Goal: Task Accomplishment & Management: Manage account settings

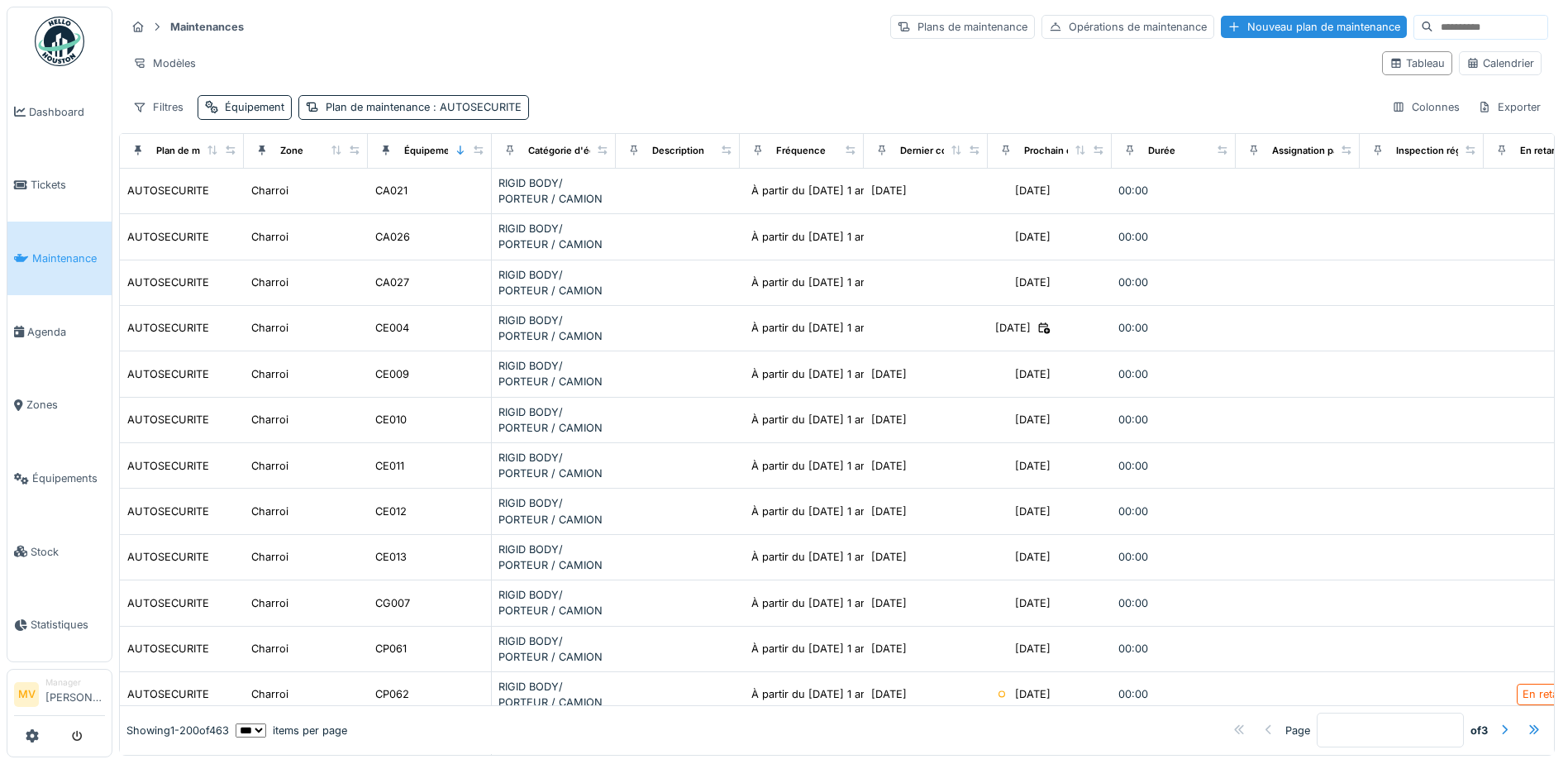
select select "***"
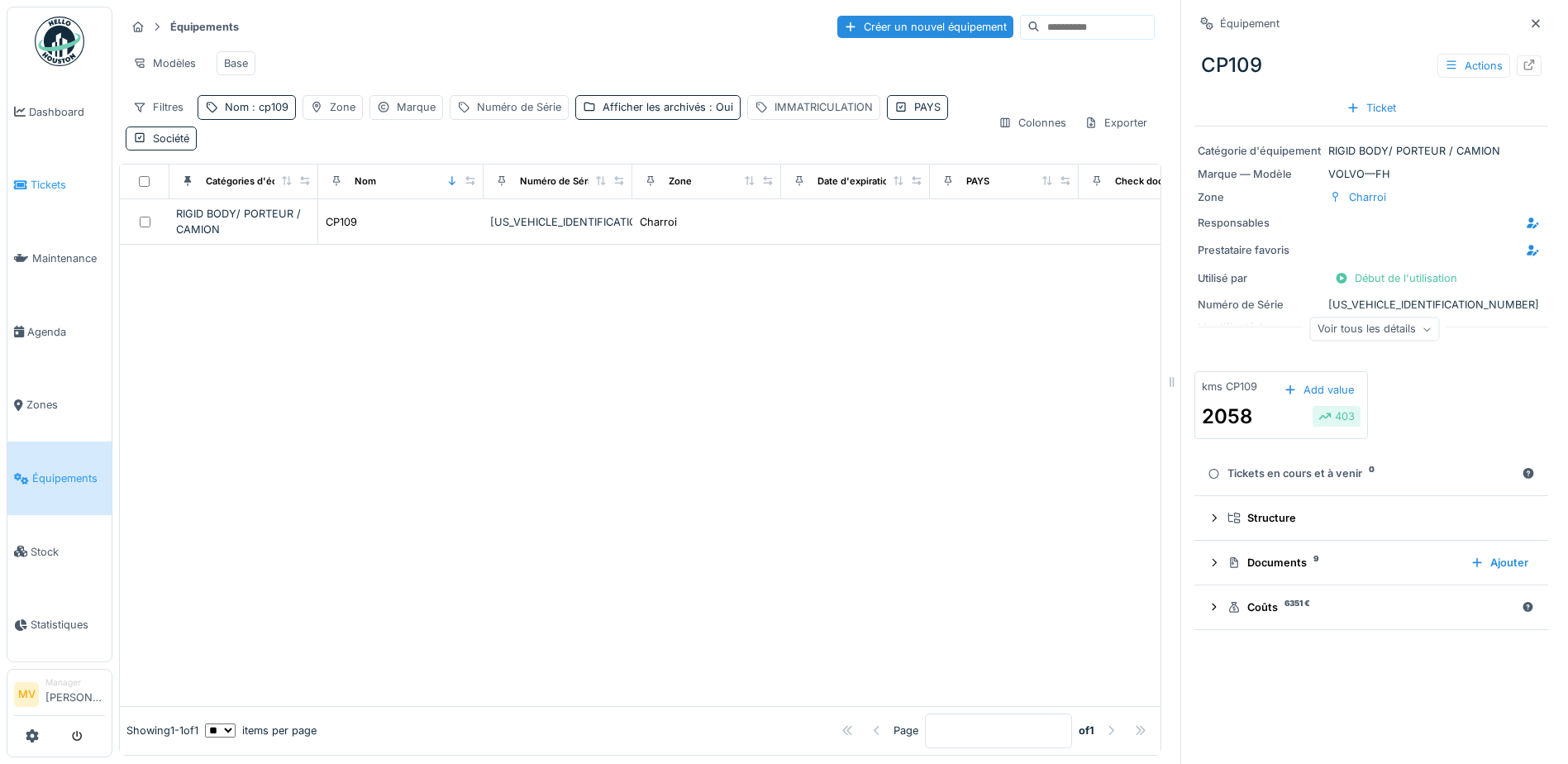
click at [66, 181] on span "Tickets" at bounding box center [68, 185] width 74 height 16
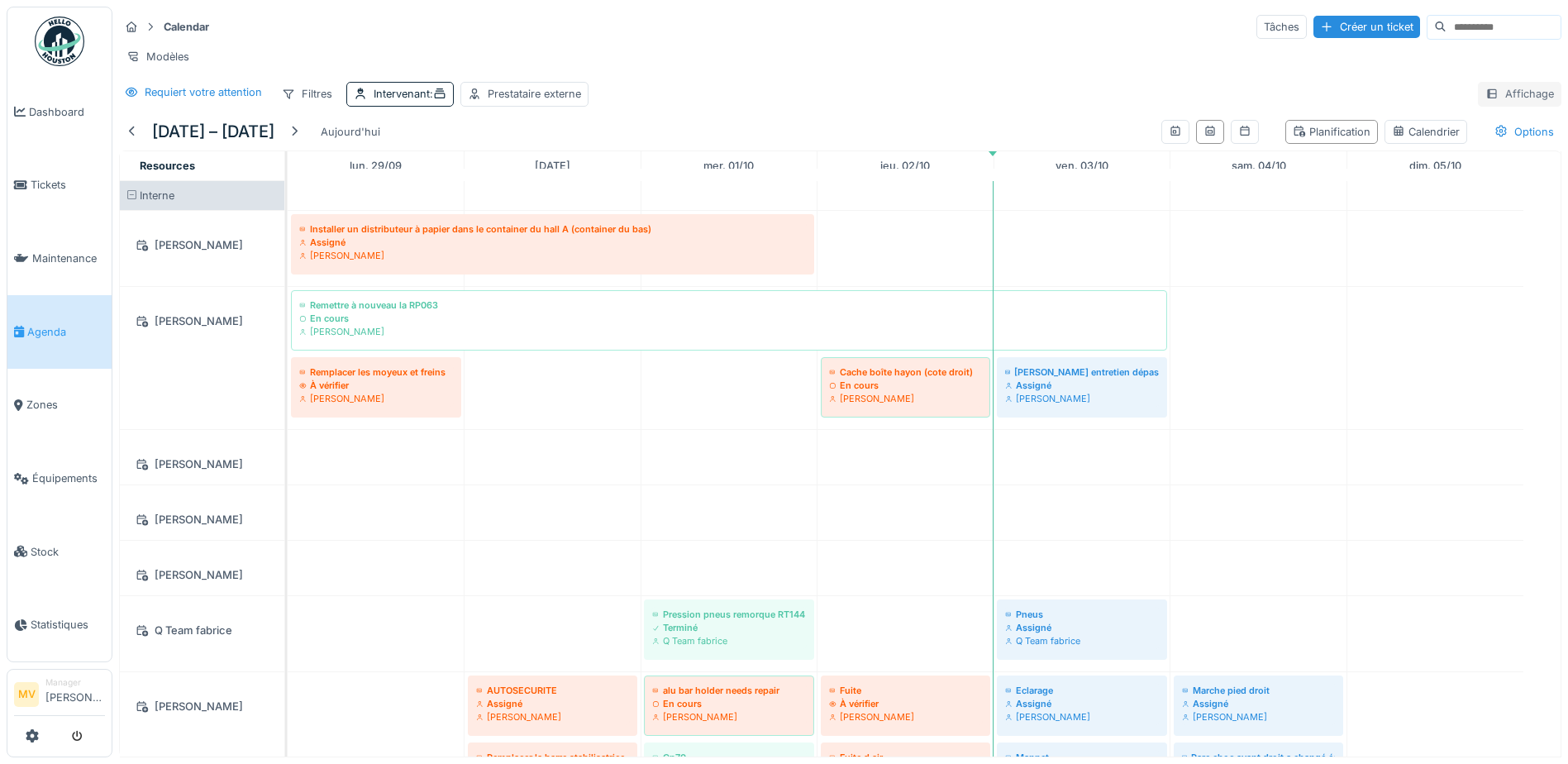
click at [1522, 103] on div "Affichage" at bounding box center [1519, 93] width 83 height 24
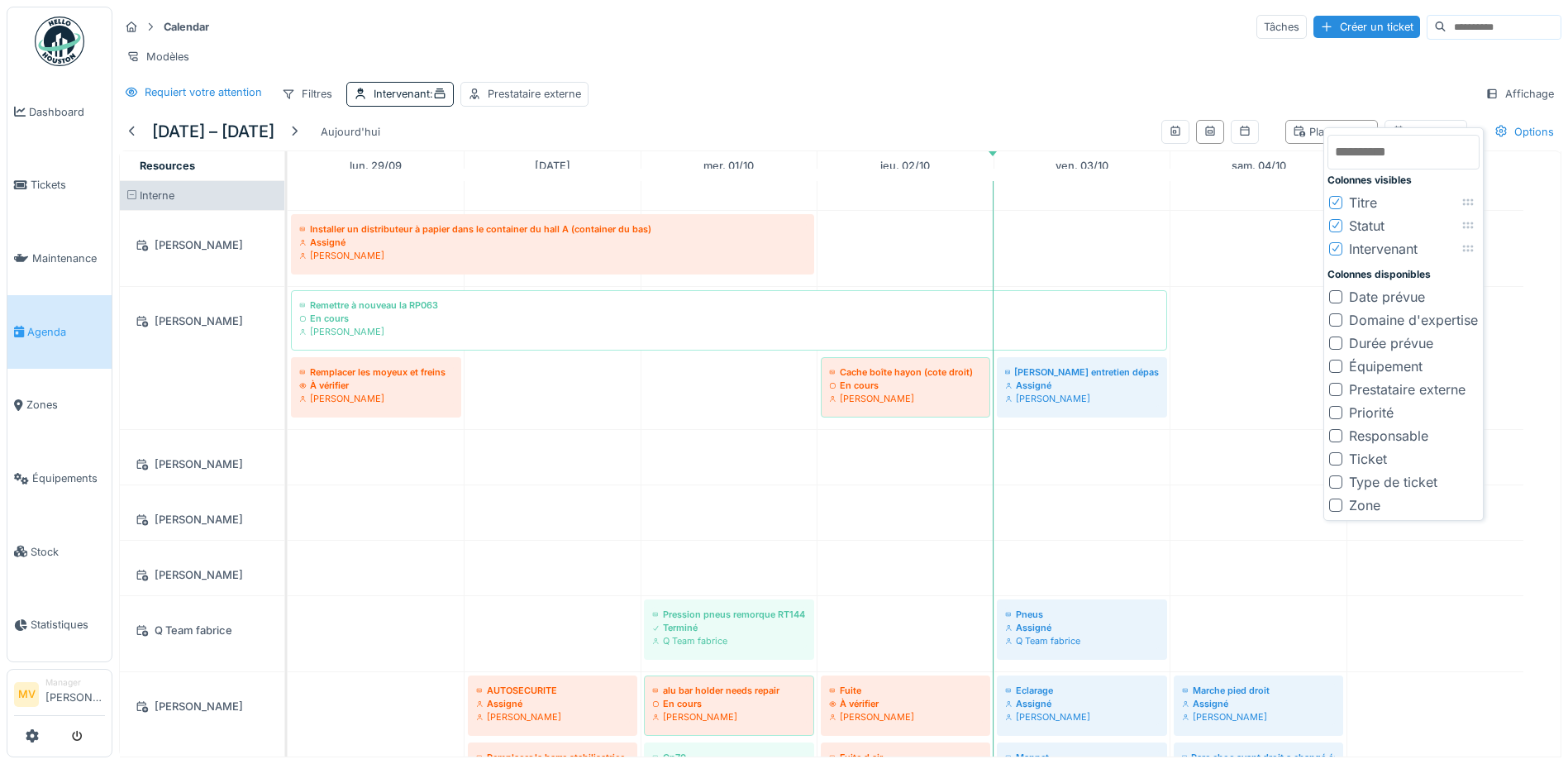
click at [1340, 366] on div at bounding box center [1335, 366] width 13 height 13
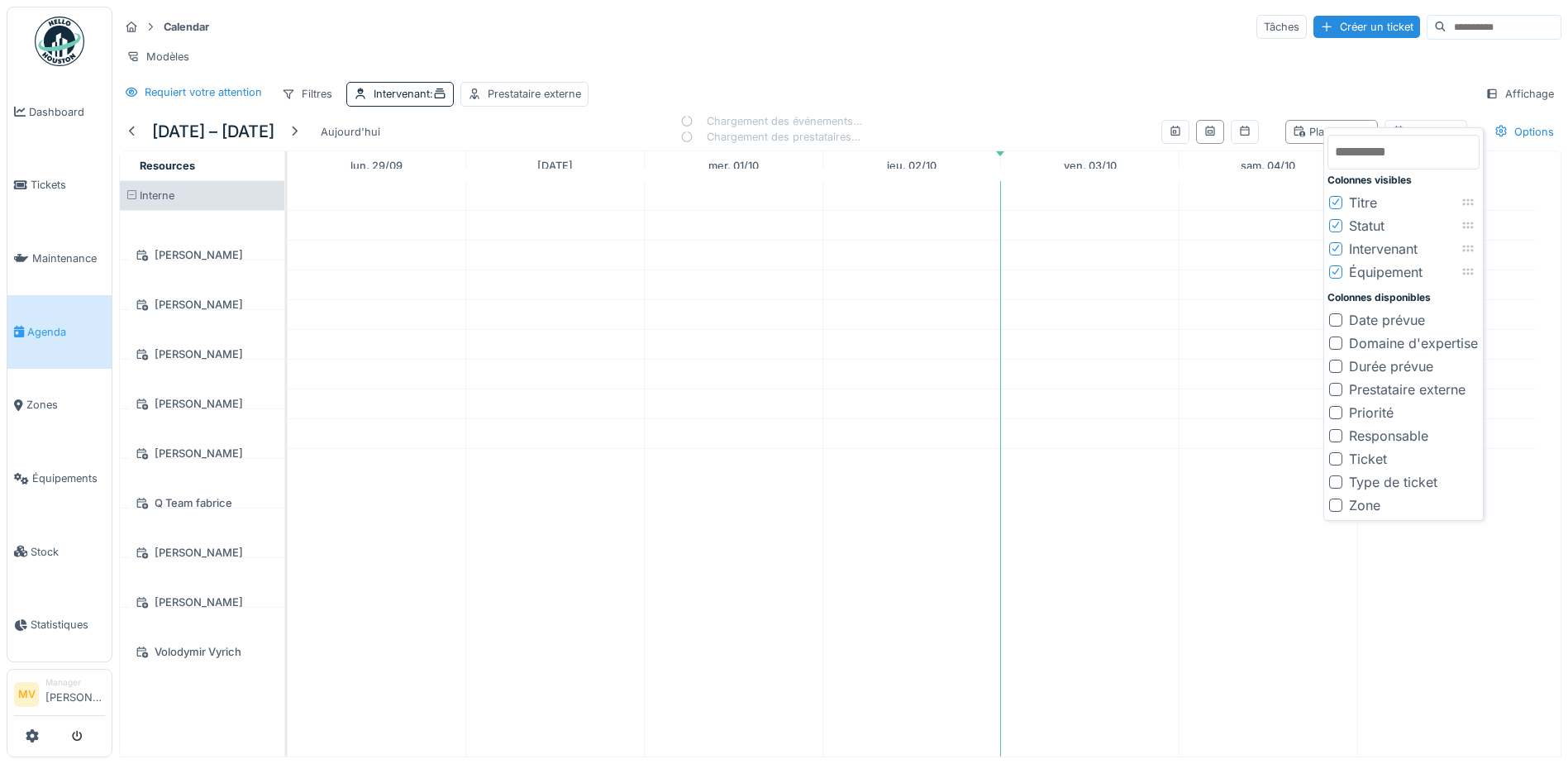
click at [1336, 85] on div "Calendar Tâches Créer un ticket Modèles Requiert votre attention Filtres Interv…" at bounding box center [840, 59] width 1456 height 106
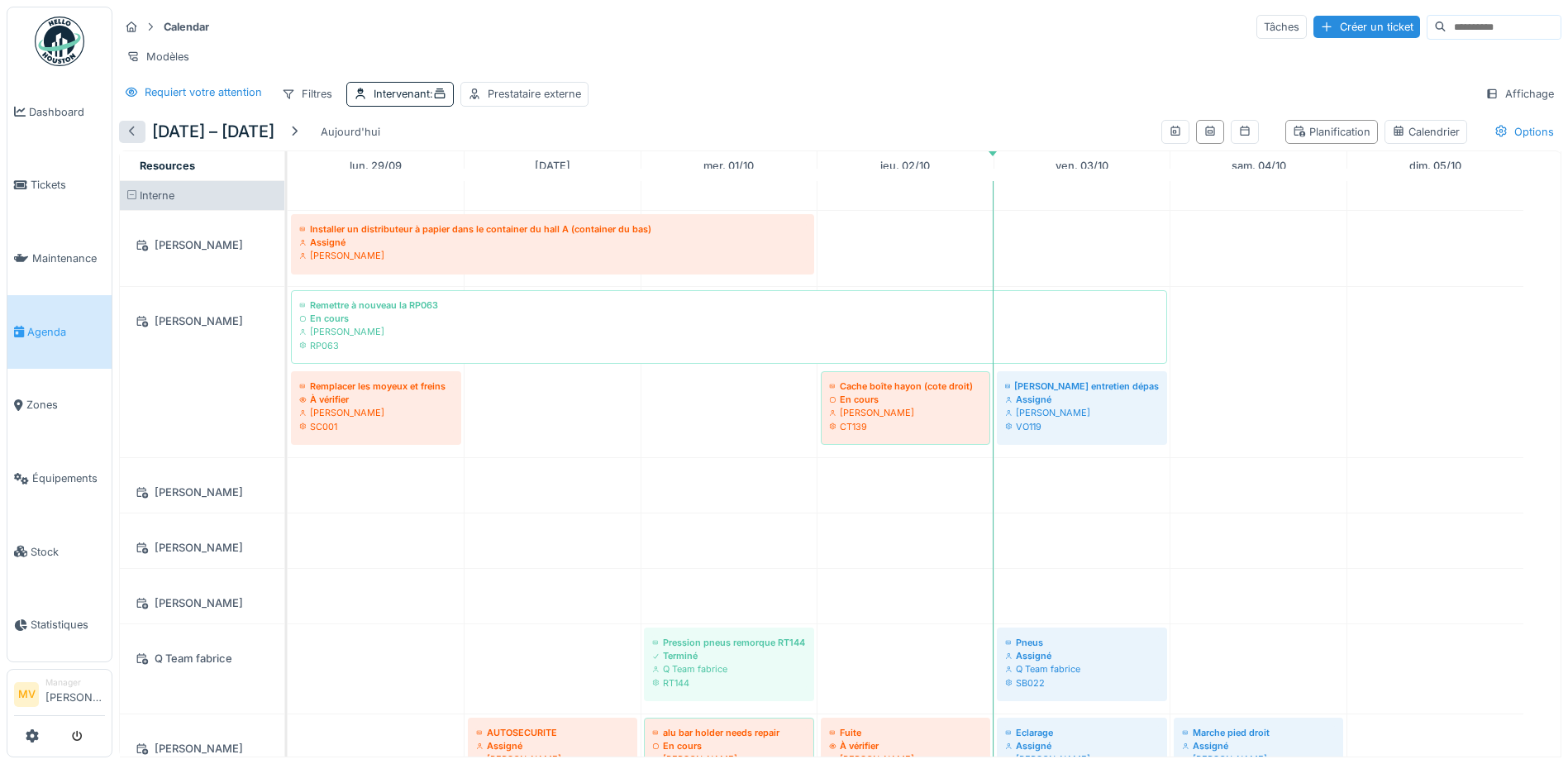
click at [128, 140] on div at bounding box center [132, 132] width 13 height 16
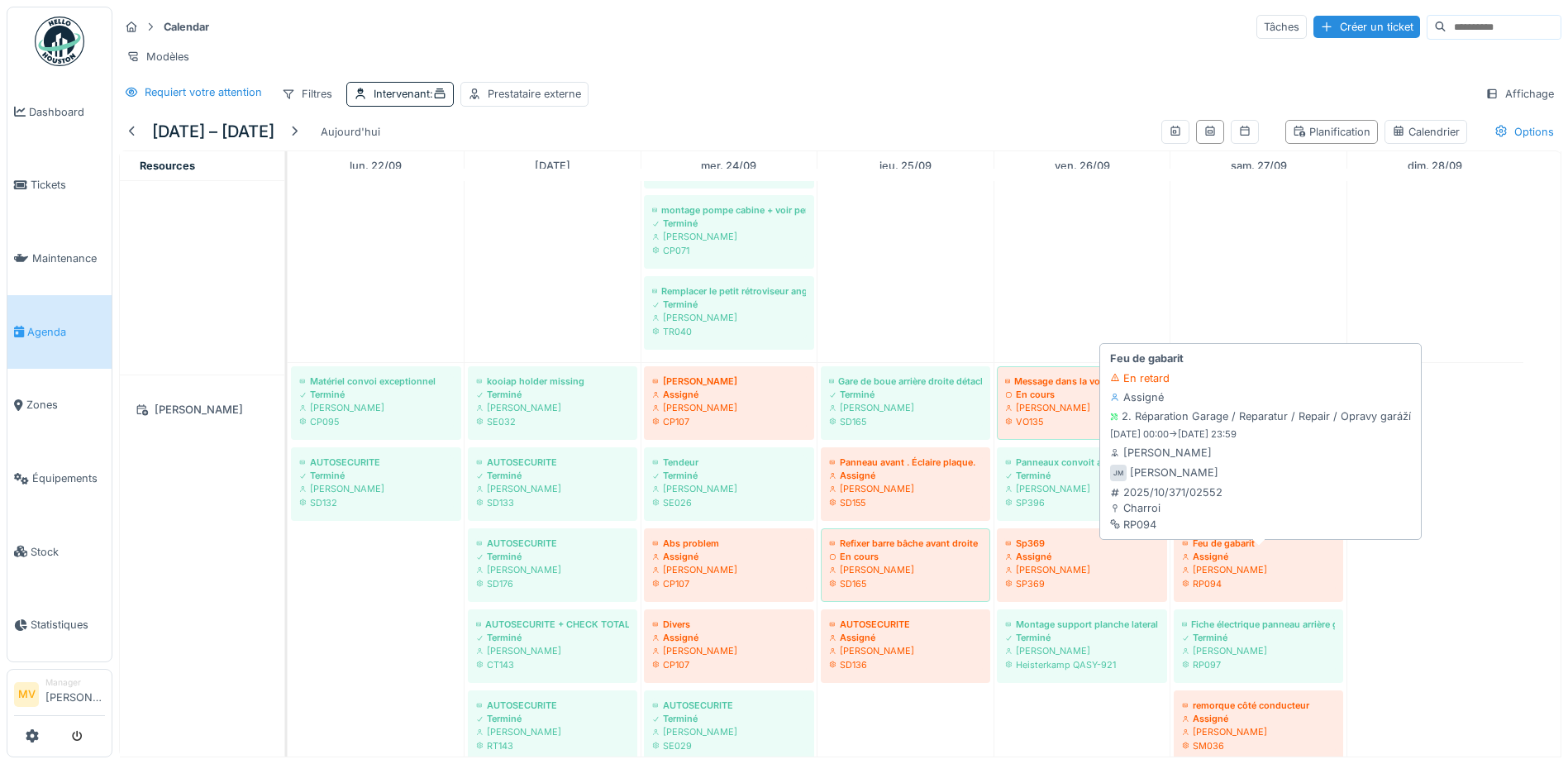
scroll to position [248, 0]
click at [1262, 563] on div "Assigné" at bounding box center [1258, 556] width 153 height 13
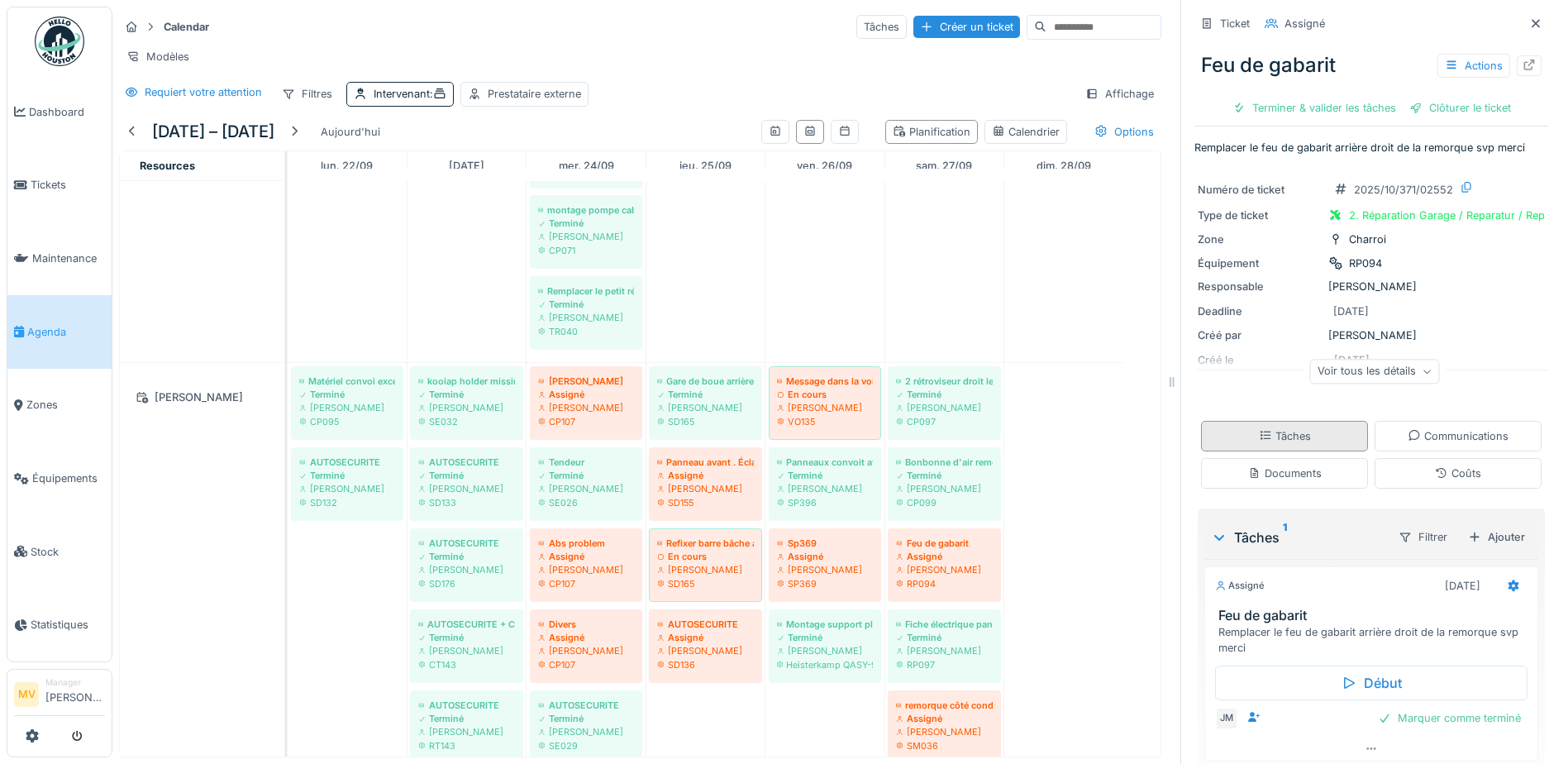
scroll to position [81, 0]
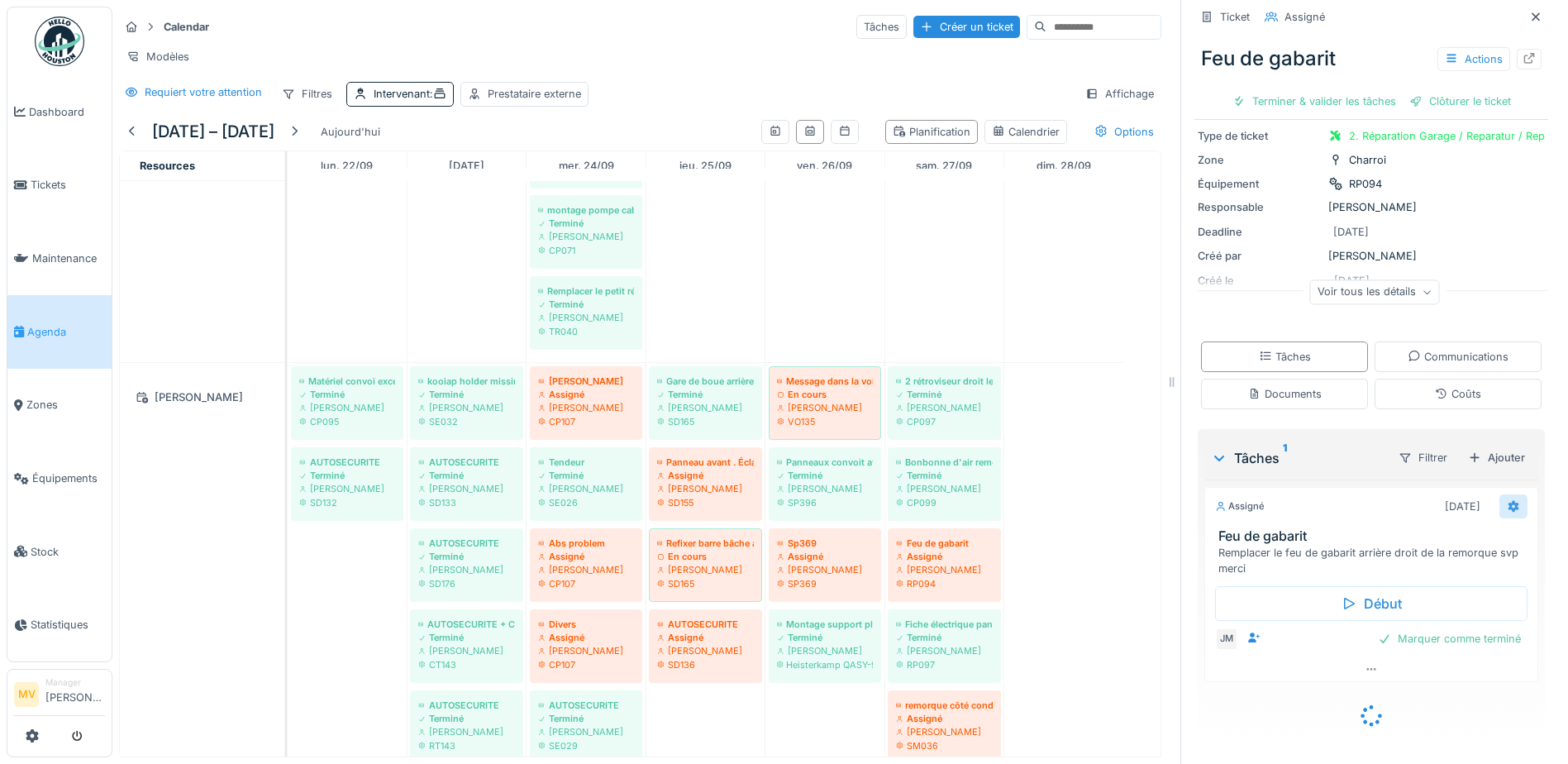
click at [1509, 509] on icon at bounding box center [1514, 506] width 11 height 12
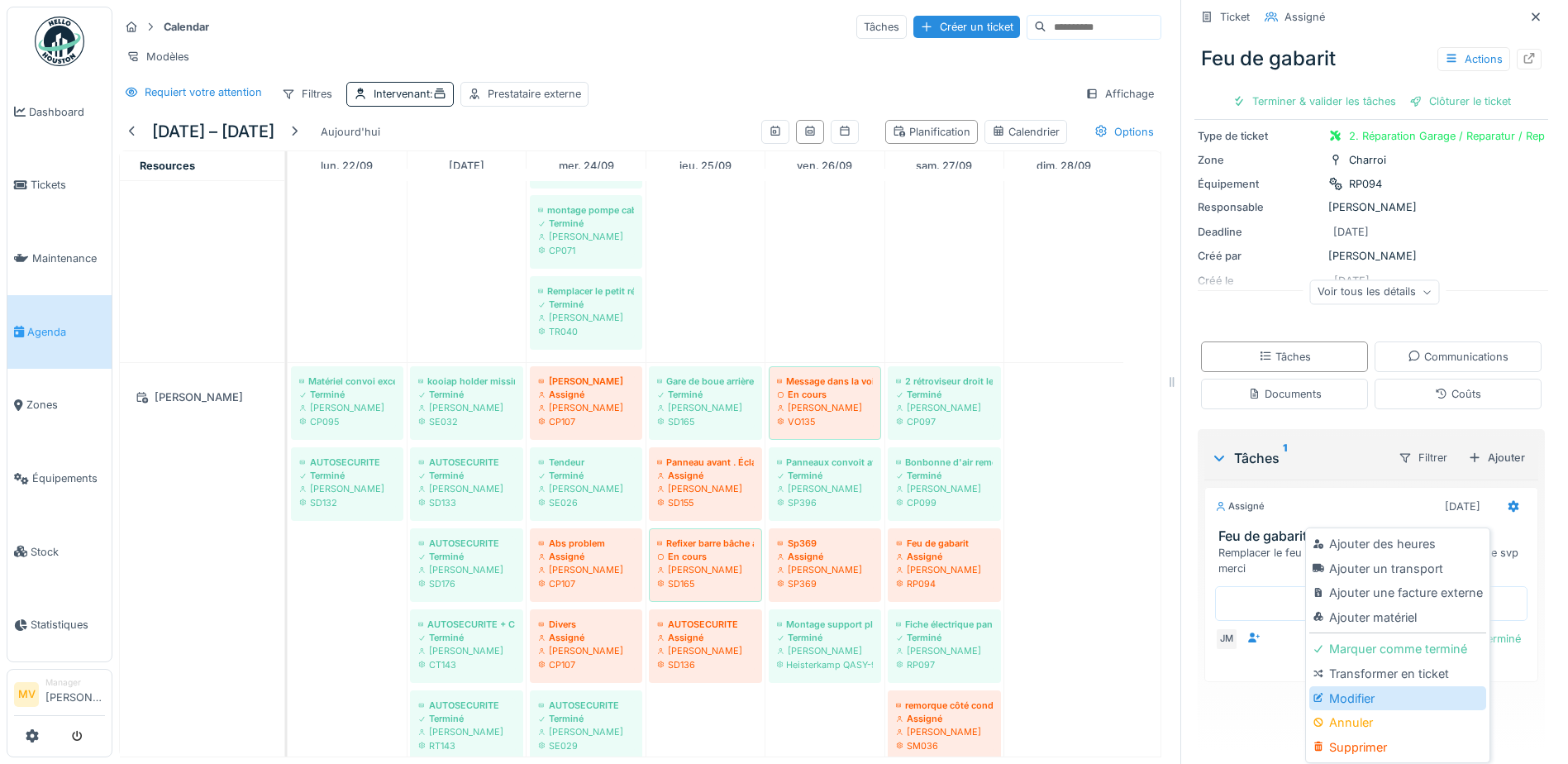
click at [1382, 701] on div "Modifier" at bounding box center [1397, 698] width 176 height 25
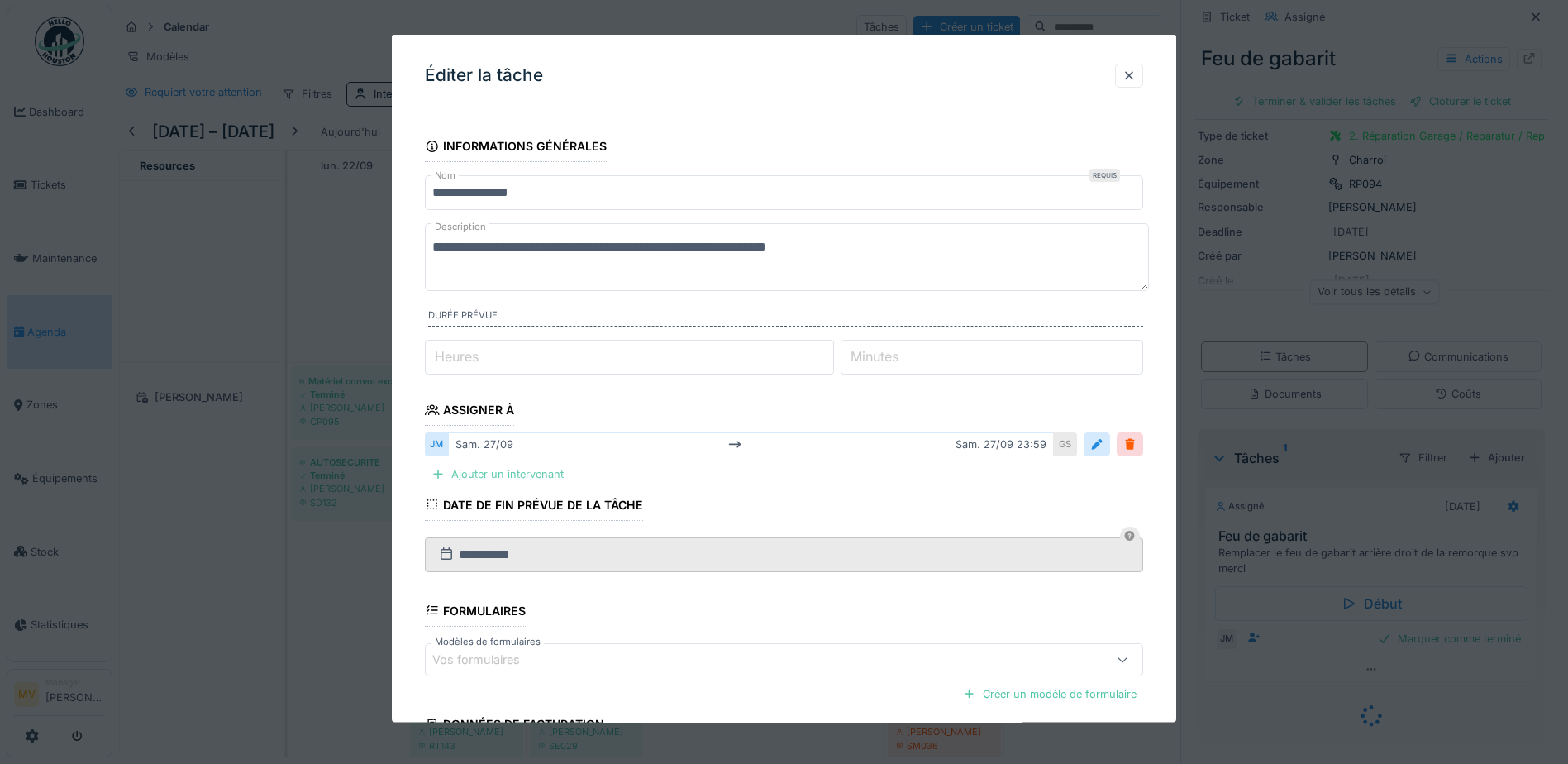
click at [521, 473] on div "Ajouter un intervenant" at bounding box center [498, 474] width 145 height 22
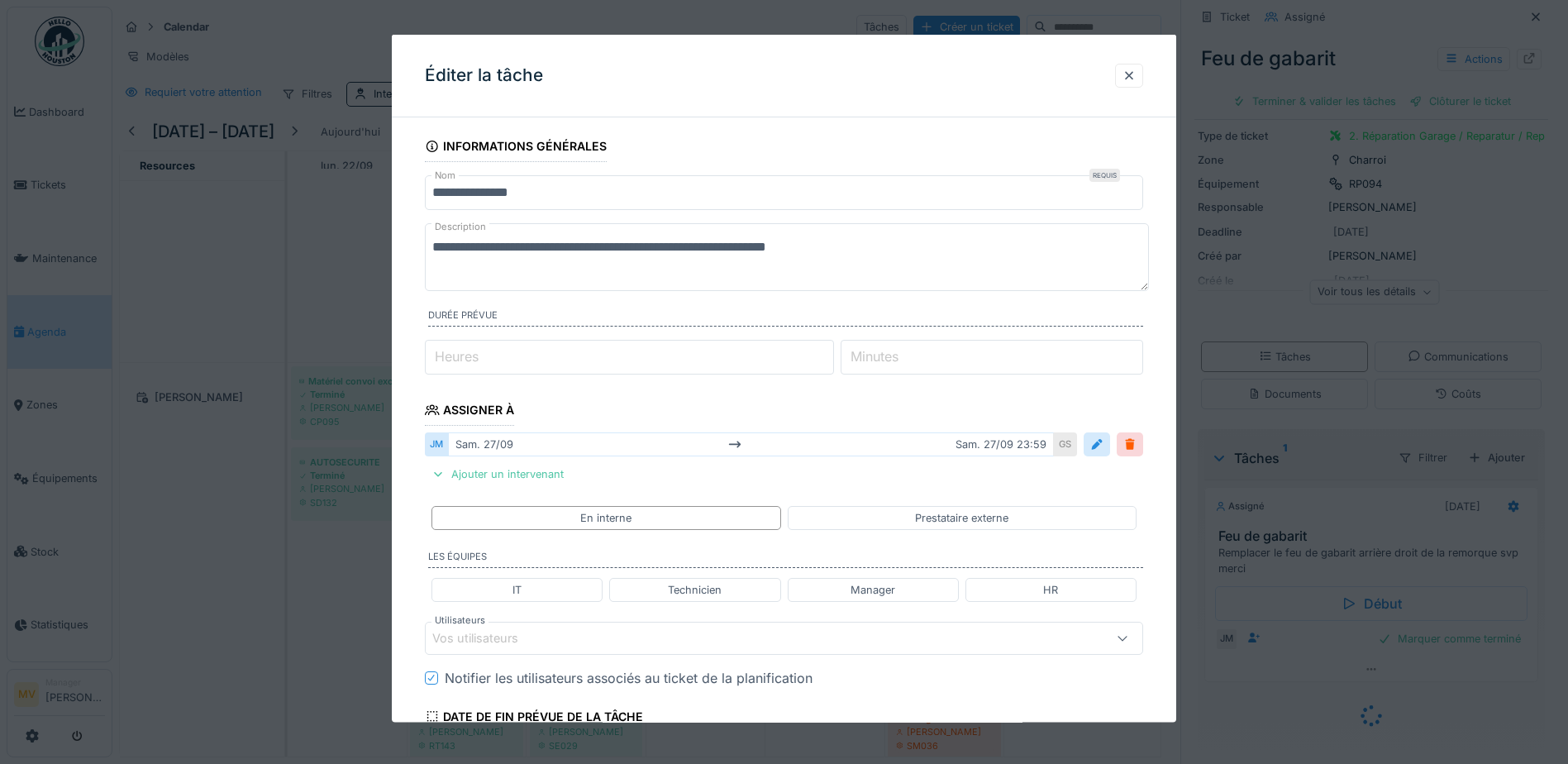
click at [526, 636] on div "Vos utilisateurs" at bounding box center [486, 637] width 109 height 19
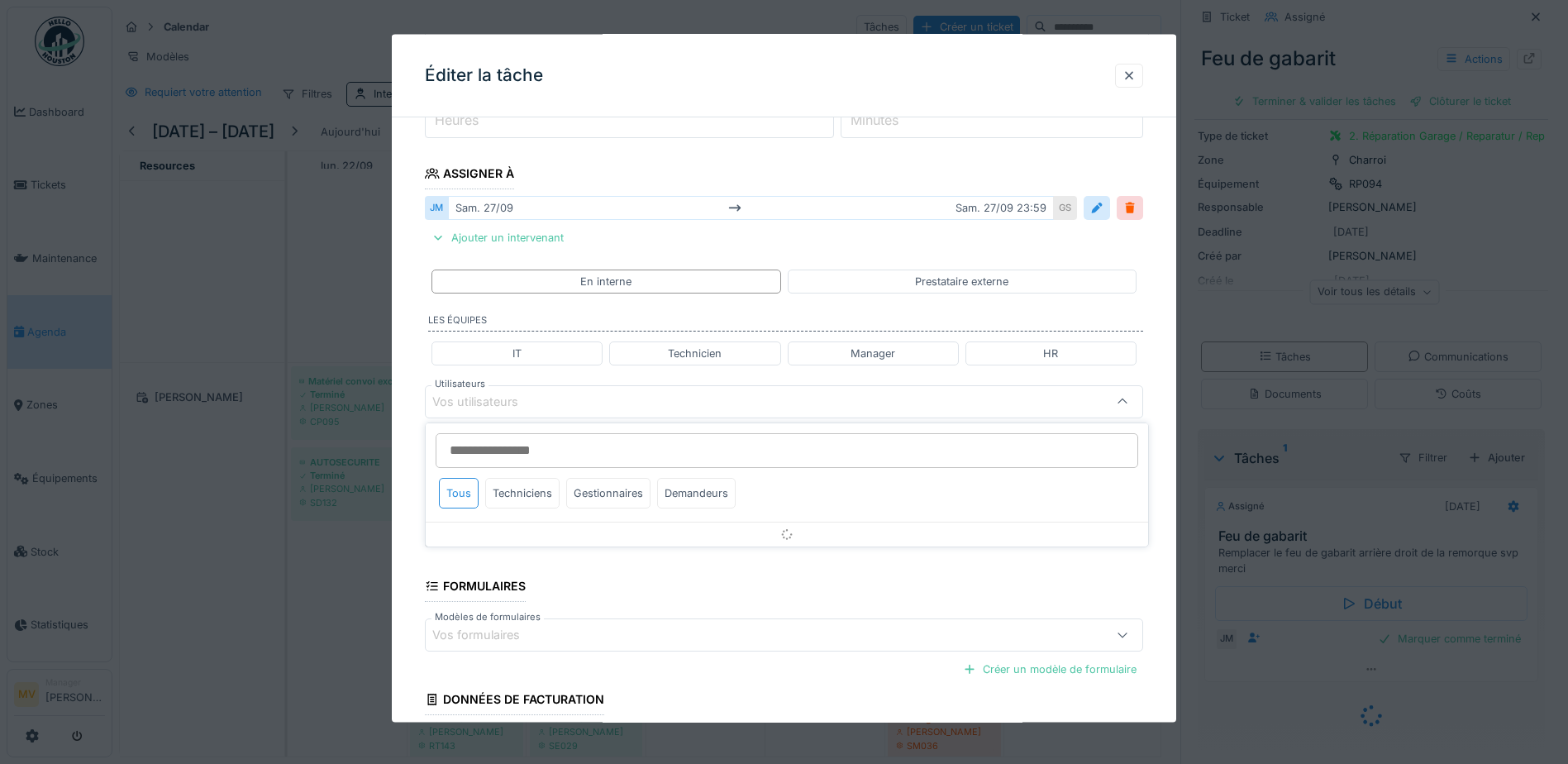
scroll to position [259, 0]
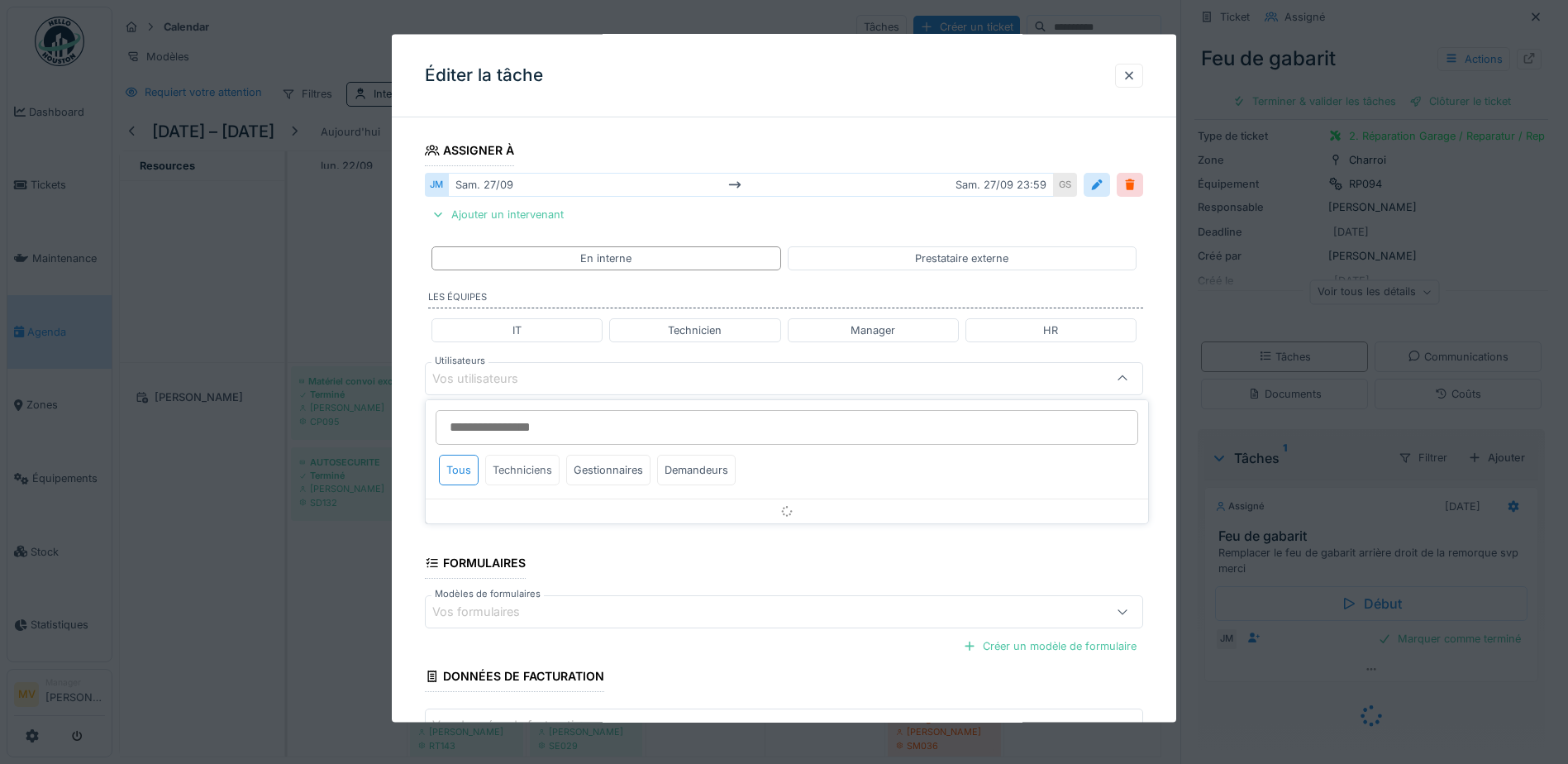
click at [528, 471] on div "Techniciens" at bounding box center [522, 469] width 74 height 31
click at [553, 515] on div at bounding box center [787, 511] width 722 height 25
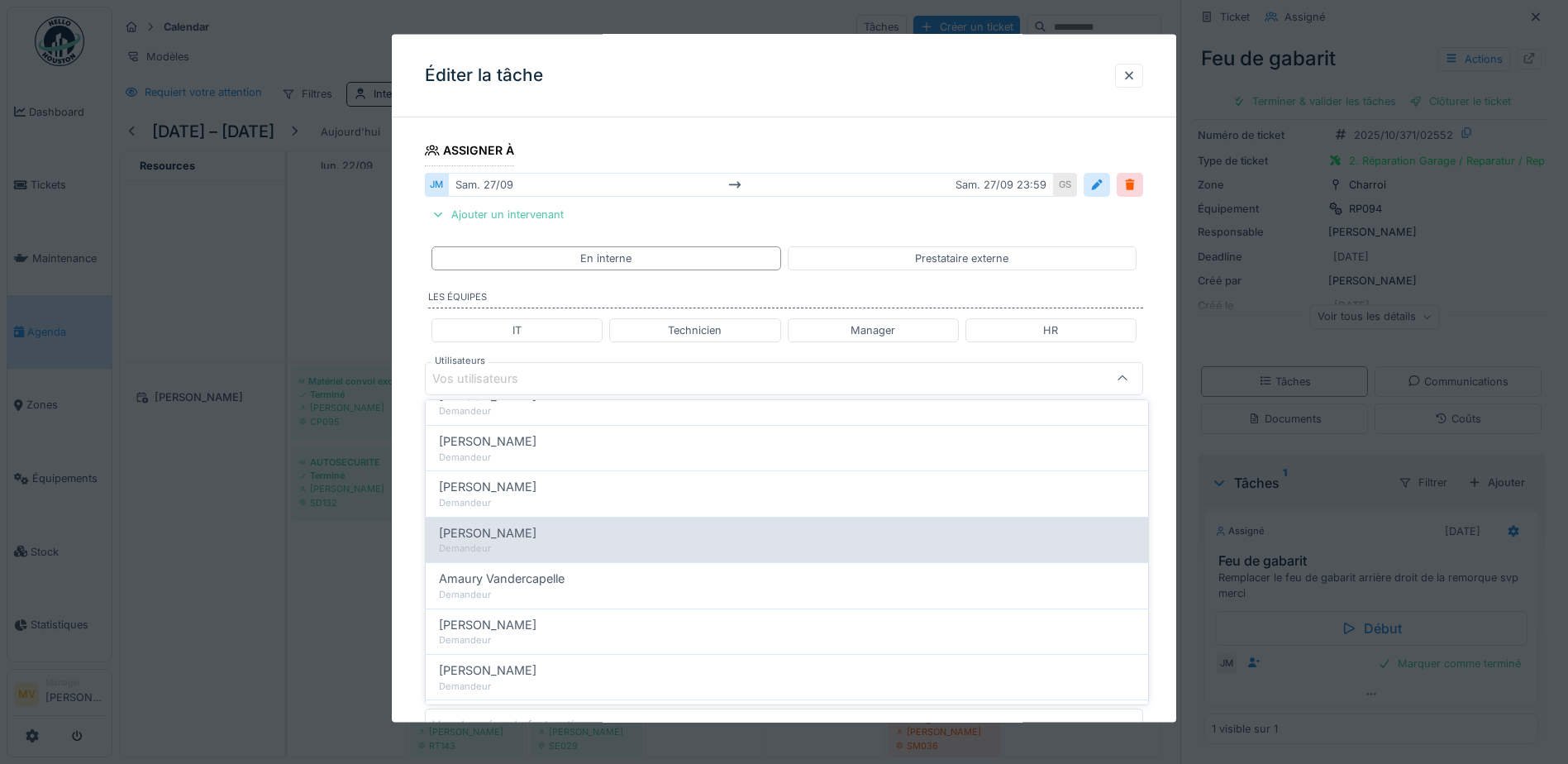
scroll to position [0, 0]
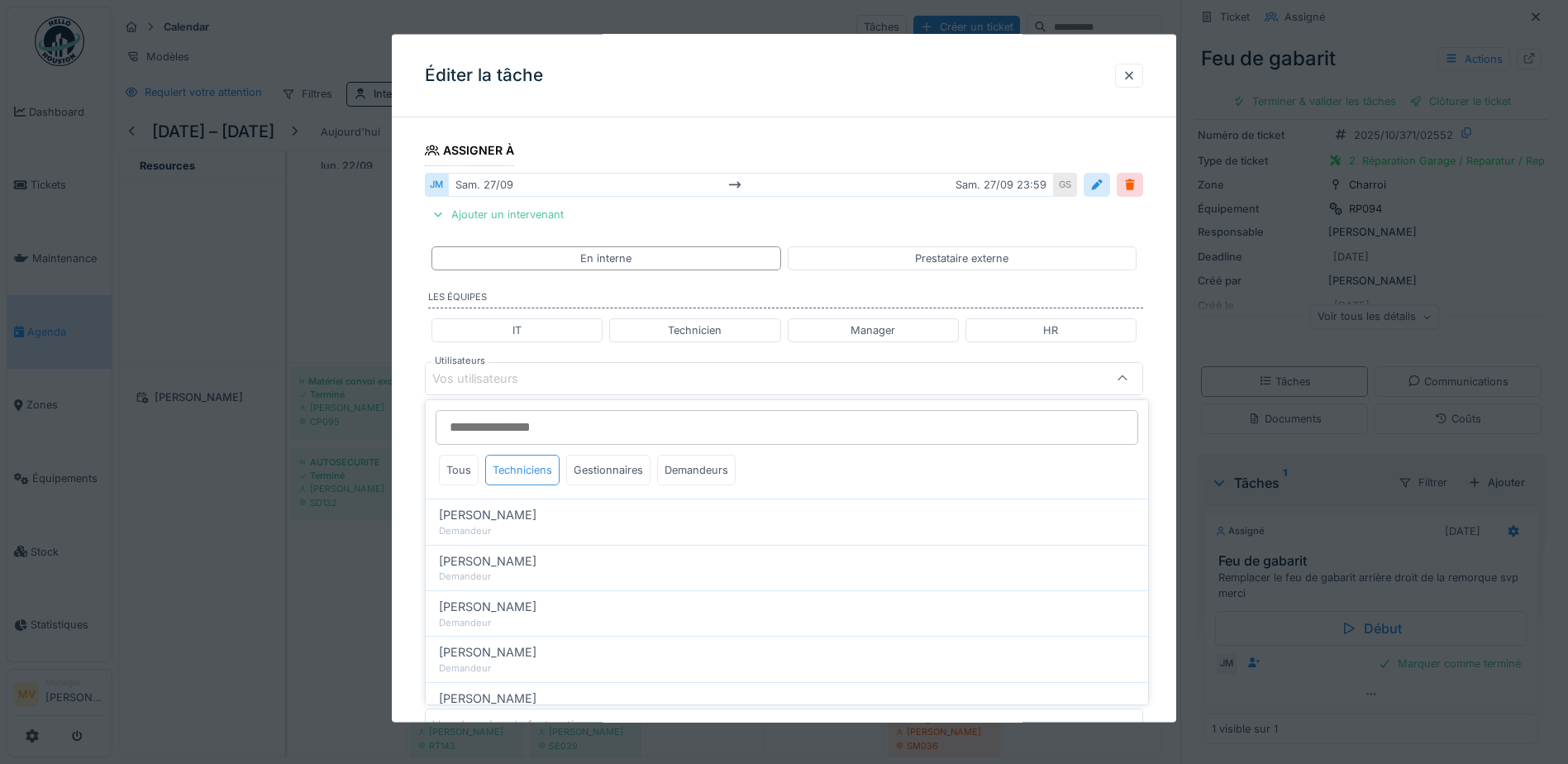
click at [516, 467] on div "Techniciens" at bounding box center [522, 469] width 74 height 31
click at [594, 473] on div "Gestionnaires" at bounding box center [607, 469] width 84 height 31
click at [524, 469] on div "Techniciens" at bounding box center [522, 469] width 74 height 31
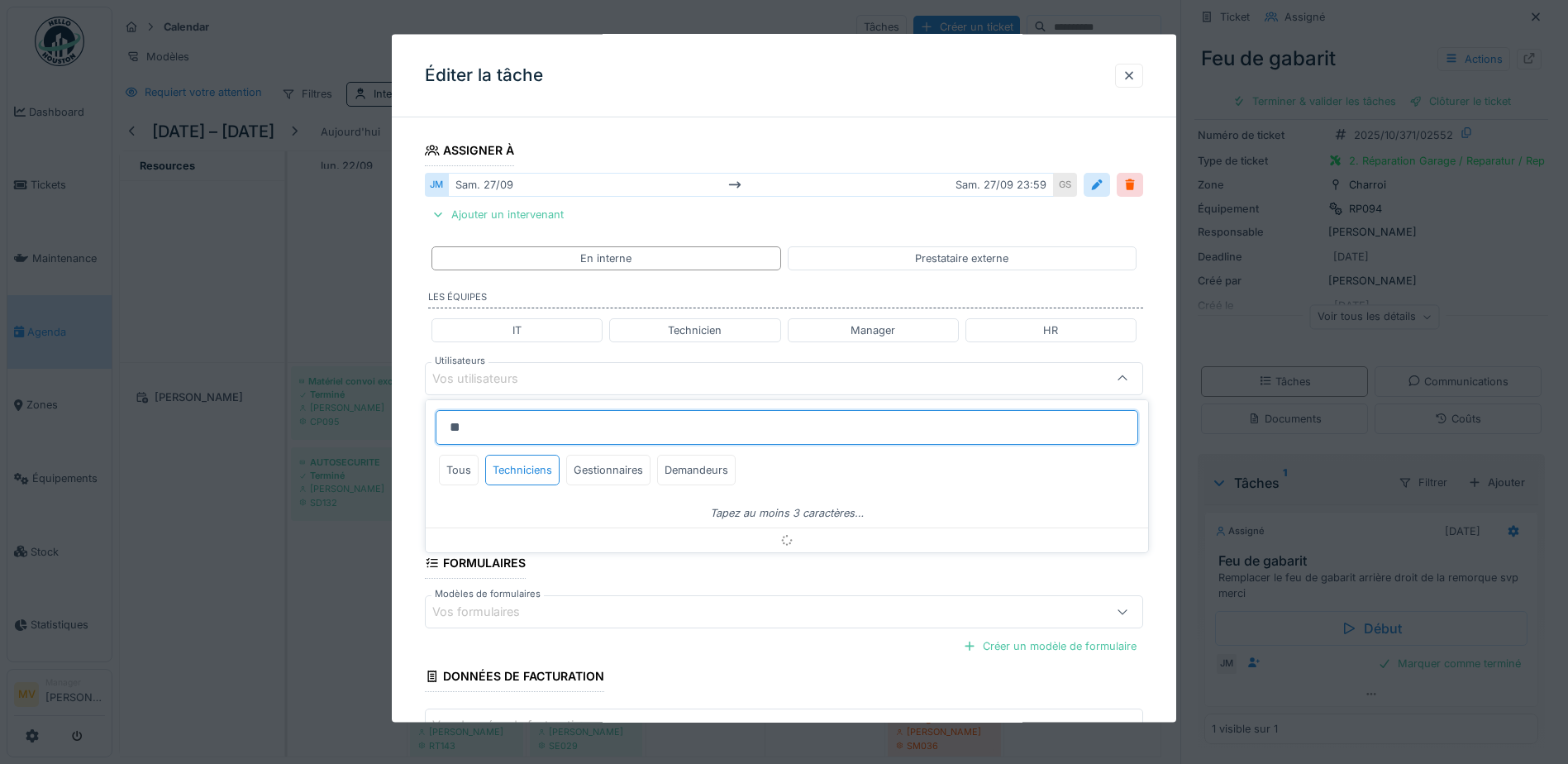
type input "*"
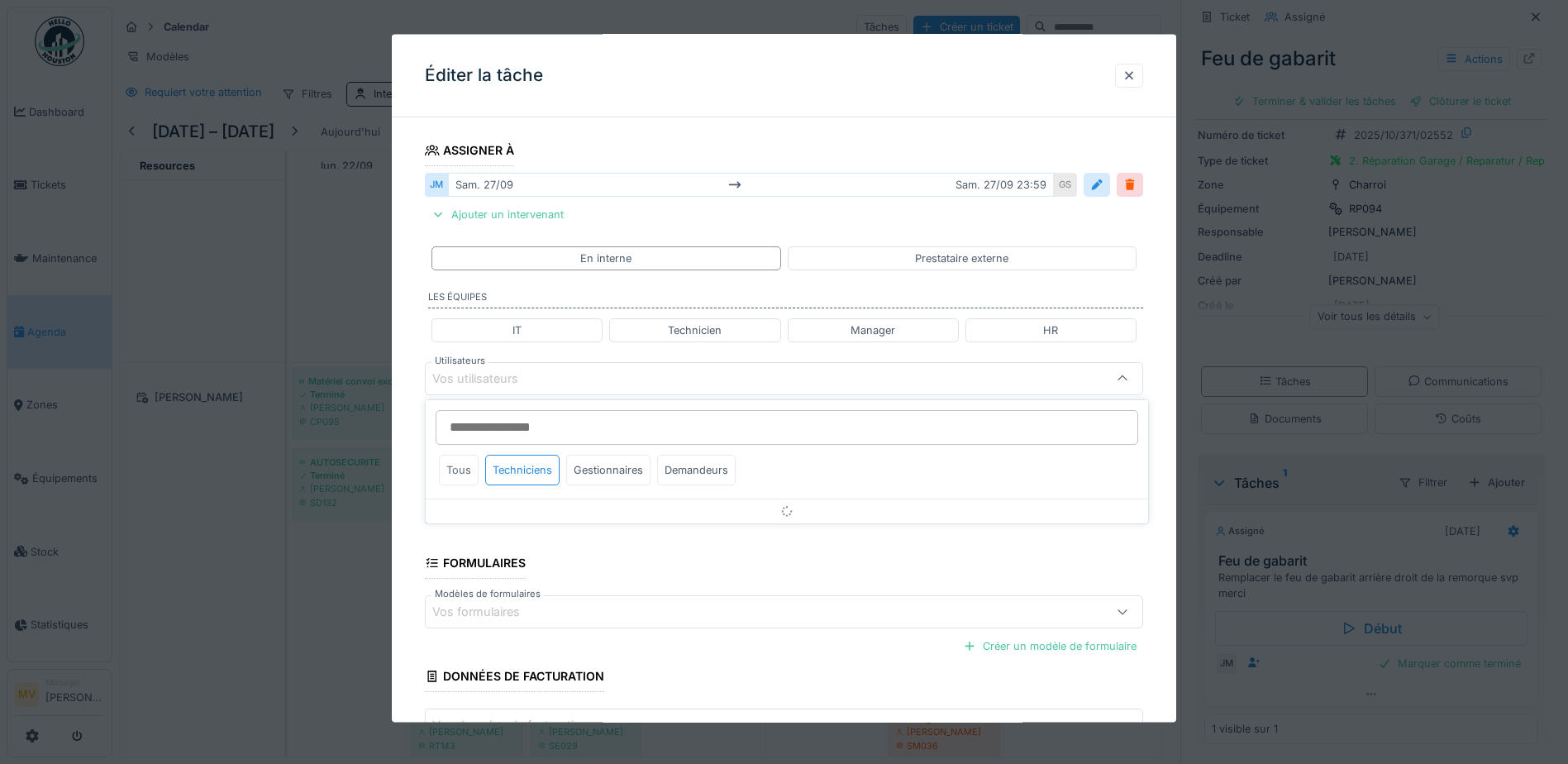
click at [462, 471] on div "Tous" at bounding box center [459, 469] width 40 height 31
click at [504, 471] on div "Techniciens" at bounding box center [522, 469] width 74 height 31
click at [637, 477] on div "Gestionnaires" at bounding box center [607, 469] width 84 height 31
click at [557, 467] on div "Techniciens" at bounding box center [522, 469] width 74 height 31
click at [1143, 81] on div at bounding box center [1129, 74] width 28 height 24
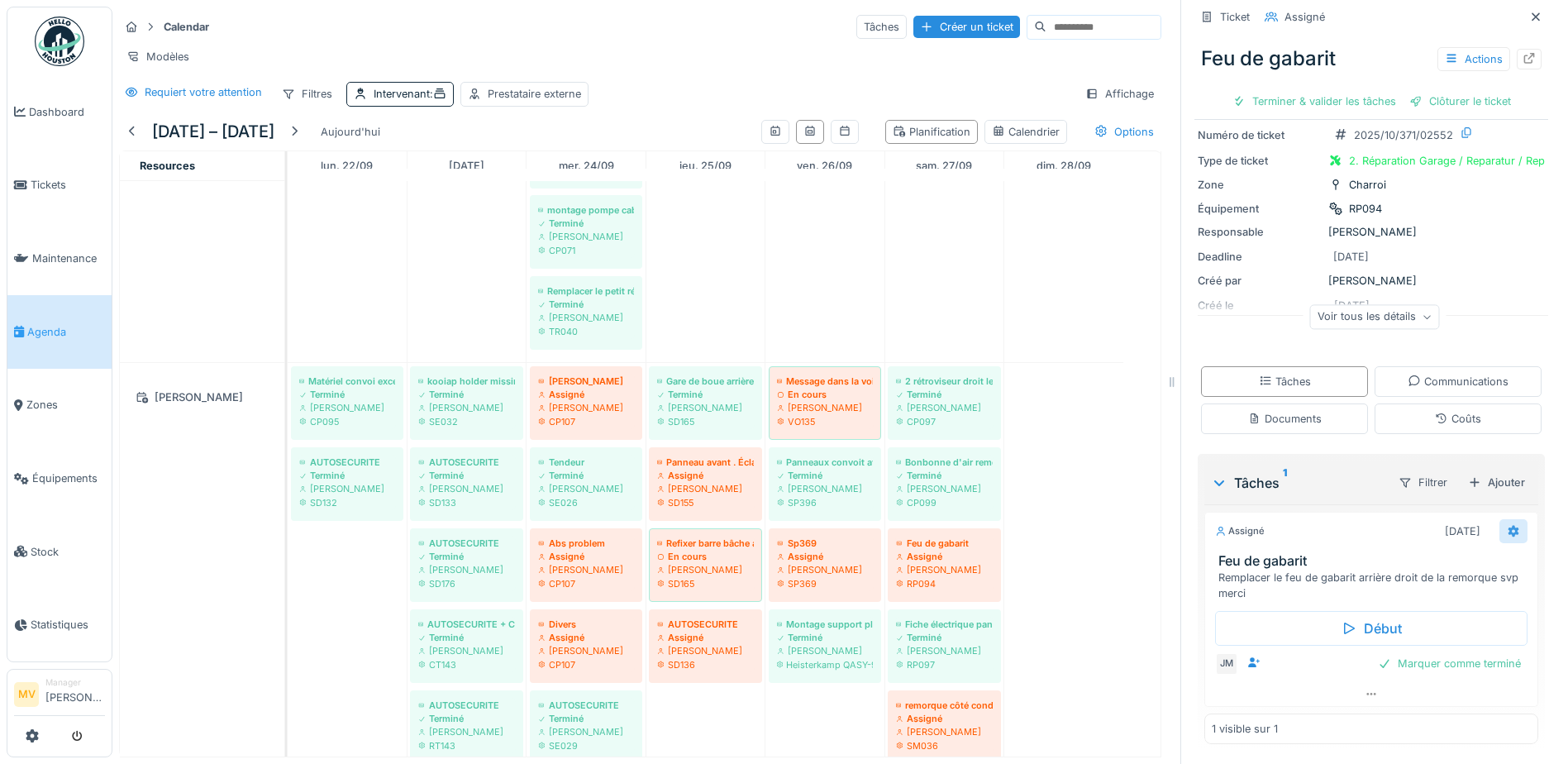
click at [1509, 529] on icon at bounding box center [1514, 531] width 11 height 12
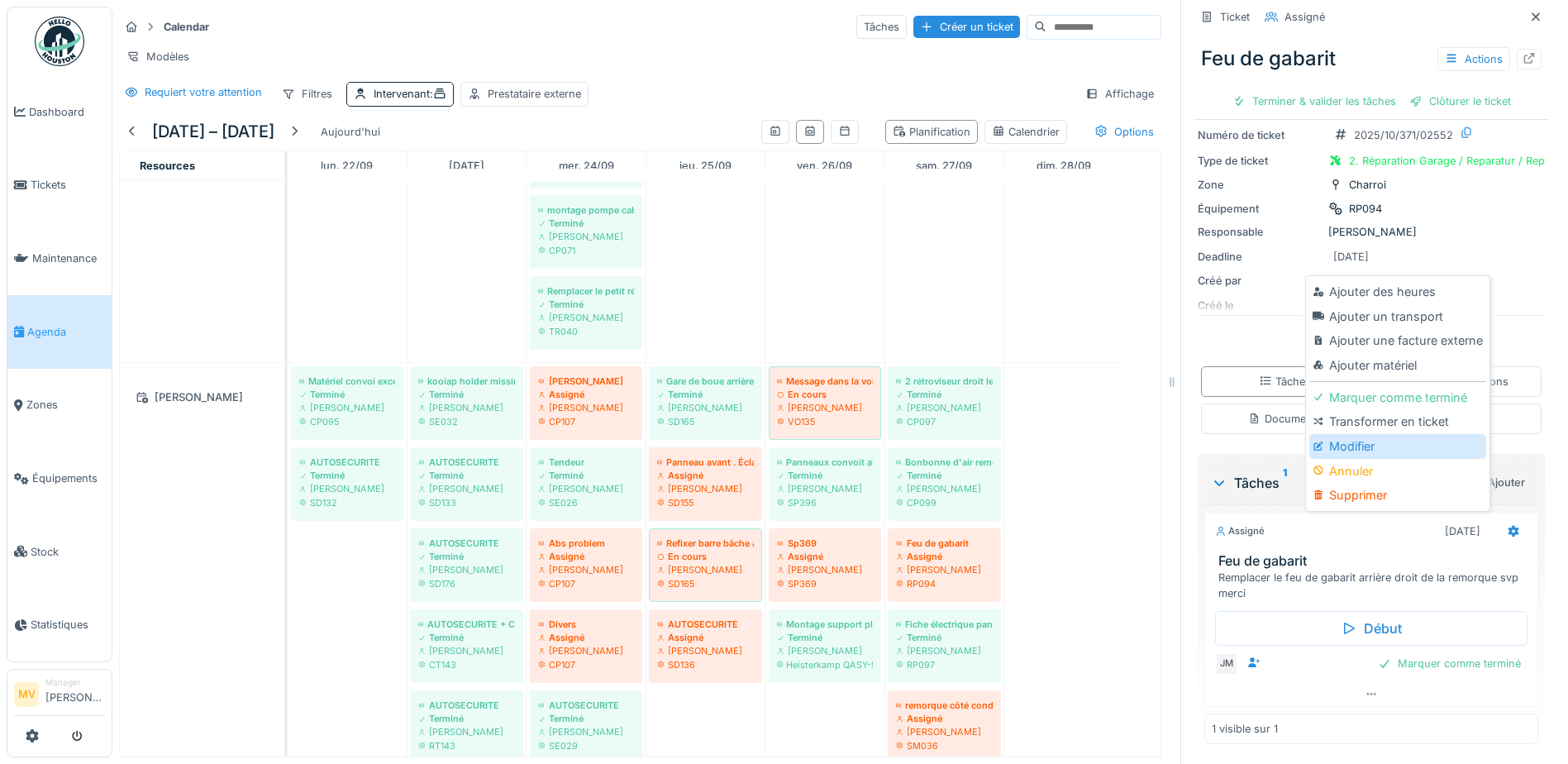
click at [1359, 453] on div "Modifier" at bounding box center [1397, 446] width 176 height 25
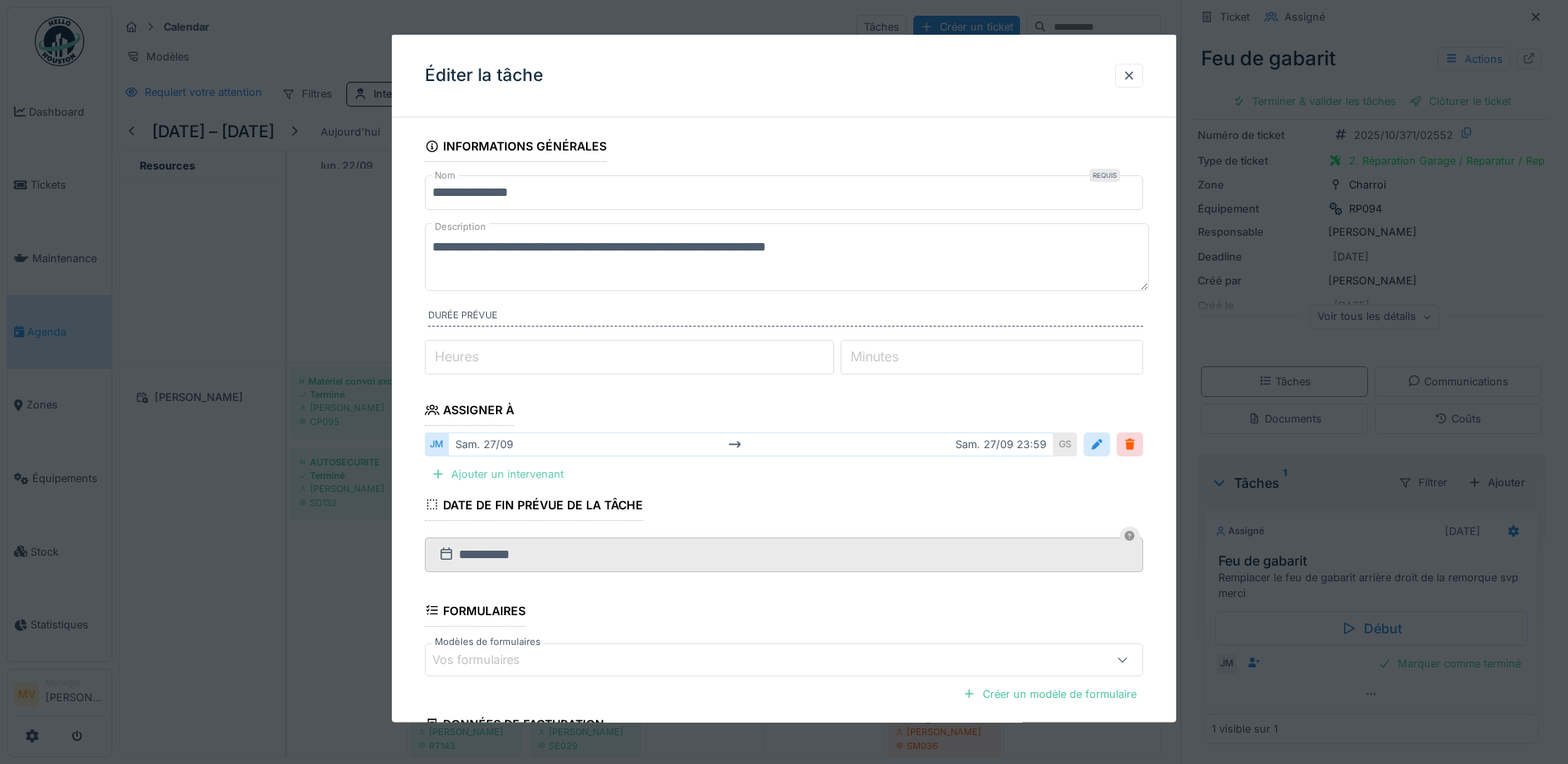
click at [549, 475] on div "Ajouter un intervenant" at bounding box center [498, 474] width 145 height 22
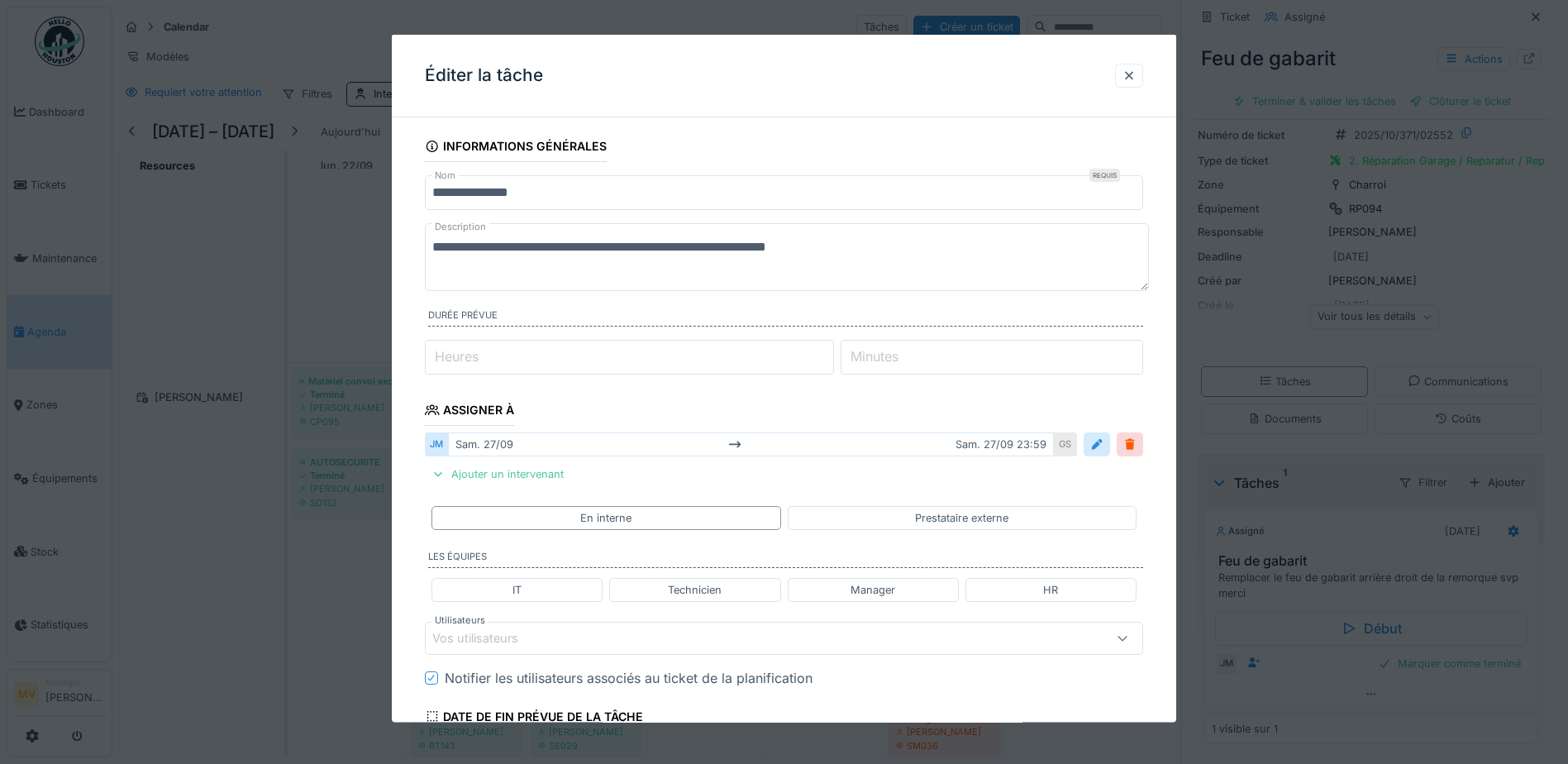
click at [573, 646] on div "Vos utilisateurs" at bounding box center [741, 637] width 619 height 19
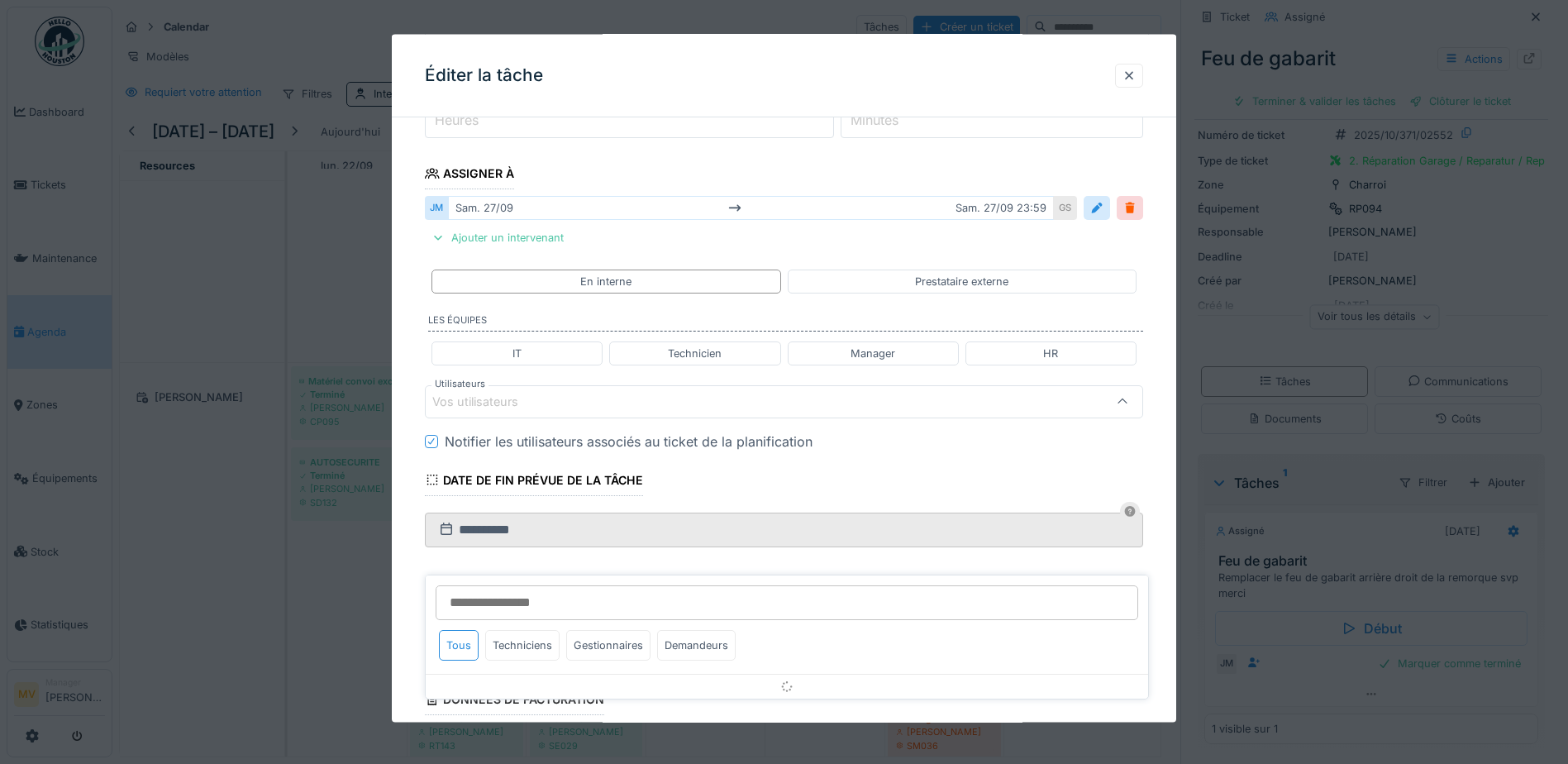
scroll to position [259, 0]
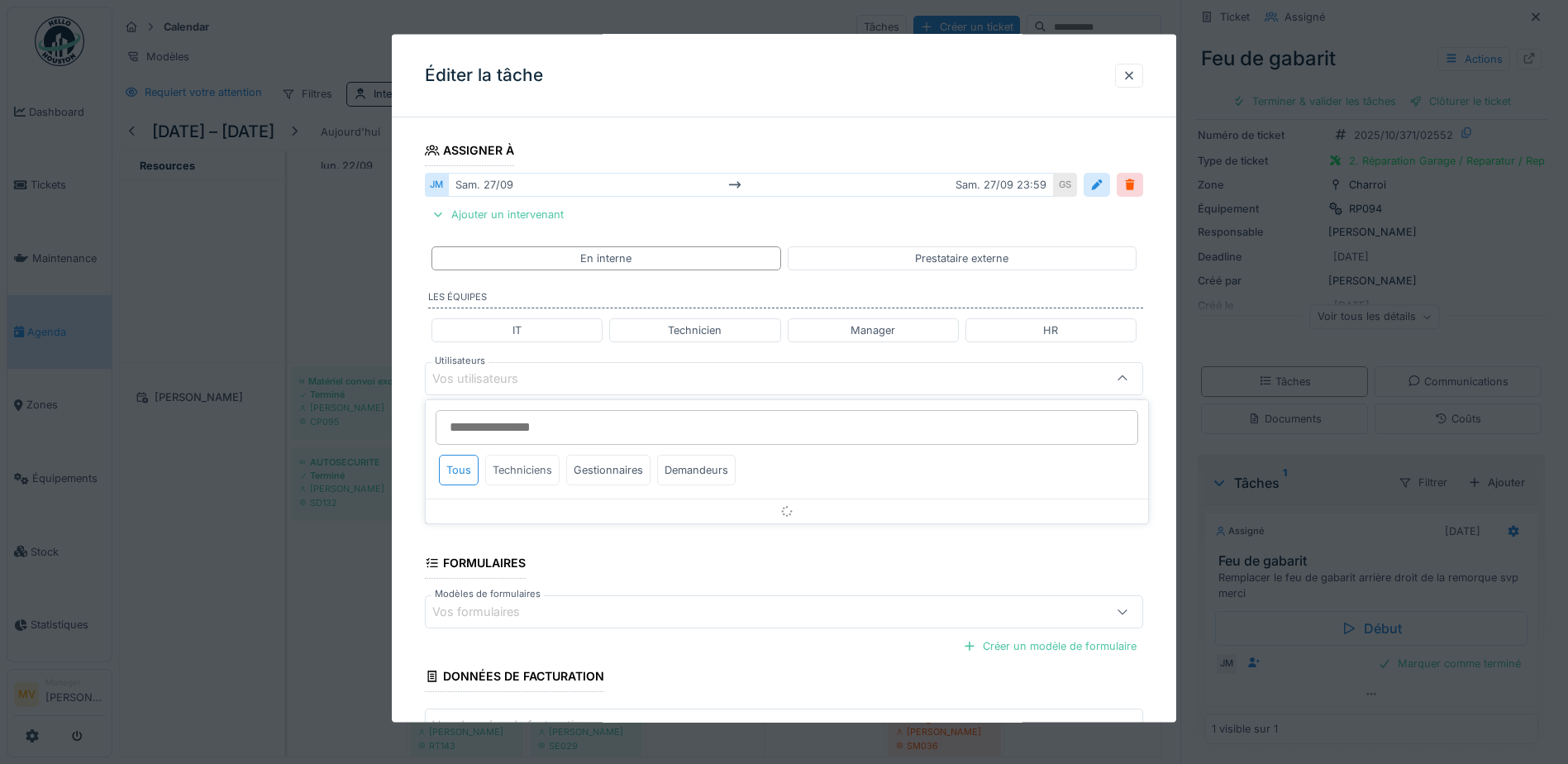
click at [538, 467] on div "Techniciens" at bounding box center [522, 469] width 74 height 31
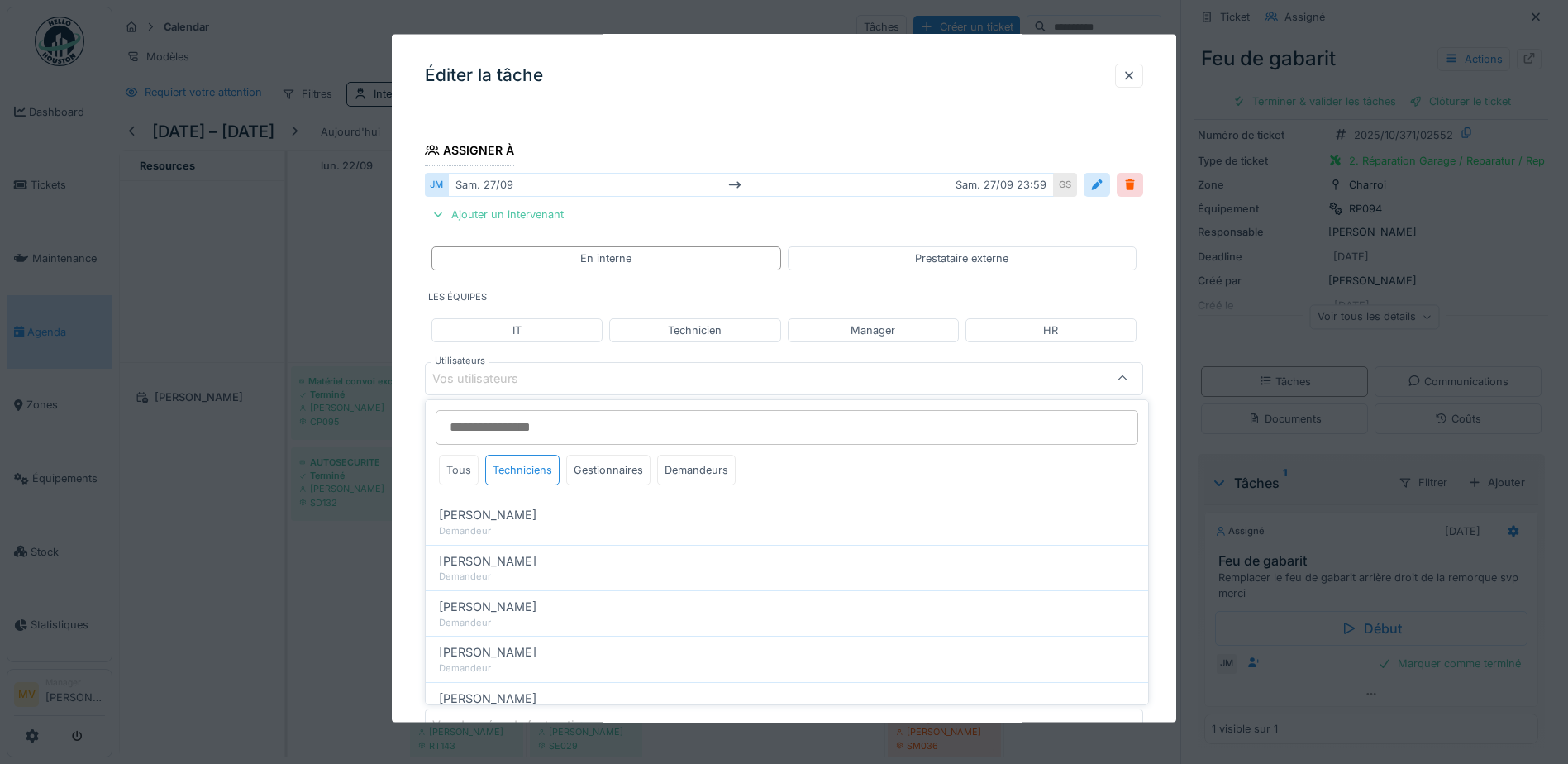
drag, startPoint x: 456, startPoint y: 472, endPoint x: 467, endPoint y: 475, distance: 11.4
click at [456, 472] on div "Tous" at bounding box center [459, 469] width 40 height 31
click at [521, 472] on div "Techniciens" at bounding box center [522, 469] width 74 height 31
click at [632, 471] on div "Gestionnaires" at bounding box center [607, 469] width 84 height 31
click at [543, 479] on div "Techniciens" at bounding box center [522, 469] width 74 height 31
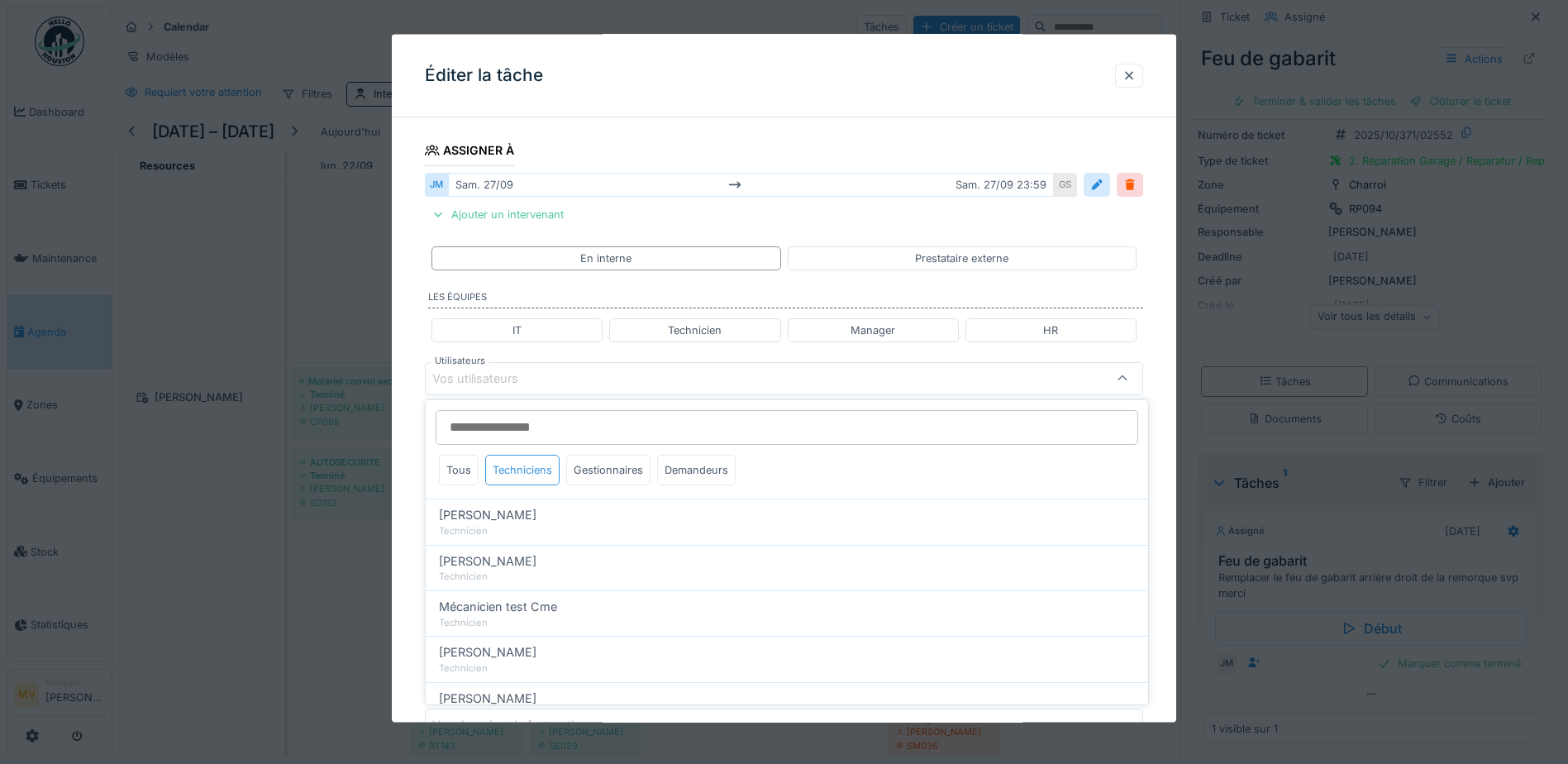
click at [543, 479] on div "Techniciens" at bounding box center [522, 469] width 74 height 31
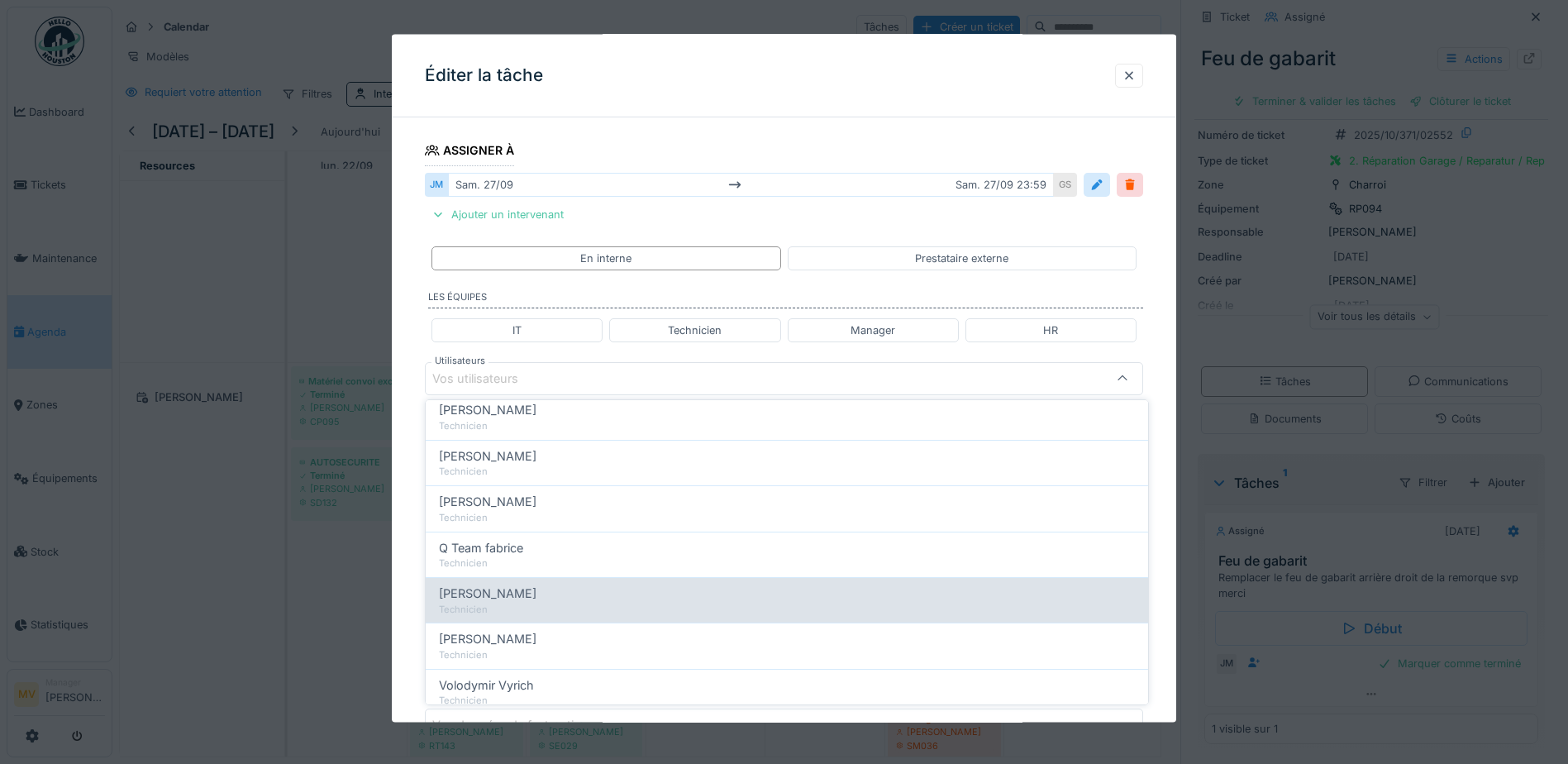
scroll to position [248, 0]
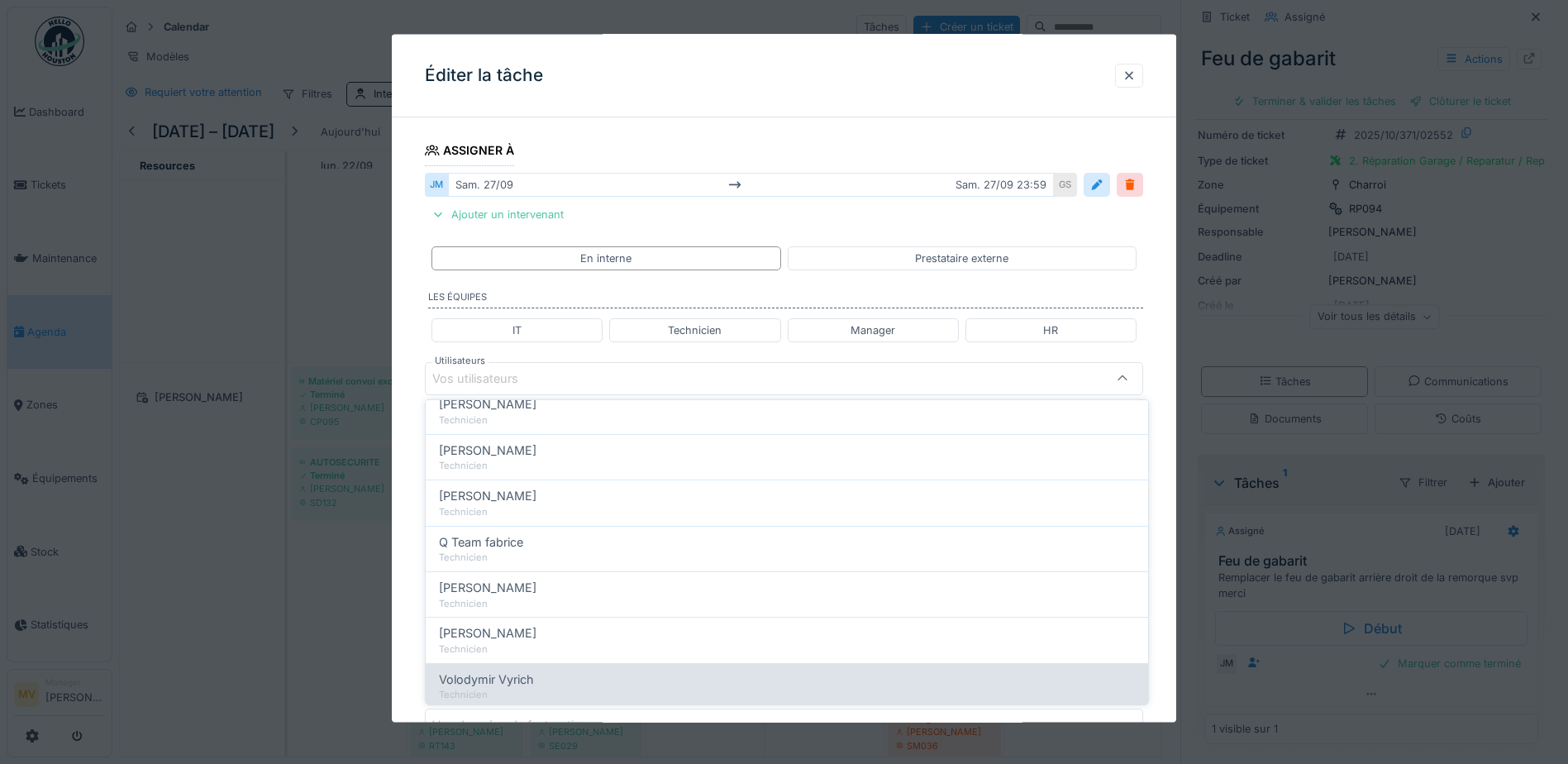
click at [591, 683] on div "Volodymir Vyrich" at bounding box center [787, 679] width 696 height 19
type input "*****"
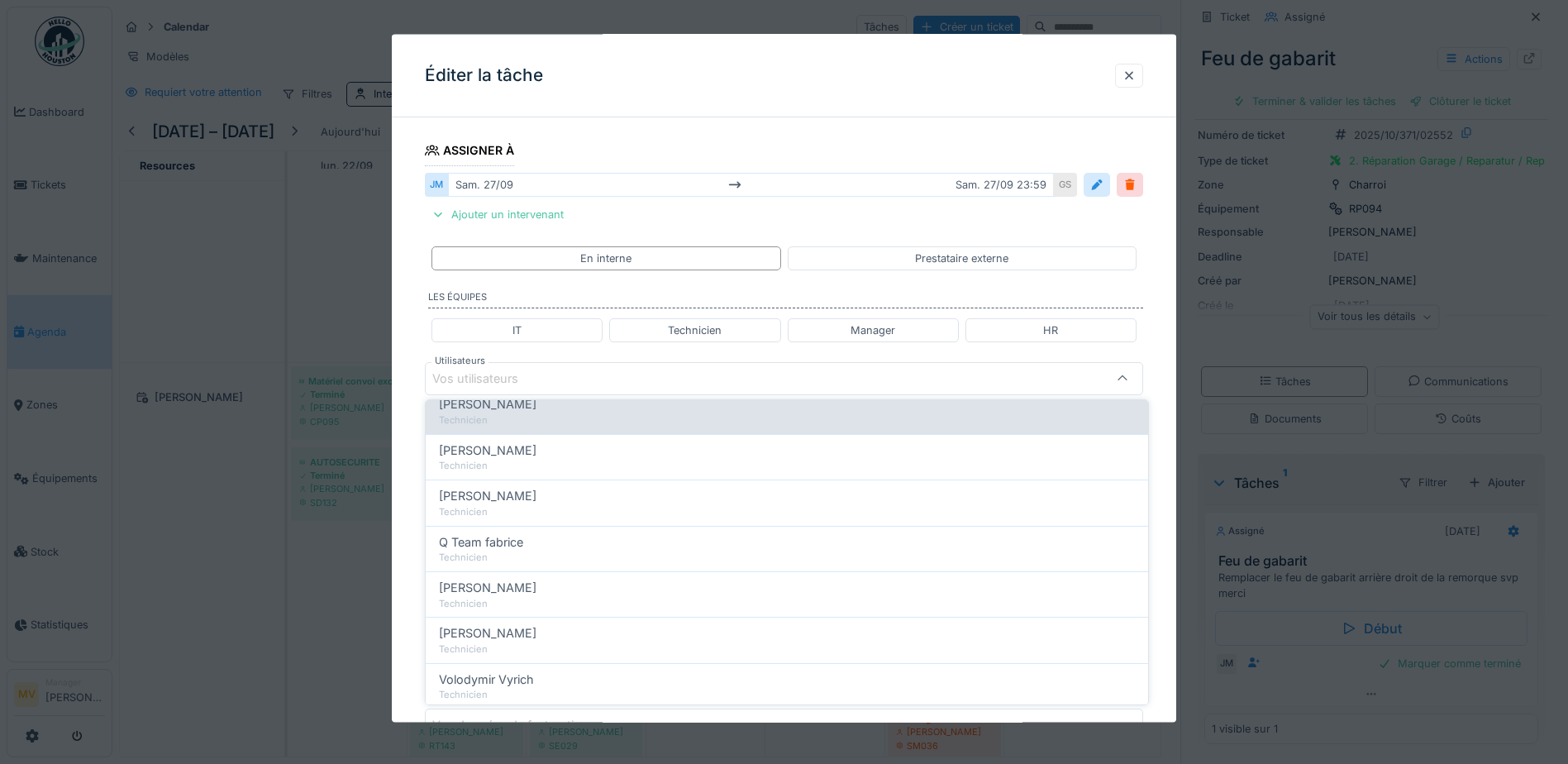
scroll to position [0, 0]
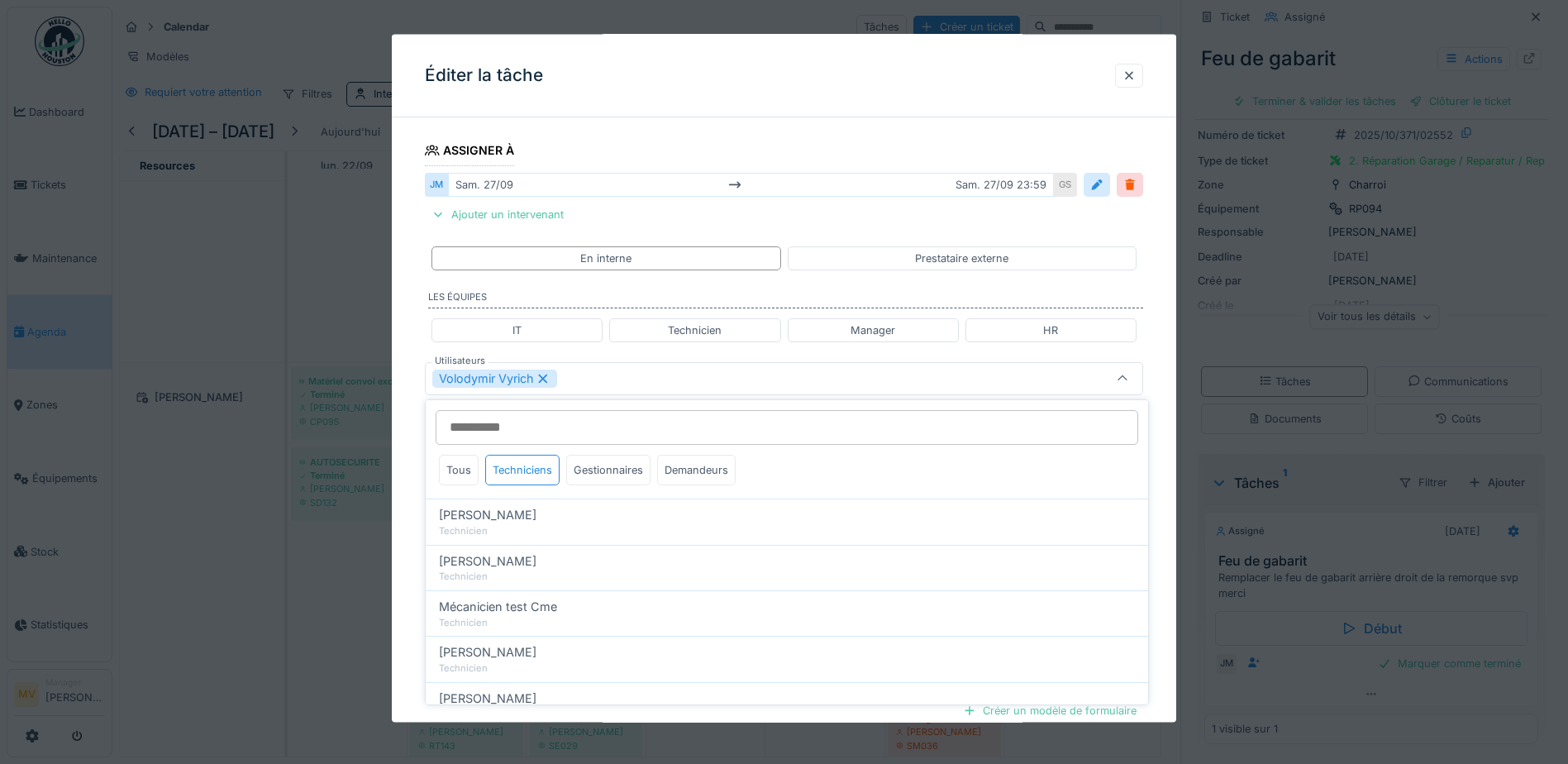
click at [637, 384] on div "Volodymir Vyrich" at bounding box center [741, 377] width 619 height 19
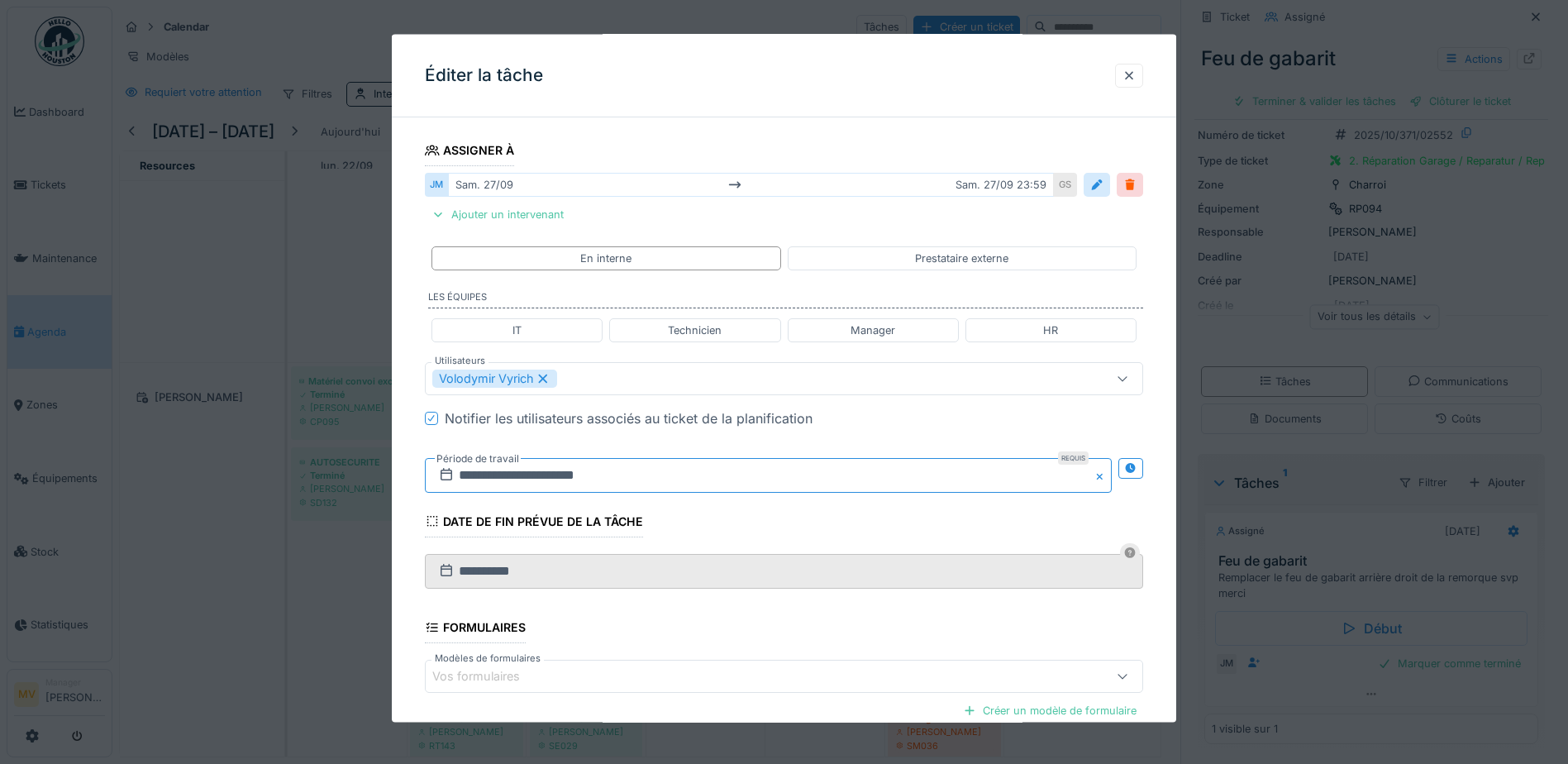
click at [650, 477] on input "**********" at bounding box center [769, 474] width 687 height 35
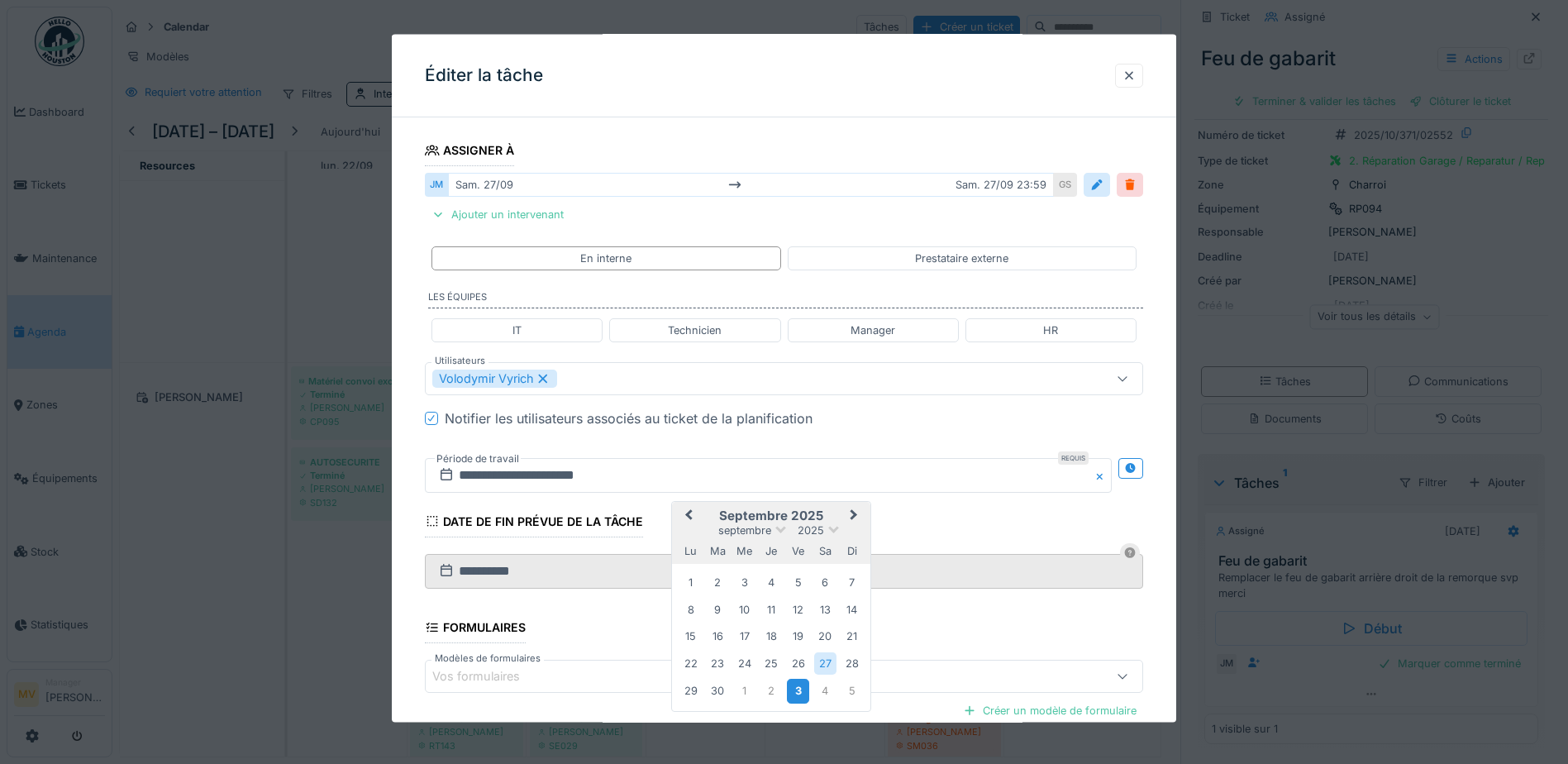
click at [799, 690] on div "3" at bounding box center [798, 690] width 22 height 24
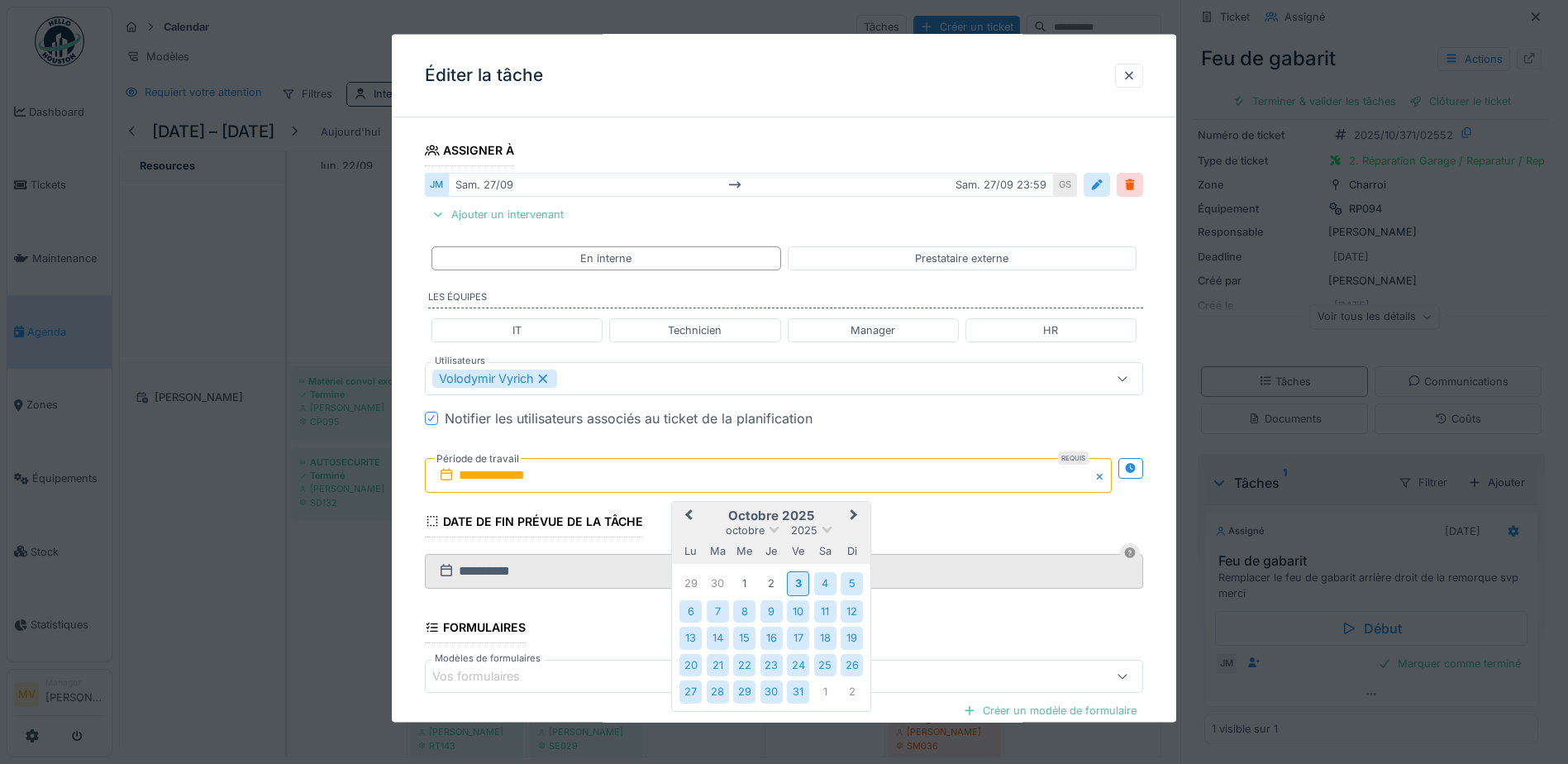
click at [799, 690] on div "31" at bounding box center [798, 691] width 22 height 22
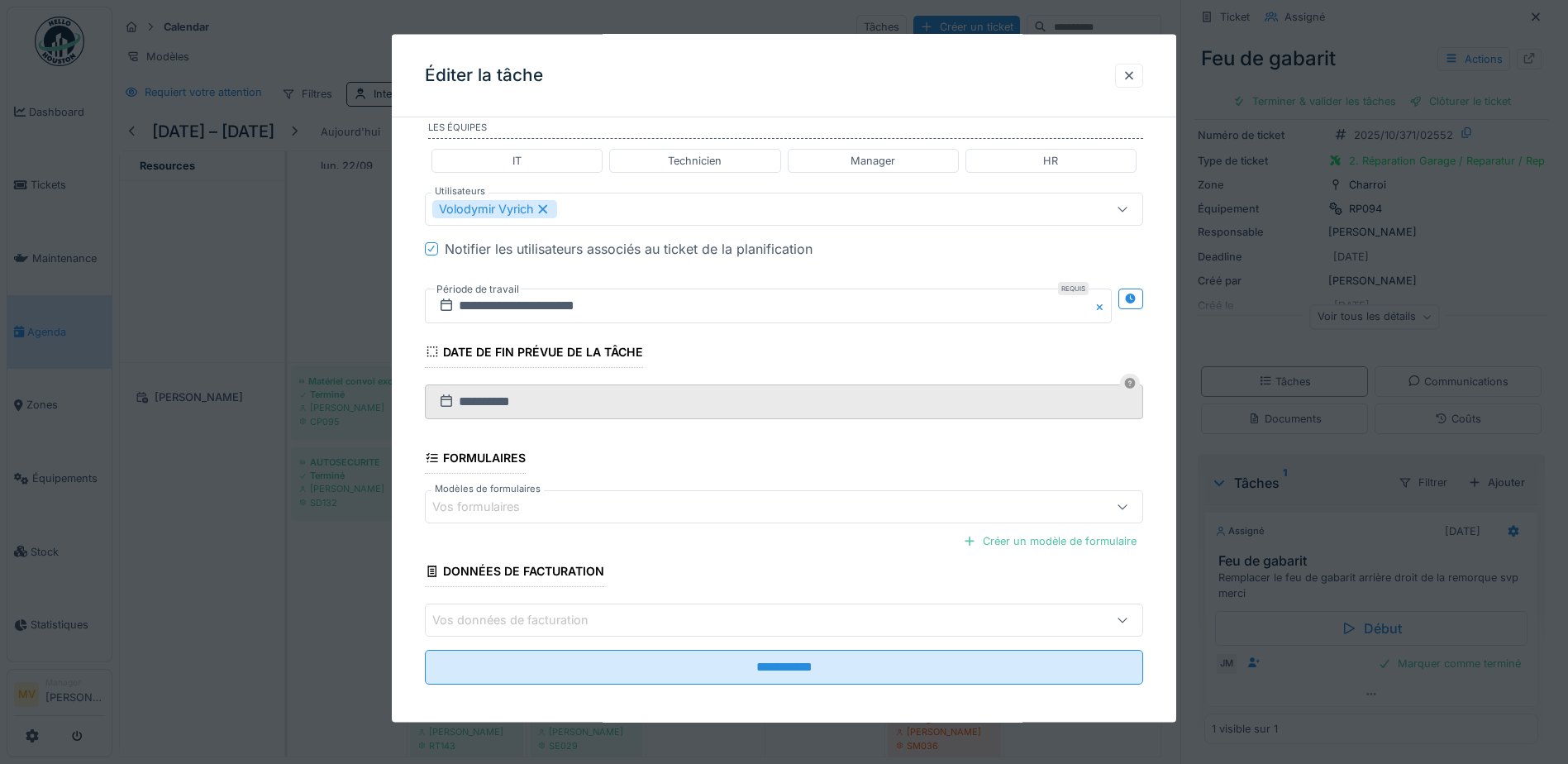
scroll to position [437, 0]
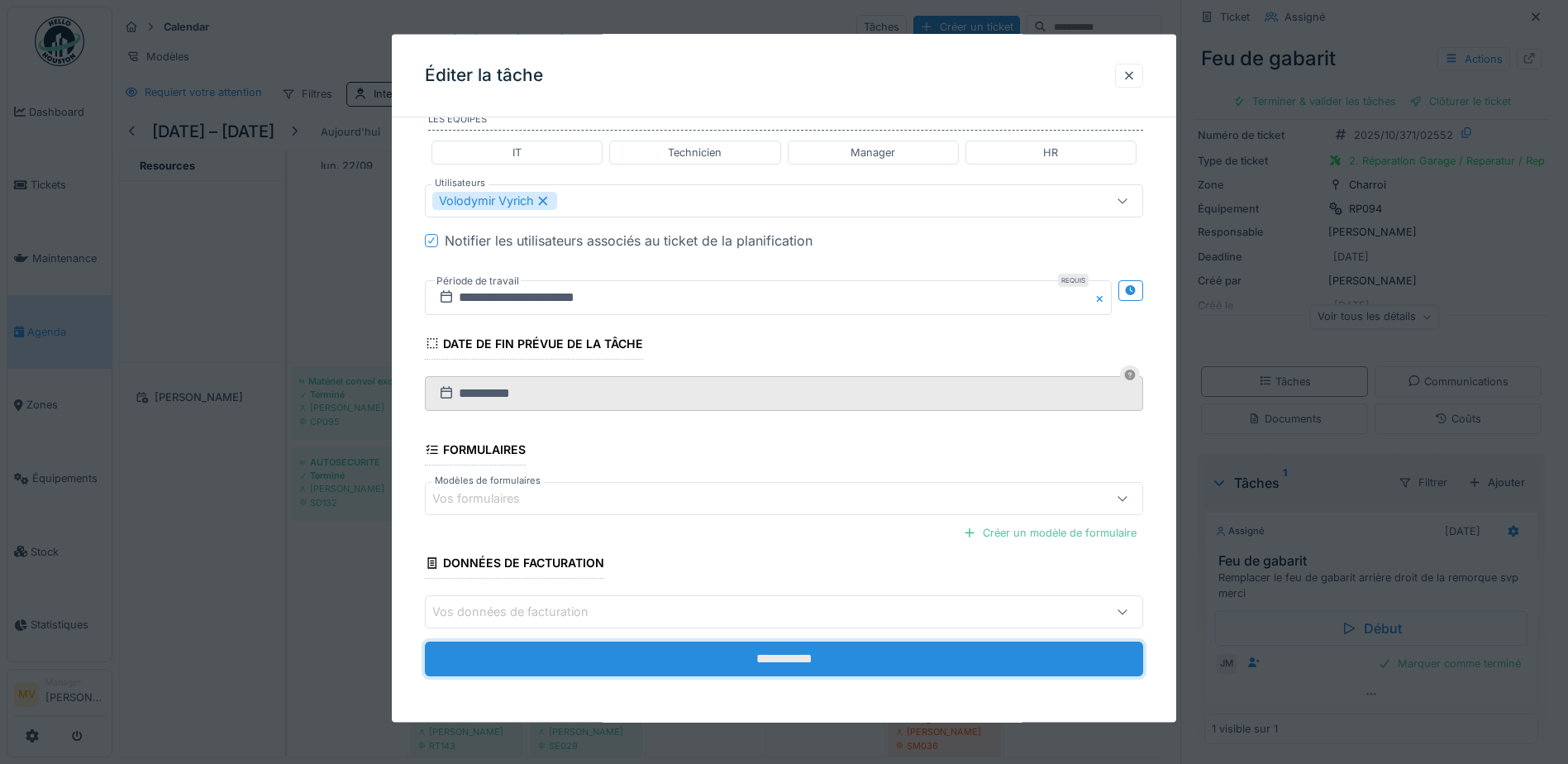
click at [830, 652] on input "**********" at bounding box center [784, 658] width 718 height 35
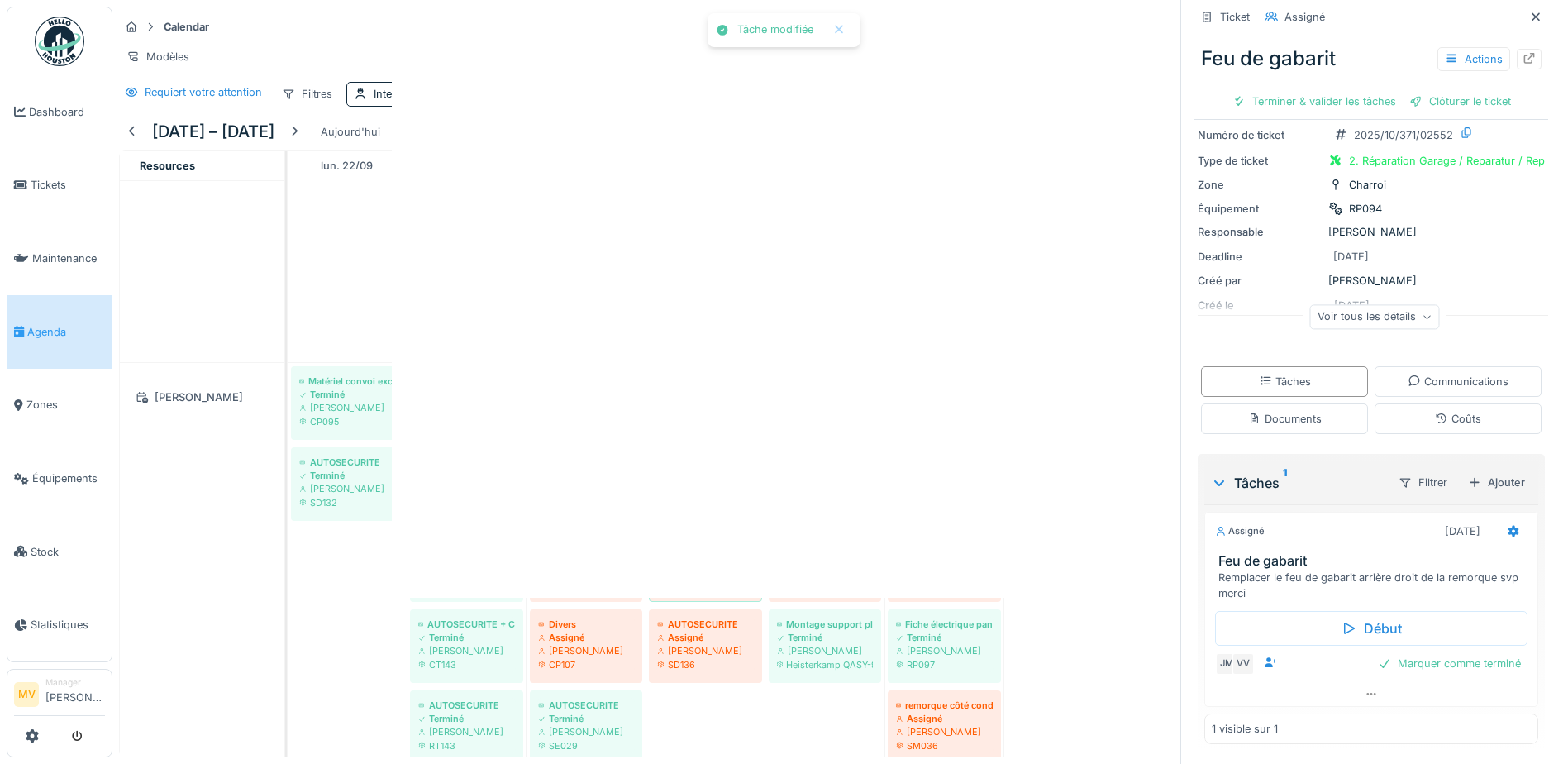
scroll to position [0, 0]
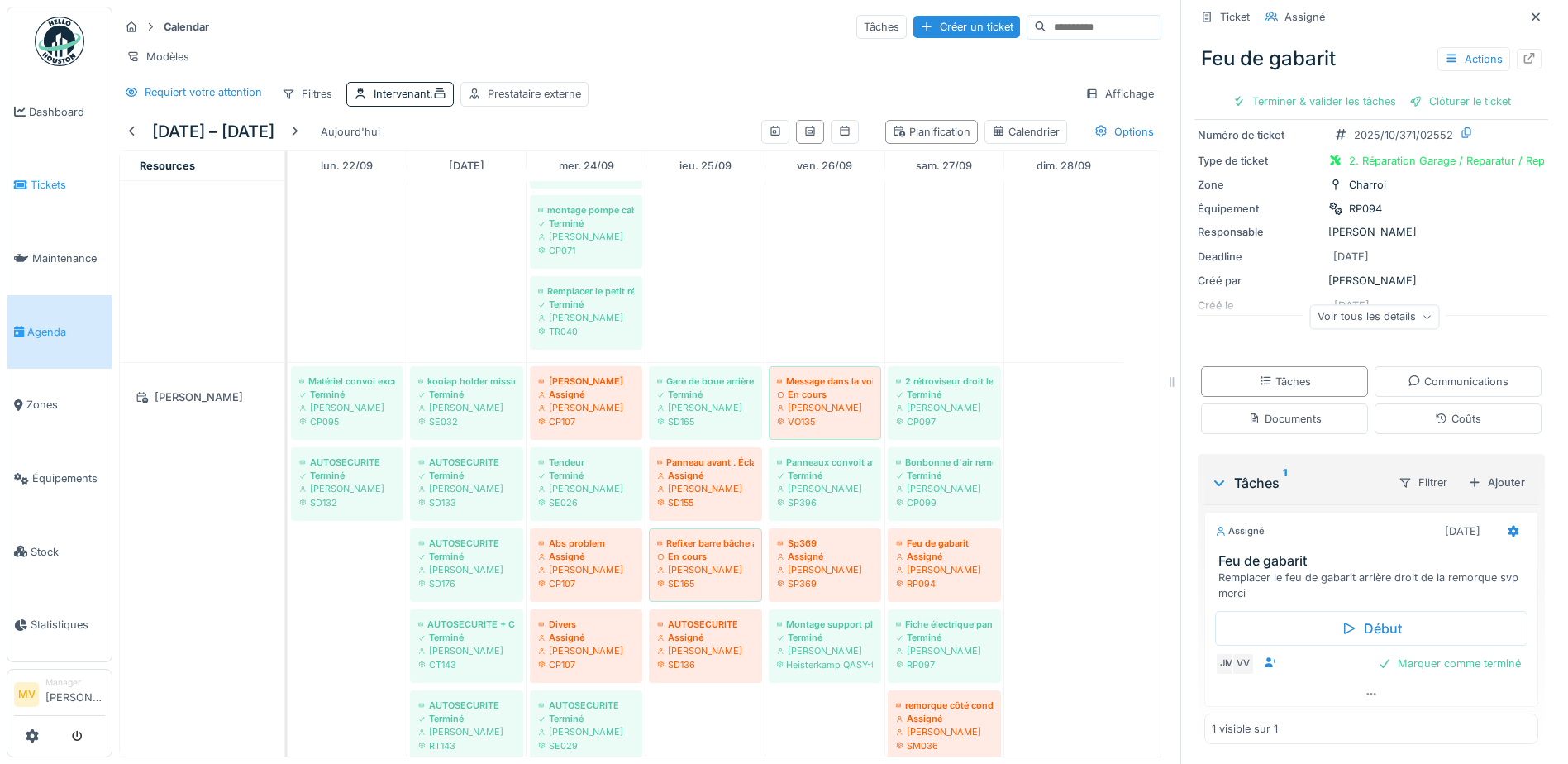
click at [55, 191] on span "Tickets" at bounding box center [68, 185] width 74 height 16
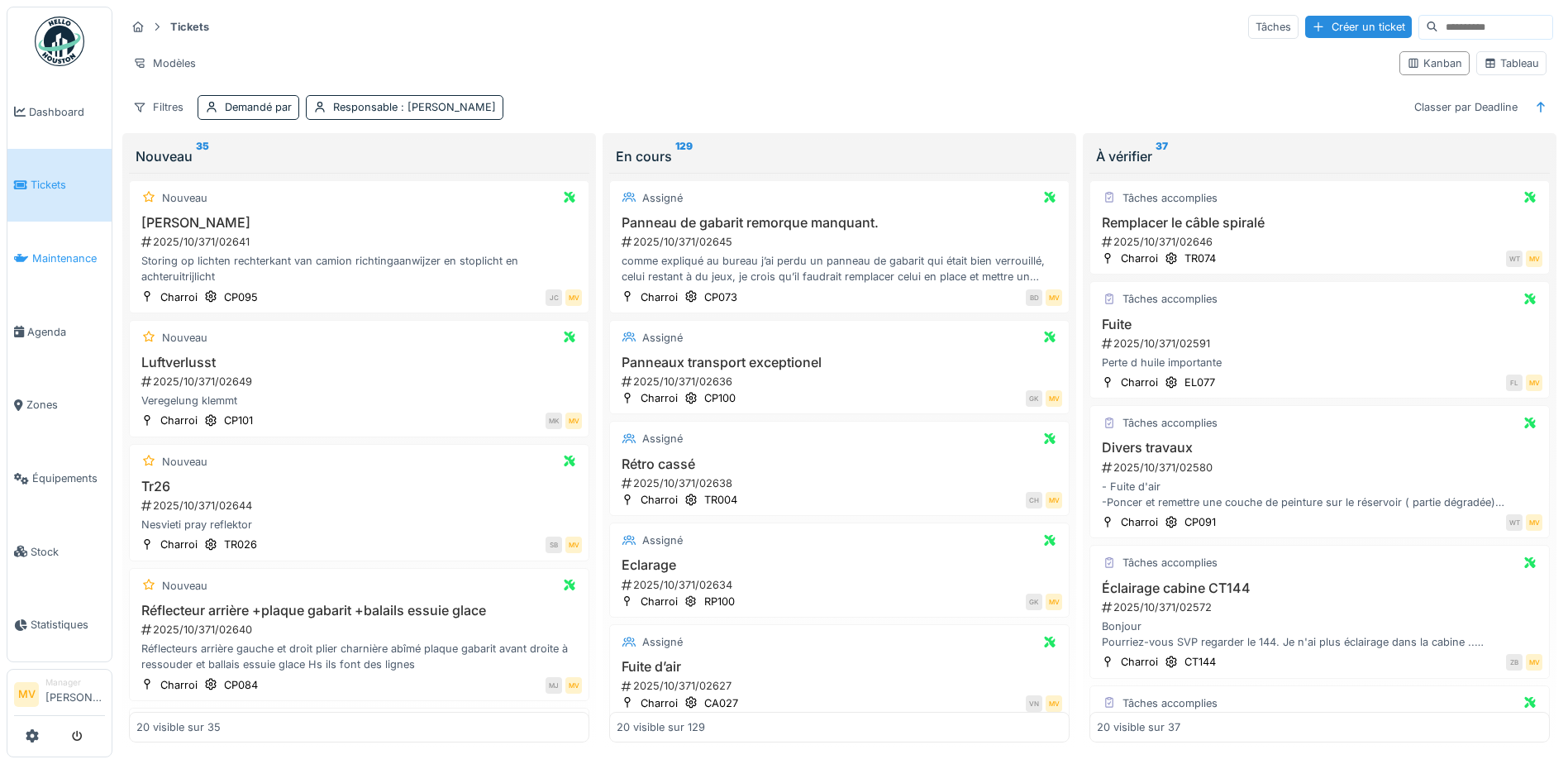
click at [92, 259] on span "Maintenance" at bounding box center [68, 259] width 73 height 16
click at [61, 196] on link "Tickets" at bounding box center [59, 185] width 104 height 73
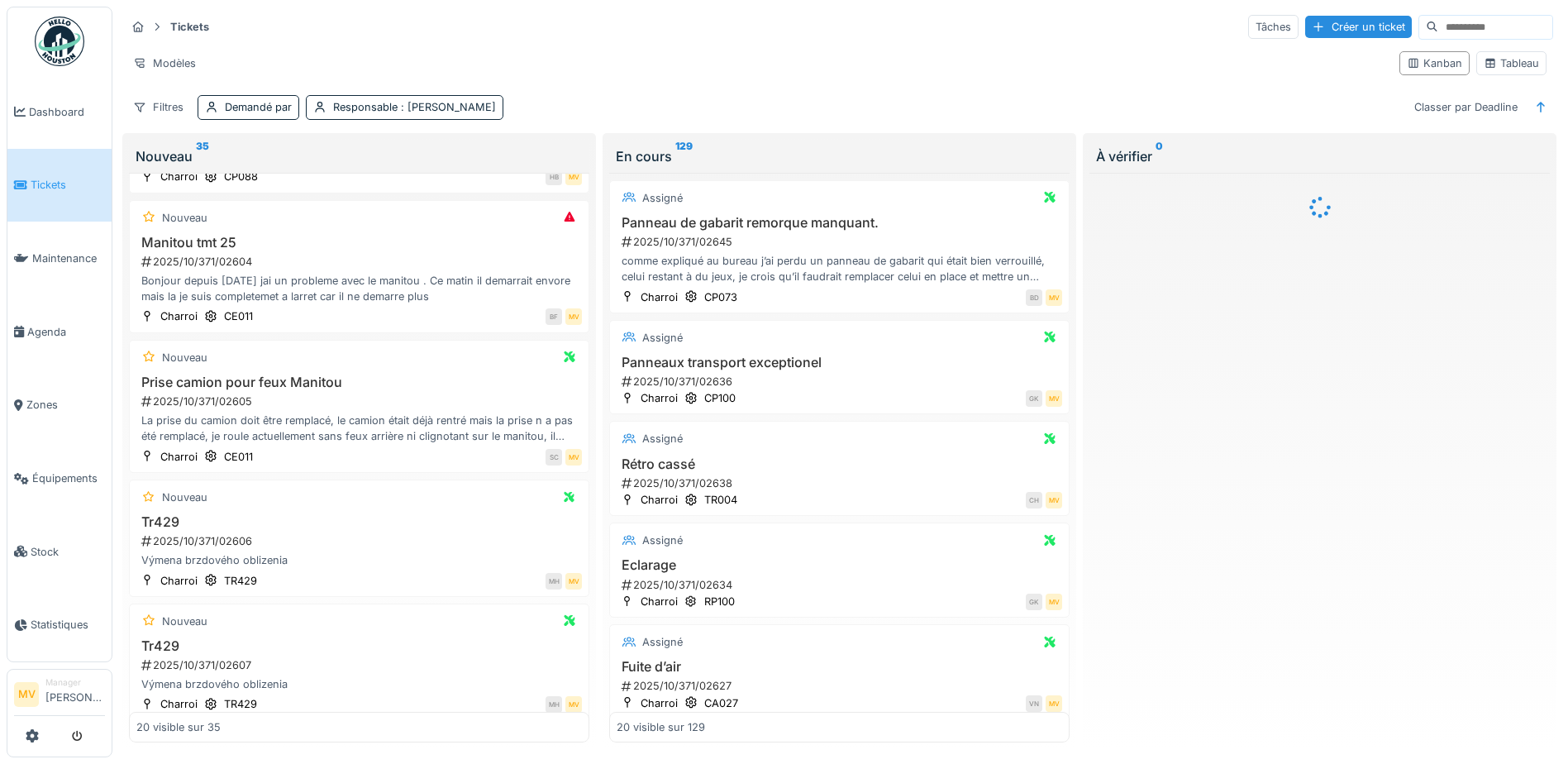
scroll to position [909, 0]
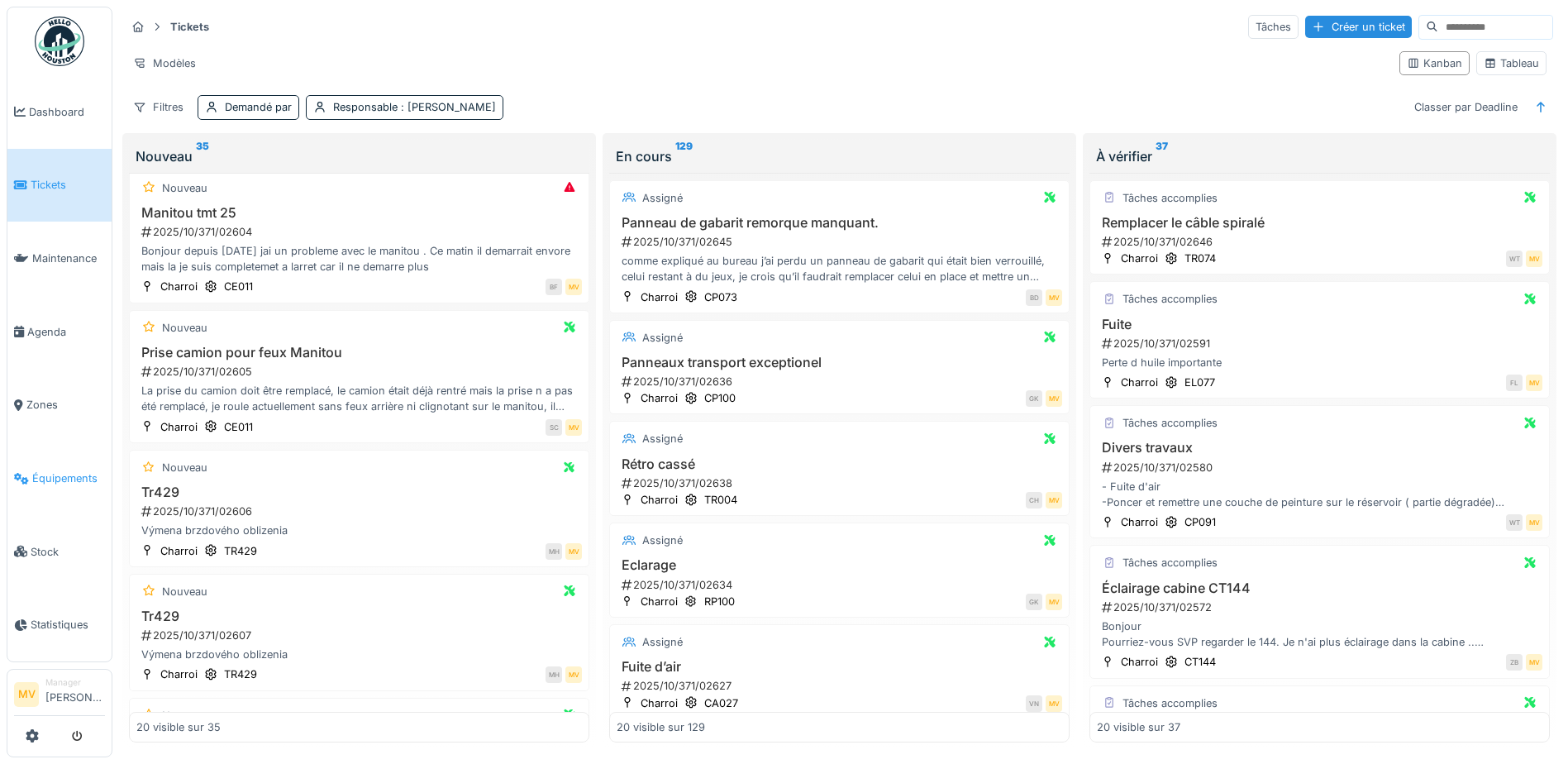
click at [42, 481] on span "Équipements" at bounding box center [68, 478] width 73 height 16
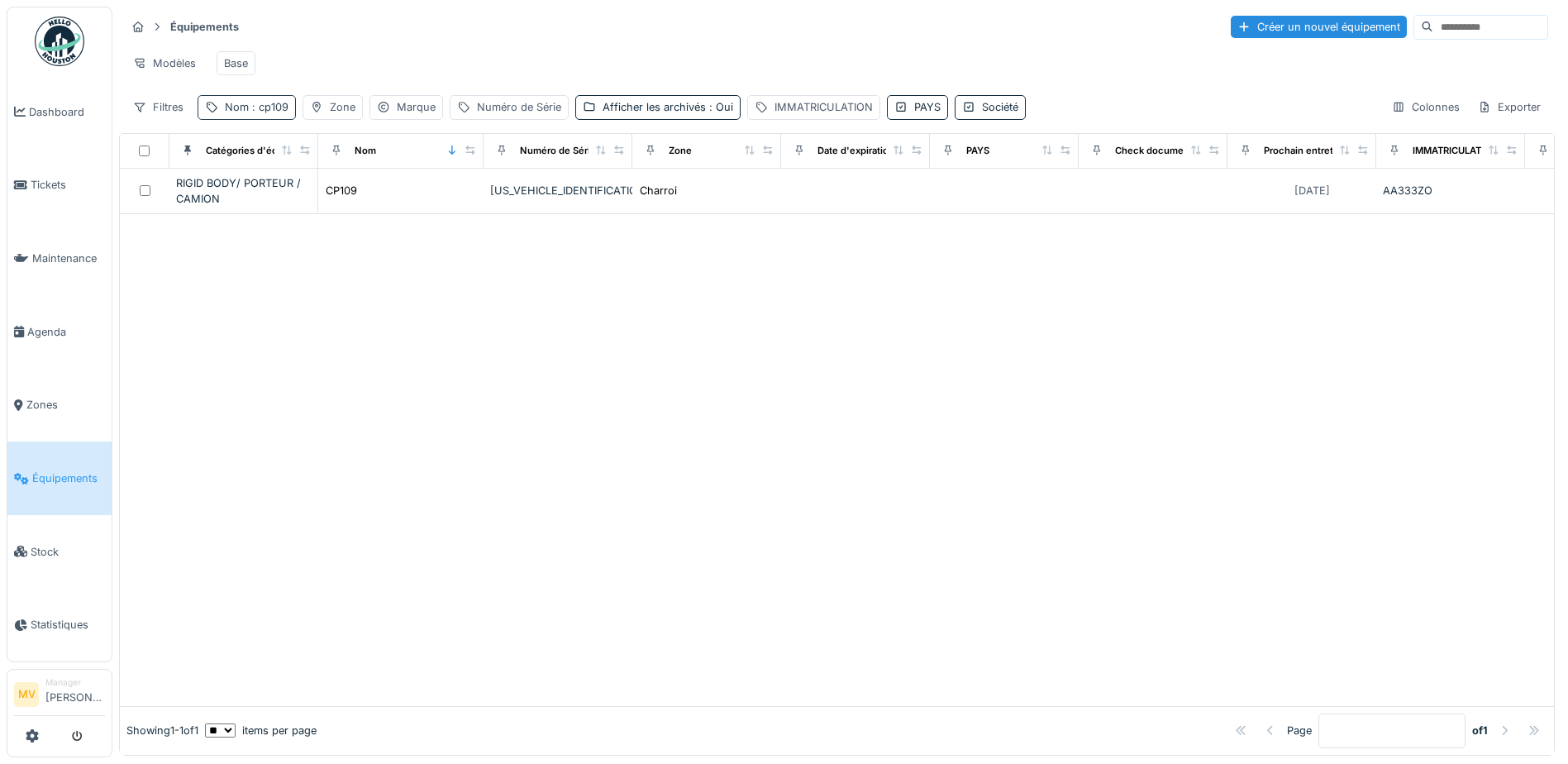
click at [266, 113] on span ": cp109" at bounding box center [268, 107] width 40 height 12
click at [311, 208] on input "*****" at bounding box center [288, 198] width 165 height 35
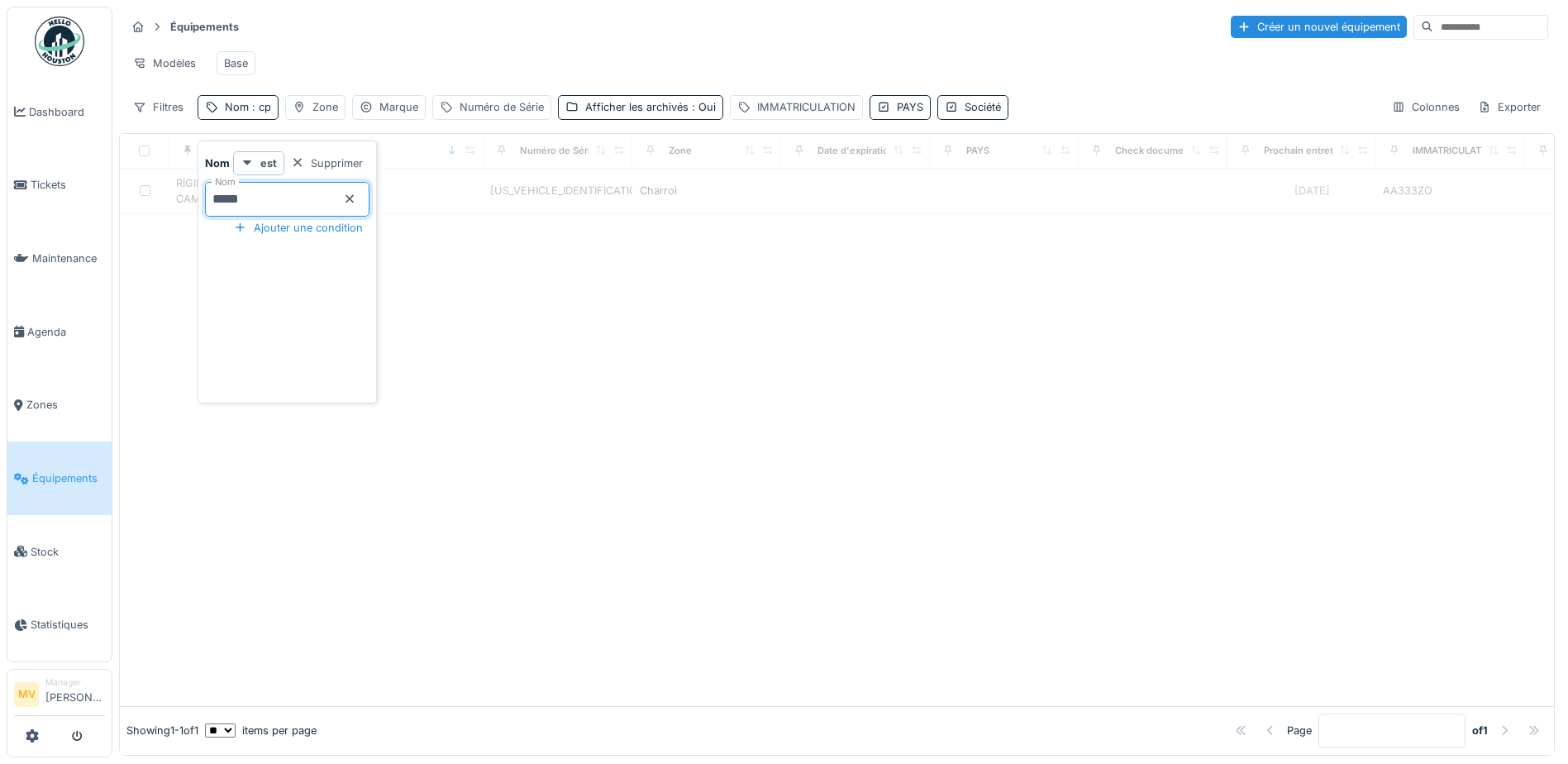
type input "*****"
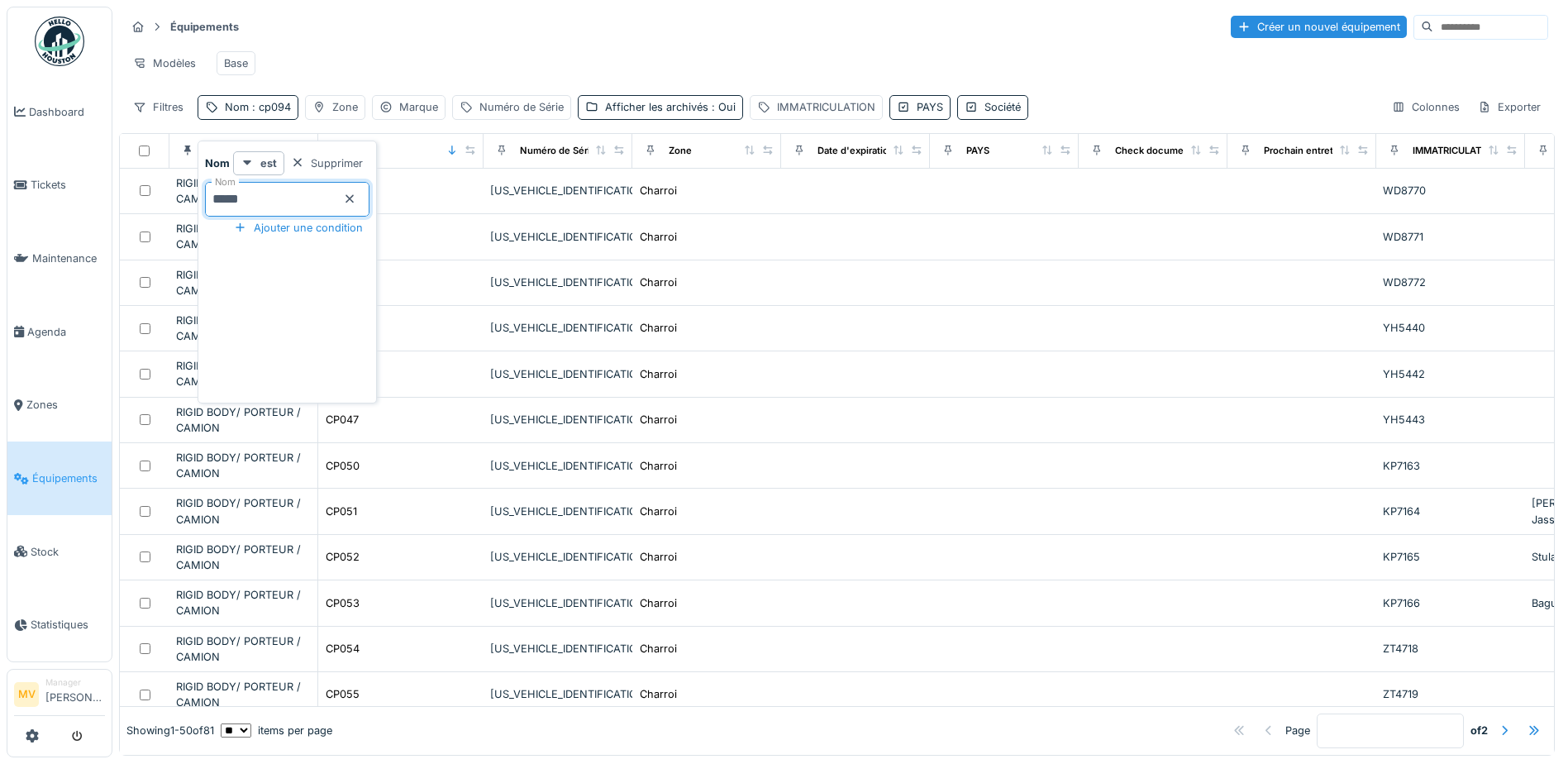
click at [560, 66] on div "Modèles Base" at bounding box center [837, 63] width 1423 height 37
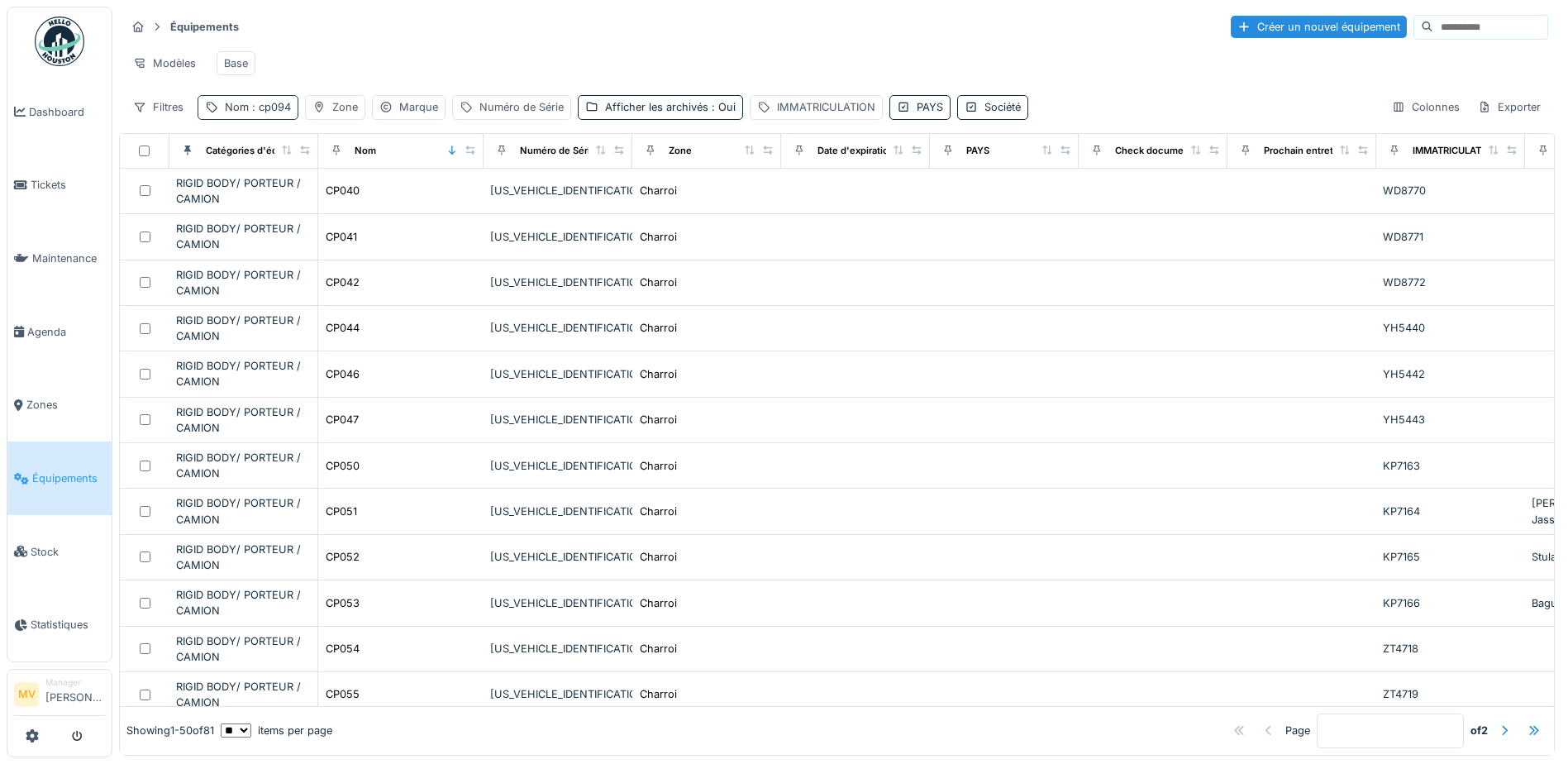
click at [283, 113] on span ": cp094" at bounding box center [270, 107] width 42 height 12
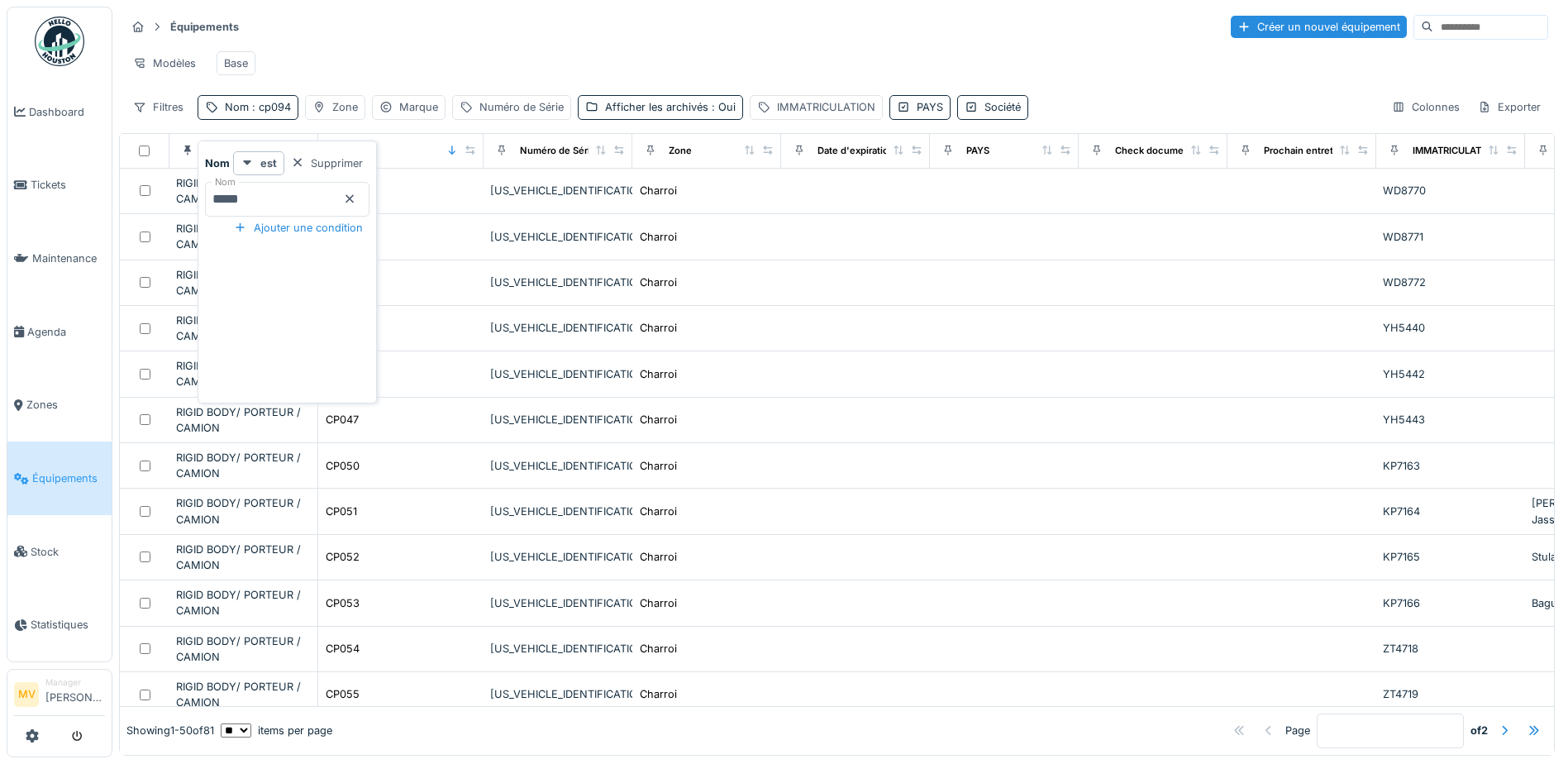
click at [301, 193] on input "*****" at bounding box center [288, 198] width 165 height 35
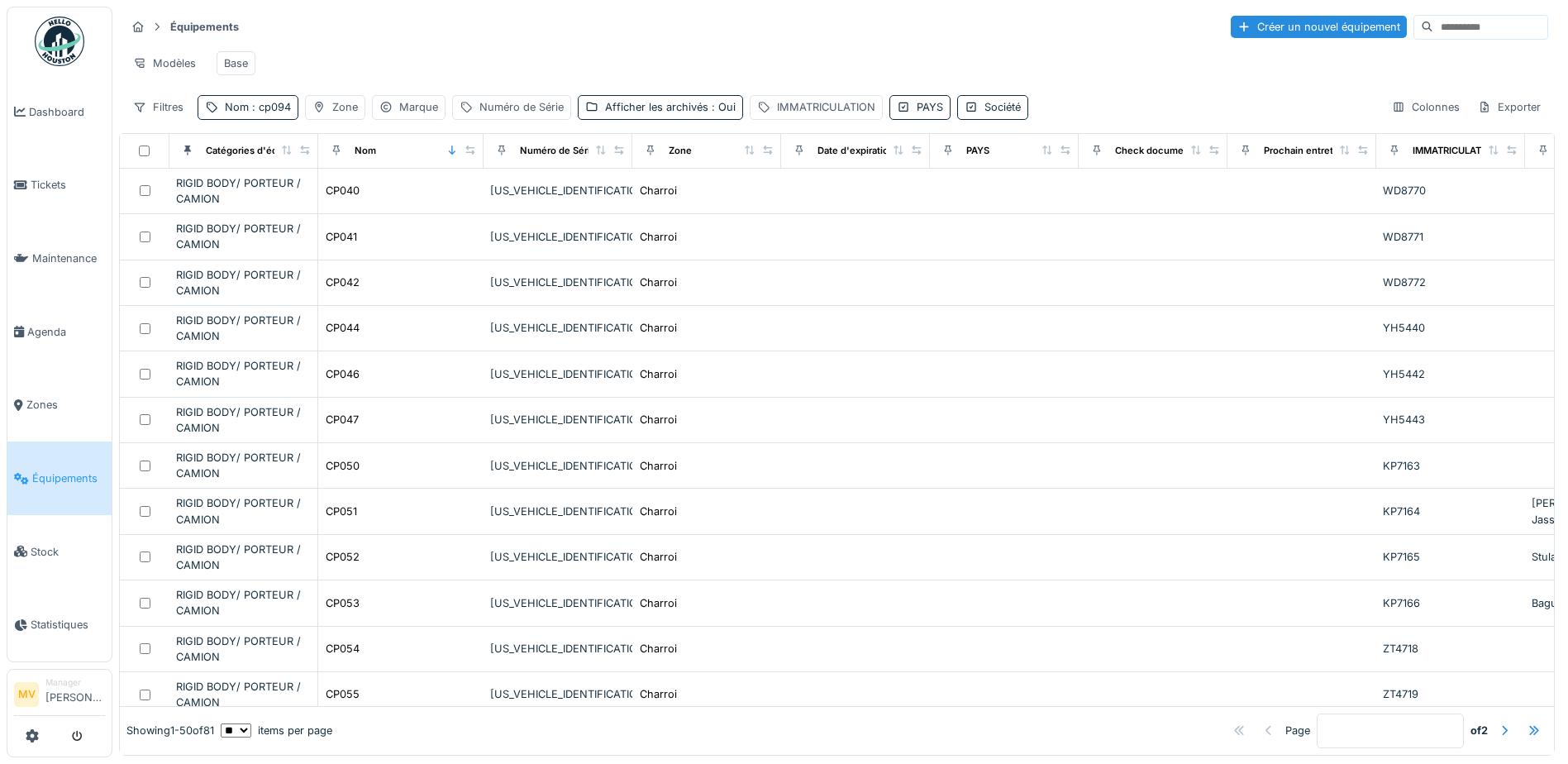
click at [463, 81] on div "Modèles Base" at bounding box center [837, 63] width 1423 height 37
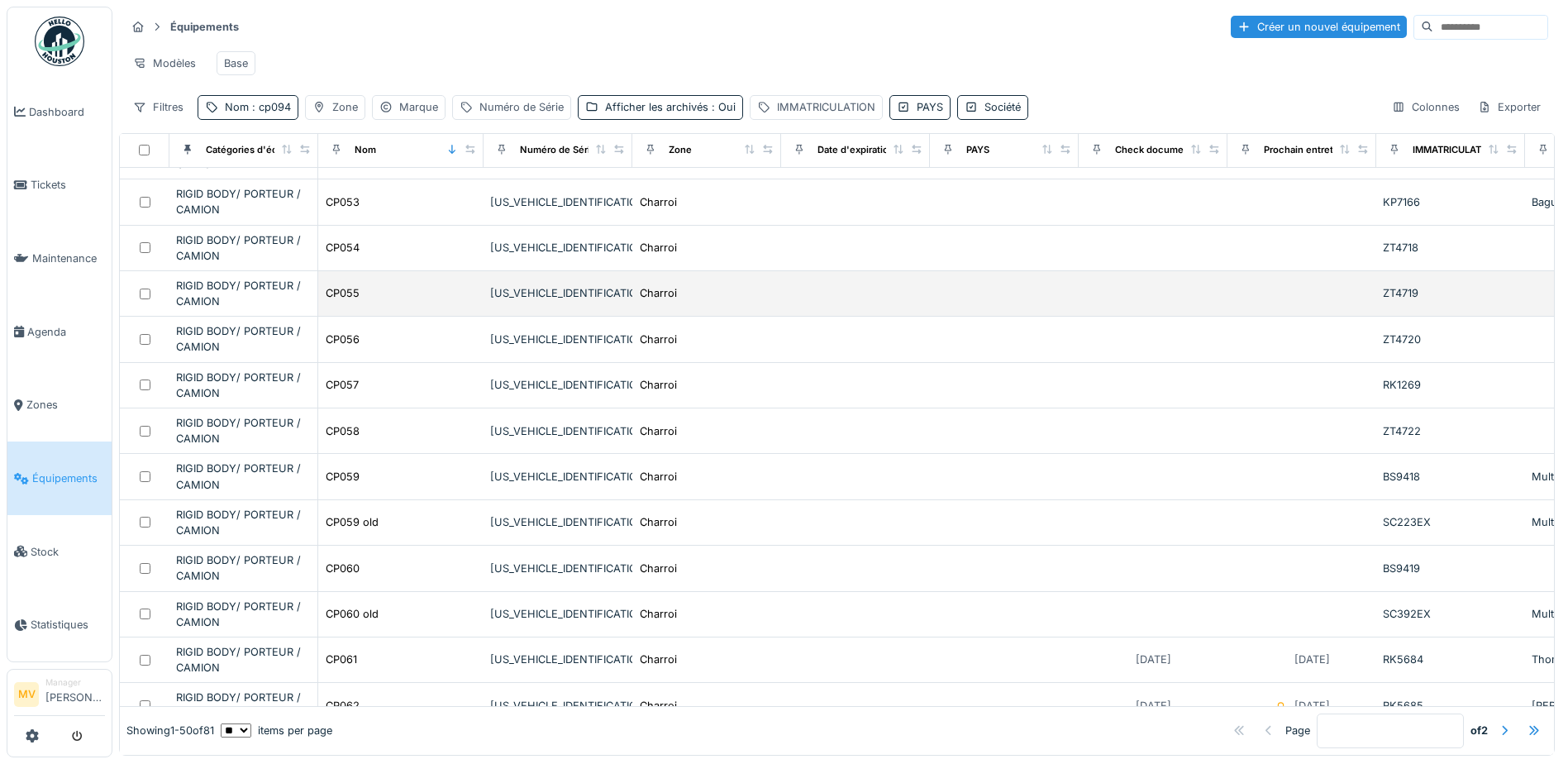
scroll to position [413, 0]
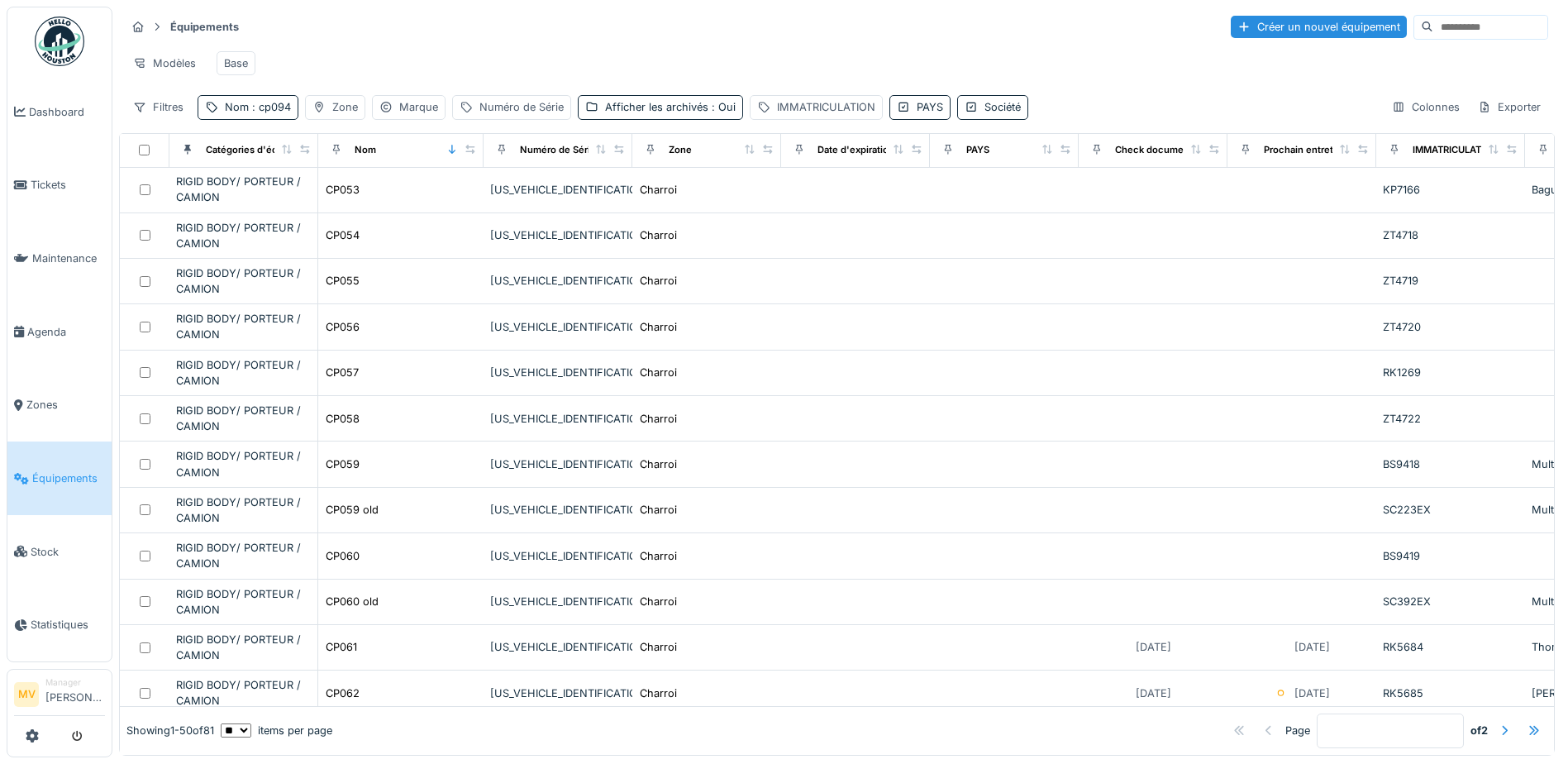
click at [499, 71] on div "Modèles Base" at bounding box center [837, 63] width 1423 height 37
click at [242, 115] on div "Nom : cp094" at bounding box center [258, 107] width 66 height 16
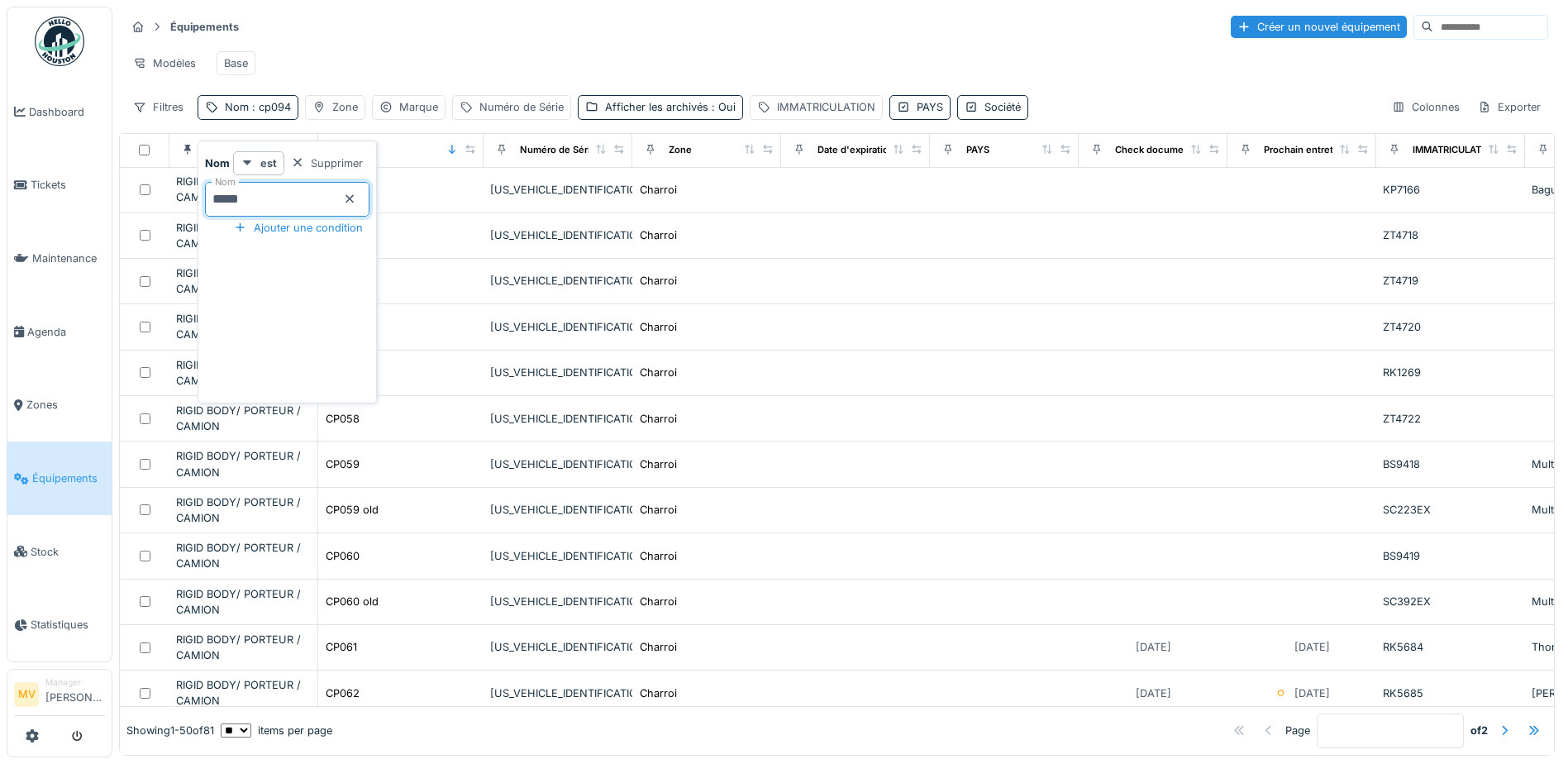
click at [280, 201] on input "*****" at bounding box center [288, 198] width 165 height 35
type input "*"
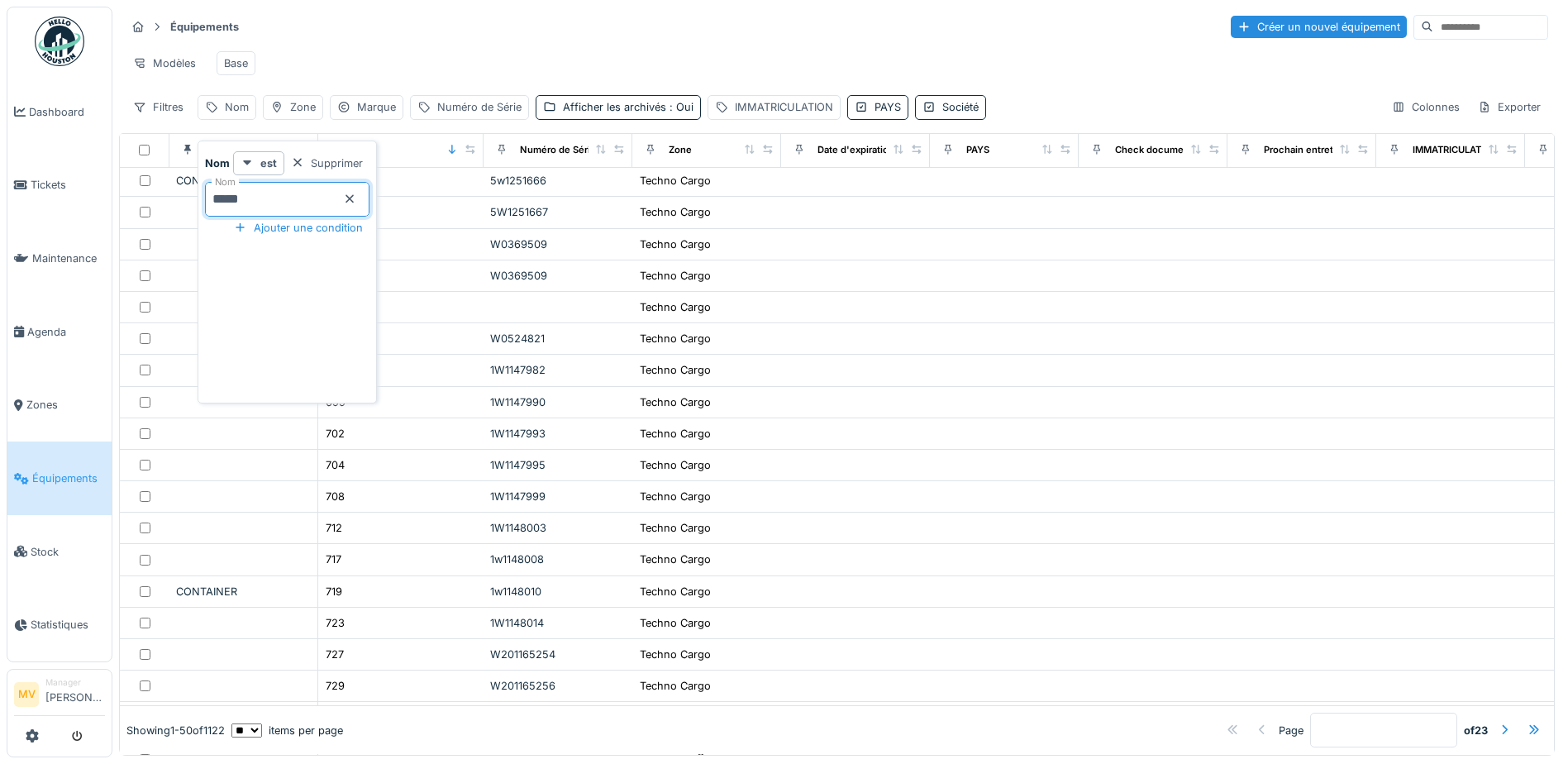
type input "*****"
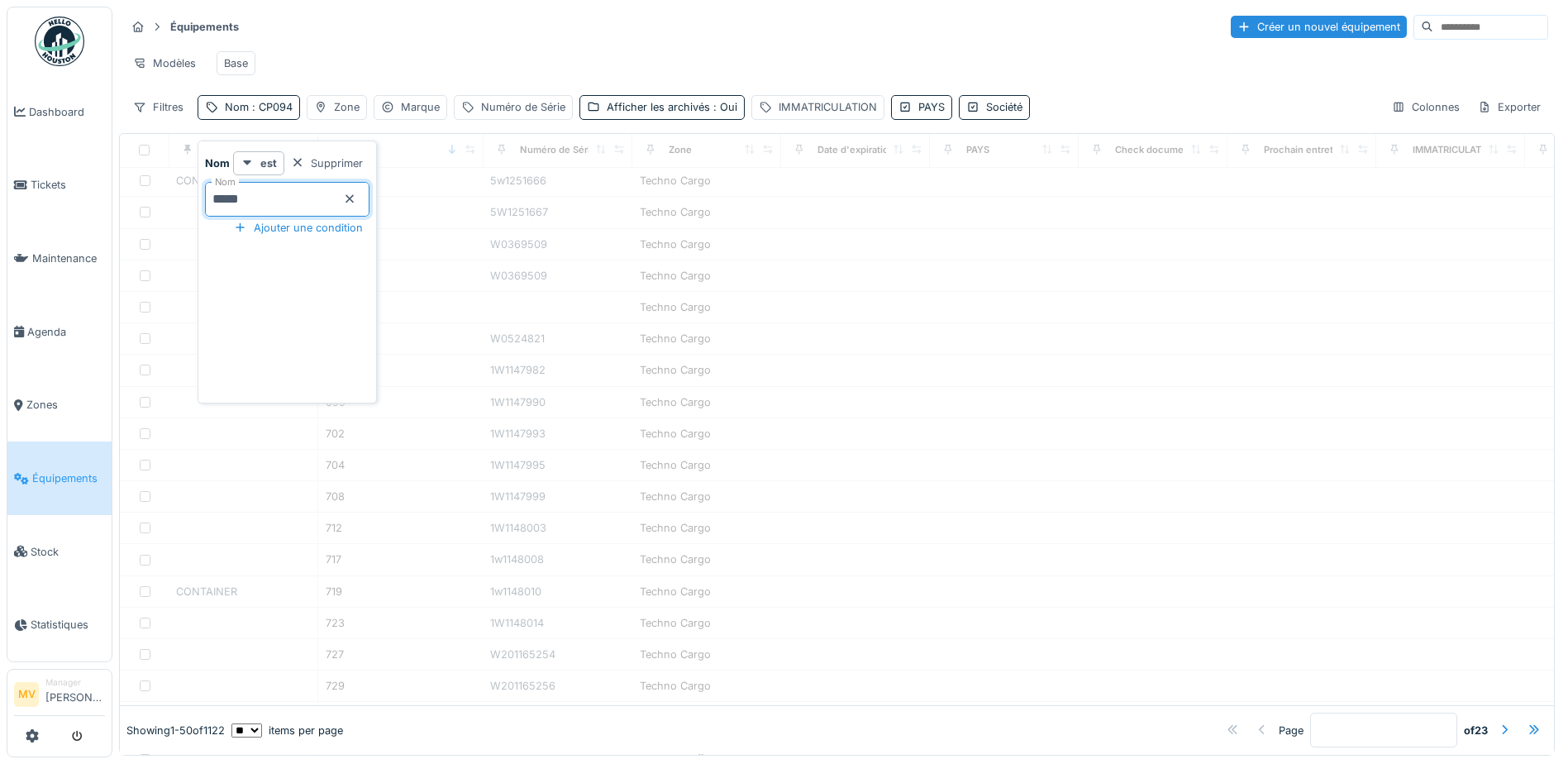
scroll to position [0, 0]
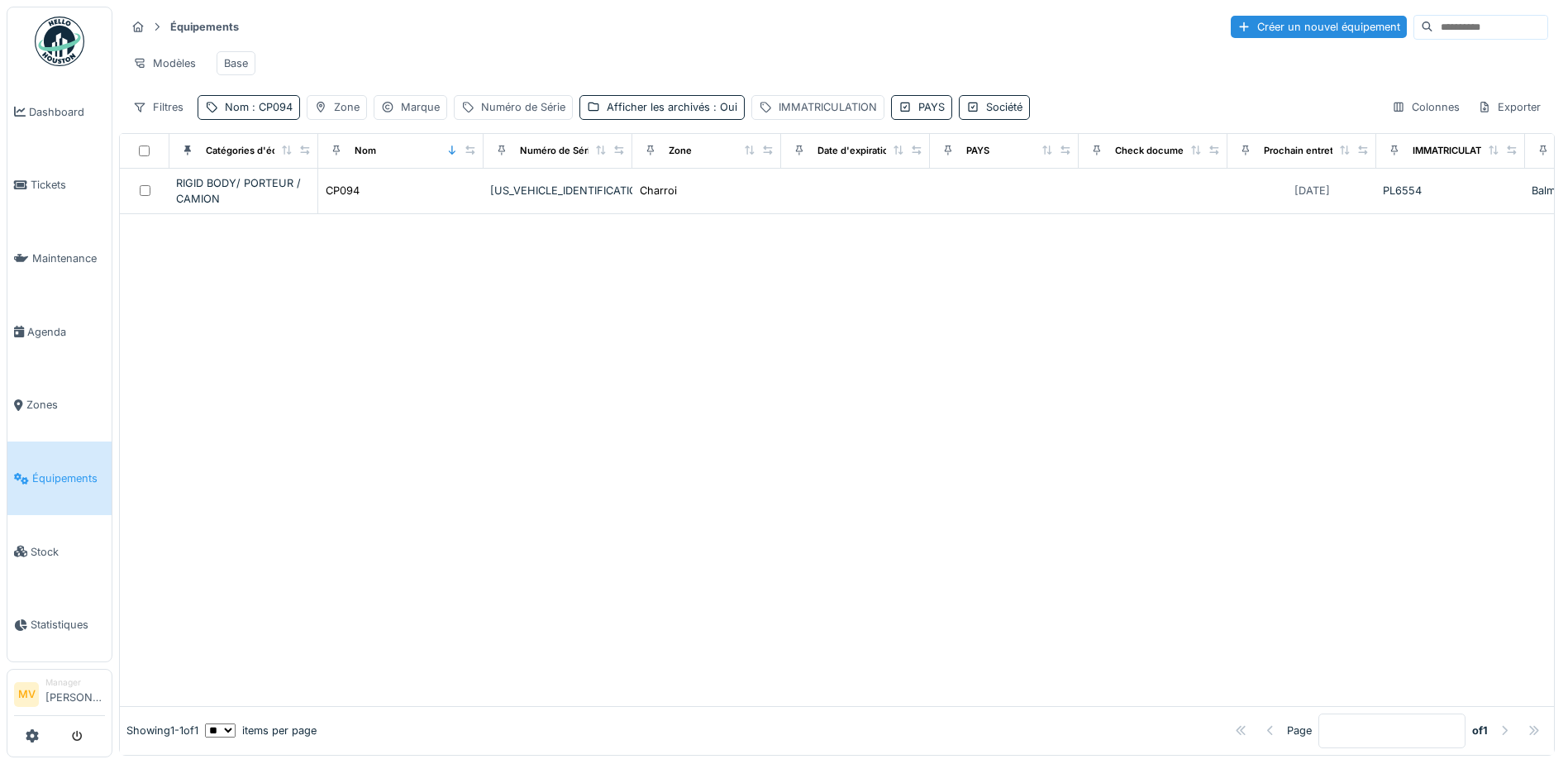
click at [583, 48] on div "Équipements Créer un nouvel équipement Modèles Base Filtres Nom : CP094 Zone Ma…" at bounding box center [837, 66] width 1436 height 120
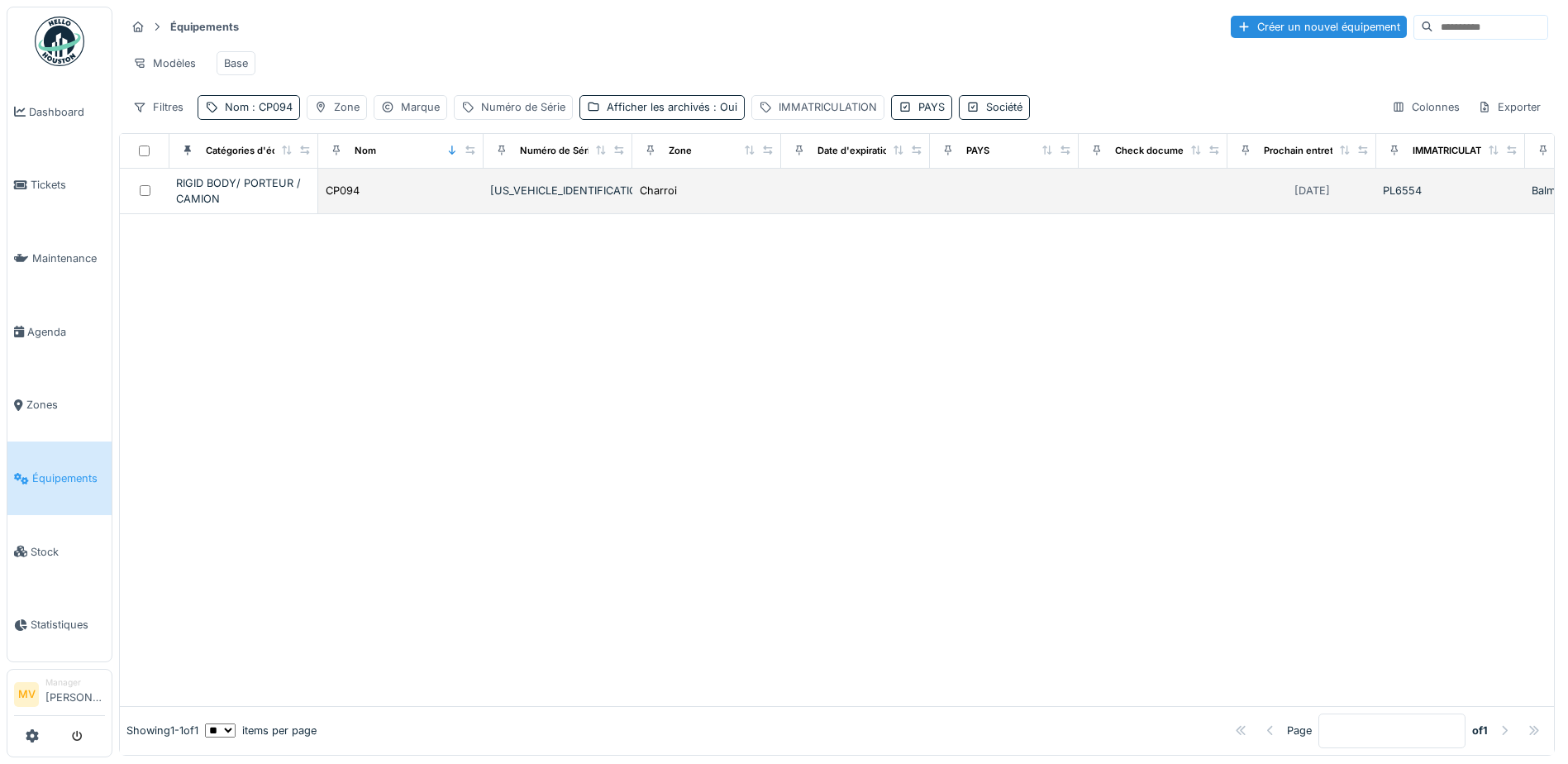
click at [575, 198] on div "YV2RTY0C2PB425442" at bounding box center [558, 190] width 135 height 16
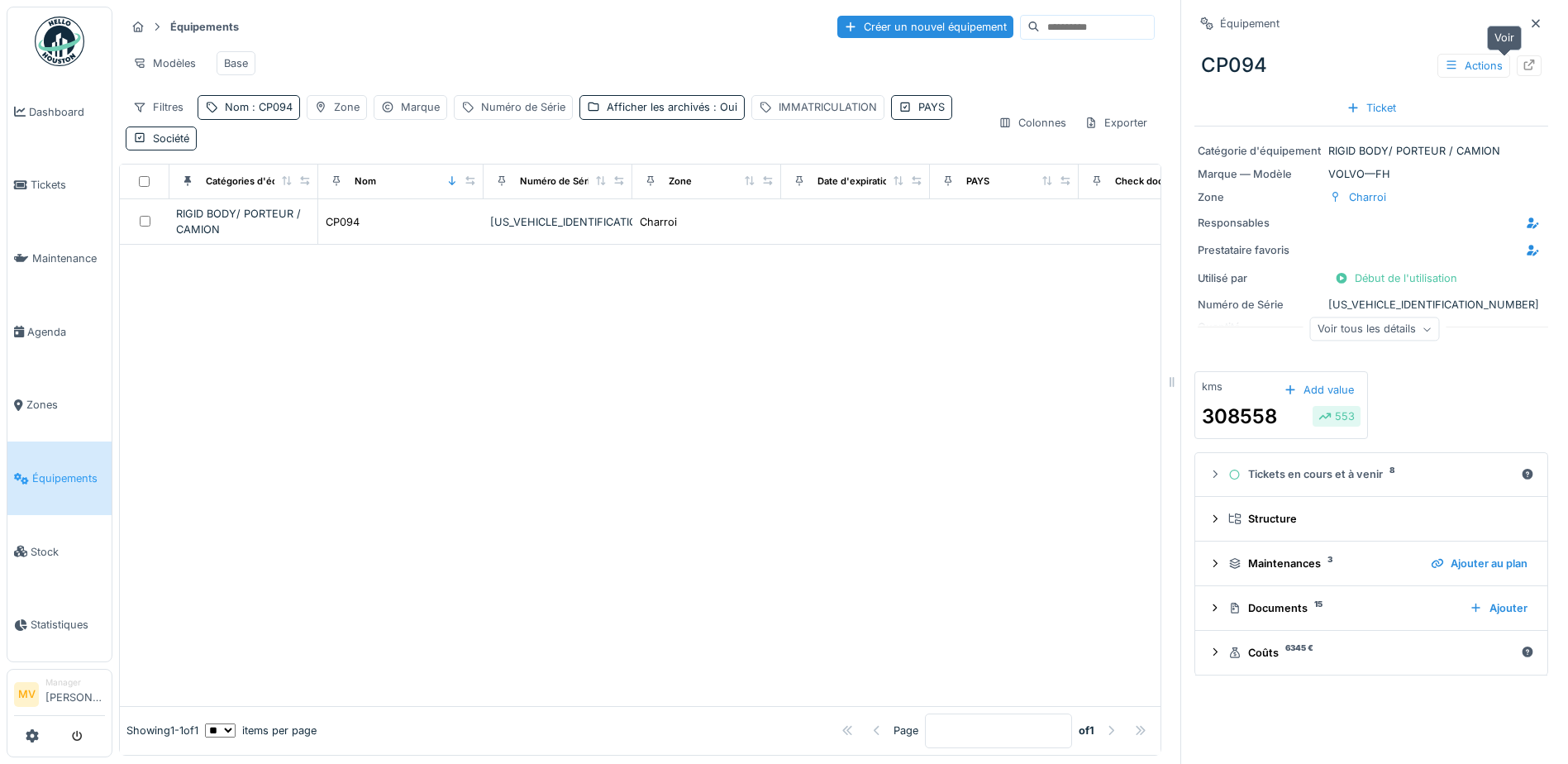
click at [1517, 67] on div at bounding box center [1529, 66] width 25 height 20
click at [1523, 66] on icon at bounding box center [1529, 65] width 13 height 11
click at [1524, 61] on icon at bounding box center [1529, 65] width 11 height 11
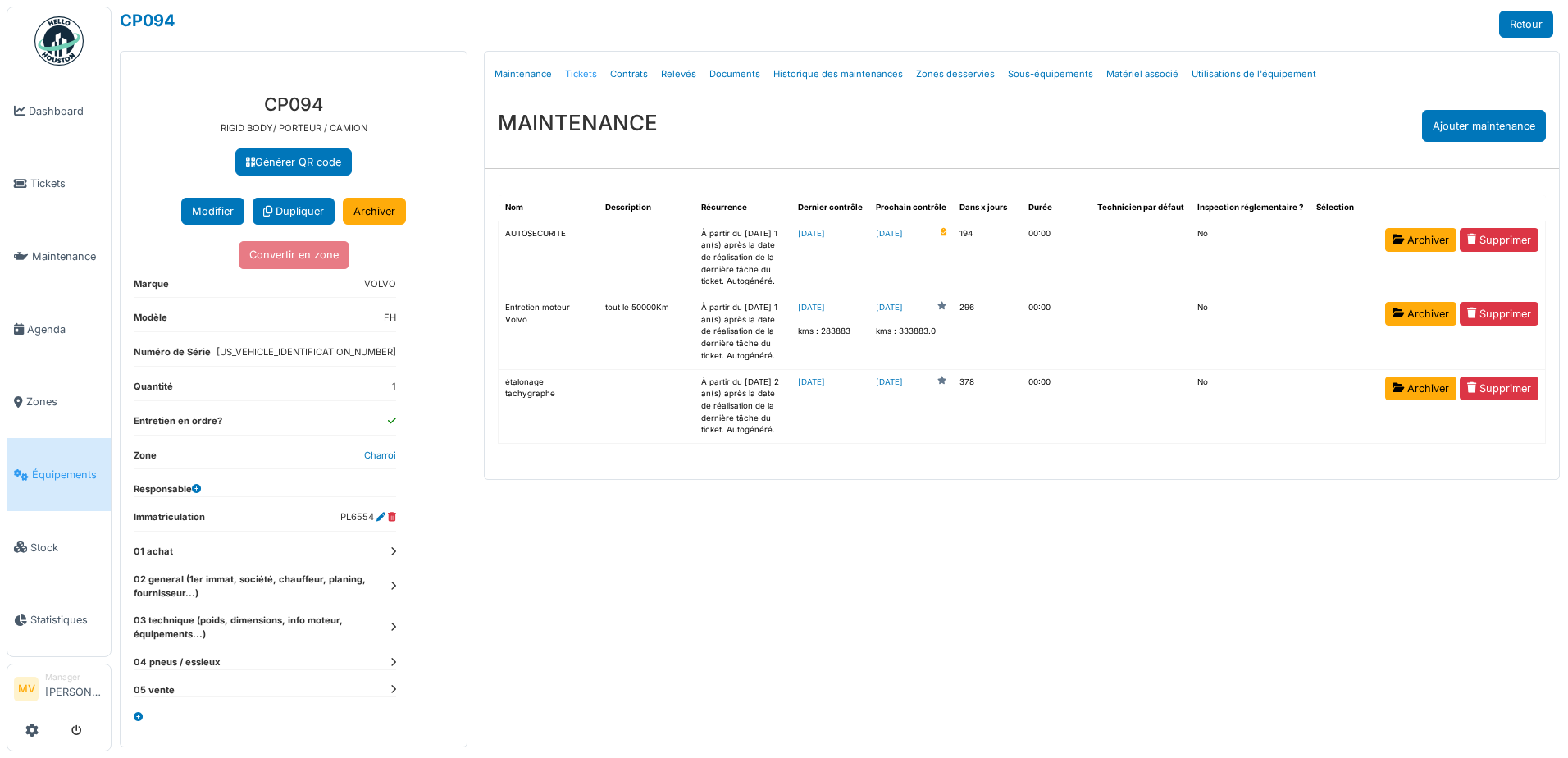
click at [577, 72] on link "Tickets" at bounding box center [581, 75] width 45 height 39
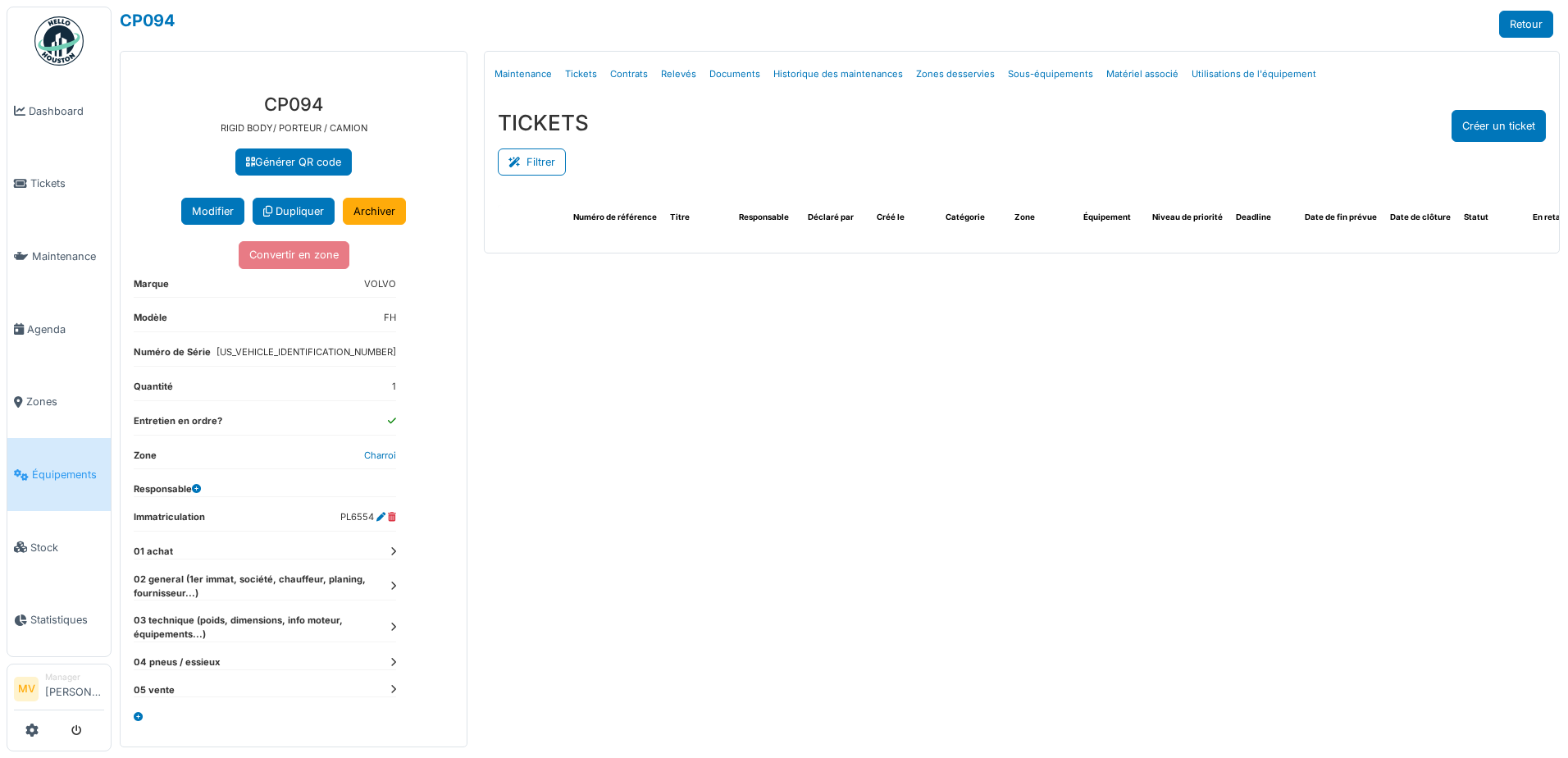
select select "***"
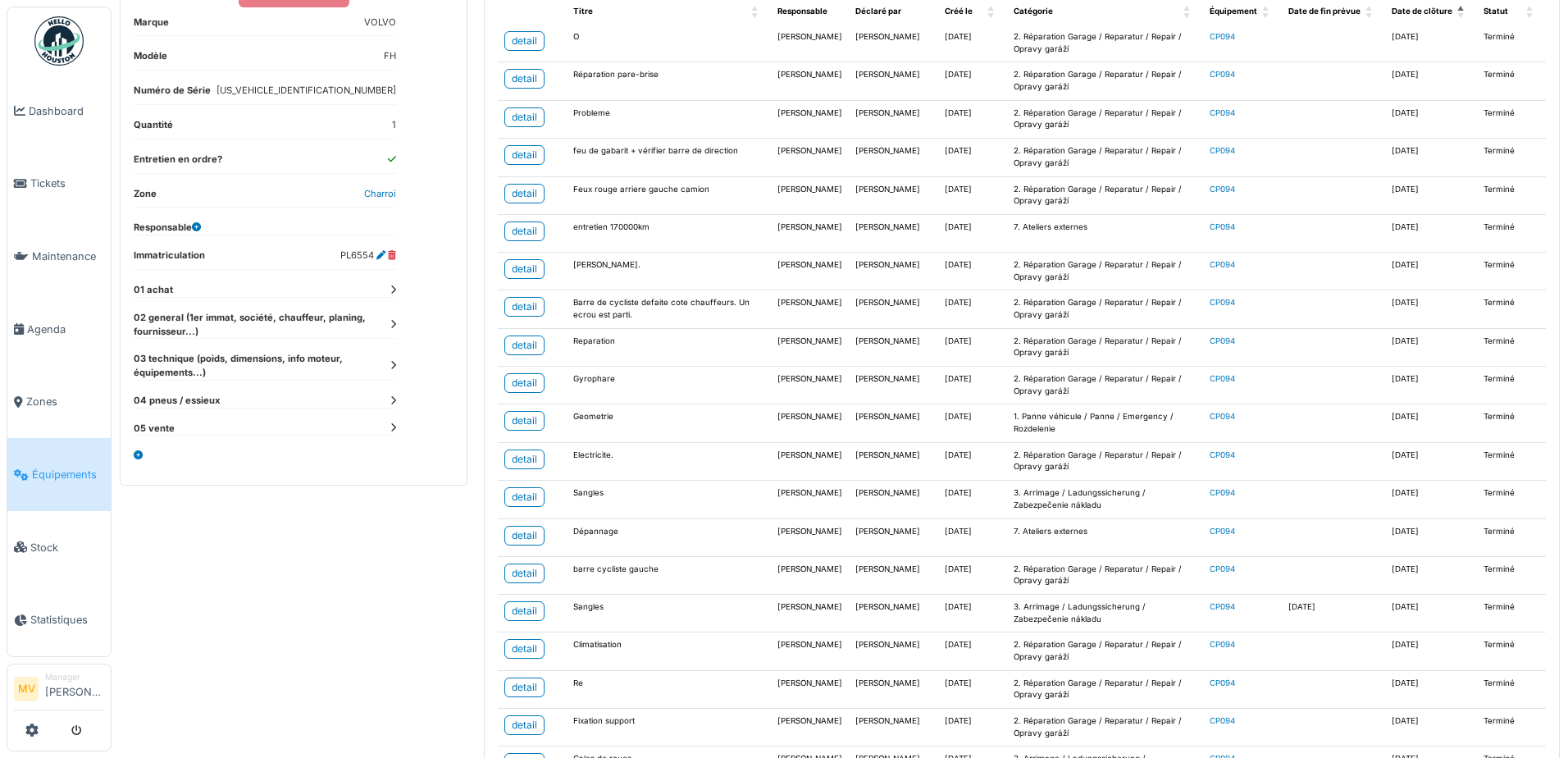
scroll to position [223, 0]
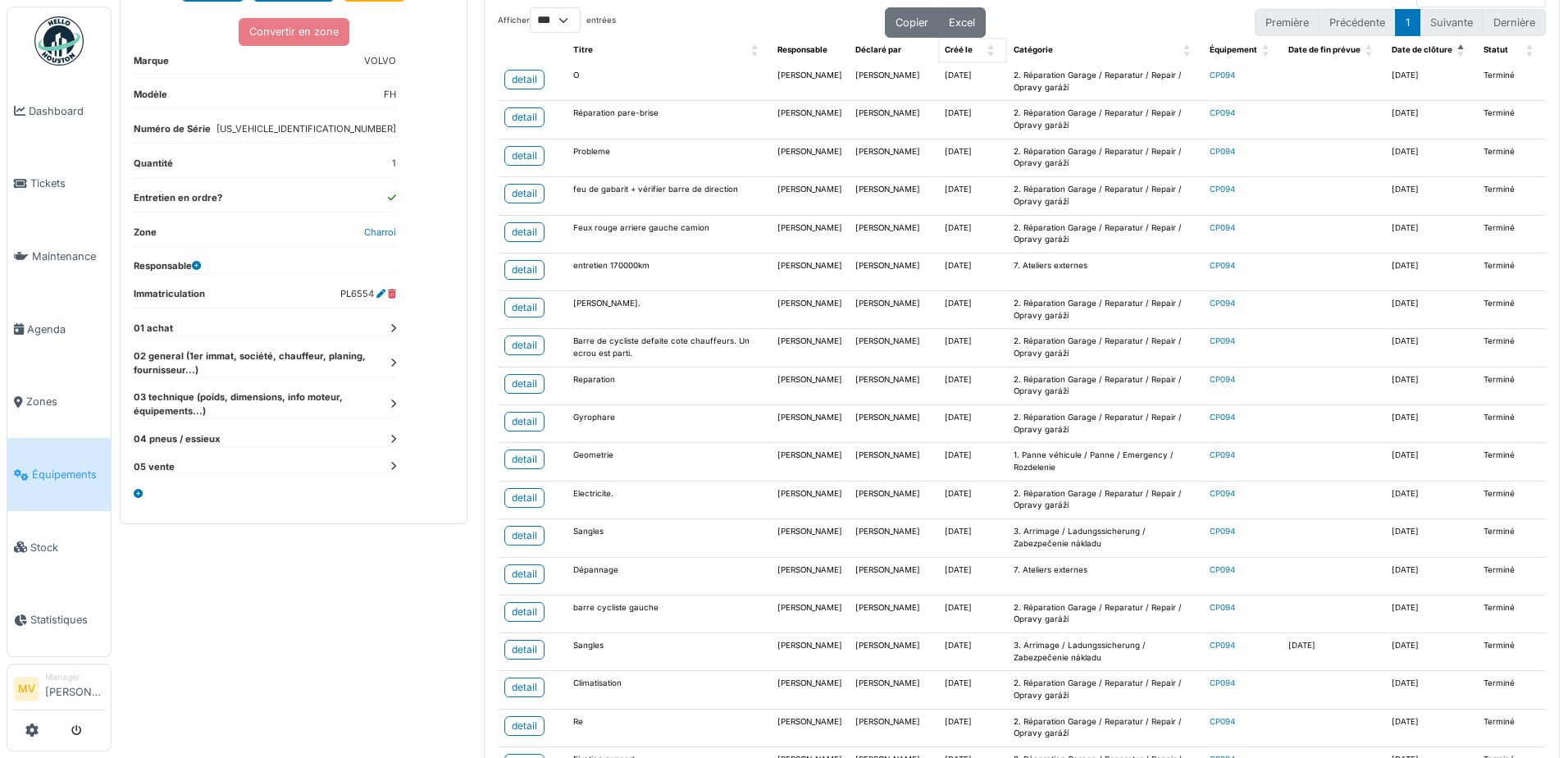
click at [987, 55] on span "Créé le: Activate to sort" at bounding box center [992, 50] width 10 height 25
click at [987, 55] on span "Créé le: Activate to invert sorting" at bounding box center [992, 50] width 10 height 25
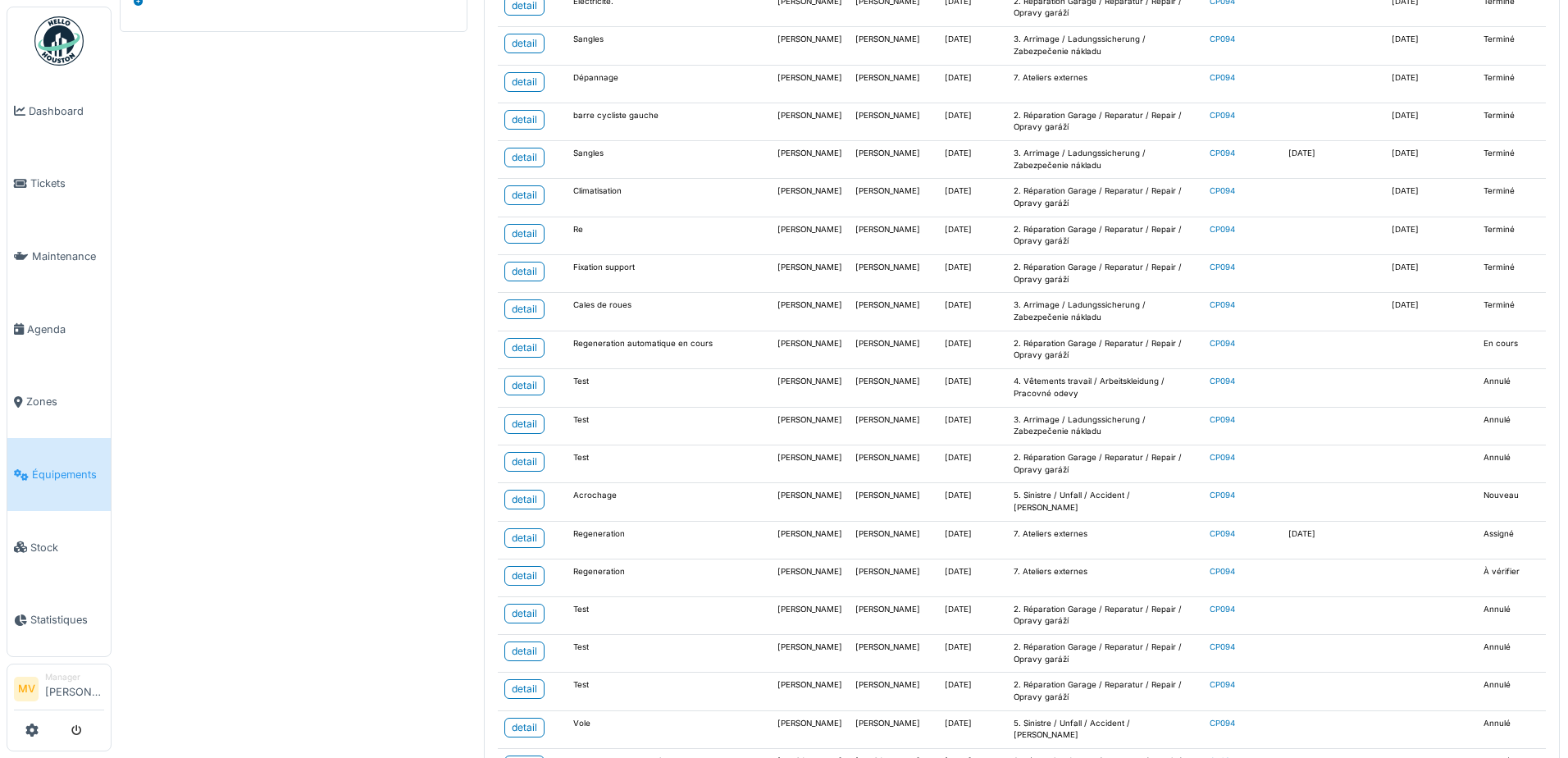
scroll to position [469, 0]
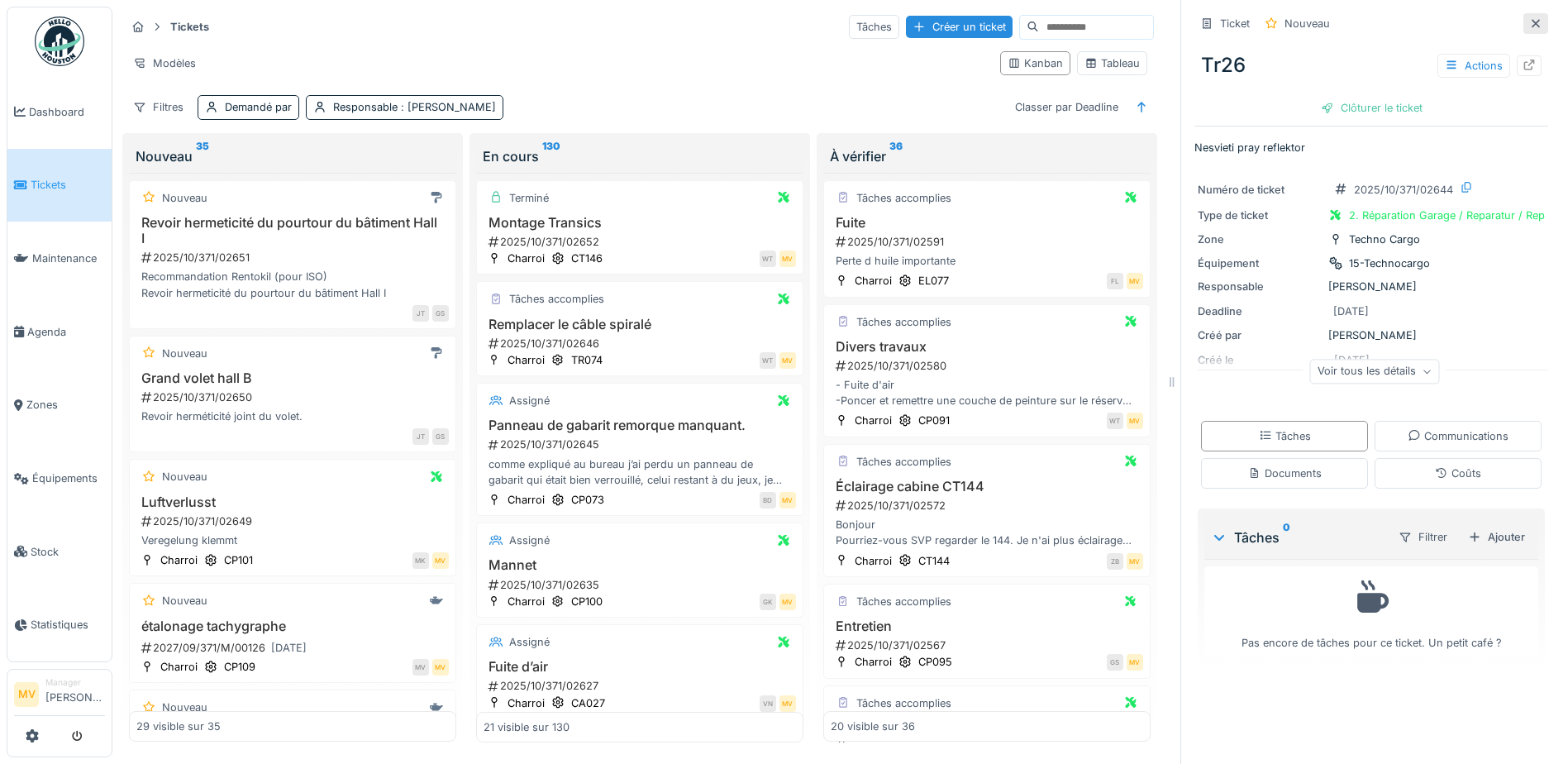
click at [1529, 25] on icon at bounding box center [1535, 24] width 13 height 11
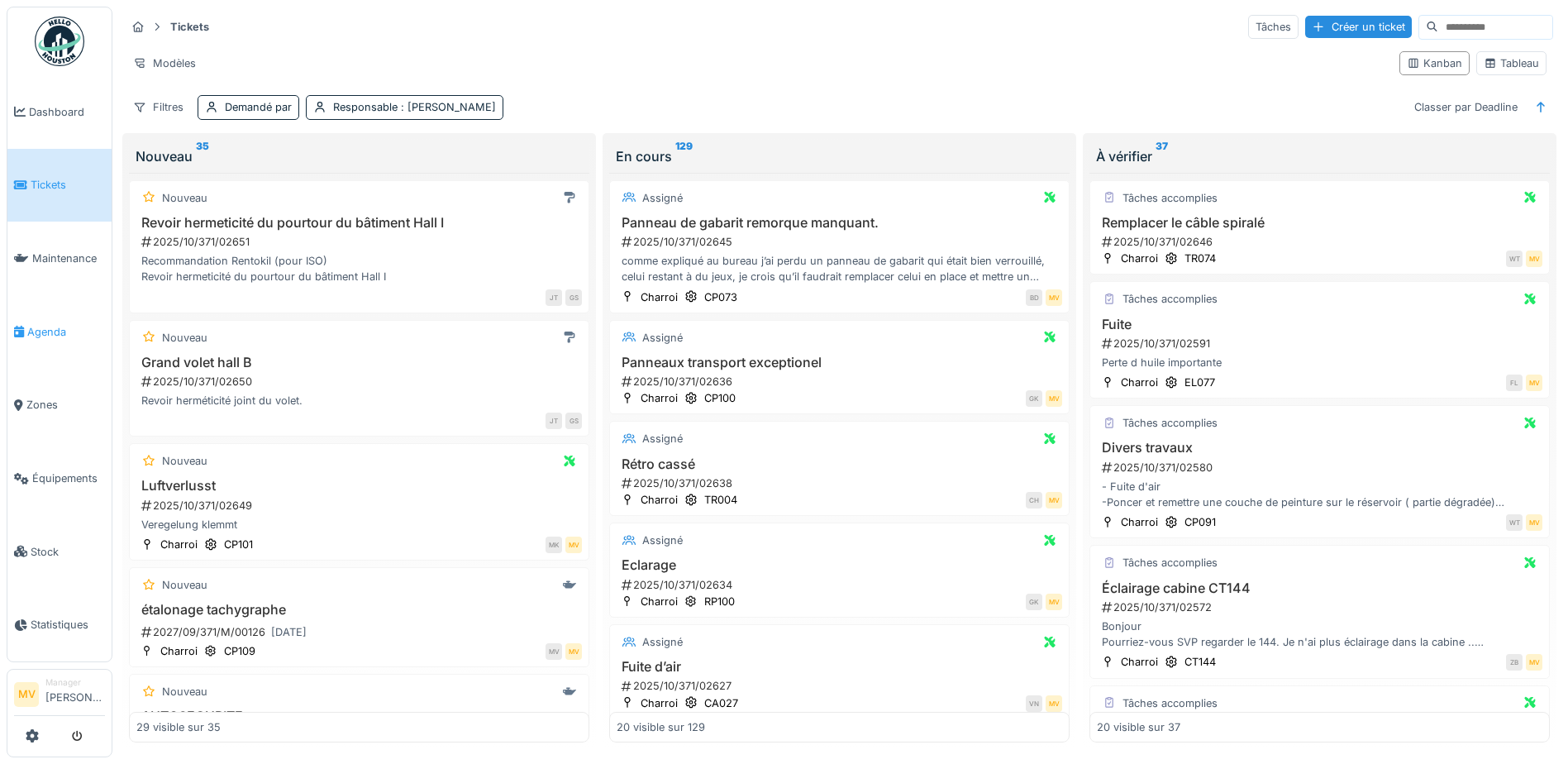
click at [72, 334] on span "Agenda" at bounding box center [66, 332] width 78 height 16
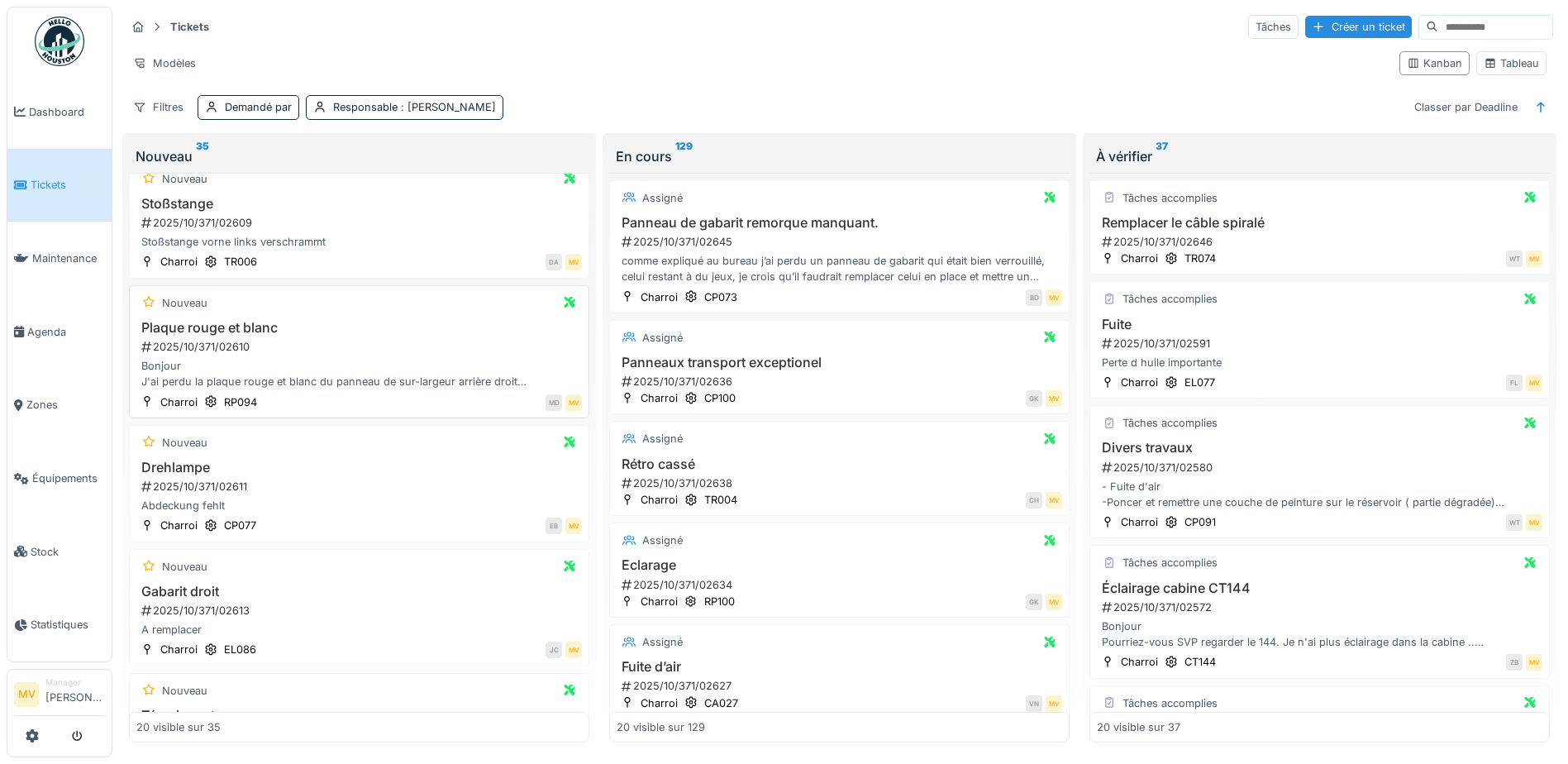
click at [349, 370] on div "Bonjour J'ai perdu la plaque rouge et blanc du panneau de sur-largeur arrière d…" at bounding box center [359, 373] width 445 height 31
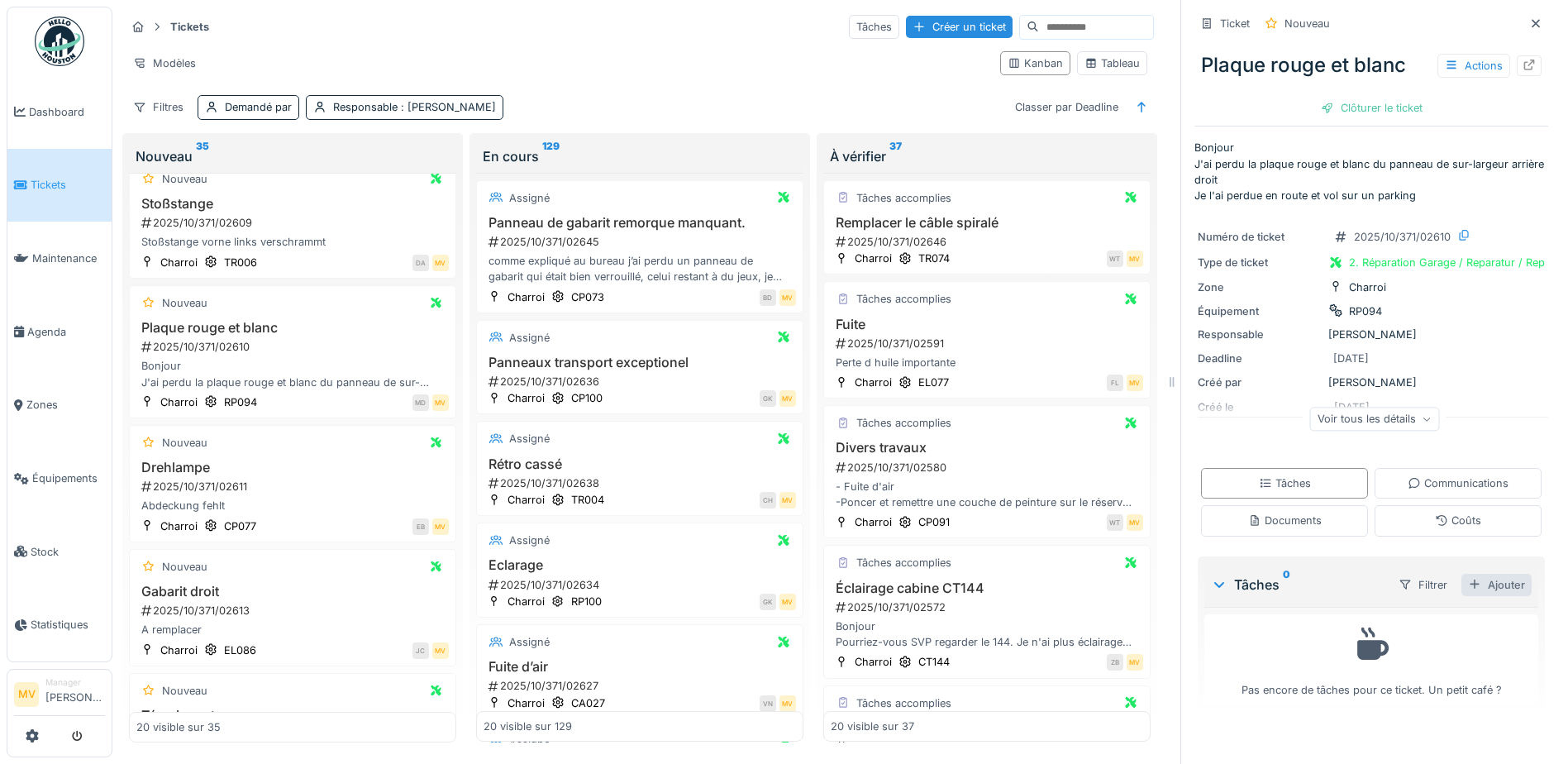
click at [1462, 587] on div "Ajouter" at bounding box center [1495, 584] width 70 height 22
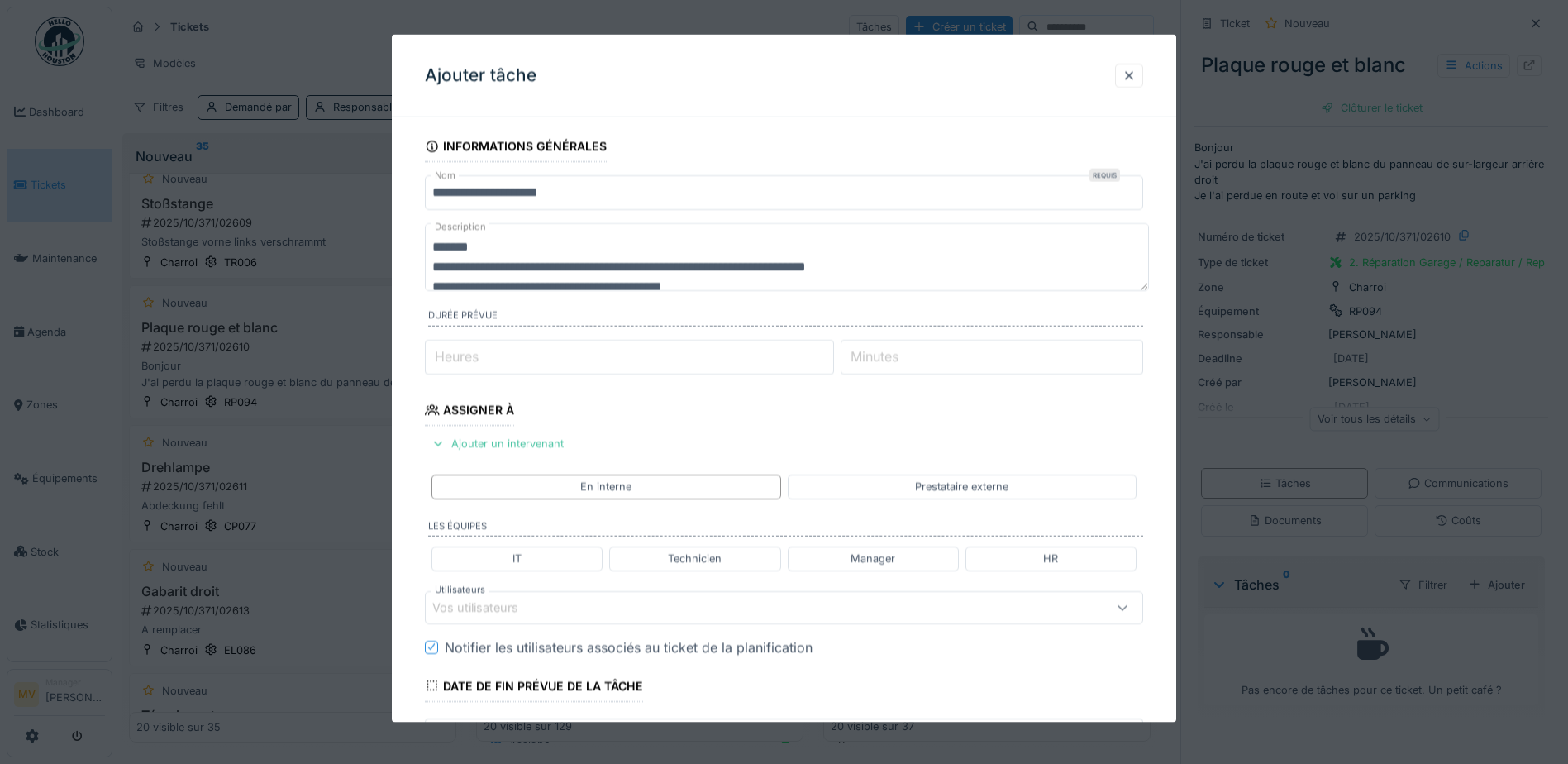
click at [553, 612] on div "Vos utilisateurs" at bounding box center [741, 606] width 619 height 19
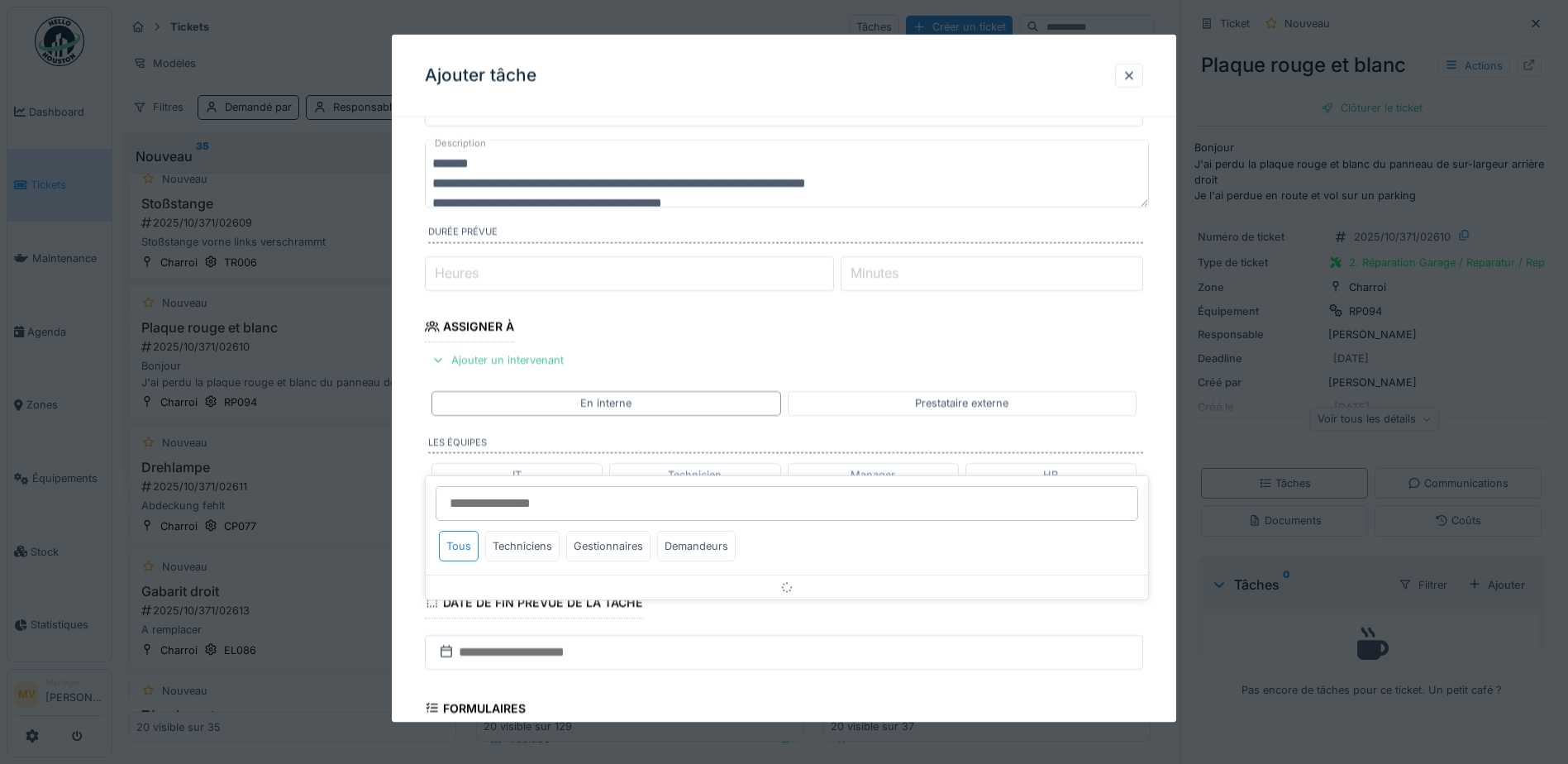
scroll to position [229, 0]
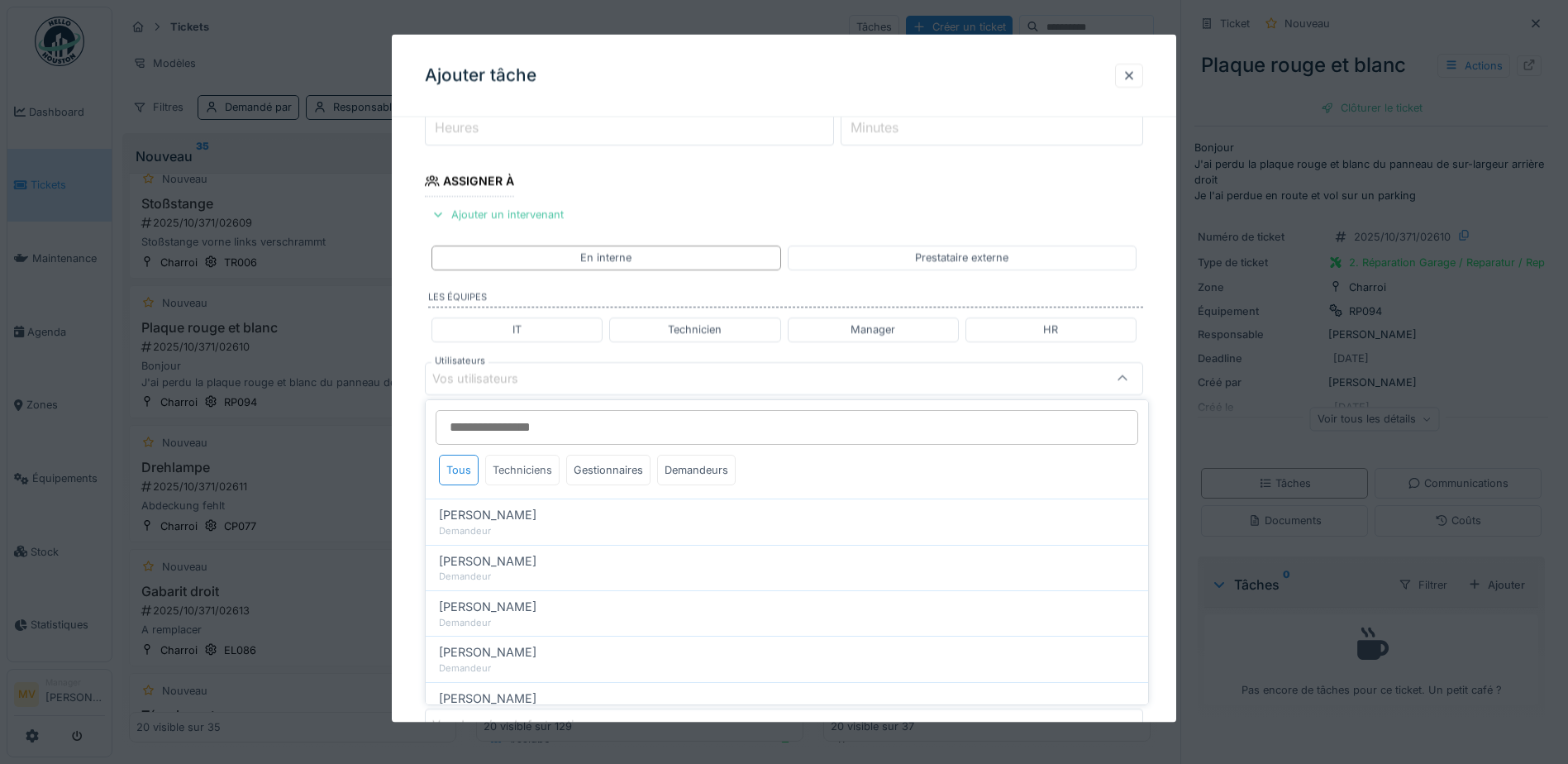
click at [530, 464] on div "Techniciens" at bounding box center [522, 469] width 74 height 31
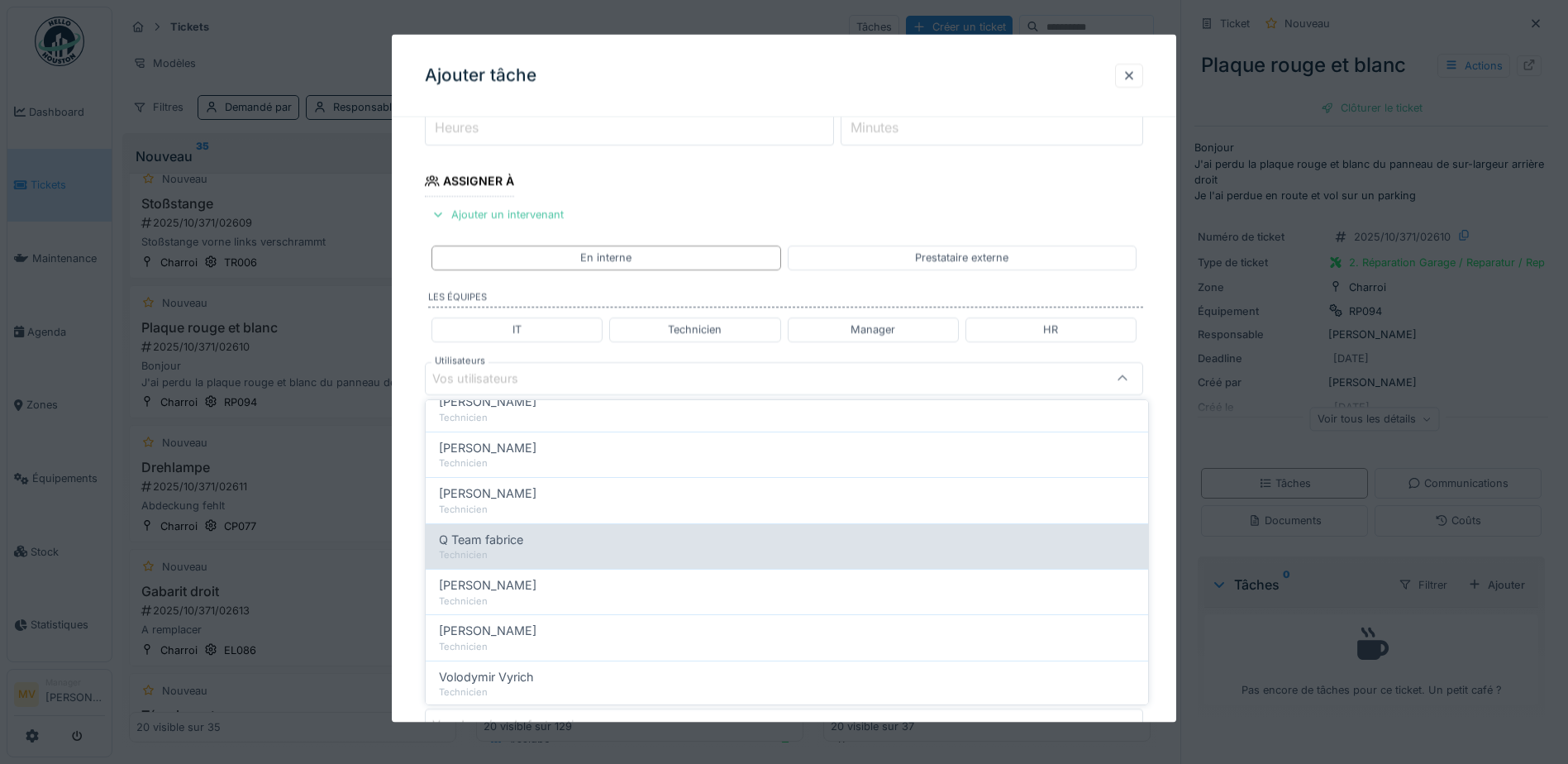
scroll to position [282, 0]
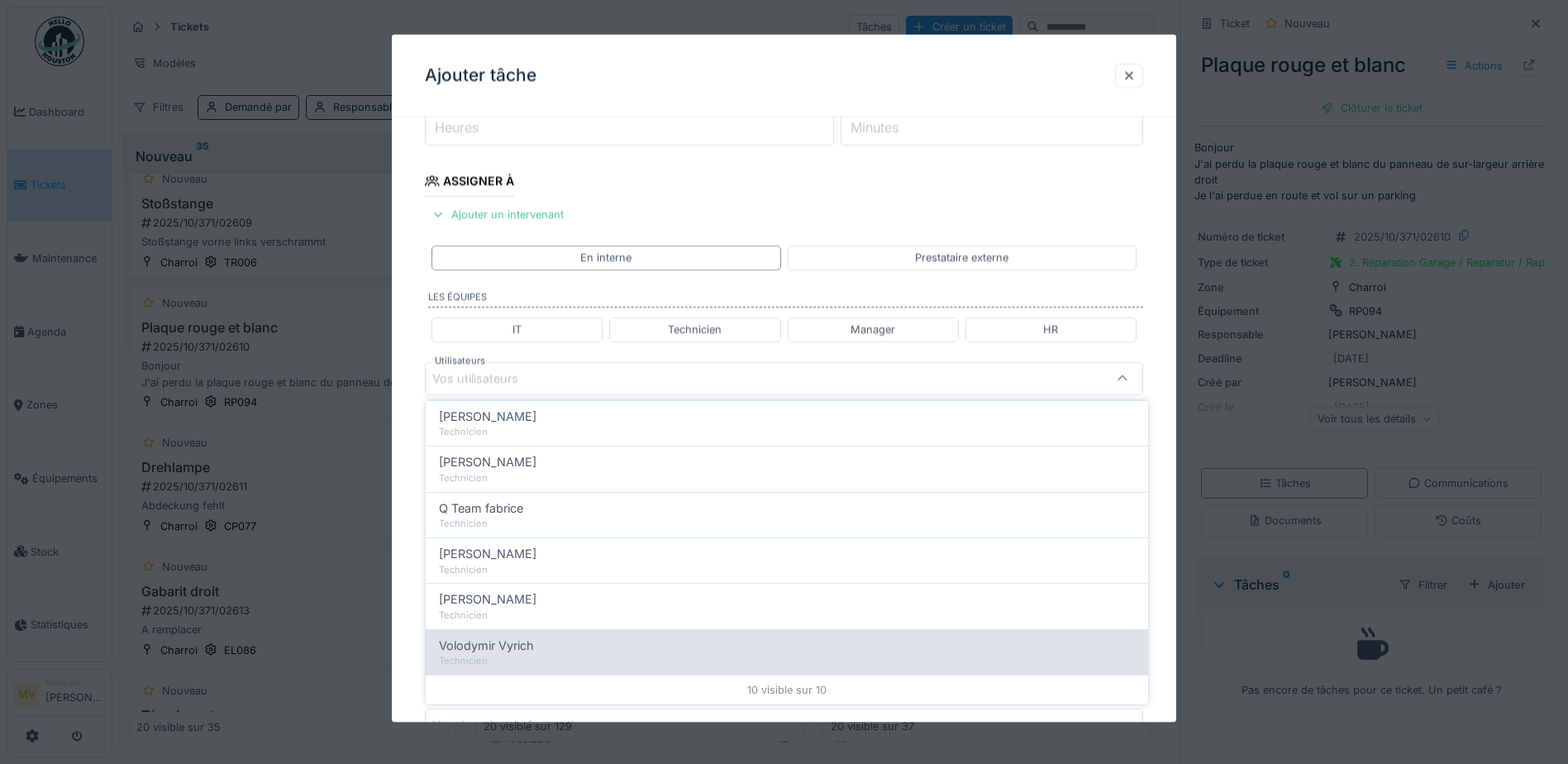
click at [548, 640] on div "Volodymir Vyrich" at bounding box center [787, 645] width 696 height 19
type input "*****"
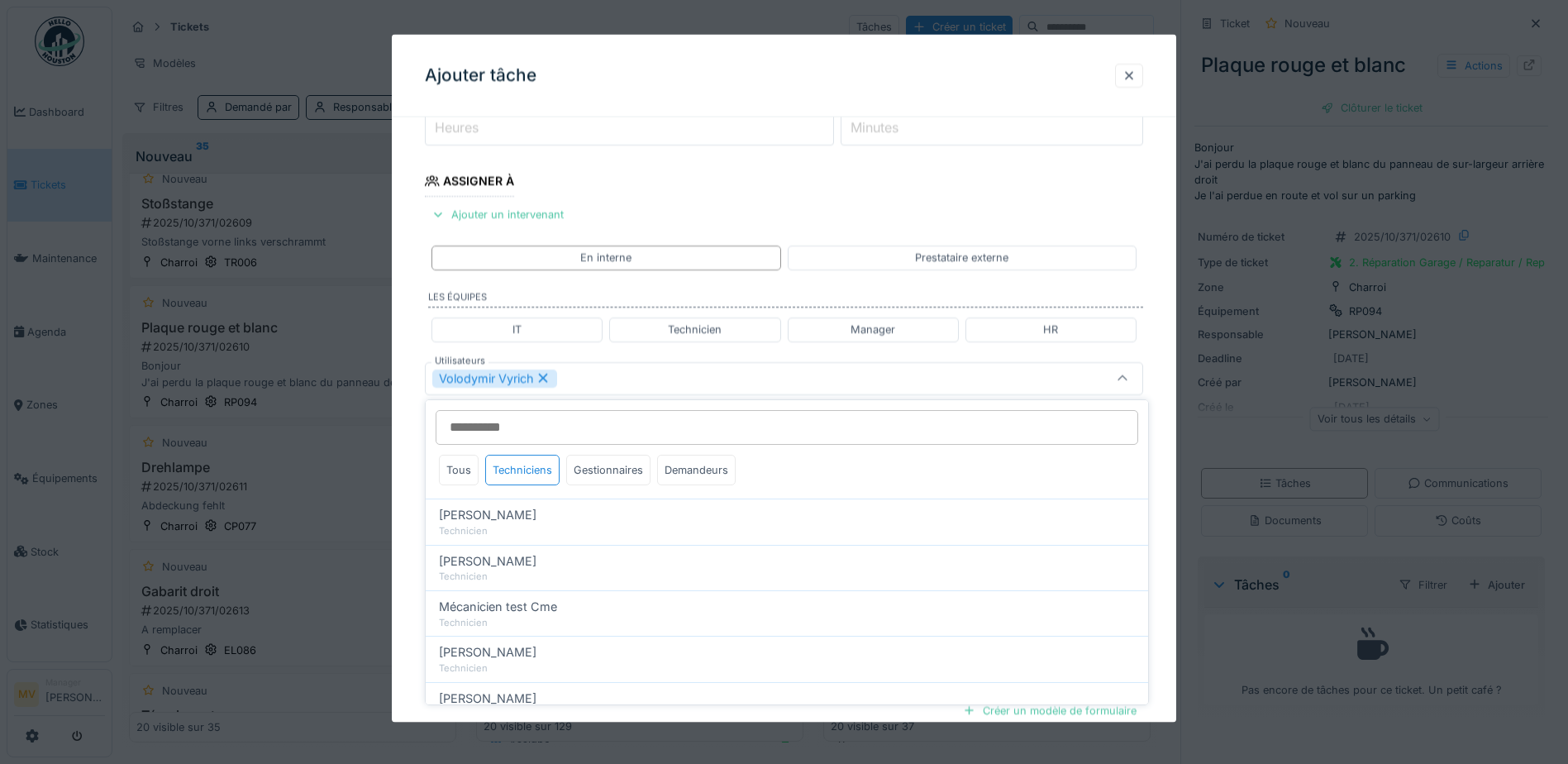
click at [629, 384] on div "Volodymir Vyrich" at bounding box center [741, 377] width 619 height 19
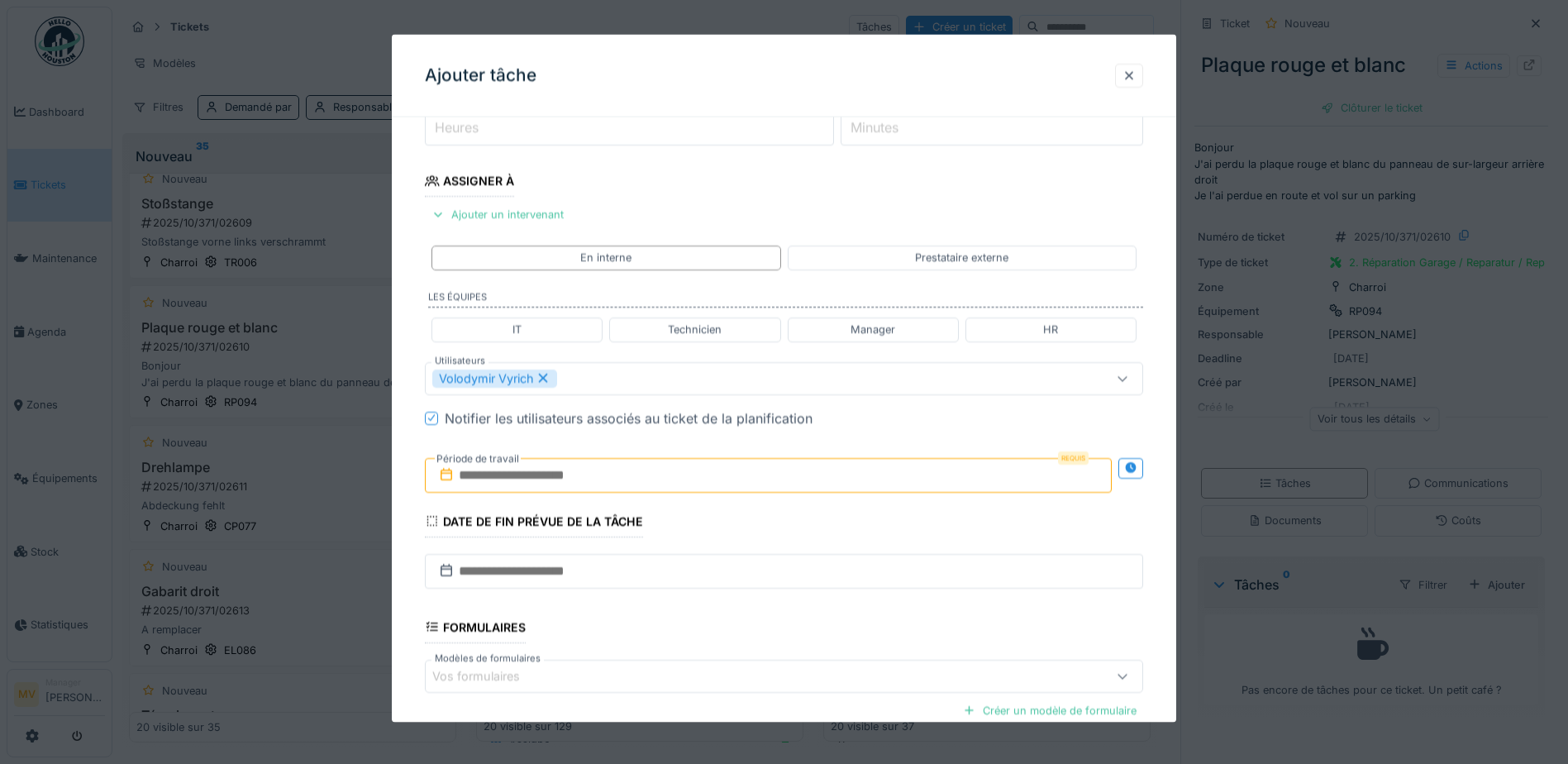
drag, startPoint x: 685, startPoint y: 475, endPoint x: 701, endPoint y: 484, distance: 18.4
click at [685, 475] on input "text" at bounding box center [769, 474] width 687 height 35
click at [796, 578] on div "3" at bounding box center [798, 583] width 22 height 24
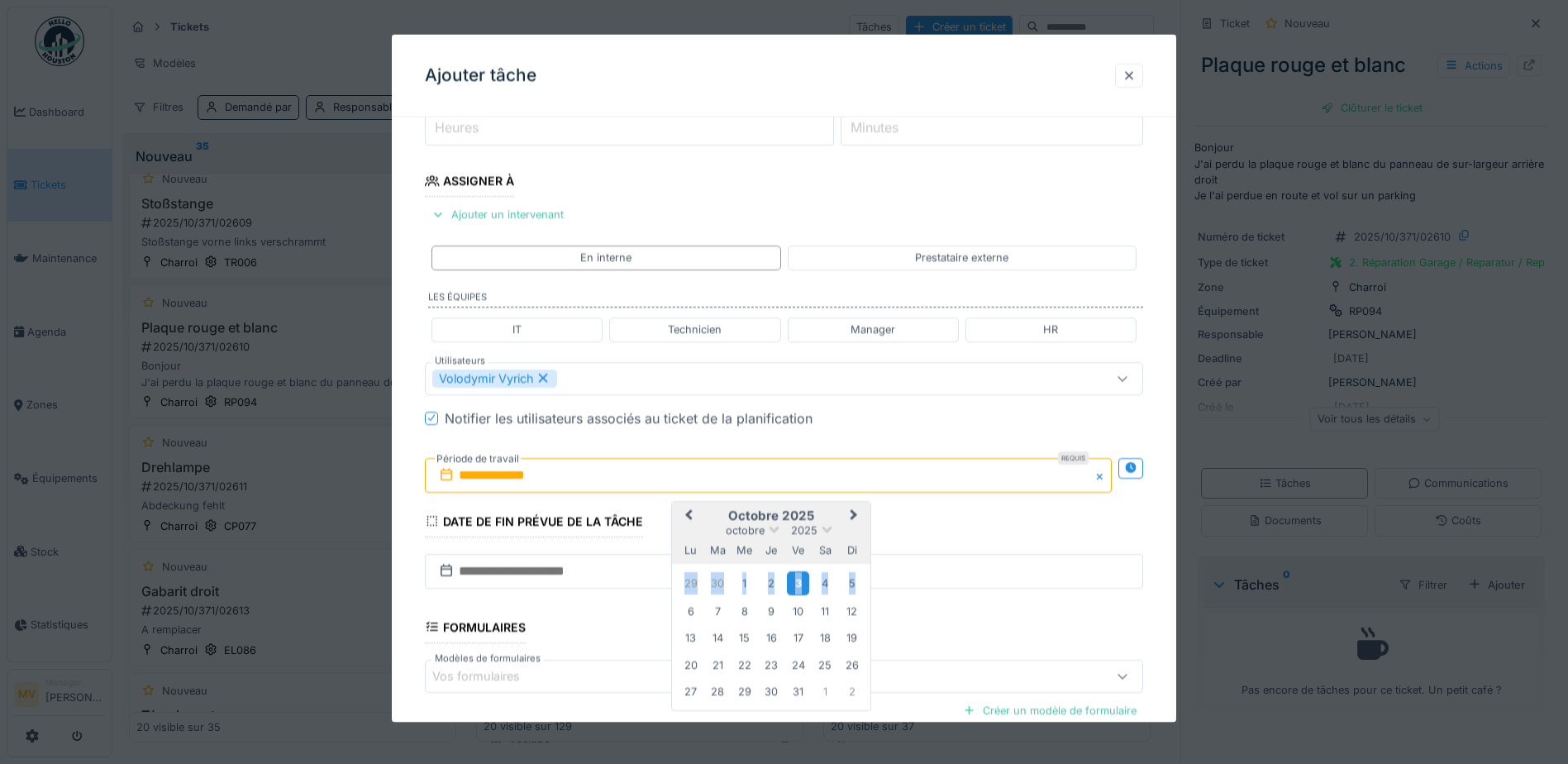
click at [796, 578] on div "3" at bounding box center [798, 583] width 22 height 24
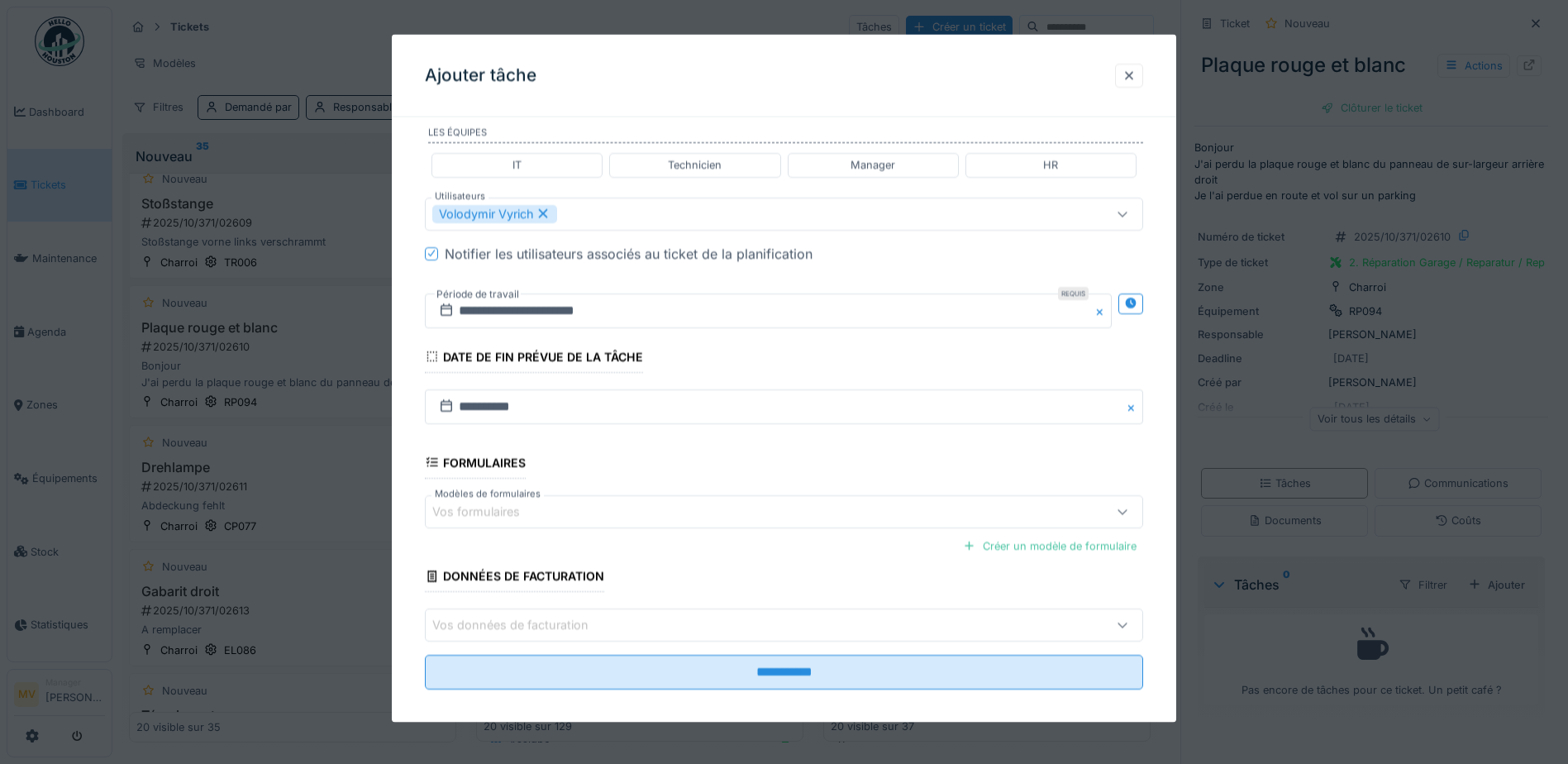
scroll to position [406, 0]
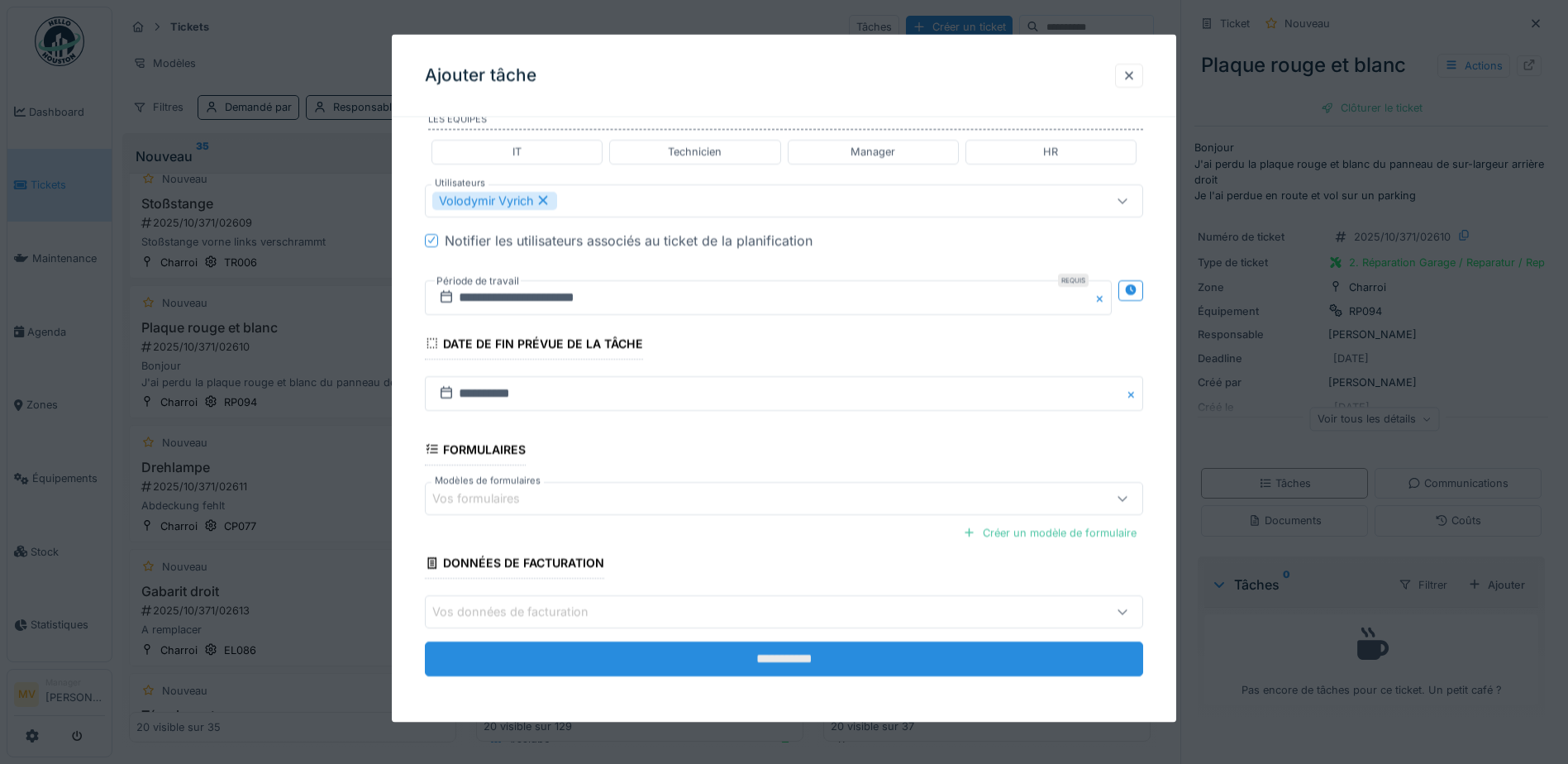
drag, startPoint x: 946, startPoint y: 663, endPoint x: 1029, endPoint y: 663, distance: 83.0
click at [946, 663] on input "**********" at bounding box center [784, 658] width 718 height 35
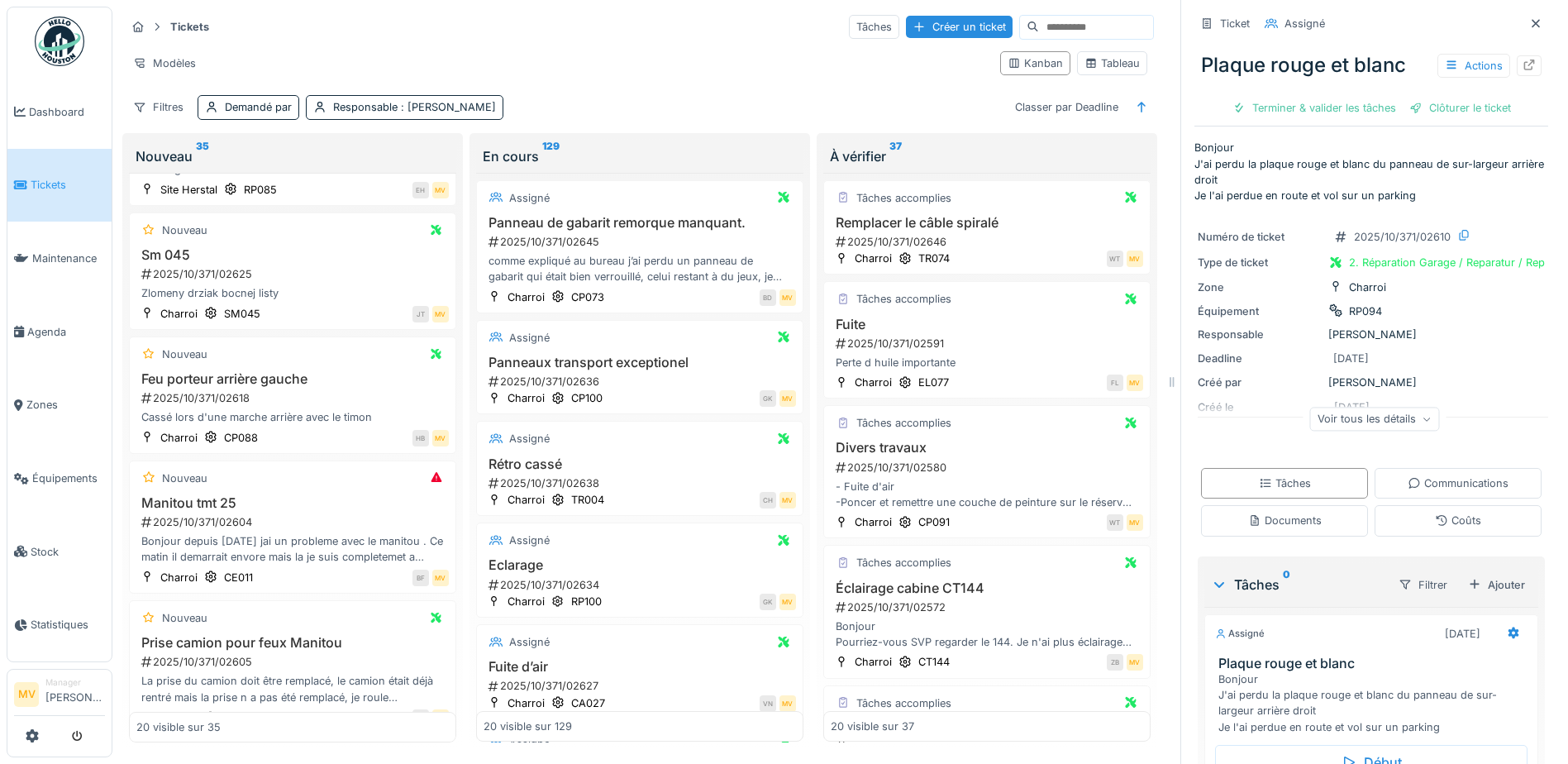
scroll to position [0, 0]
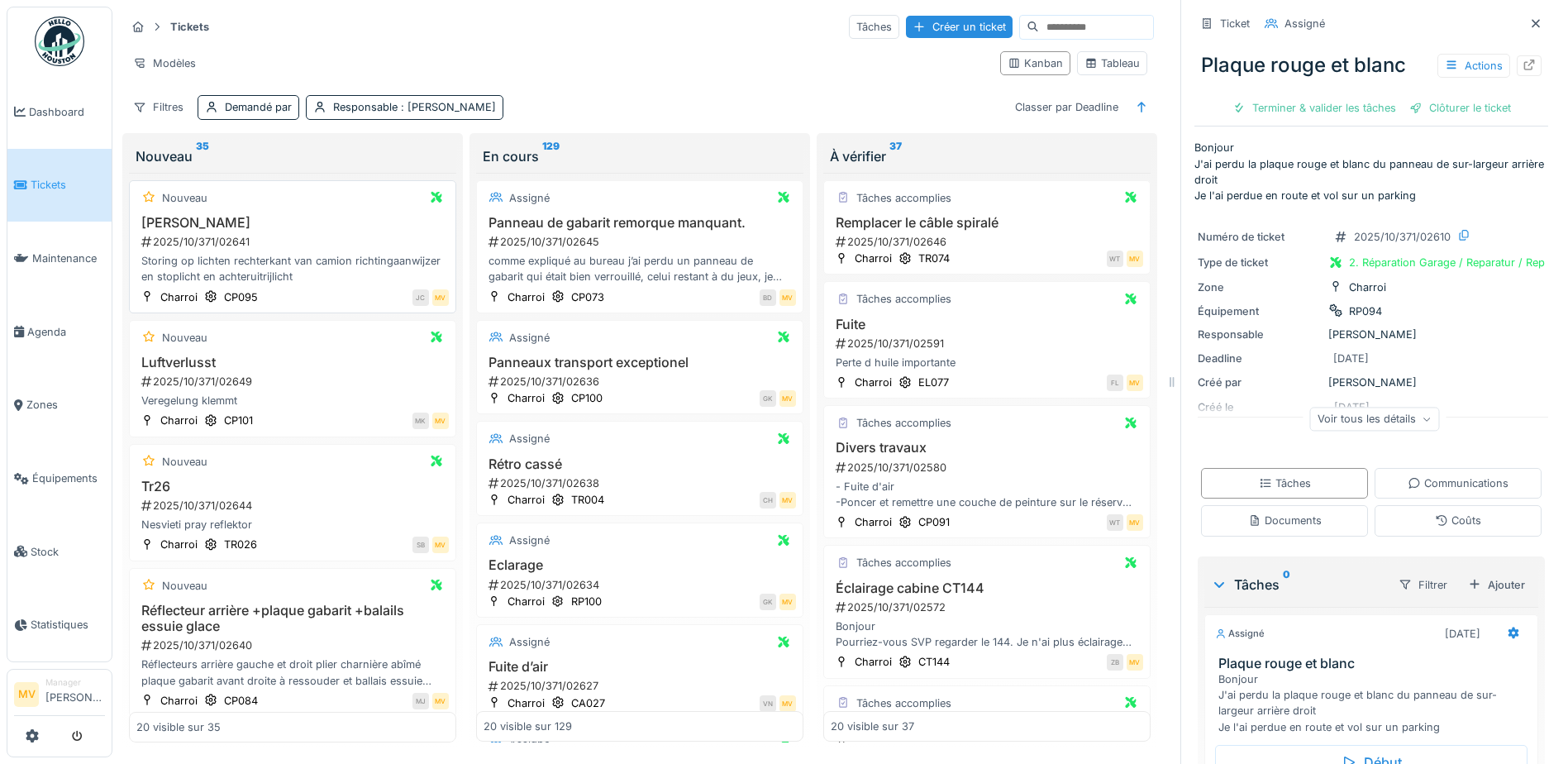
drag, startPoint x: 316, startPoint y: 251, endPoint x: 354, endPoint y: 267, distance: 41.2
click at [316, 251] on div "Marc 2025/10/371/02641 Storing op lichten rechterkant van camion richtingaanwij…" at bounding box center [292, 250] width 313 height 70
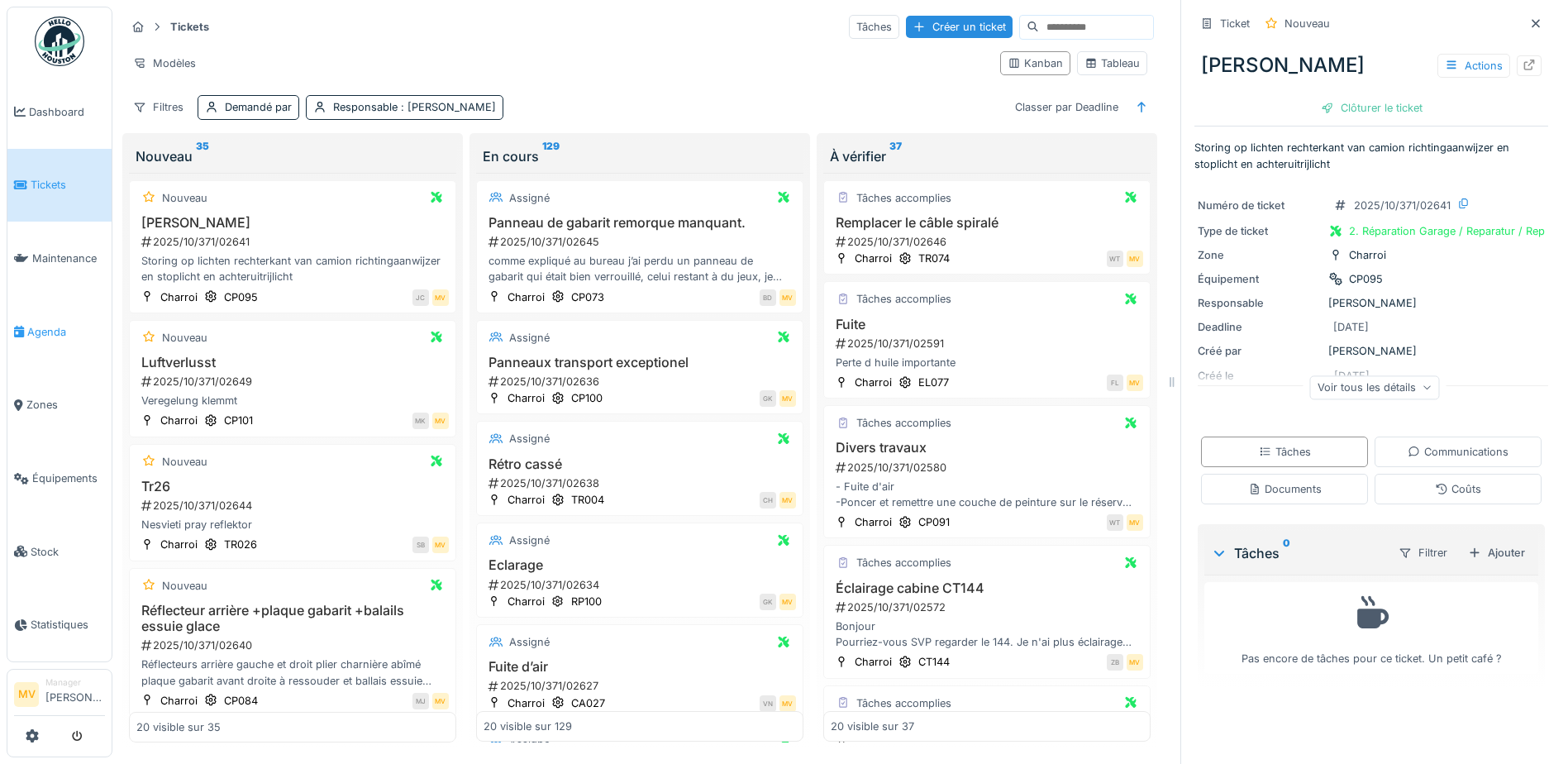
click at [45, 331] on span "Agenda" at bounding box center [66, 332] width 78 height 16
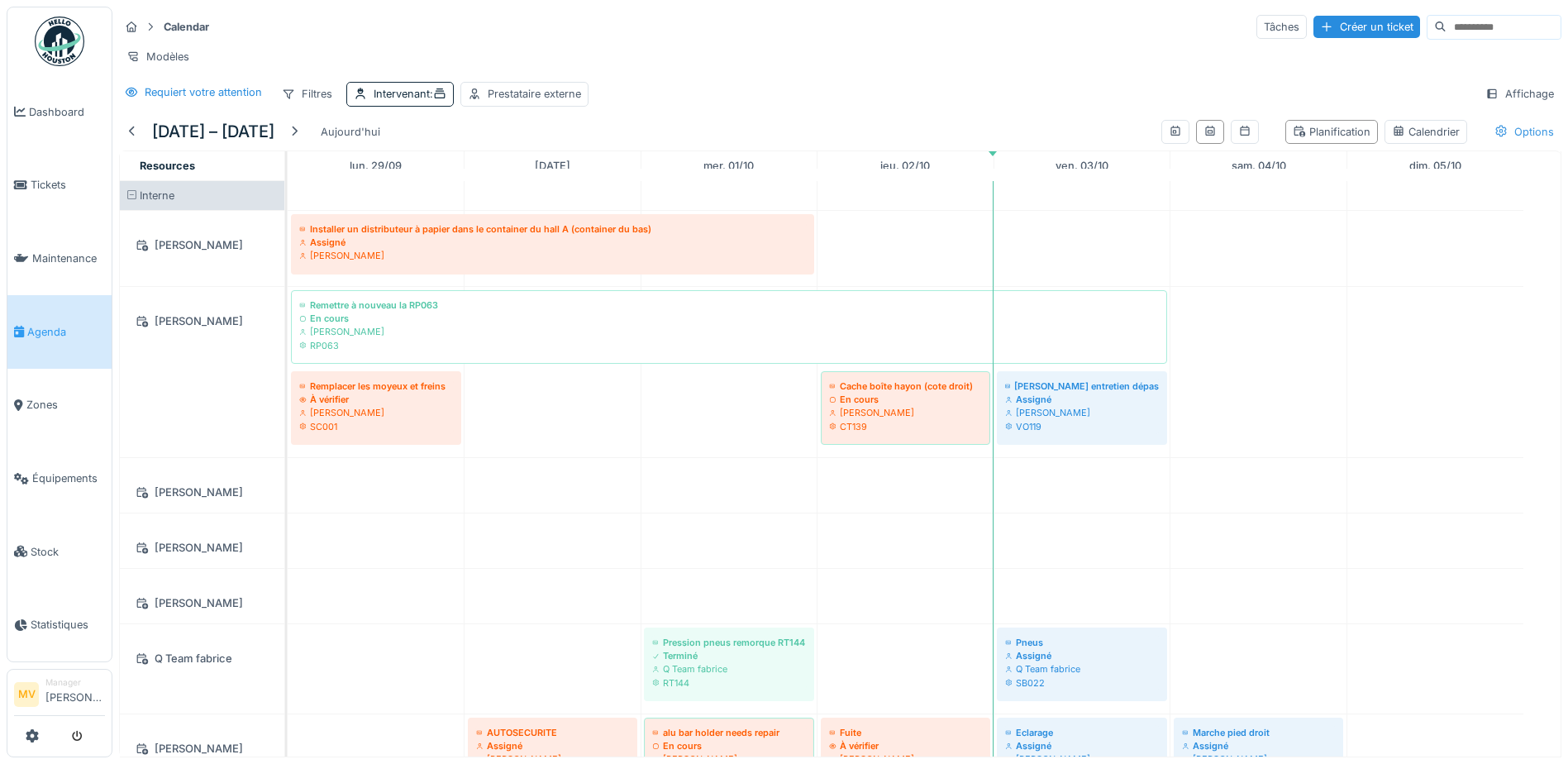
click at [1509, 135] on div "Options" at bounding box center [1524, 131] width 74 height 24
click at [1507, 105] on div "Affichage" at bounding box center [1519, 93] width 83 height 24
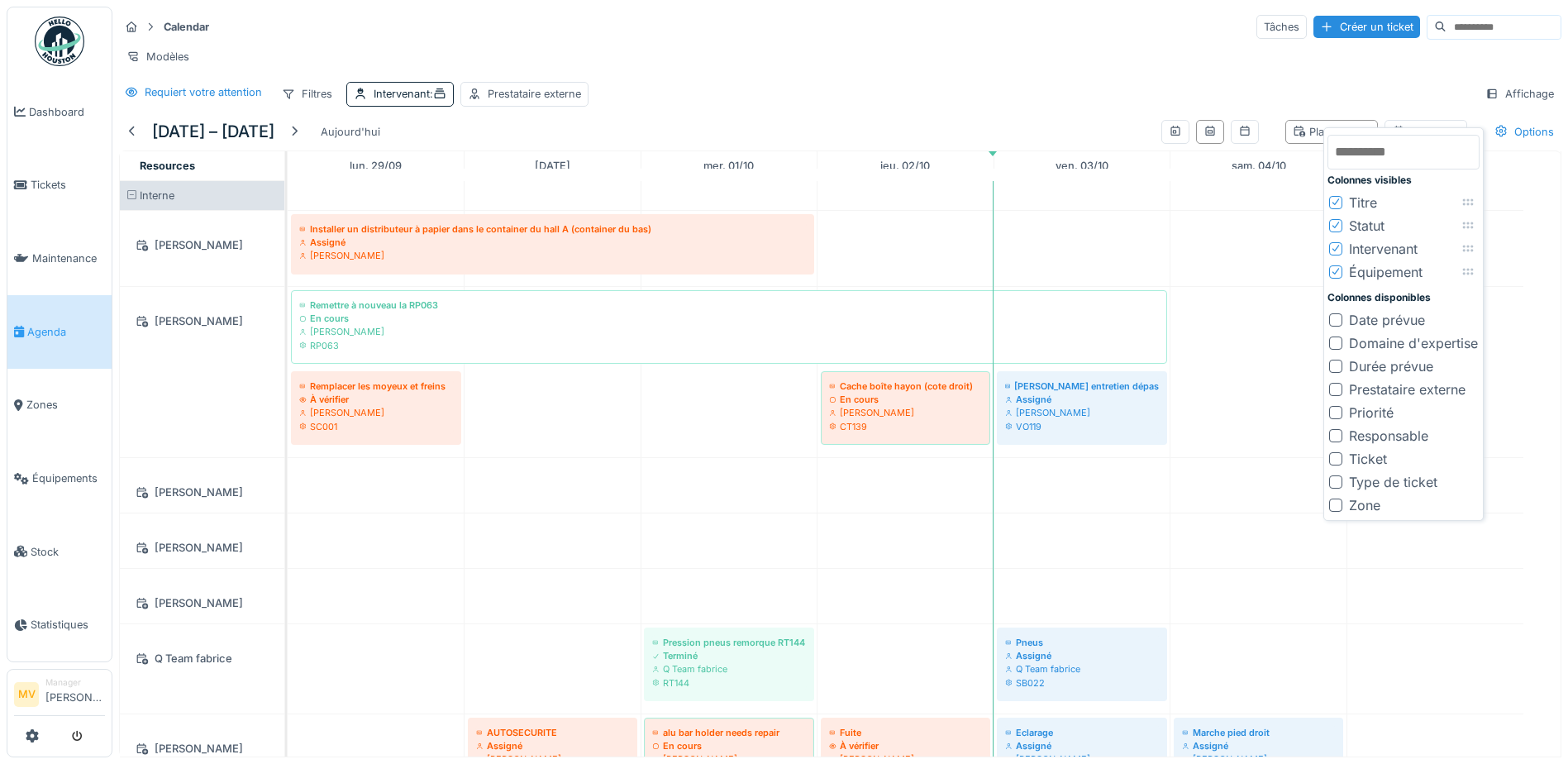
click at [630, 56] on div "Modèles" at bounding box center [839, 56] width 1442 height 24
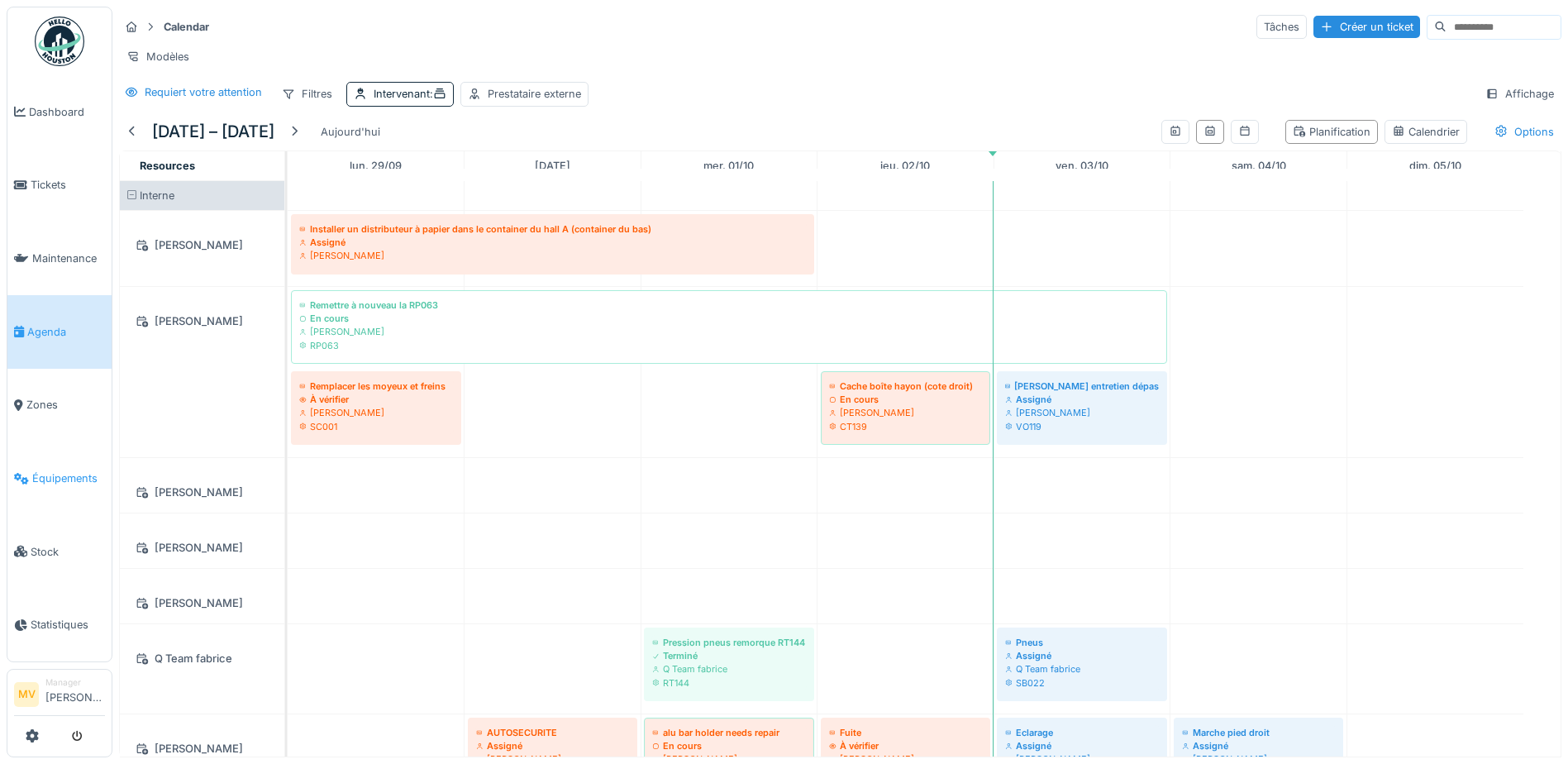
click at [40, 465] on link "Équipements" at bounding box center [59, 477] width 104 height 73
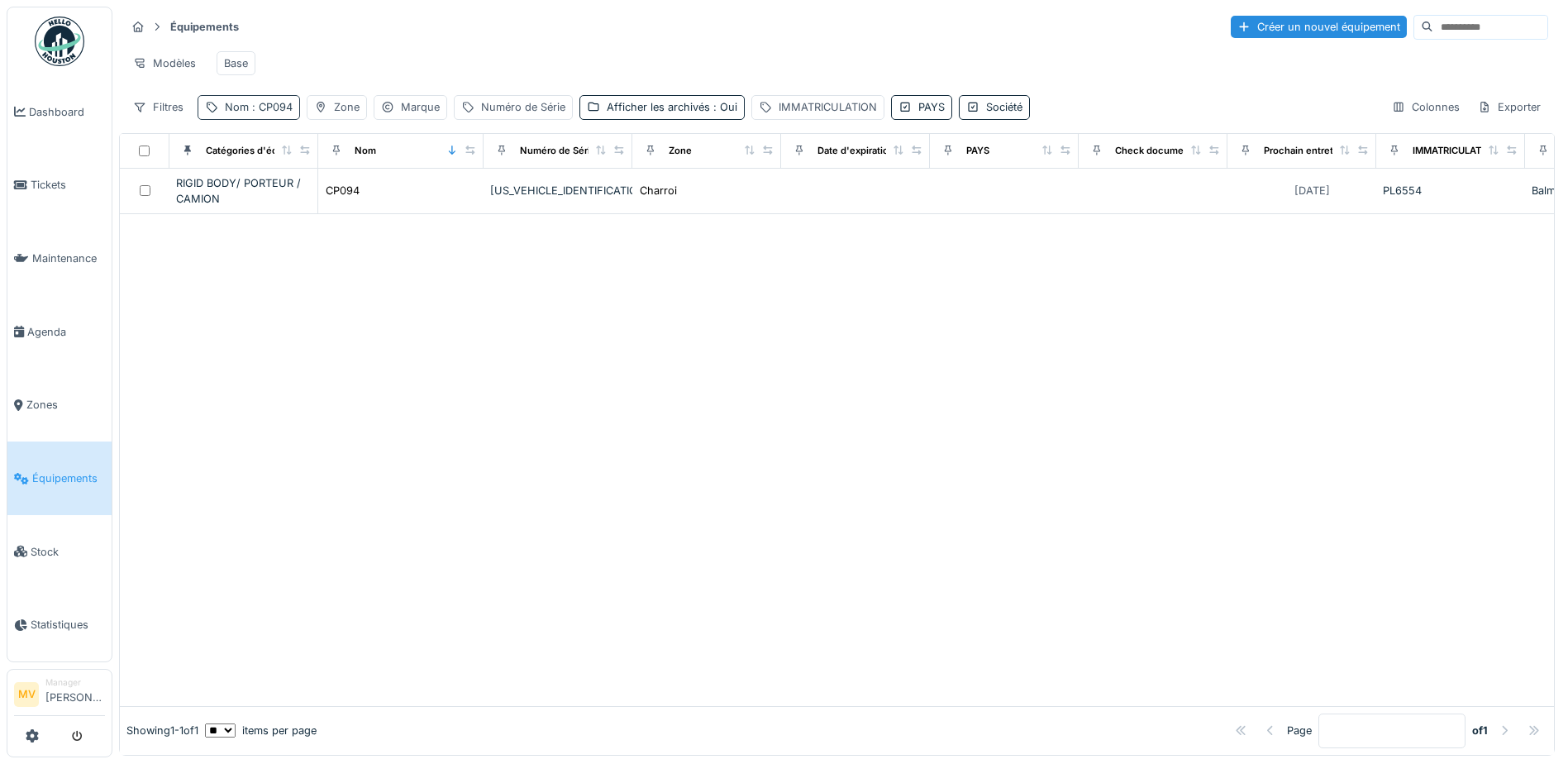
click at [261, 113] on span ": CP094" at bounding box center [270, 107] width 43 height 12
click at [284, 193] on input "*****" at bounding box center [288, 198] width 165 height 35
type input "*"
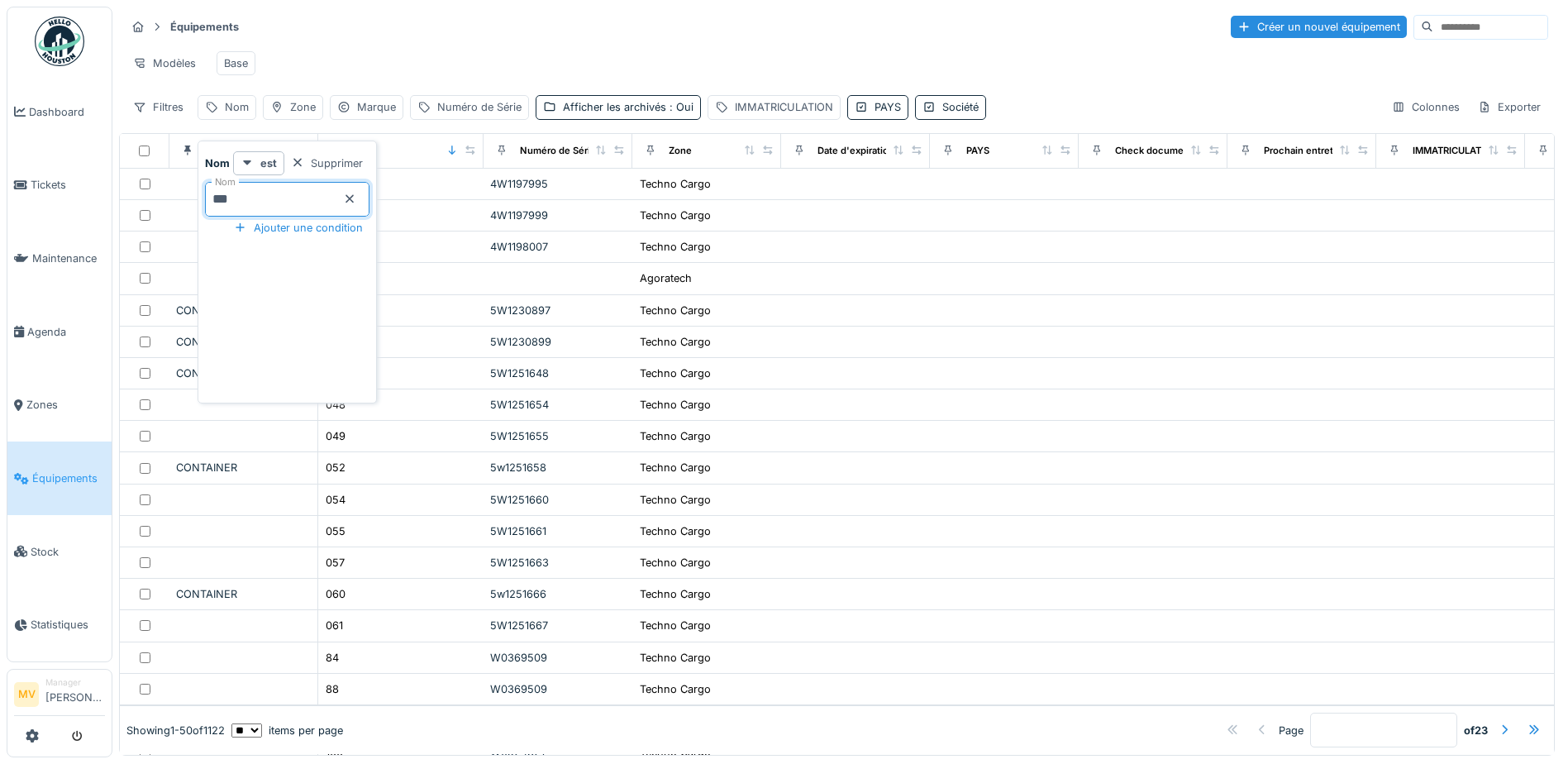
type input "***"
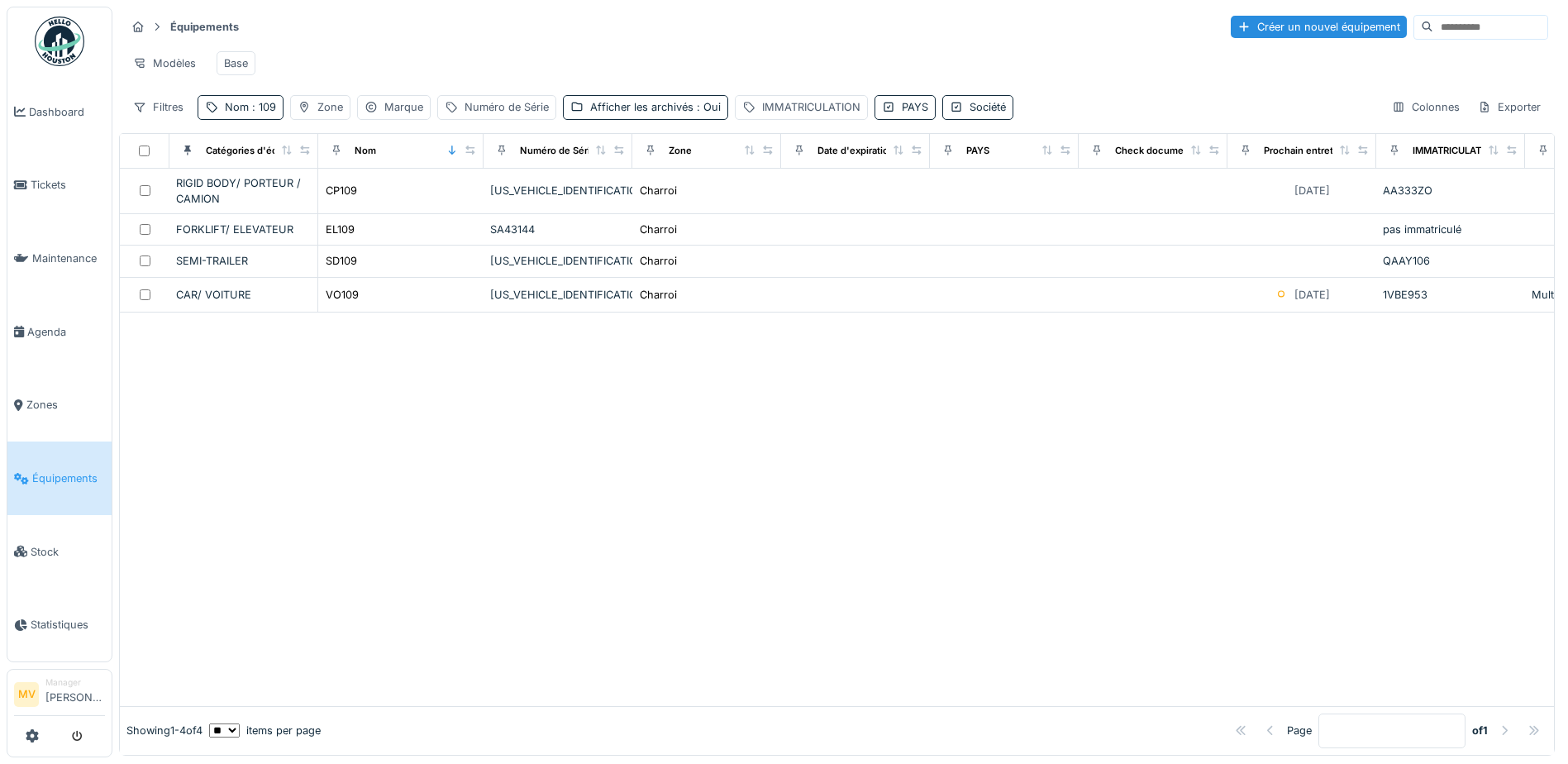
click at [488, 377] on div at bounding box center [837, 509] width 1434 height 393
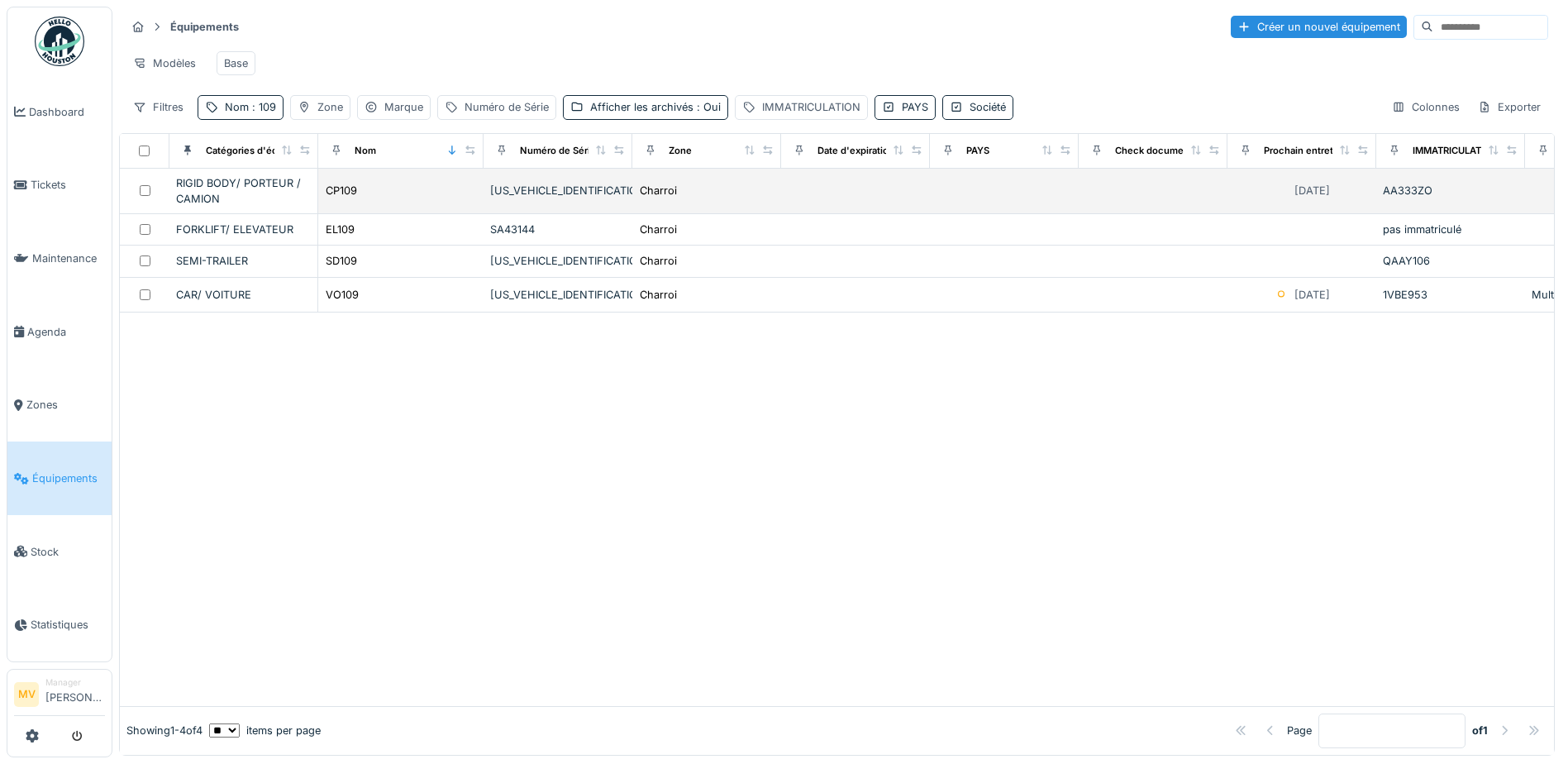
click at [370, 199] on div "CP109" at bounding box center [401, 190] width 152 height 18
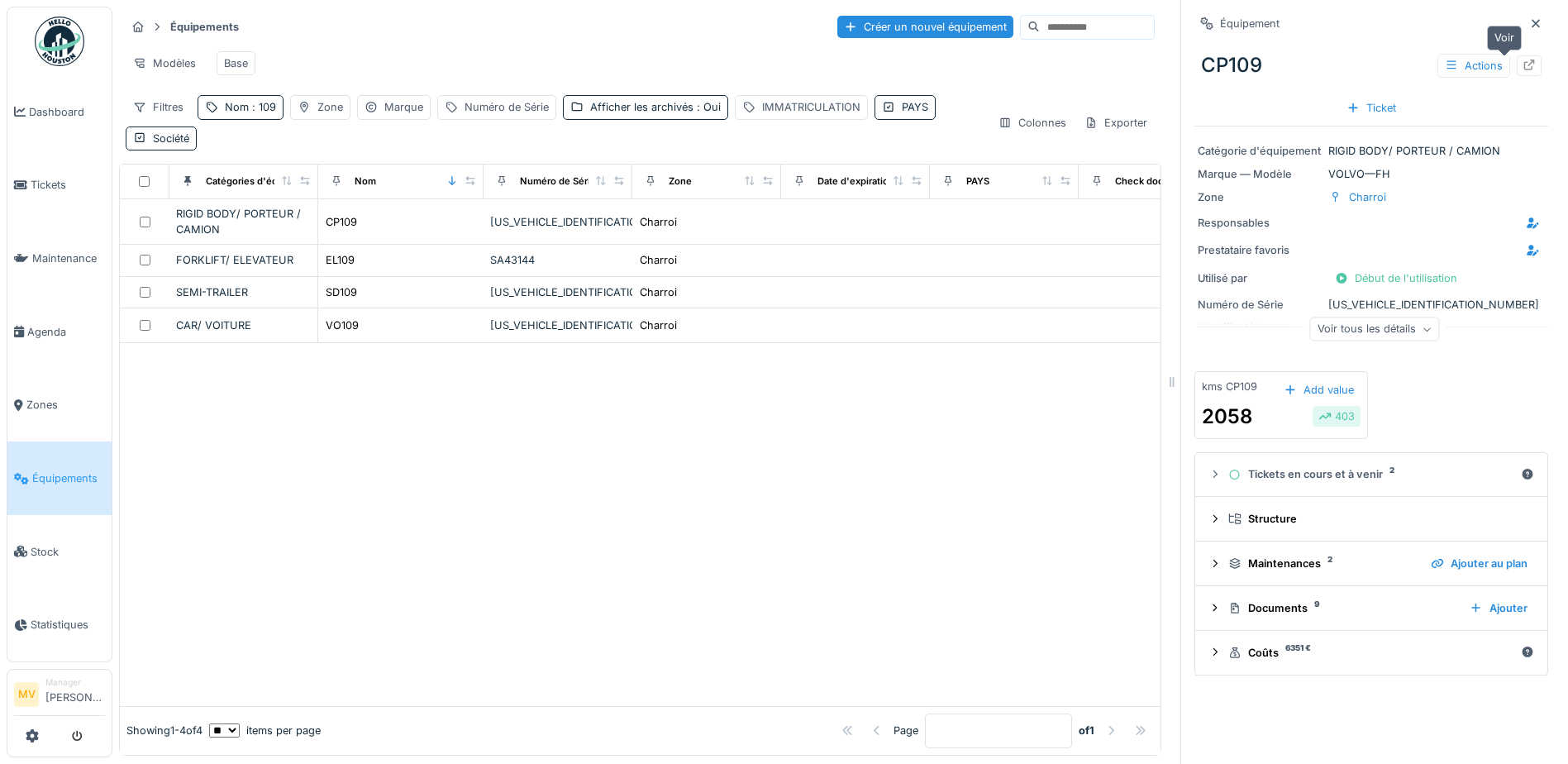
click at [1523, 66] on icon at bounding box center [1529, 65] width 13 height 11
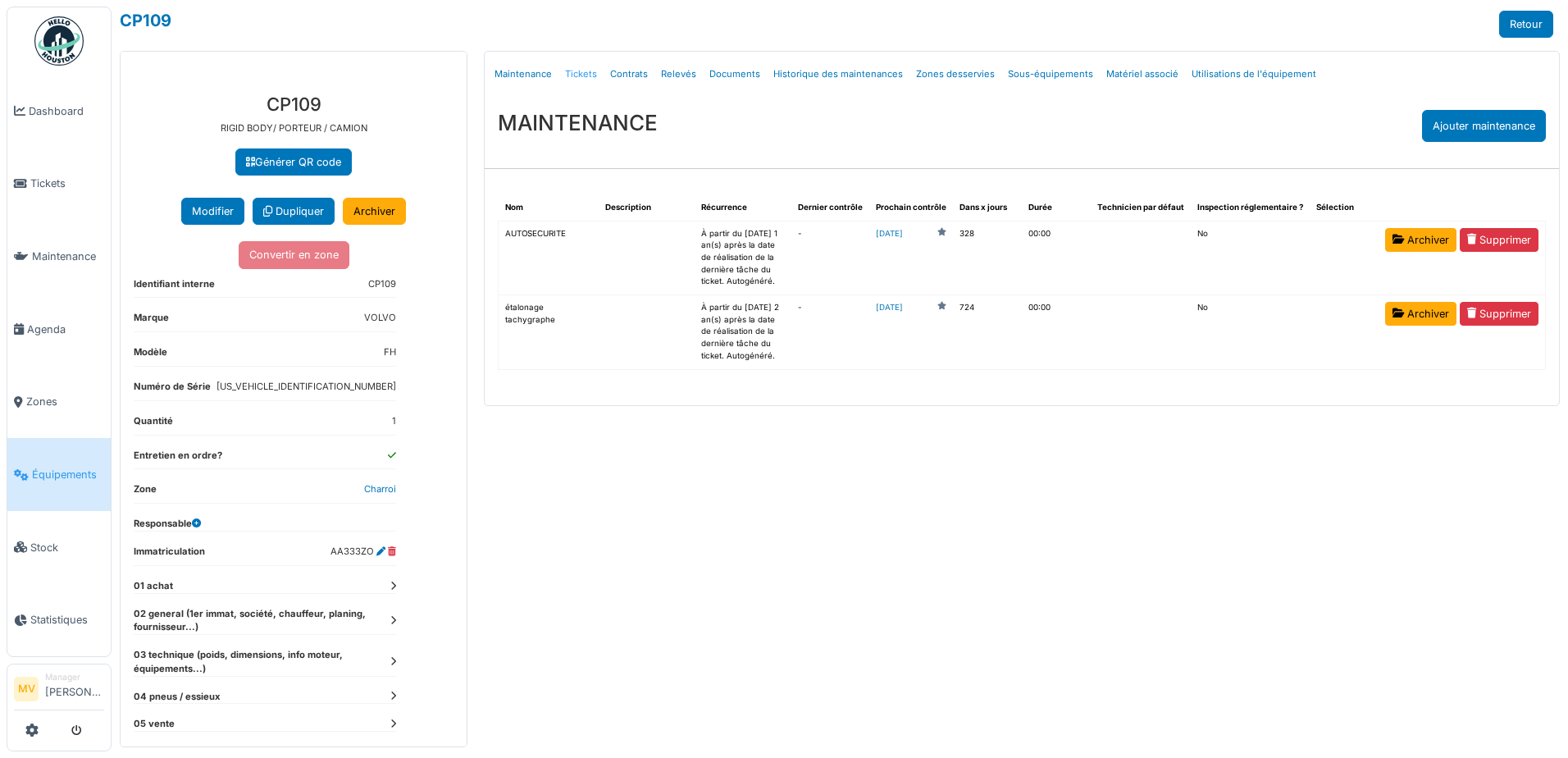
click at [588, 76] on link "Tickets" at bounding box center [581, 75] width 45 height 39
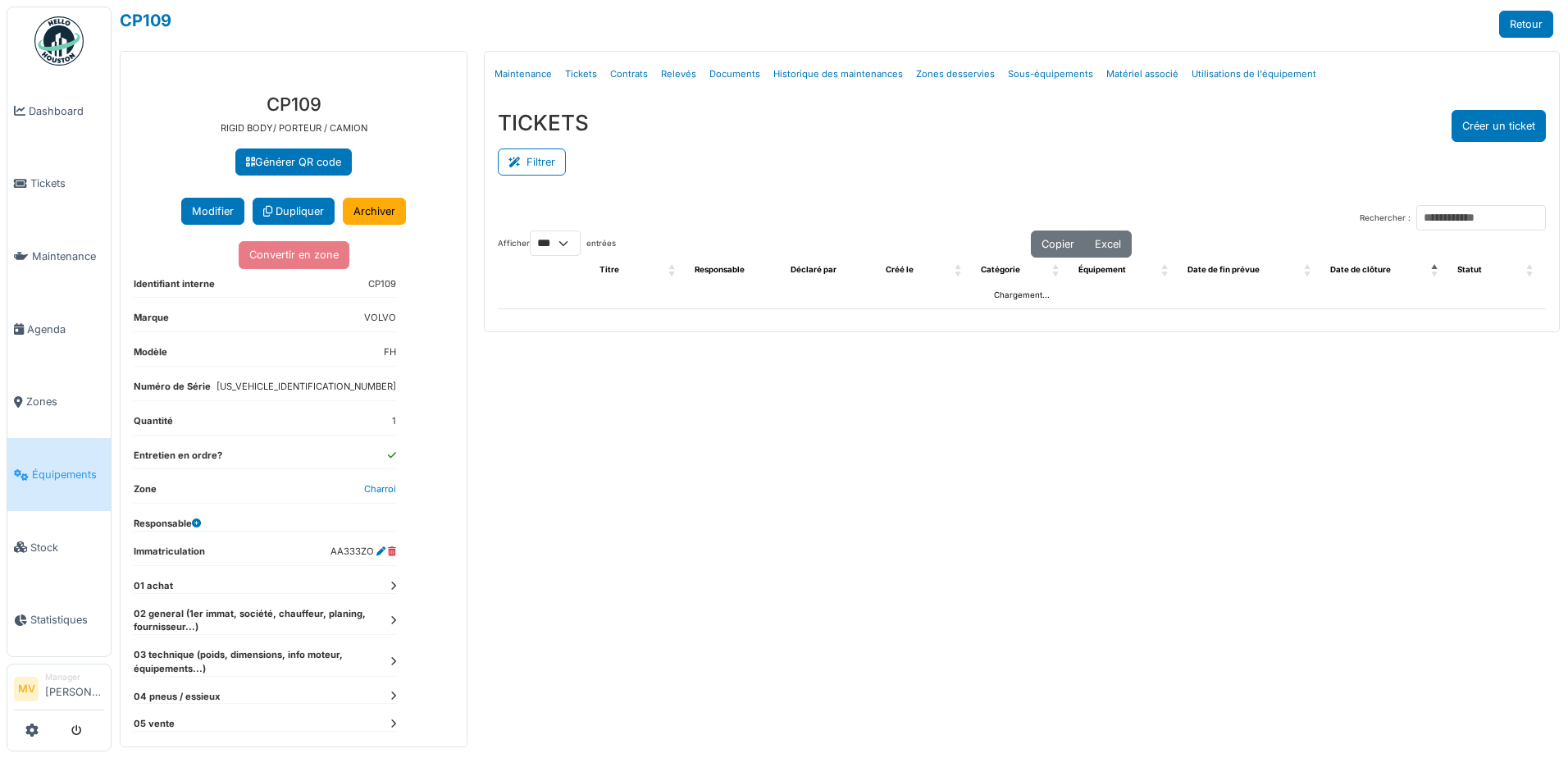
select select "***"
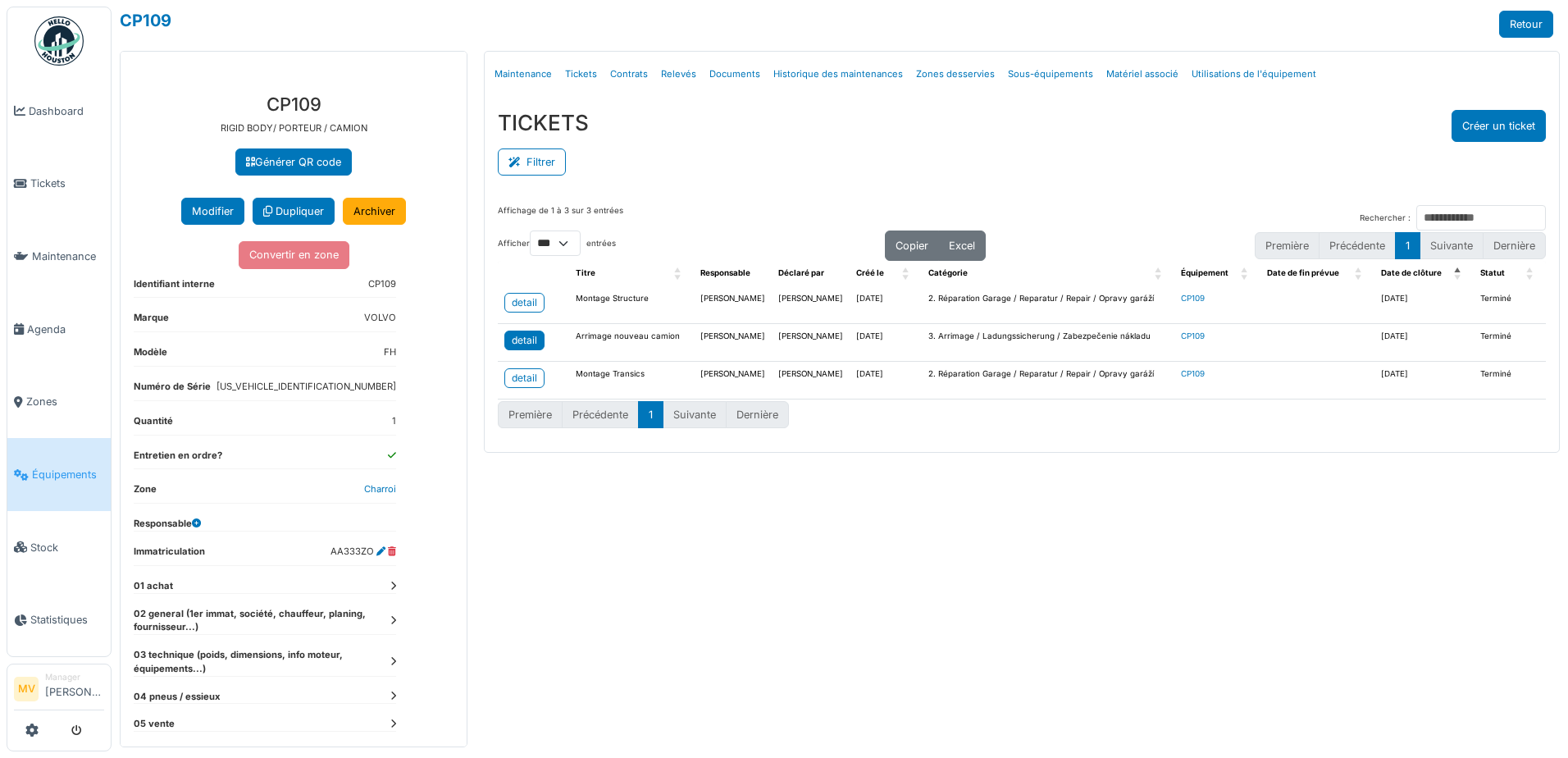
click at [537, 349] on link "detail" at bounding box center [524, 340] width 40 height 19
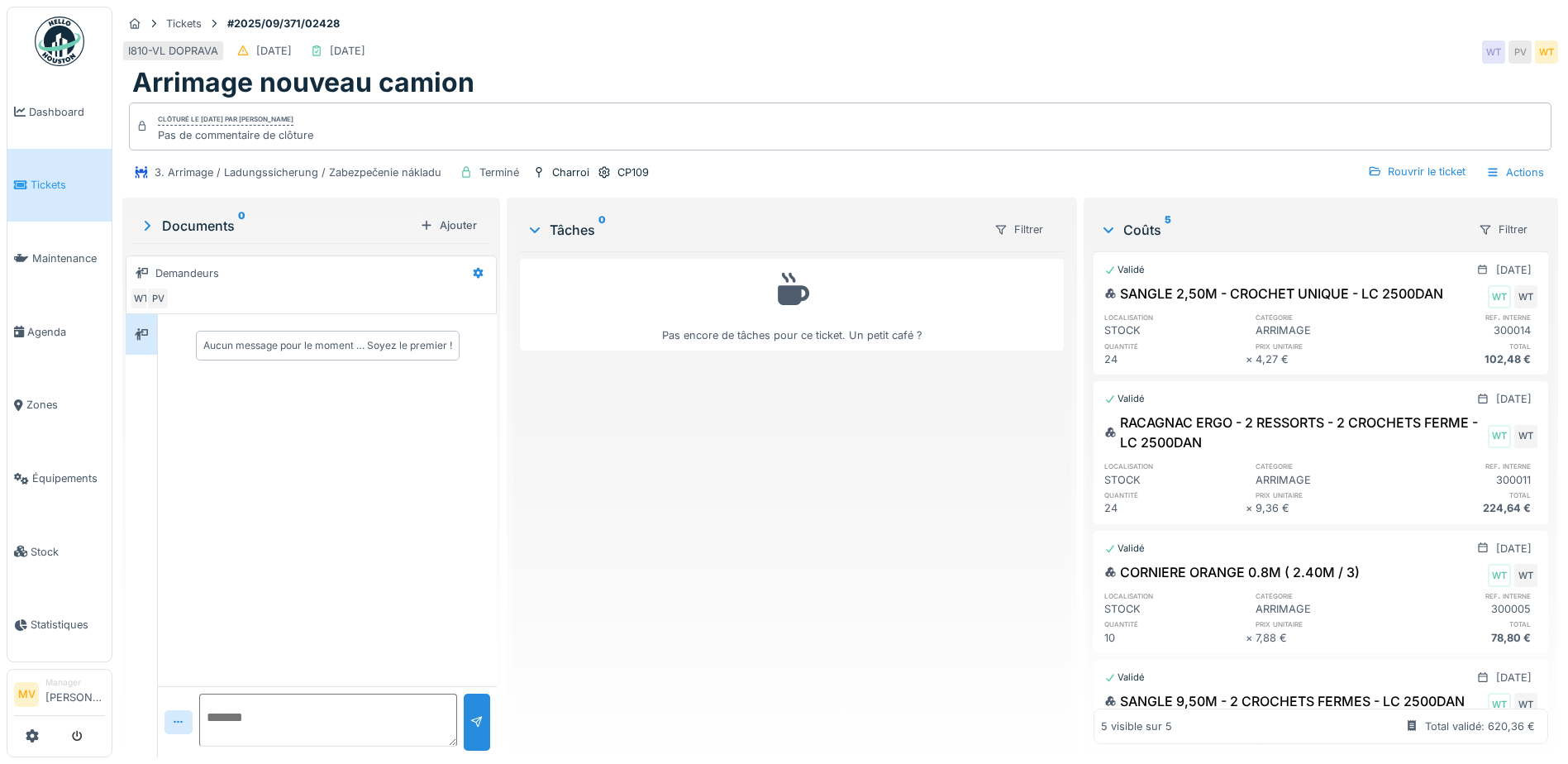
scroll to position [166, 0]
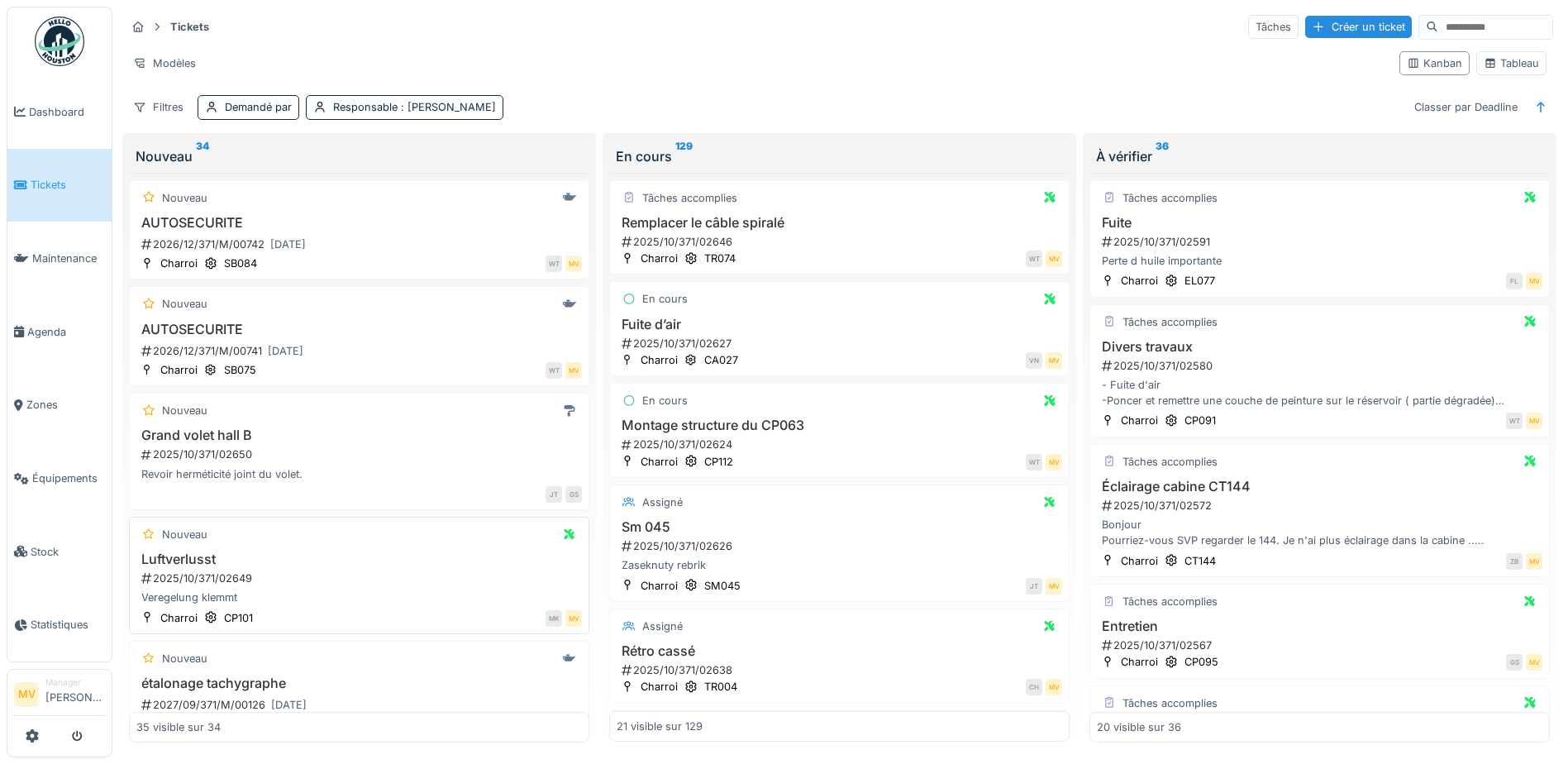
scroll to position [166, 0]
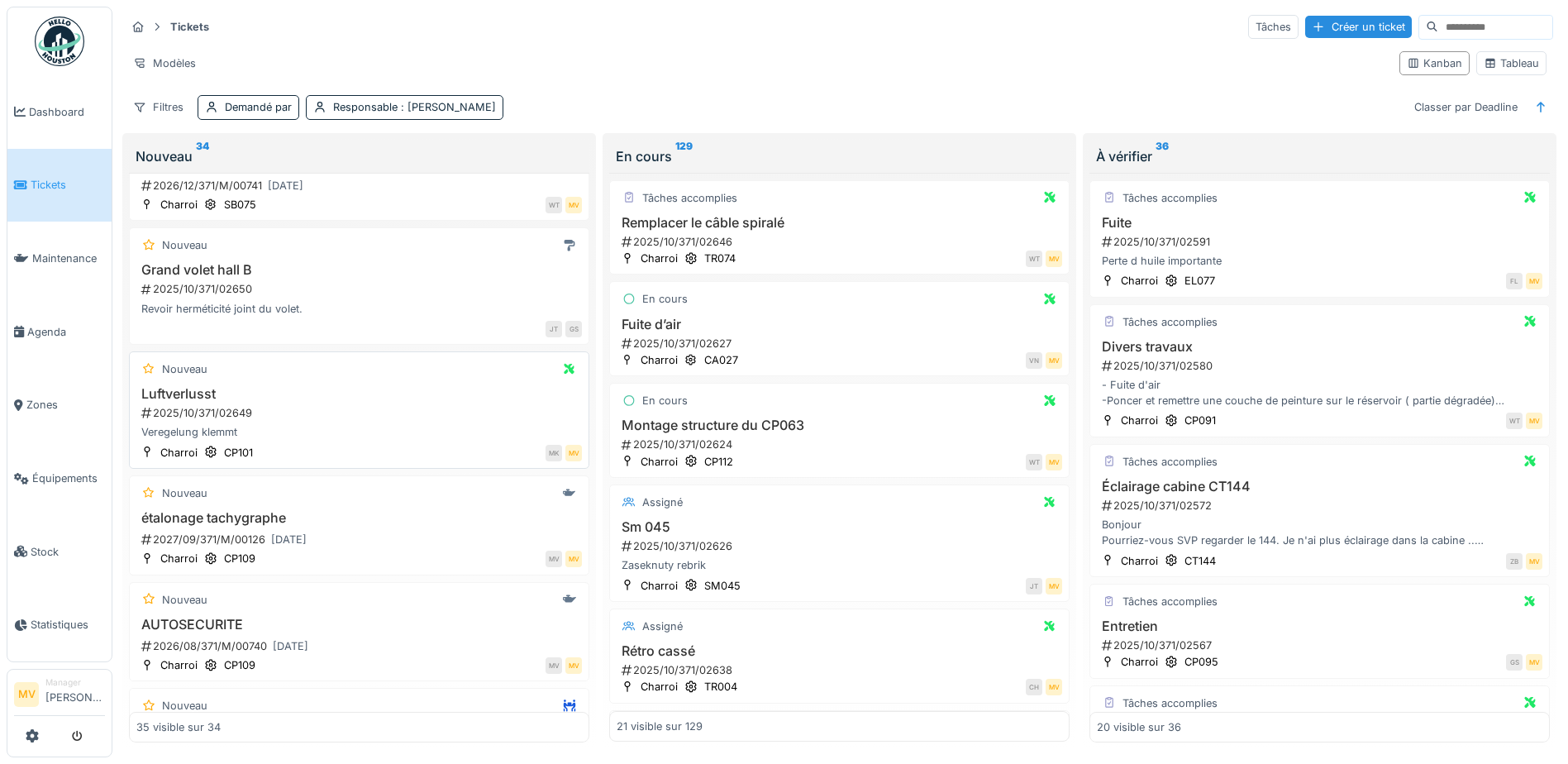
click at [423, 393] on div "Luftverlusst 2025/10/371/02649 Veregelung klemmt" at bounding box center [359, 413] width 445 height 55
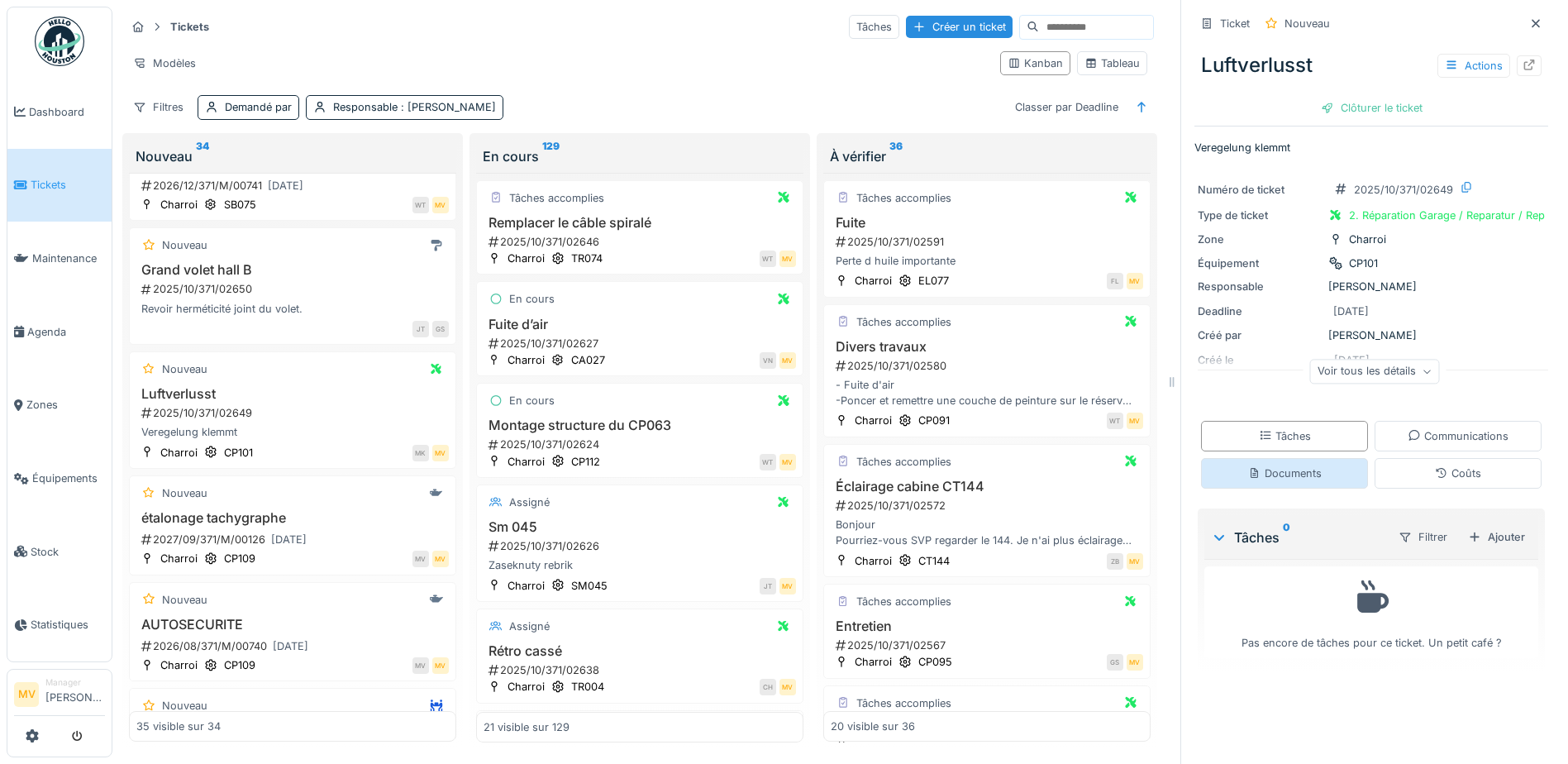
click at [1297, 466] on div "Documents" at bounding box center [1285, 474] width 73 height 16
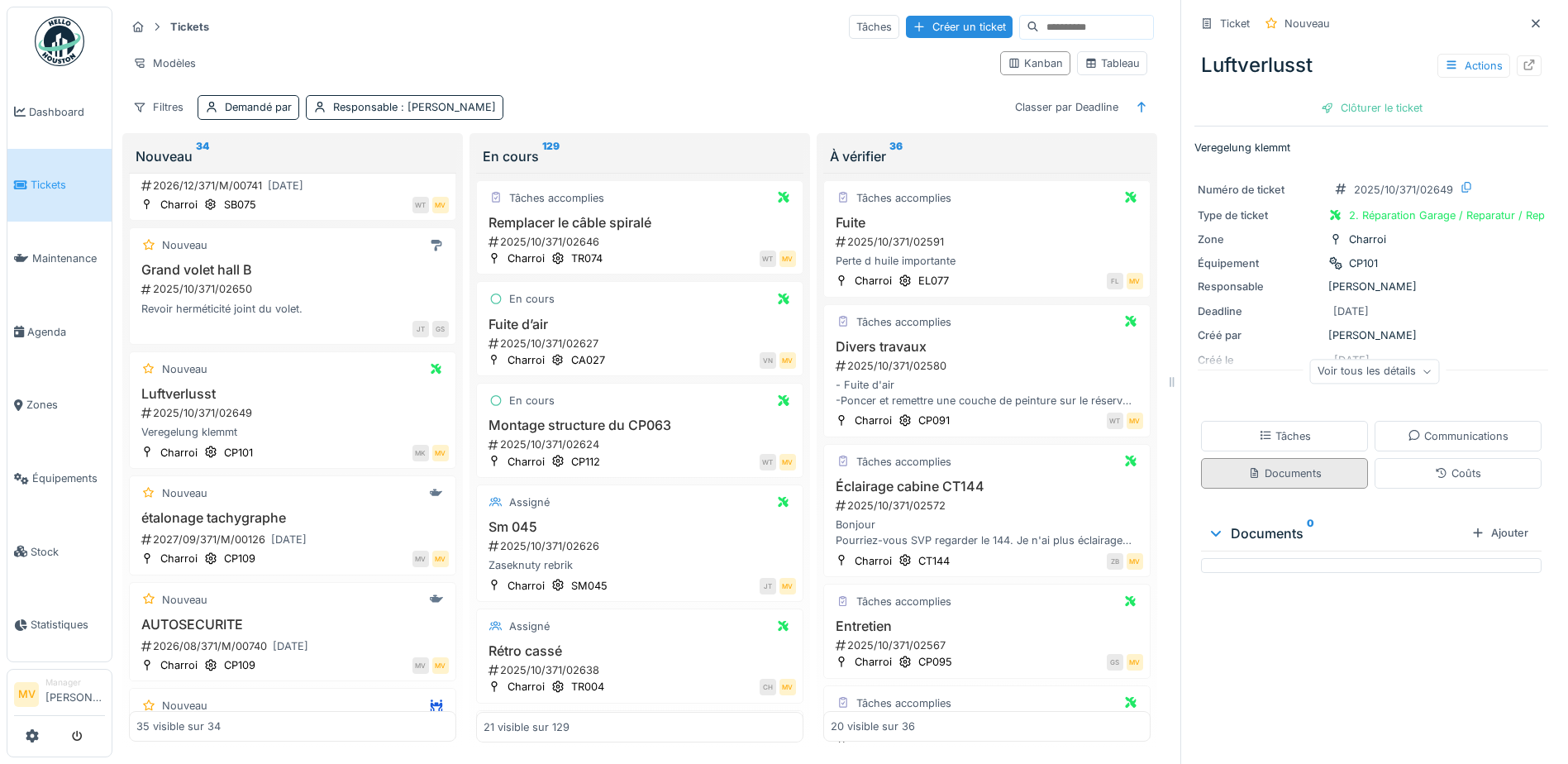
scroll to position [12, 0]
click at [1466, 521] on div "Ajouter" at bounding box center [1499, 532] width 70 height 22
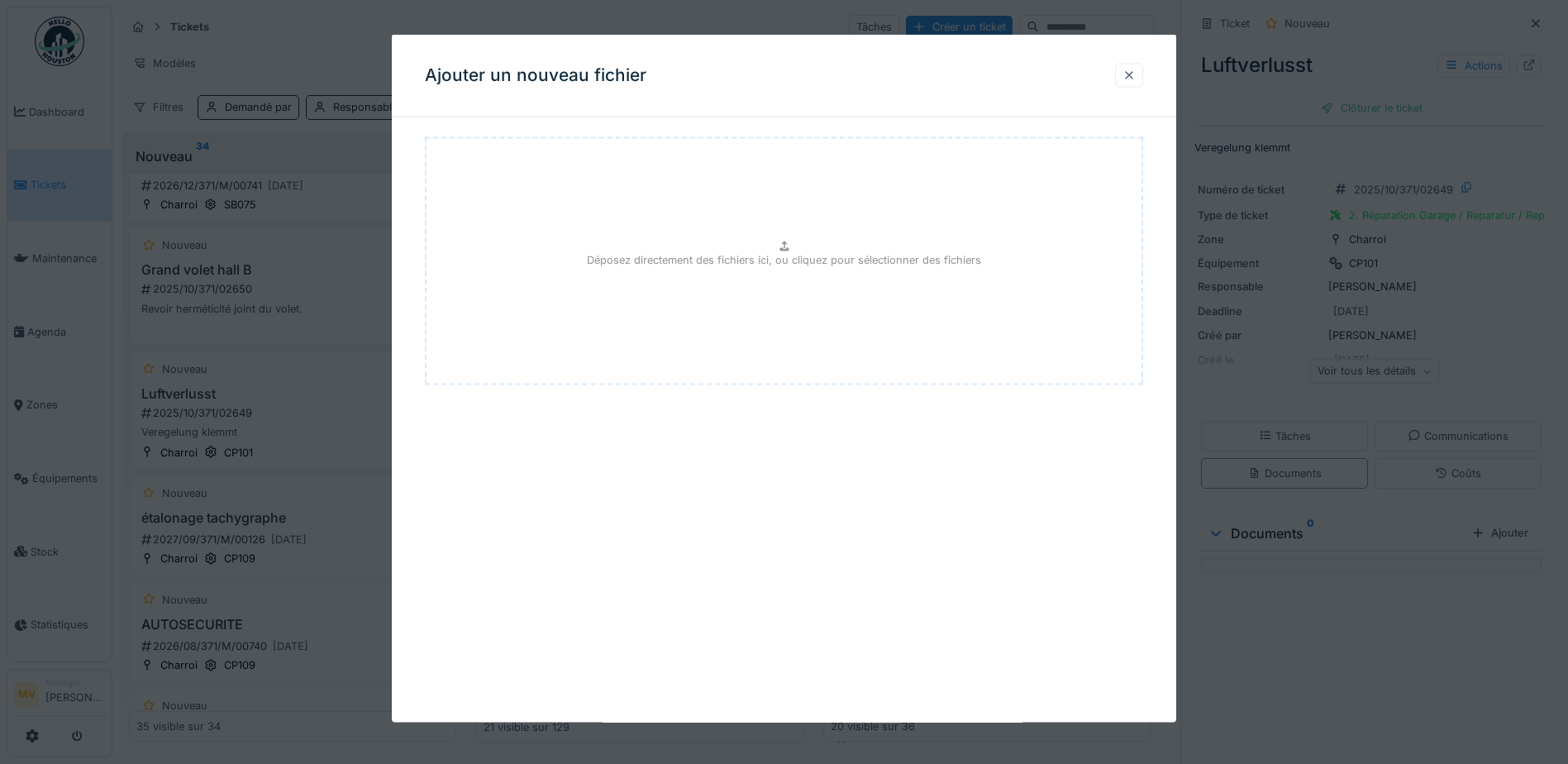
click at [1133, 72] on div at bounding box center [1129, 75] width 13 height 16
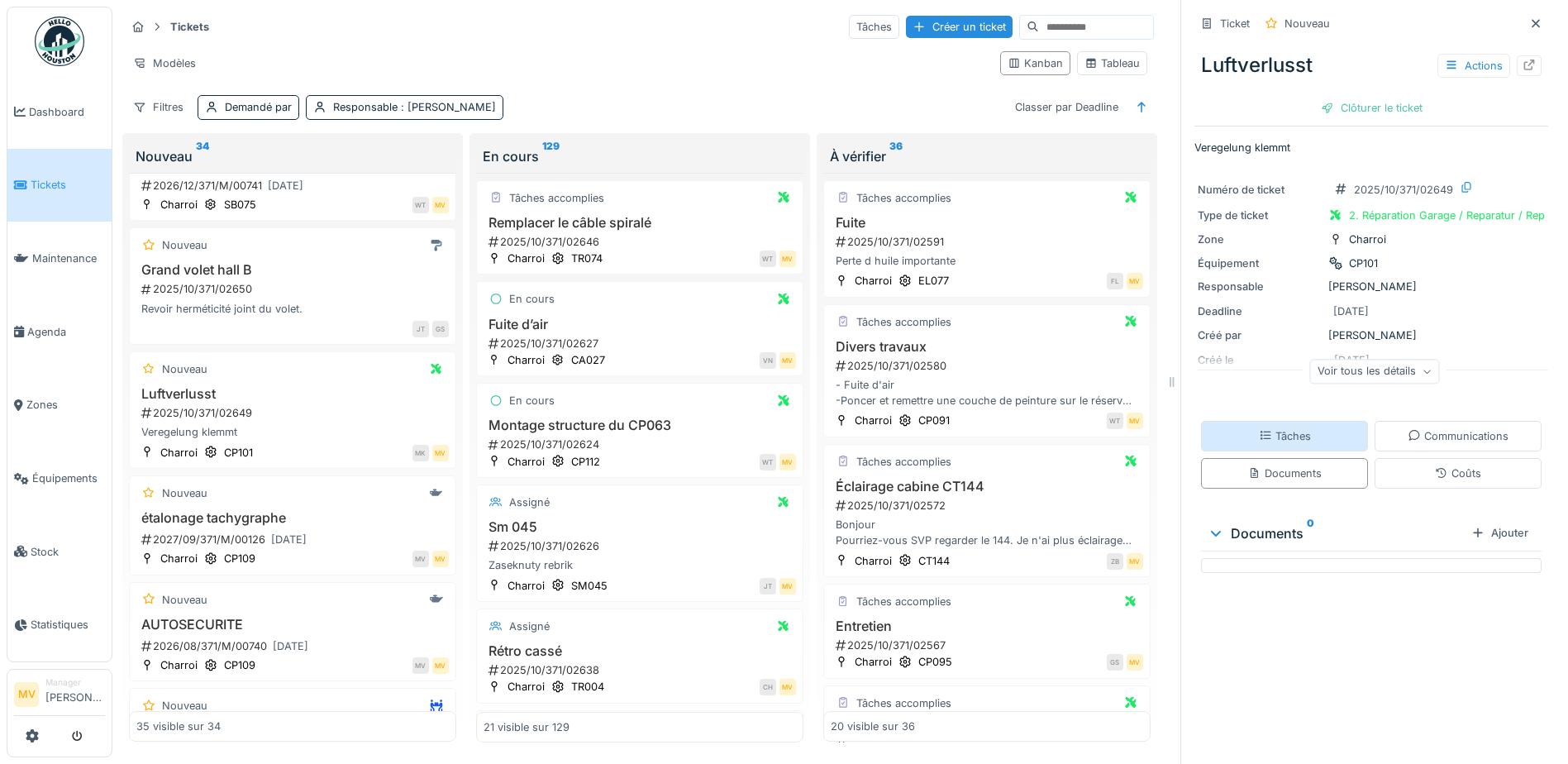
click at [1268, 432] on div "Tâches" at bounding box center [1285, 436] width 52 height 16
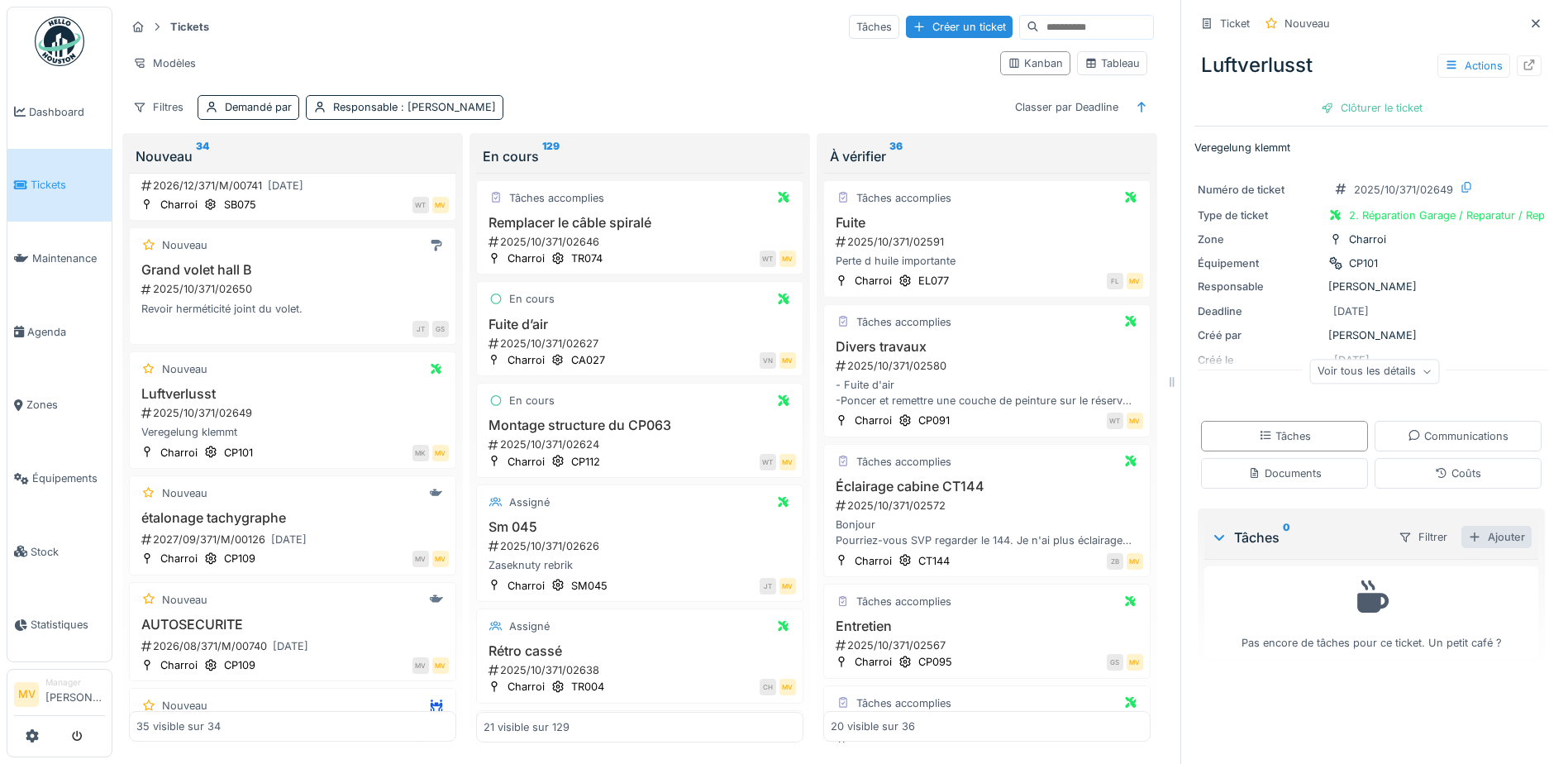
click at [1495, 534] on div "Ajouter" at bounding box center [1495, 536] width 70 height 22
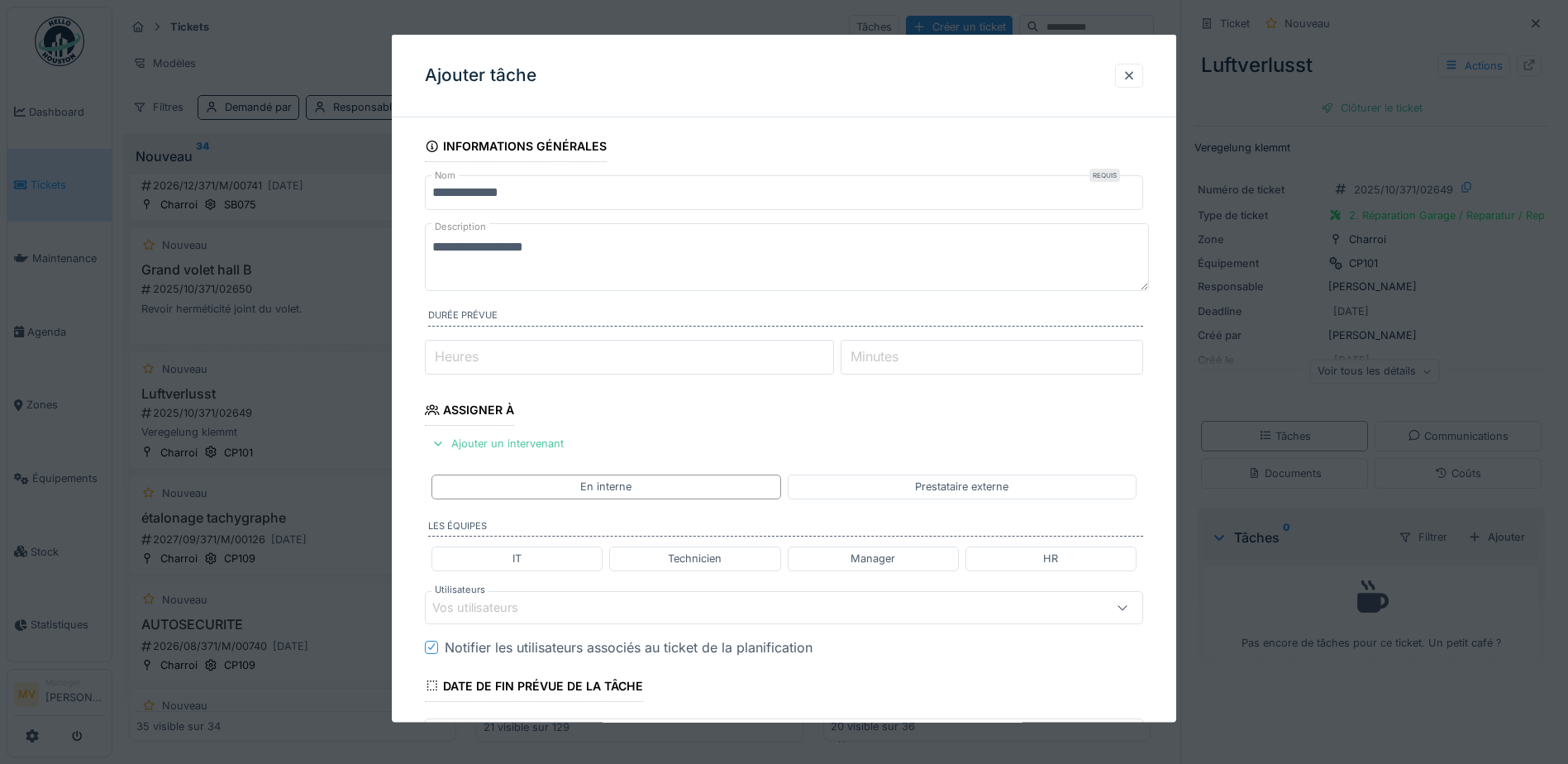
click at [568, 603] on div "Vos utilisateurs" at bounding box center [741, 606] width 619 height 19
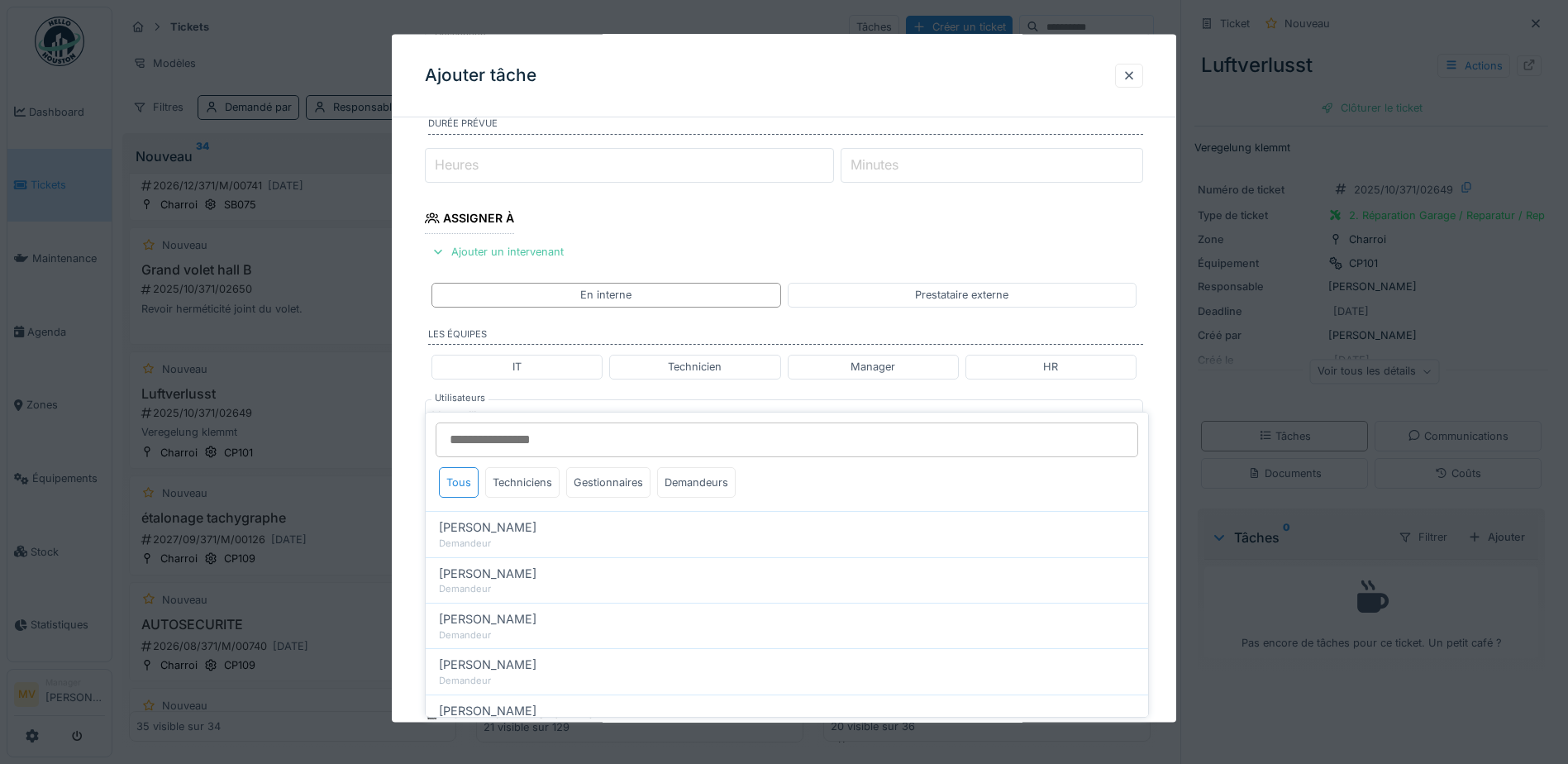
scroll to position [229, 0]
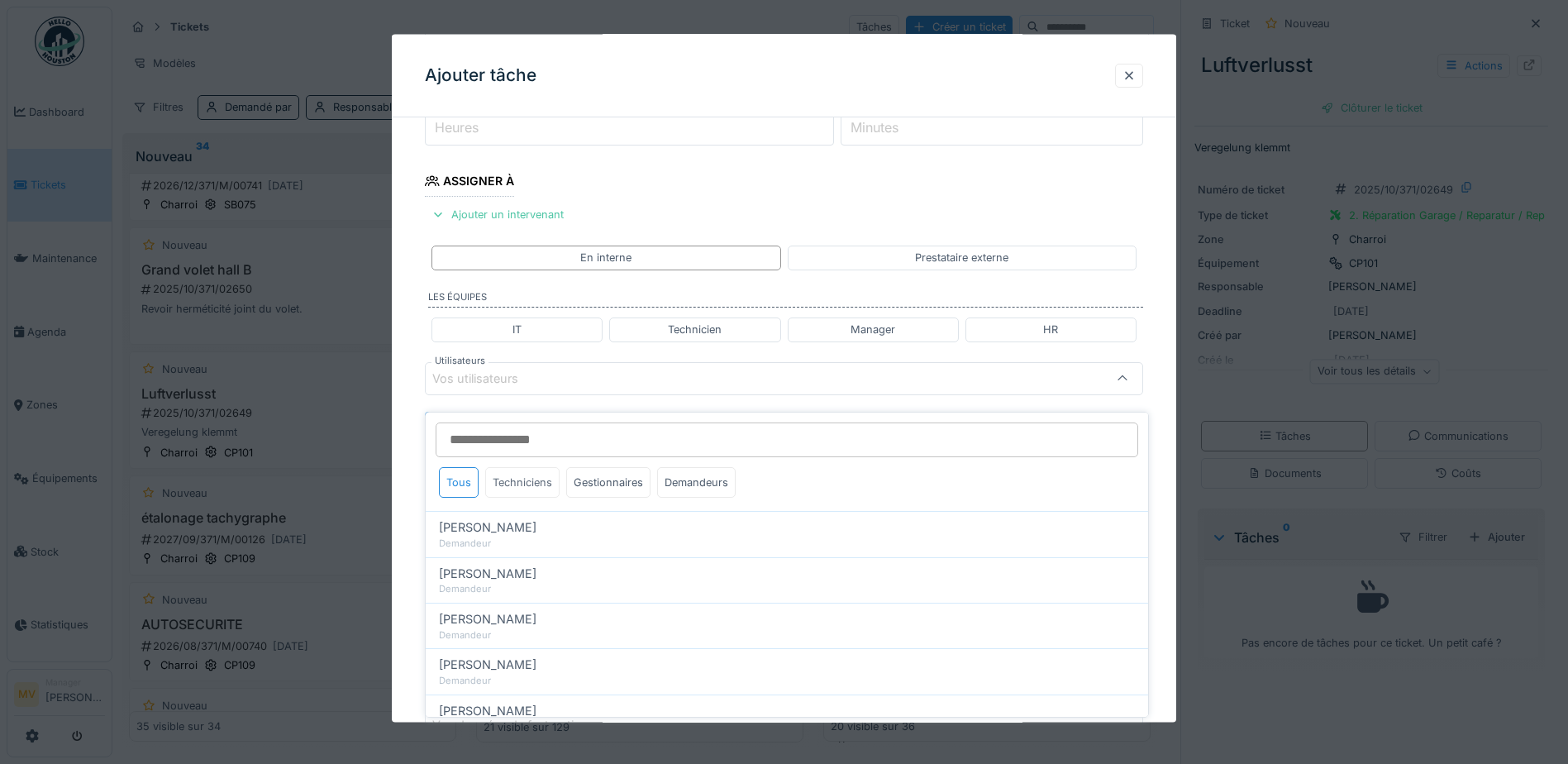
click at [542, 472] on div "Techniciens" at bounding box center [522, 482] width 74 height 31
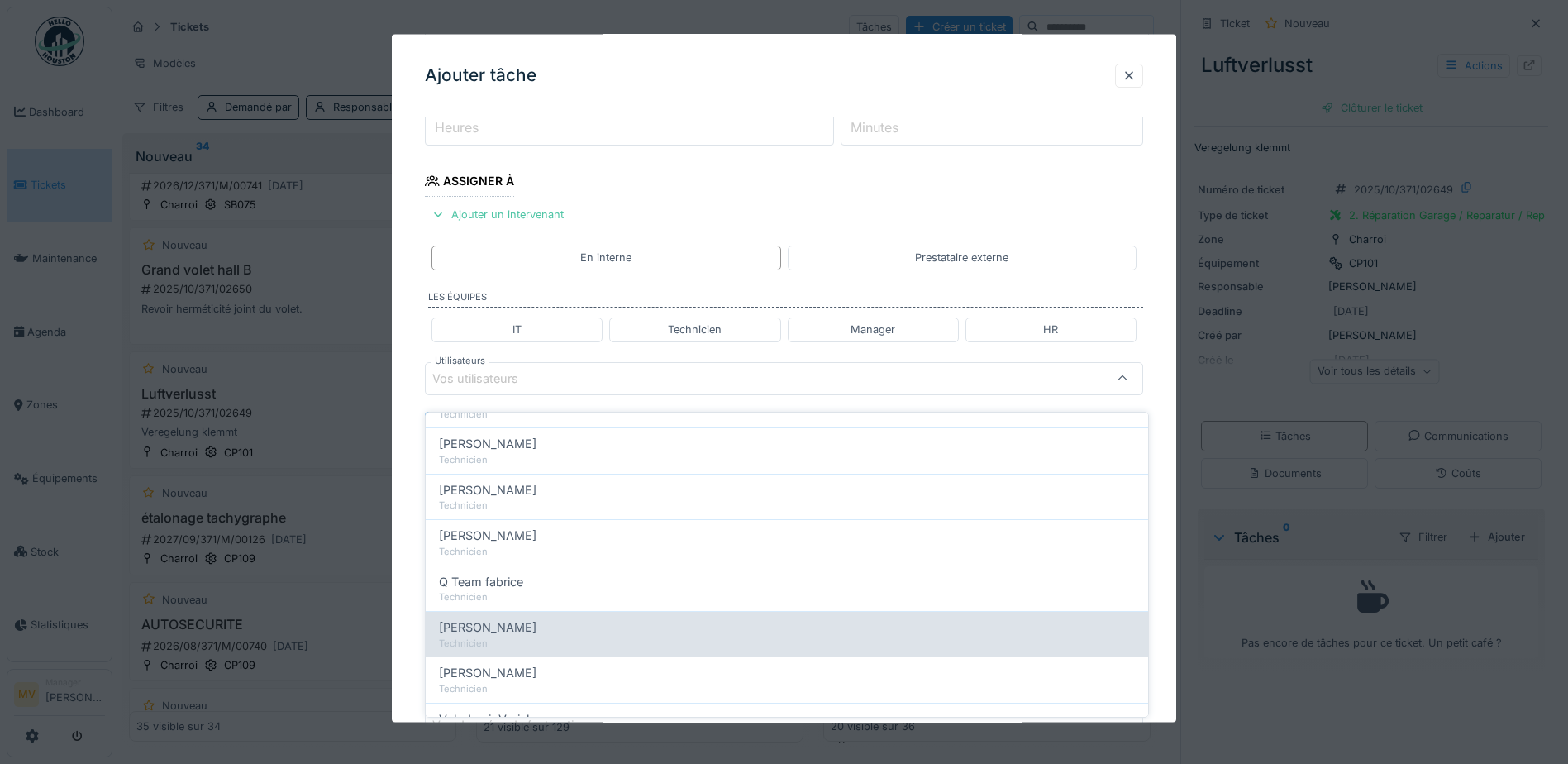
scroll to position [282, 0]
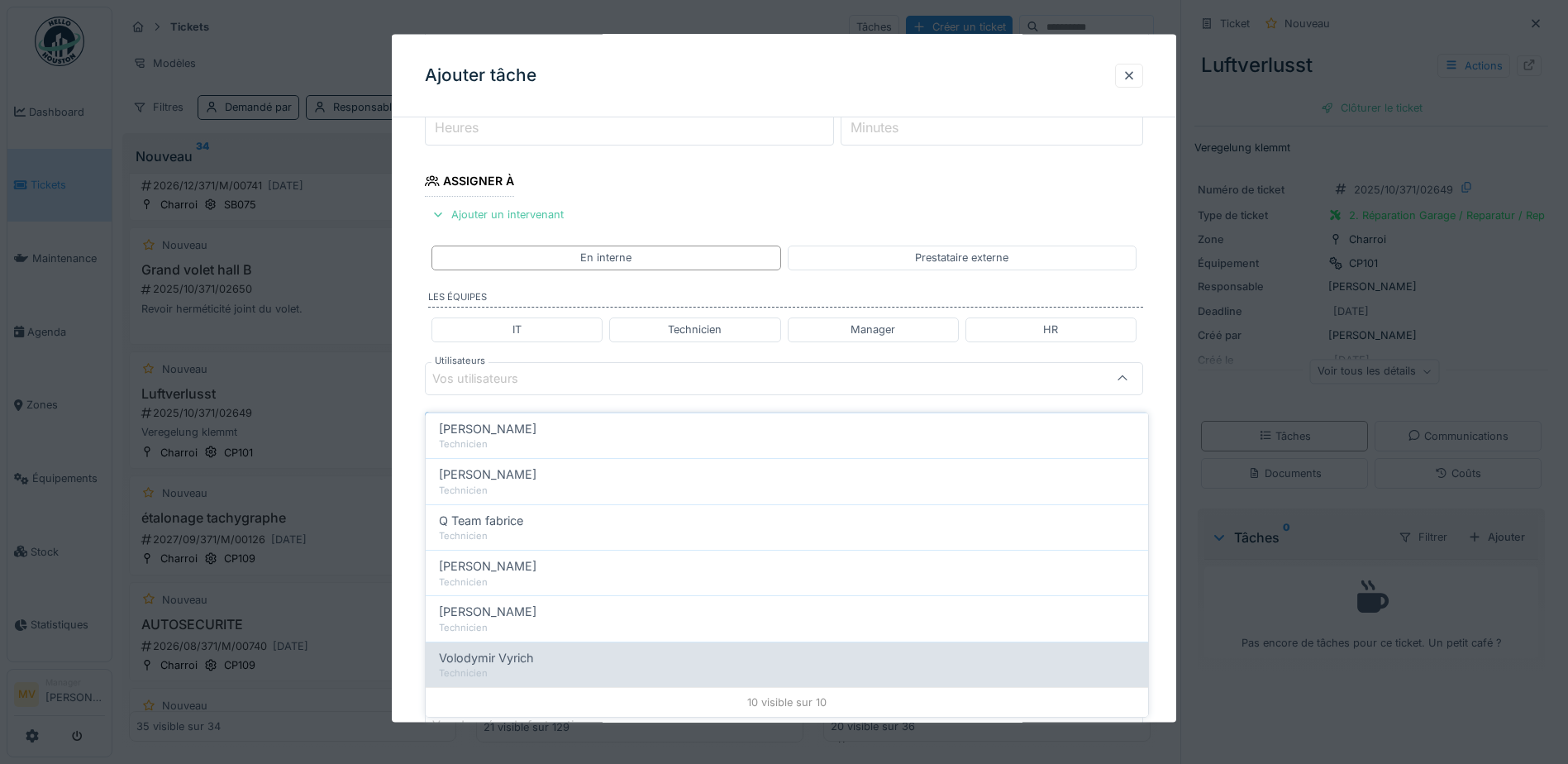
click at [518, 649] on span "Volodymir Vyrich" at bounding box center [486, 658] width 95 height 19
type input "*****"
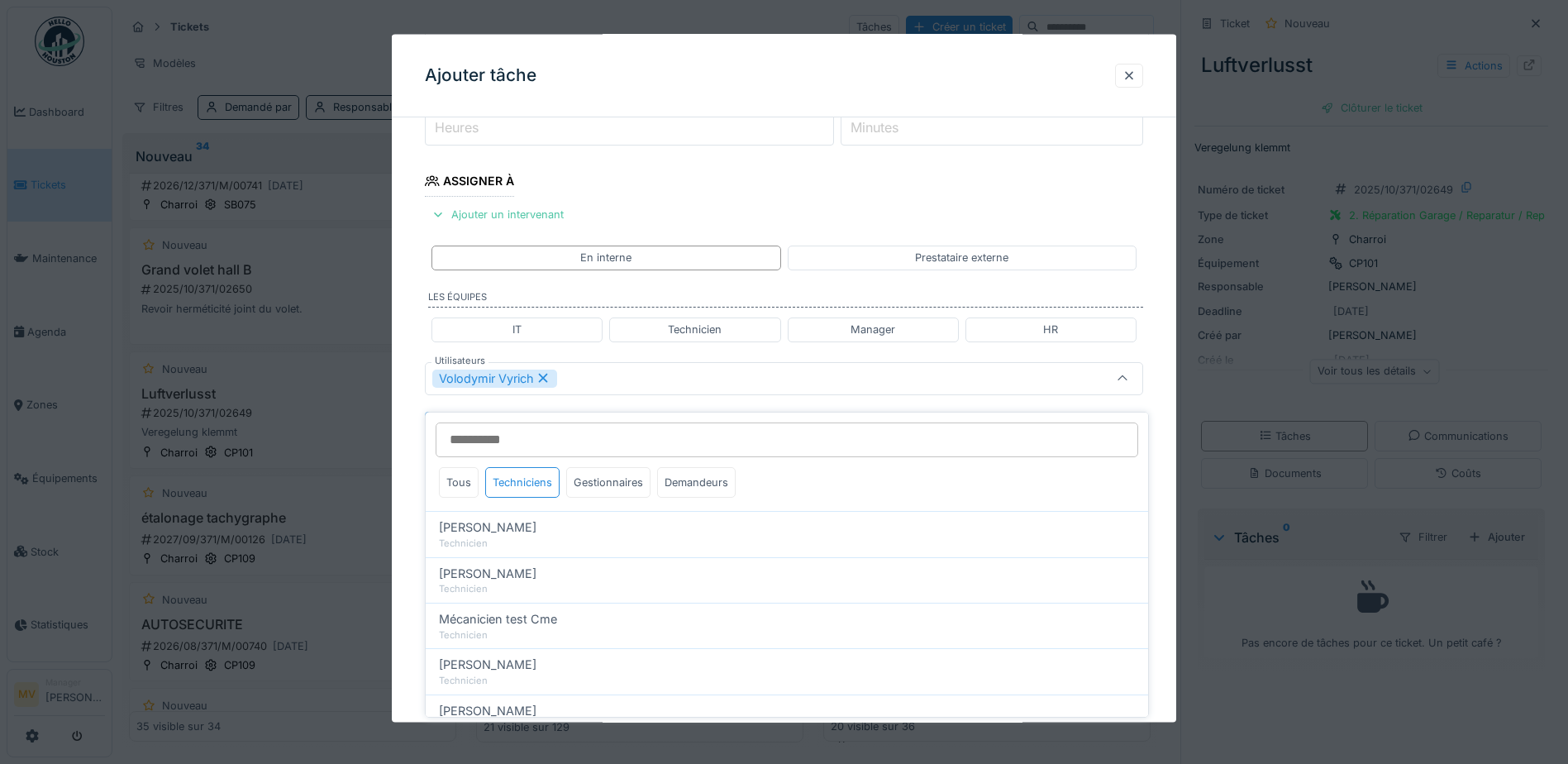
click at [630, 379] on div "Volodymir Vyrich" at bounding box center [741, 377] width 619 height 19
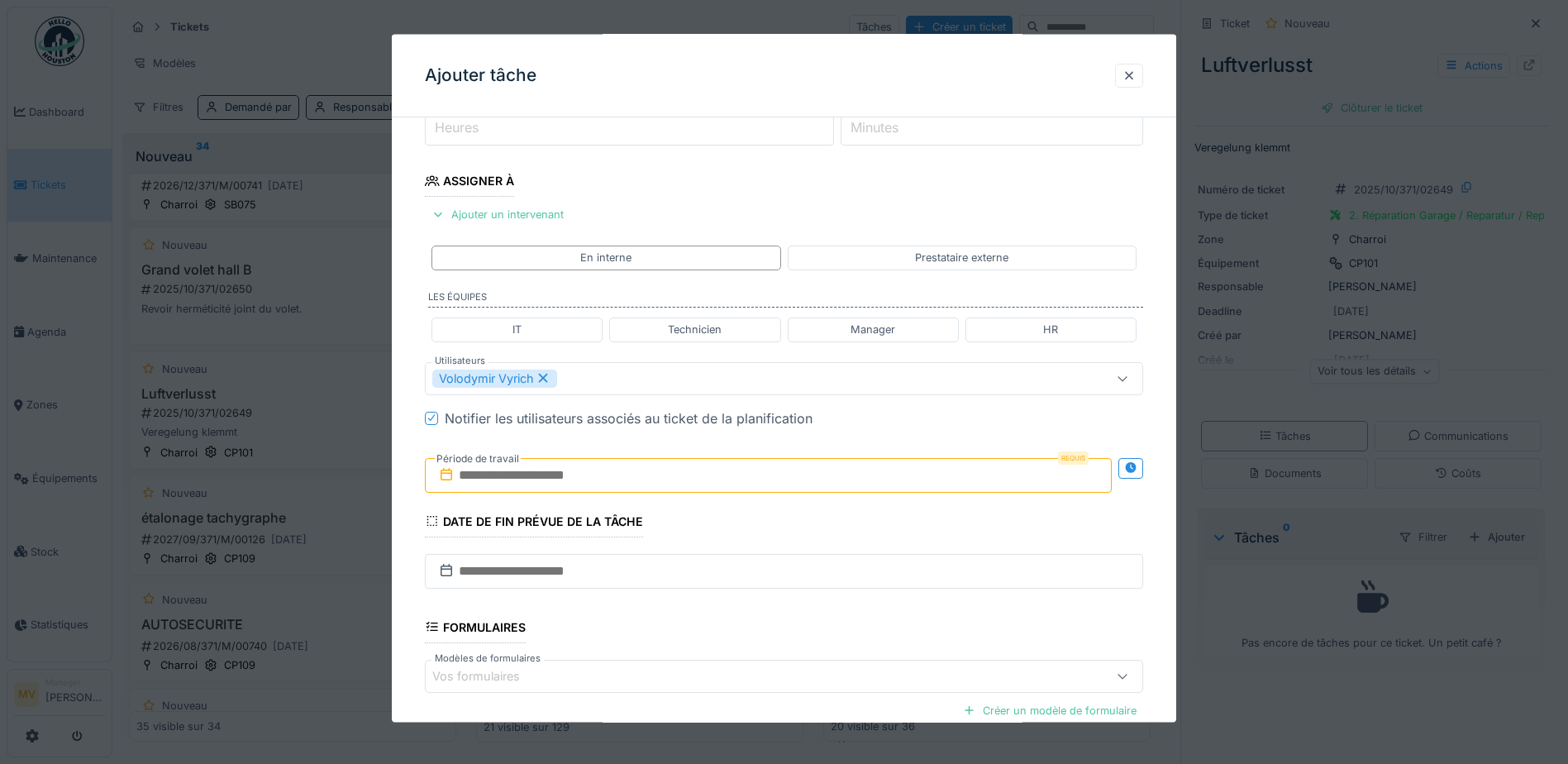
click at [597, 472] on input "text" at bounding box center [769, 474] width 687 height 35
click at [822, 583] on div "4" at bounding box center [825, 583] width 22 height 22
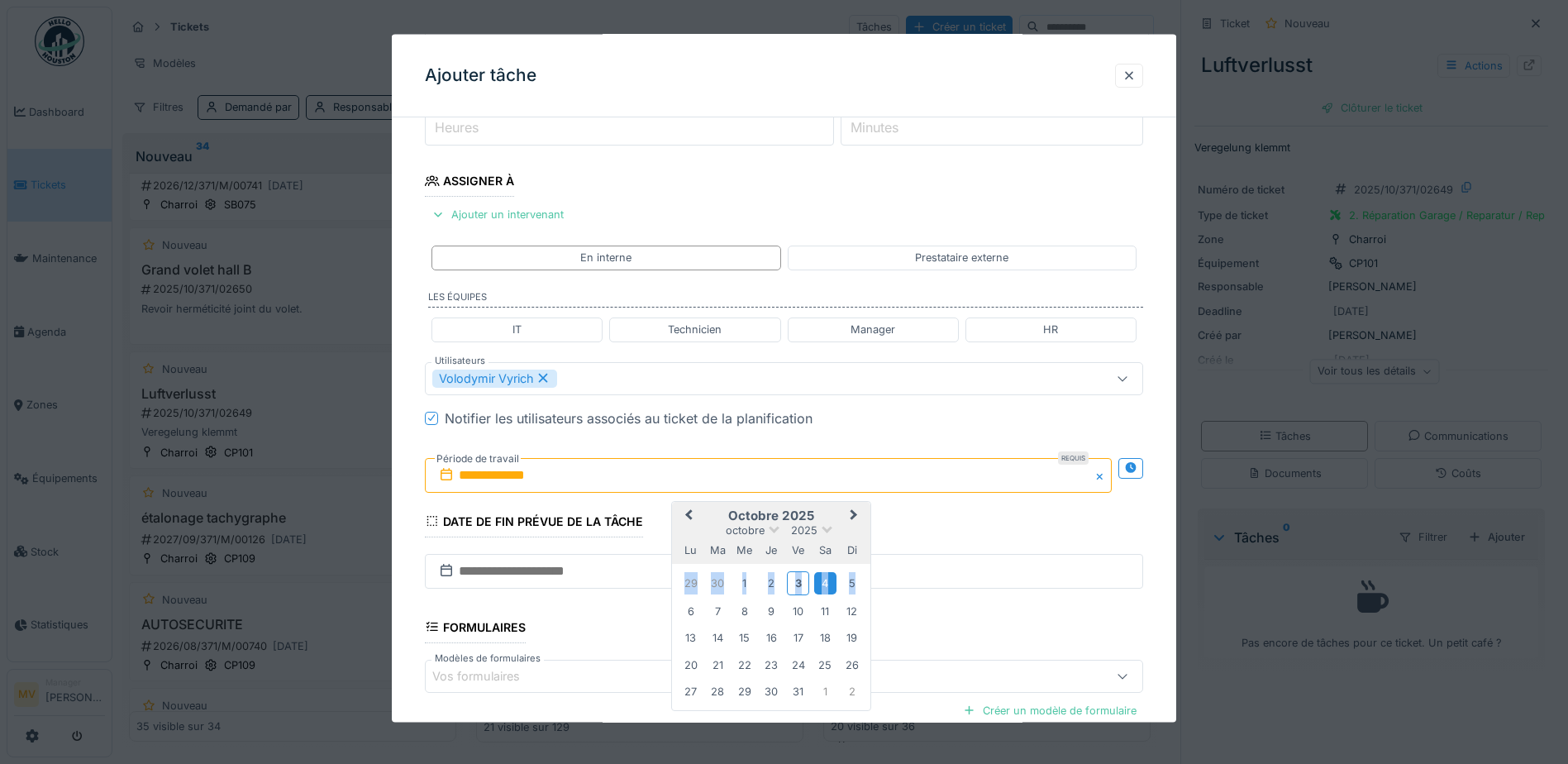
click at [822, 583] on div "4" at bounding box center [825, 583] width 22 height 22
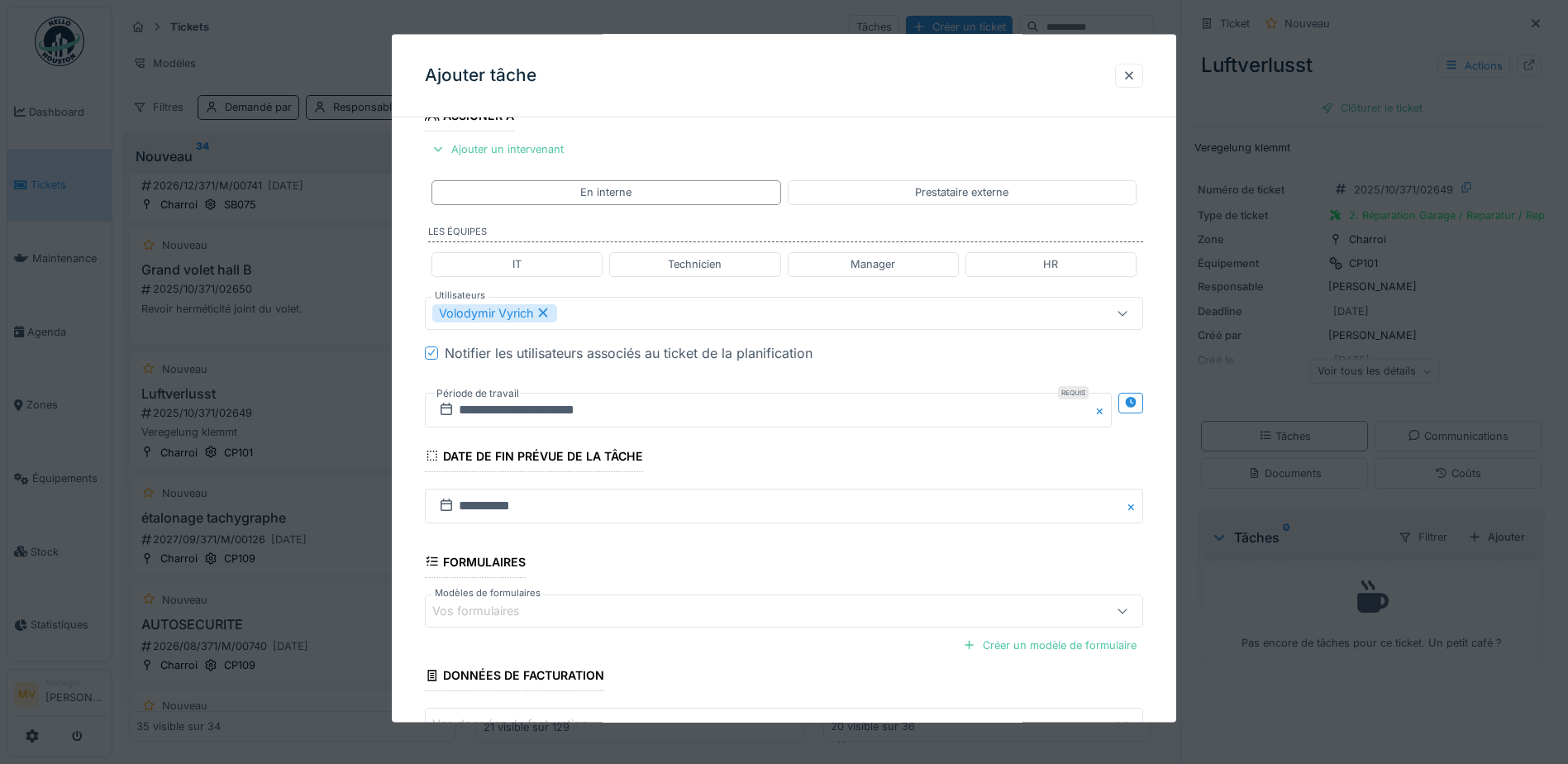
scroll to position [406, 0]
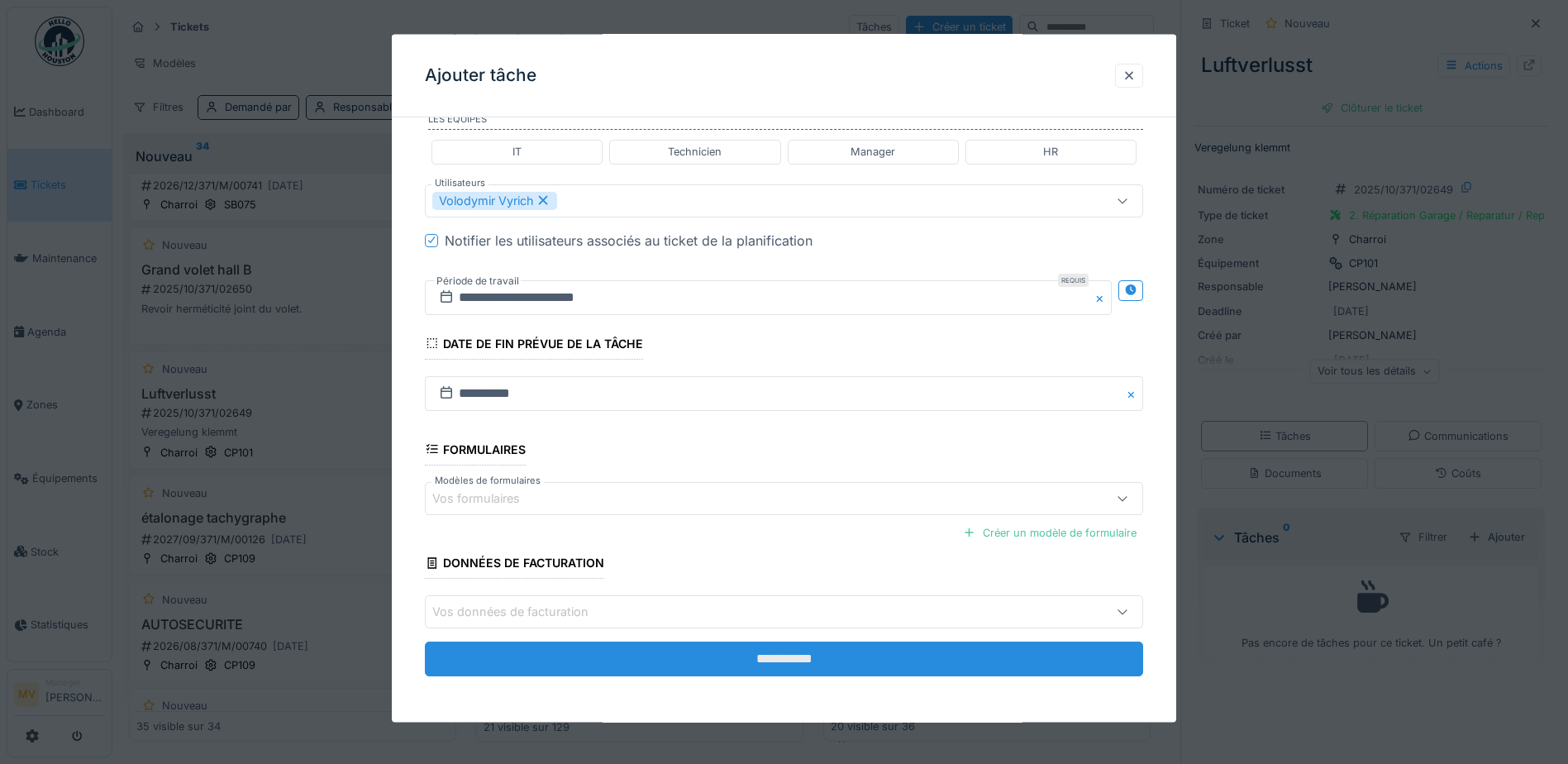
click at [842, 653] on input "**********" at bounding box center [784, 658] width 718 height 35
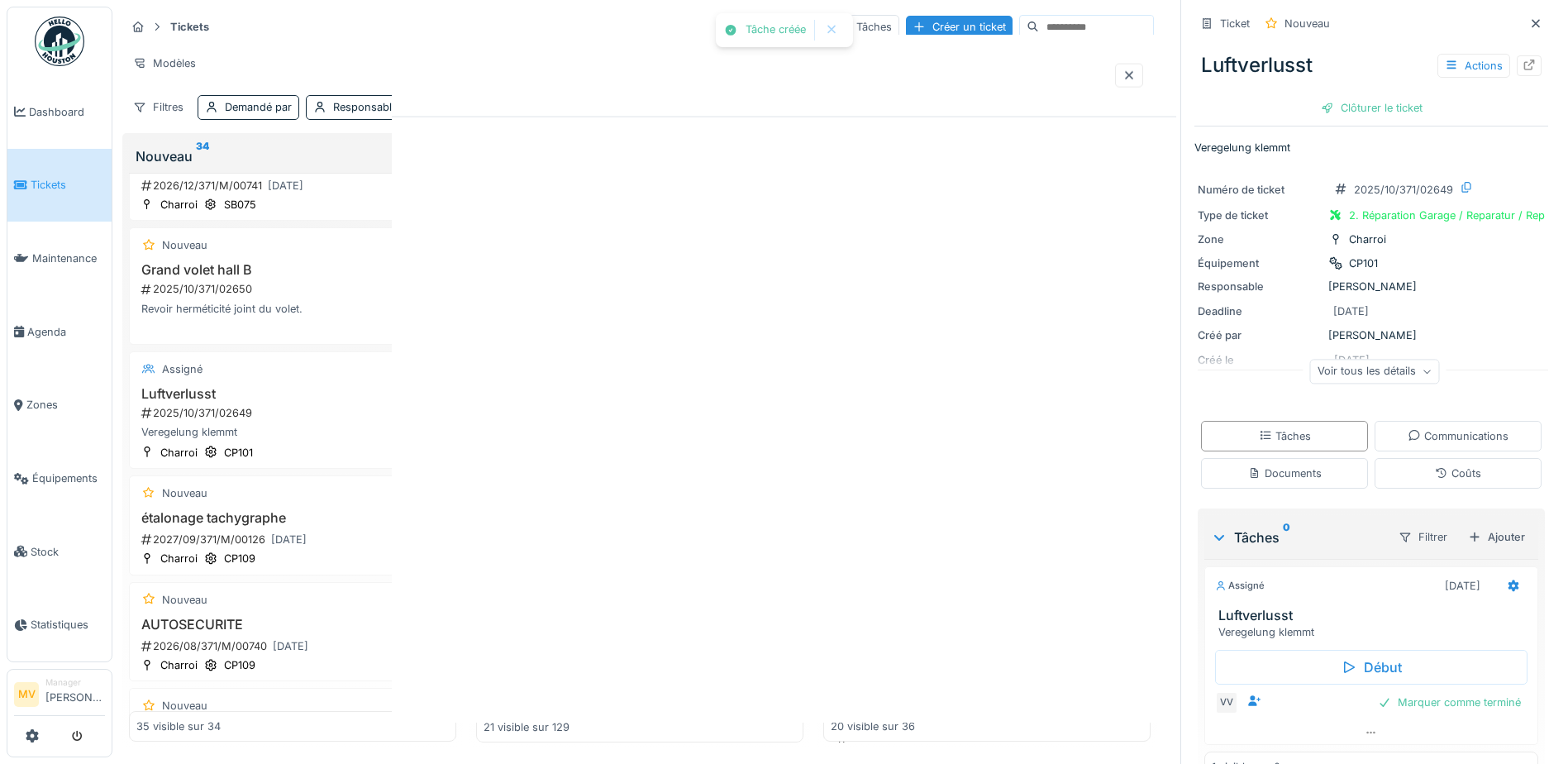
scroll to position [0, 0]
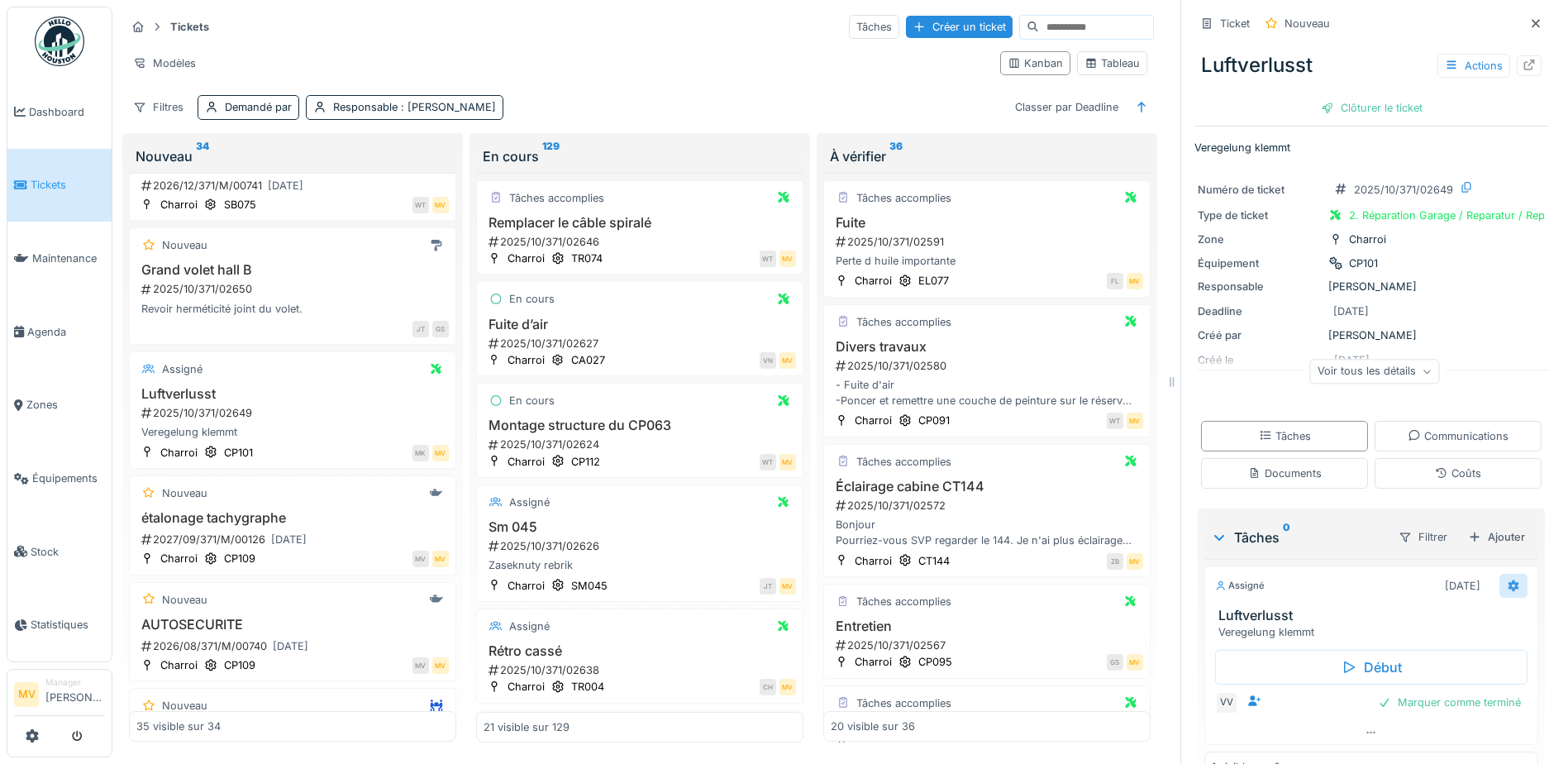
click at [1499, 577] on div at bounding box center [1513, 585] width 28 height 24
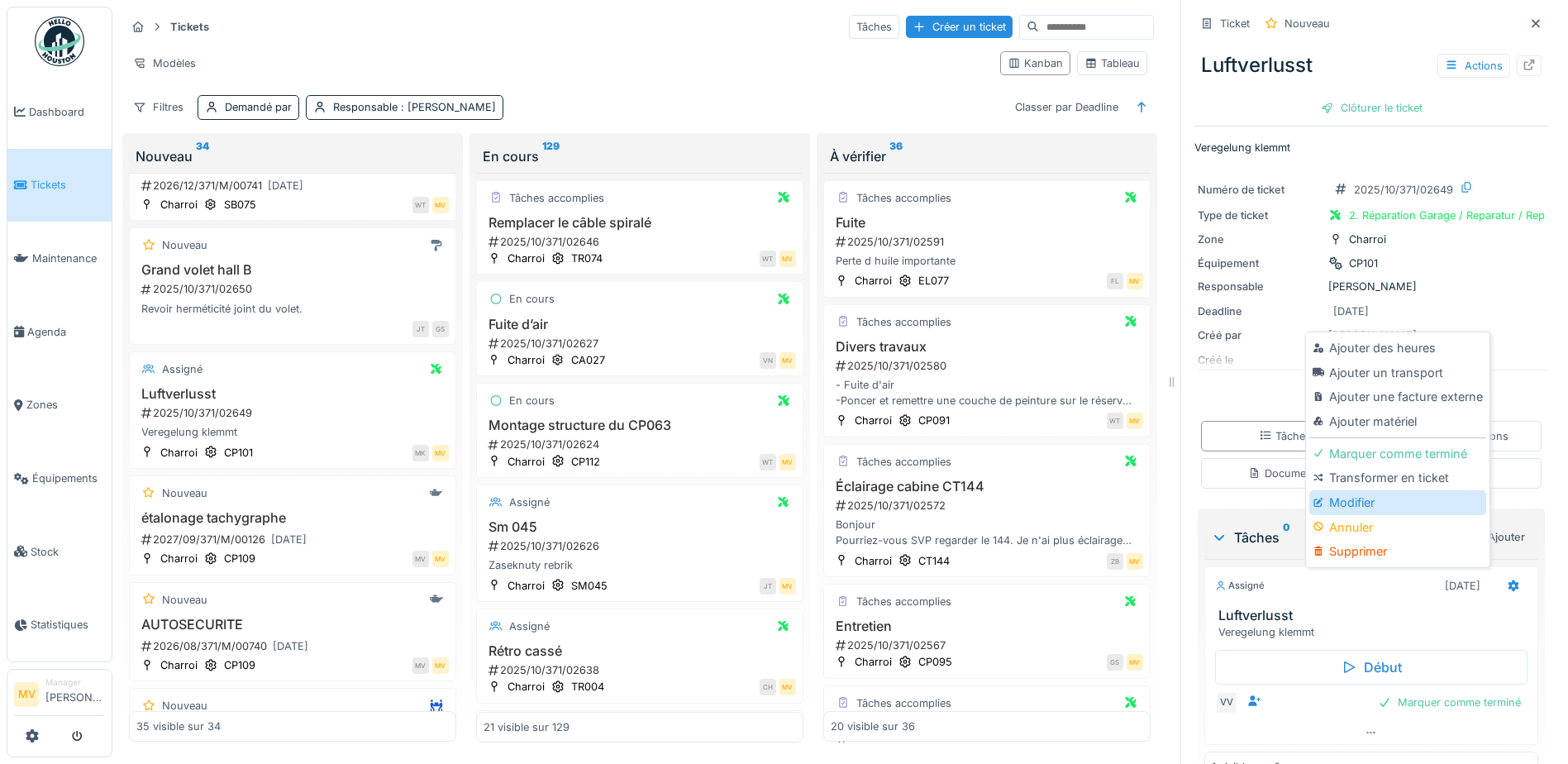
click at [1373, 498] on div "Modifier" at bounding box center [1397, 503] width 176 height 25
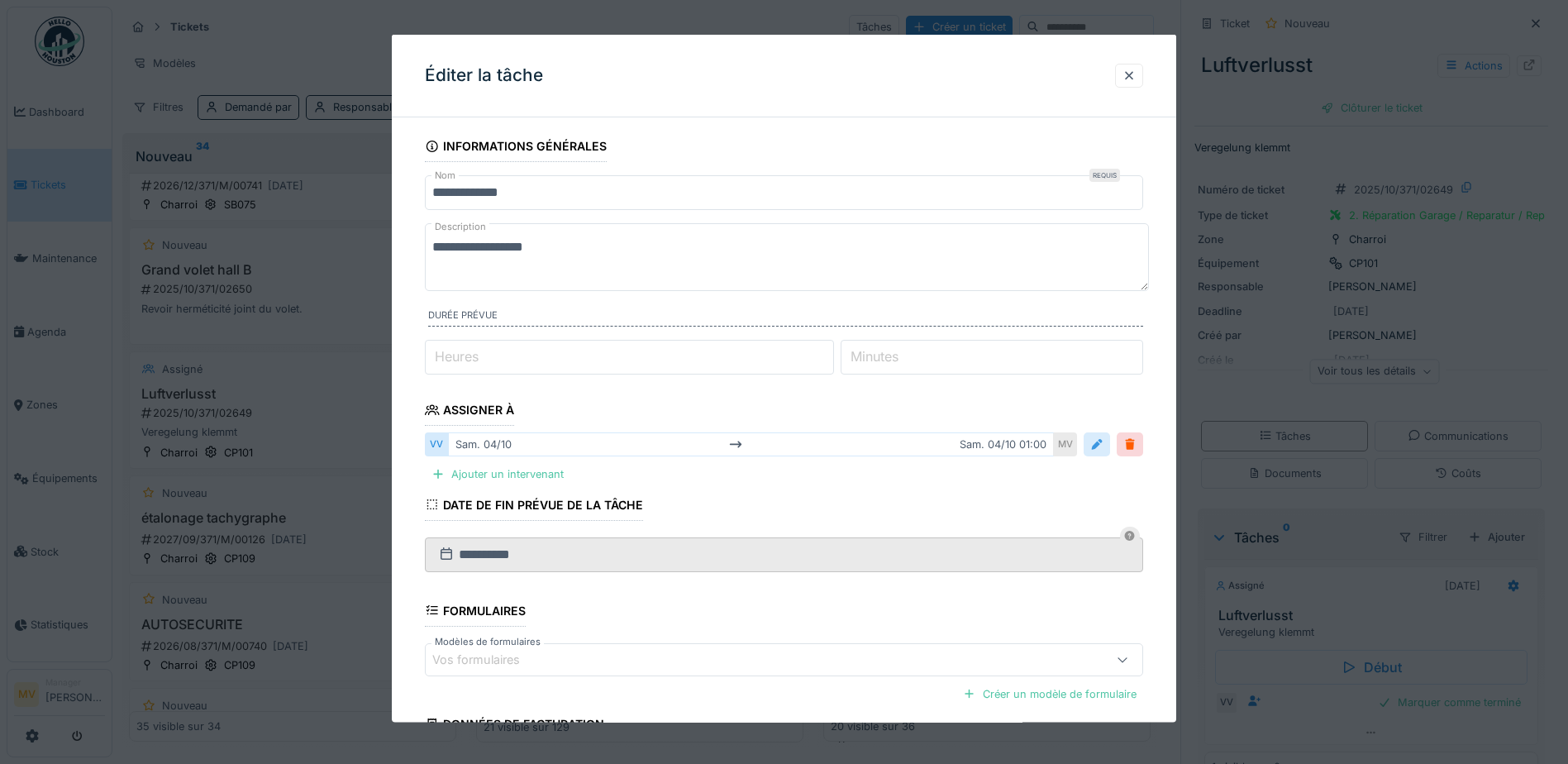
click at [1110, 450] on div at bounding box center [1097, 444] width 27 height 24
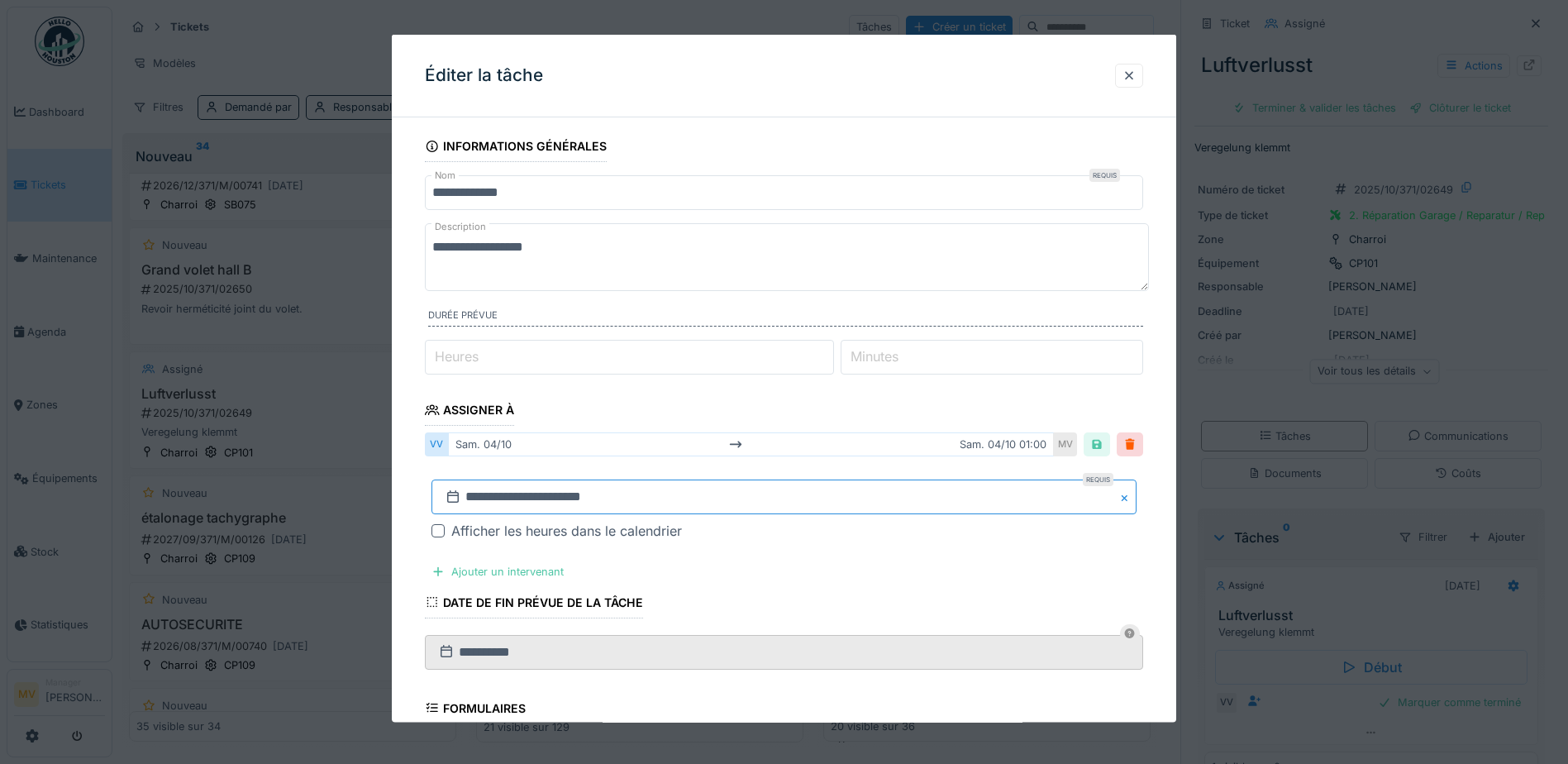
click at [544, 495] on input "**********" at bounding box center [784, 496] width 705 height 35
click at [815, 348] on div "3" at bounding box center [813, 343] width 22 height 24
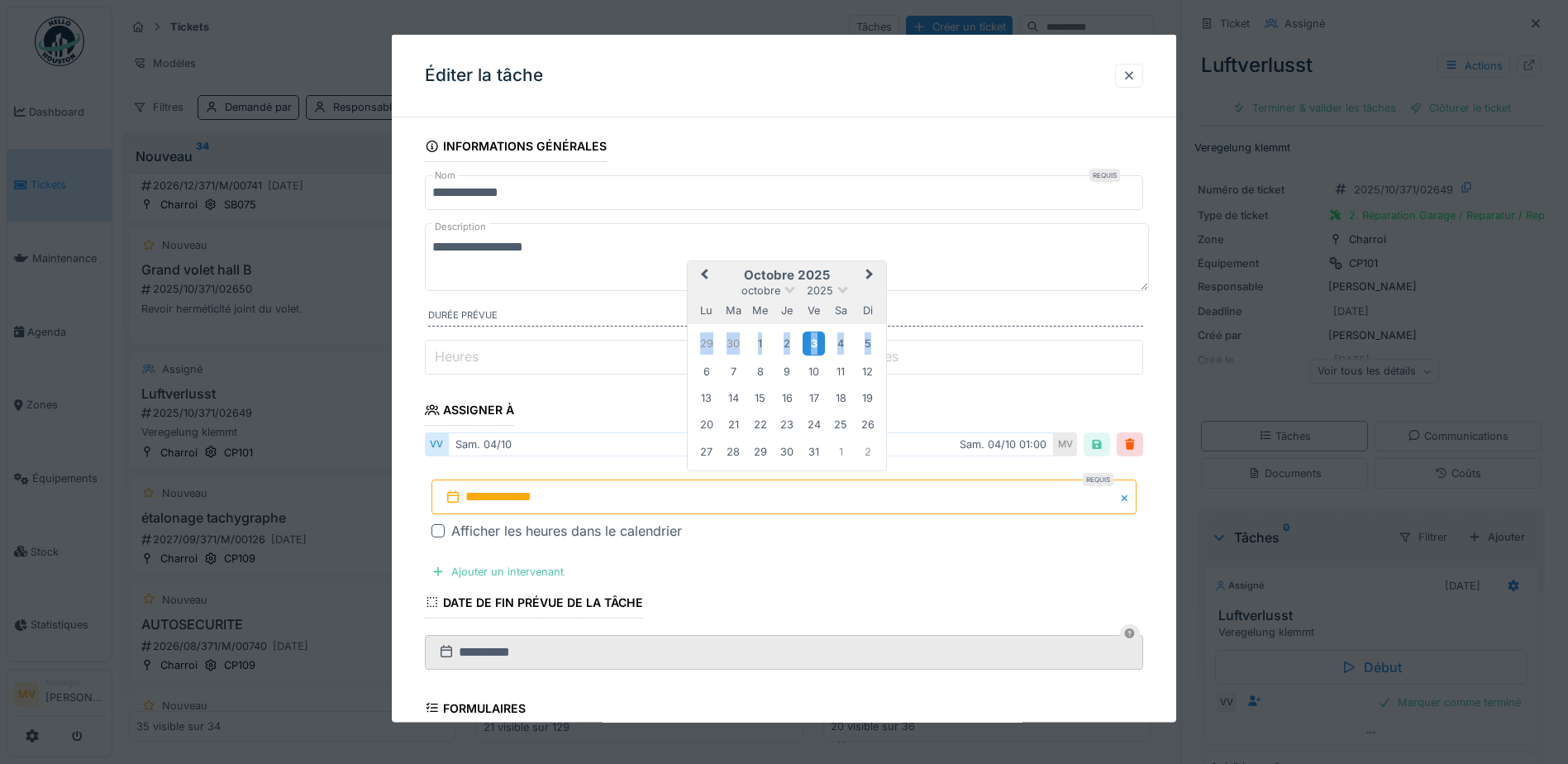
click at [815, 348] on div "3" at bounding box center [813, 343] width 22 height 24
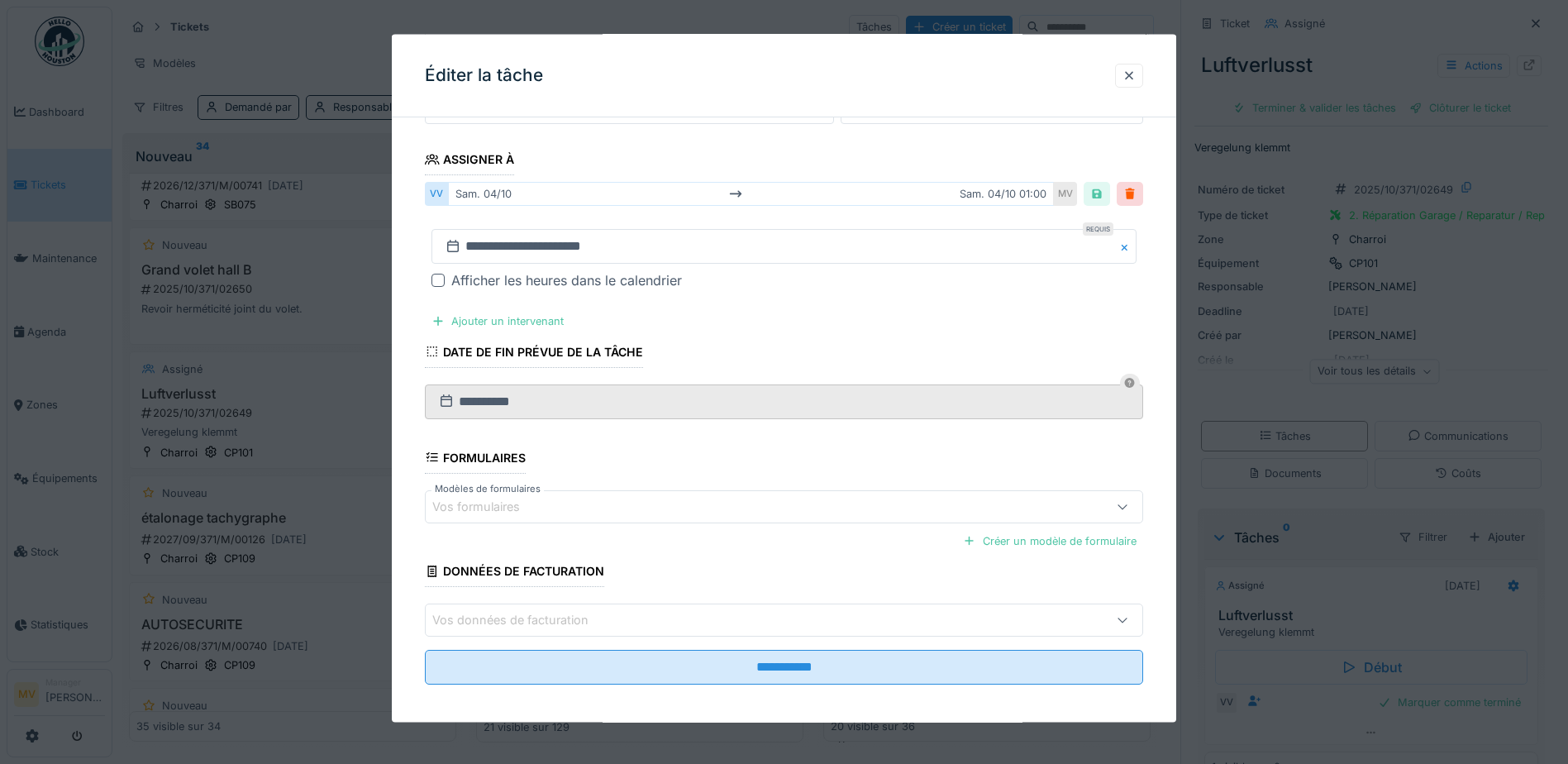
scroll to position [259, 0]
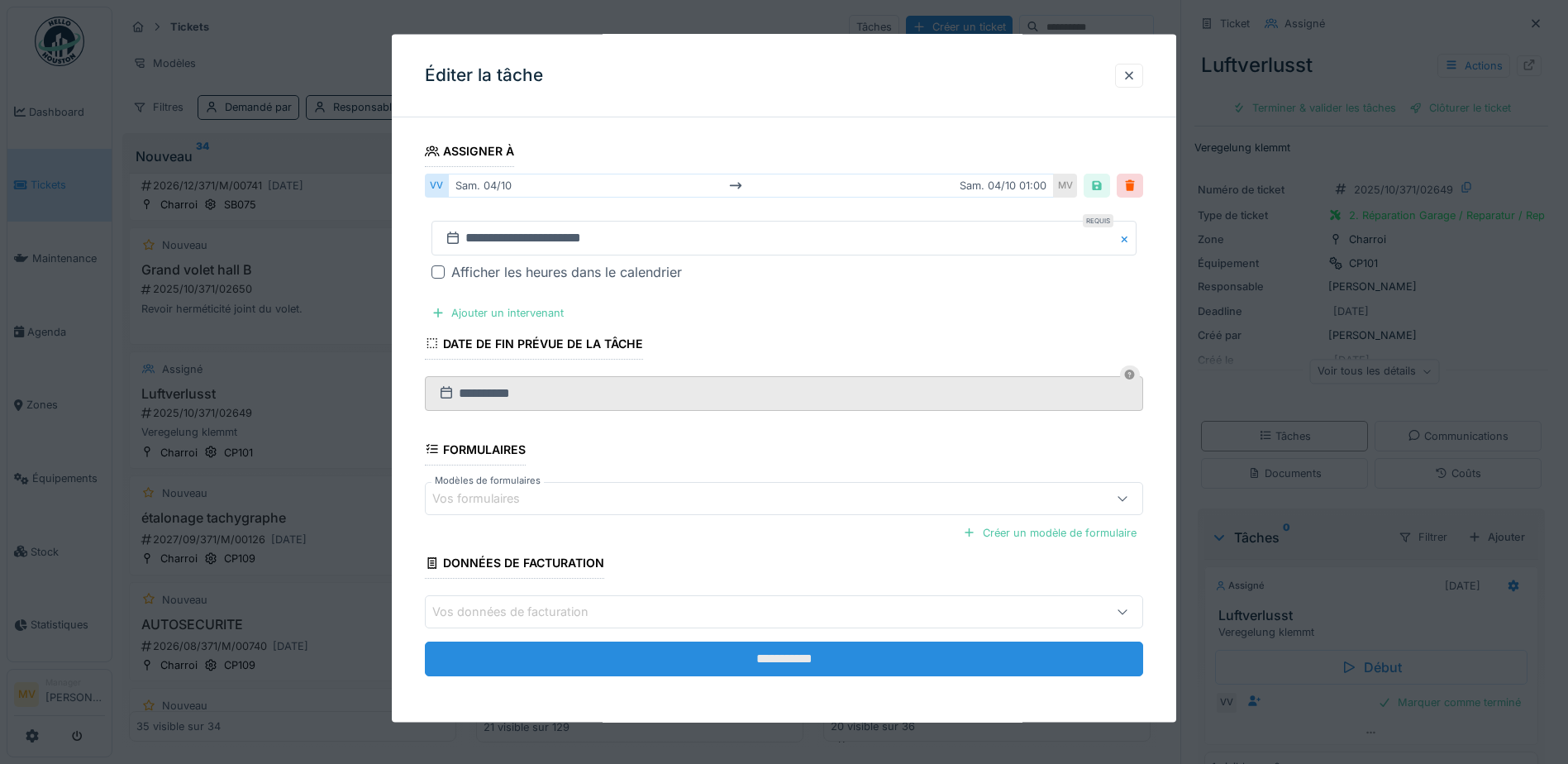
click at [839, 655] on input "**********" at bounding box center [784, 658] width 718 height 35
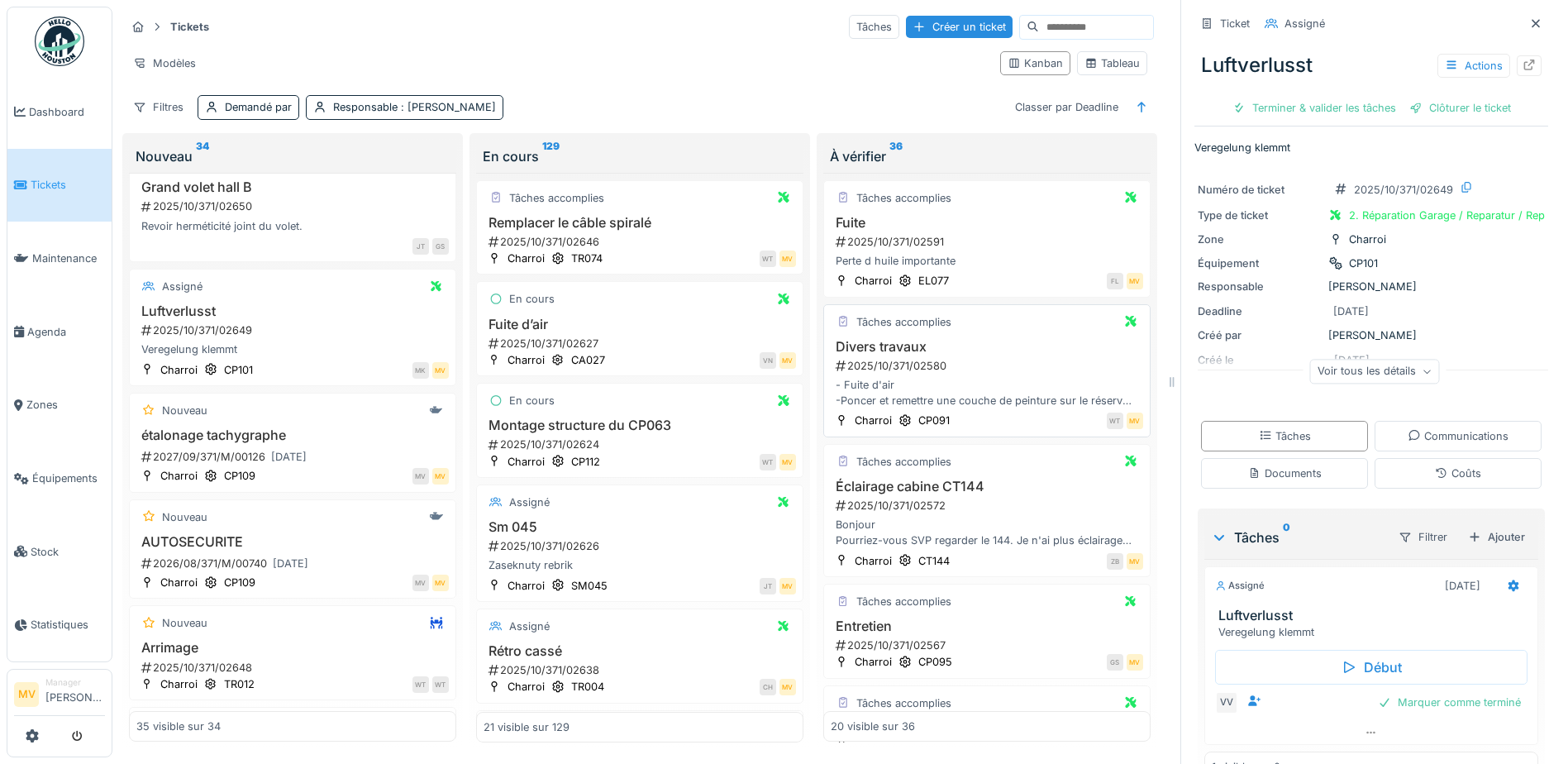
scroll to position [0, 0]
click at [165, 104] on div "Filtres" at bounding box center [158, 106] width 66 height 24
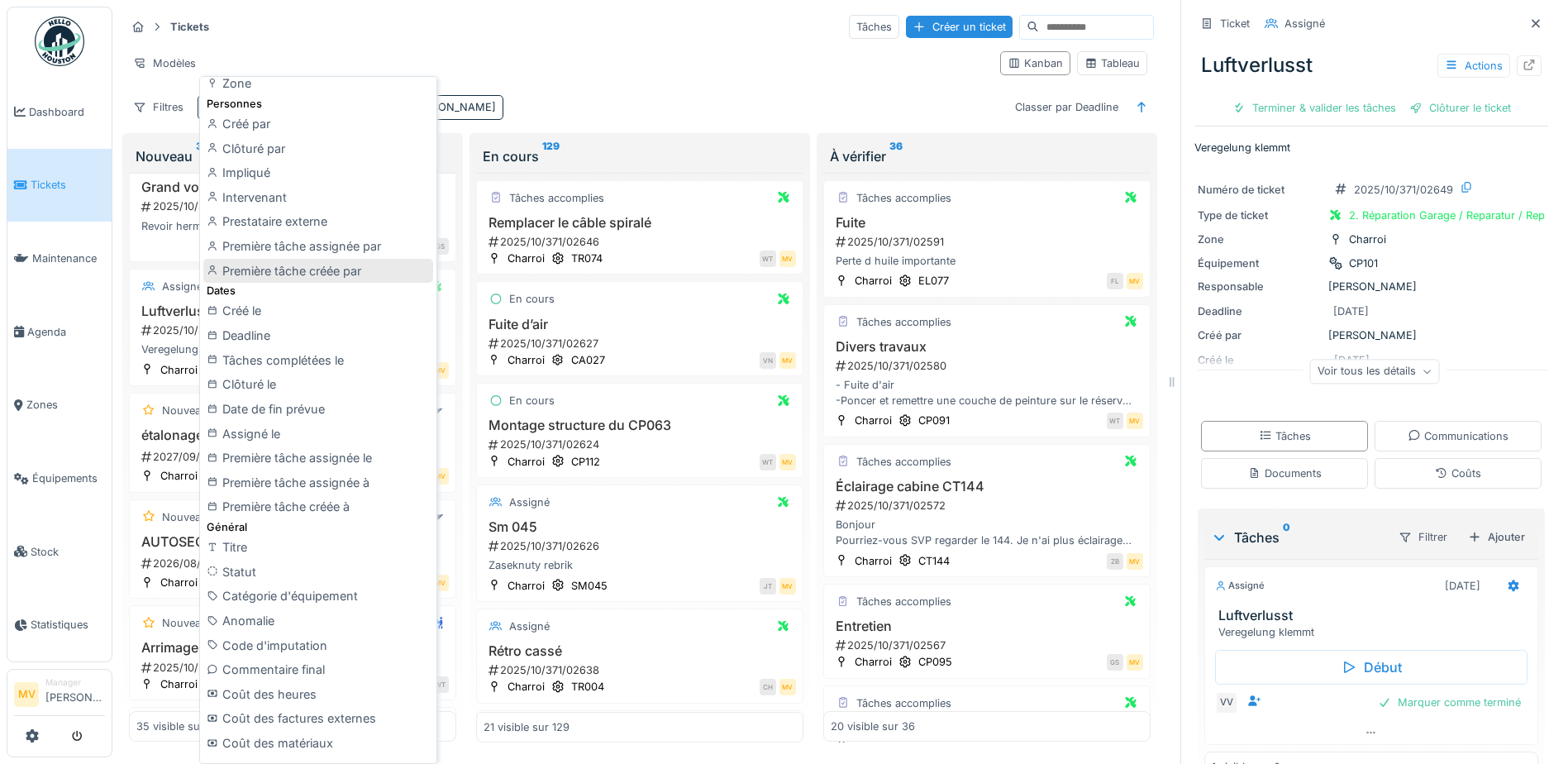
scroll to position [169, 0]
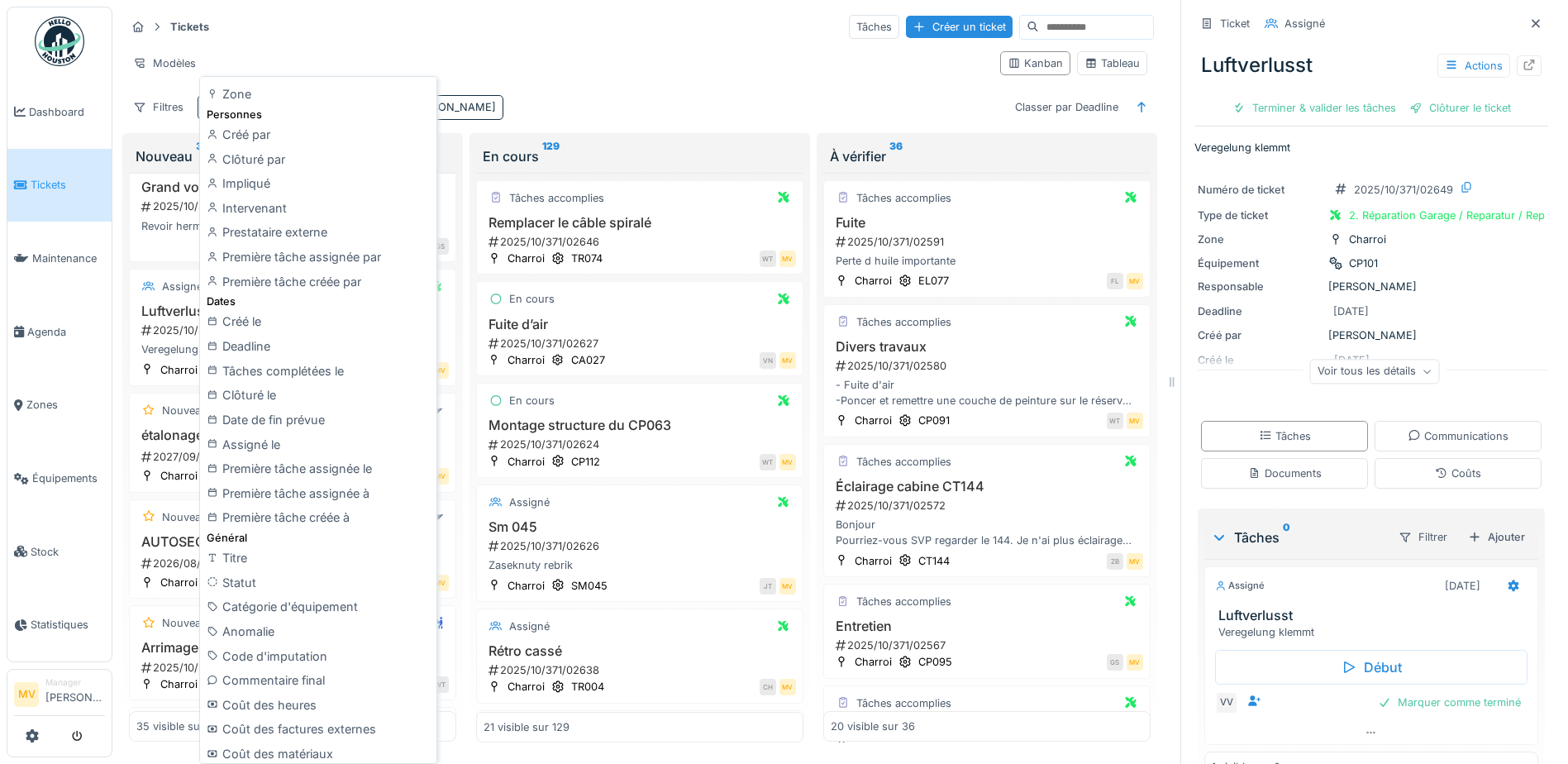
click at [700, 93] on div "Tickets Tâches Créer un ticket Modèles Kanban Tableau Filtres Demandé par Respo…" at bounding box center [639, 66] width 1041 height 120
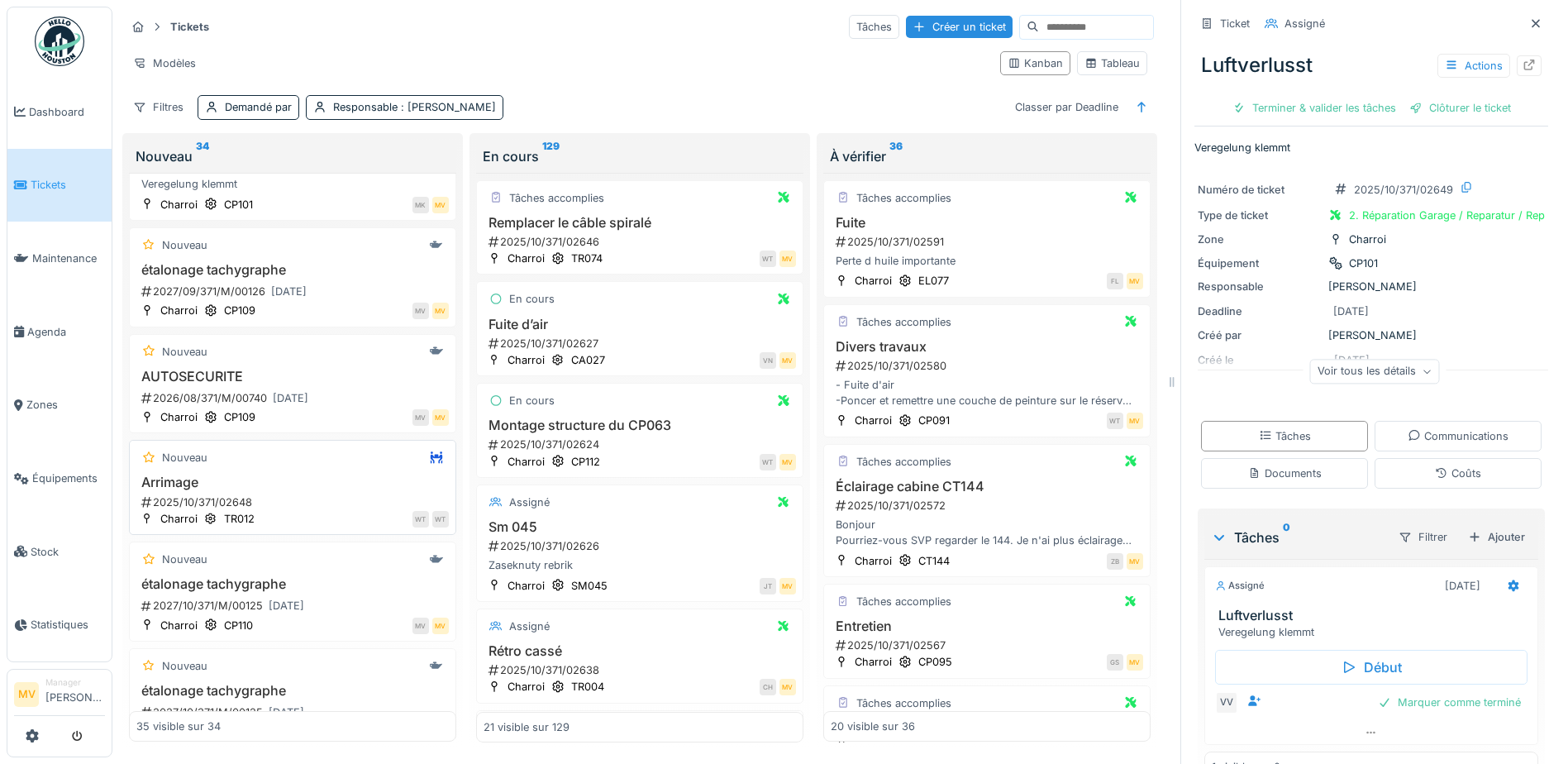
scroll to position [496, 0]
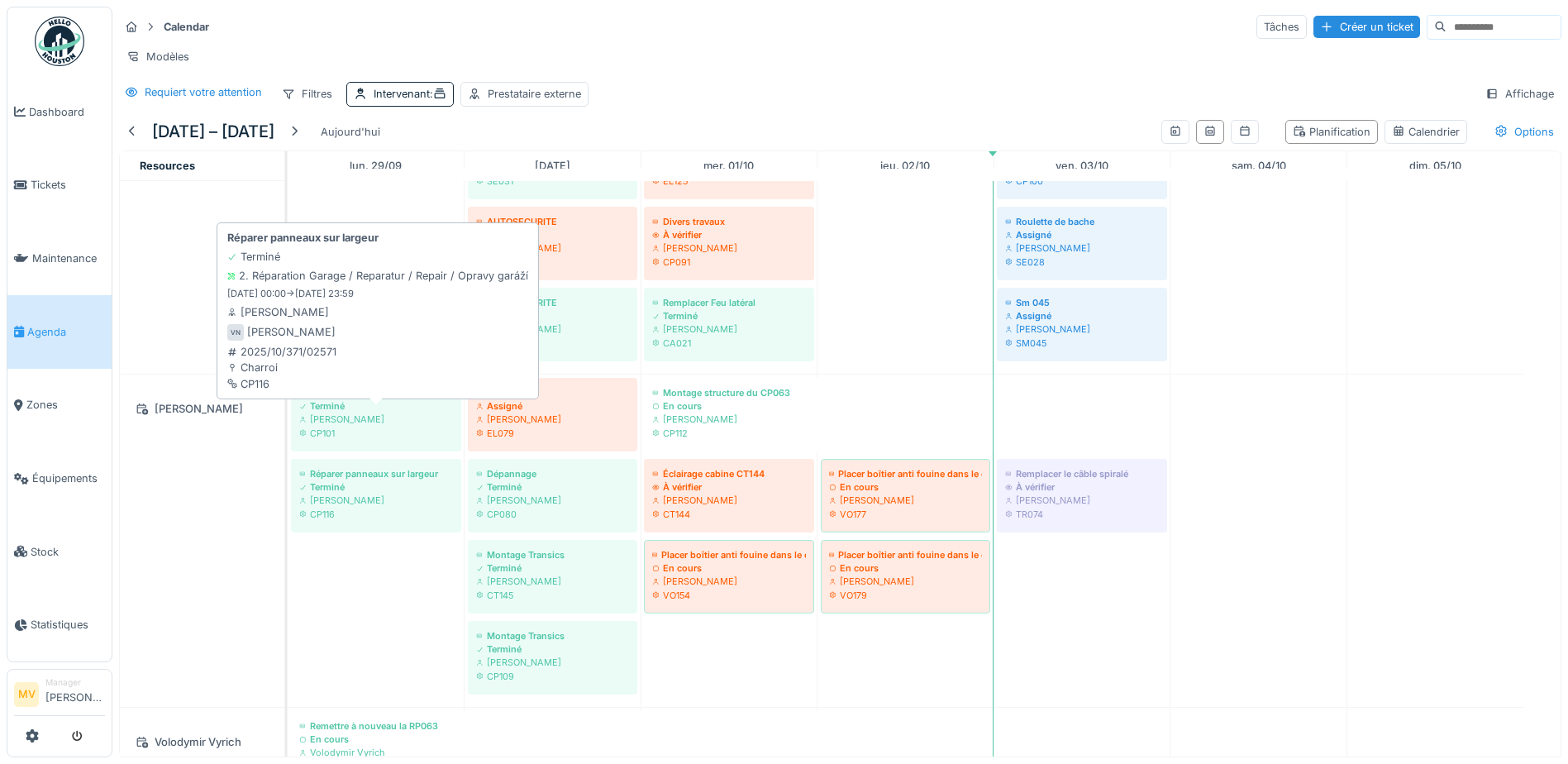
scroll to position [827, 0]
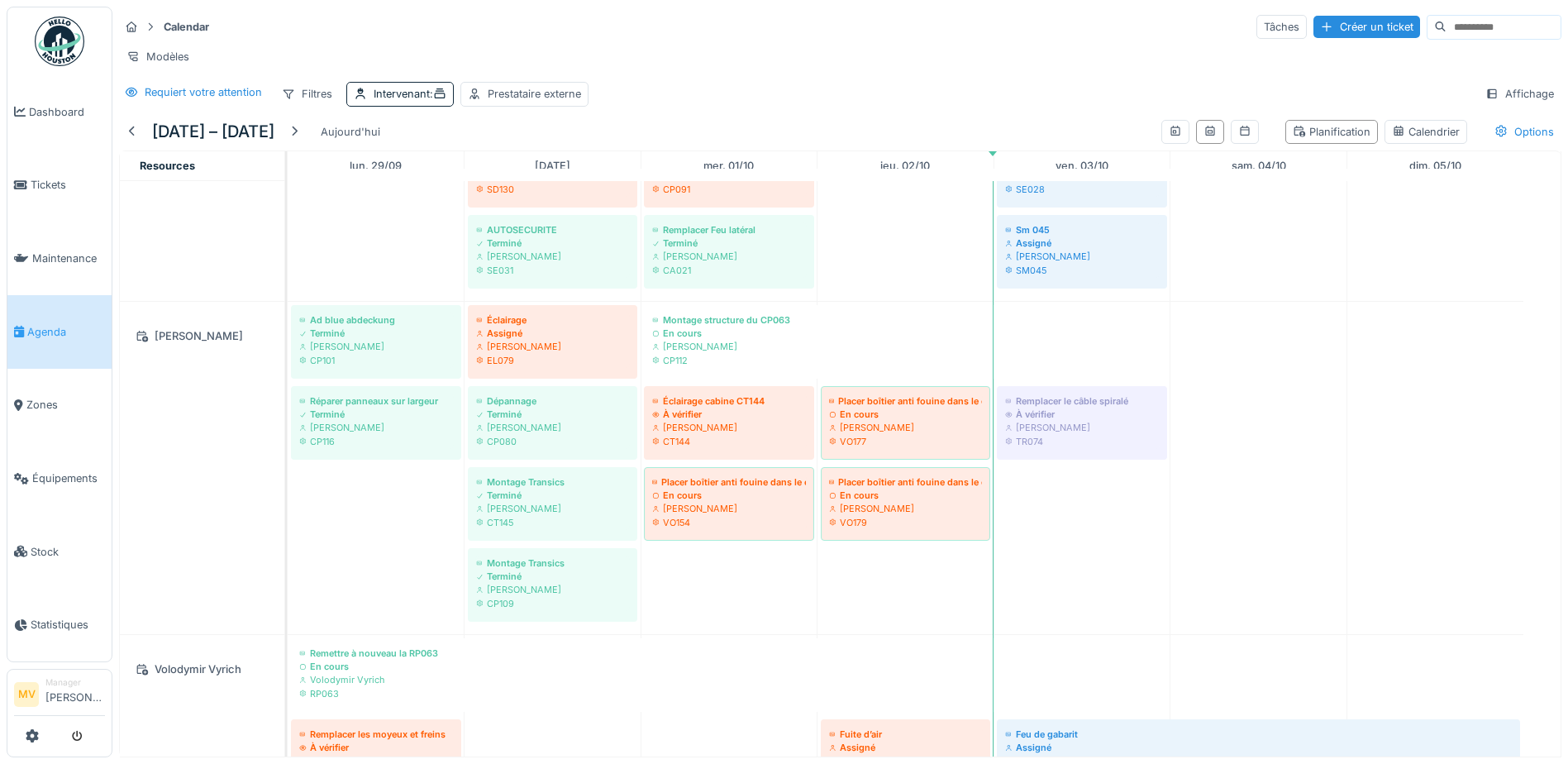
click at [212, 346] on div "[PERSON_NAME]" at bounding box center [202, 336] width 144 height 20
click at [139, 342] on icon at bounding box center [142, 336] width 13 height 11
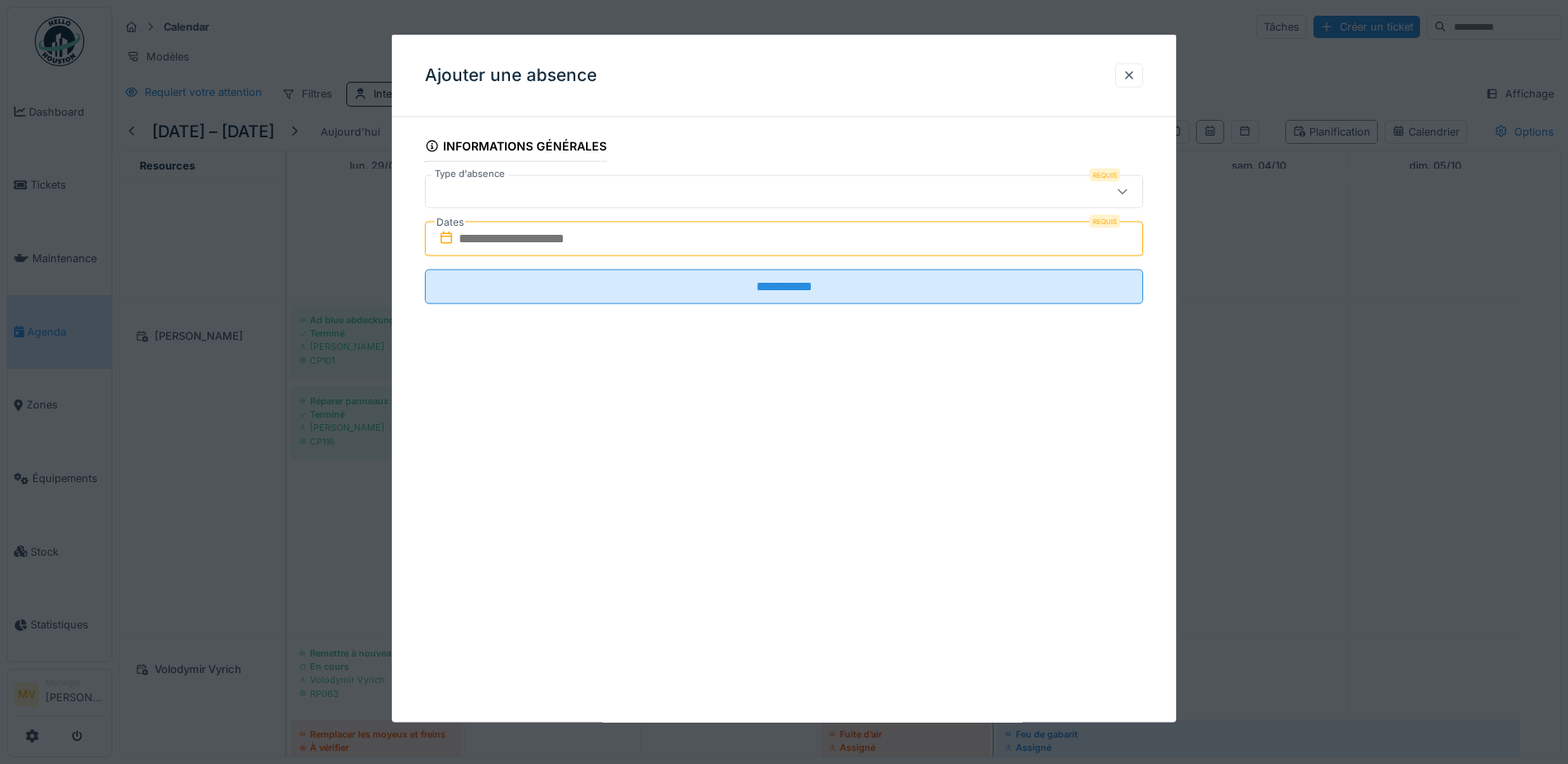
click at [672, 194] on div at bounding box center [741, 191] width 619 height 19
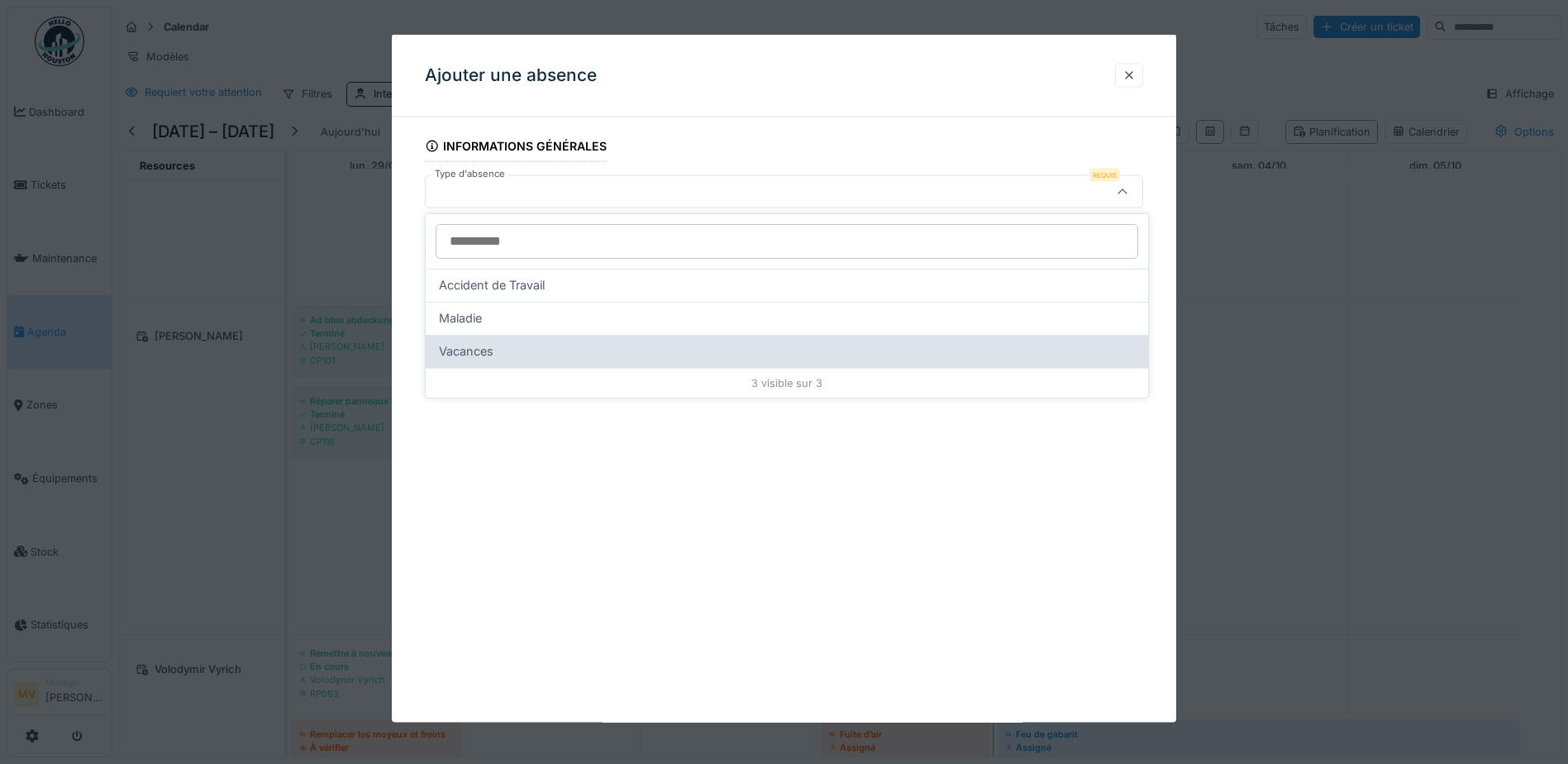
click at [503, 349] on div "Vacances" at bounding box center [787, 351] width 696 height 19
type input "***"
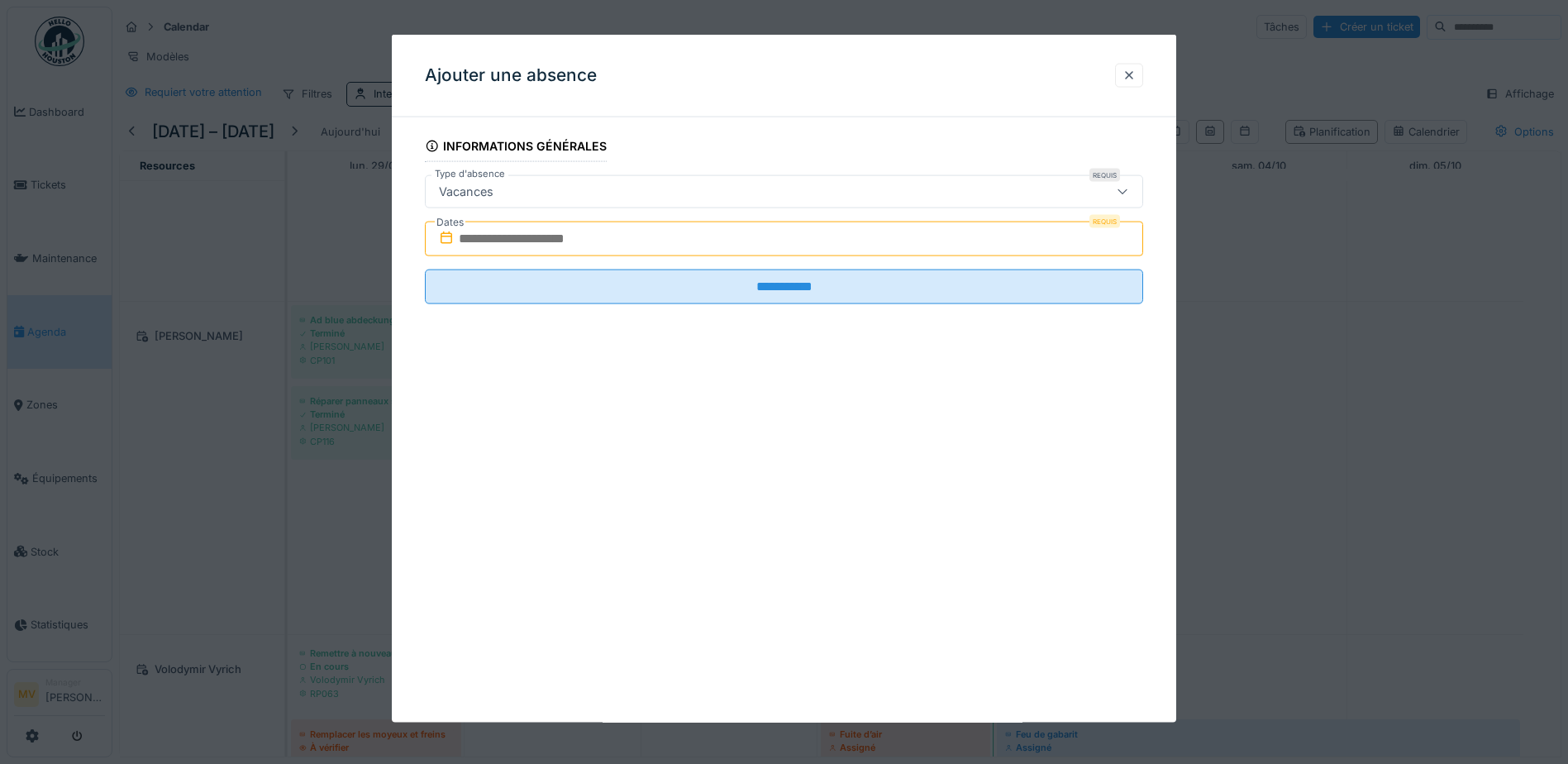
click at [543, 235] on input "text" at bounding box center [784, 238] width 718 height 35
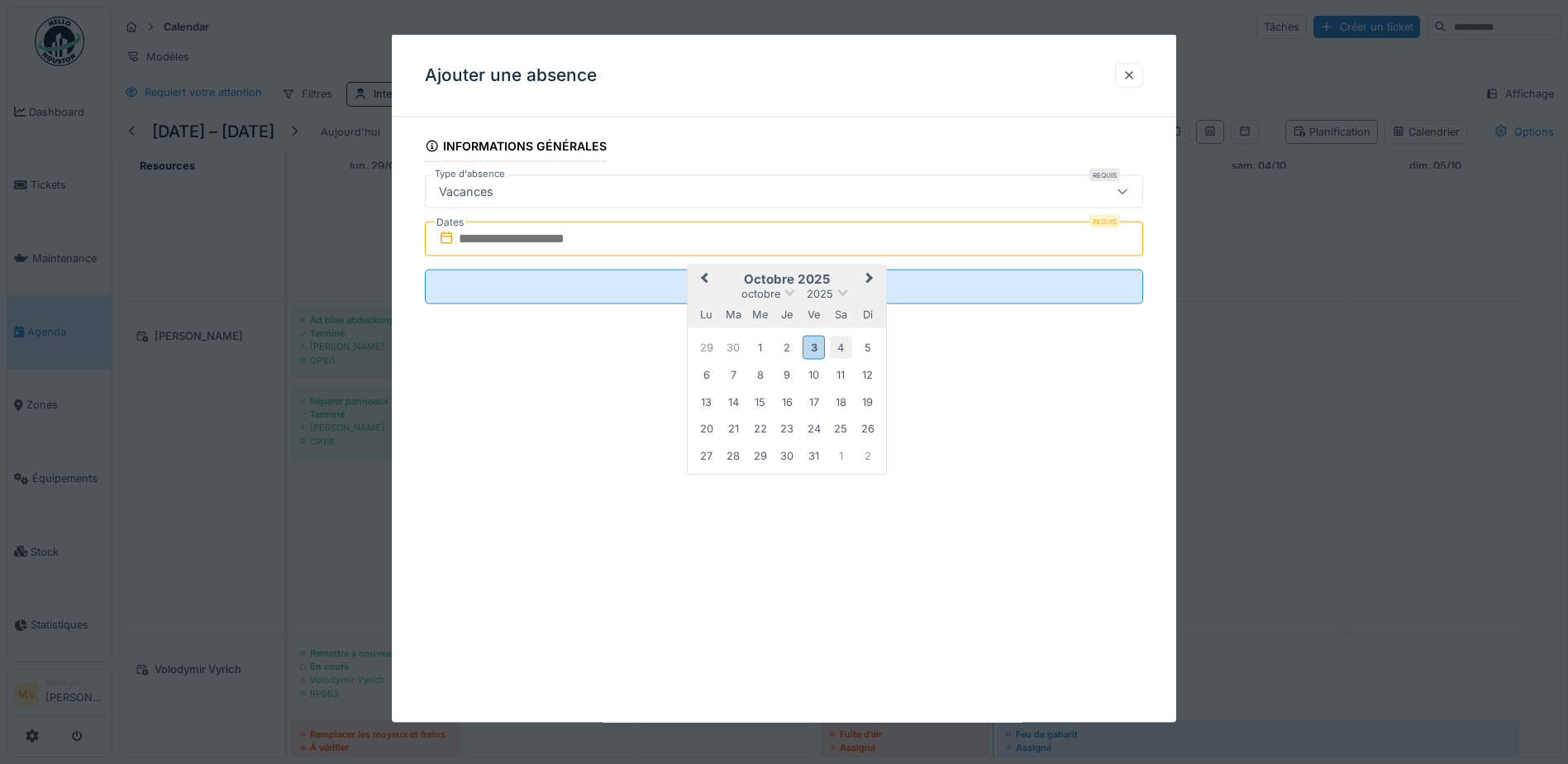
click at [840, 342] on div "4" at bounding box center [840, 346] width 22 height 22
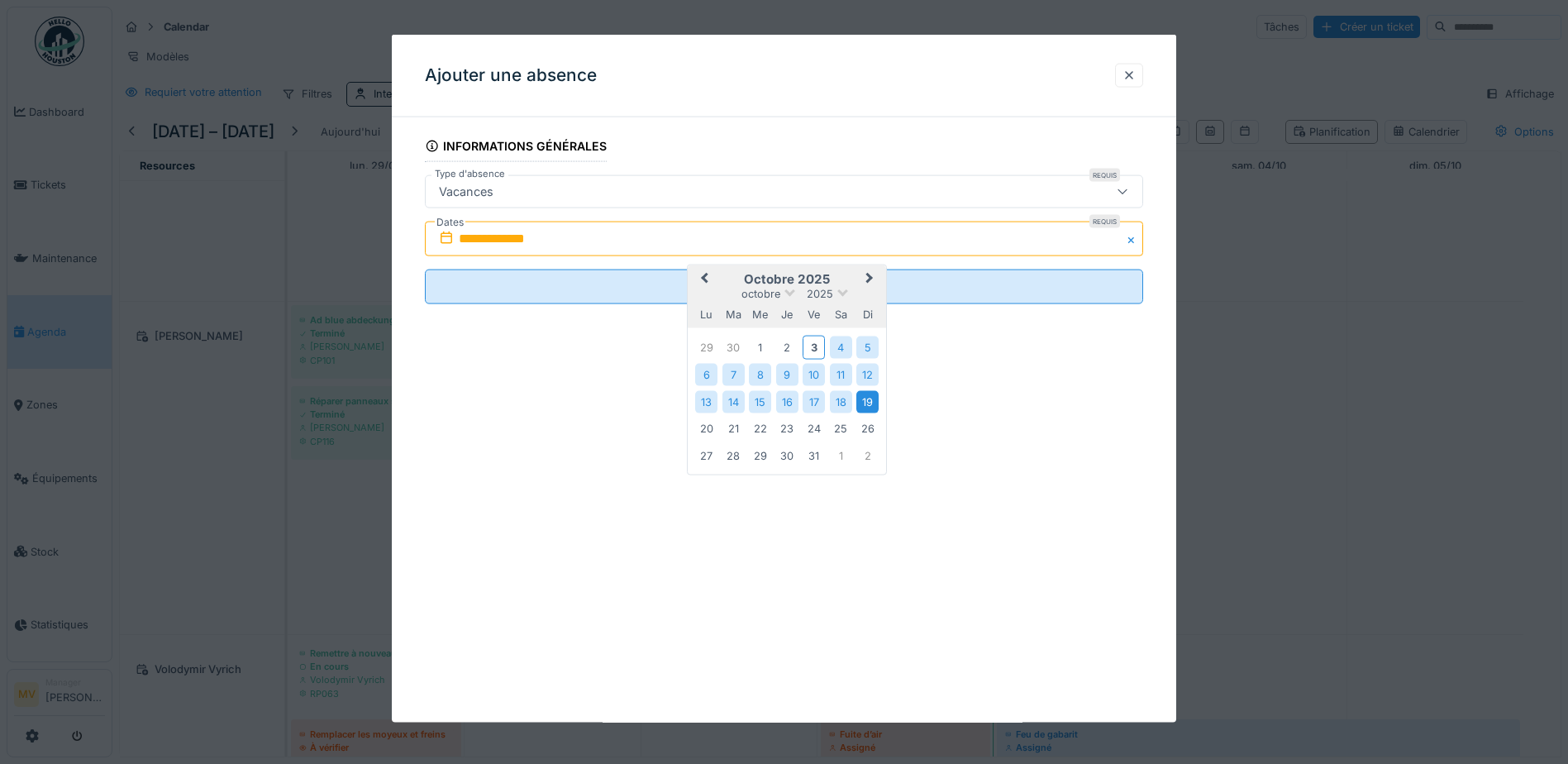
click at [861, 398] on div "19" at bounding box center [867, 401] width 22 height 22
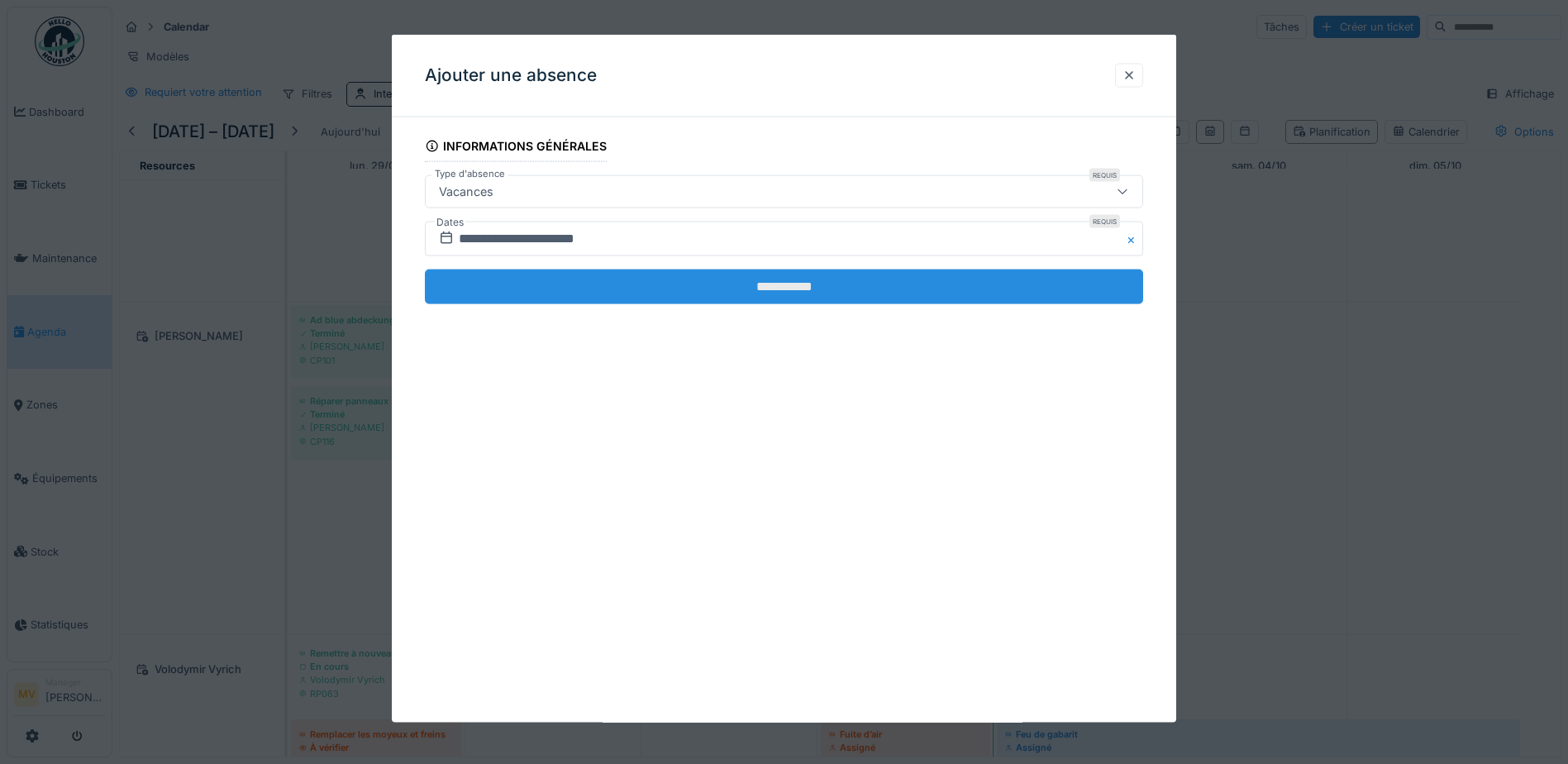
click at [781, 283] on input "**********" at bounding box center [784, 286] width 718 height 35
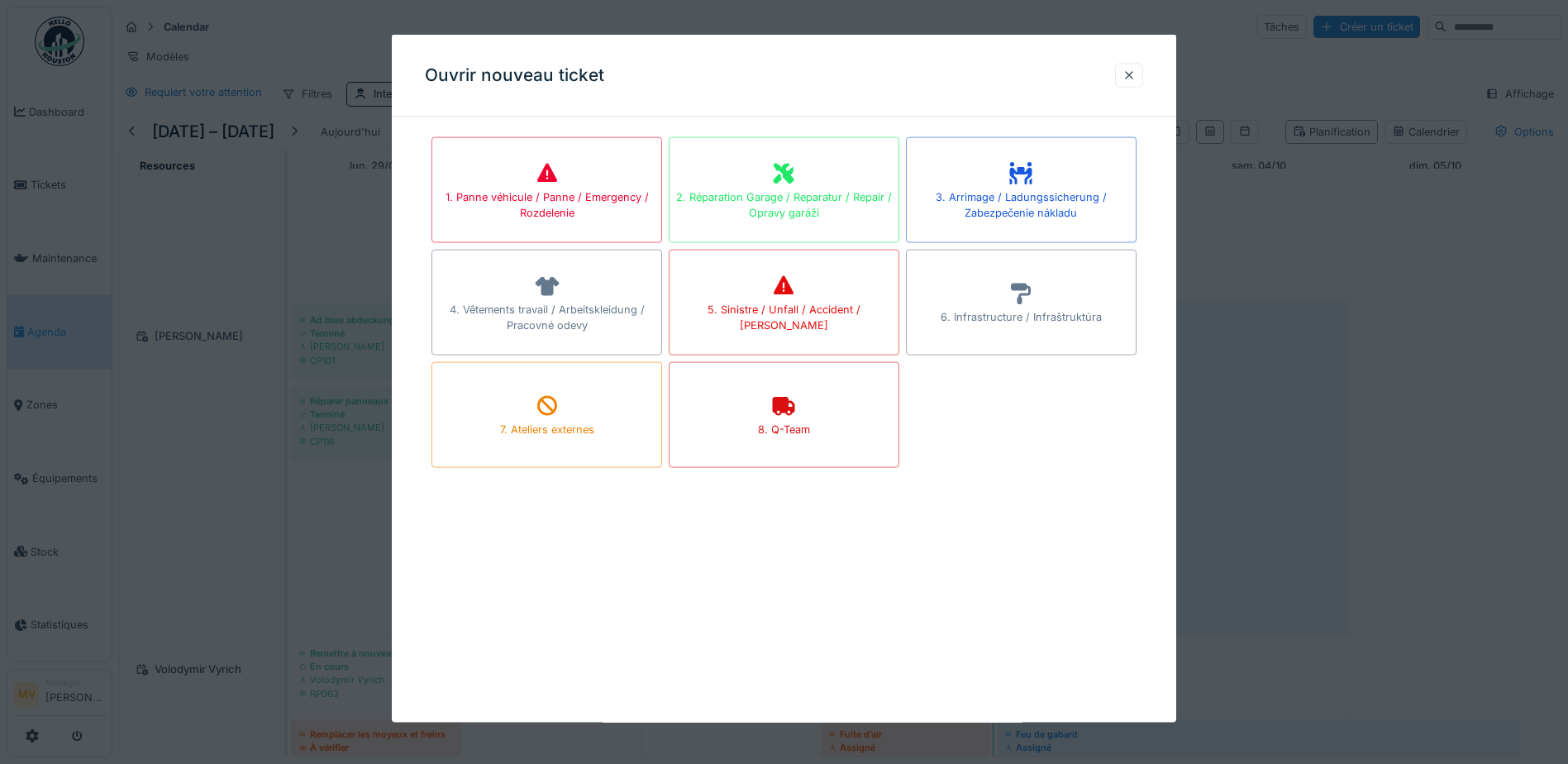
click at [1428, 365] on div at bounding box center [784, 382] width 1568 height 764
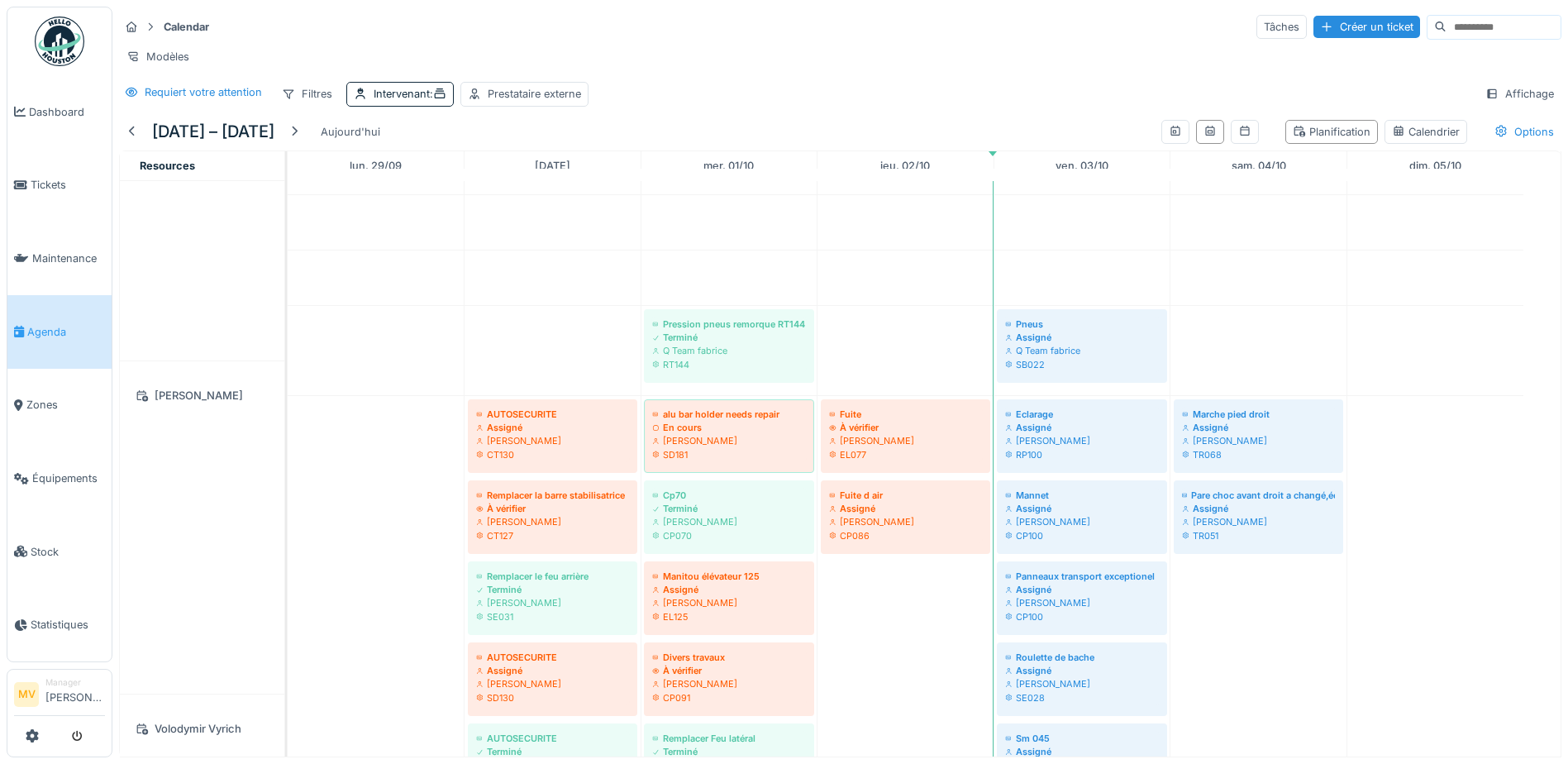
scroll to position [318, 0]
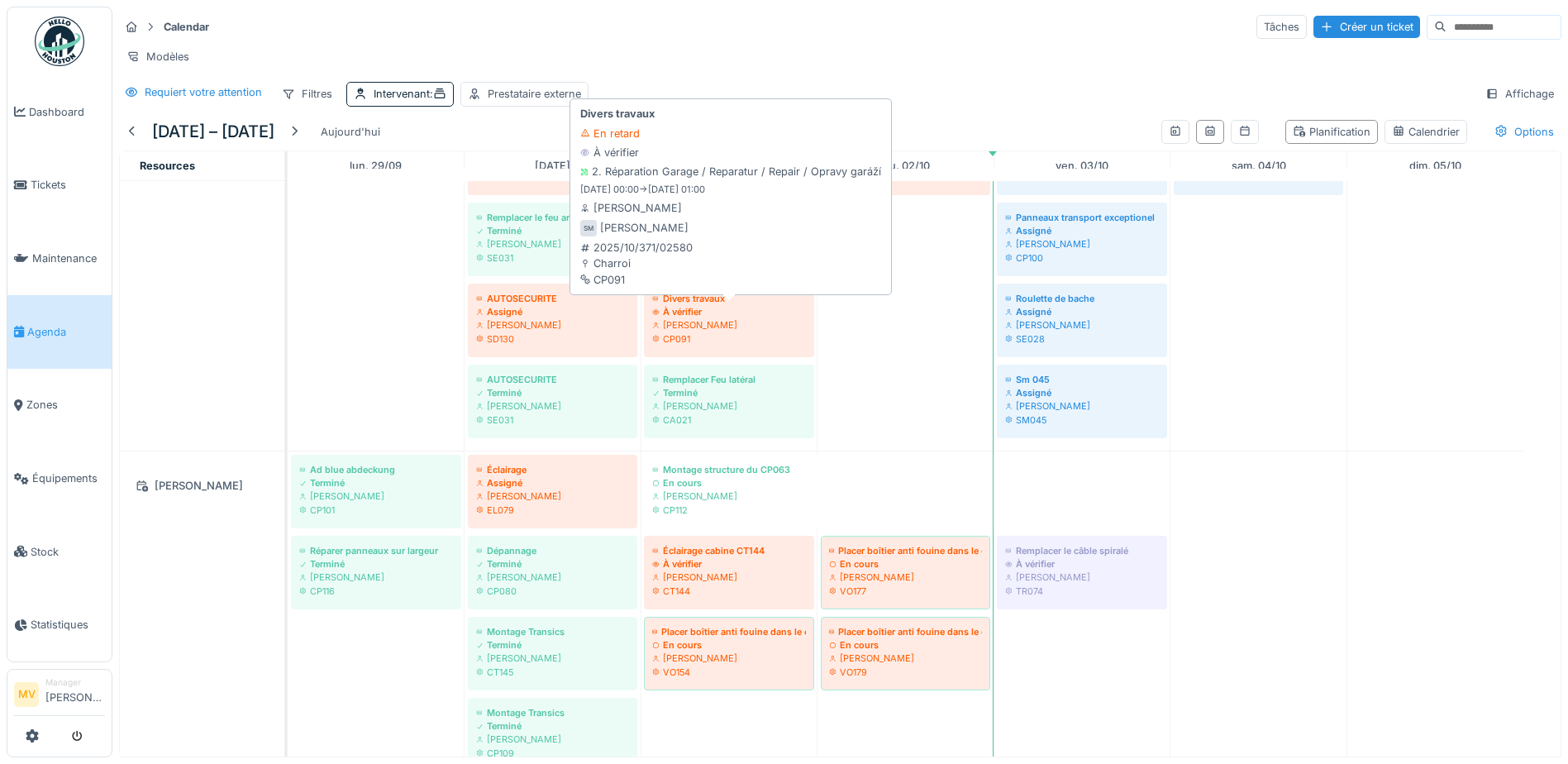
click at [738, 331] on div "[PERSON_NAME]" at bounding box center [730, 324] width 154 height 13
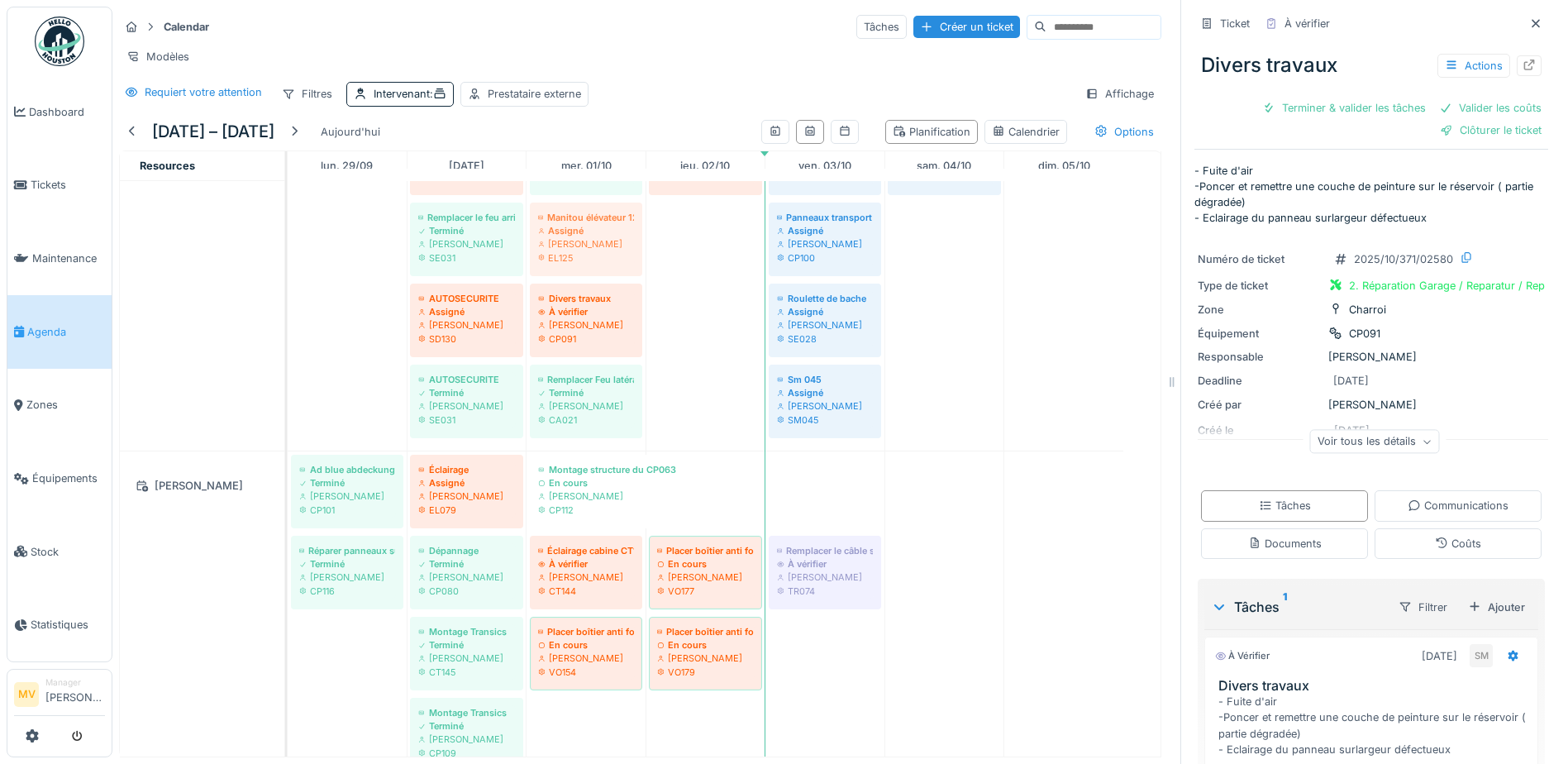
drag, startPoint x: 593, startPoint y: 244, endPoint x: 643, endPoint y: 319, distance: 90.1
click at [288, 319] on div "AUTOSECURITE Assigné Sergej Mandzjuk CT130 alu bar holder needs repair En cours…" at bounding box center [288, 243] width 0 height 413
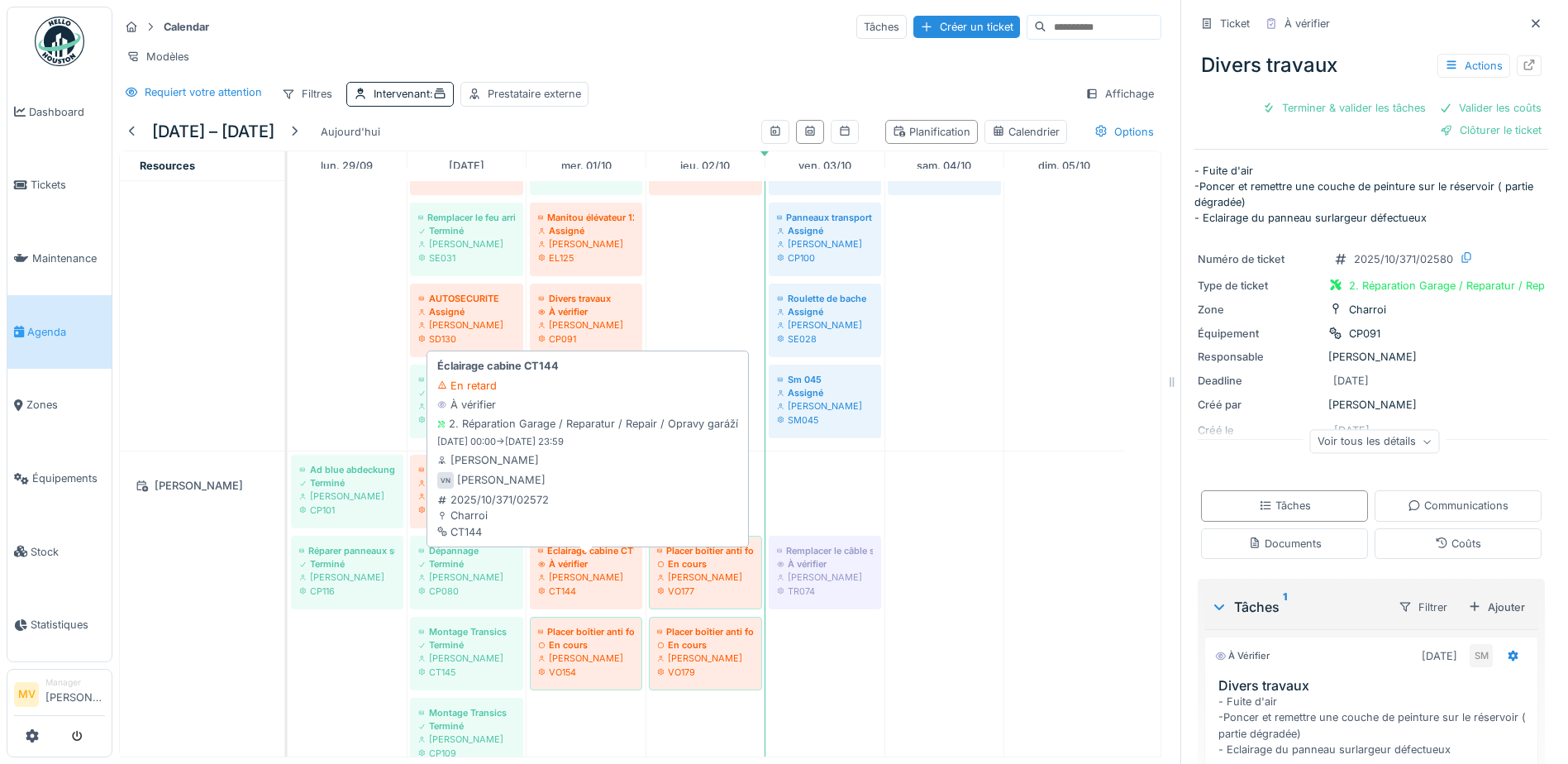
click at [599, 583] on div "[PERSON_NAME]" at bounding box center [586, 576] width 96 height 13
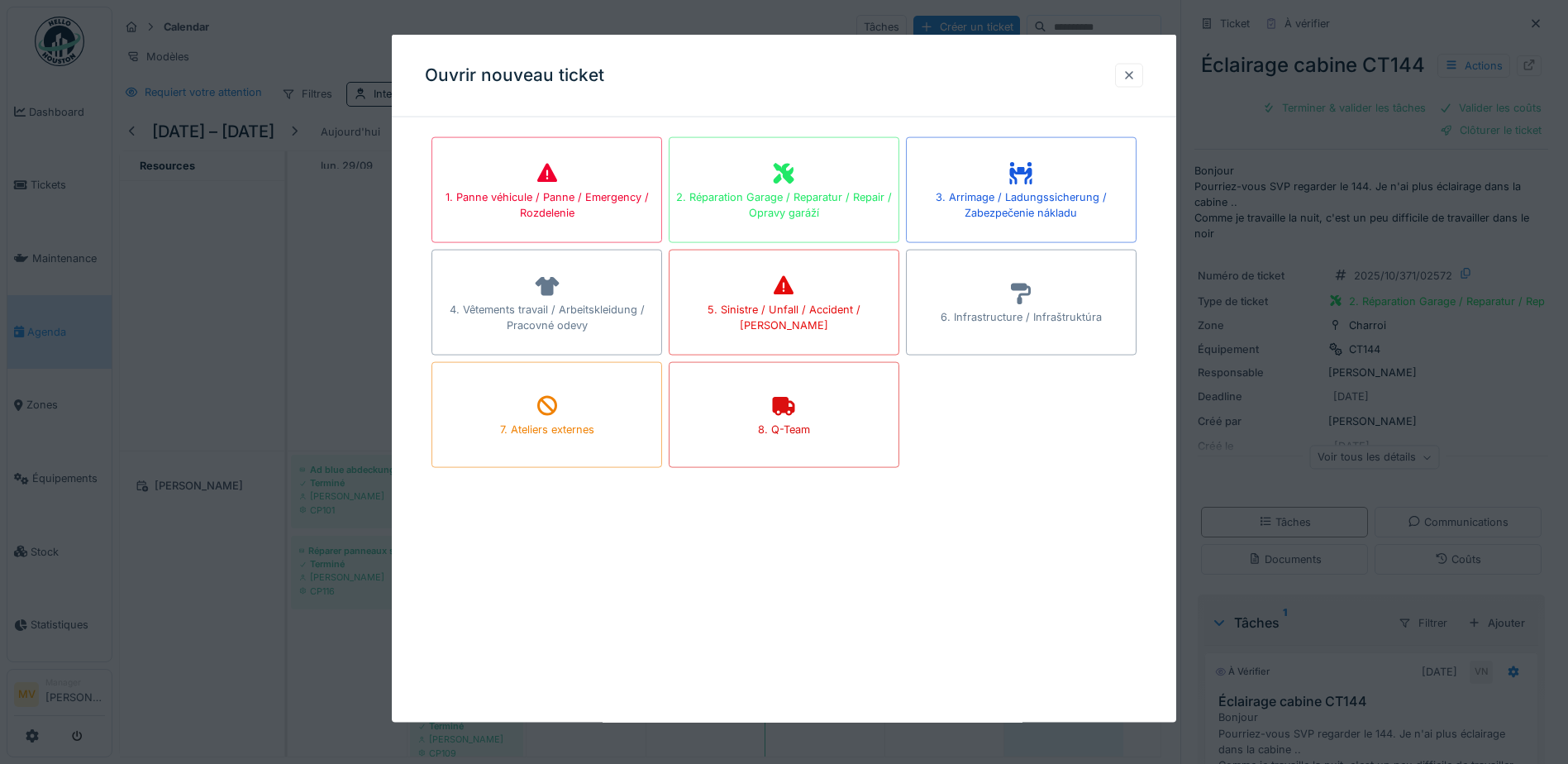
click at [1136, 73] on div at bounding box center [1129, 75] width 13 height 16
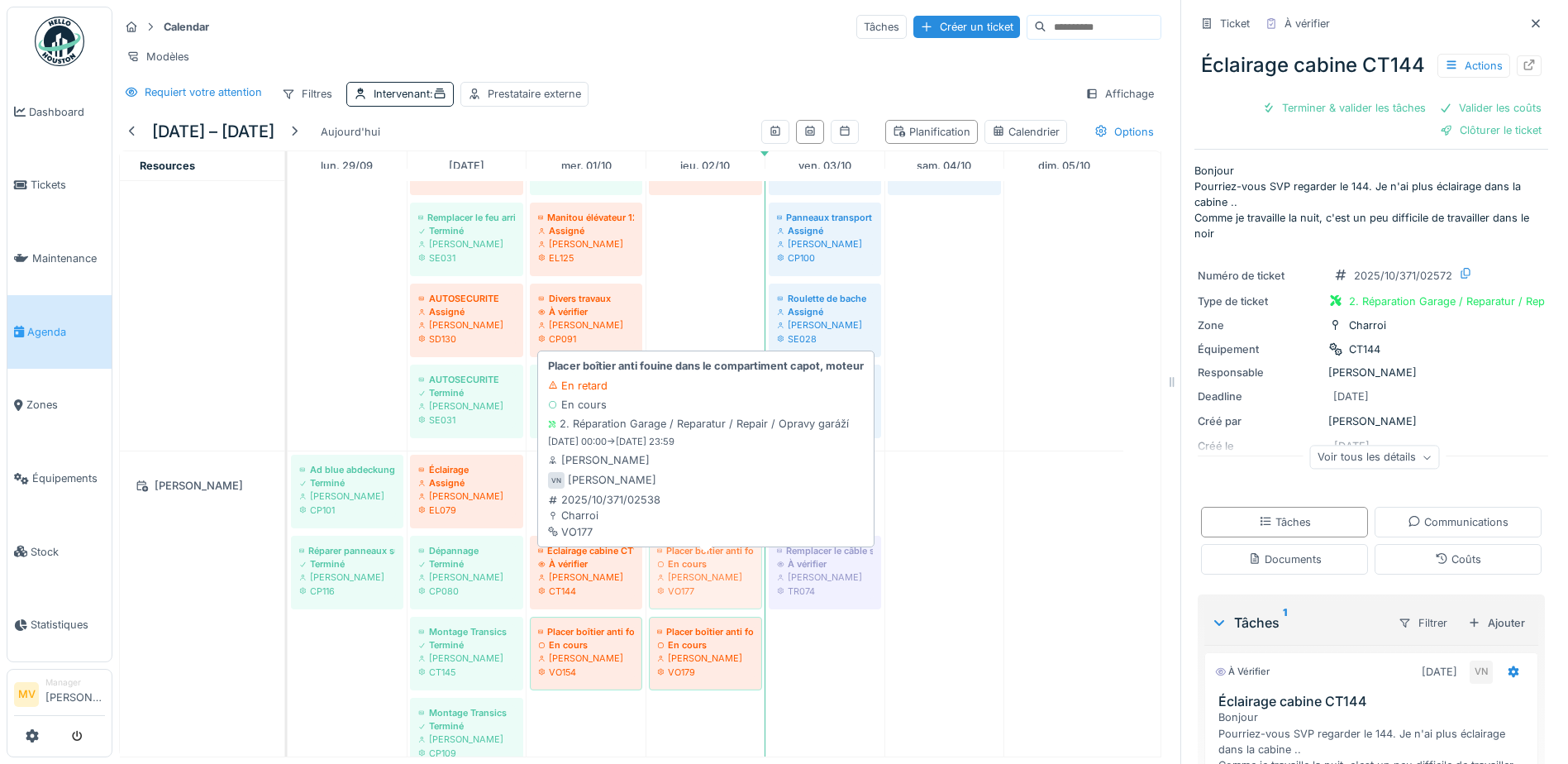
click at [288, 590] on div "Ad blue abdeckung Terminé Vladimir Nahalka CP101 Éclairage Assigné Vladimir Nah…" at bounding box center [288, 617] width 0 height 332
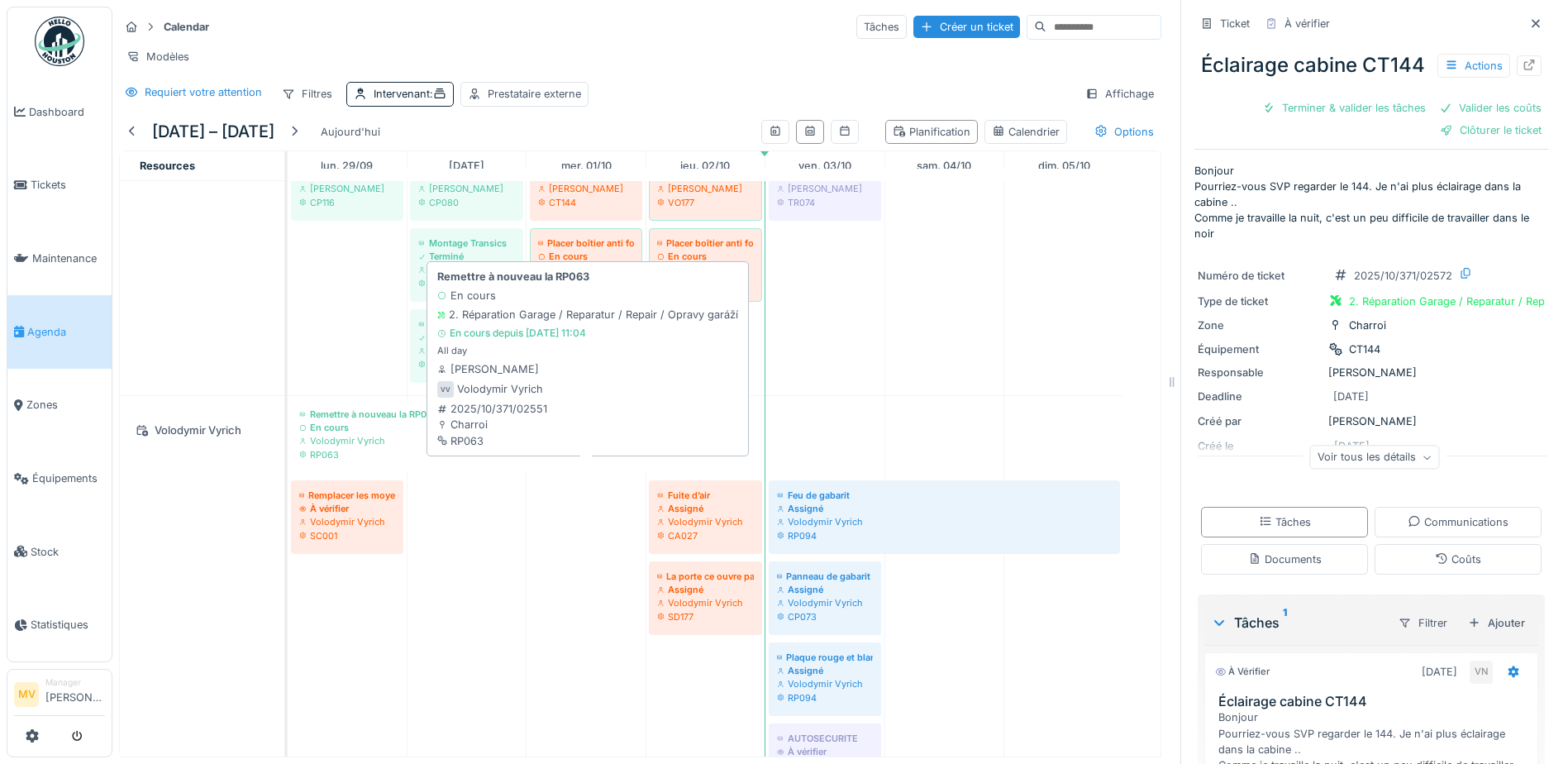
scroll to position [1090, 0]
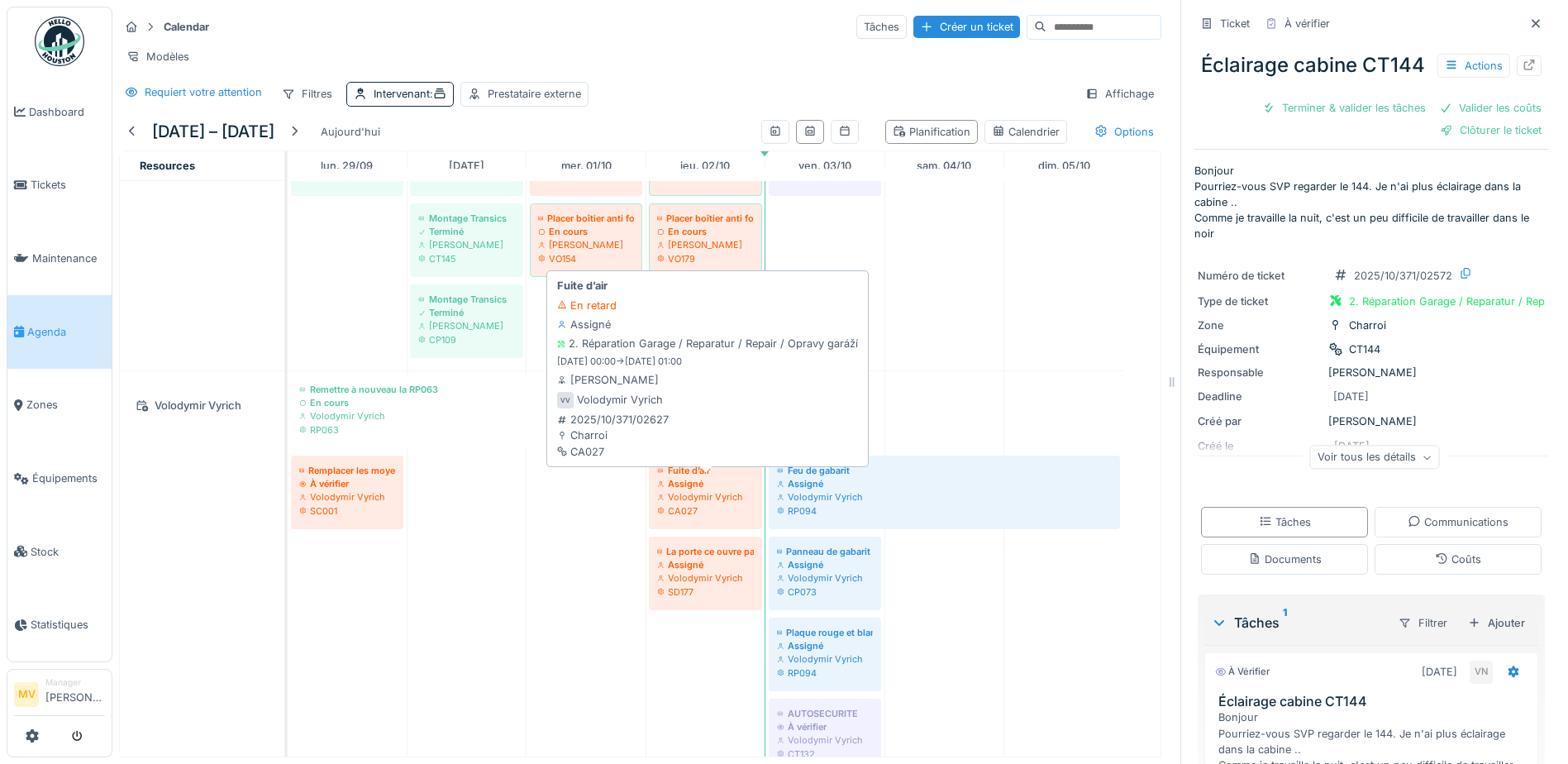
click at [722, 516] on div "CA027" at bounding box center [705, 510] width 97 height 13
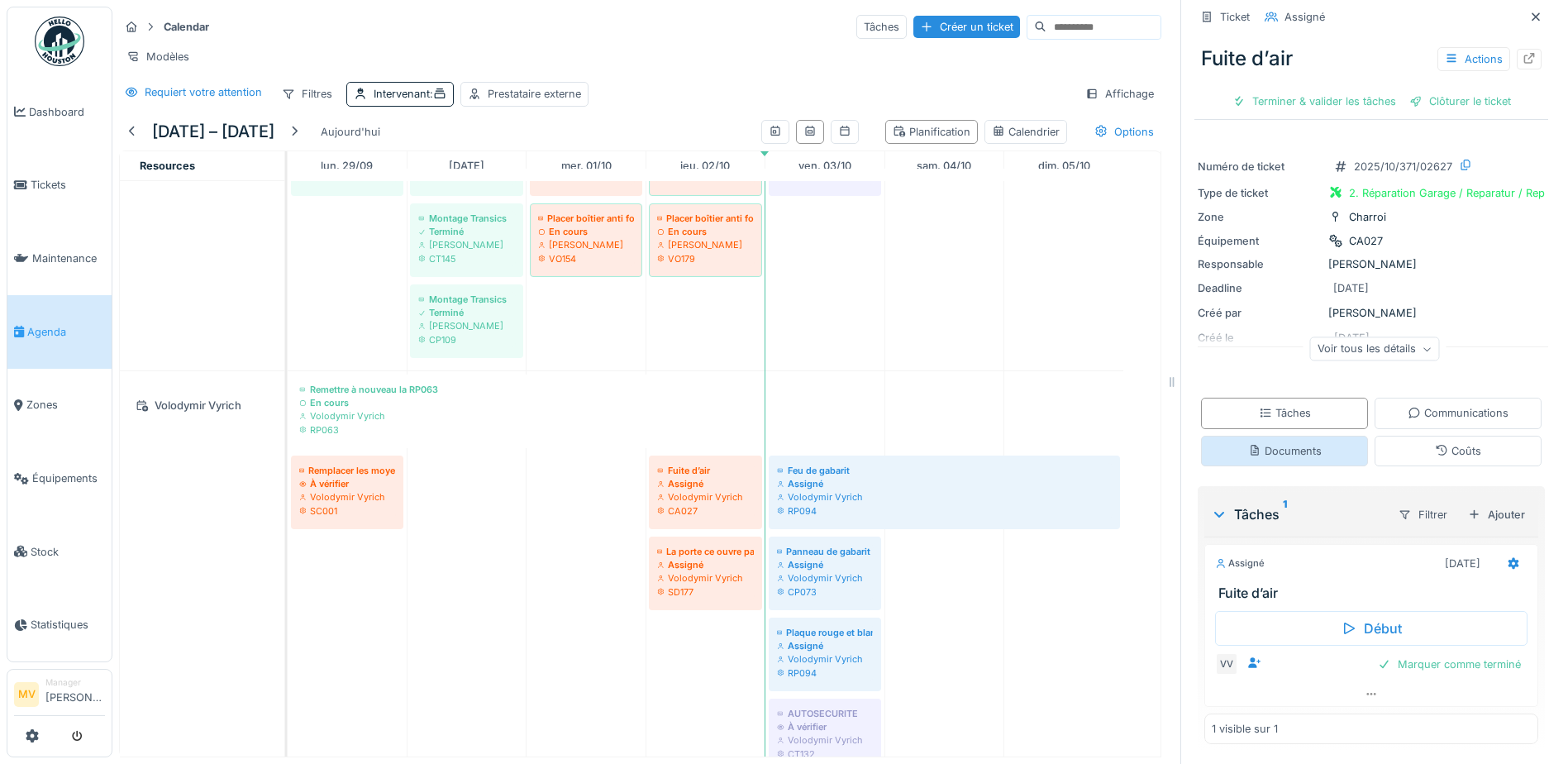
scroll to position [9, 0]
click at [1436, 678] on div "Début VV Marquer comme terminé" at bounding box center [1371, 641] width 334 height 81
click at [1442, 671] on div "Marquer comme terminé" at bounding box center [1449, 663] width 156 height 22
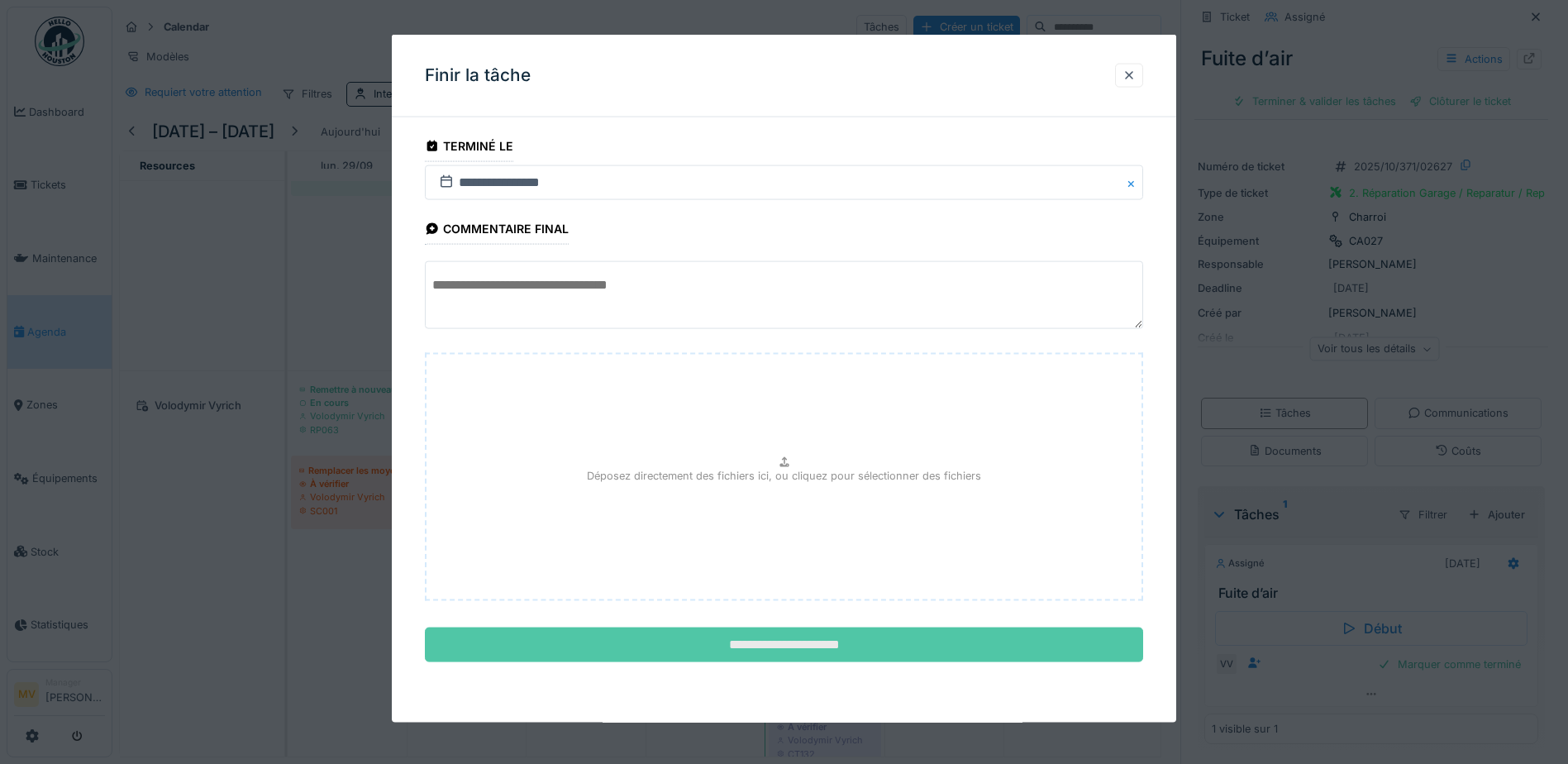
click at [839, 638] on input "**********" at bounding box center [784, 644] width 718 height 35
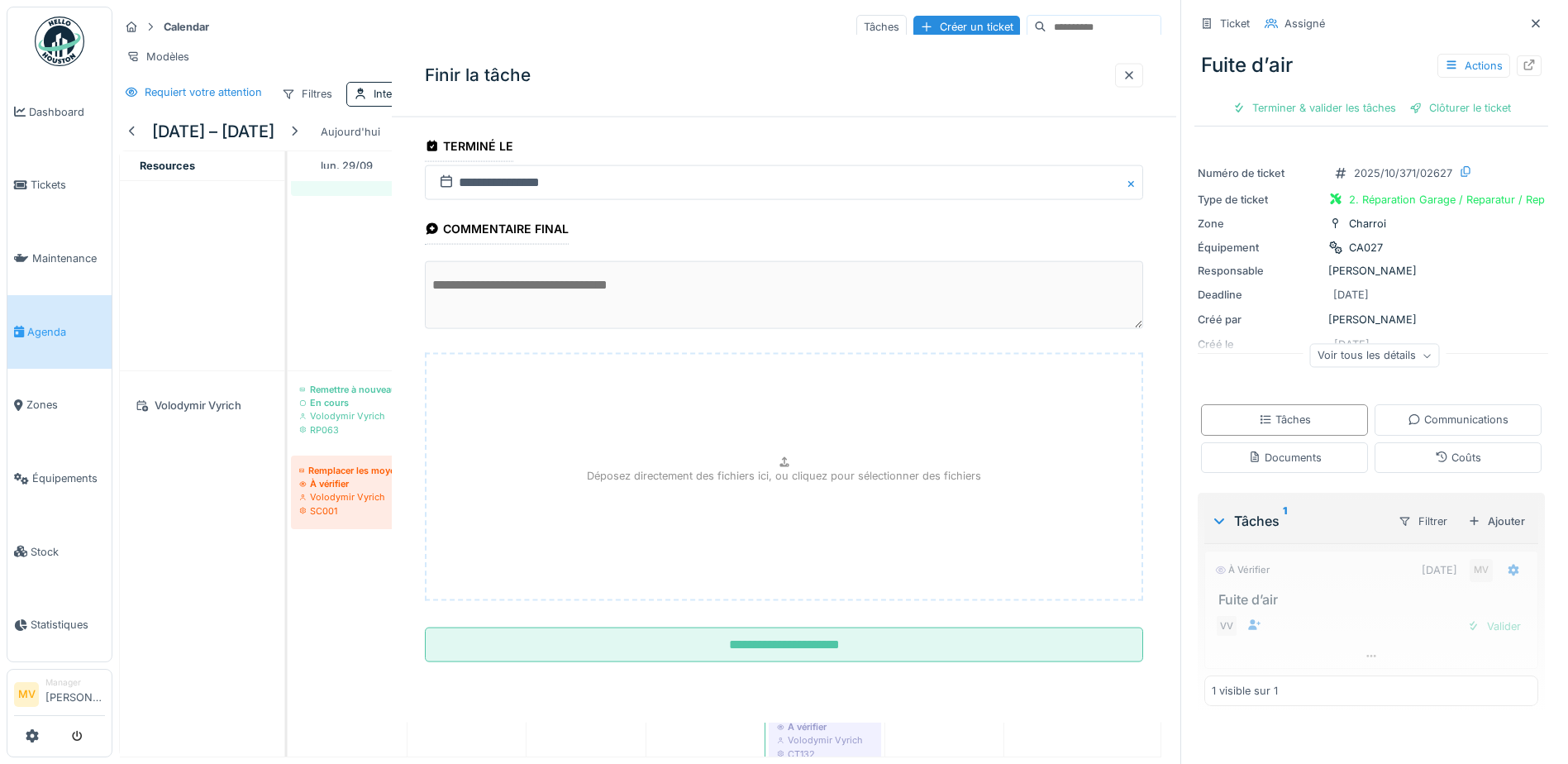
scroll to position [0, 0]
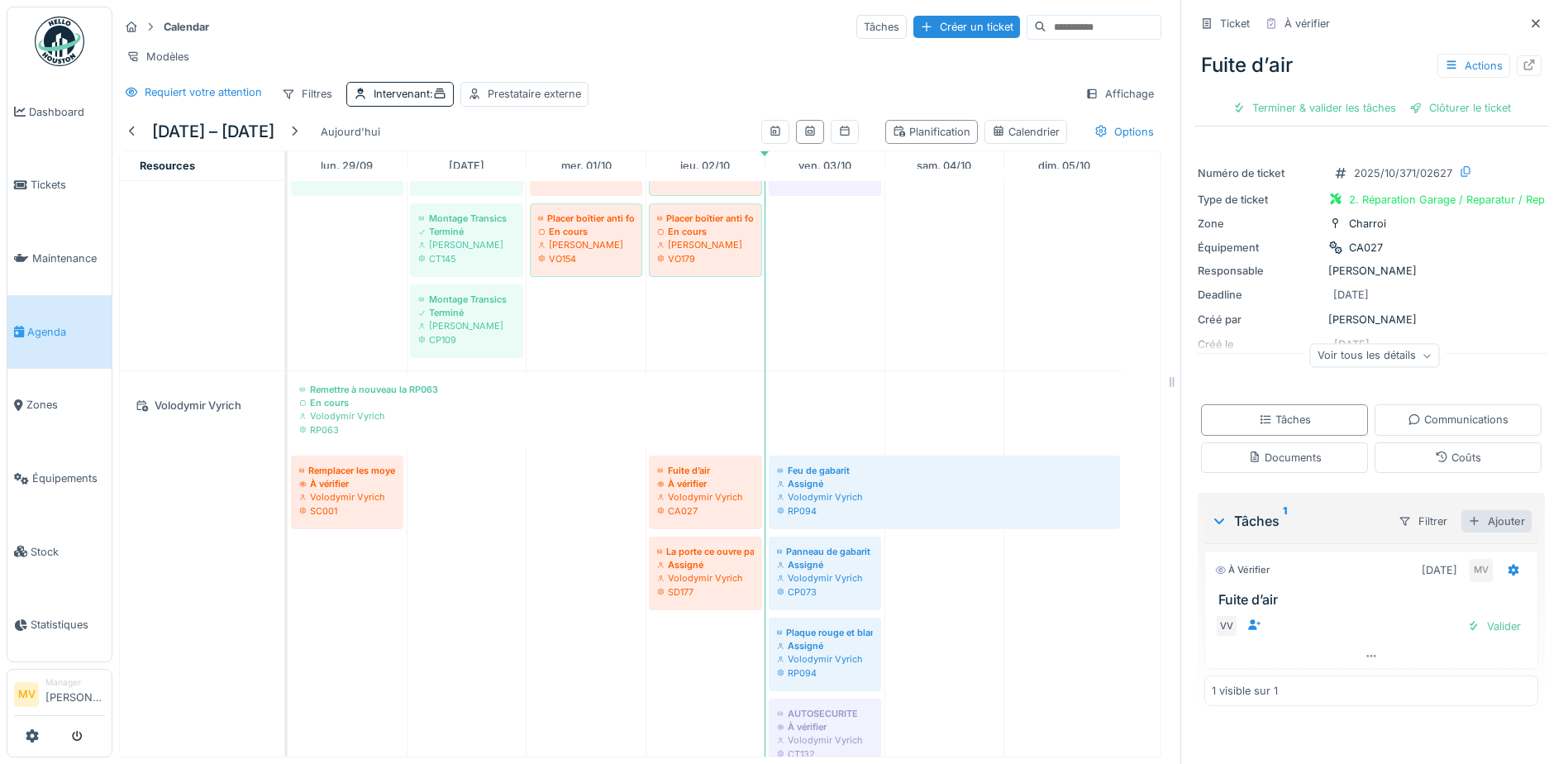
click at [1465, 529] on div "Ajouter" at bounding box center [1495, 521] width 70 height 22
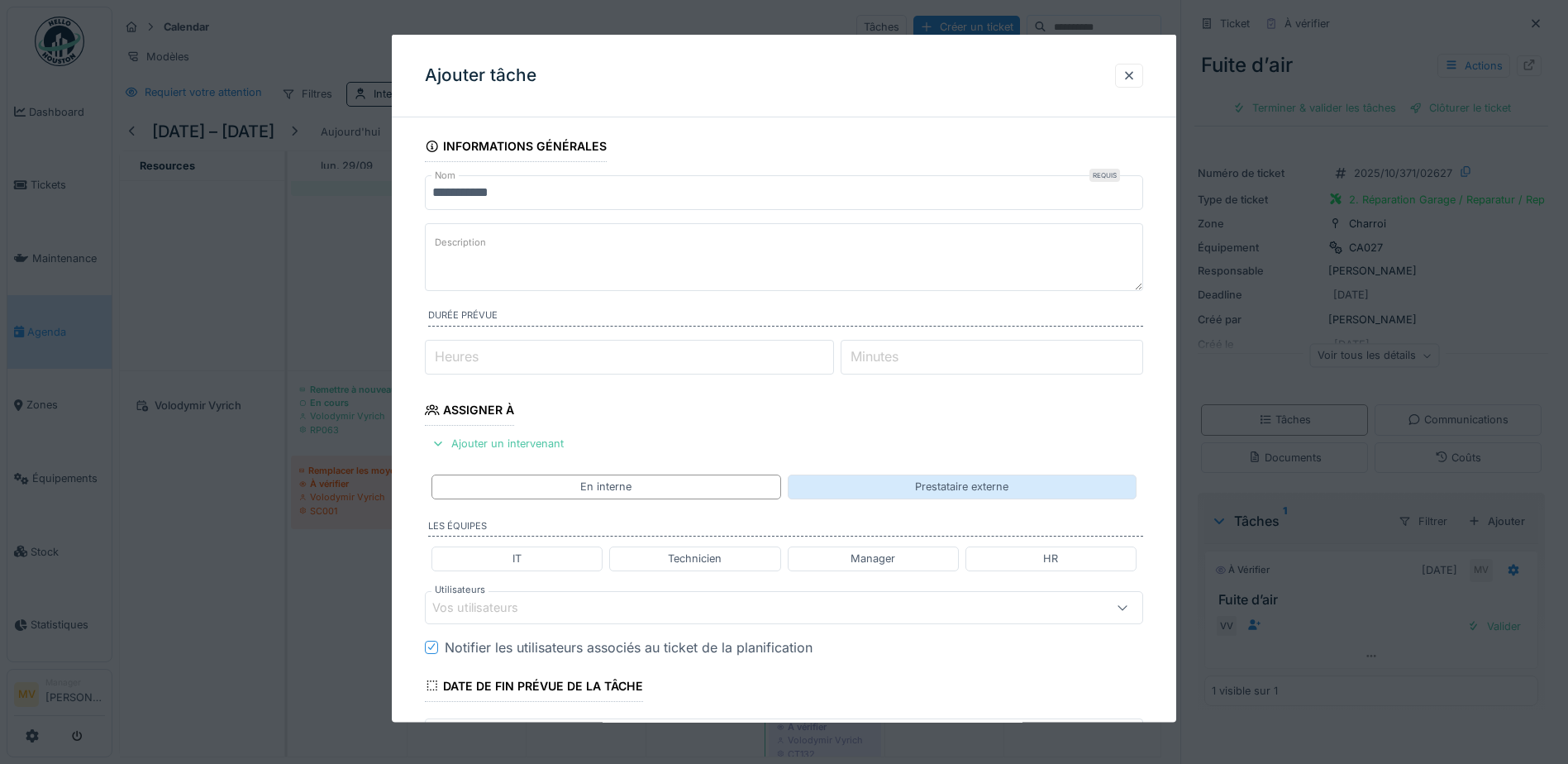
click at [963, 494] on div "Prestataire externe" at bounding box center [961, 487] width 93 height 16
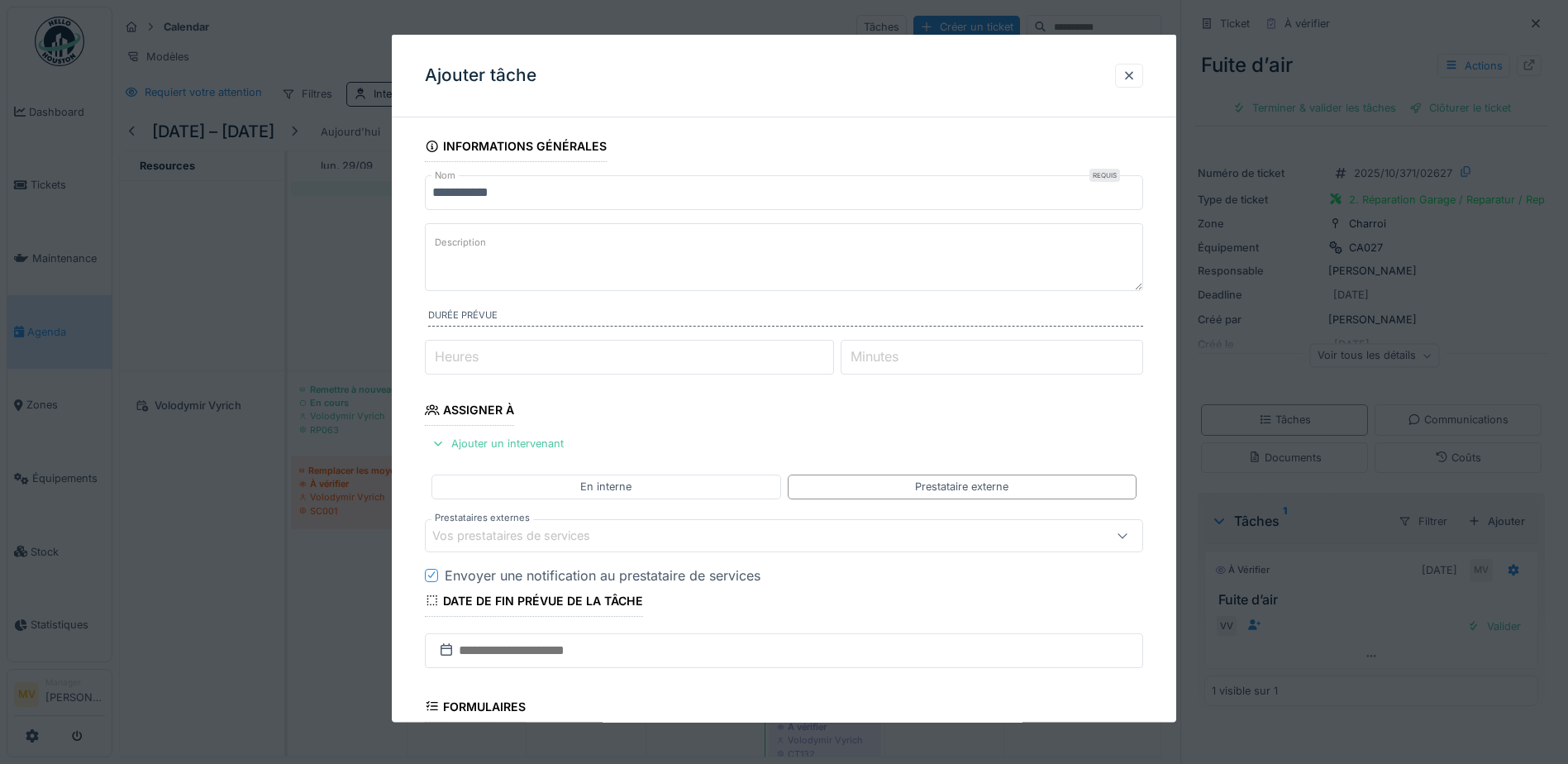
click at [764, 537] on div "Vos prestataires de services" at bounding box center [741, 535] width 619 height 19
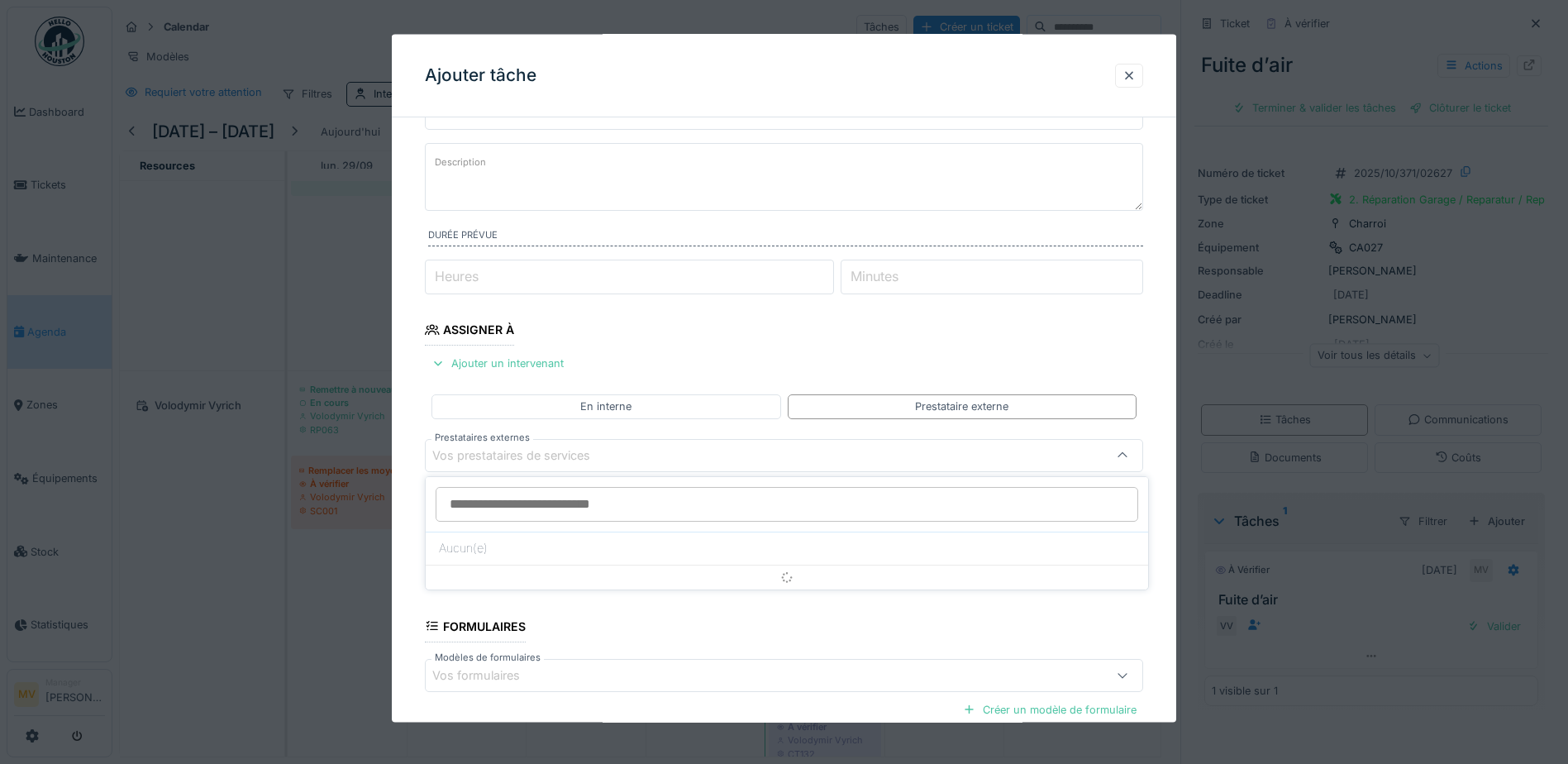
scroll to position [157, 0]
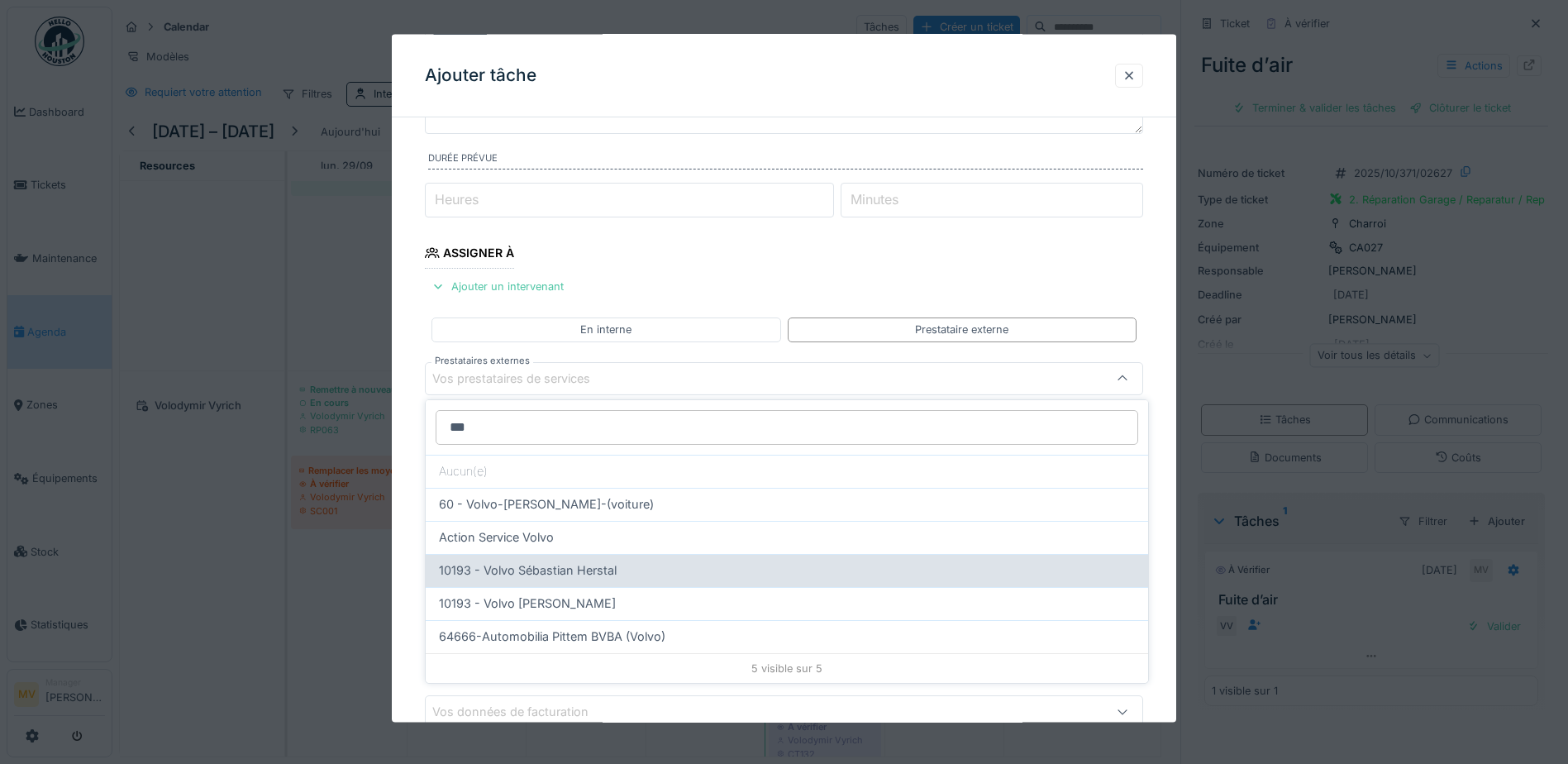
type input "***"
click at [603, 561] on span "10193 - Volvo Sébastian Herstal" at bounding box center [528, 570] width 178 height 19
type input "*****"
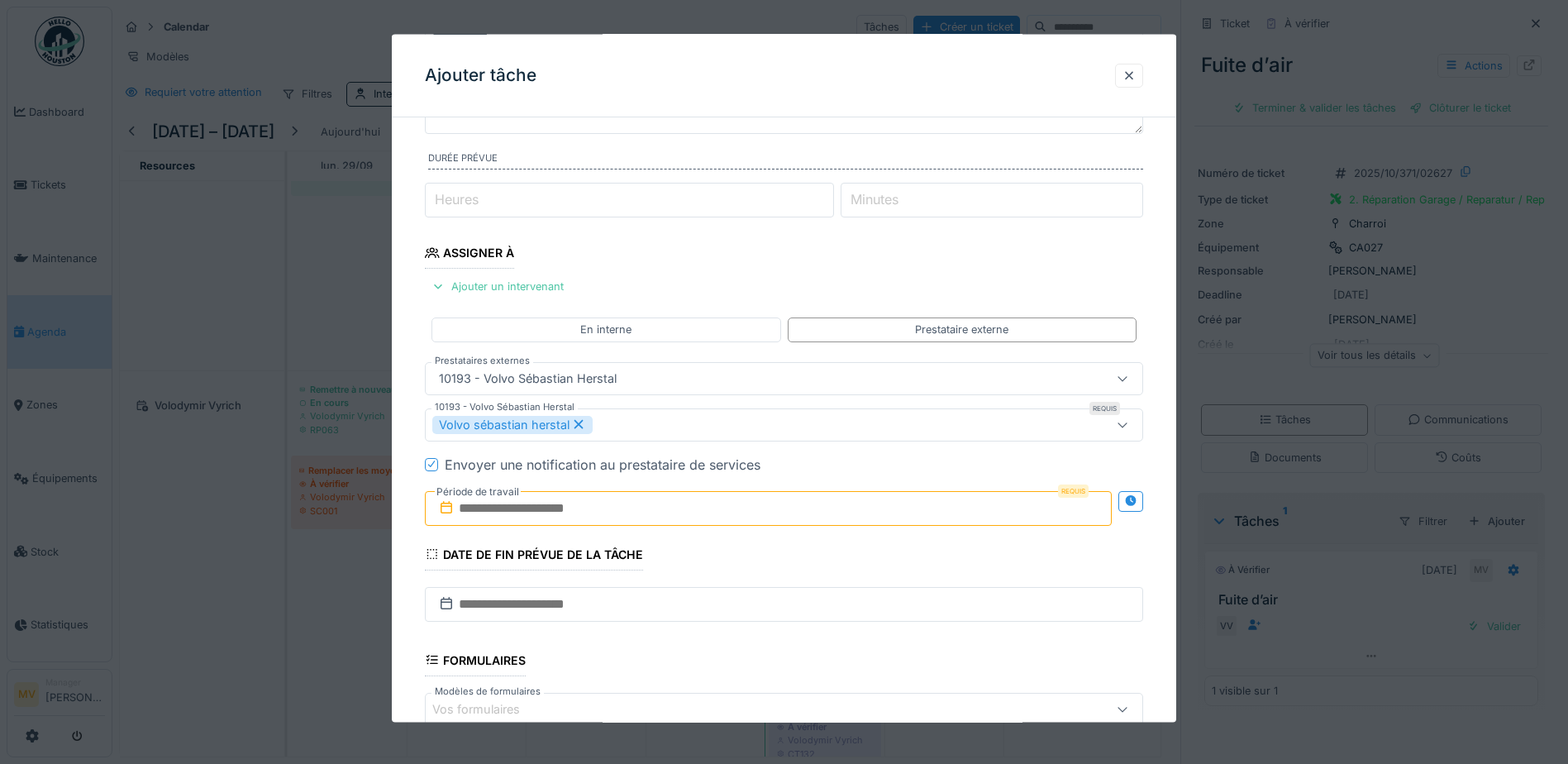
click at [603, 498] on input "text" at bounding box center [769, 507] width 687 height 35
click at [795, 354] on div "3" at bounding box center [798, 353] width 22 height 24
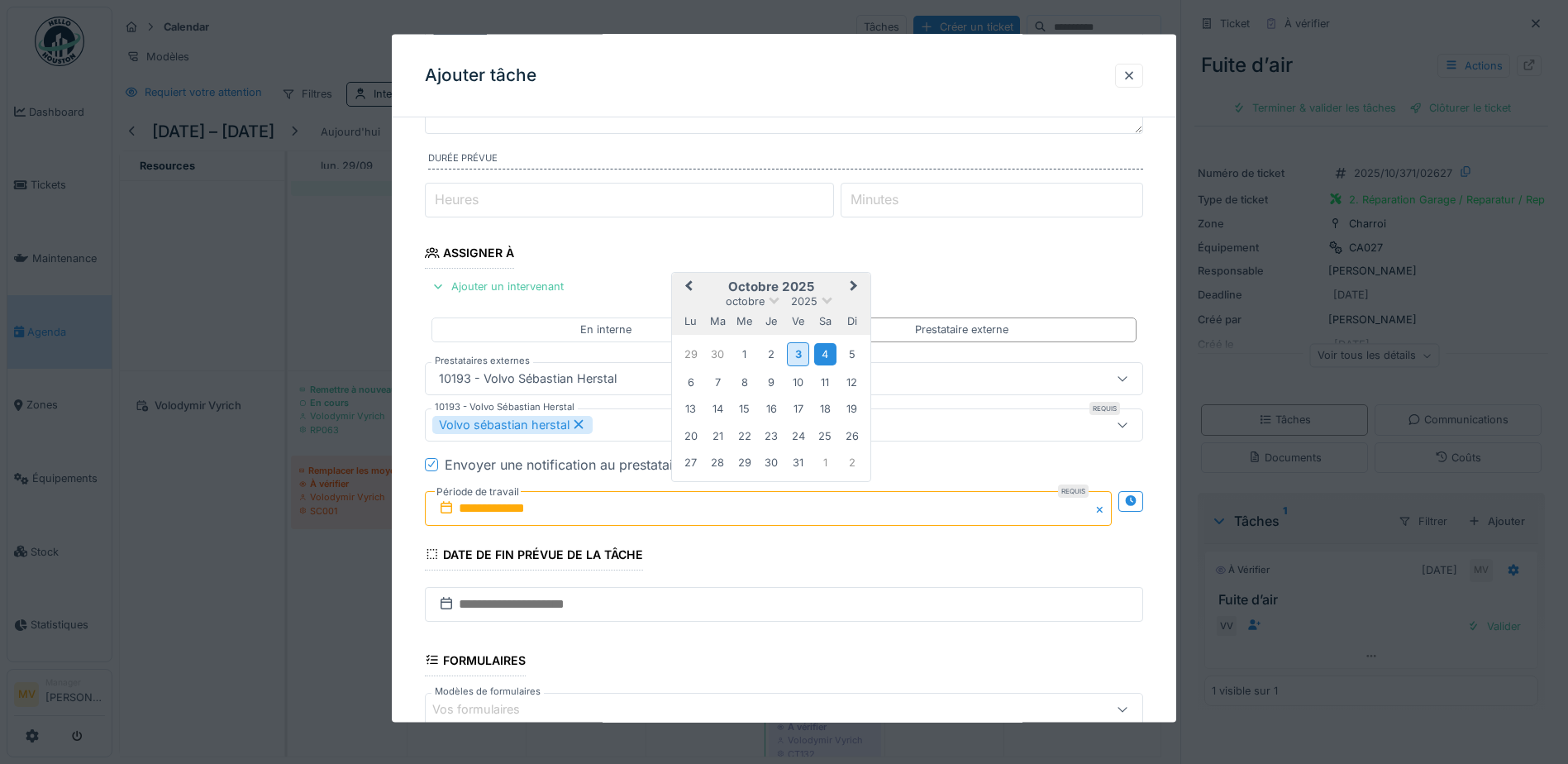
click at [825, 357] on div "4" at bounding box center [825, 353] width 22 height 22
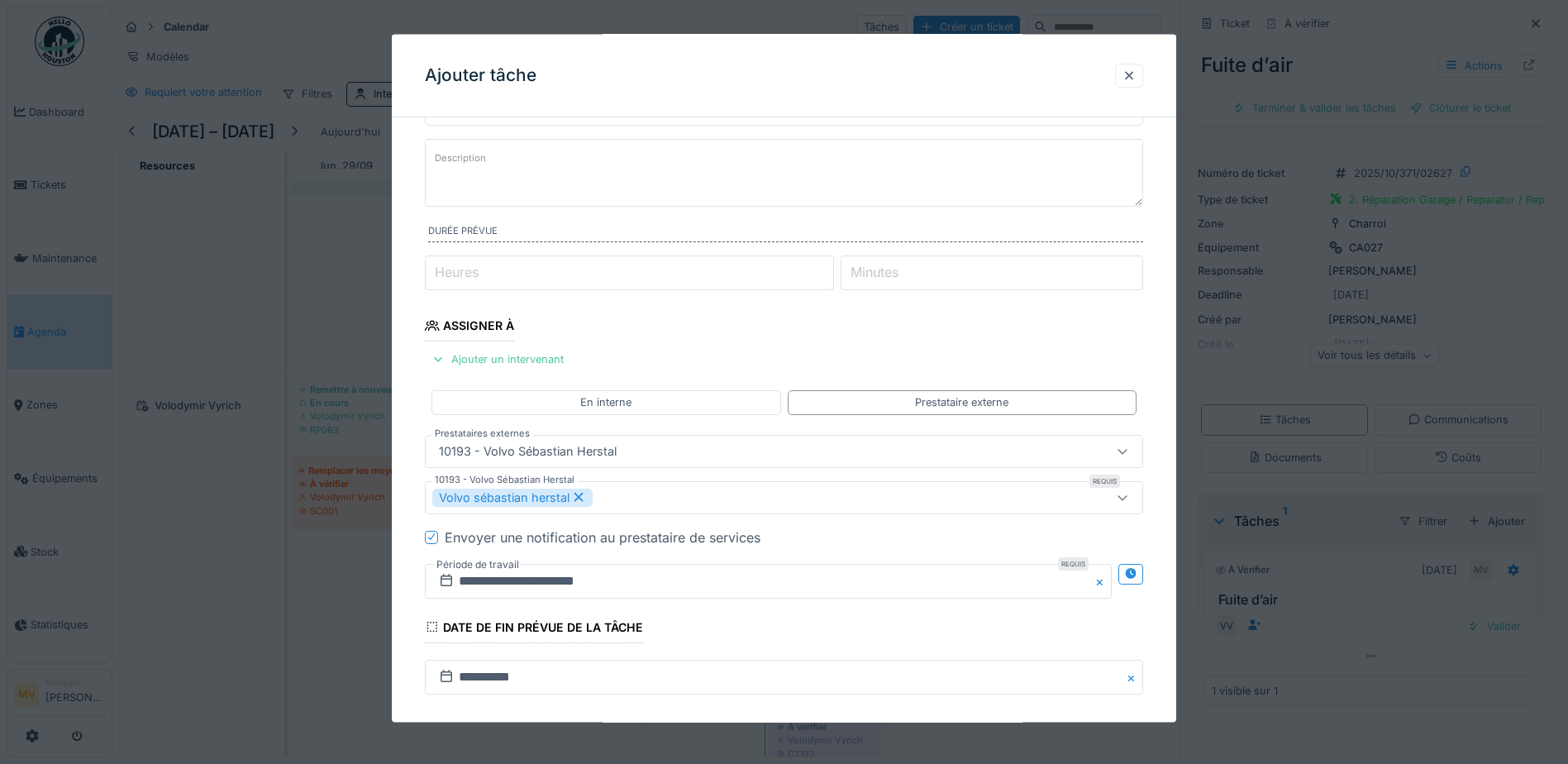
scroll to position [0, 0]
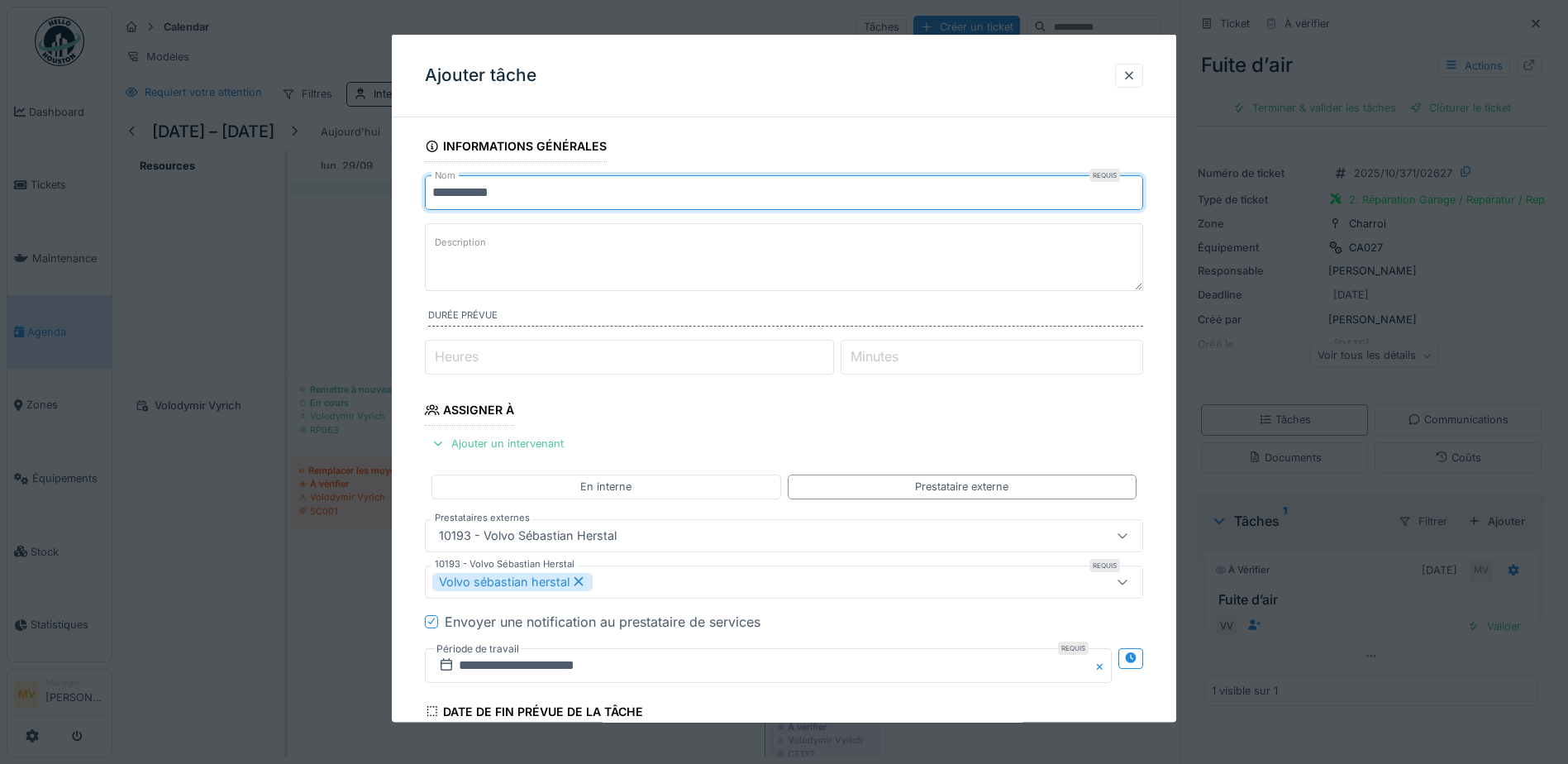
click at [575, 199] on input "**********" at bounding box center [784, 192] width 718 height 35
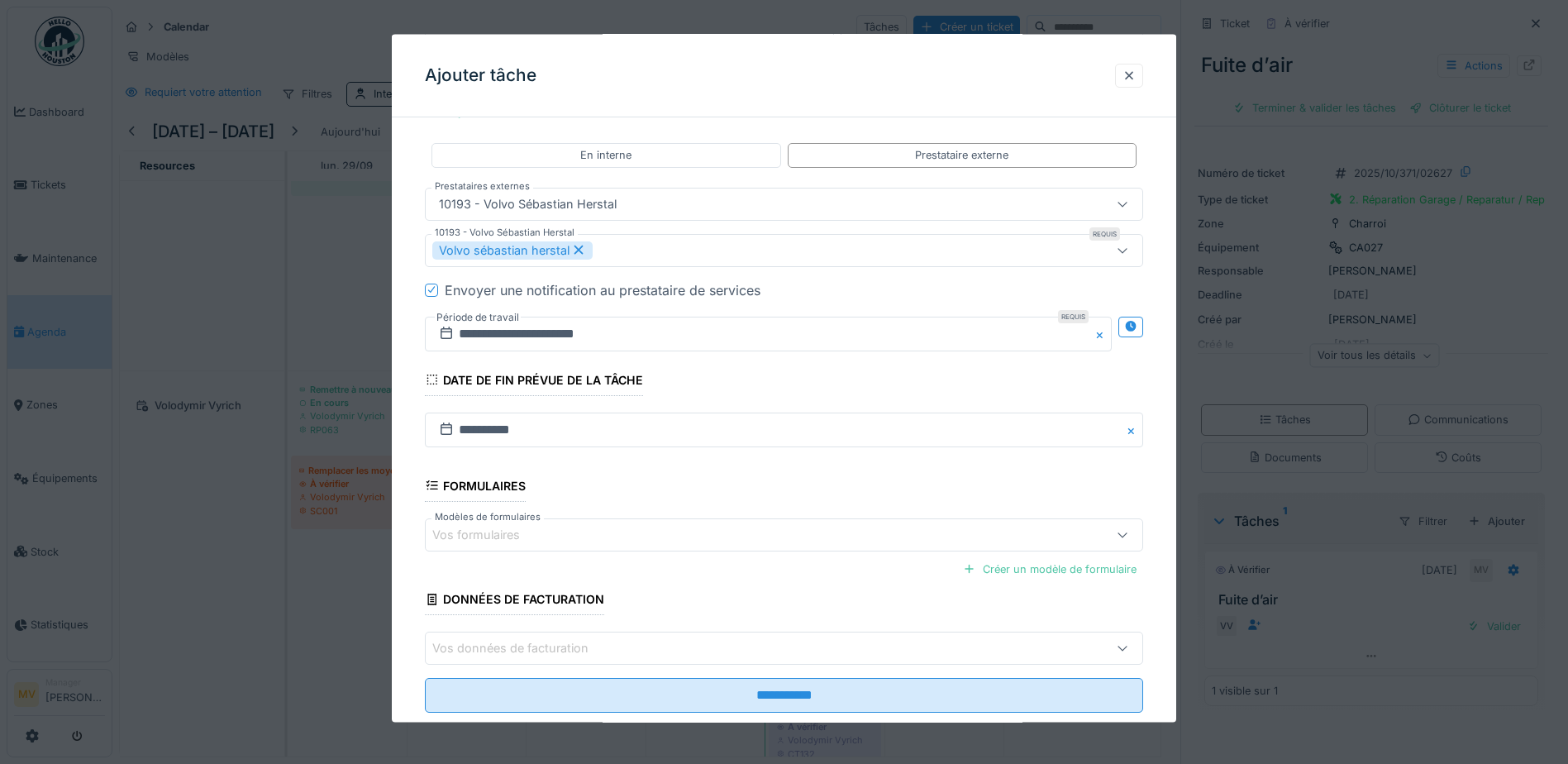
scroll to position [367, 0]
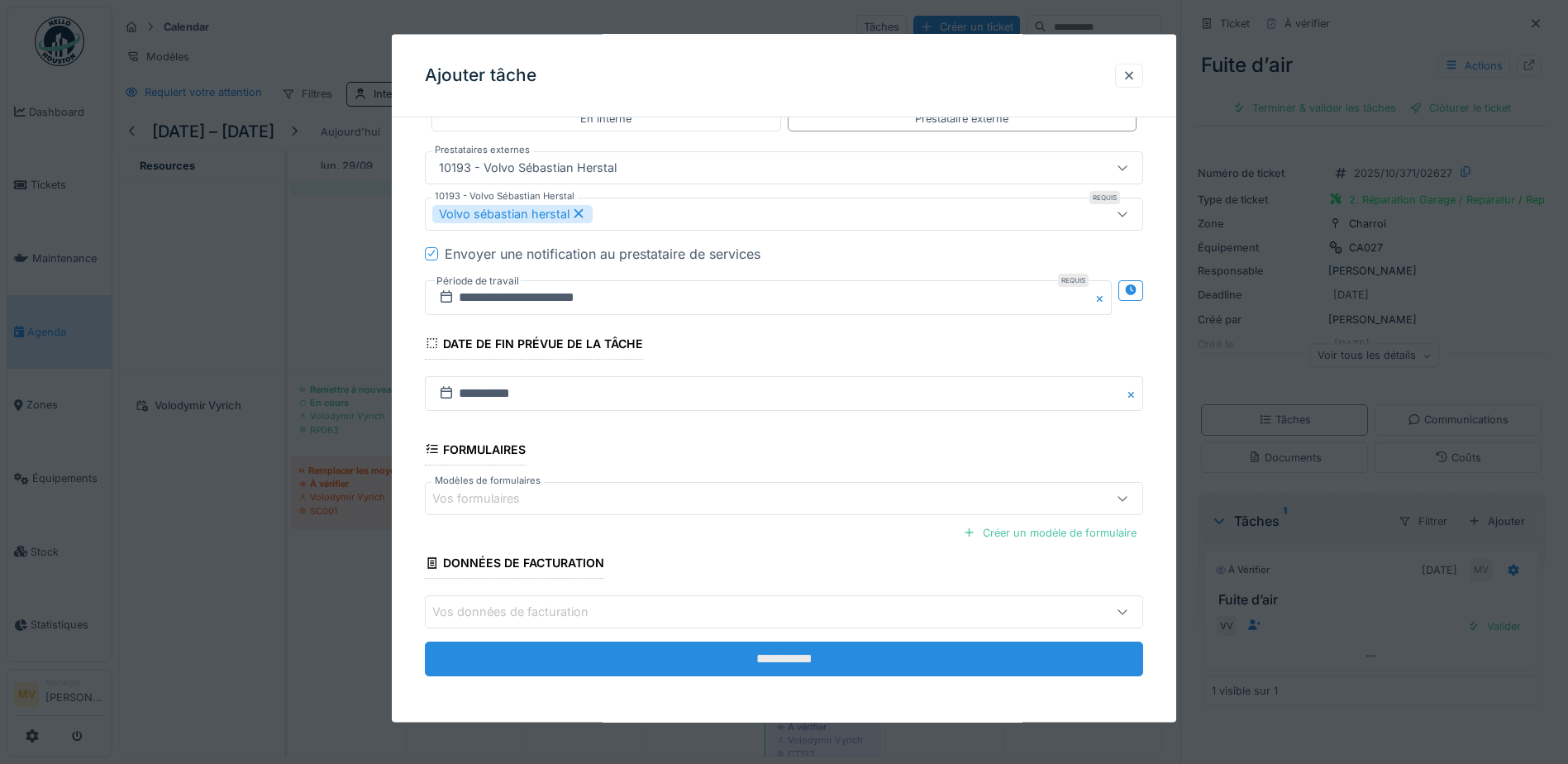
type input "**********"
click at [817, 641] on input "**********" at bounding box center [784, 658] width 718 height 35
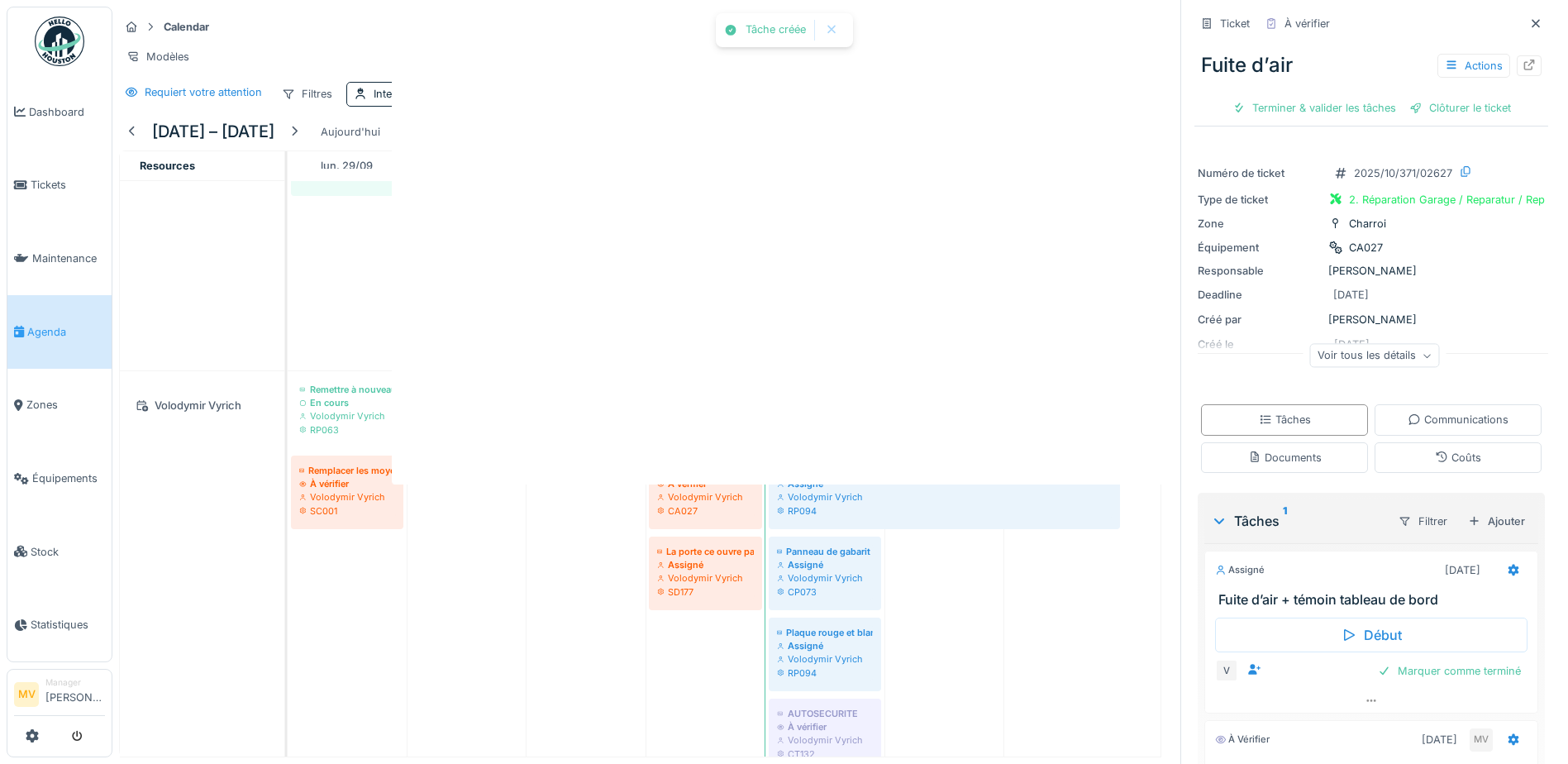
scroll to position [0, 0]
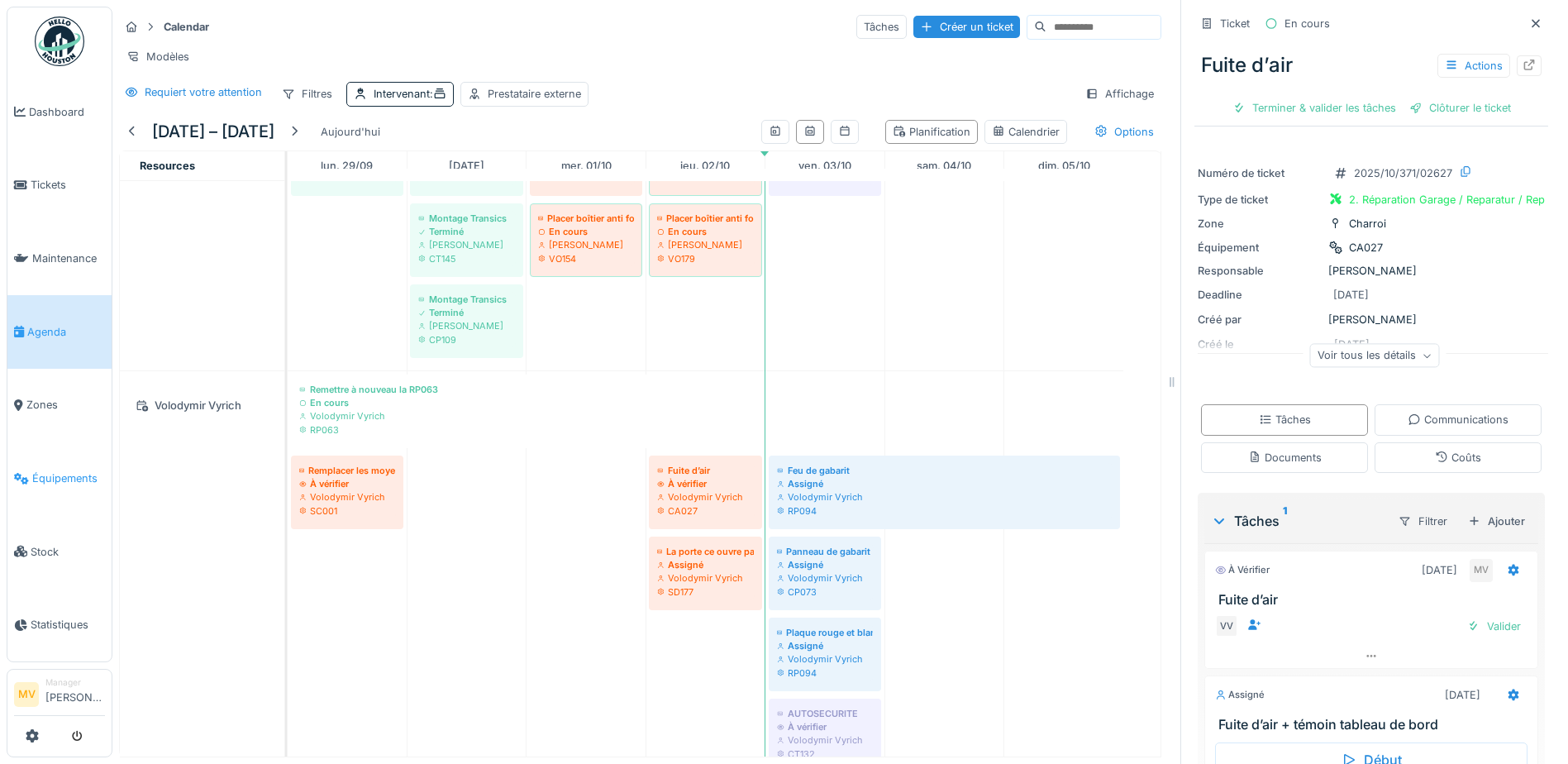
click at [46, 480] on span "Équipements" at bounding box center [68, 478] width 73 height 16
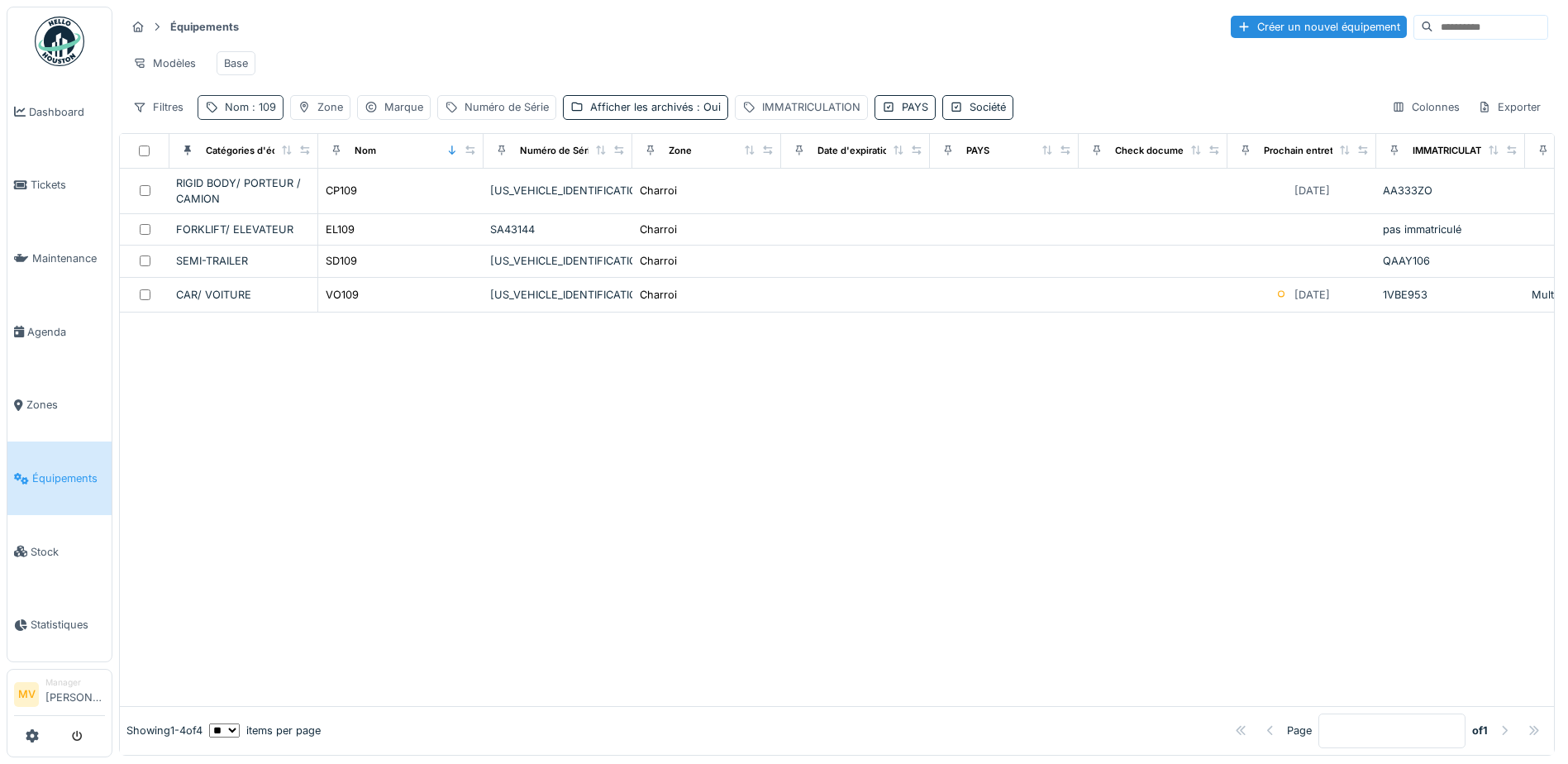
click at [266, 113] on span ": 109" at bounding box center [262, 107] width 27 height 12
click at [282, 197] on input "***" at bounding box center [288, 198] width 165 height 35
type input "*"
type input "***"
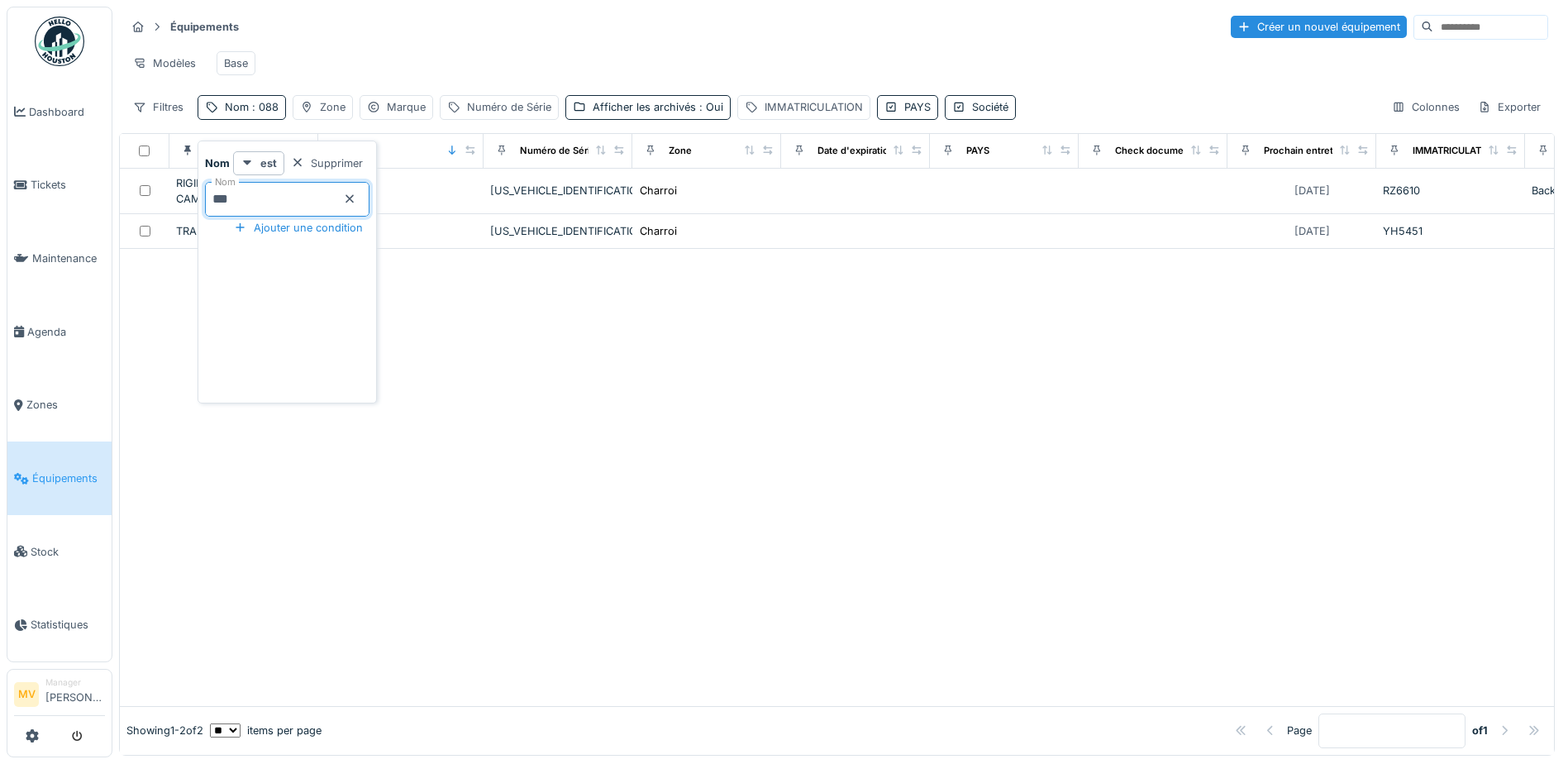
click at [566, 317] on div at bounding box center [837, 476] width 1434 height 456
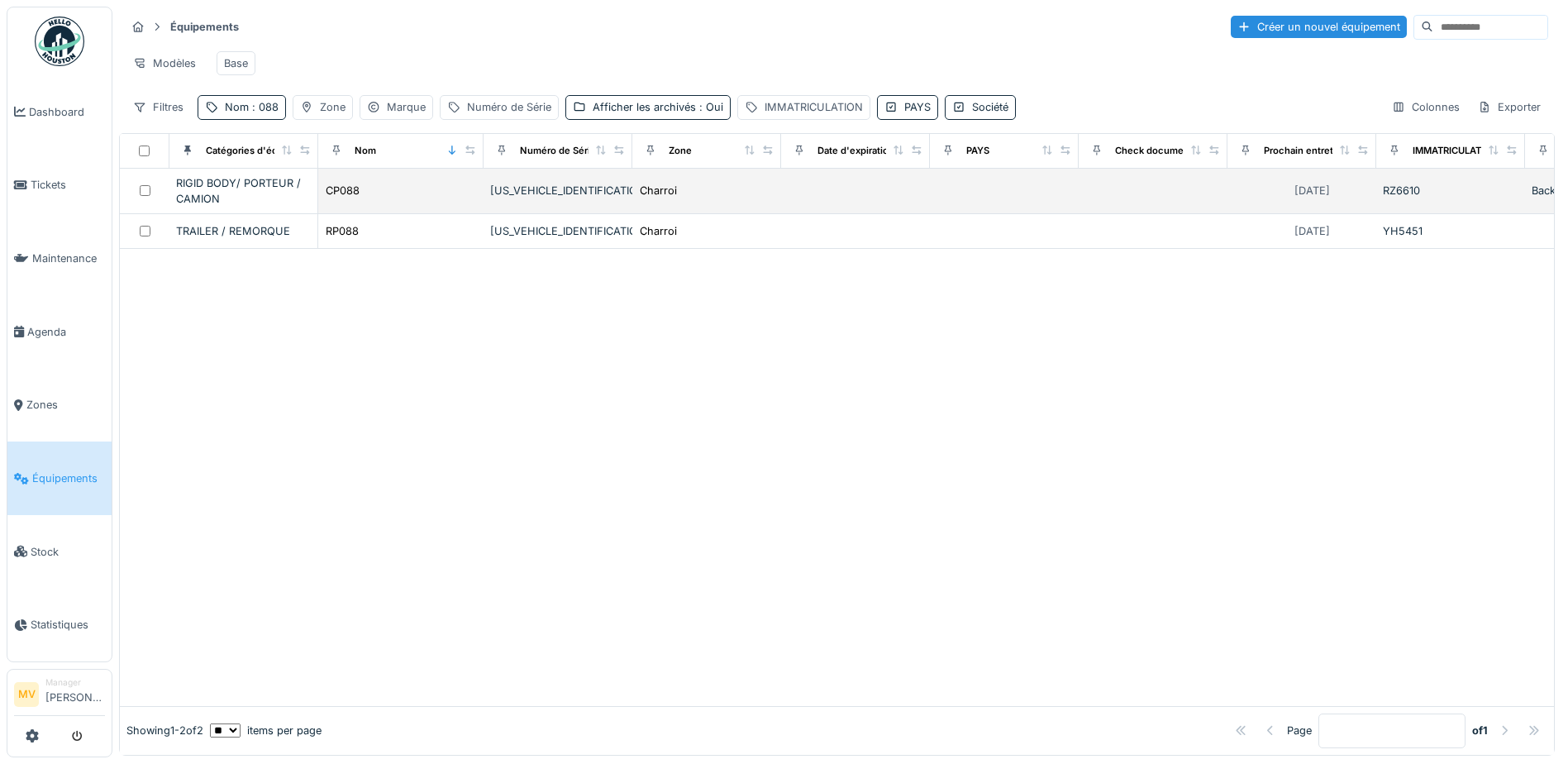
click at [502, 197] on div "[US_VEHICLE_IDENTIFICATION_NUMBER]" at bounding box center [558, 190] width 135 height 16
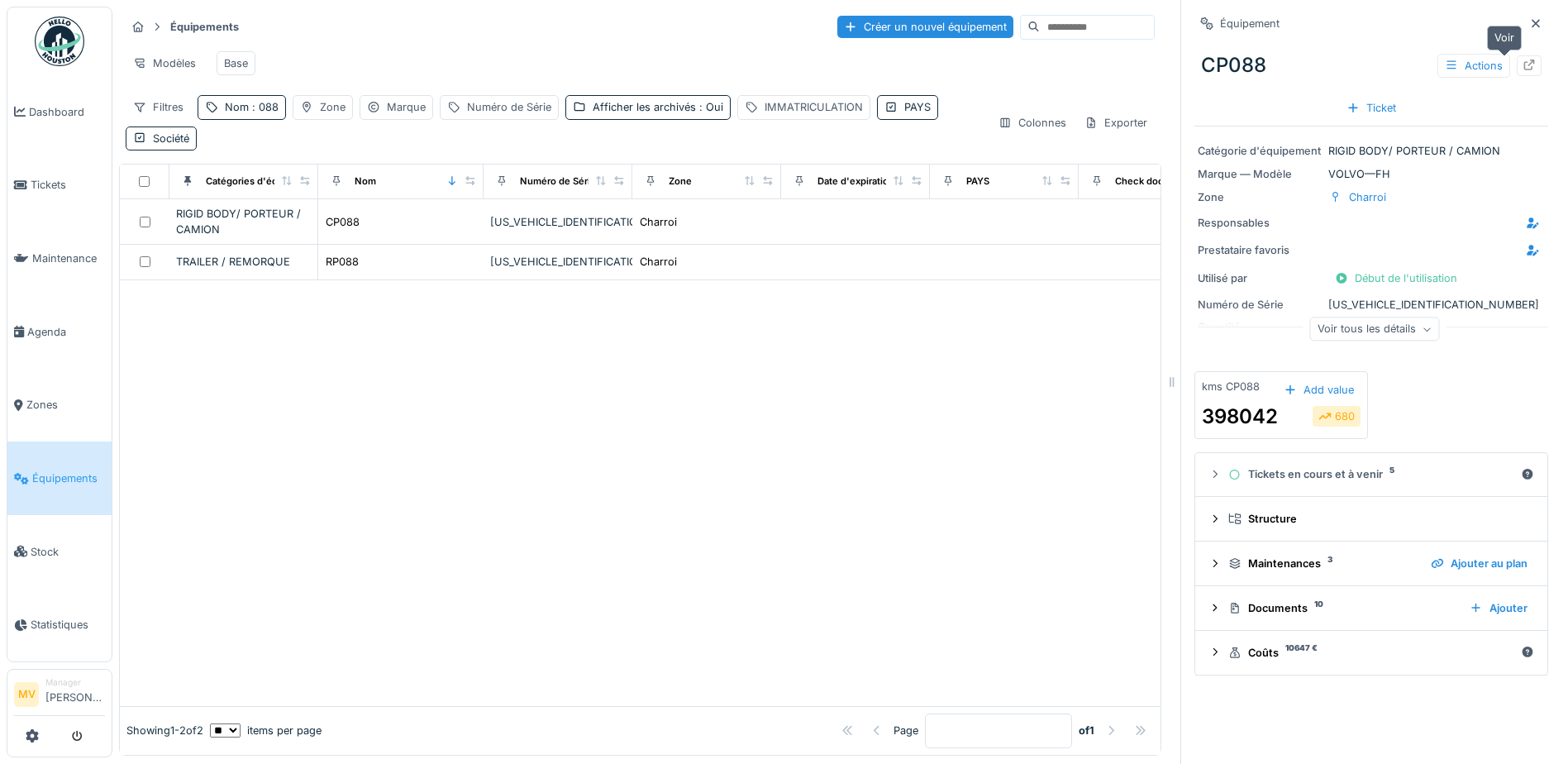
click at [1523, 64] on icon at bounding box center [1529, 65] width 13 height 11
click at [76, 326] on span "Agenda" at bounding box center [66, 332] width 78 height 16
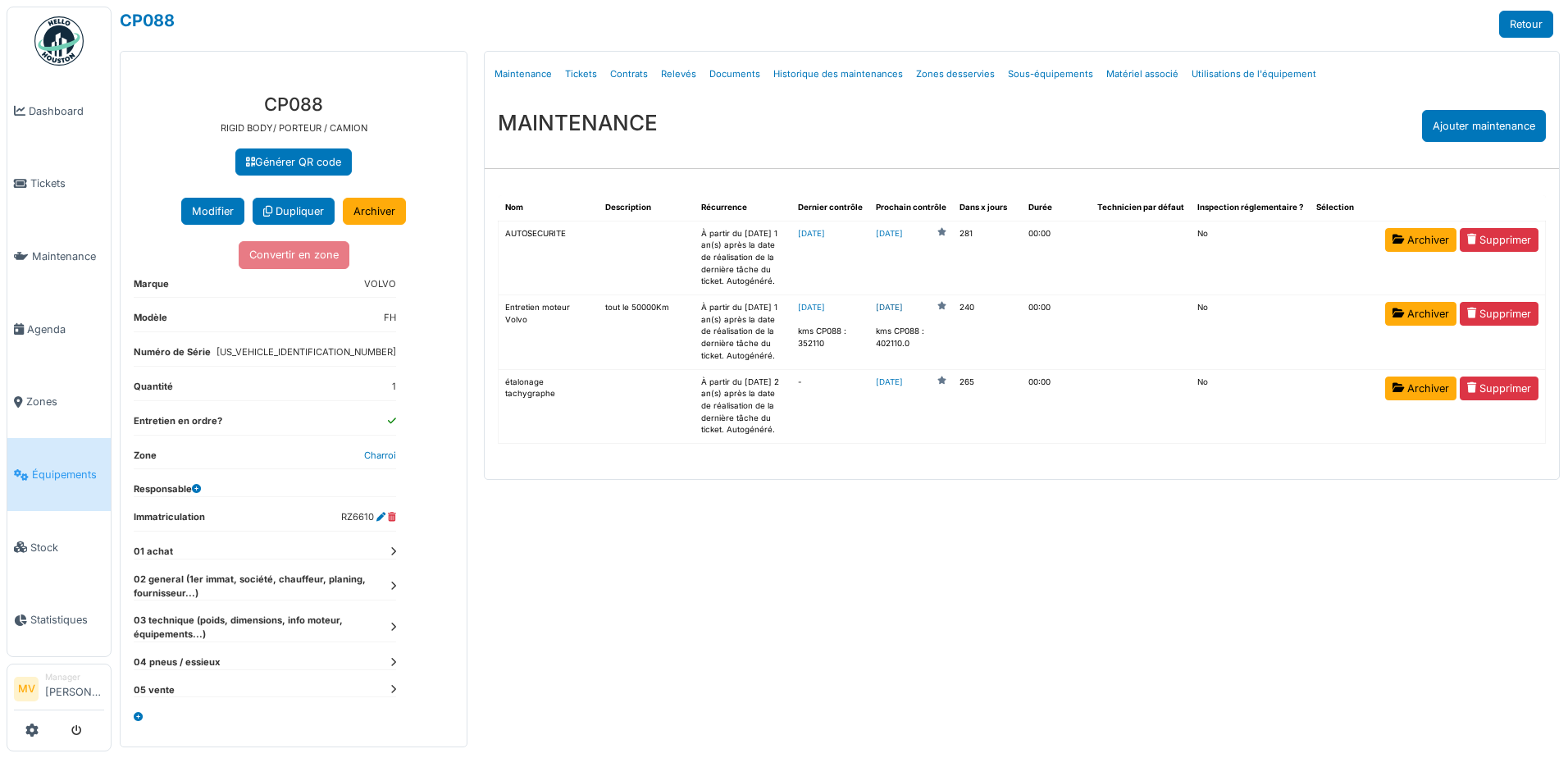
click at [903, 303] on link "[DATE]" at bounding box center [889, 308] width 27 height 12
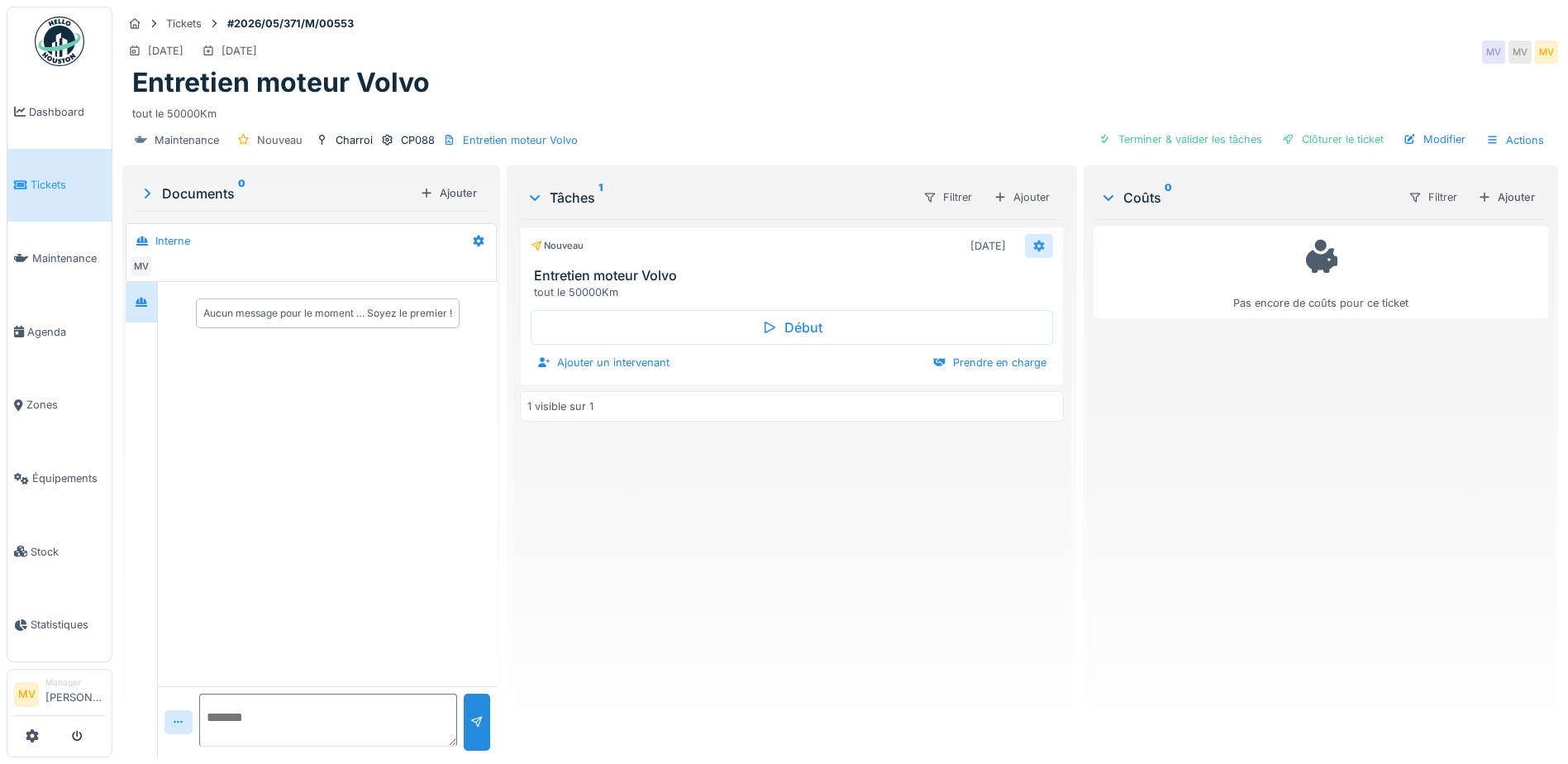
click at [1032, 245] on icon at bounding box center [1039, 246] width 13 height 11
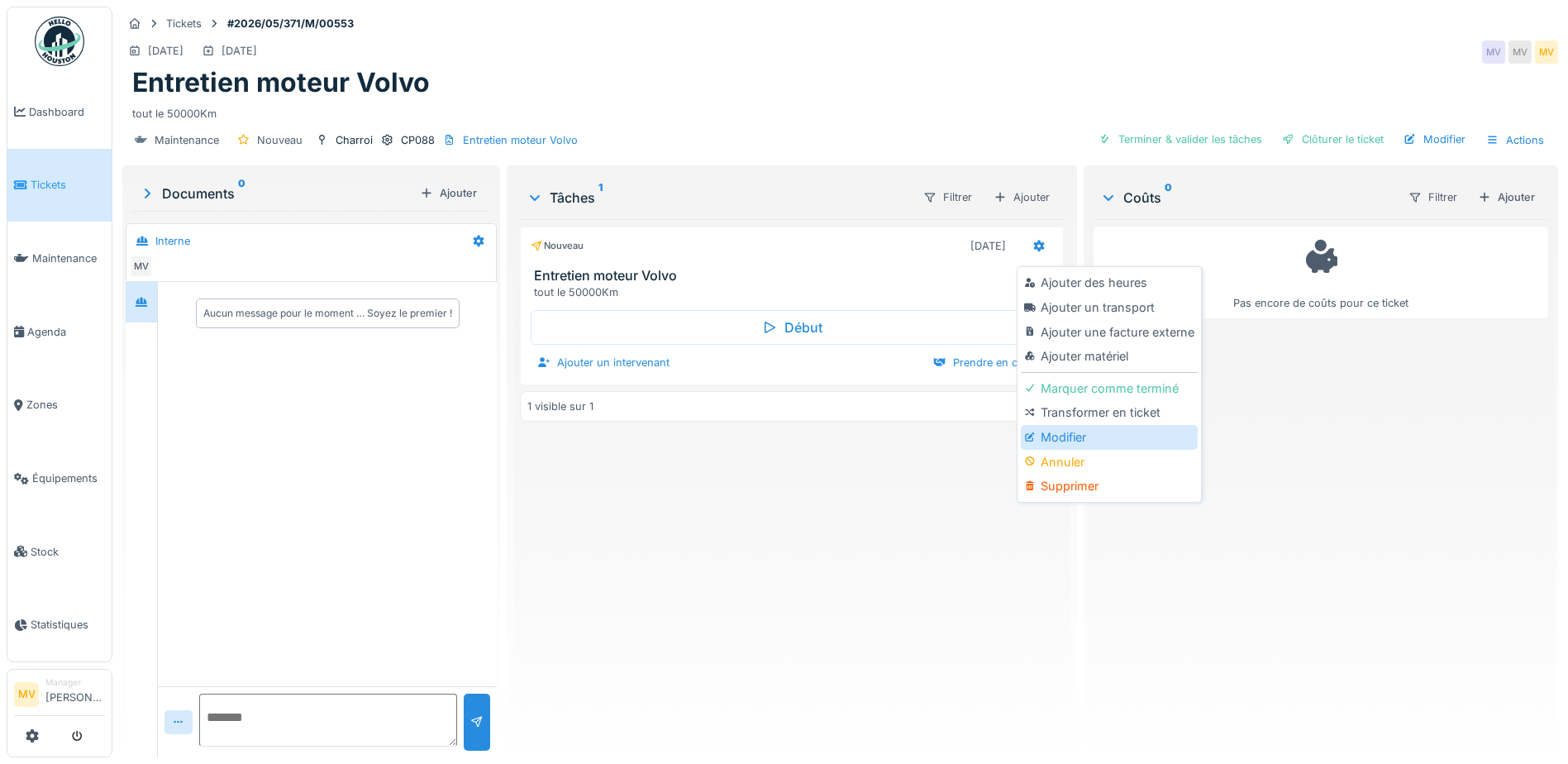
click at [1077, 430] on div "Modifier" at bounding box center [1108, 437] width 176 height 25
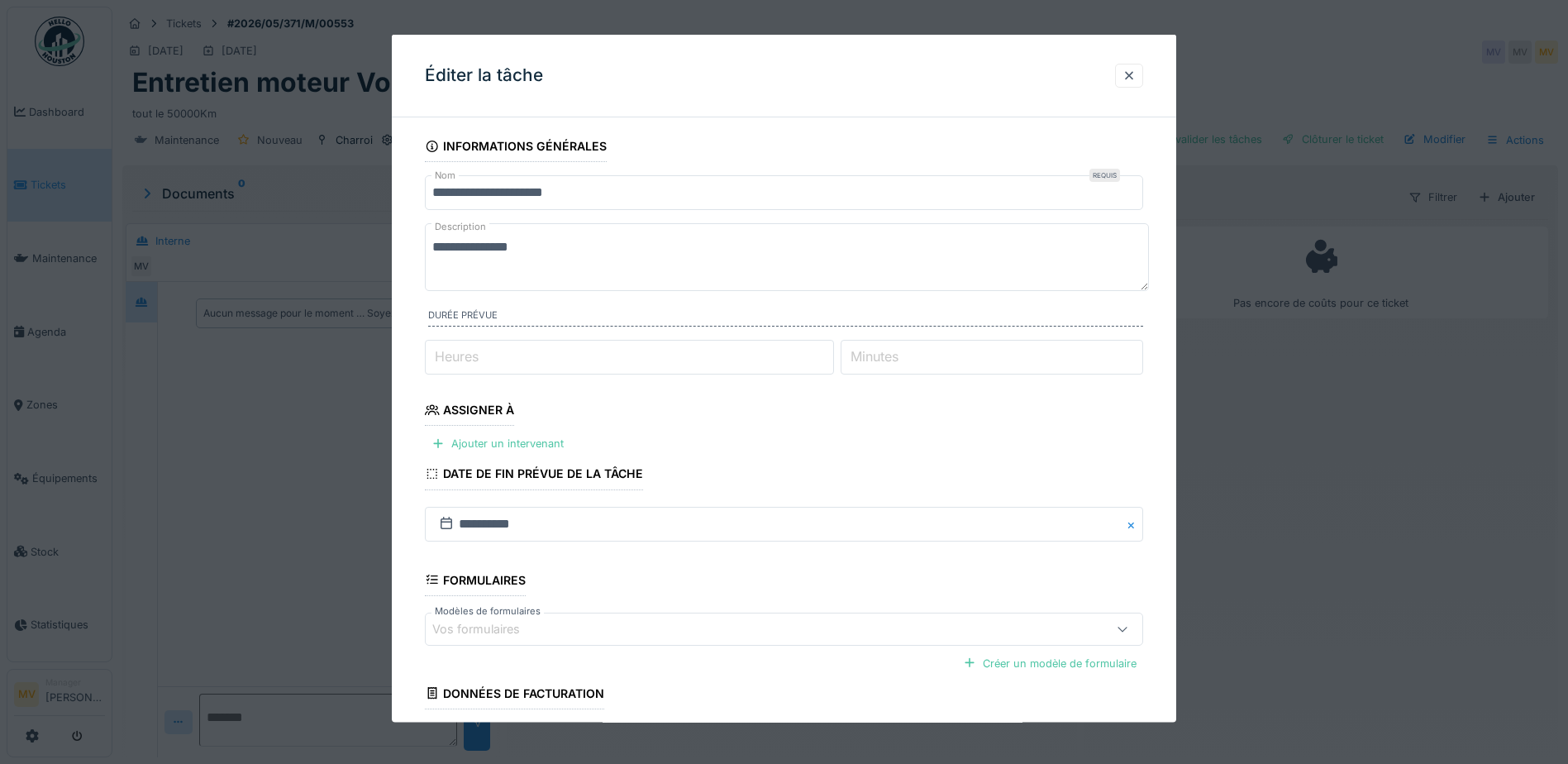
click at [1138, 520] on button "Close" at bounding box center [1134, 522] width 19 height 35
drag, startPoint x: 525, startPoint y: 441, endPoint x: 566, endPoint y: 454, distance: 43.0
click at [529, 441] on div "Ajouter un intervenant" at bounding box center [498, 443] width 145 height 22
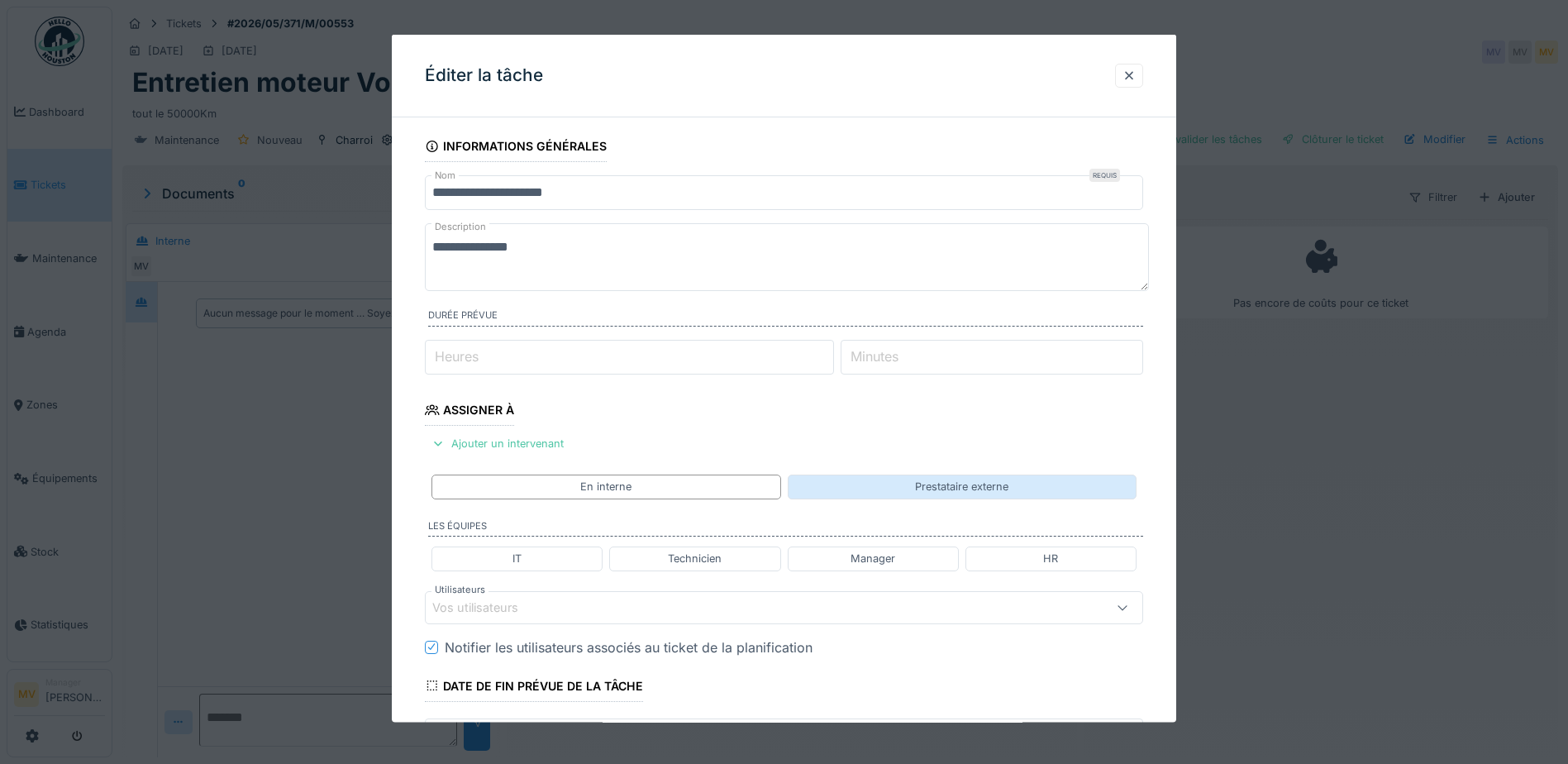
click at [887, 482] on div "Prestataire externe" at bounding box center [962, 486] width 349 height 24
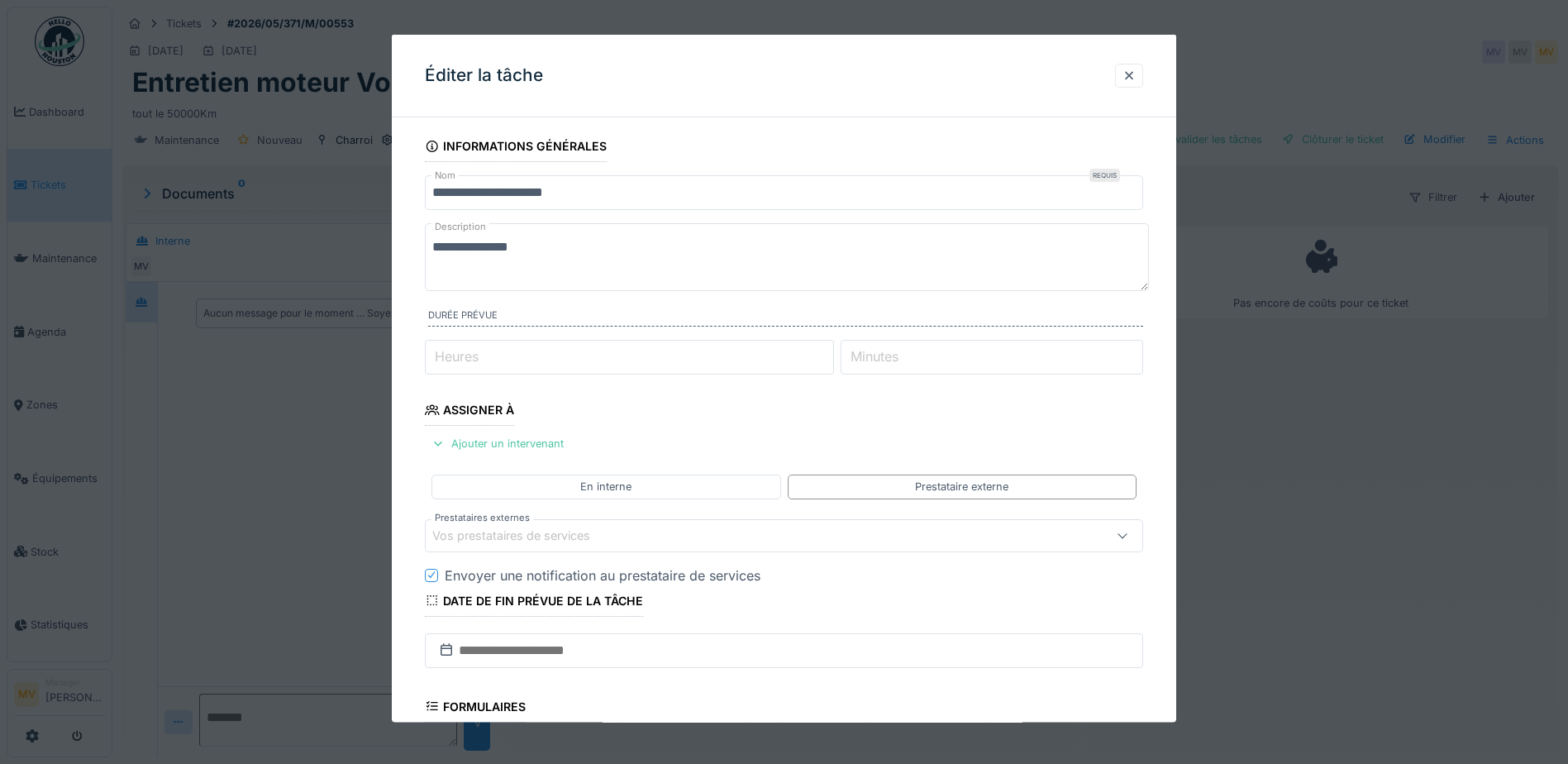
click at [491, 528] on div "Vos prestataires de services" at bounding box center [522, 535] width 181 height 19
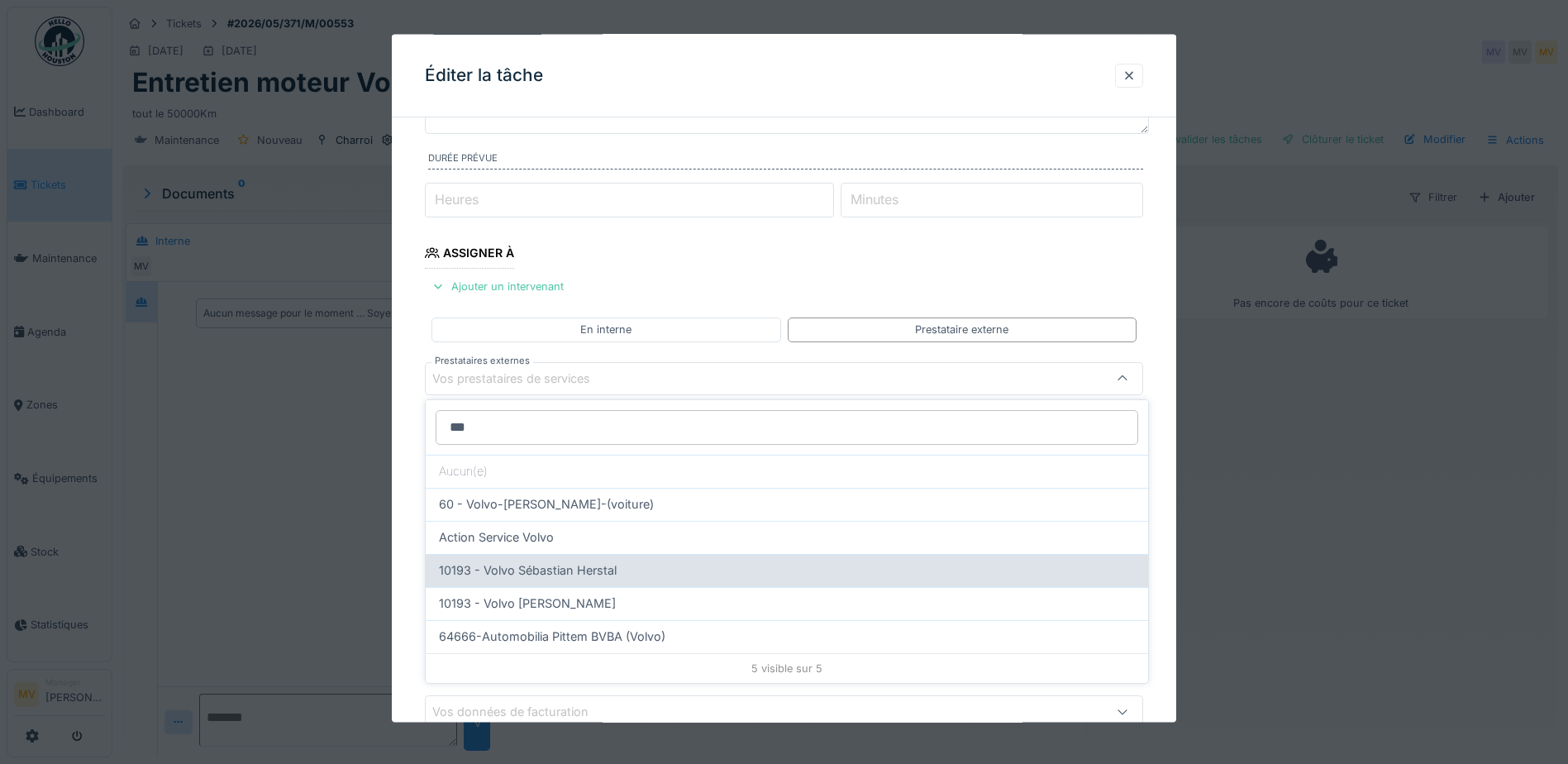
type input "***"
click at [560, 565] on span "10193 - Volvo Sébastian Herstal" at bounding box center [528, 570] width 178 height 19
type input "*****"
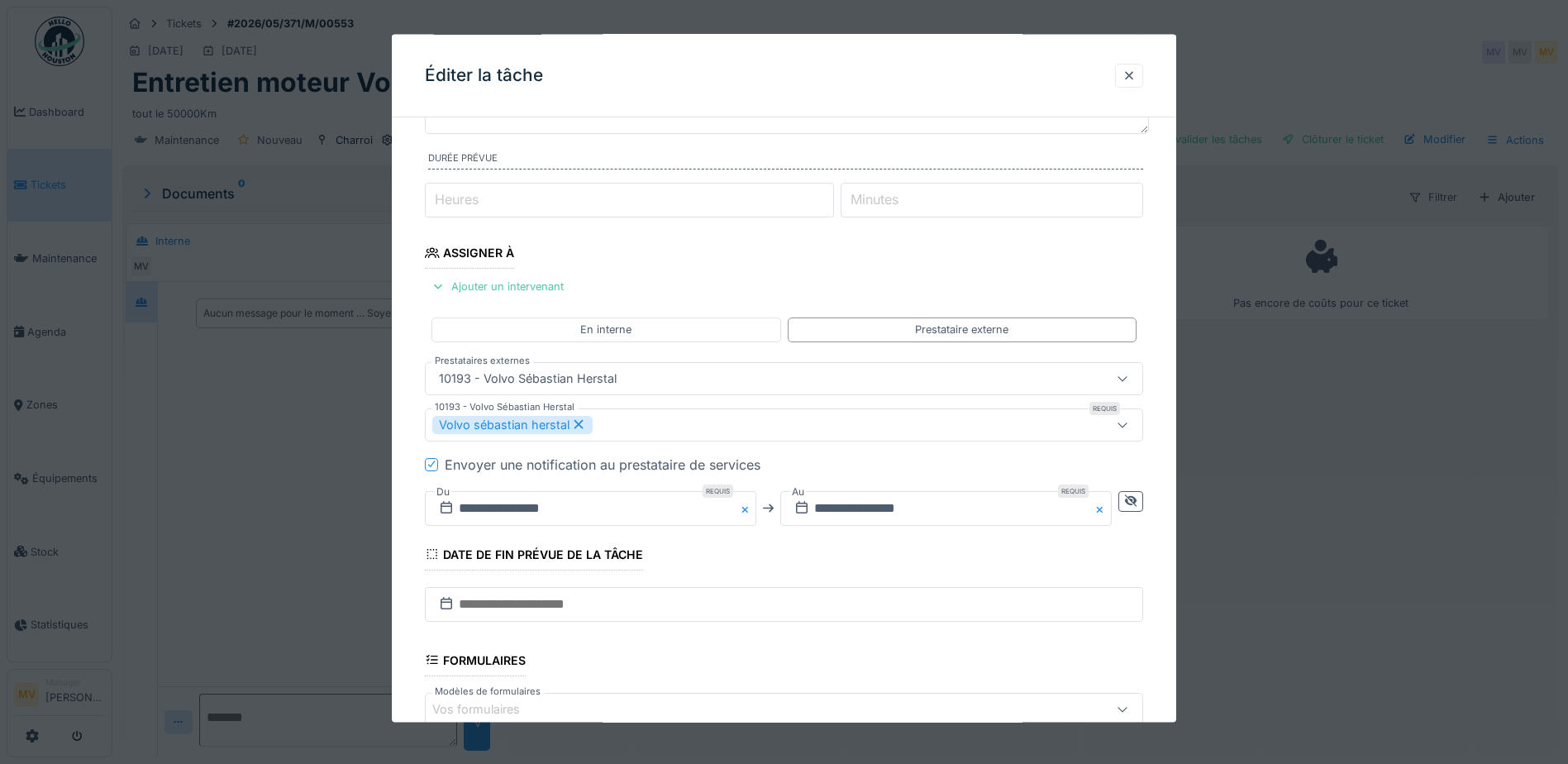
click at [746, 510] on button "Close" at bounding box center [747, 507] width 19 height 35
click at [636, 517] on input "text" at bounding box center [591, 507] width 331 height 35
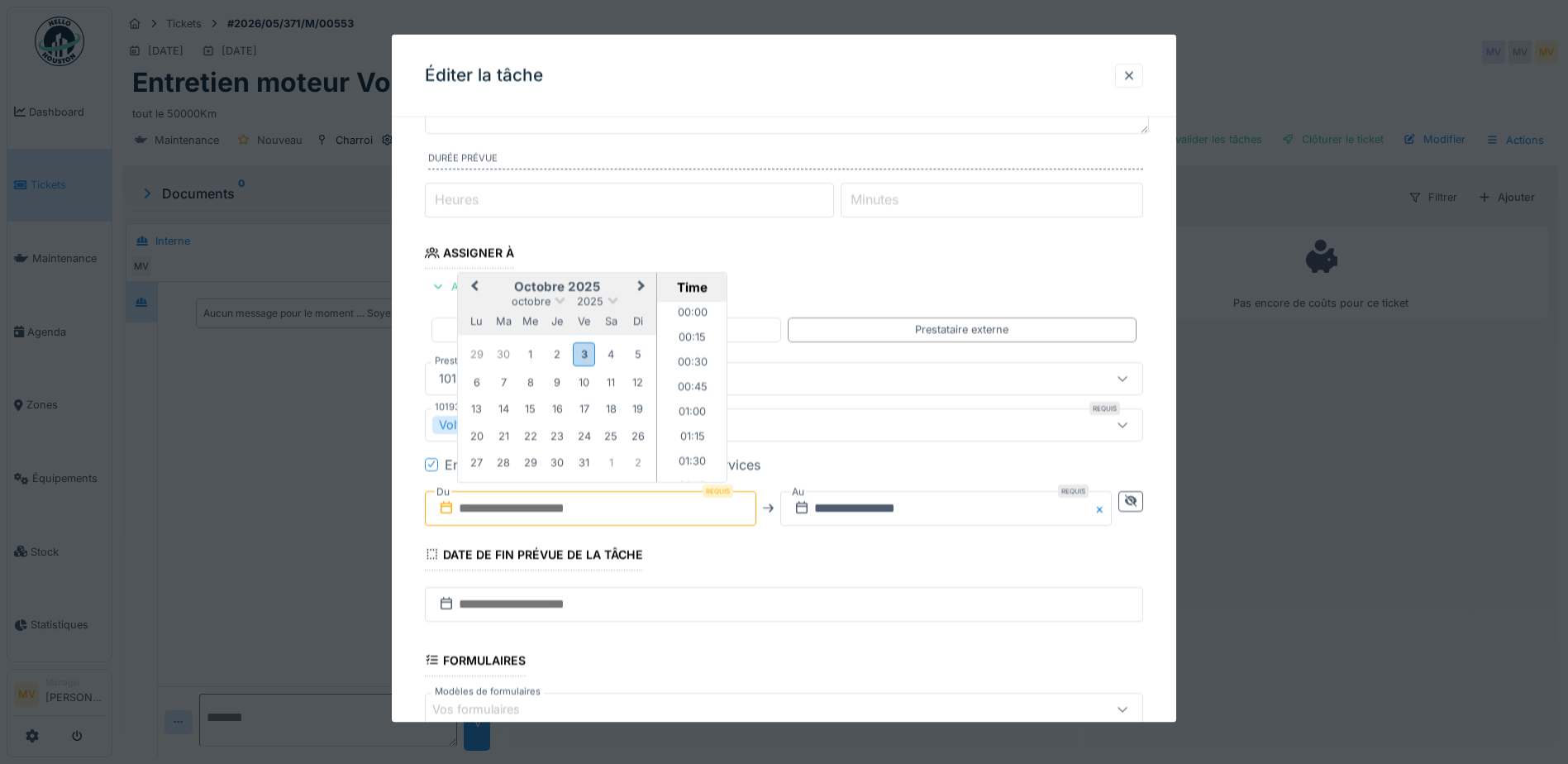
scroll to position [1410, 0]
click at [547, 515] on input "text" at bounding box center [591, 507] width 331 height 35
click at [589, 349] on div "3" at bounding box center [583, 353] width 22 height 24
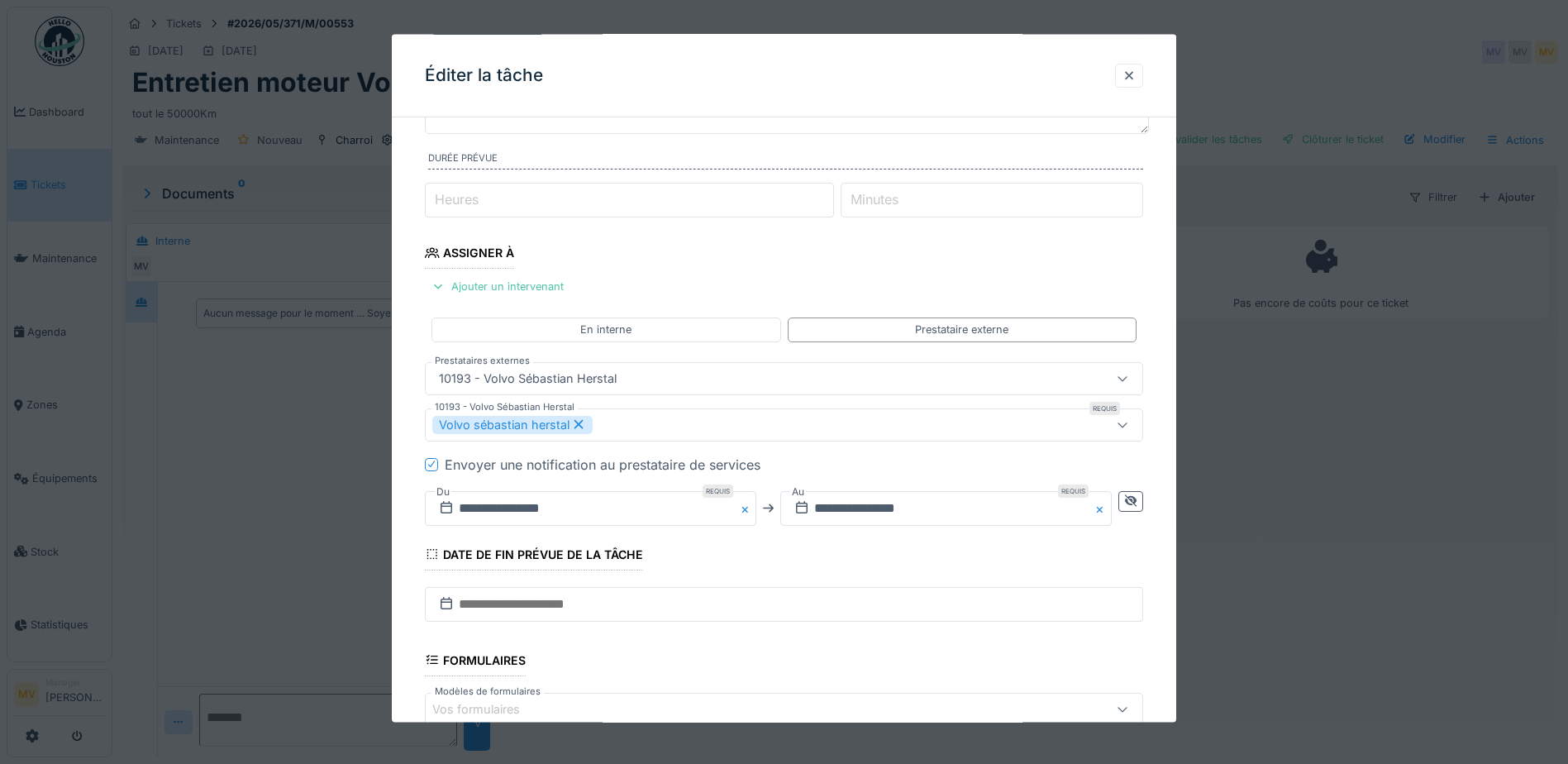
click at [1107, 511] on button "Close" at bounding box center [1102, 507] width 19 height 35
click at [1020, 514] on input "text" at bounding box center [946, 507] width 331 height 35
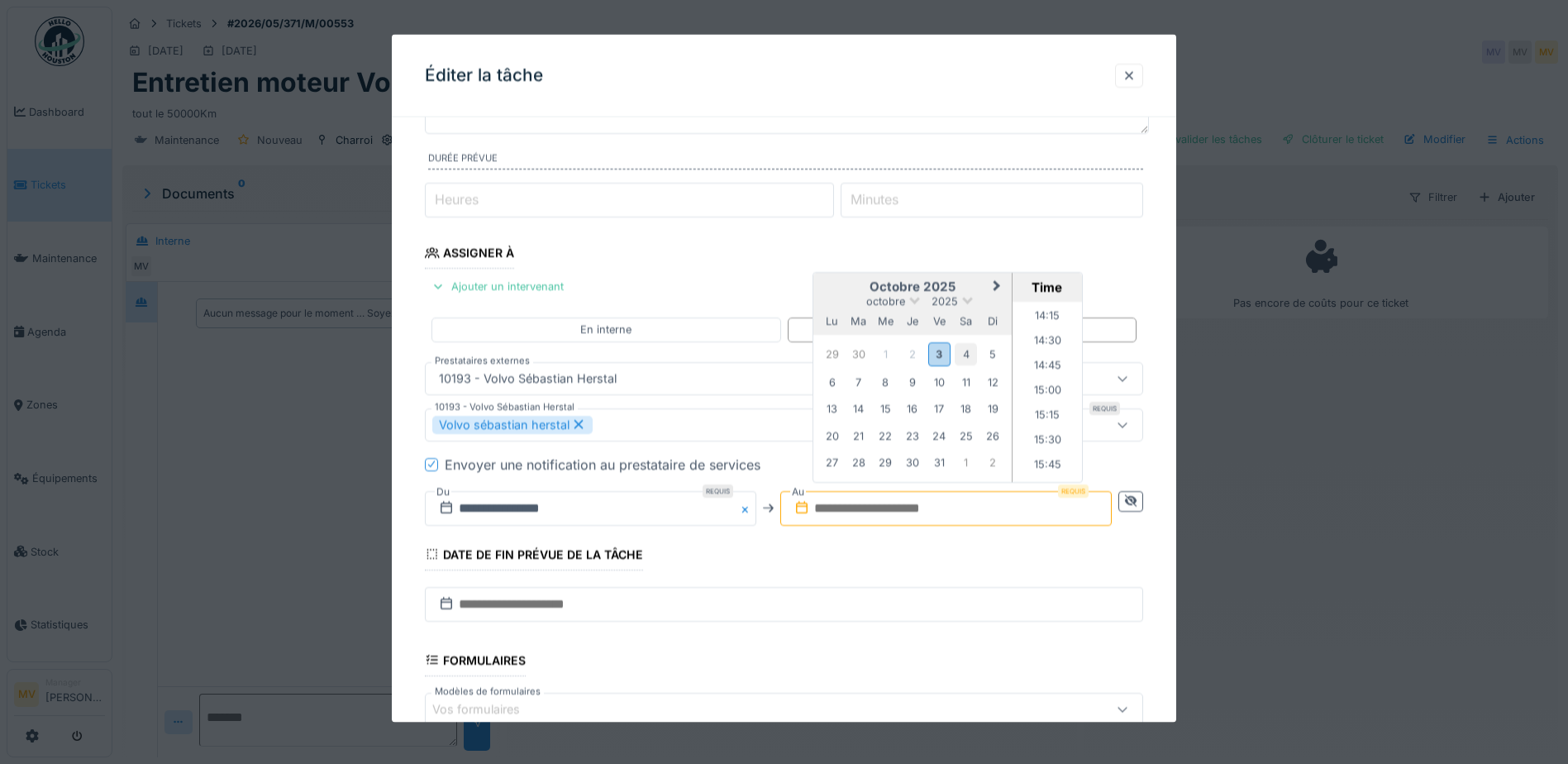
click at [976, 353] on div "4" at bounding box center [965, 353] width 22 height 22
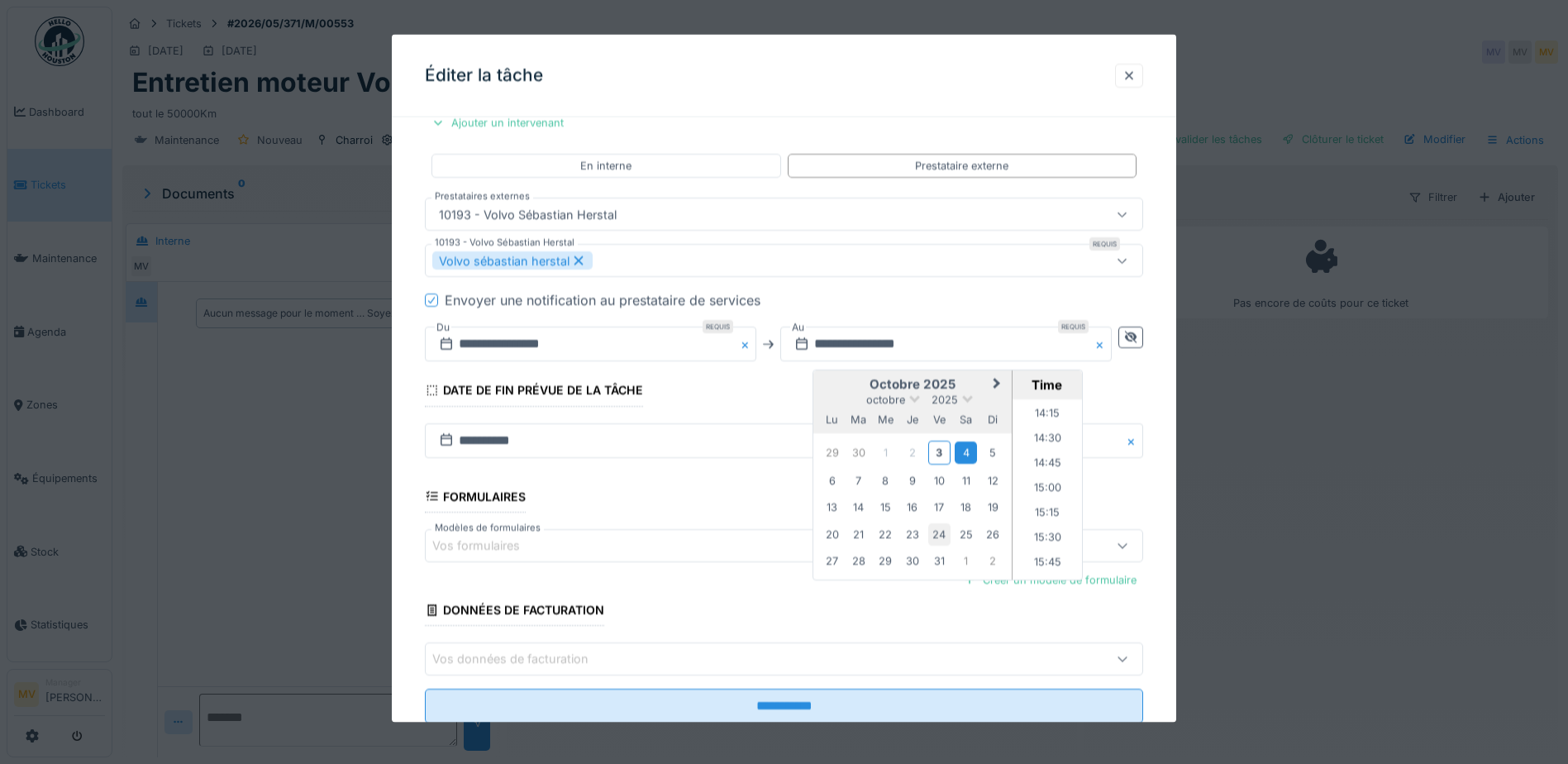
scroll to position [322, 0]
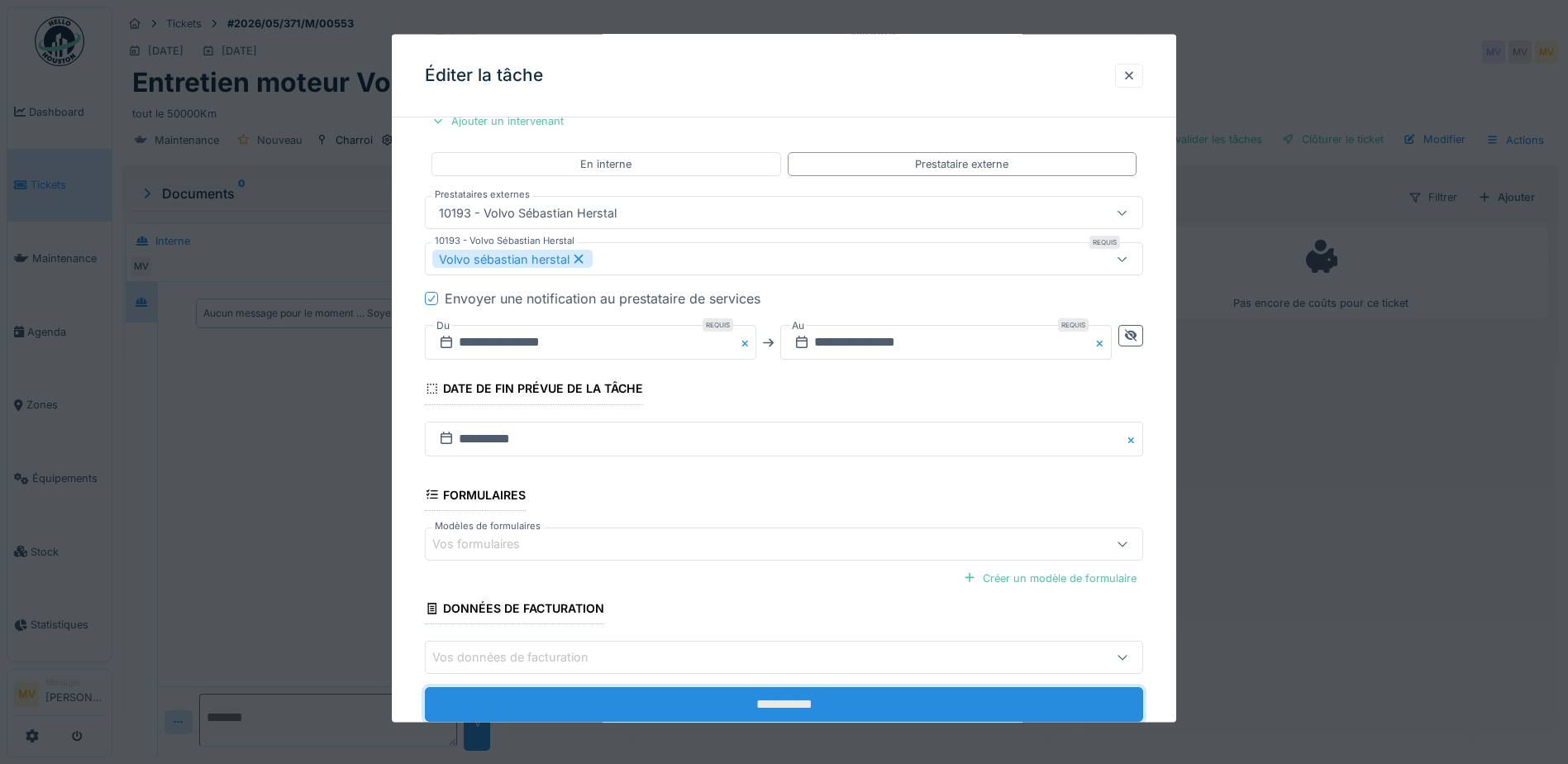
click at [886, 713] on input "**********" at bounding box center [784, 704] width 718 height 35
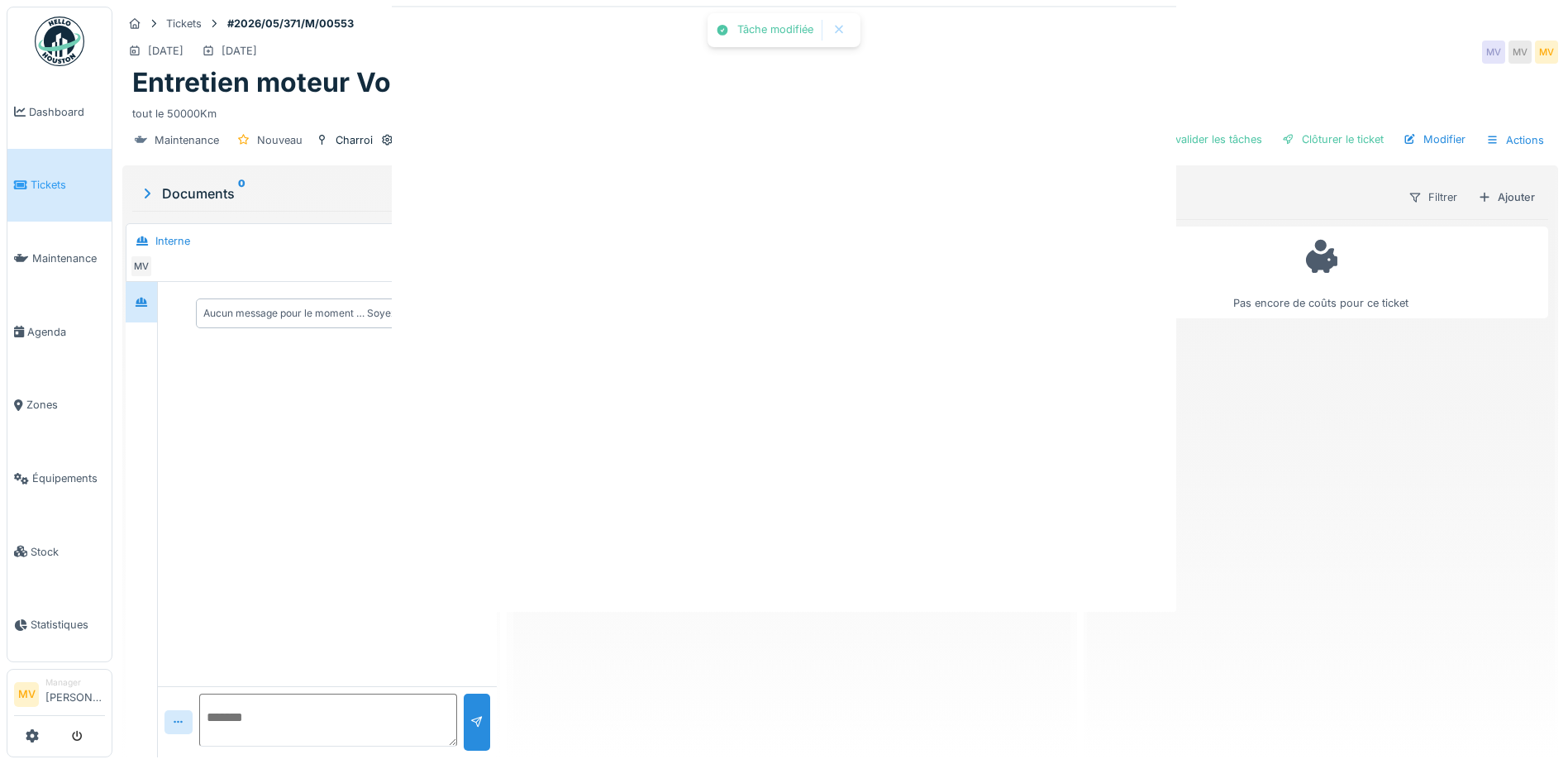
scroll to position [0, 0]
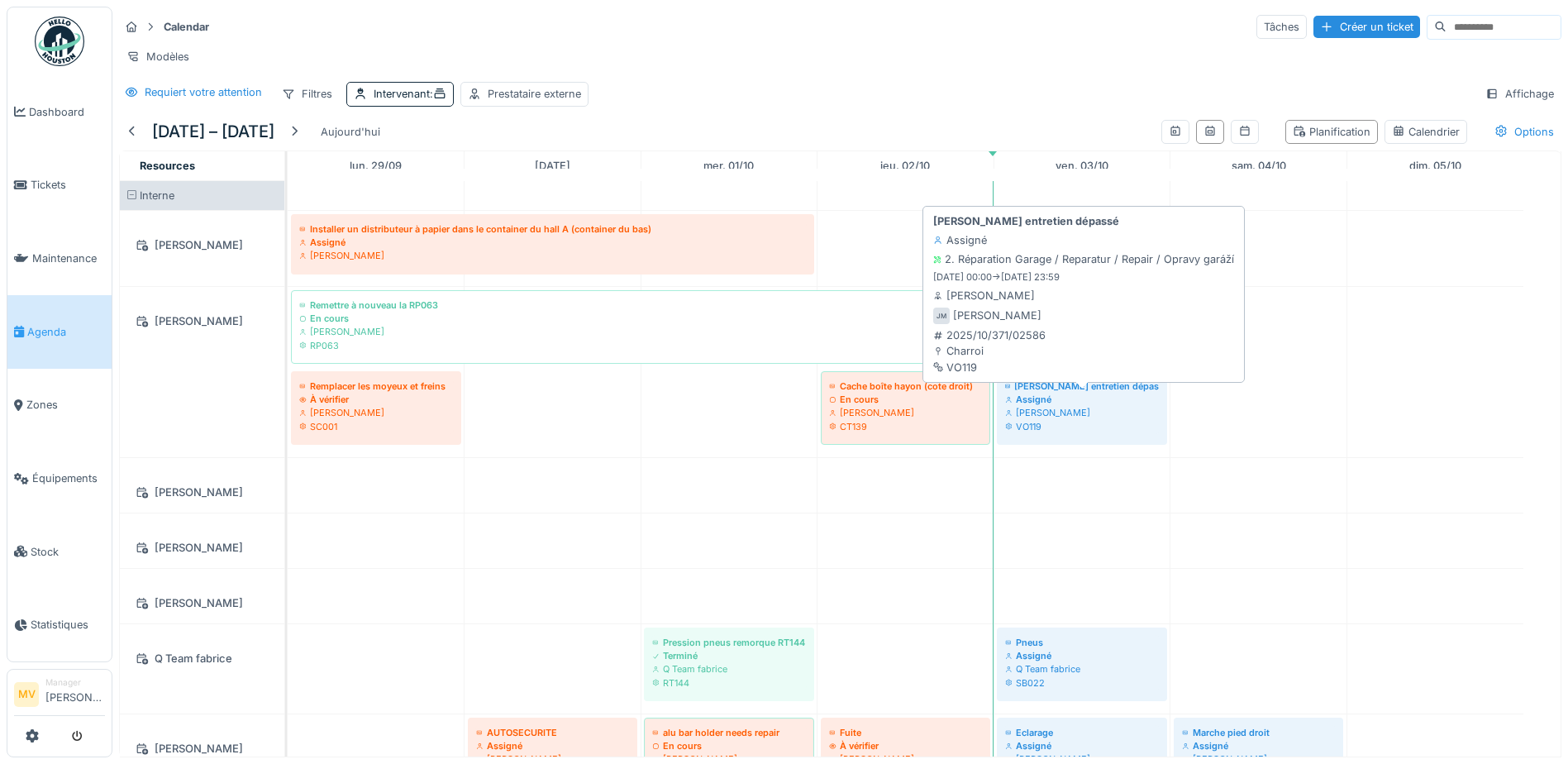
click at [1032, 419] on div "[PERSON_NAME]" at bounding box center [1082, 412] width 154 height 13
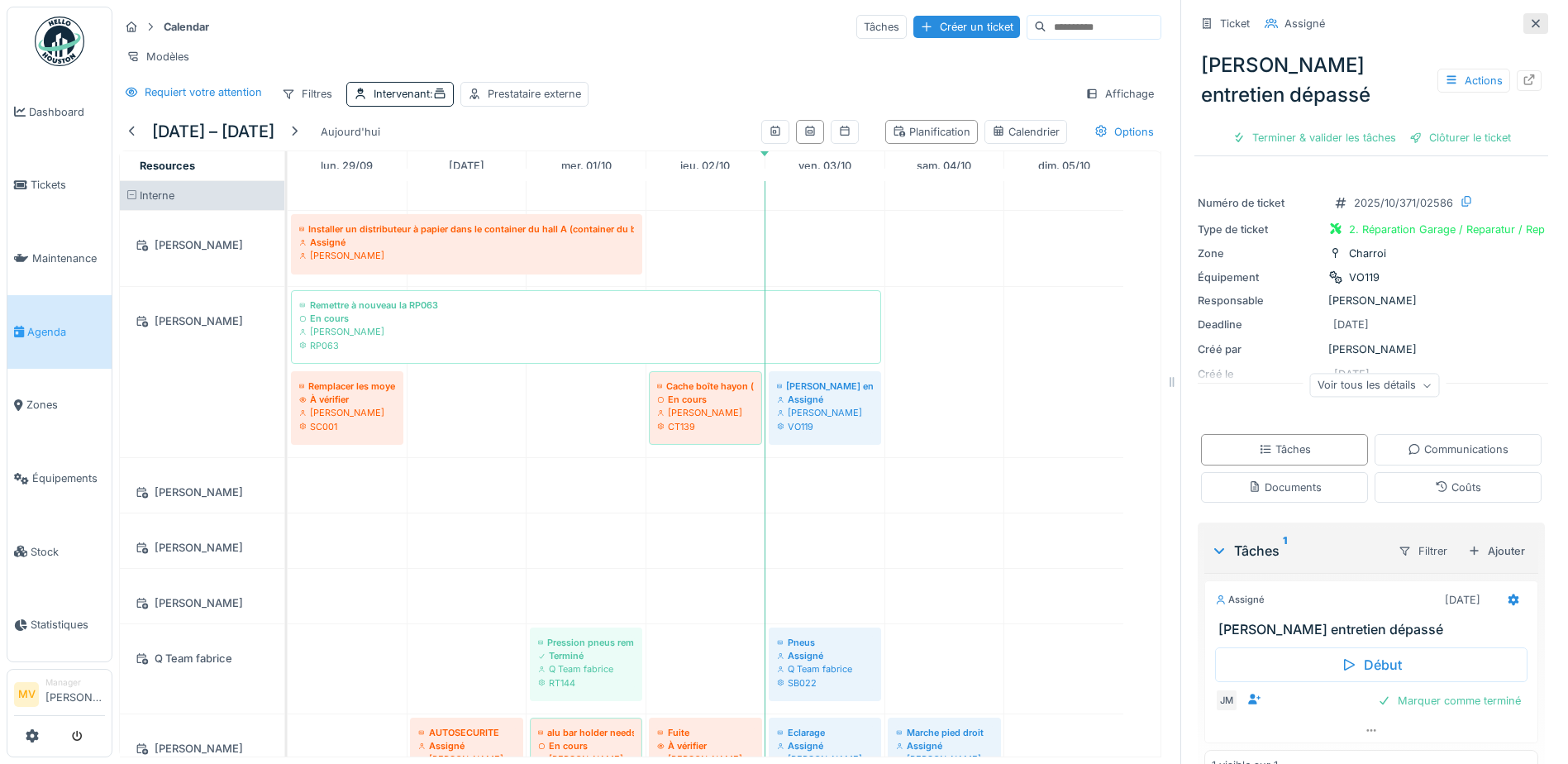
click at [1532, 26] on icon at bounding box center [1535, 22] width 8 height 8
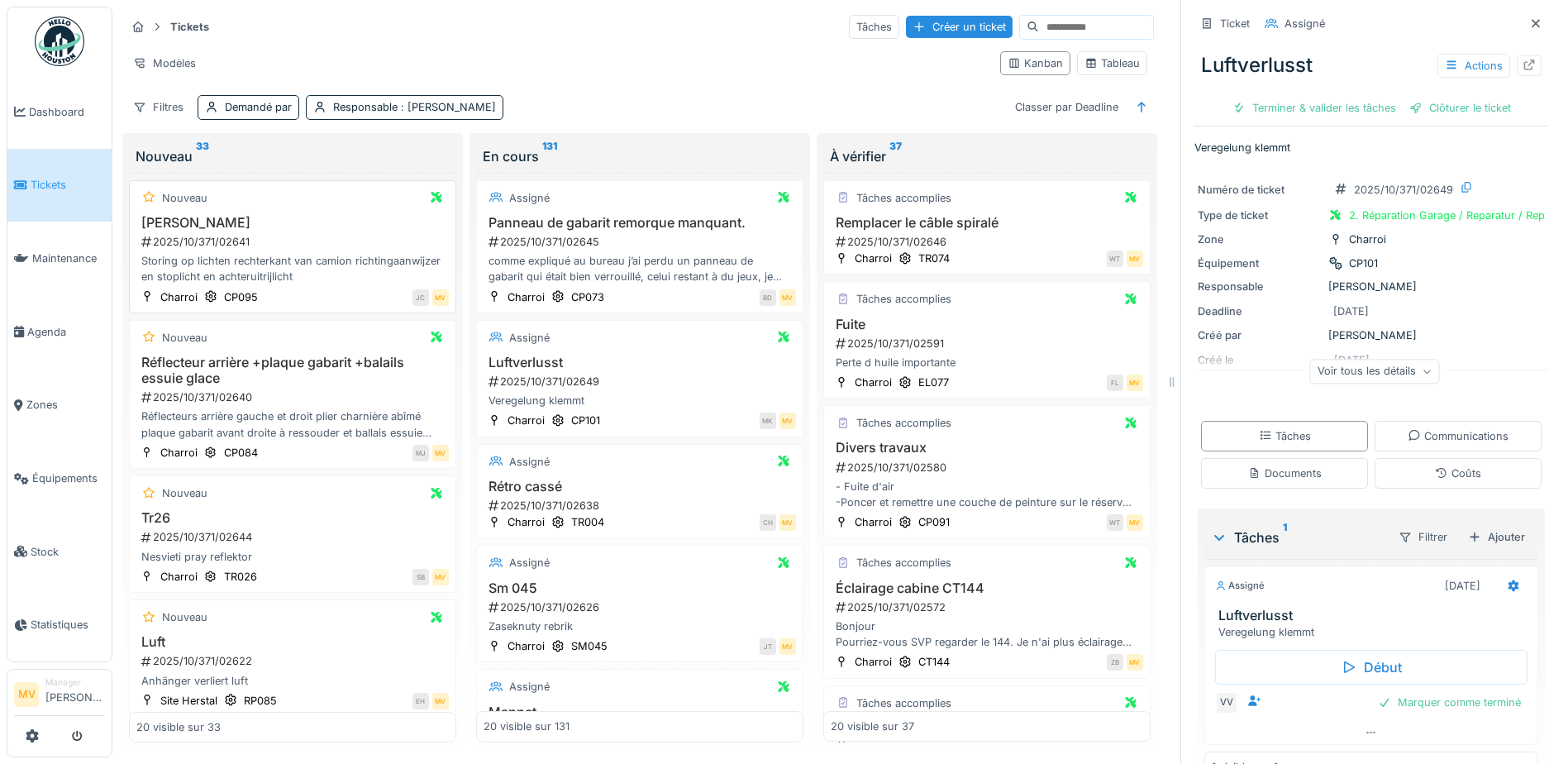
click at [279, 279] on div "Storing op lichten rechterkant van camion richtingaanwijzer en stoplicht en ach…" at bounding box center [292, 268] width 313 height 31
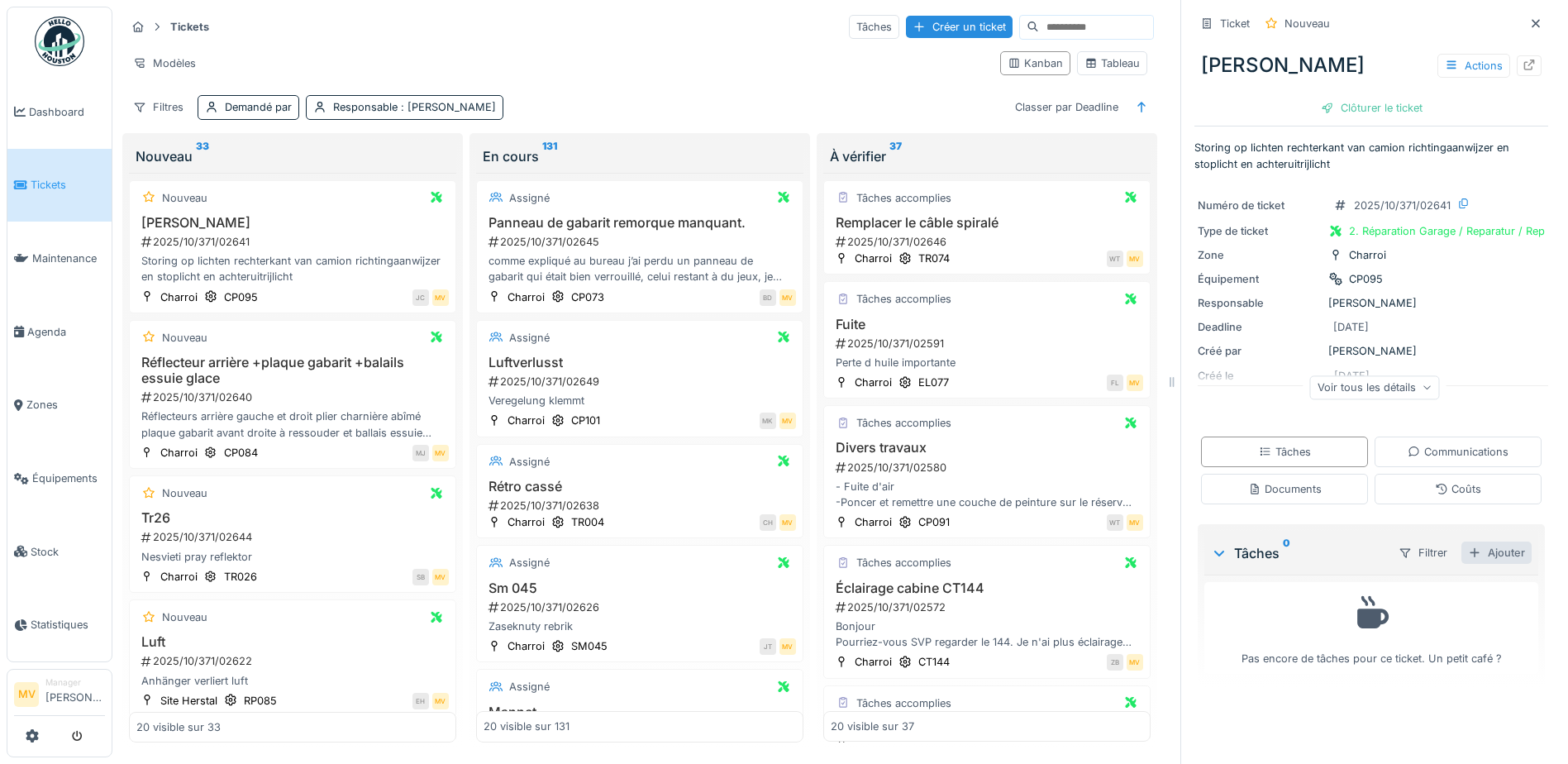
click at [1464, 556] on div "Ajouter" at bounding box center [1495, 552] width 70 height 22
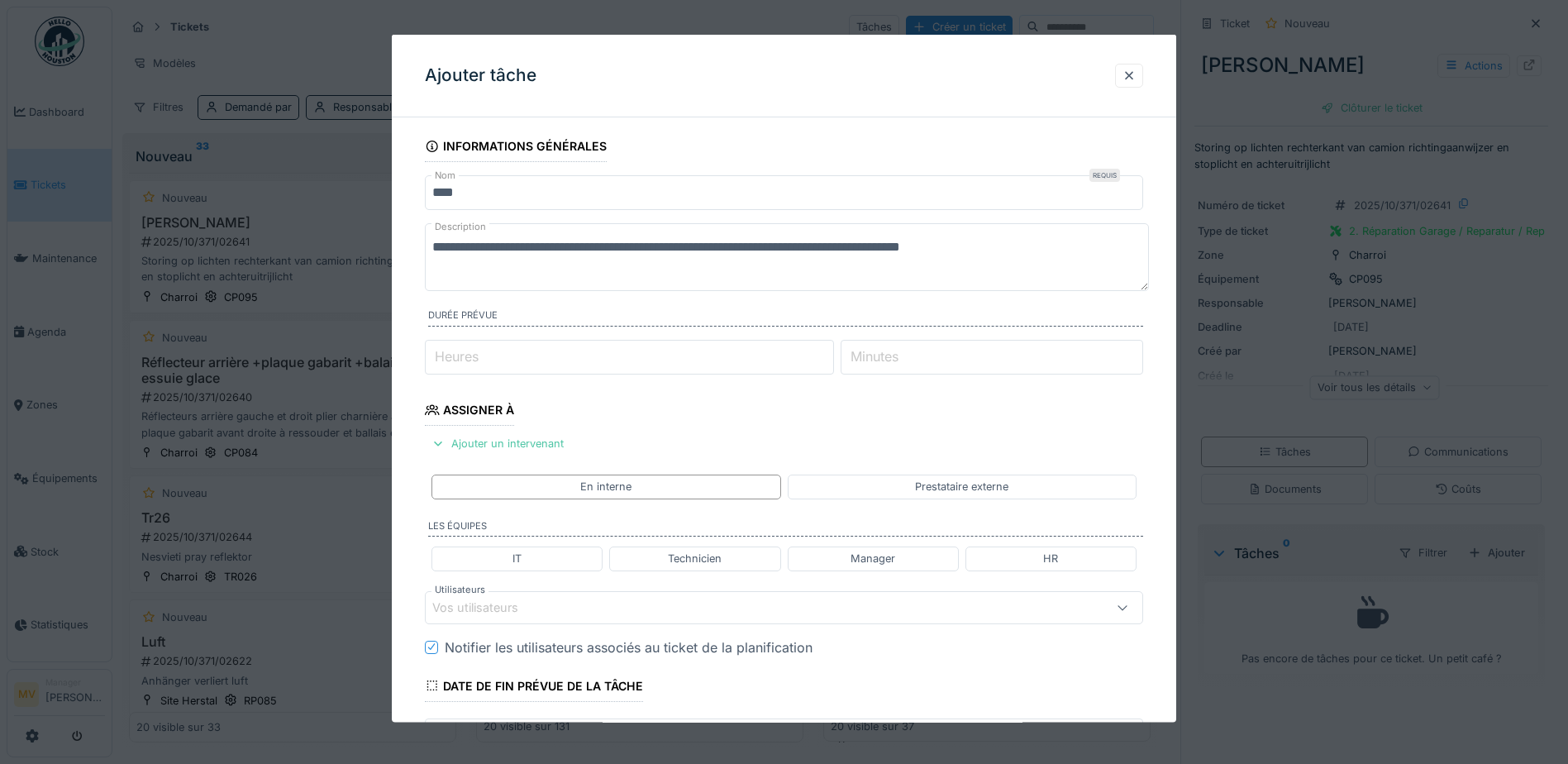
click at [673, 610] on div "Vos utilisateurs" at bounding box center [741, 606] width 619 height 19
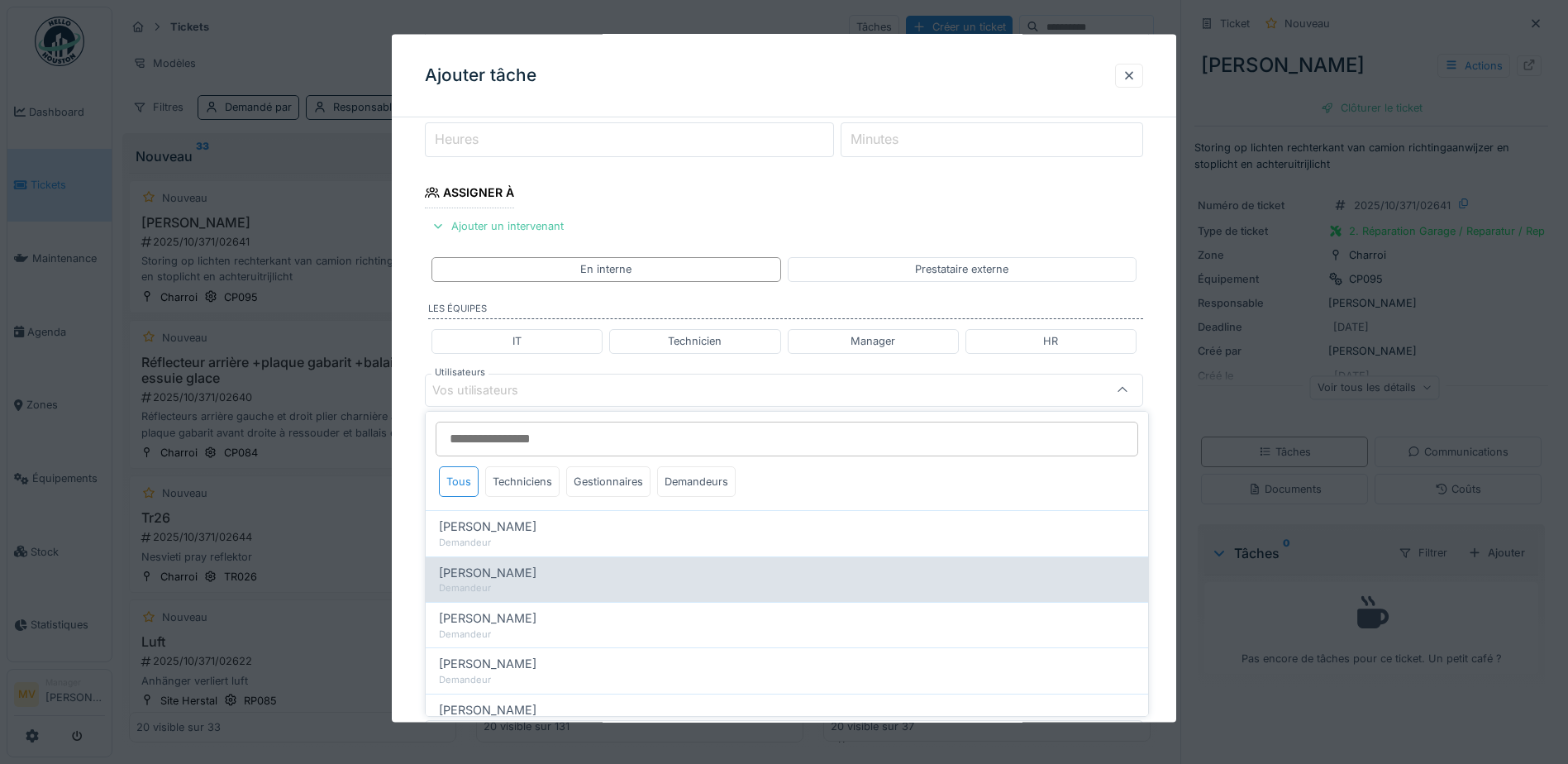
scroll to position [229, 0]
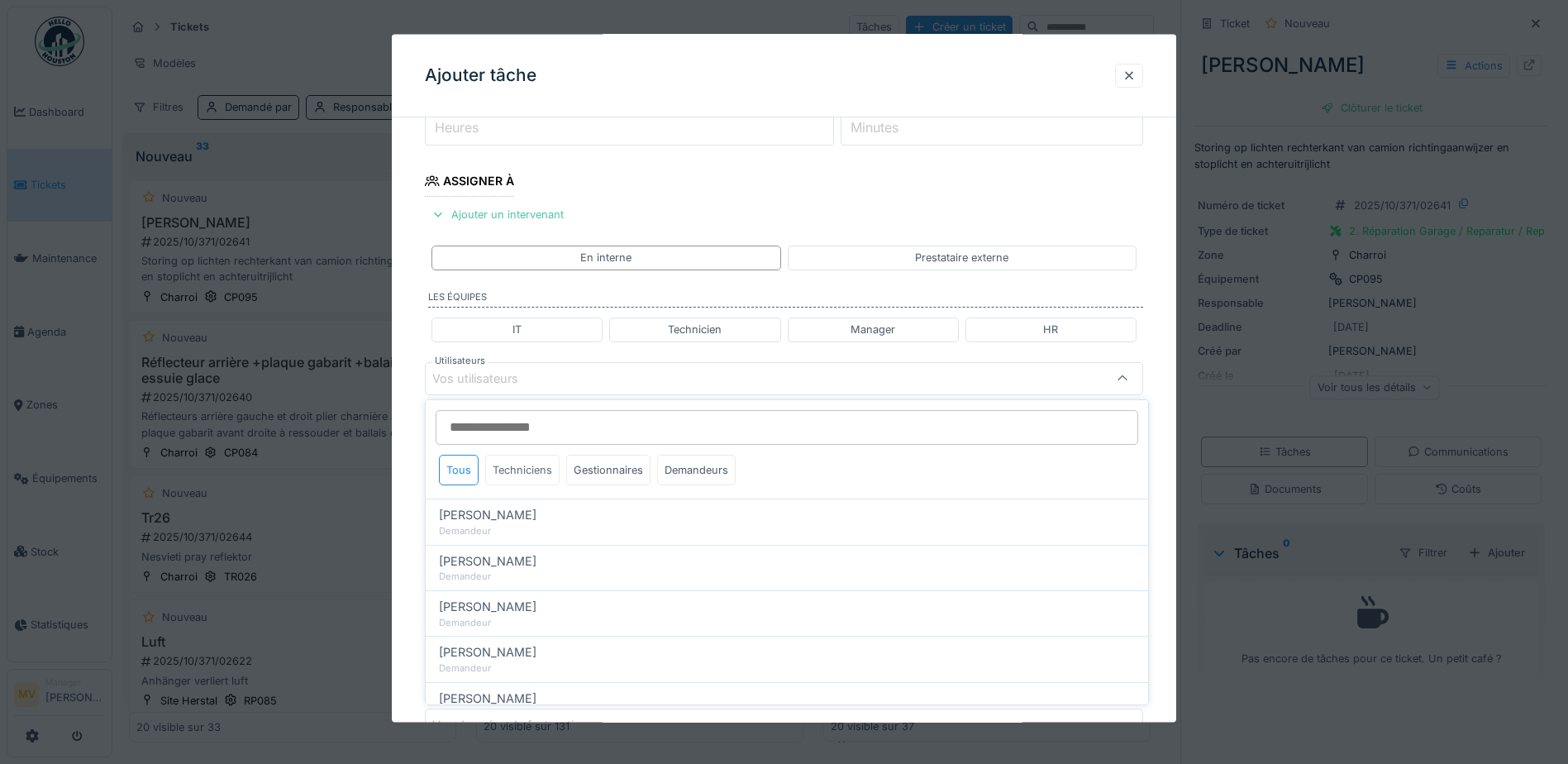
click at [535, 463] on div "Techniciens" at bounding box center [522, 469] width 74 height 31
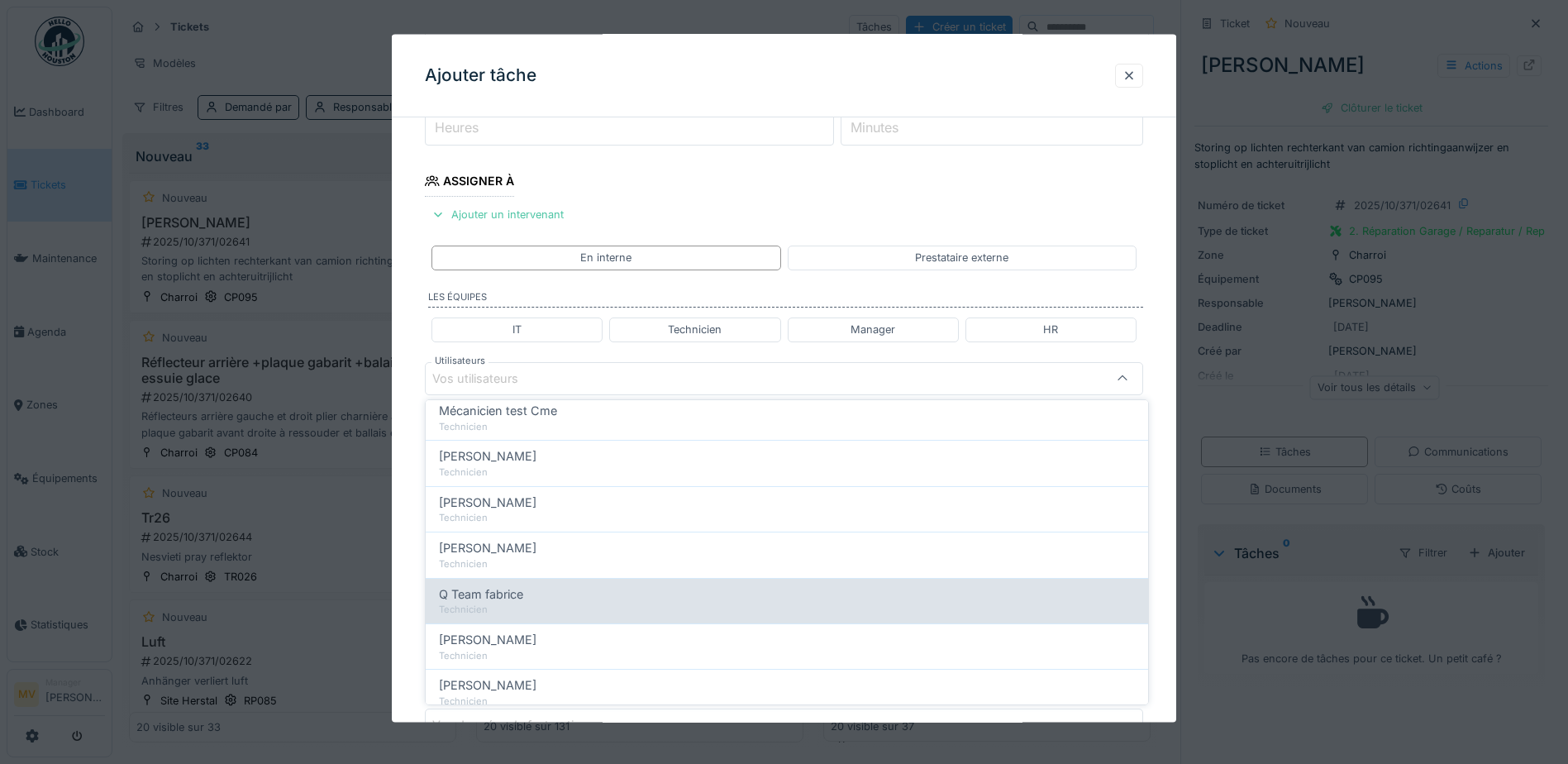
scroll to position [248, 0]
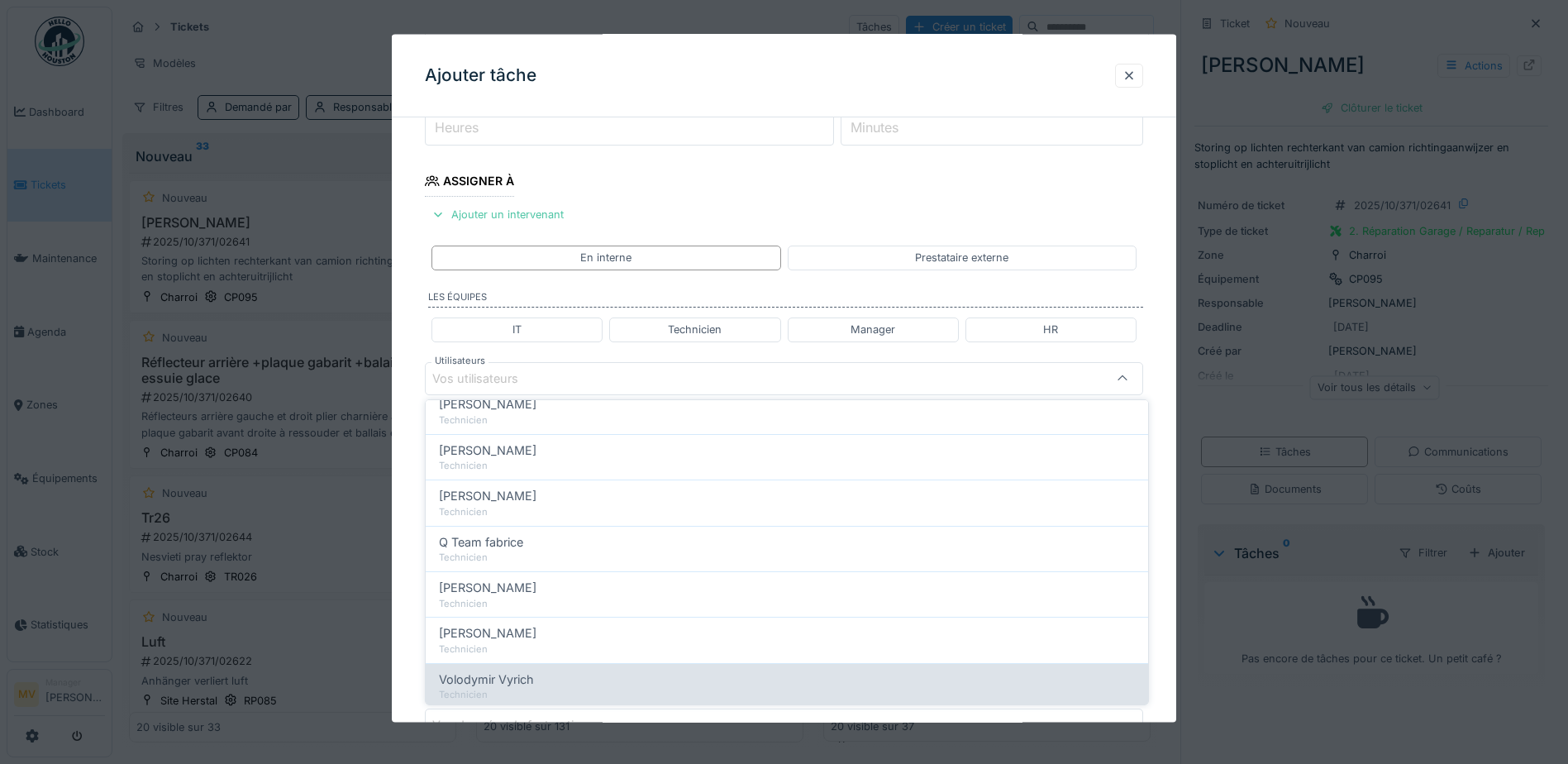
click at [513, 683] on span "Volodymir Vyrich" at bounding box center [486, 679] width 95 height 19
type input "*****"
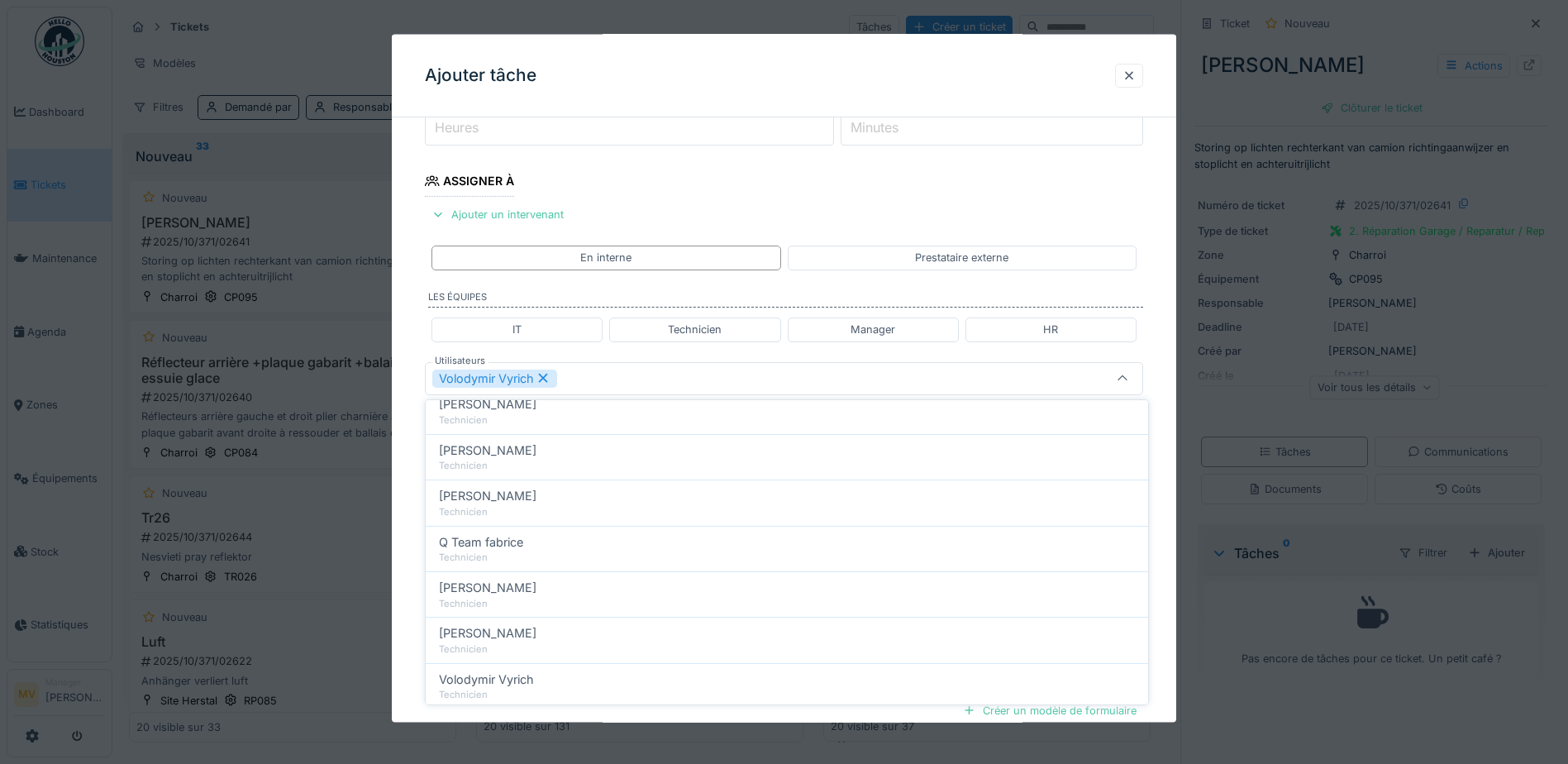
scroll to position [0, 0]
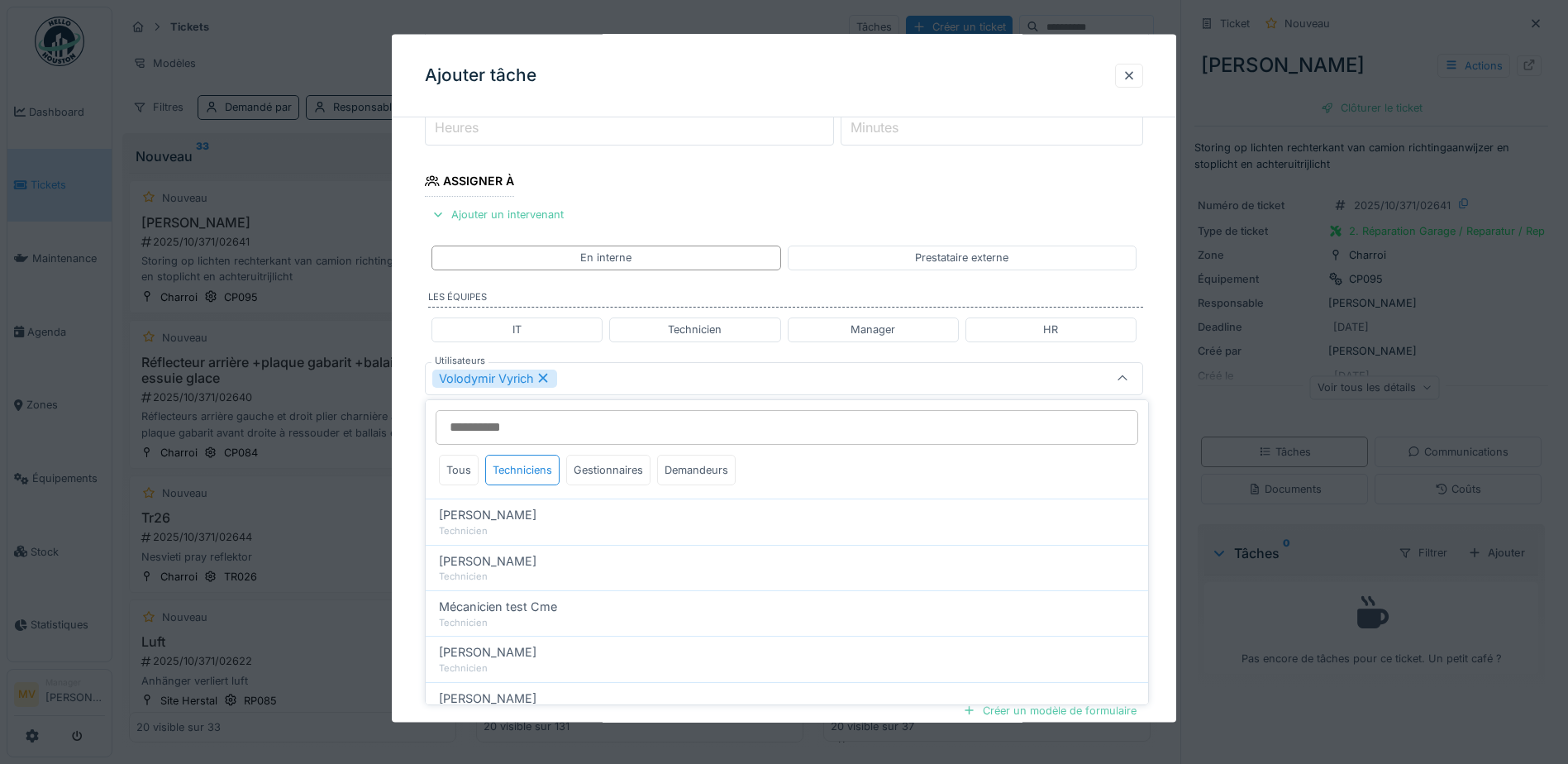
click at [652, 376] on div "Volodymir Vyrich" at bounding box center [741, 377] width 619 height 19
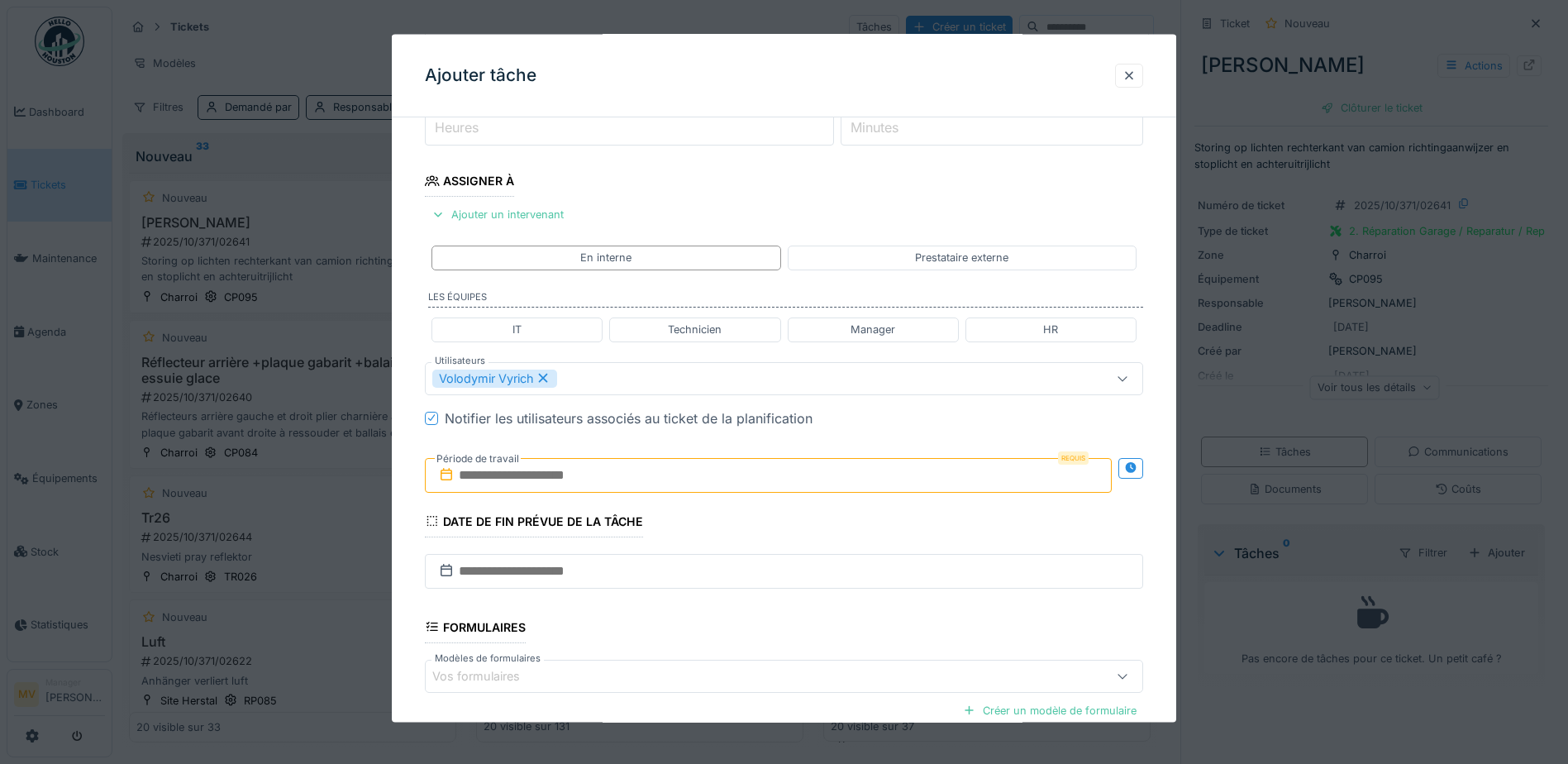
click at [640, 467] on input "text" at bounding box center [769, 474] width 687 height 35
click at [818, 589] on div "4" at bounding box center [825, 583] width 22 height 22
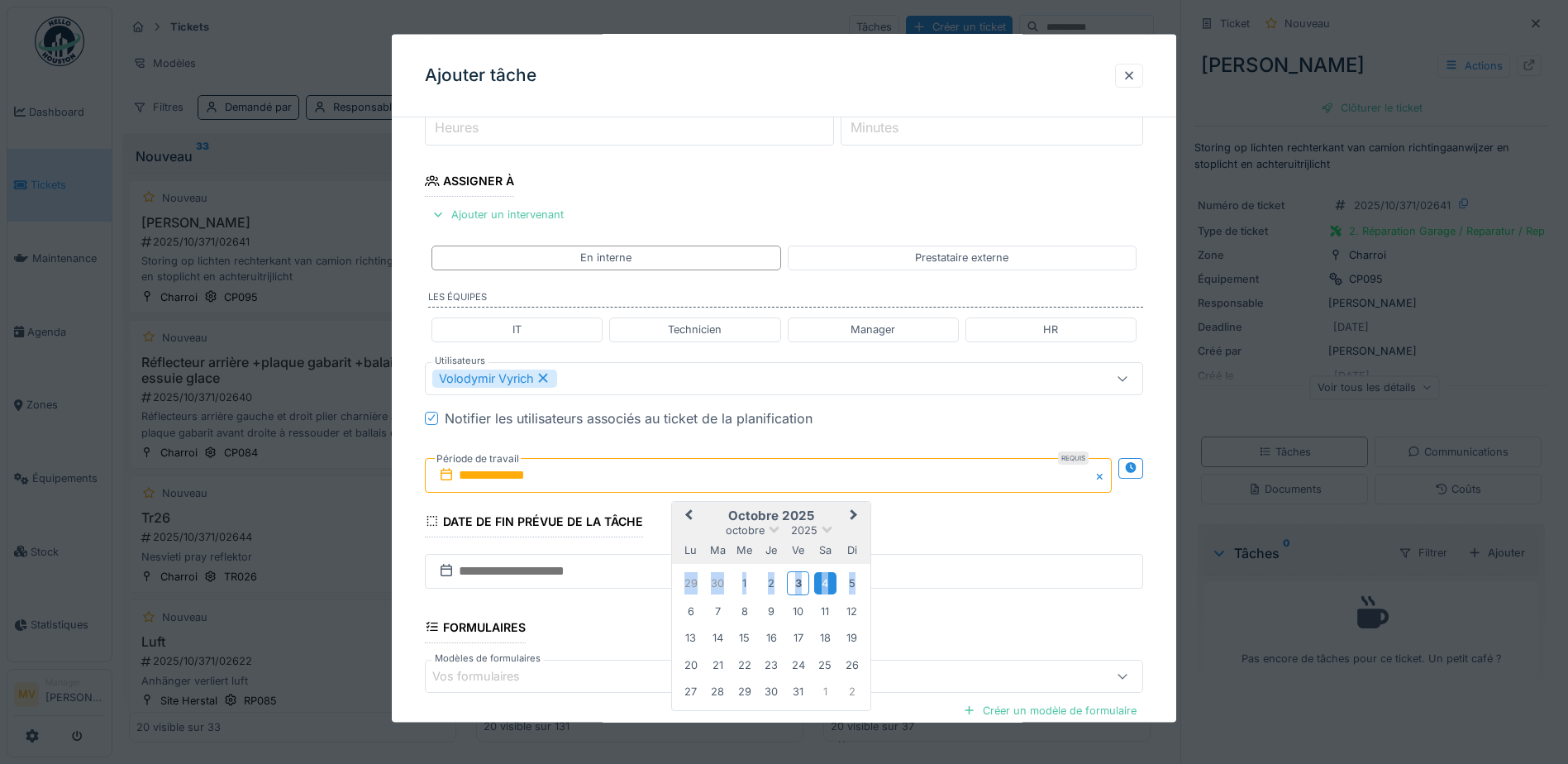
click at [818, 589] on div "4" at bounding box center [825, 583] width 22 height 22
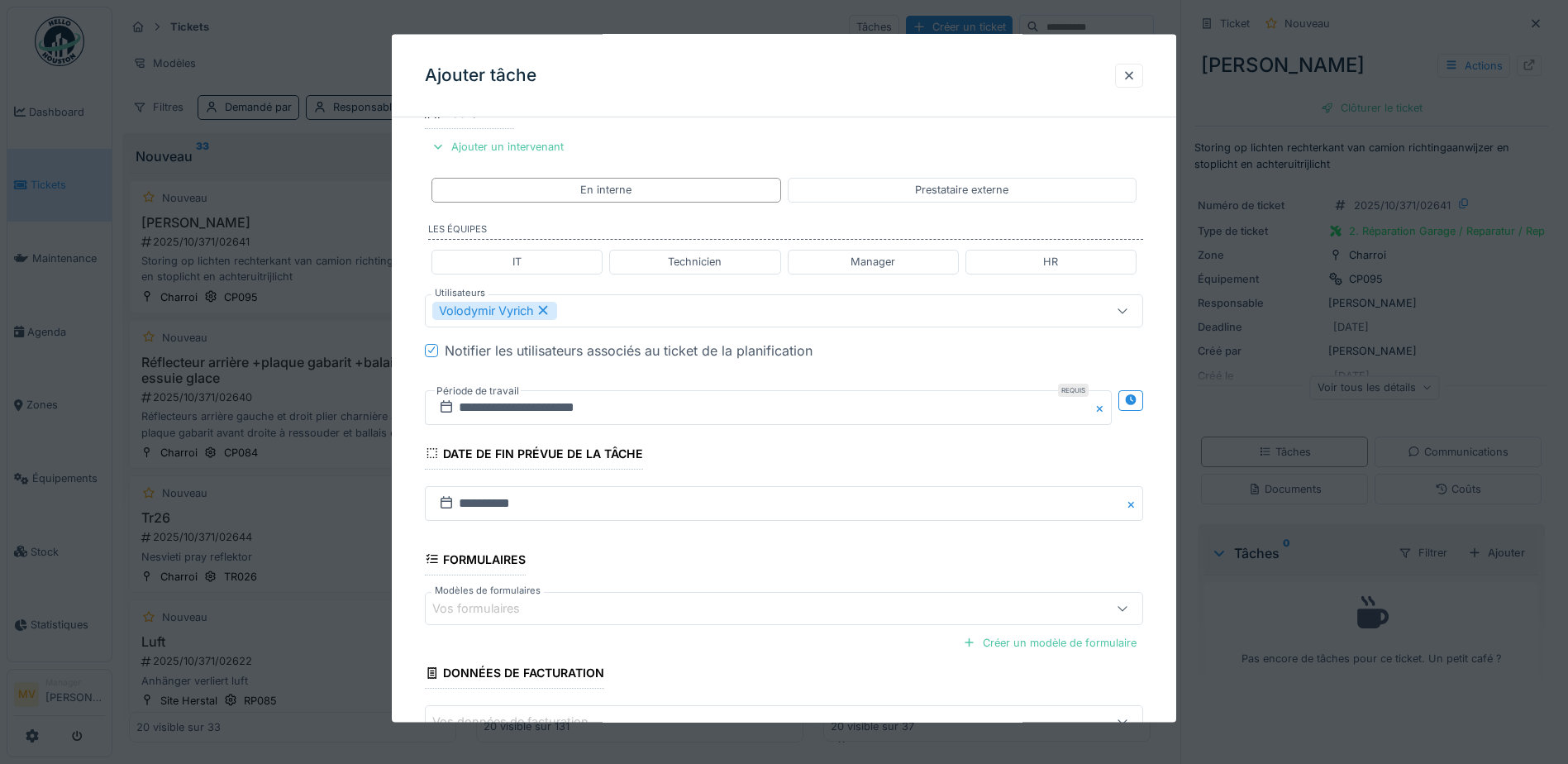
scroll to position [406, 0]
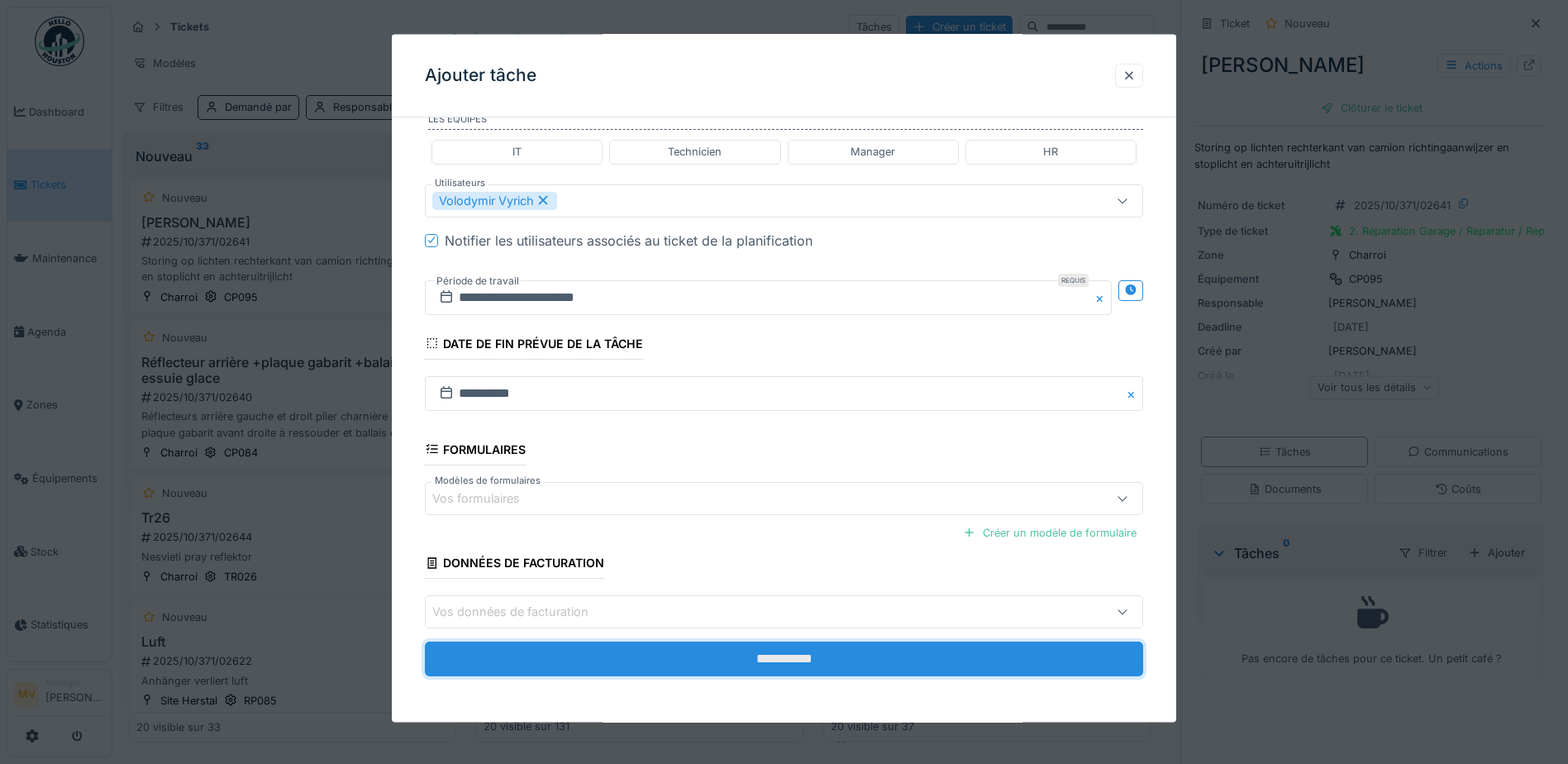
click at [844, 647] on input "**********" at bounding box center [784, 658] width 718 height 35
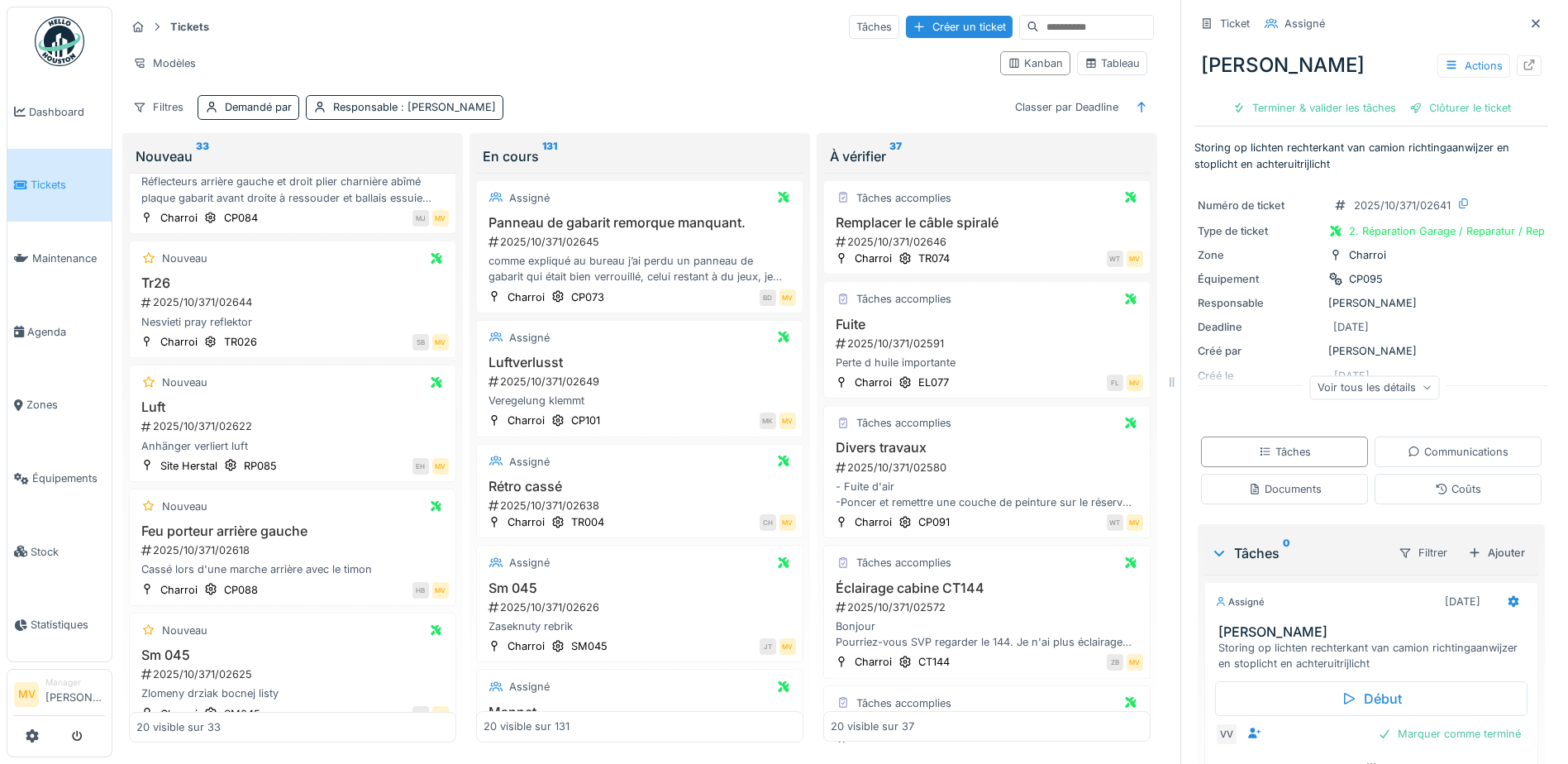
scroll to position [248, 0]
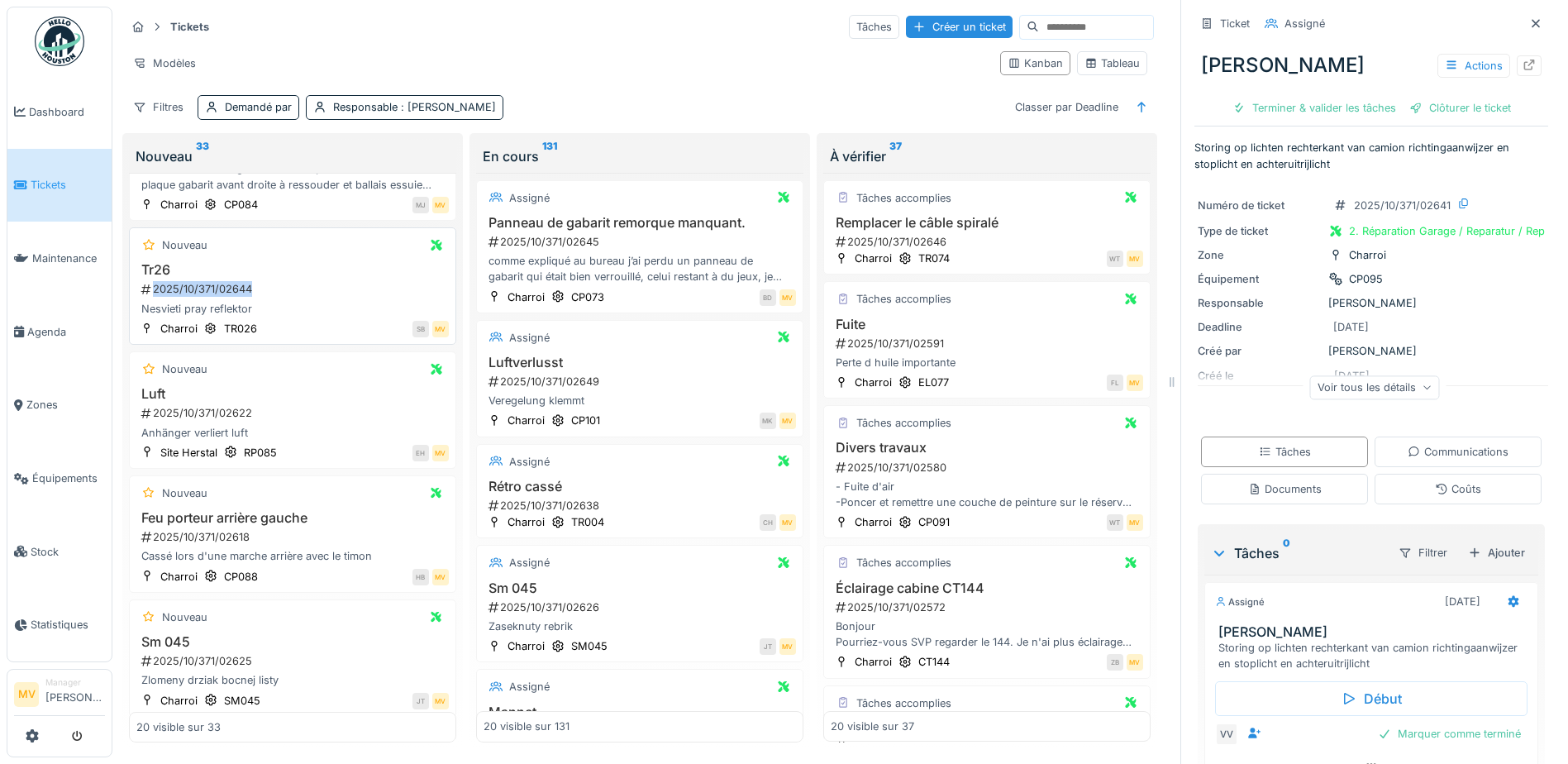
click at [249, 282] on div "2025/10/371/02644" at bounding box center [294, 289] width 309 height 16
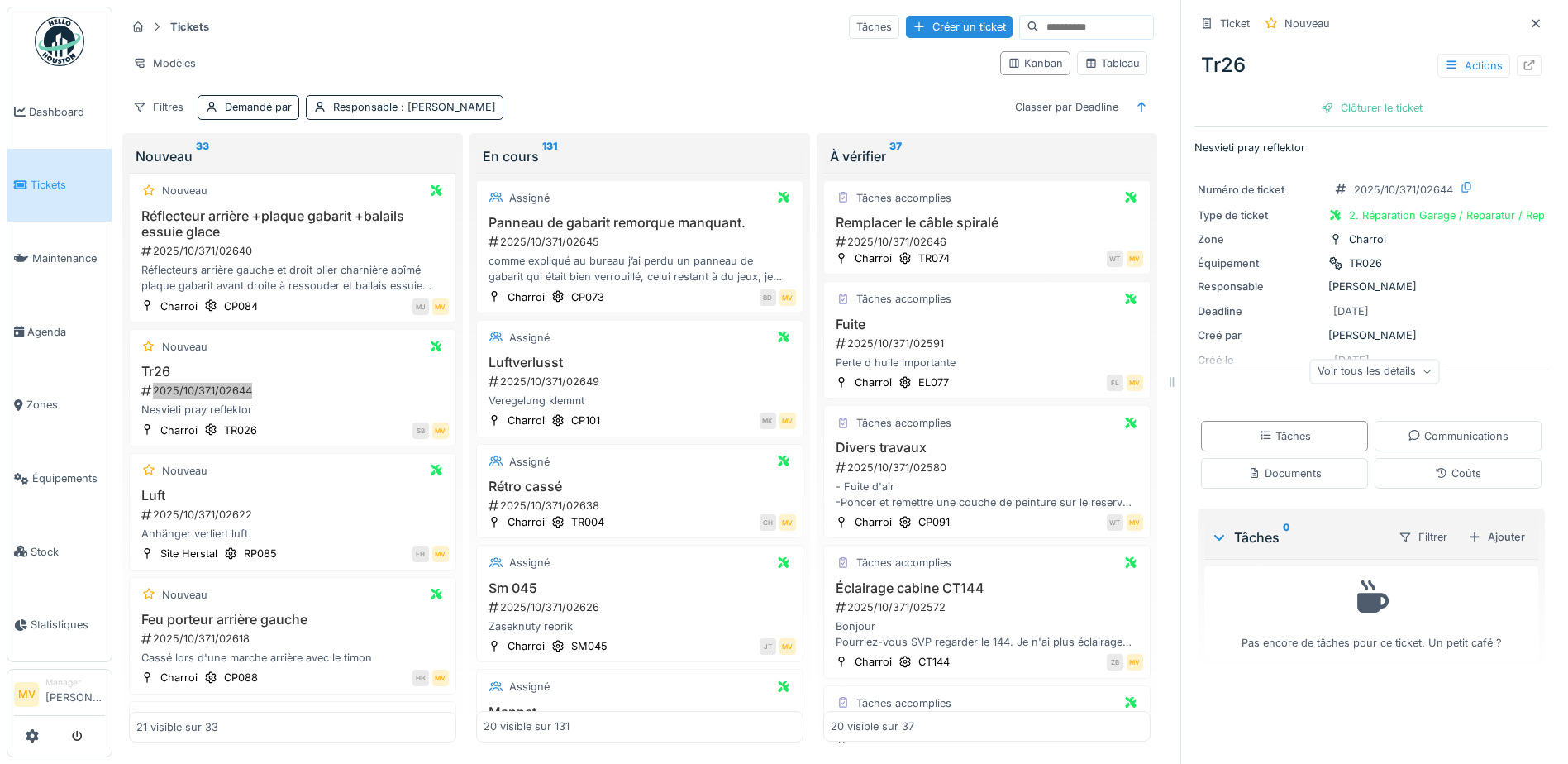
scroll to position [350, 0]
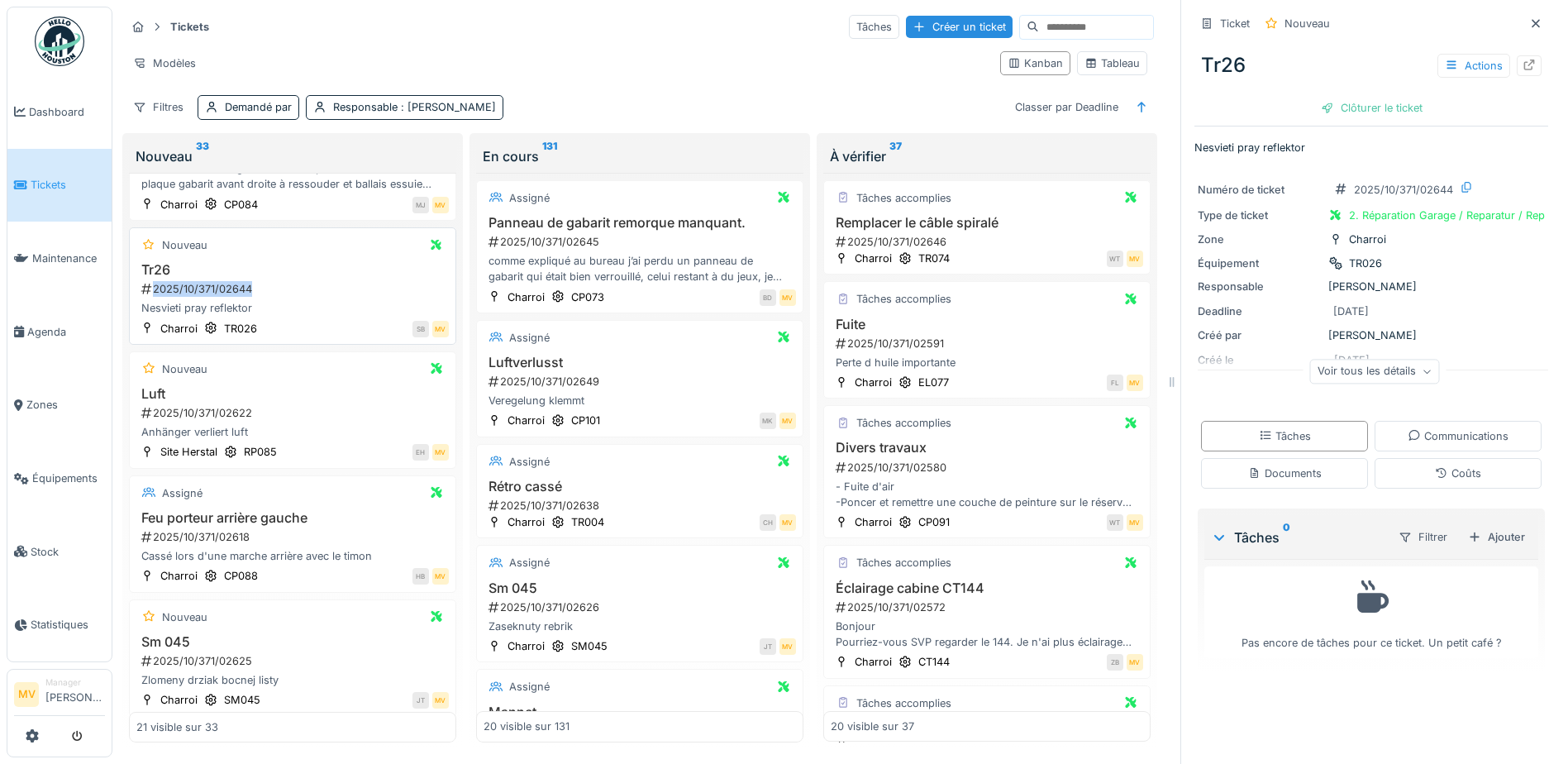
click at [329, 296] on div "2025/10/371/02644" at bounding box center [294, 289] width 309 height 16
click at [1464, 541] on div "Ajouter" at bounding box center [1495, 536] width 70 height 22
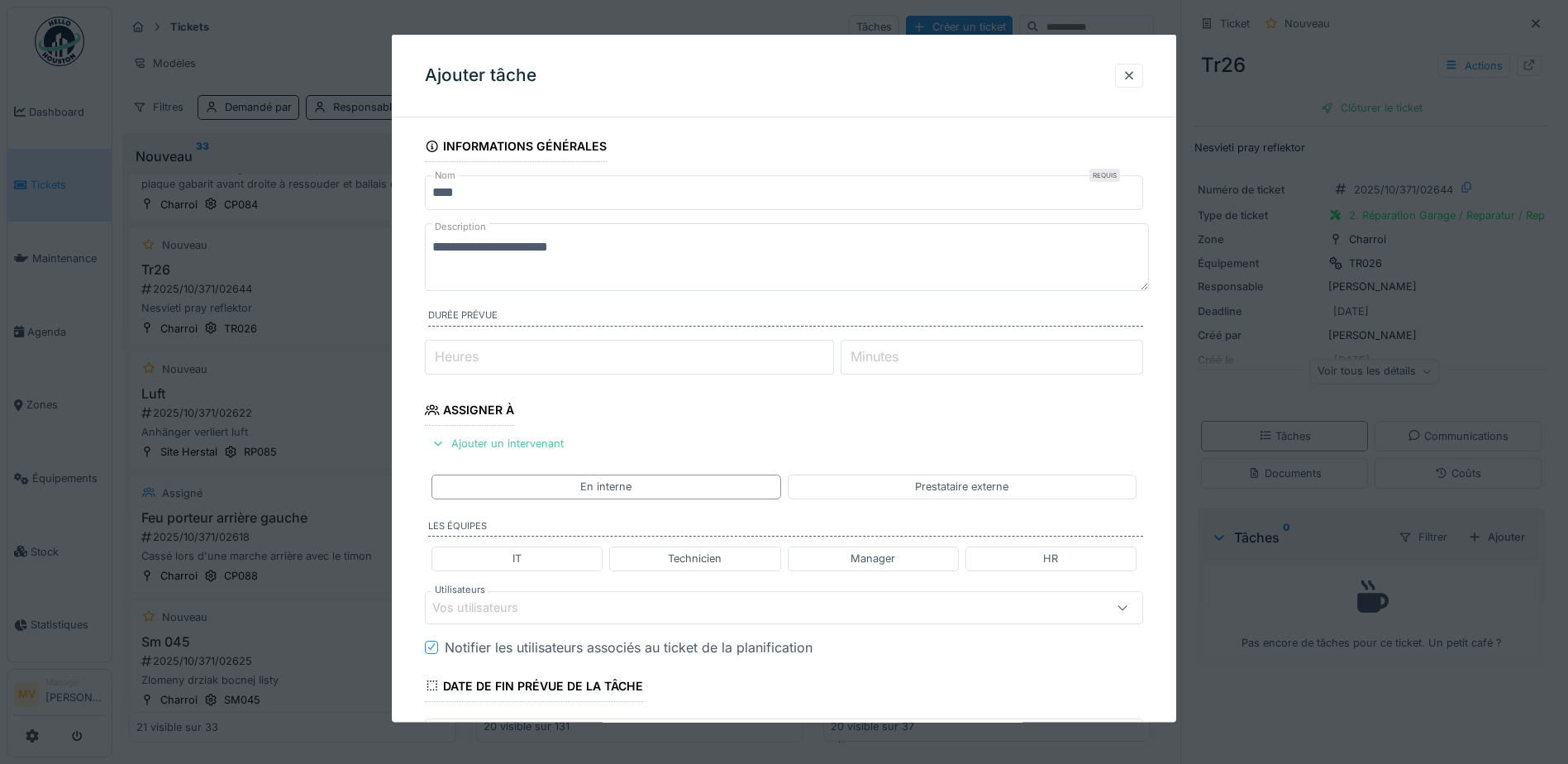
click at [640, 615] on div "Vos utilisateurs" at bounding box center [741, 606] width 619 height 19
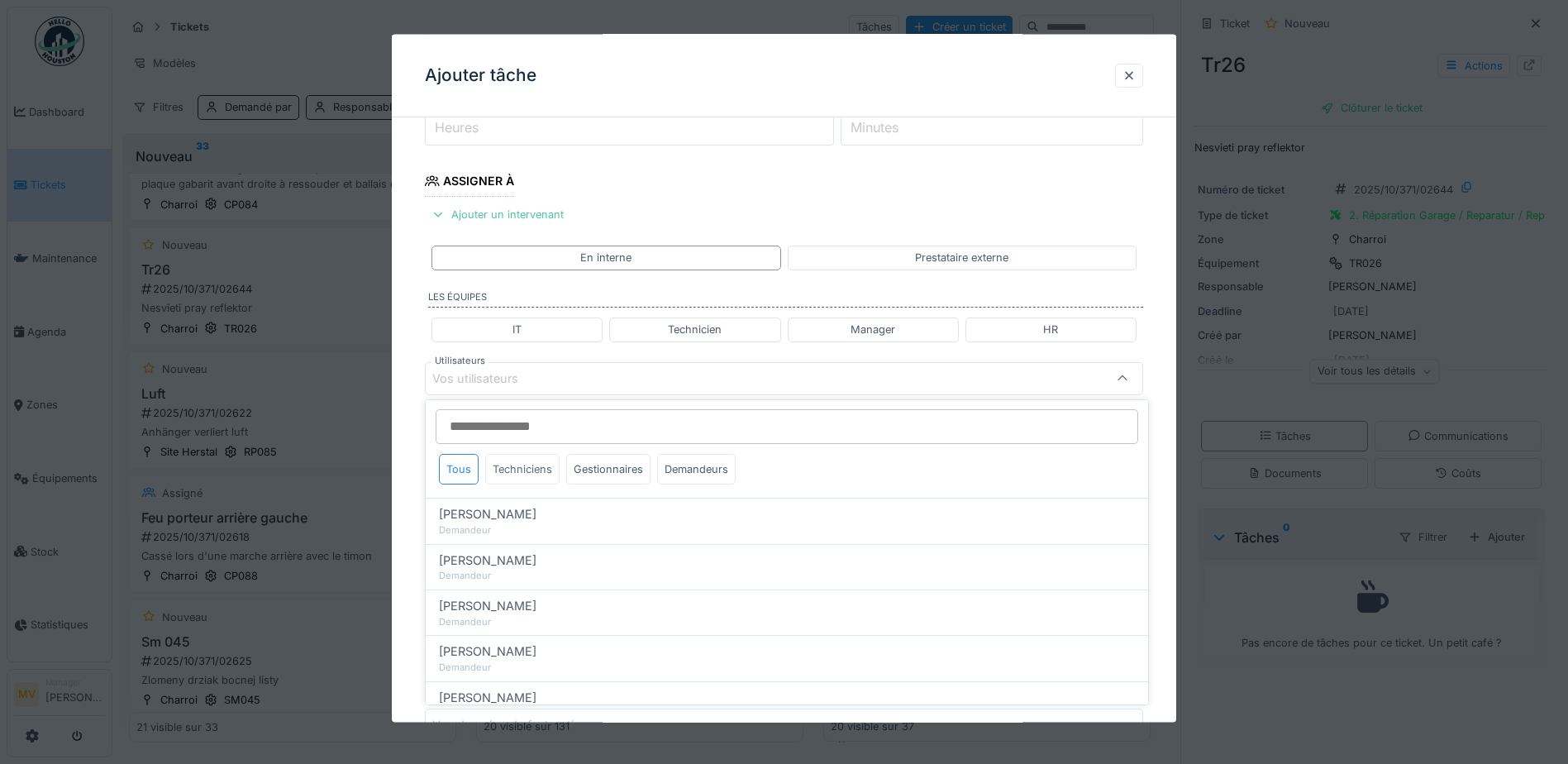
scroll to position [0, 0]
click at [534, 470] on div "Techniciens" at bounding box center [522, 469] width 74 height 31
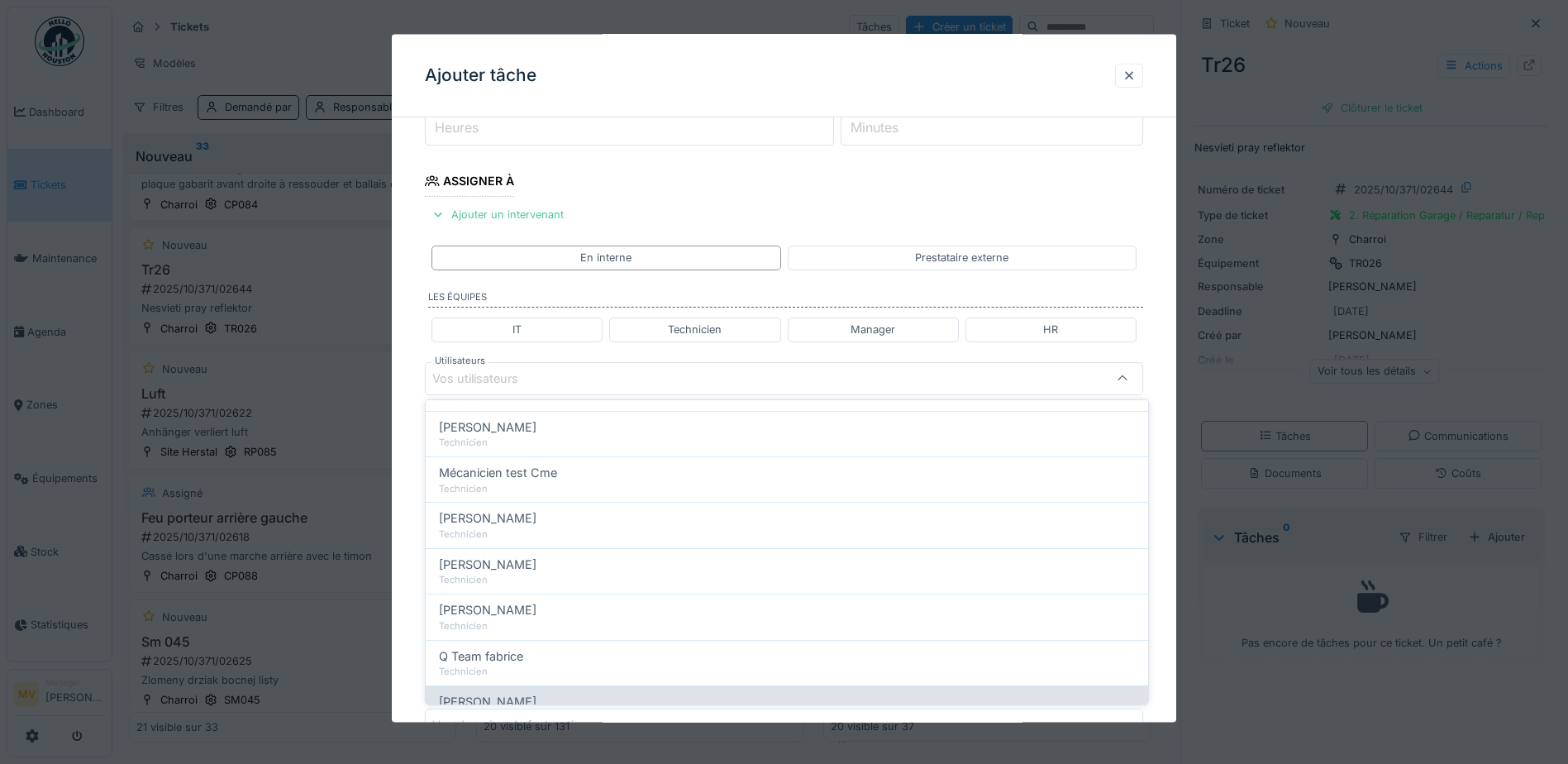
scroll to position [117, 0]
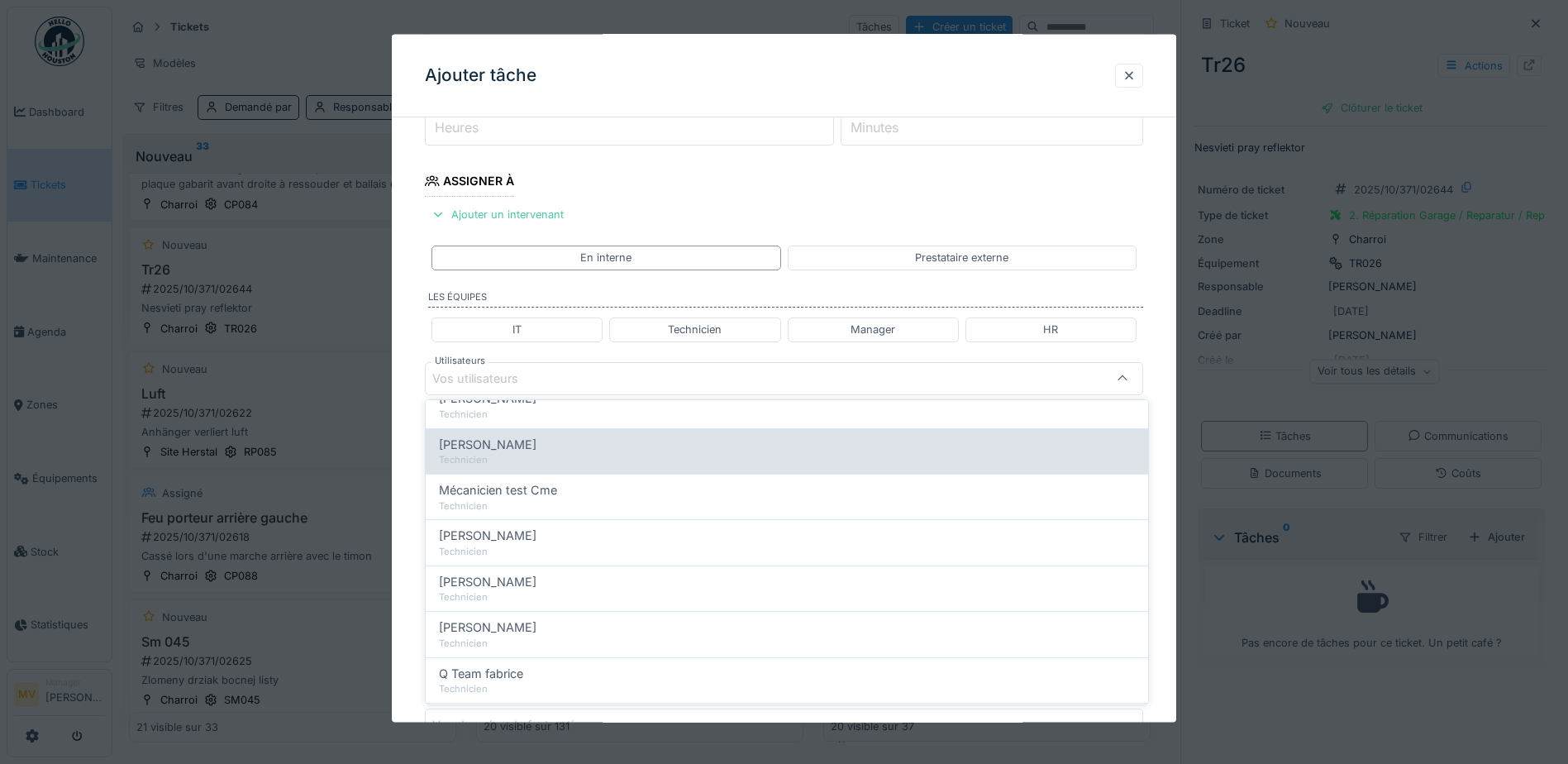
click at [599, 463] on div "Technicien" at bounding box center [787, 460] width 696 height 14
type input "****"
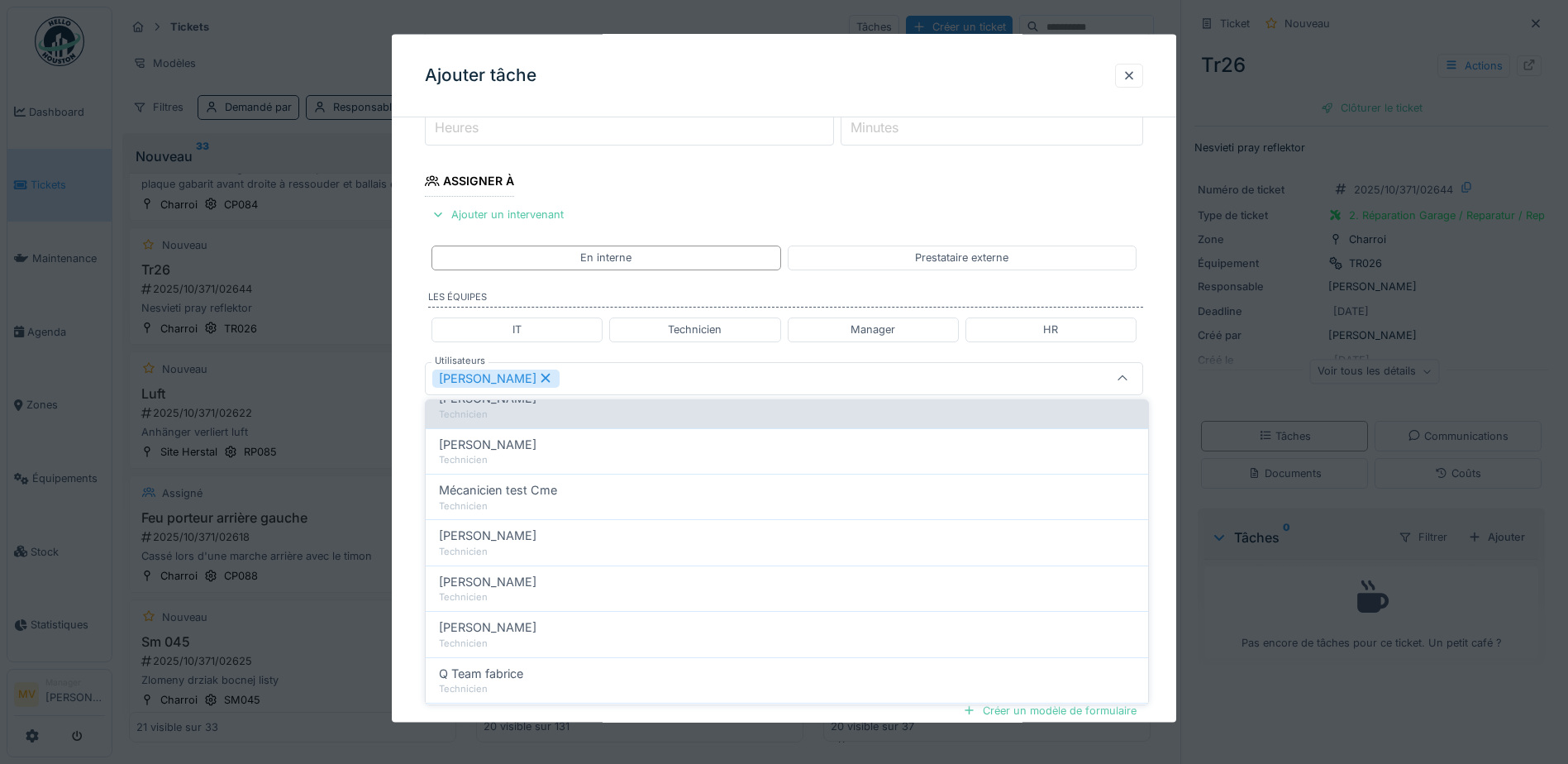
scroll to position [0, 0]
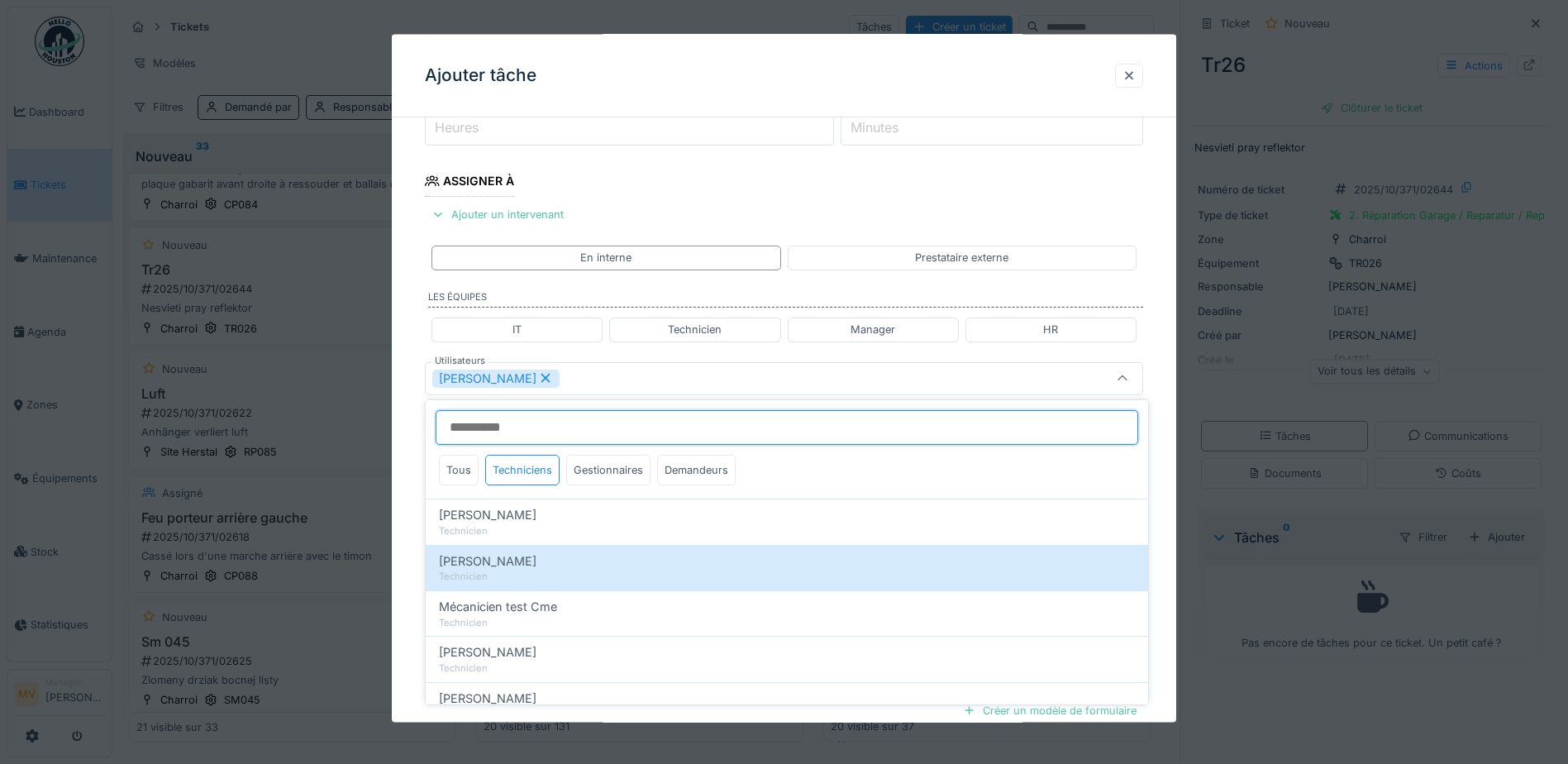
click at [637, 429] on input "Utilisateurs" at bounding box center [786, 427] width 702 height 35
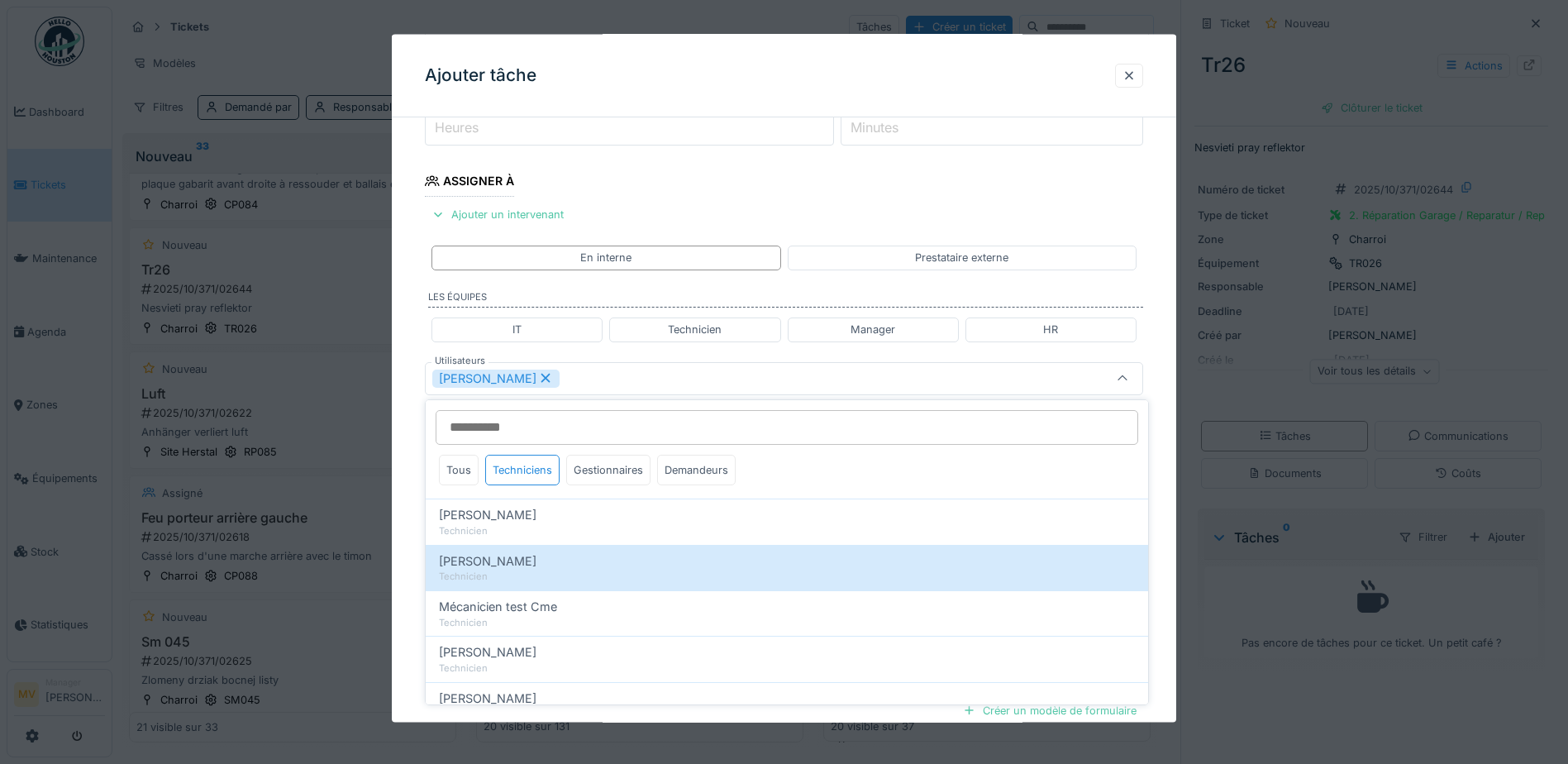
click at [650, 378] on div "[PERSON_NAME]" at bounding box center [741, 377] width 619 height 19
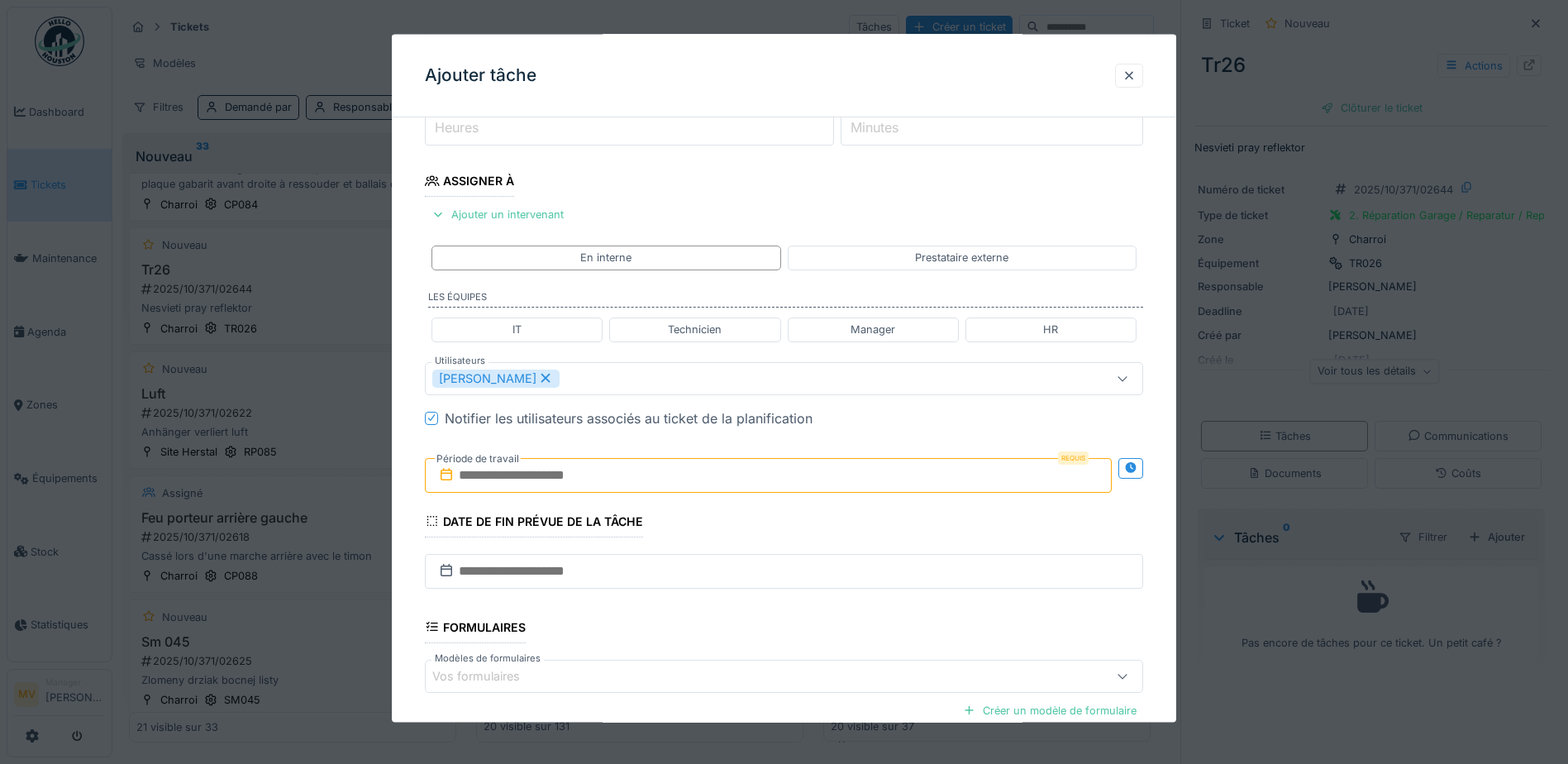
click at [574, 479] on input "text" at bounding box center [769, 474] width 687 height 35
click at [819, 582] on div "4" at bounding box center [825, 583] width 22 height 22
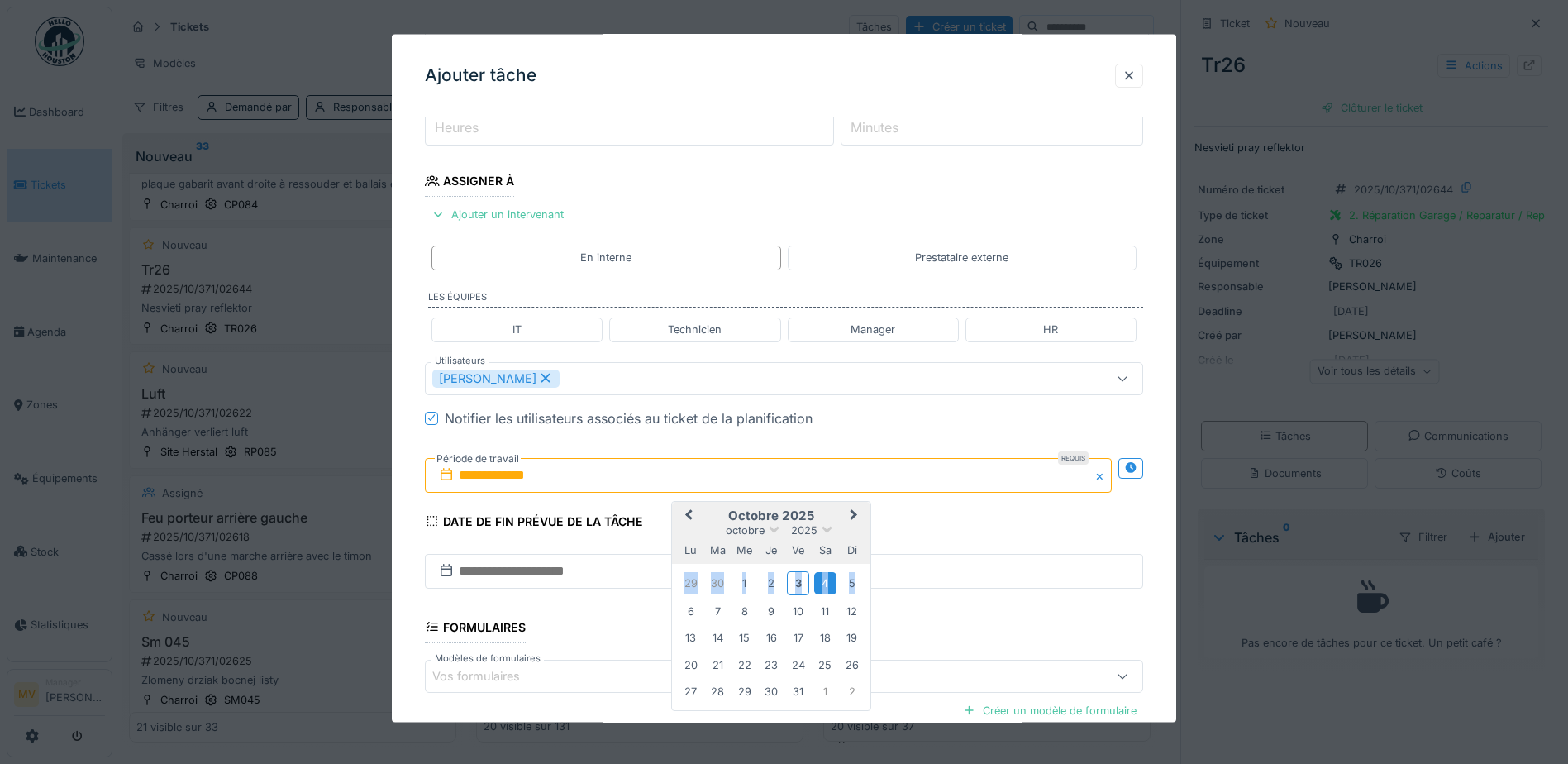
click at [819, 582] on div "4" at bounding box center [825, 583] width 22 height 22
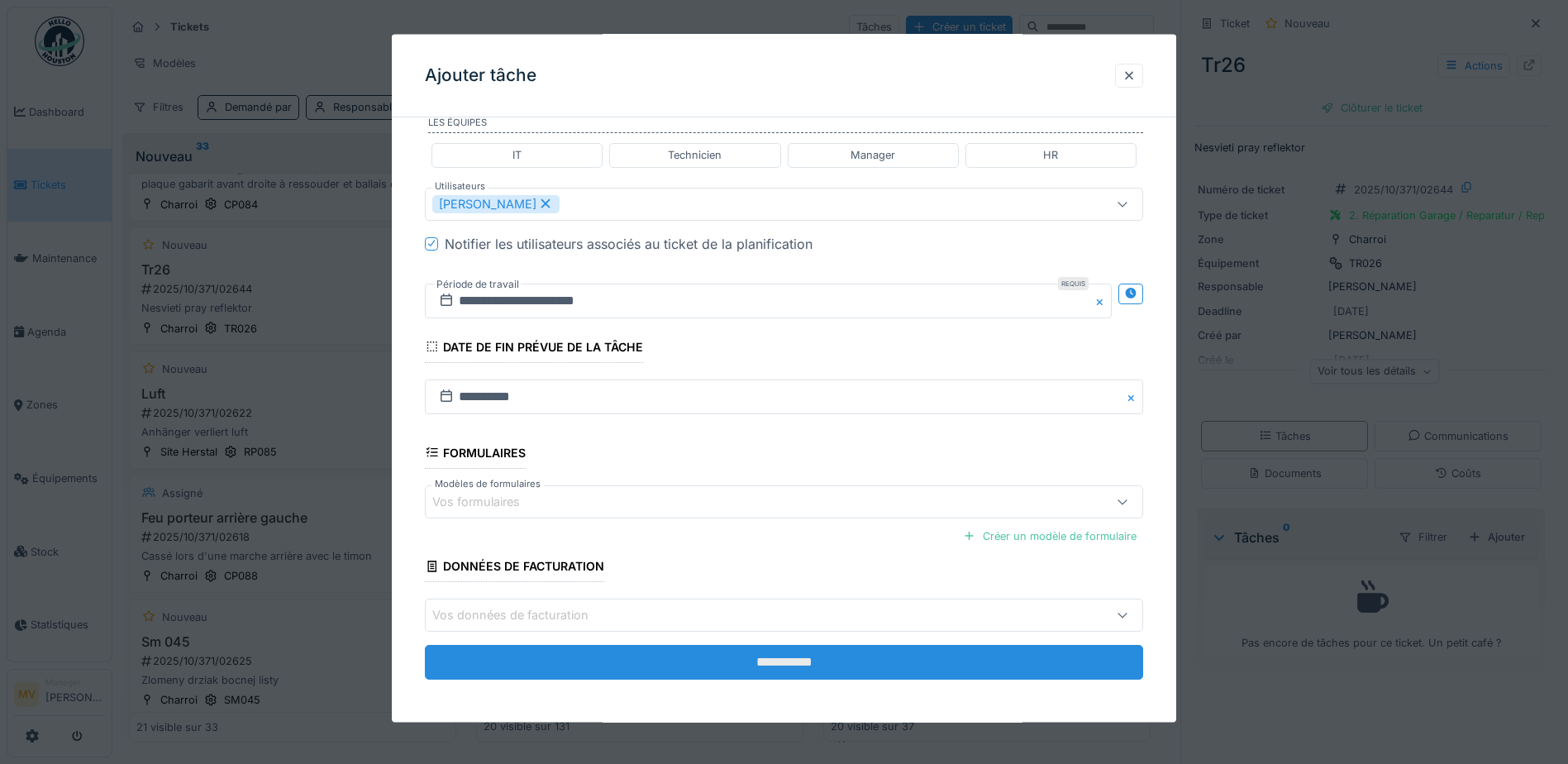
scroll to position [406, 0]
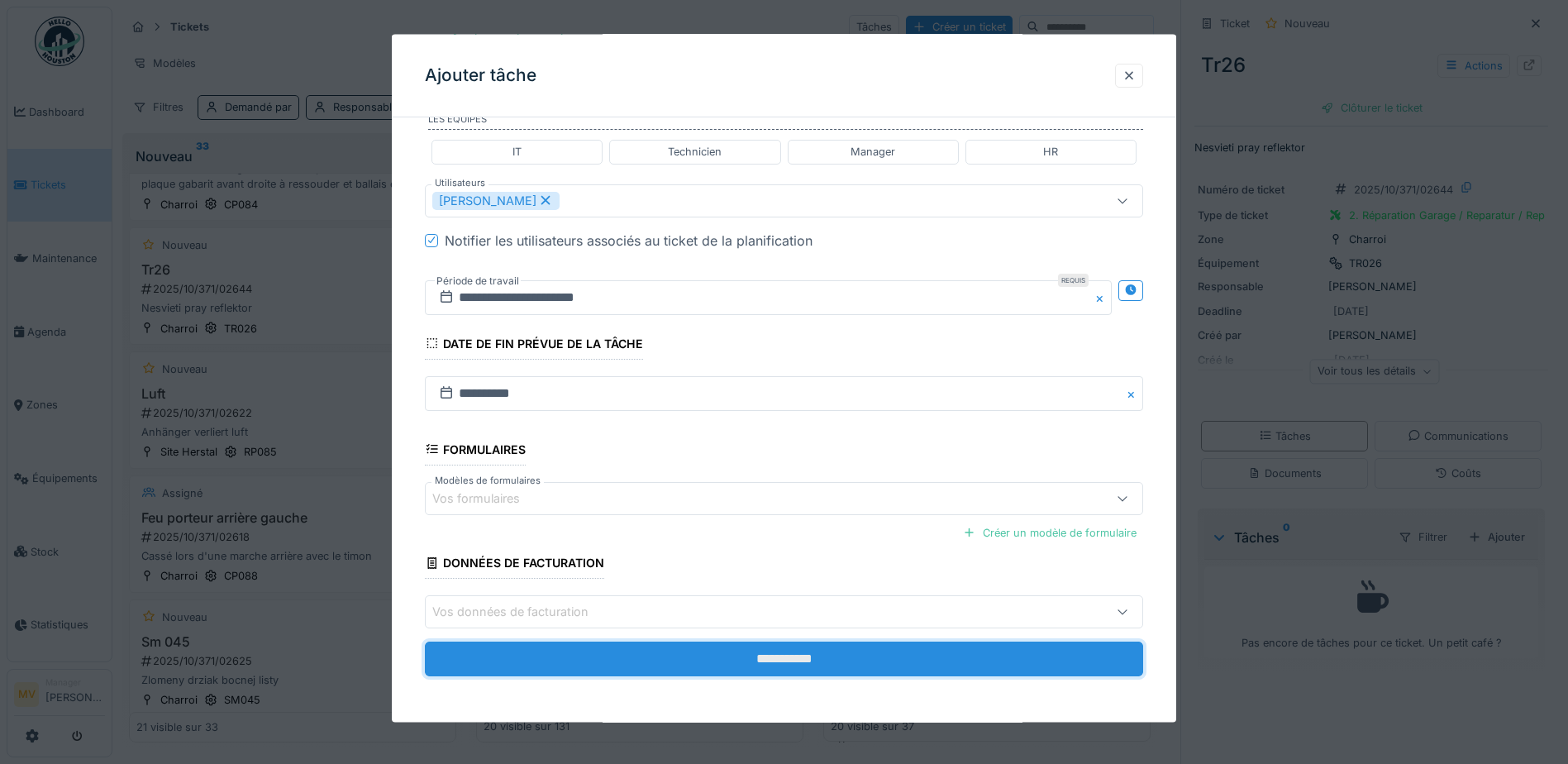
click at [838, 649] on input "**********" at bounding box center [784, 658] width 718 height 35
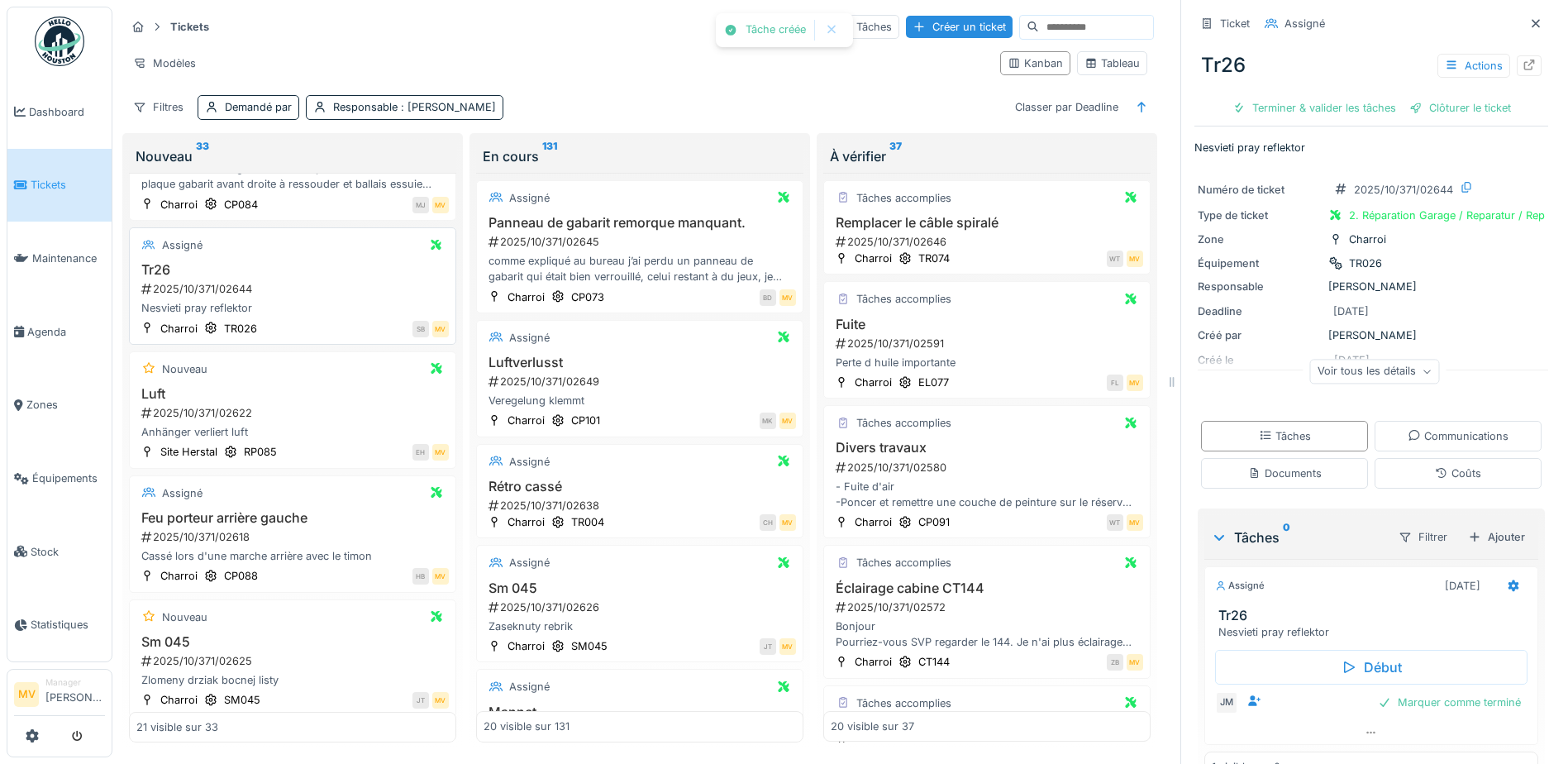
scroll to position [0, 0]
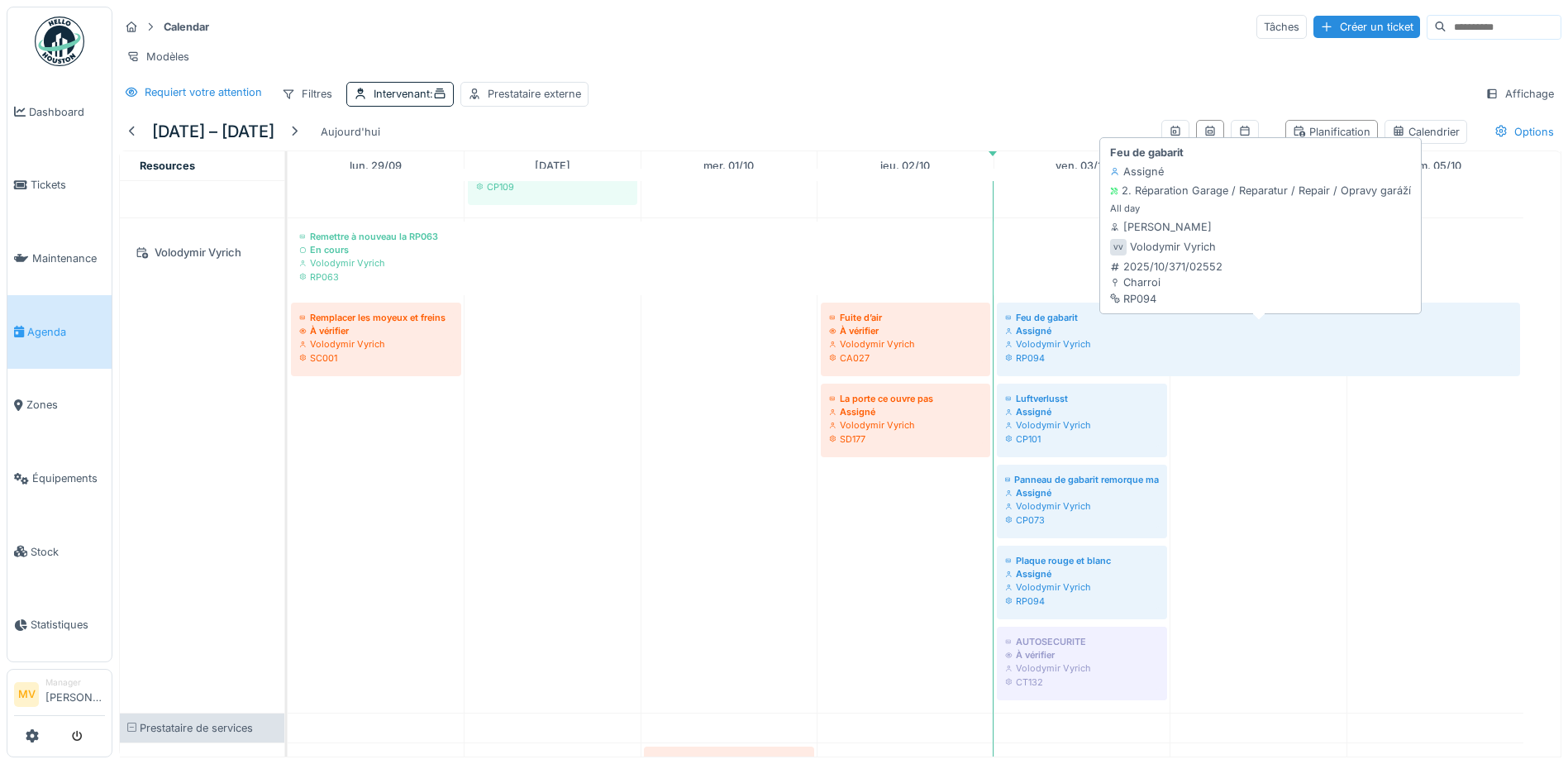
click at [1207, 351] on div "Volodymir Vyrich" at bounding box center [1258, 343] width 506 height 13
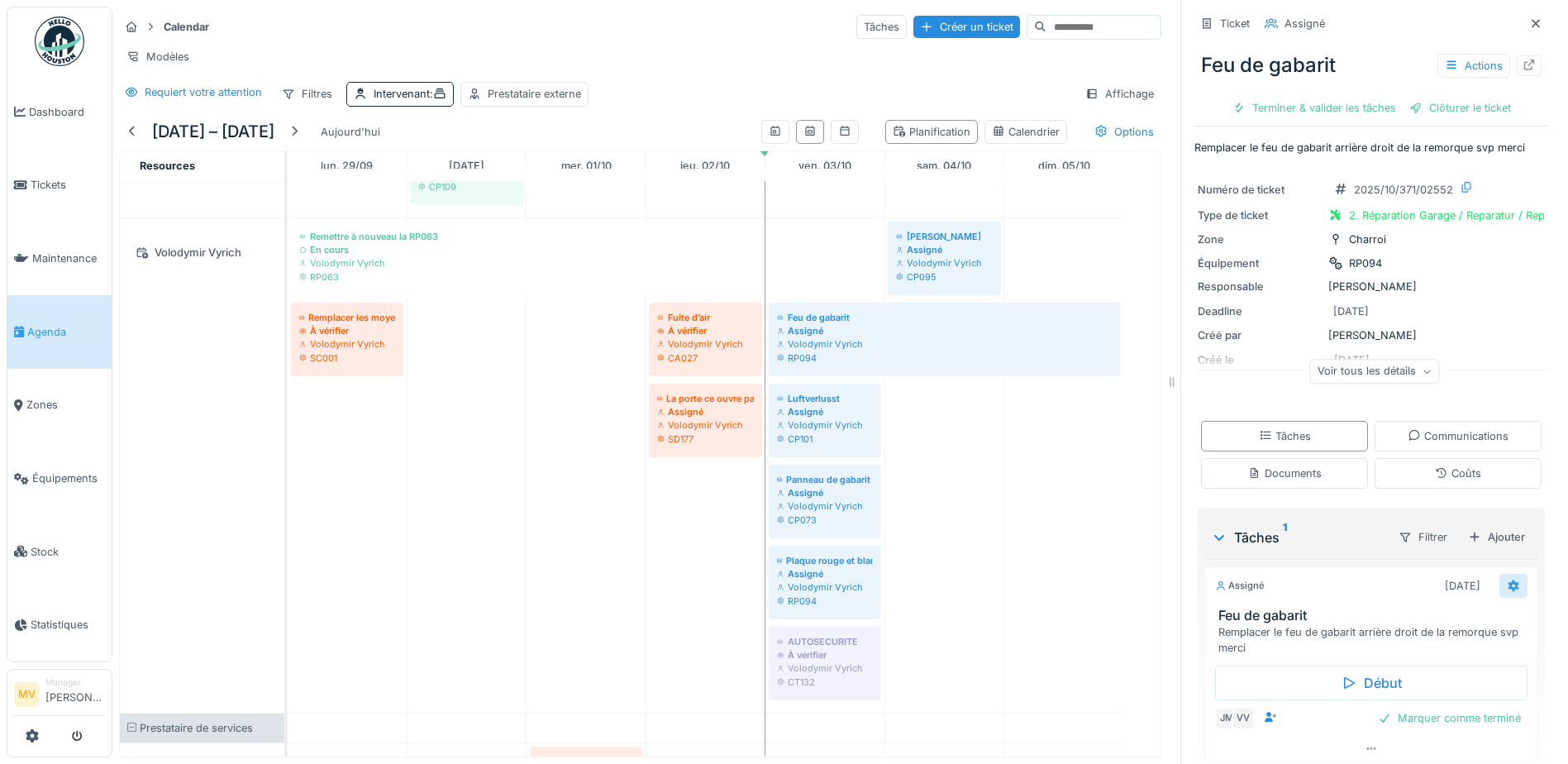
click at [1499, 590] on div at bounding box center [1513, 585] width 28 height 24
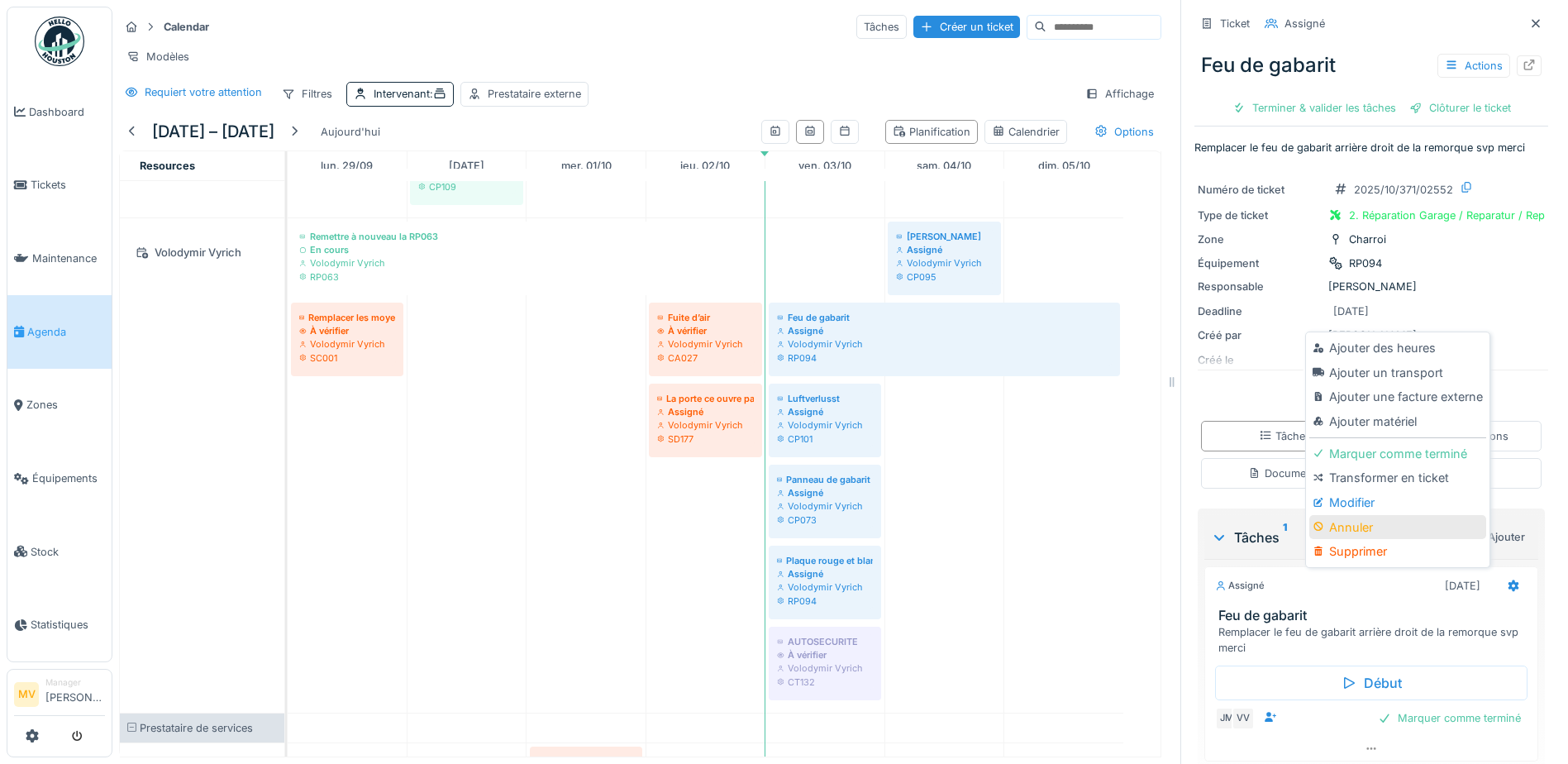
click at [1365, 515] on div "Annuler" at bounding box center [1397, 528] width 176 height 25
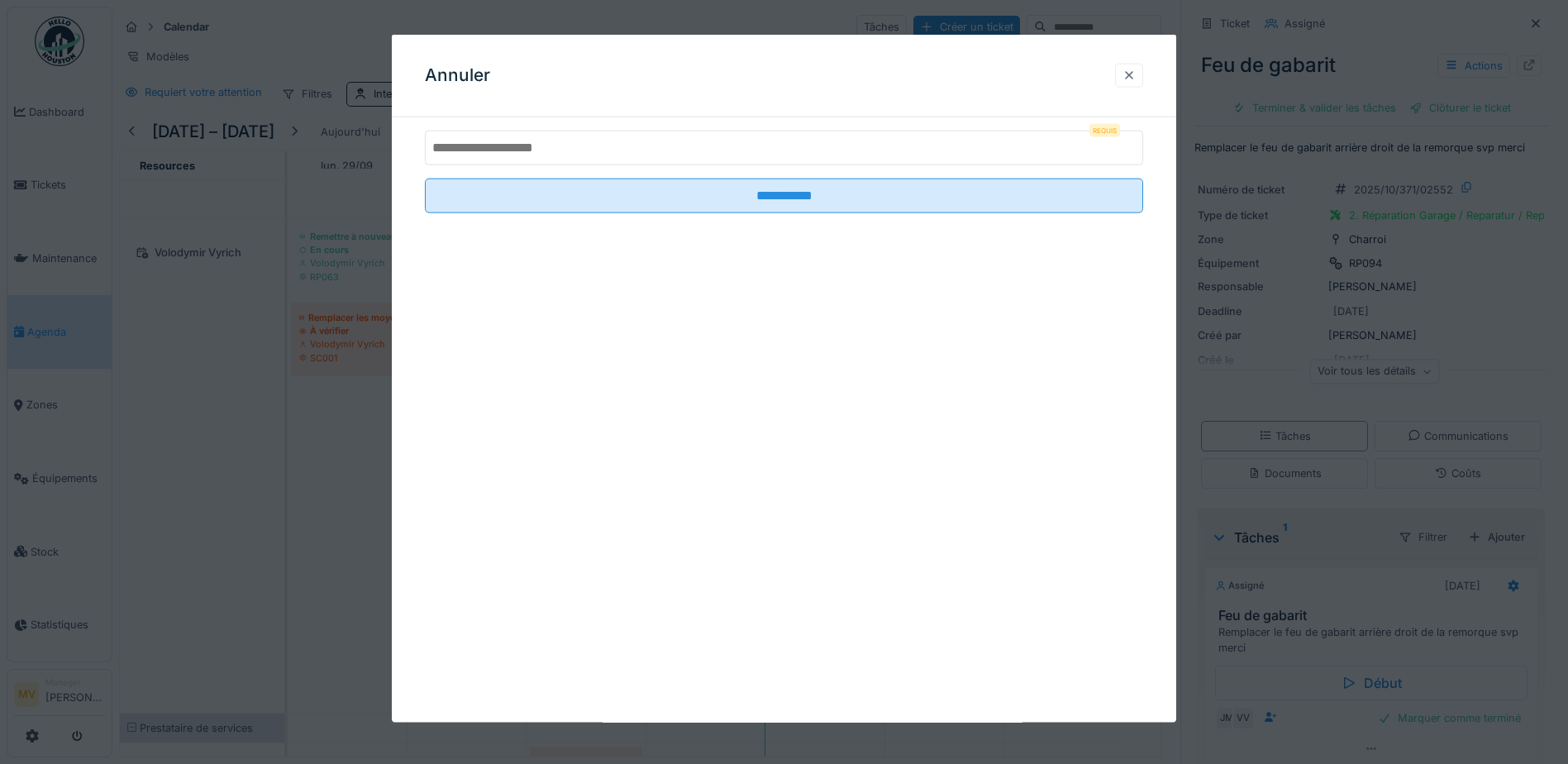
click at [1135, 78] on div at bounding box center [1129, 75] width 13 height 16
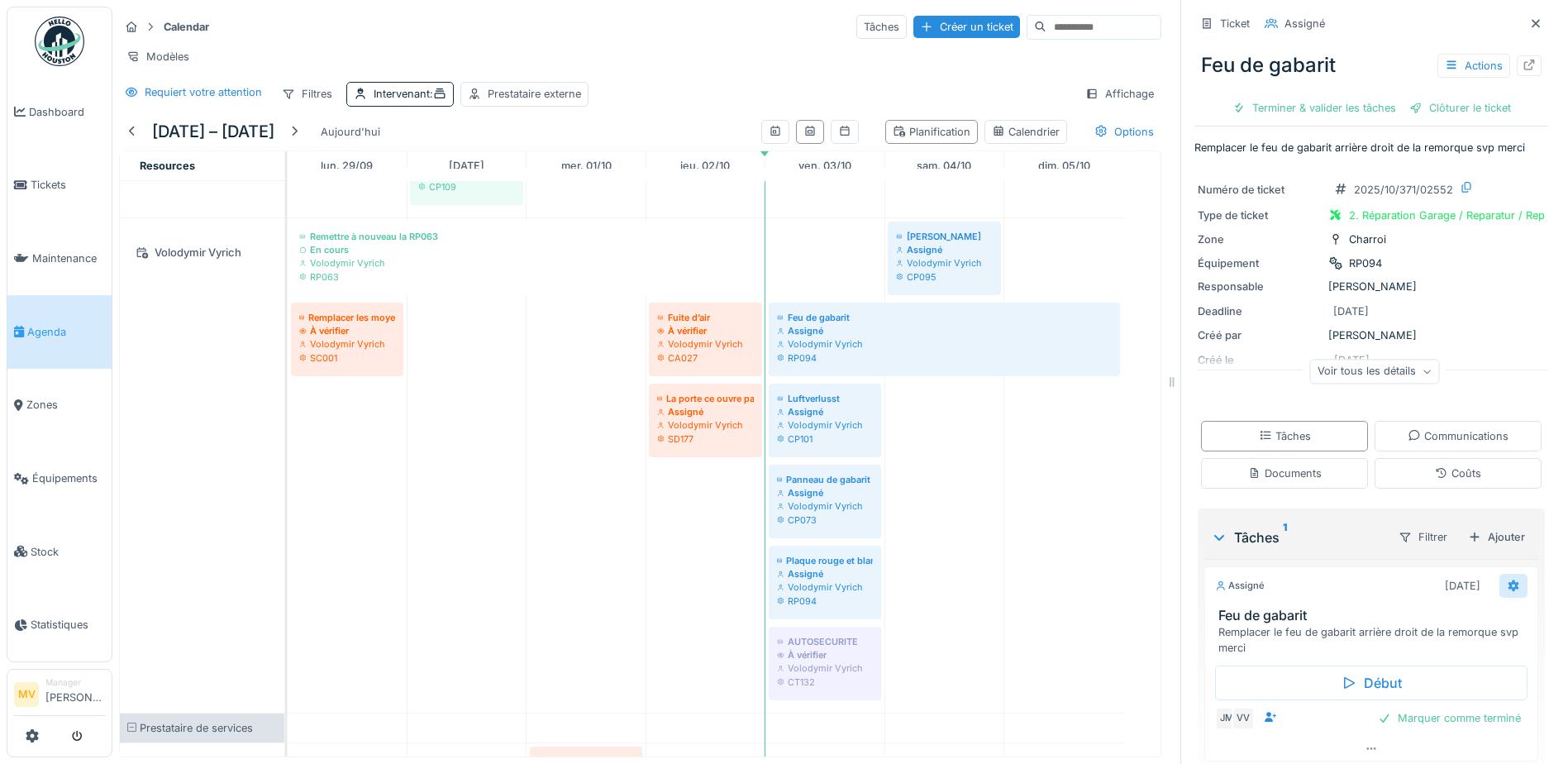
click at [1507, 587] on icon at bounding box center [1513, 585] width 13 height 11
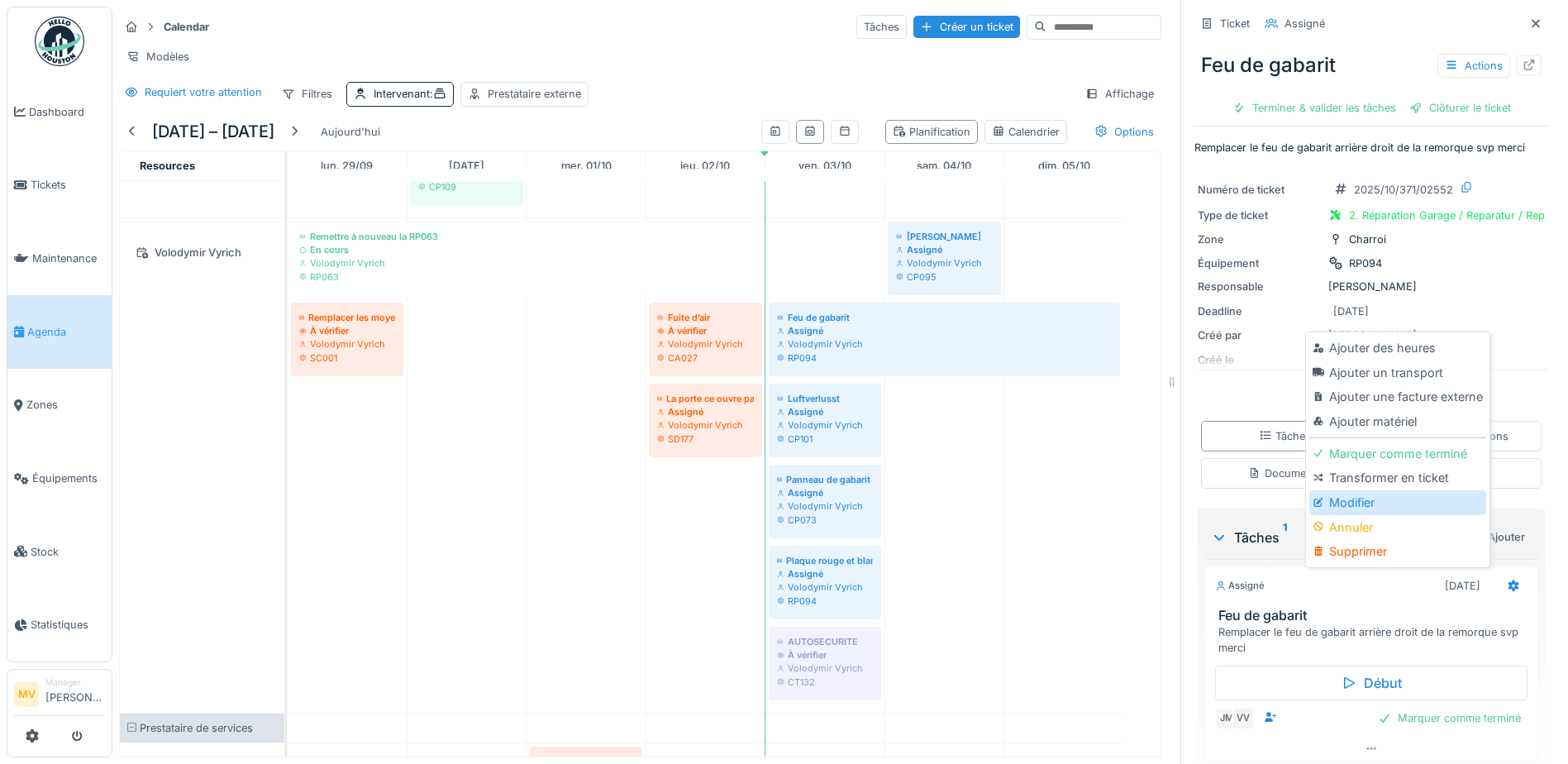
click at [1379, 498] on div "Modifier" at bounding box center [1397, 503] width 176 height 25
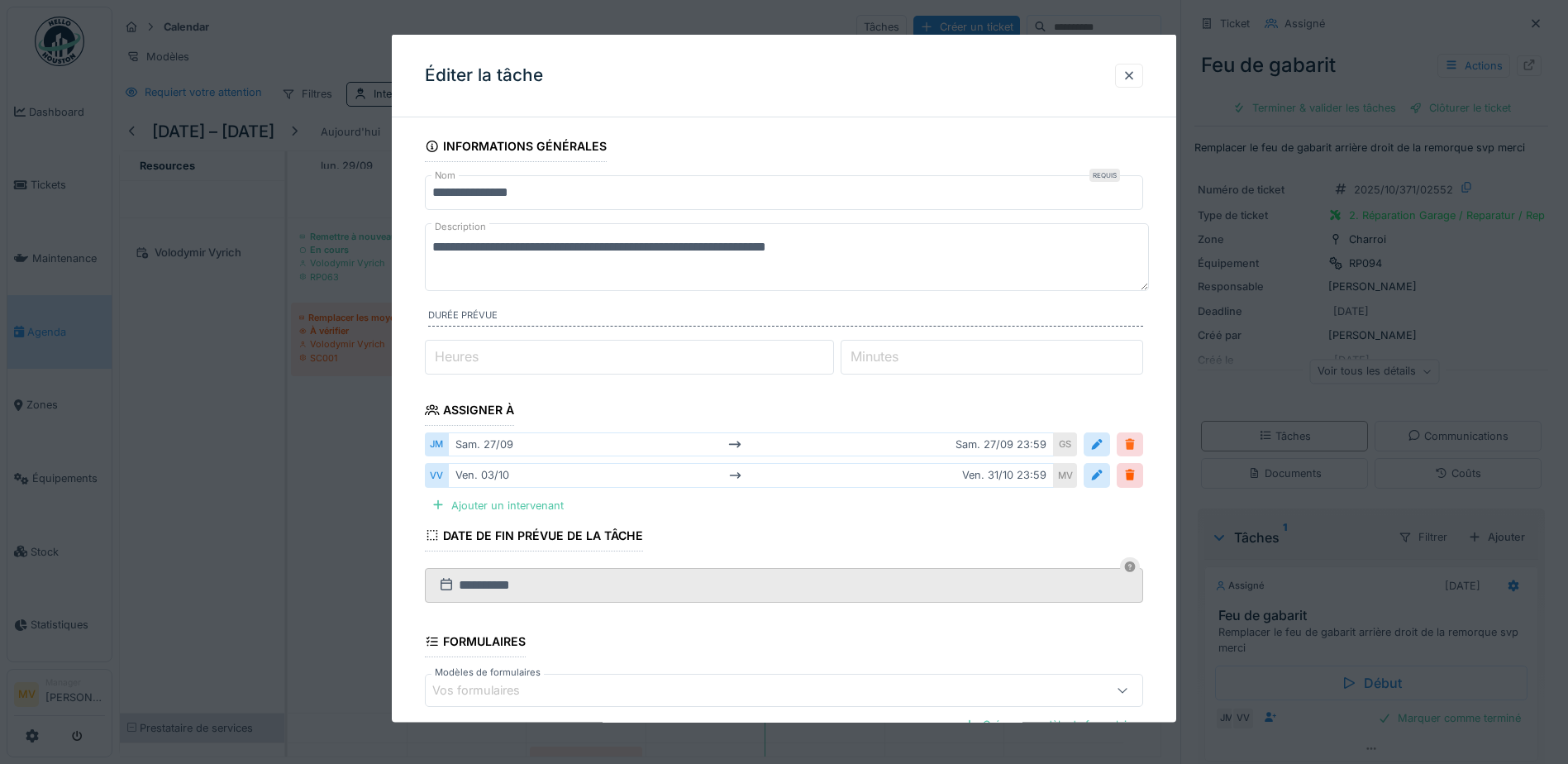
click at [1133, 443] on div at bounding box center [1130, 444] width 13 height 16
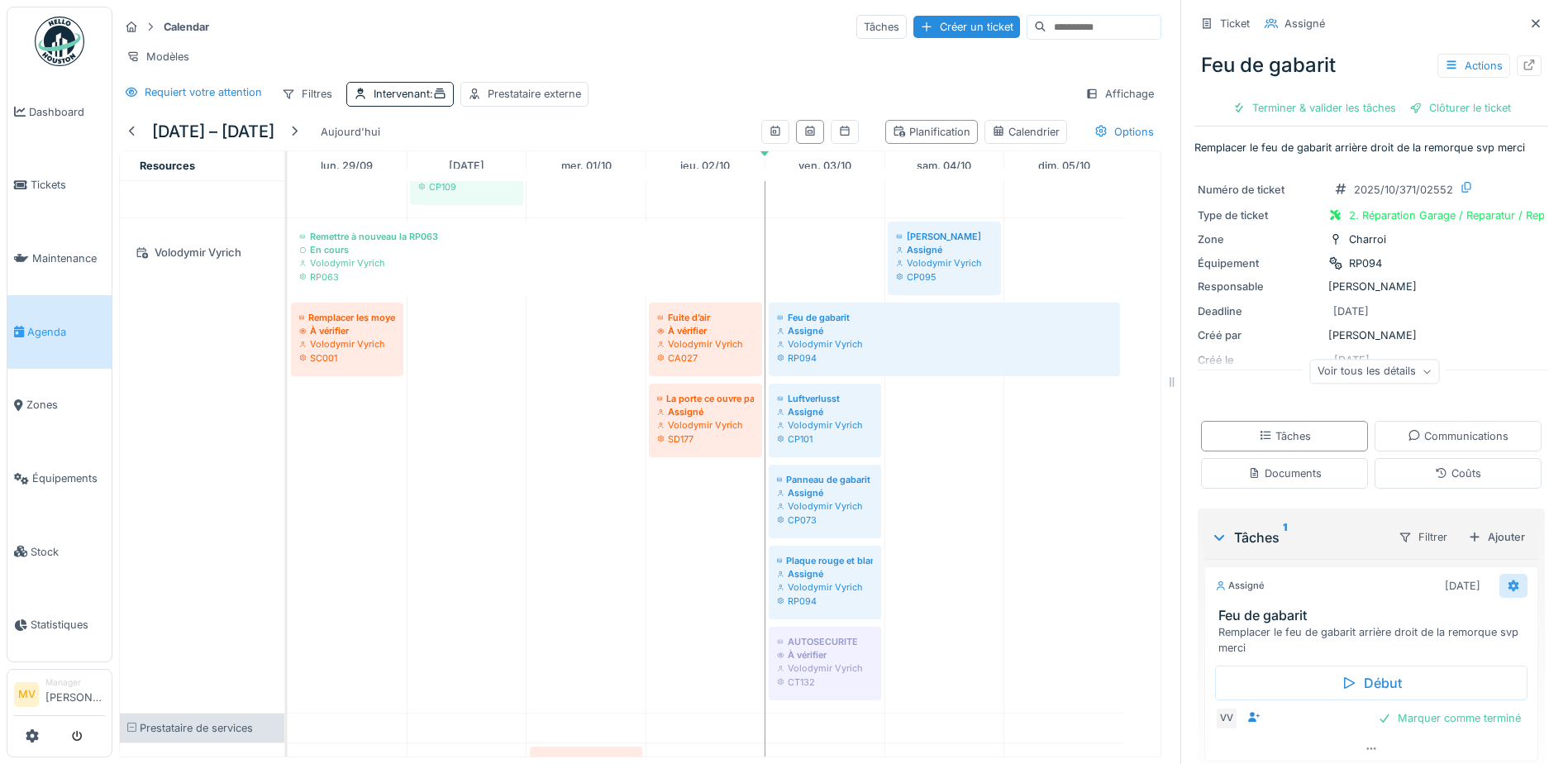
click at [1507, 588] on icon at bounding box center [1513, 585] width 13 height 11
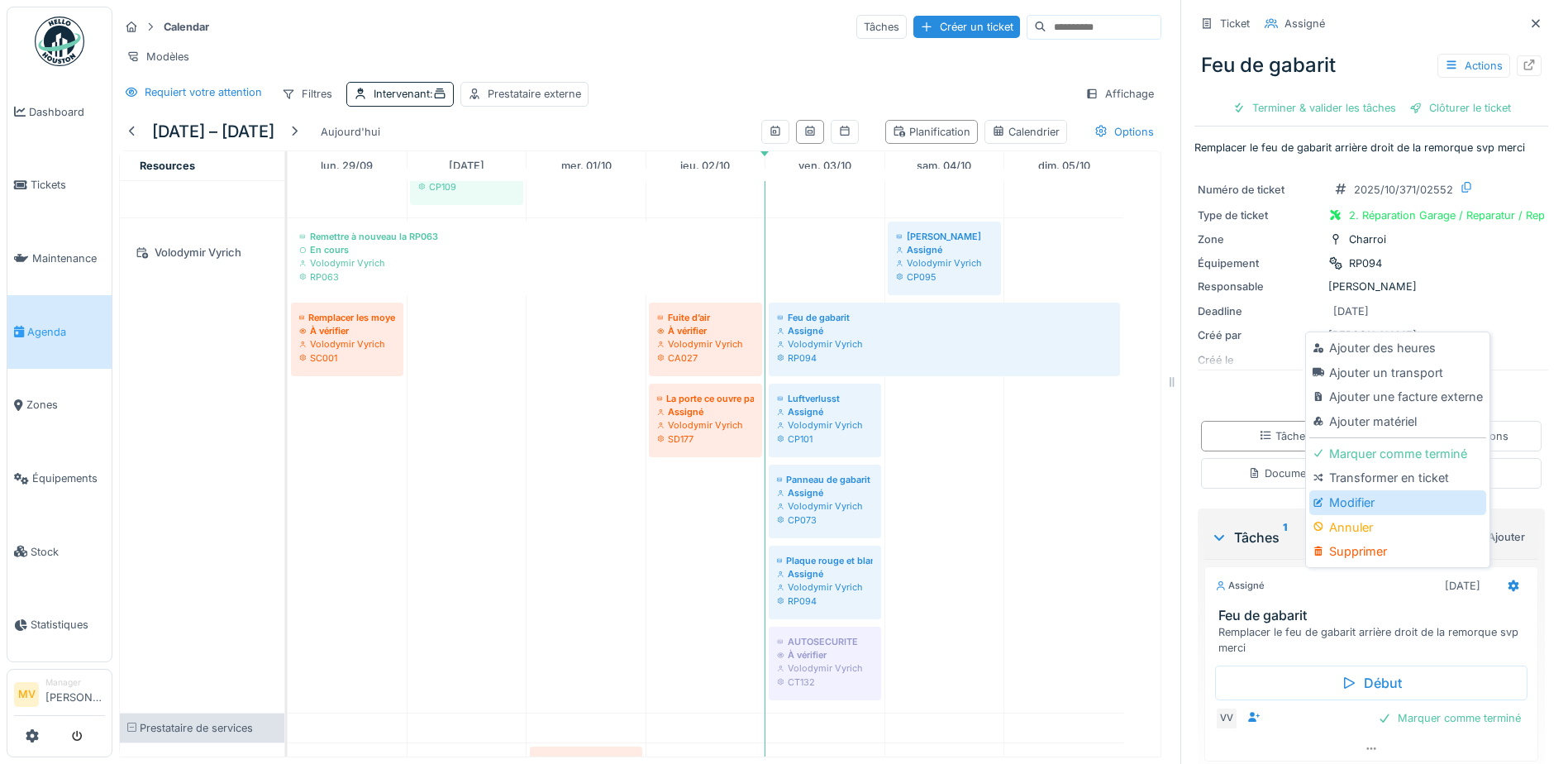
click at [1354, 503] on div "Modifier" at bounding box center [1397, 503] width 176 height 25
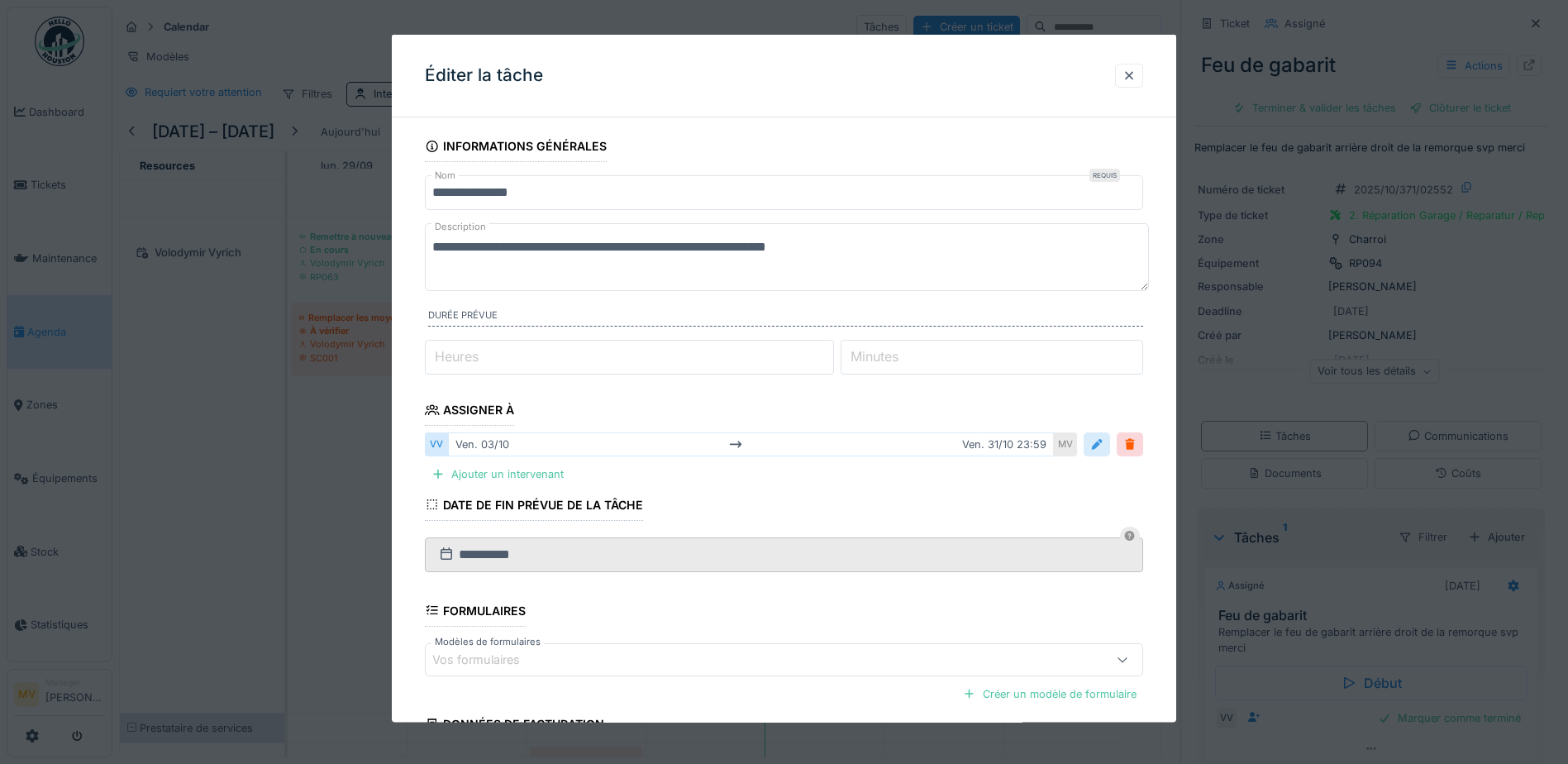
click at [1110, 443] on div at bounding box center [1097, 444] width 27 height 24
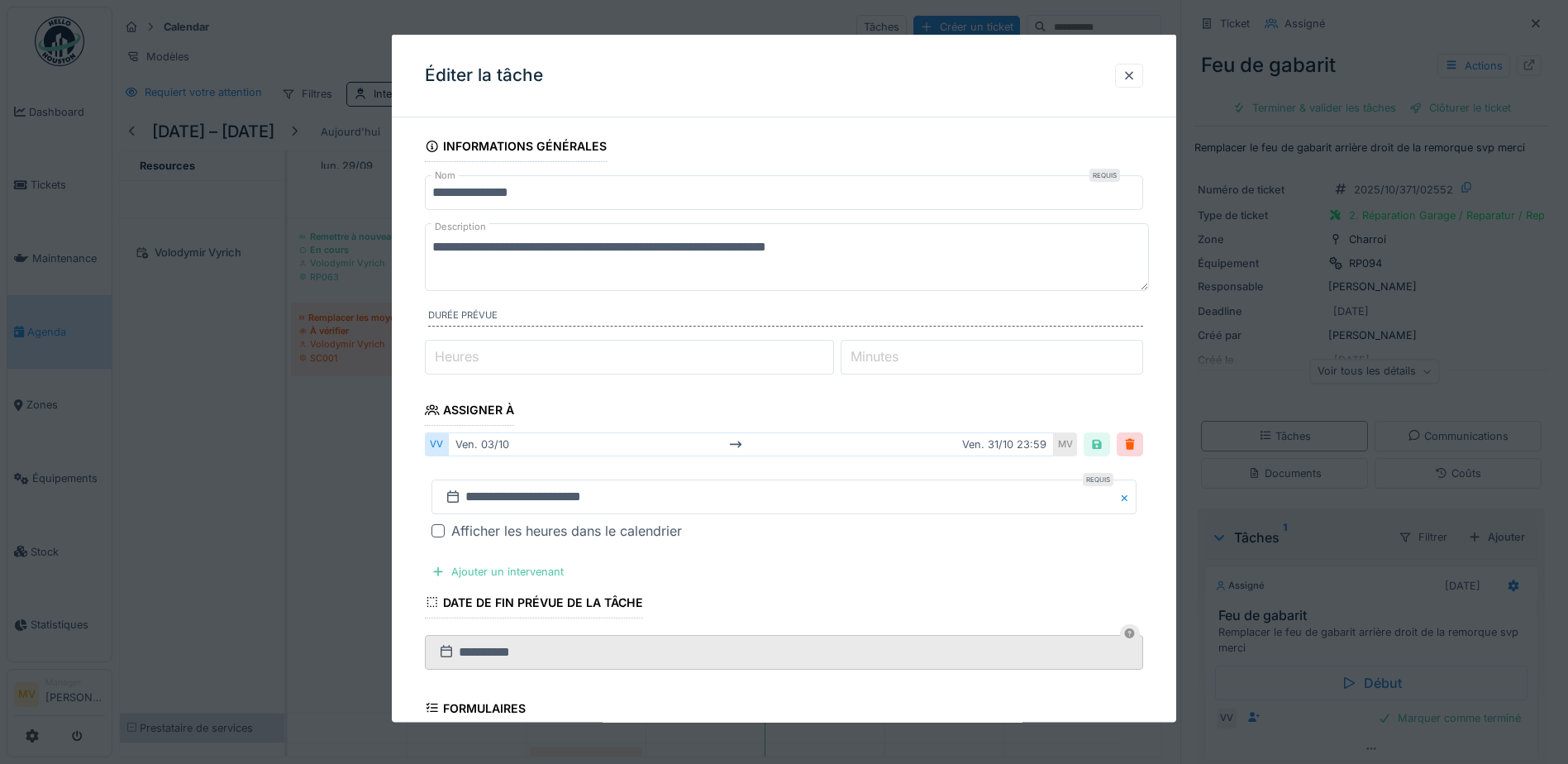
click at [1017, 447] on div "ven. 03/10 ven. 31/10 23:59" at bounding box center [751, 444] width 606 height 24
click at [717, 490] on input "**********" at bounding box center [784, 496] width 705 height 35
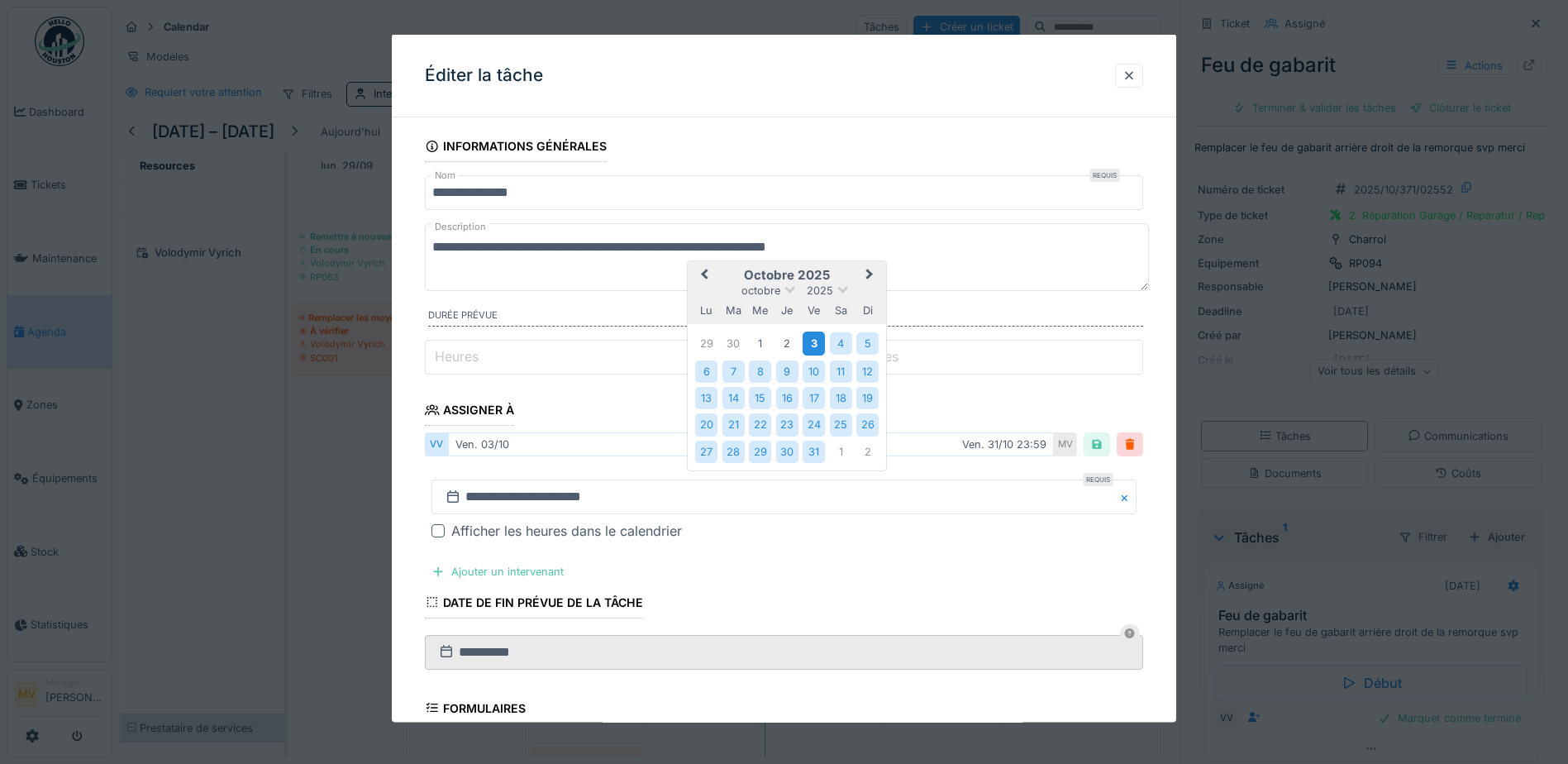
click at [815, 336] on div "3" at bounding box center [813, 343] width 22 height 24
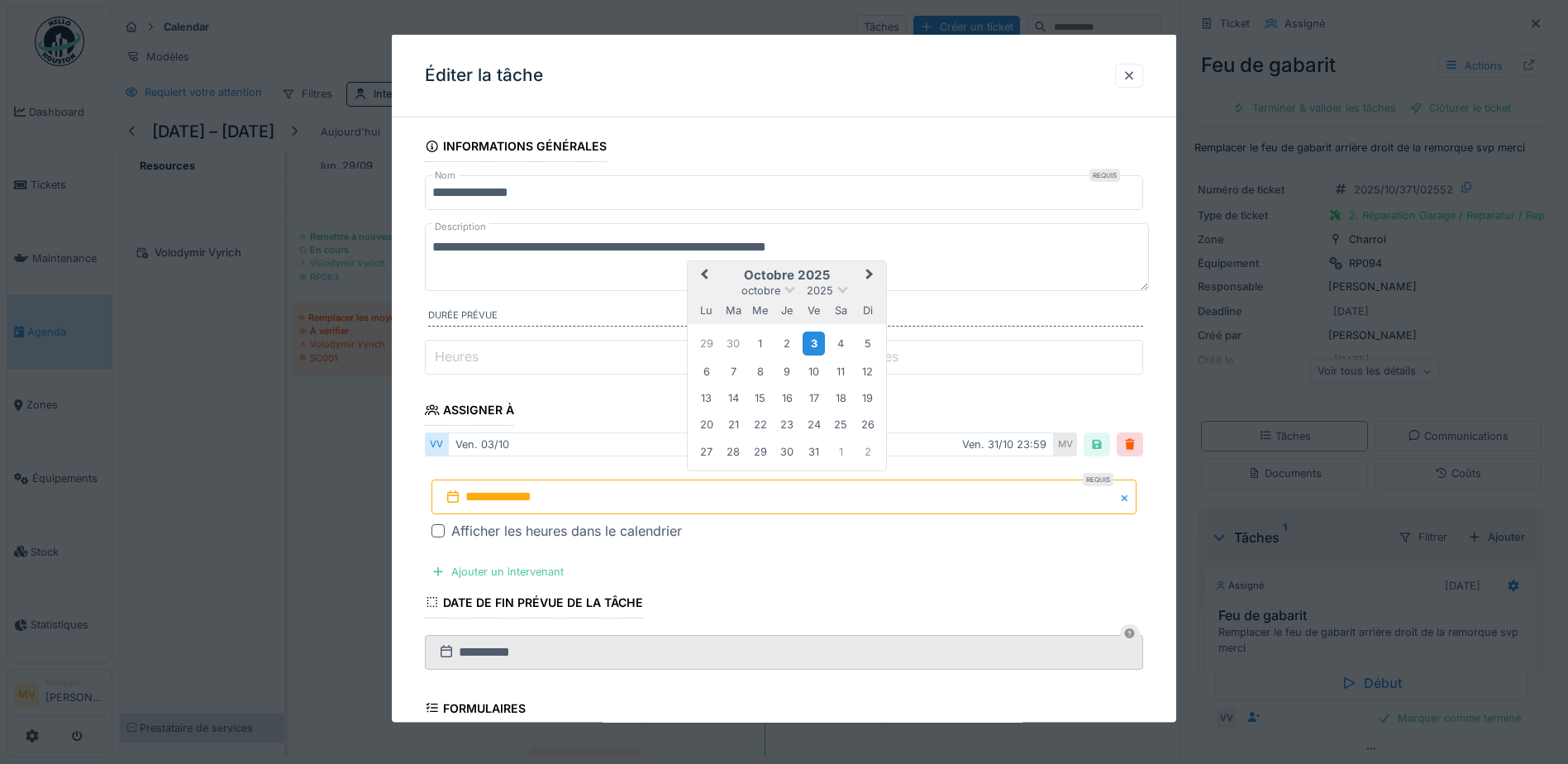
click at [821, 338] on div "3" at bounding box center [813, 343] width 22 height 24
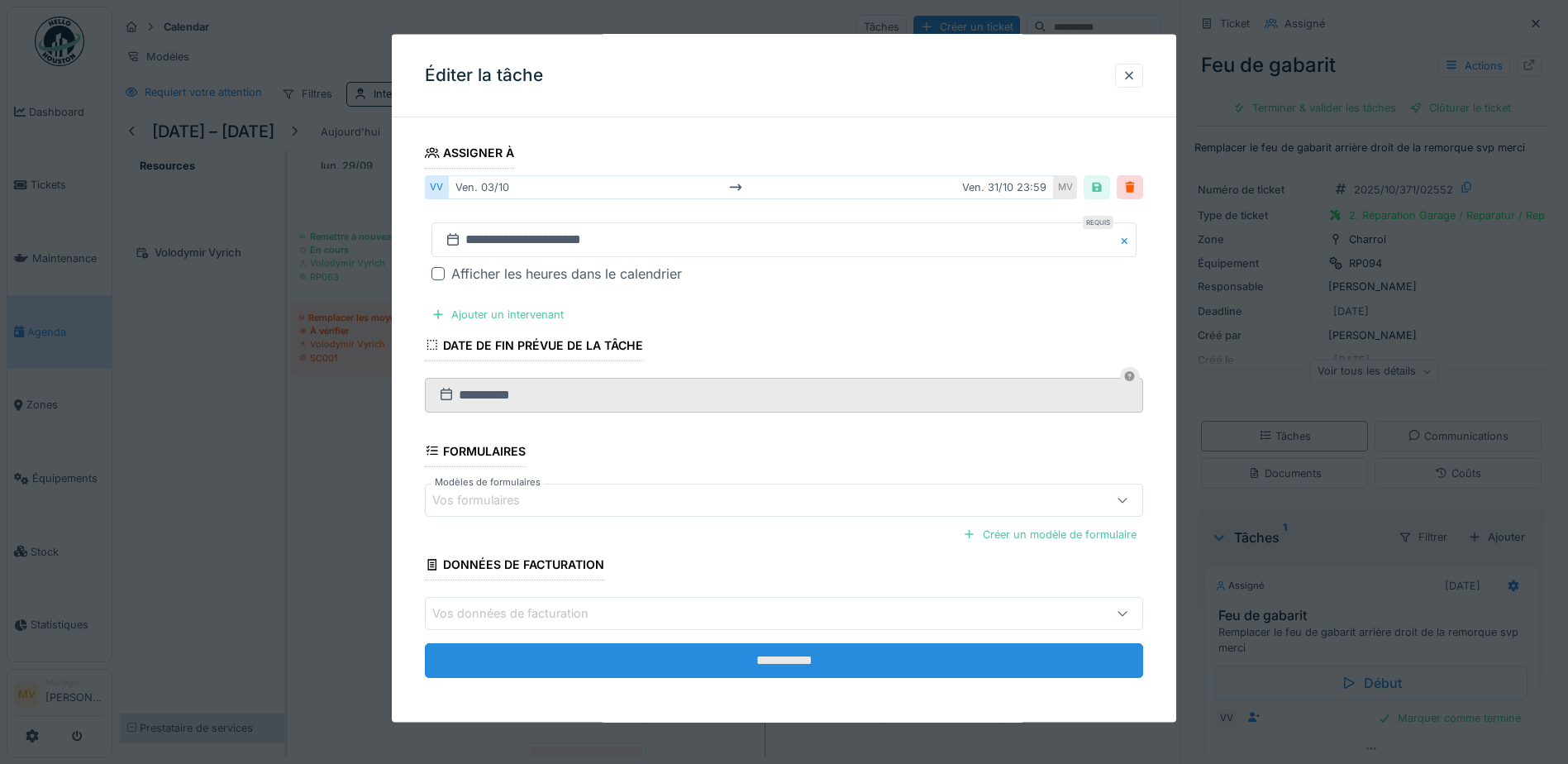
scroll to position [259, 0]
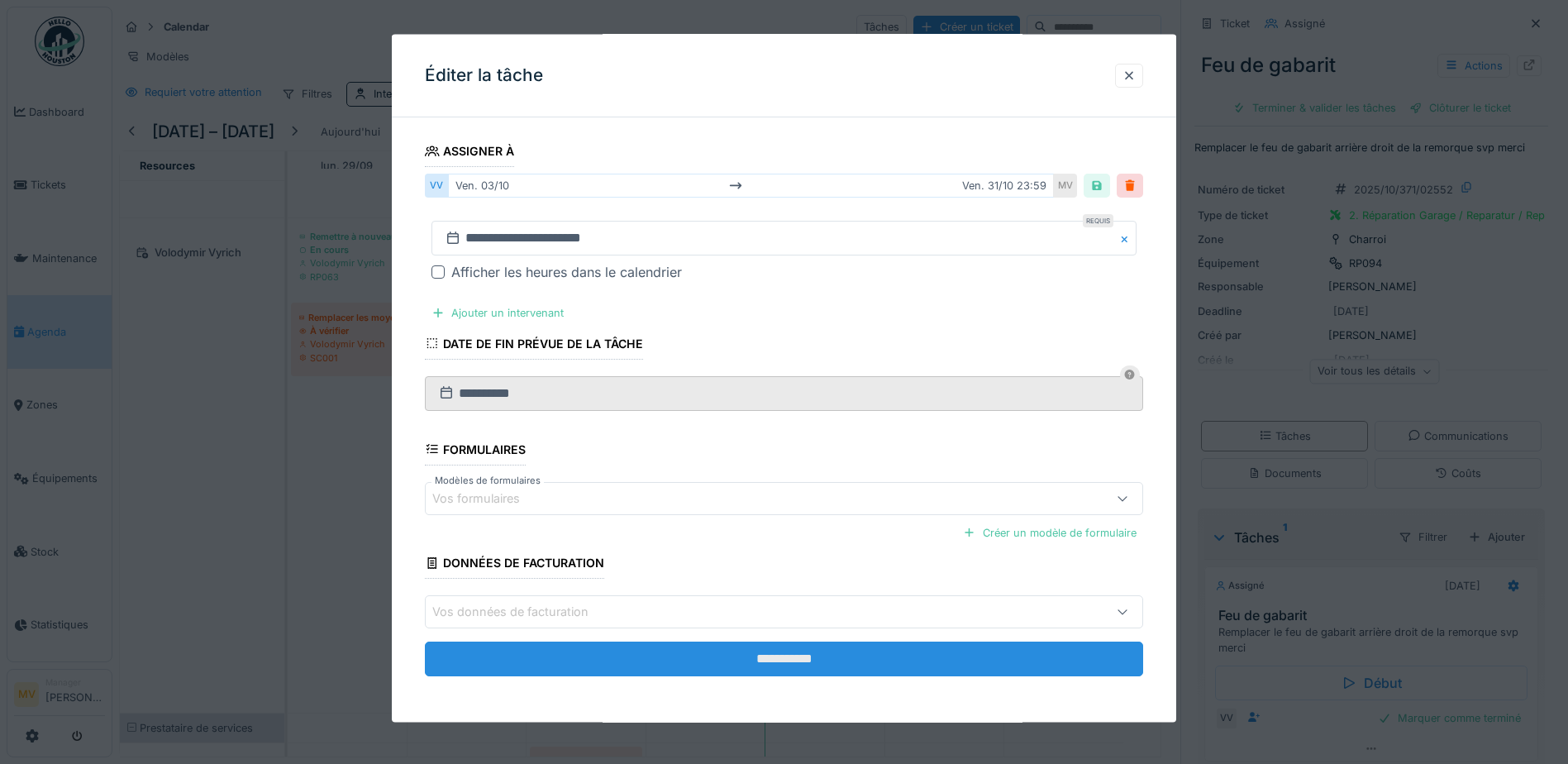
click at [966, 653] on input "**********" at bounding box center [784, 658] width 718 height 35
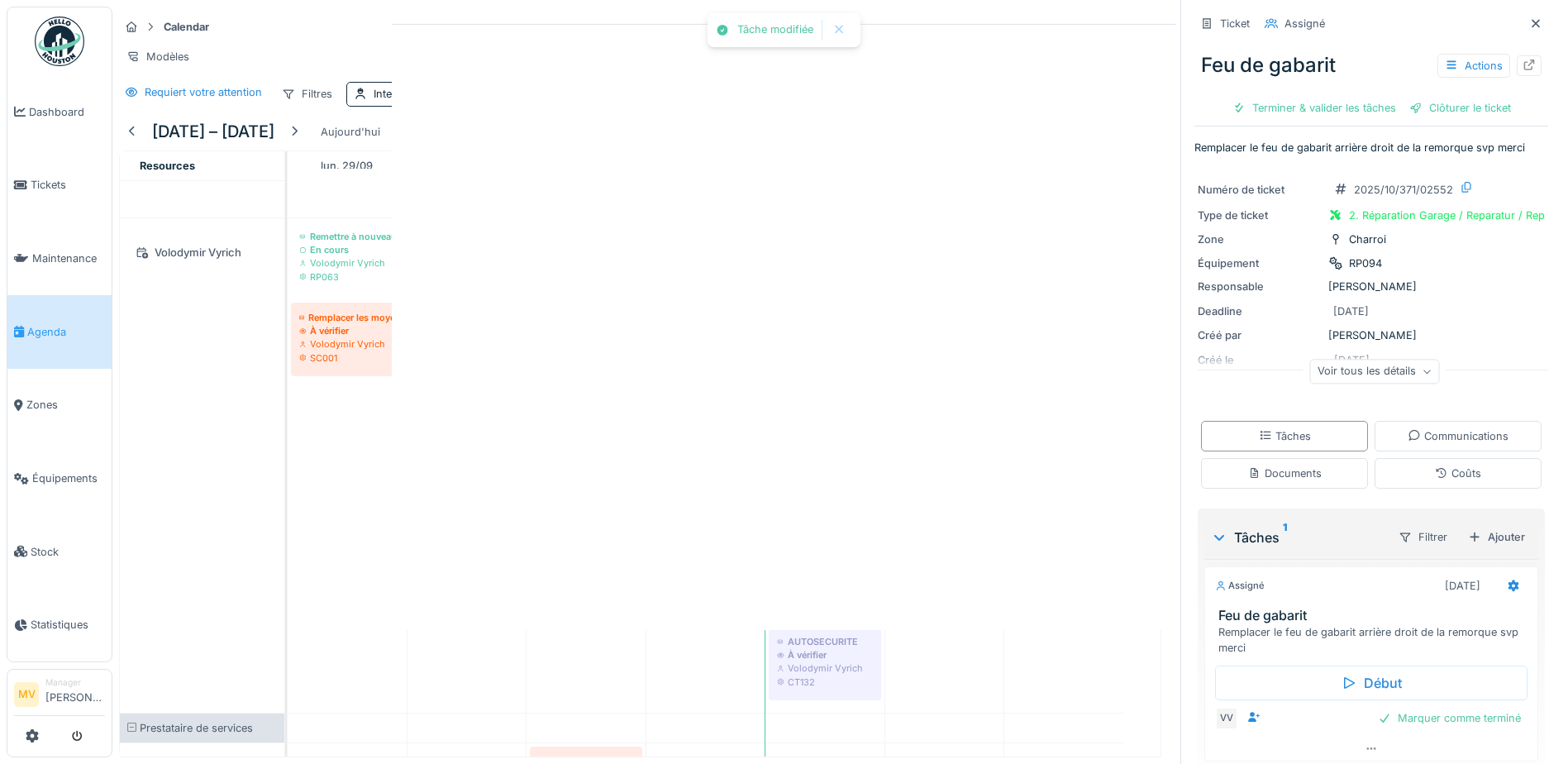
scroll to position [0, 0]
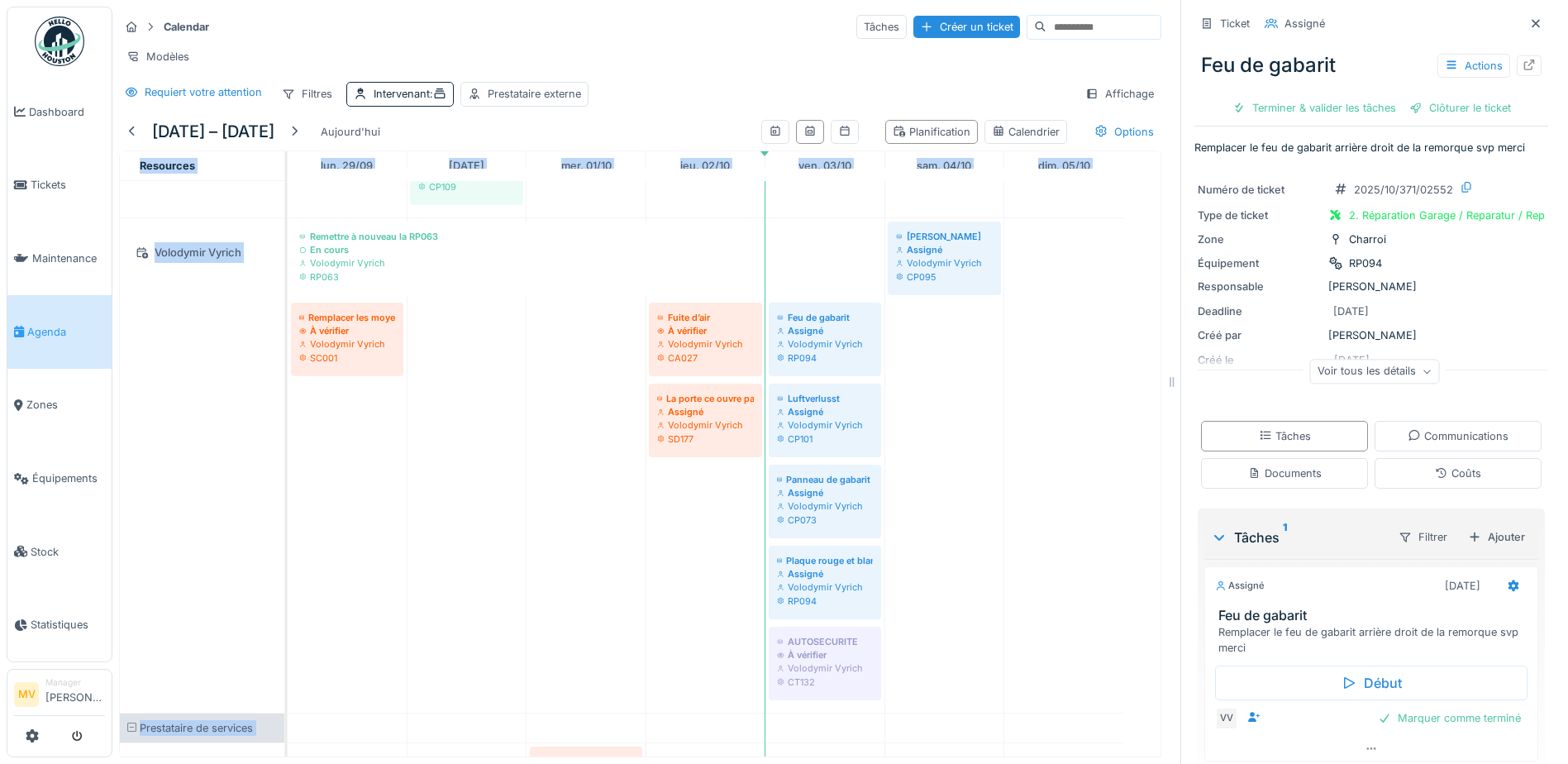
drag, startPoint x: 1137, startPoint y: 528, endPoint x: 1133, endPoint y: 539, distance: 11.7
click at [1133, 539] on div "29 sept. – 5 oct. 2025 Aujourd'hui Planification Calendrier Options Resources l…" at bounding box center [640, 435] width 1055 height 644
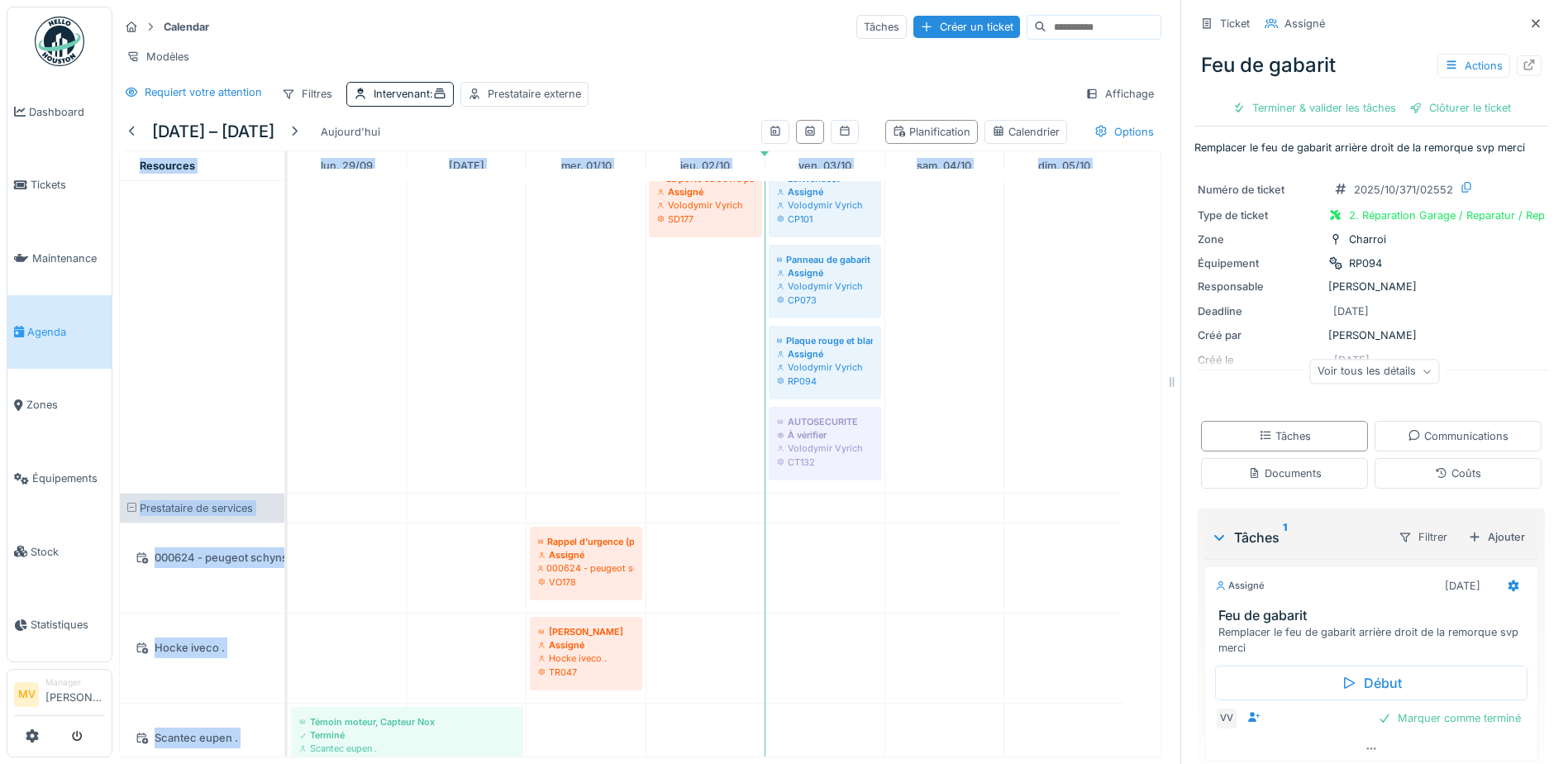
scroll to position [1491, 0]
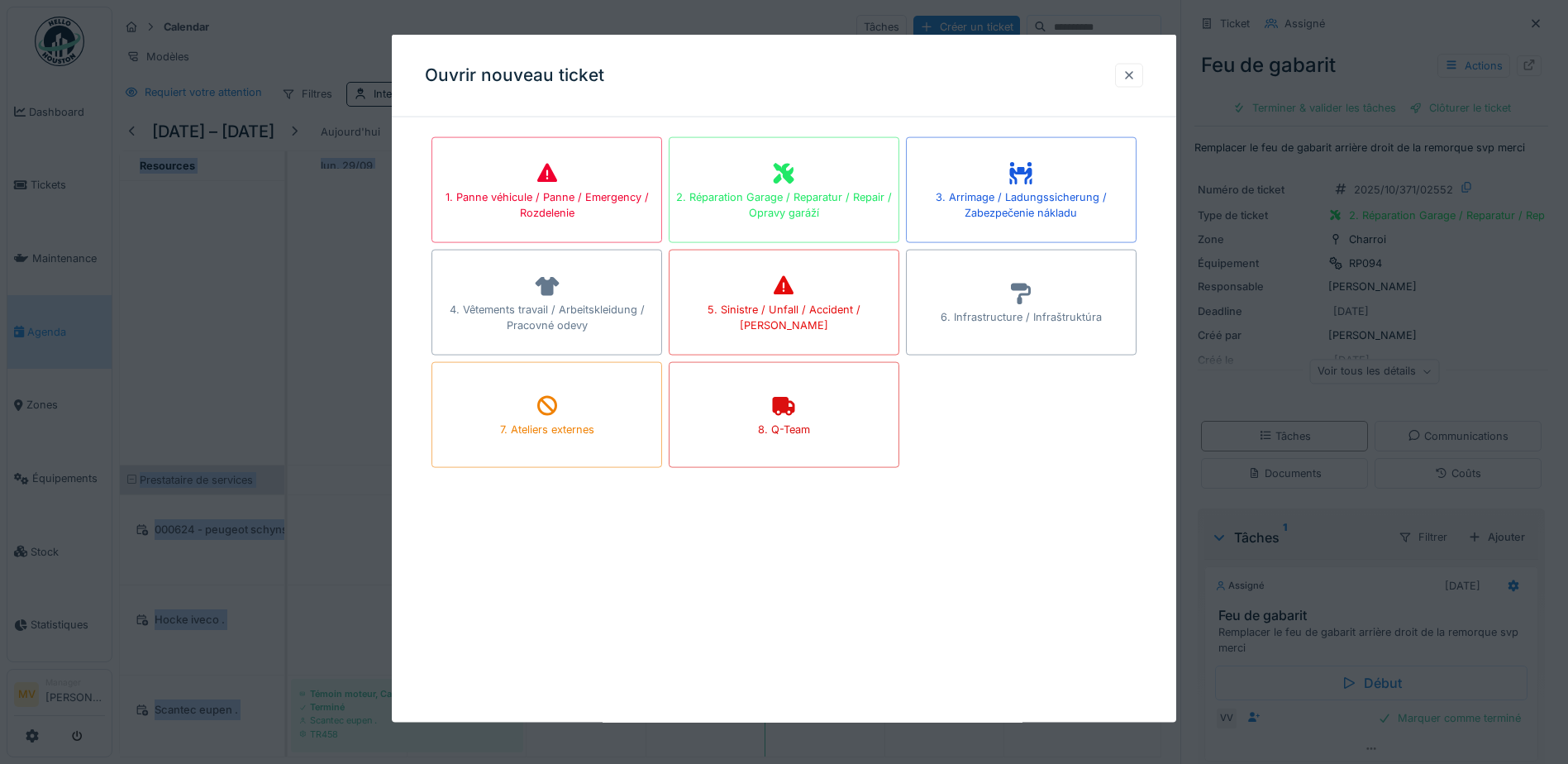
click at [1143, 84] on div at bounding box center [1129, 74] width 28 height 24
click at [1273, 524] on div at bounding box center [784, 382] width 1568 height 764
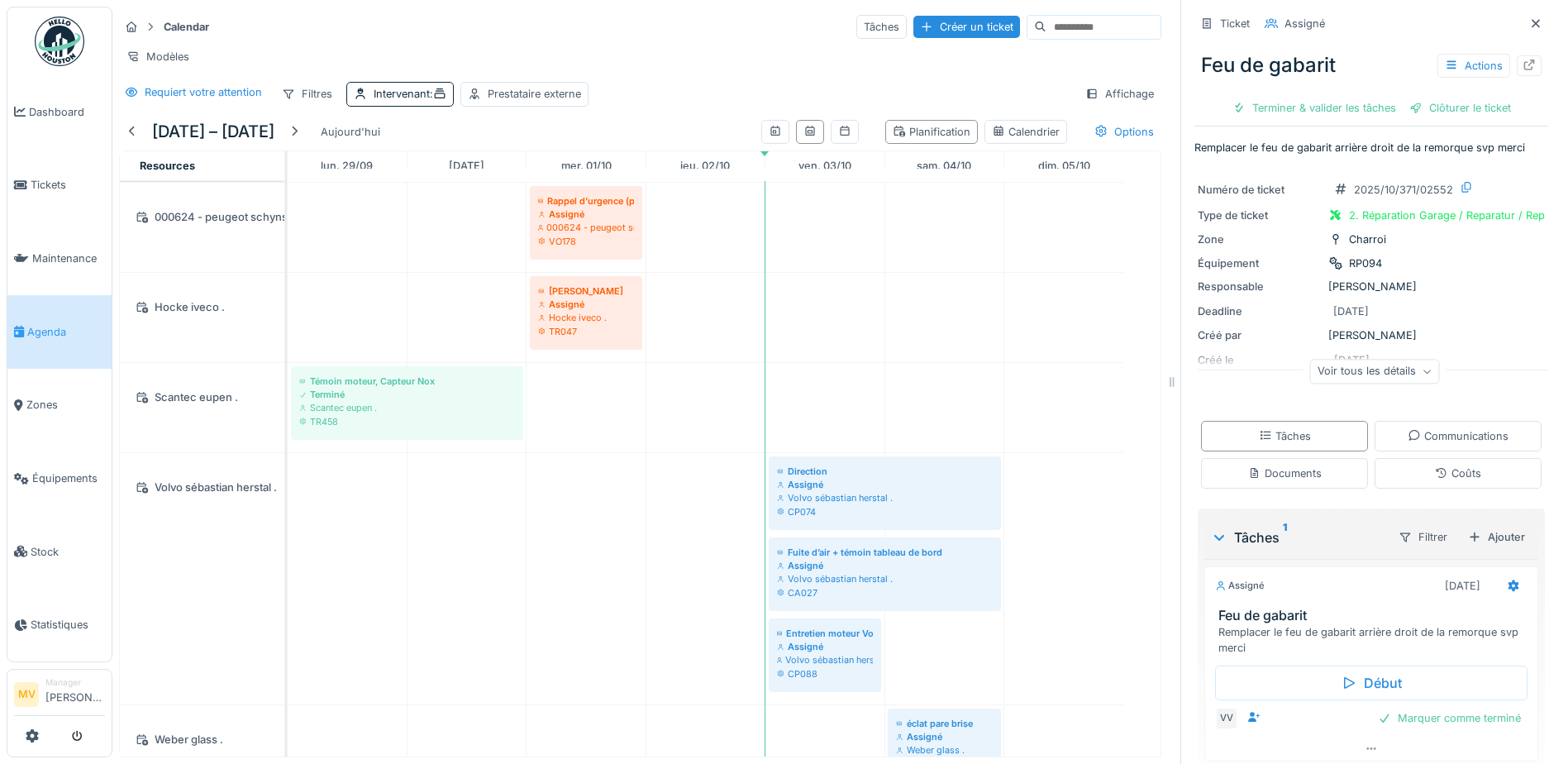
scroll to position [1866, 0]
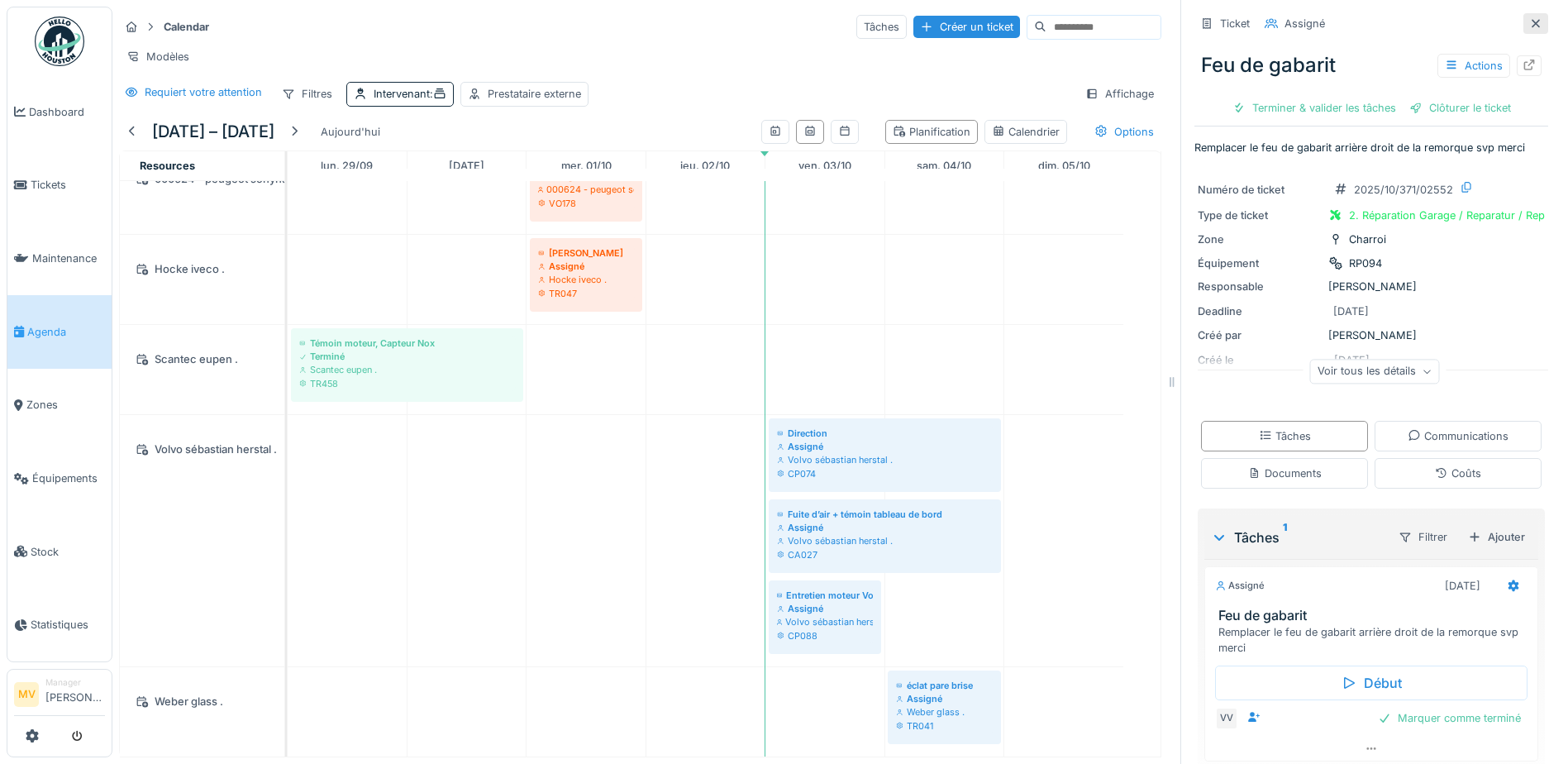
click at [1529, 19] on icon at bounding box center [1535, 24] width 13 height 11
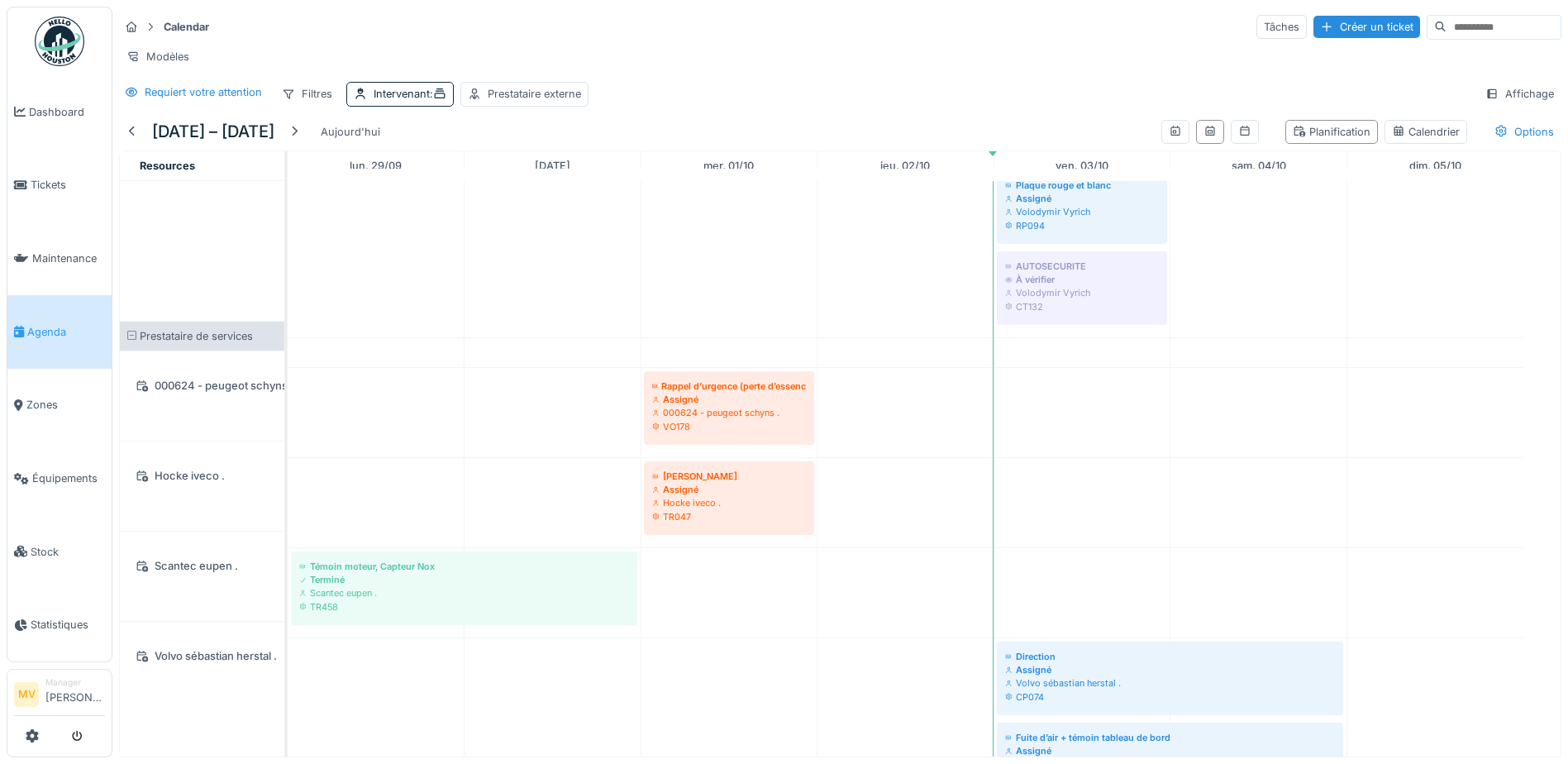
scroll to position [1618, 0]
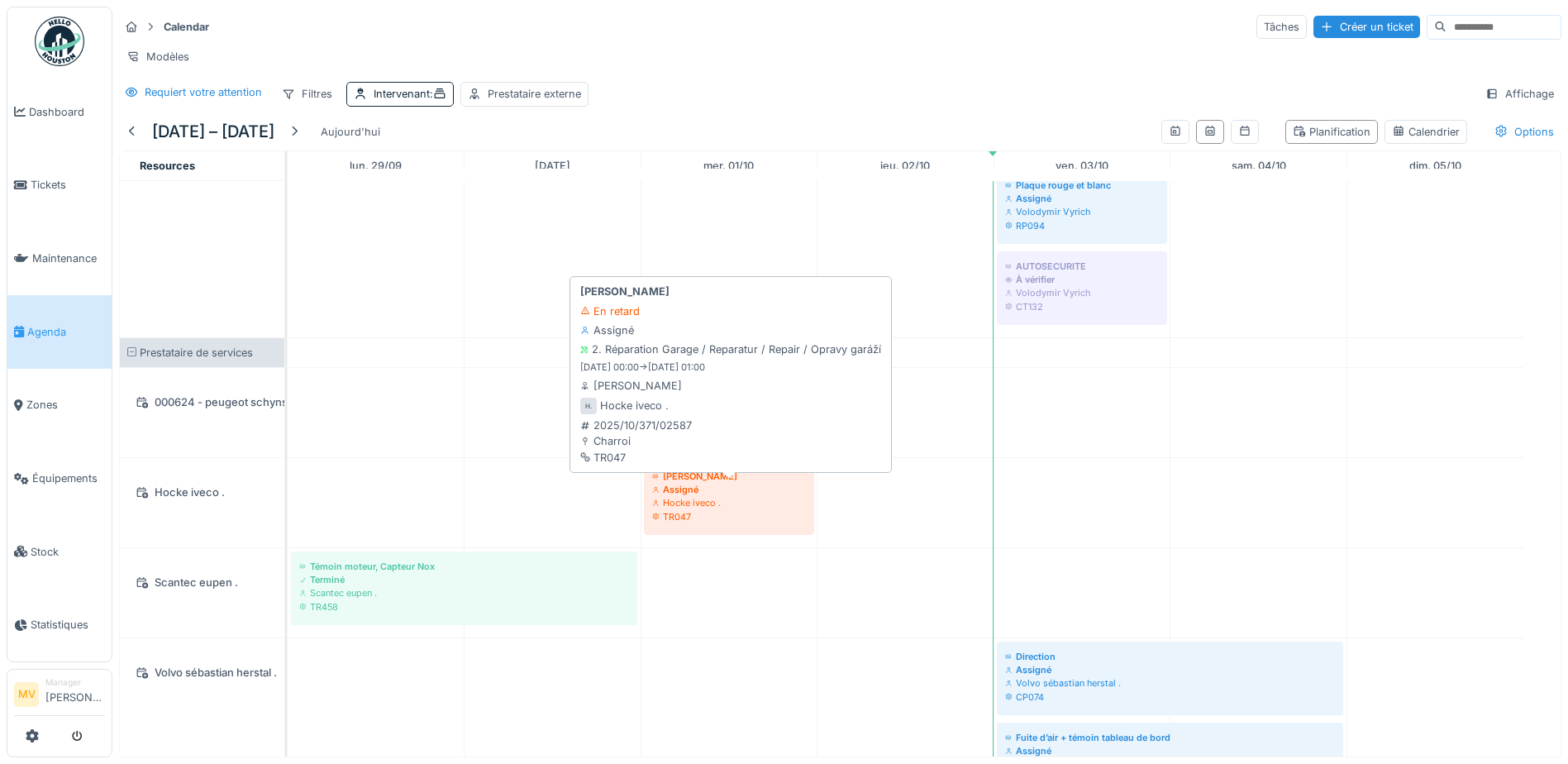
click at [740, 509] on div "Hocke iveco ." at bounding box center [730, 502] width 154 height 13
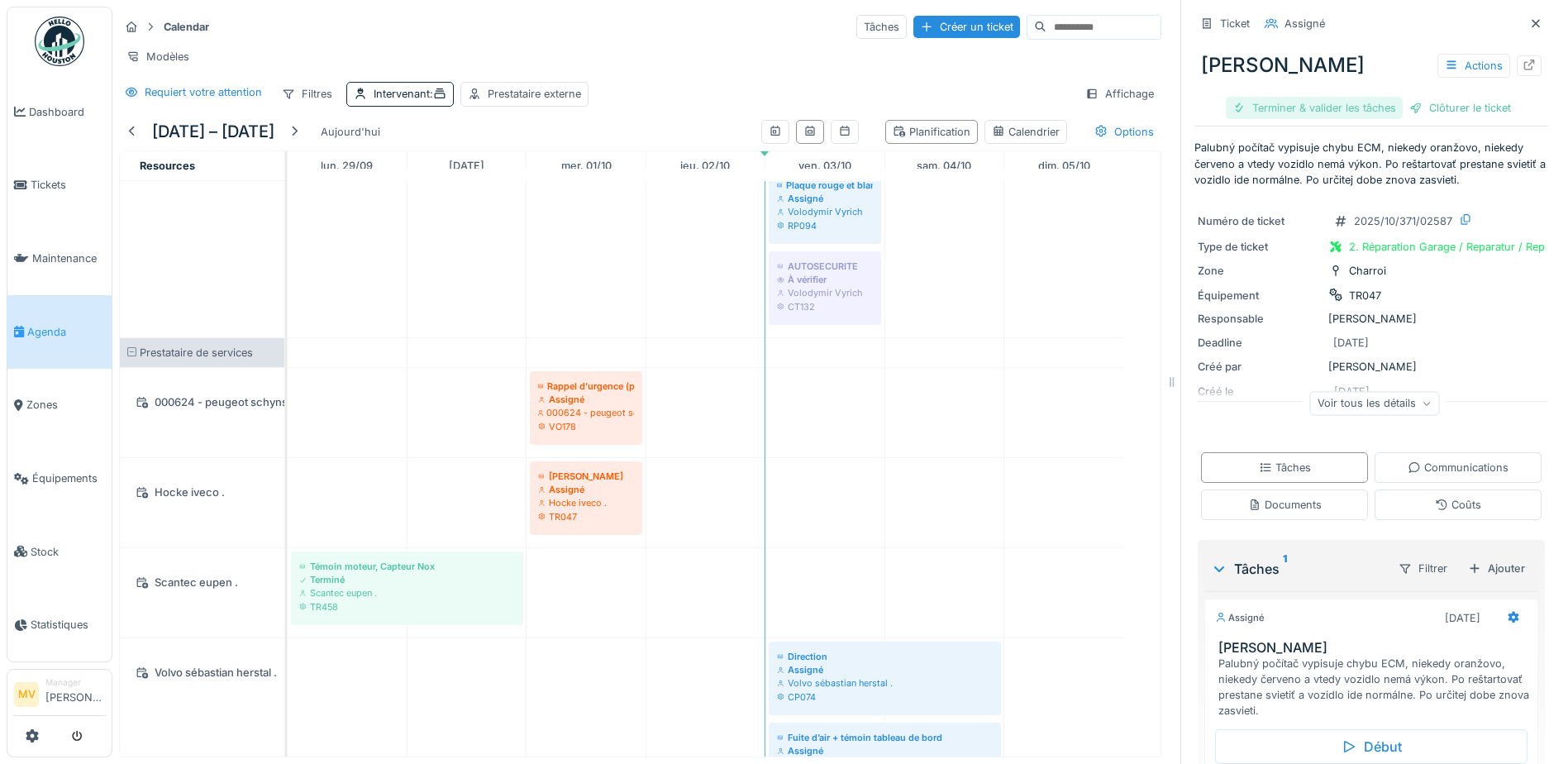
click at [1363, 109] on div "Terminer & valider les tâches" at bounding box center [1314, 107] width 177 height 22
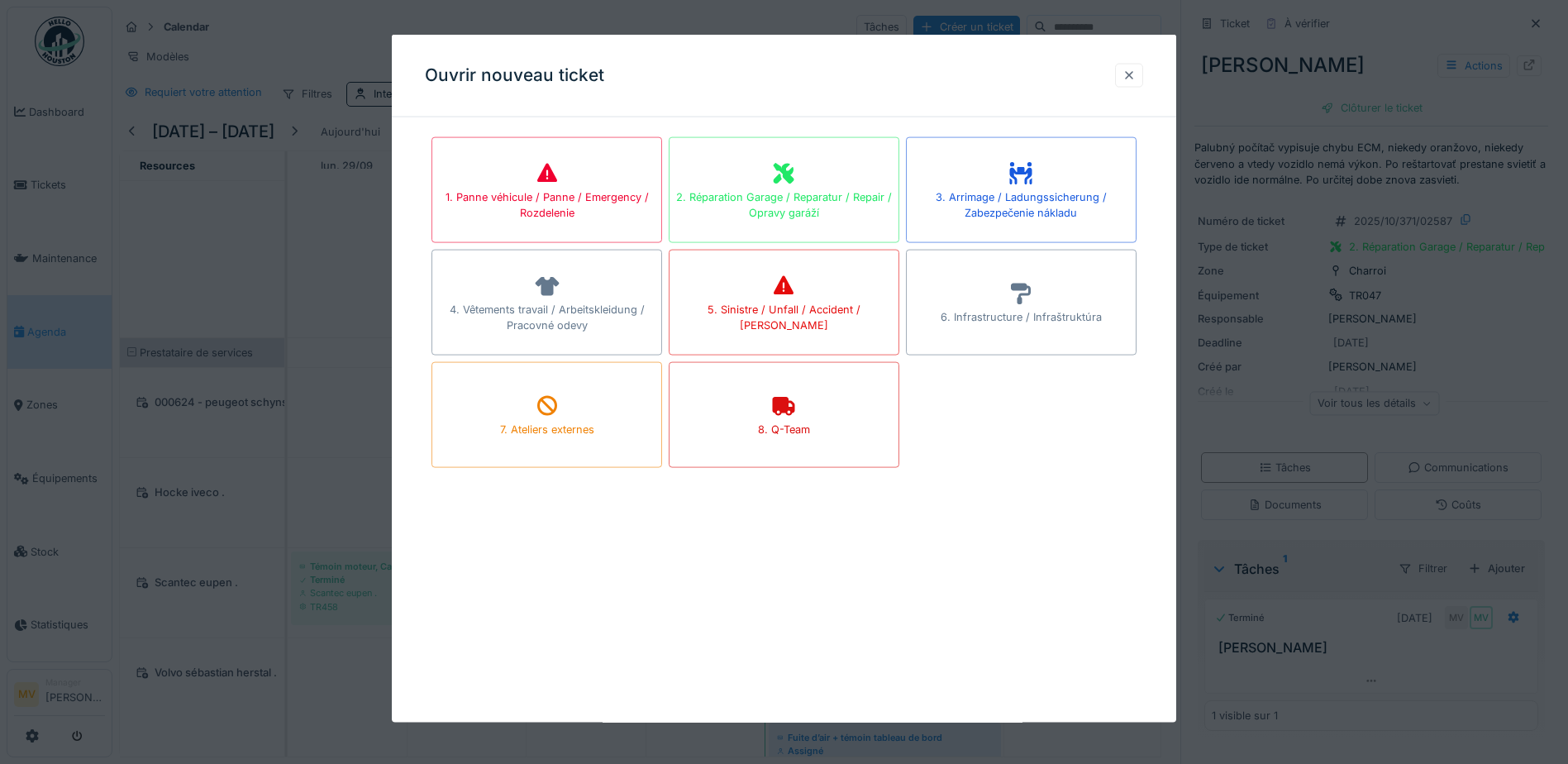
click at [1127, 74] on div at bounding box center [1129, 74] width 28 height 24
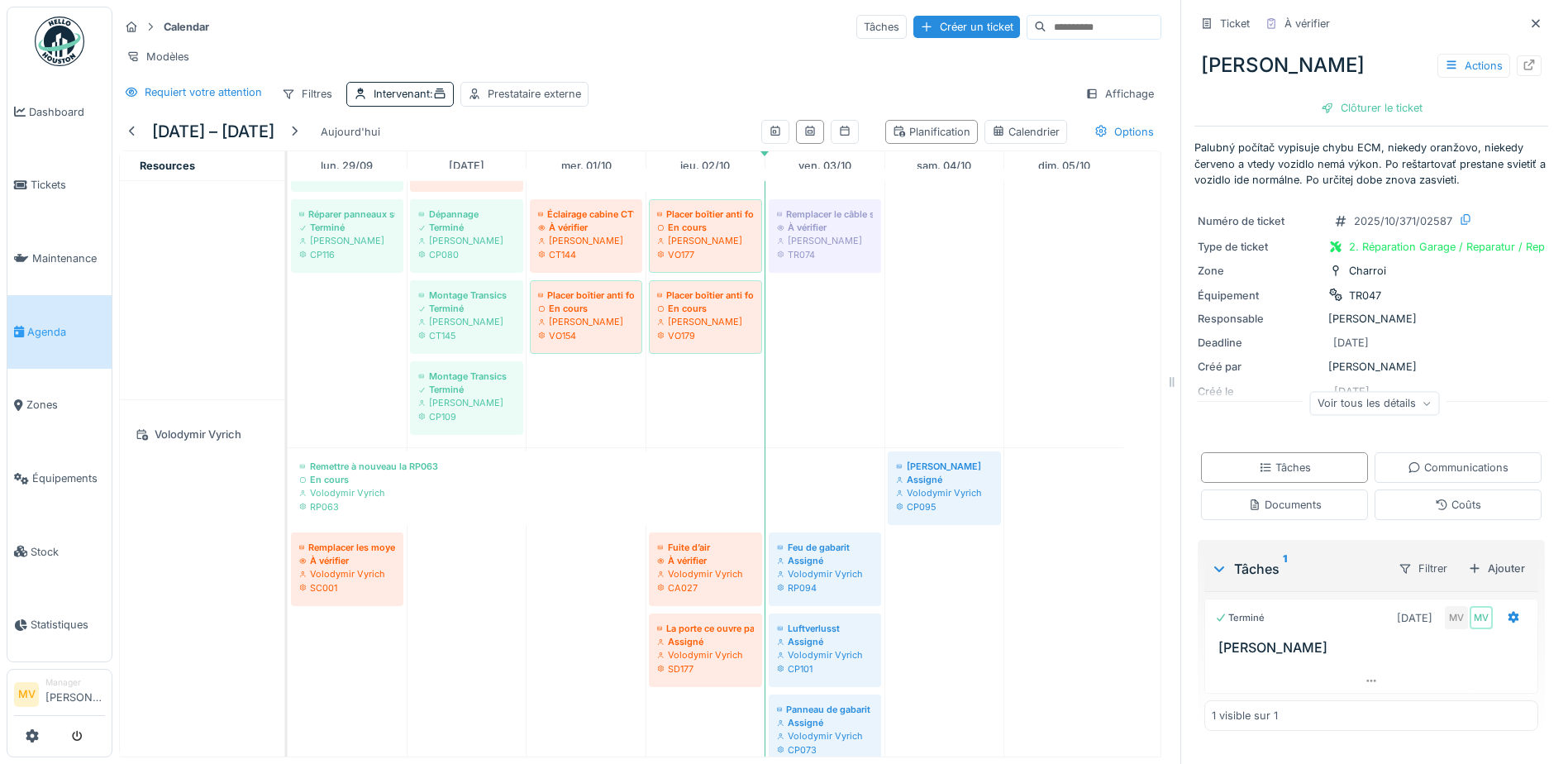
scroll to position [840, 0]
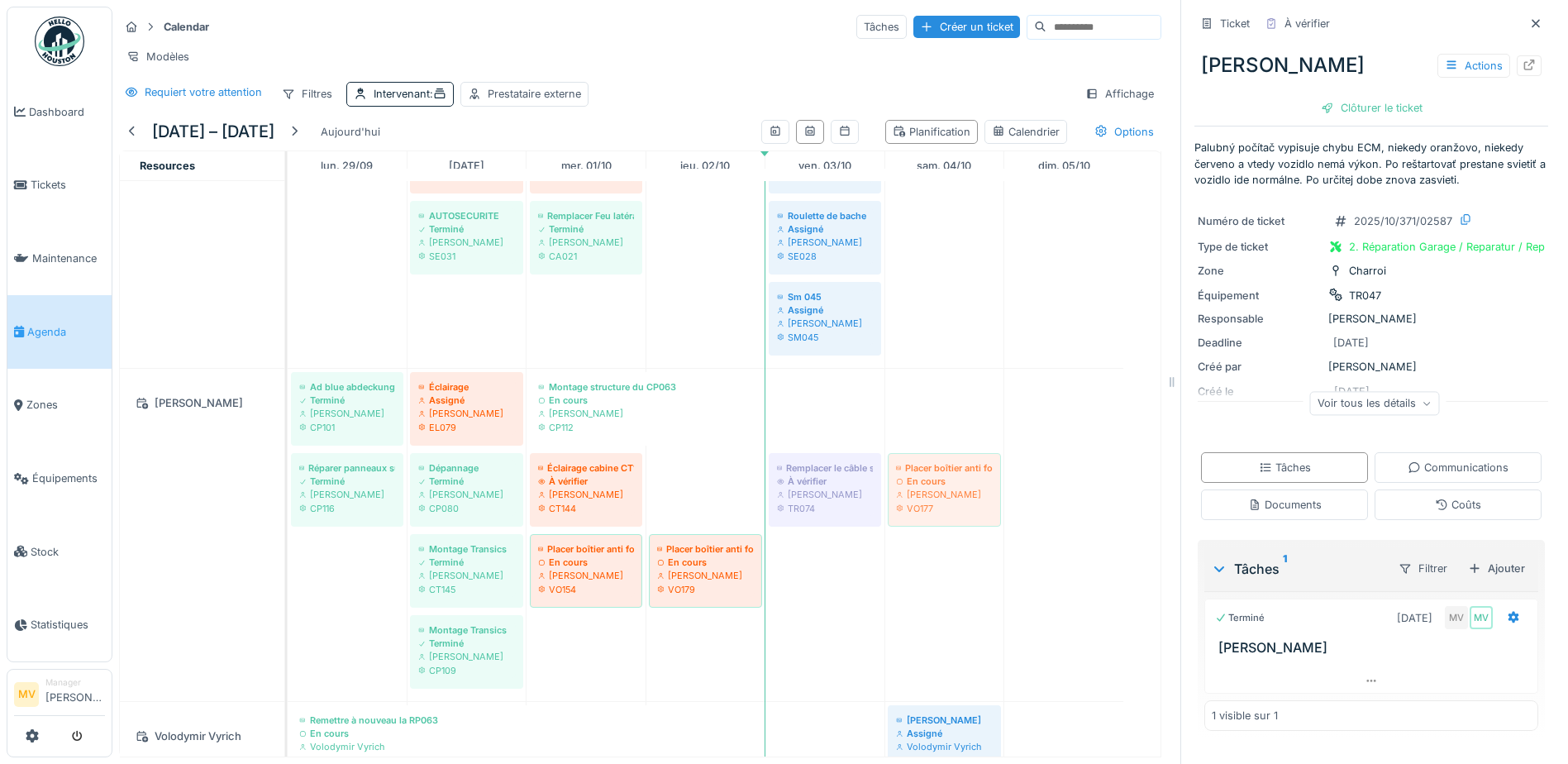
drag, startPoint x: 701, startPoint y: 485, endPoint x: 909, endPoint y: 548, distance: 217.3
click at [909, 548] on div "Installer un distributeur à papier dans le container du hall A (container du ba…" at bounding box center [724, 589] width 873 height 2497
drag, startPoint x: 699, startPoint y: 529, endPoint x: 935, endPoint y: 567, distance: 239.0
click at [935, 567] on div "Installer un distributeur à papier dans le container du hall A (container du ba…" at bounding box center [724, 589] width 873 height 2497
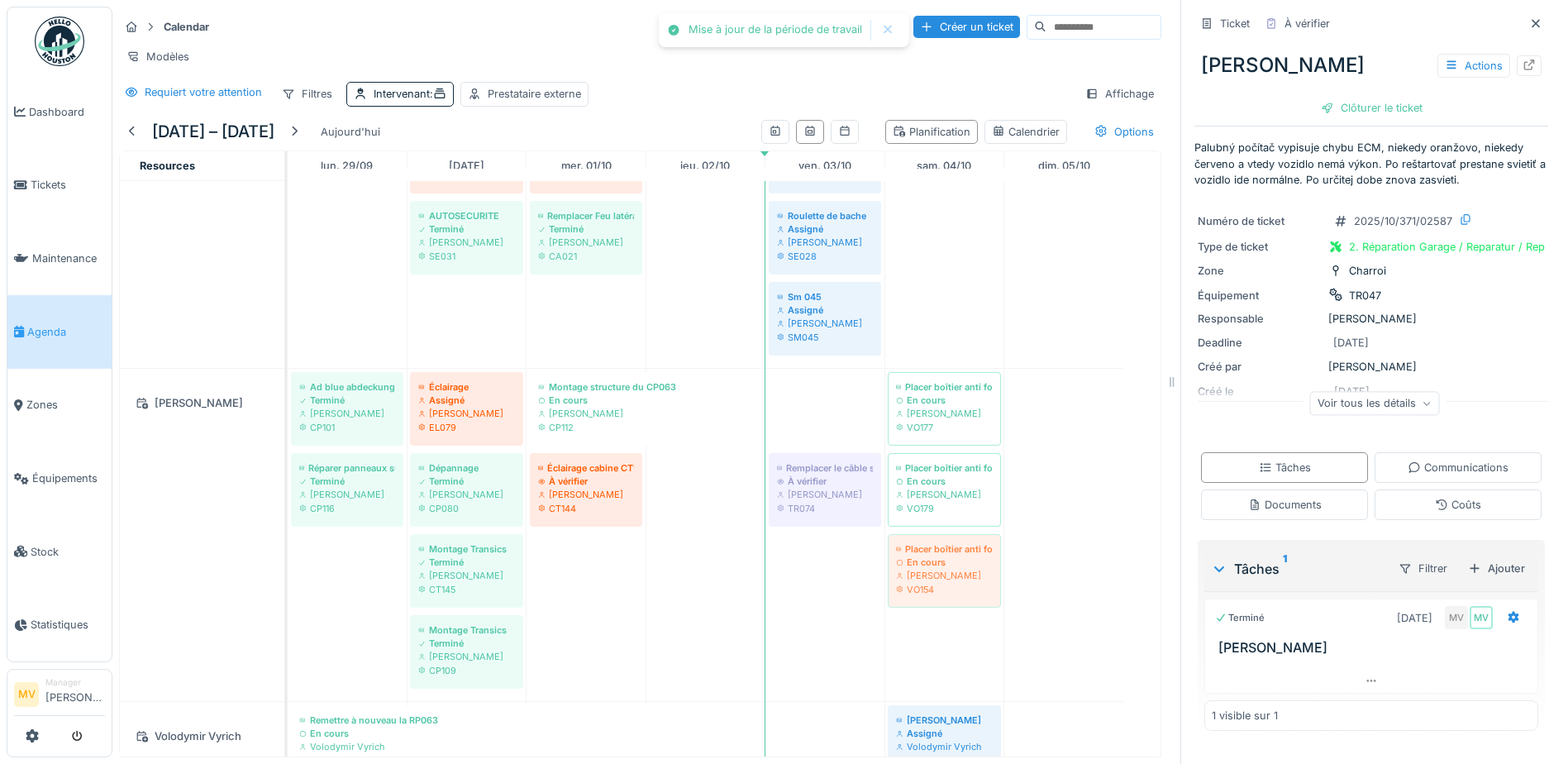
drag, startPoint x: 591, startPoint y: 574, endPoint x: 977, endPoint y: 614, distance: 388.1
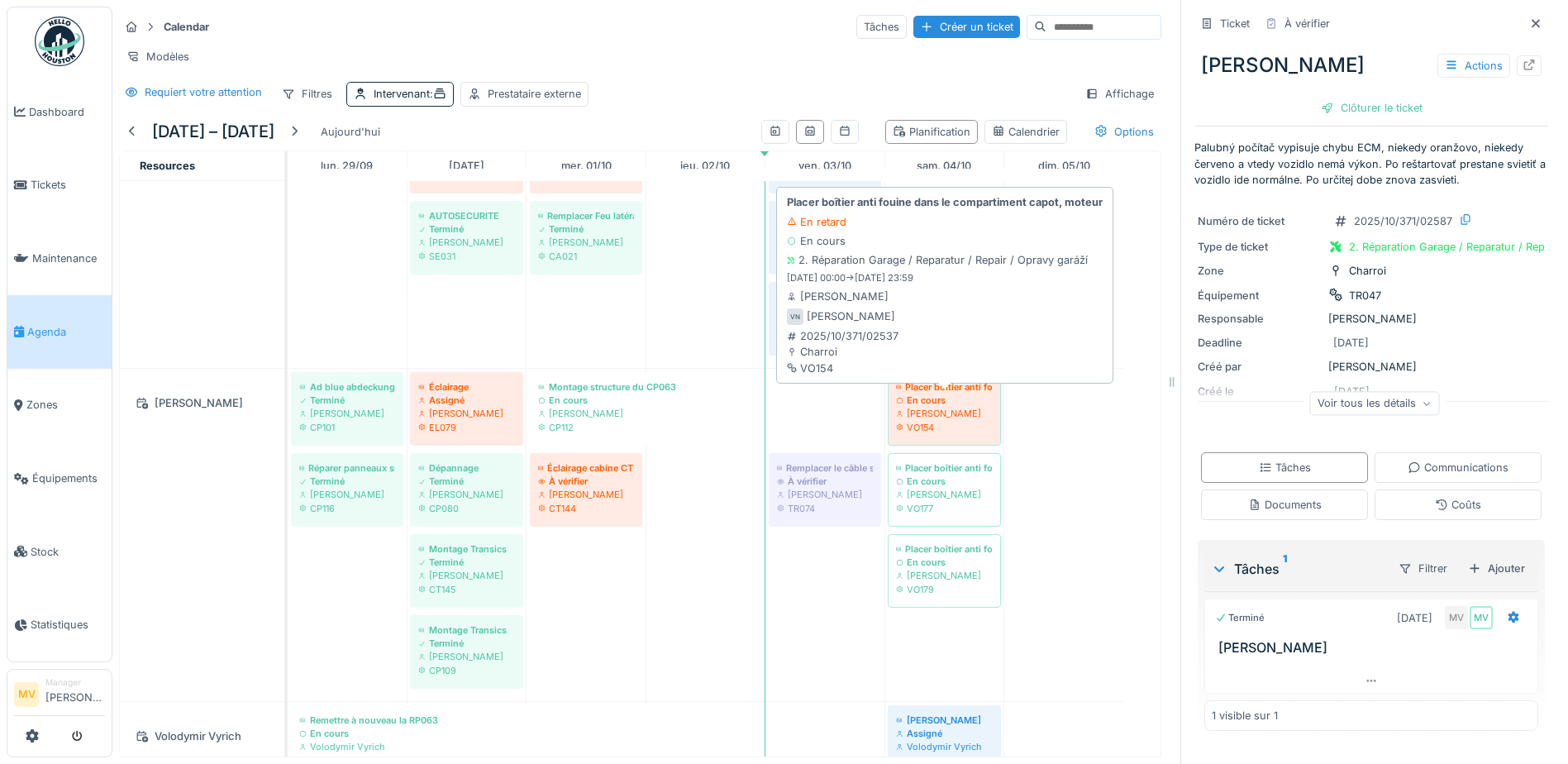
click at [969, 406] on div "En cours" at bounding box center [944, 399] width 97 height 13
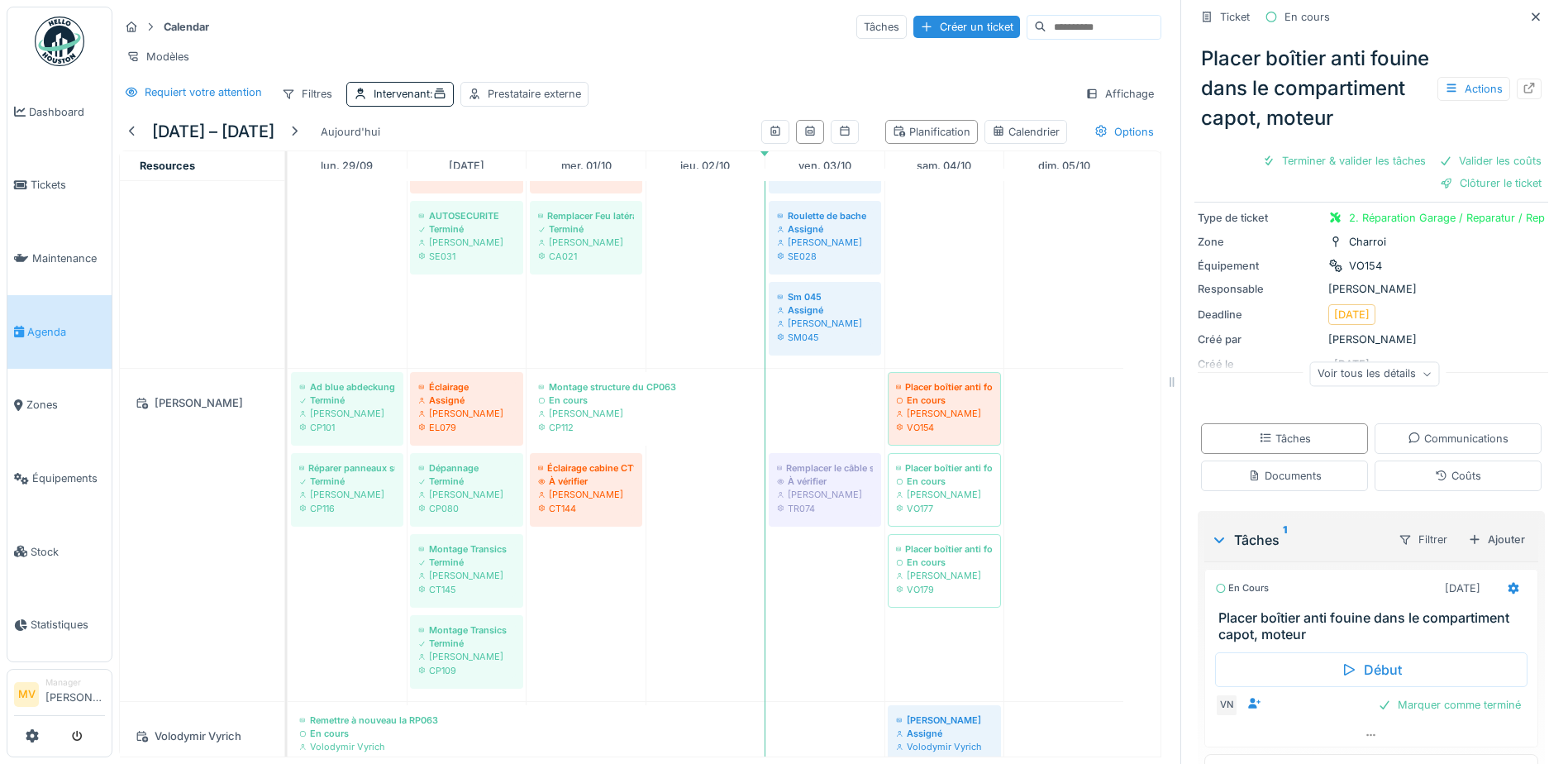
scroll to position [136, 0]
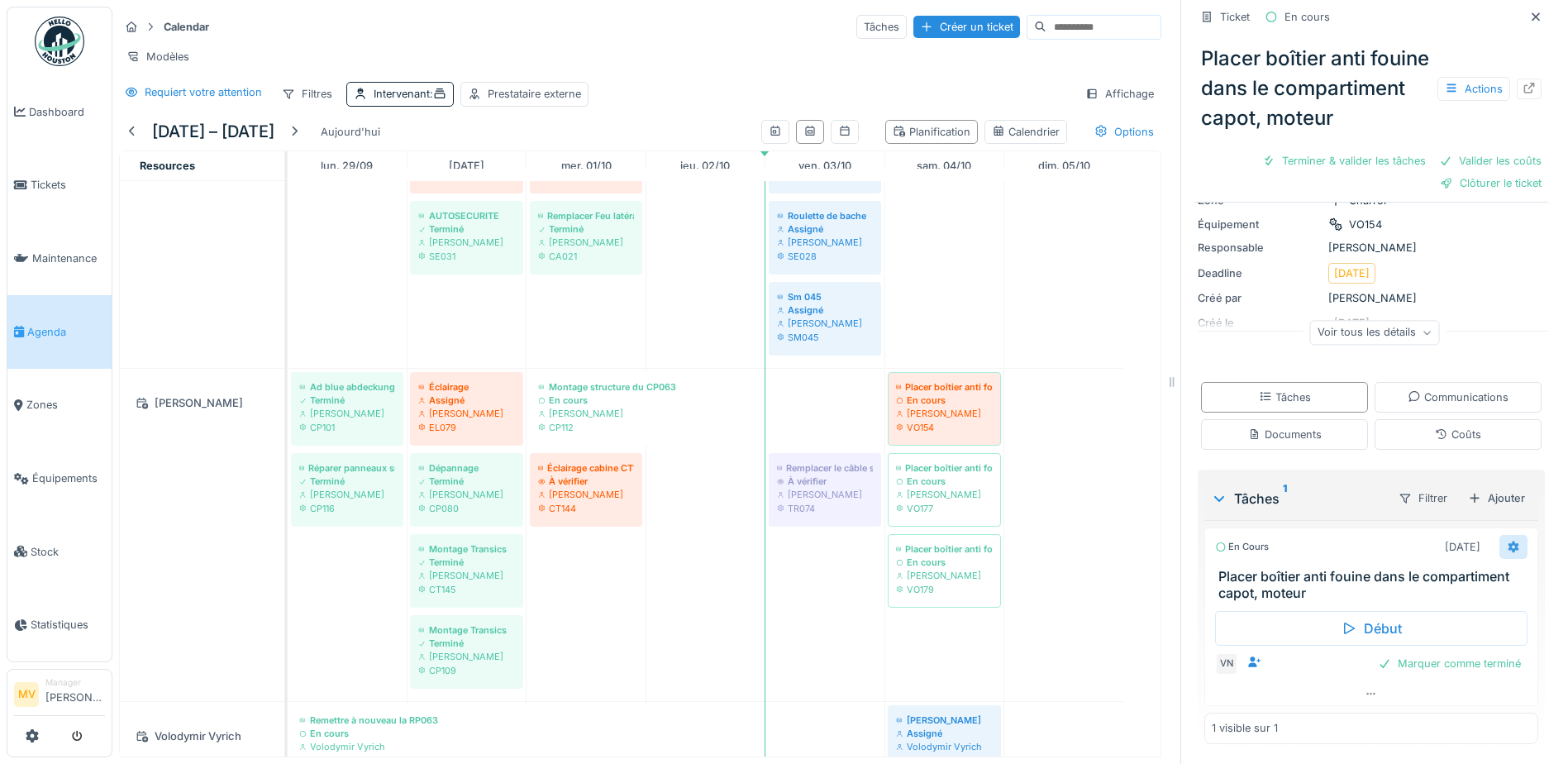
click at [1499, 537] on div at bounding box center [1513, 546] width 28 height 24
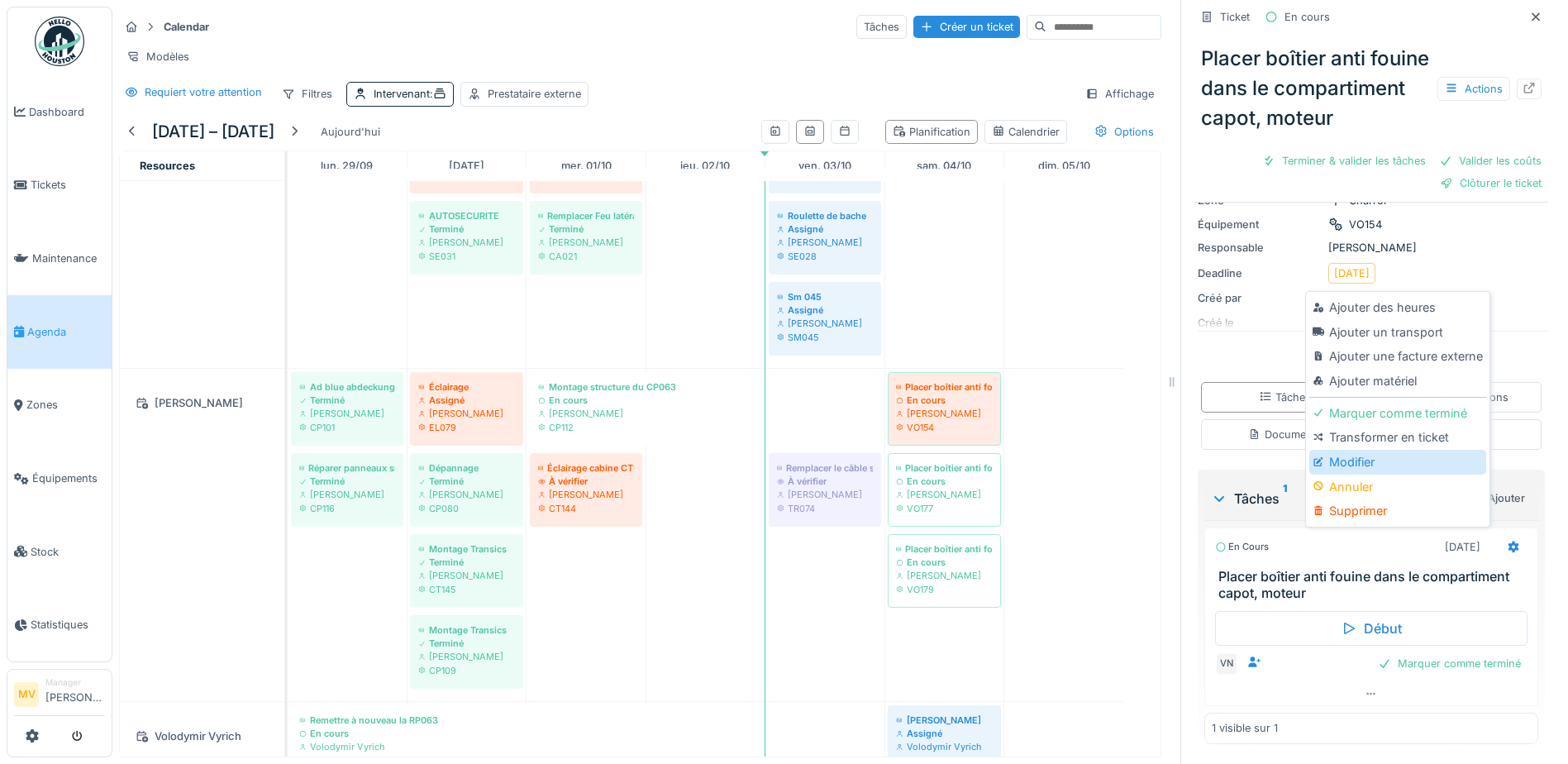
click at [1367, 467] on div "Modifier" at bounding box center [1397, 462] width 176 height 25
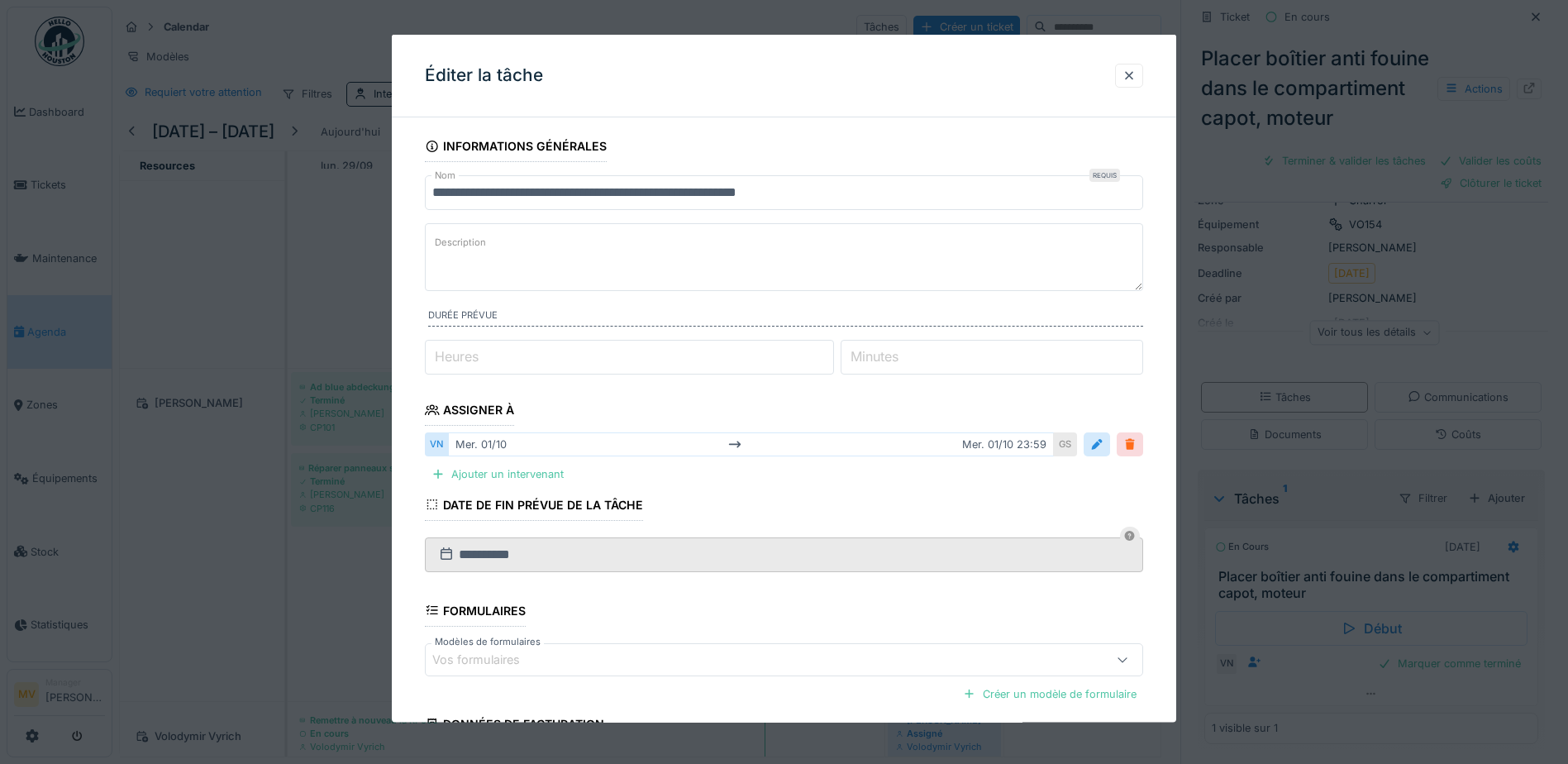
click at [1137, 445] on div at bounding box center [1130, 444] width 13 height 16
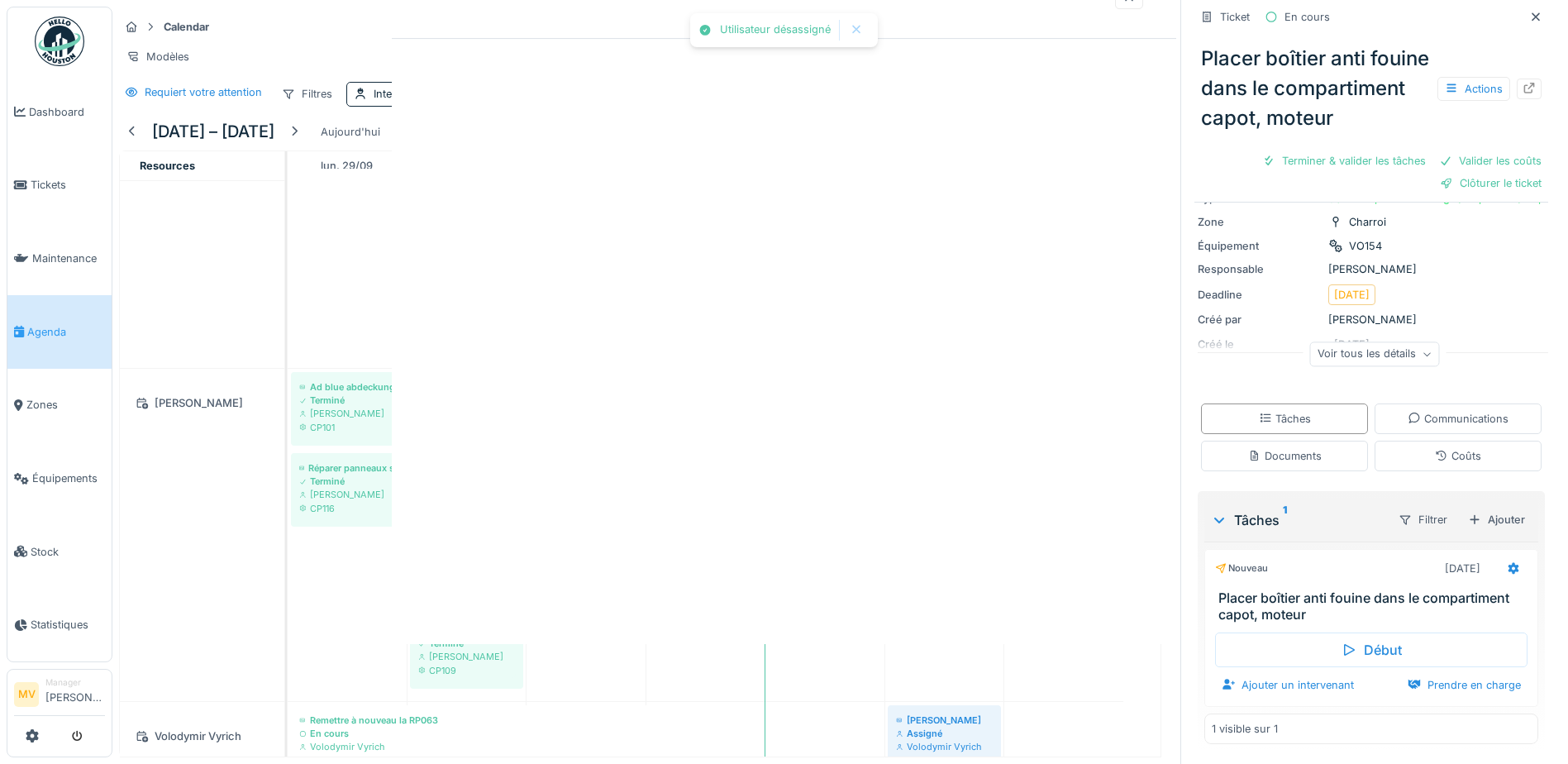
scroll to position [116, 0]
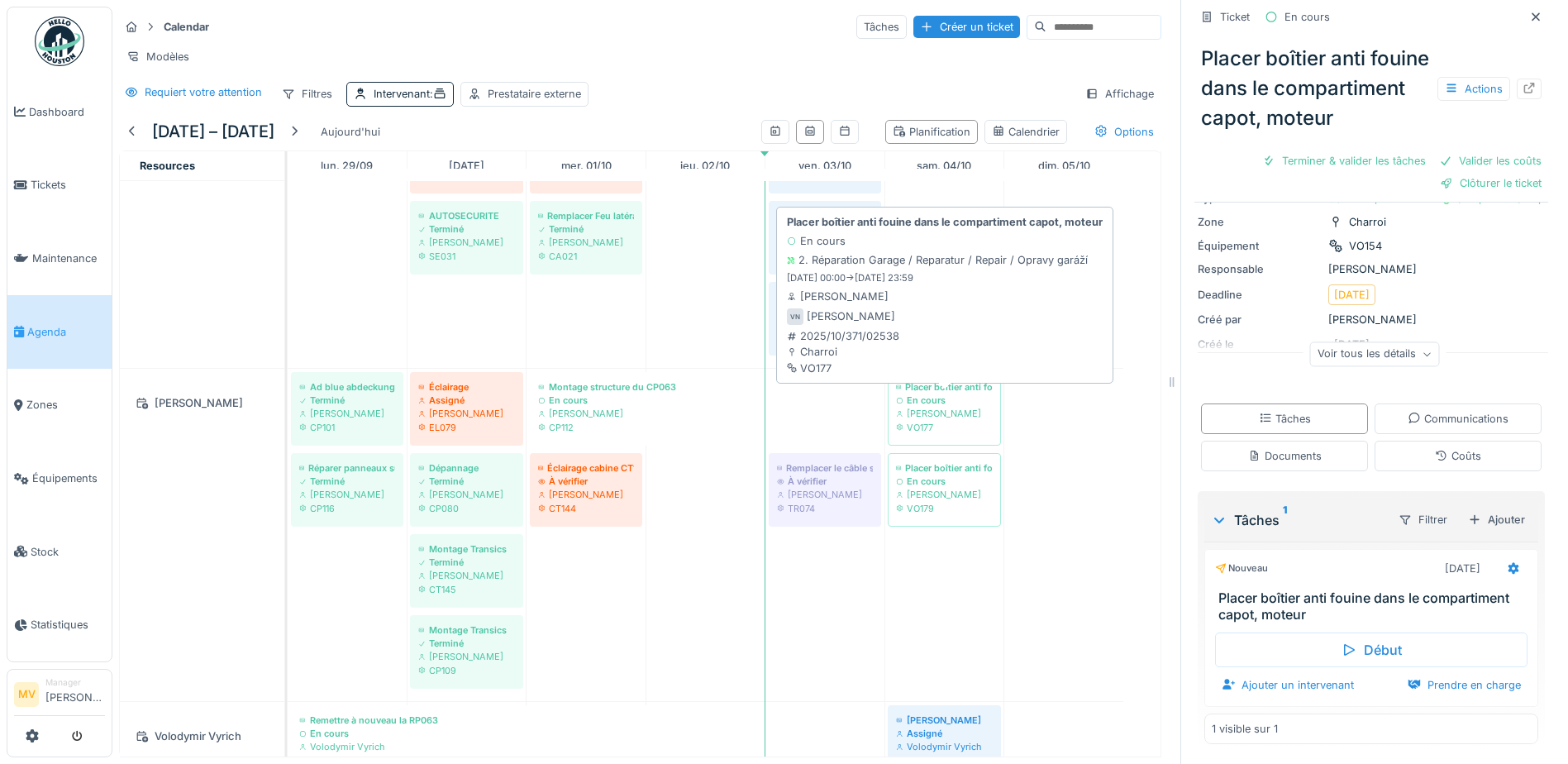
click at [929, 406] on div "En cours" at bounding box center [944, 399] width 97 height 13
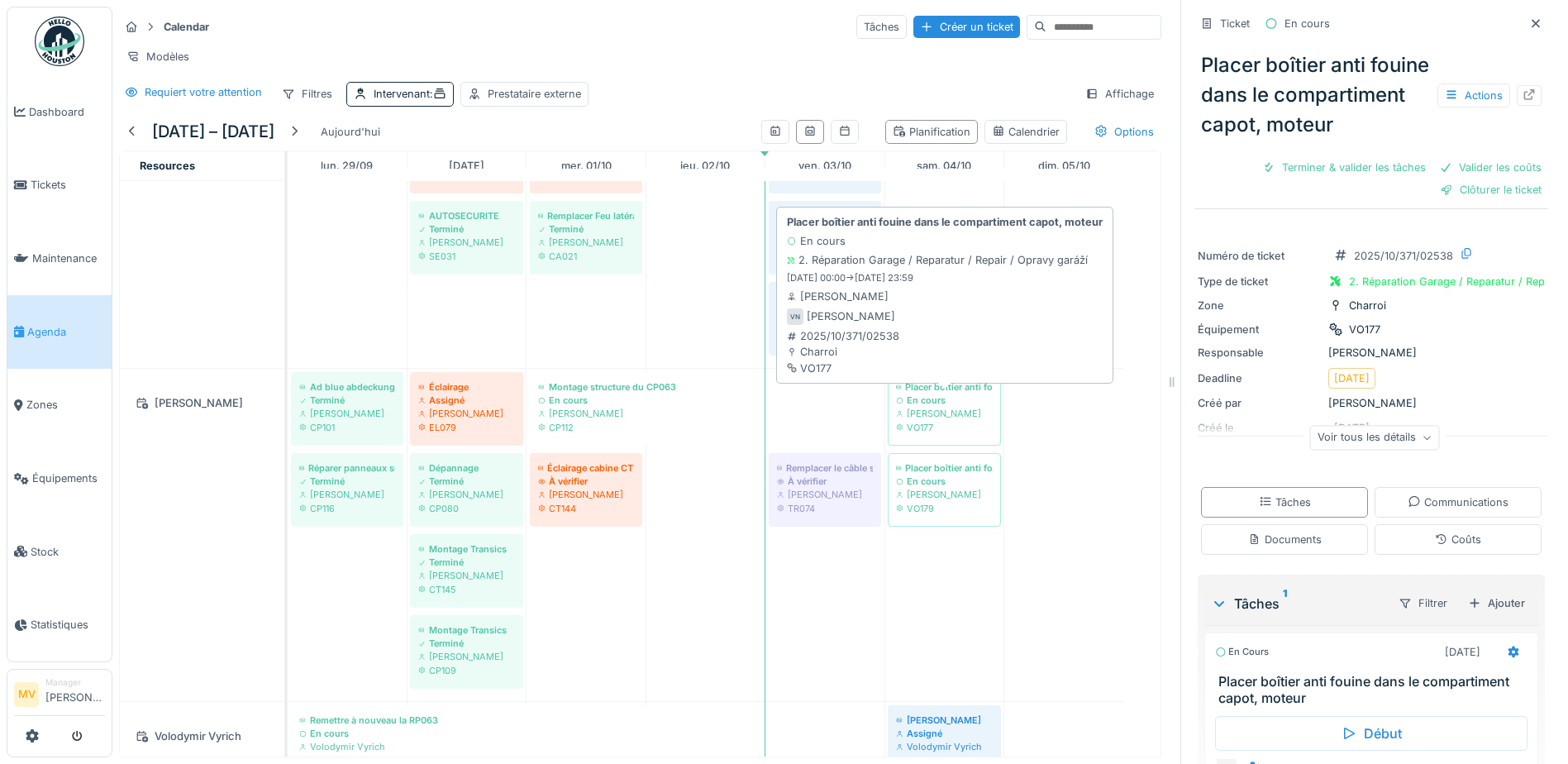
click at [981, 406] on div "En cours" at bounding box center [944, 399] width 97 height 13
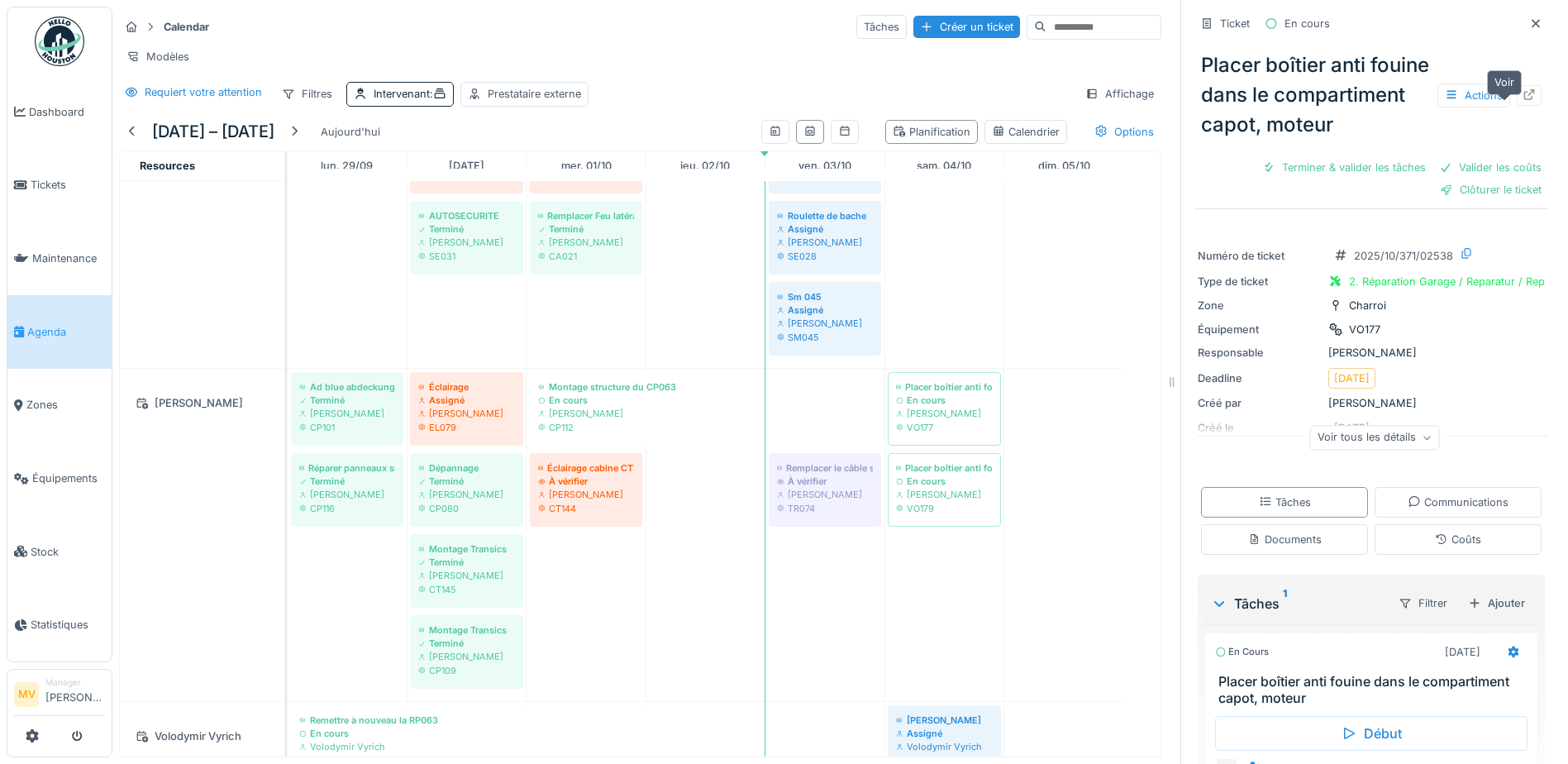
click at [1517, 105] on div at bounding box center [1529, 95] width 25 height 20
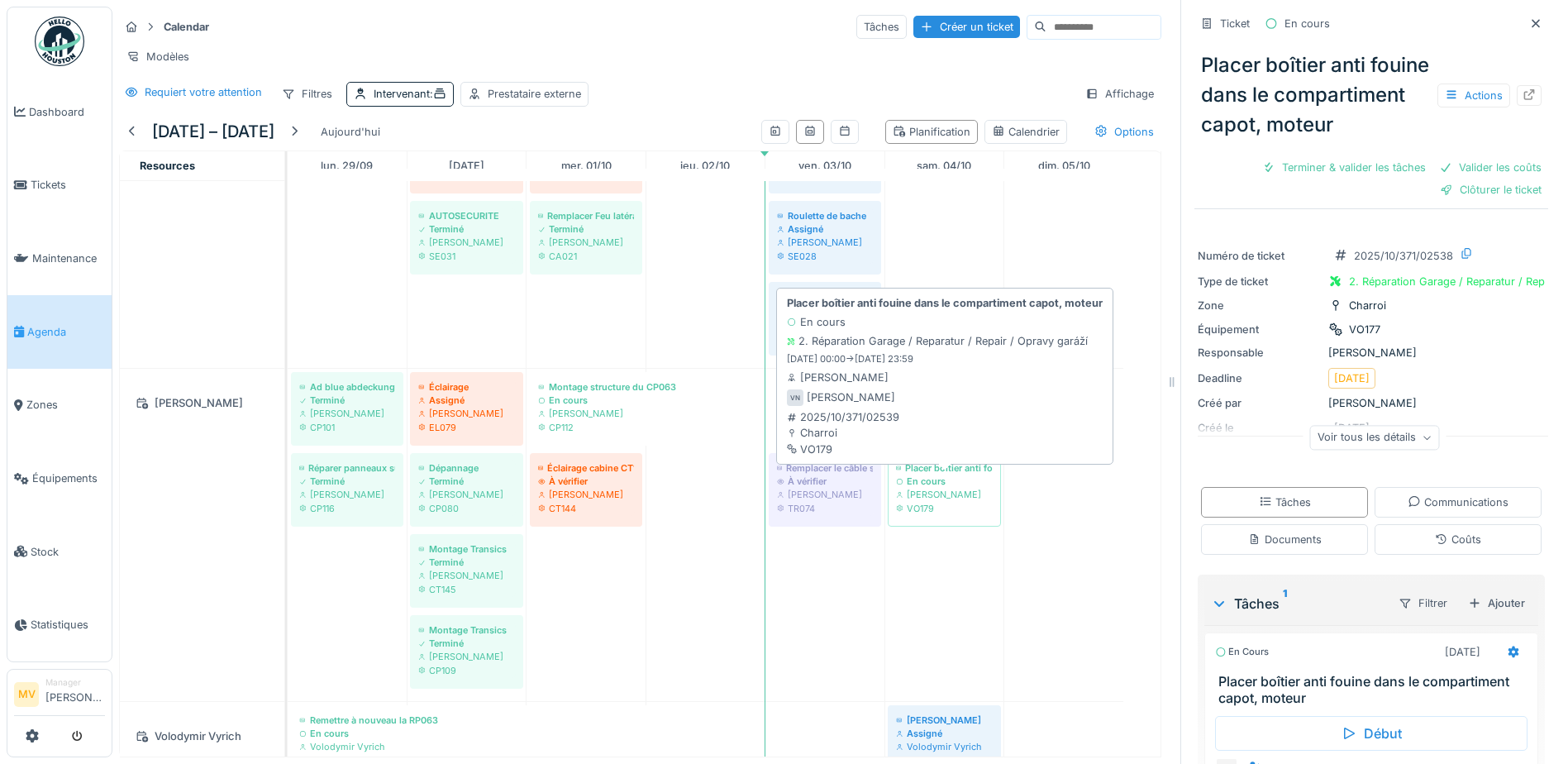
click at [957, 488] on div "En cours" at bounding box center [944, 481] width 97 height 13
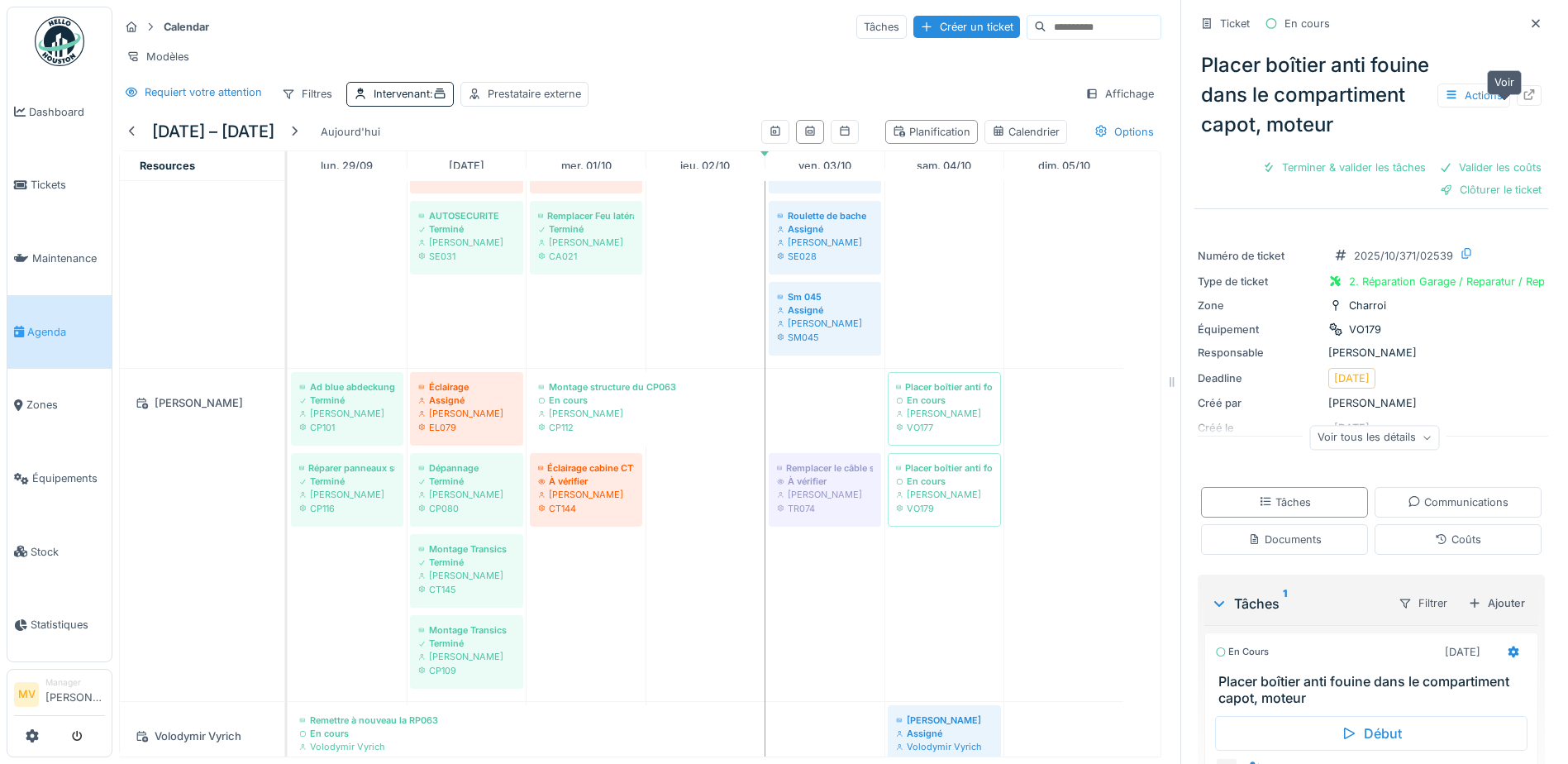
click at [1523, 100] on icon at bounding box center [1529, 95] width 13 height 11
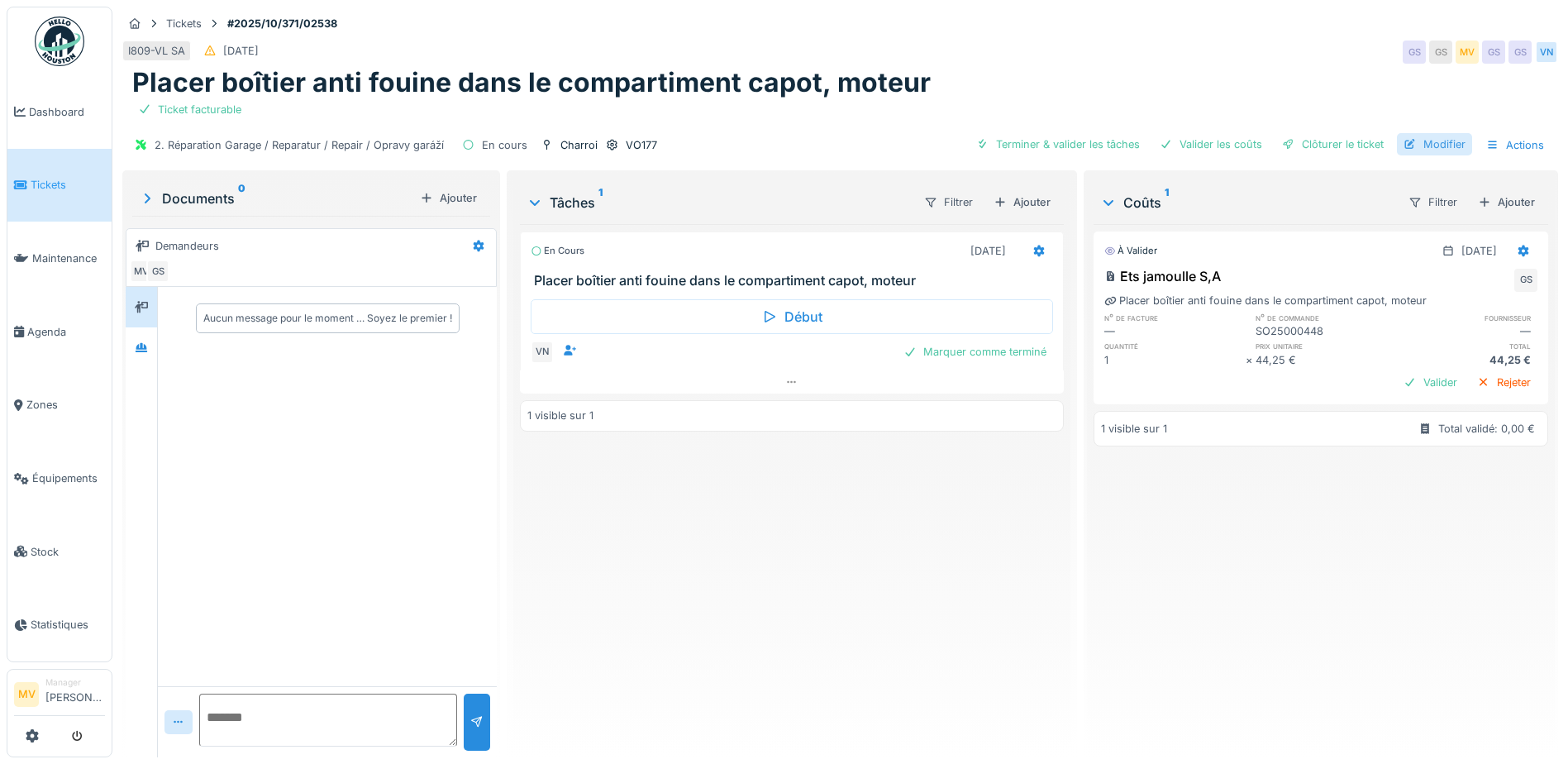
click at [1445, 138] on div "Modifier" at bounding box center [1434, 143] width 75 height 22
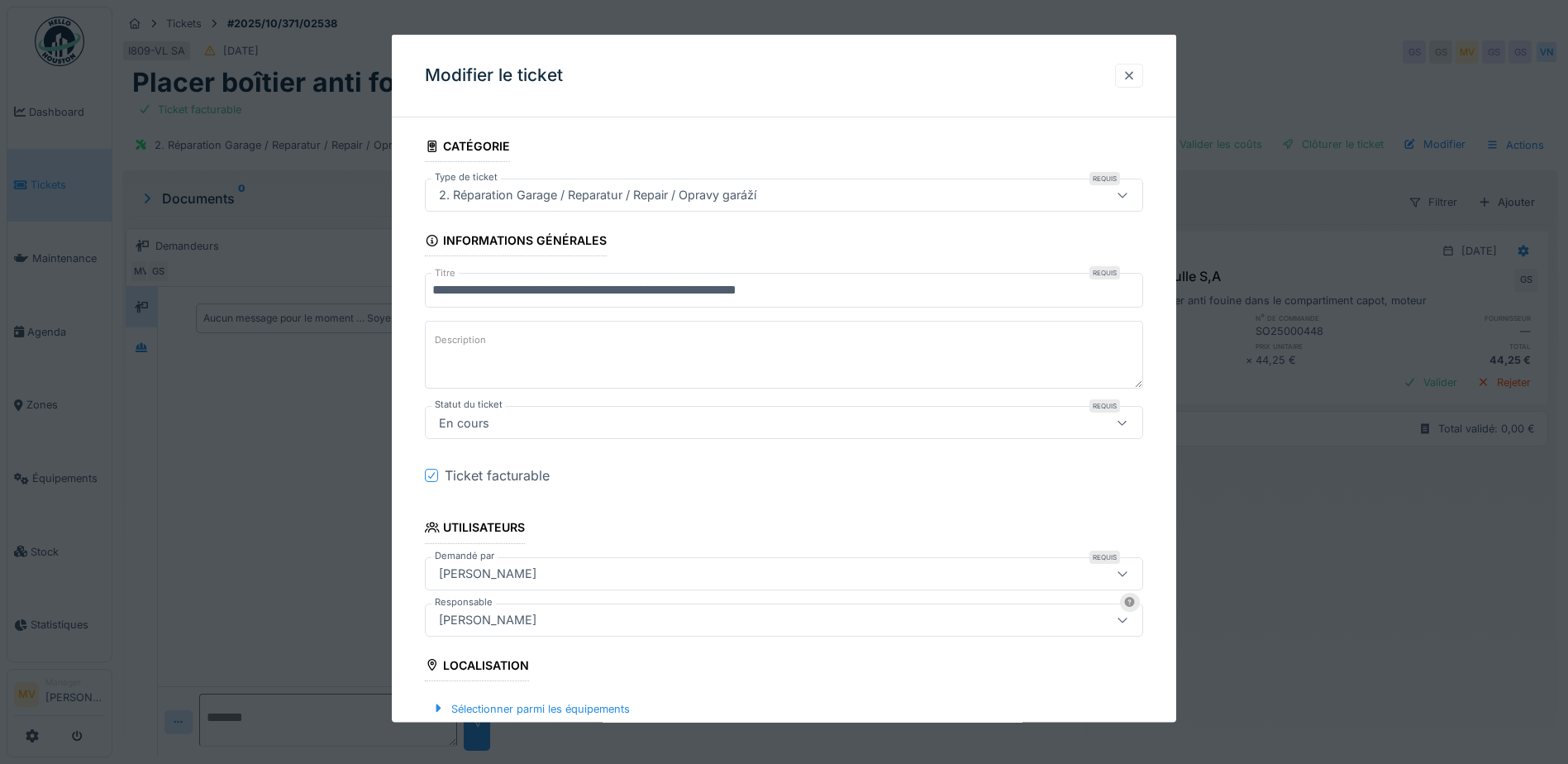
click at [1136, 82] on div at bounding box center [1129, 75] width 13 height 16
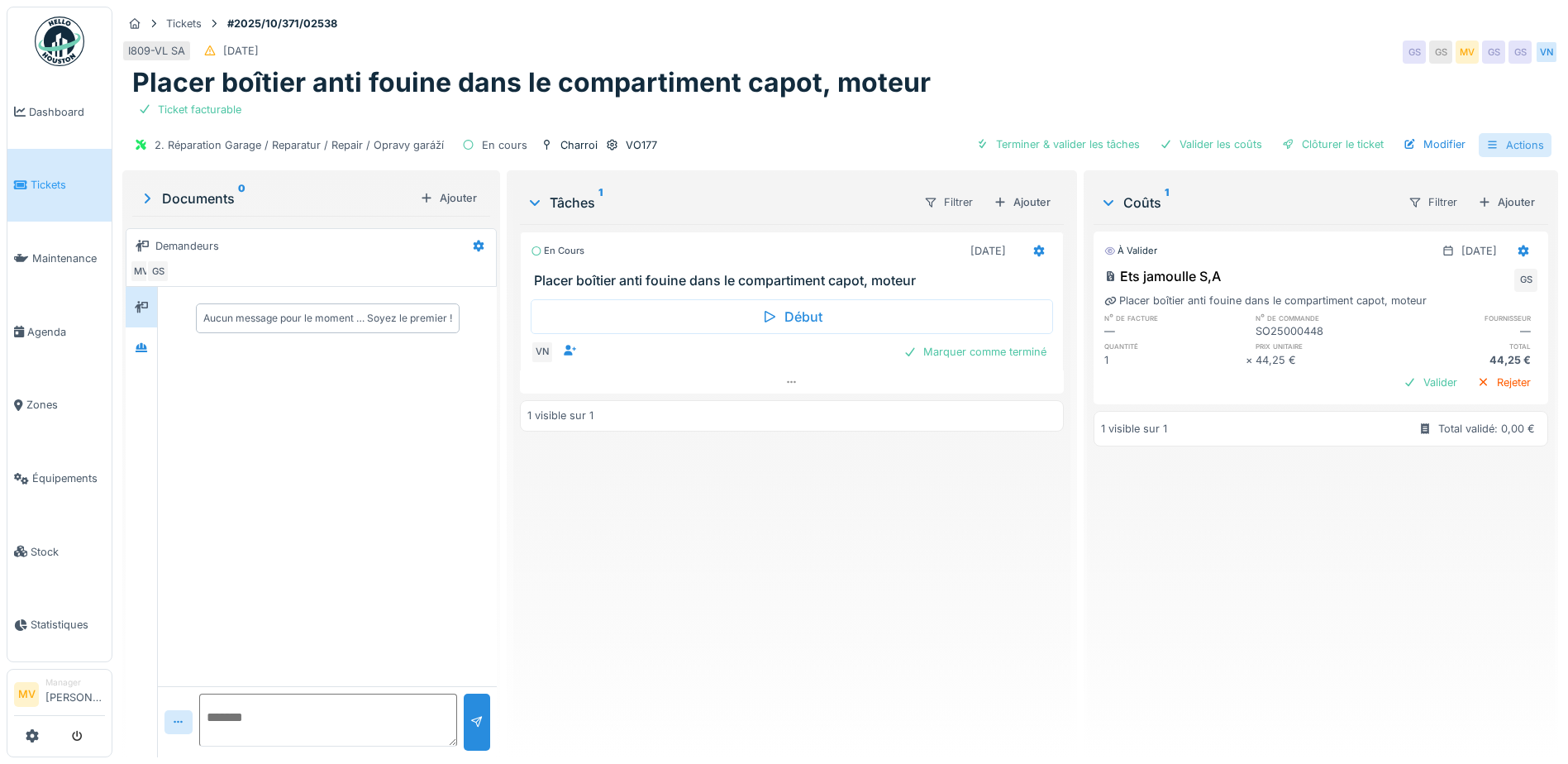
click at [1510, 138] on div "Actions" at bounding box center [1515, 144] width 73 height 24
click at [1380, 63] on div "I809-VL [DATE] GS GS MV GS GS VN" at bounding box center [840, 52] width 1436 height 30
click at [1241, 94] on div "Placer boîtier anti fouine dans le compartiment capot, moteur" at bounding box center [839, 82] width 1416 height 31
click at [1039, 247] on div at bounding box center [1039, 251] width 28 height 24
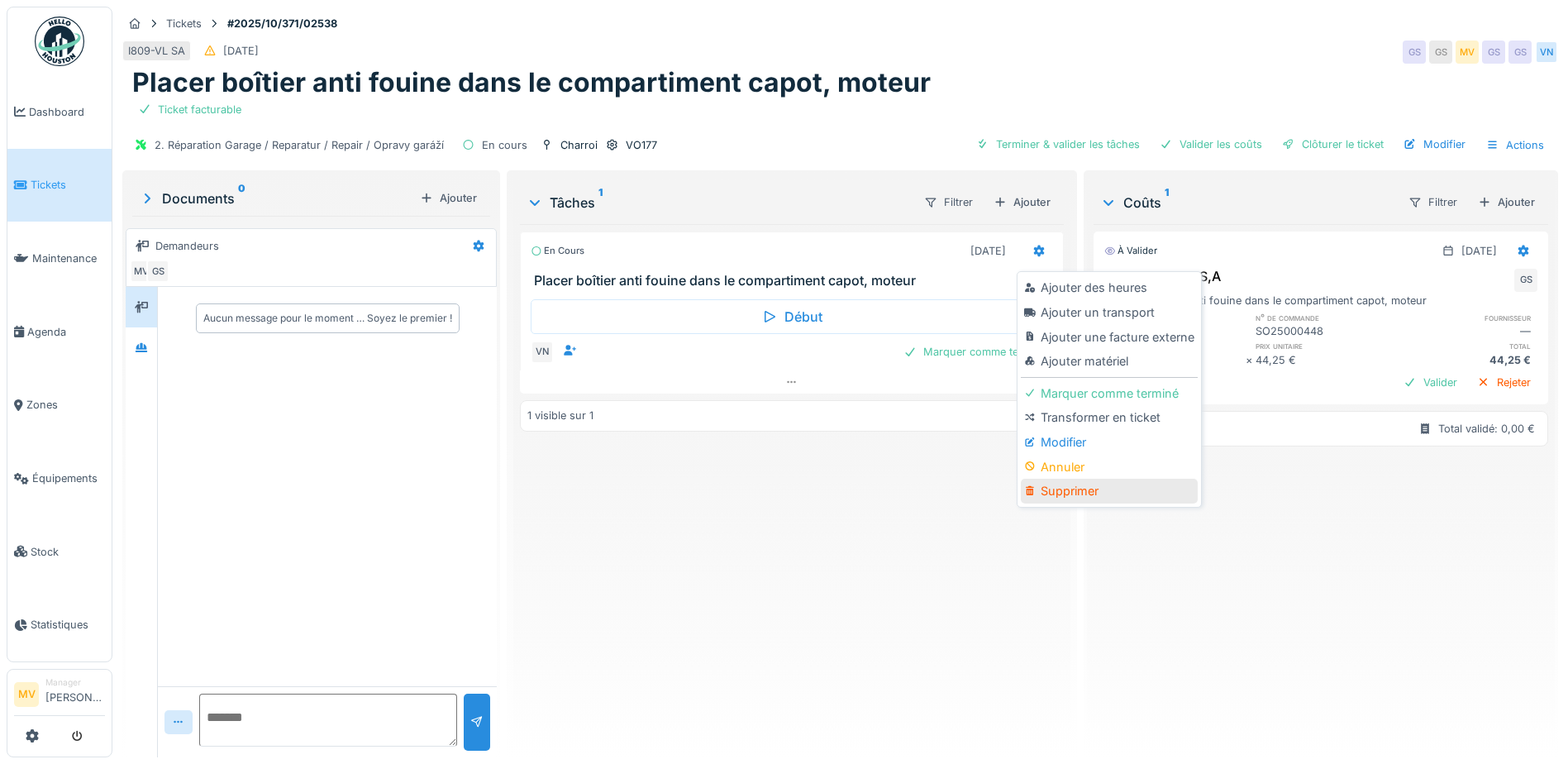
click at [1068, 487] on div "Supprimer" at bounding box center [1108, 491] width 176 height 25
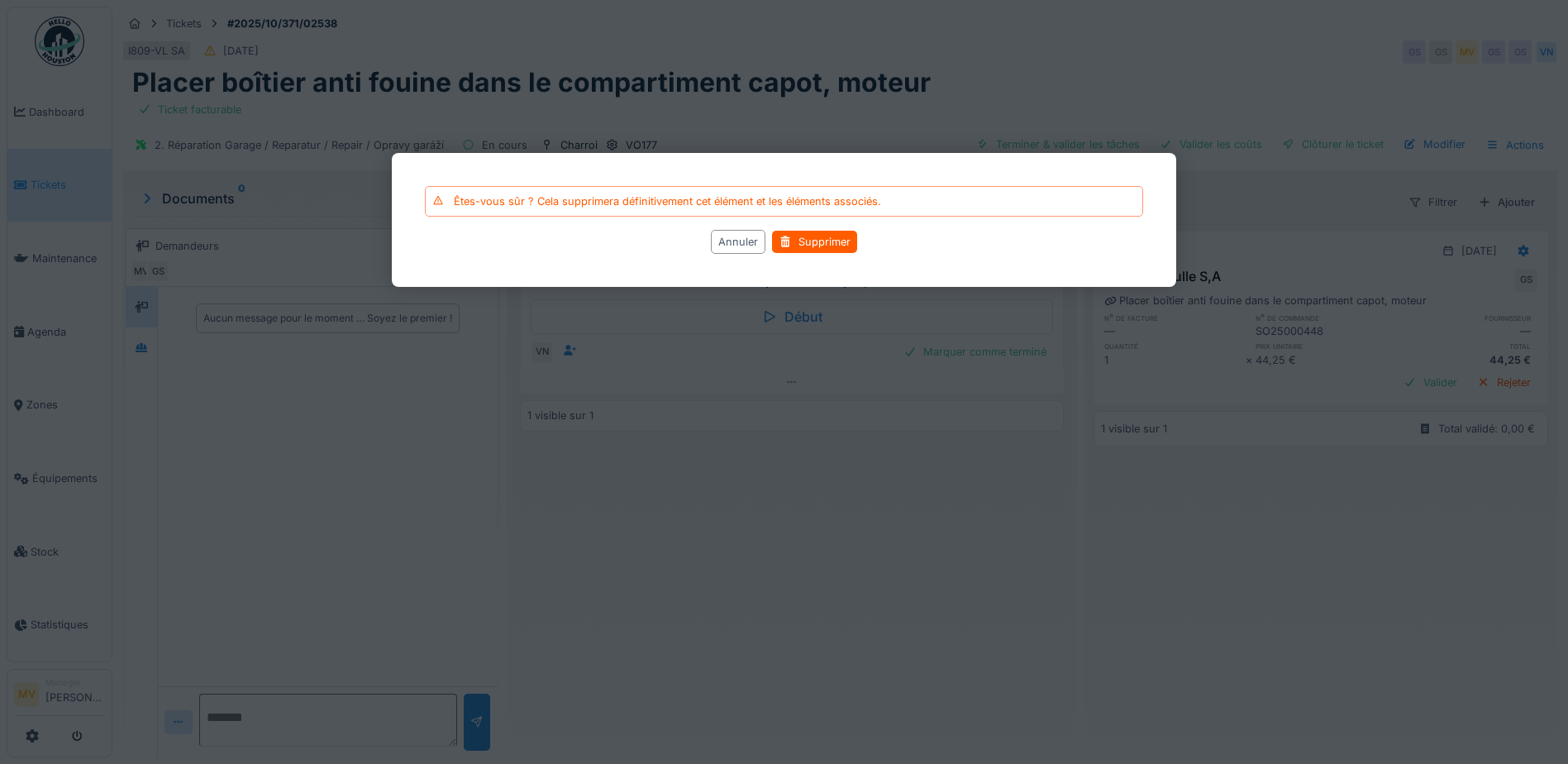
click at [818, 255] on div "Êtes-vous sûr ? Cela supprimera définitivement cet élément et les éléments asso…" at bounding box center [784, 220] width 784 height 134
click at [823, 244] on div "Supprimer" at bounding box center [815, 241] width 85 height 22
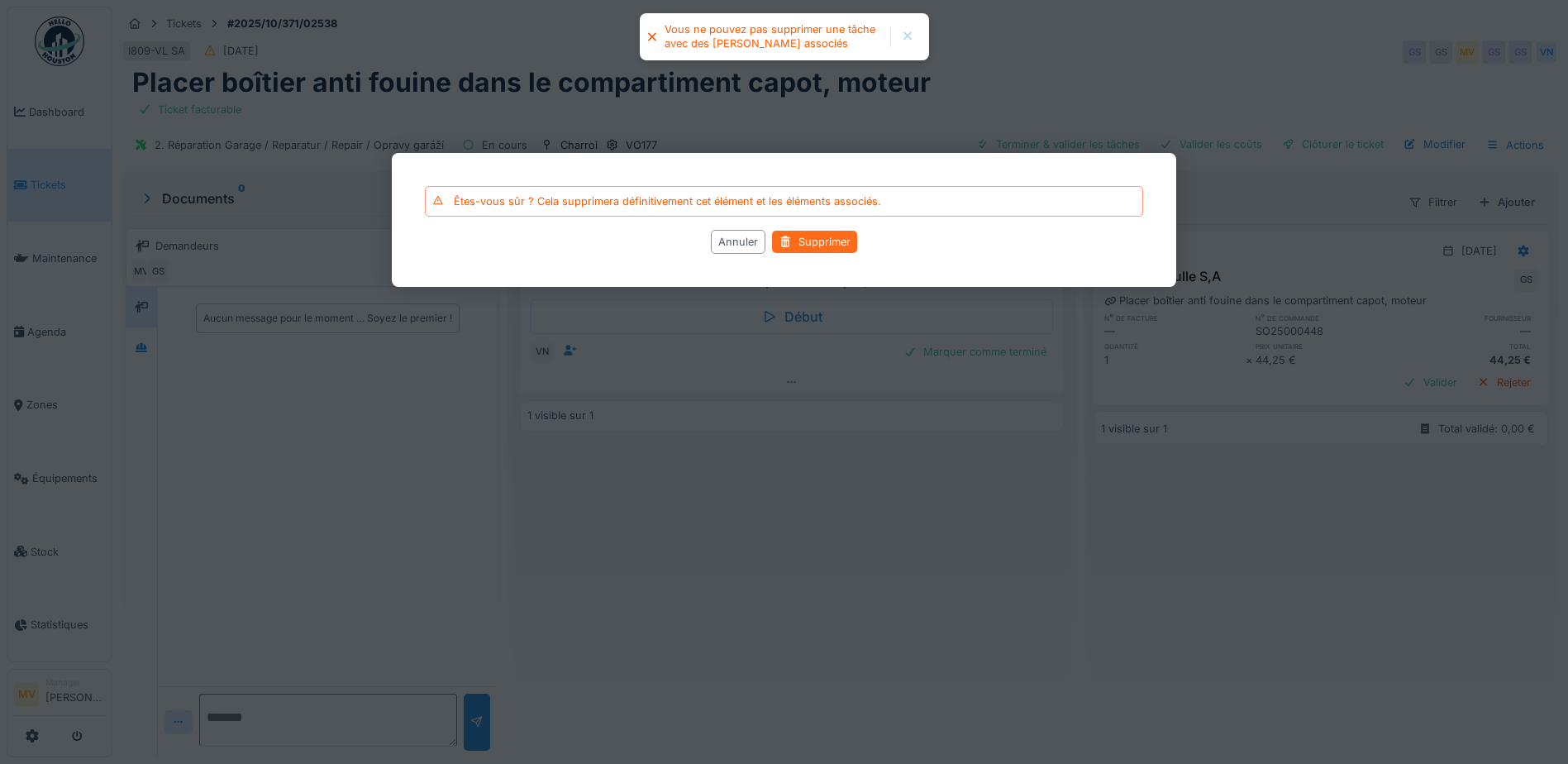
click at [830, 241] on div "Supprimer" at bounding box center [815, 241] width 85 height 22
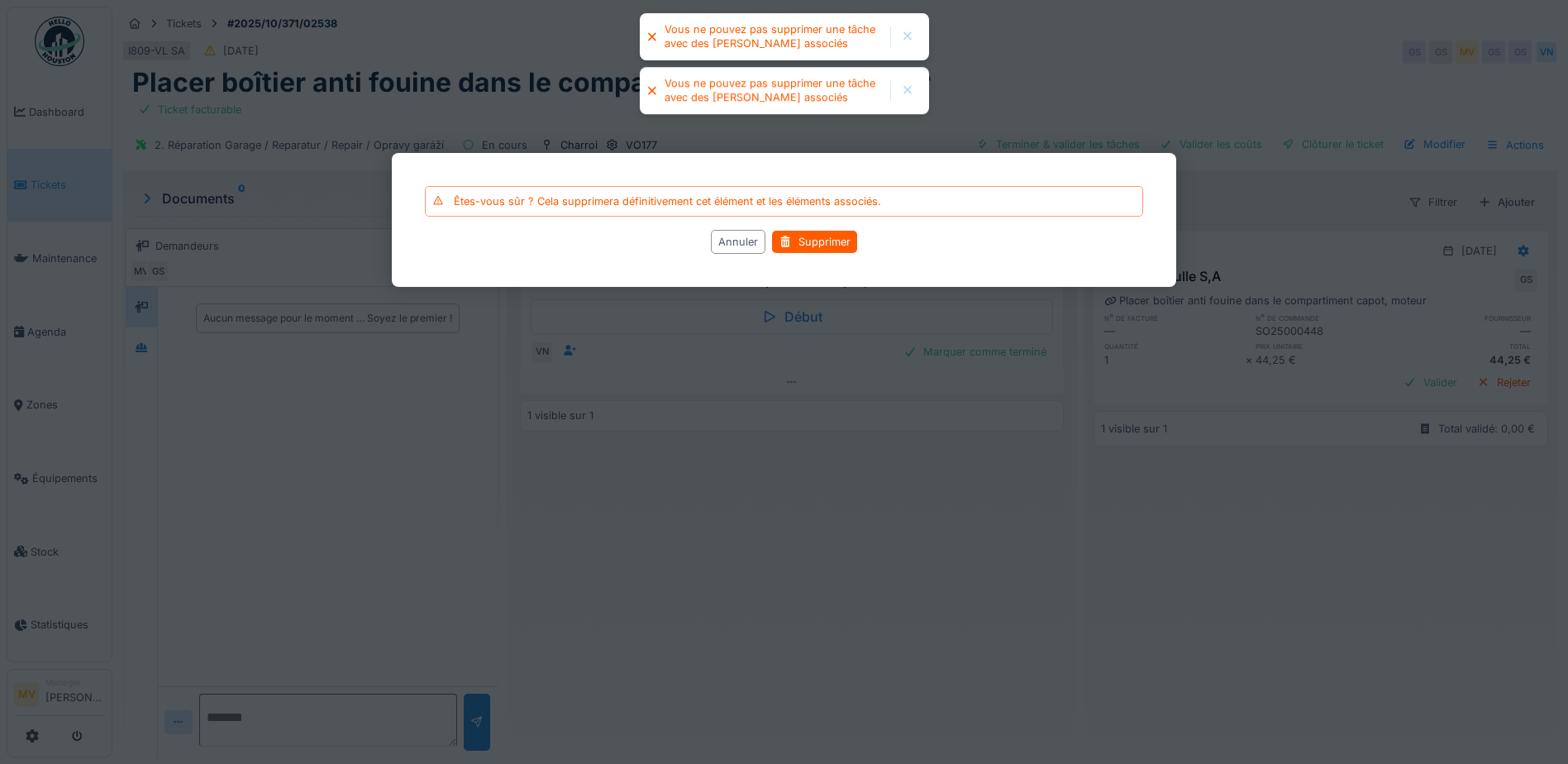
click at [1023, 117] on div at bounding box center [784, 382] width 1568 height 764
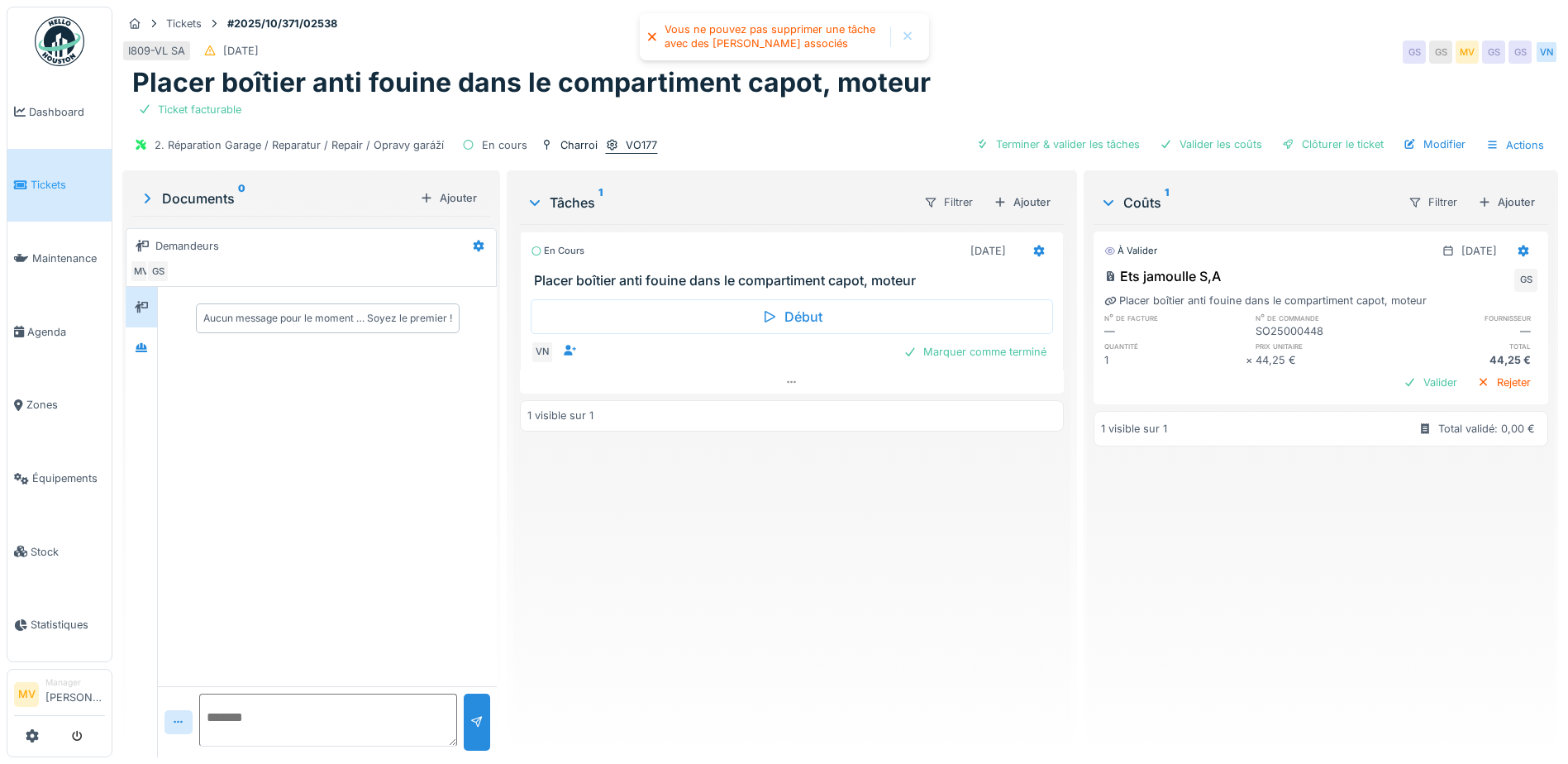
click at [647, 145] on div "VO177" at bounding box center [641, 145] width 31 height 16
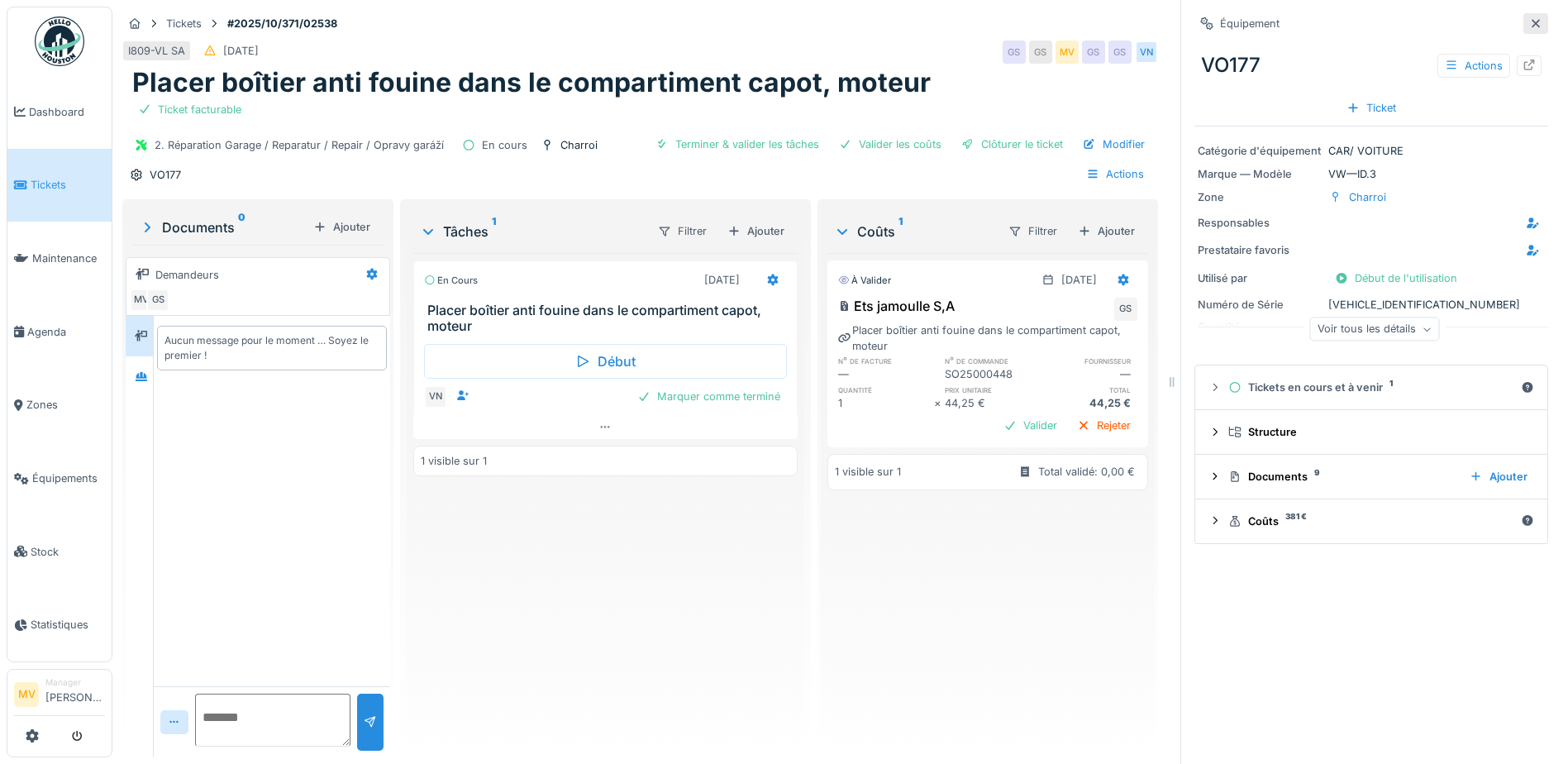
click at [1529, 27] on icon at bounding box center [1535, 24] width 13 height 11
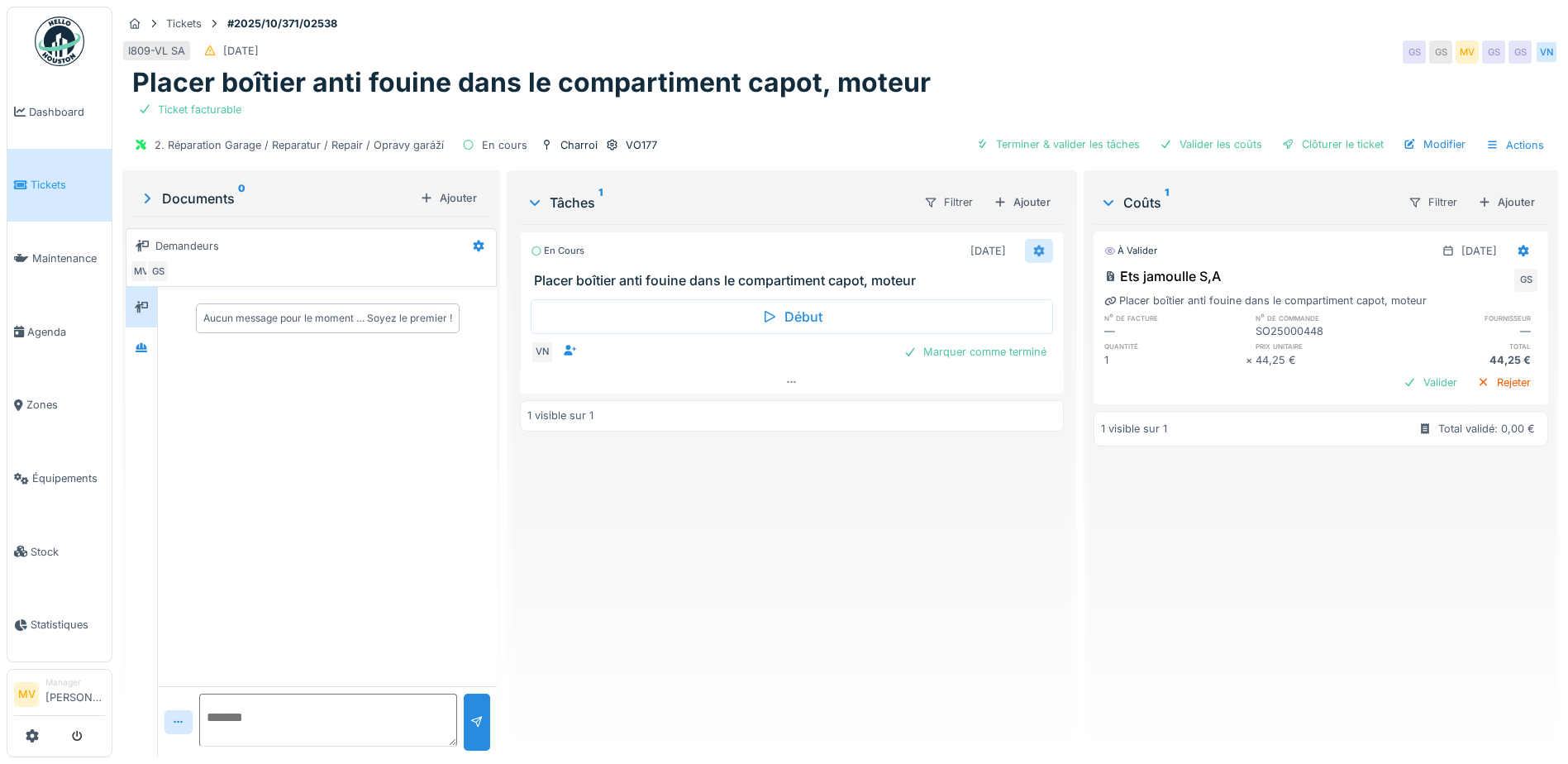
click at [1032, 250] on icon at bounding box center [1039, 251] width 13 height 11
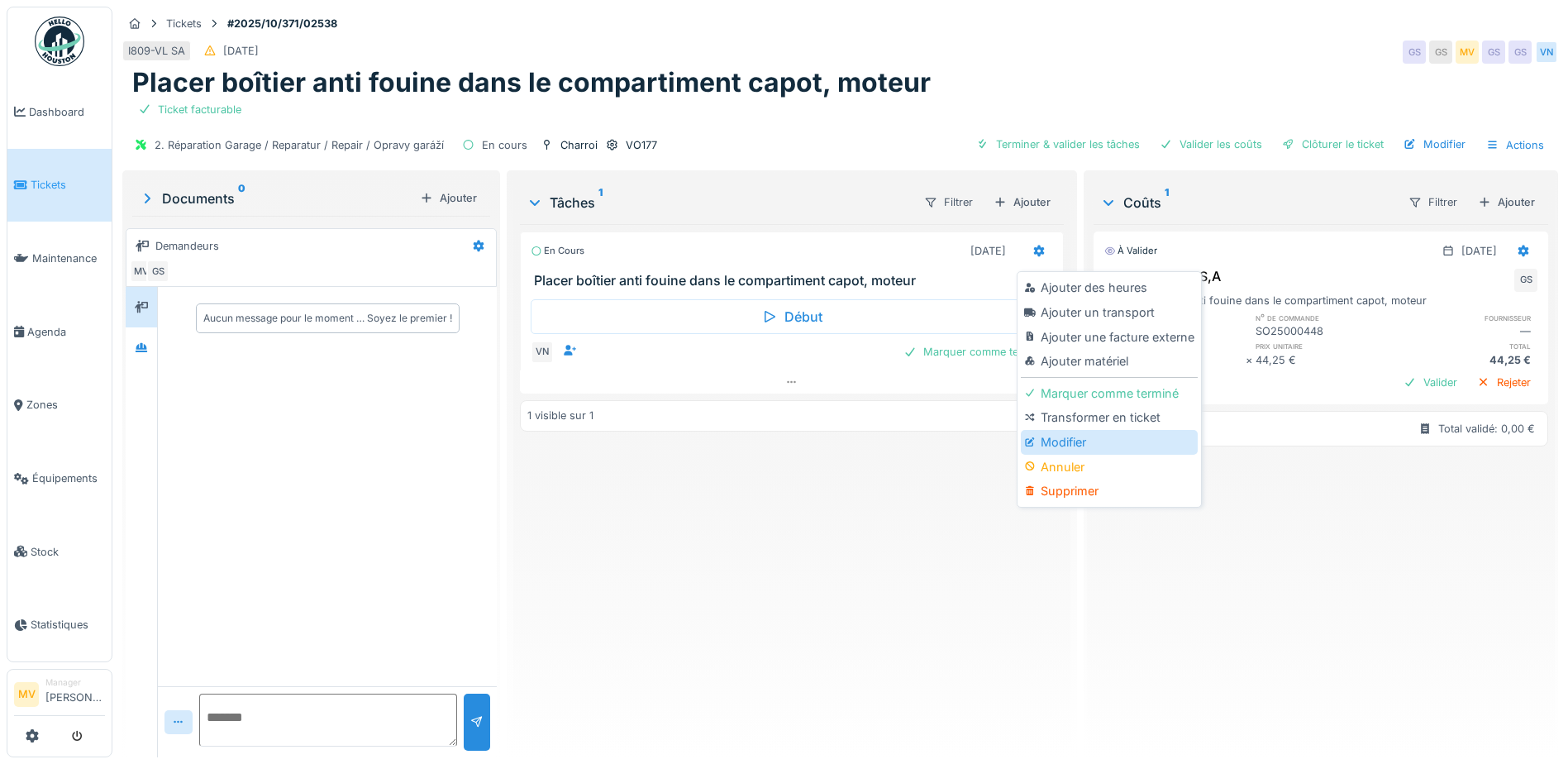
click at [1072, 452] on div "Modifier" at bounding box center [1108, 442] width 176 height 25
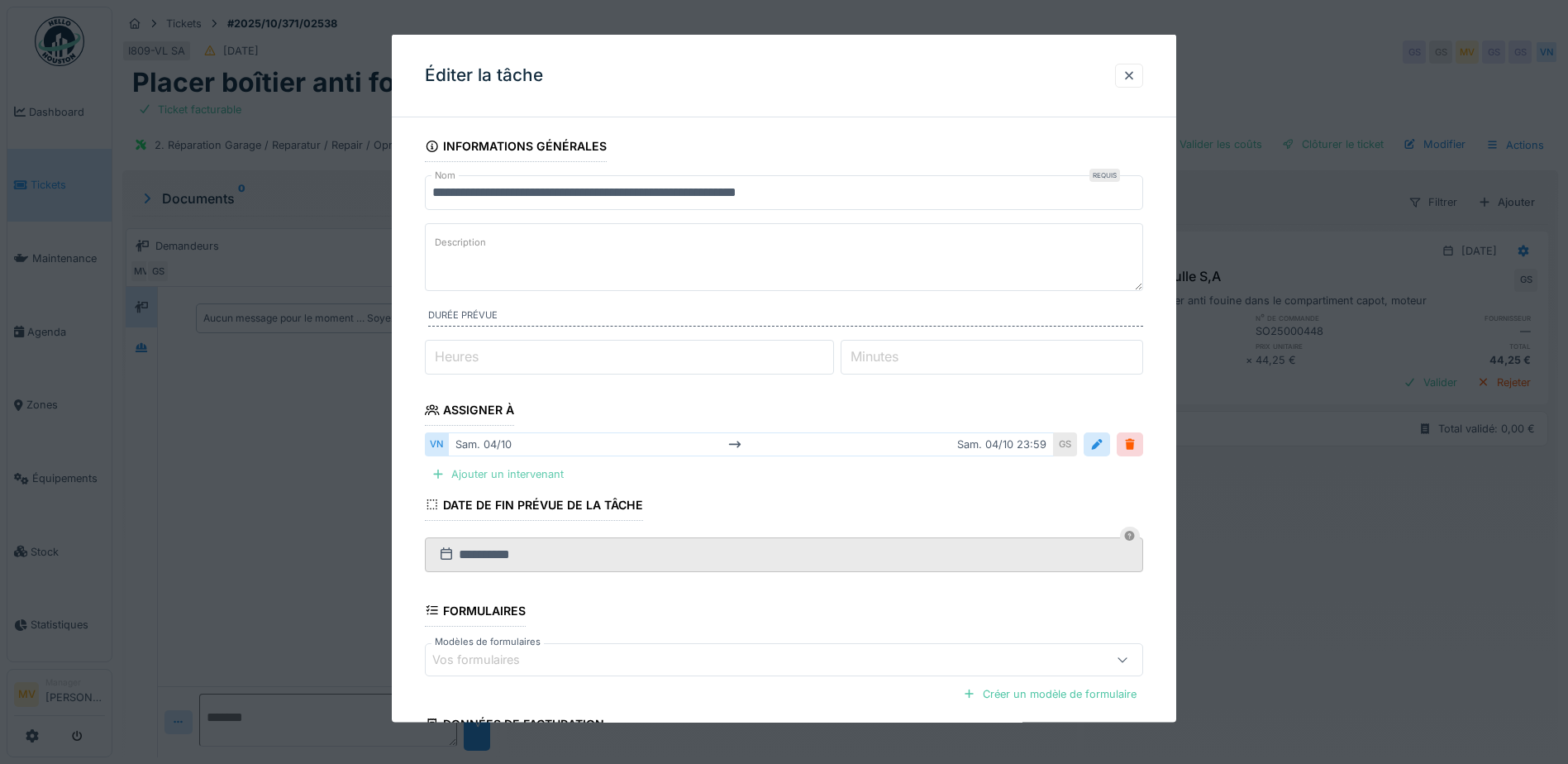
click at [527, 475] on div "Ajouter un intervenant" at bounding box center [498, 474] width 145 height 22
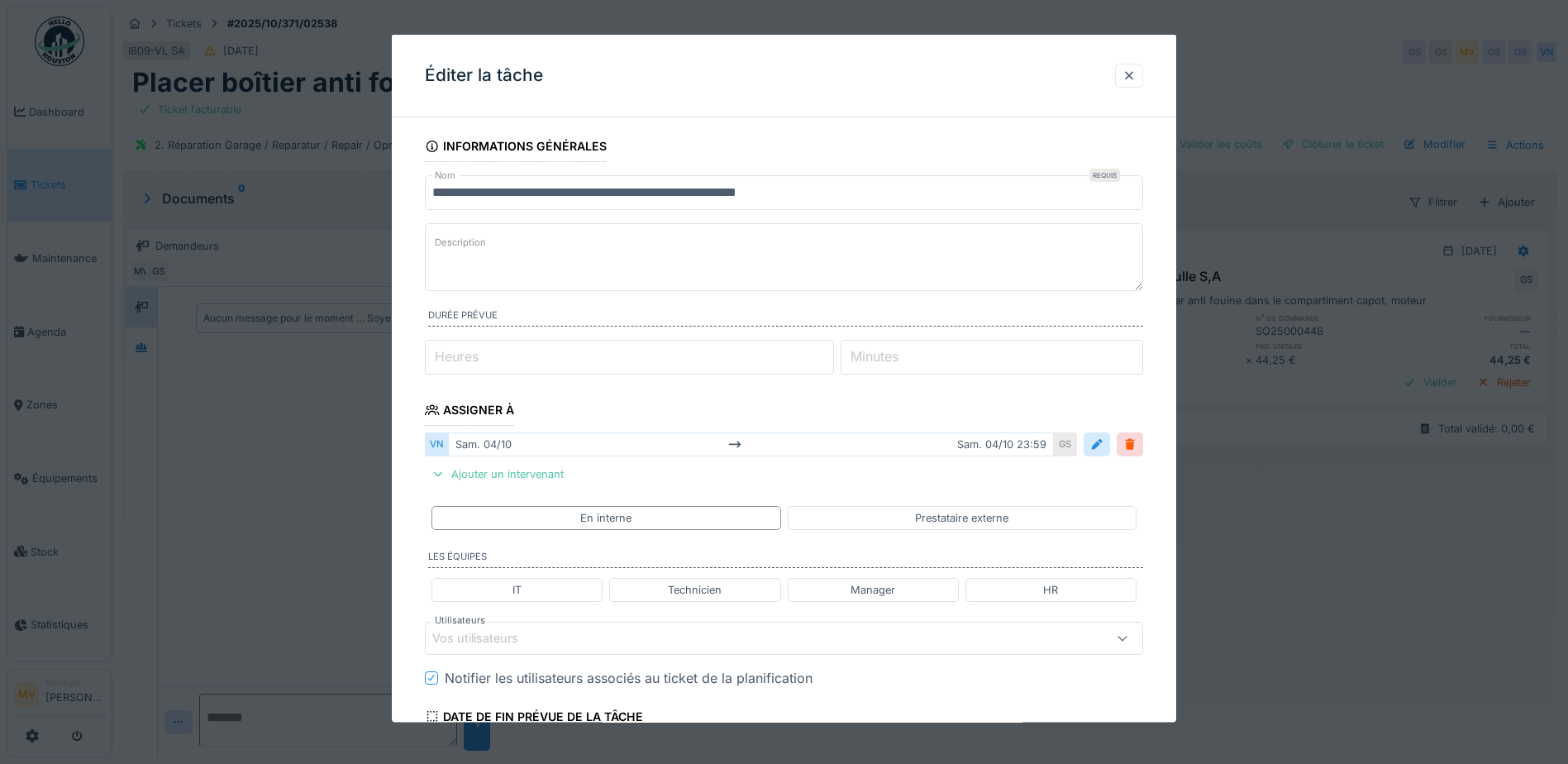
click at [568, 640] on div "Vos utilisateurs" at bounding box center [741, 637] width 619 height 19
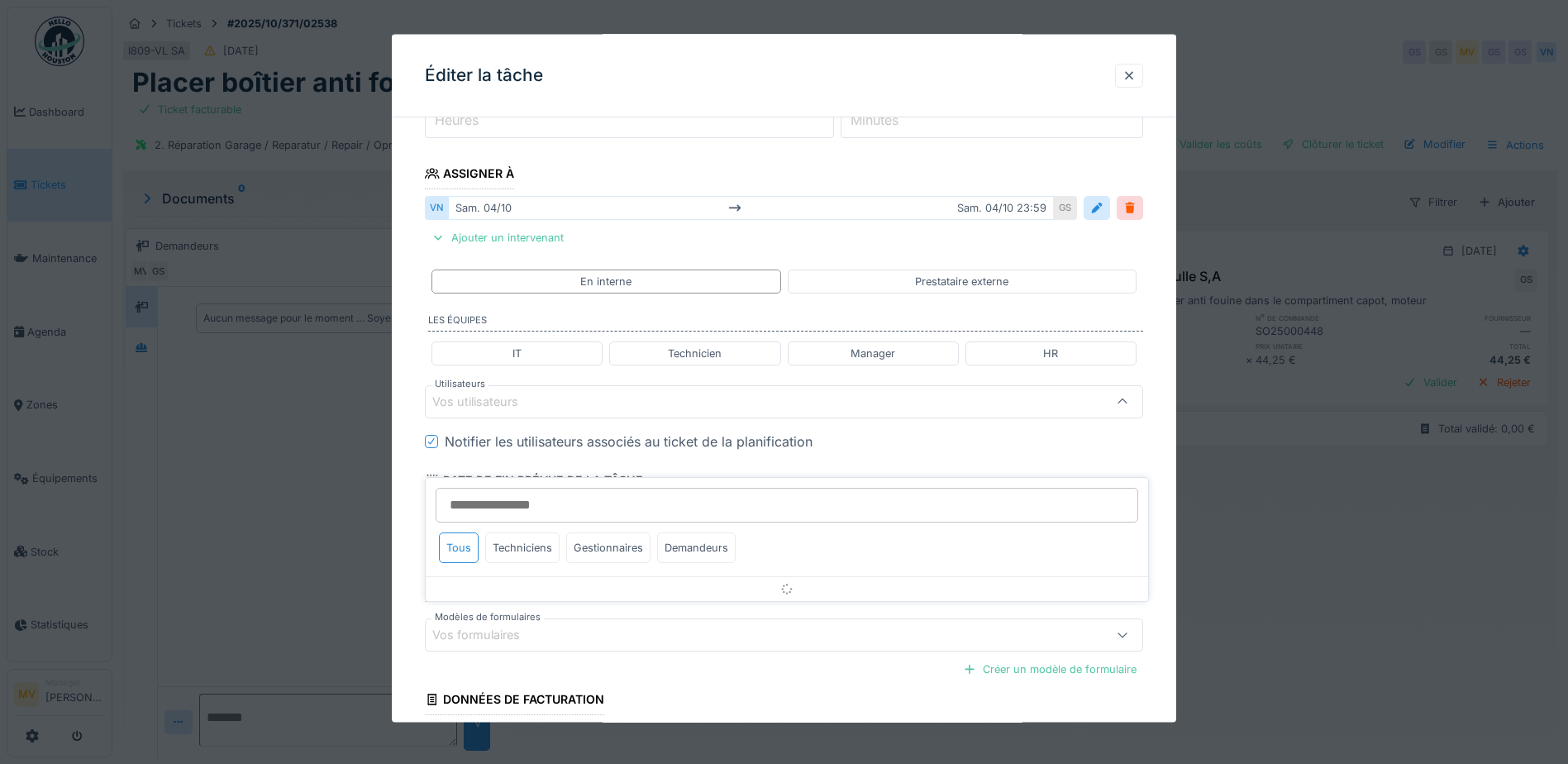
scroll to position [259, 0]
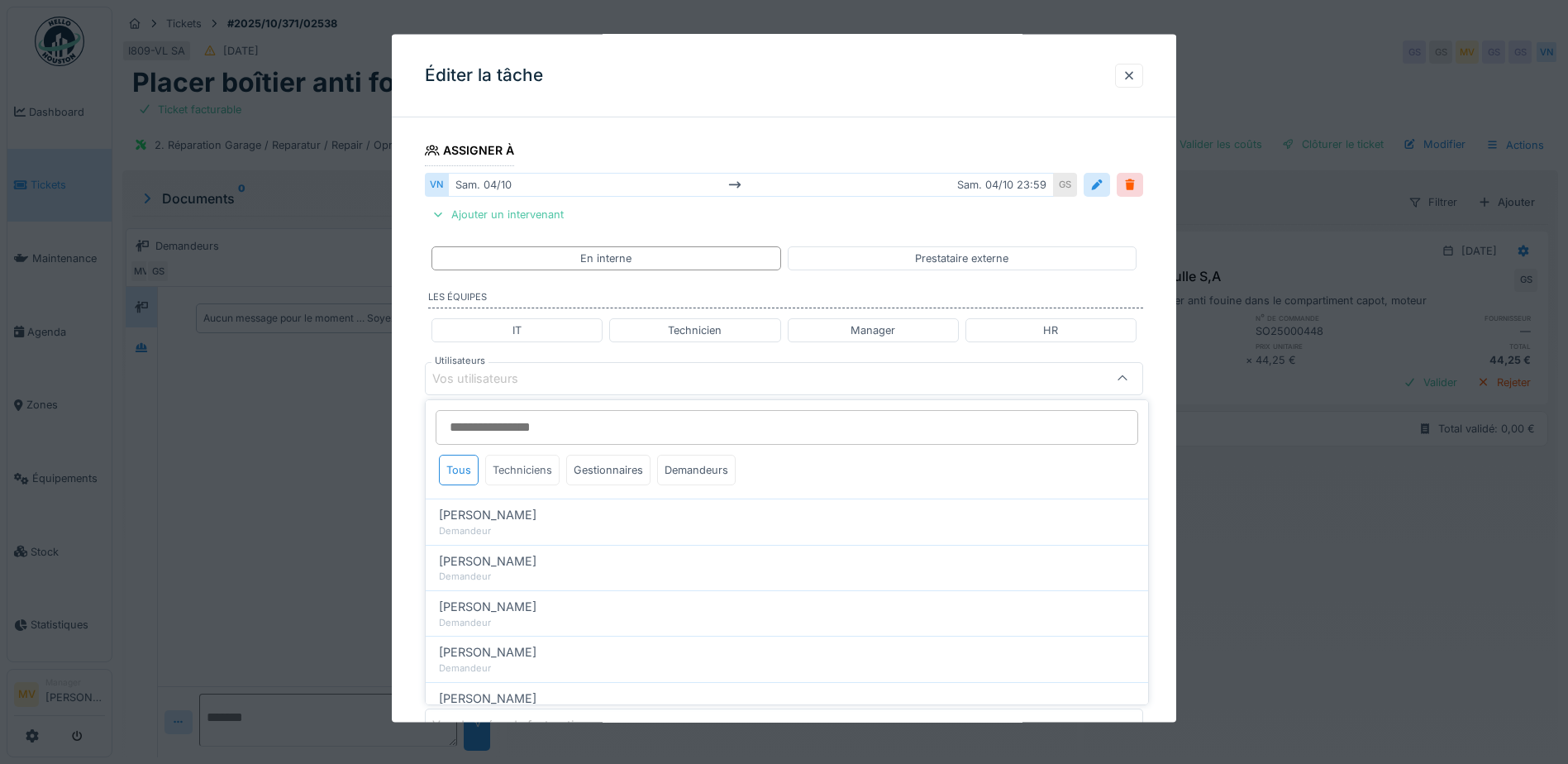
click at [536, 470] on div "Techniciens" at bounding box center [522, 469] width 74 height 31
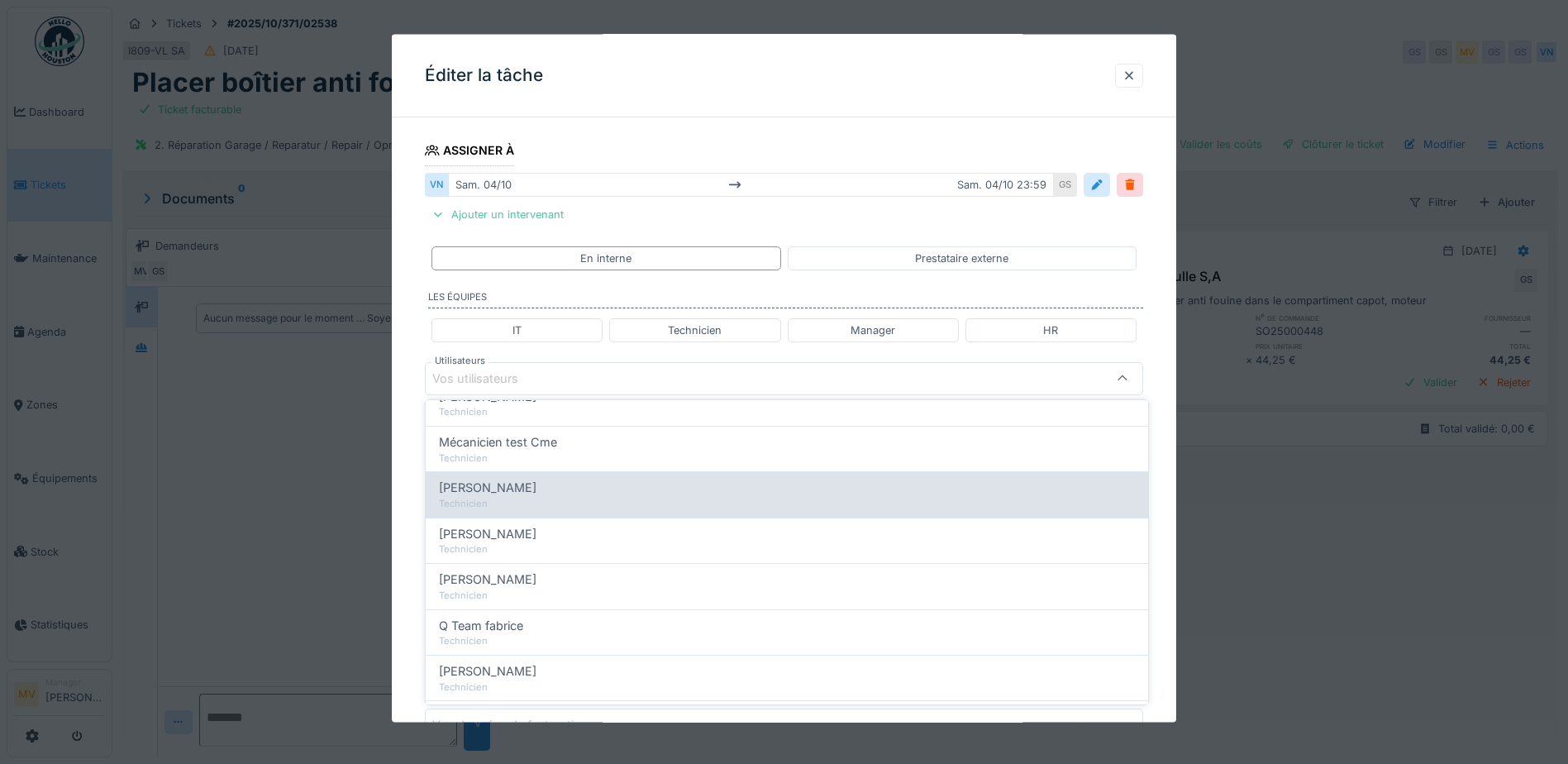
scroll to position [166, 0]
click at [568, 487] on div "[PERSON_NAME]" at bounding box center [787, 487] width 696 height 19
type input "****"
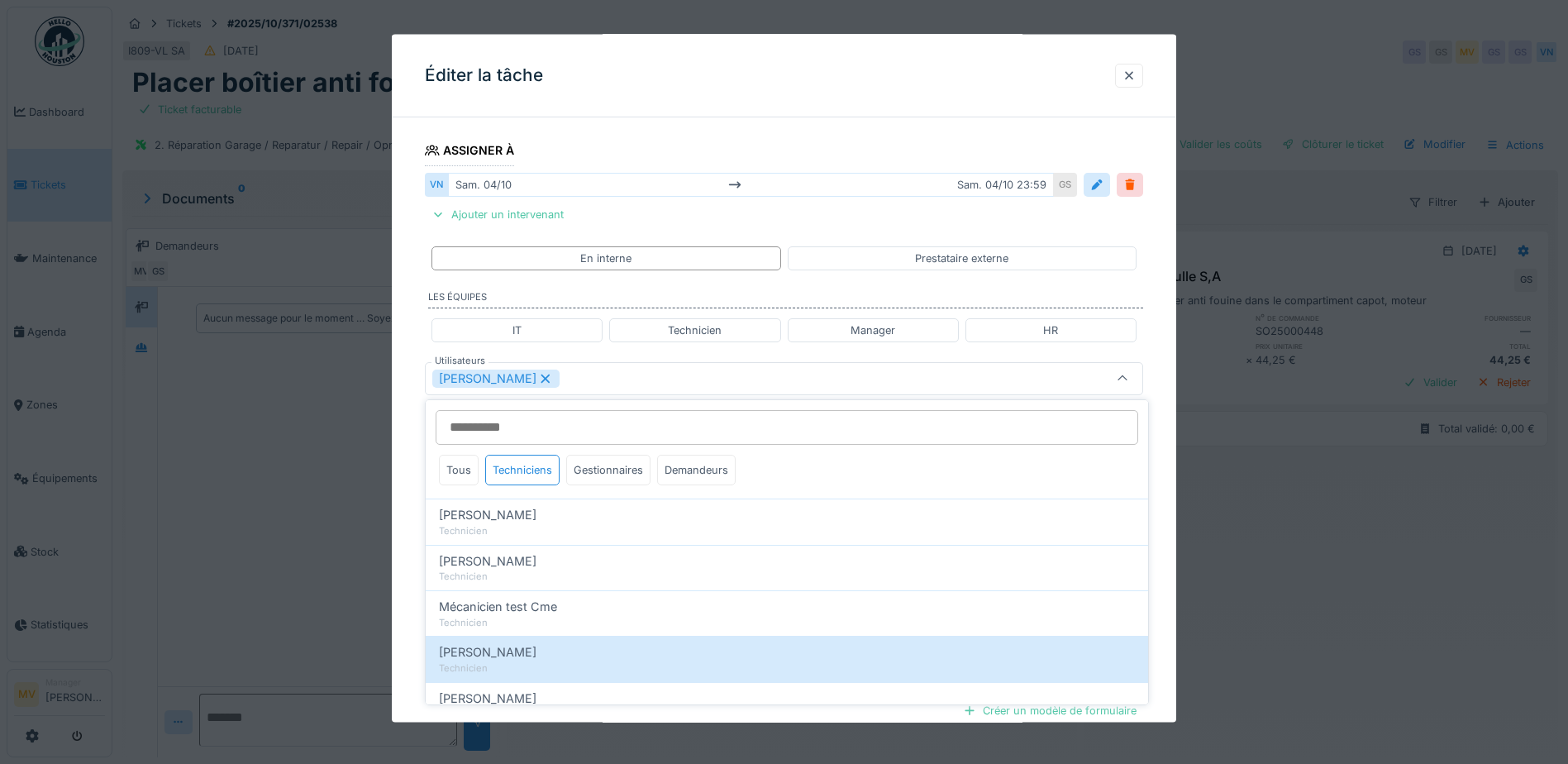
click at [628, 384] on div "[PERSON_NAME]" at bounding box center [741, 377] width 619 height 19
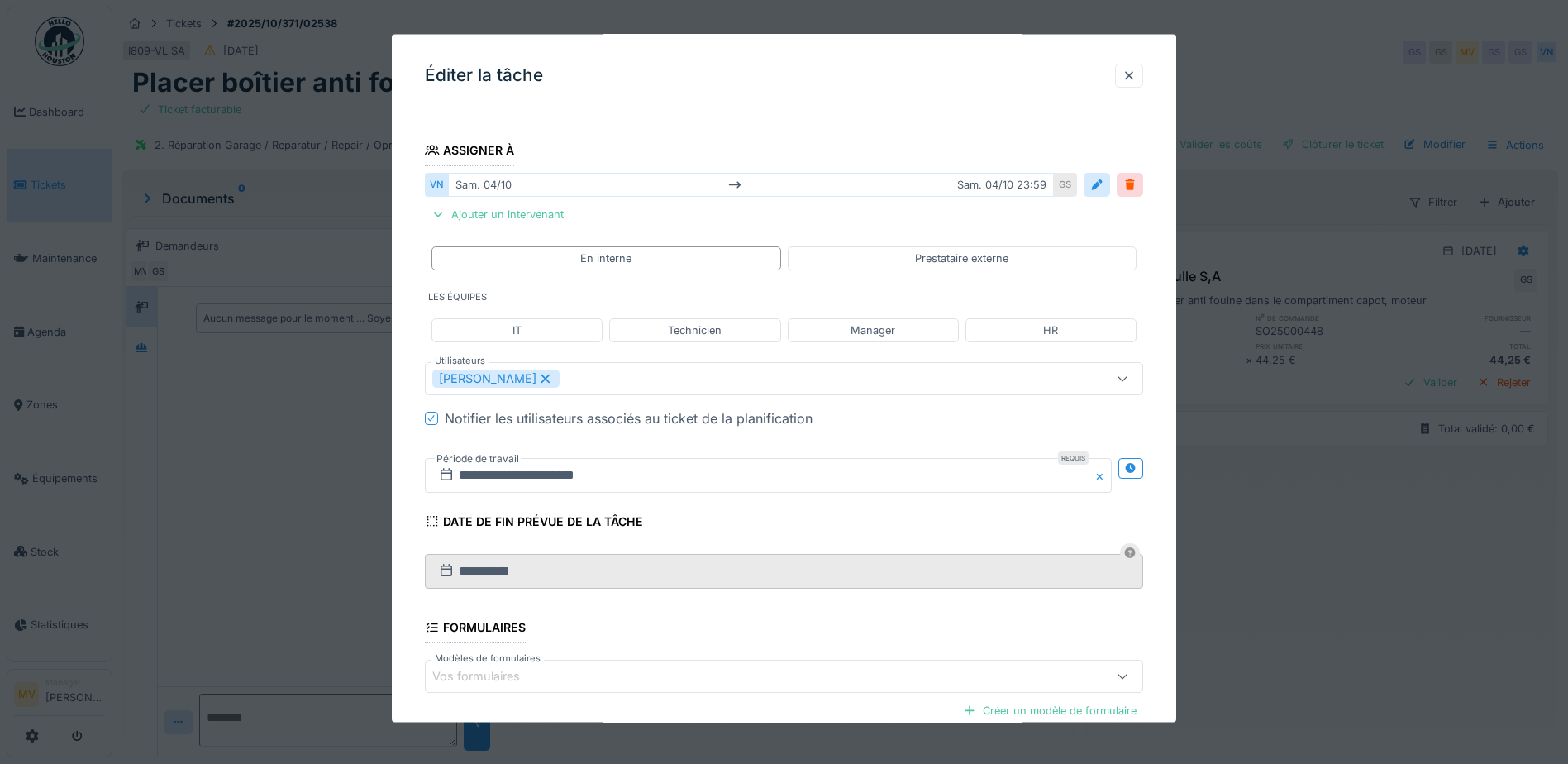
click at [1105, 477] on button "Close" at bounding box center [1102, 474] width 19 height 35
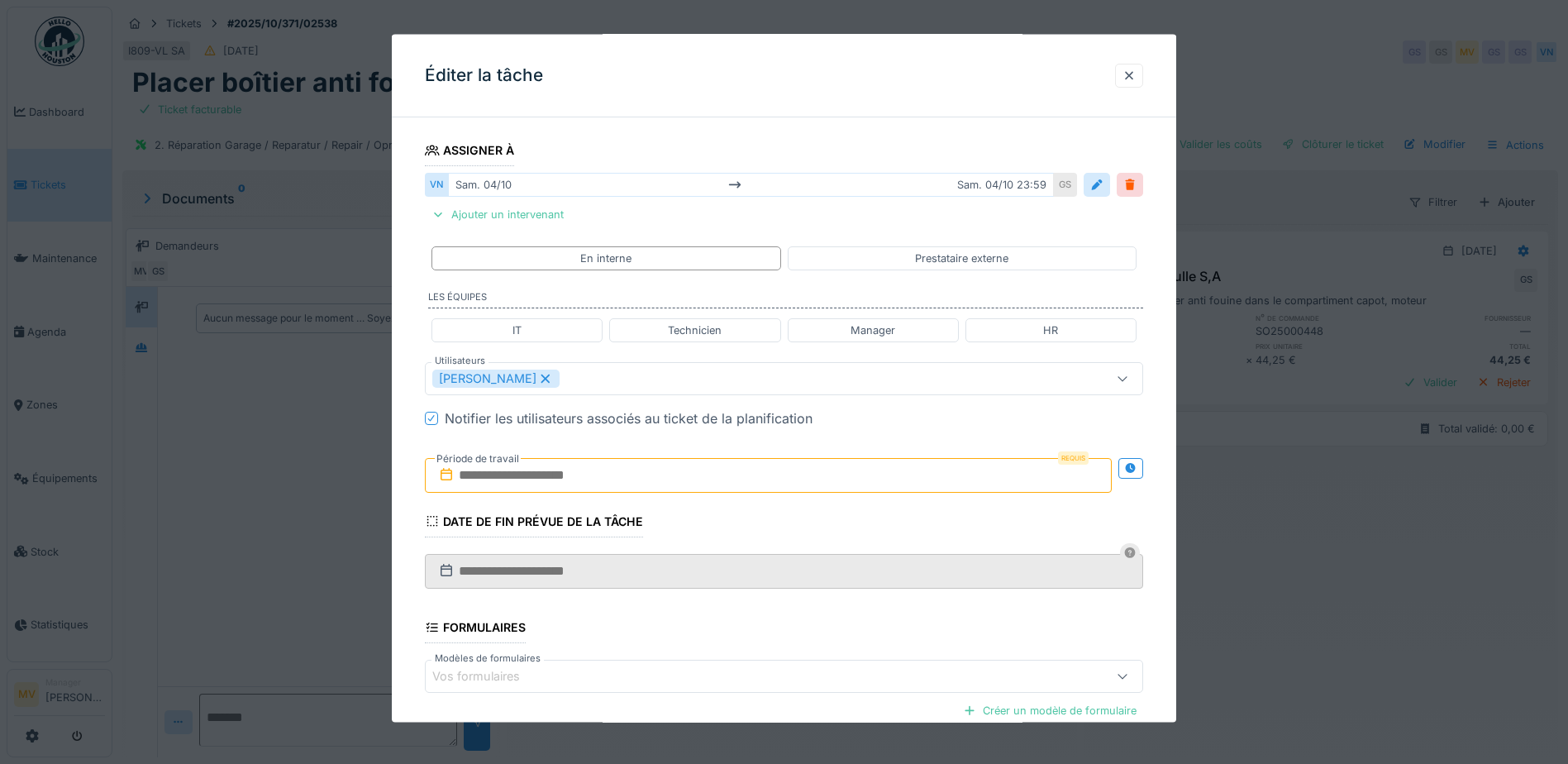
click at [830, 476] on input "text" at bounding box center [769, 474] width 687 height 35
click at [690, 610] on div "6" at bounding box center [690, 610] width 22 height 22
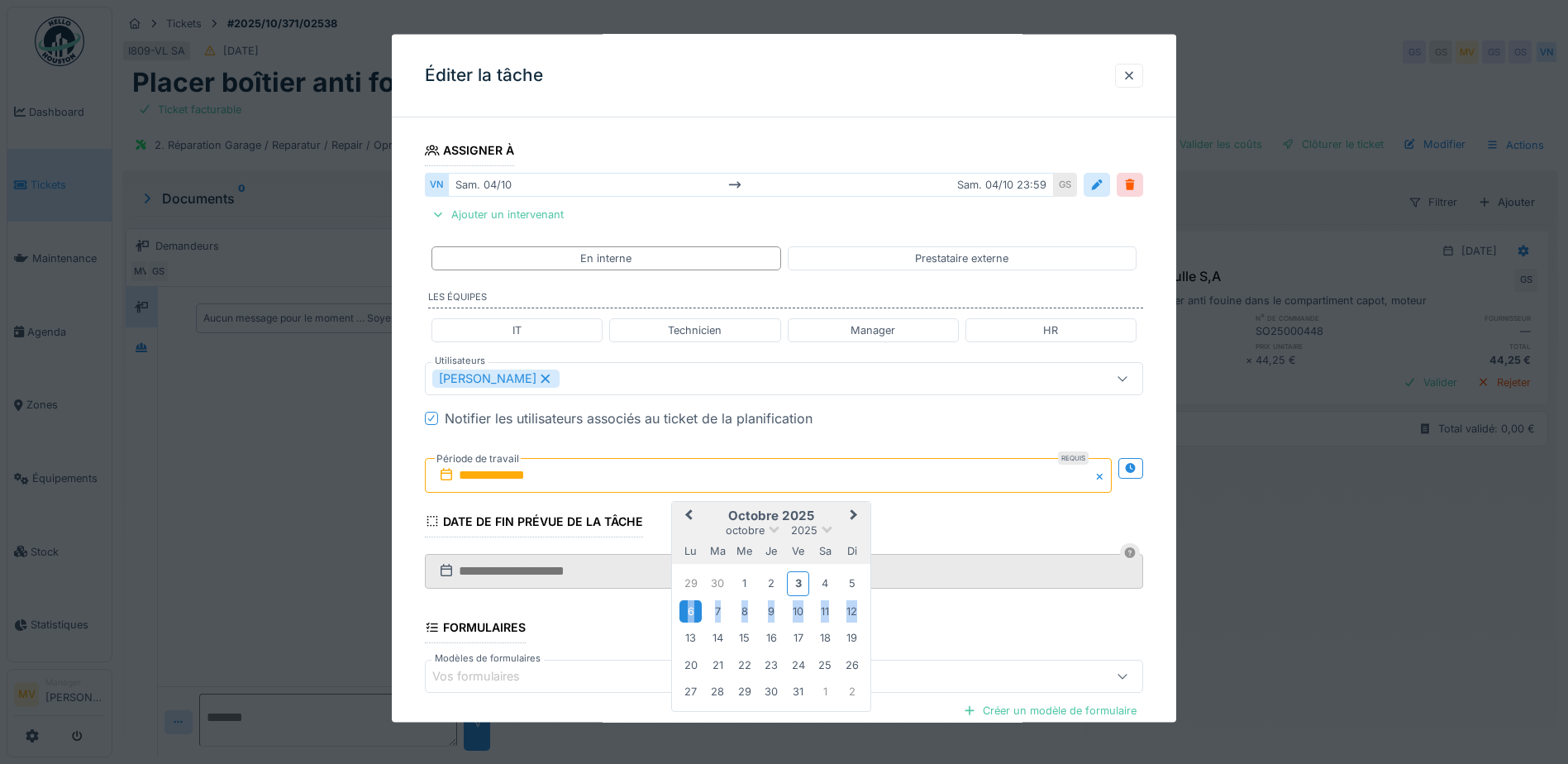
click at [690, 610] on div "6" at bounding box center [690, 610] width 22 height 22
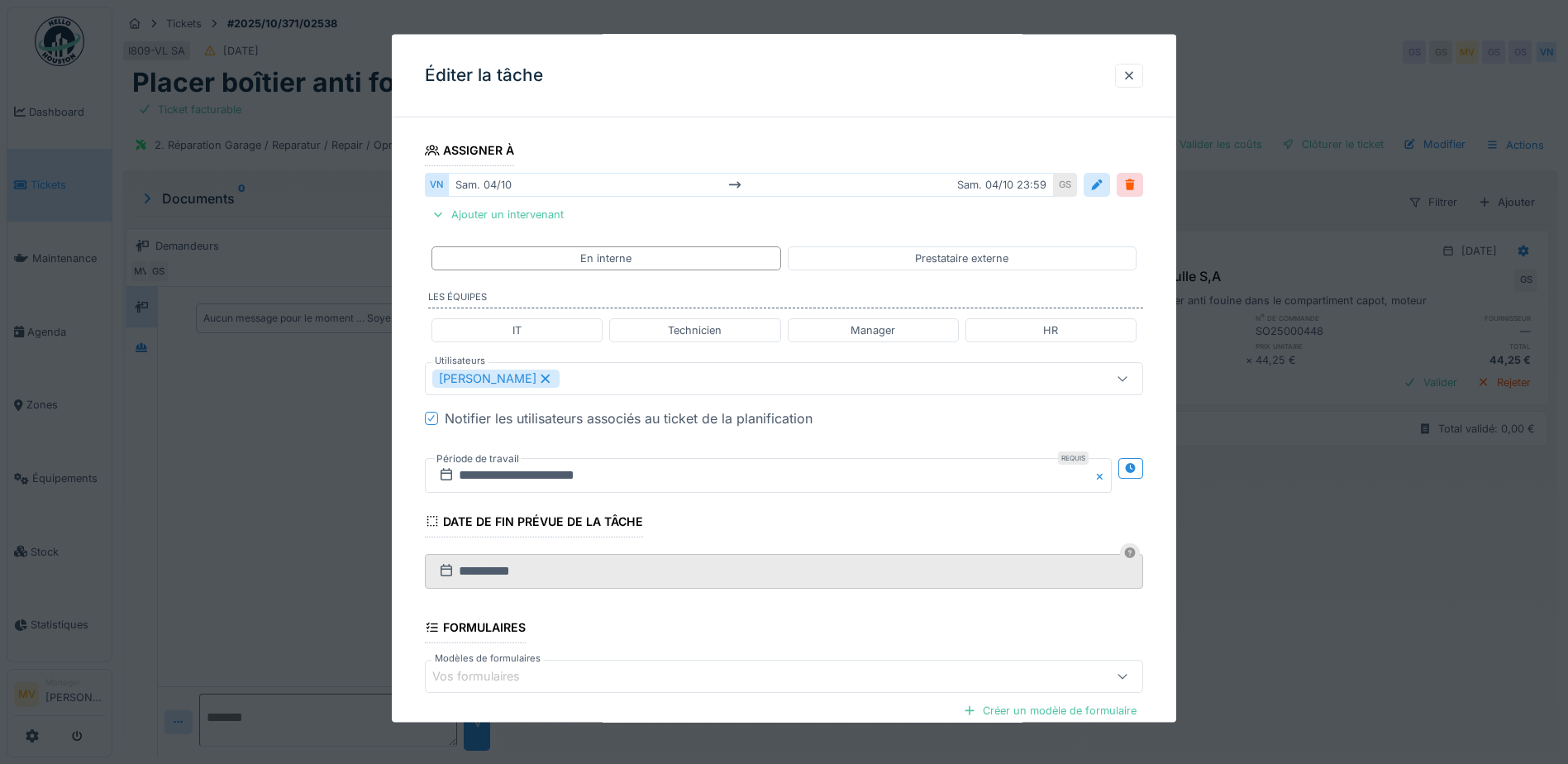
scroll to position [437, 0]
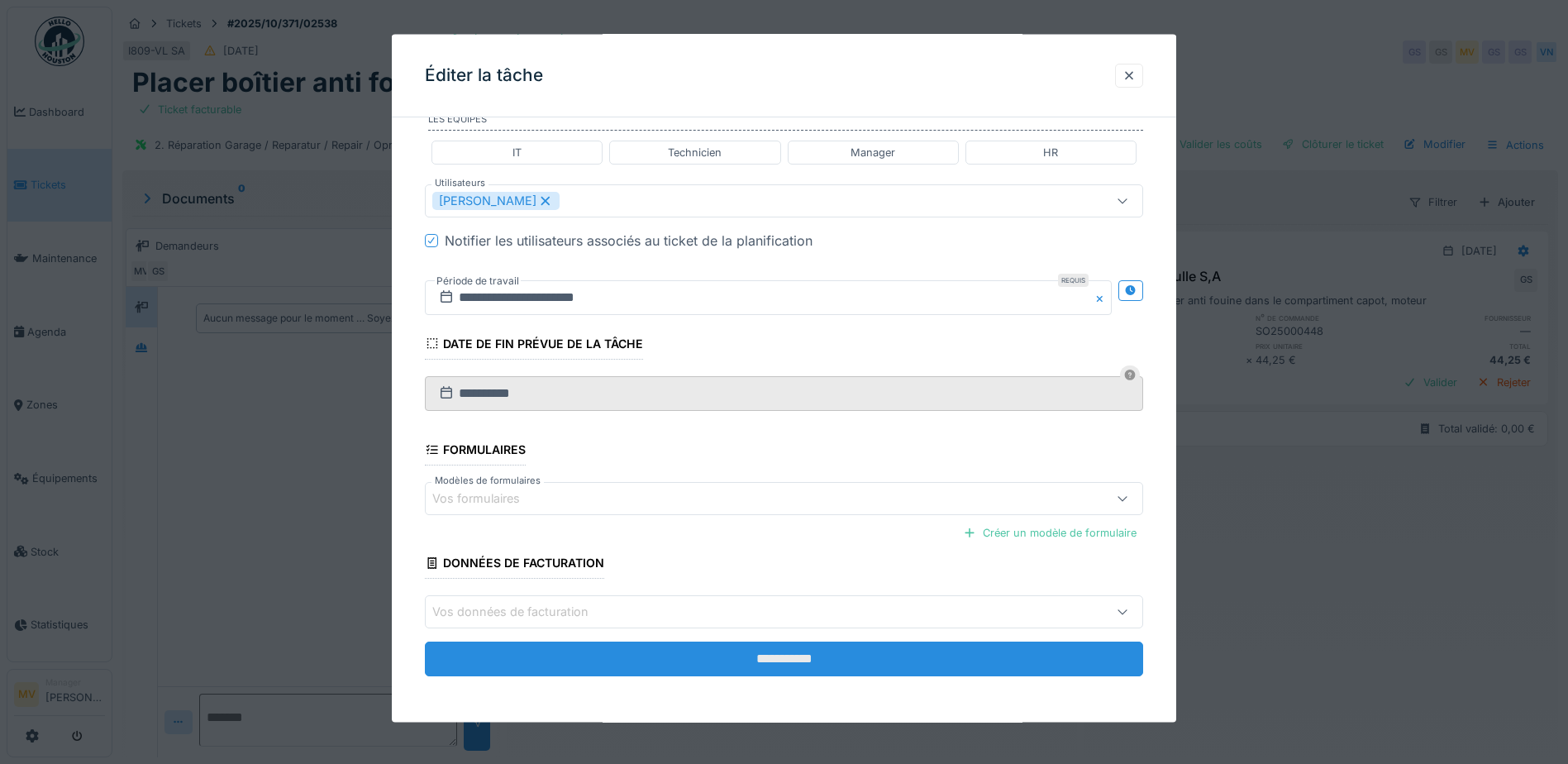
click at [806, 644] on input "**********" at bounding box center [784, 658] width 718 height 35
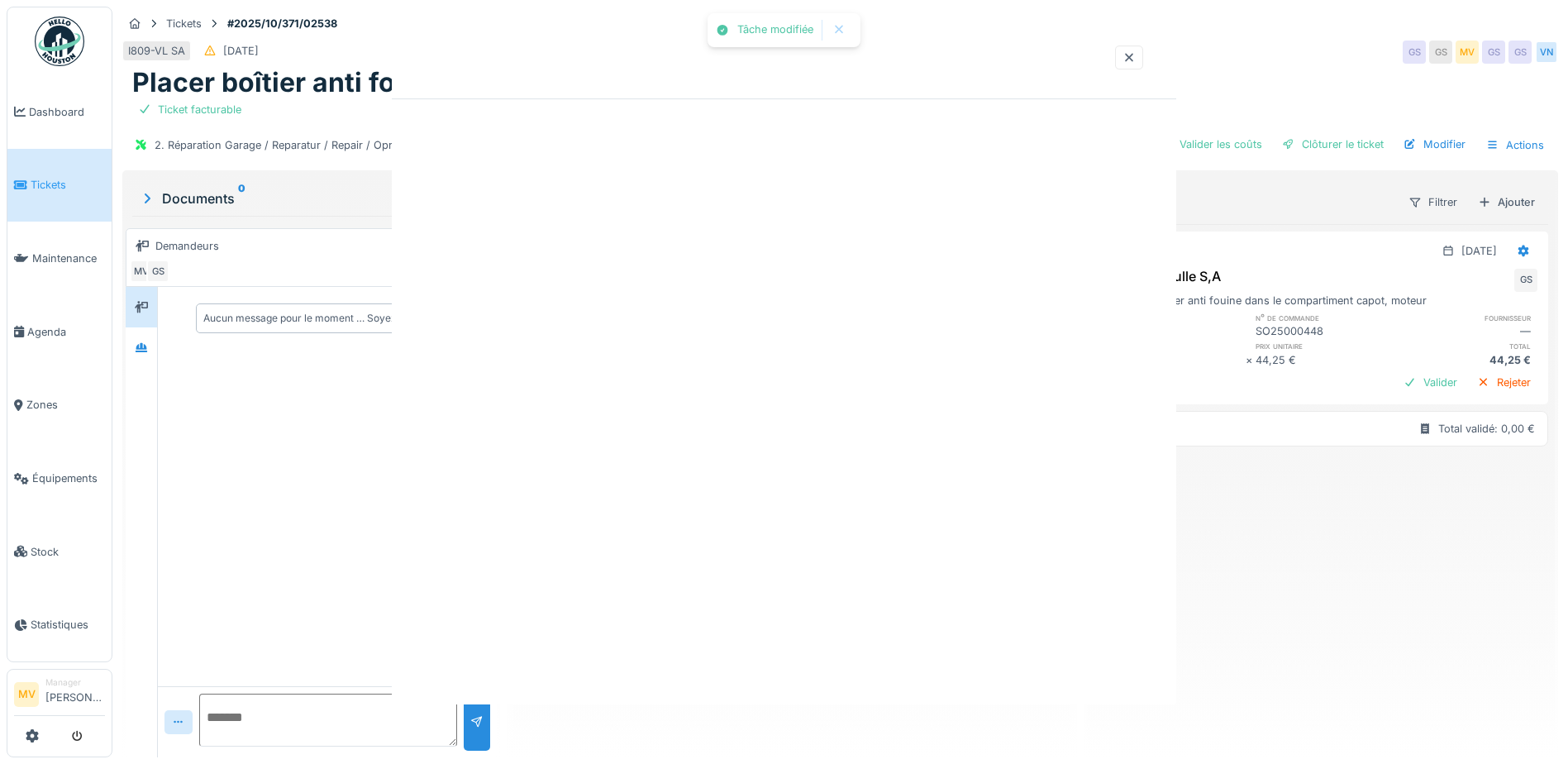
scroll to position [0, 0]
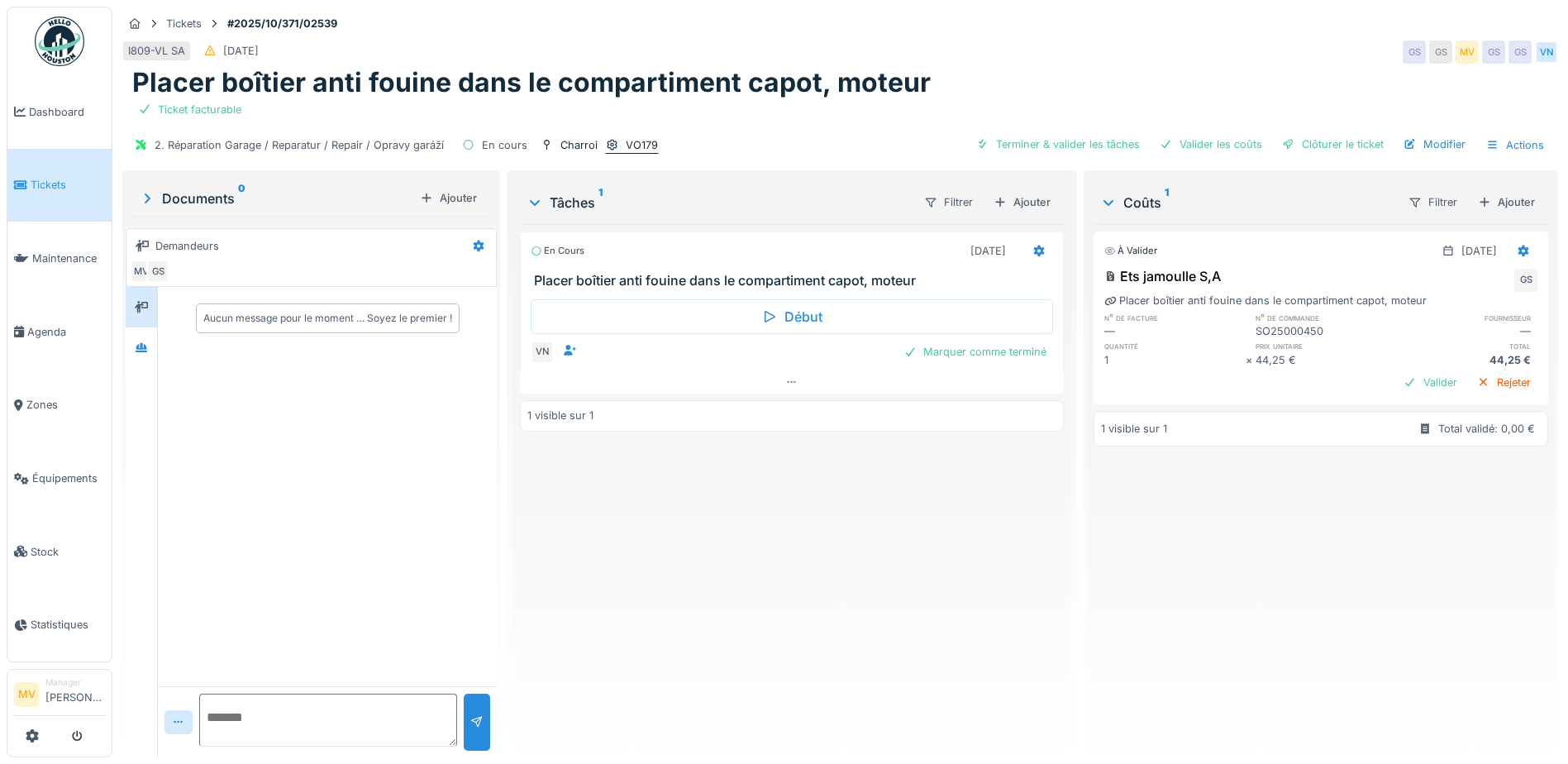
click at [635, 143] on div "VO179" at bounding box center [642, 145] width 32 height 16
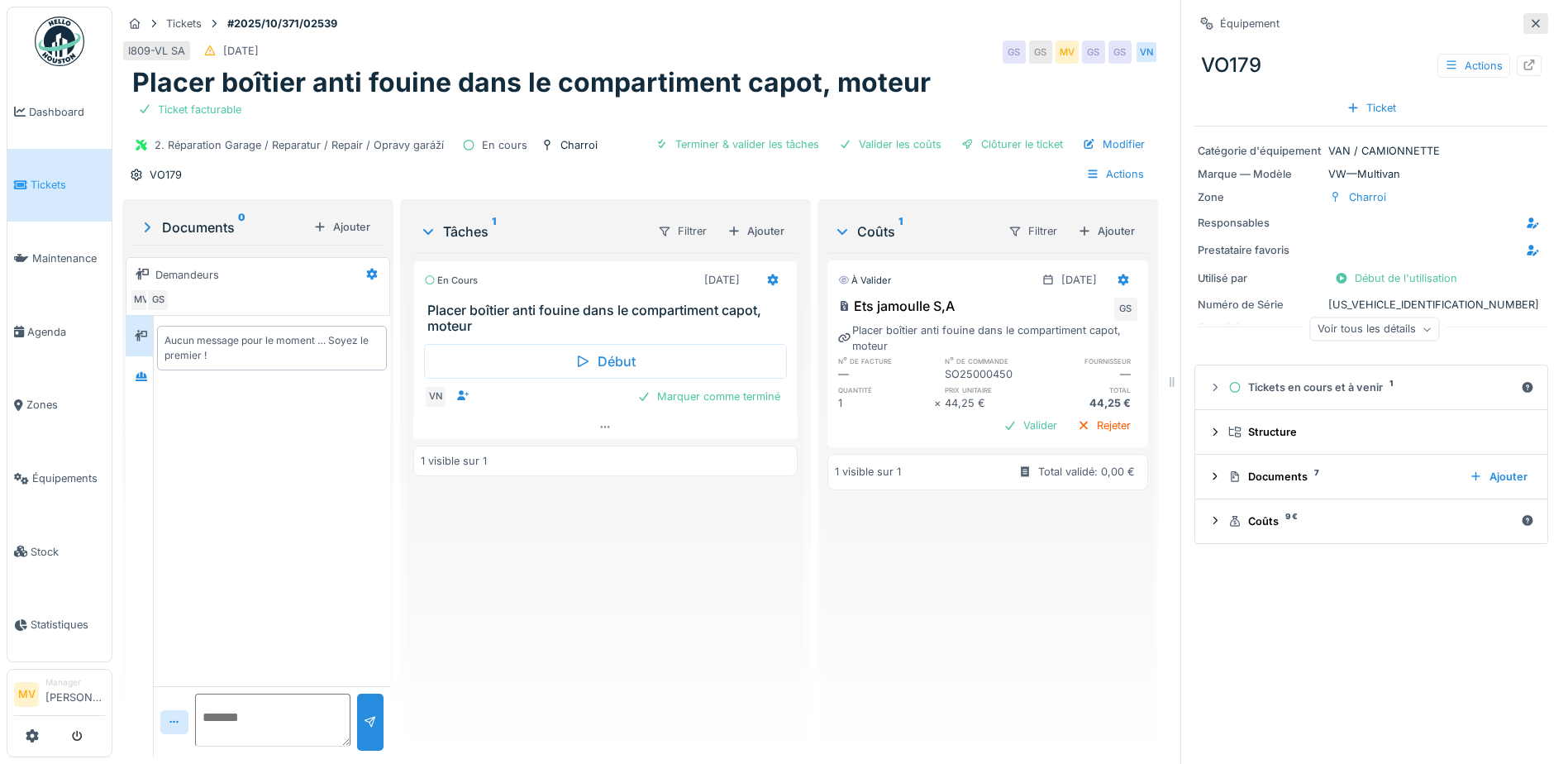
click at [1529, 22] on icon at bounding box center [1535, 24] width 13 height 11
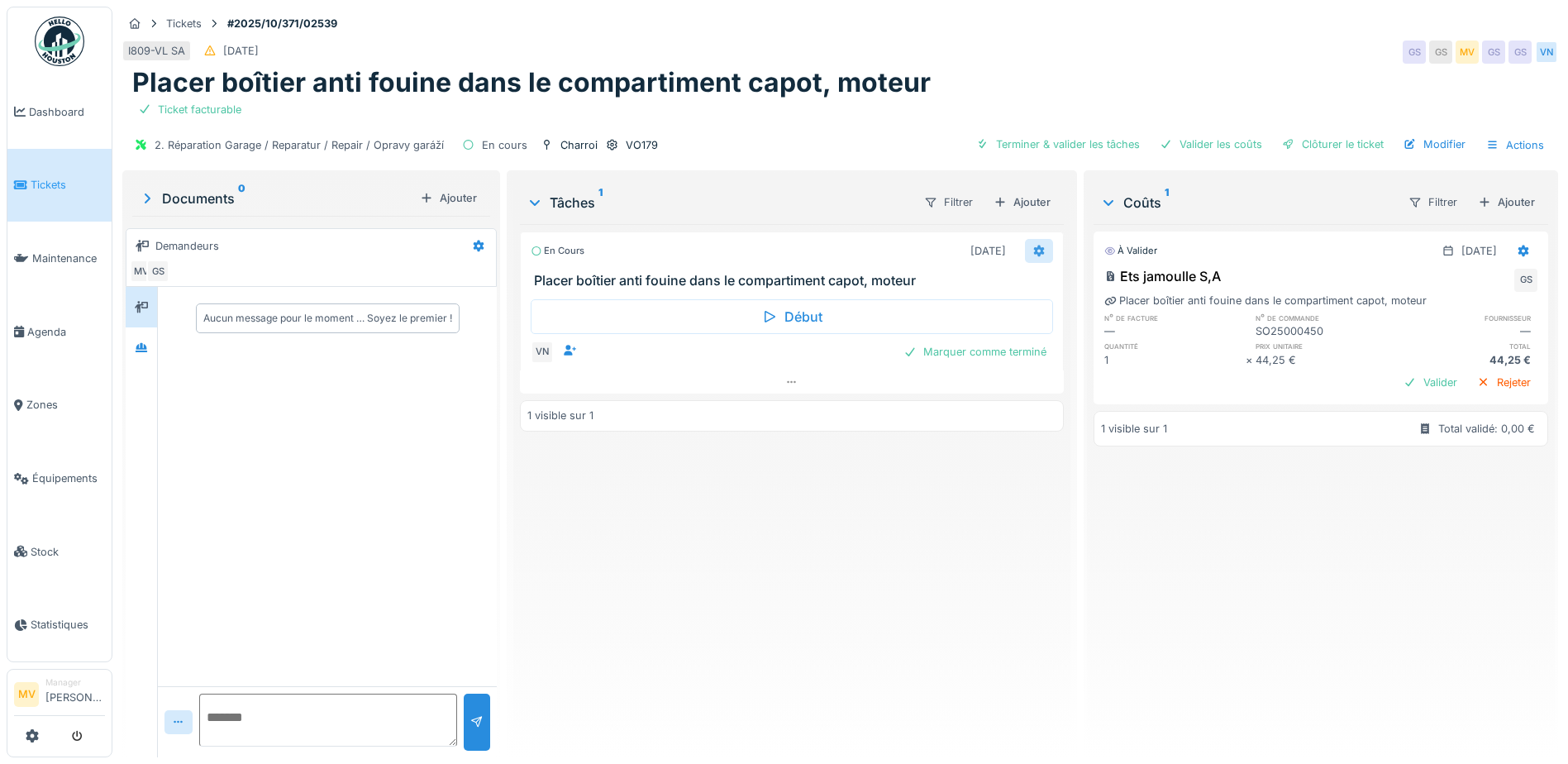
click at [1034, 252] on icon at bounding box center [1039, 251] width 11 height 12
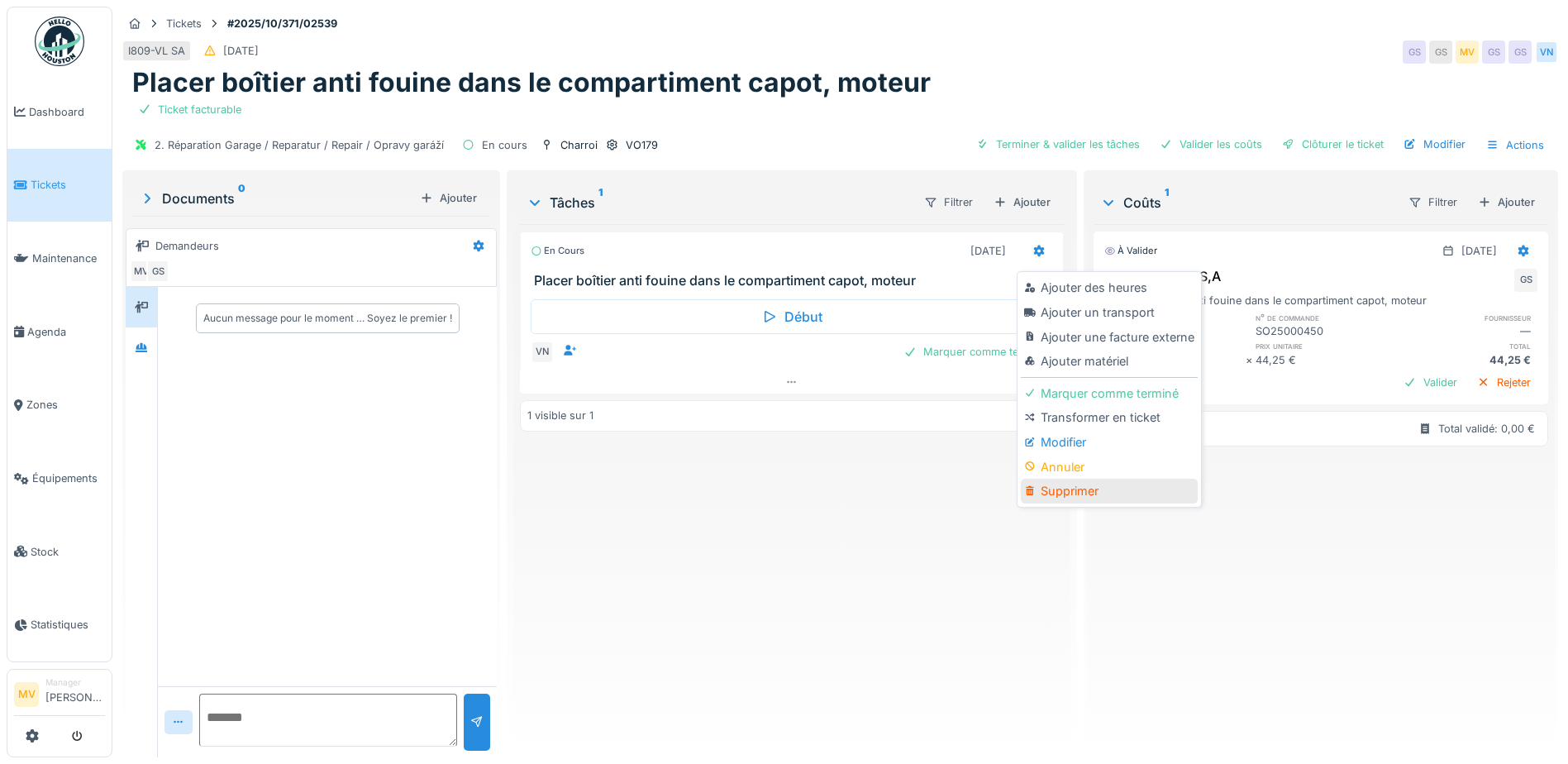
click at [1079, 491] on div "Supprimer" at bounding box center [1108, 491] width 176 height 25
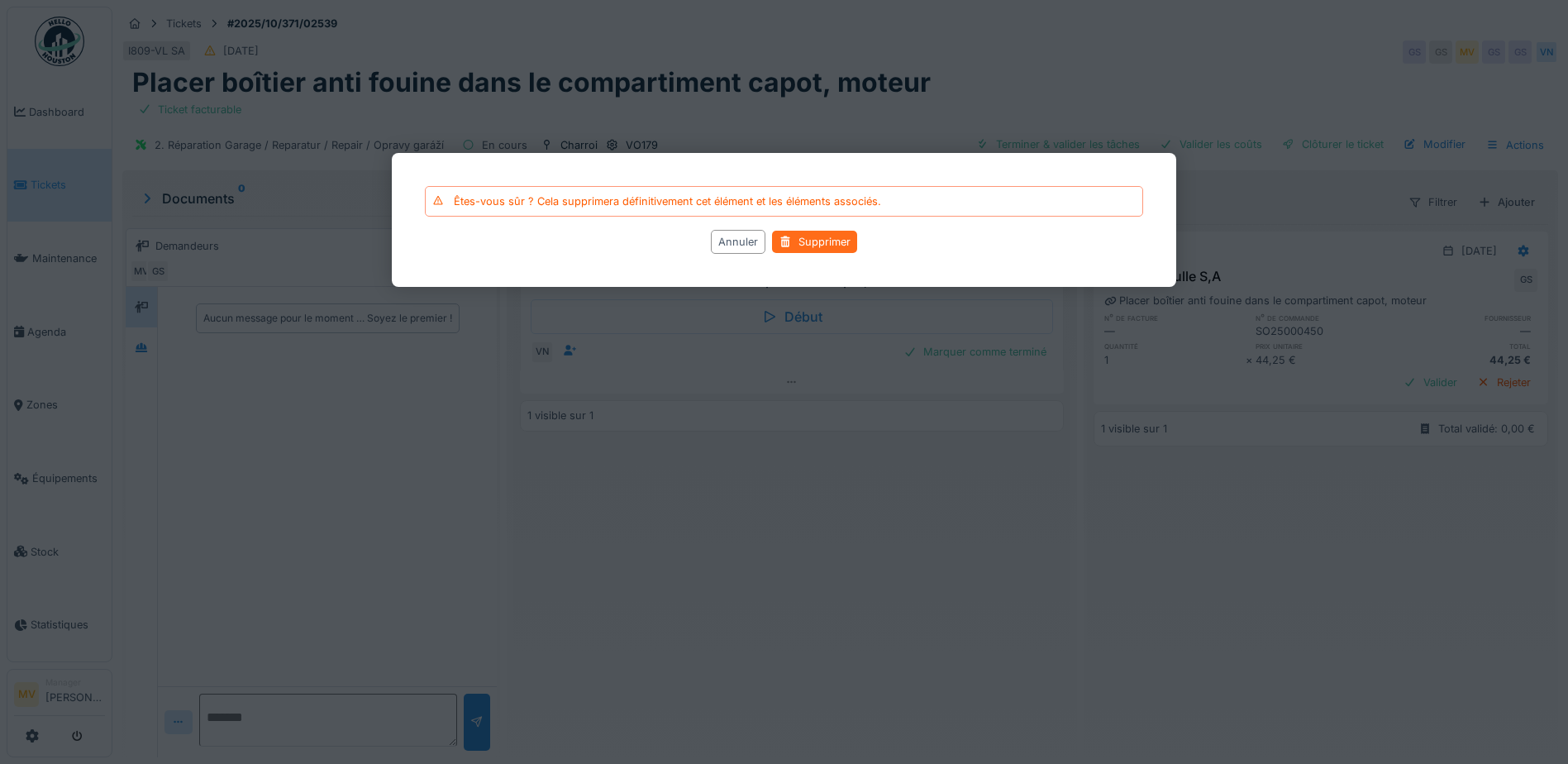
click at [811, 243] on div "Supprimer" at bounding box center [815, 241] width 85 height 22
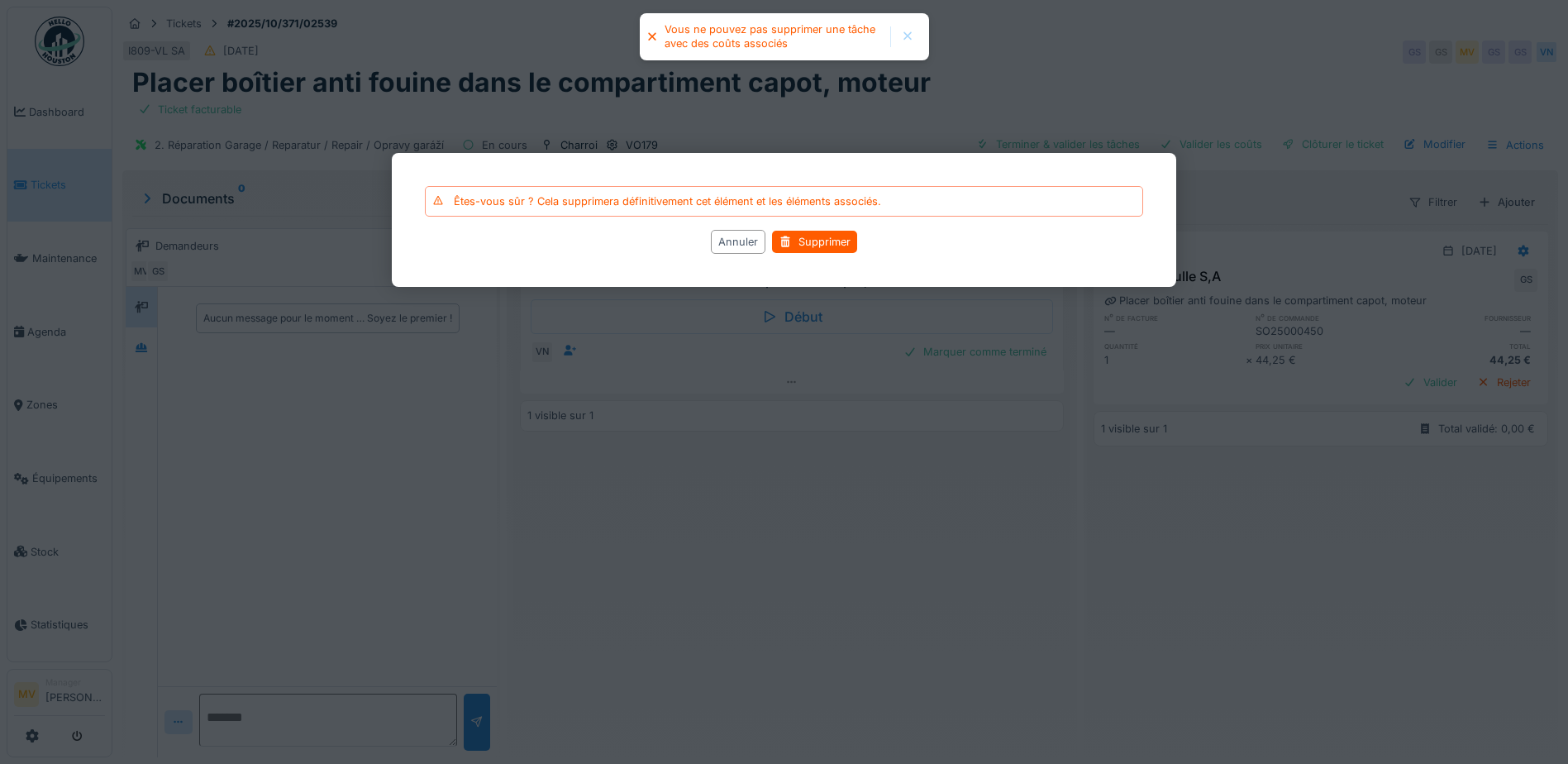
drag, startPoint x: 985, startPoint y: 444, endPoint x: 1070, endPoint y: 292, distance: 174.2
click at [986, 442] on div at bounding box center [784, 382] width 1568 height 764
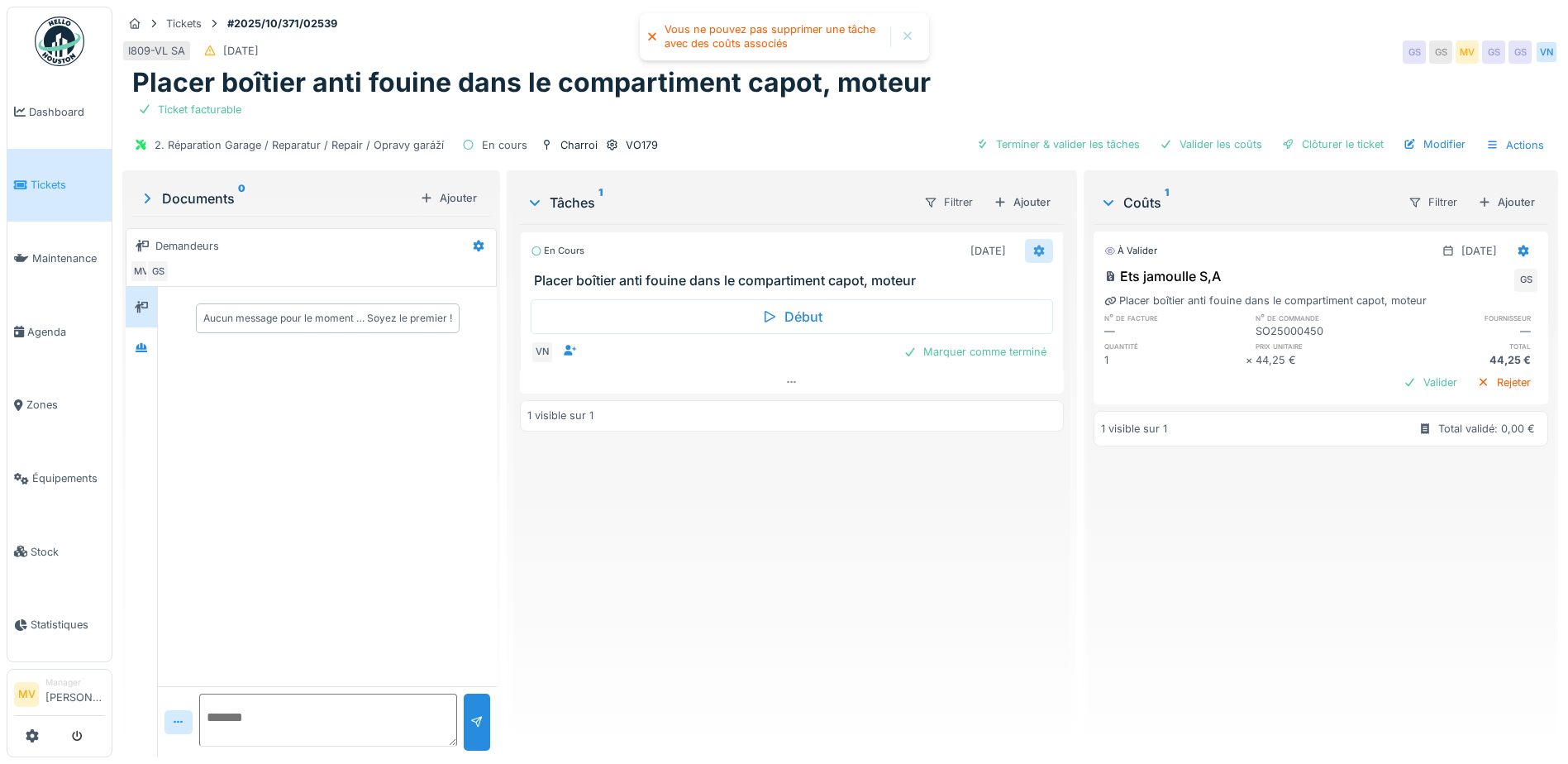
click at [1037, 251] on icon at bounding box center [1039, 251] width 13 height 11
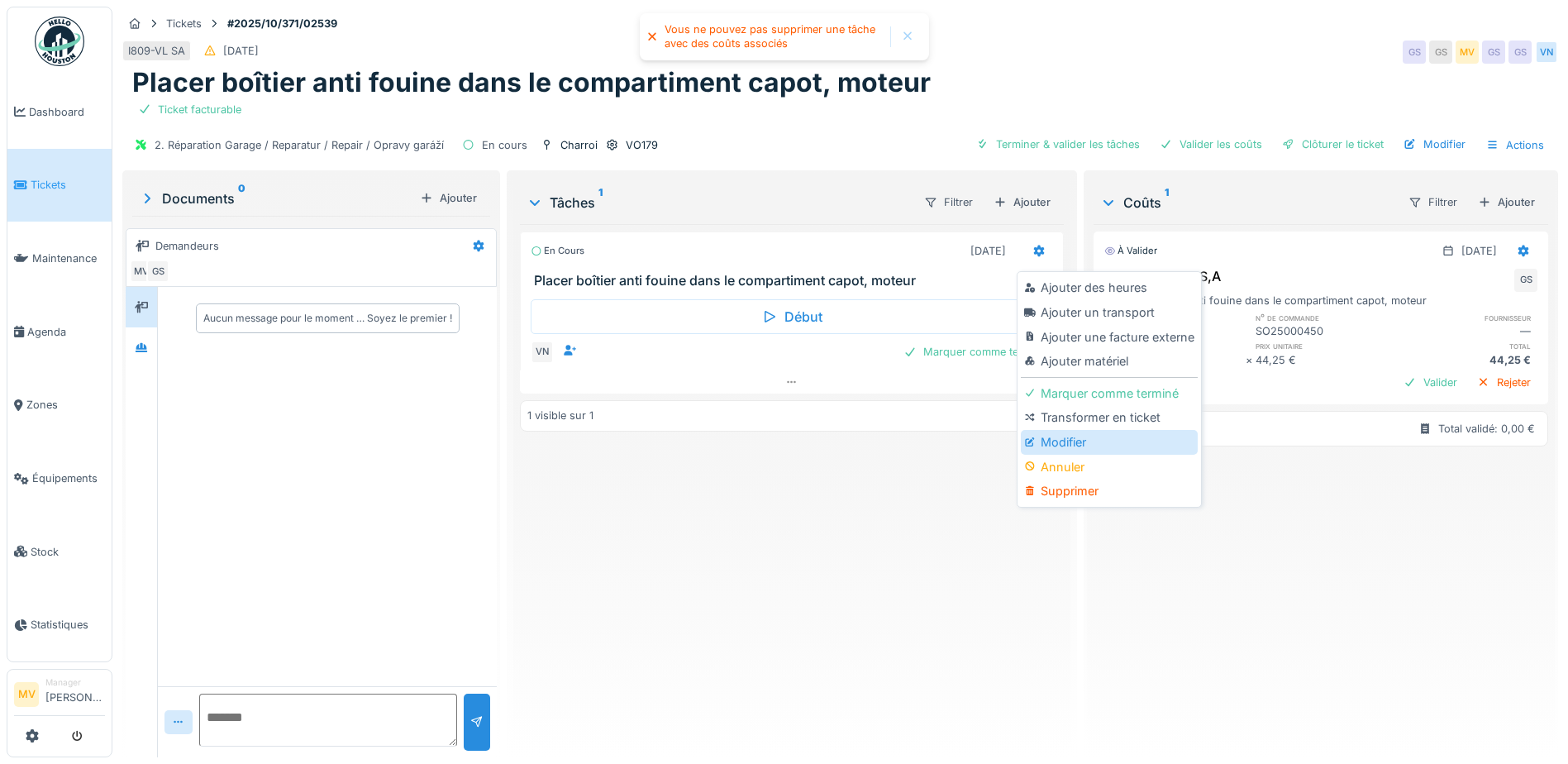
click at [1066, 443] on div "Modifier" at bounding box center [1108, 442] width 176 height 25
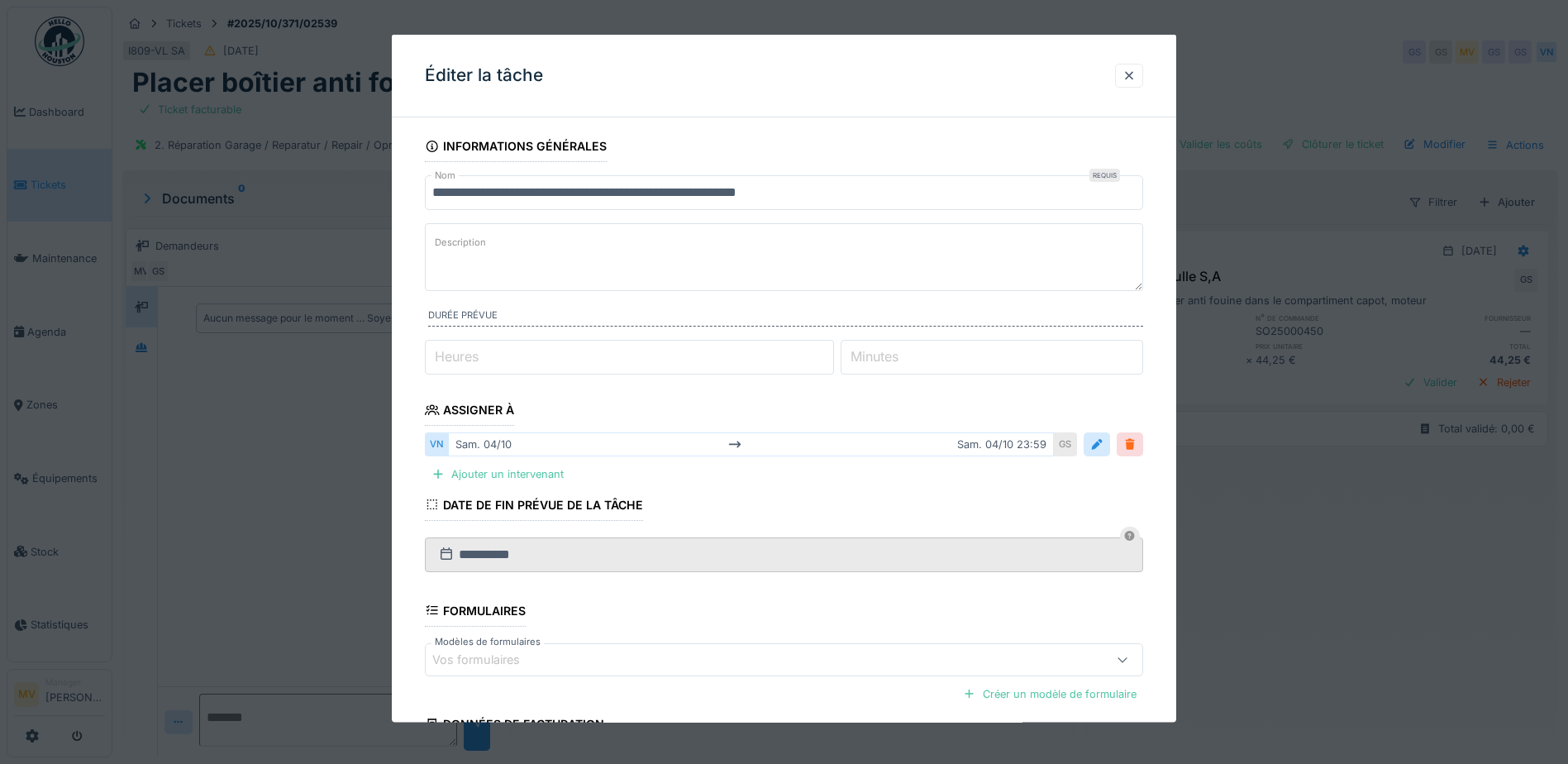
click at [1125, 449] on div at bounding box center [1130, 444] width 27 height 24
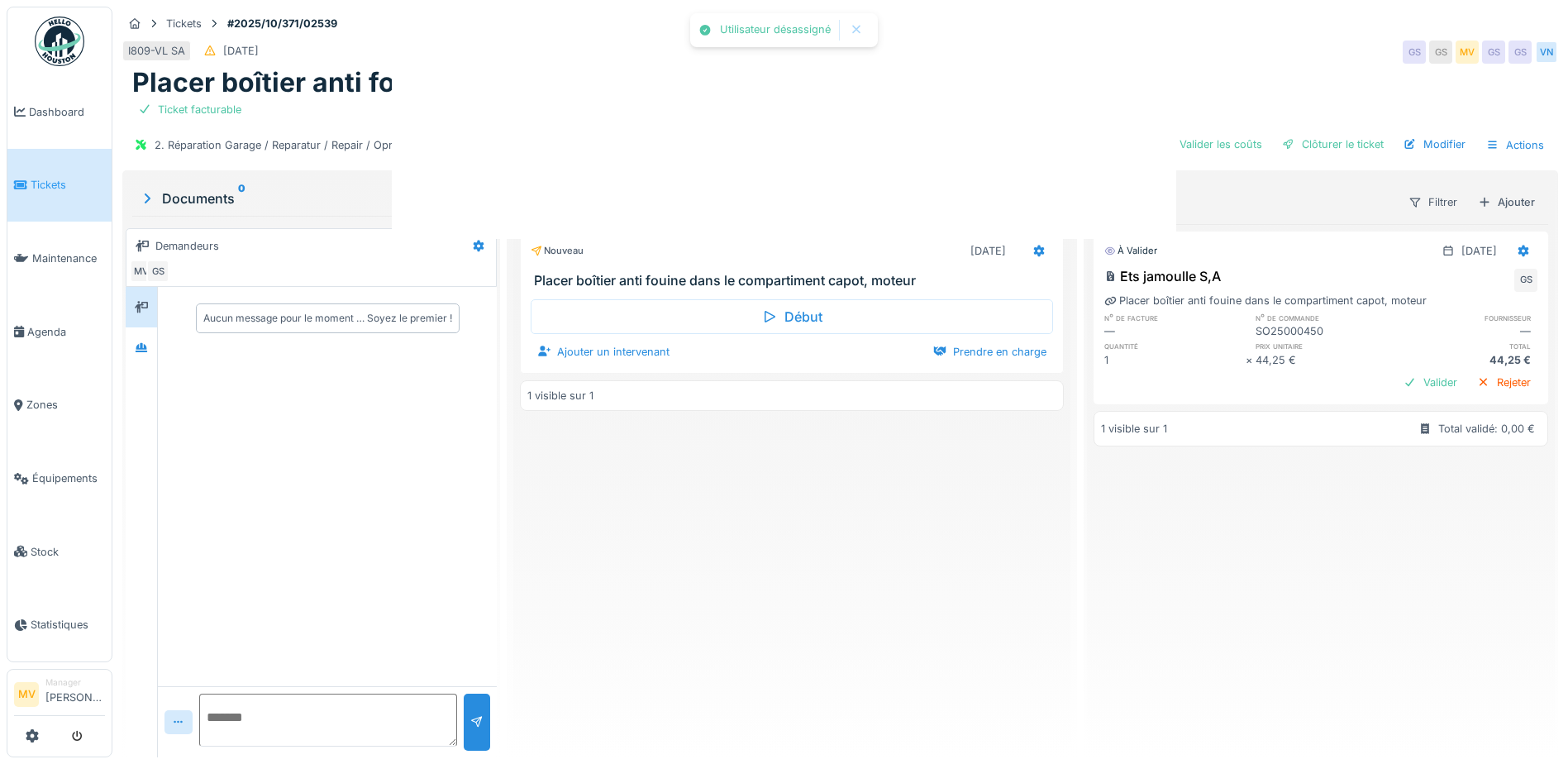
scroll to position [12, 0]
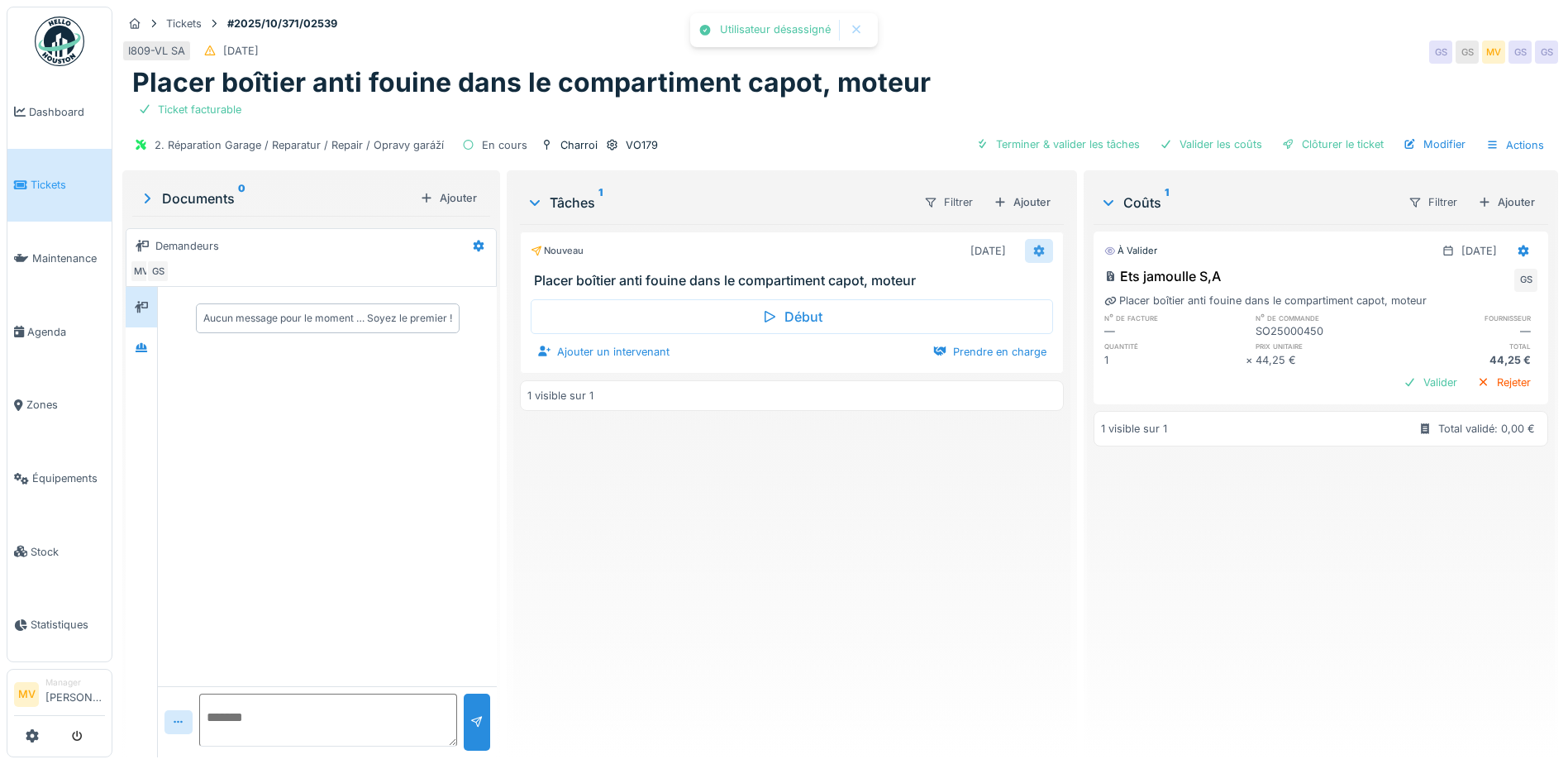
click at [1025, 243] on div at bounding box center [1039, 251] width 28 height 24
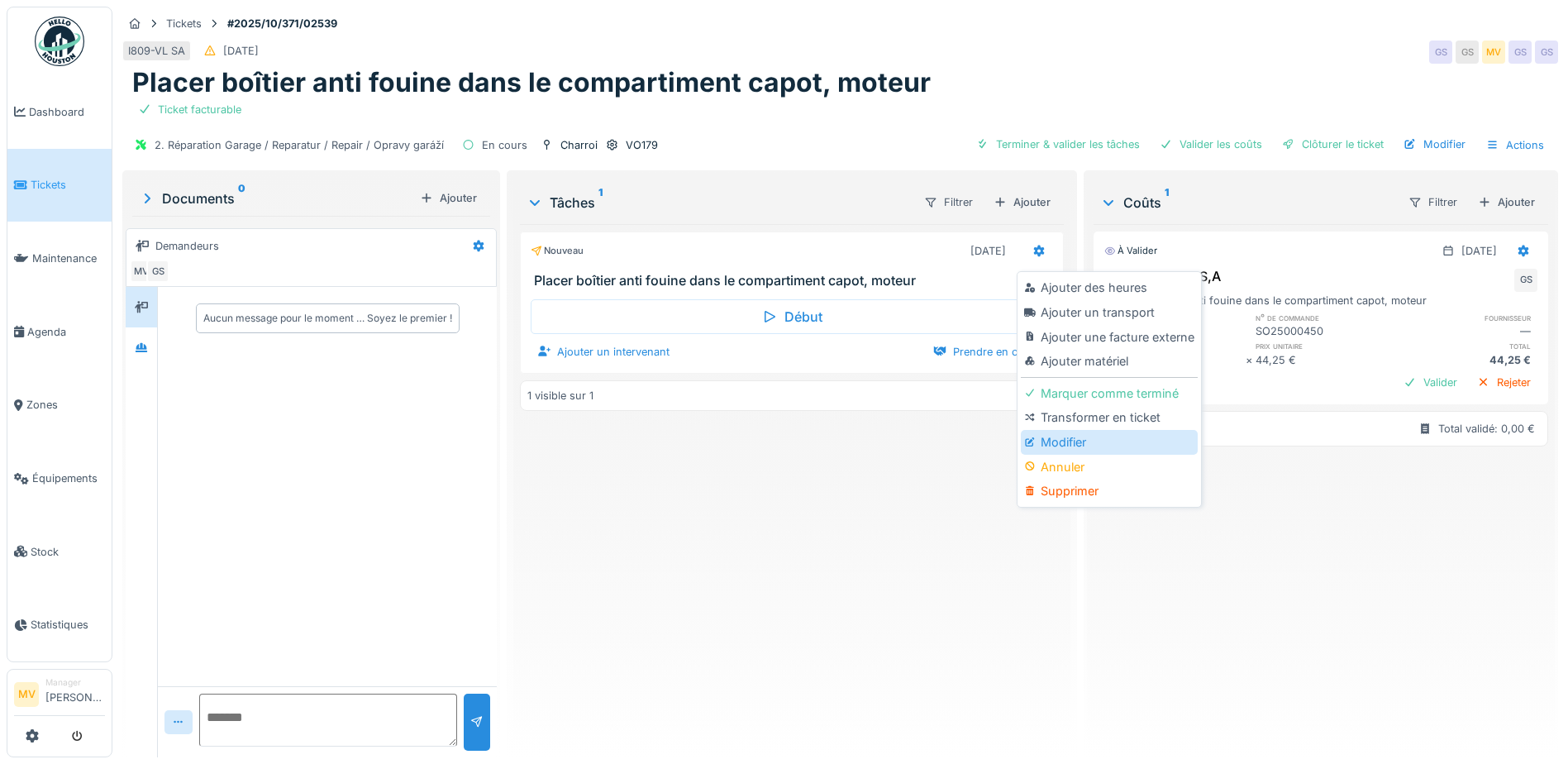
click at [1062, 429] on div "Modifier" at bounding box center [1108, 442] width 176 height 25
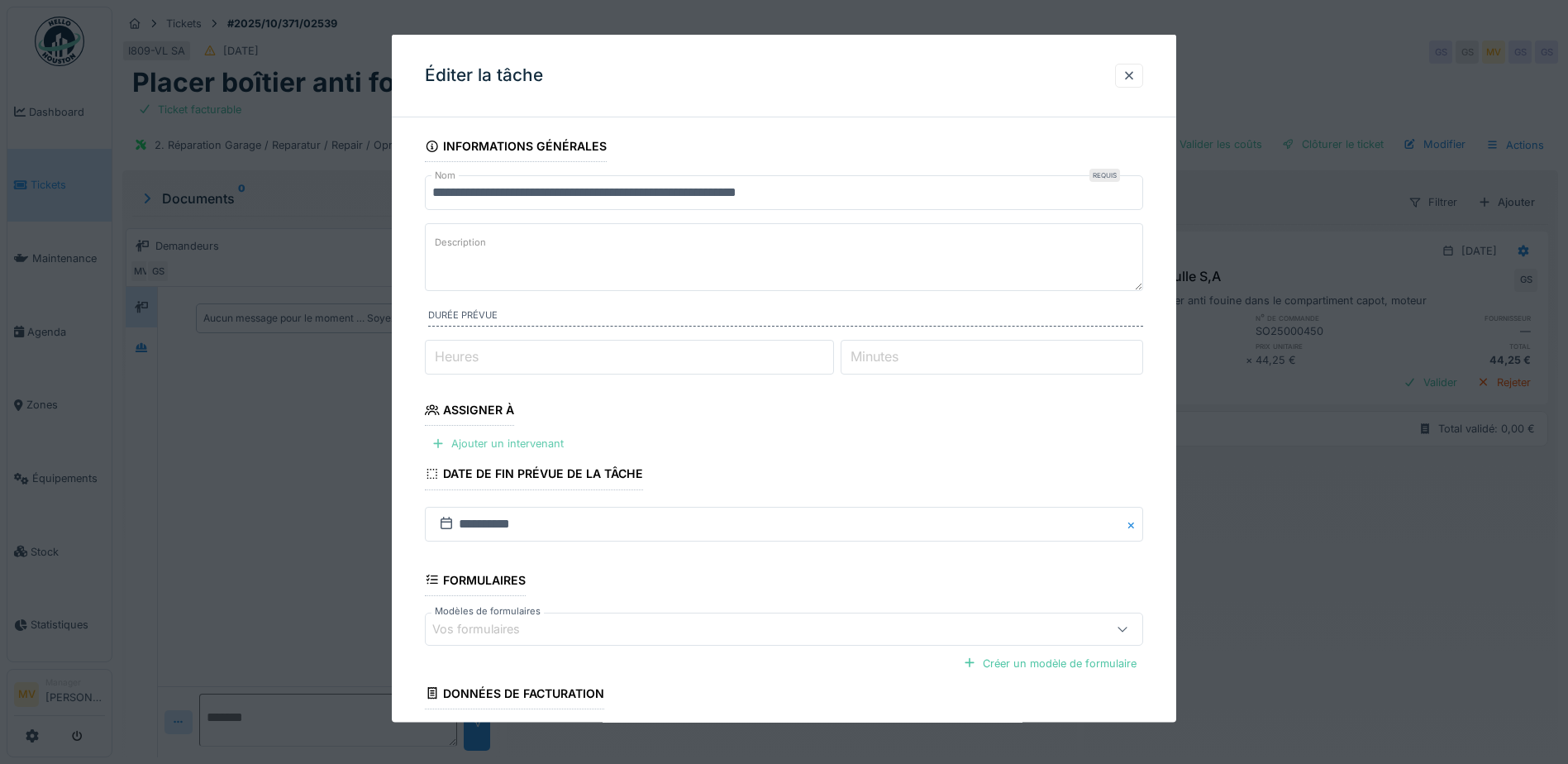
click at [504, 447] on div "Ajouter un intervenant" at bounding box center [498, 443] width 145 height 22
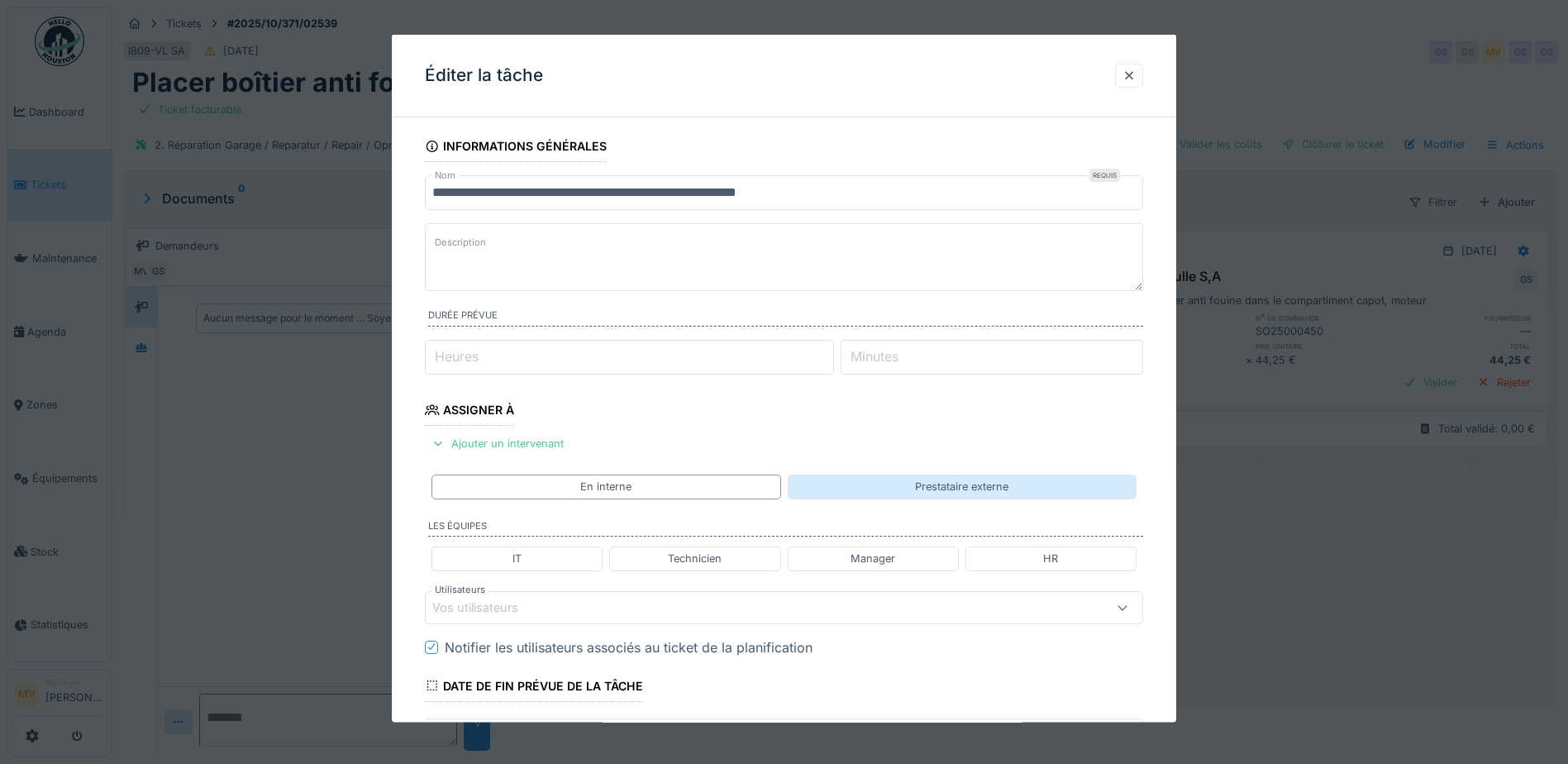
click at [906, 491] on div "Prestataire externe" at bounding box center [962, 486] width 349 height 24
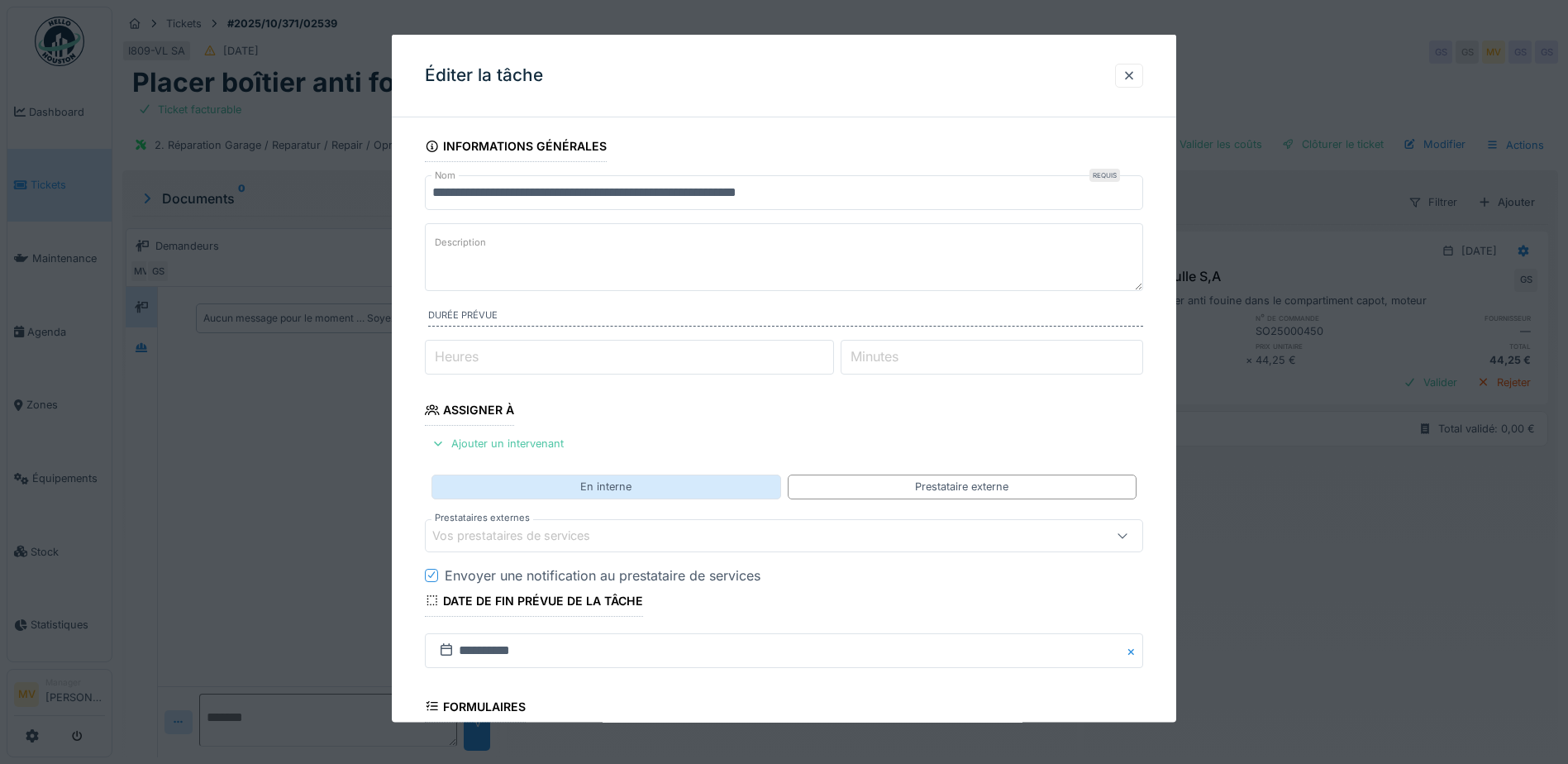
click at [726, 490] on div "En interne" at bounding box center [606, 486] width 349 height 24
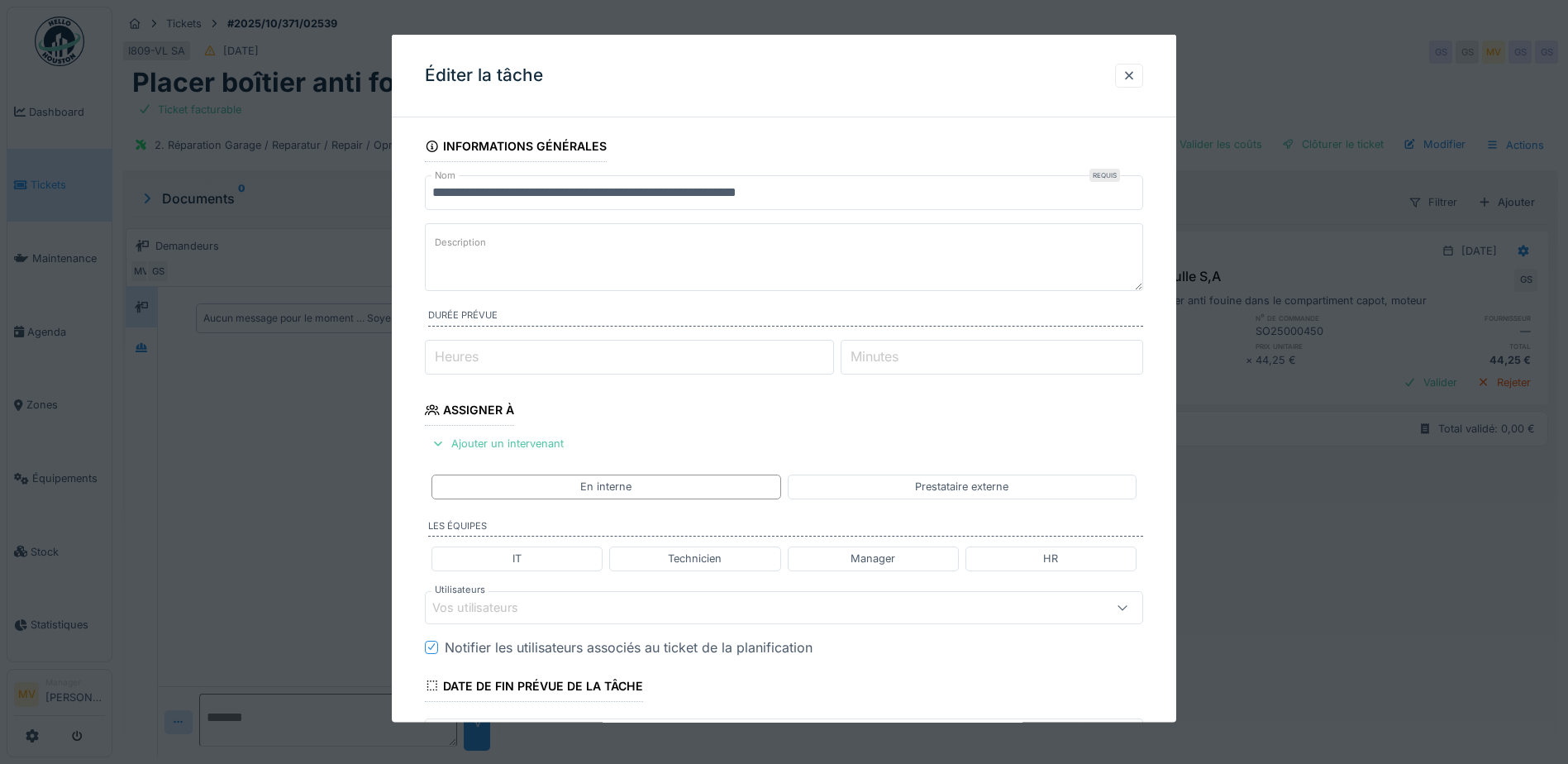
click at [651, 608] on div "Vos utilisateurs" at bounding box center [741, 606] width 619 height 19
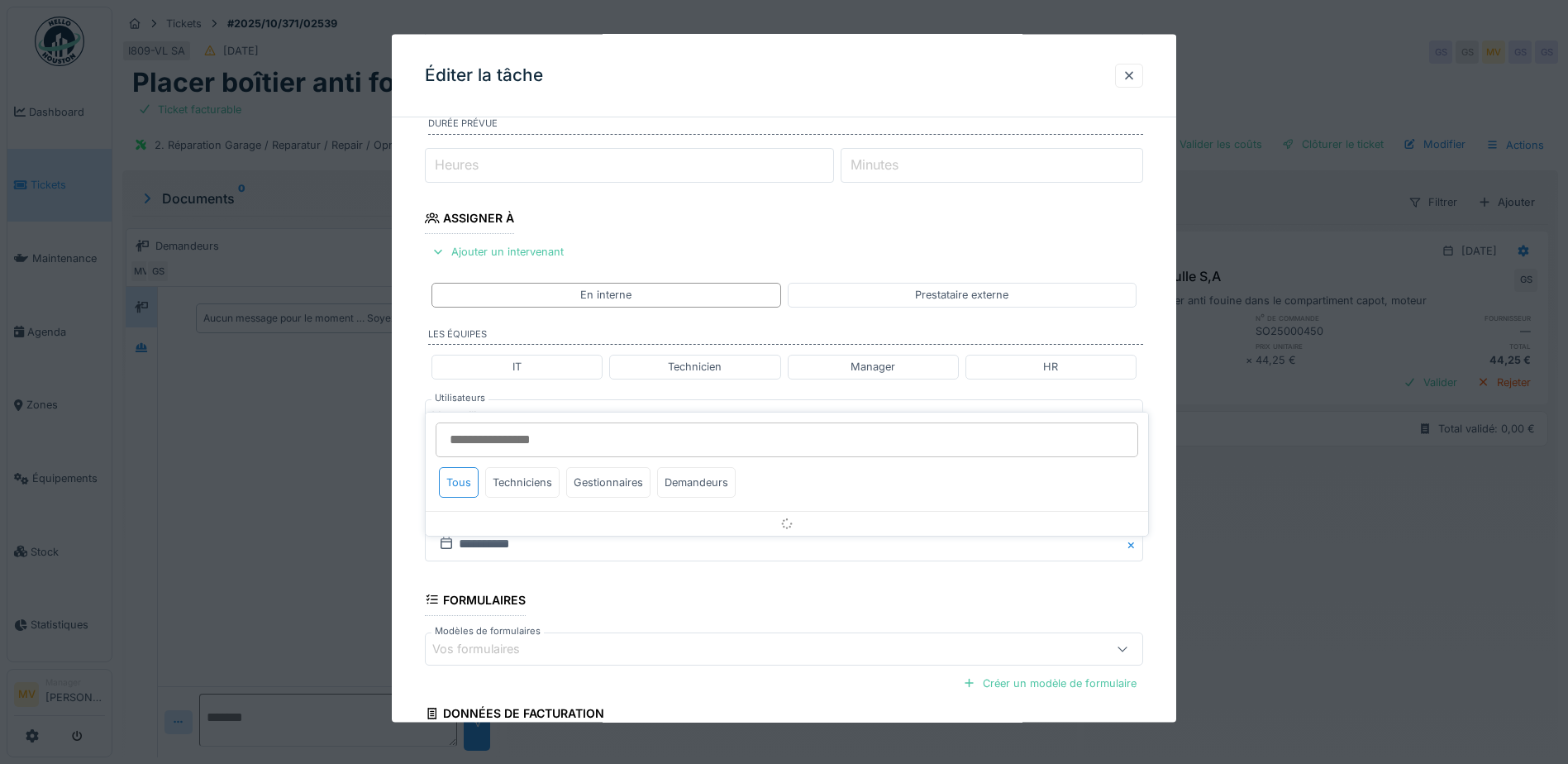
scroll to position [229, 0]
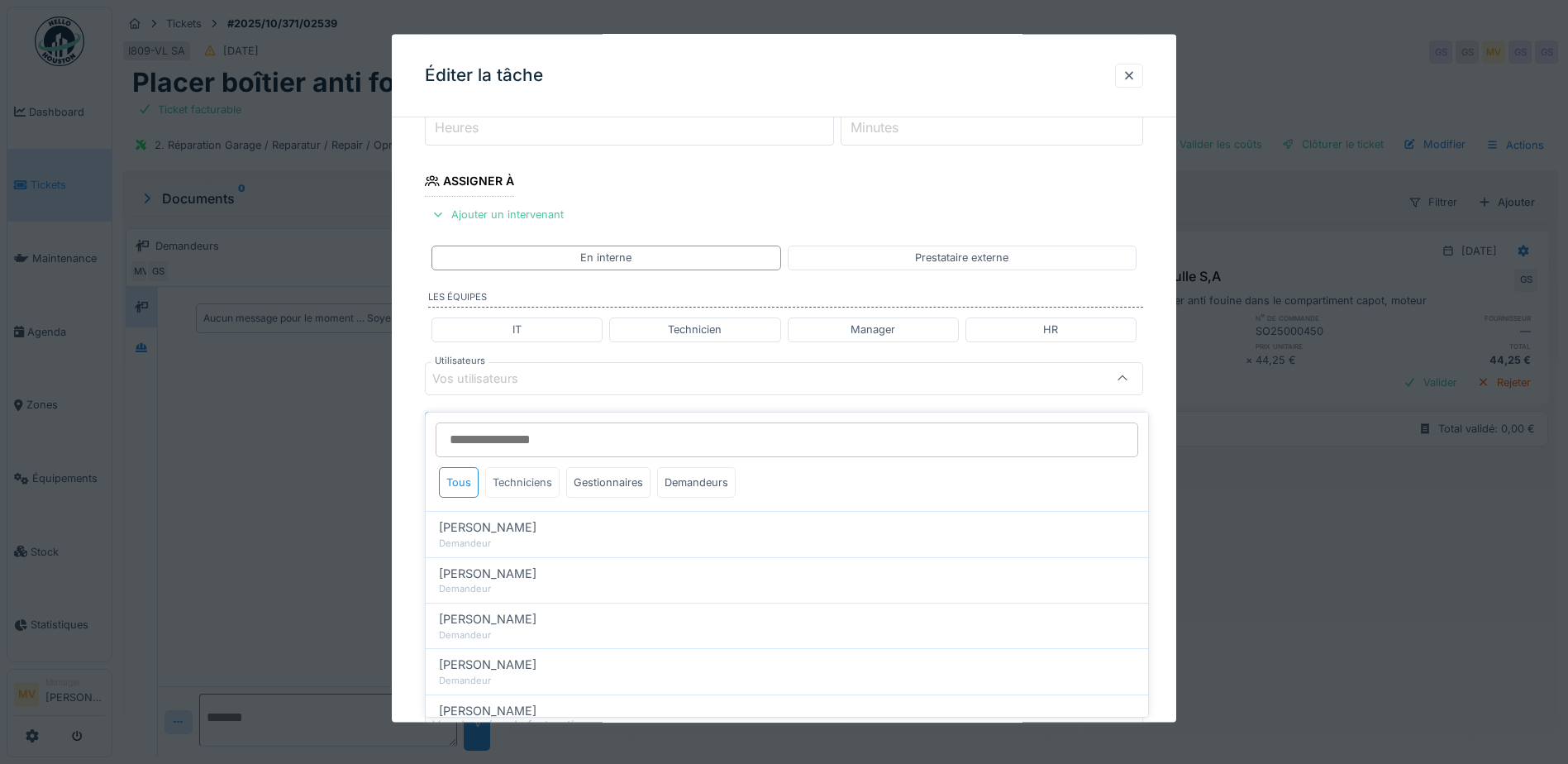
click at [539, 467] on div "Techniciens" at bounding box center [522, 482] width 74 height 31
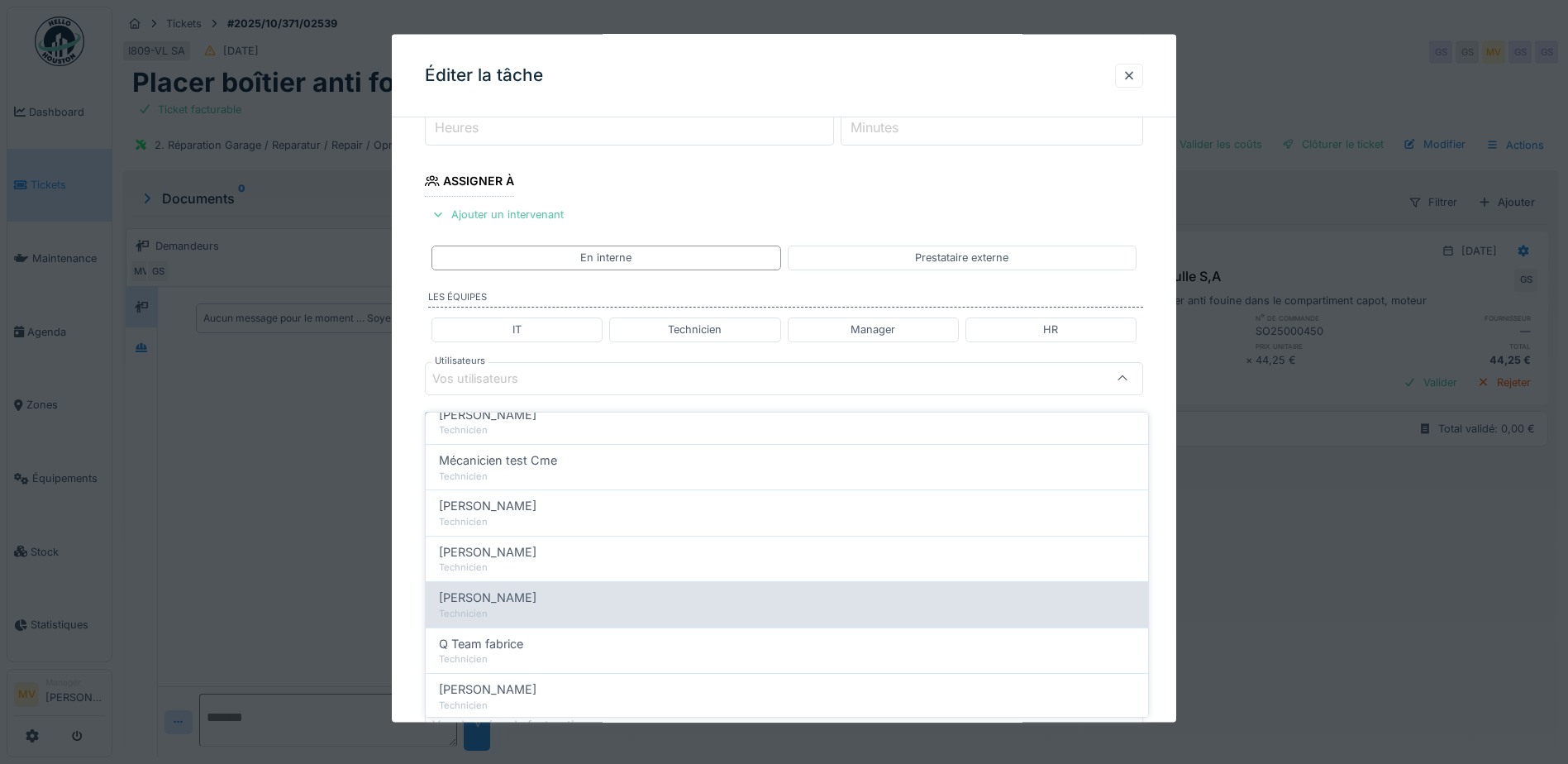
scroll to position [166, 0]
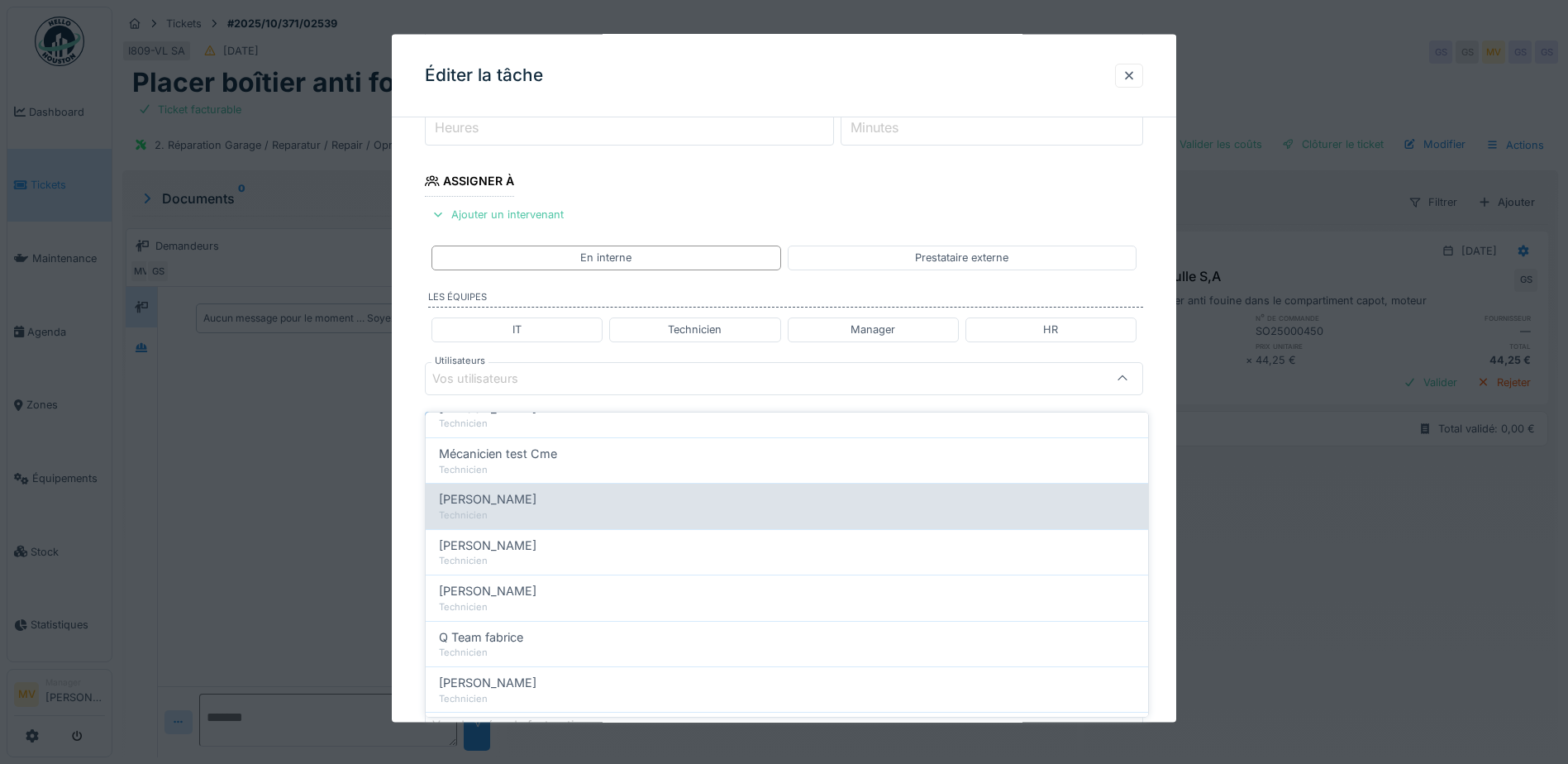
click at [527, 490] on div "[PERSON_NAME]" at bounding box center [787, 499] width 696 height 19
type input "****"
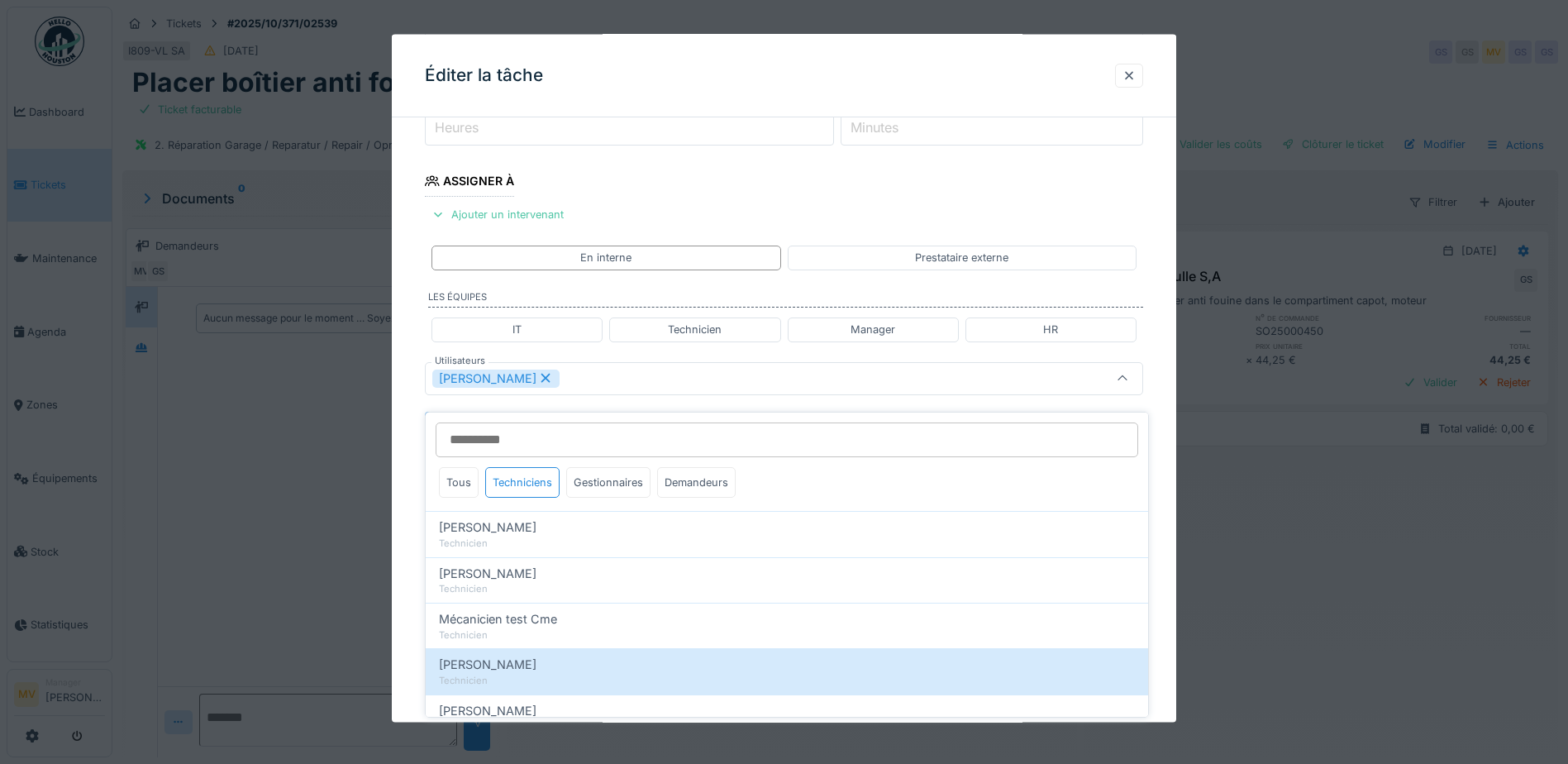
click at [592, 381] on div "[PERSON_NAME]" at bounding box center [741, 377] width 619 height 19
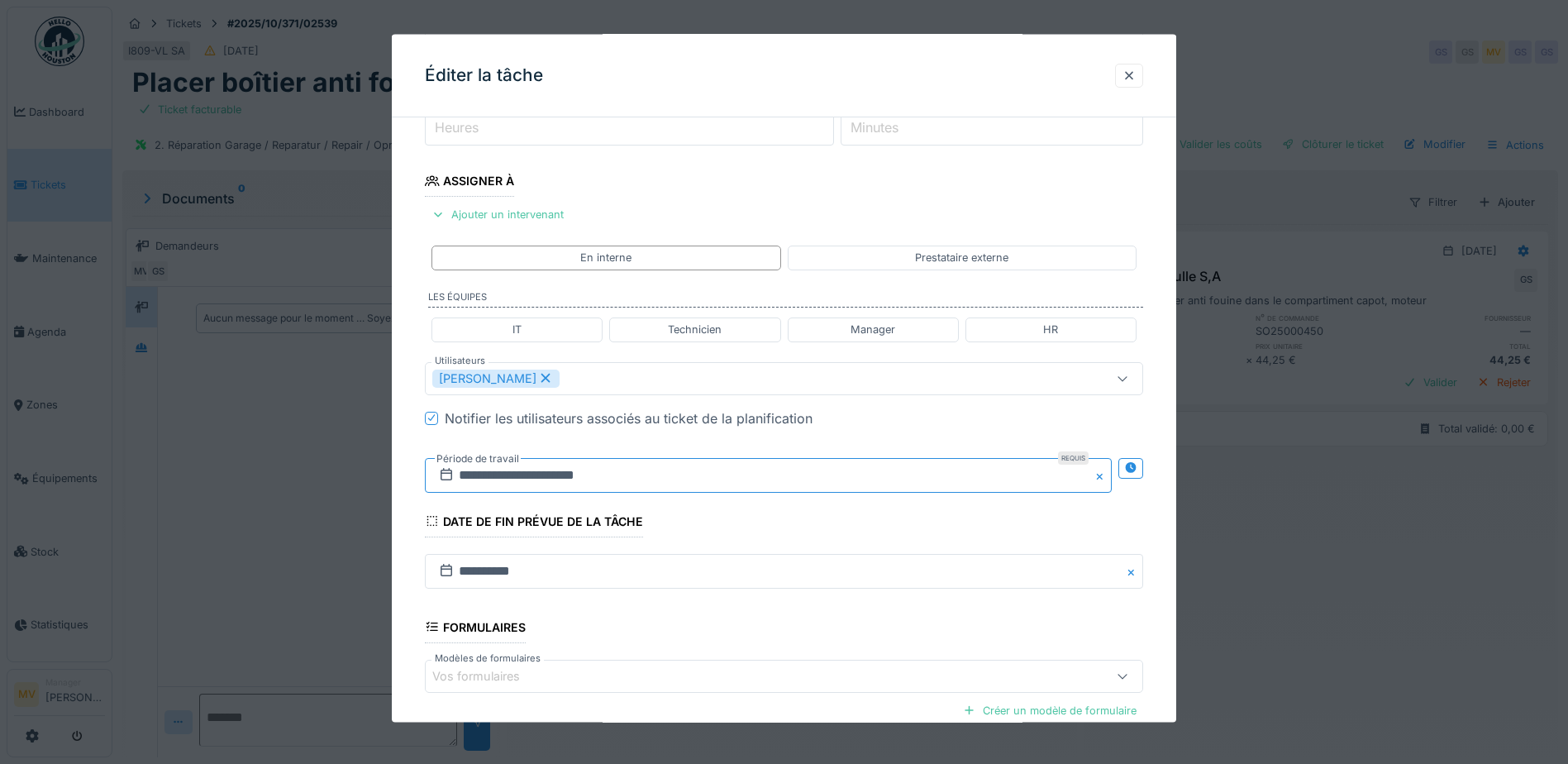
click at [595, 482] on input "**********" at bounding box center [769, 474] width 687 height 35
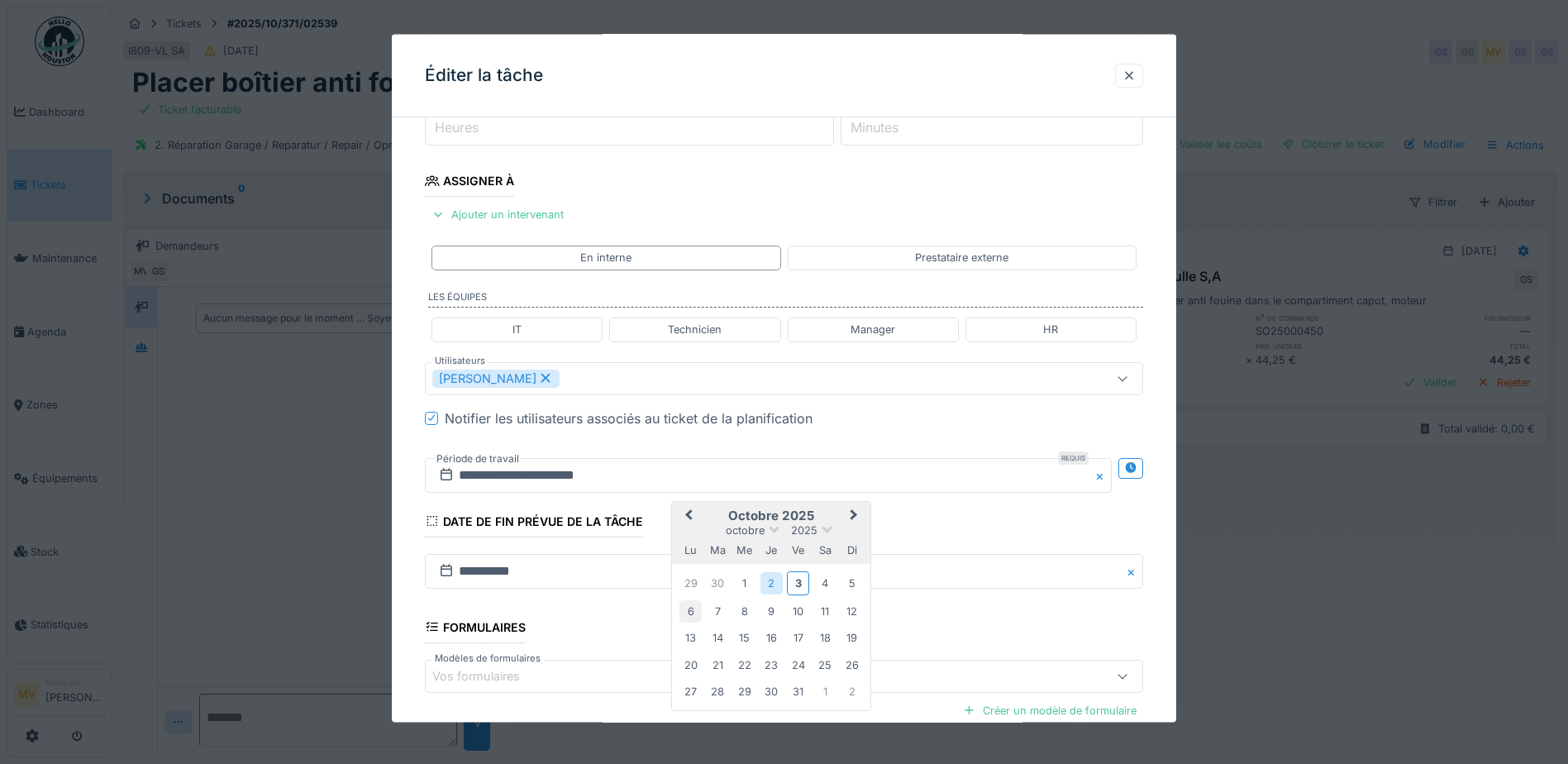
click at [689, 610] on div "6" at bounding box center [690, 610] width 22 height 22
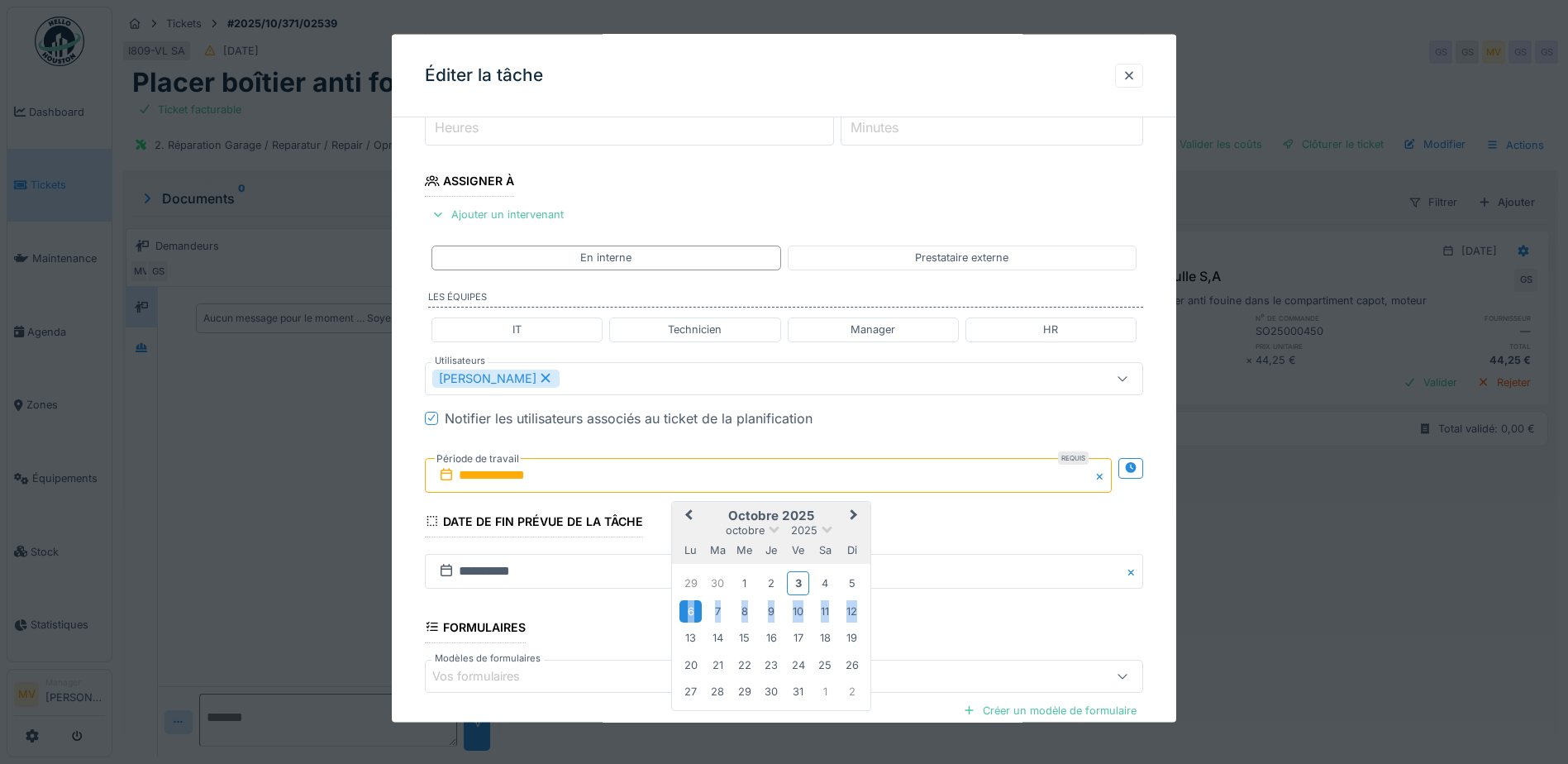
click at [689, 610] on div "6" at bounding box center [690, 610] width 22 height 22
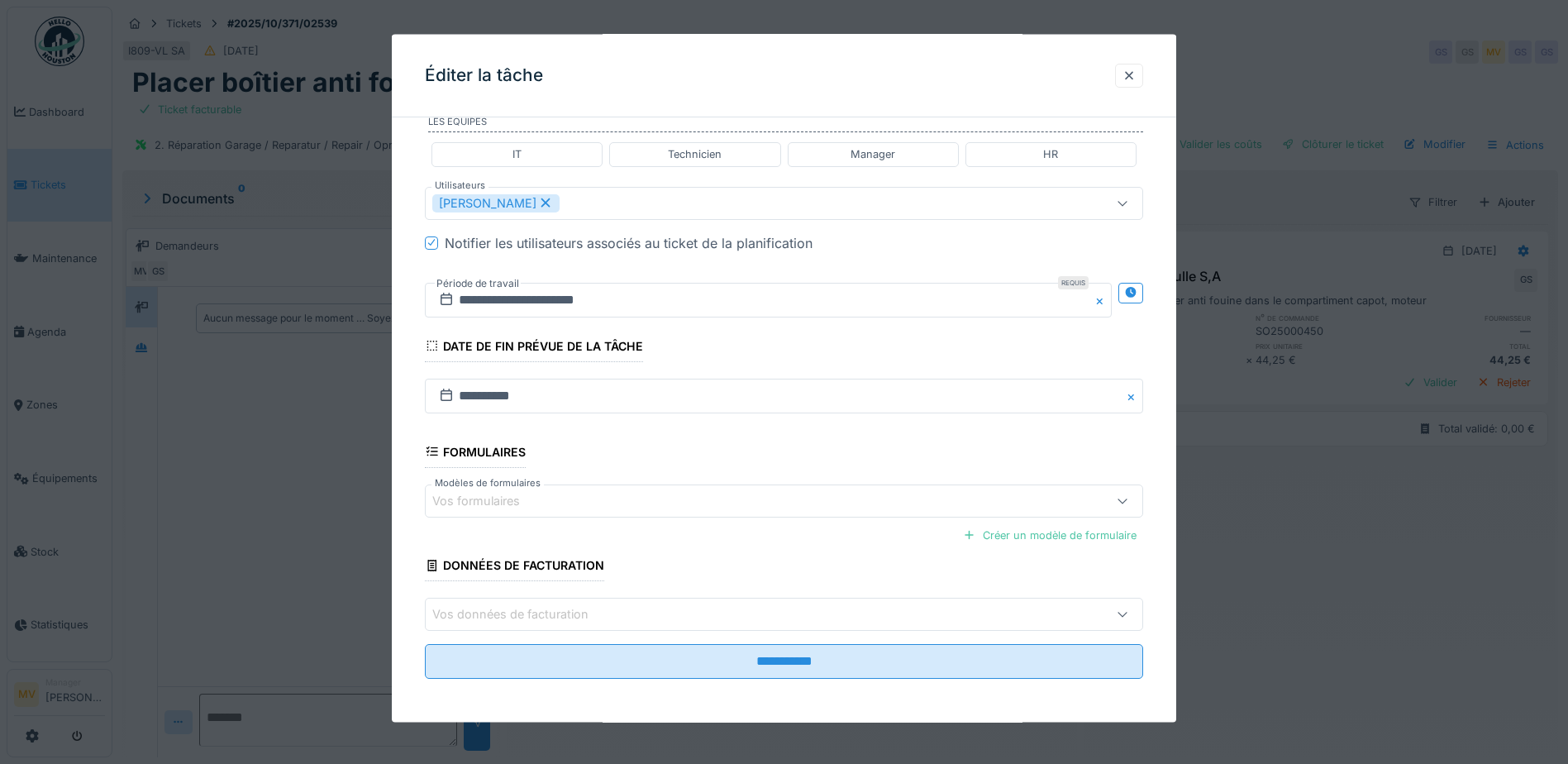
scroll to position [406, 0]
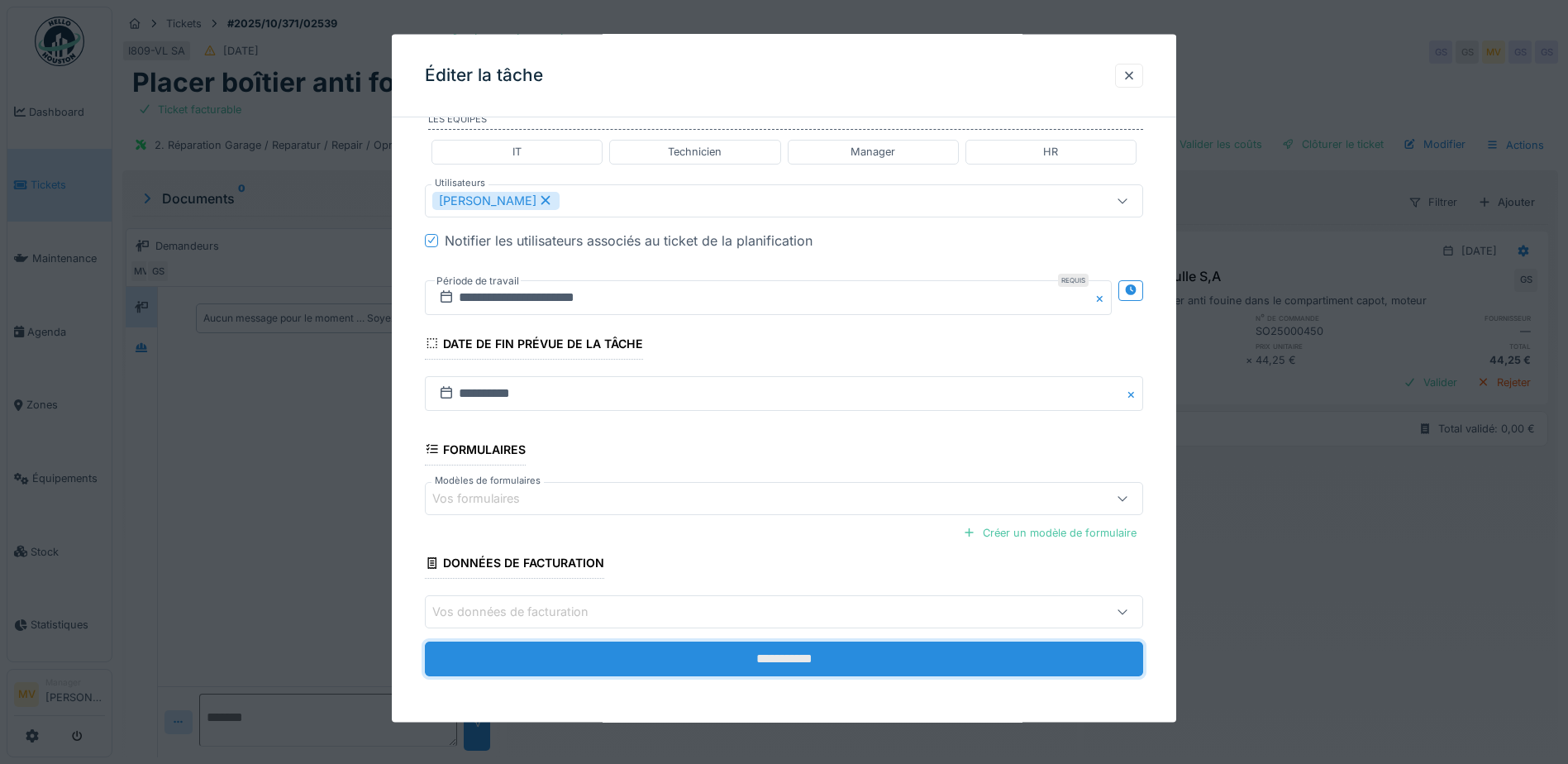
click at [825, 660] on input "**********" at bounding box center [784, 658] width 718 height 35
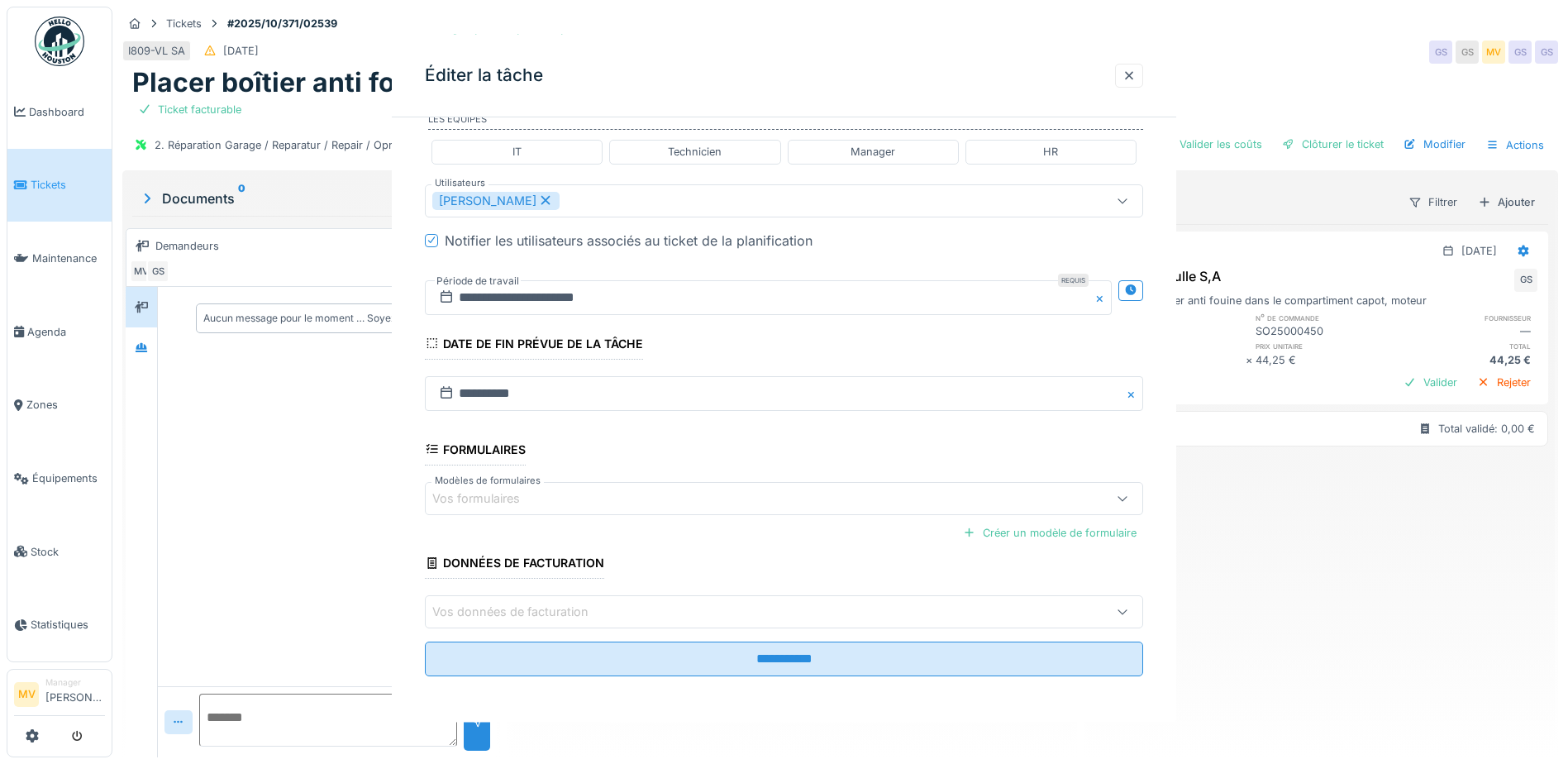
scroll to position [0, 0]
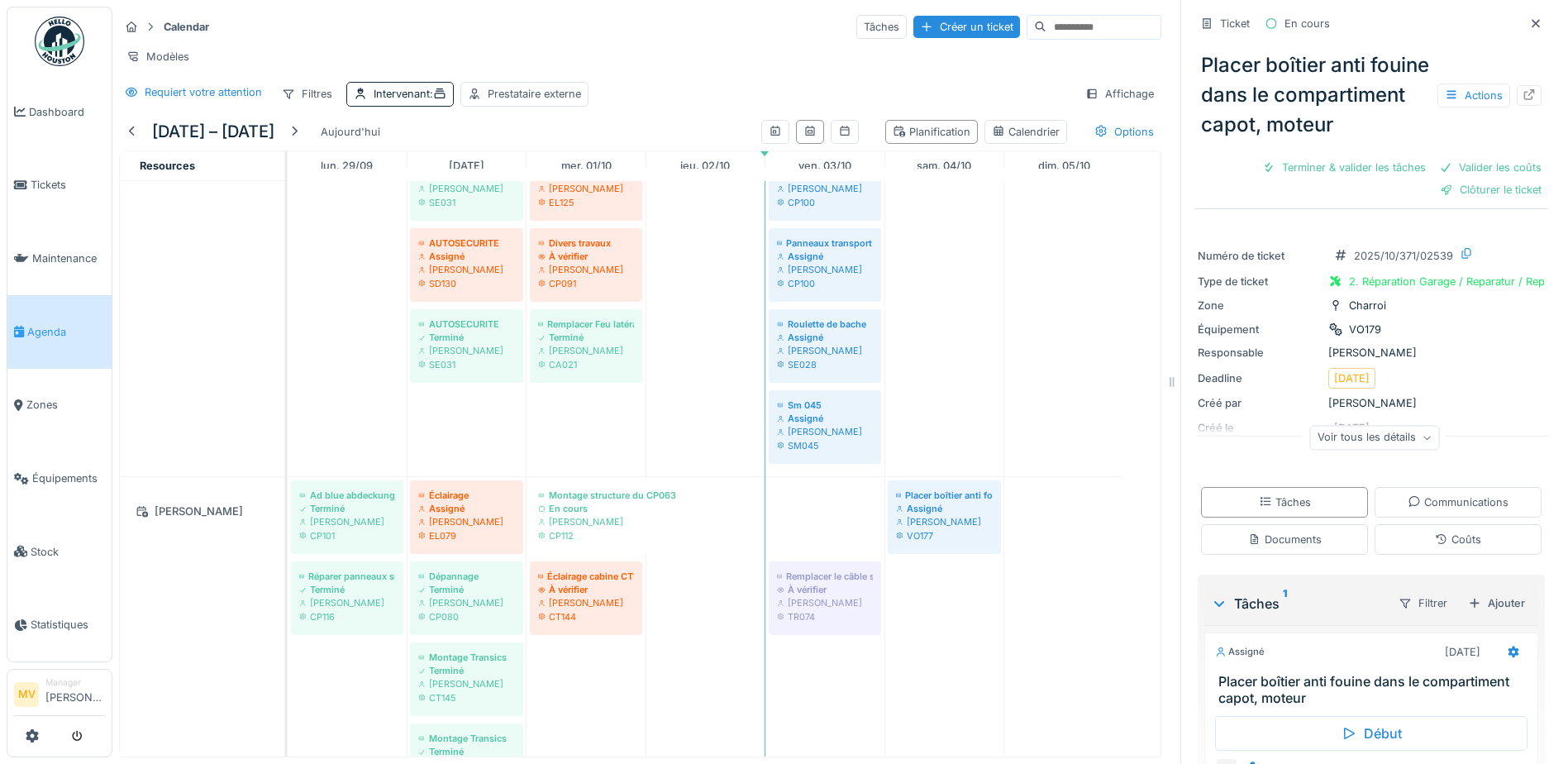
scroll to position [744, 0]
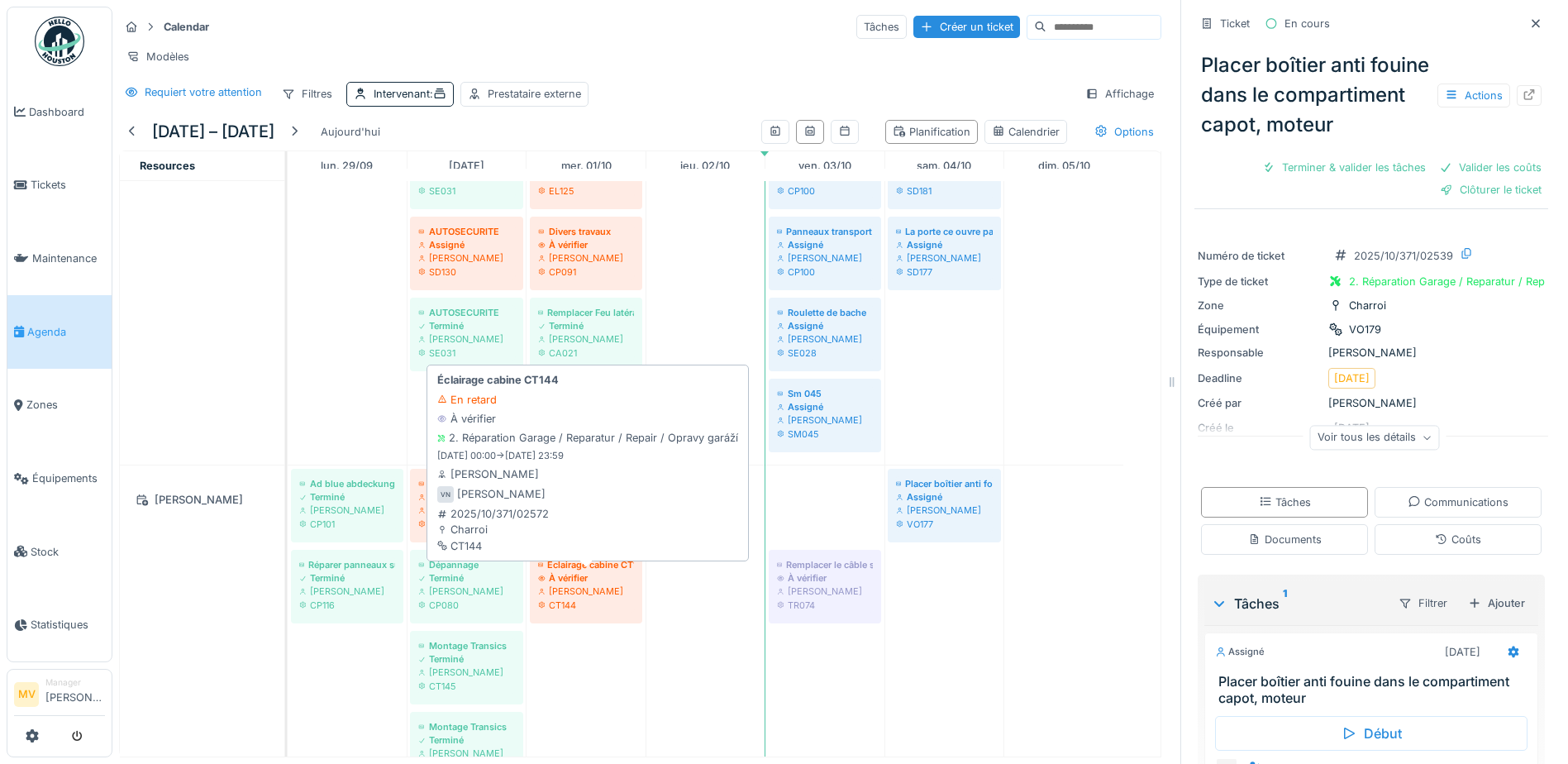
click at [614, 584] on div "À vérifier" at bounding box center [586, 577] width 96 height 13
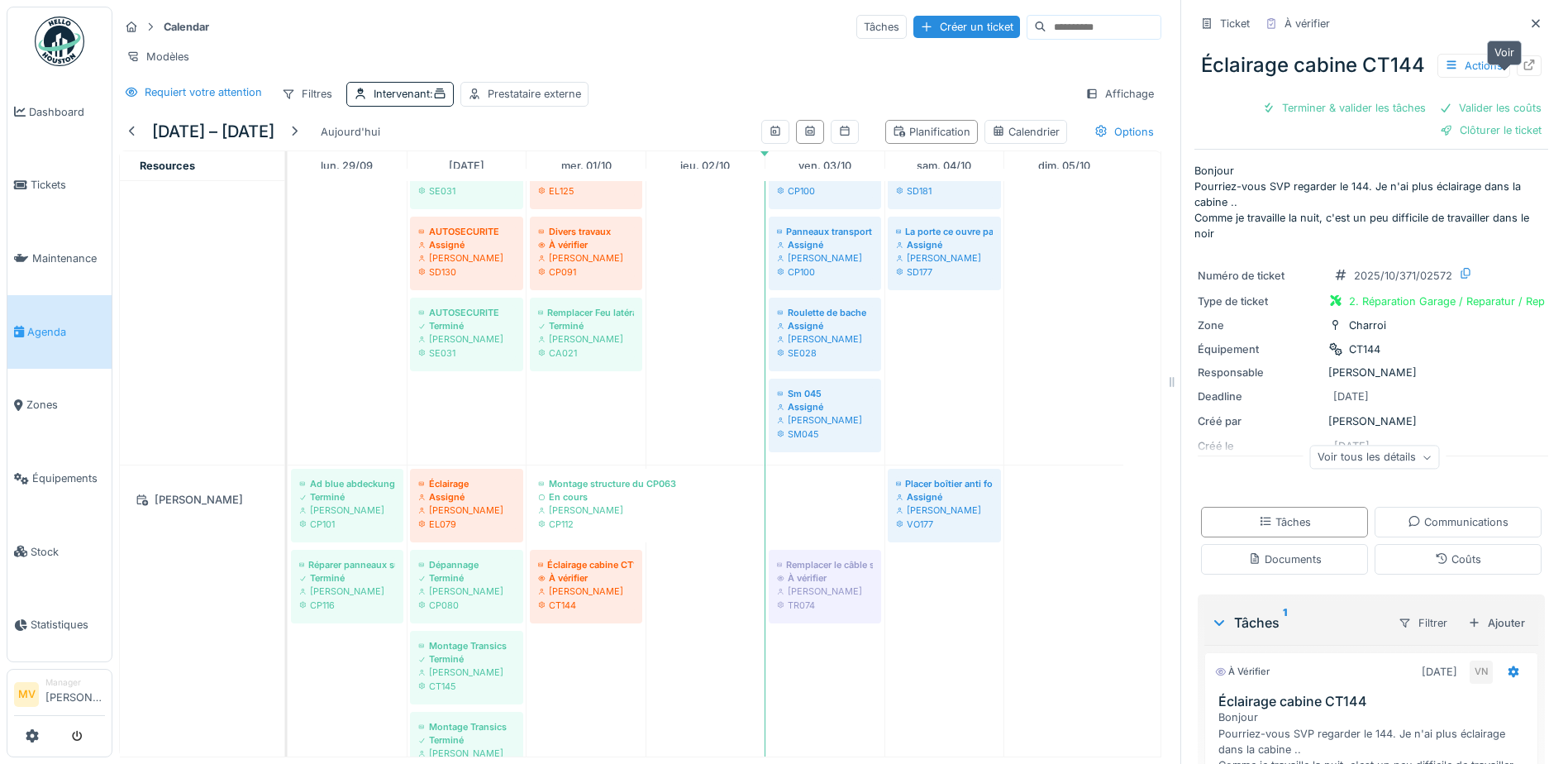
click at [1523, 70] on icon at bounding box center [1529, 65] width 13 height 11
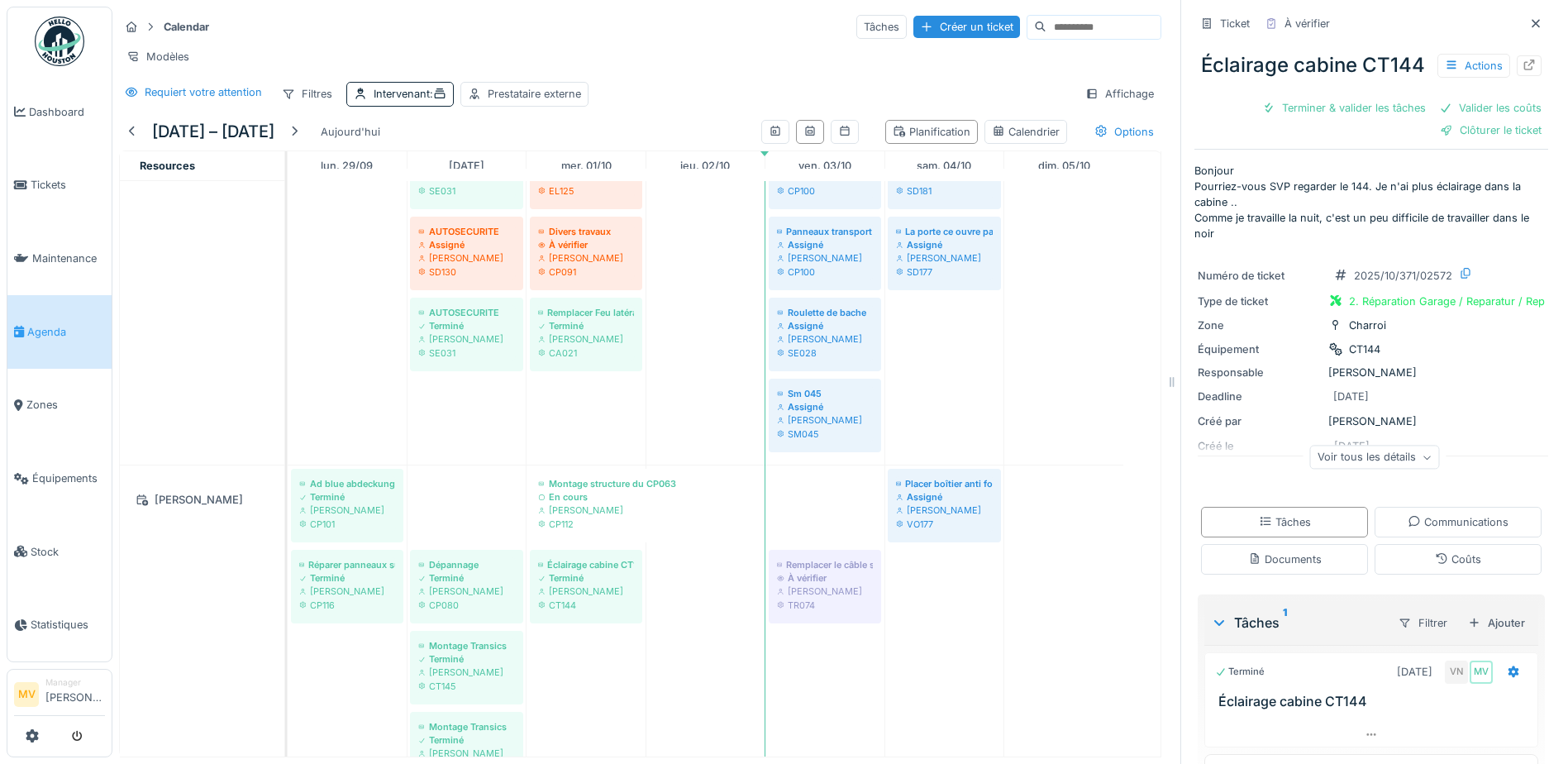
drag, startPoint x: 474, startPoint y: 508, endPoint x: 944, endPoint y: 411, distance: 479.9
click at [944, 411] on div "Installer un distributeur à papier dans le container du hall A (container du ba…" at bounding box center [724, 685] width 873 height 2497
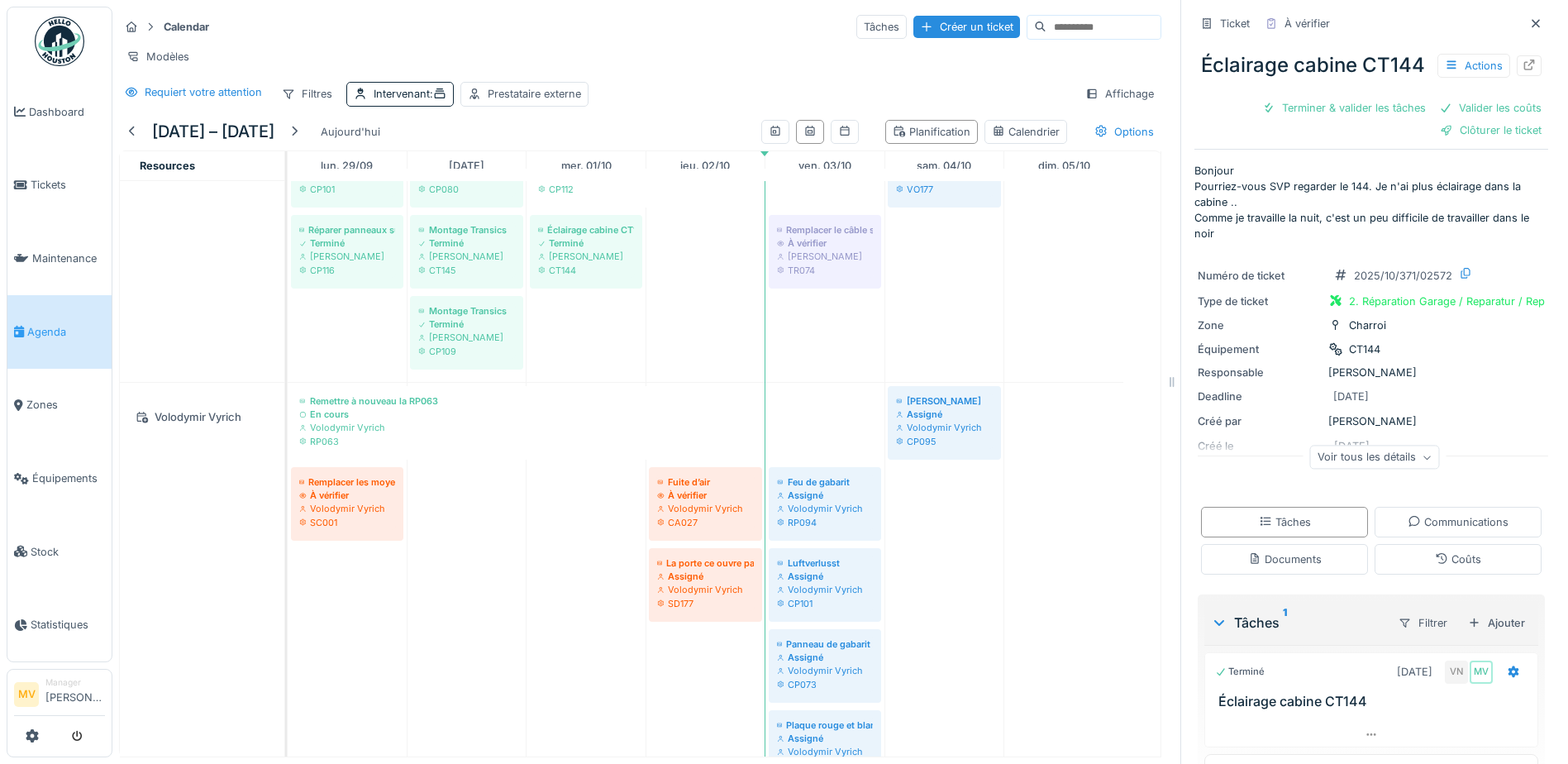
scroll to position [1110, 0]
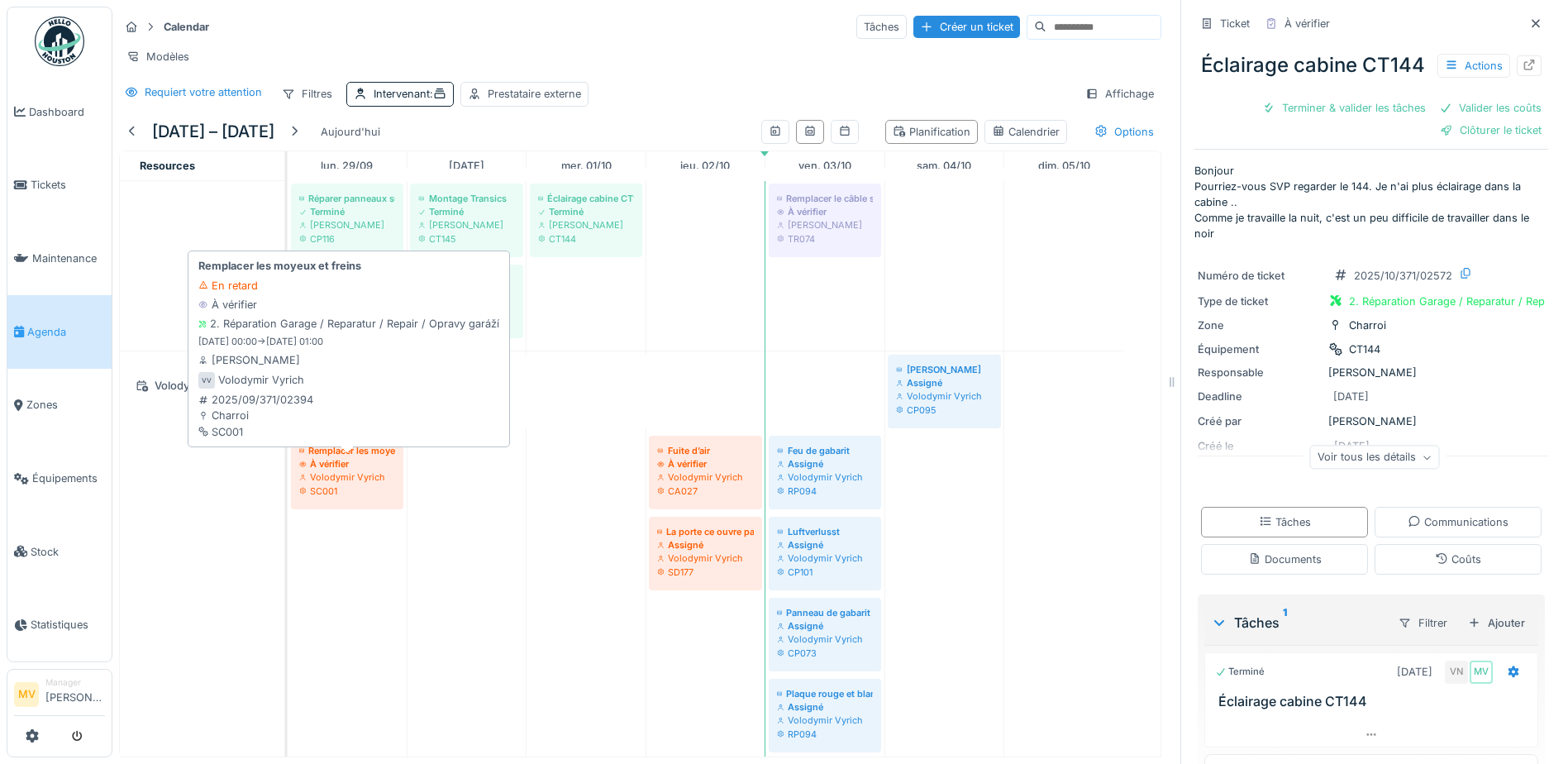
click at [338, 498] on div "SC001" at bounding box center [347, 490] width 96 height 13
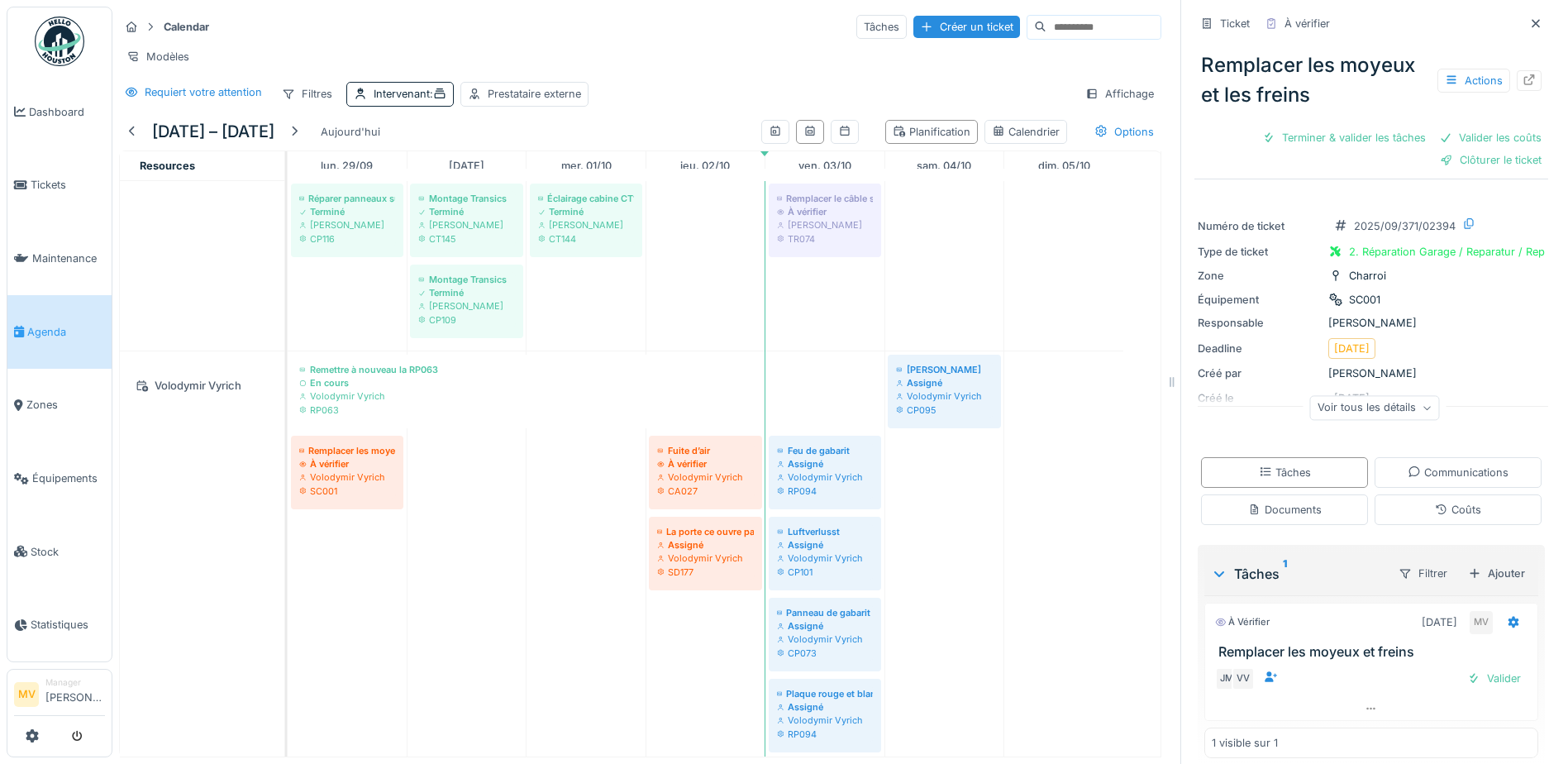
click at [1523, 82] on icon at bounding box center [1529, 80] width 13 height 11
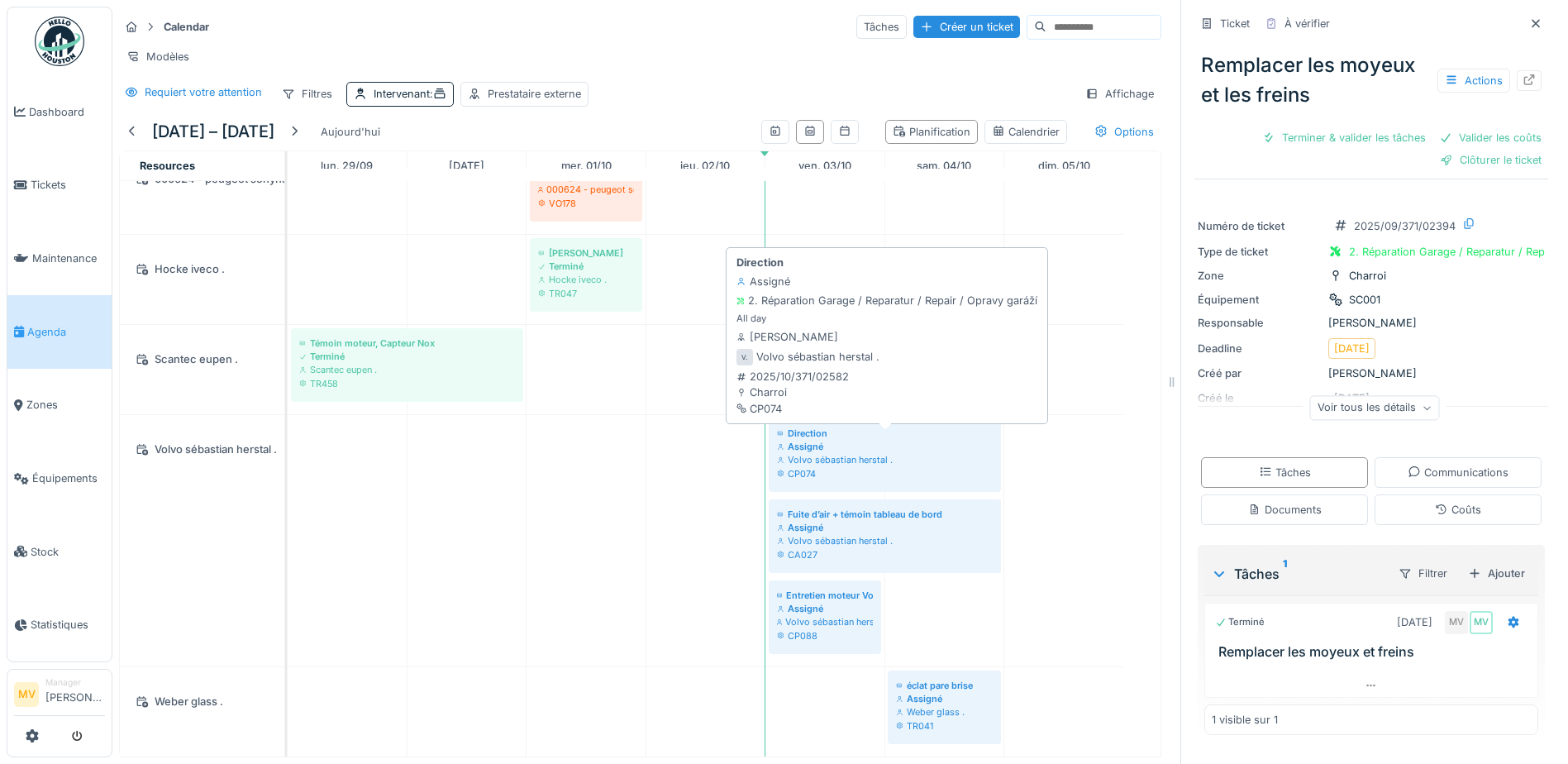
click at [862, 463] on div "Volvo sébastian herstal ." at bounding box center [885, 459] width 216 height 13
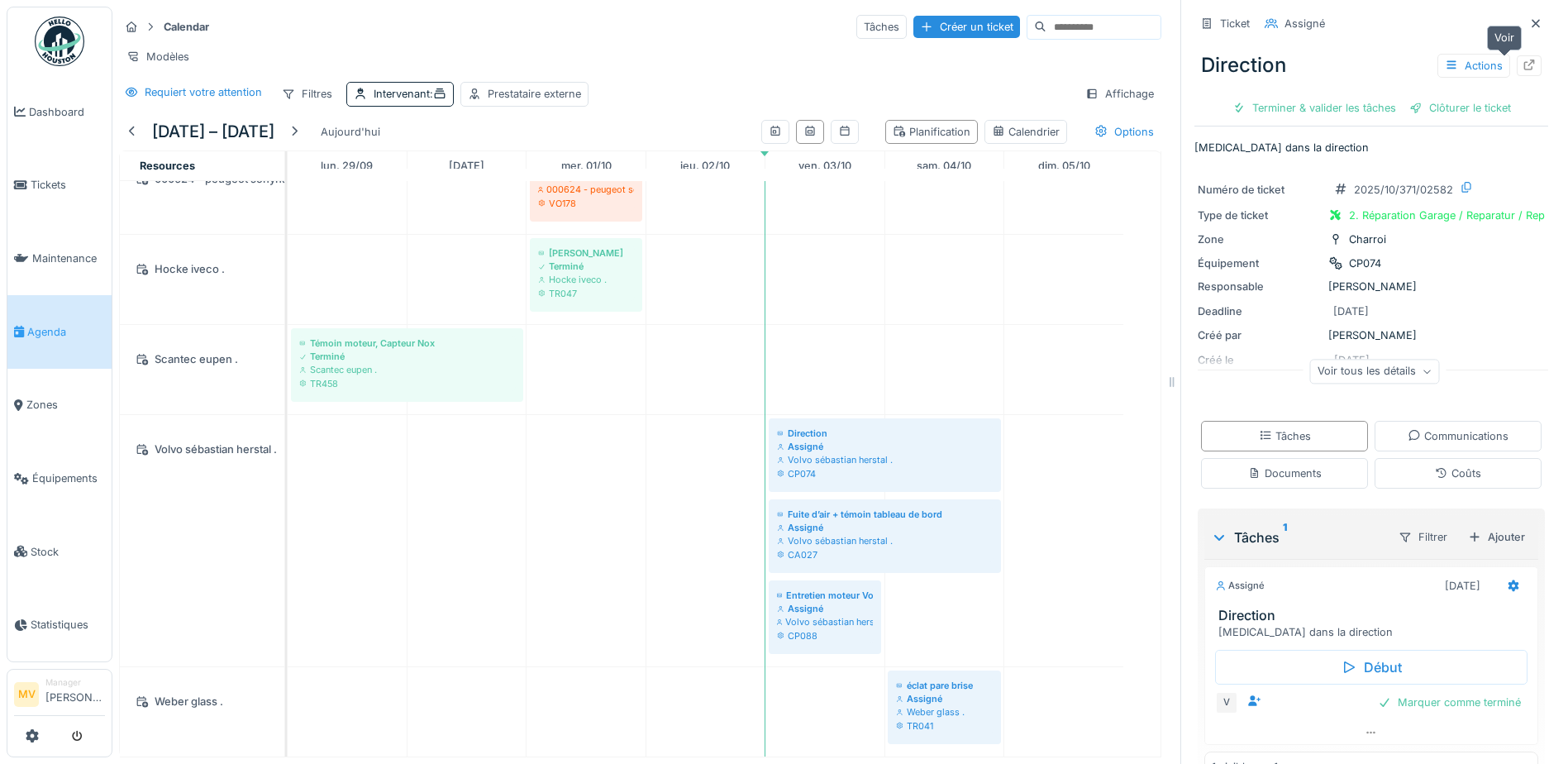
click at [1524, 68] on icon at bounding box center [1529, 65] width 11 height 11
click at [1523, 17] on div at bounding box center [1535, 23] width 25 height 20
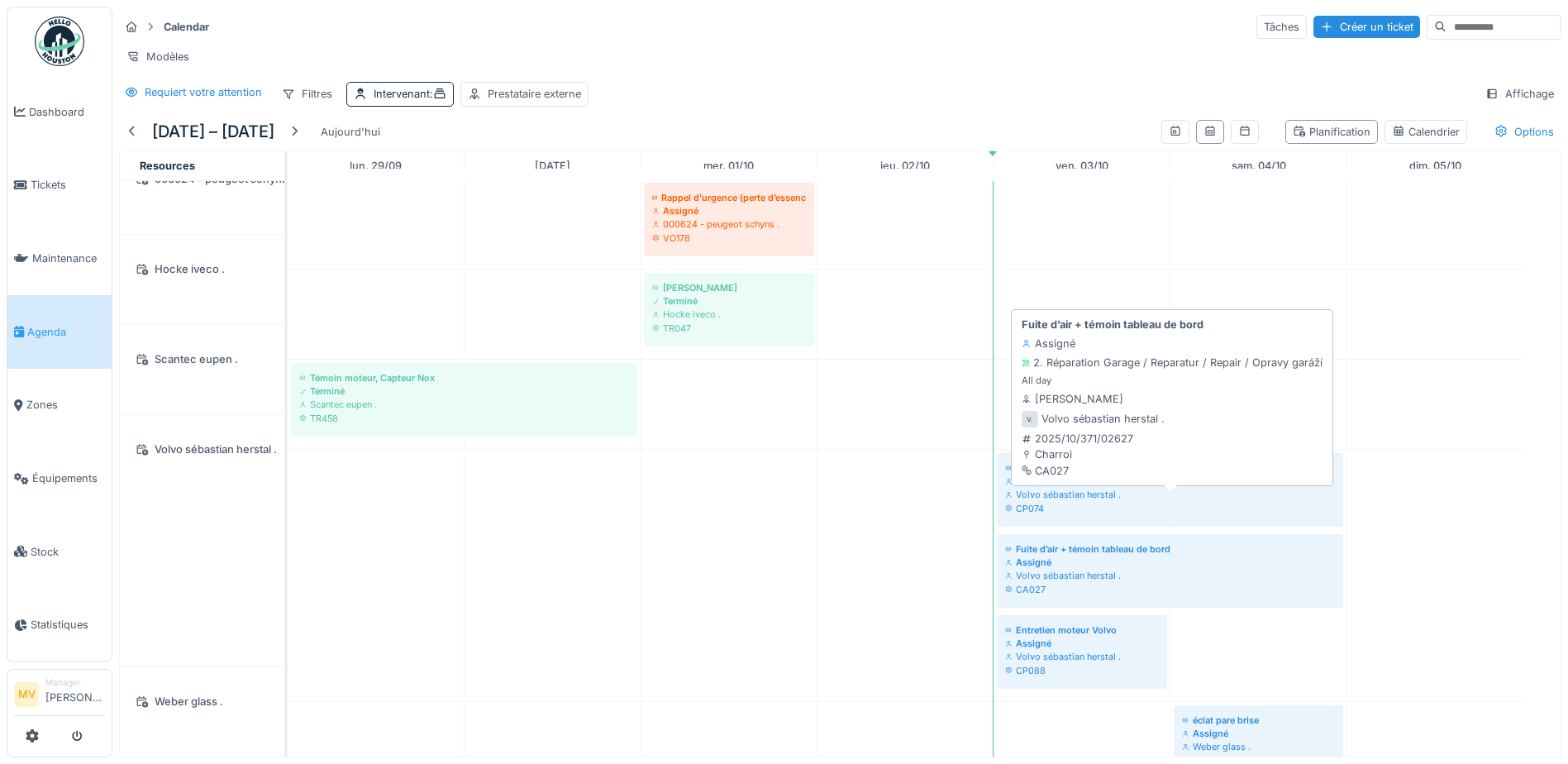
scroll to position [1864, 0]
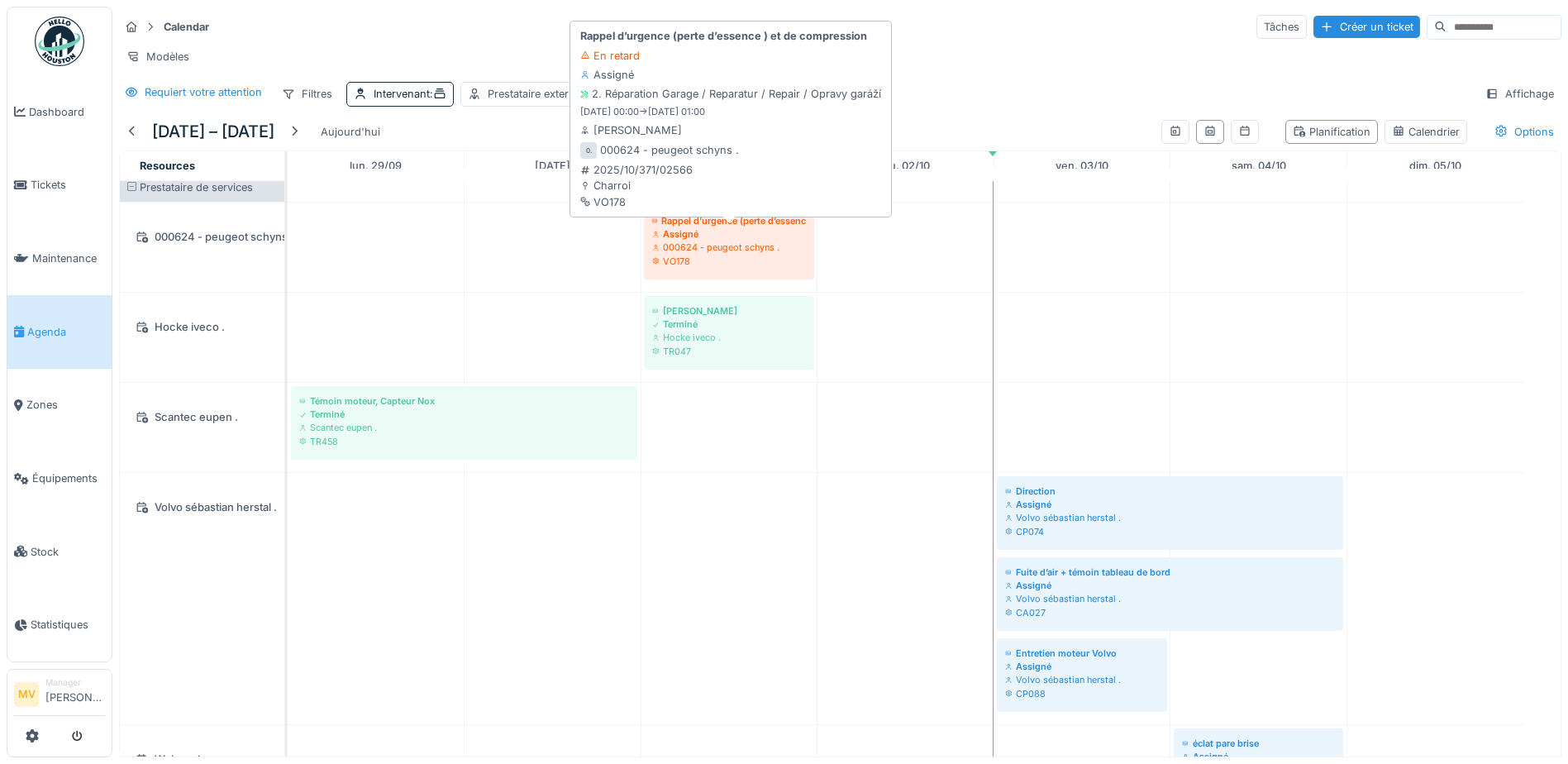
click at [713, 254] on div "000624 - peugeot schyns ." at bounding box center [730, 247] width 154 height 13
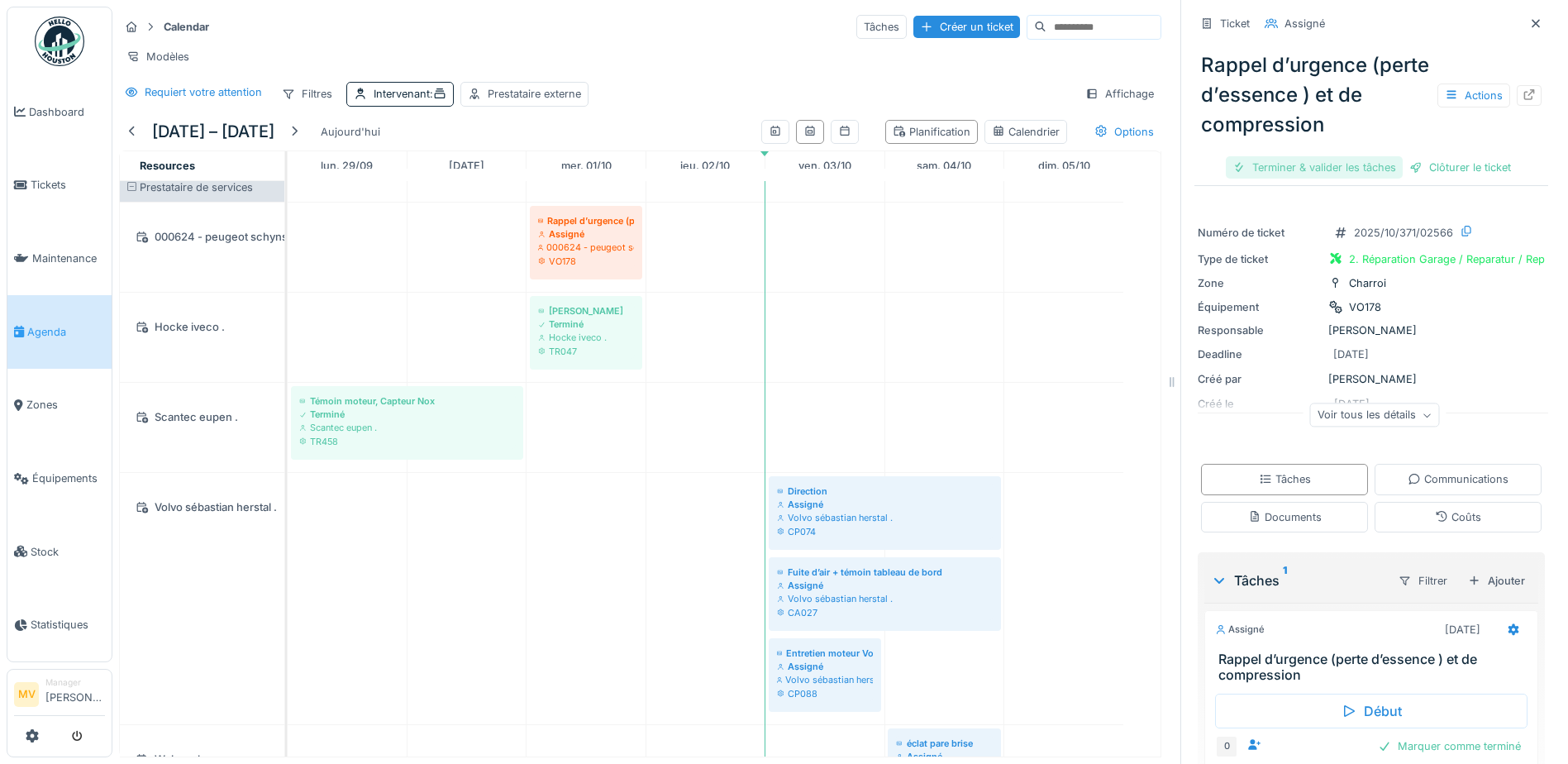
click at [1363, 170] on div "Terminer & valider les tâches" at bounding box center [1314, 166] width 177 height 22
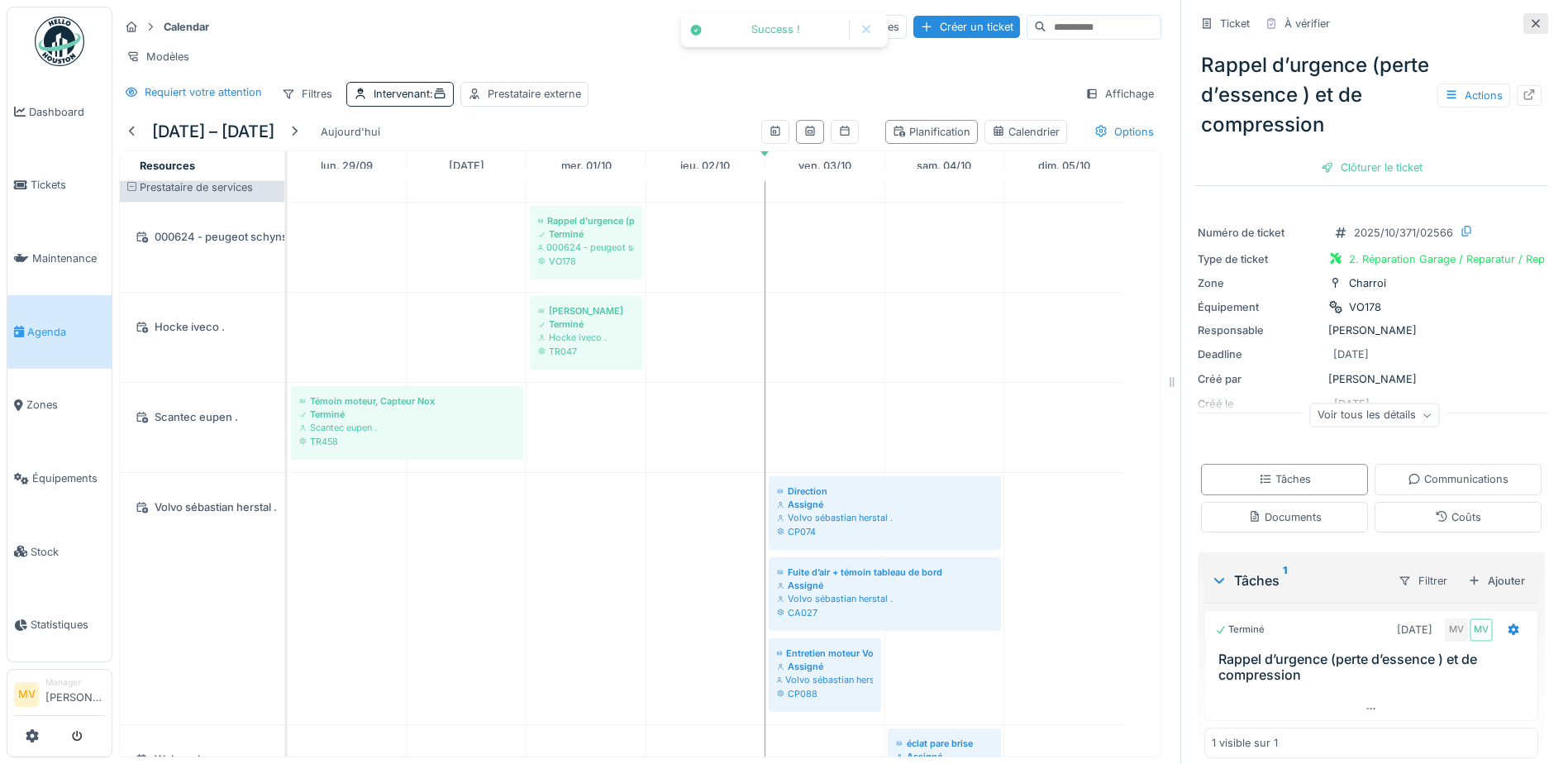
click at [1532, 22] on icon at bounding box center [1535, 22] width 8 height 8
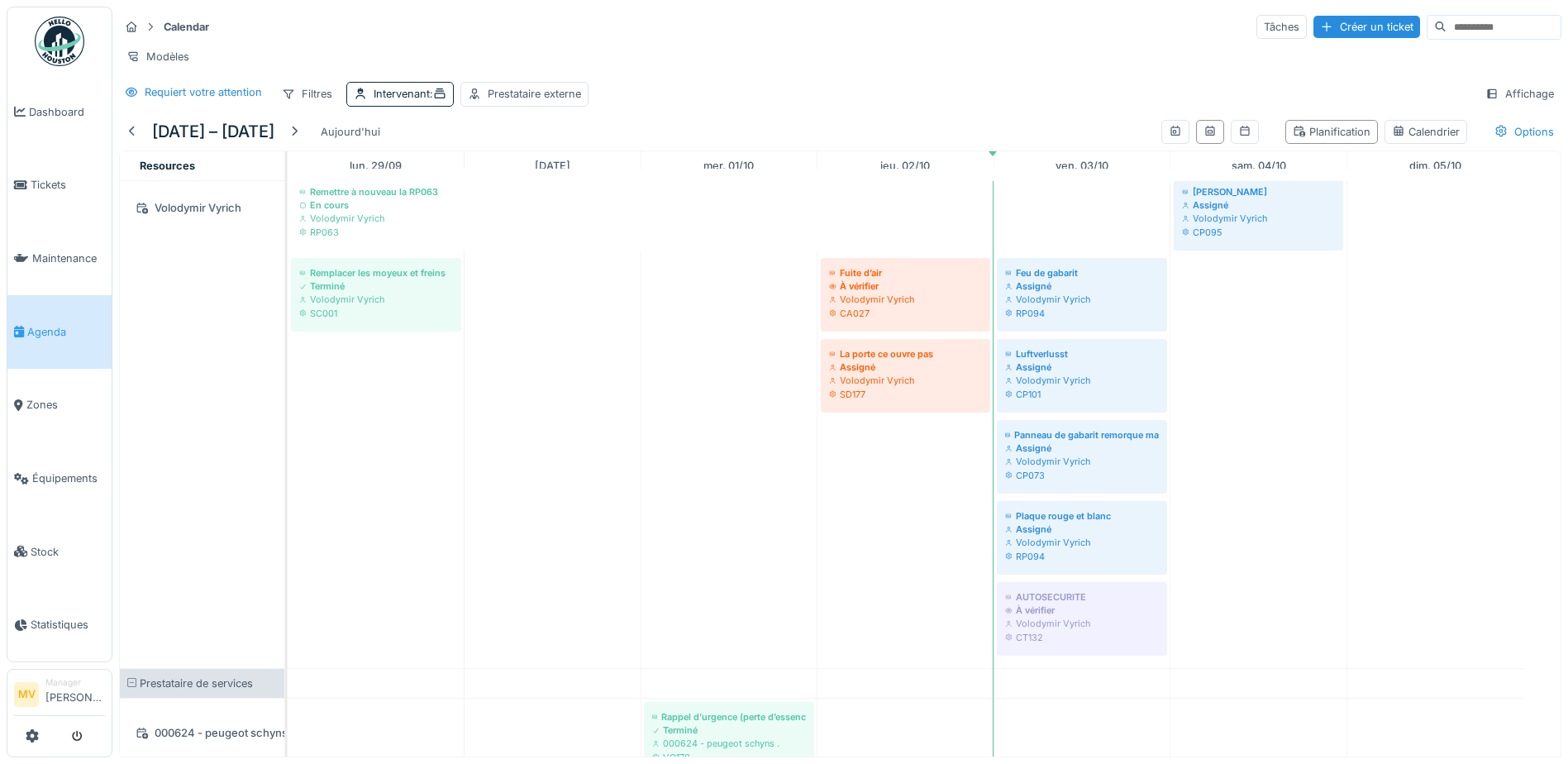
scroll to position [1286, 0]
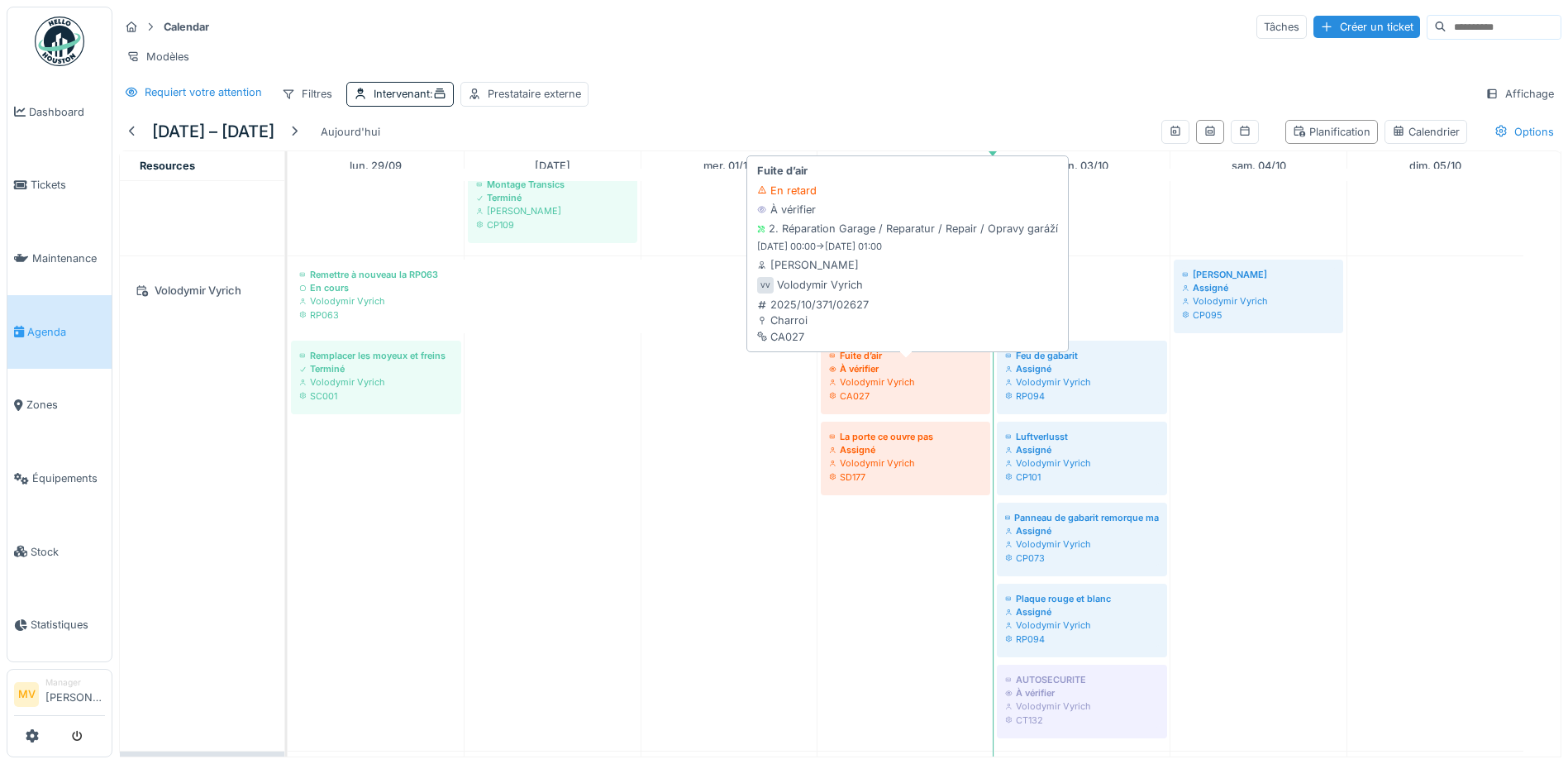
click at [916, 389] on div "Volodymir Vyrich" at bounding box center [905, 382] width 153 height 13
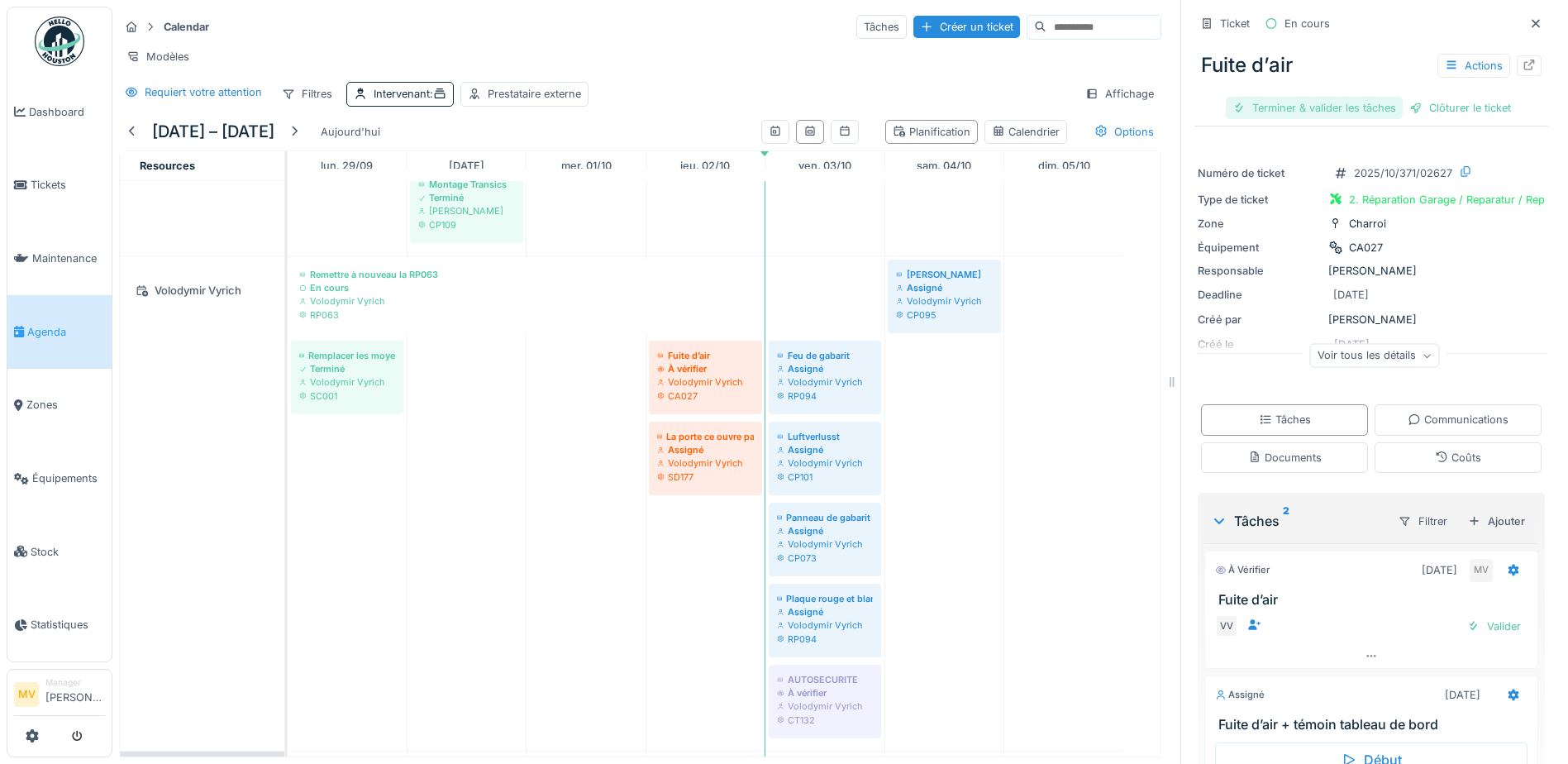
click at [1300, 108] on div "Terminer & valider les tâches" at bounding box center [1314, 107] width 177 height 22
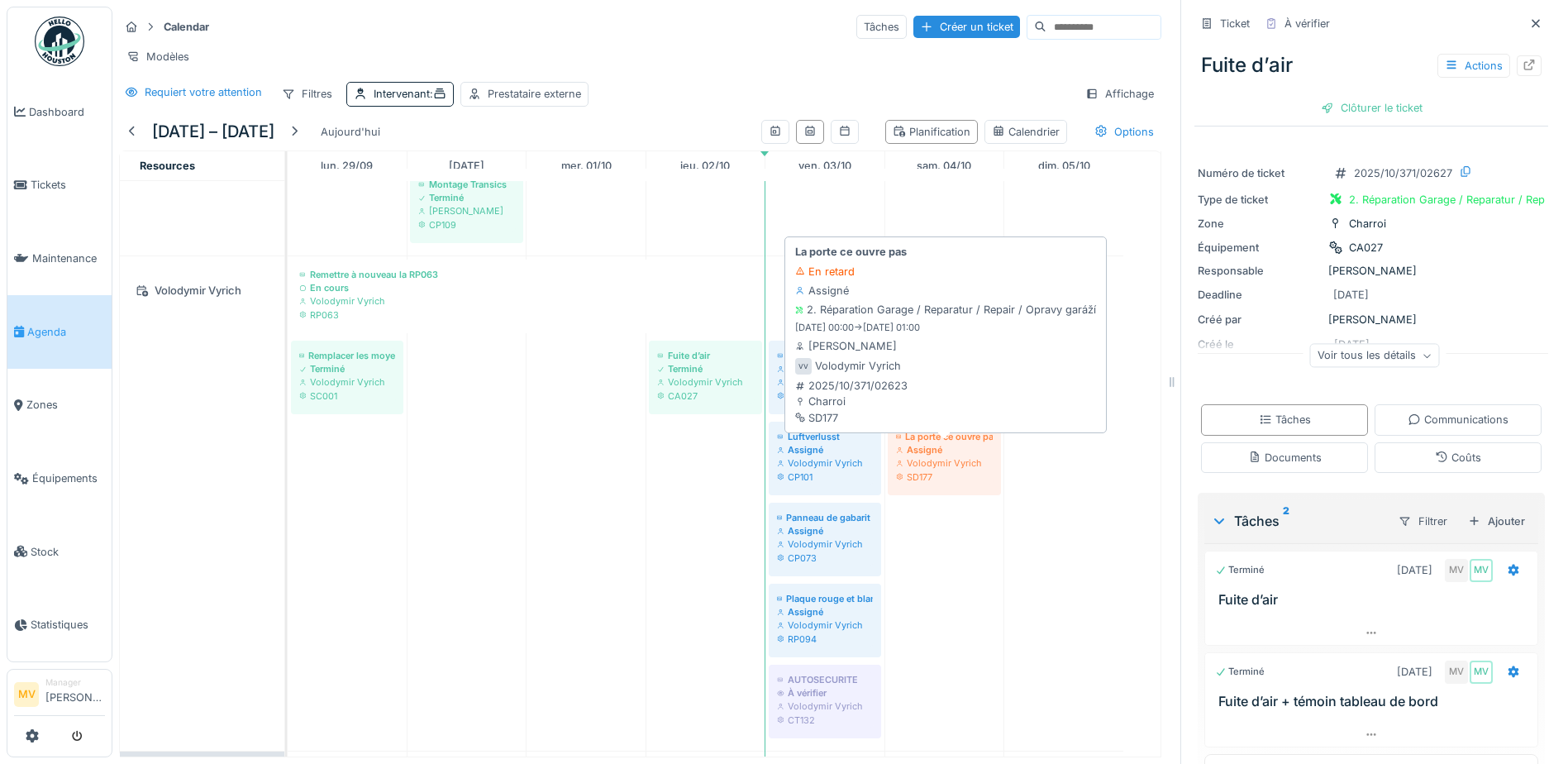
drag, startPoint x: 706, startPoint y: 475, endPoint x: 926, endPoint y: 488, distance: 220.4
click at [288, 488] on div "Remettre à nouveau la RP063 En cours Volodymir Vyrich RP063 [PERSON_NAME] Volod…" at bounding box center [288, 503] width 0 height 494
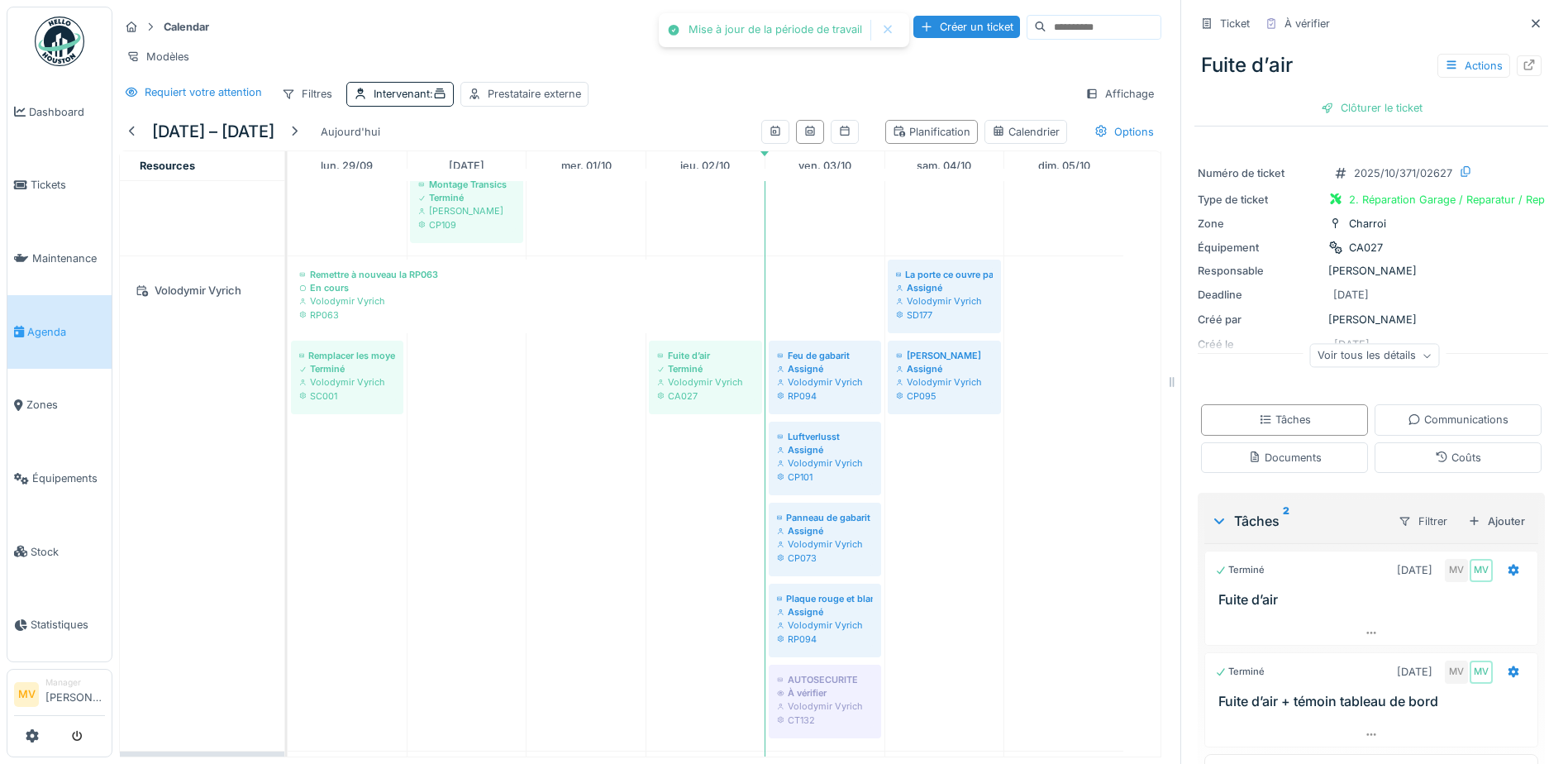
scroll to position [1451, 0]
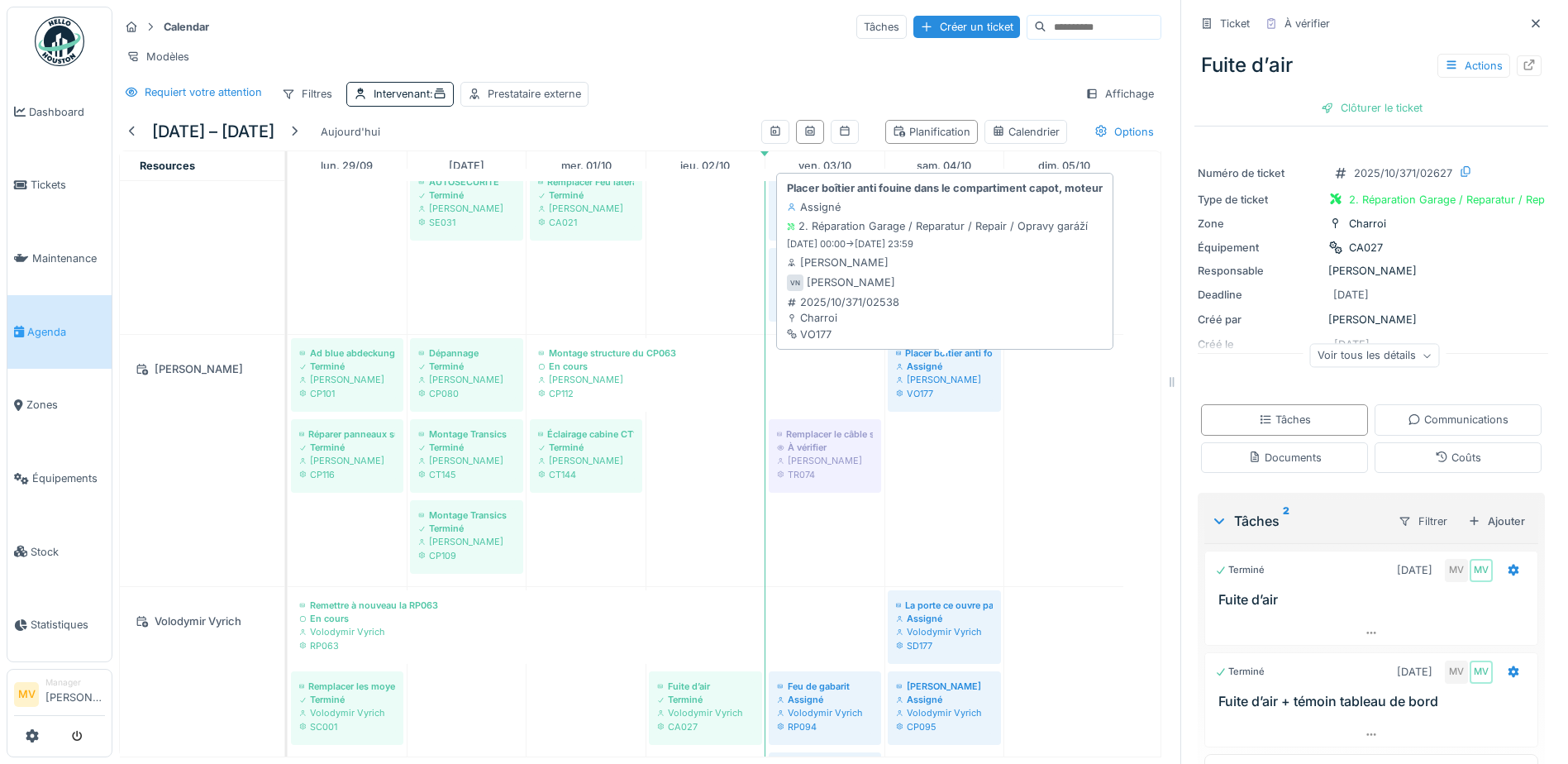
click at [955, 368] on div "Assigné" at bounding box center [944, 366] width 97 height 13
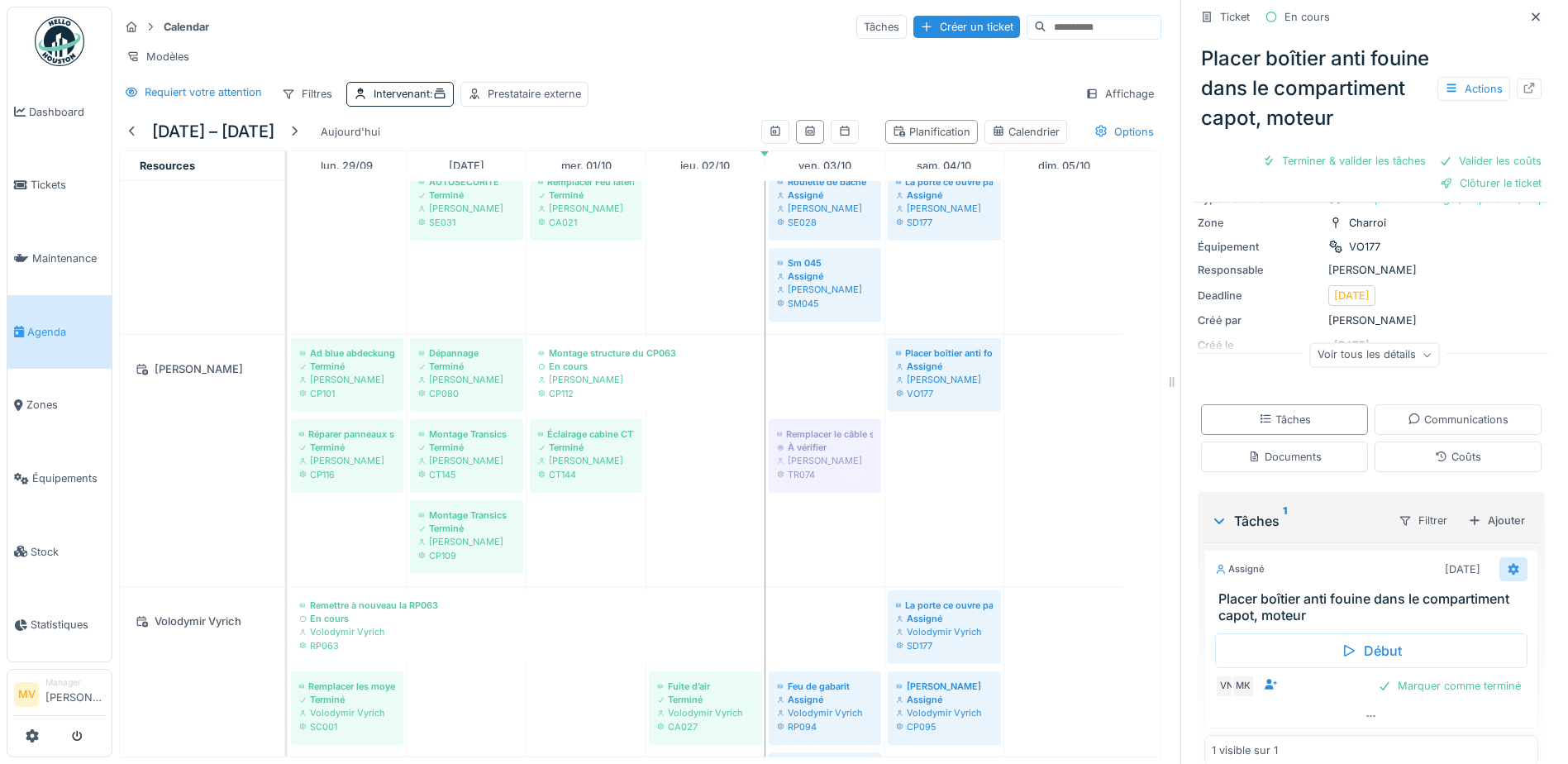
click at [1499, 579] on div at bounding box center [1513, 568] width 28 height 24
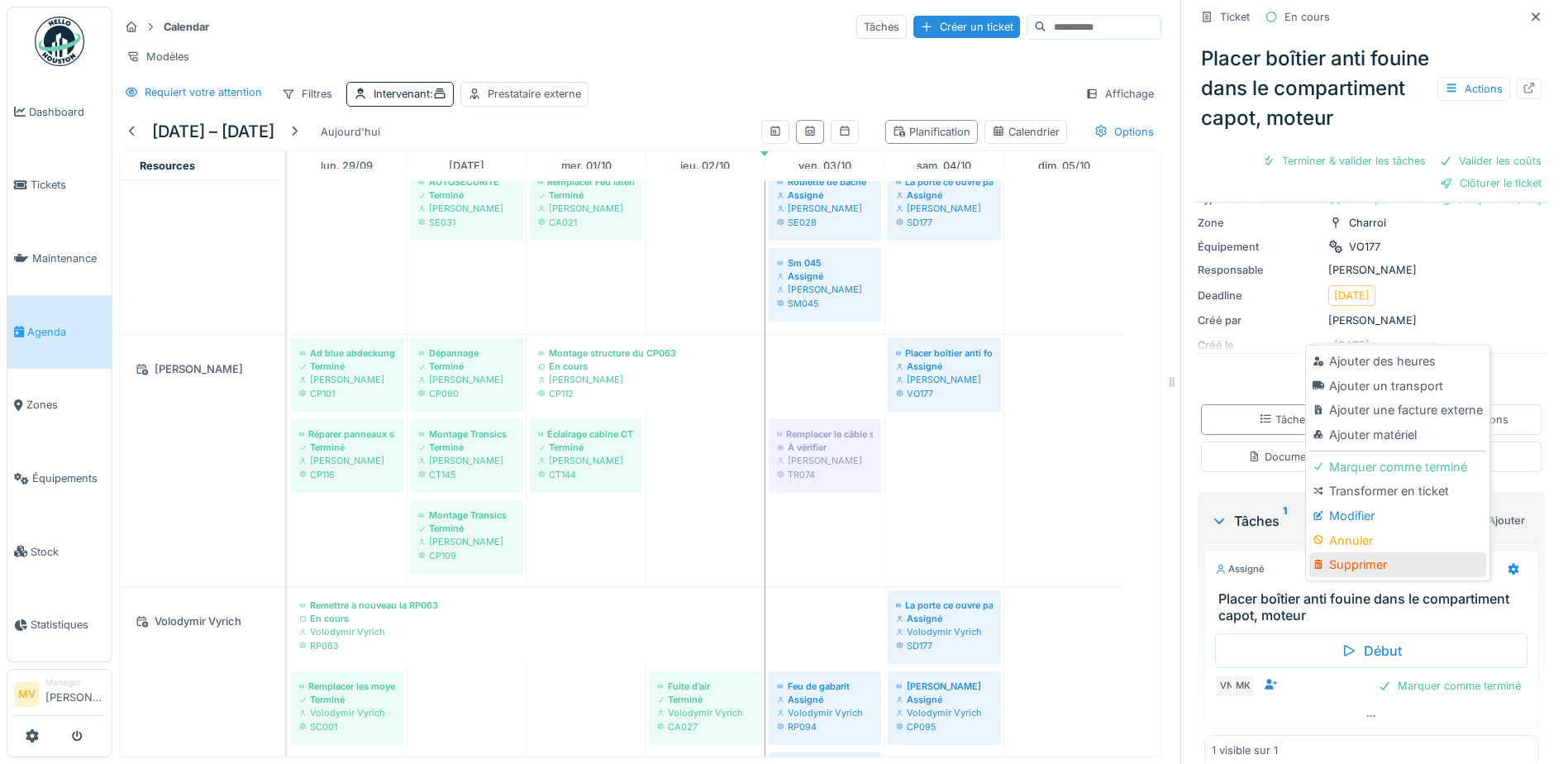
click at [1367, 552] on div "Supprimer" at bounding box center [1397, 565] width 176 height 25
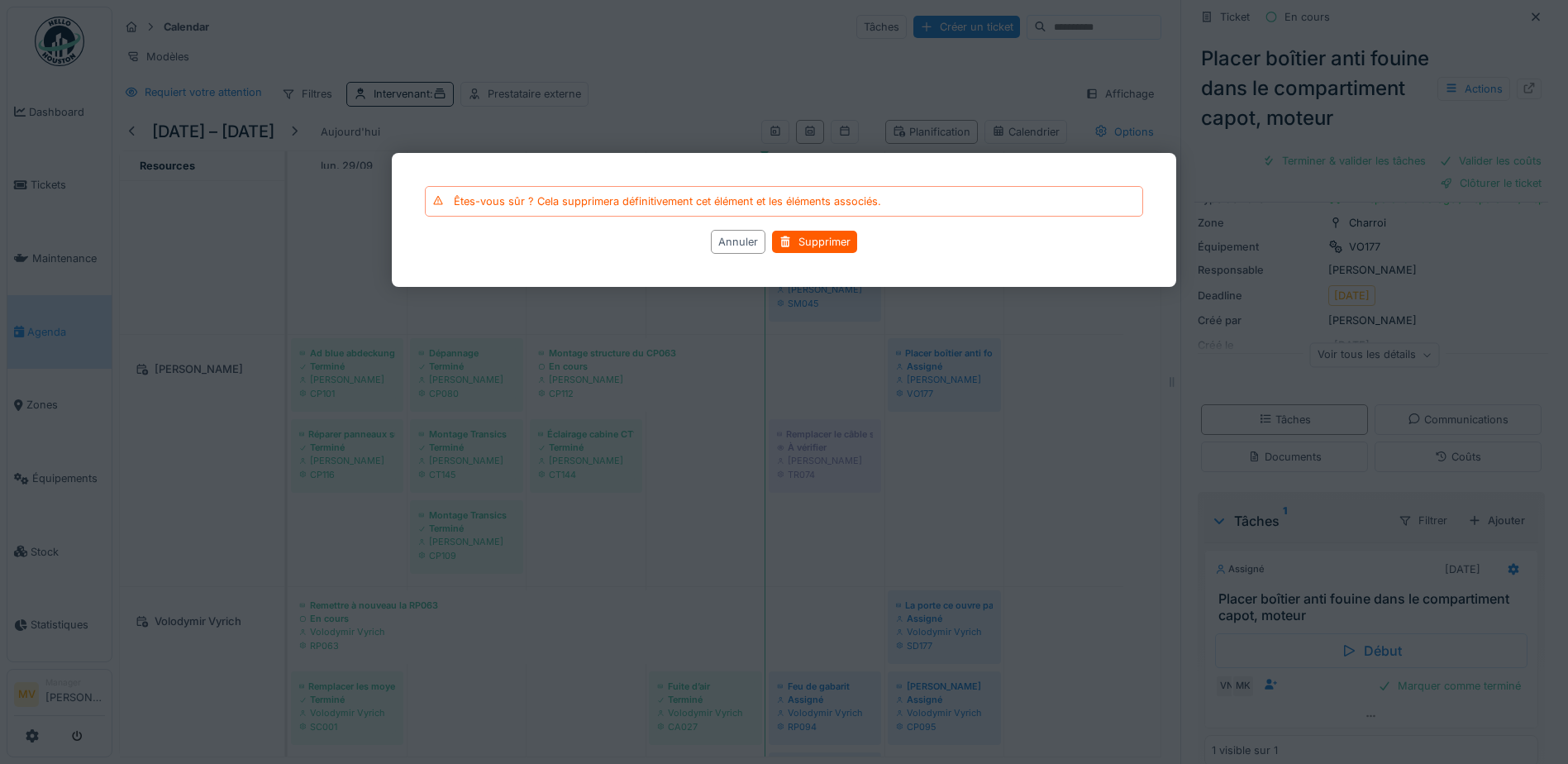
click at [817, 230] on div "Annuler Supprimer" at bounding box center [784, 242] width 718 height 24
click at [819, 233] on div "Supprimer" at bounding box center [815, 241] width 85 height 22
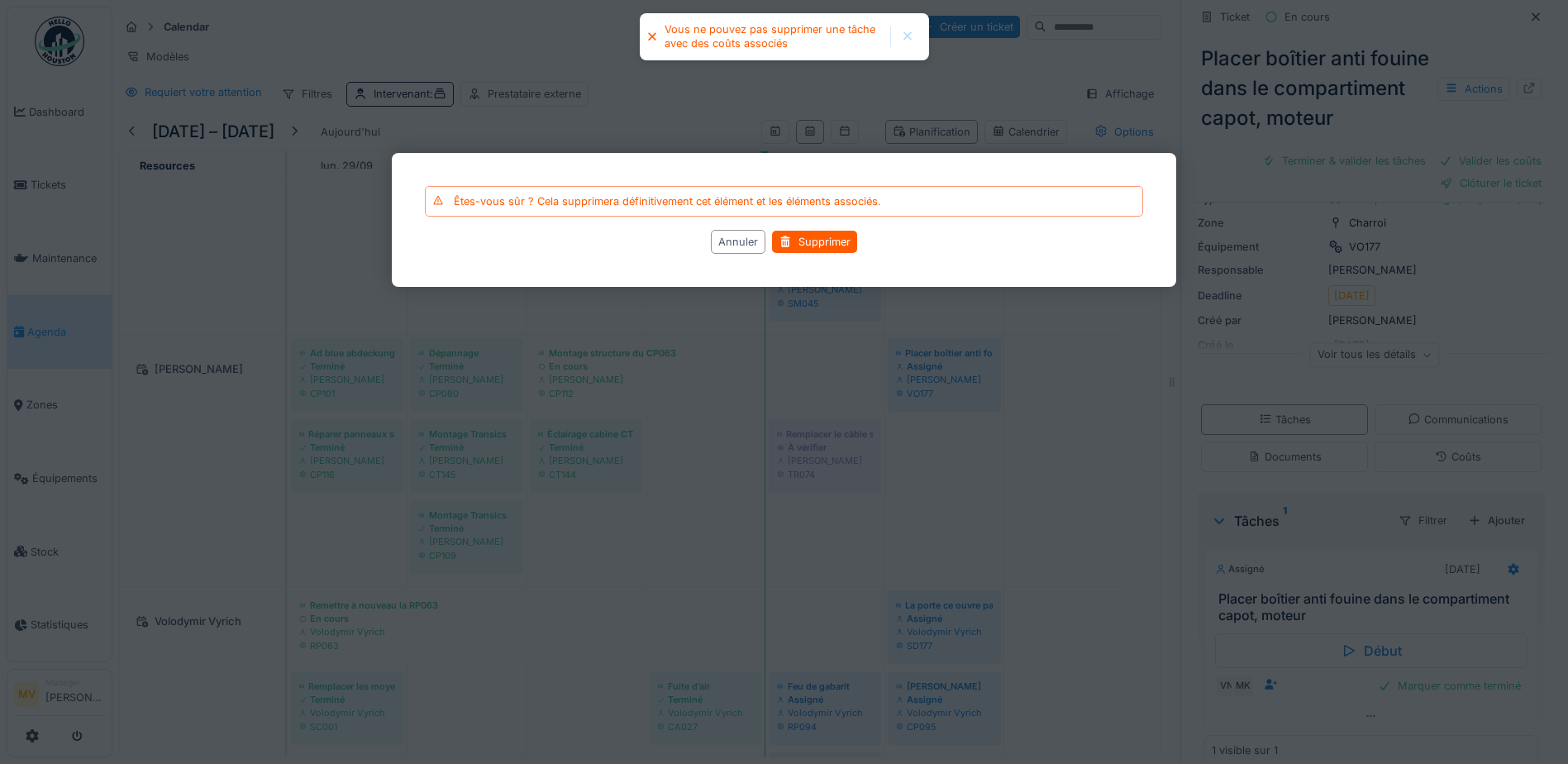
click at [902, 34] on div at bounding box center [908, 37] width 13 height 14
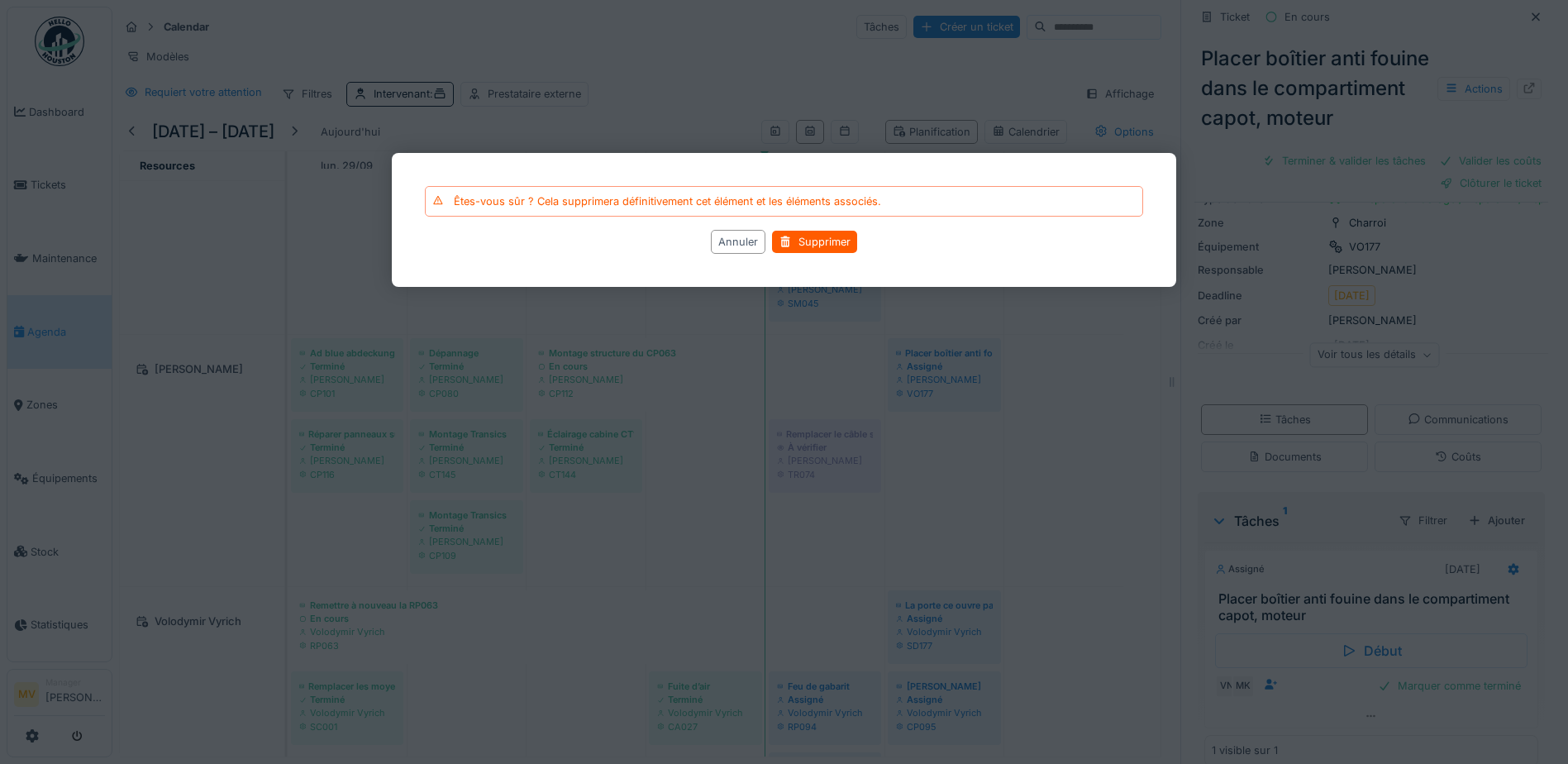
click at [1085, 374] on div at bounding box center [784, 382] width 1568 height 764
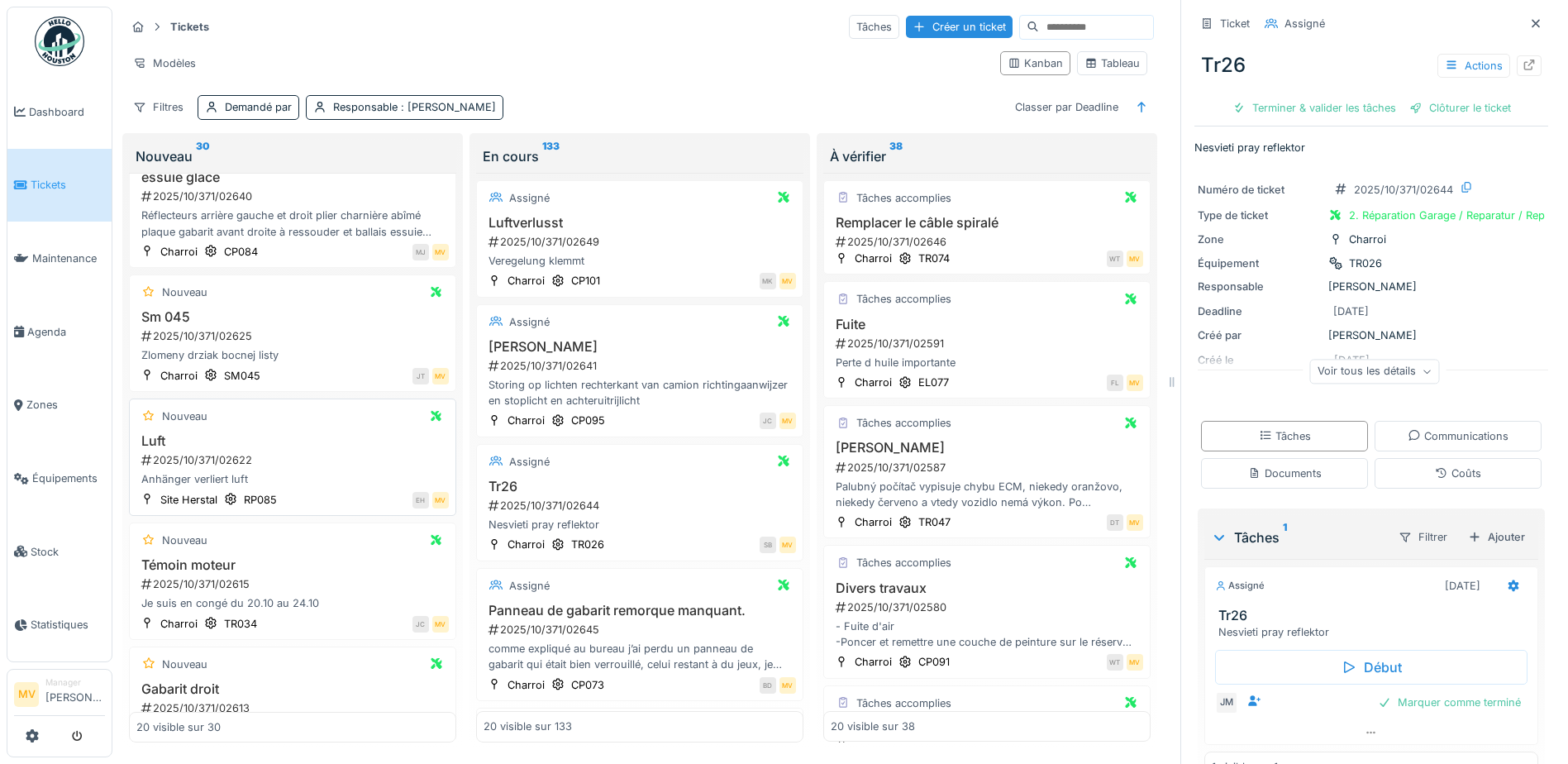
scroll to position [166, 0]
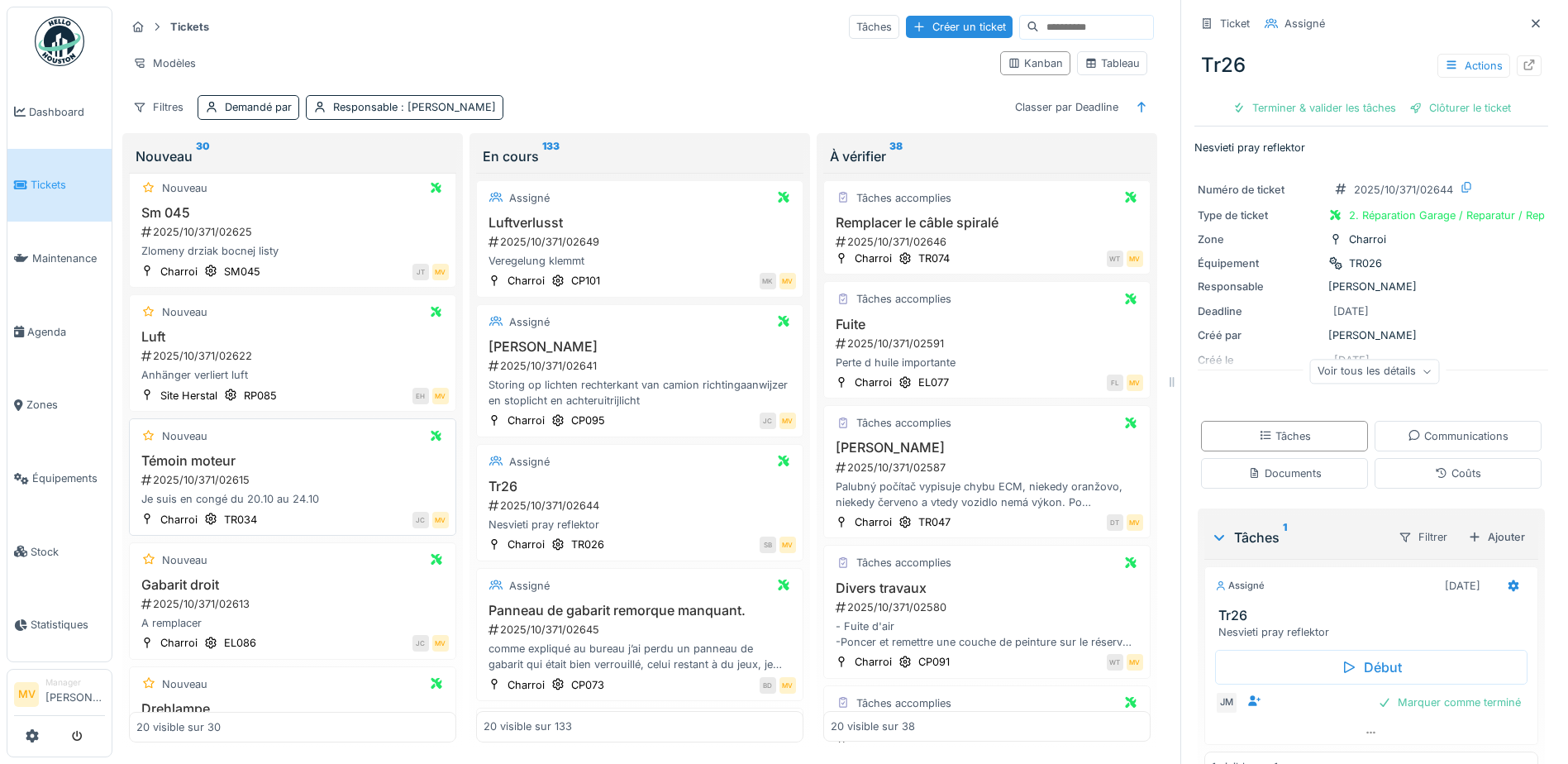
click at [290, 470] on div "Témoin moteur 2025/10/371/02615 Je suis en congé du 20.10 au 24.10" at bounding box center [292, 481] width 313 height 55
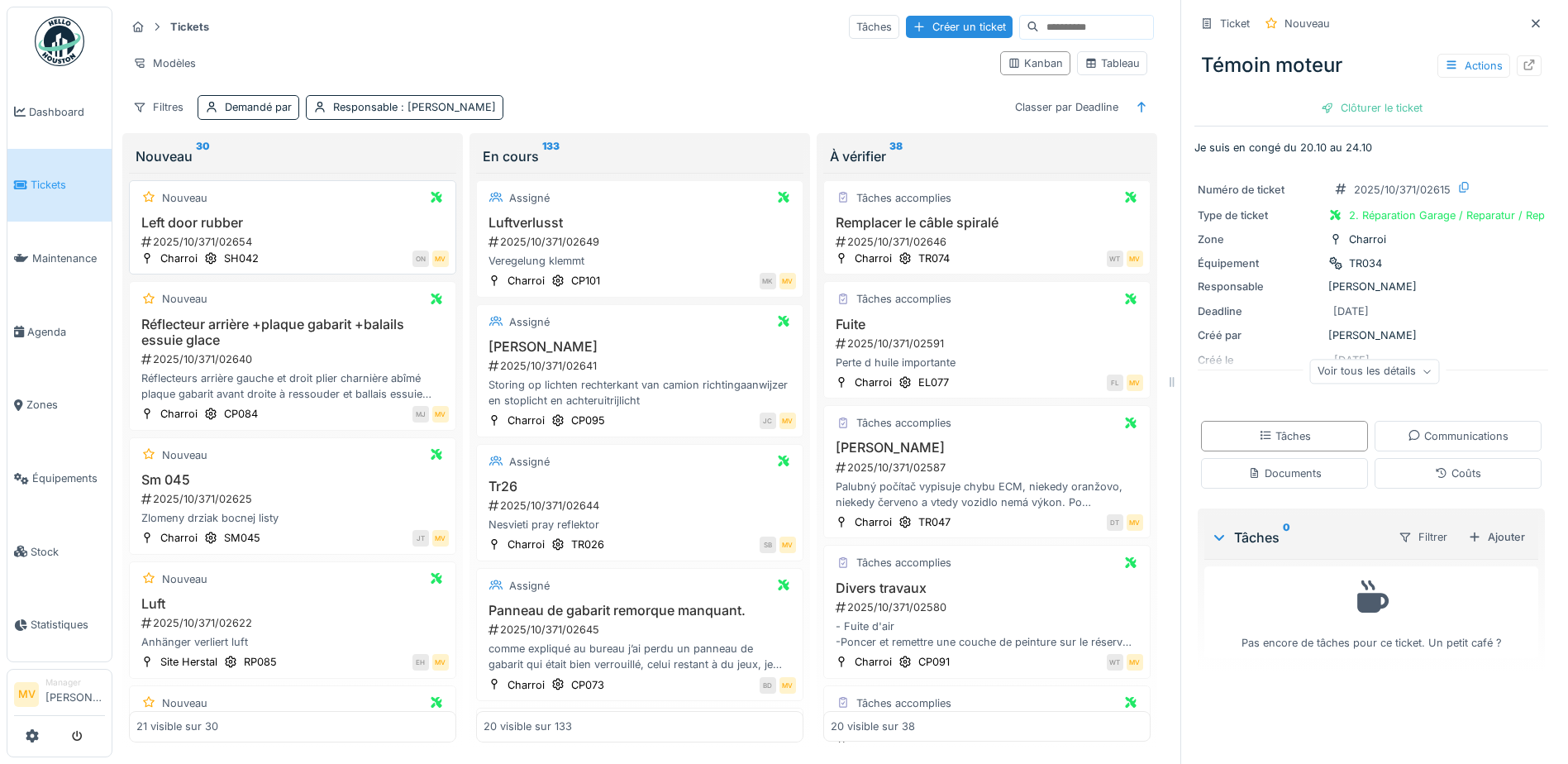
click at [285, 232] on div "Left door rubber 2025/10/371/02654" at bounding box center [292, 232] width 313 height 35
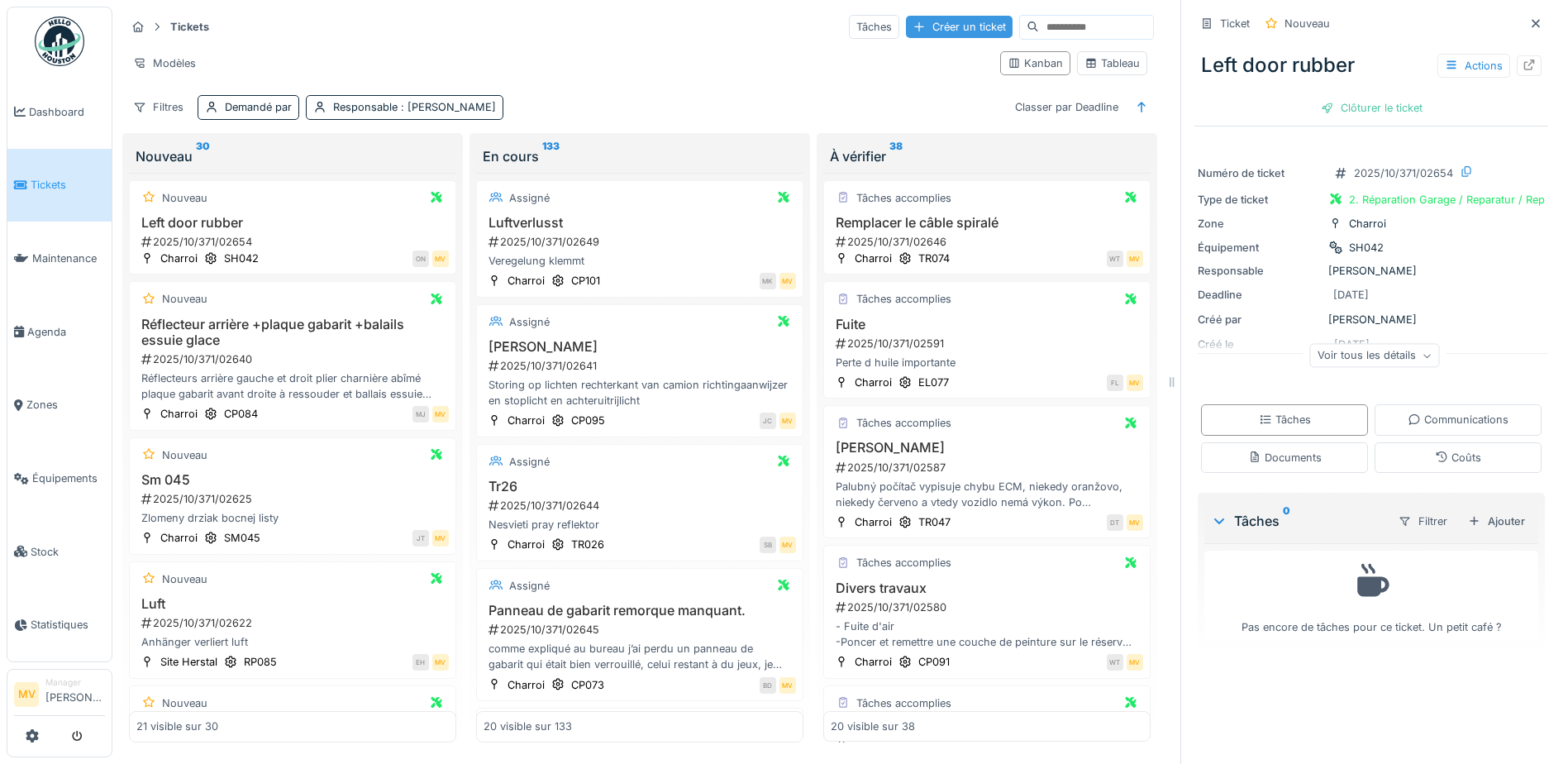
click at [908, 19] on div "Créer un ticket" at bounding box center [959, 27] width 106 height 22
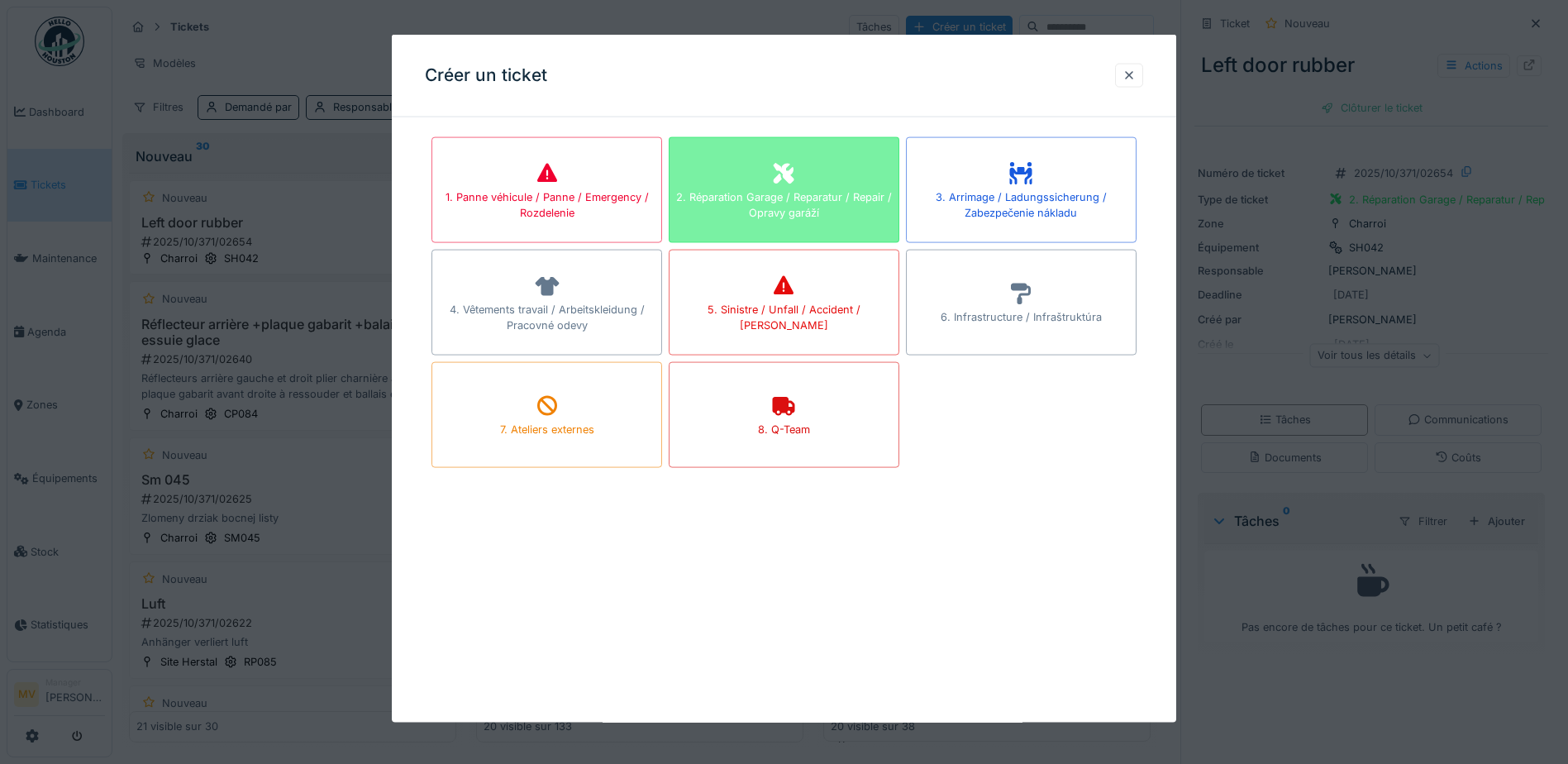
click at [715, 186] on div "2. Réparation Garage / Reparatur / Repair / Opravy garáží" at bounding box center [784, 189] width 230 height 105
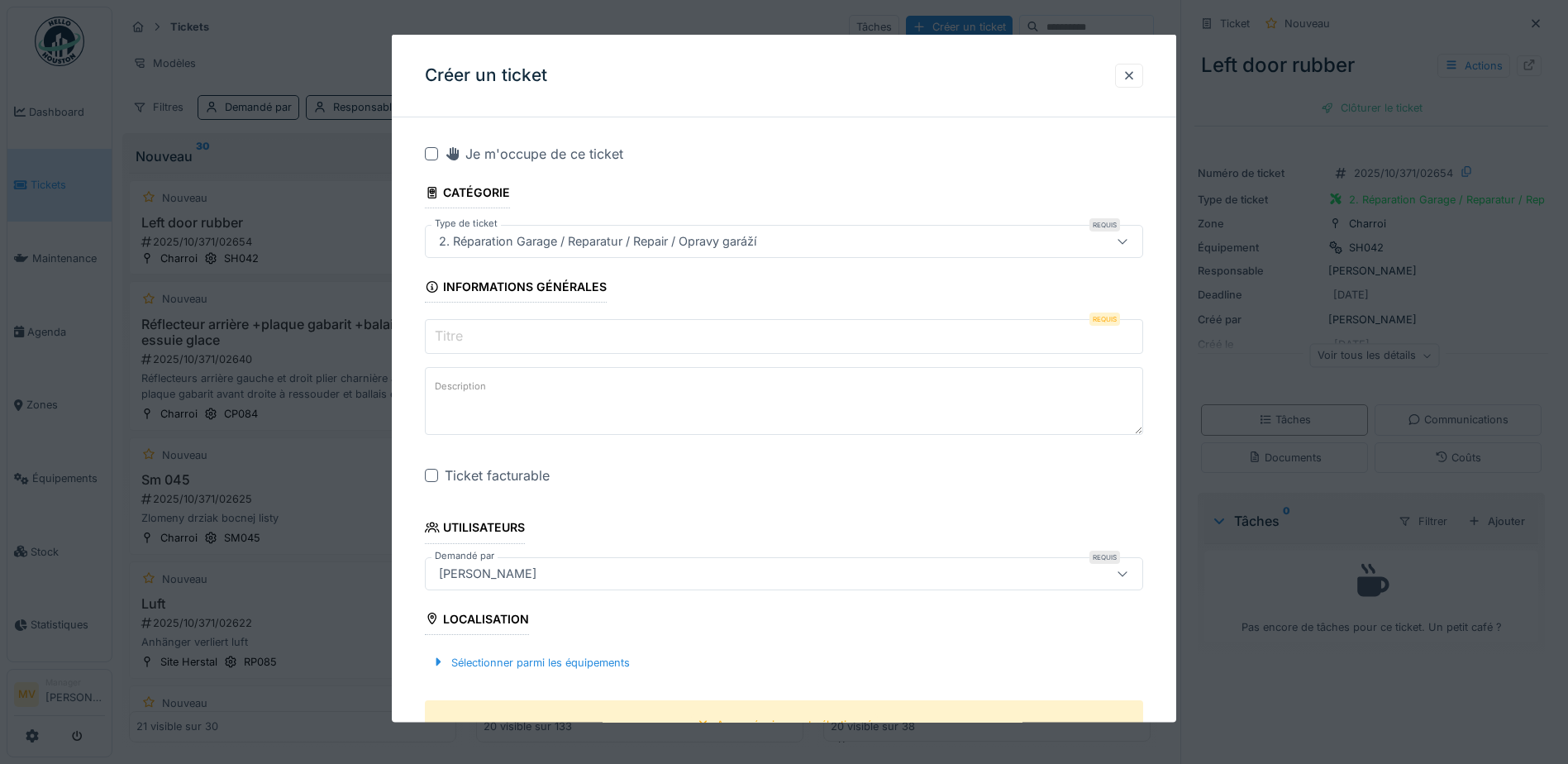
click at [600, 336] on input "Titre" at bounding box center [784, 336] width 718 height 35
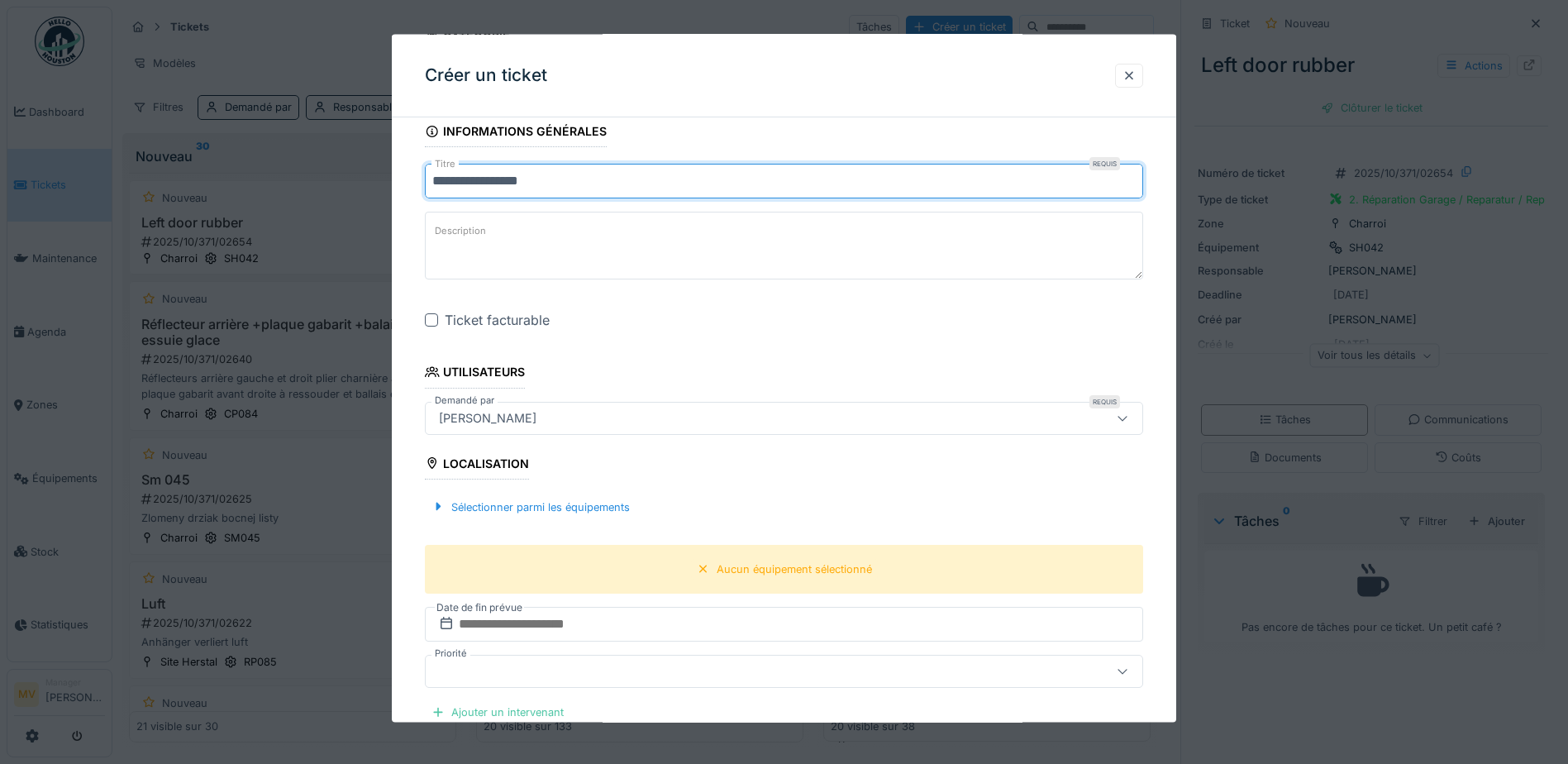
scroll to position [166, 0]
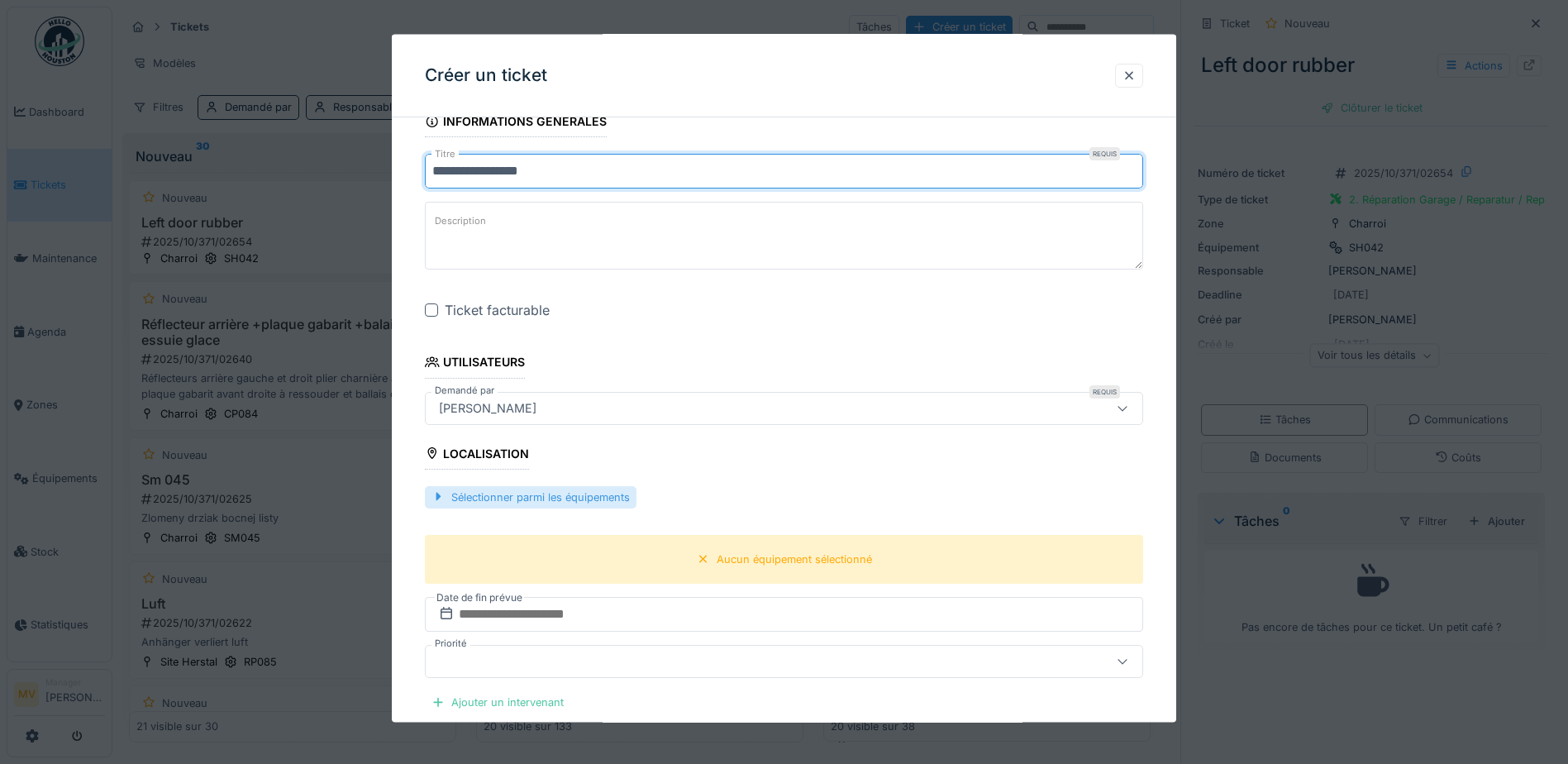
type input "**********"
click at [615, 494] on div "Sélectionner parmi les équipements" at bounding box center [530, 496] width 212 height 22
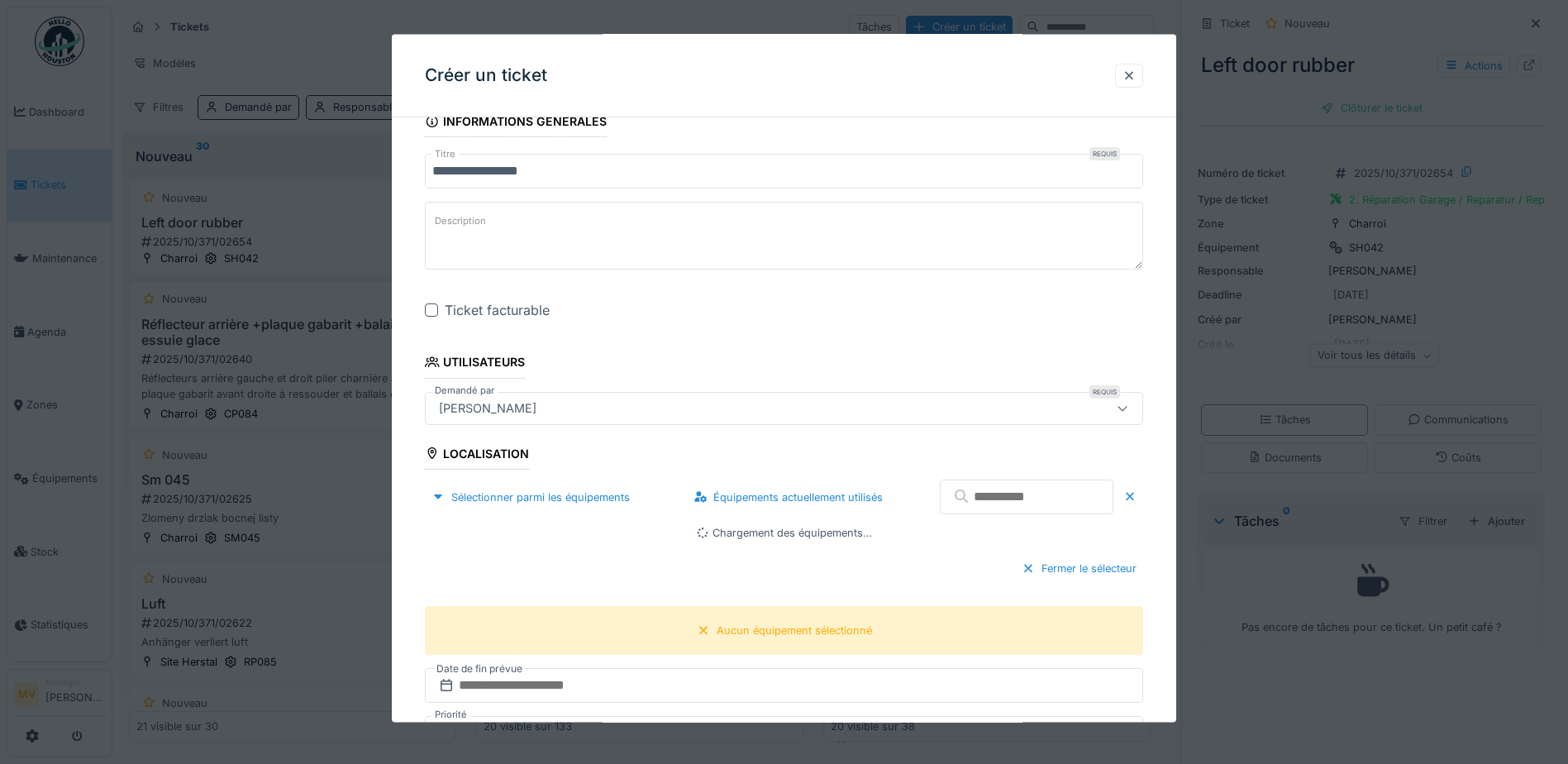
click at [963, 497] on input "text" at bounding box center [1026, 496] width 174 height 35
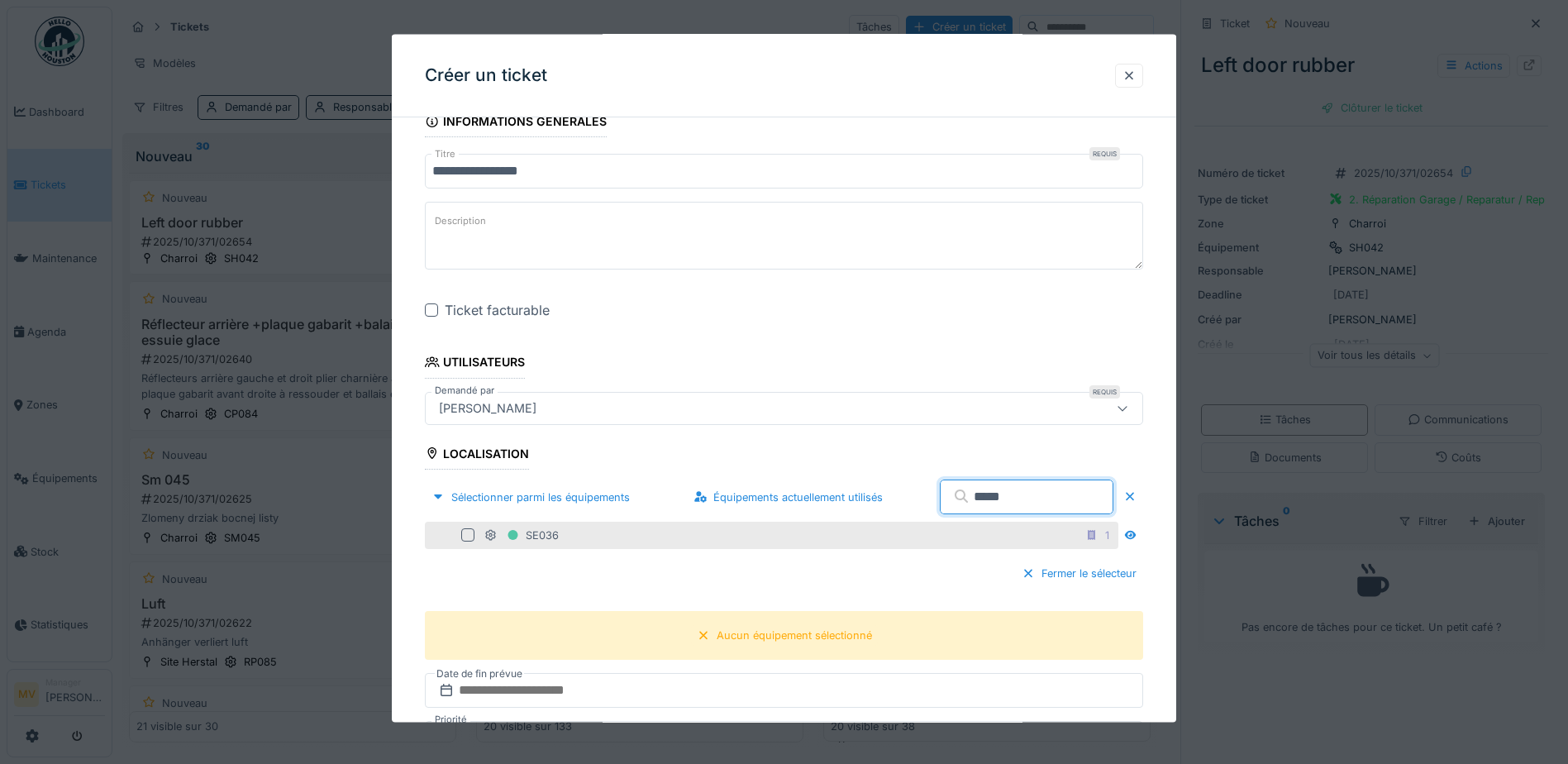
type input "*****"
click at [472, 538] on div at bounding box center [467, 535] width 13 height 13
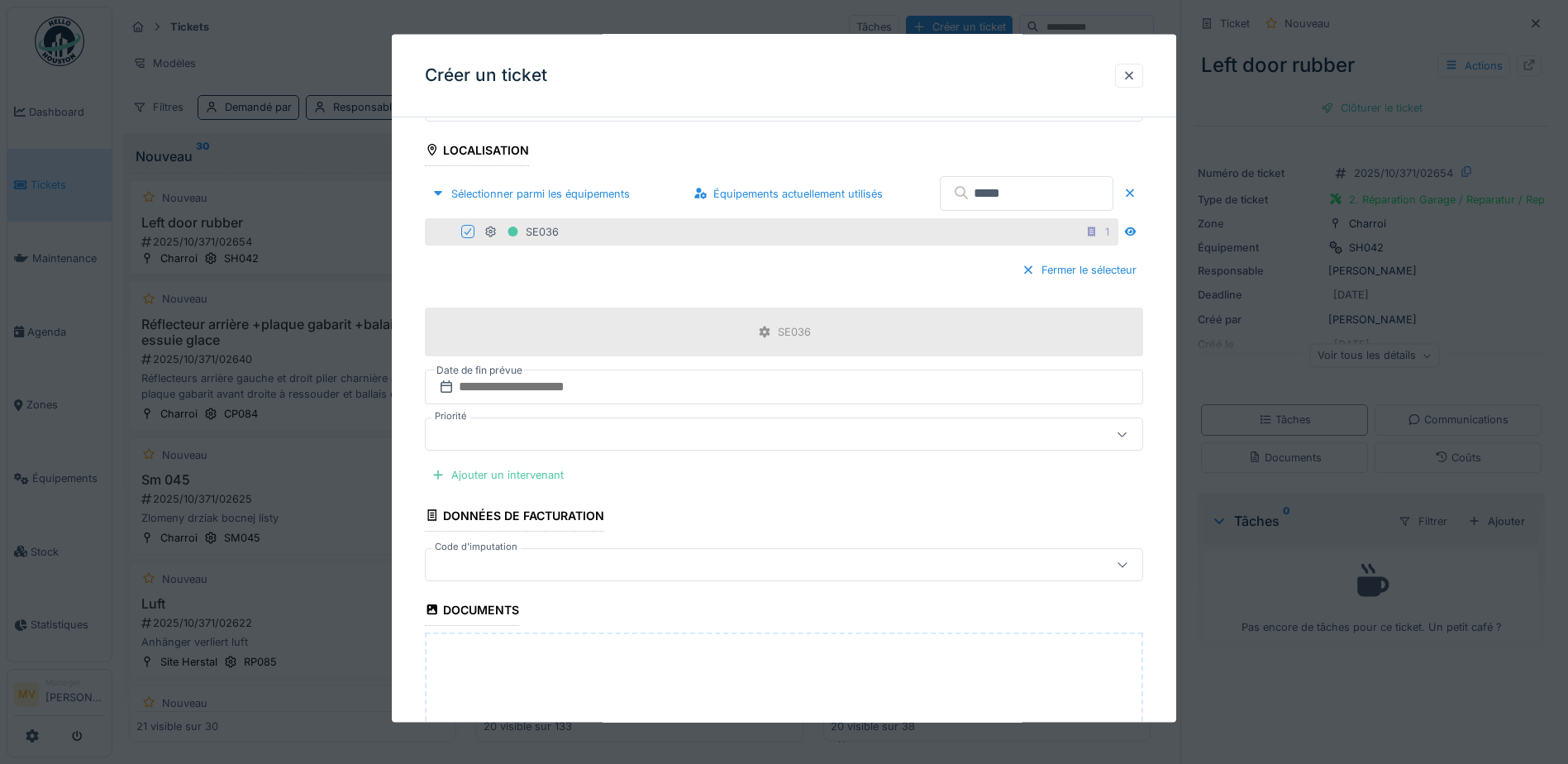
scroll to position [496, 0]
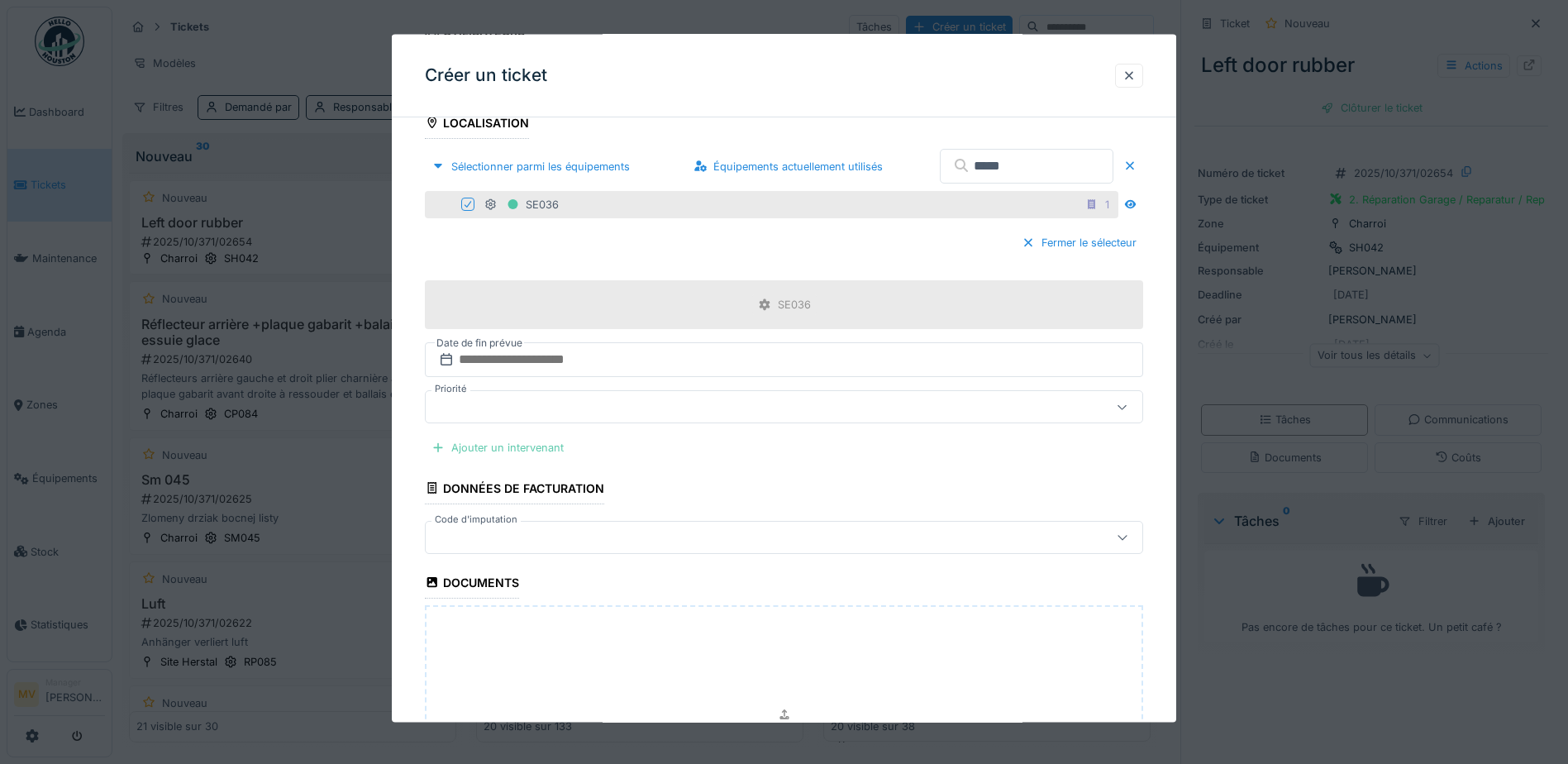
click at [547, 451] on div "Ajouter un intervenant" at bounding box center [498, 447] width 145 height 22
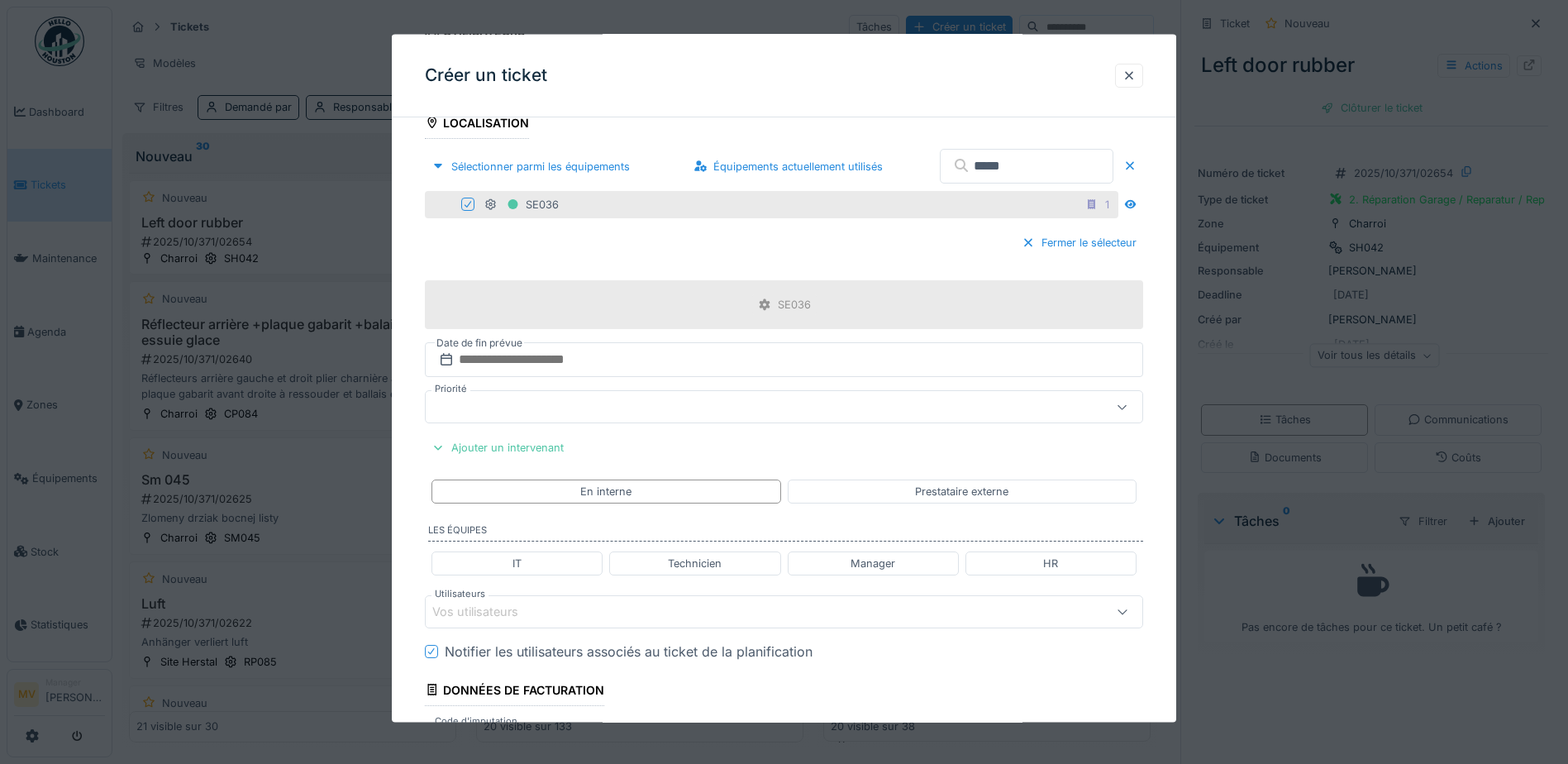
click at [638, 606] on div "Vos utilisateurs" at bounding box center [741, 611] width 619 height 19
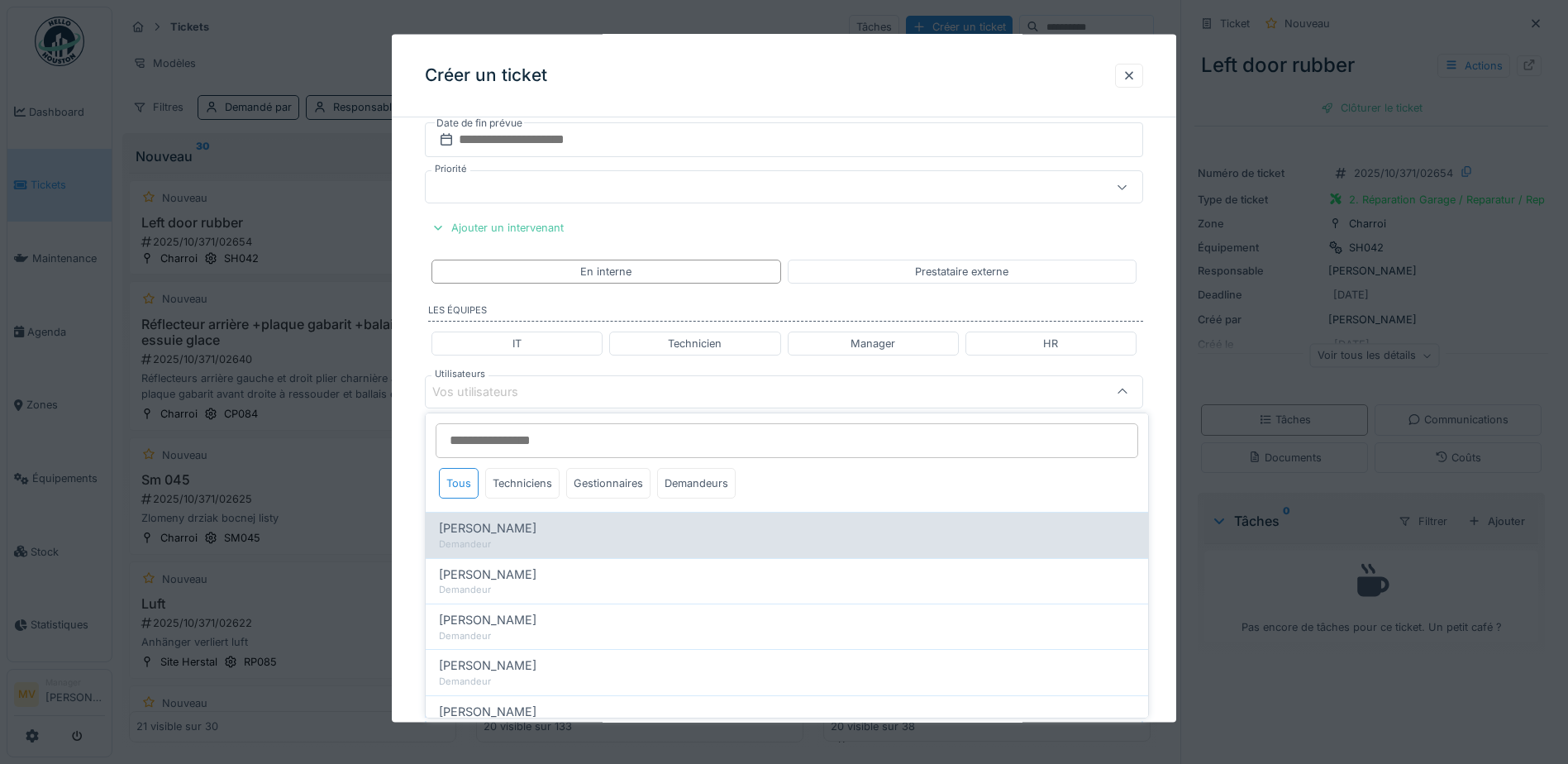
scroll to position [729, 0]
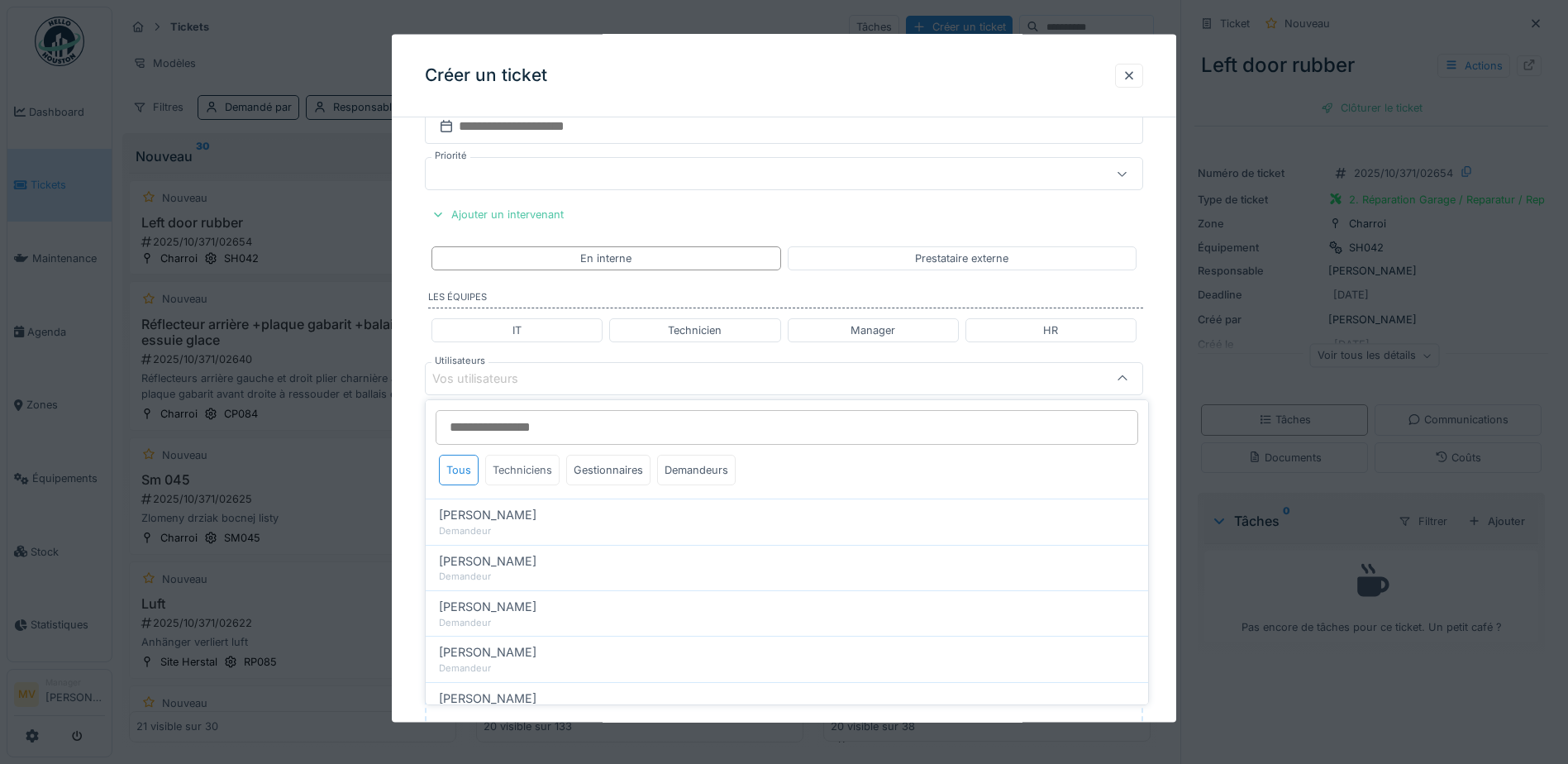
click at [527, 470] on div "Techniciens" at bounding box center [522, 469] width 74 height 31
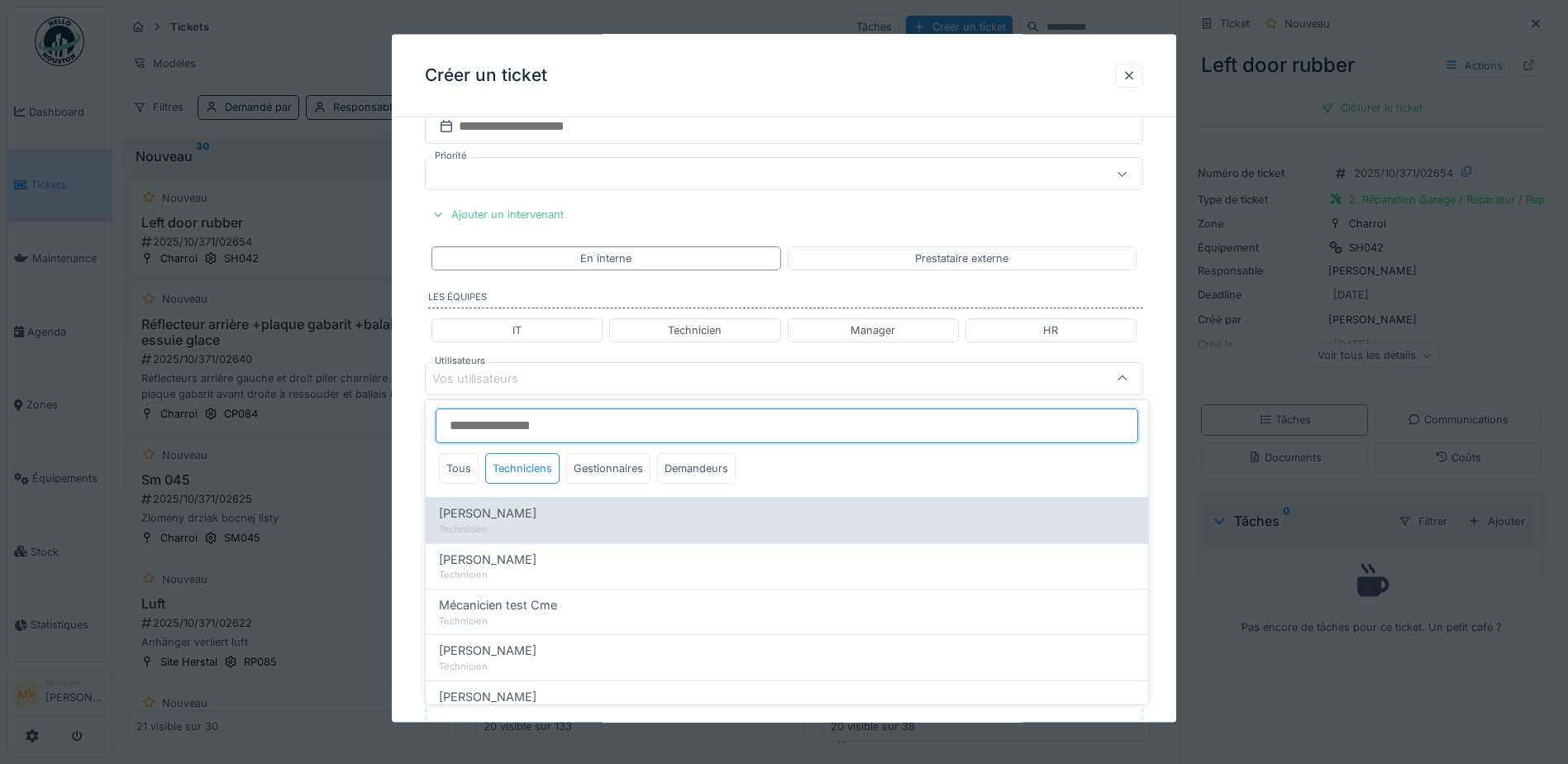
scroll to position [0, 0]
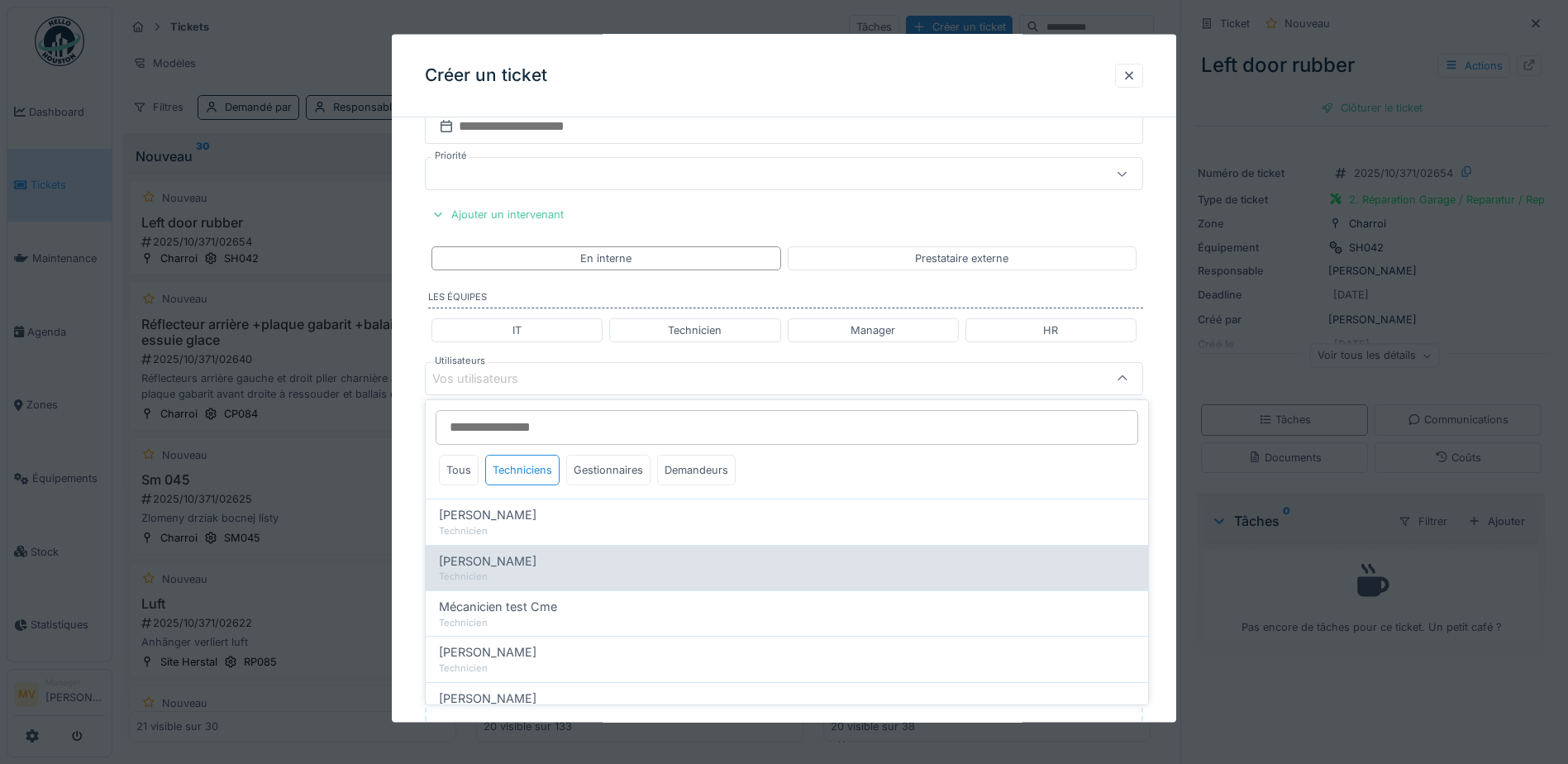
click at [516, 554] on div "[PERSON_NAME]" at bounding box center [787, 561] width 696 height 19
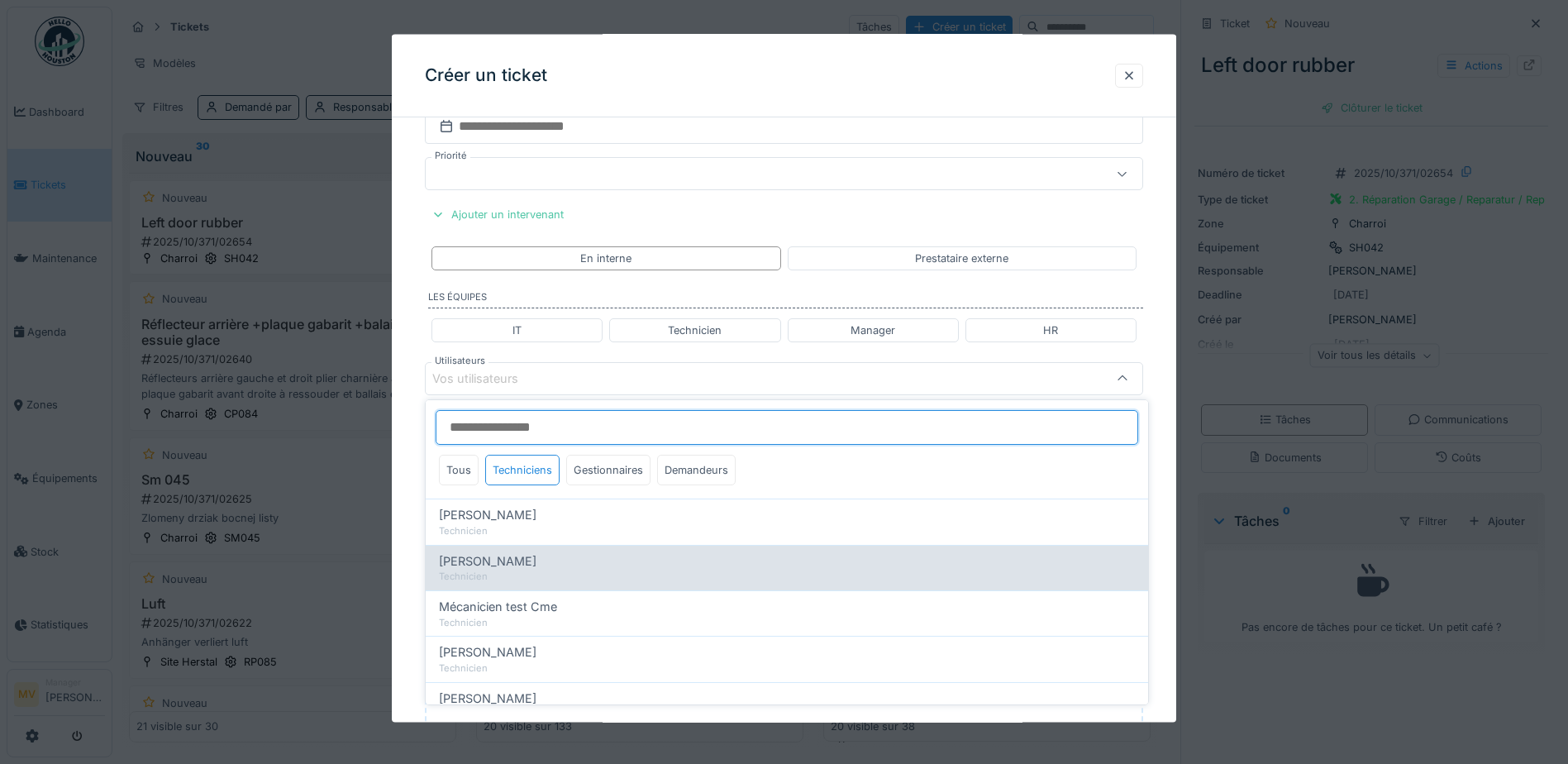
type input "****"
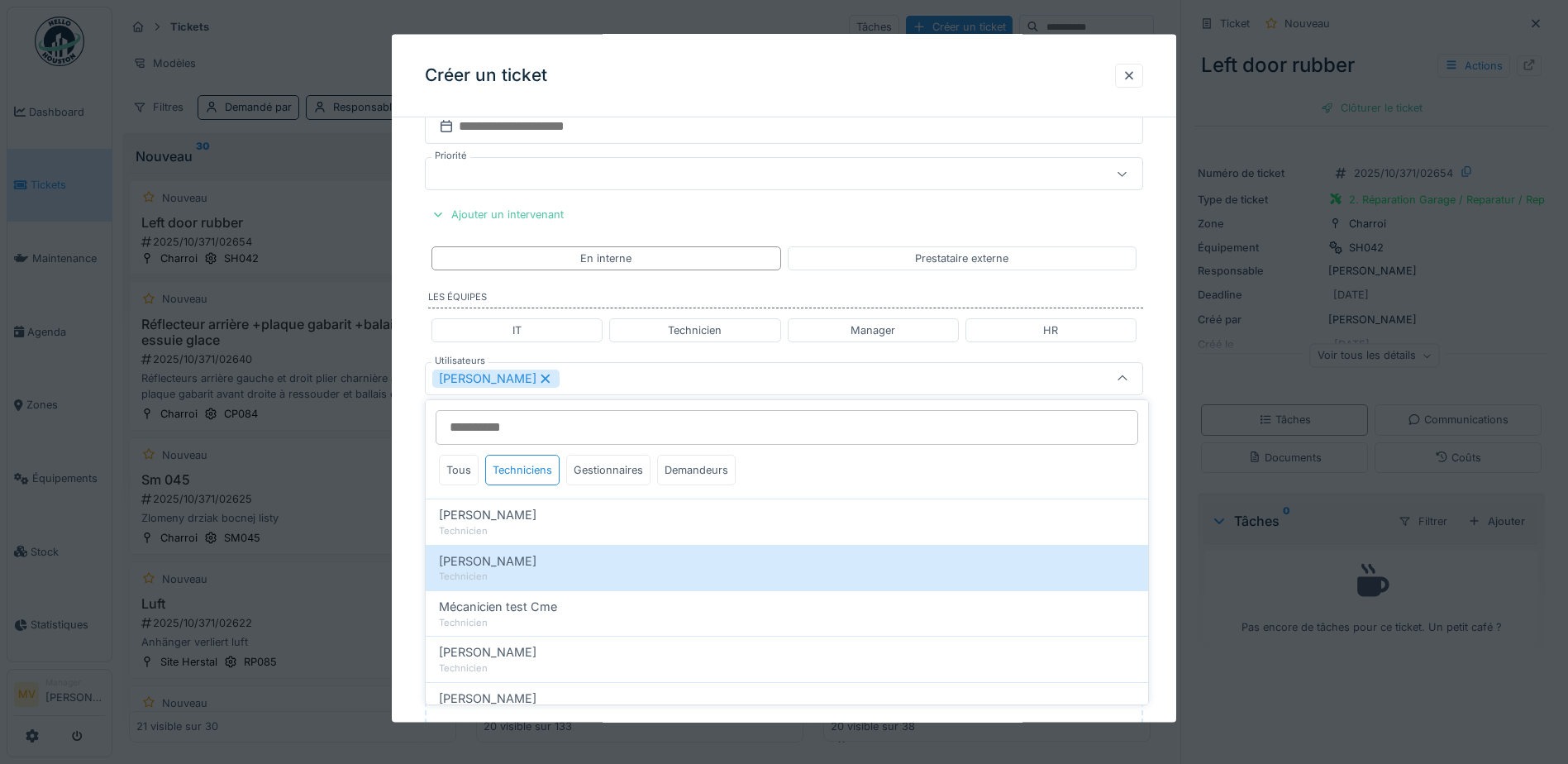
click at [615, 379] on div "[PERSON_NAME]" at bounding box center [741, 377] width 619 height 19
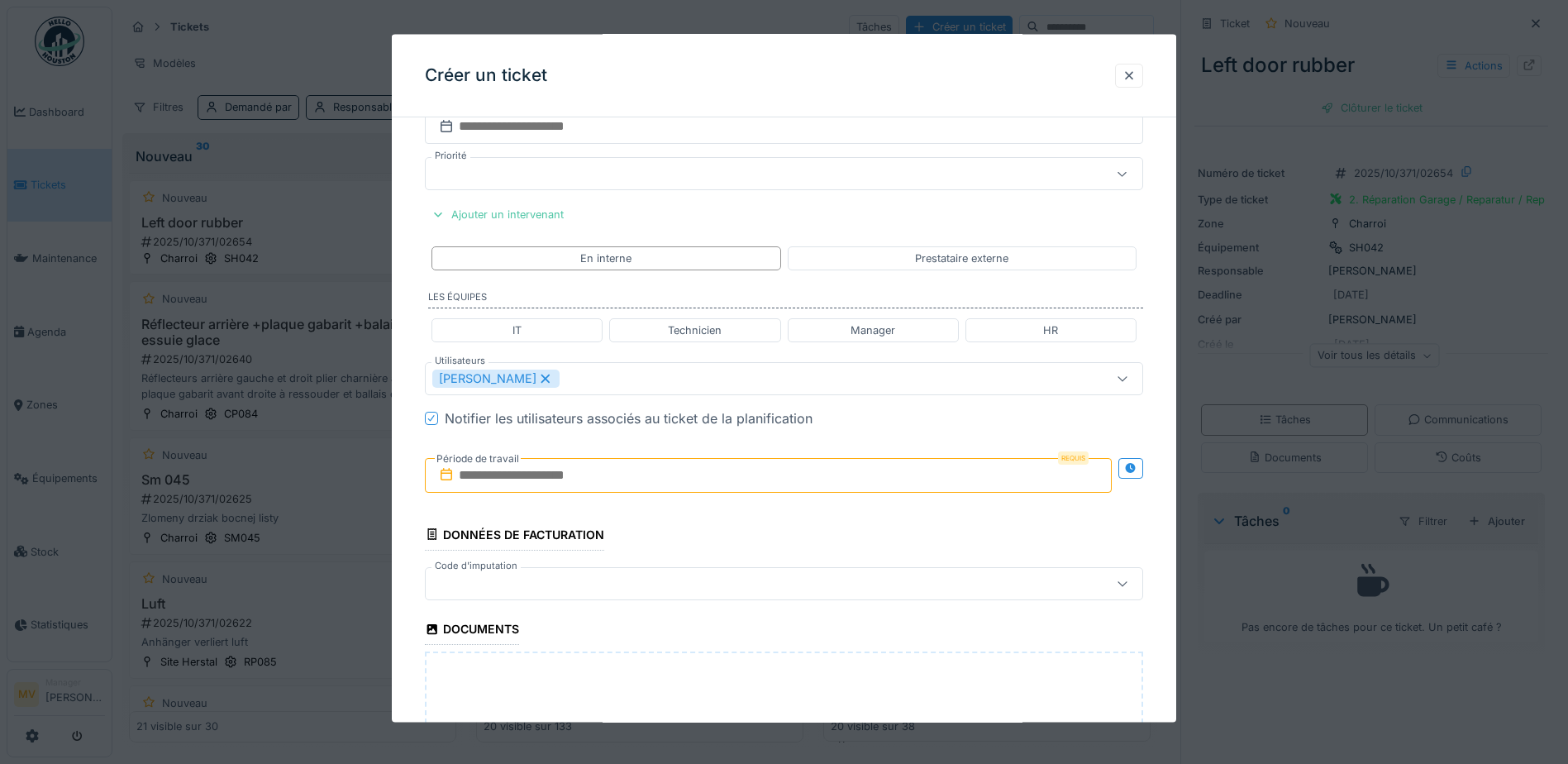
click at [621, 477] on input "text" at bounding box center [769, 474] width 687 height 35
click at [820, 584] on div "4" at bounding box center [825, 583] width 22 height 22
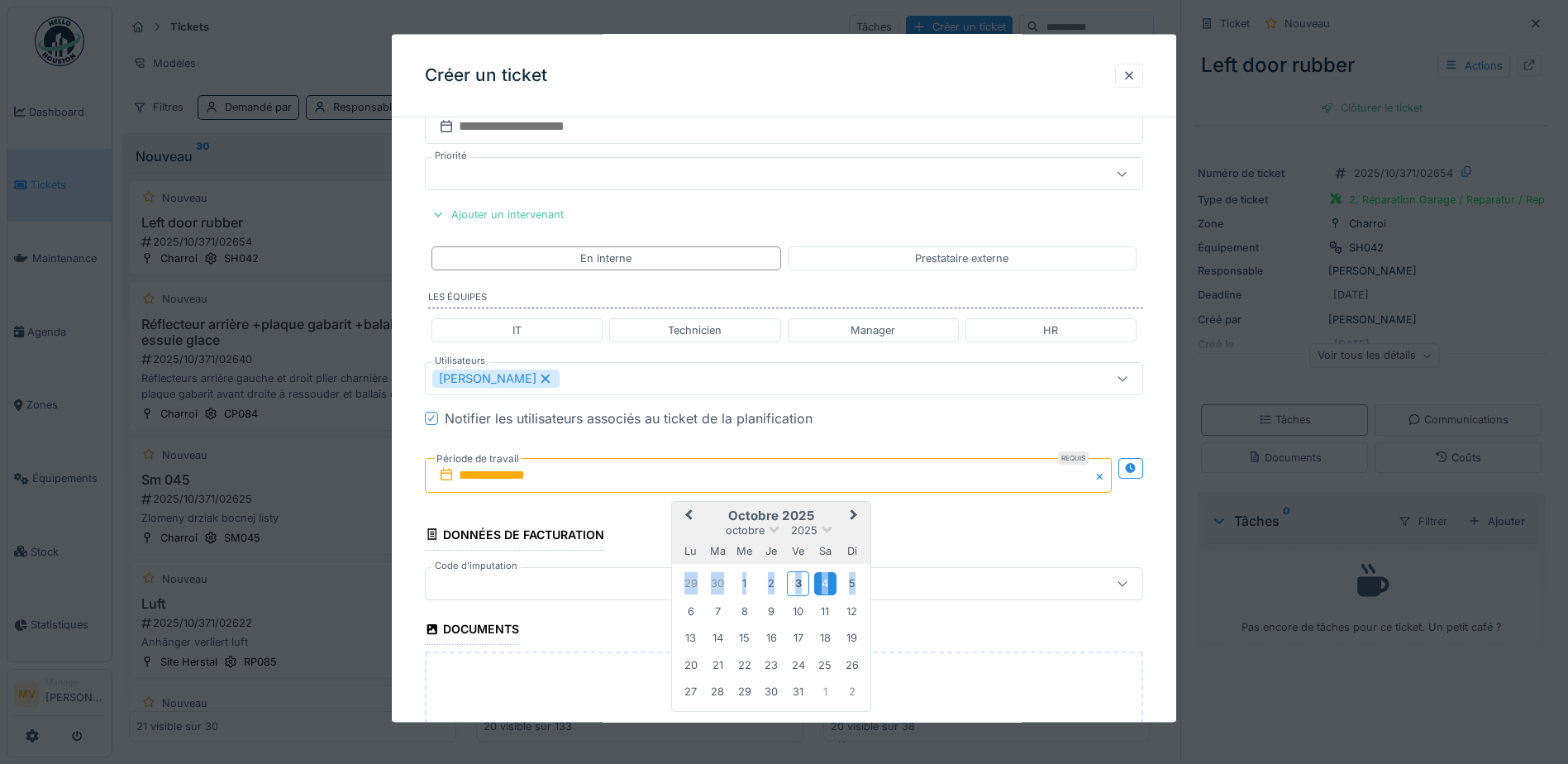
click at [820, 584] on div "4" at bounding box center [825, 583] width 22 height 22
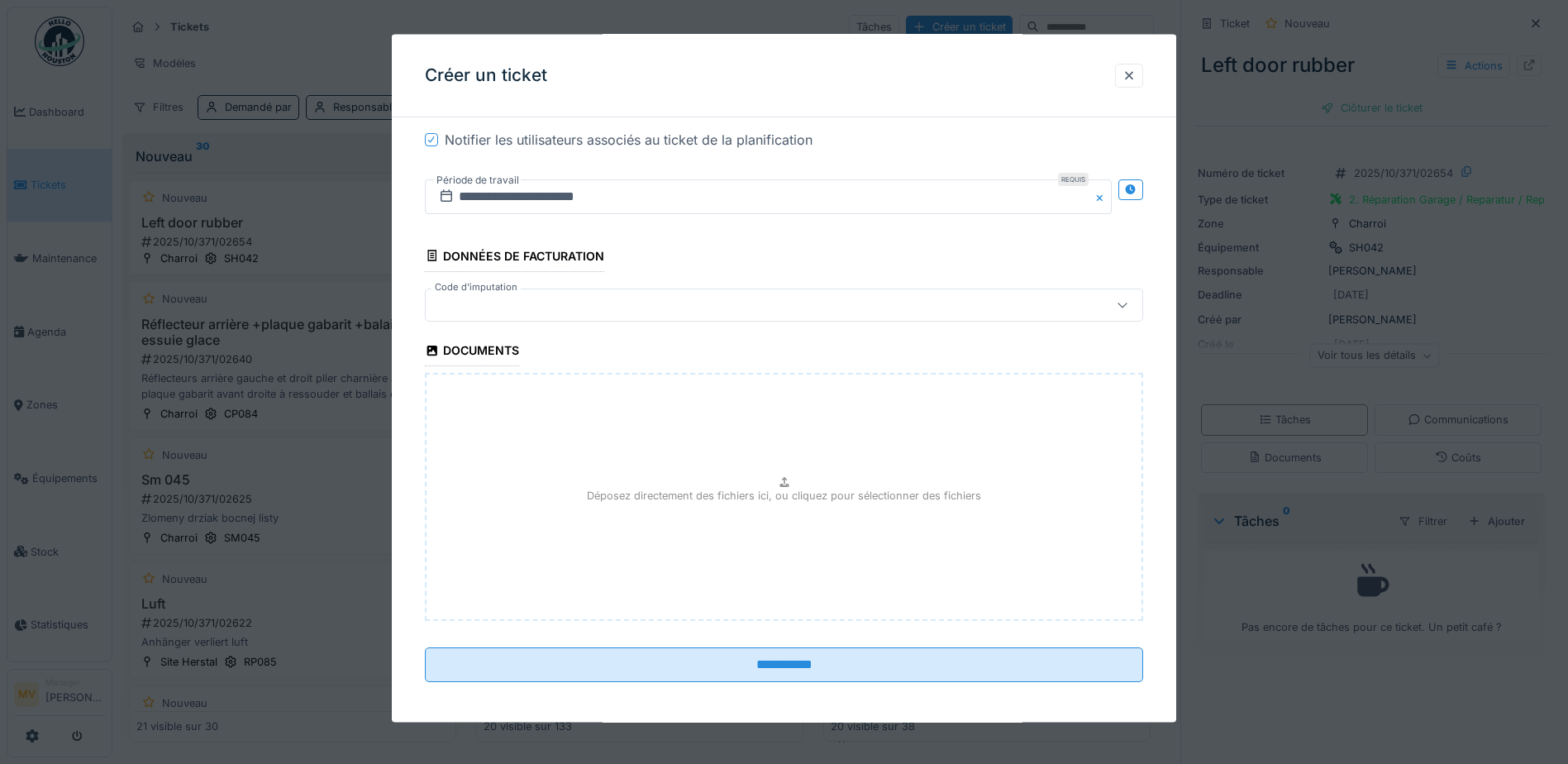
scroll to position [1013, 0]
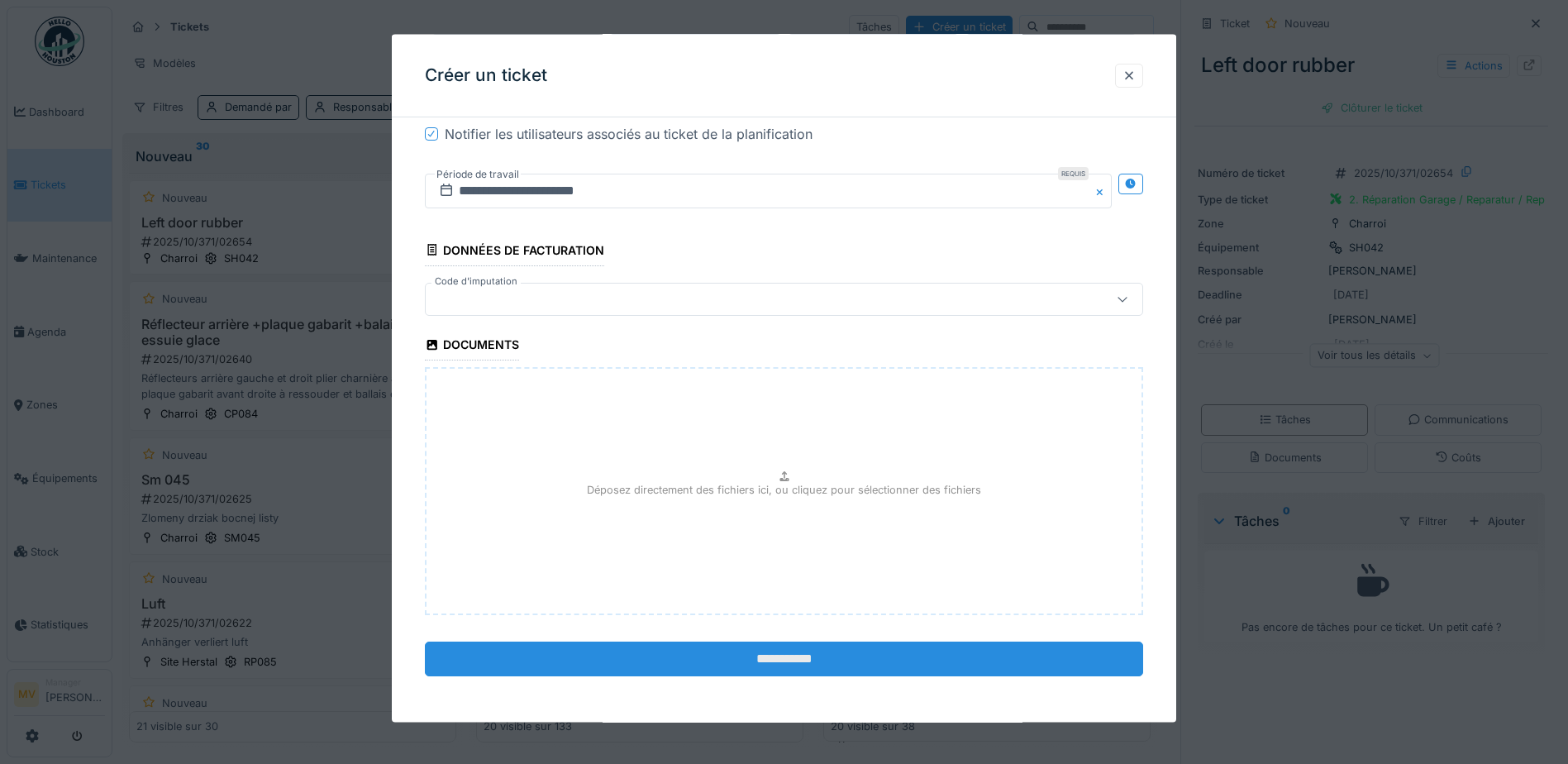
click at [830, 656] on input "**********" at bounding box center [784, 658] width 718 height 35
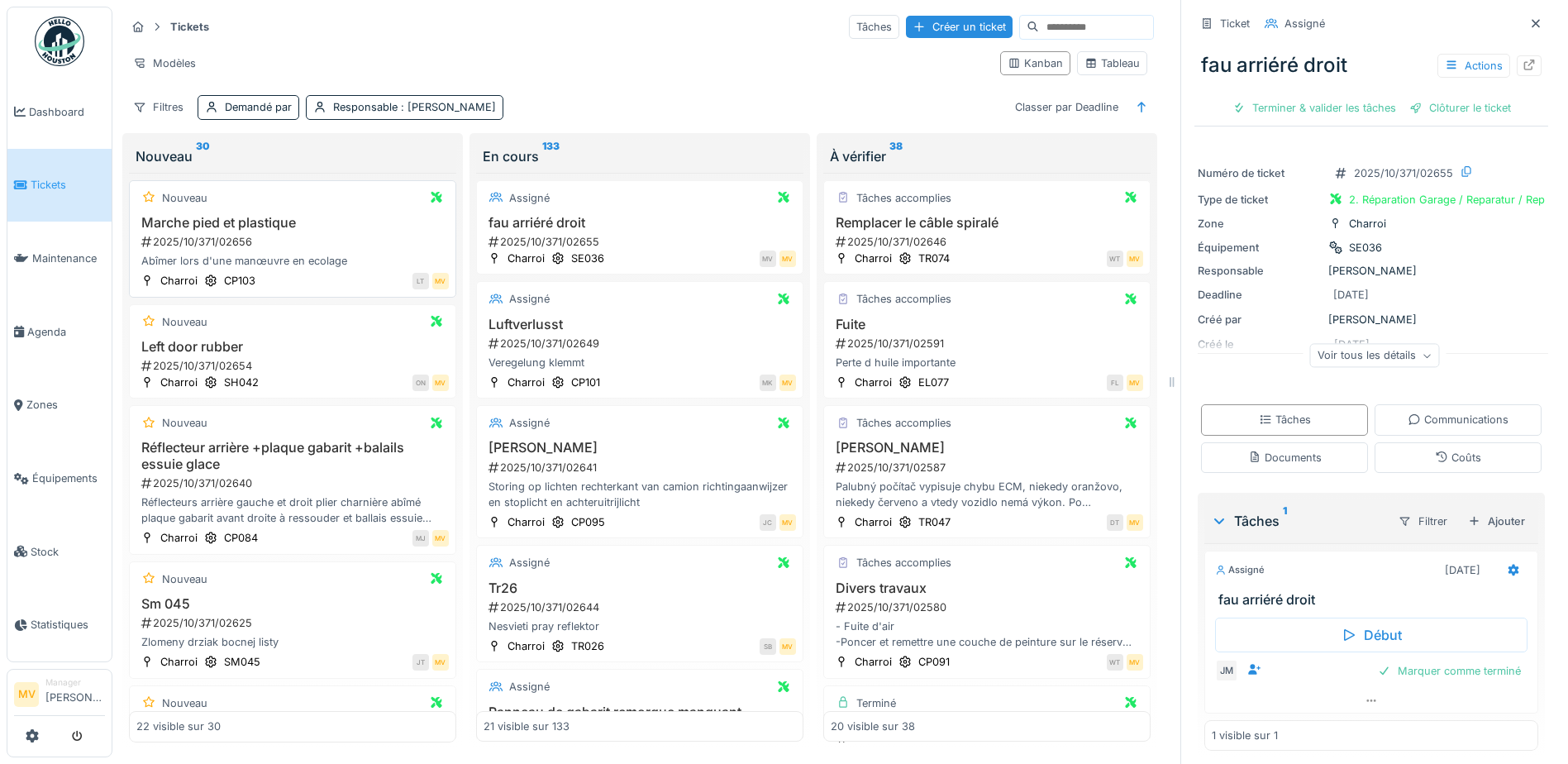
click at [240, 237] on div "2025/10/371/02656" at bounding box center [294, 242] width 309 height 16
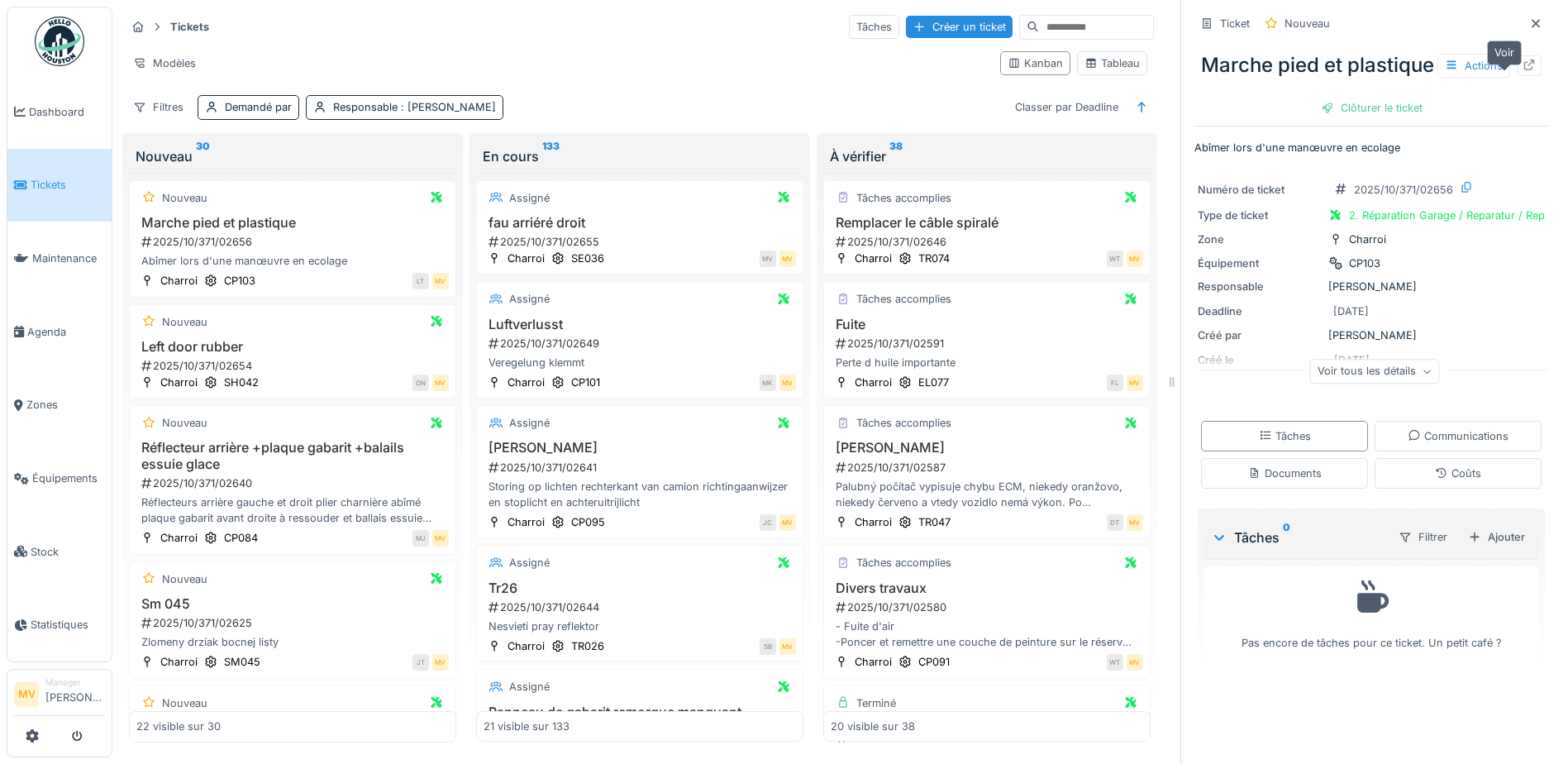
click at [1517, 76] on div at bounding box center [1529, 66] width 25 height 20
click at [339, 365] on div "2025/10/371/02654" at bounding box center [294, 366] width 309 height 16
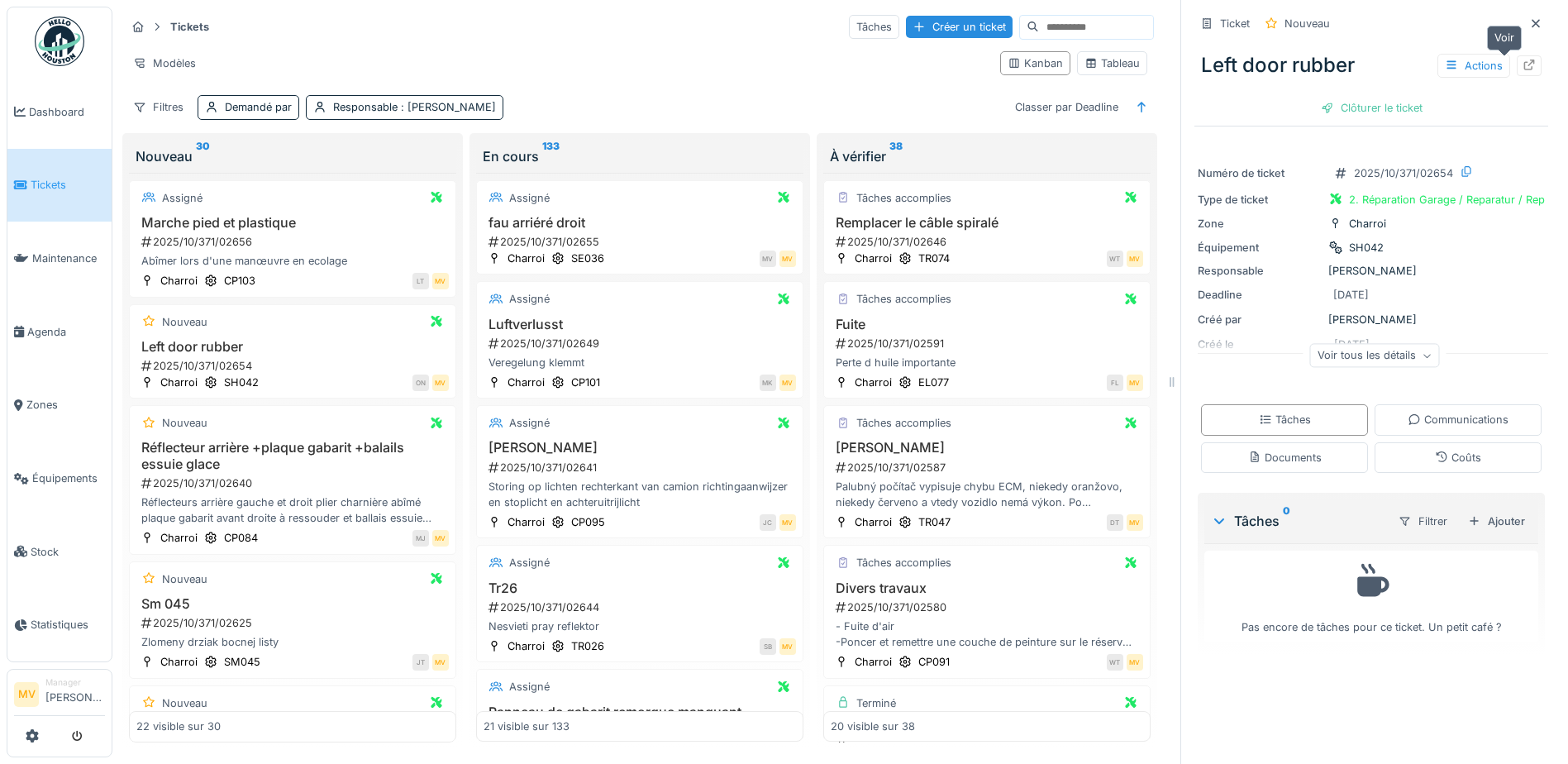
click at [1523, 68] on icon at bounding box center [1529, 65] width 13 height 11
drag, startPoint x: 322, startPoint y: 451, endPoint x: 591, endPoint y: 517, distance: 277.0
click at [323, 451] on h3 "Réflecteur arrière +plaque gabarit +balails essuie glace" at bounding box center [292, 455] width 313 height 31
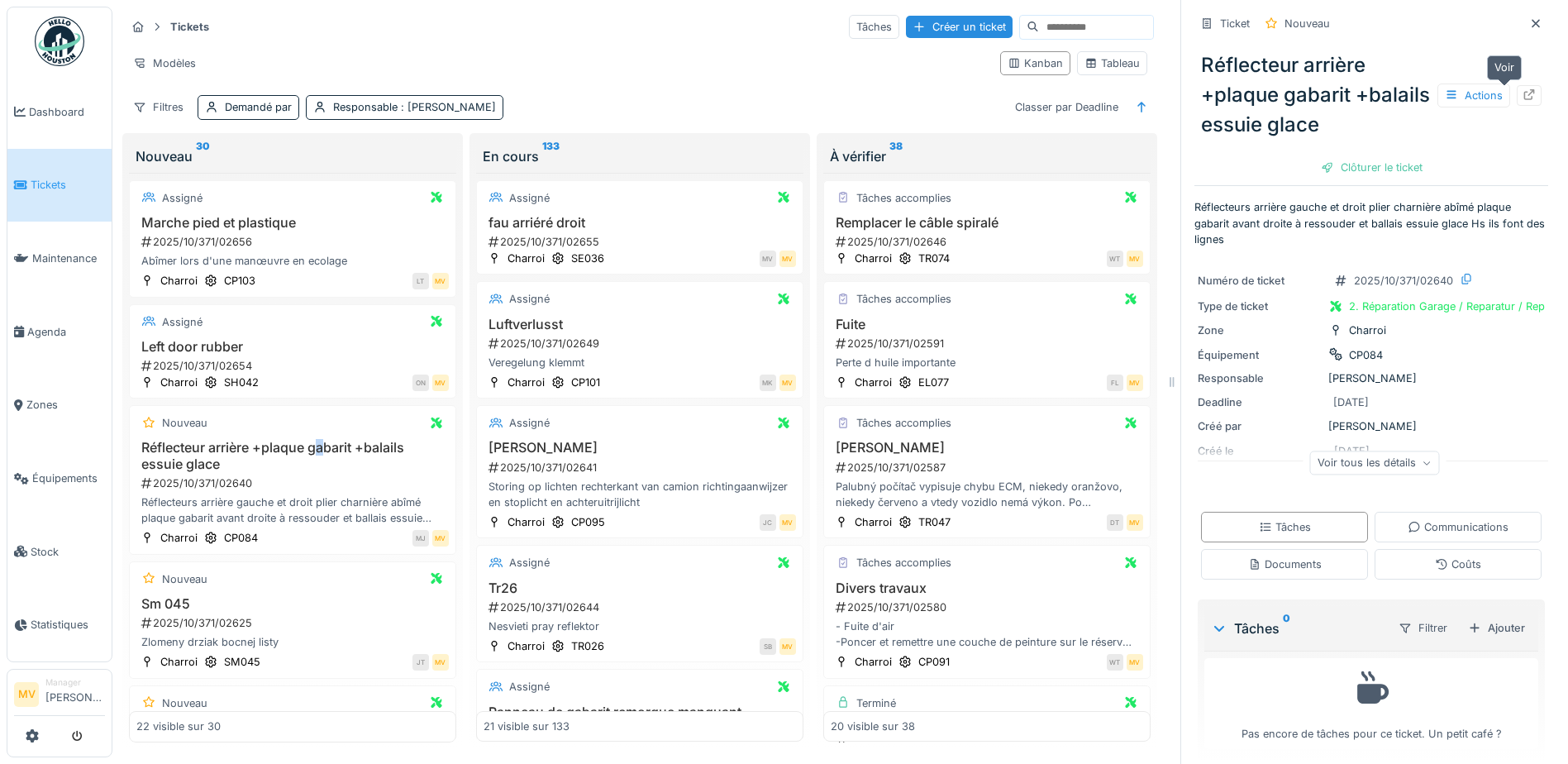
click at [1523, 89] on icon at bounding box center [1529, 95] width 13 height 11
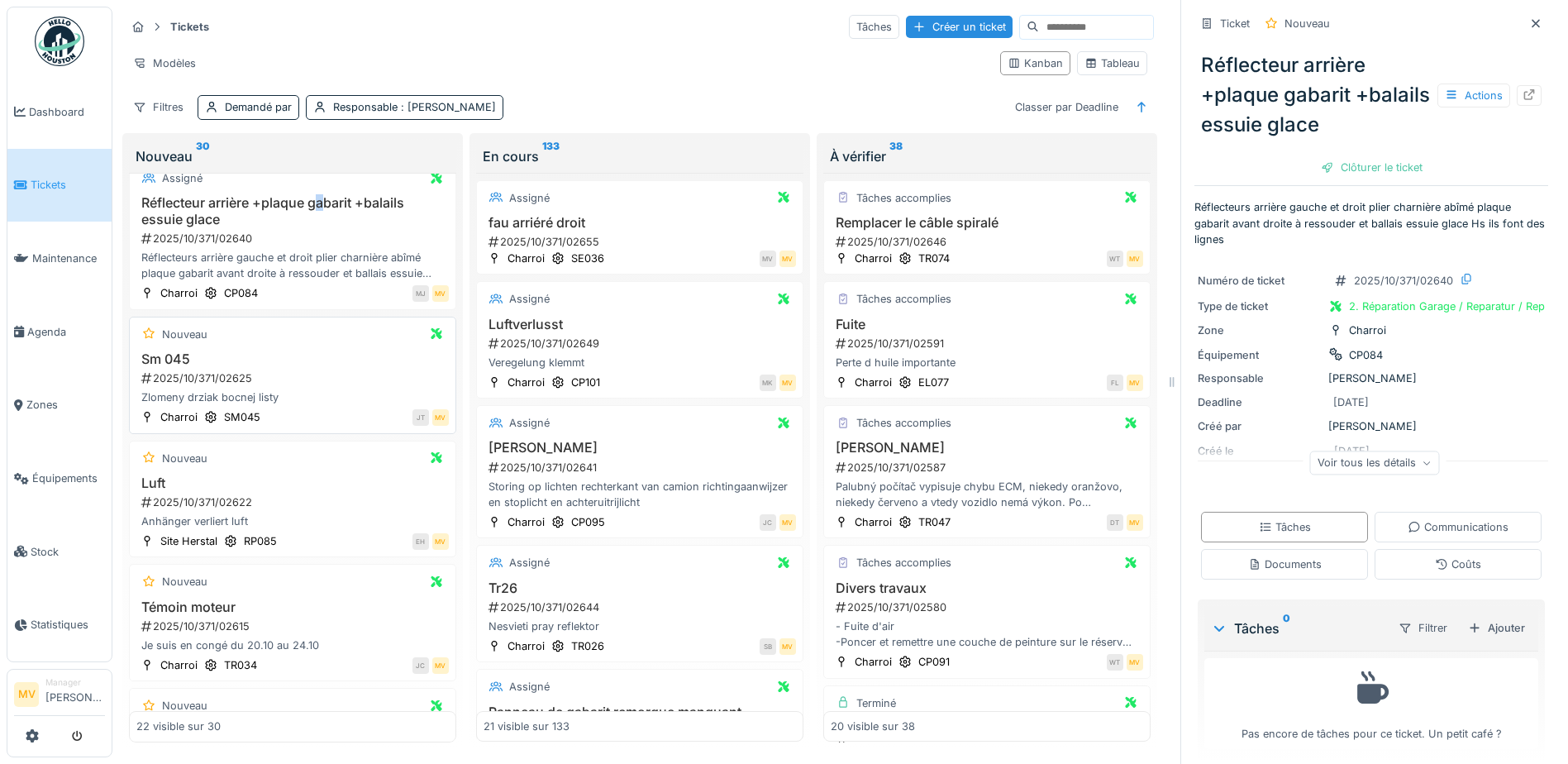
scroll to position [254, 0]
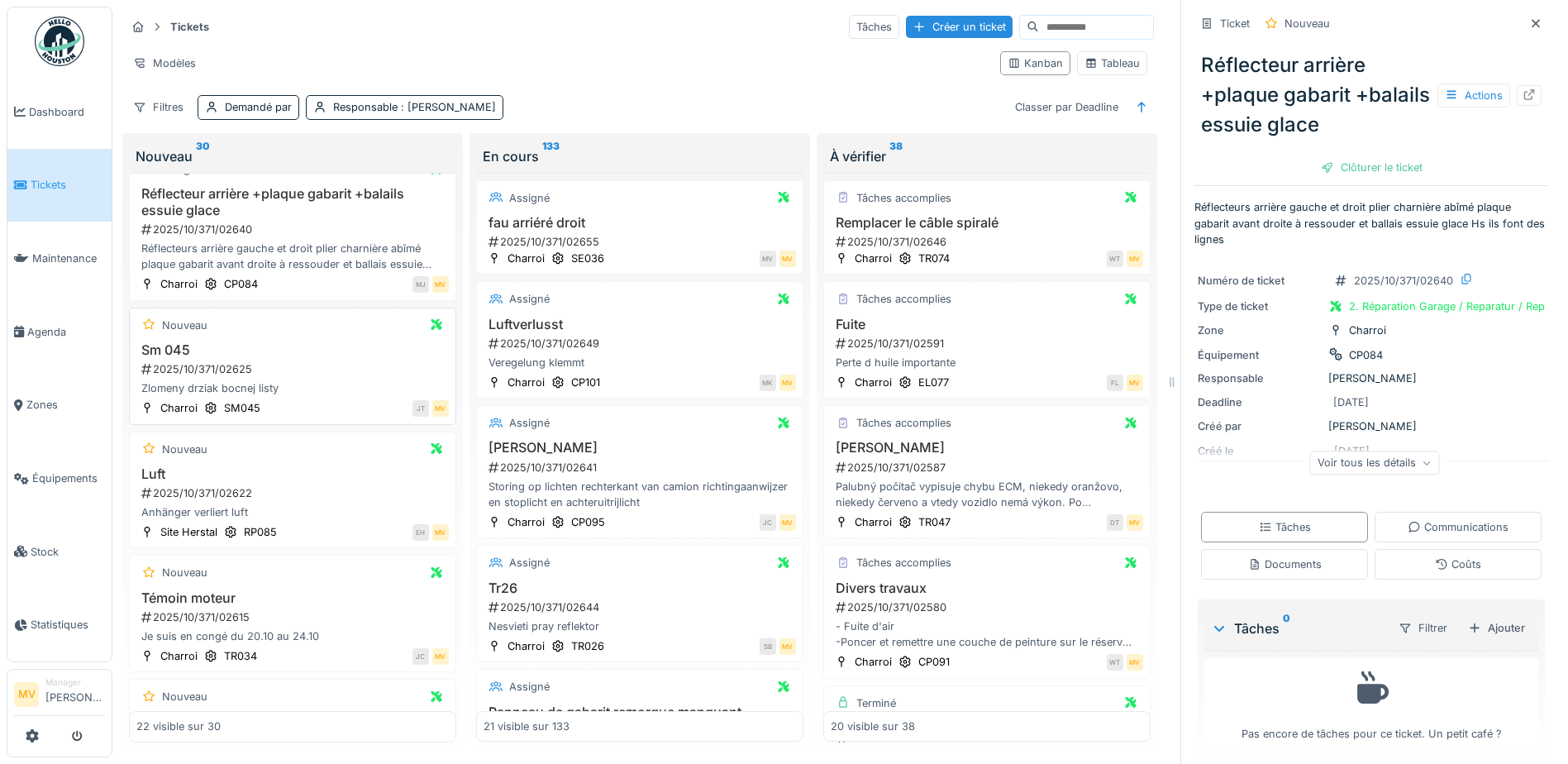
click at [335, 375] on div "2025/10/371/02625" at bounding box center [294, 369] width 309 height 16
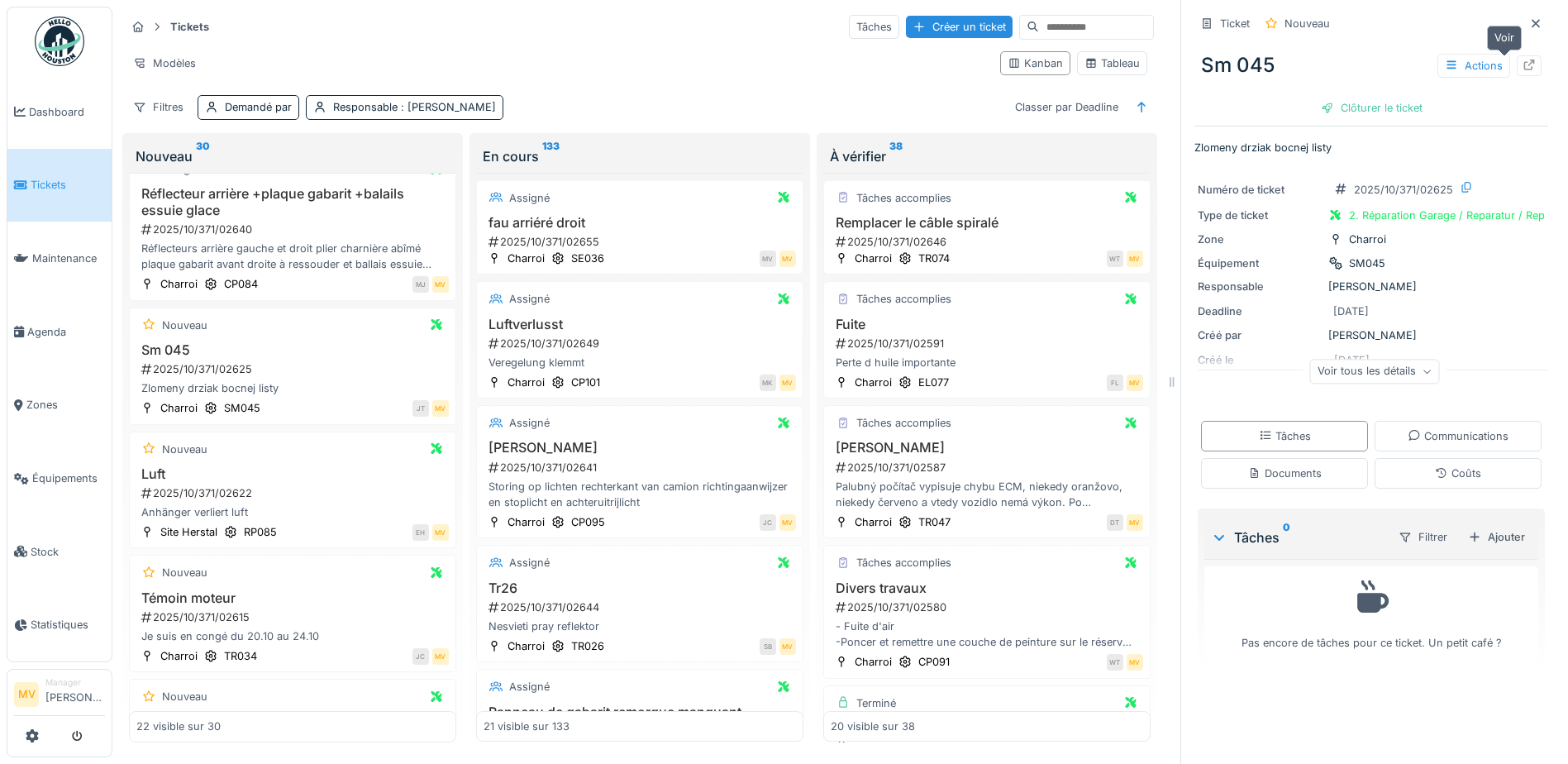
click at [1524, 61] on icon at bounding box center [1529, 65] width 11 height 11
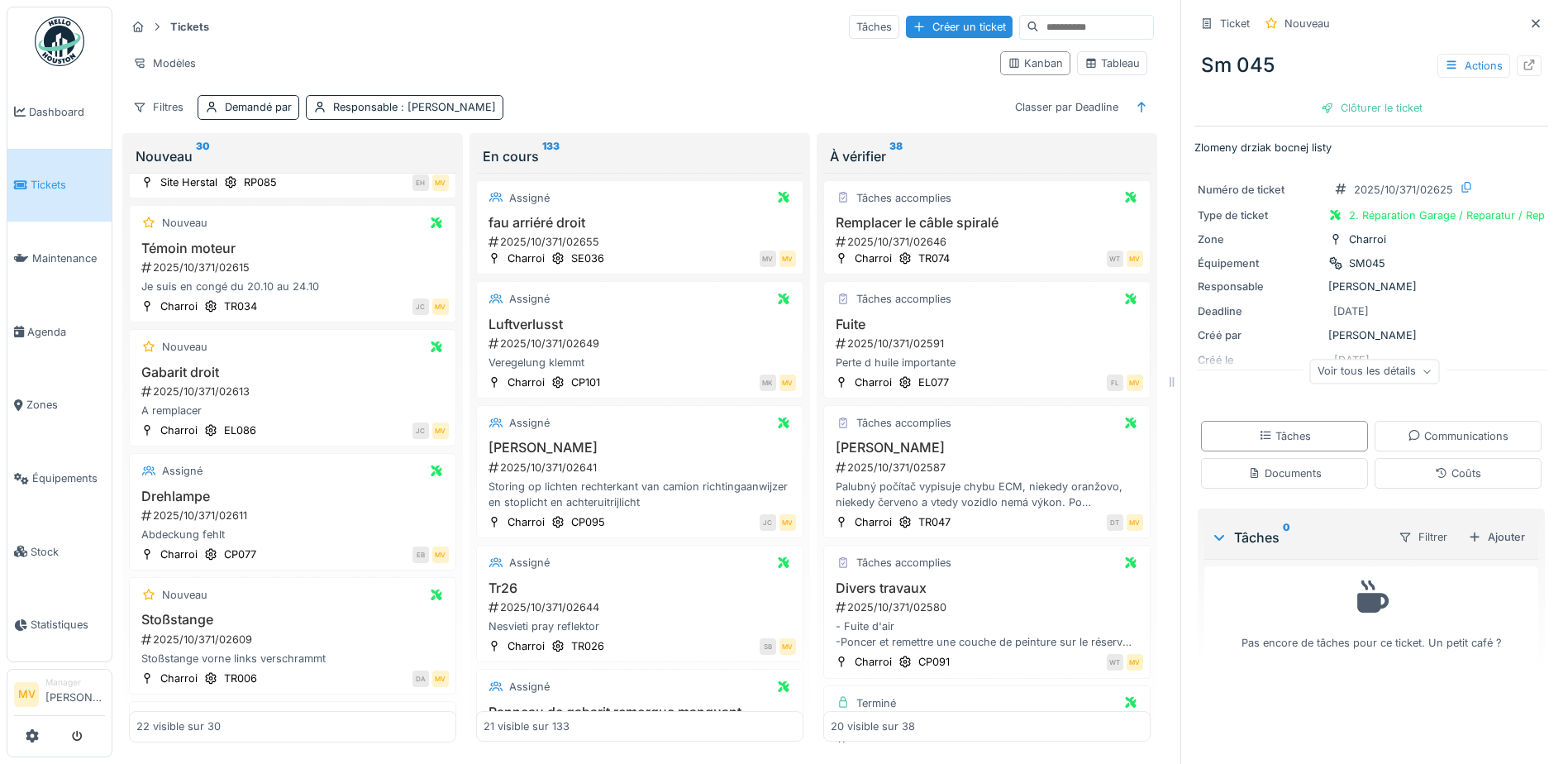
scroll to position [671, 0]
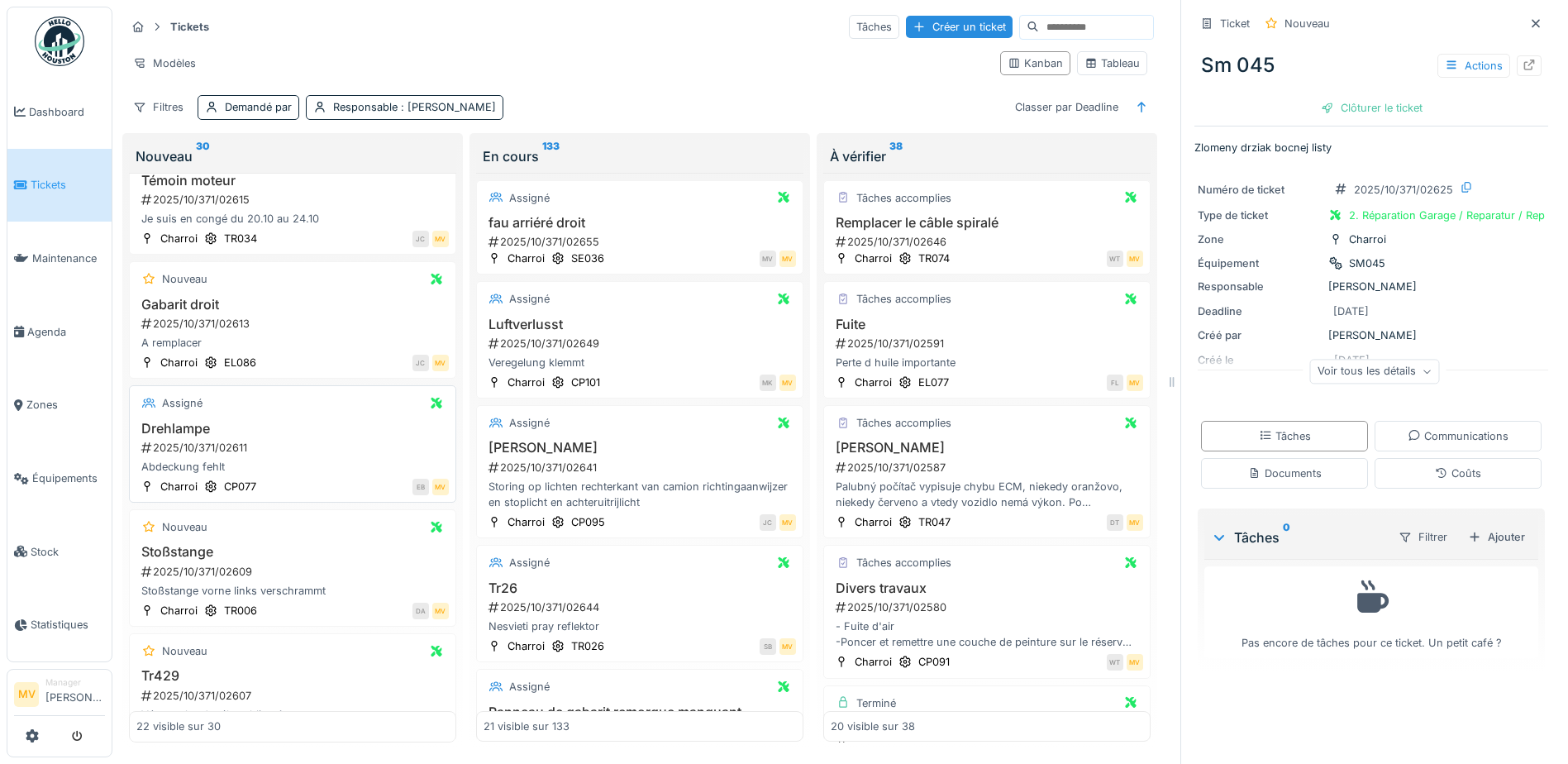
click at [316, 453] on div "2025/10/371/02611" at bounding box center [294, 448] width 309 height 16
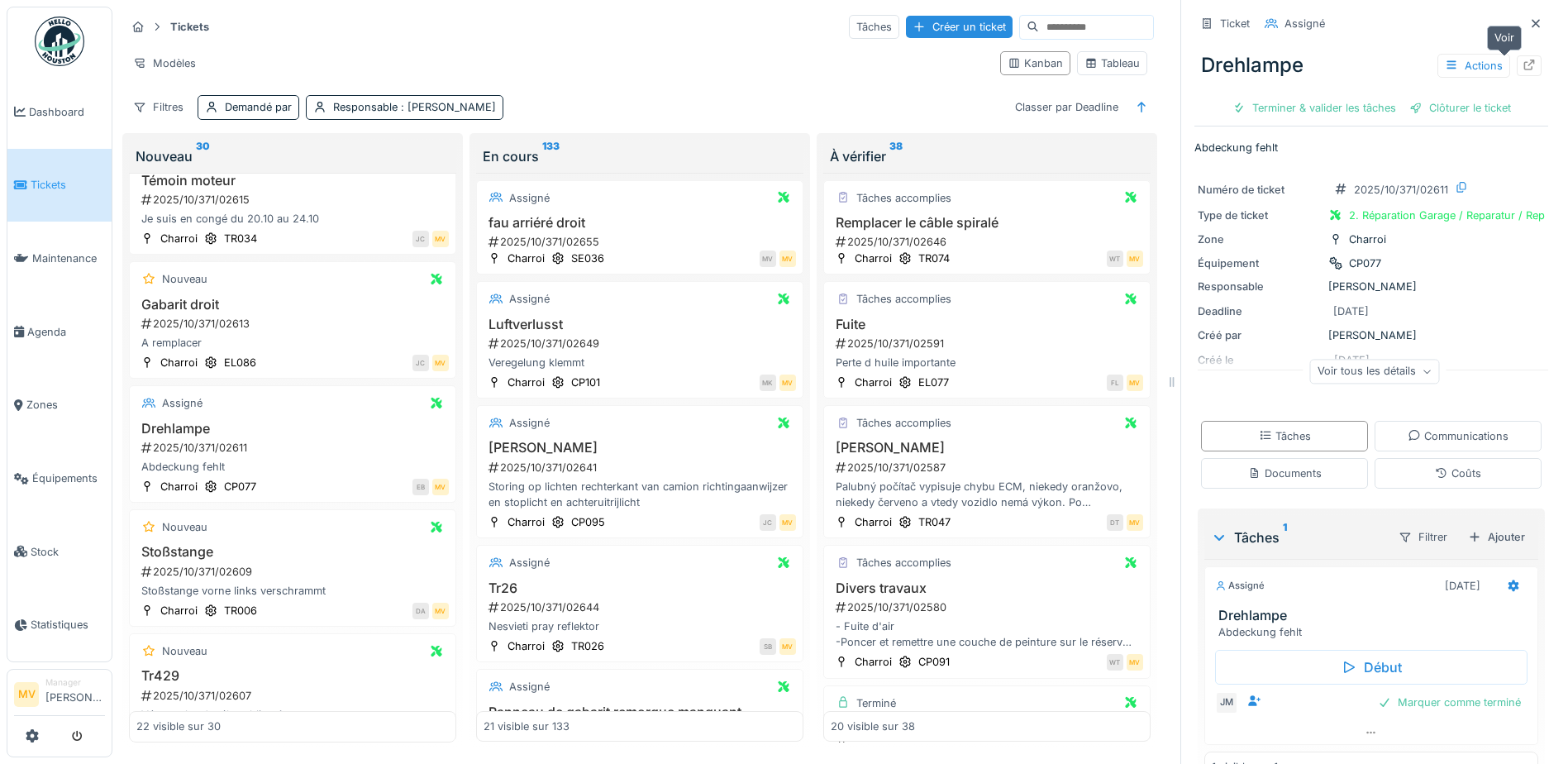
click at [1524, 60] on icon at bounding box center [1529, 65] width 11 height 11
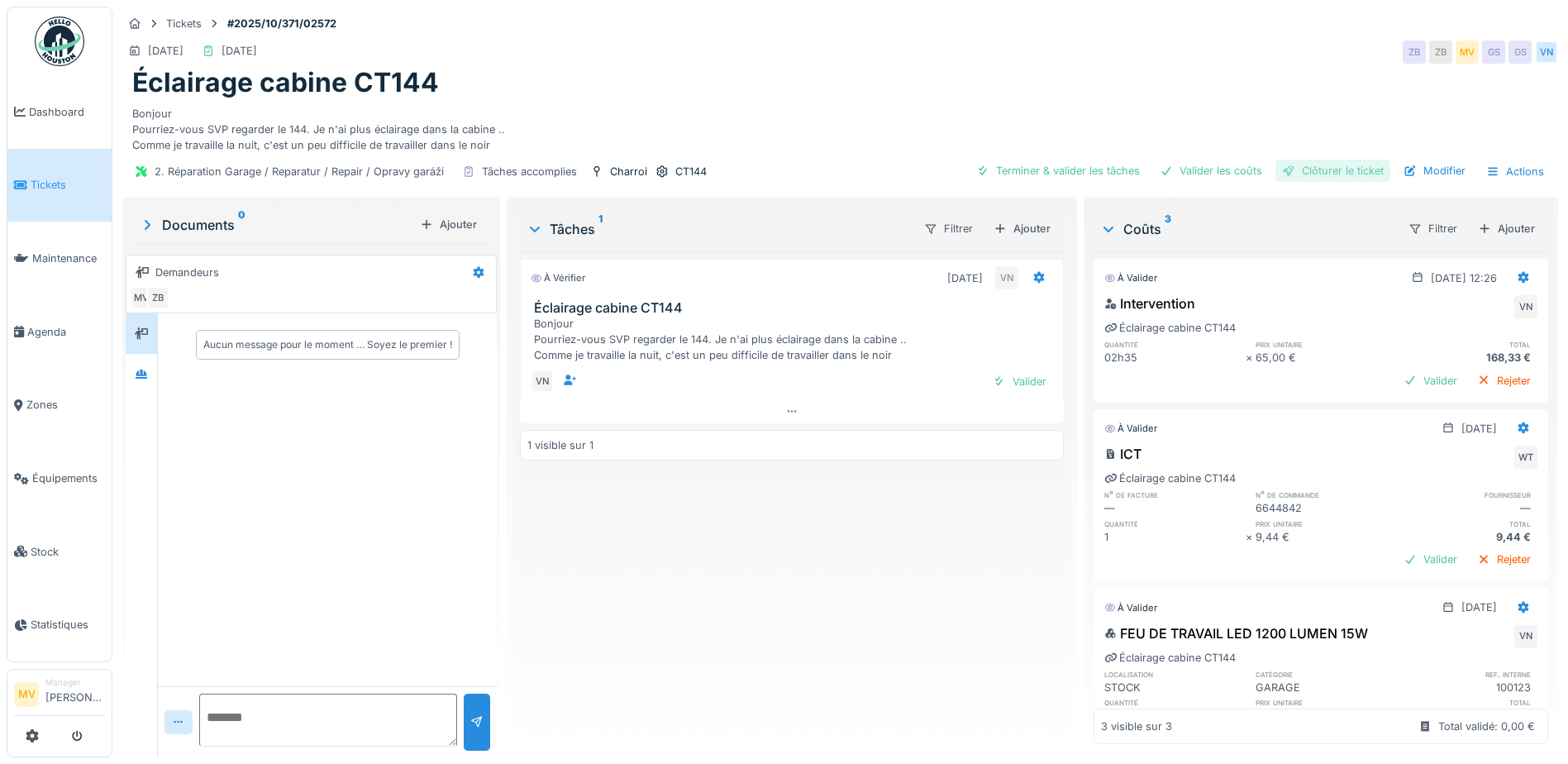
click at [1301, 159] on div "Clôturer le ticket" at bounding box center [1332, 170] width 115 height 22
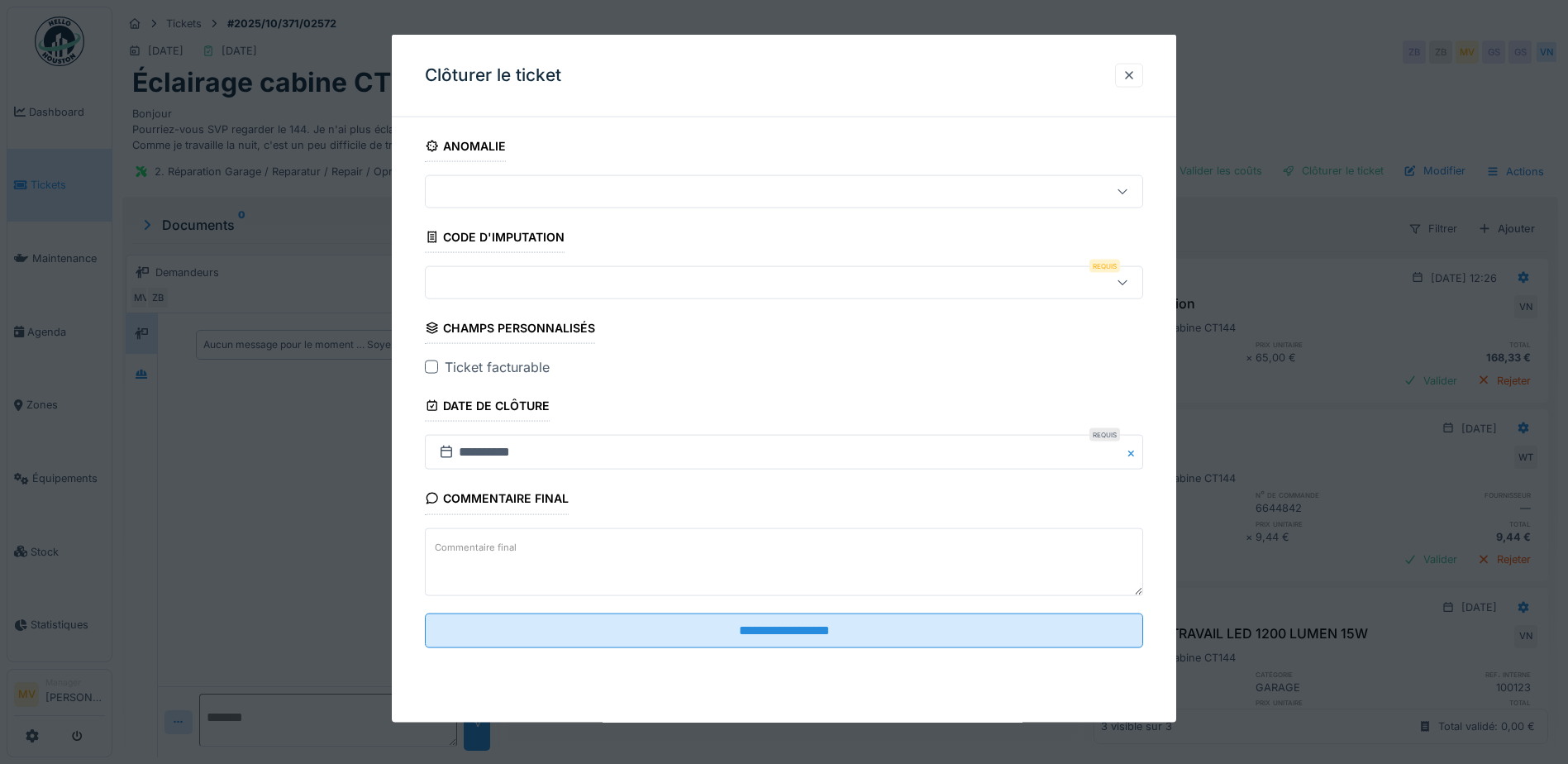
click at [569, 274] on div at bounding box center [741, 282] width 619 height 19
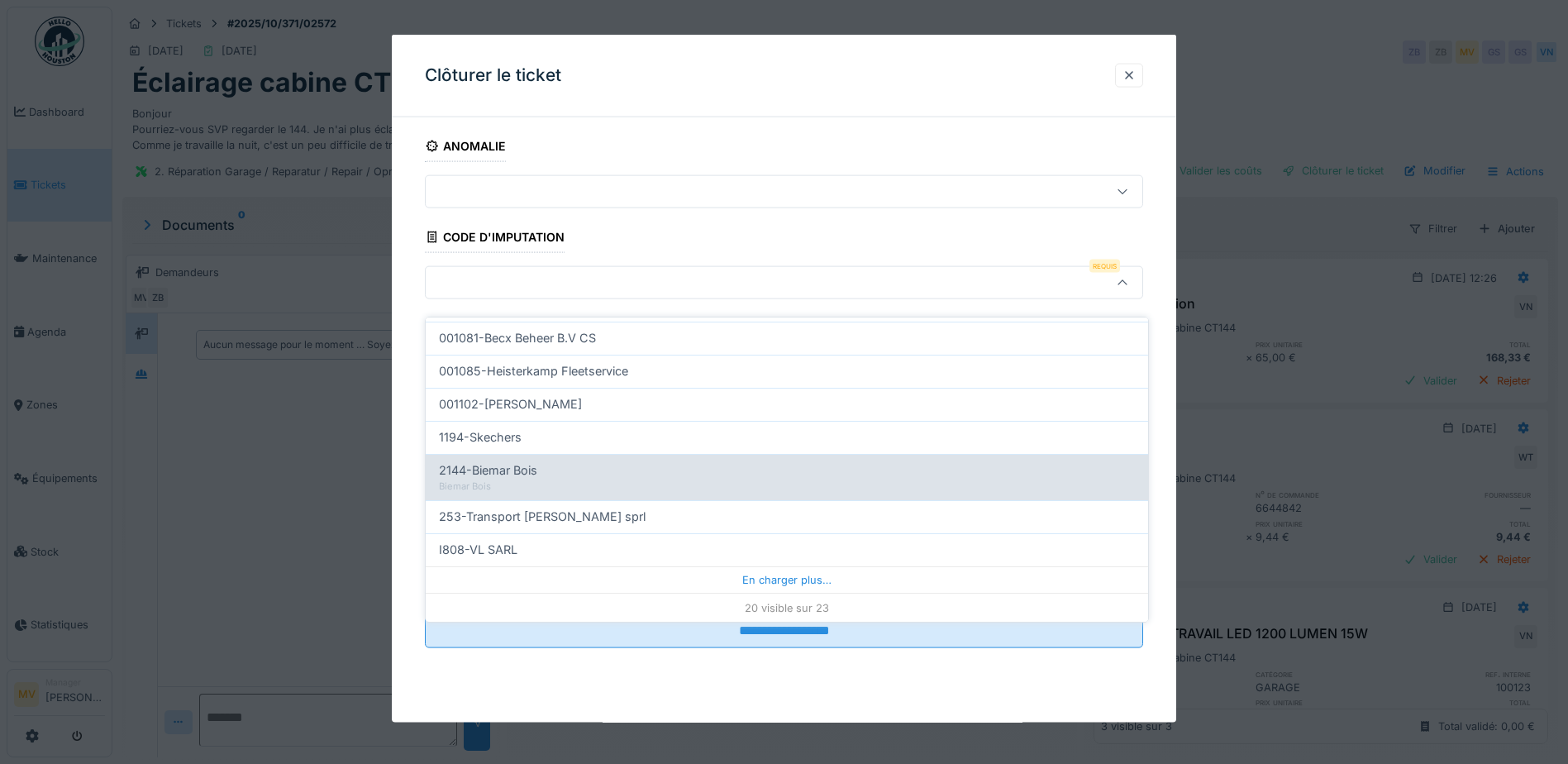
scroll to position [527, 0]
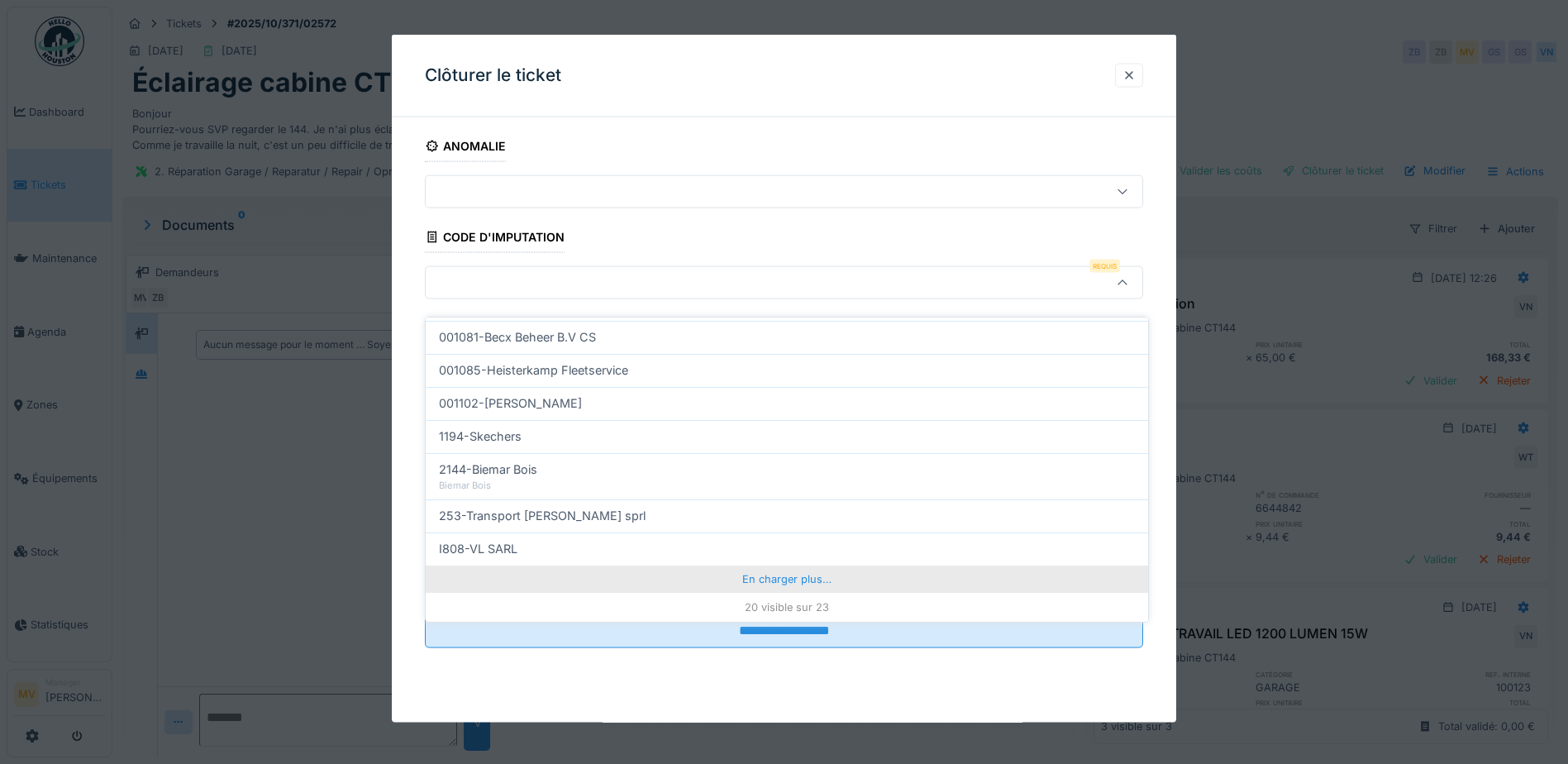
click at [776, 568] on div "En charger plus…" at bounding box center [787, 579] width 722 height 27
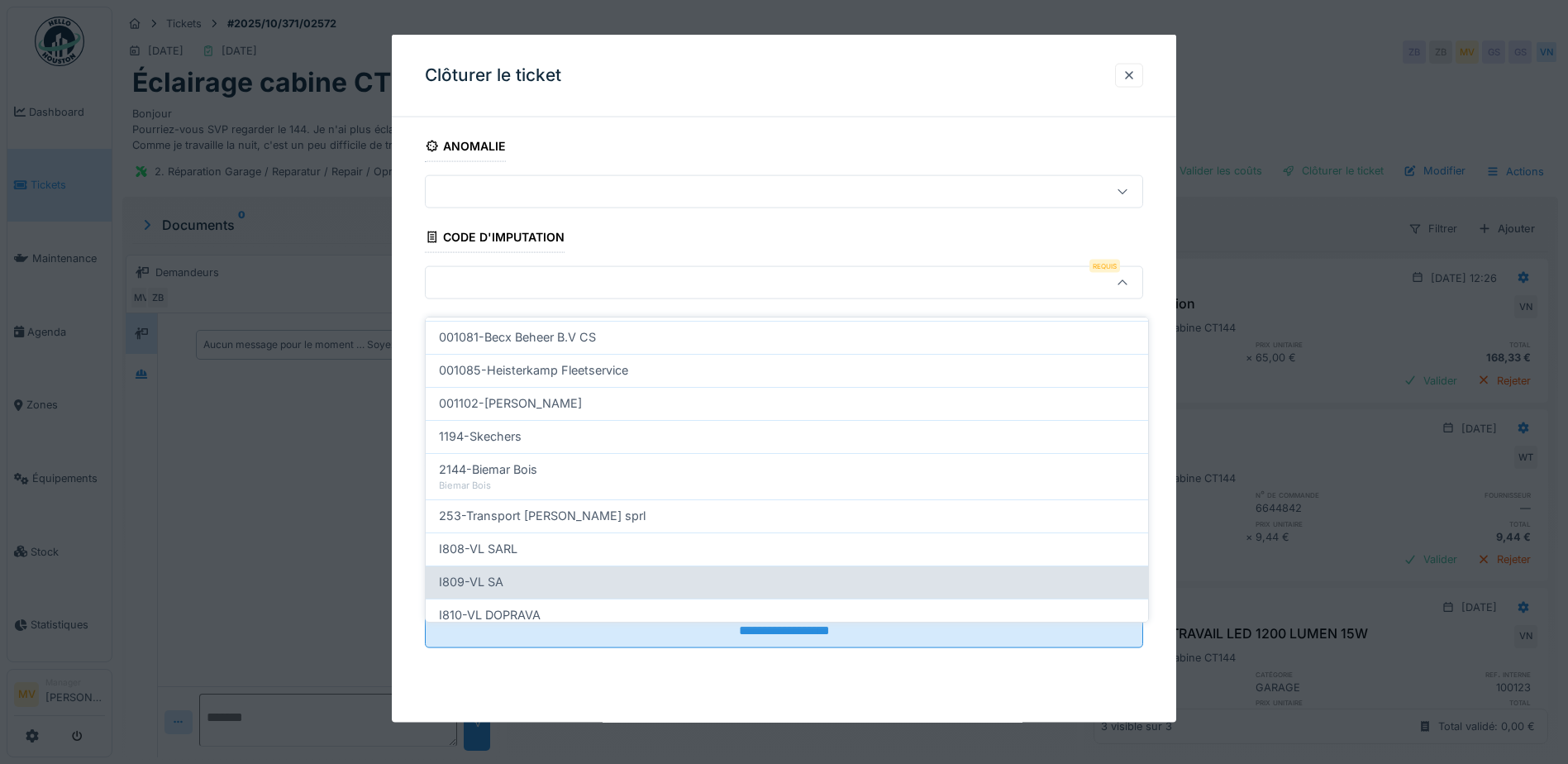
click at [576, 583] on div "I809-VL SA" at bounding box center [787, 582] width 722 height 33
type input "***"
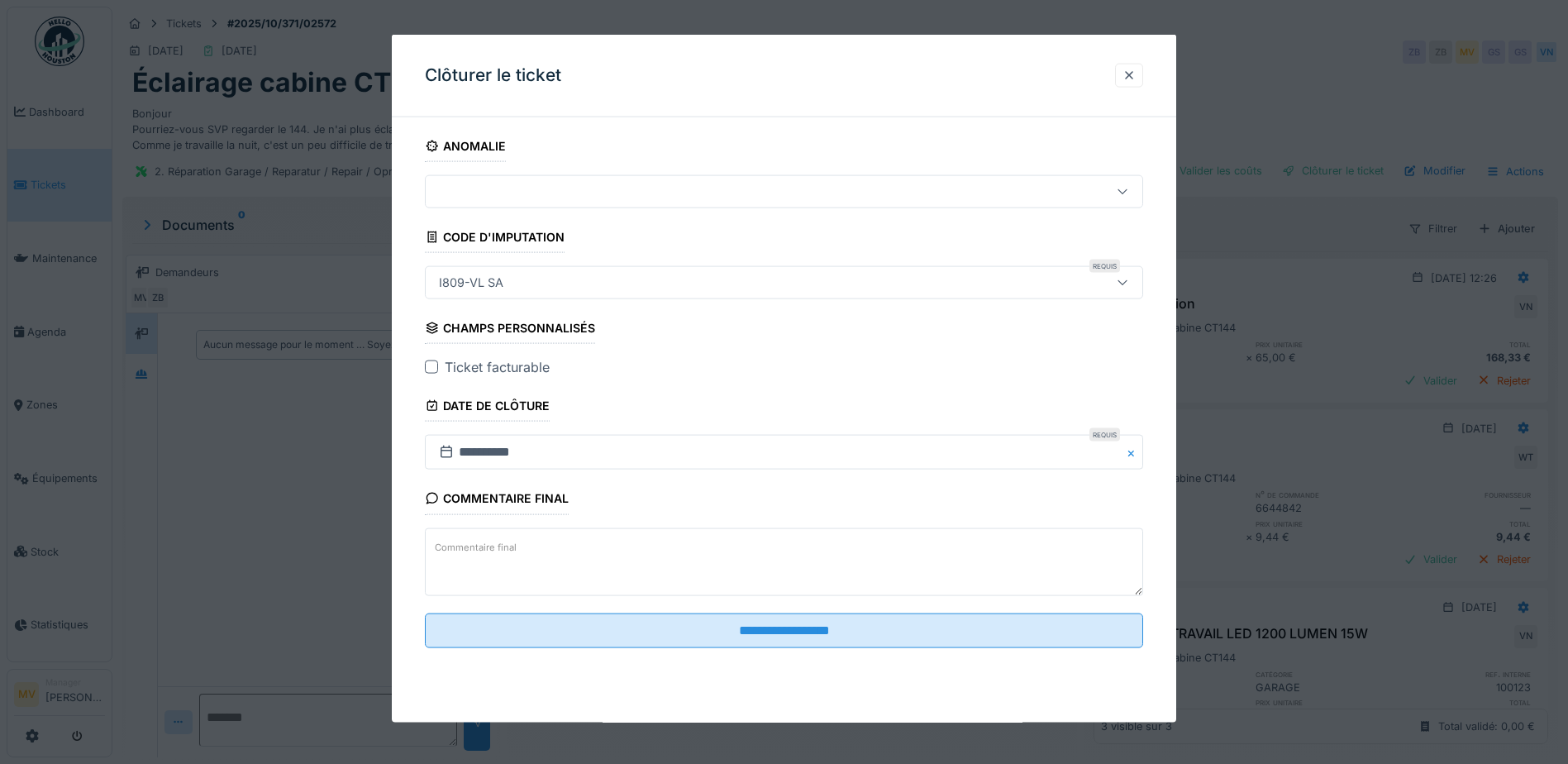
drag, startPoint x: 778, startPoint y: 636, endPoint x: 1130, endPoint y: 531, distance: 367.3
click at [780, 634] on input "**********" at bounding box center [784, 629] width 718 height 35
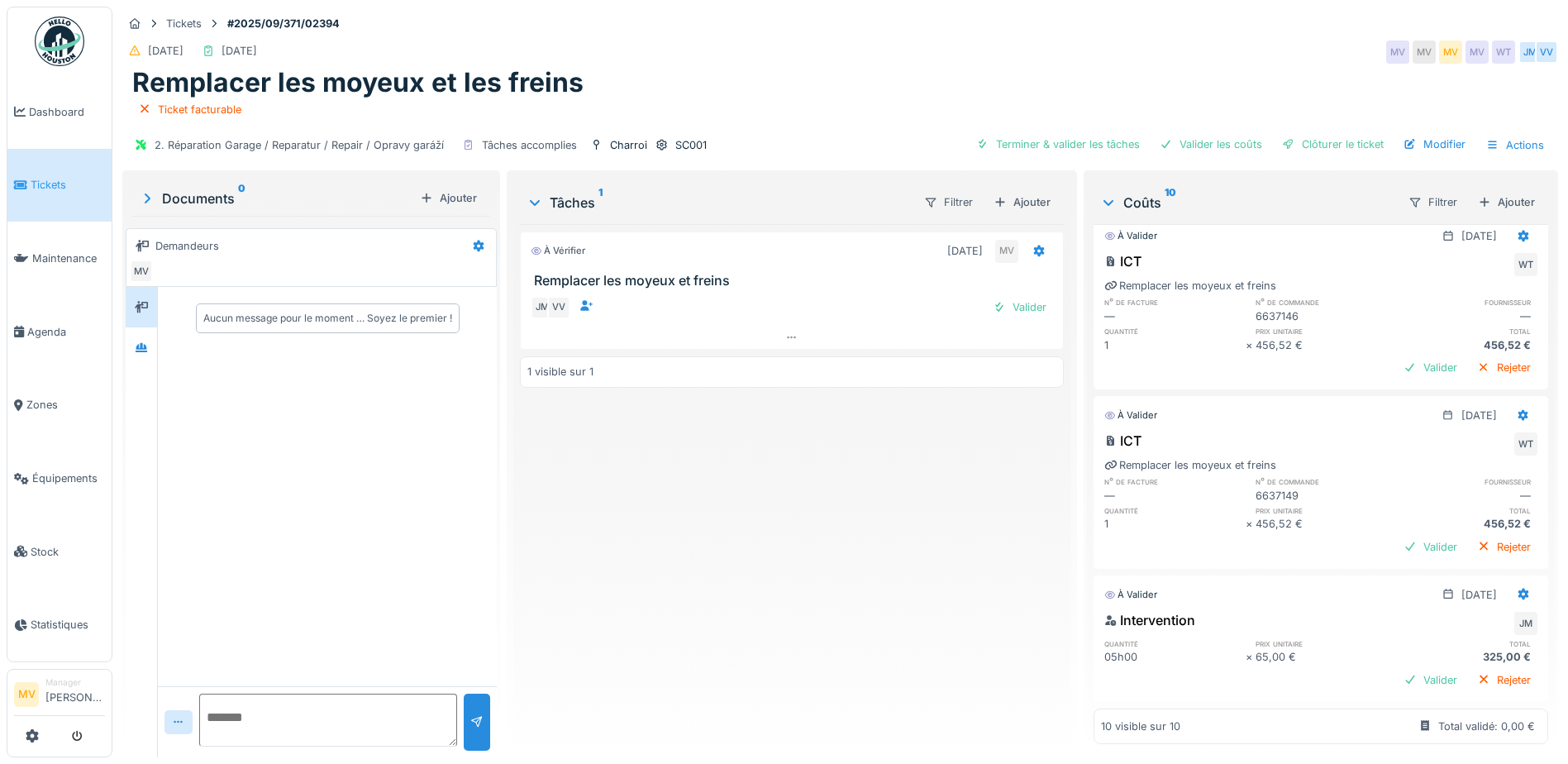
scroll to position [1265, 0]
click at [1327, 133] on div "Clôturer le ticket" at bounding box center [1332, 143] width 115 height 22
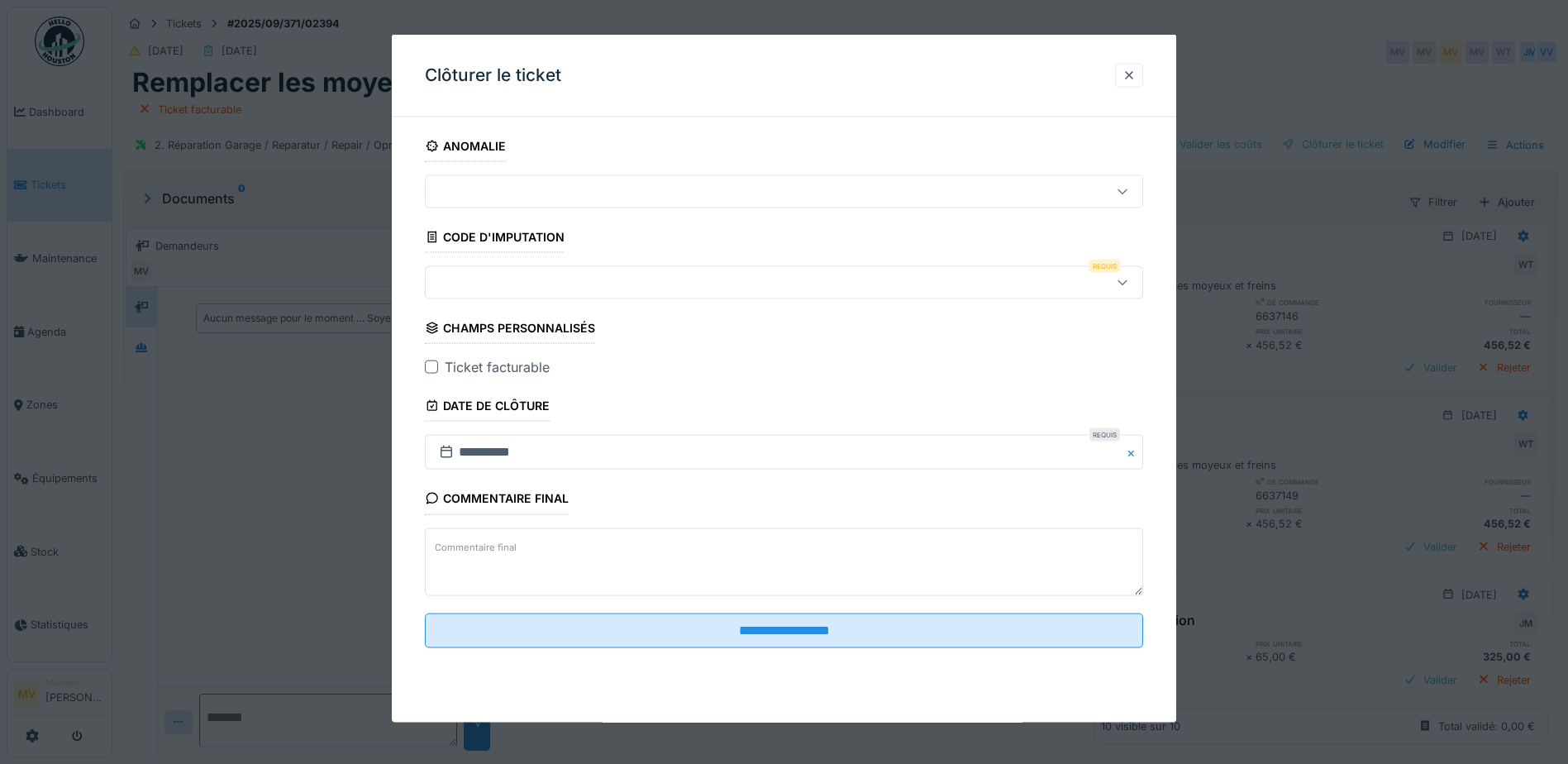
click at [679, 276] on div at bounding box center [741, 282] width 619 height 19
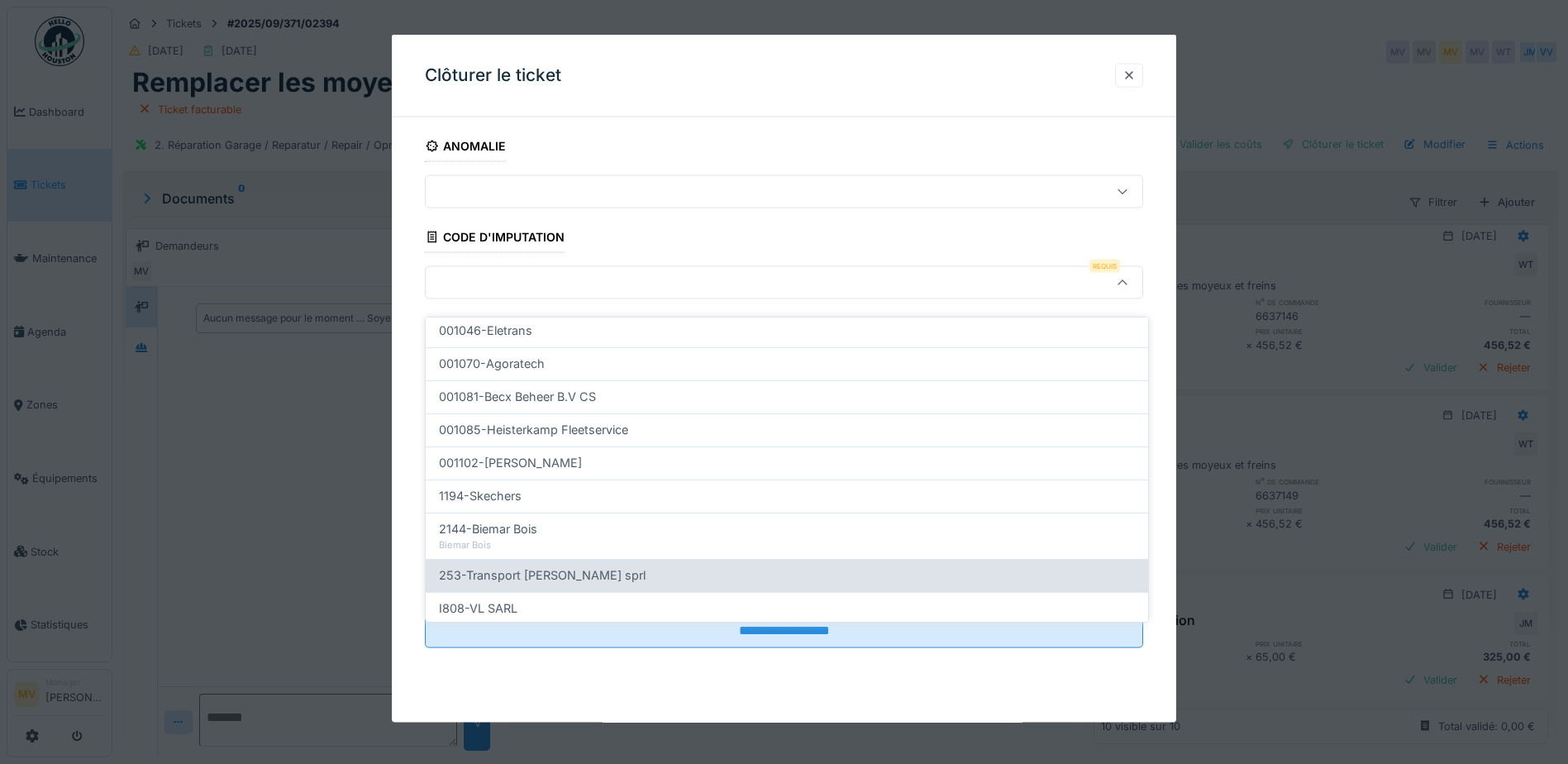
scroll to position [527, 0]
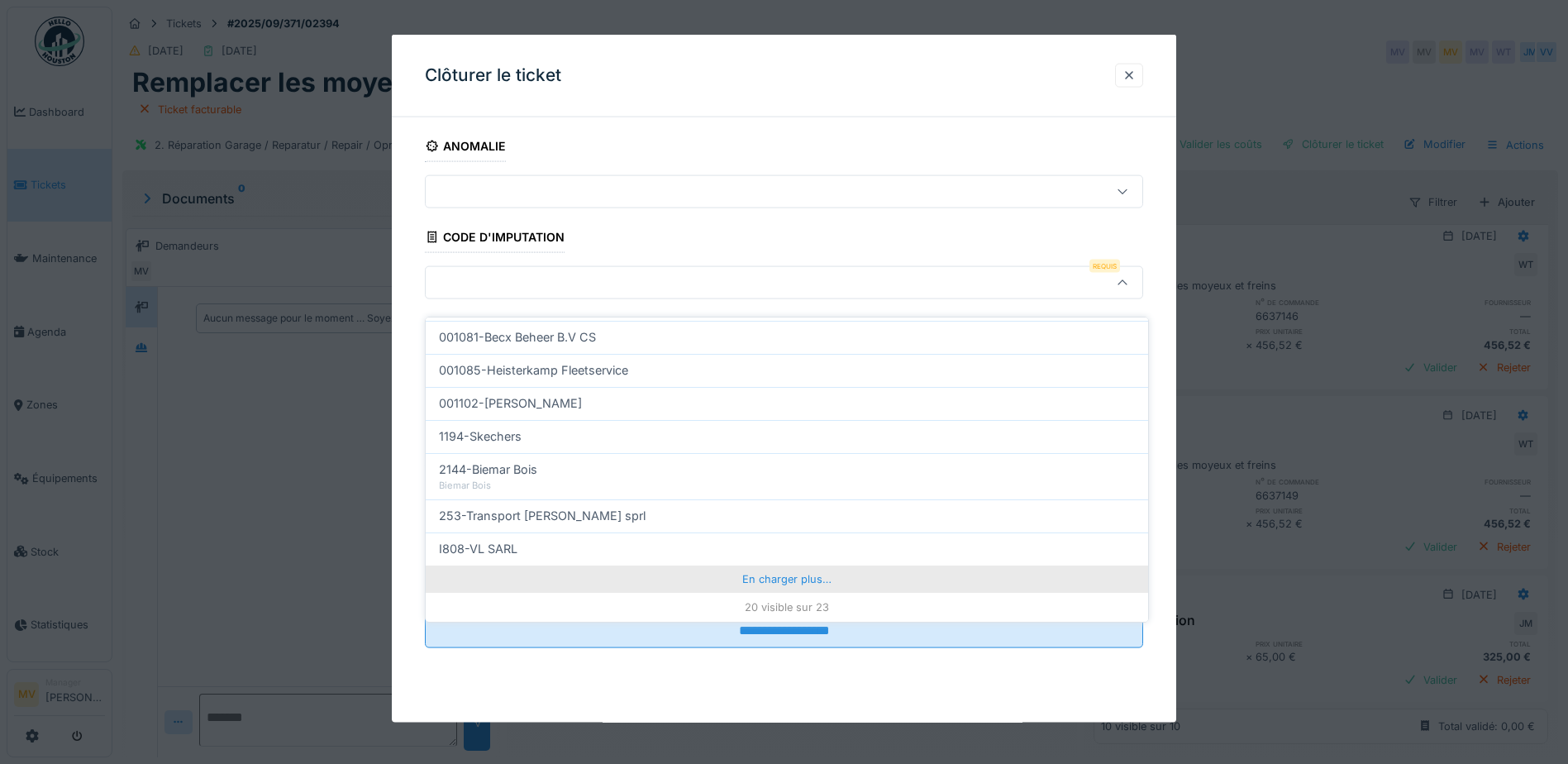
click at [777, 566] on div "En charger plus…" at bounding box center [787, 579] width 722 height 27
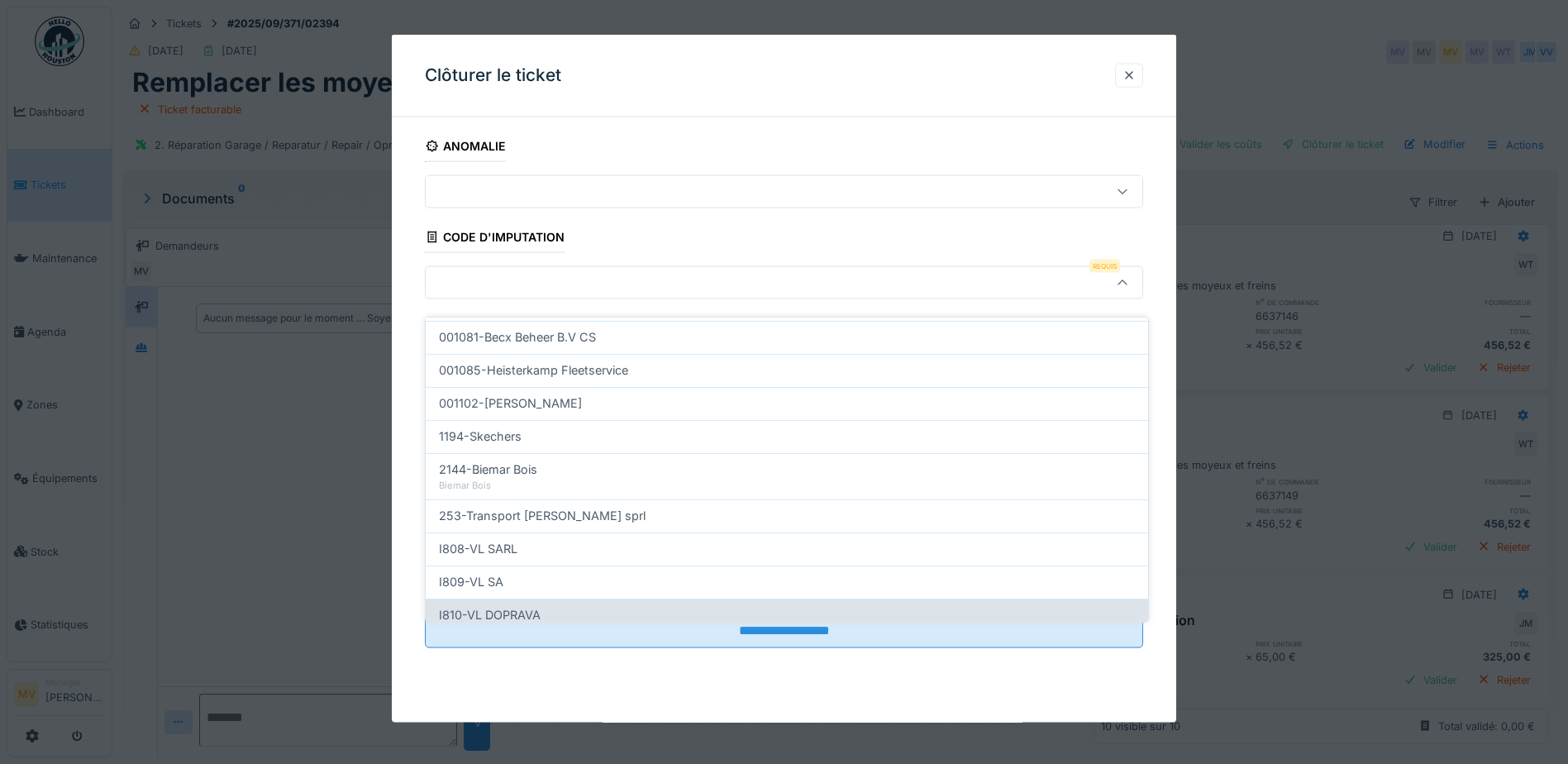
scroll to position [599, 0]
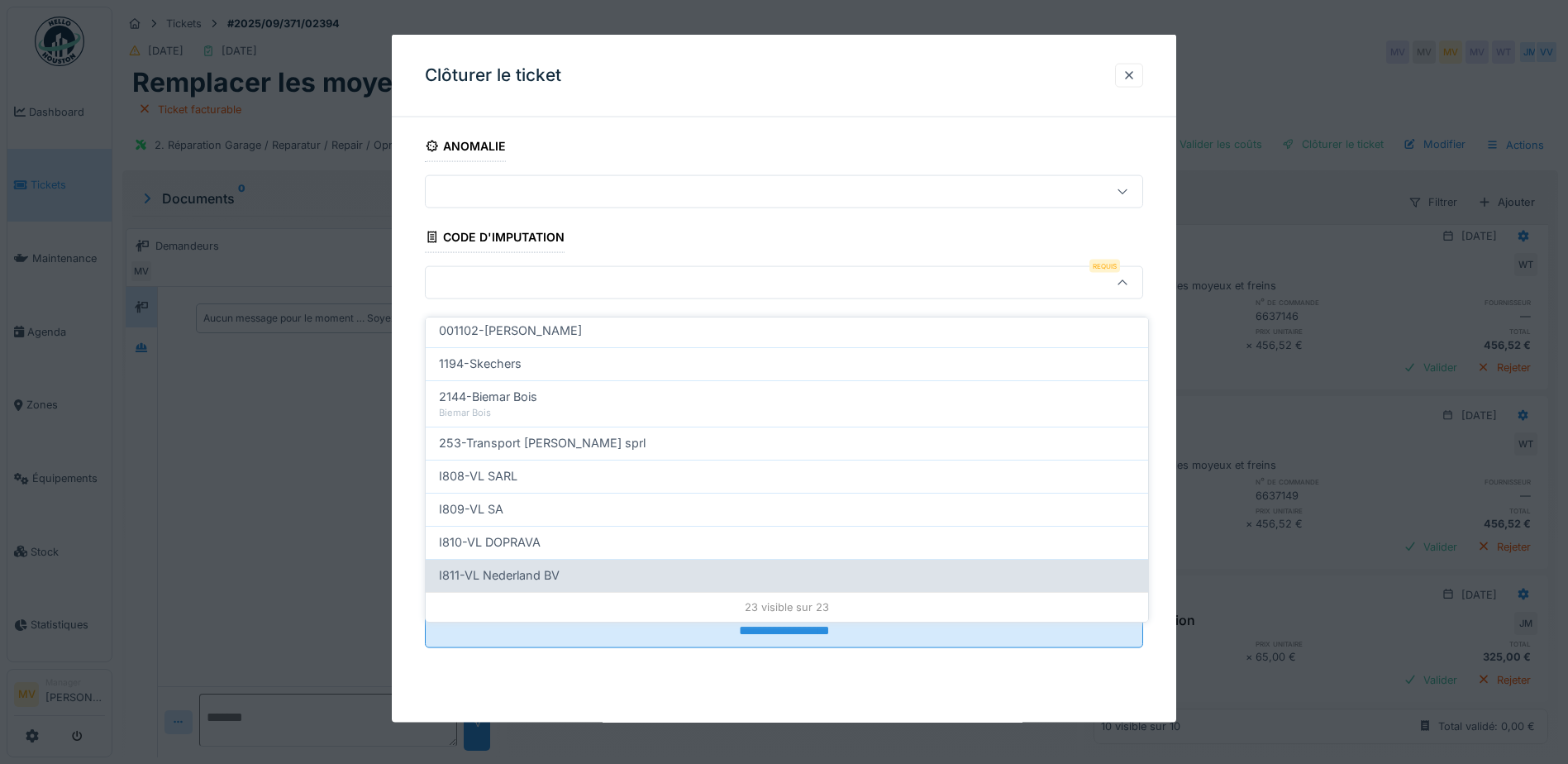
click at [777, 567] on div "I811-VL Nederland BV" at bounding box center [787, 575] width 696 height 19
type input "***"
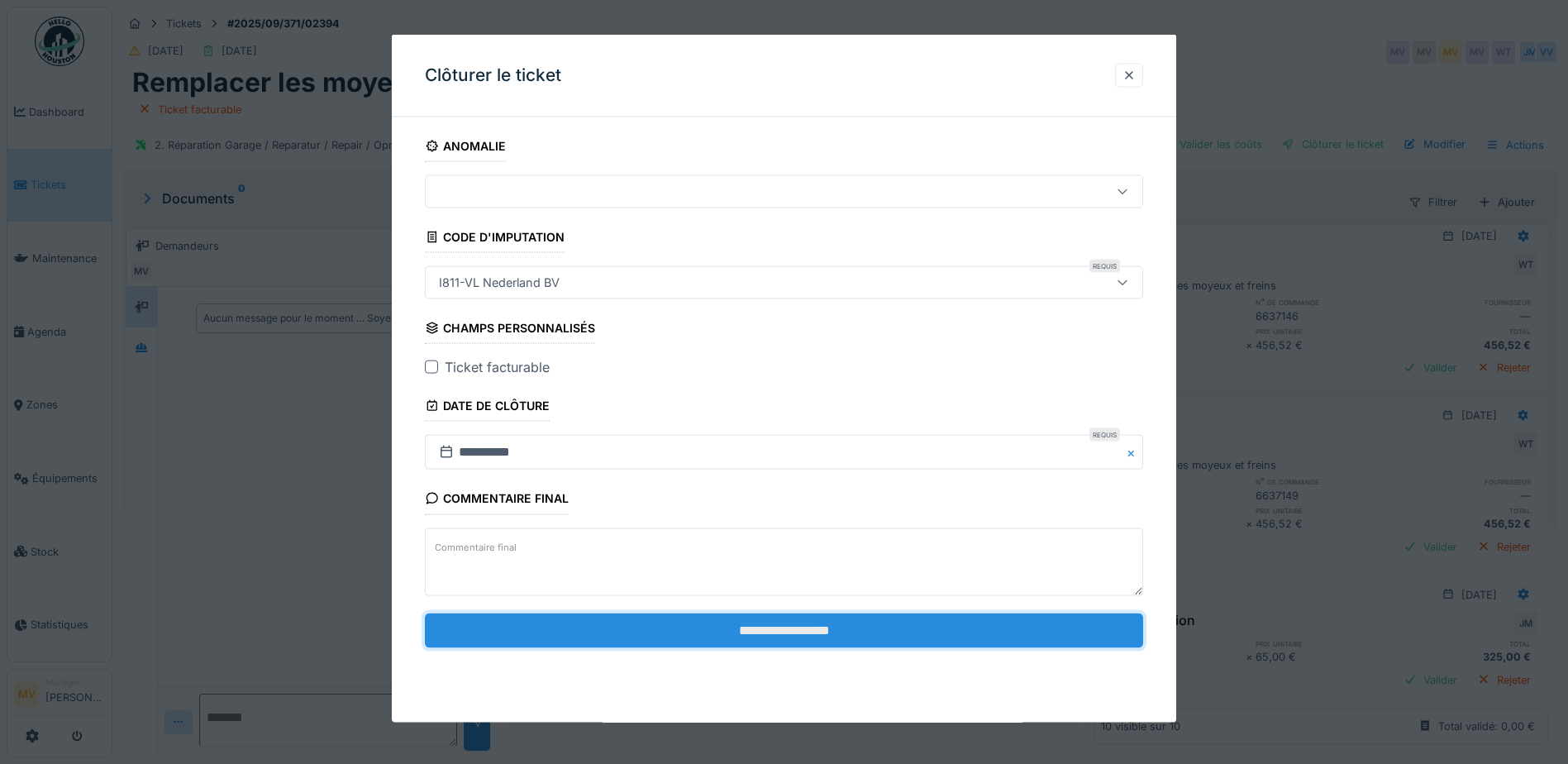
click at [812, 629] on input "**********" at bounding box center [784, 629] width 718 height 35
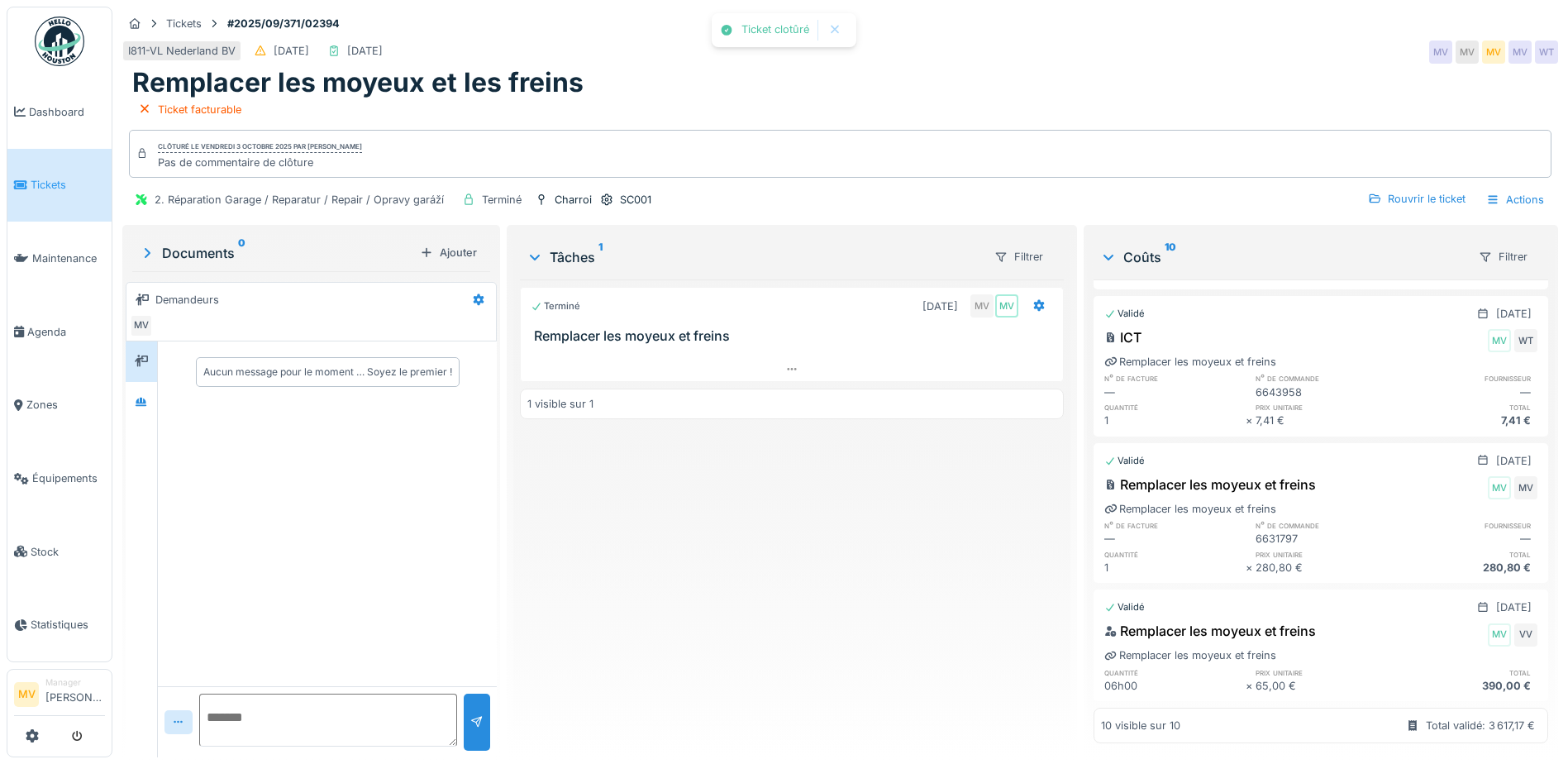
scroll to position [0, 0]
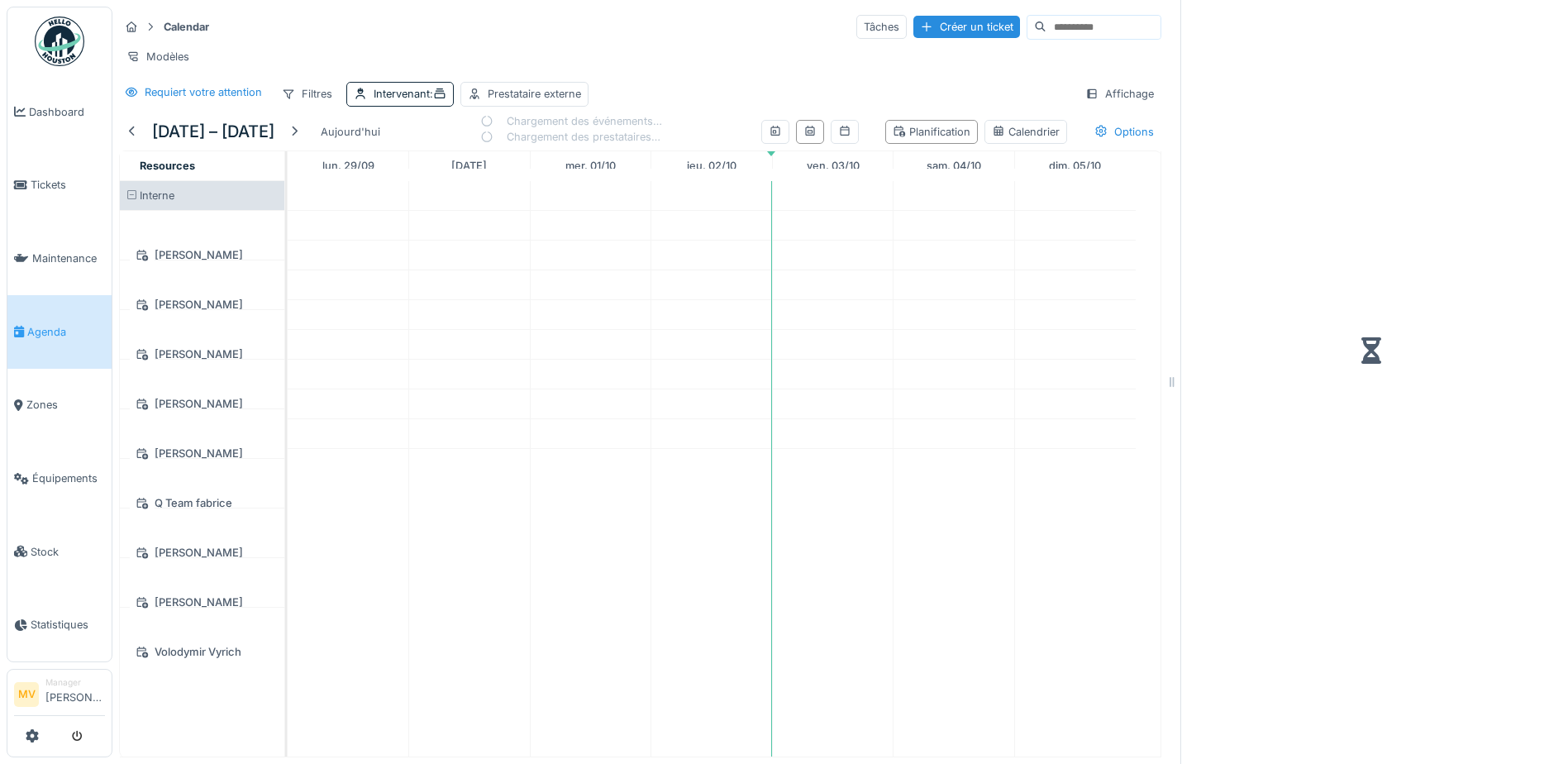
scroll to position [12, 0]
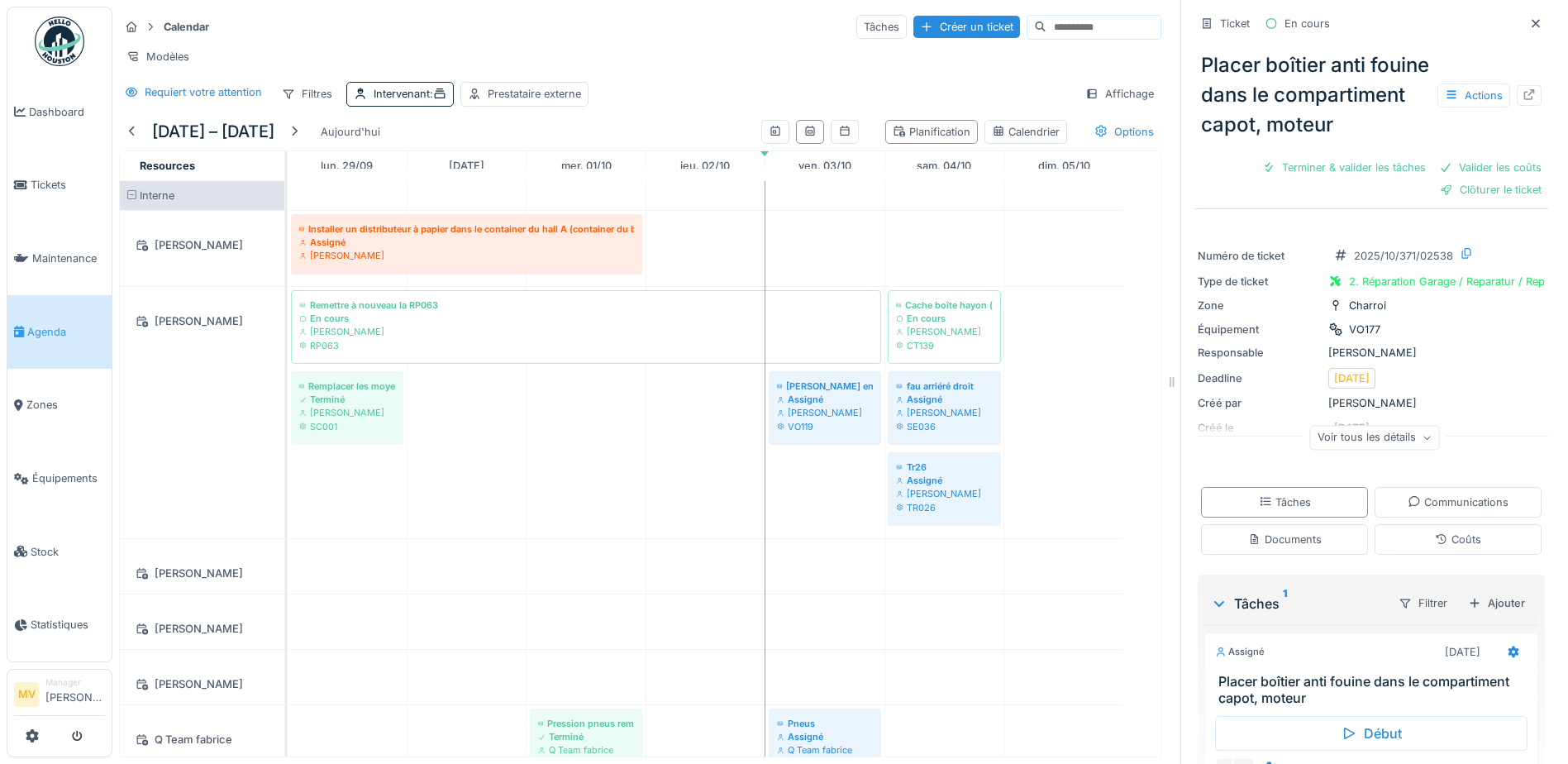
click at [1529, 19] on icon at bounding box center [1535, 24] width 13 height 11
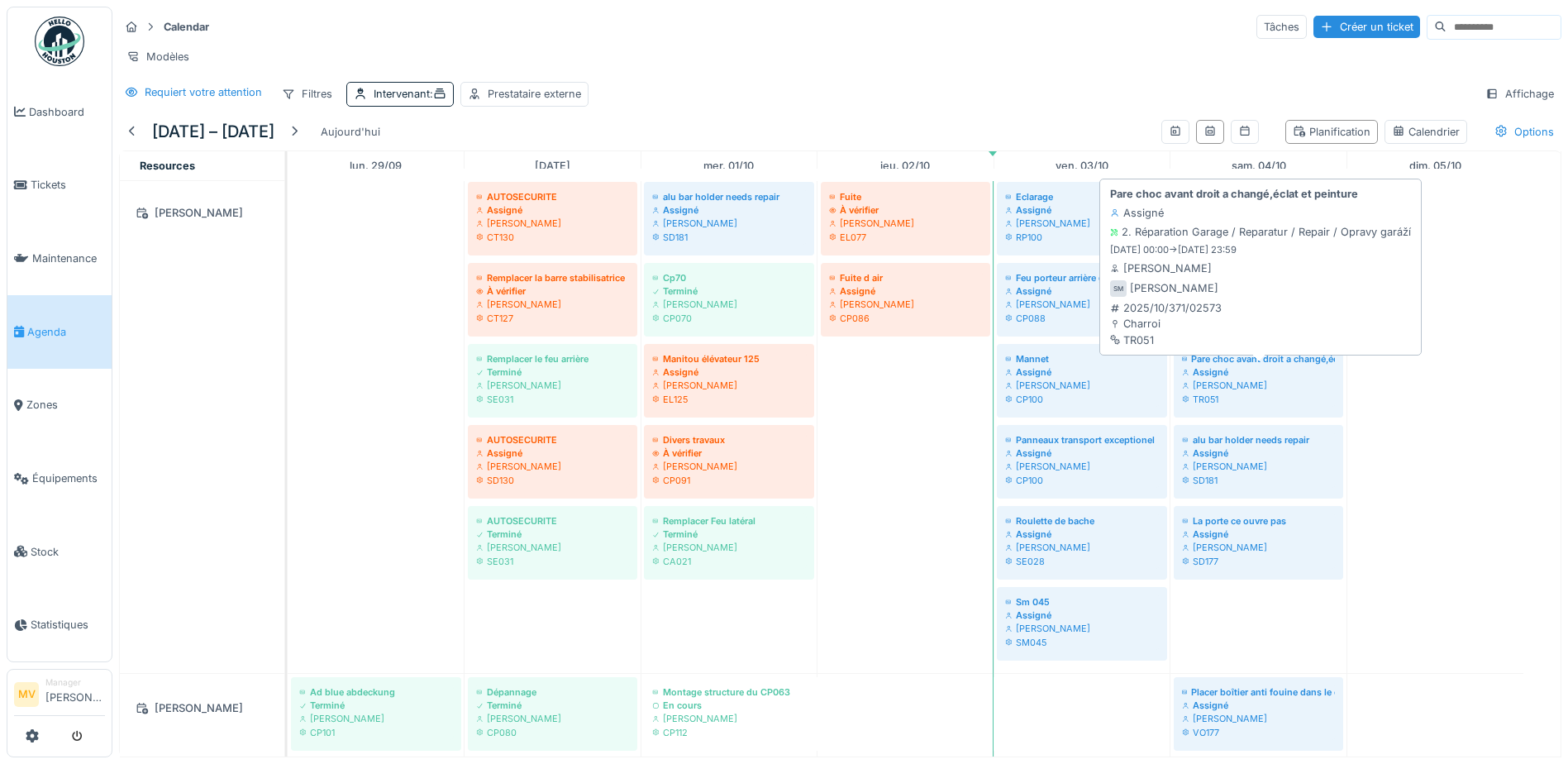
click at [1270, 366] on div "Pare choc avant droit a changé,éclat et peinture" at bounding box center [1258, 359] width 153 height 13
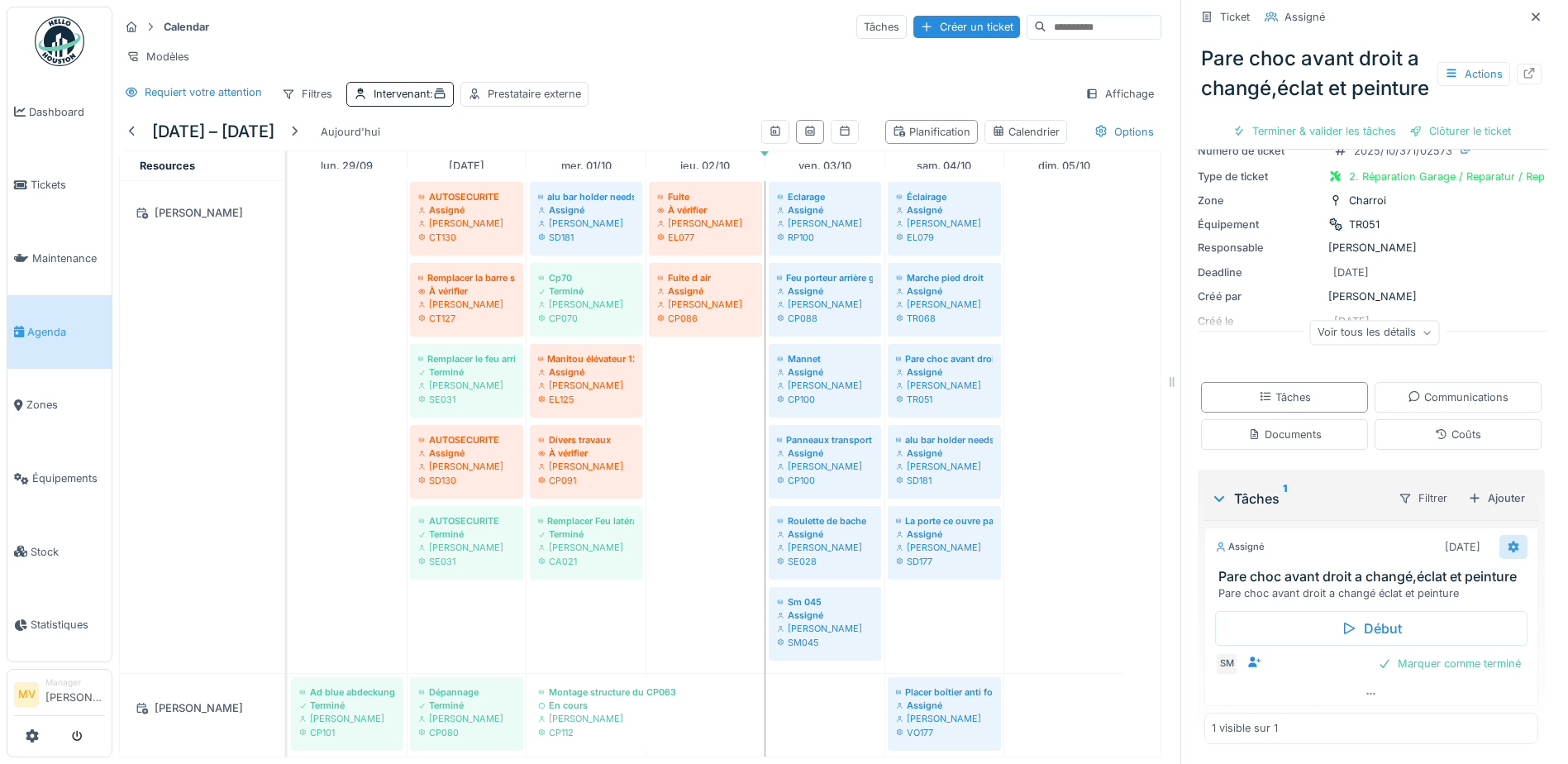
click at [1507, 552] on icon at bounding box center [1513, 546] width 13 height 11
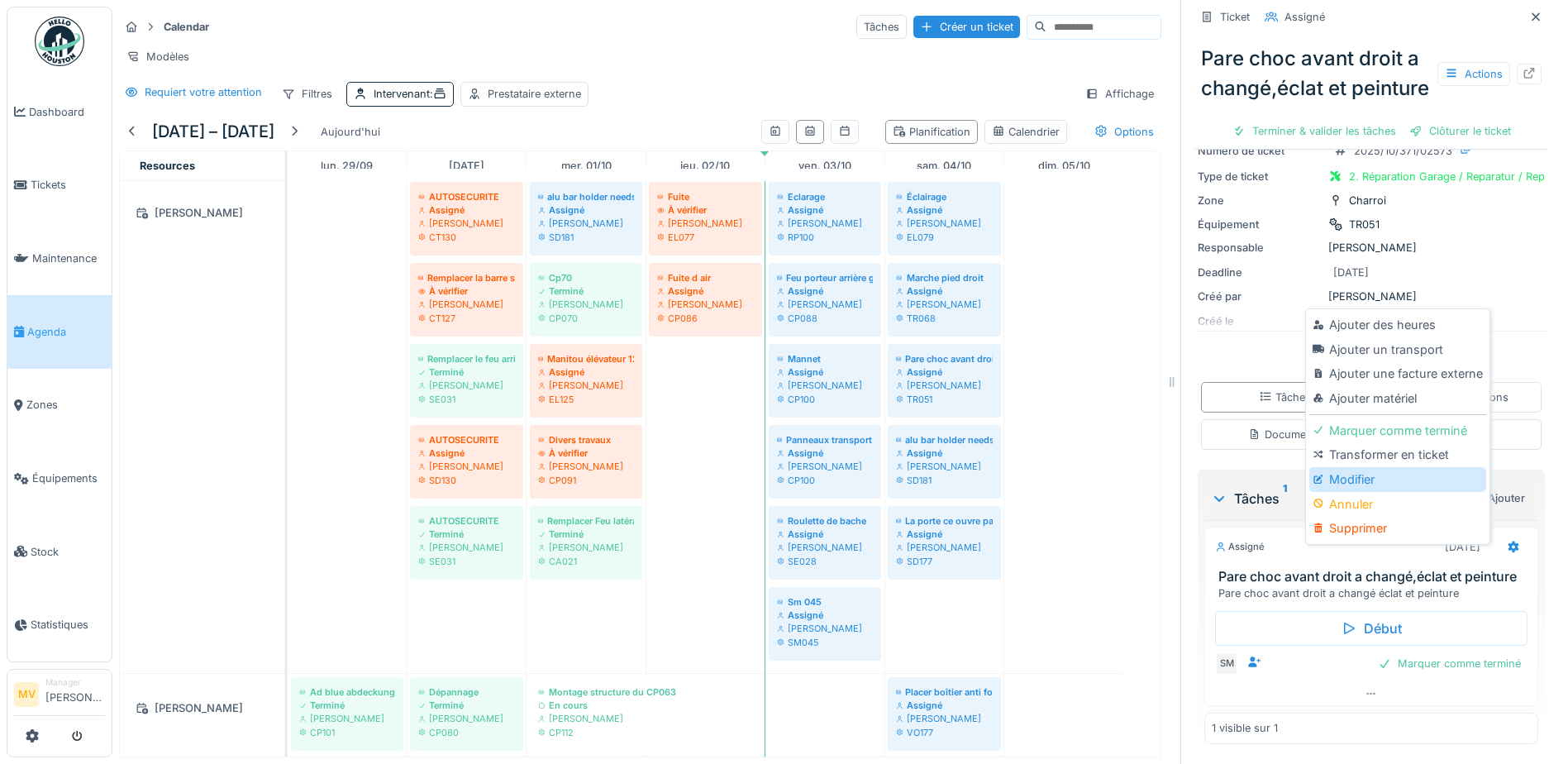
click at [1392, 479] on div "Modifier" at bounding box center [1397, 479] width 176 height 25
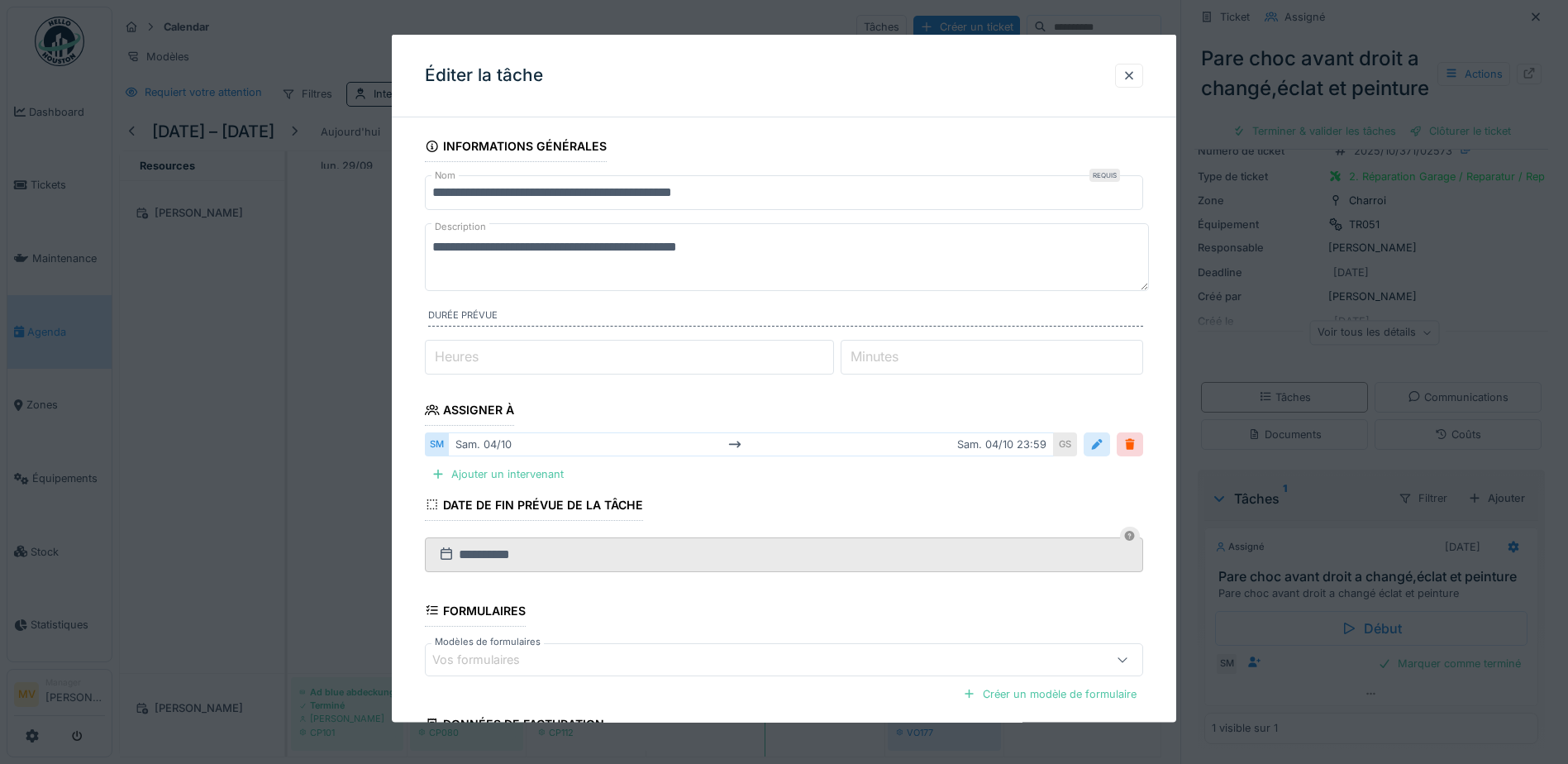
click at [1103, 445] on div at bounding box center [1096, 444] width 13 height 16
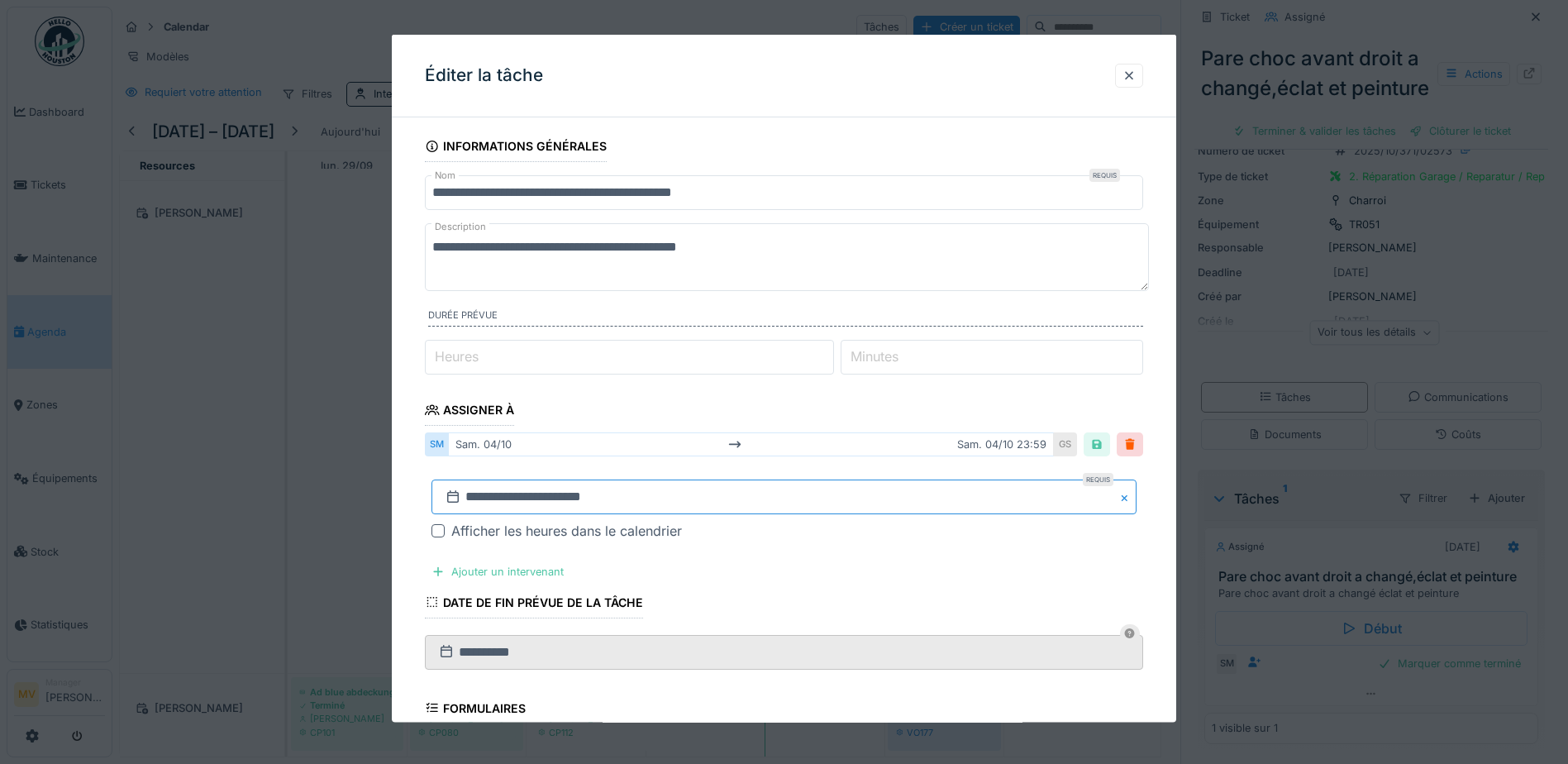
click at [696, 500] on input "**********" at bounding box center [784, 496] width 705 height 35
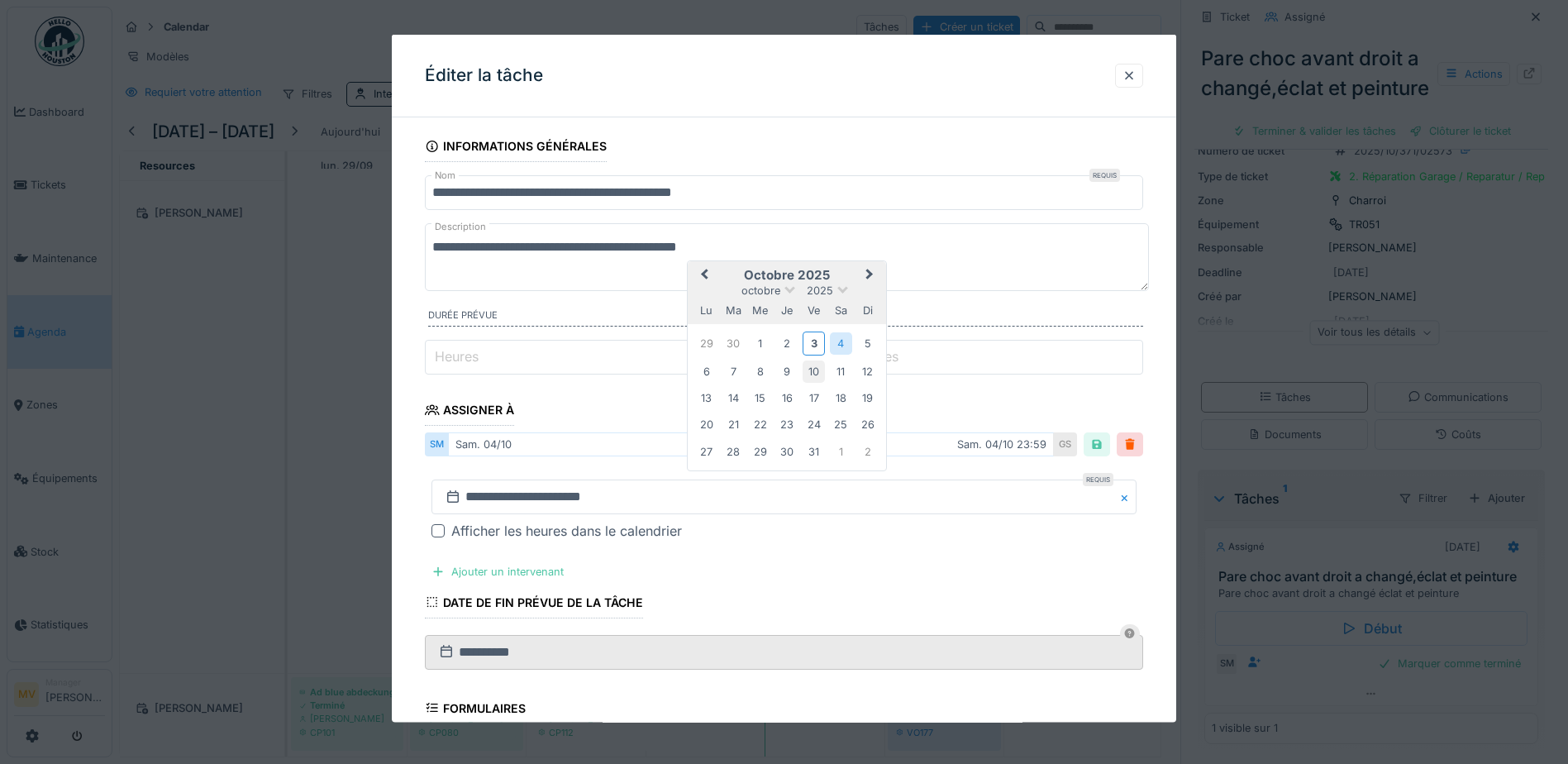
click at [821, 369] on div "10" at bounding box center [813, 370] width 22 height 22
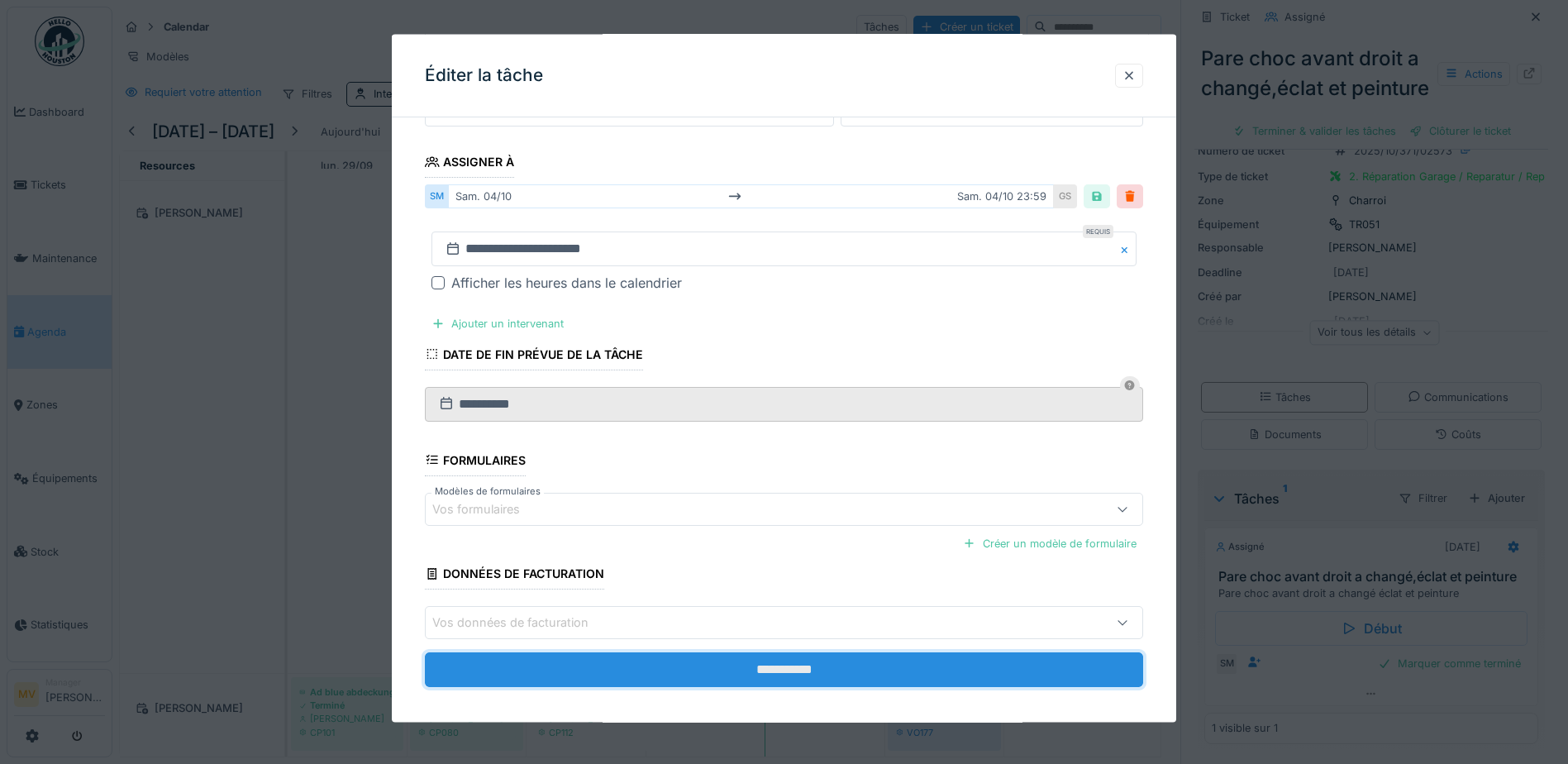
click at [854, 664] on input "**********" at bounding box center [784, 669] width 718 height 35
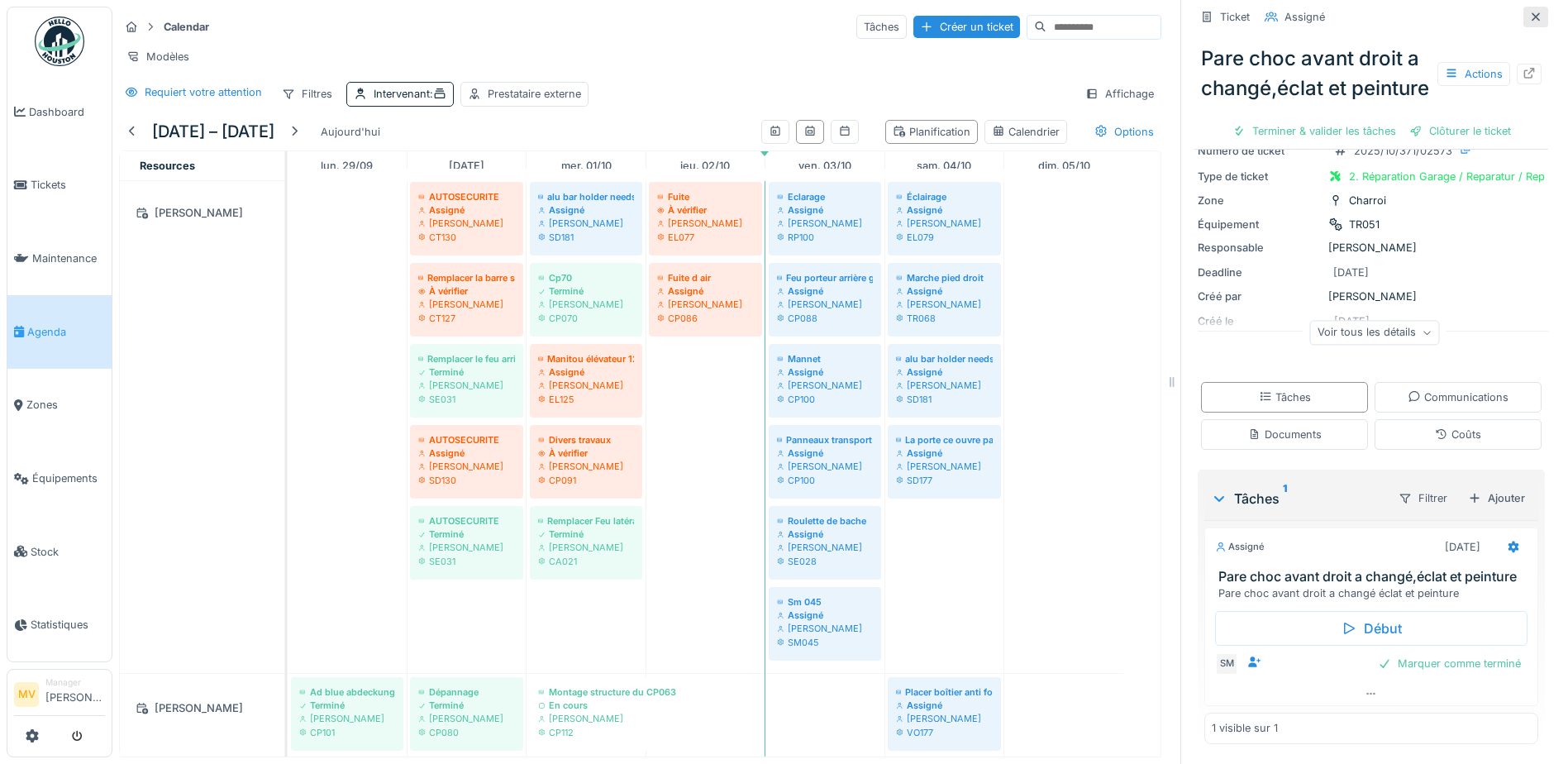
click at [1532, 14] on icon at bounding box center [1535, 16] width 8 height 8
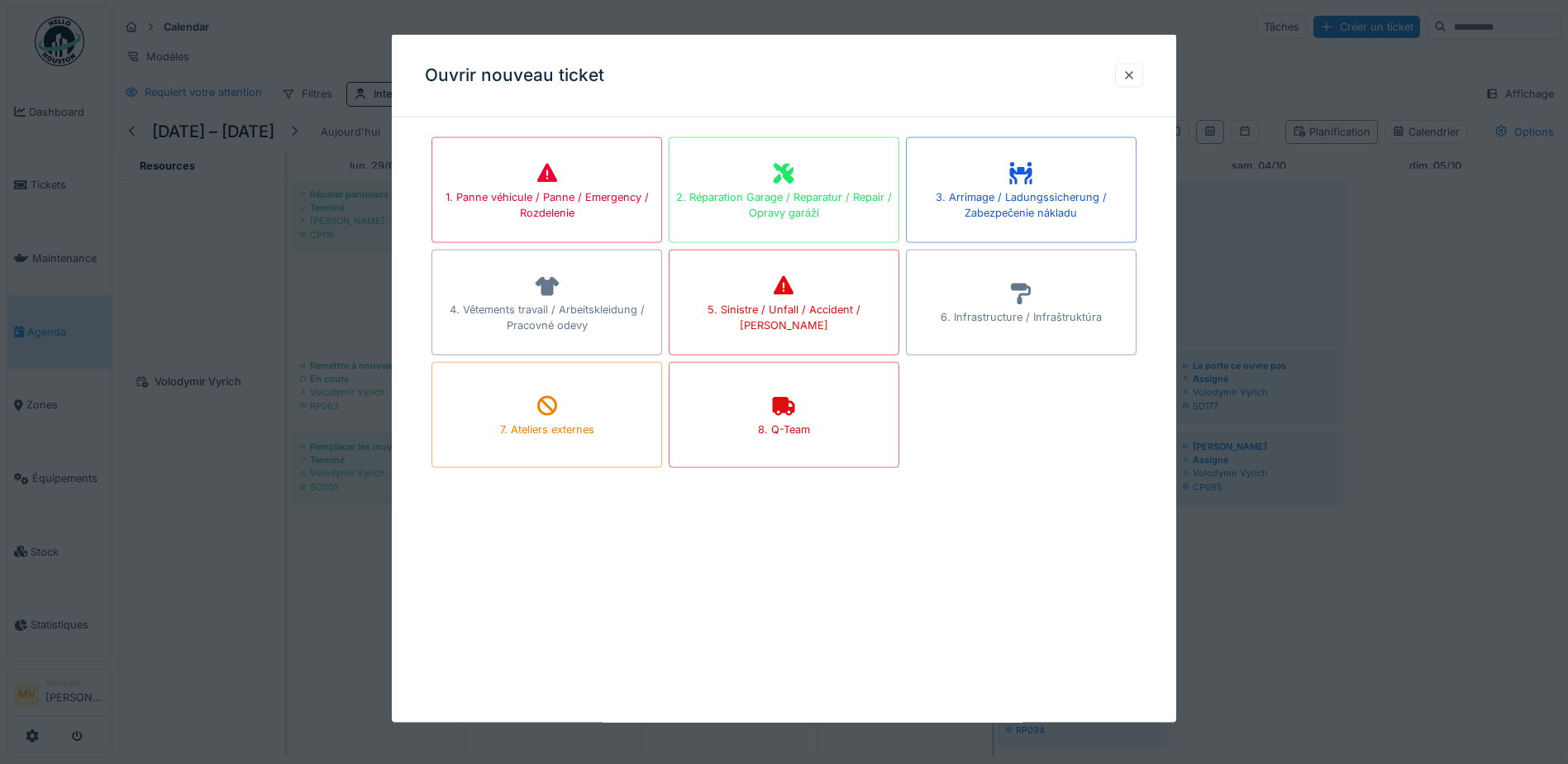
drag, startPoint x: 1133, startPoint y: 74, endPoint x: 1358, endPoint y: 380, distance: 379.8
click at [1133, 78] on div at bounding box center [1129, 75] width 13 height 16
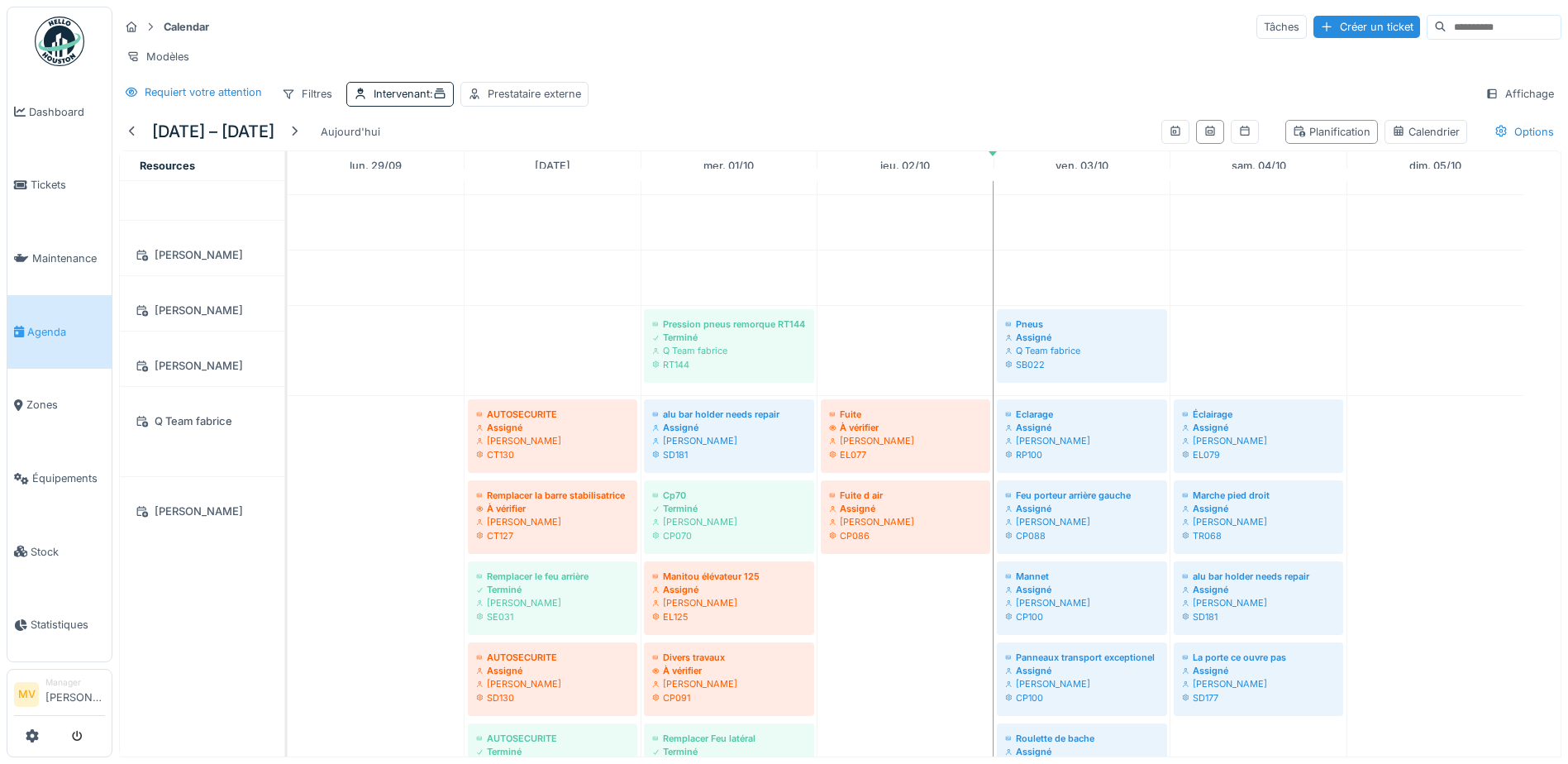
scroll to position [399, 0]
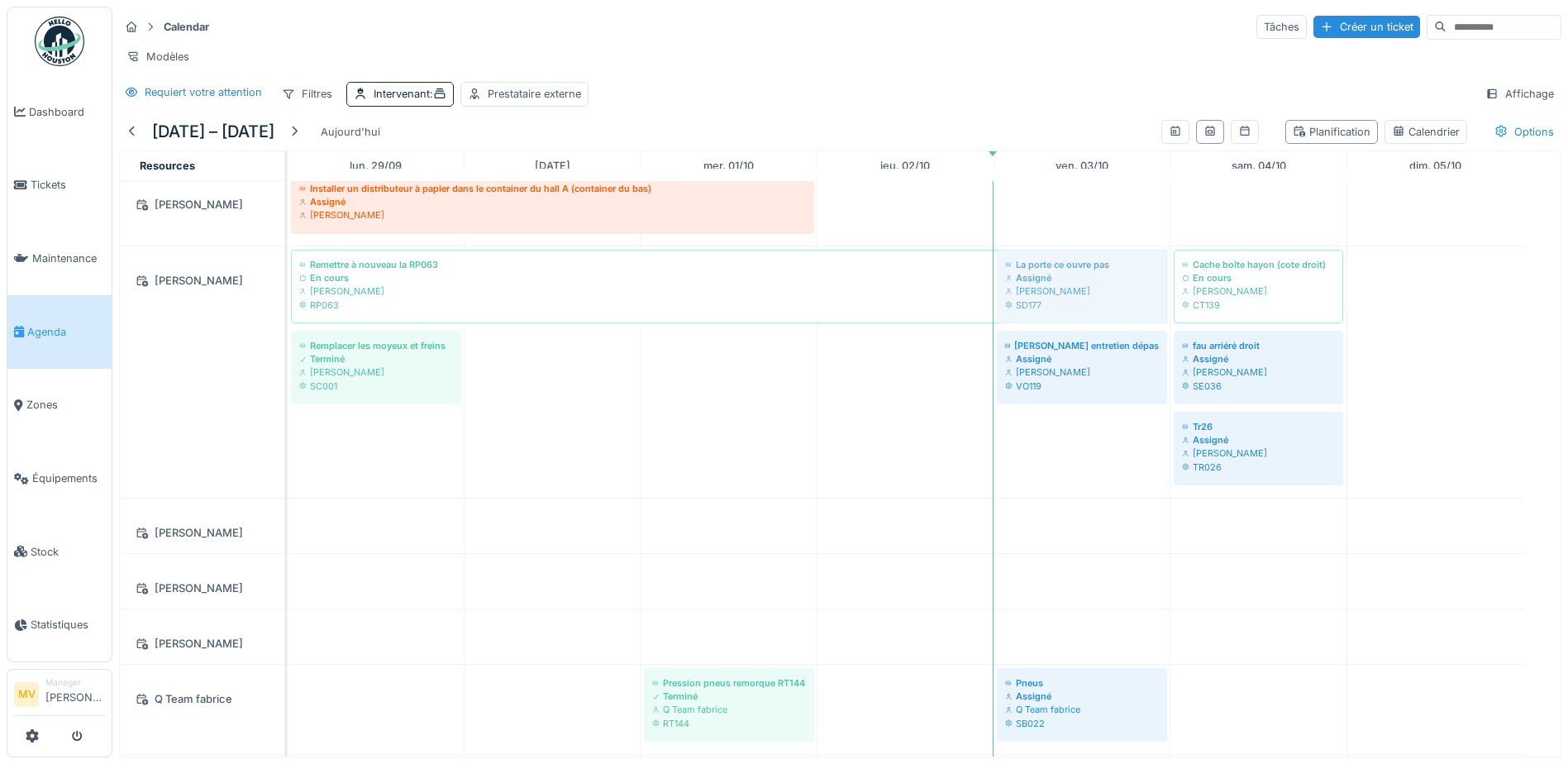
drag, startPoint x: 1243, startPoint y: 554, endPoint x: 1075, endPoint y: 514, distance: 172.7
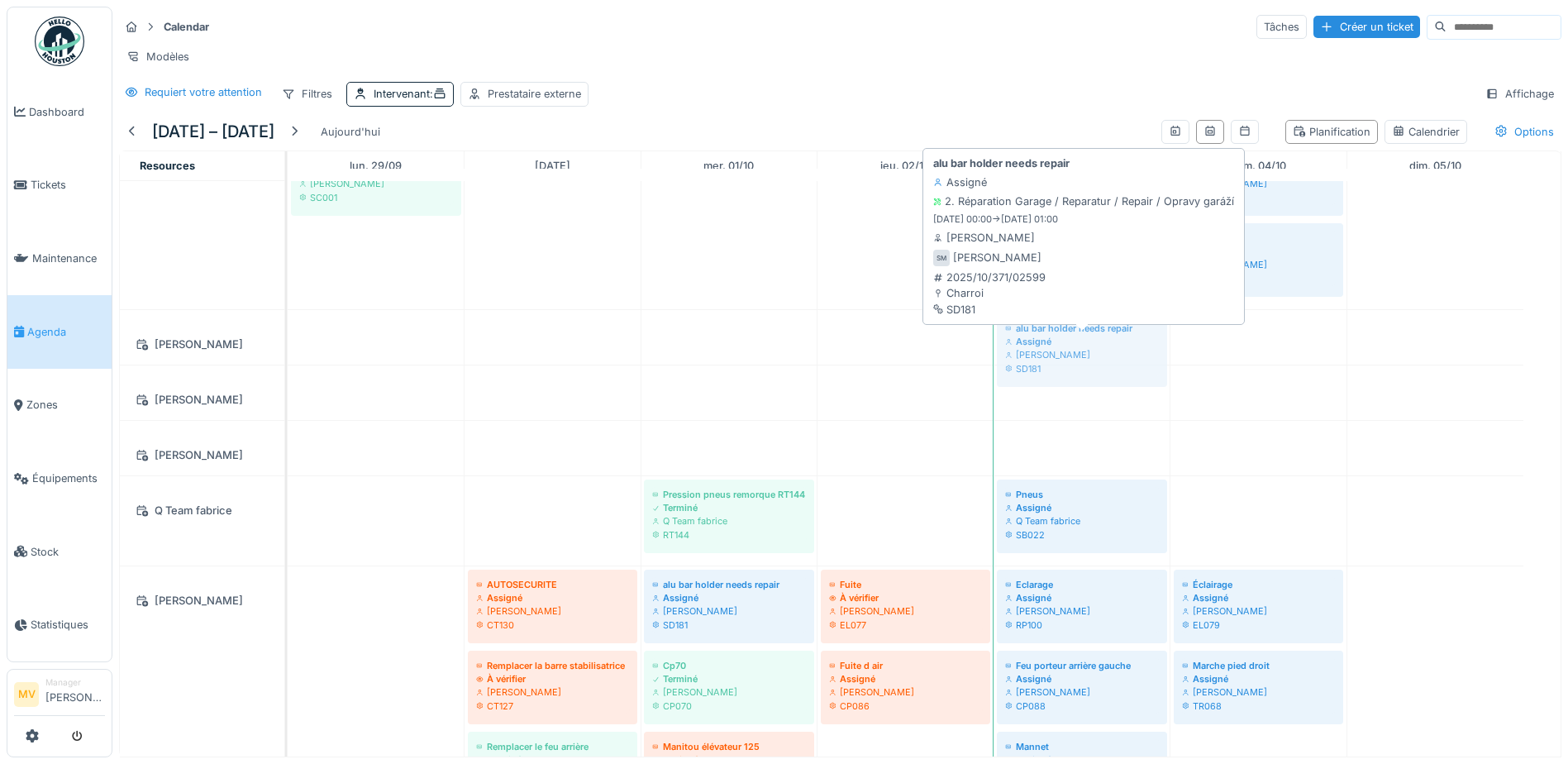
drag, startPoint x: 1223, startPoint y: 556, endPoint x: 1125, endPoint y: 356, distance: 222.7
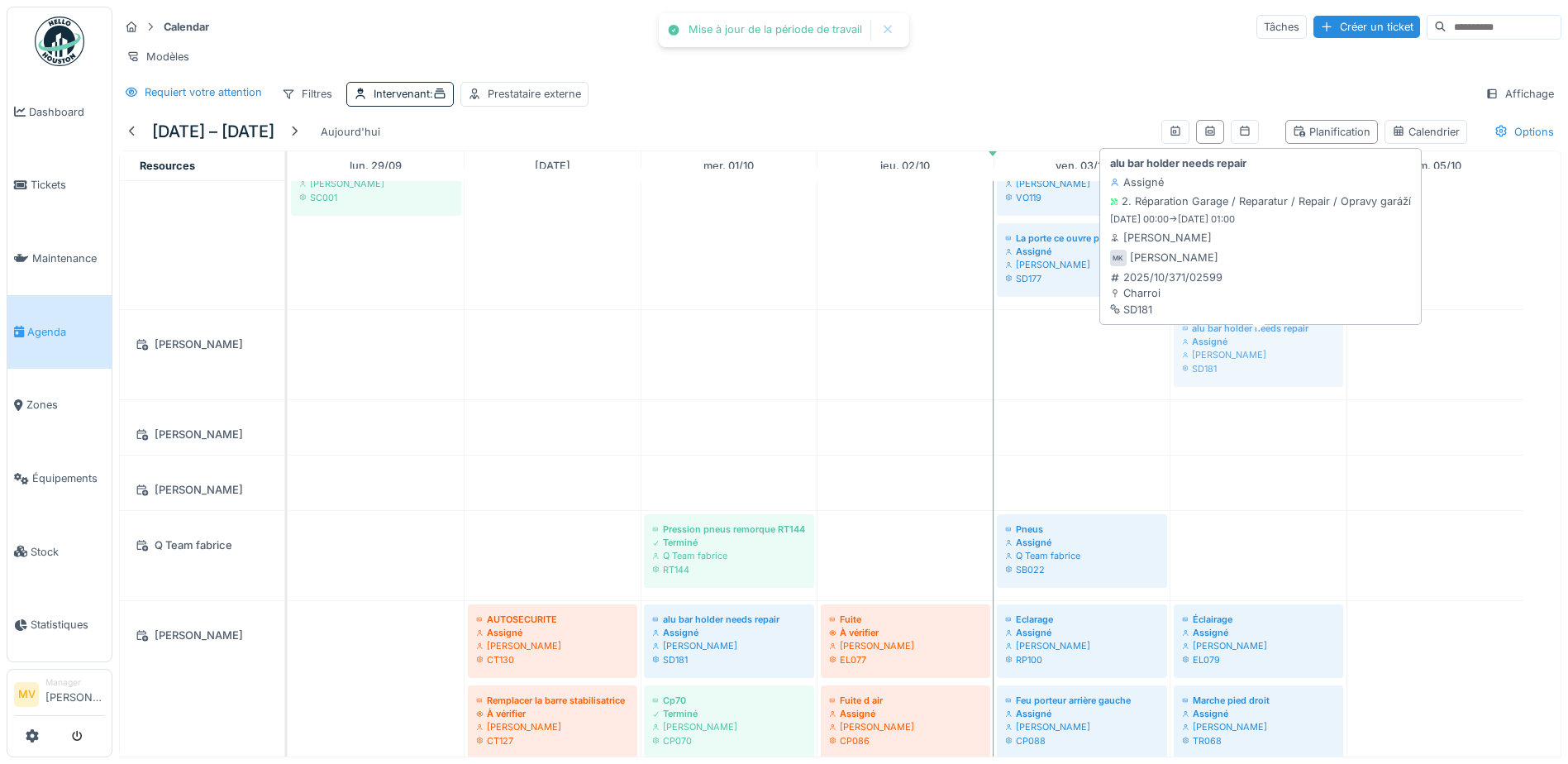
drag, startPoint x: 1056, startPoint y: 356, endPoint x: 1201, endPoint y: 366, distance: 145.3
click at [288, 366] on div "alu bar holder needs repair Assigné Miroslav Kotora SD181 alu bar holder needs …" at bounding box center [288, 354] width 0 height 89
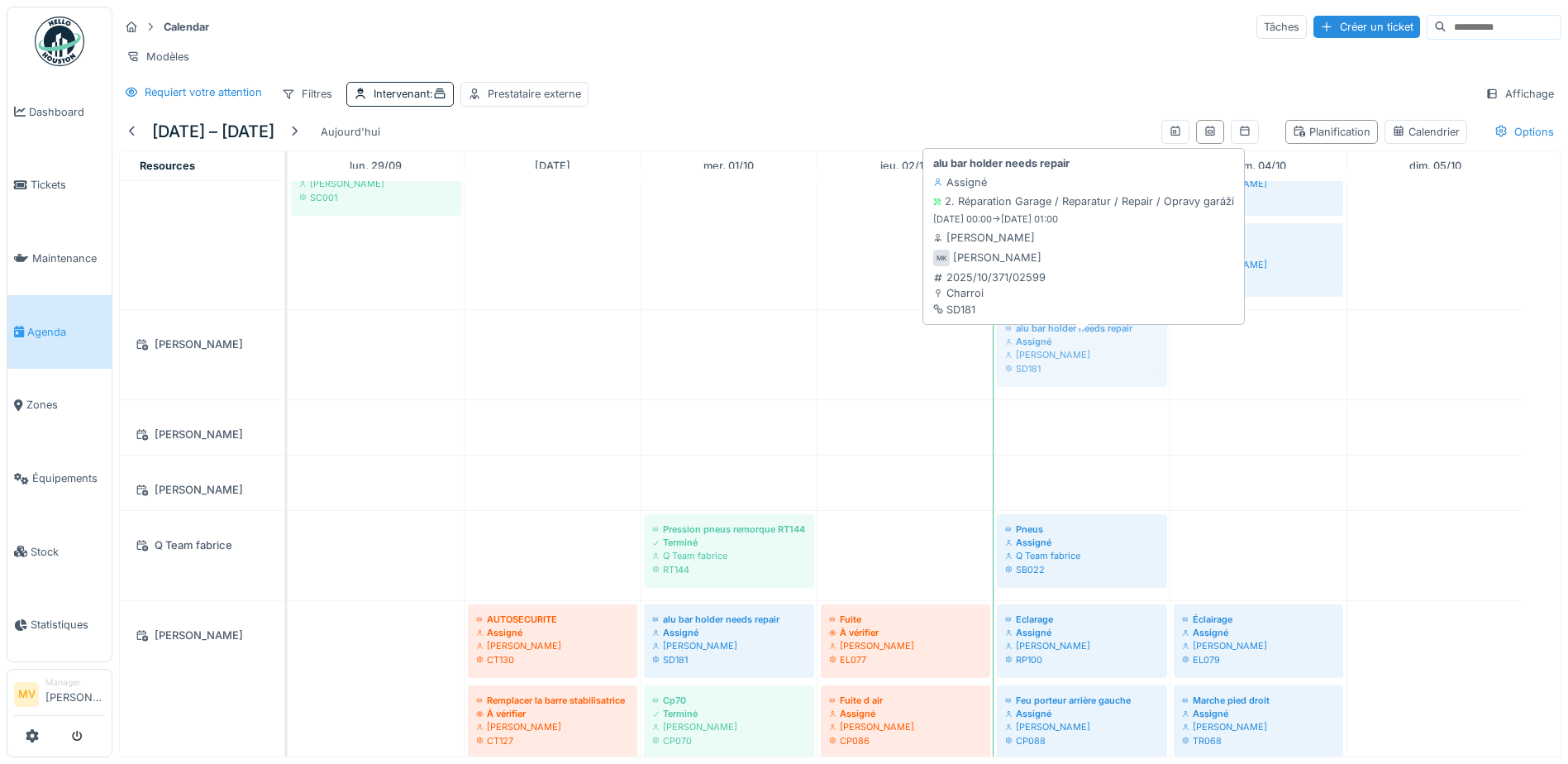
drag, startPoint x: 1274, startPoint y: 363, endPoint x: 1155, endPoint y: 367, distance: 119.1
click at [288, 369] on div "alu bar holder needs repair Assigné Miroslav Kotora SD181 alu bar holder needs …" at bounding box center [288, 354] width 0 height 89
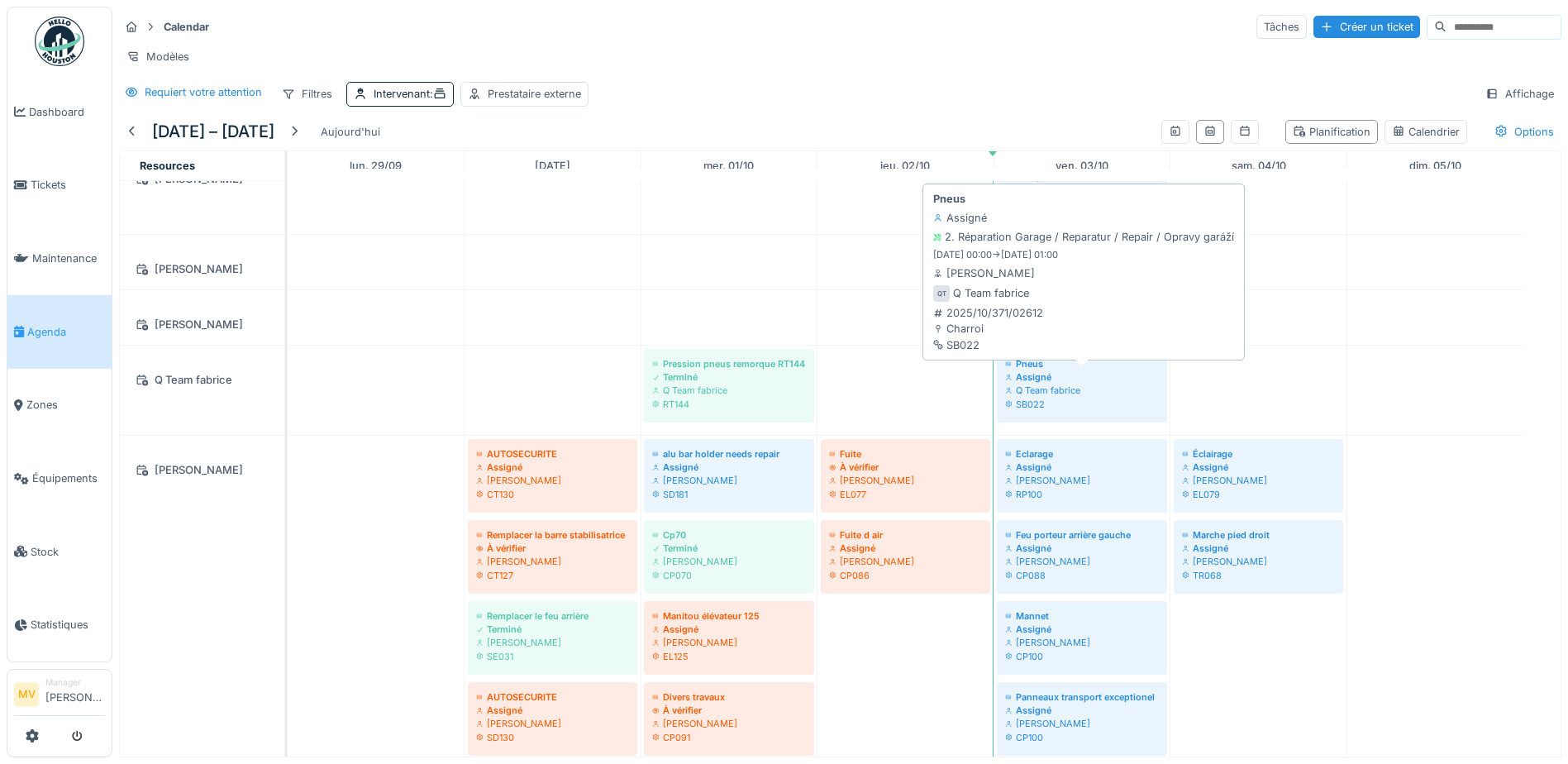
click at [1072, 397] on div "Q Team fabrice" at bounding box center [1082, 390] width 154 height 13
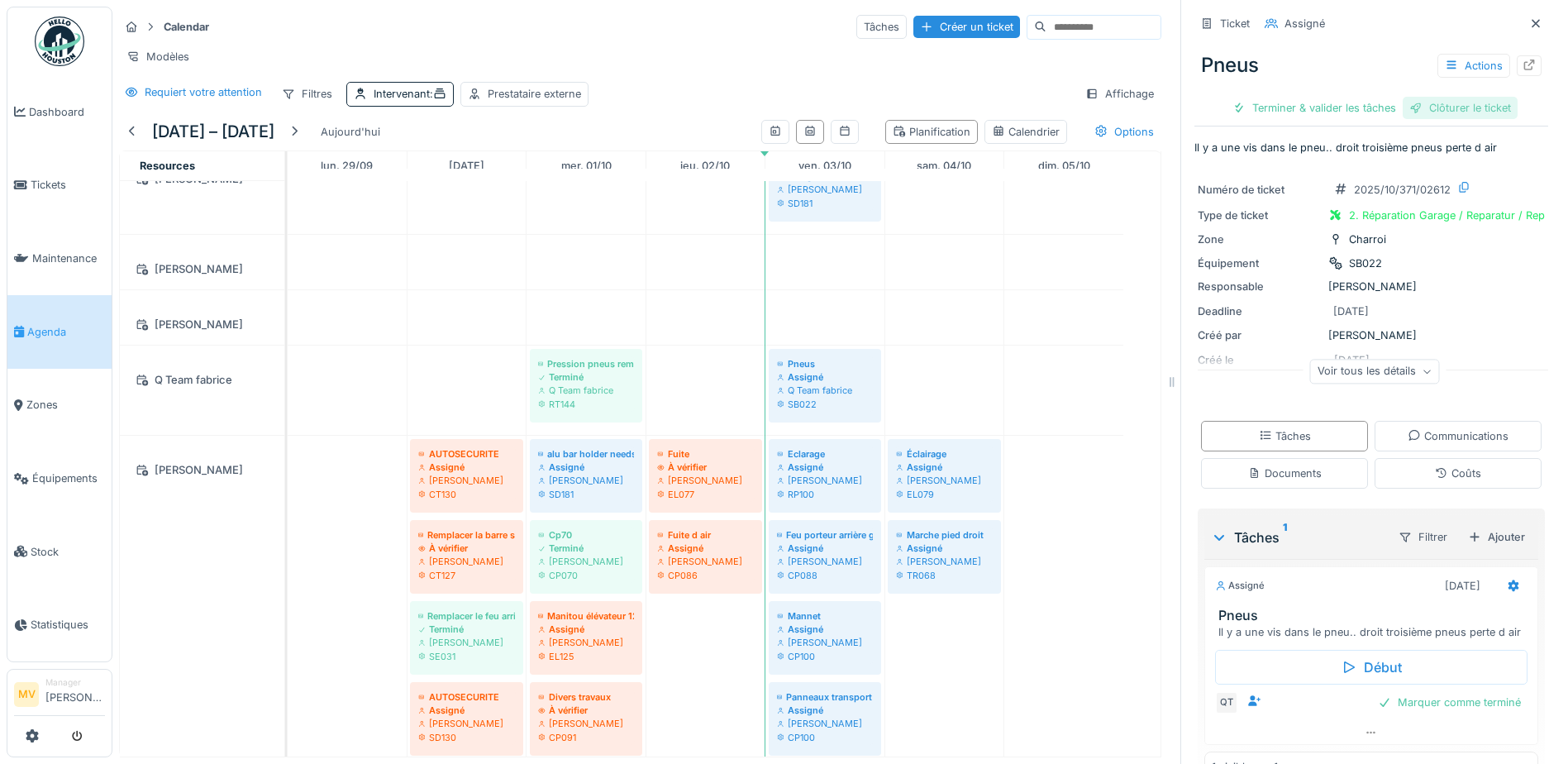
click at [1452, 106] on div "Clôturer le ticket" at bounding box center [1460, 107] width 115 height 22
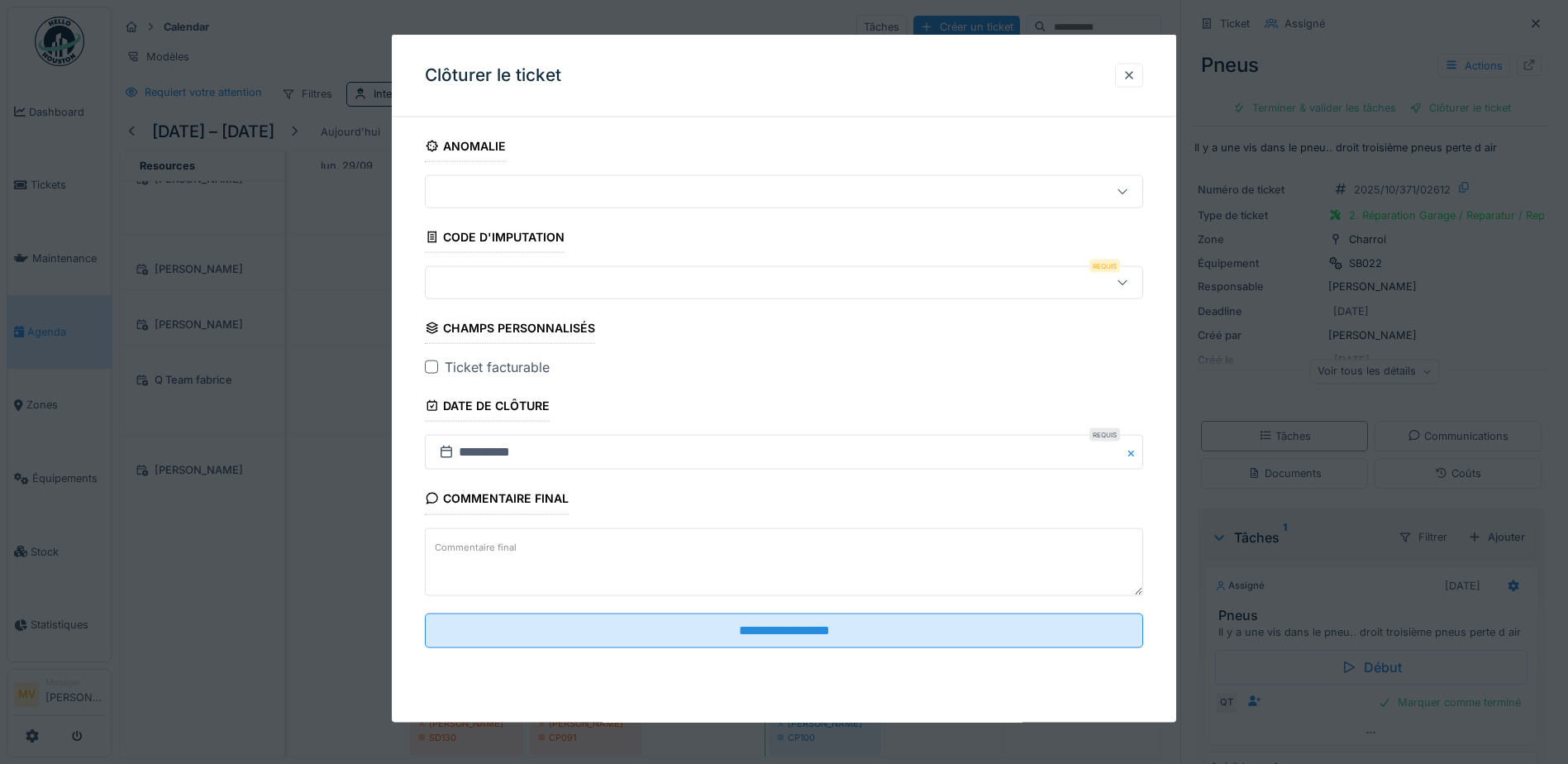
click at [663, 274] on div at bounding box center [741, 282] width 619 height 19
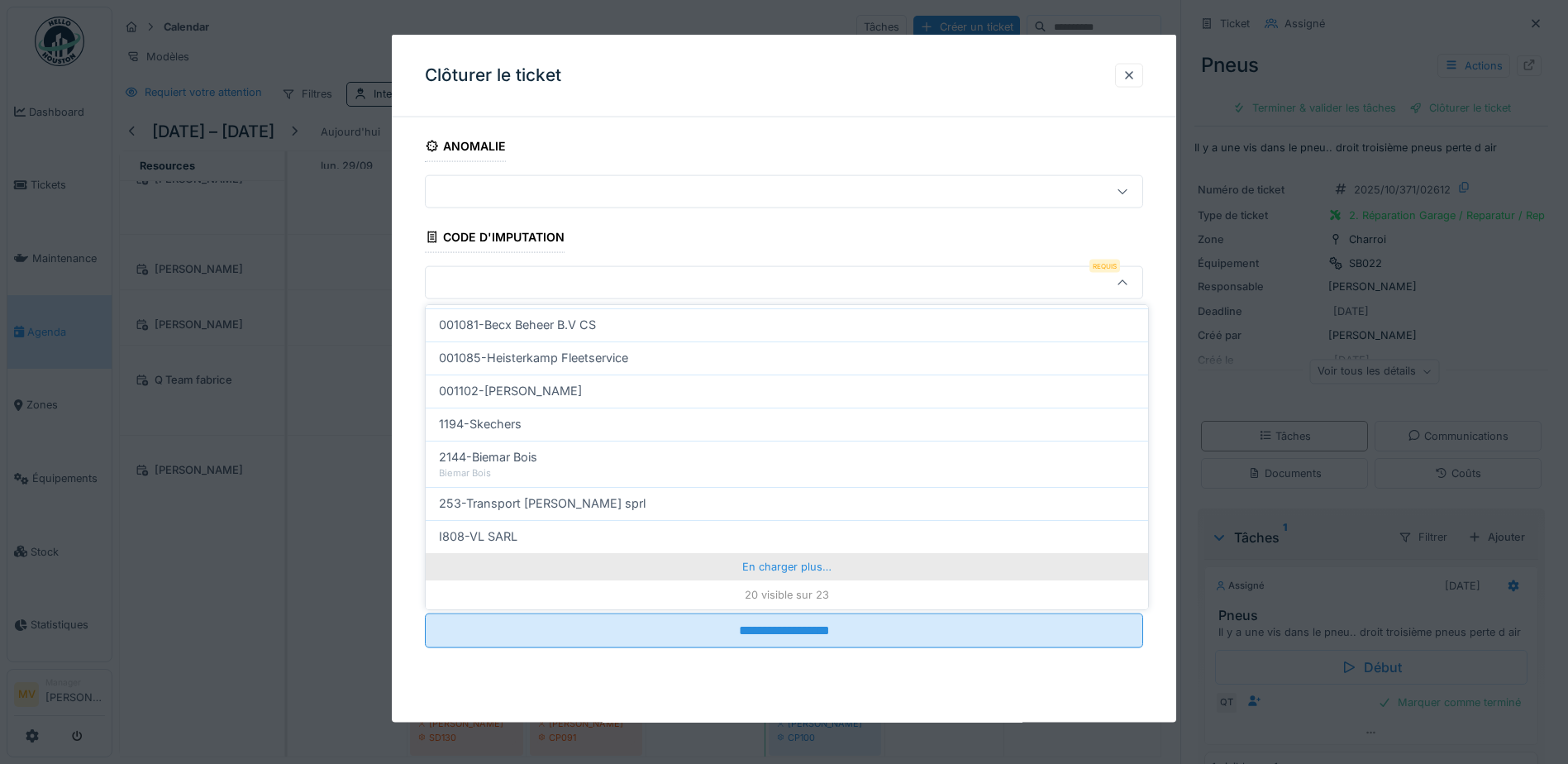
click at [772, 566] on div "En charger plus…" at bounding box center [787, 567] width 722 height 27
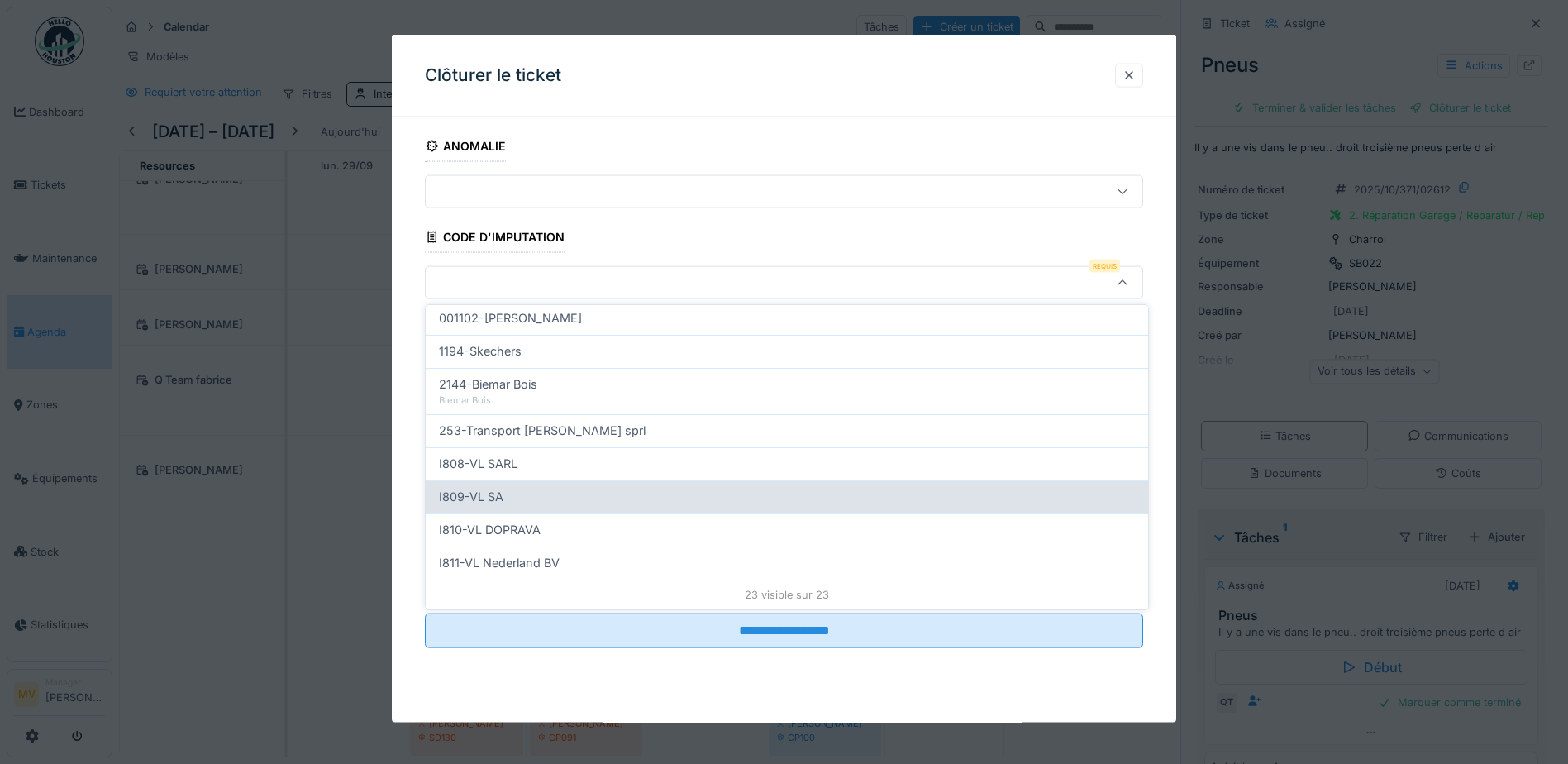
click at [724, 497] on div "I809-VL SA" at bounding box center [787, 497] width 696 height 19
type input "***"
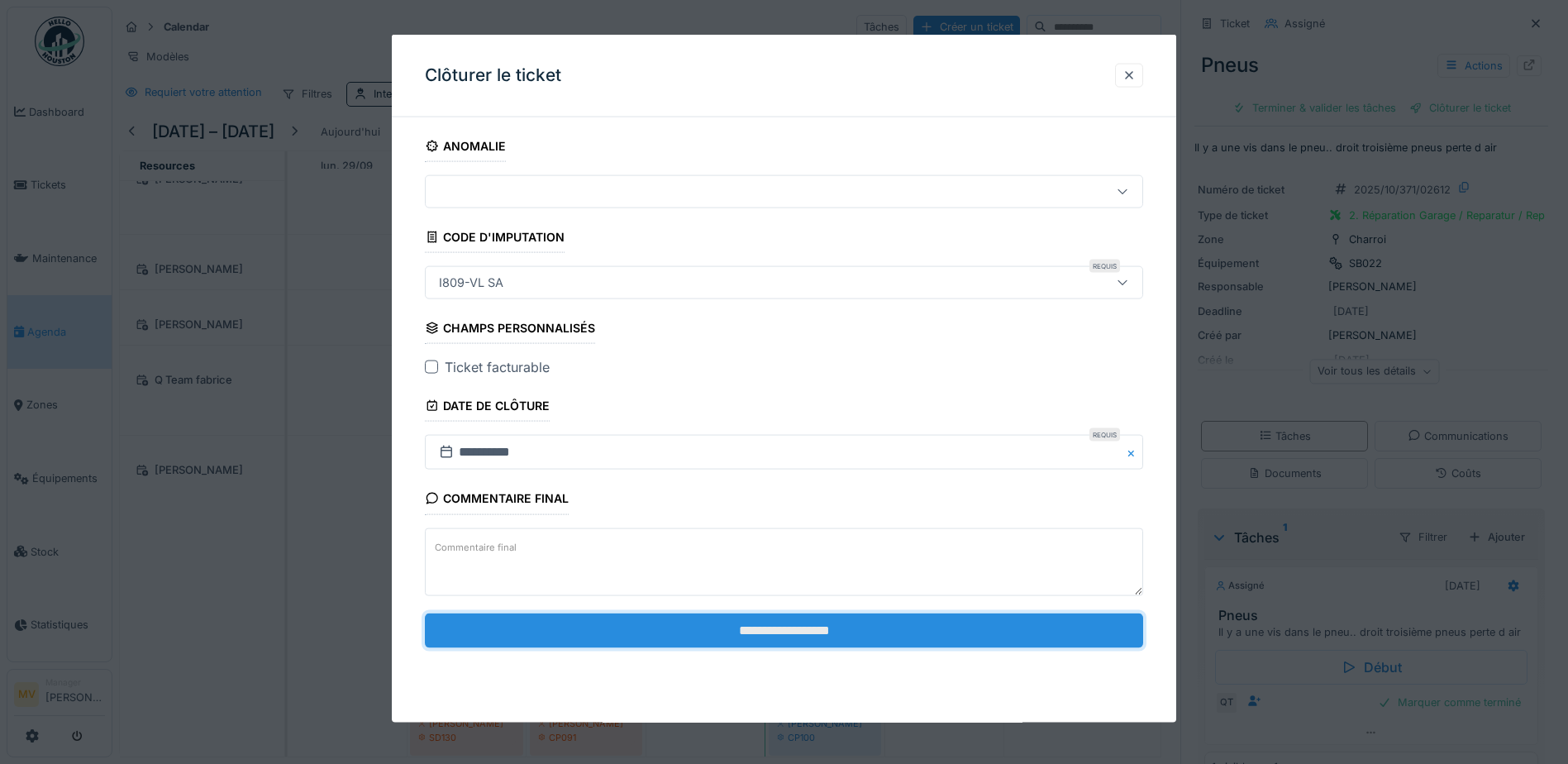
click at [829, 634] on input "**********" at bounding box center [784, 629] width 718 height 35
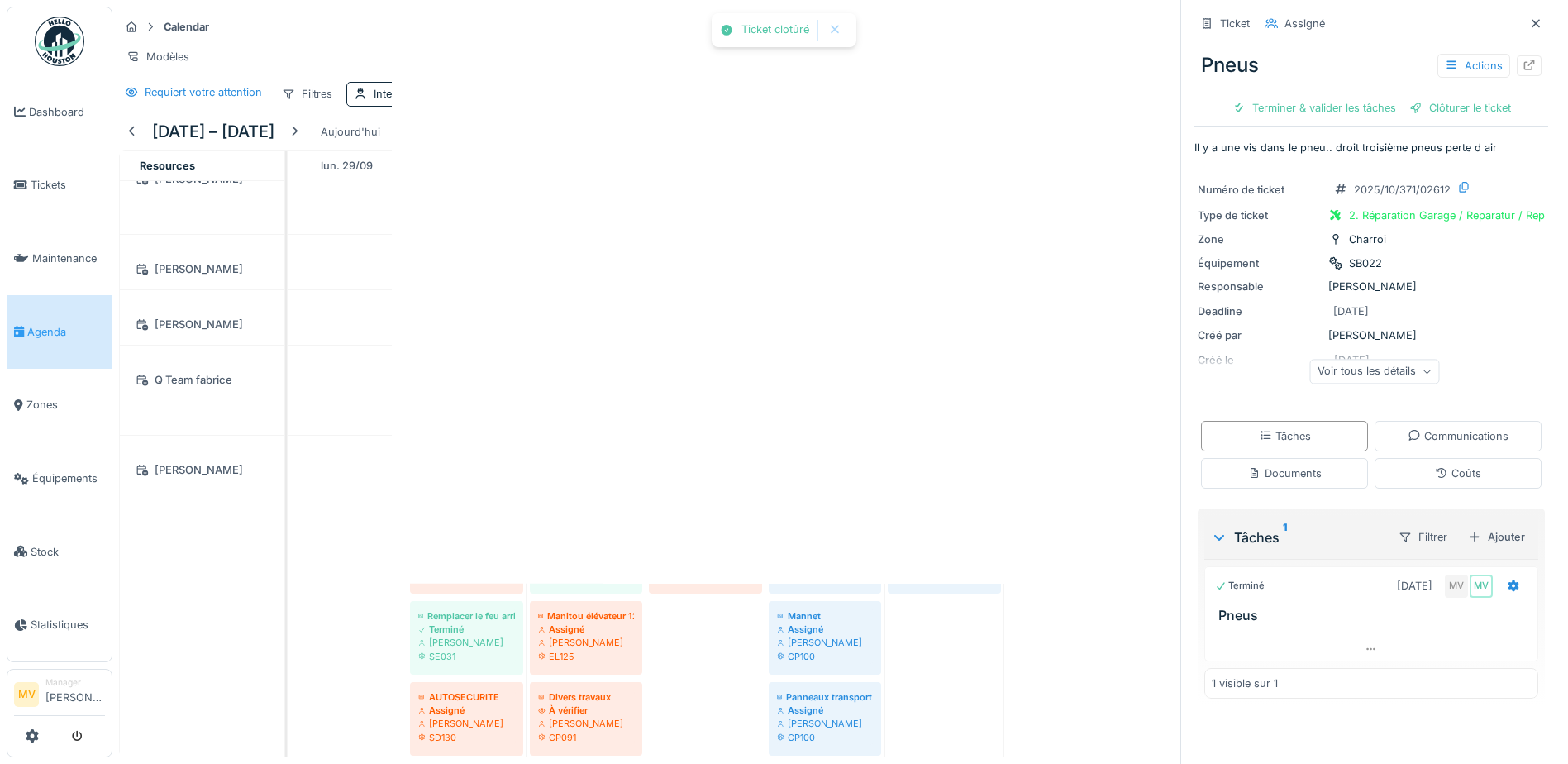
click at [831, 623] on div "Ticket clotûré Annuler Calendar Tâches Créer un ticket Modèles Requiert votre a…" at bounding box center [840, 382] width 1456 height 764
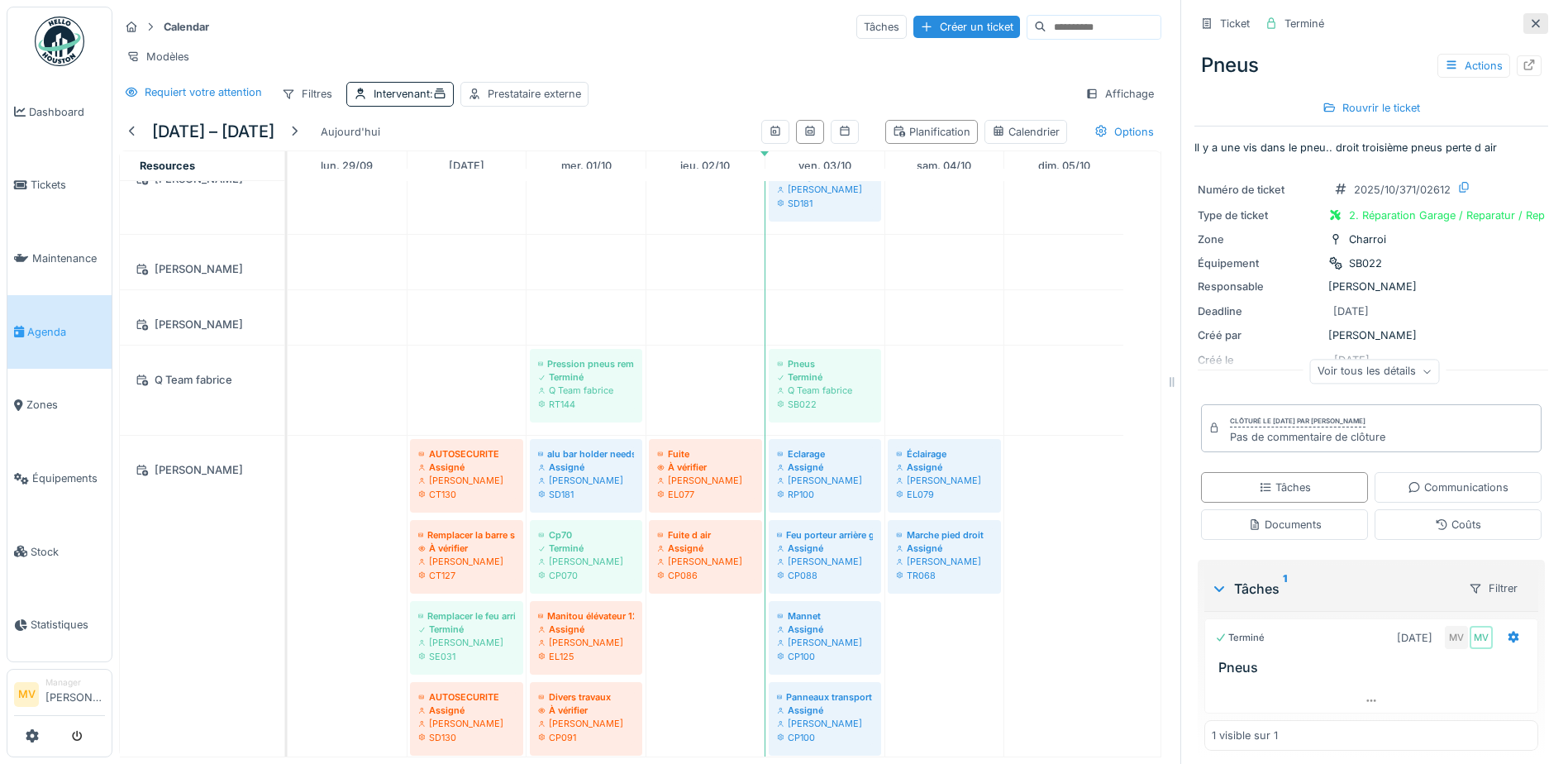
click at [1529, 26] on icon at bounding box center [1535, 24] width 13 height 11
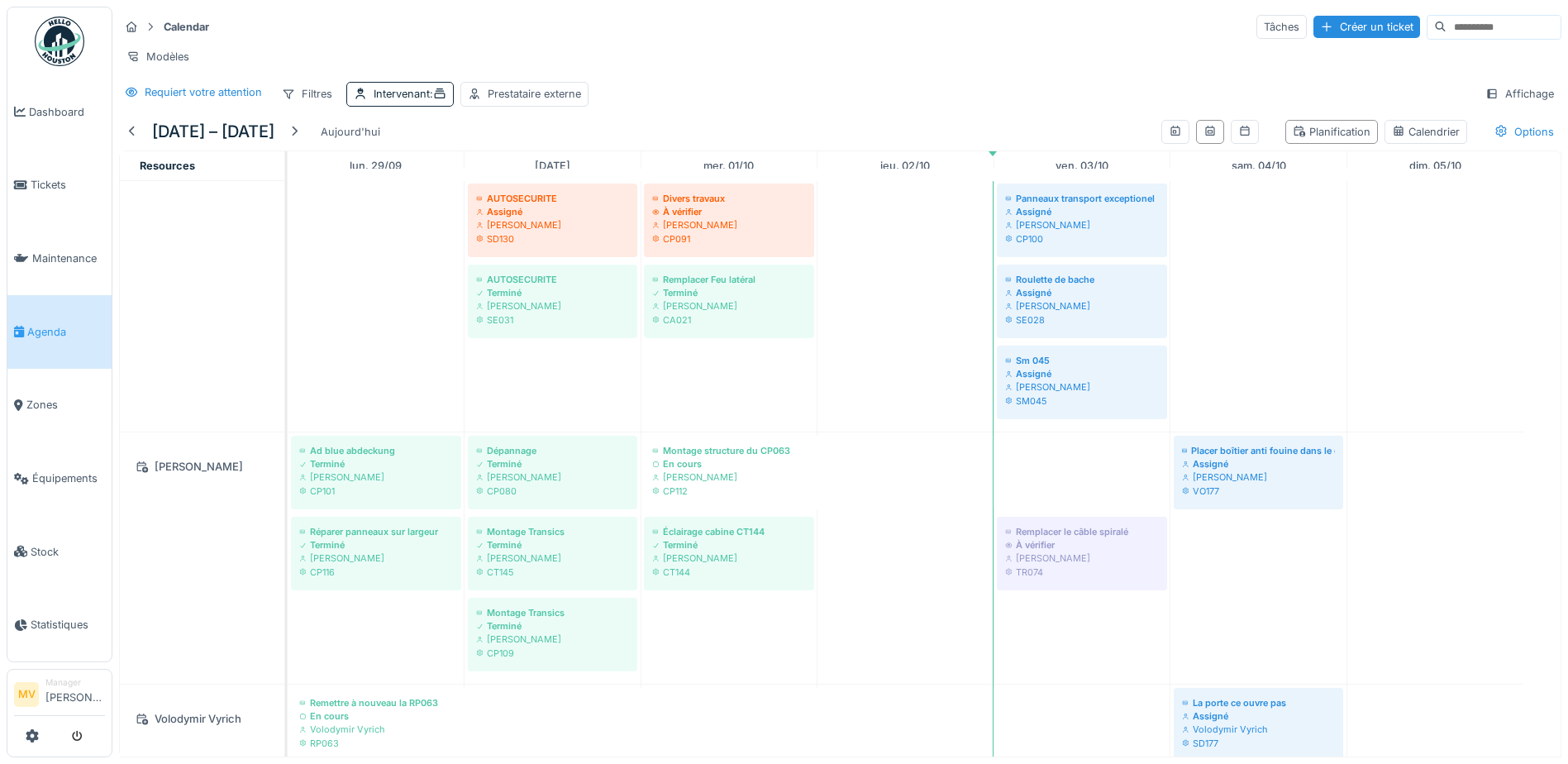
scroll to position [1031, 0]
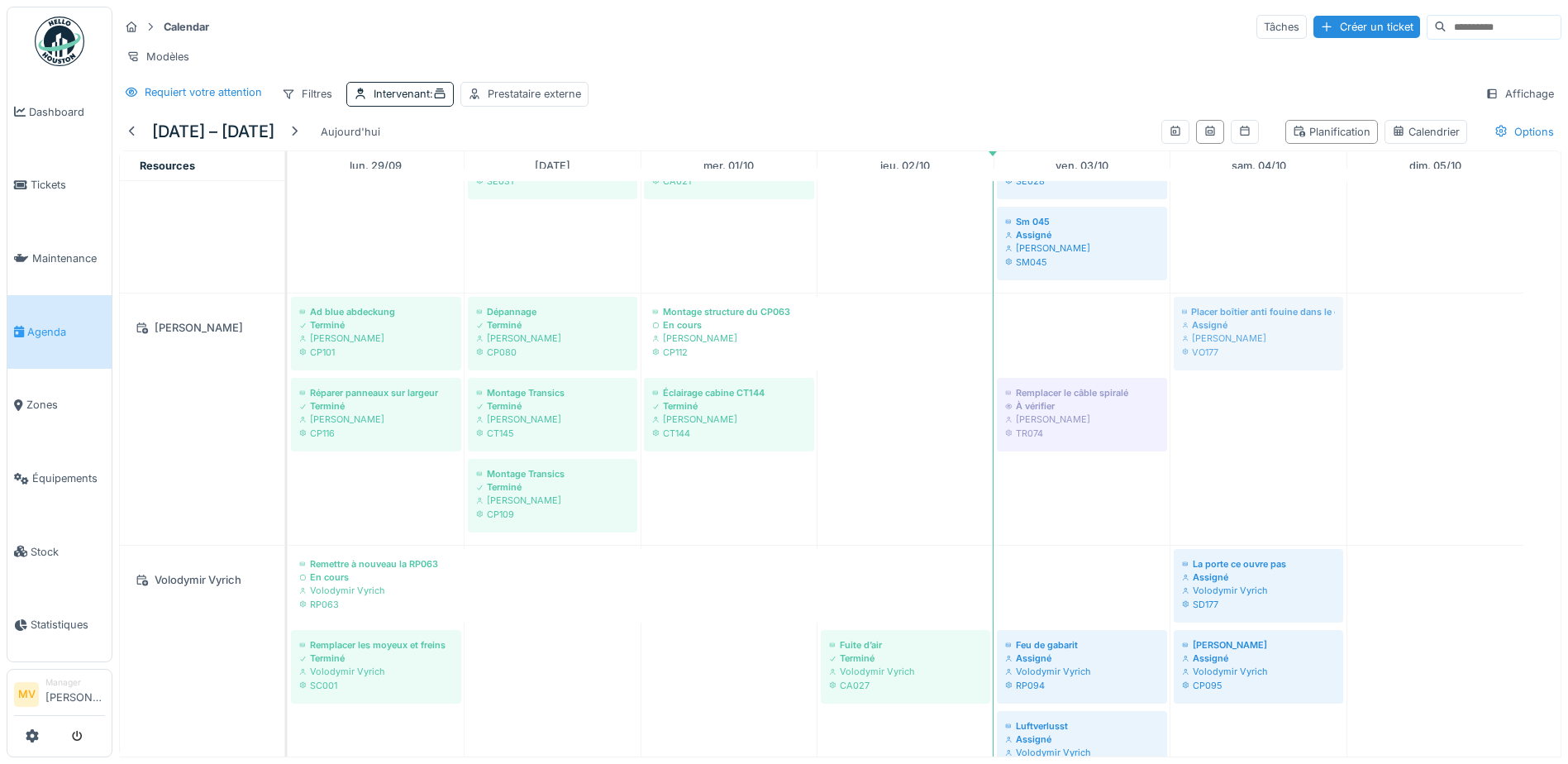
drag, startPoint x: 1217, startPoint y: 341, endPoint x: 1260, endPoint y: 453, distance: 120.0
click at [1260, 453] on div "Installer un distributeur à papier dans le container du hall A (container du ba…" at bounding box center [924, 415] width 1273 height 2532
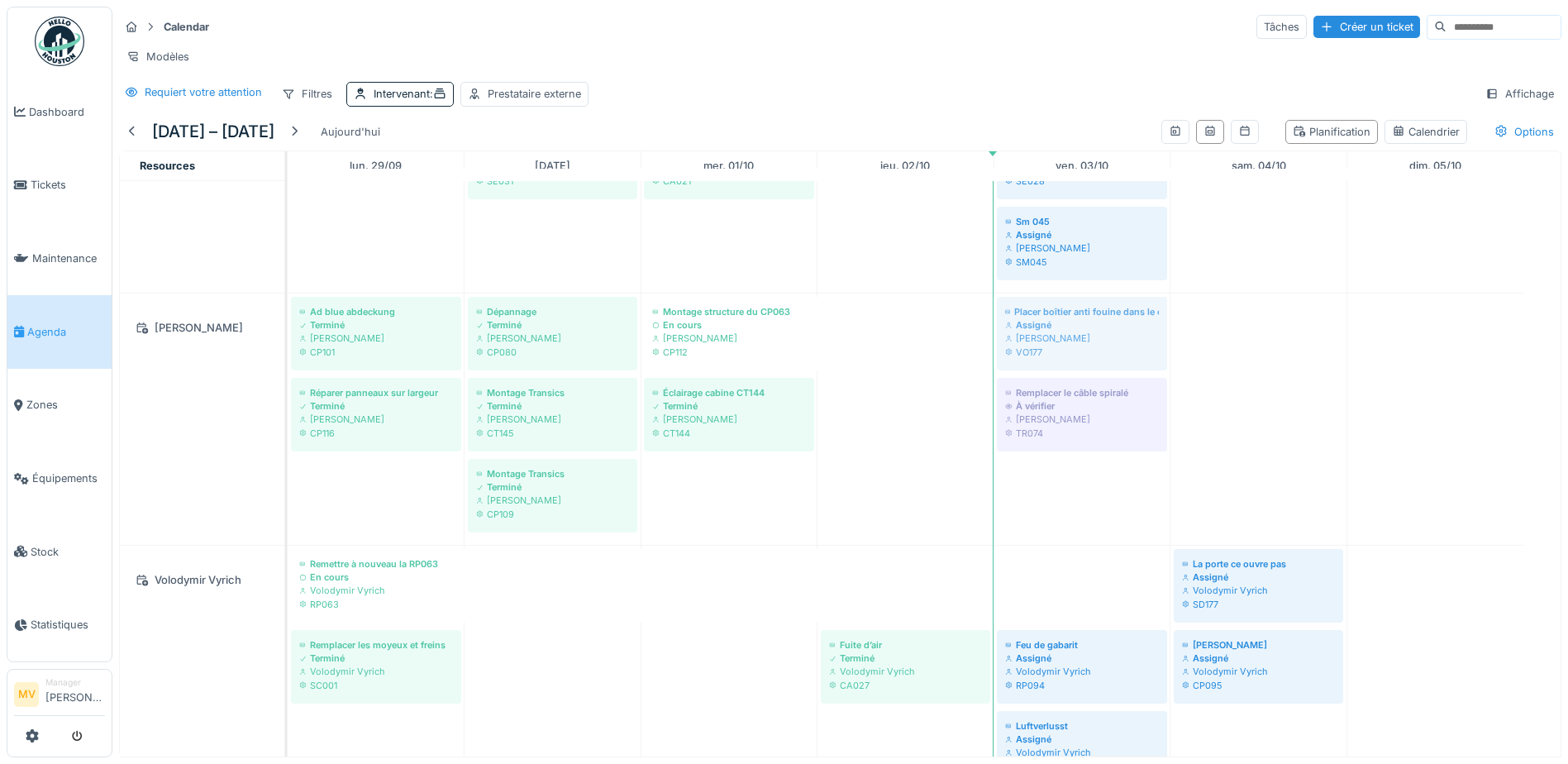
drag, startPoint x: 1251, startPoint y: 345, endPoint x: 1110, endPoint y: 466, distance: 185.8
click at [288, 466] on div "Ad blue abdeckung Terminé Vladimir Nahalka CP101 Dépannage Terminé Vladimir Nah…" at bounding box center [288, 419] width 0 height 251
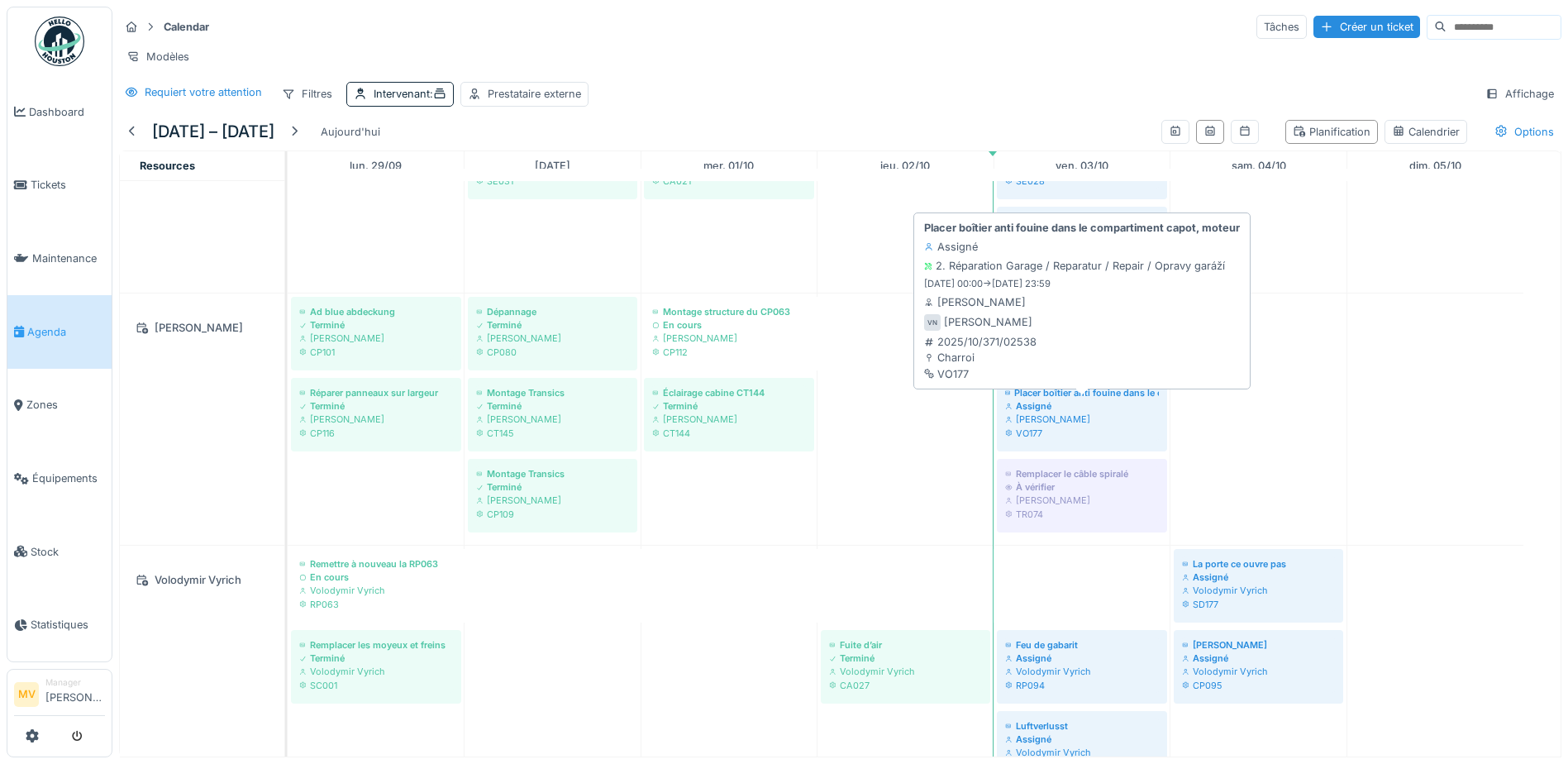
click at [1072, 413] on div "Assigné" at bounding box center [1082, 405] width 154 height 13
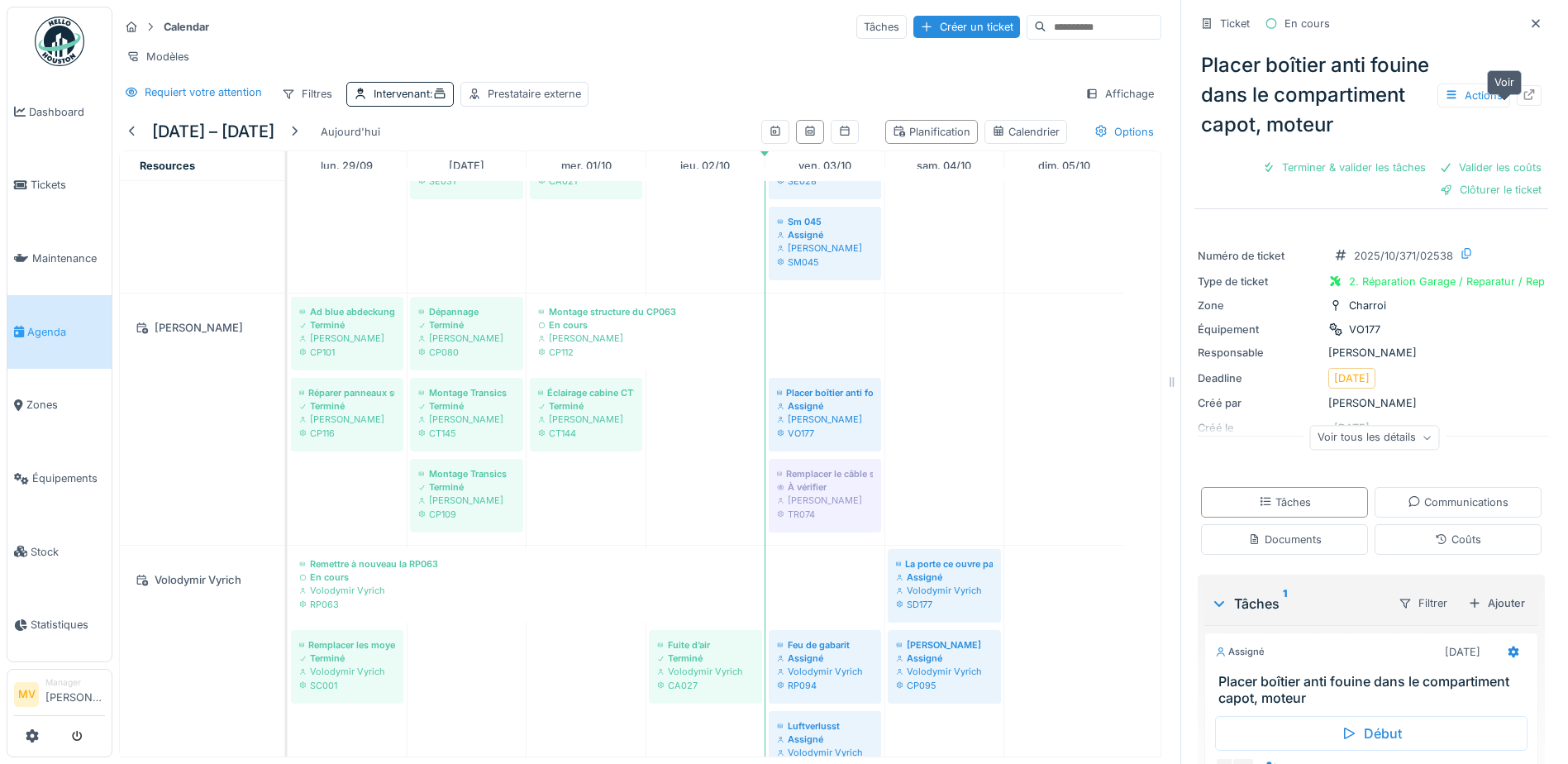
click at [1523, 103] on div at bounding box center [1529, 96] width 13 height 16
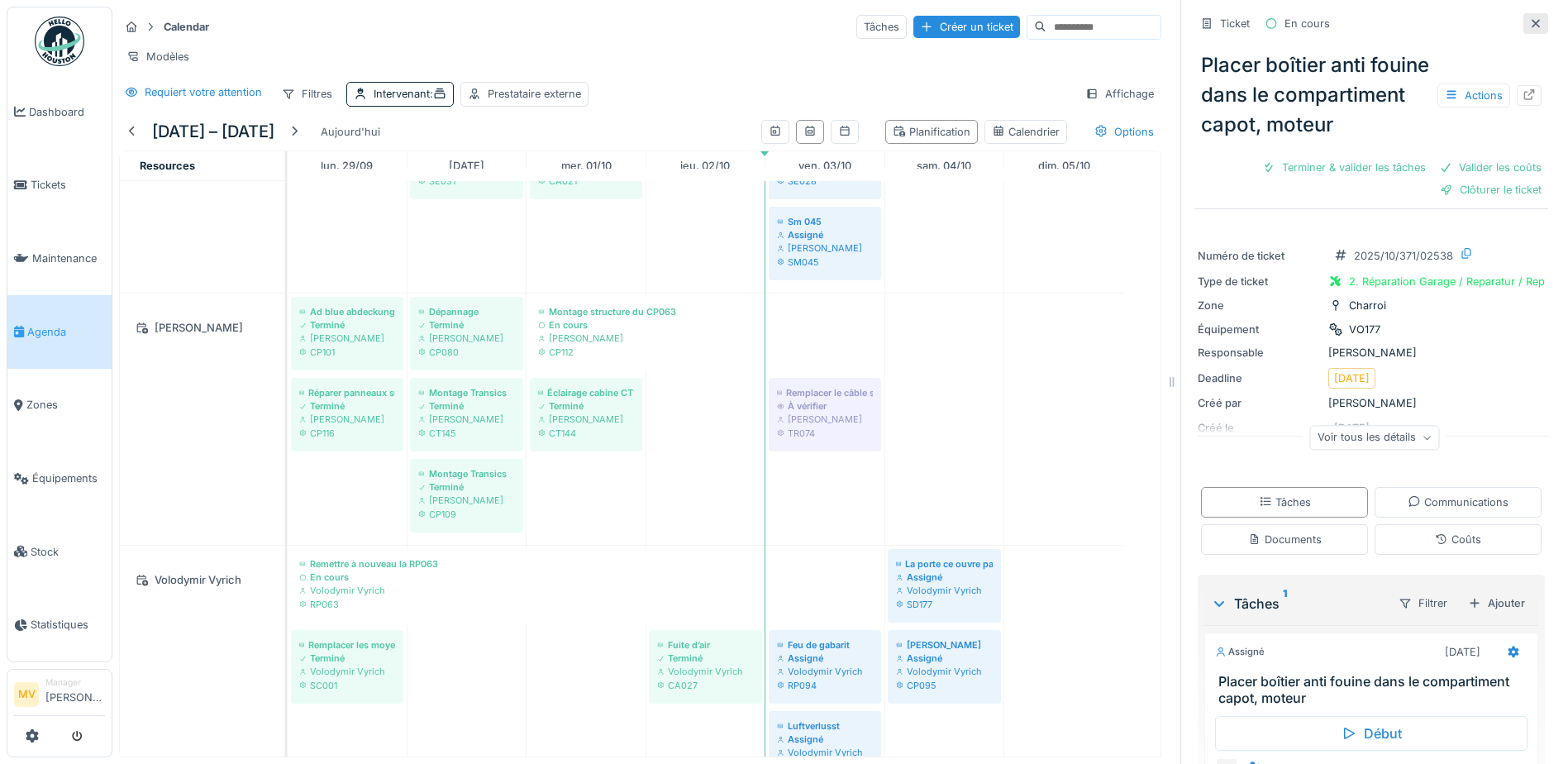
click at [1532, 24] on icon at bounding box center [1535, 22] width 8 height 8
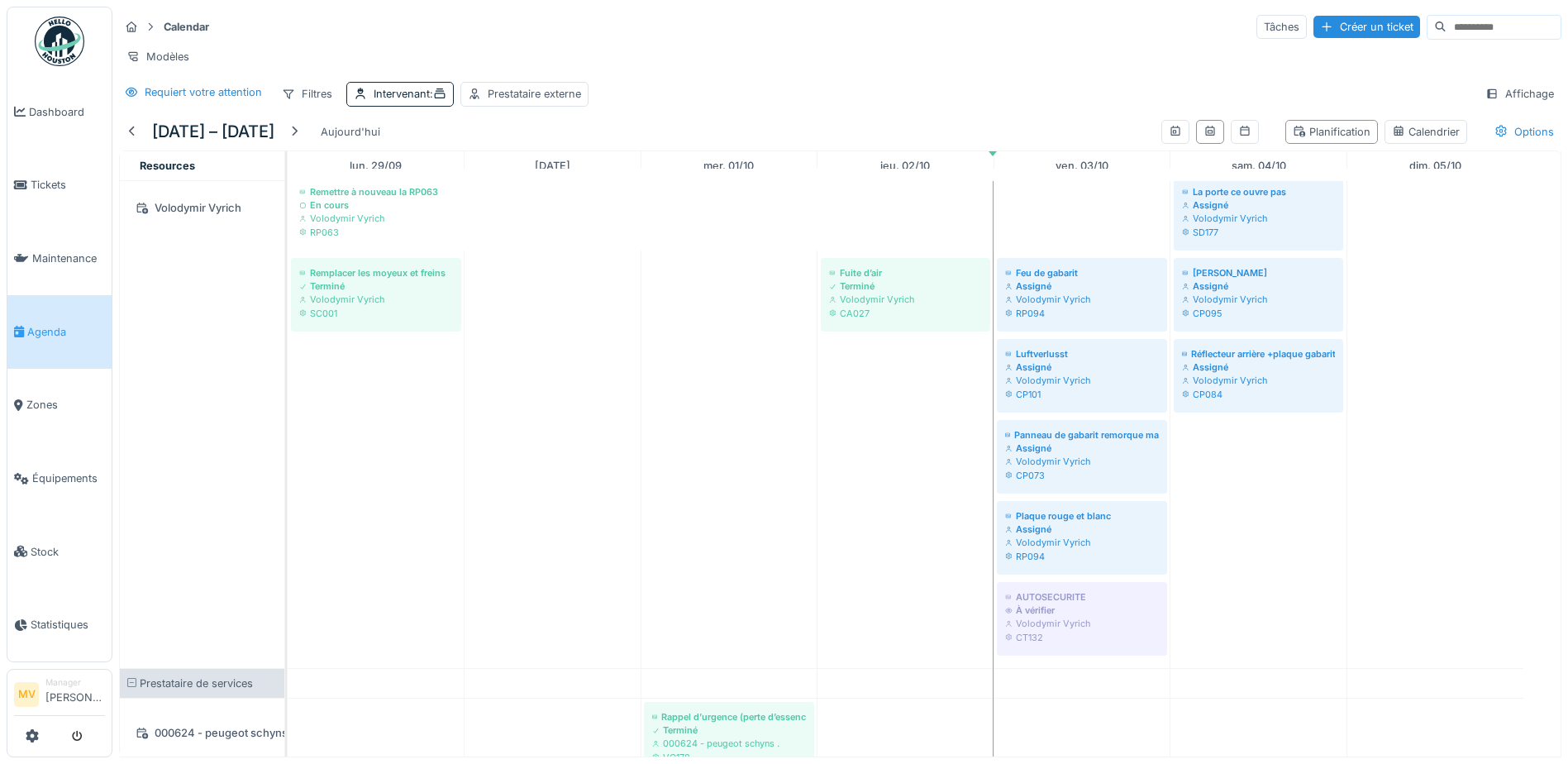
scroll to position [1401, 0]
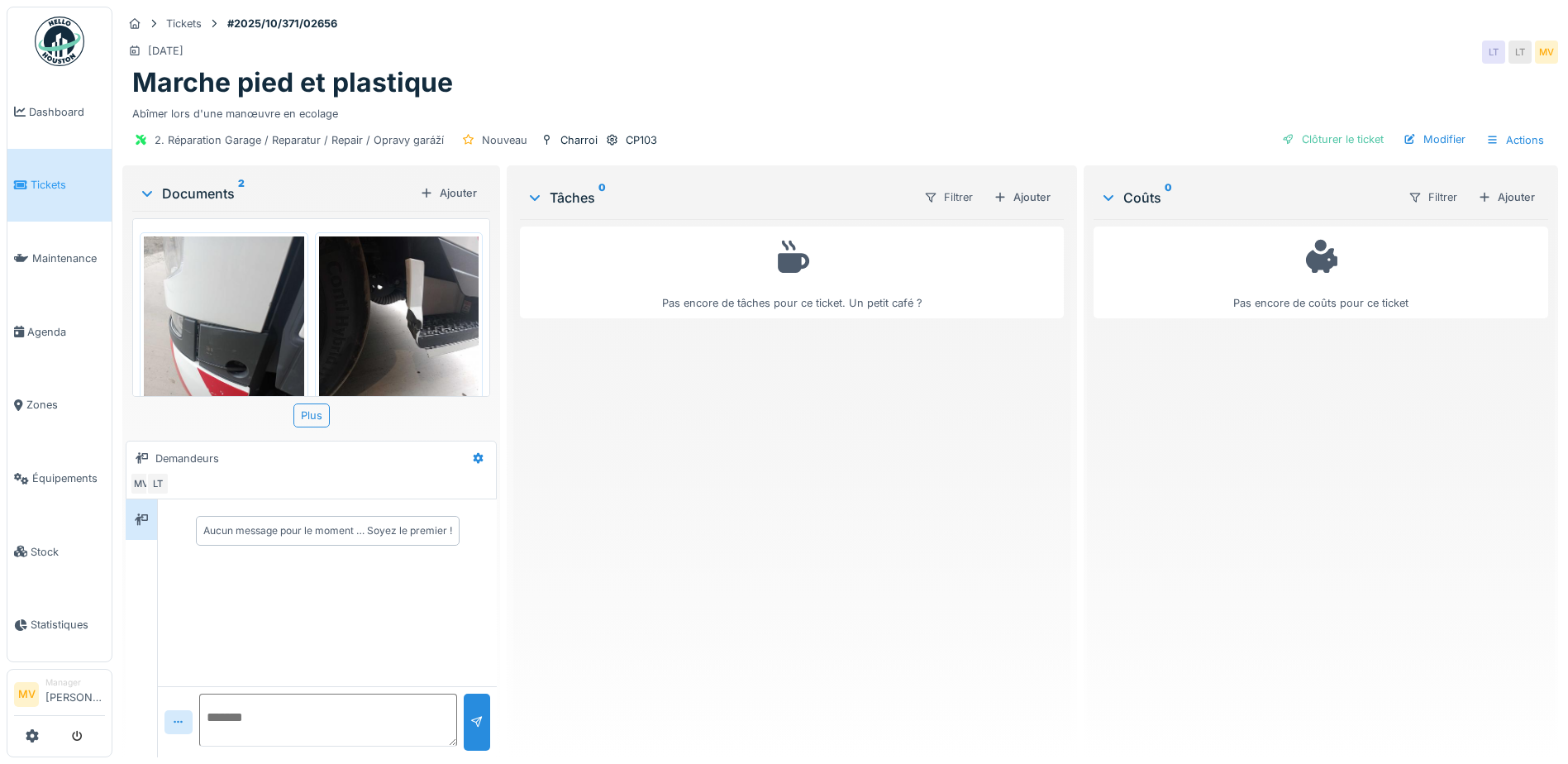
click at [1043, 190] on div "Ajouter" at bounding box center [1022, 197] width 70 height 22
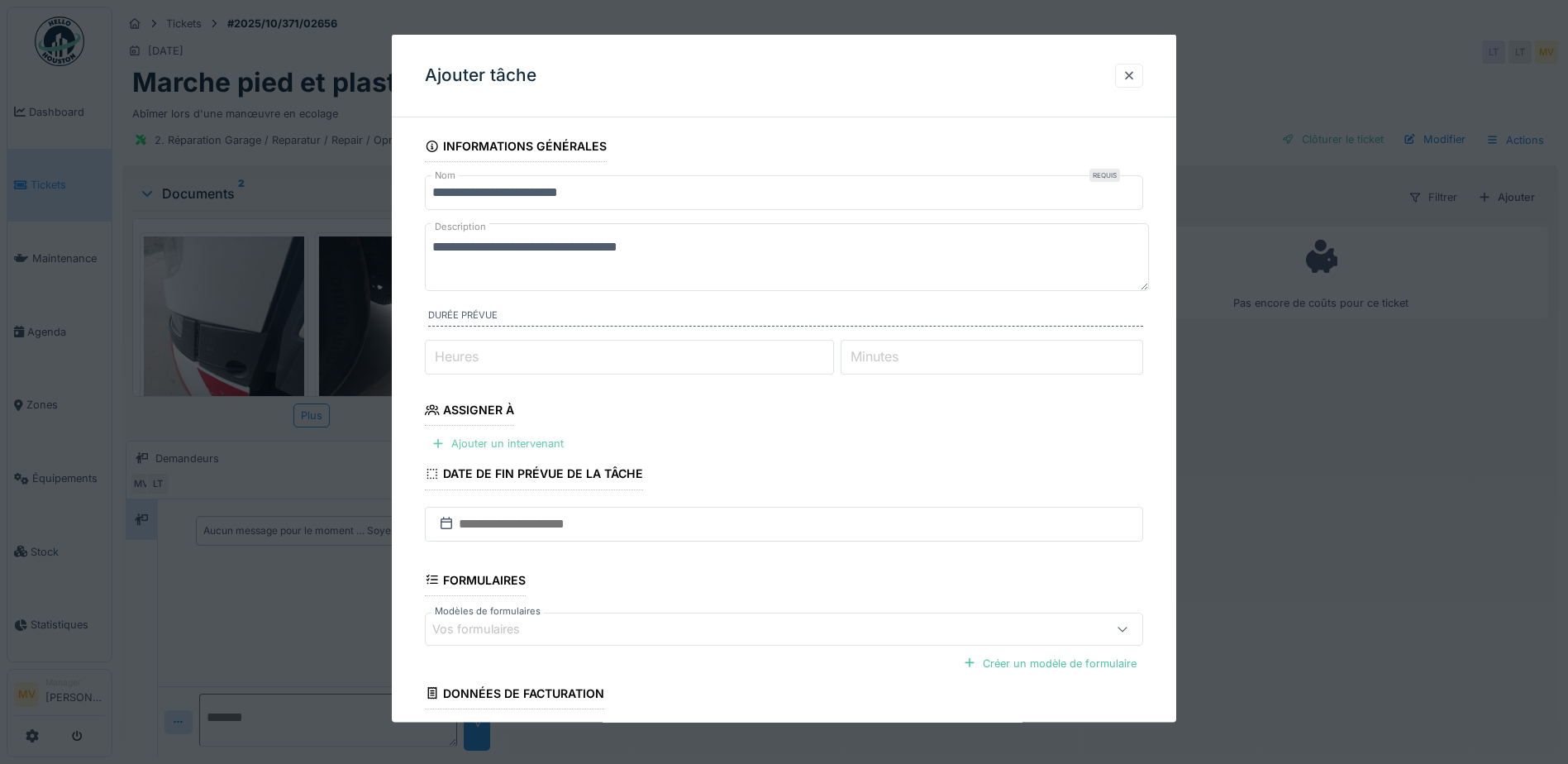
click at [493, 437] on div "Ajouter un intervenant" at bounding box center [498, 443] width 145 height 22
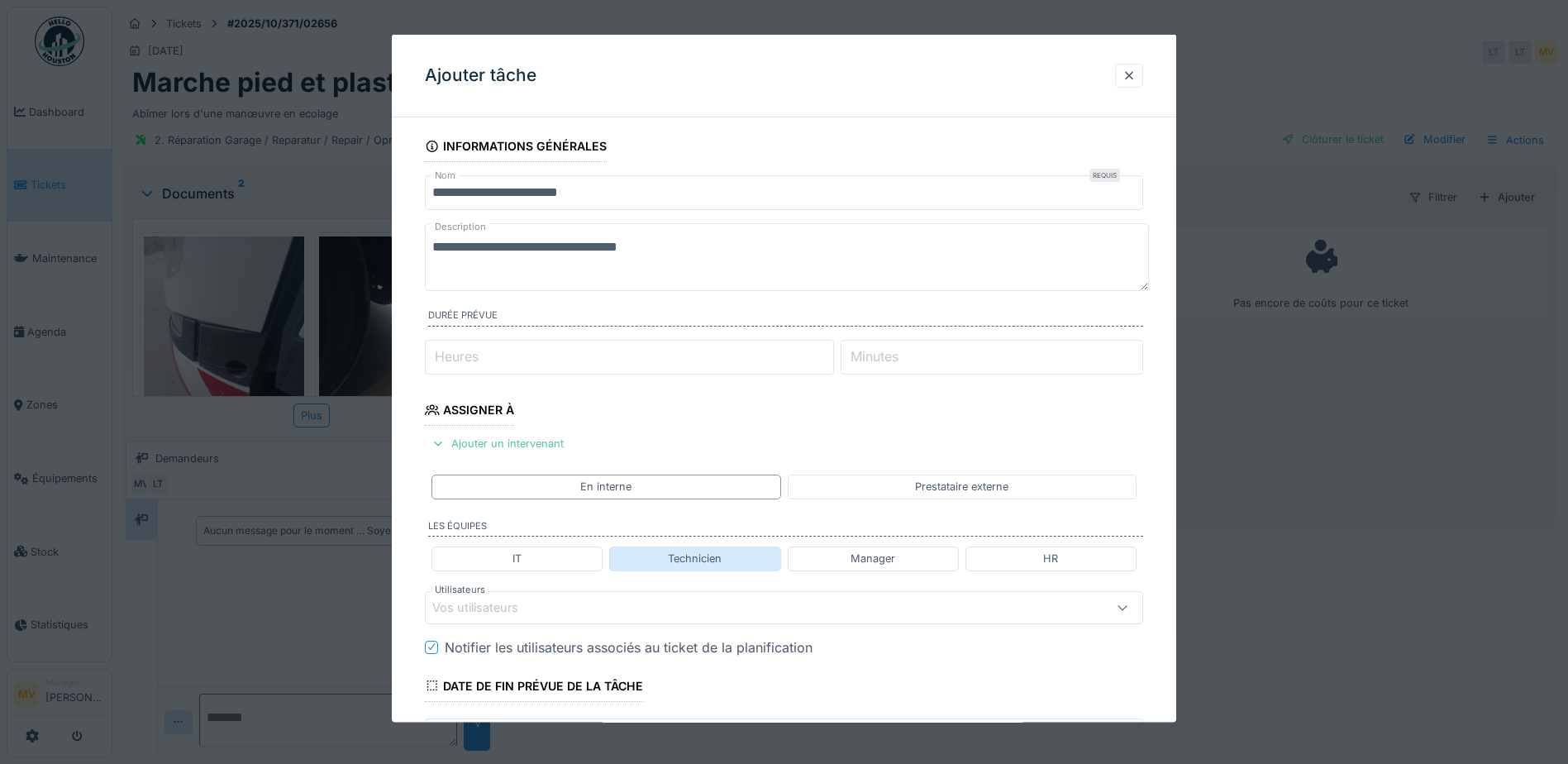
click at [663, 566] on div "Technicien" at bounding box center [694, 558] width 171 height 24
type input "**********"
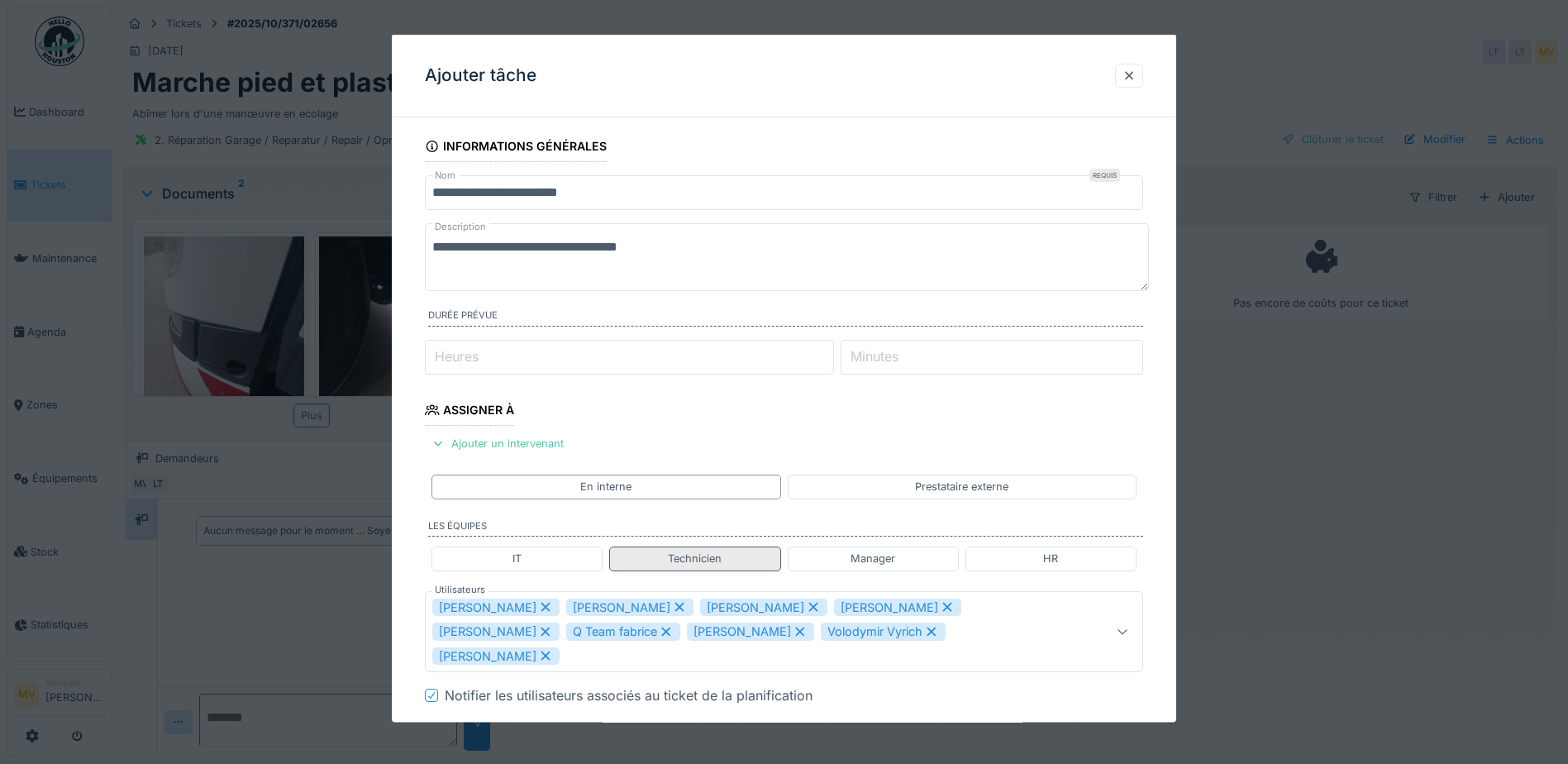
click at [663, 566] on div "Technicien" at bounding box center [694, 558] width 171 height 24
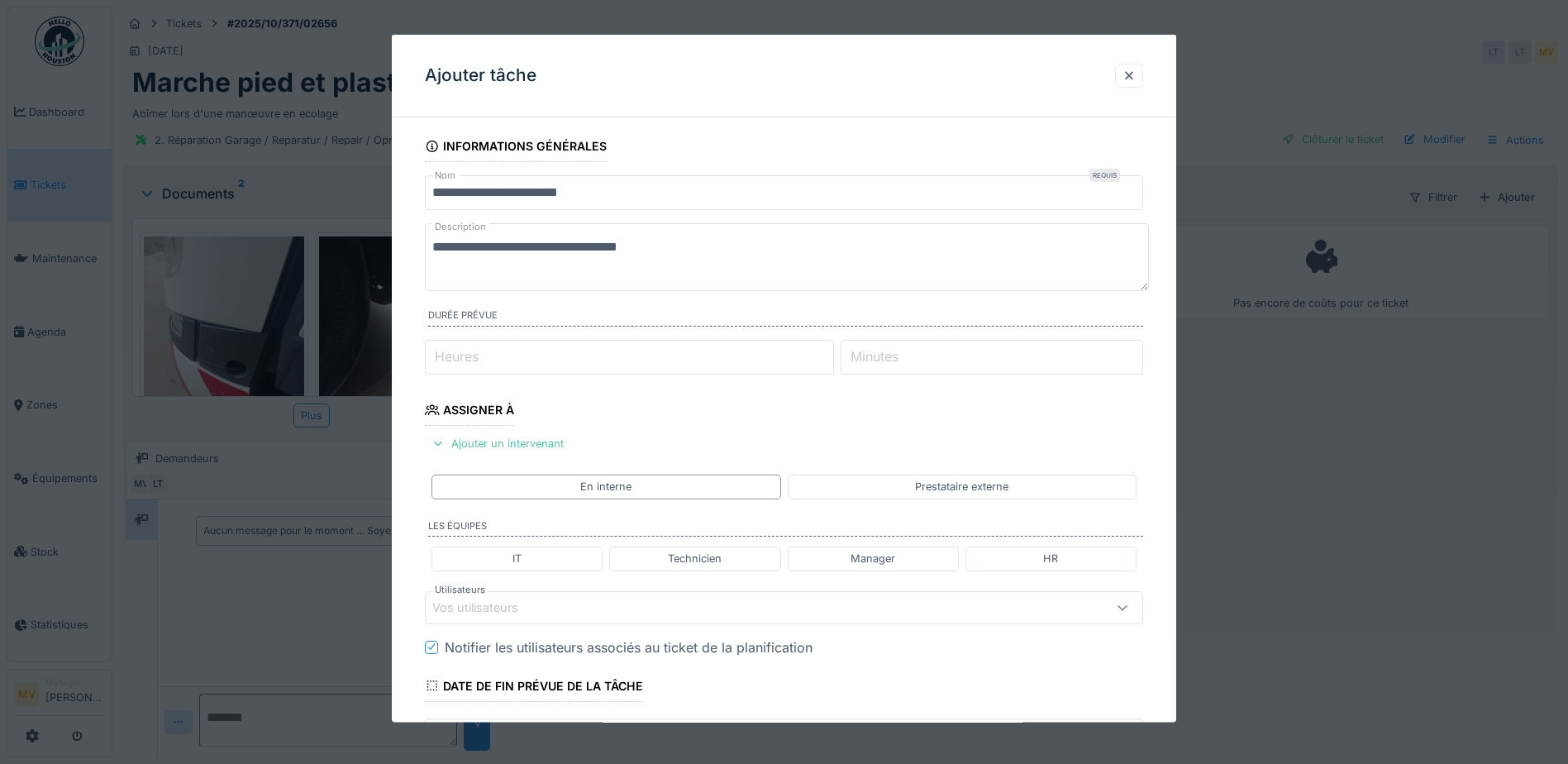
click at [630, 611] on div "Vos utilisateurs" at bounding box center [741, 606] width 619 height 19
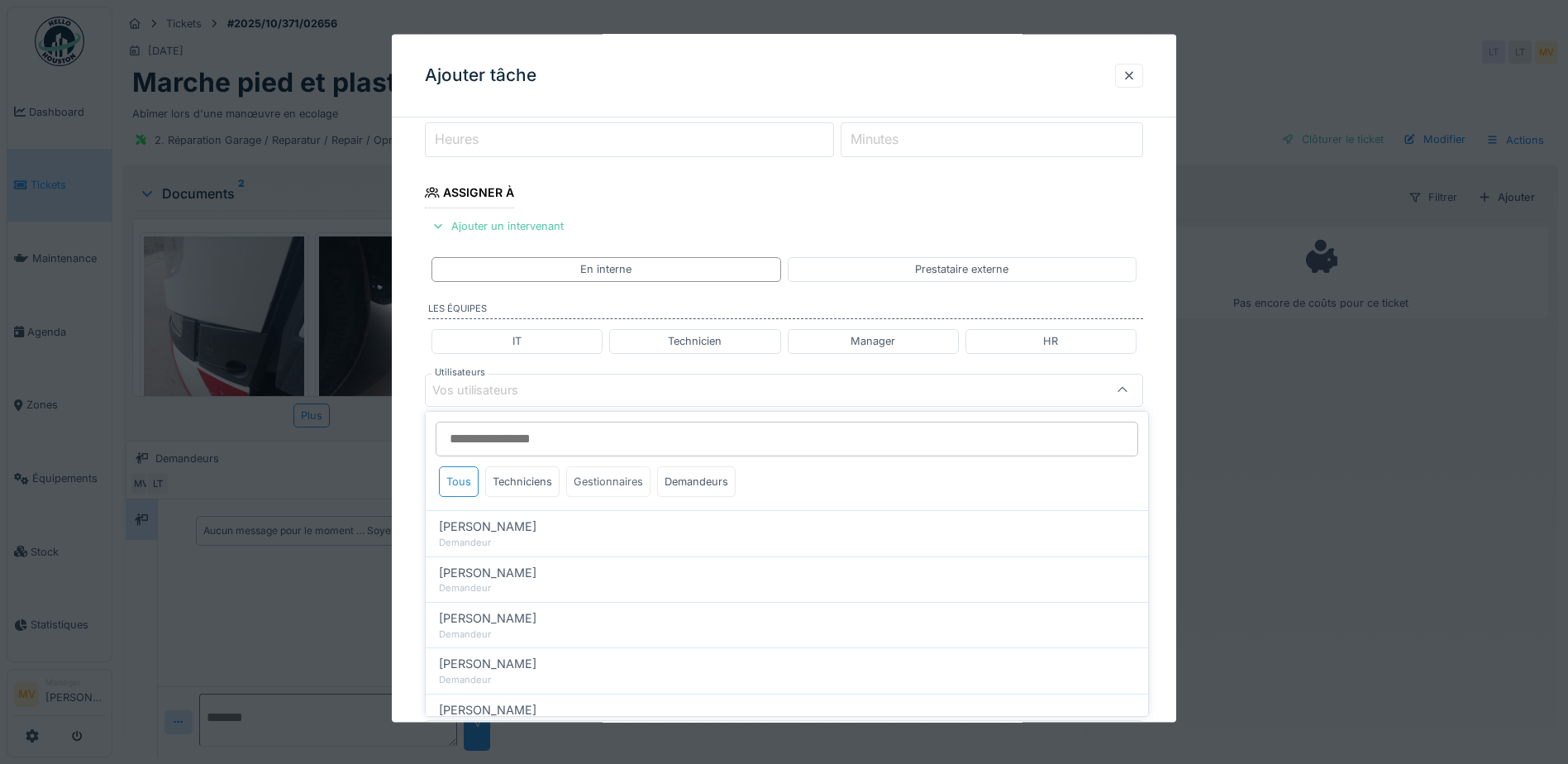
scroll to position [229, 0]
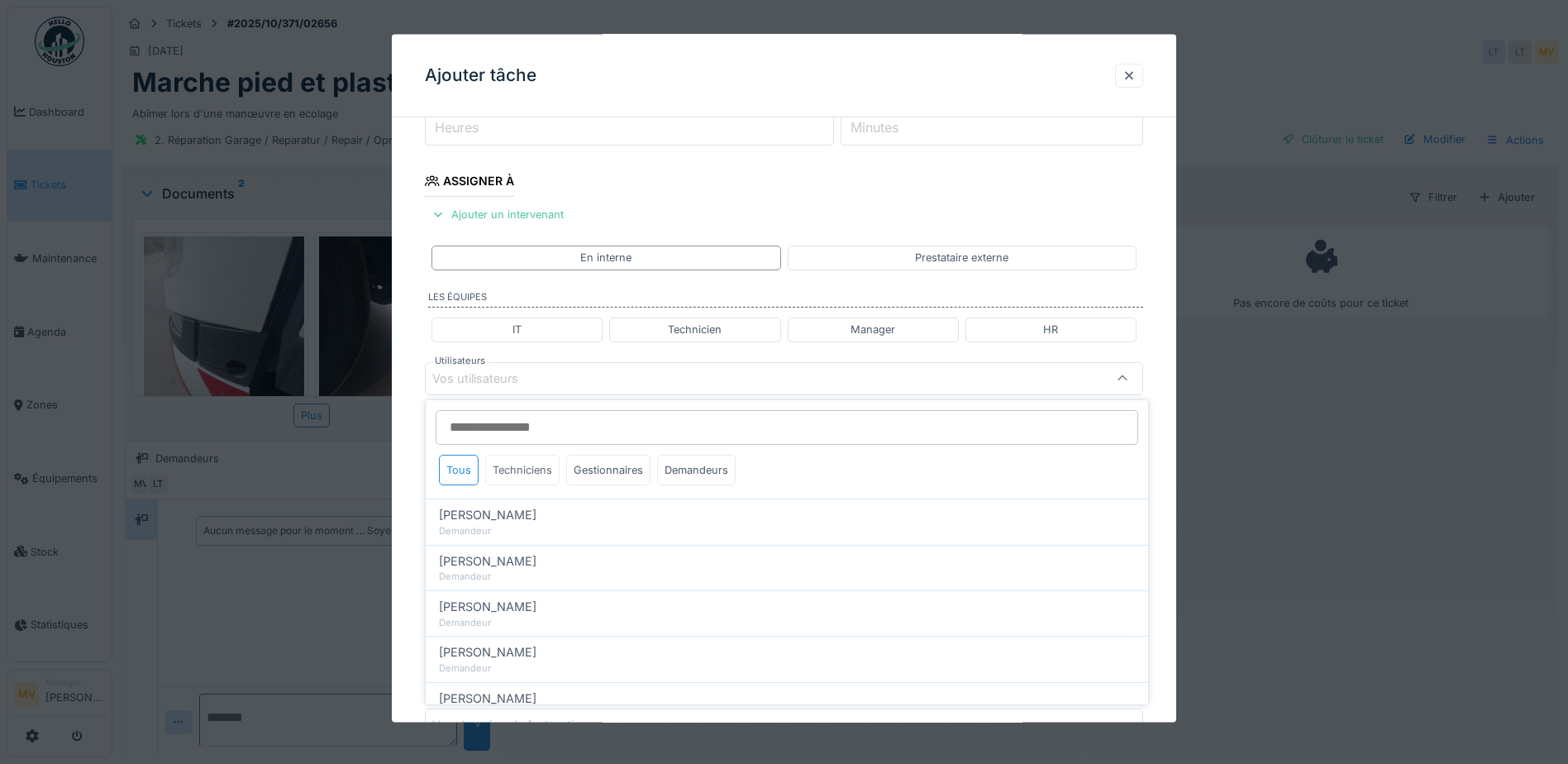
click at [522, 478] on div "Techniciens" at bounding box center [522, 469] width 74 height 31
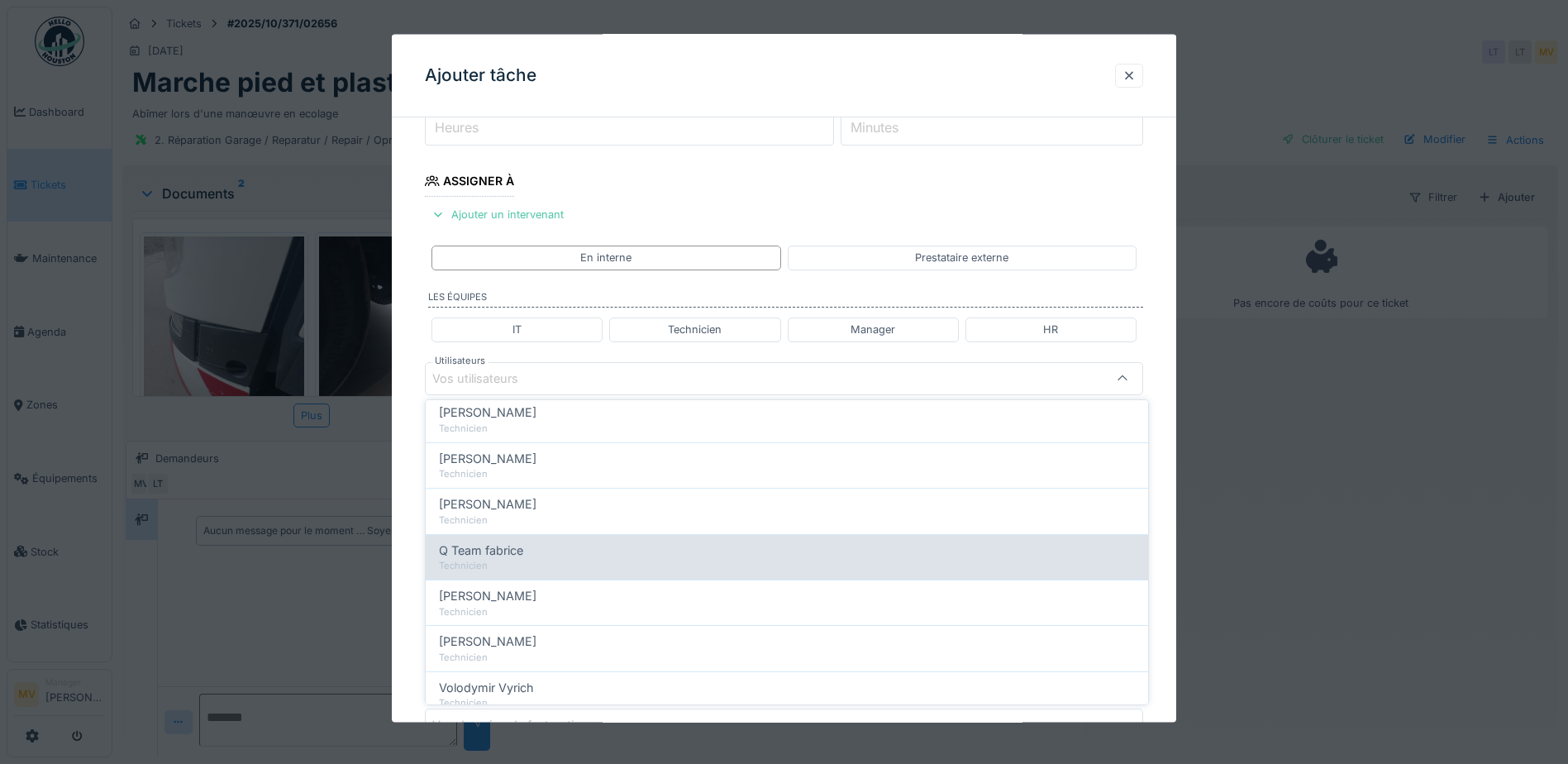
scroll to position [248, 0]
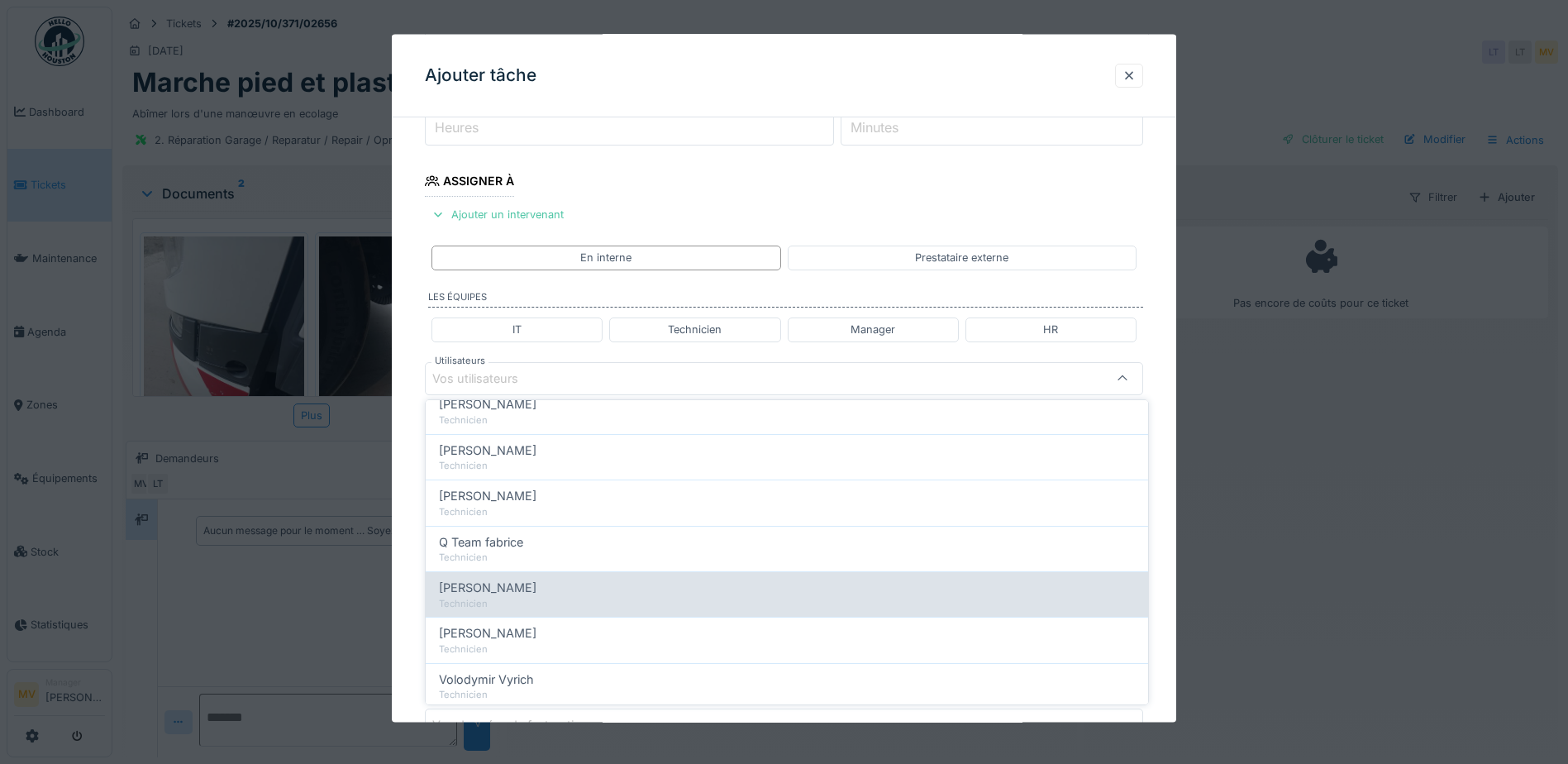
click at [529, 590] on span "[PERSON_NAME]" at bounding box center [488, 587] width 97 height 19
type input "****"
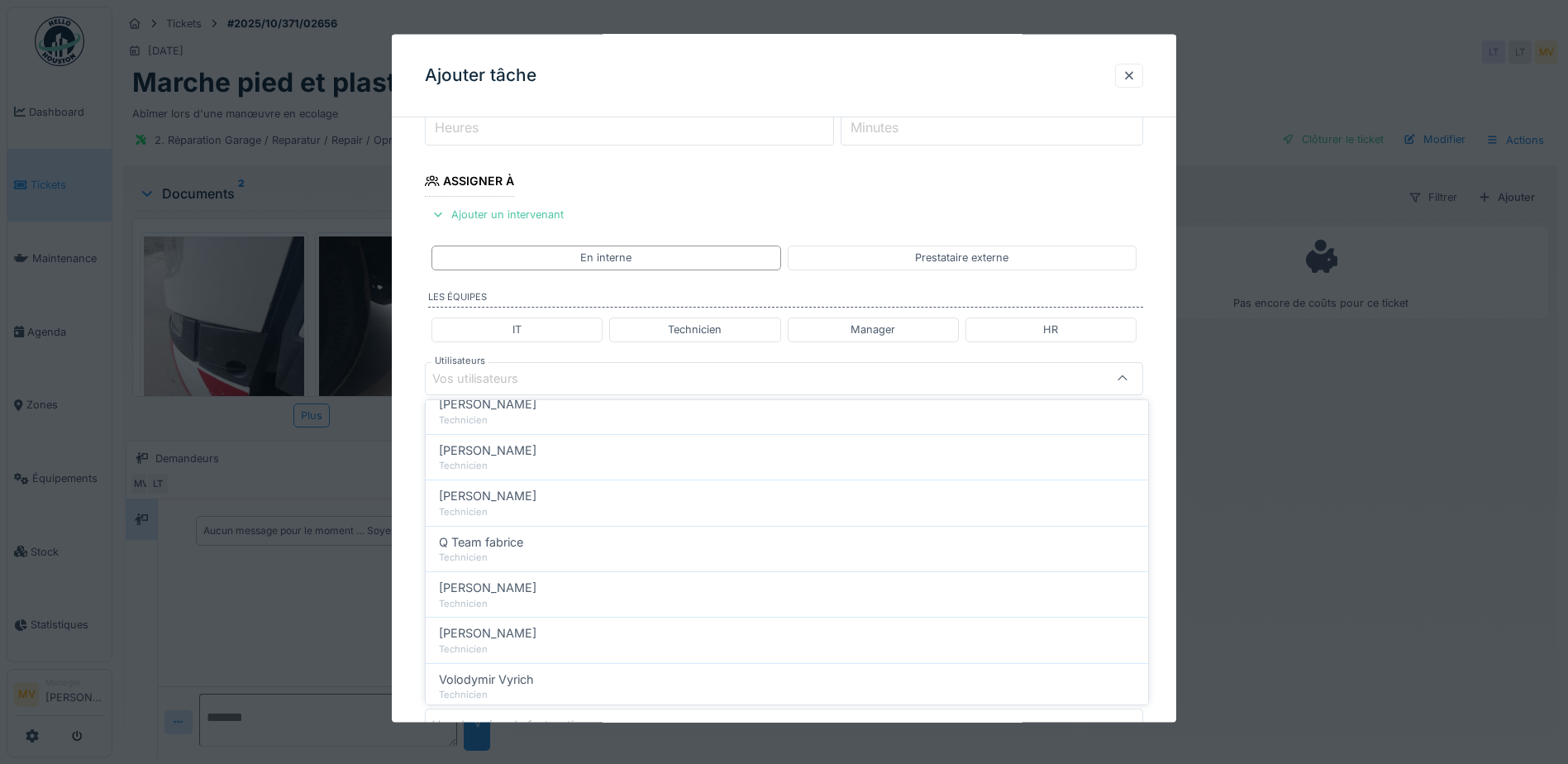
scroll to position [0, 0]
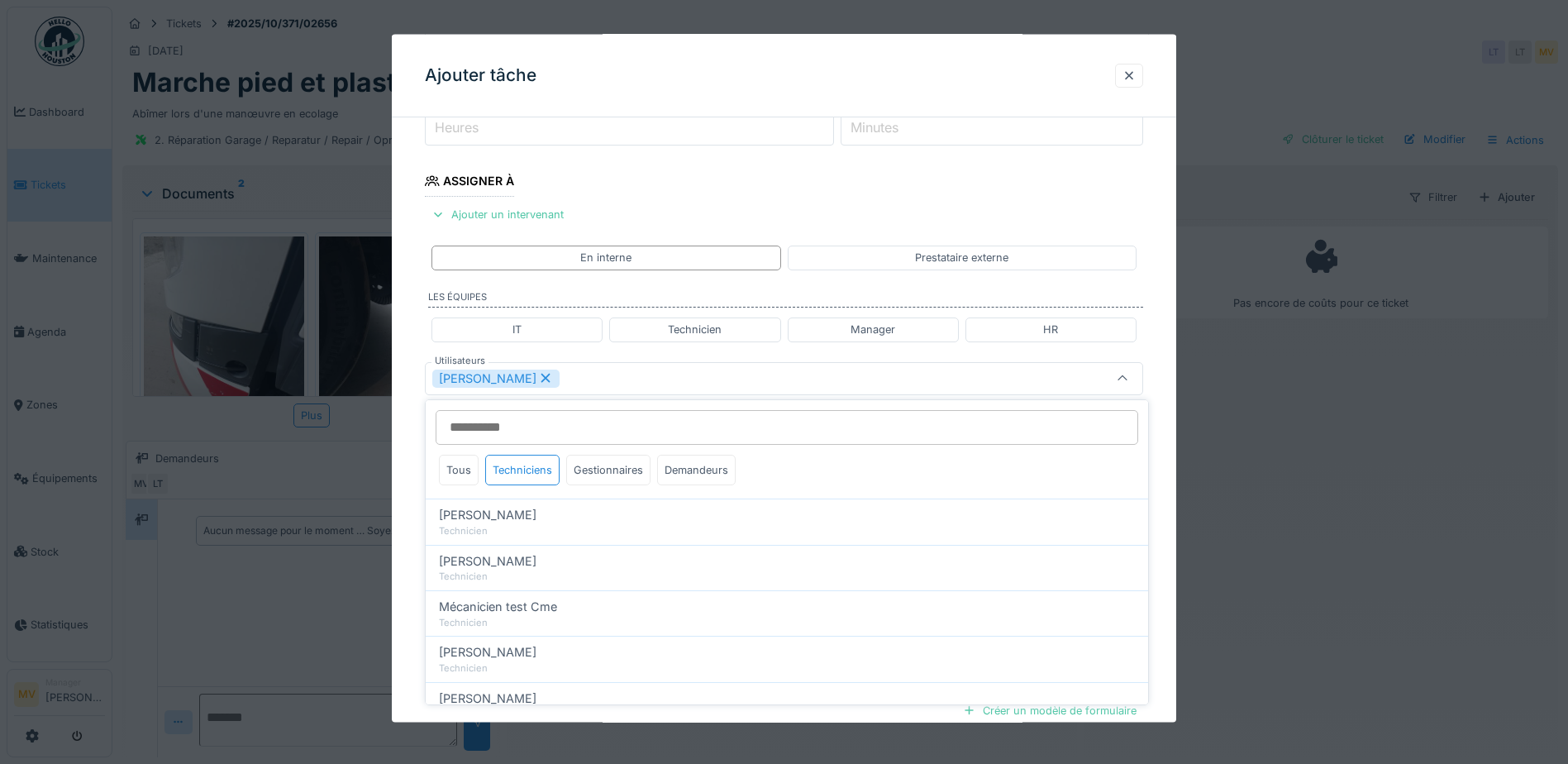
click at [636, 375] on div "Sergej Mandzjuk" at bounding box center [741, 377] width 619 height 19
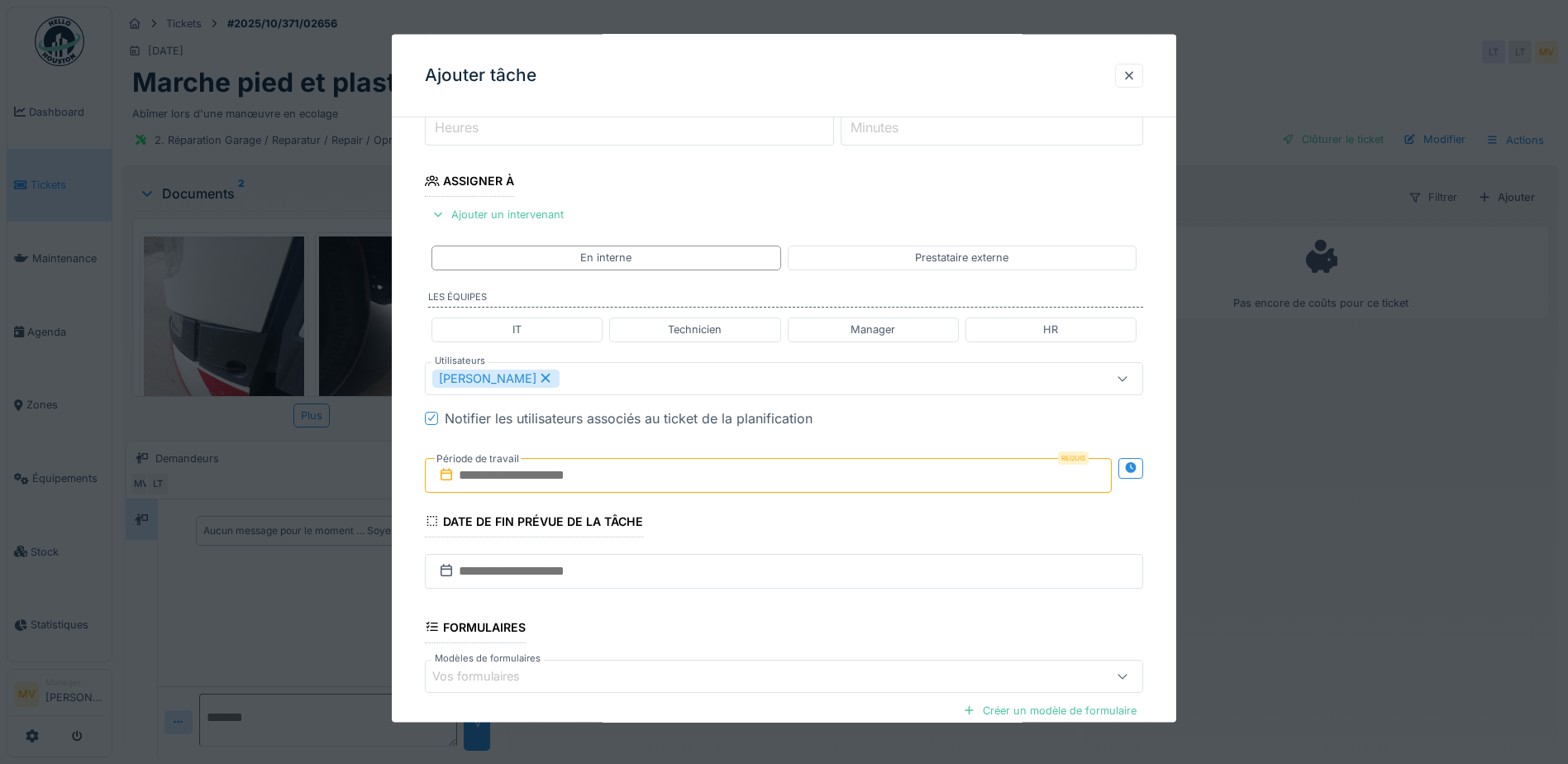
click at [622, 478] on input "text" at bounding box center [769, 474] width 687 height 35
click at [819, 586] on div "4" at bounding box center [825, 583] width 22 height 22
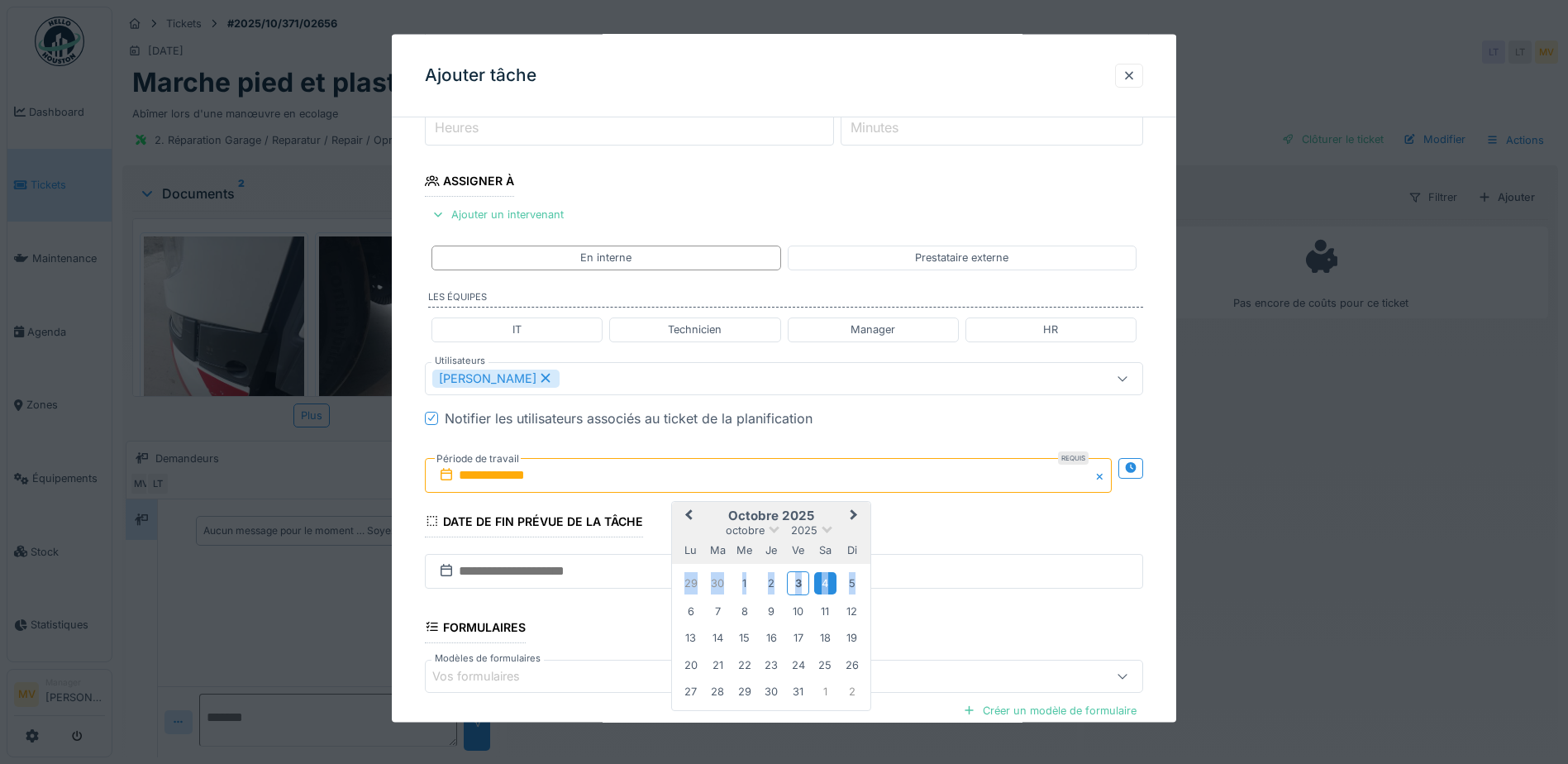
click at [819, 586] on div "4" at bounding box center [825, 583] width 22 height 22
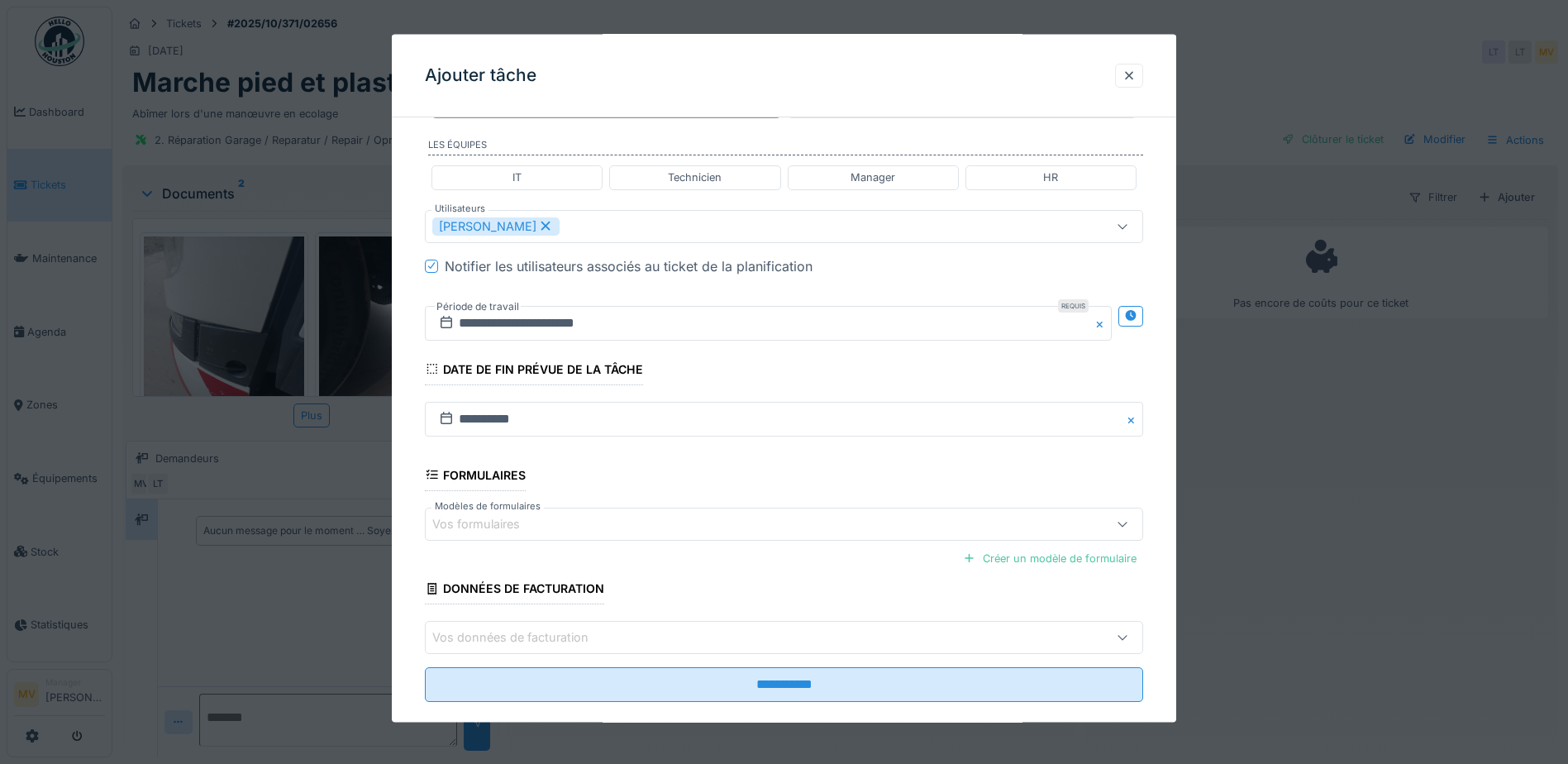
scroll to position [394, 0]
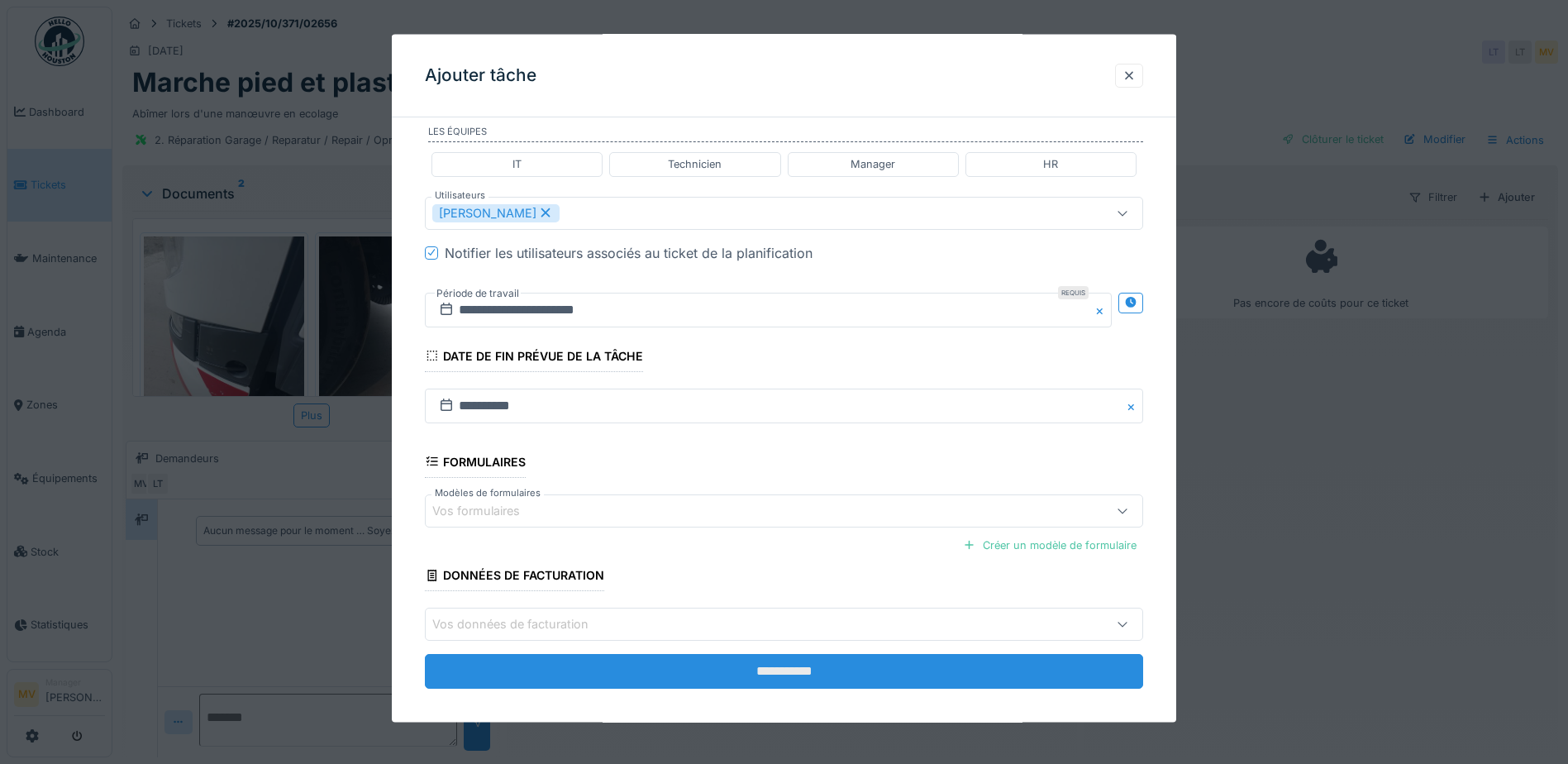
click at [792, 672] on input "**********" at bounding box center [784, 670] width 718 height 35
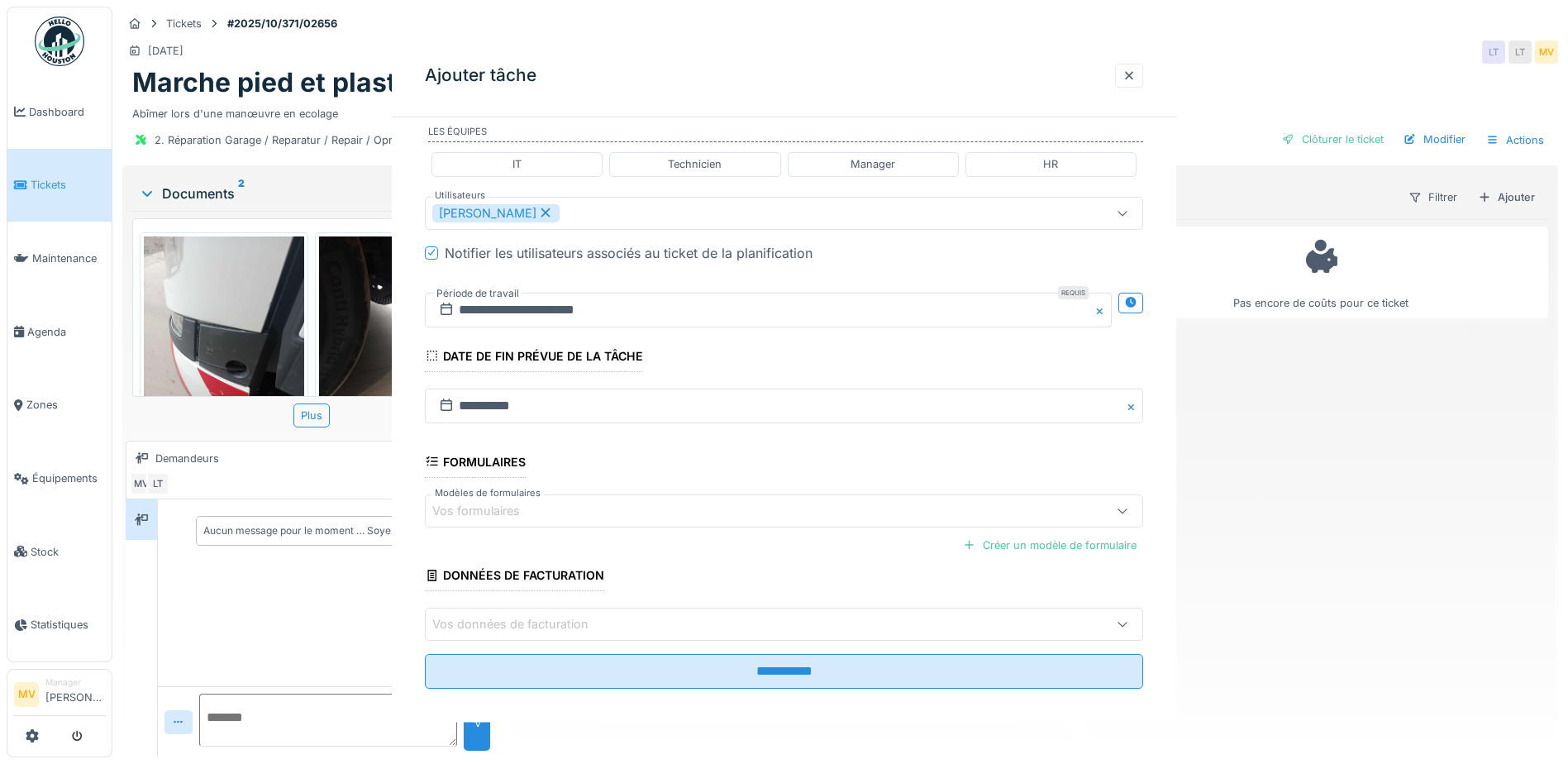
scroll to position [0, 0]
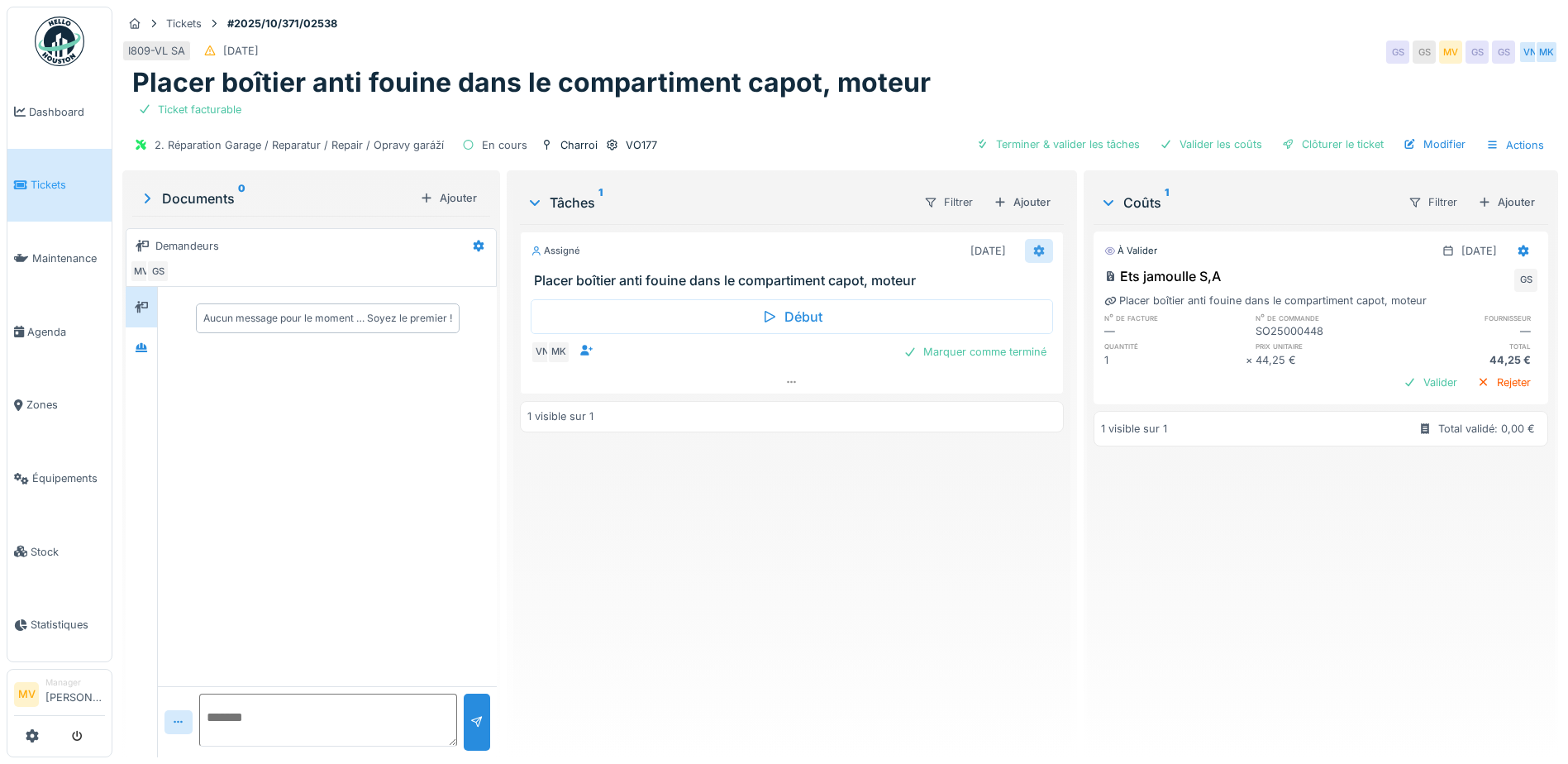
click at [1034, 251] on icon at bounding box center [1039, 251] width 11 height 12
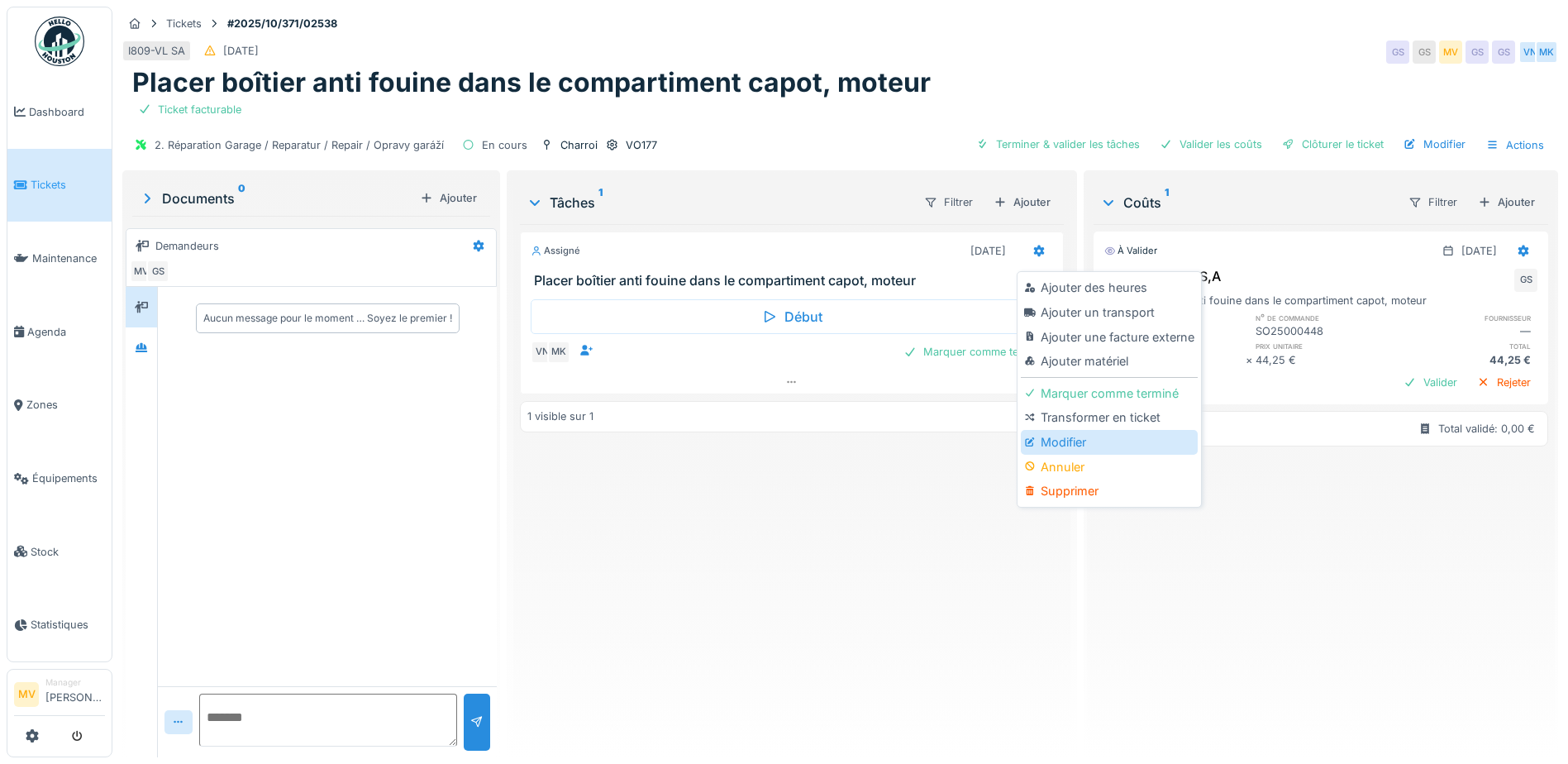
click at [1108, 451] on div "Modifier" at bounding box center [1108, 442] width 176 height 25
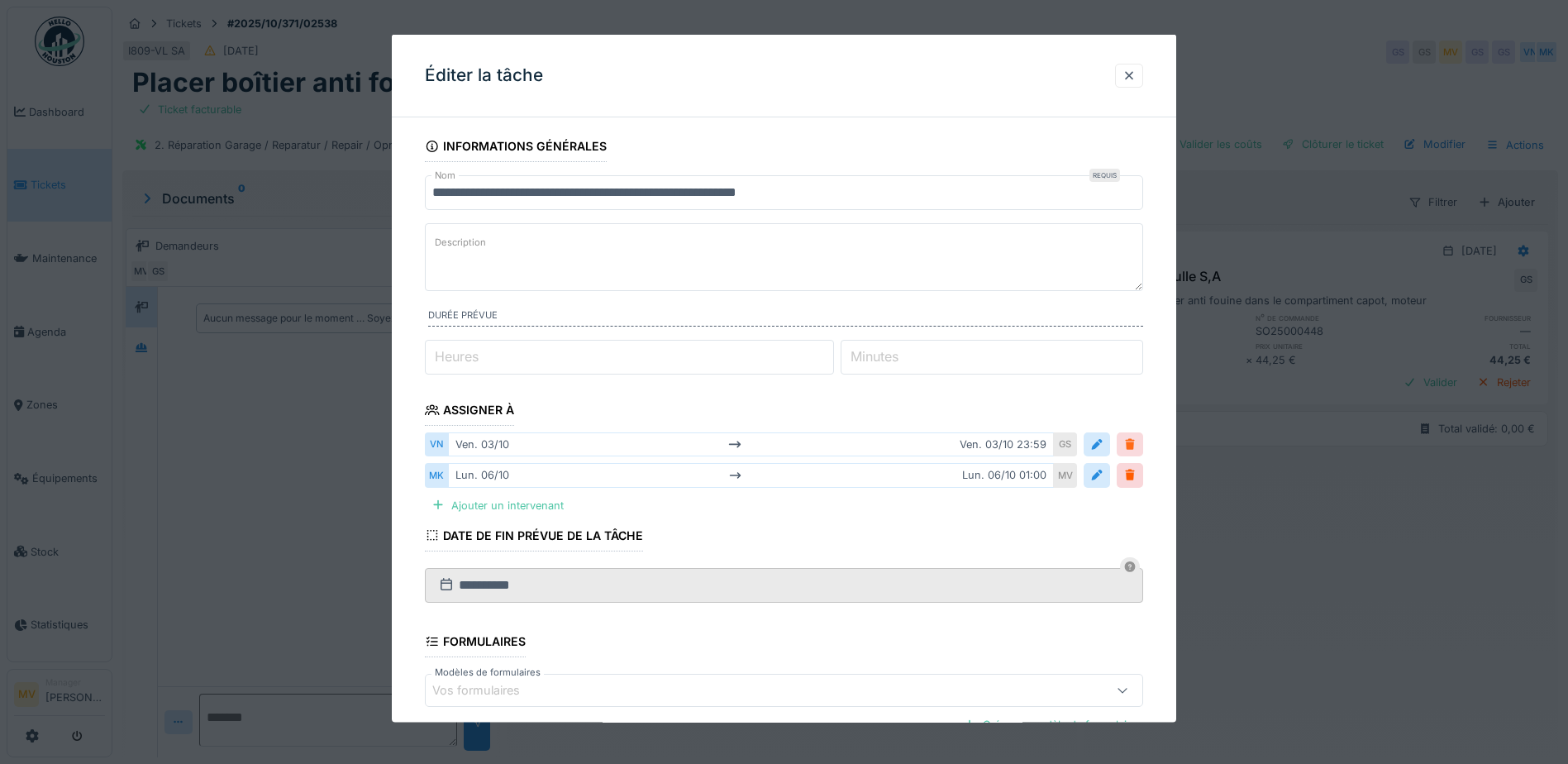
click at [1137, 444] on div at bounding box center [1130, 444] width 13 height 16
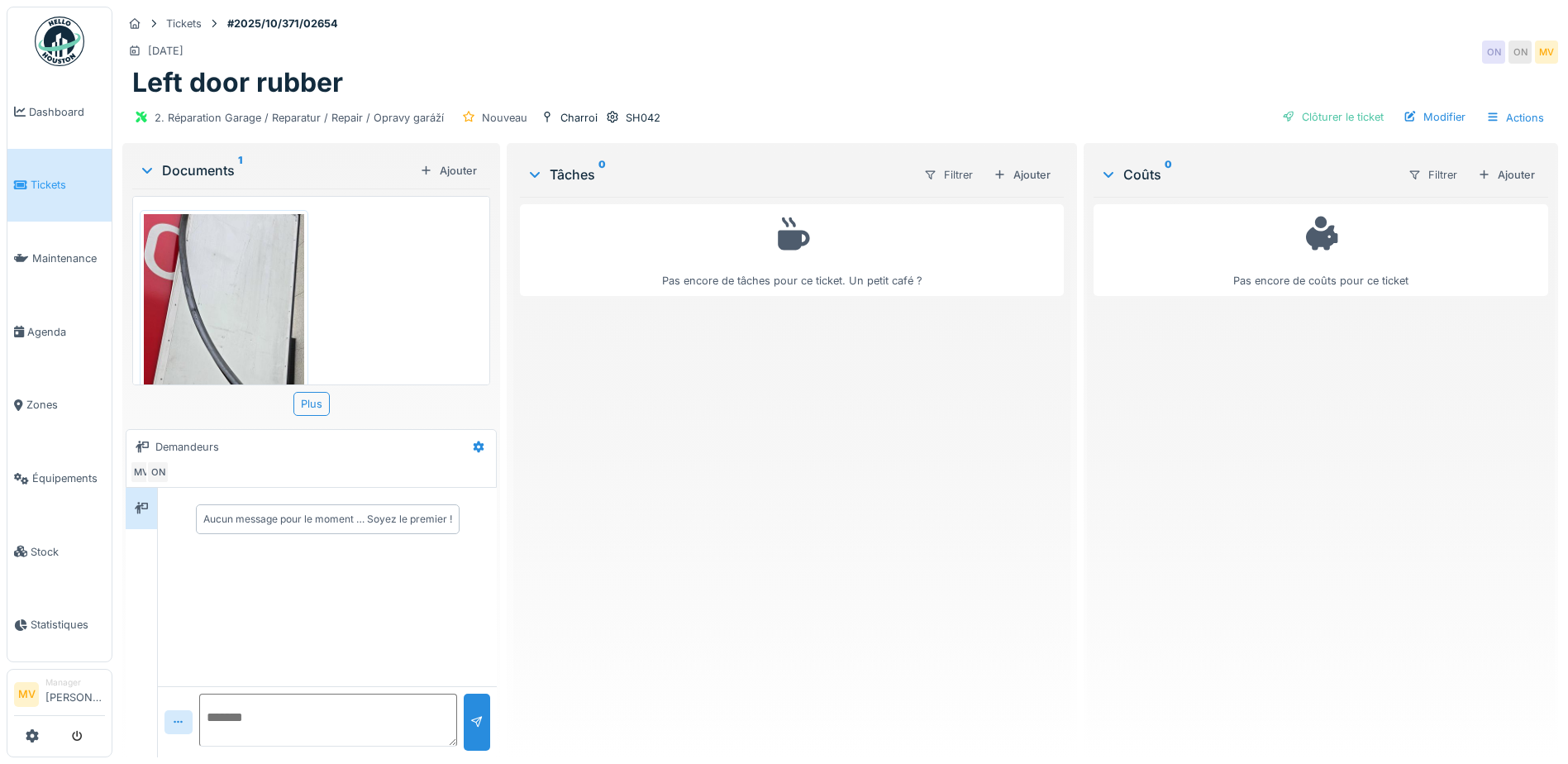
drag, startPoint x: 1027, startPoint y: 168, endPoint x: 994, endPoint y: 162, distance: 33.5
click at [1026, 168] on div "Ajouter" at bounding box center [1022, 174] width 70 height 22
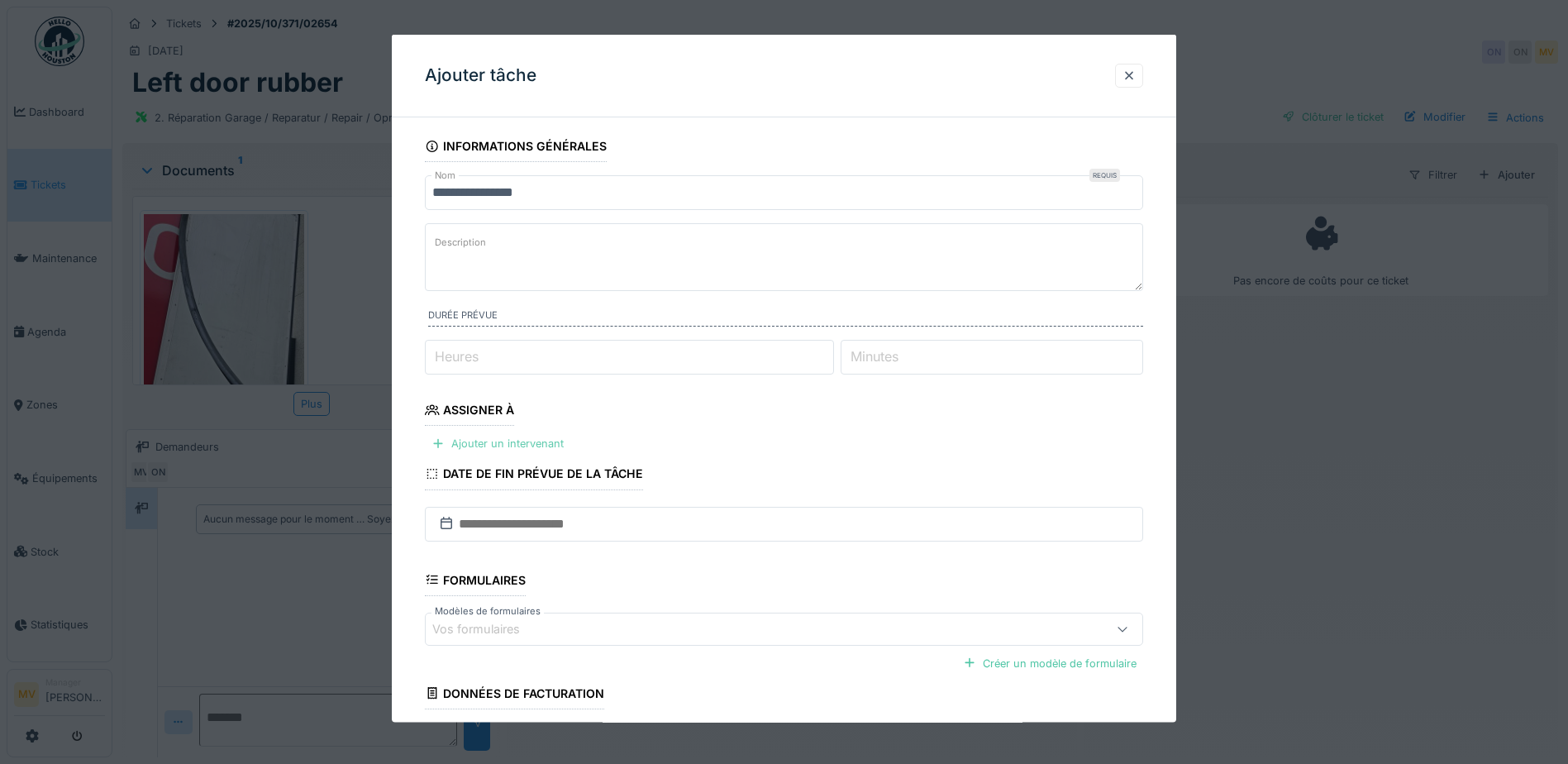
click at [495, 450] on div "Ajouter un intervenant" at bounding box center [498, 443] width 145 height 22
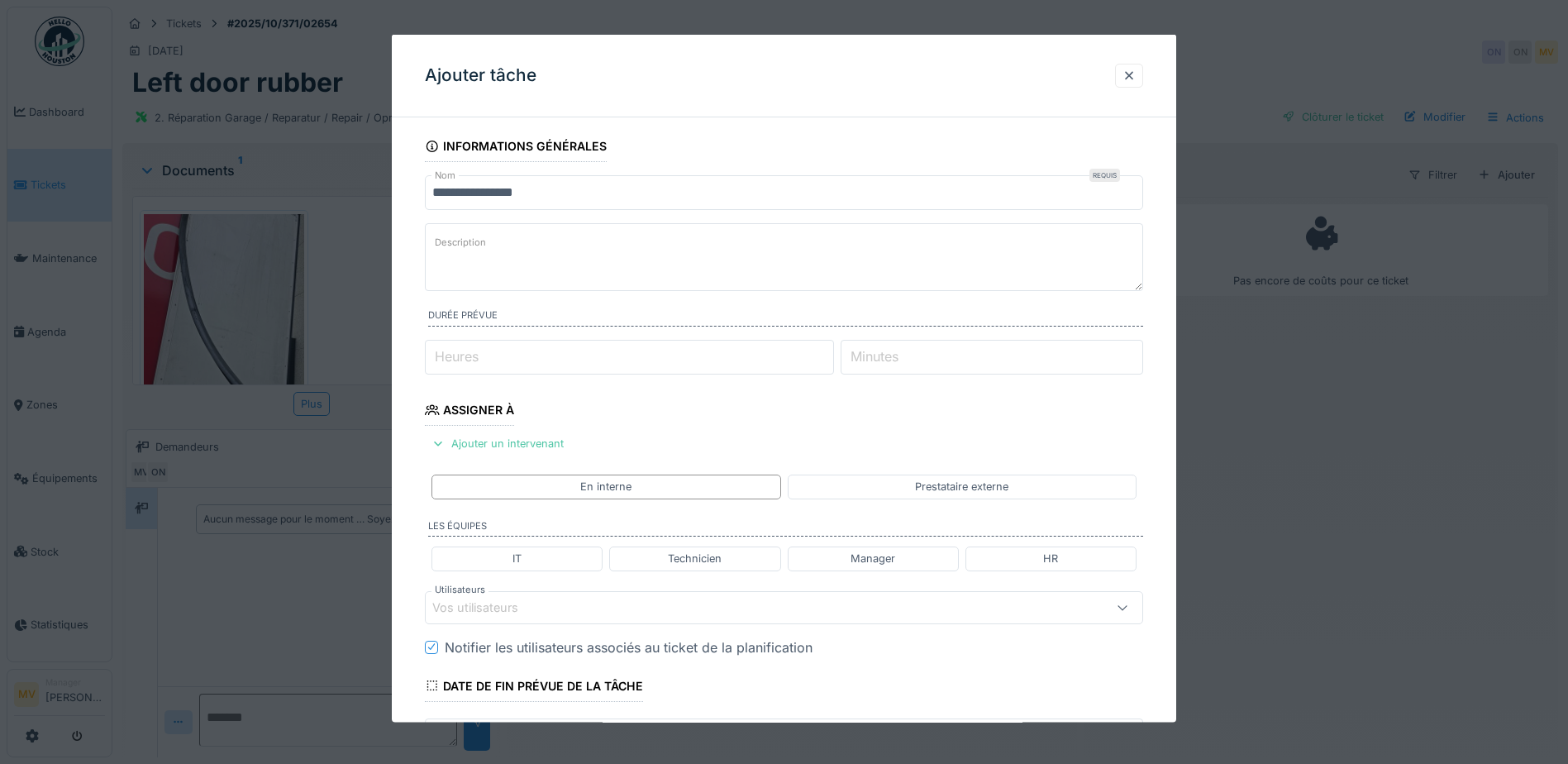
click at [589, 605] on div "Vos utilisateurs" at bounding box center [741, 606] width 619 height 19
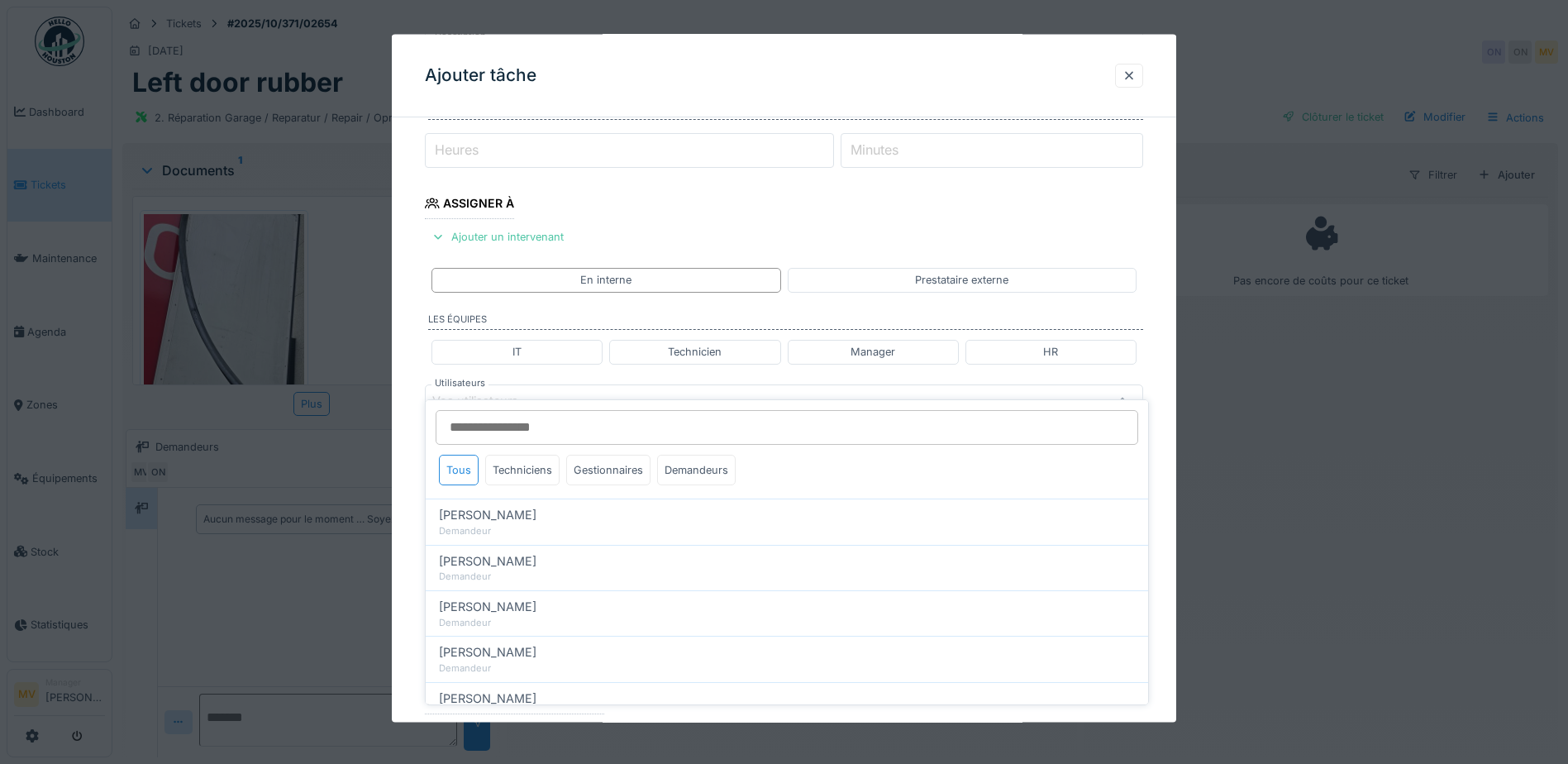
scroll to position [229, 0]
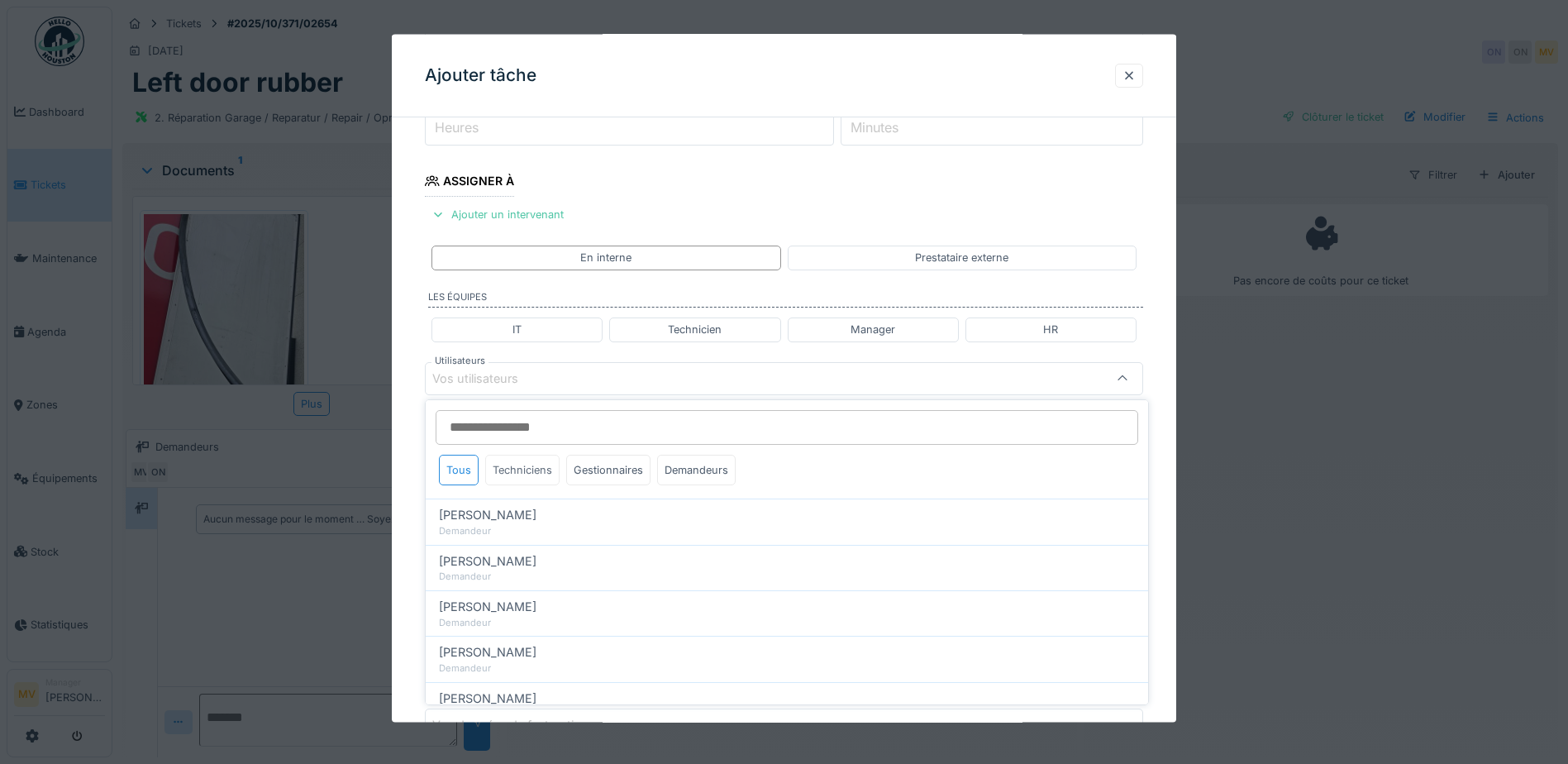
click at [535, 472] on div "Techniciens" at bounding box center [522, 469] width 74 height 31
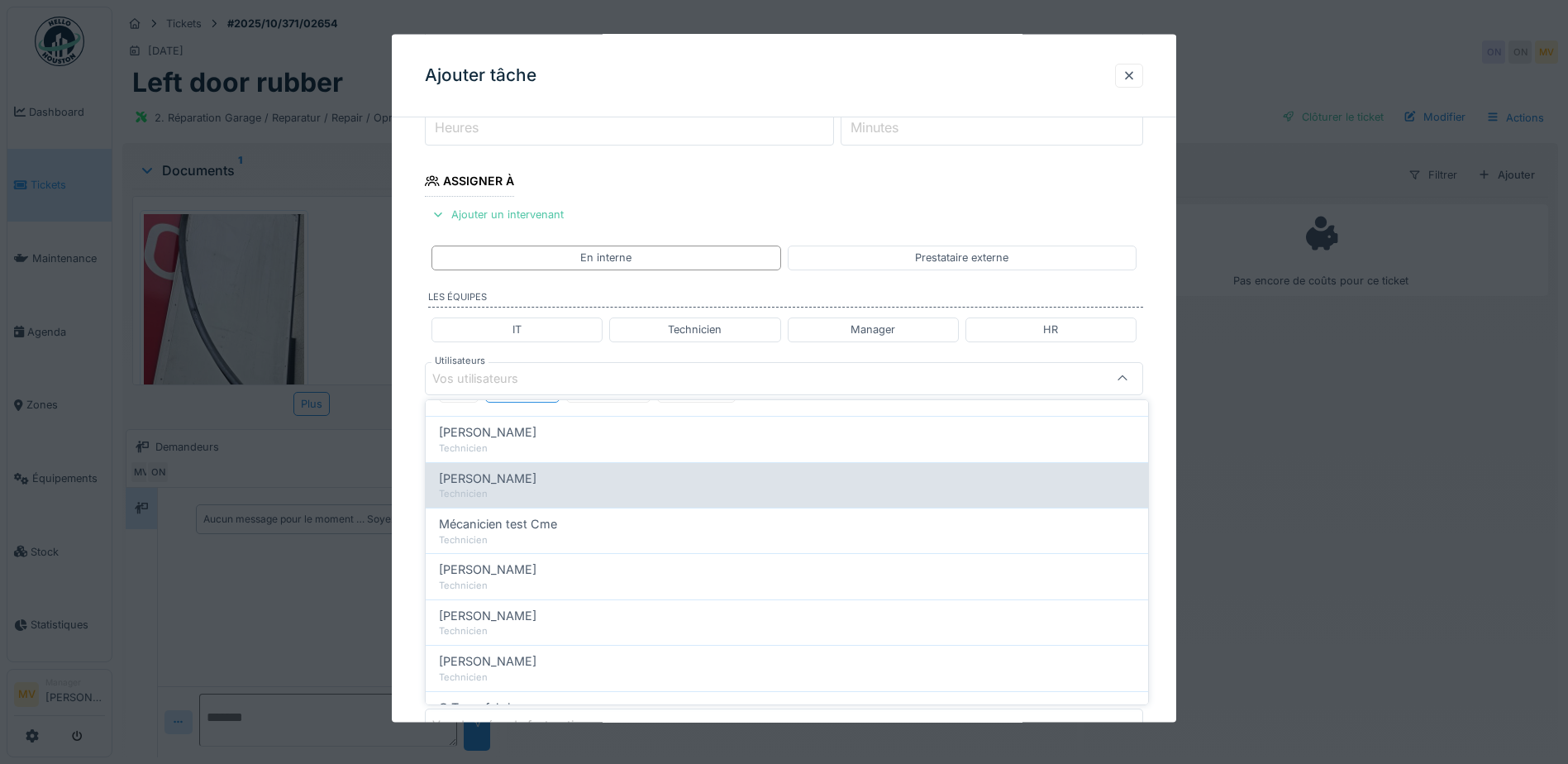
scroll to position [166, 0]
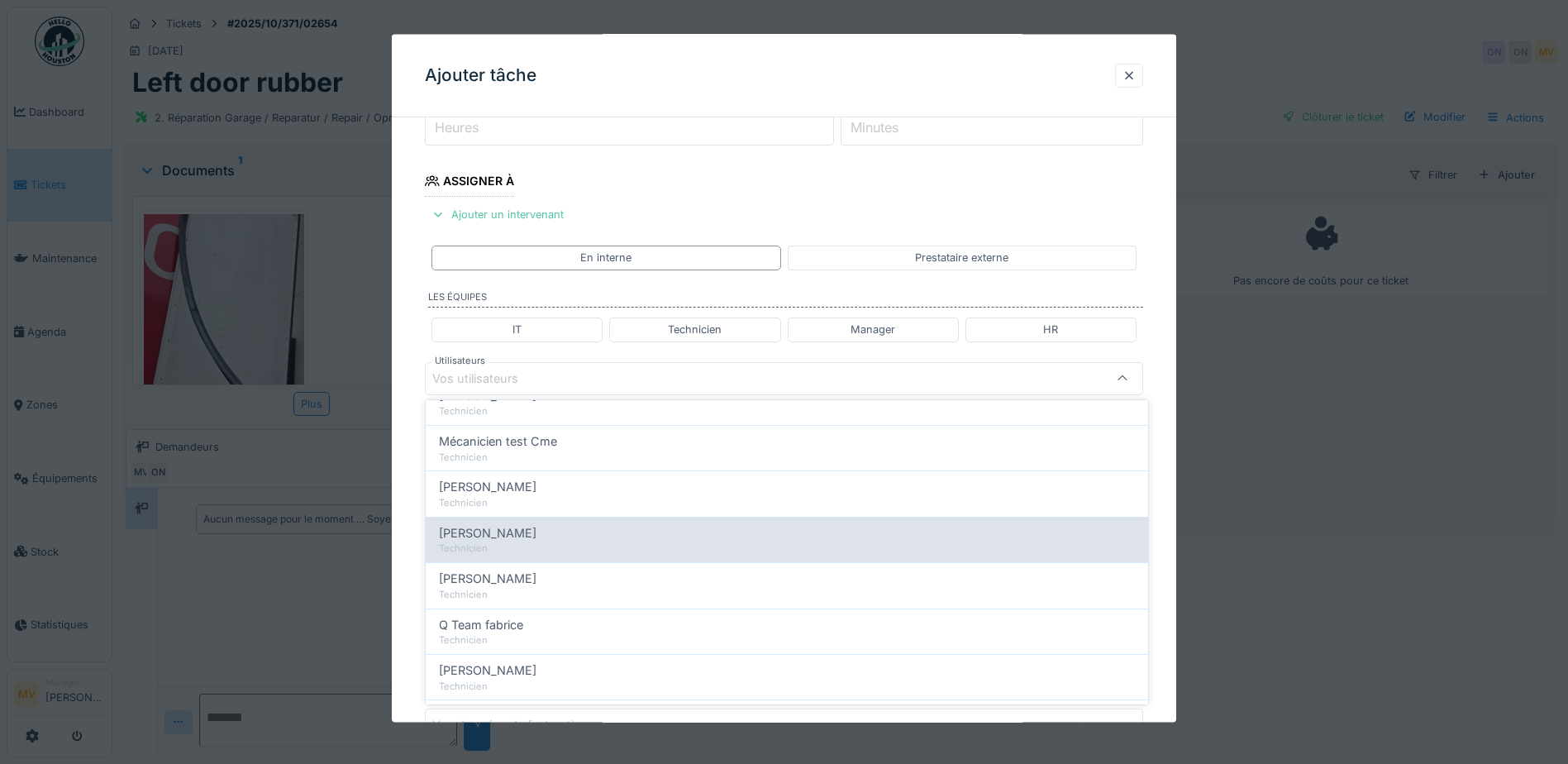
click at [558, 530] on div "[PERSON_NAME]" at bounding box center [787, 533] width 696 height 19
type input "*****"
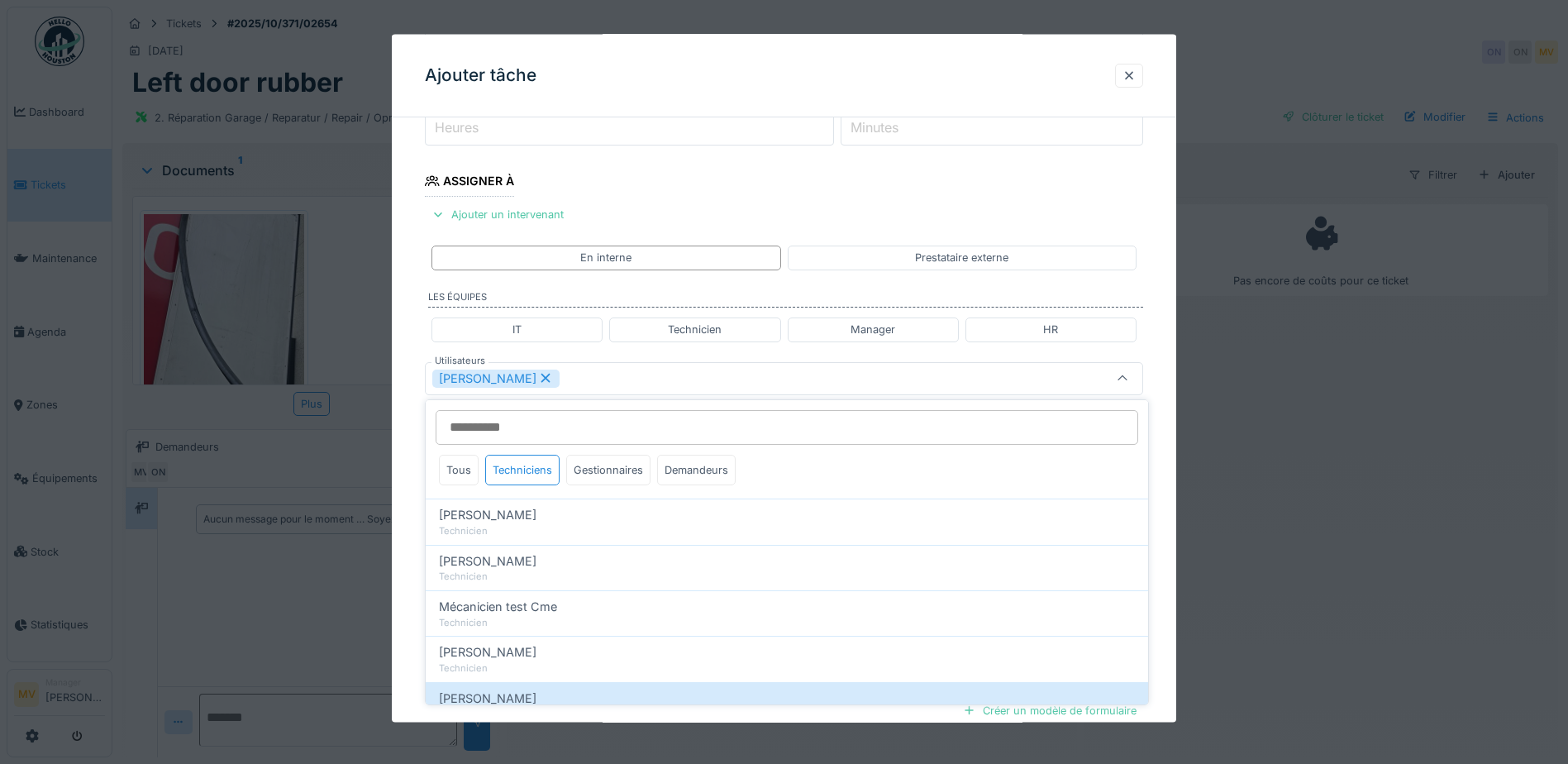
click at [604, 374] on div "[PERSON_NAME]" at bounding box center [741, 377] width 619 height 19
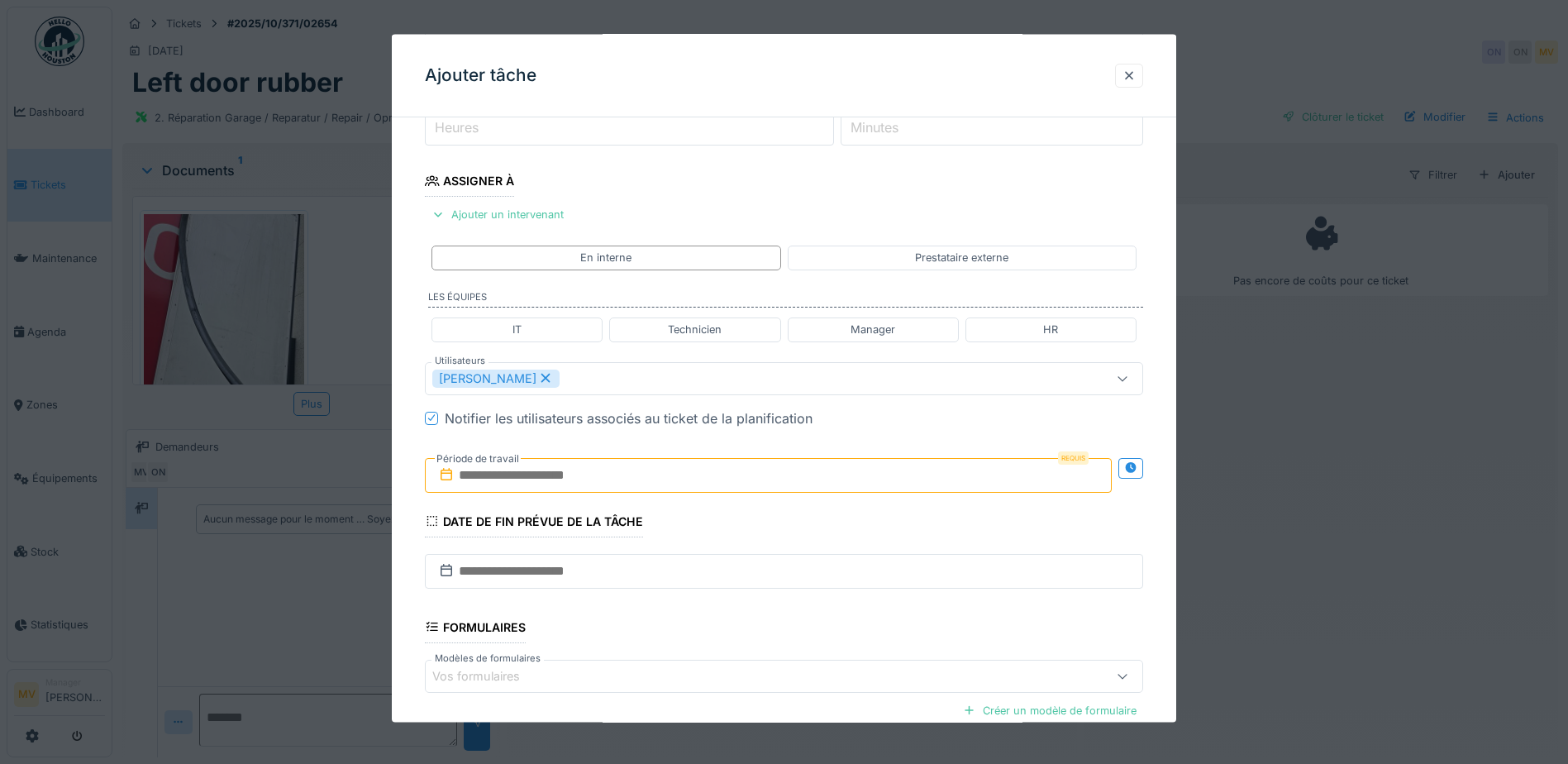
click at [603, 475] on input "text" at bounding box center [769, 474] width 687 height 35
click at [553, 382] on icon at bounding box center [545, 377] width 15 height 12
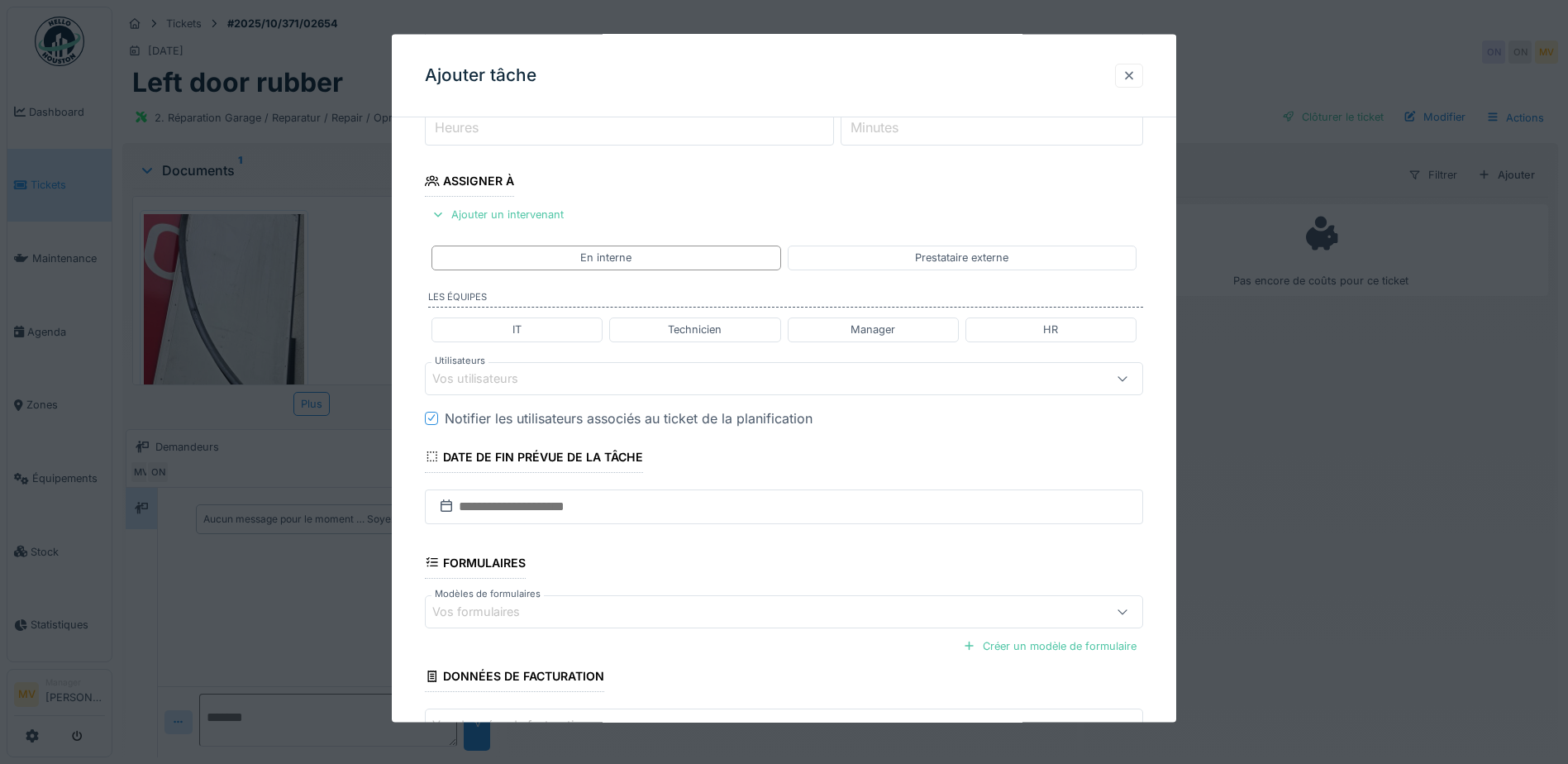
click at [1128, 74] on div at bounding box center [1129, 75] width 13 height 16
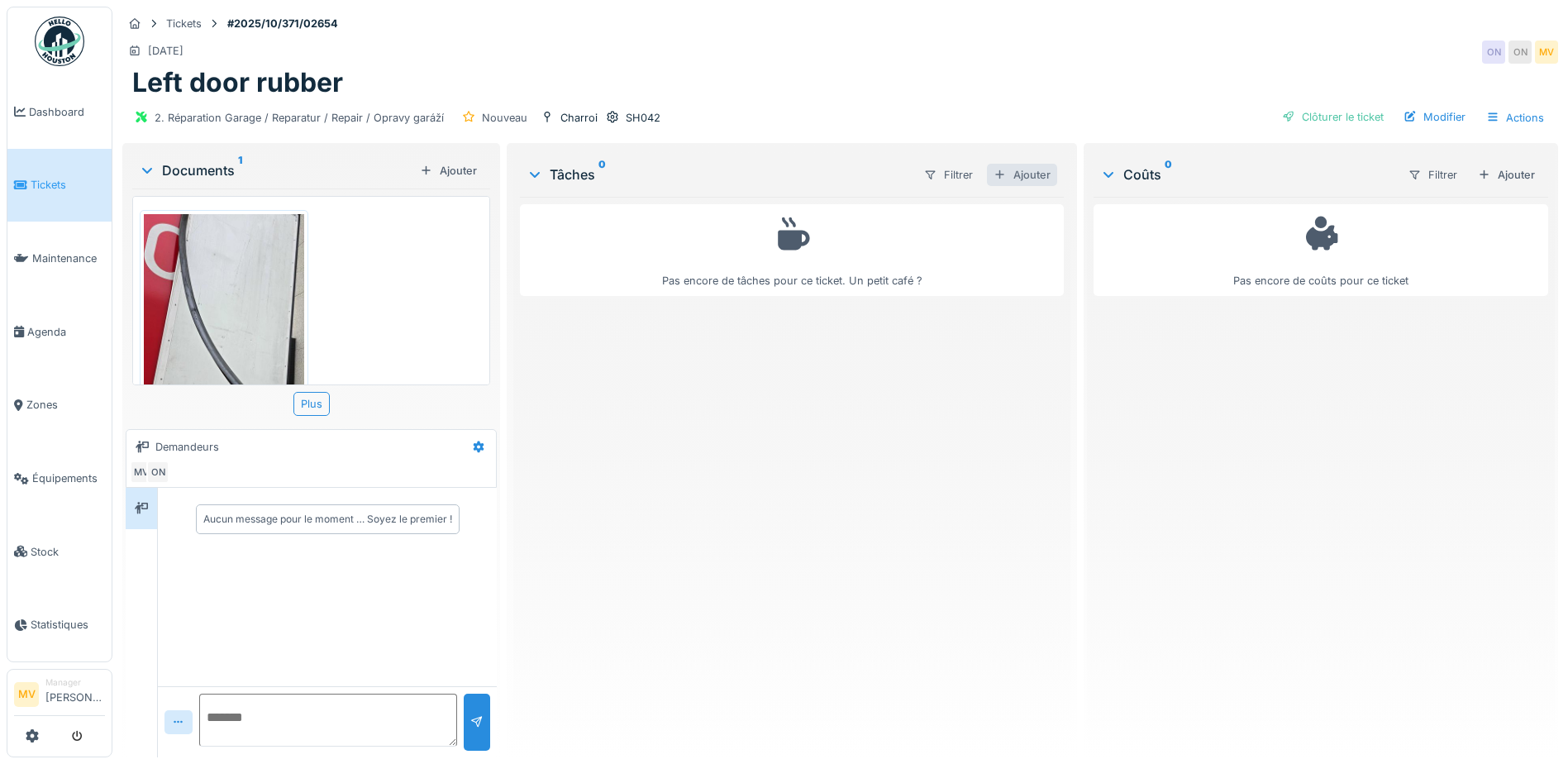
click at [1029, 178] on div "Ajouter" at bounding box center [1022, 174] width 70 height 22
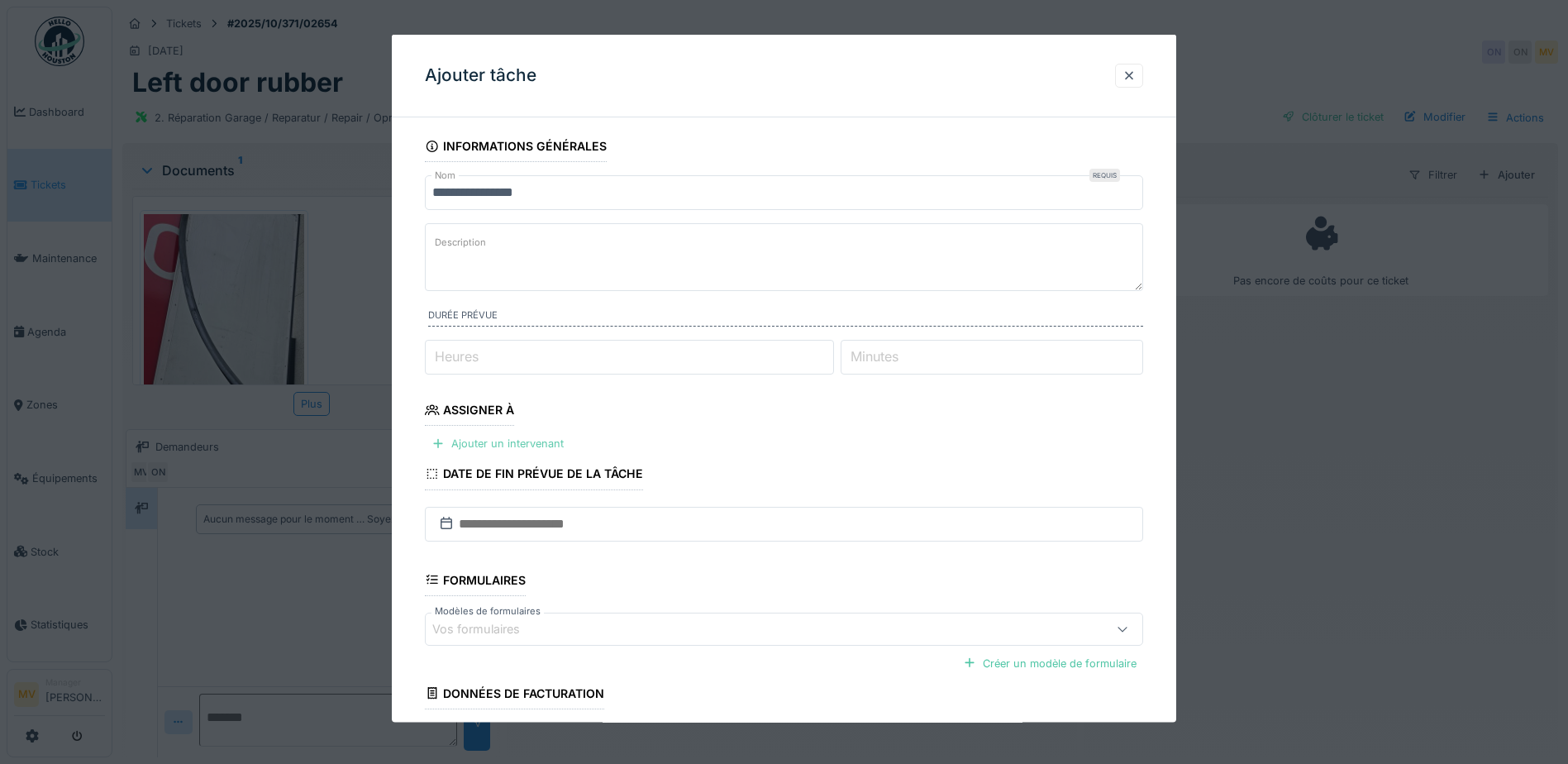
click at [541, 434] on div "Ajouter un intervenant" at bounding box center [498, 443] width 145 height 22
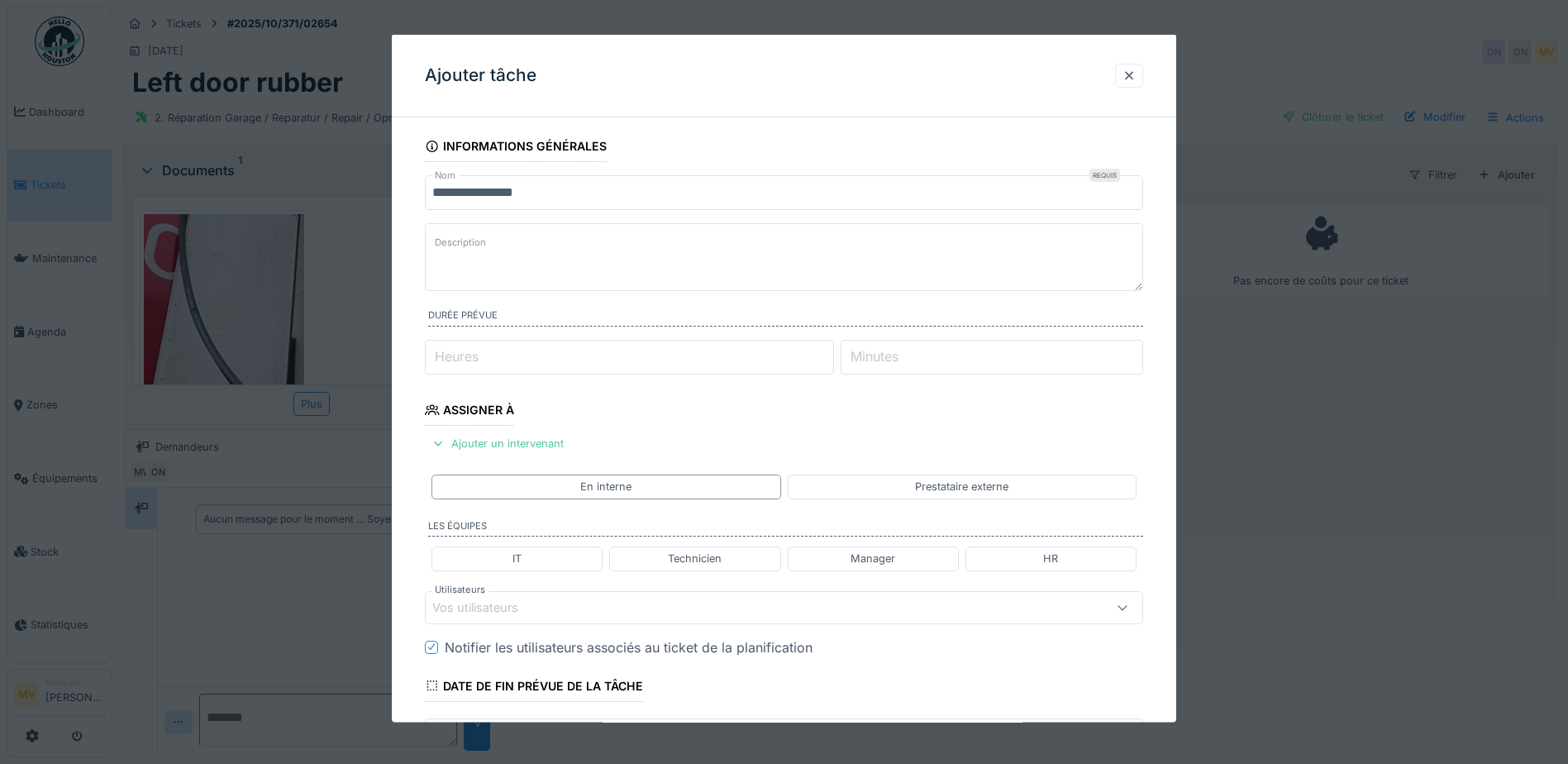
click at [628, 598] on div "Vos utilisateurs" at bounding box center [741, 606] width 619 height 19
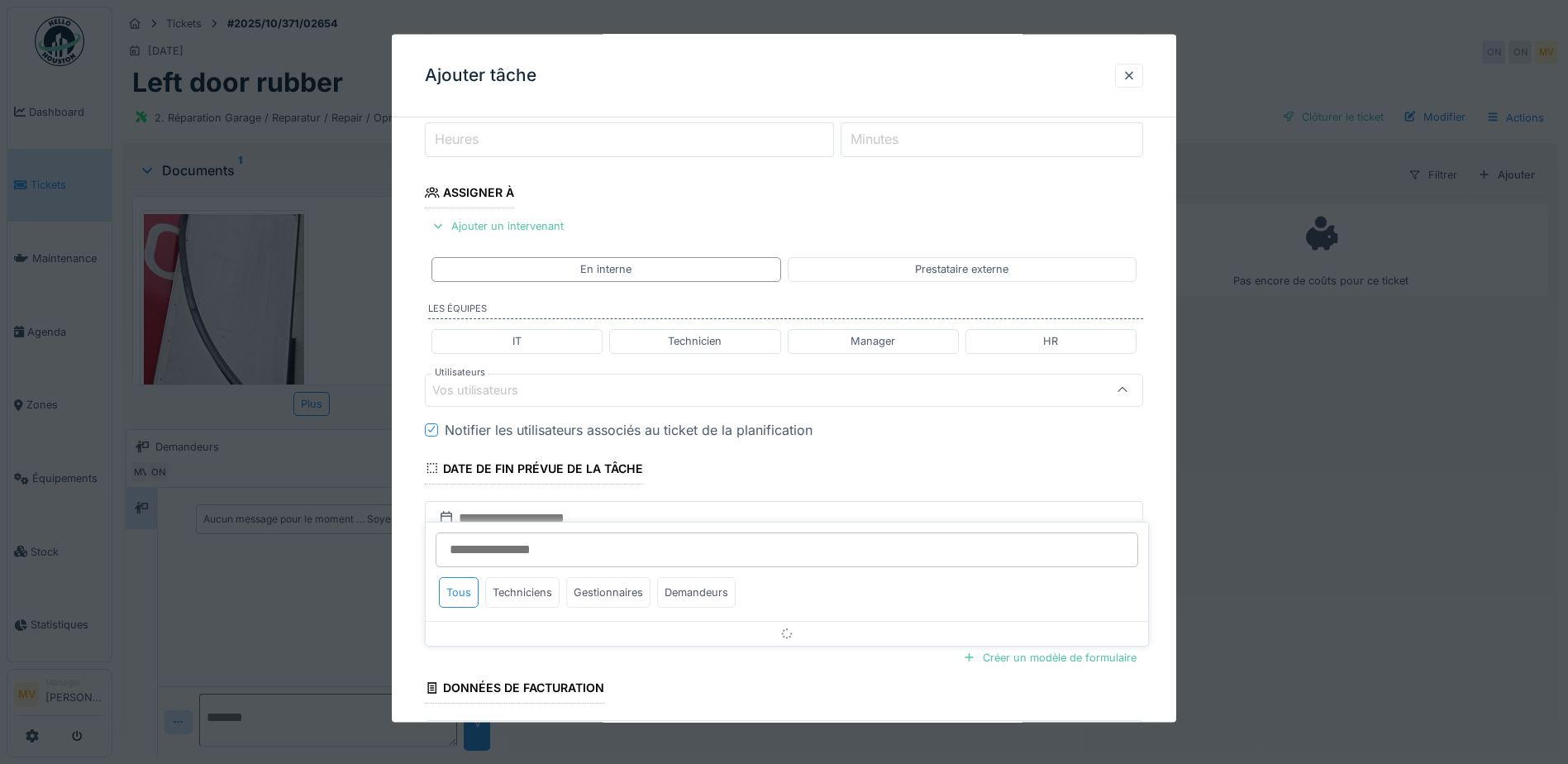
scroll to position [229, 0]
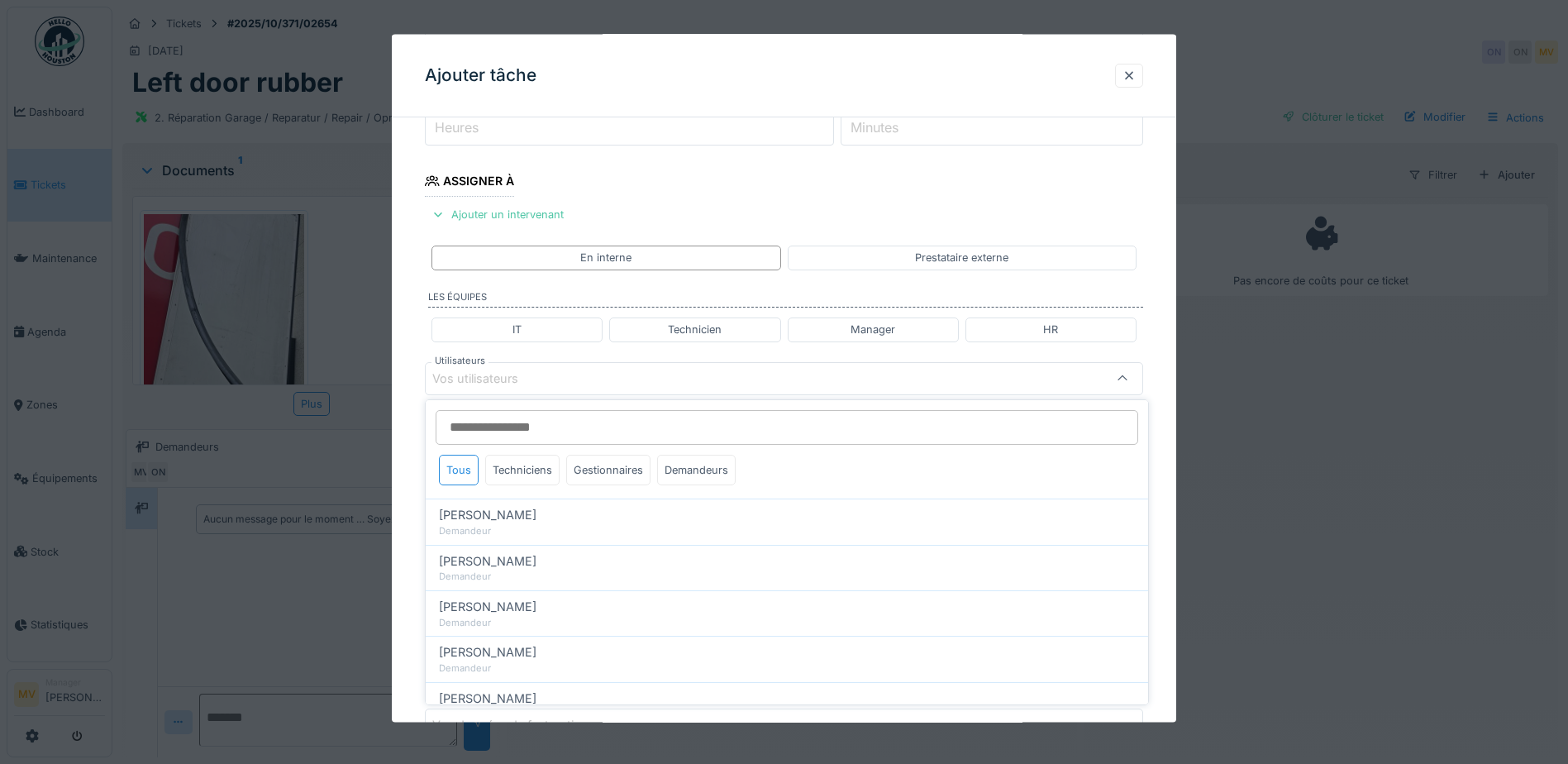
click at [525, 428] on input "Utilisateurs" at bounding box center [786, 427] width 702 height 35
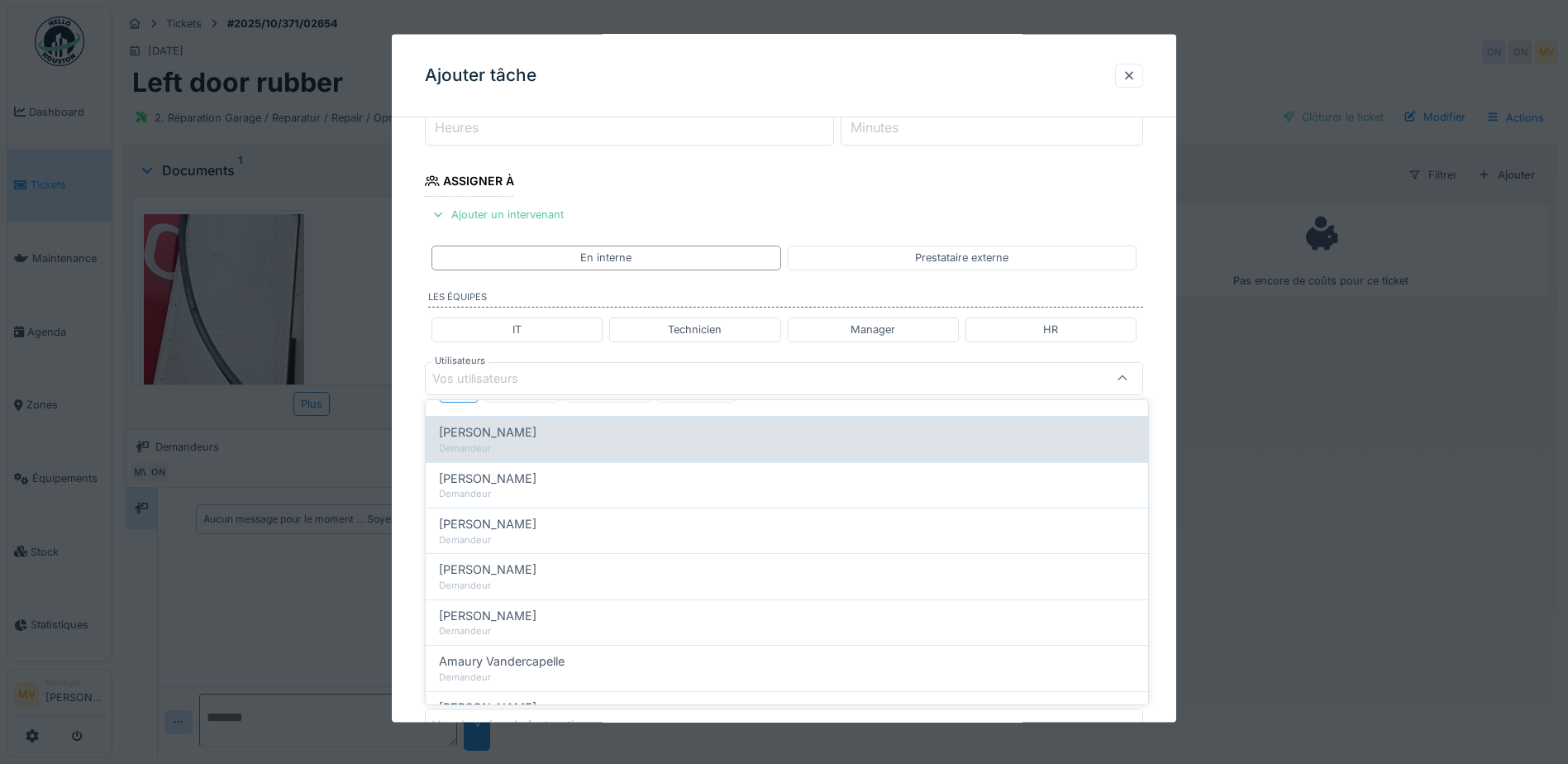
scroll to position [0, 0]
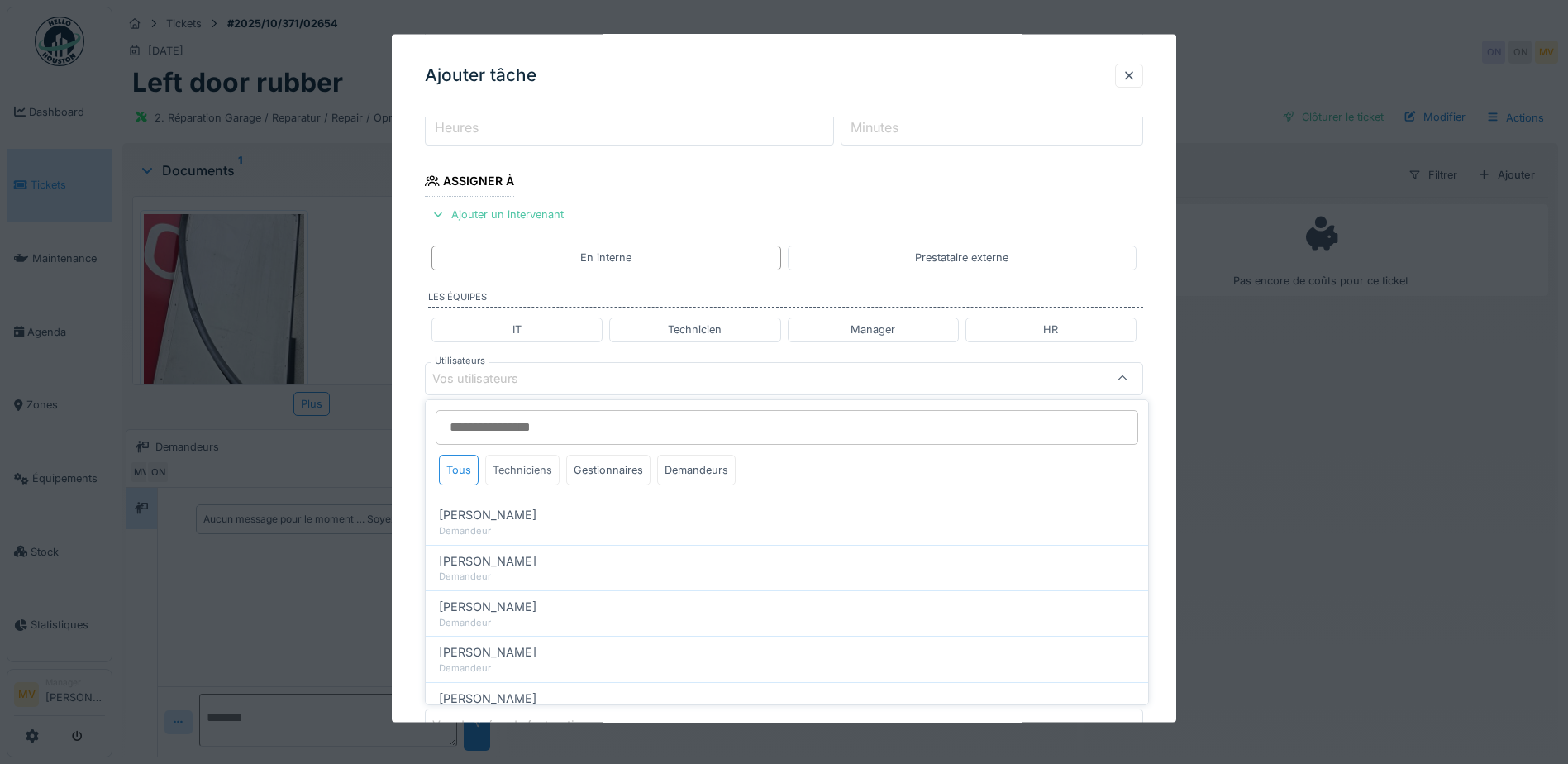
click at [530, 468] on div "Techniciens" at bounding box center [522, 469] width 74 height 31
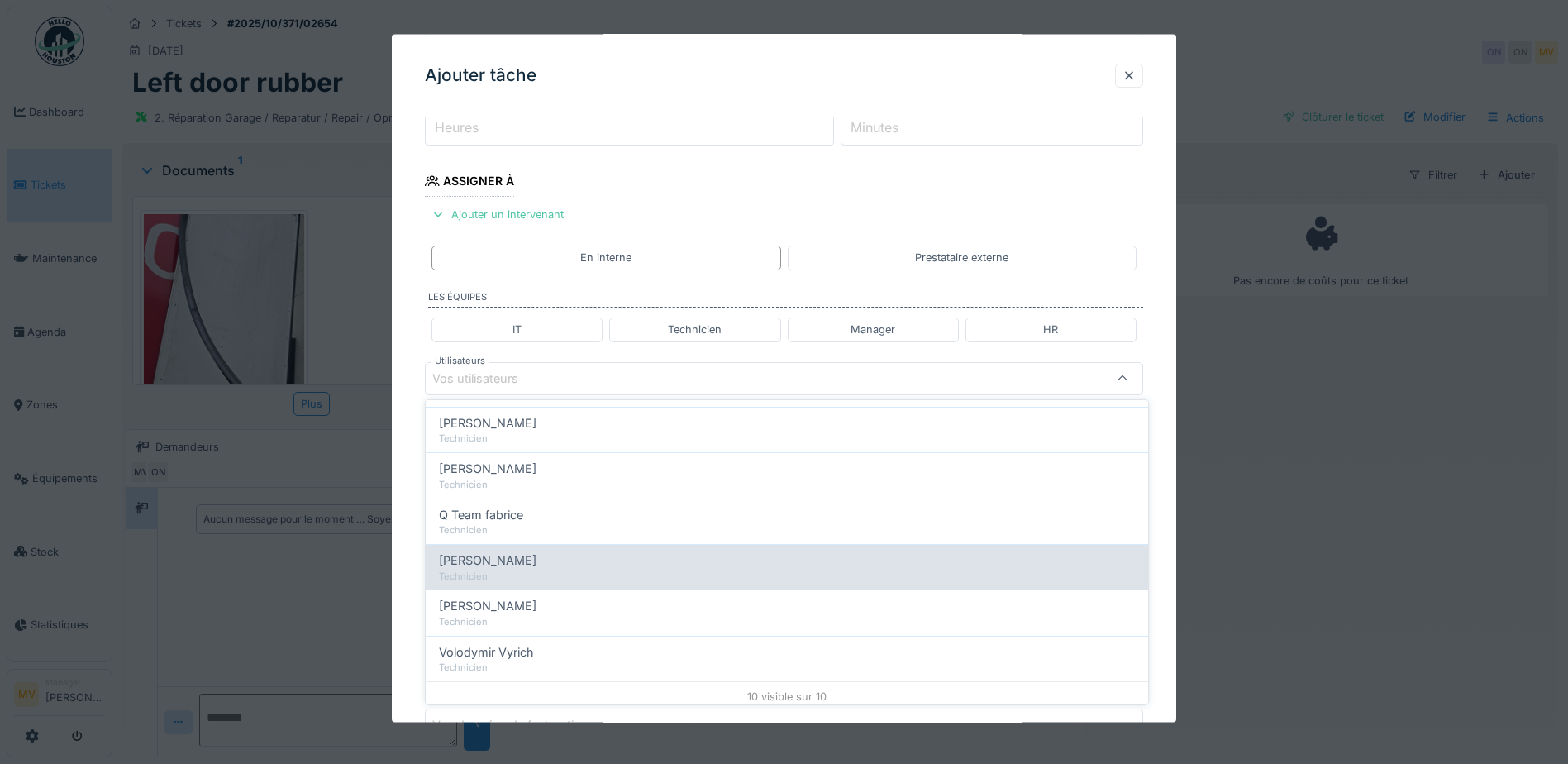
scroll to position [282, 0]
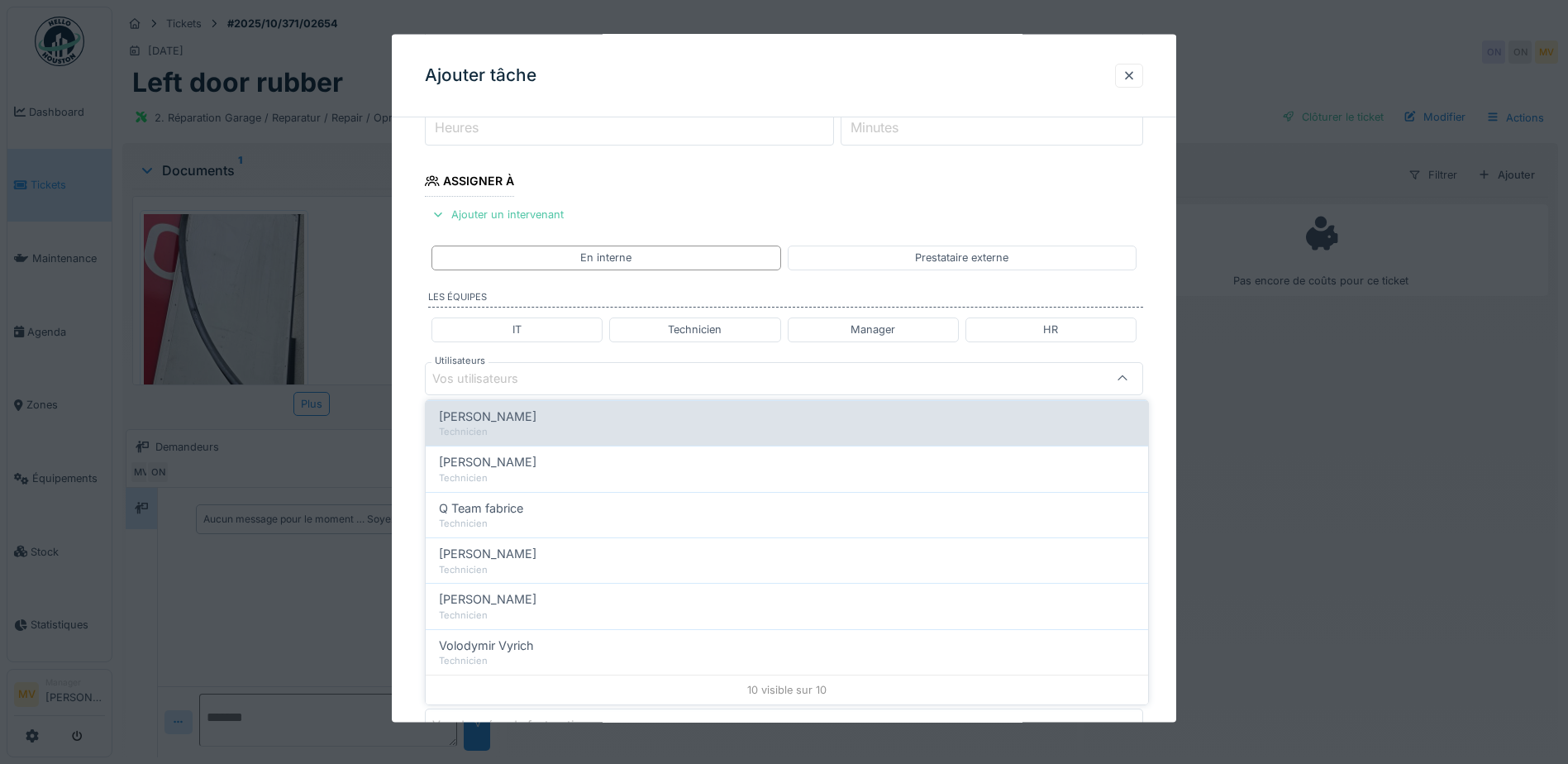
click at [537, 416] on span "Patrick Fridmansky" at bounding box center [488, 416] width 97 height 19
type input "*****"
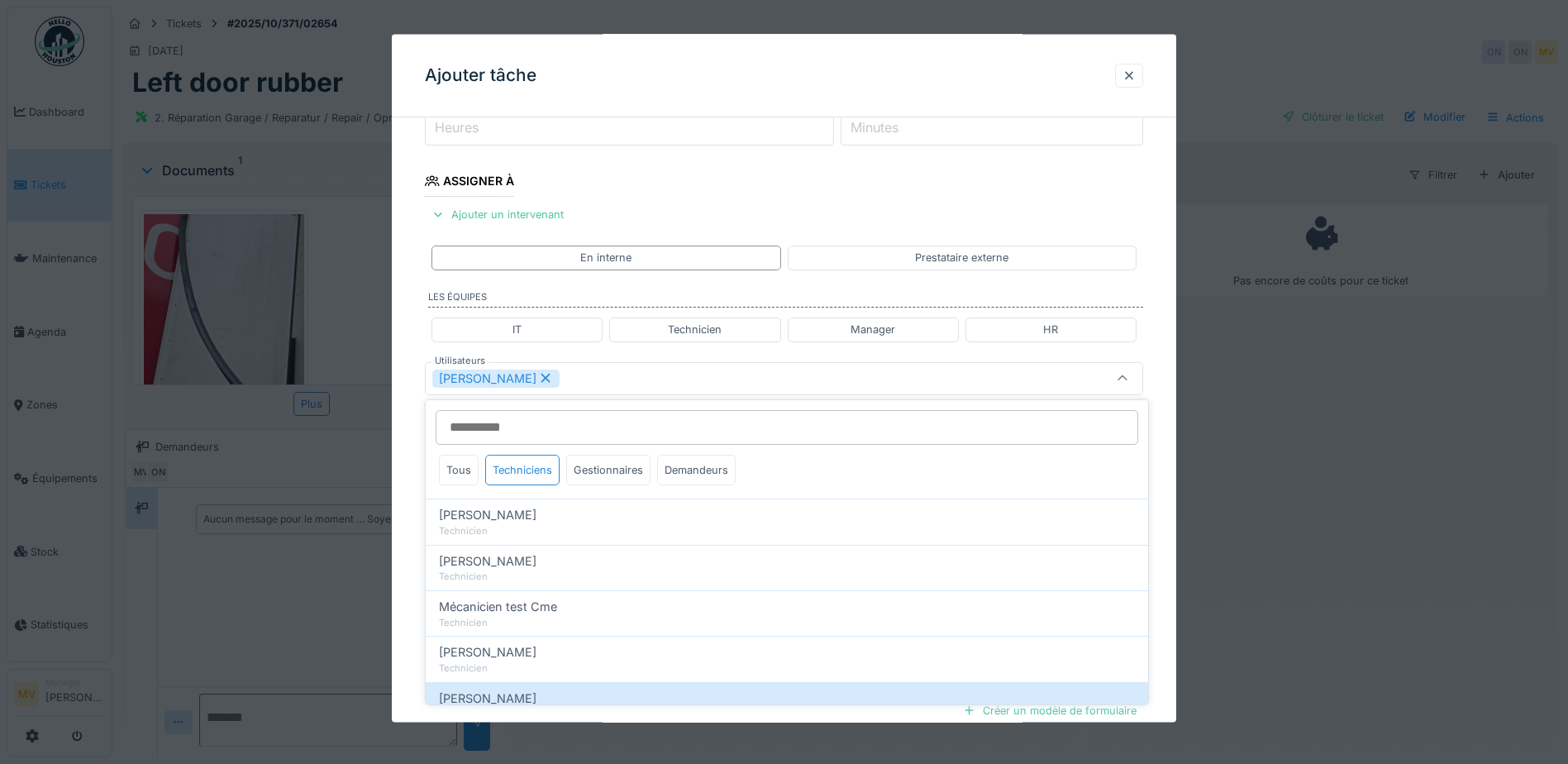
click at [639, 371] on div "Patrick Fridmansky" at bounding box center [741, 377] width 619 height 19
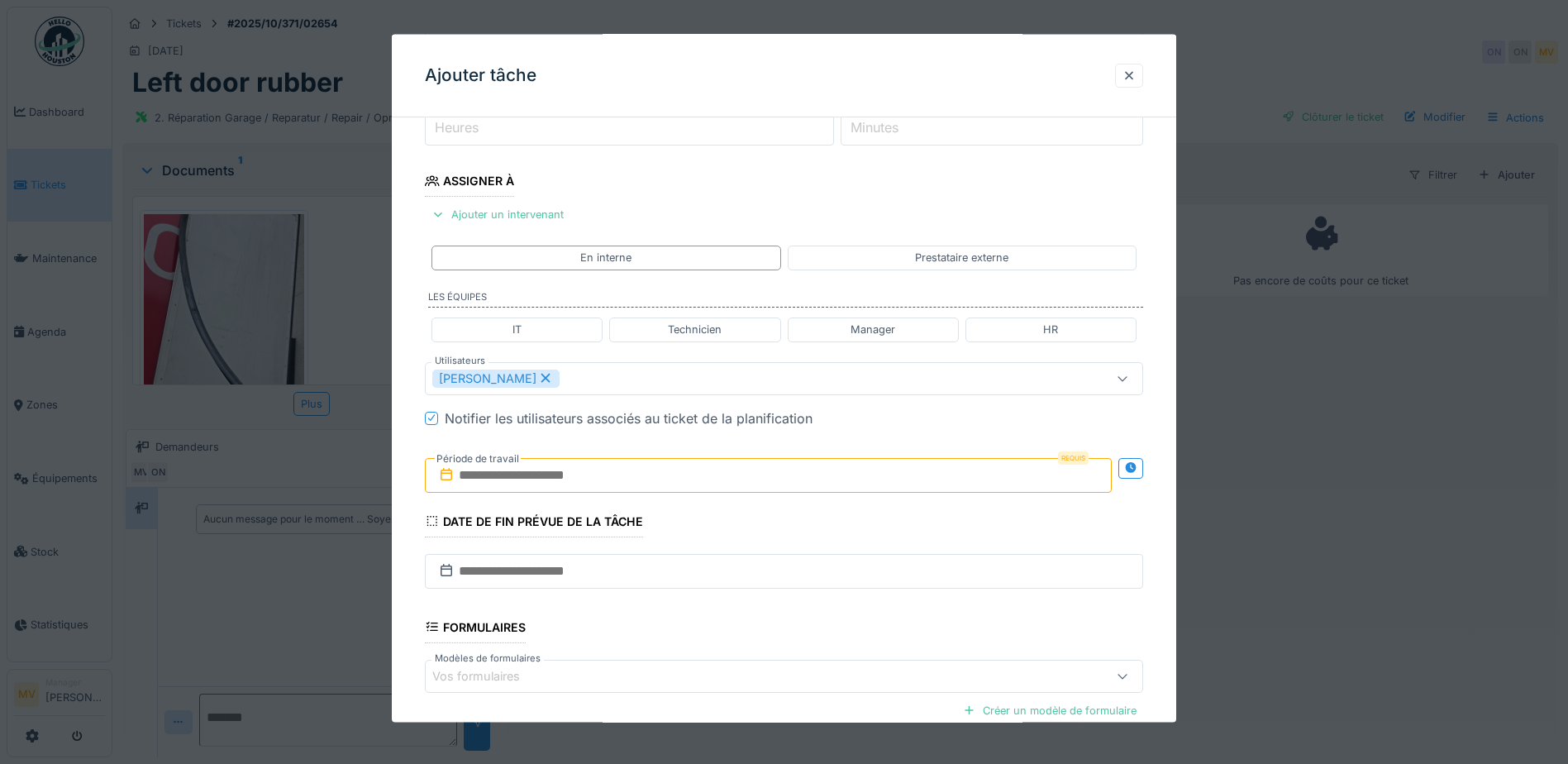
click at [565, 478] on input "text" at bounding box center [769, 474] width 687 height 35
click at [696, 612] on div "6" at bounding box center [690, 610] width 22 height 22
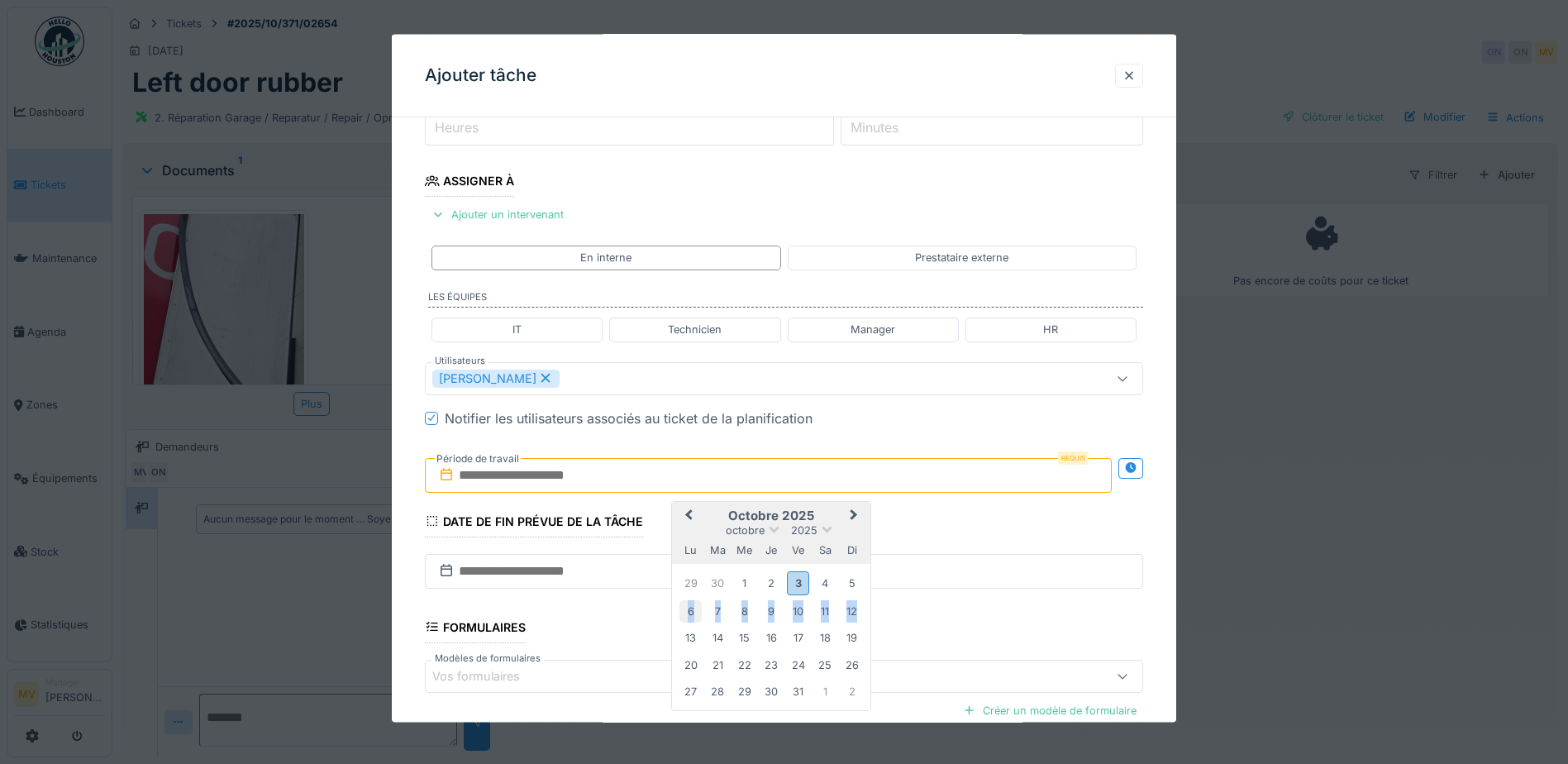
click at [696, 612] on div "6" at bounding box center [690, 610] width 22 height 22
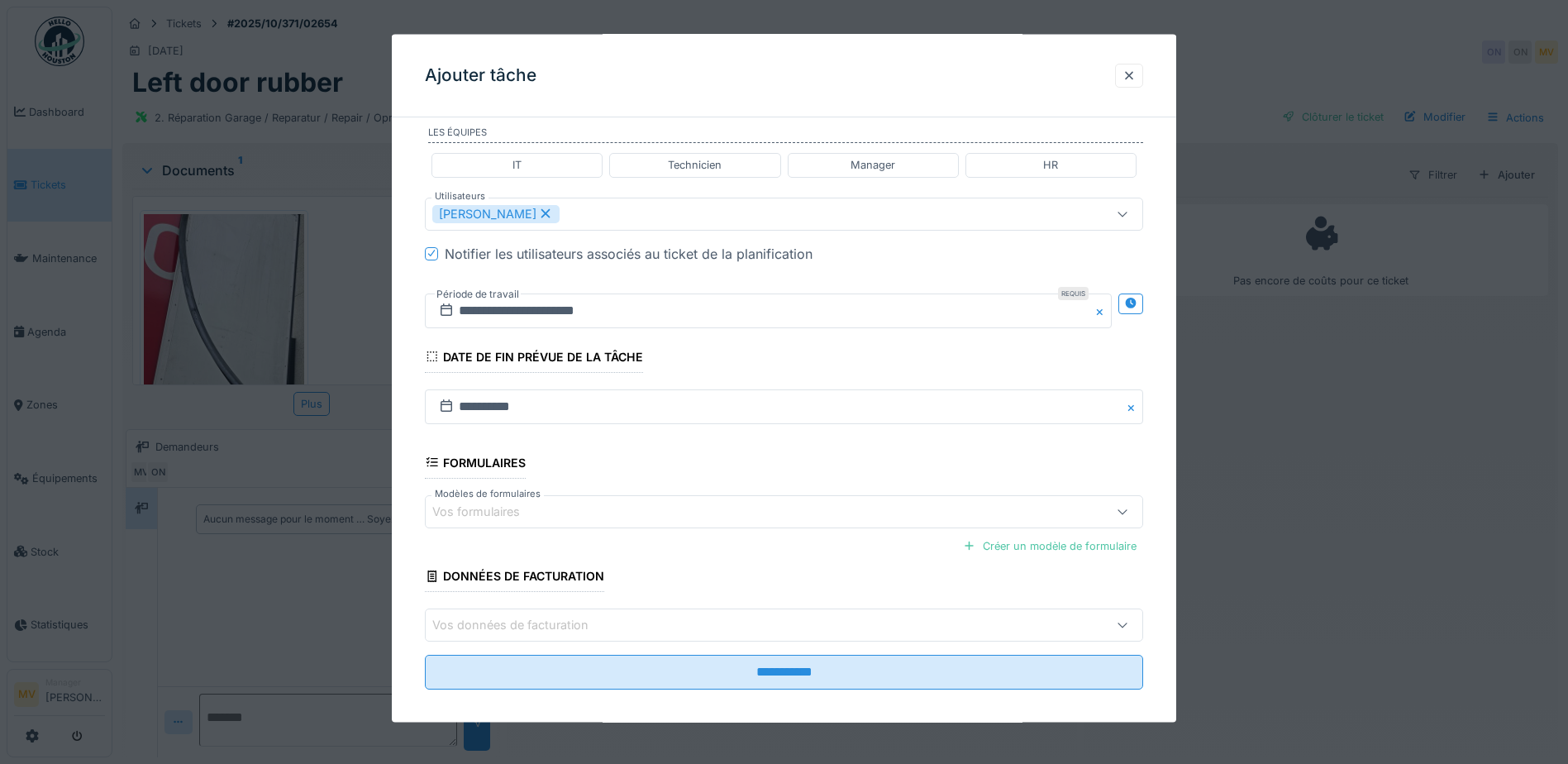
scroll to position [394, 0]
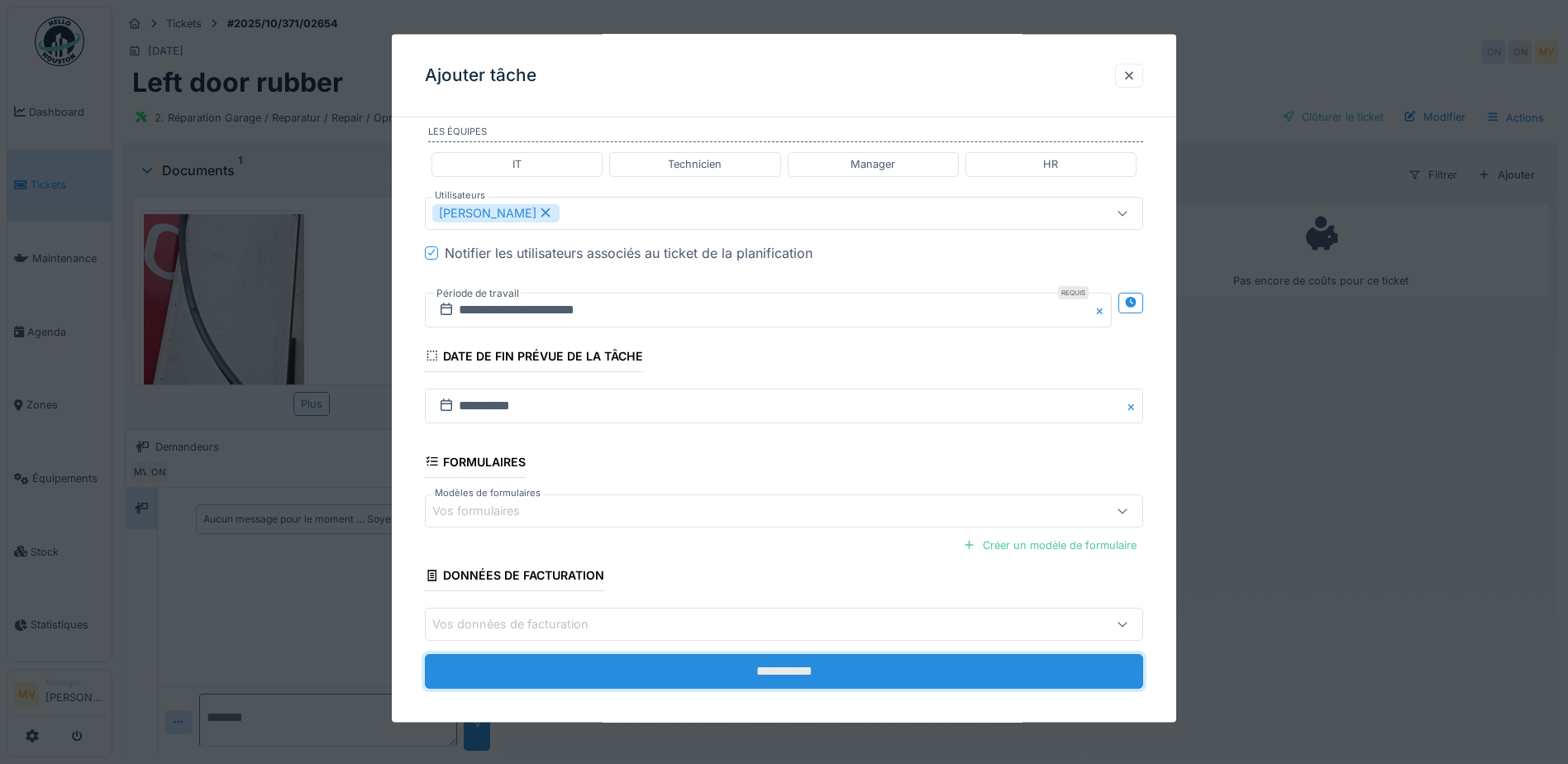
drag, startPoint x: 764, startPoint y: 668, endPoint x: 1093, endPoint y: 617, distance: 332.9
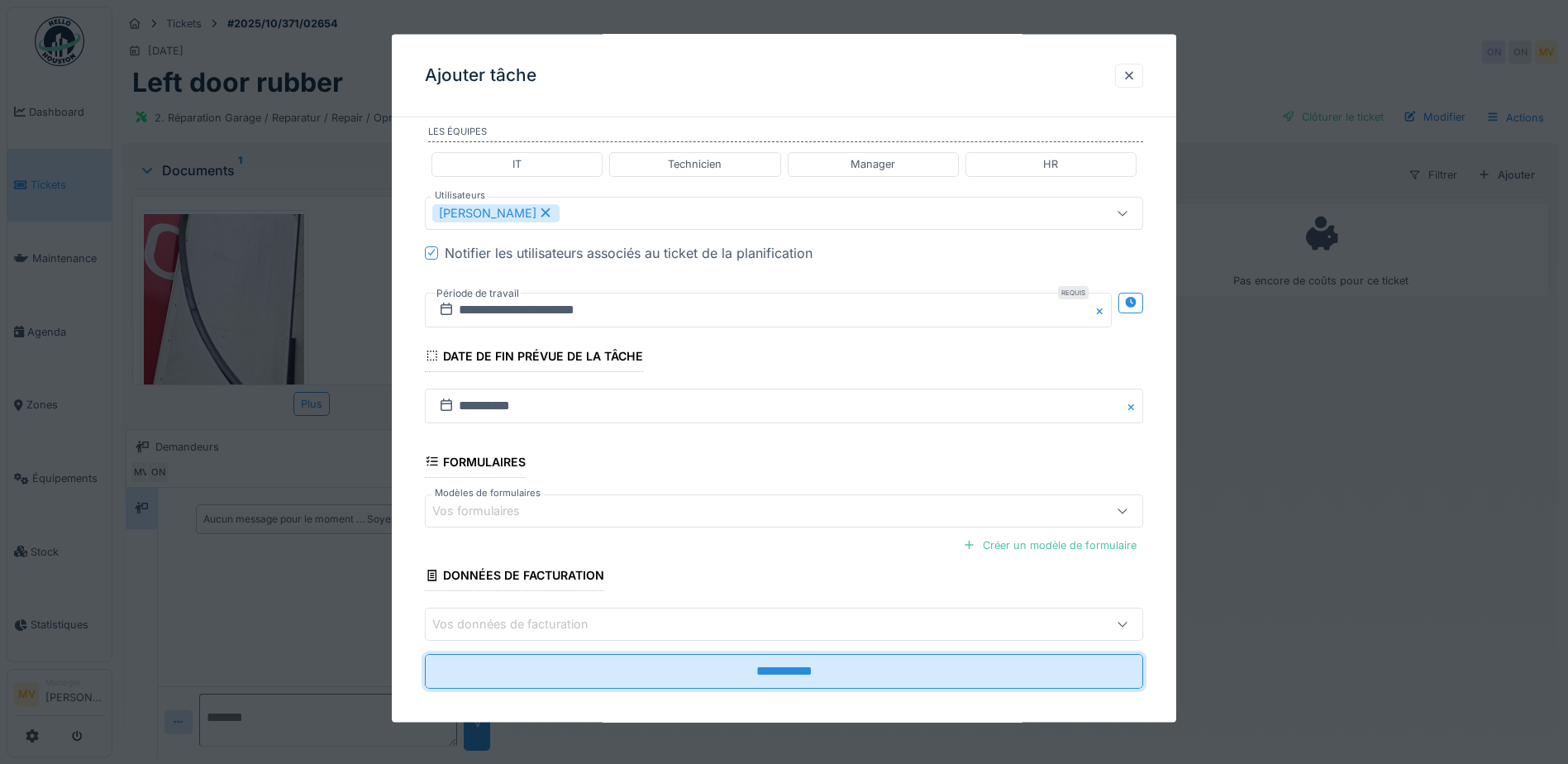
click at [765, 668] on input "**********" at bounding box center [784, 670] width 718 height 35
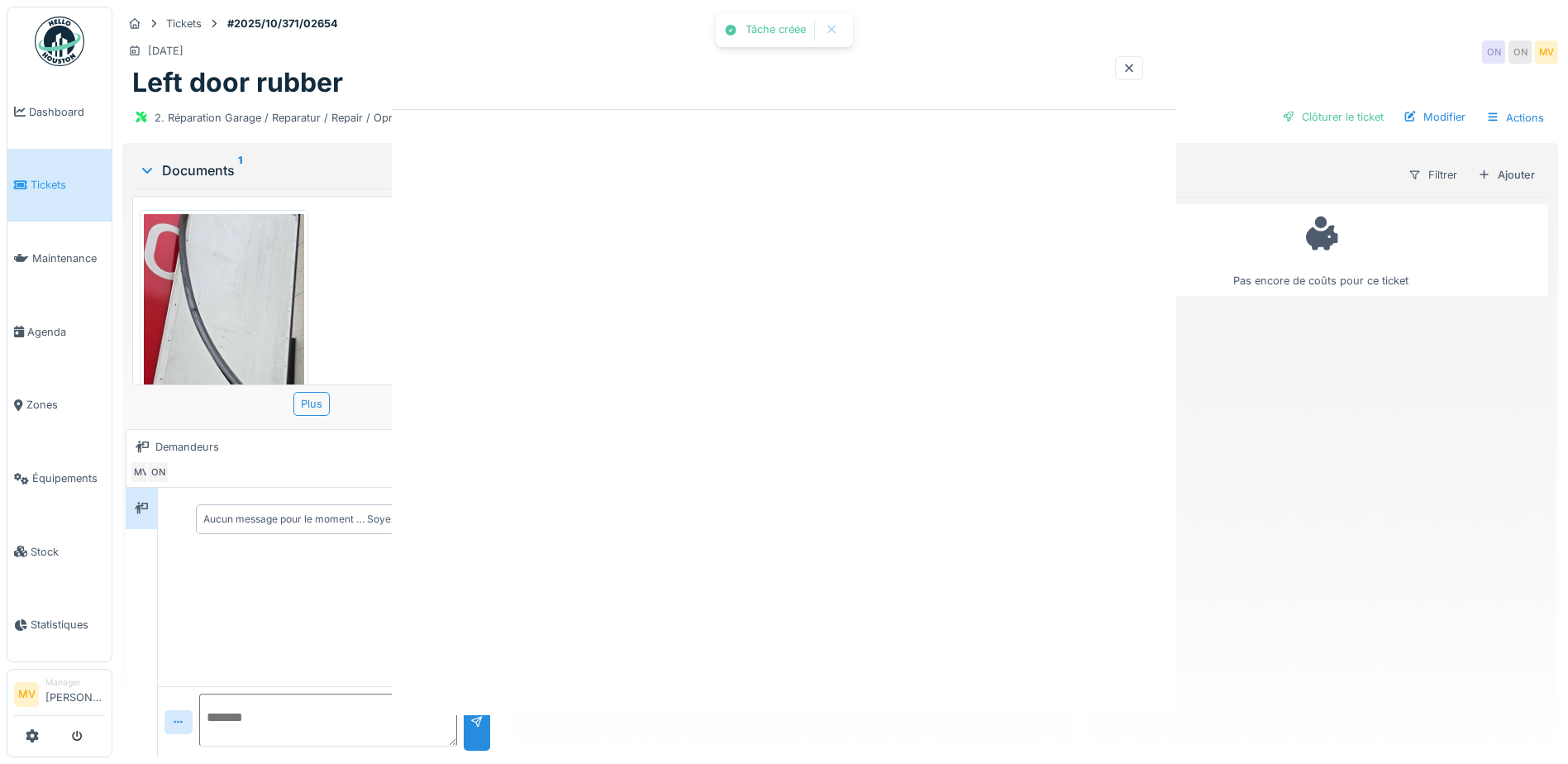
scroll to position [0, 0]
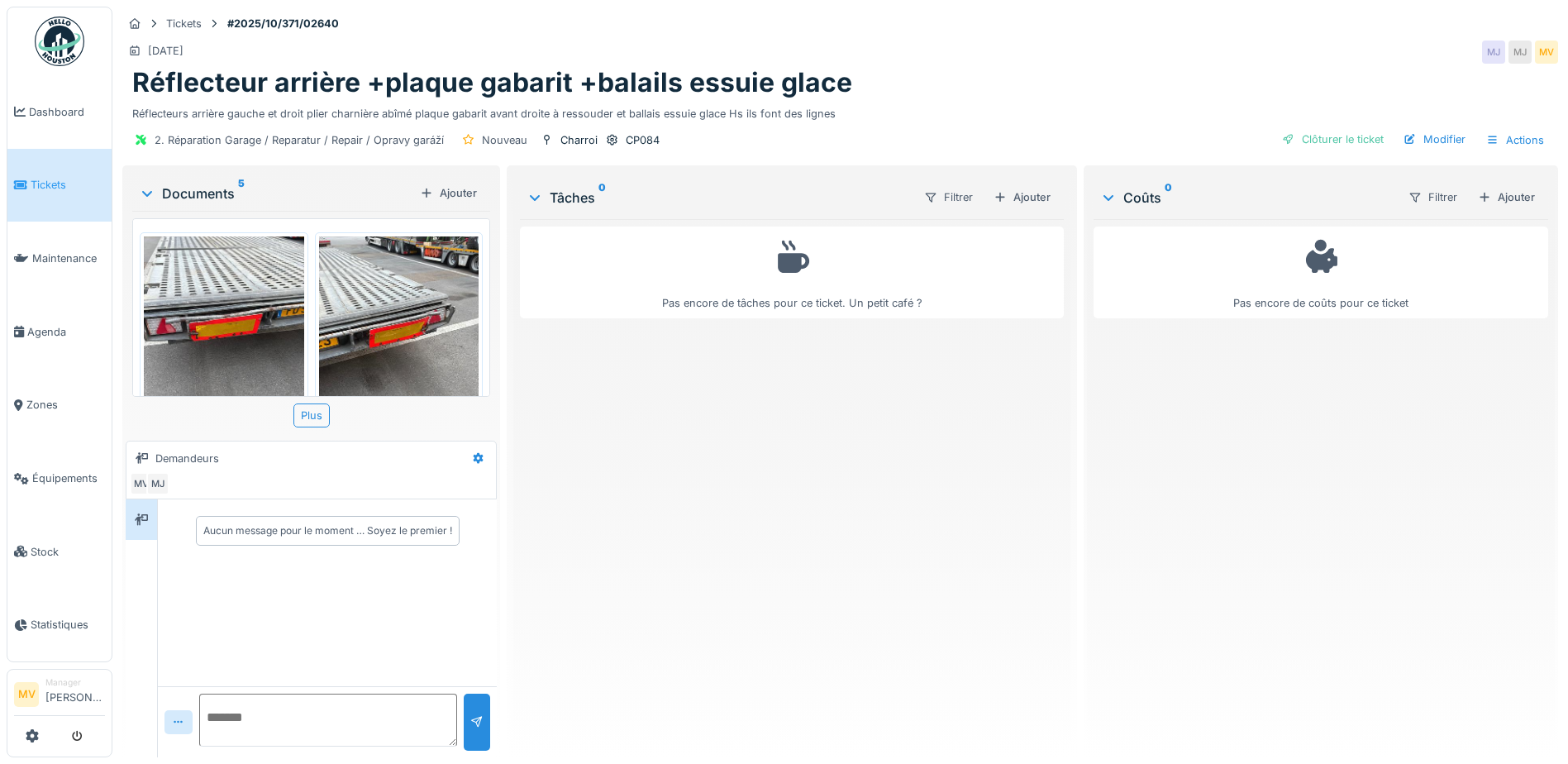
click at [1013, 210] on div "Filtrer Ajouter" at bounding box center [984, 197] width 147 height 31
click at [1016, 198] on div "Ajouter" at bounding box center [1022, 197] width 70 height 22
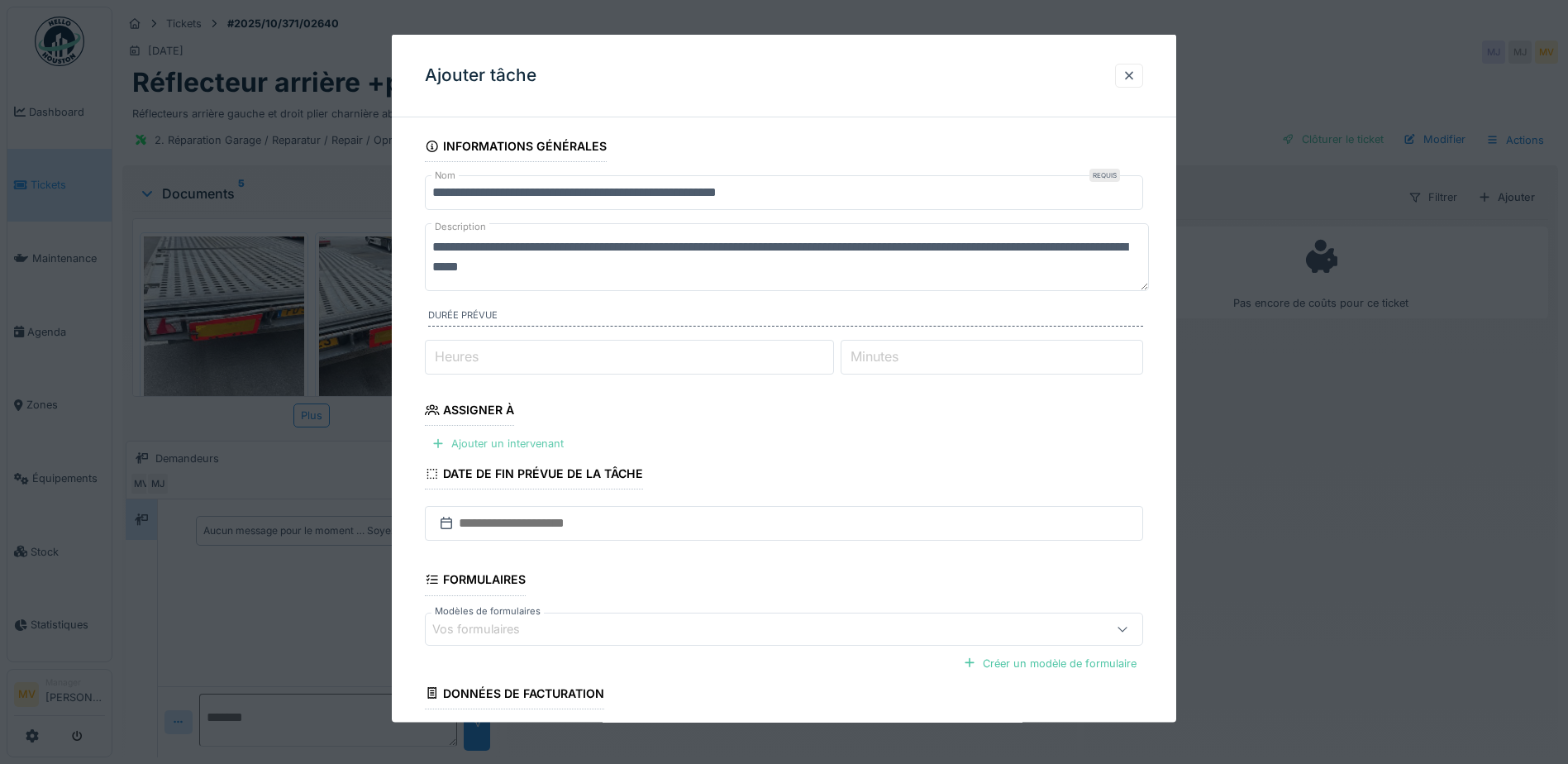
click at [557, 439] on div "Ajouter un intervenant" at bounding box center [498, 443] width 145 height 22
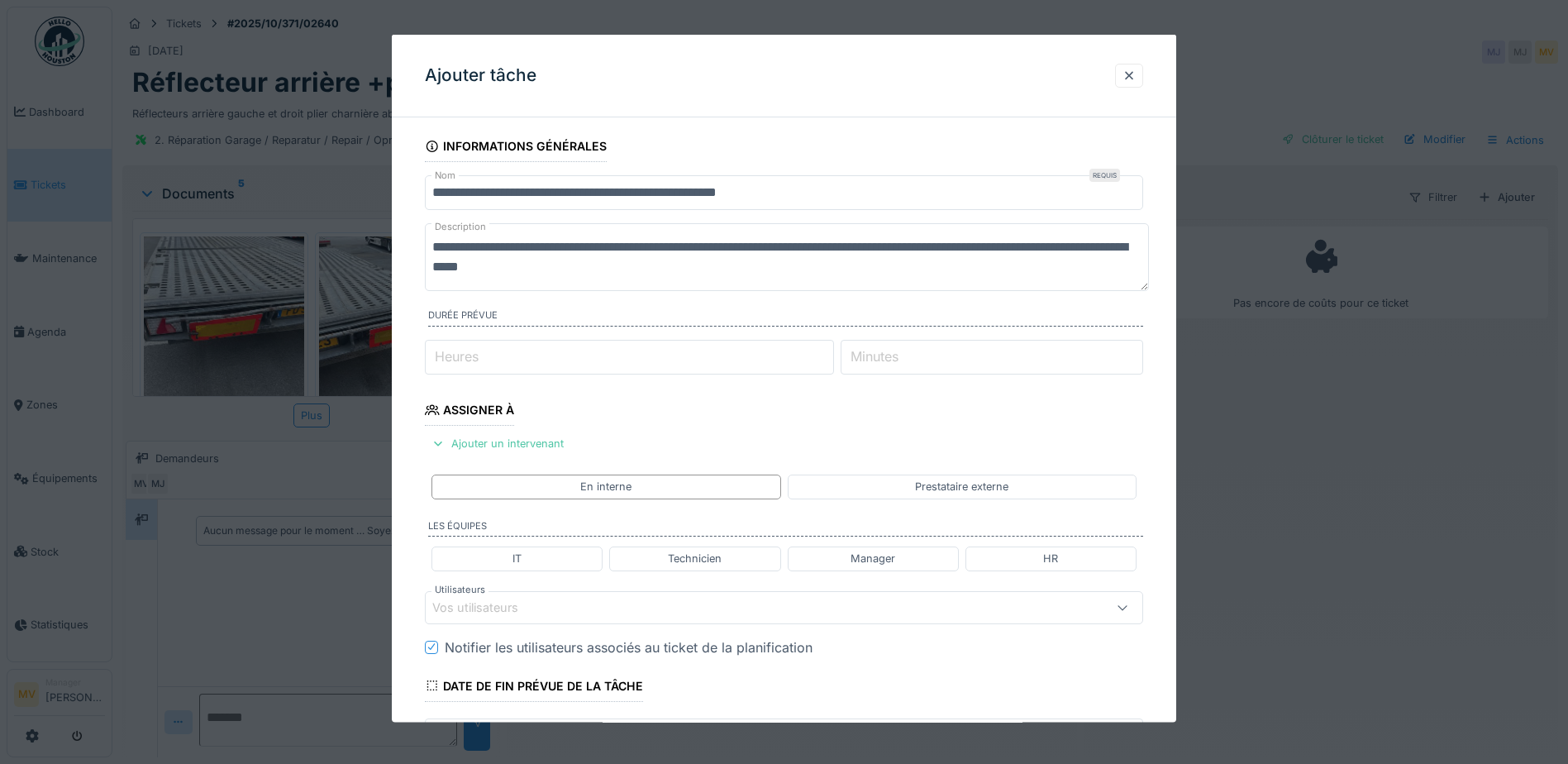
click at [550, 614] on div "Vos utilisateurs" at bounding box center [741, 606] width 619 height 19
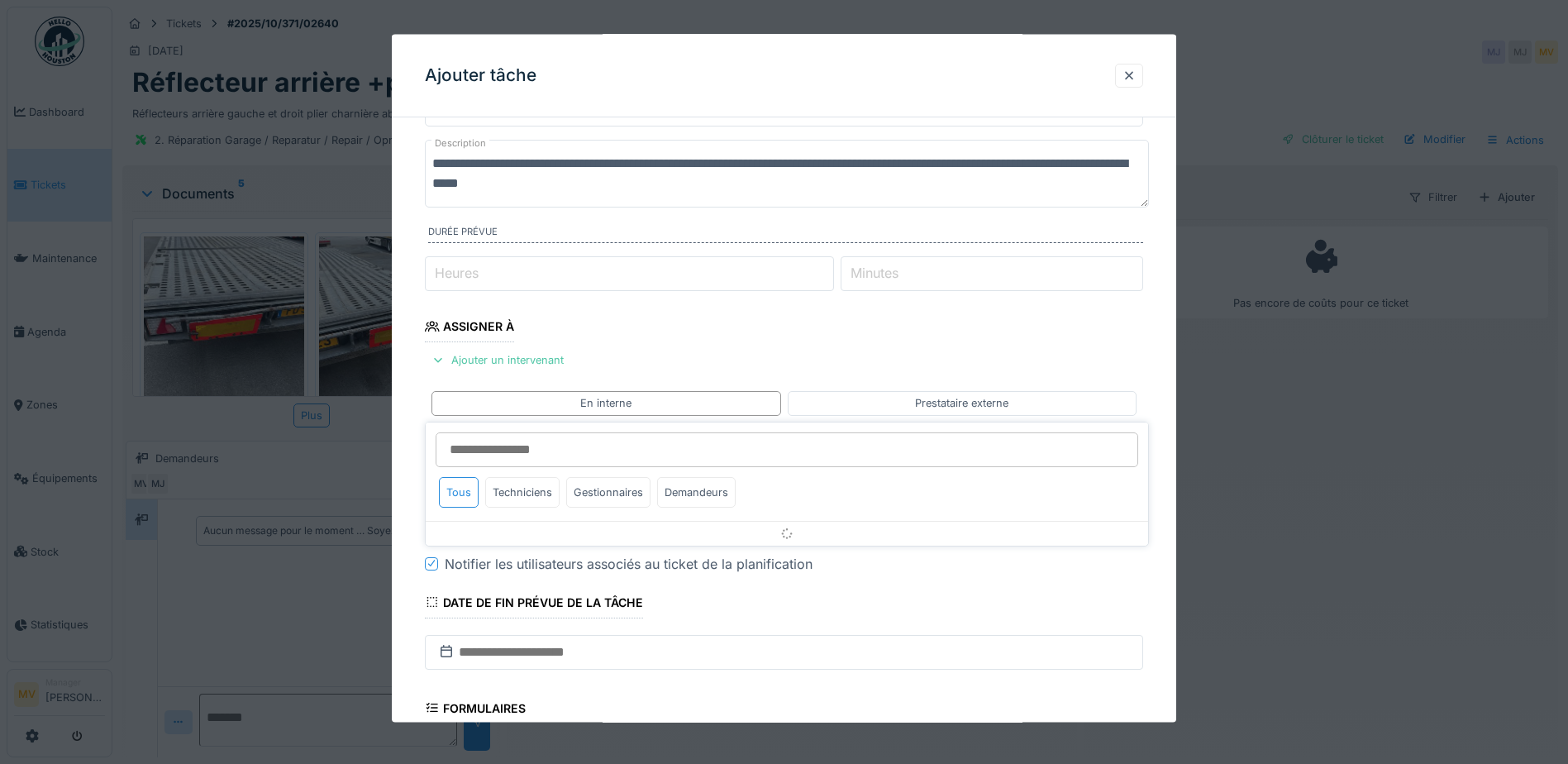
scroll to position [229, 0]
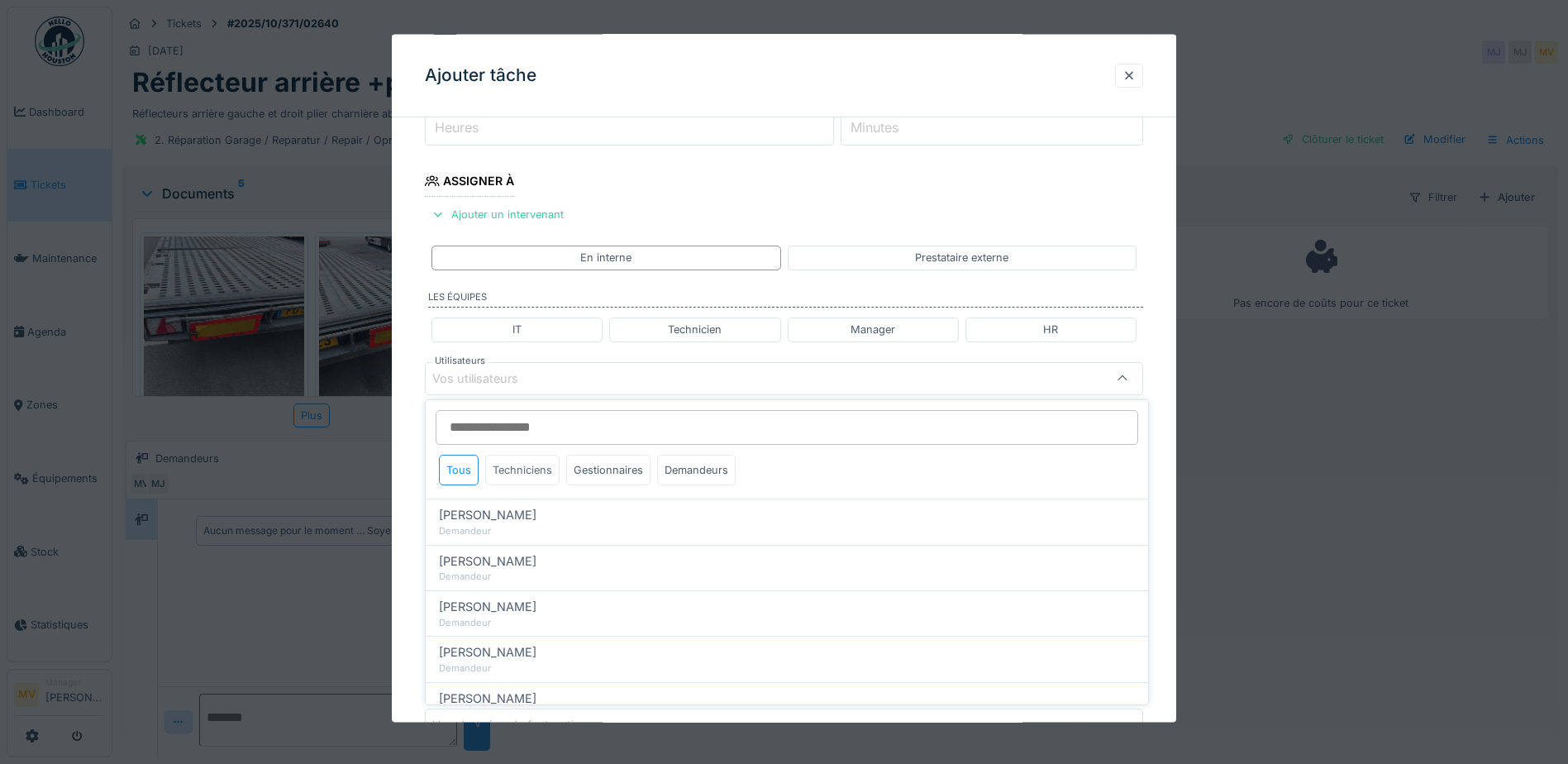
click at [537, 467] on div "Techniciens" at bounding box center [522, 469] width 74 height 31
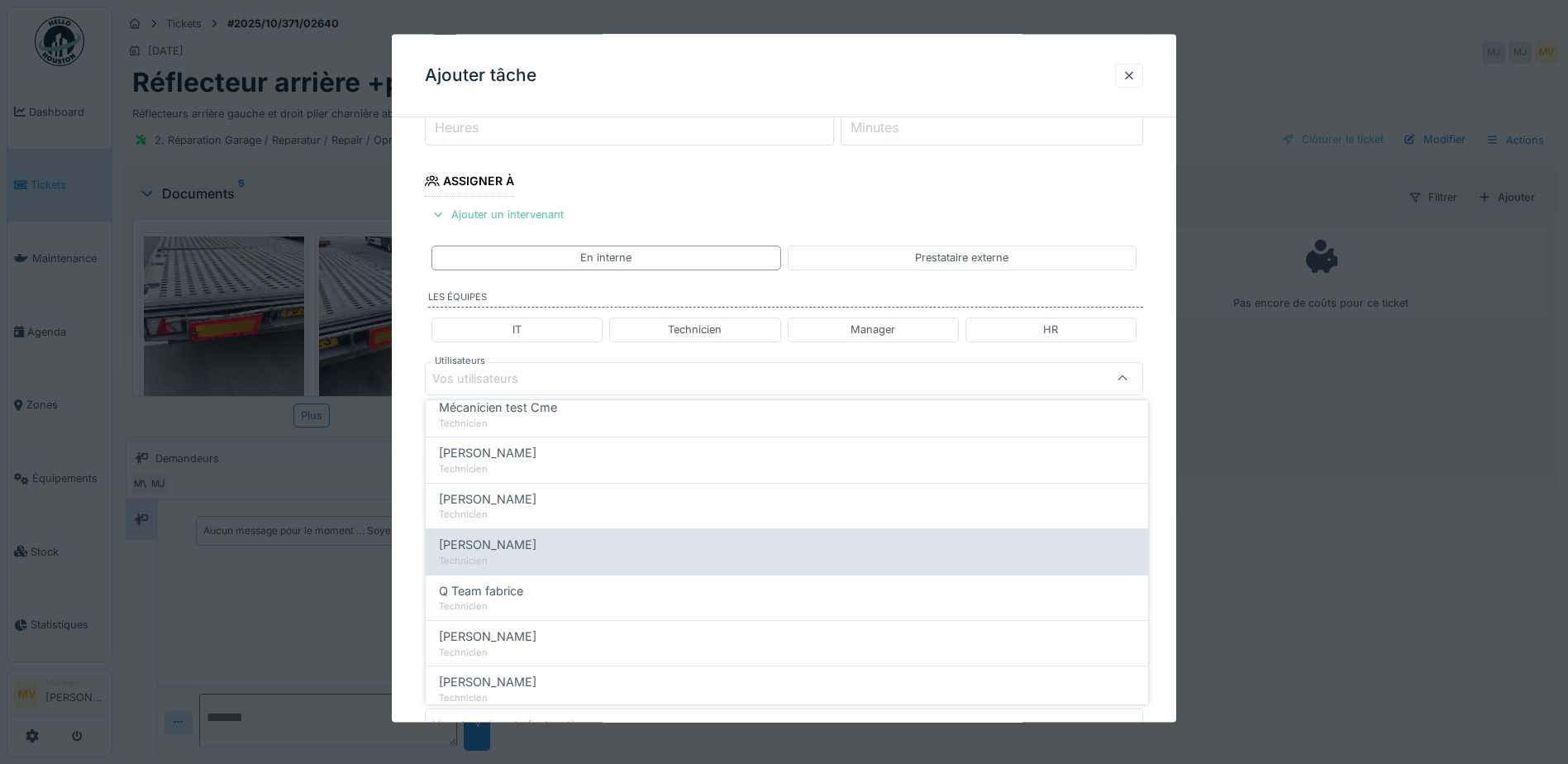
scroll to position [248, 0]
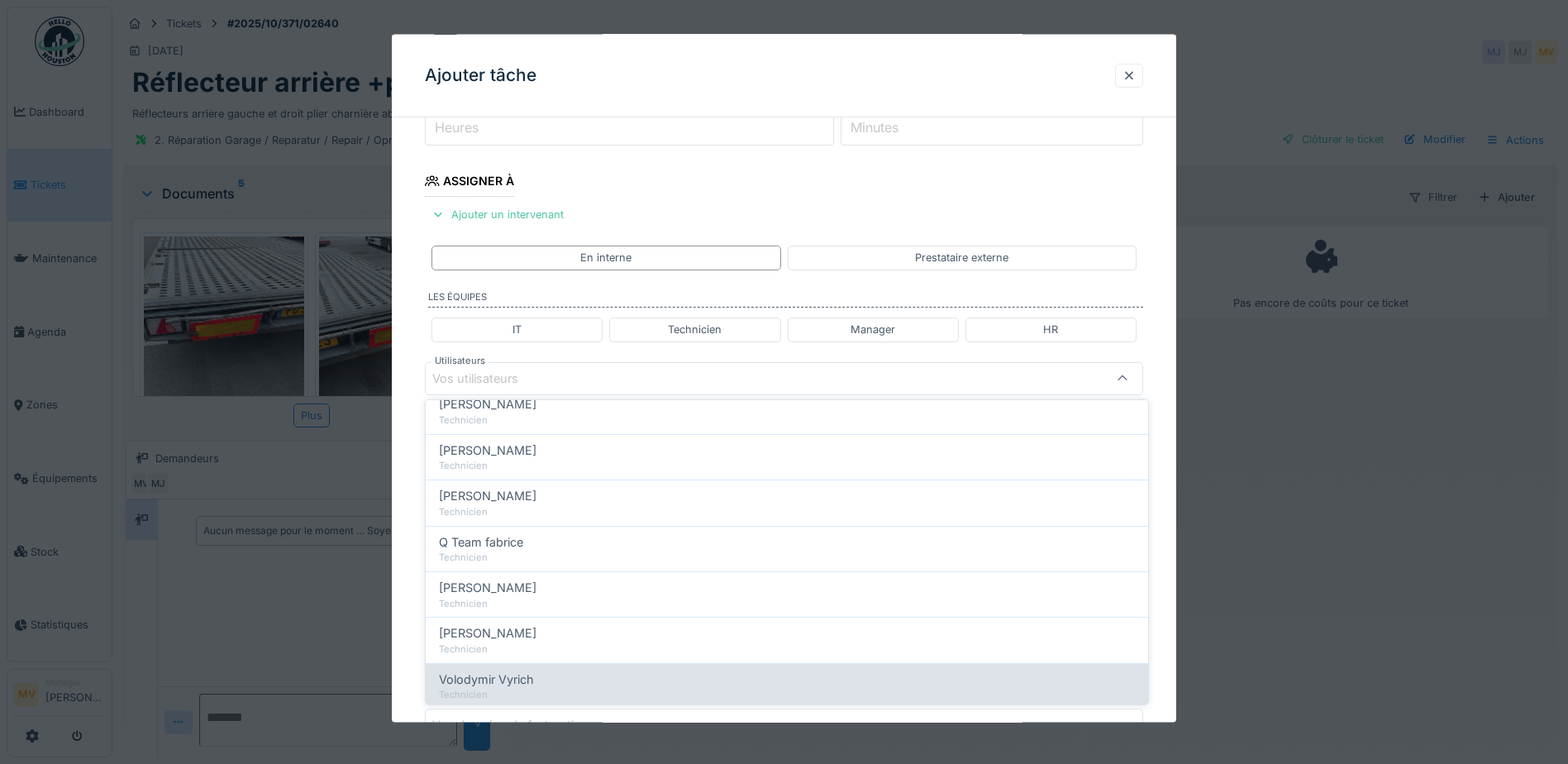
click at [575, 671] on div "Volodymir Vyrich" at bounding box center [787, 679] width 696 height 19
type input "*****"
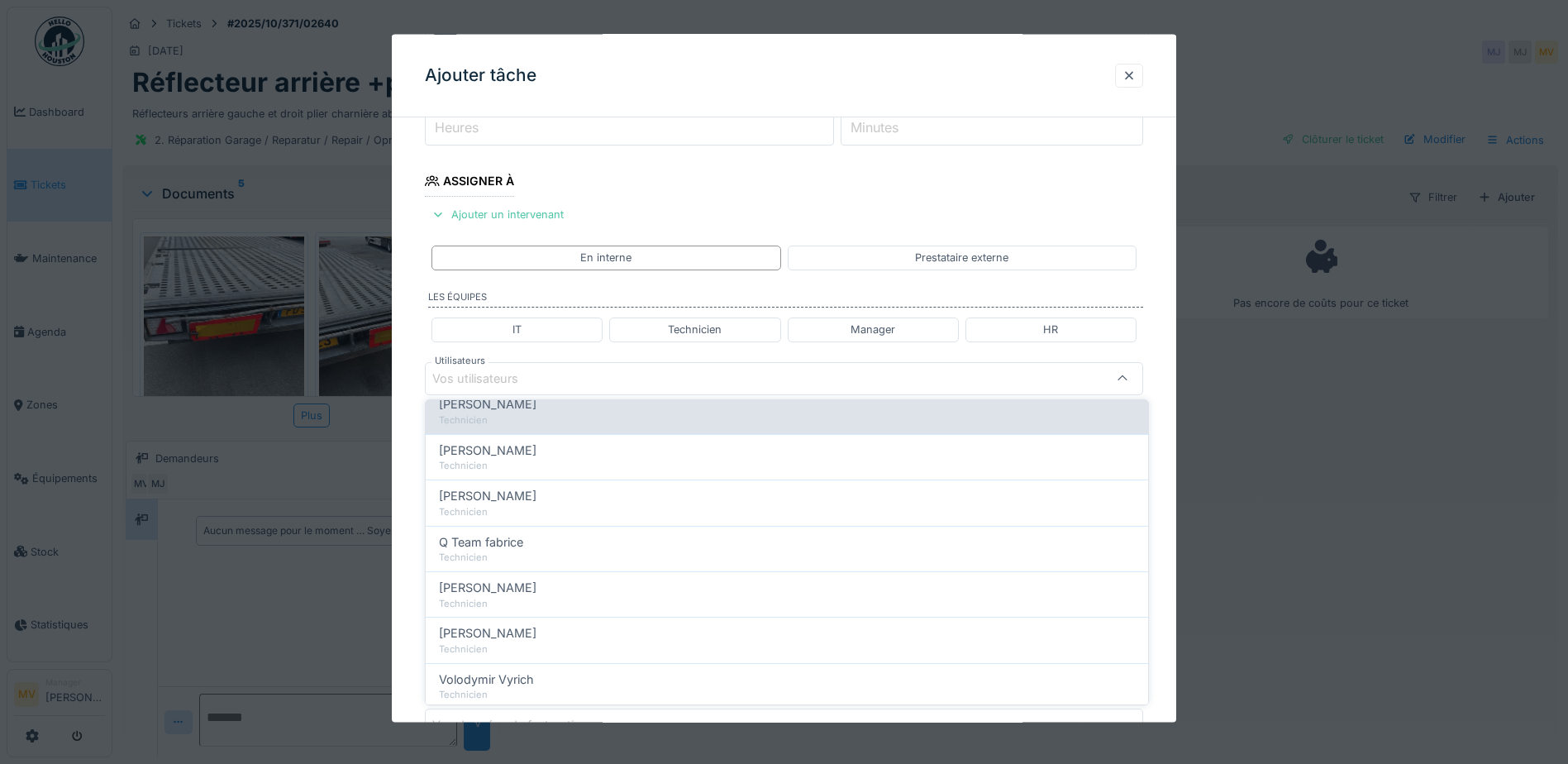
scroll to position [0, 0]
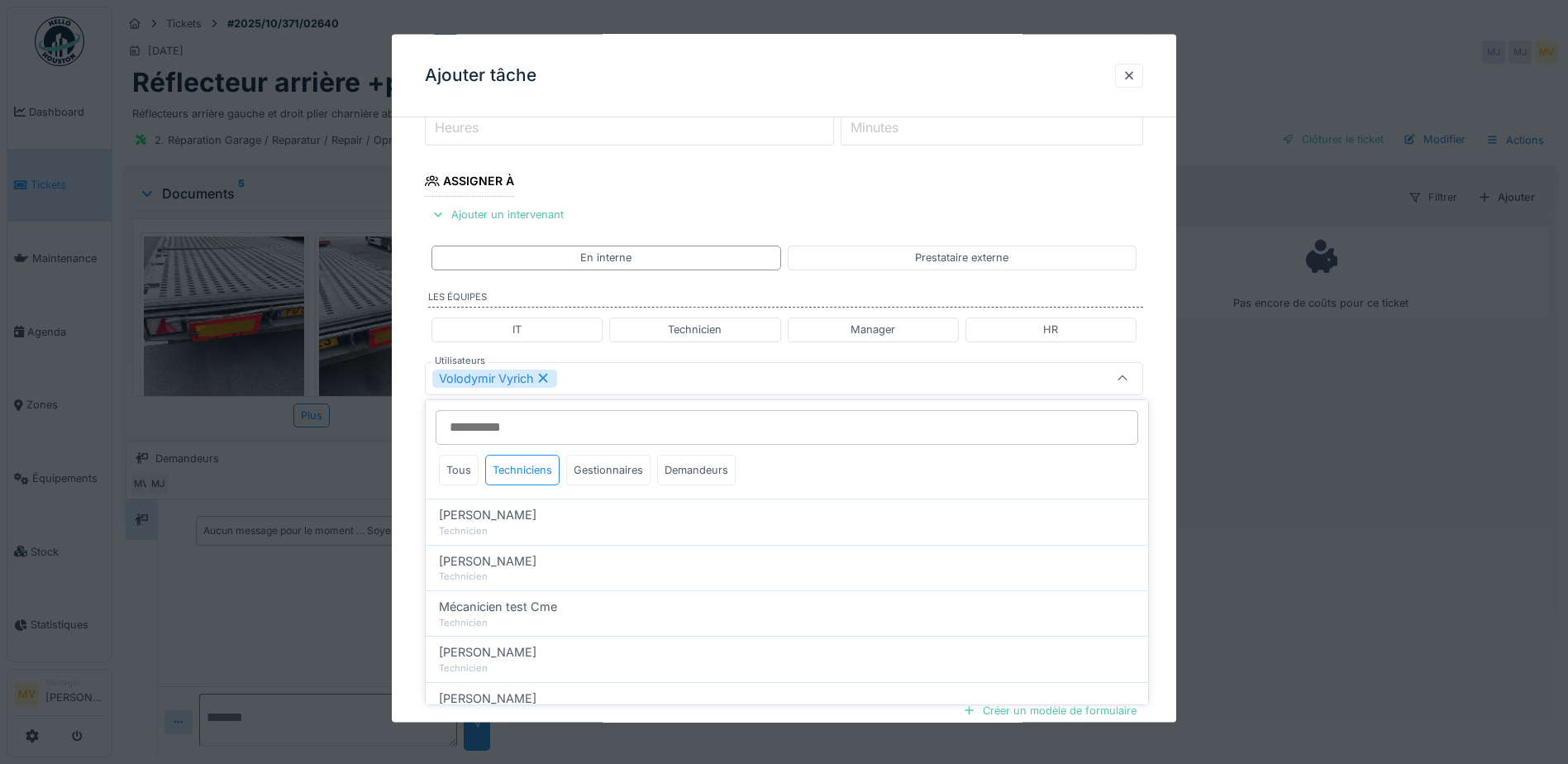
click at [665, 377] on div "Volodymir Vyrich" at bounding box center [741, 377] width 619 height 19
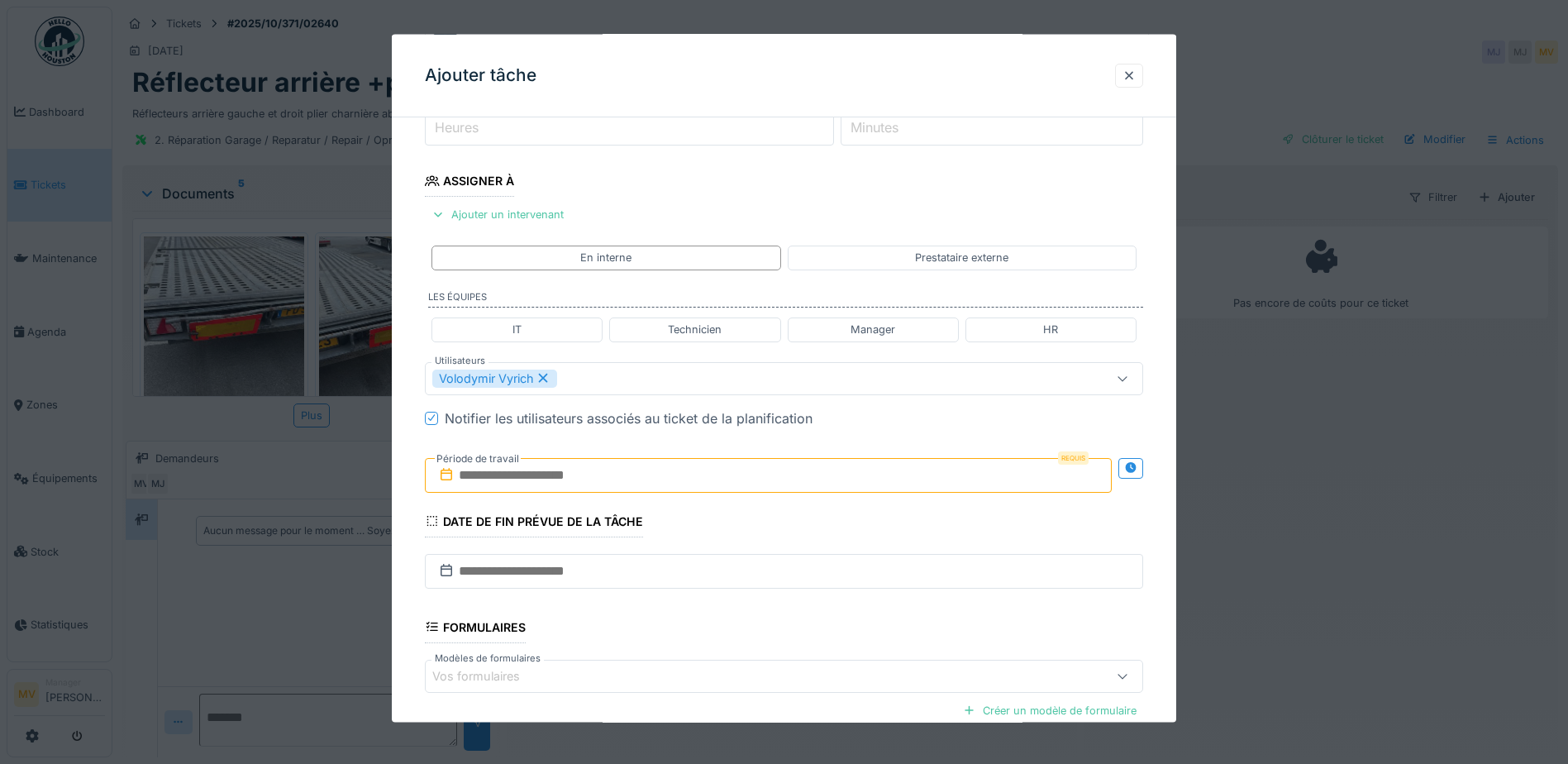
click at [643, 469] on input "text" at bounding box center [769, 474] width 687 height 35
click at [829, 578] on div "4" at bounding box center [825, 583] width 22 height 22
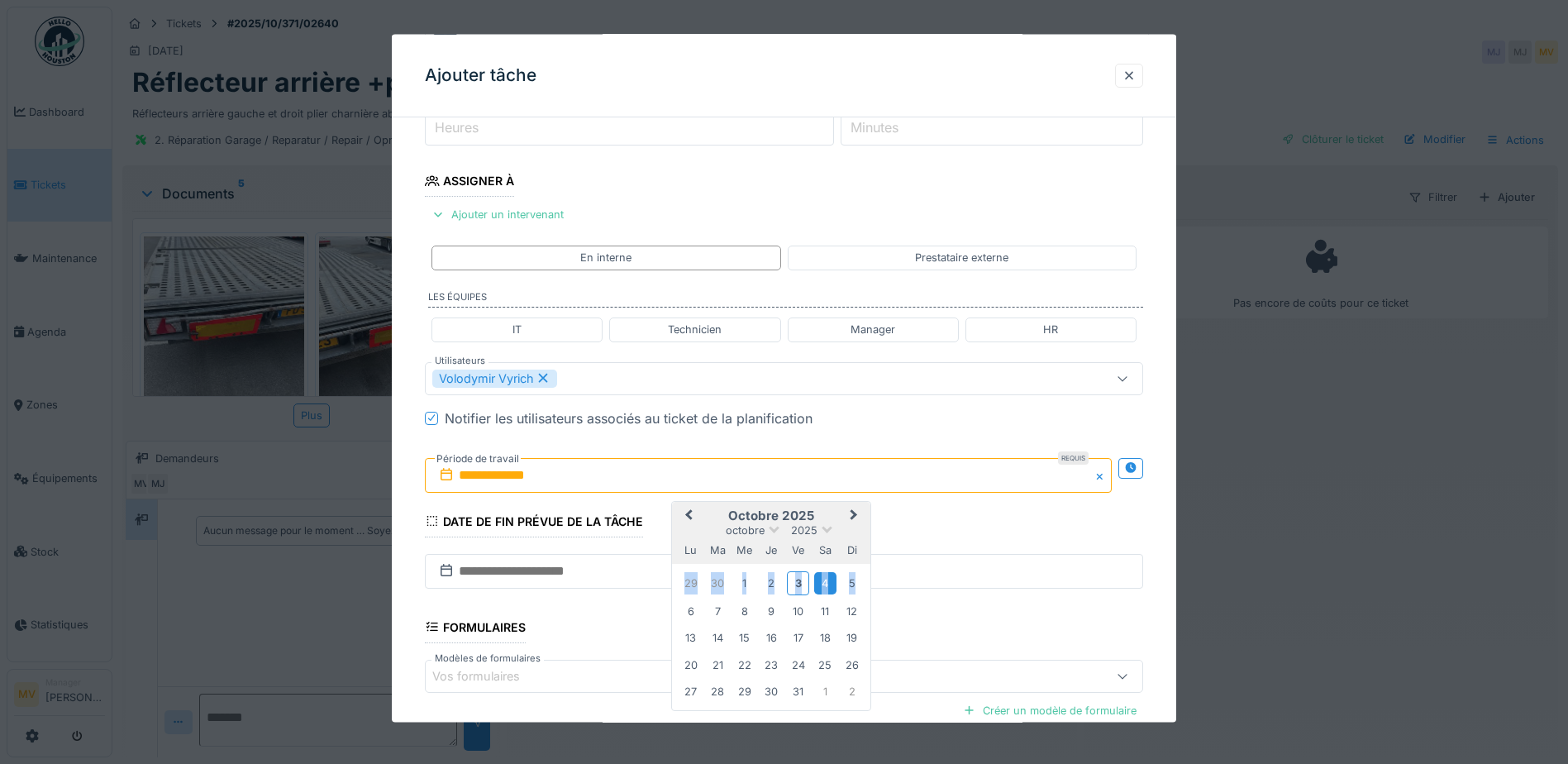
click at [829, 578] on div "4" at bounding box center [825, 583] width 22 height 22
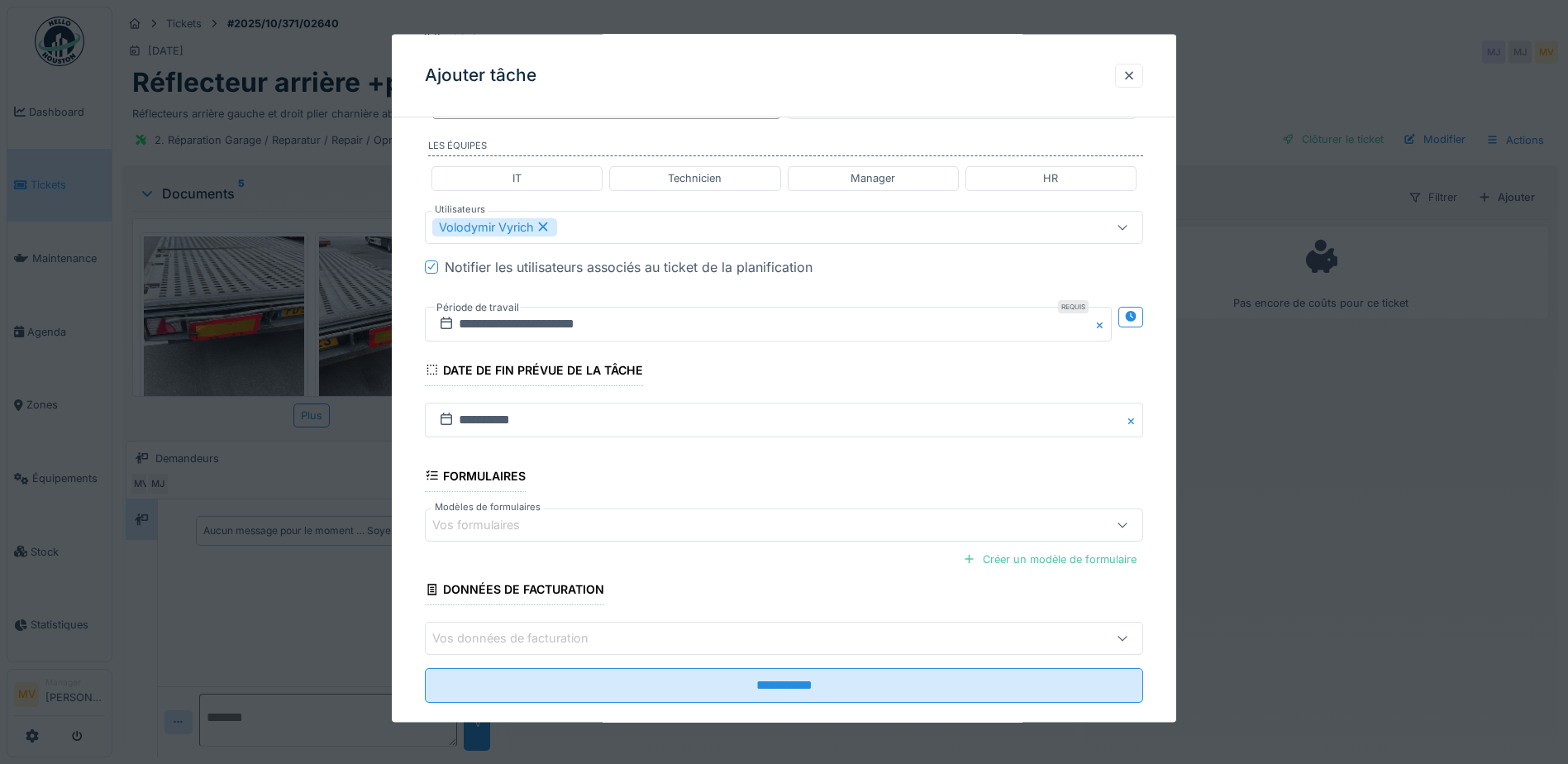
scroll to position [394, 0]
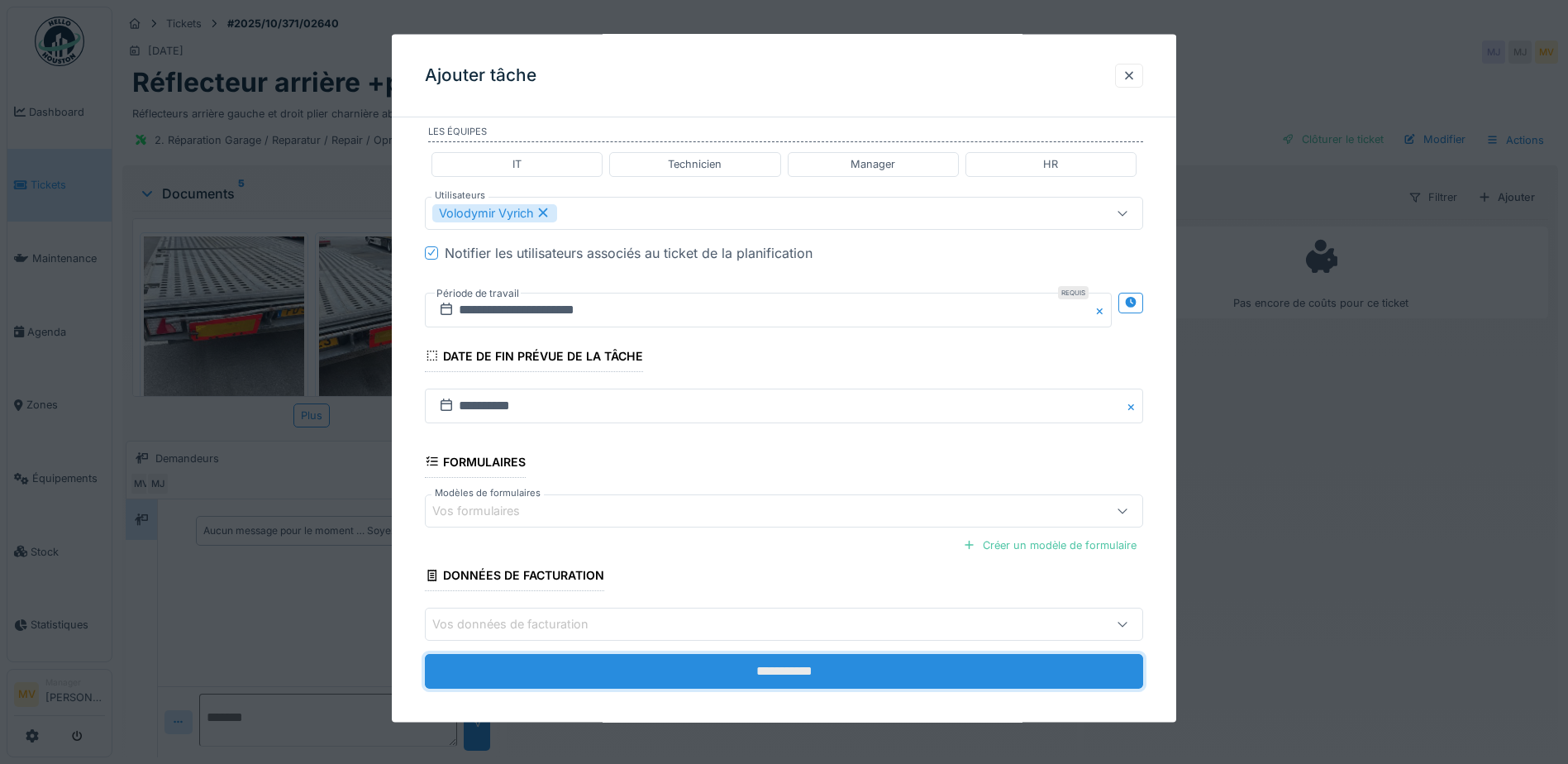
click at [731, 686] on input "**********" at bounding box center [784, 670] width 718 height 35
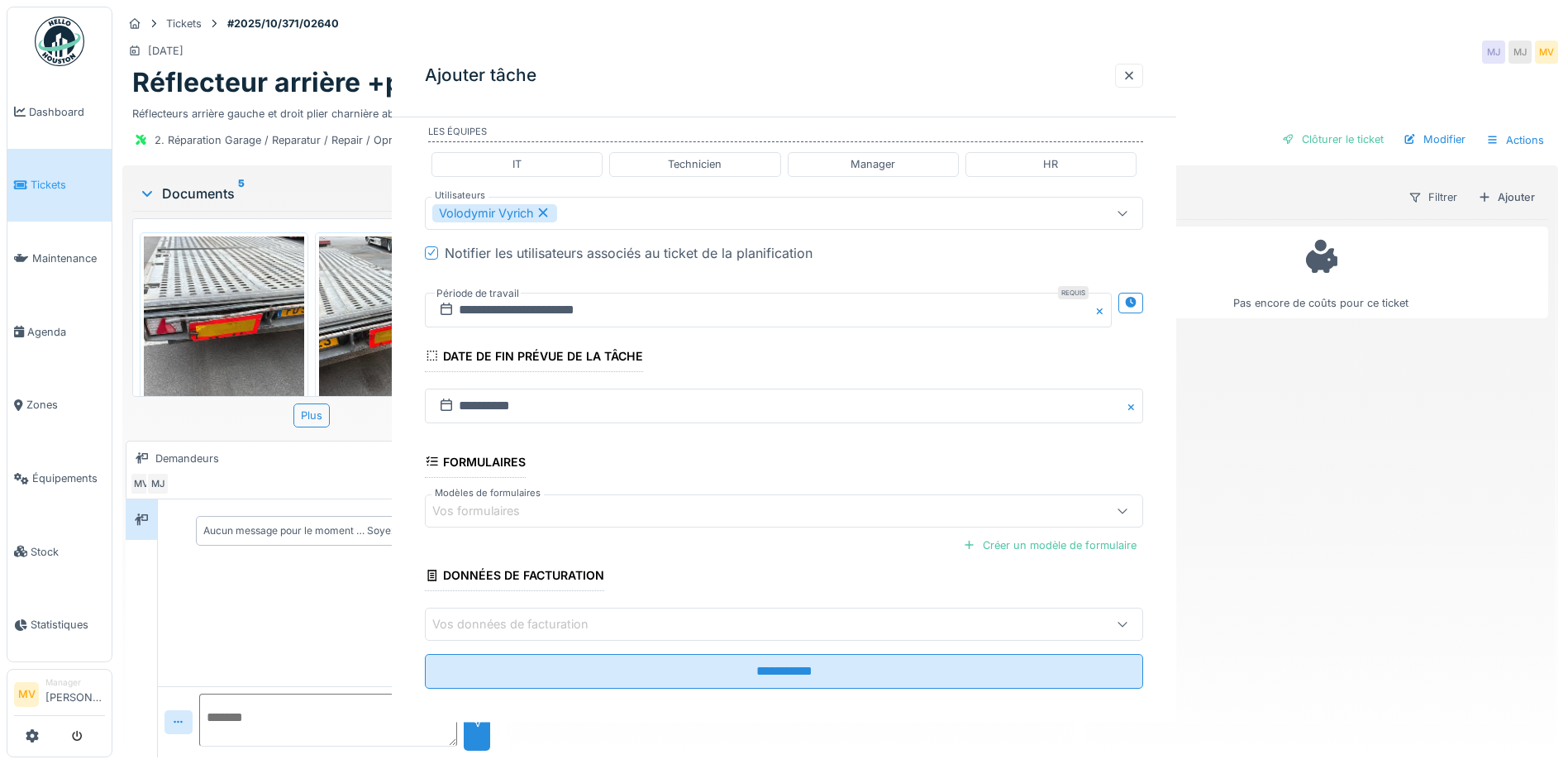
scroll to position [0, 0]
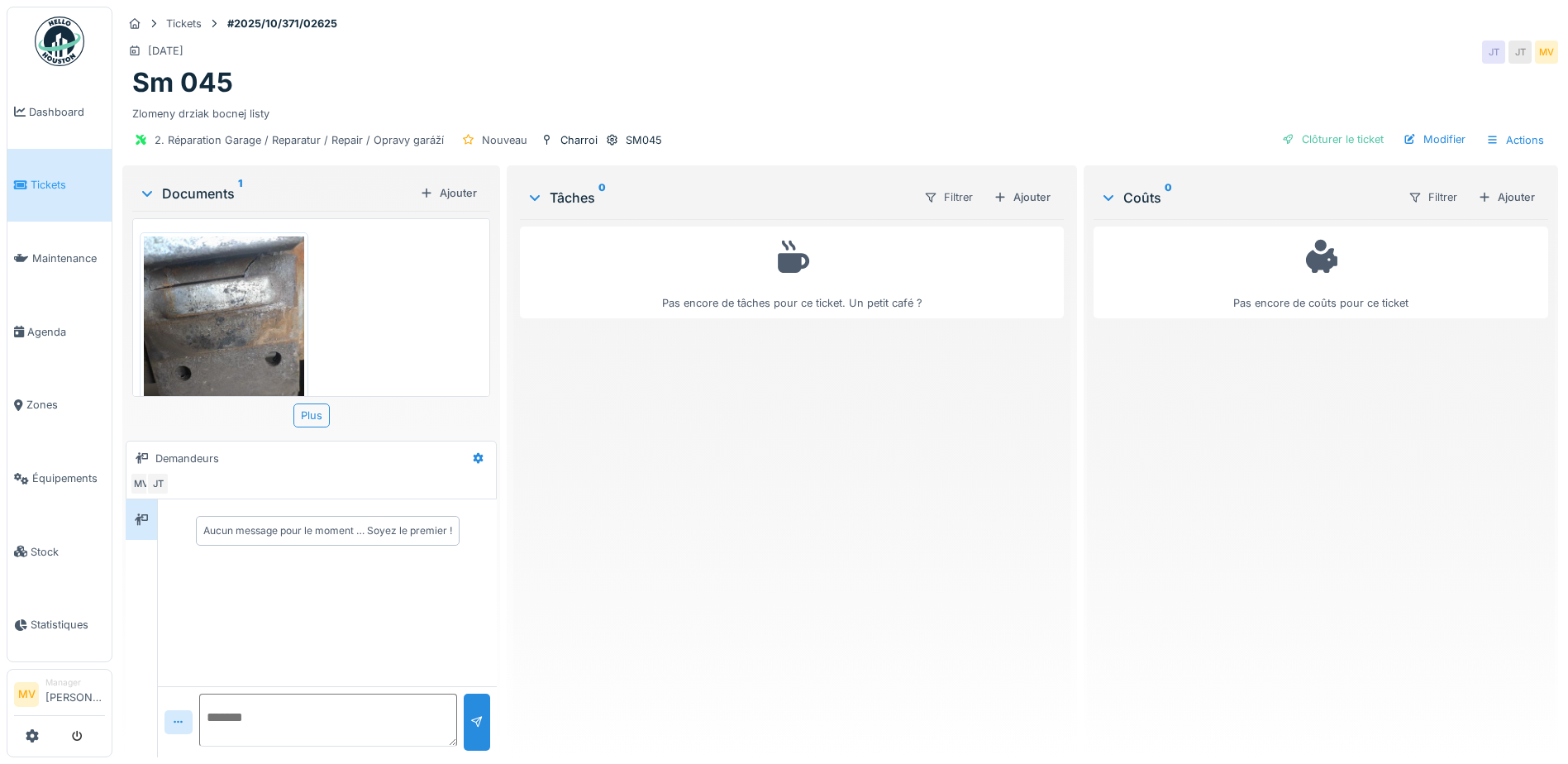
click at [255, 351] on img at bounding box center [223, 343] width 160 height 213
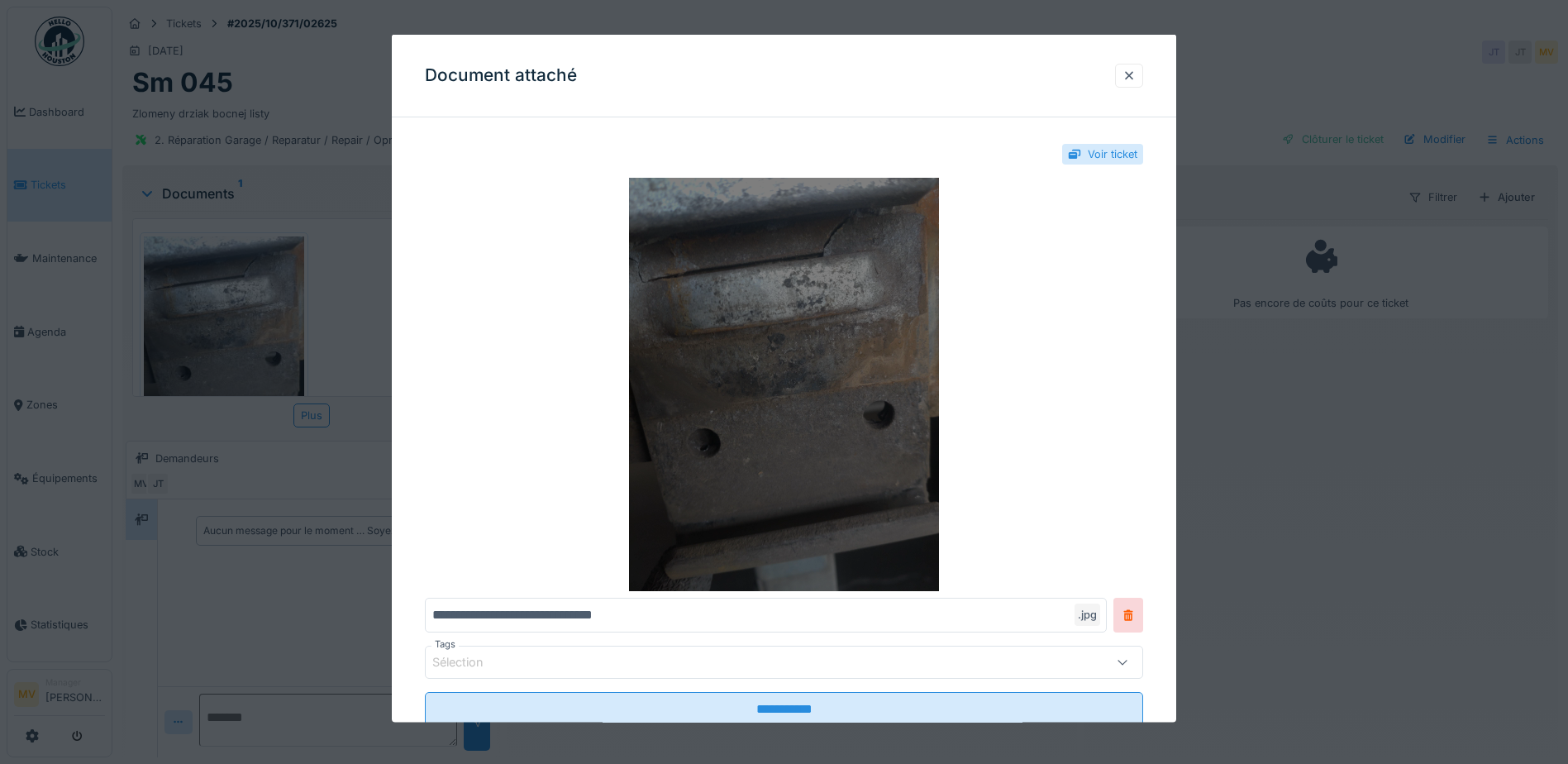
click at [789, 434] on img at bounding box center [784, 384] width 718 height 413
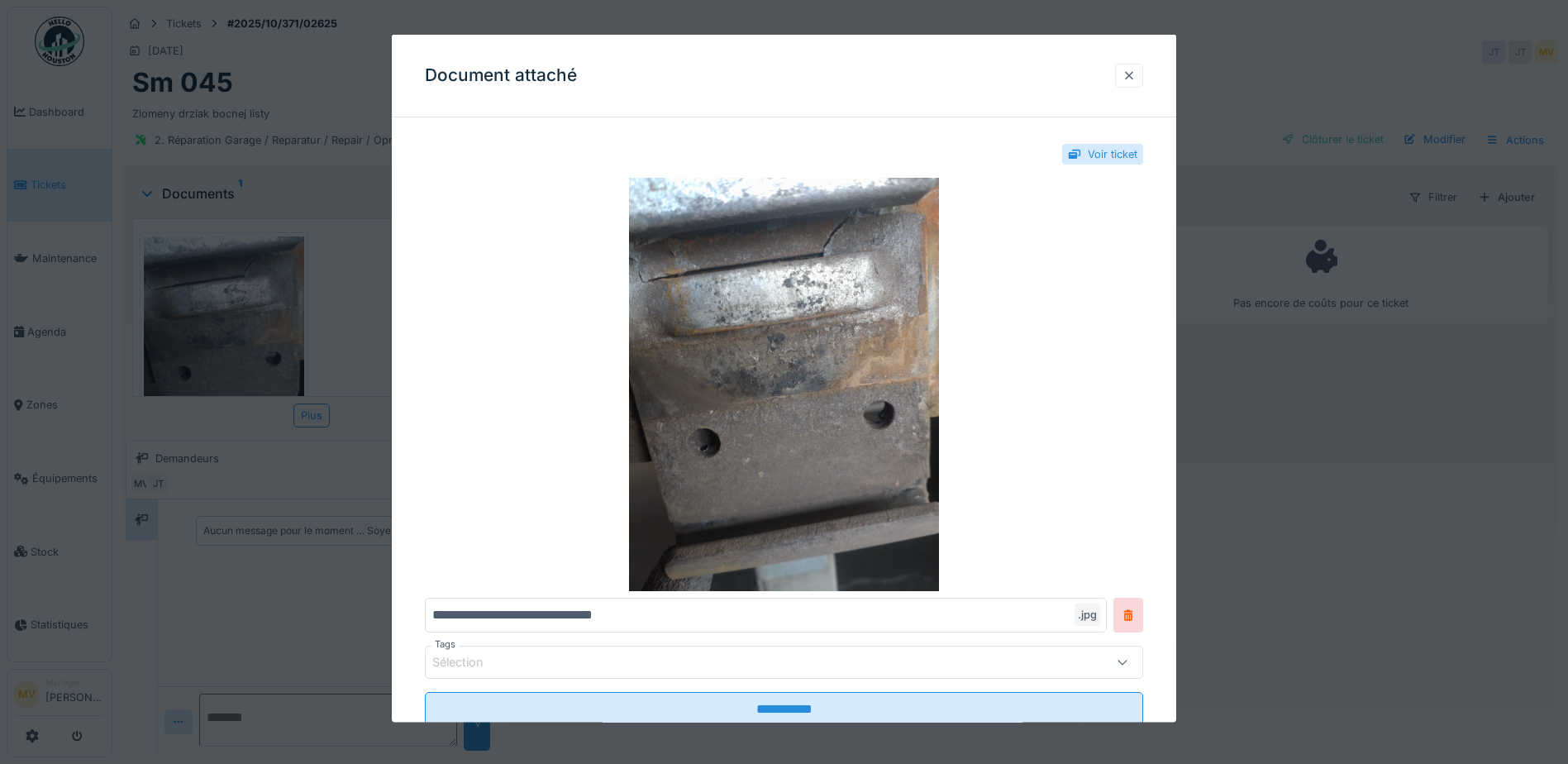
click at [1124, 69] on div at bounding box center [1129, 74] width 28 height 24
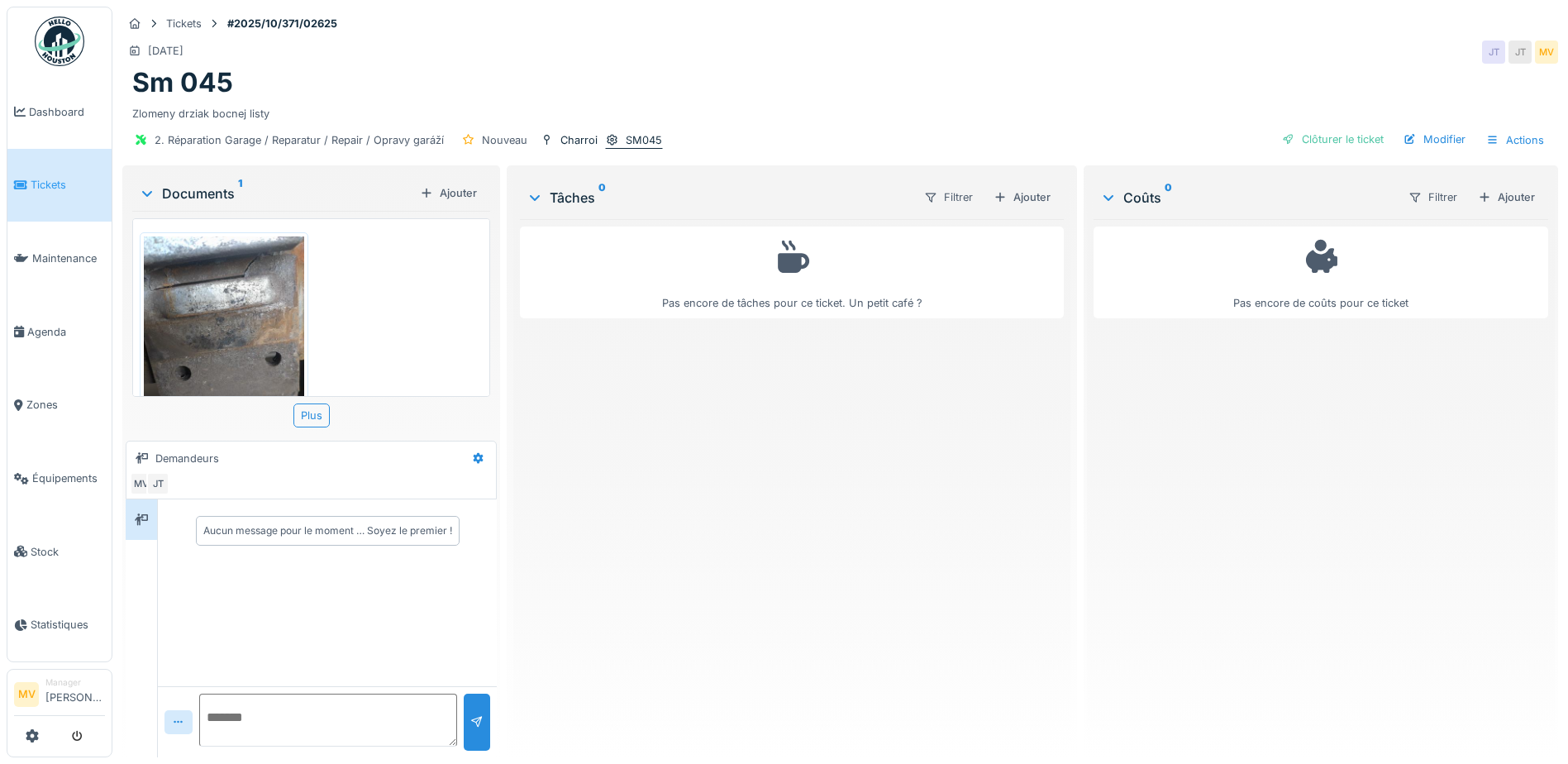
click at [628, 140] on div "SM045" at bounding box center [644, 140] width 36 height 16
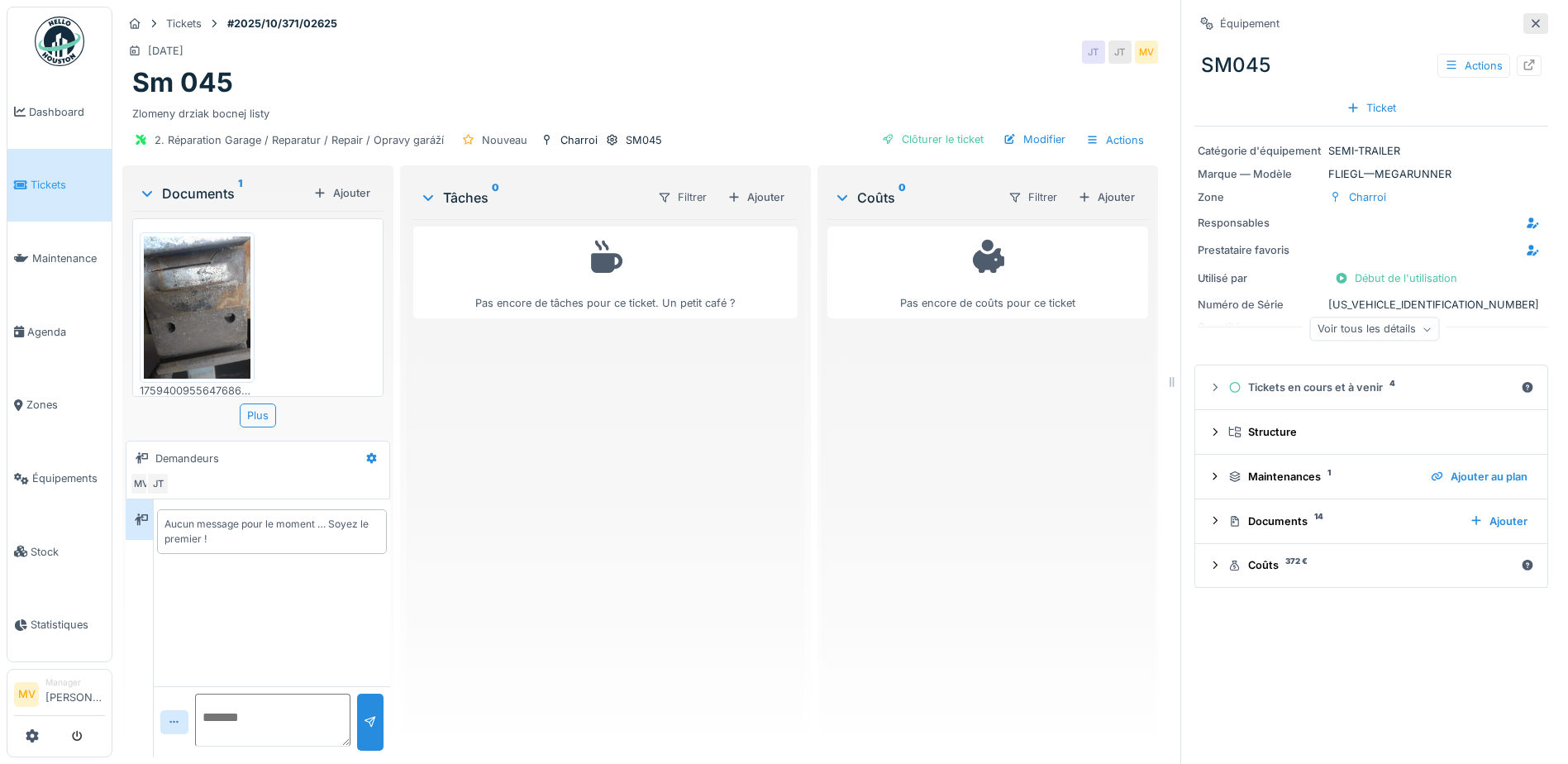
click at [1529, 17] on div at bounding box center [1535, 24] width 13 height 16
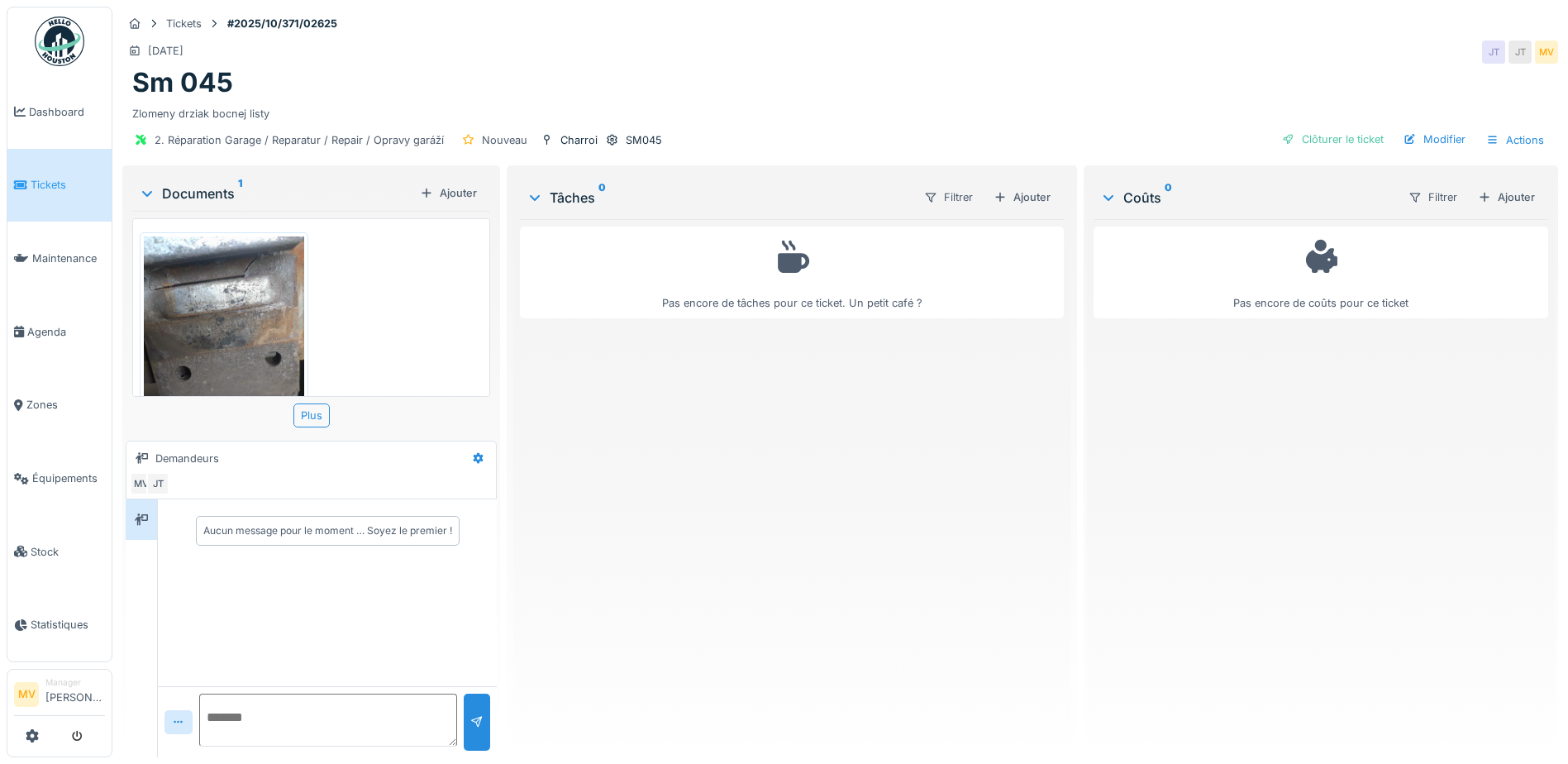
click at [187, 293] on img at bounding box center [223, 343] width 160 height 213
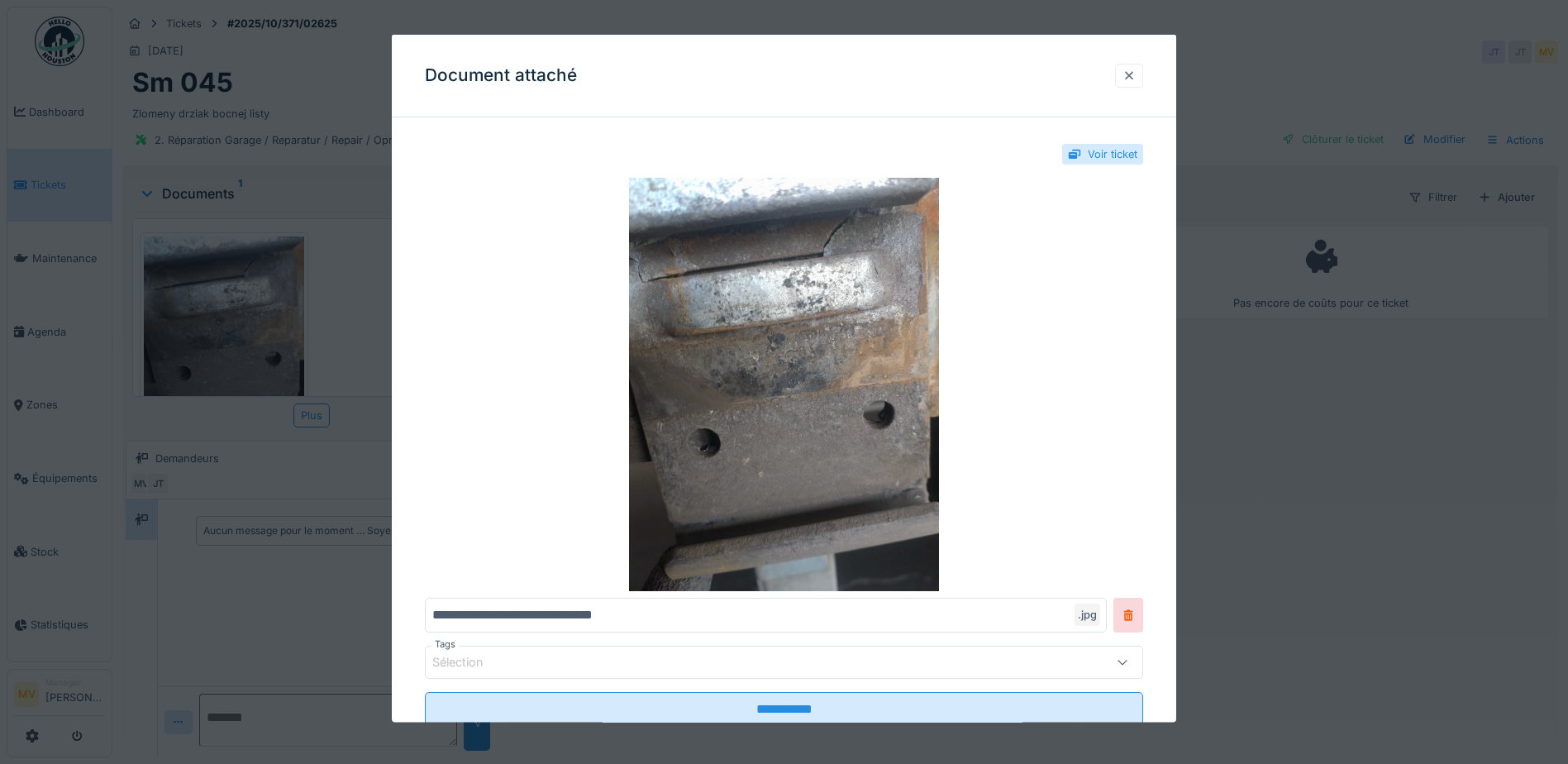
click at [1134, 75] on div at bounding box center [1129, 75] width 13 height 16
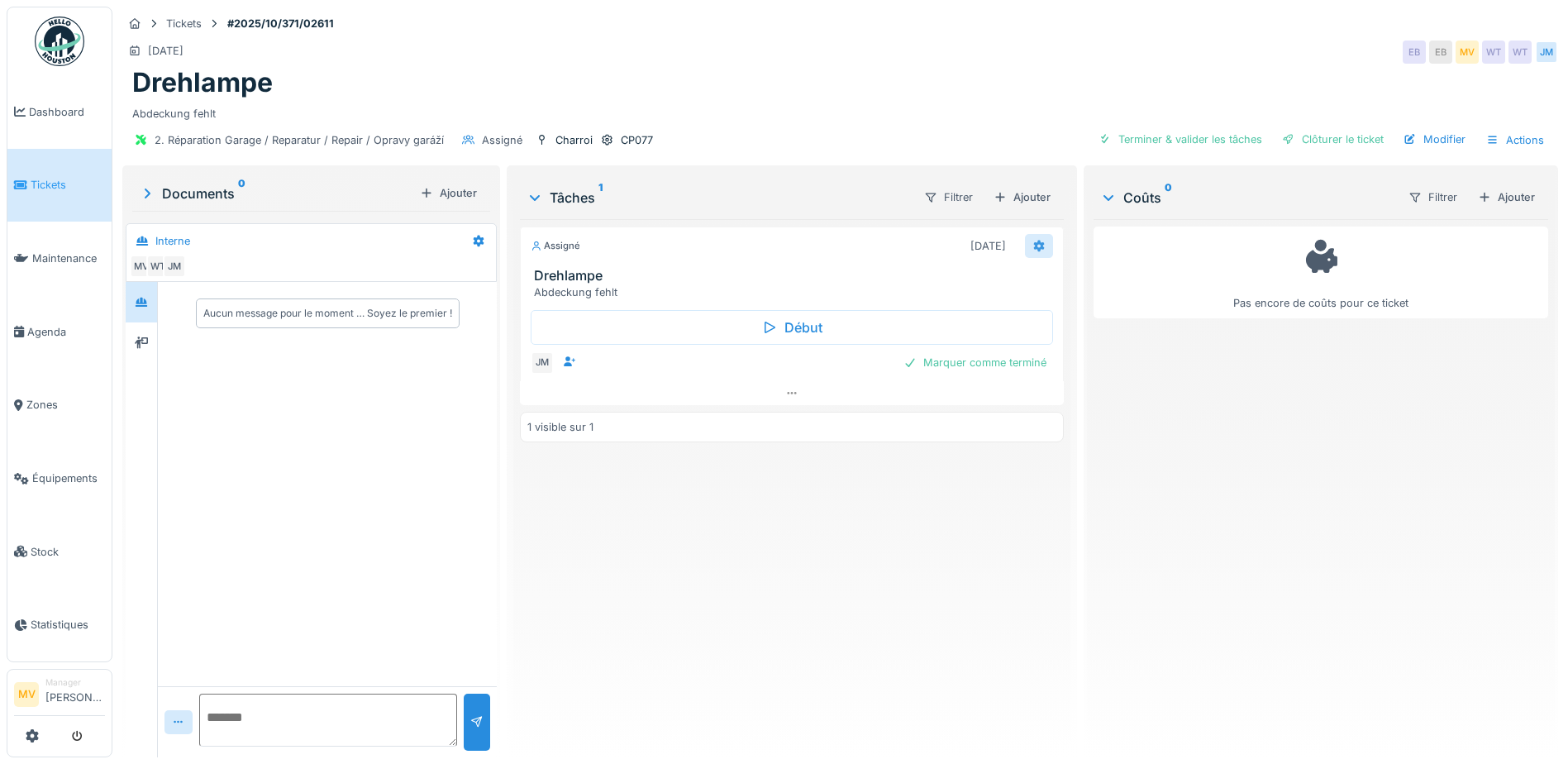
click at [1032, 246] on icon at bounding box center [1039, 246] width 13 height 11
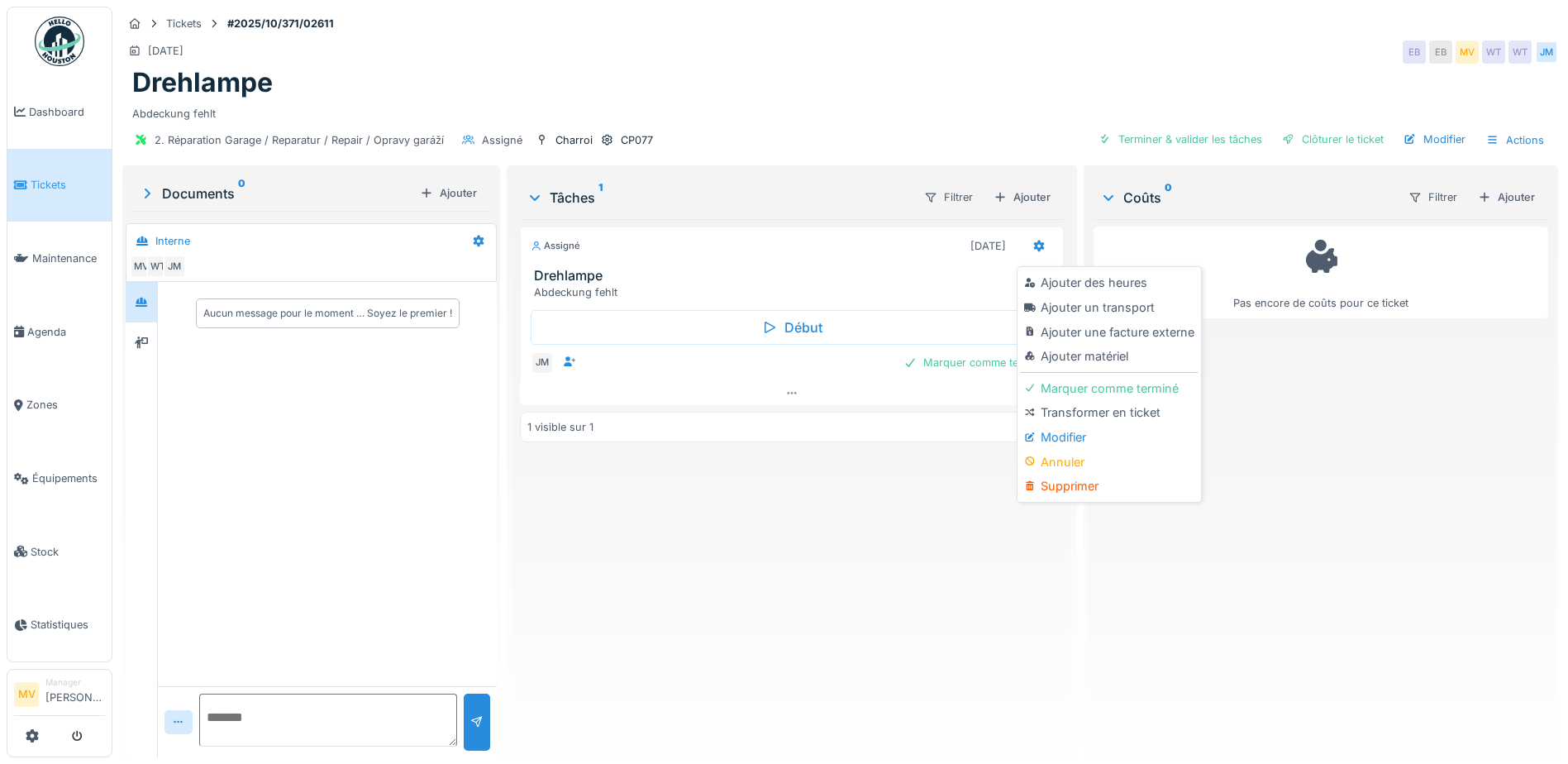
click at [682, 538] on div "Assigné 04/10/2025 Drehlampe Abdeckung fehlt Début JM Marquer comme terminé 1 v…" at bounding box center [792, 481] width 544 height 525
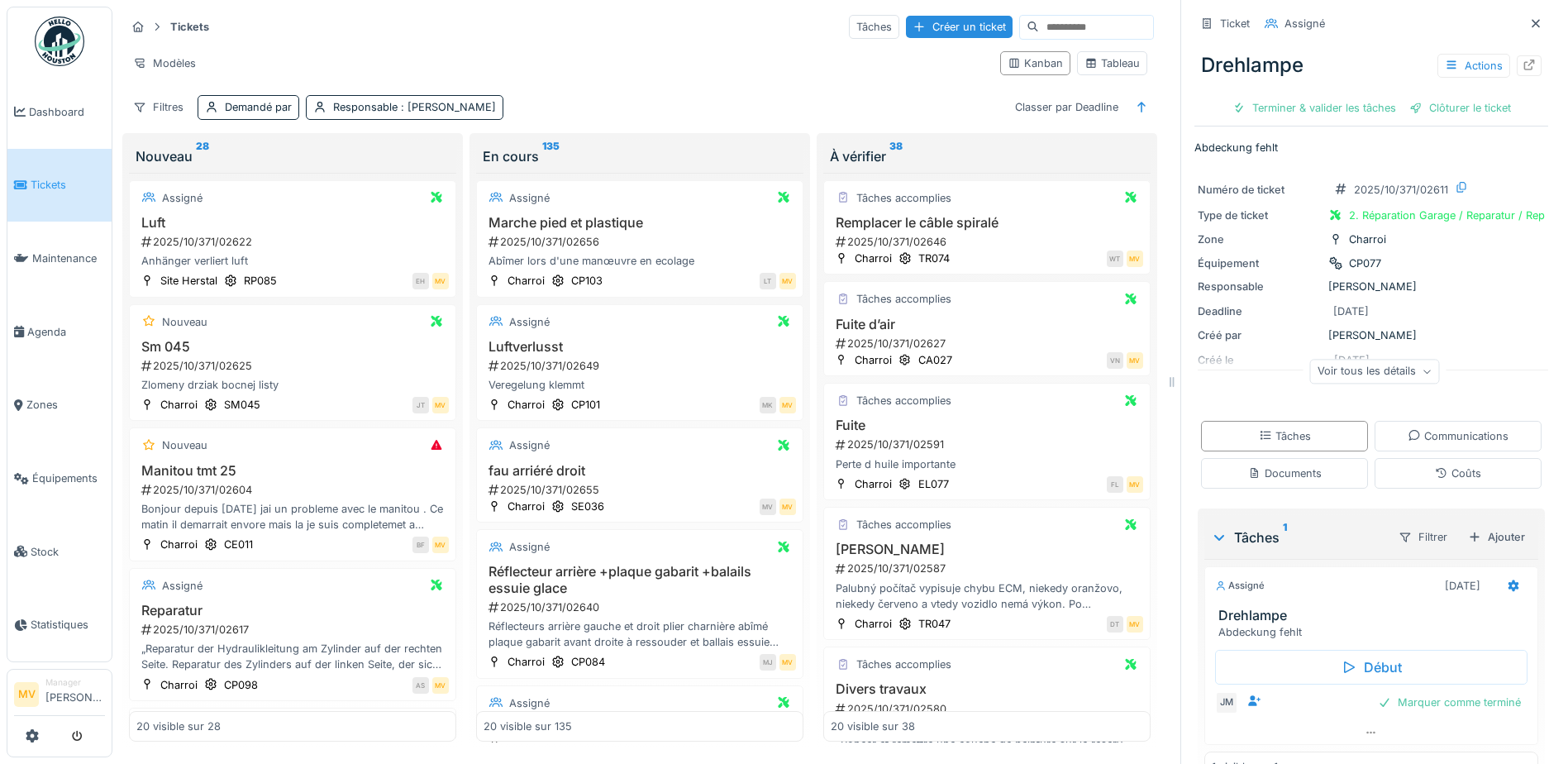
click at [1532, 27] on icon at bounding box center [1535, 22] width 8 height 8
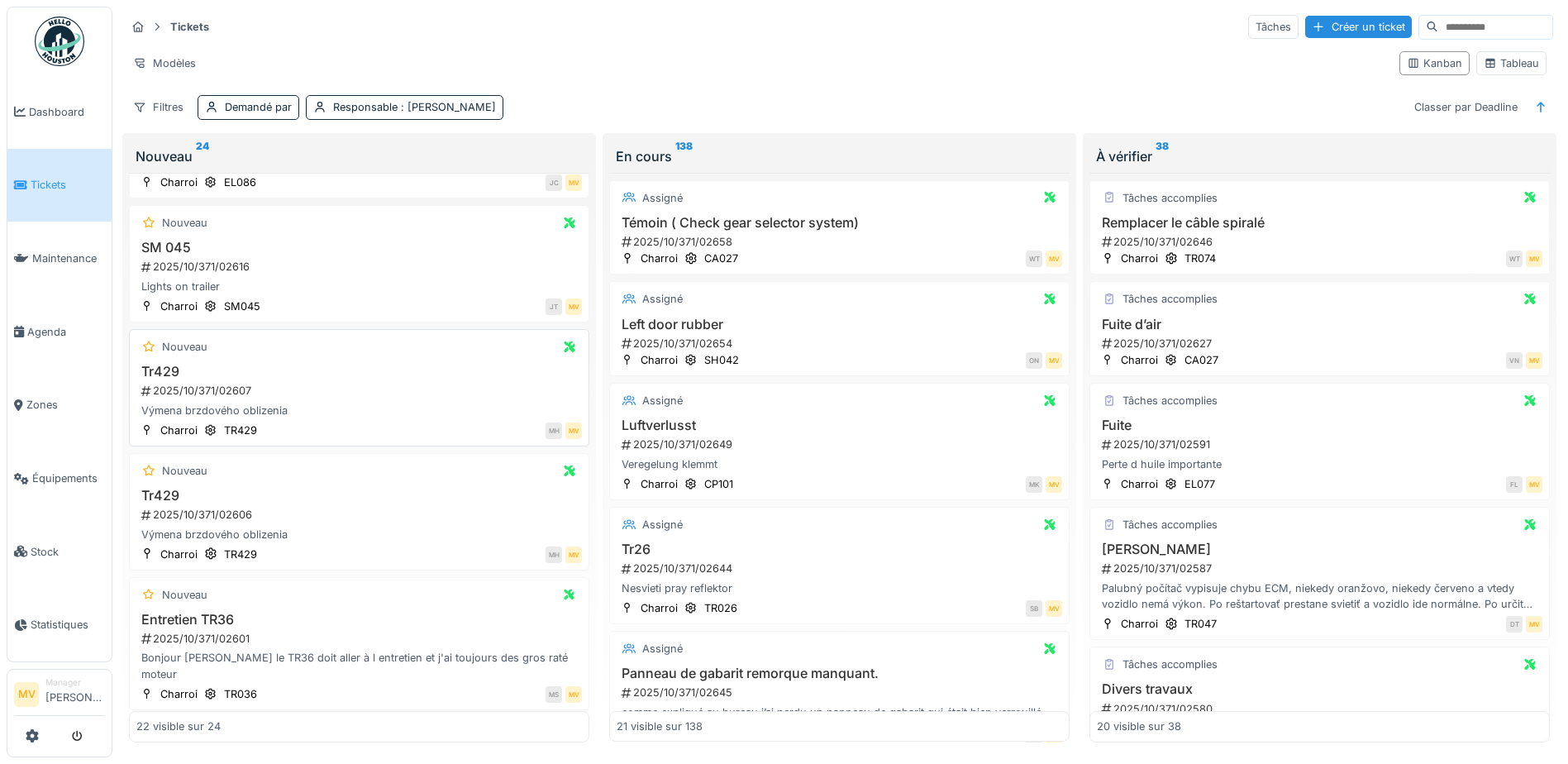
scroll to position [992, 0]
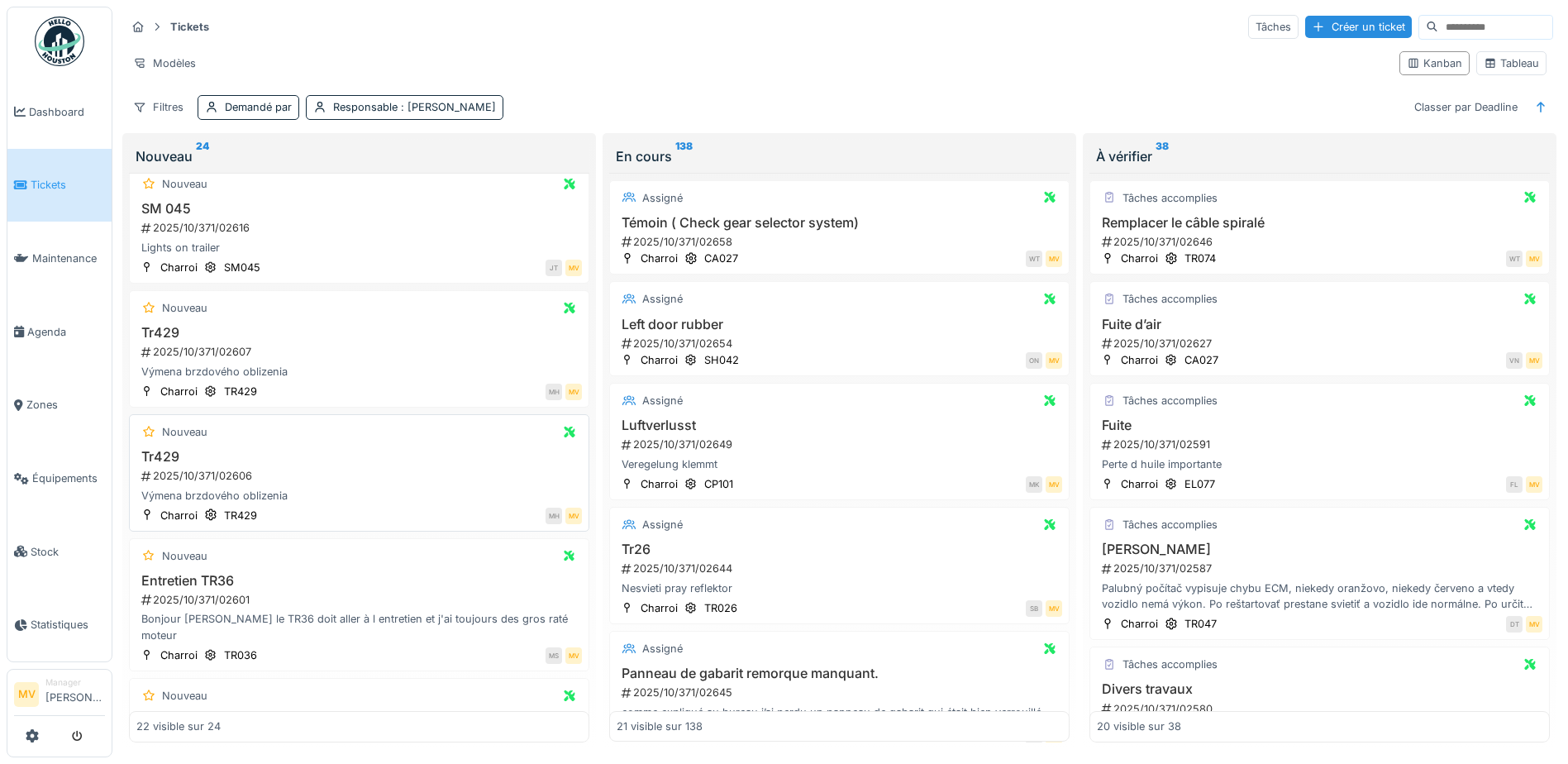
drag, startPoint x: 334, startPoint y: 467, endPoint x: 276, endPoint y: 475, distance: 58.5
click at [276, 475] on div "Tr429 2025/10/371/02606 Výmena brzdového oblizenia" at bounding box center [359, 476] width 445 height 55
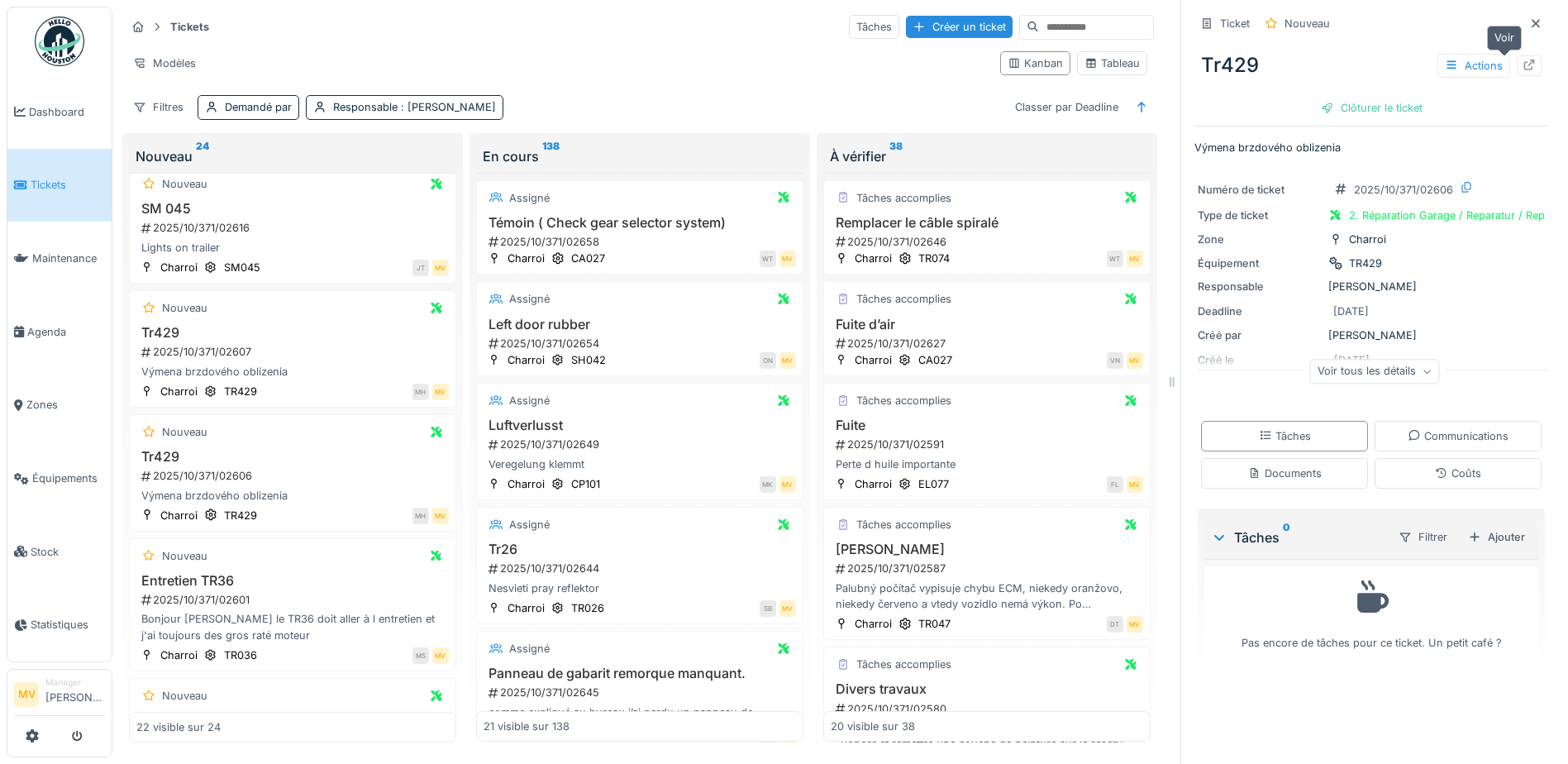
click at [1524, 61] on icon at bounding box center [1529, 65] width 11 height 11
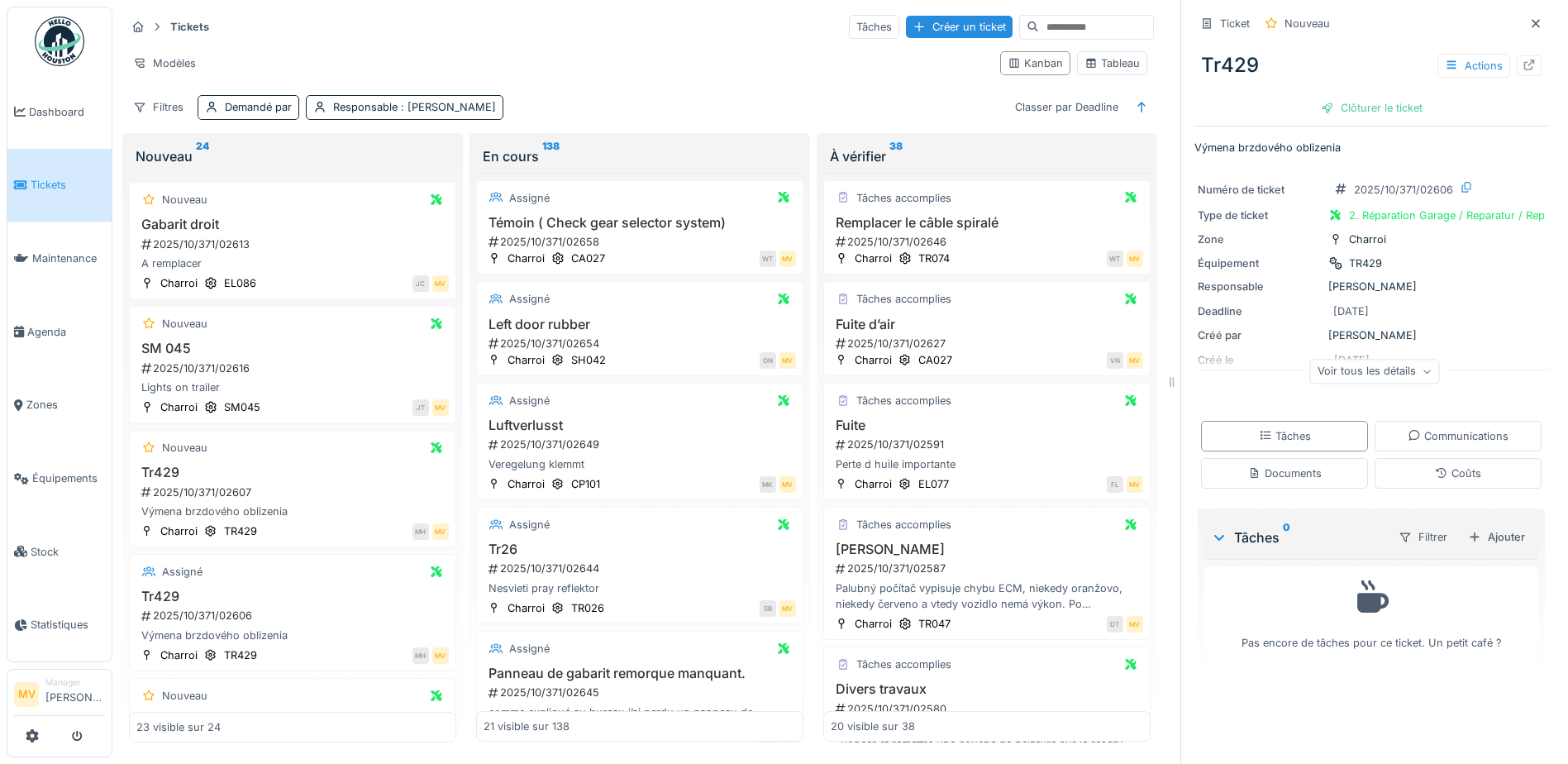
scroll to position [1131, 0]
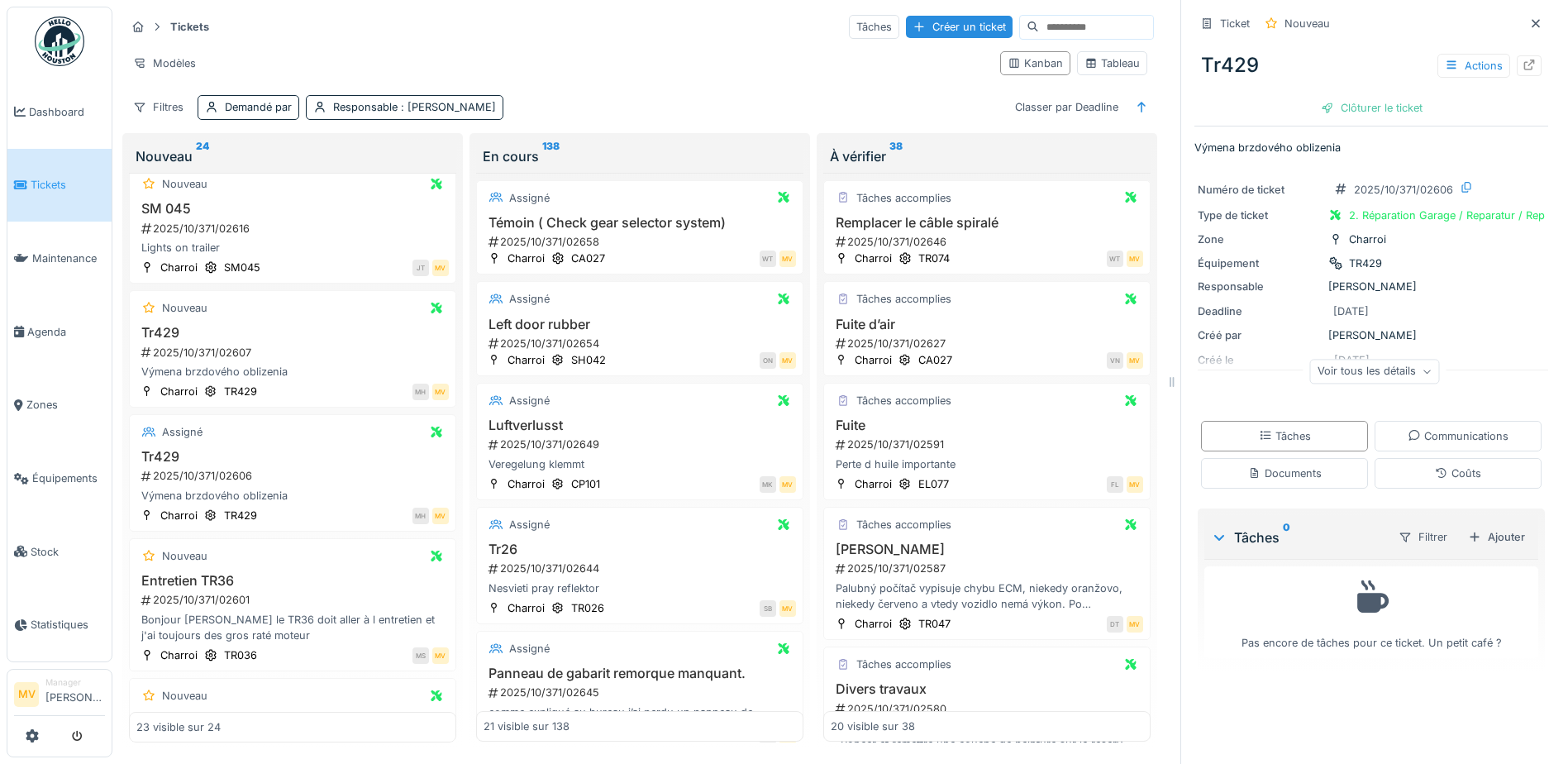
drag, startPoint x: 759, startPoint y: 4, endPoint x: 925, endPoint y: 8, distance: 166.0
click at [852, 8] on div "Tickets Tâches Créer un ticket Modèles Kanban Tableau Filtres Demandé par Respo…" at bounding box center [840, 382] width 1456 height 764
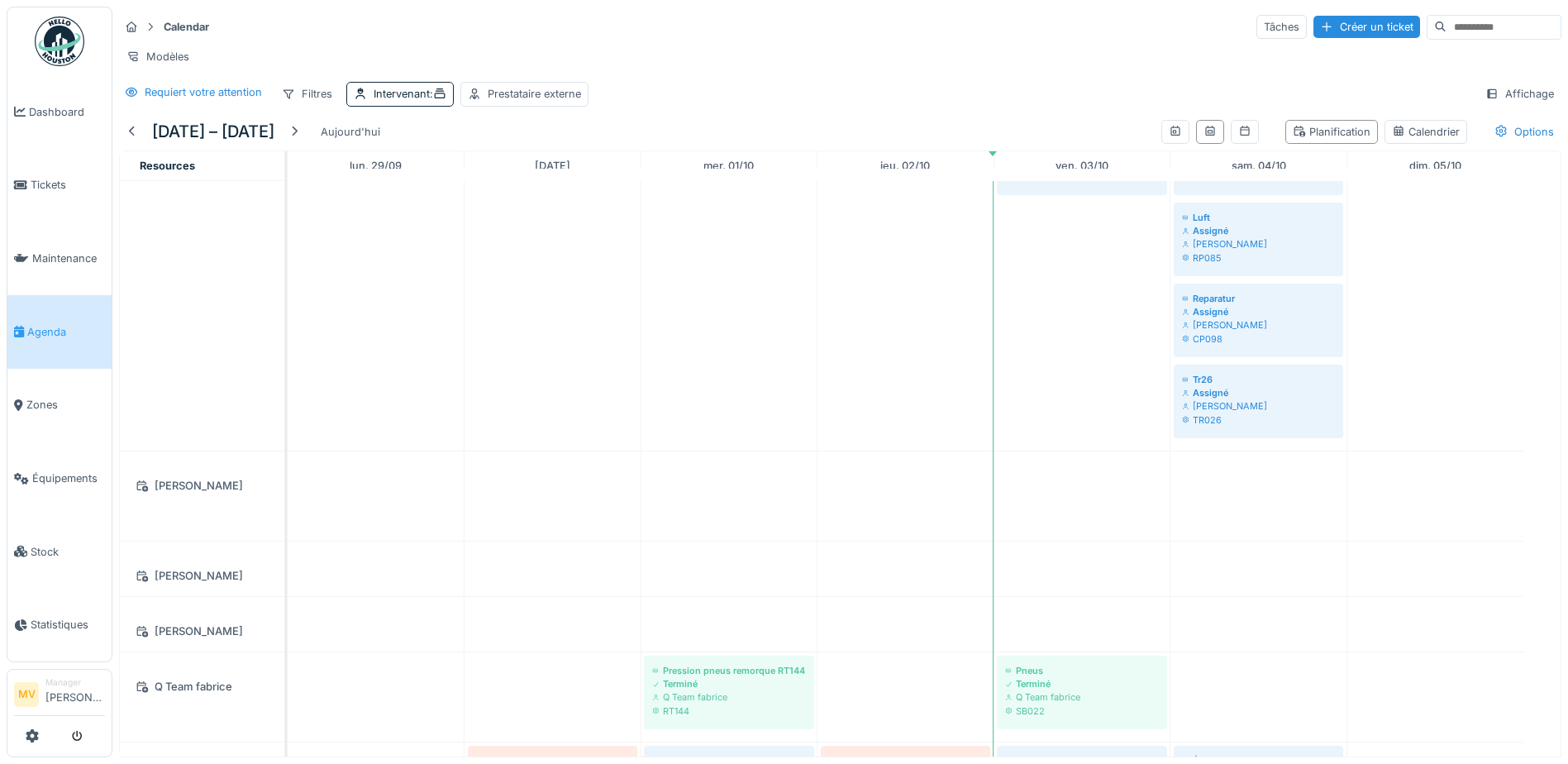
drag, startPoint x: 1085, startPoint y: 505, endPoint x: 1101, endPoint y: 413, distance: 93.4
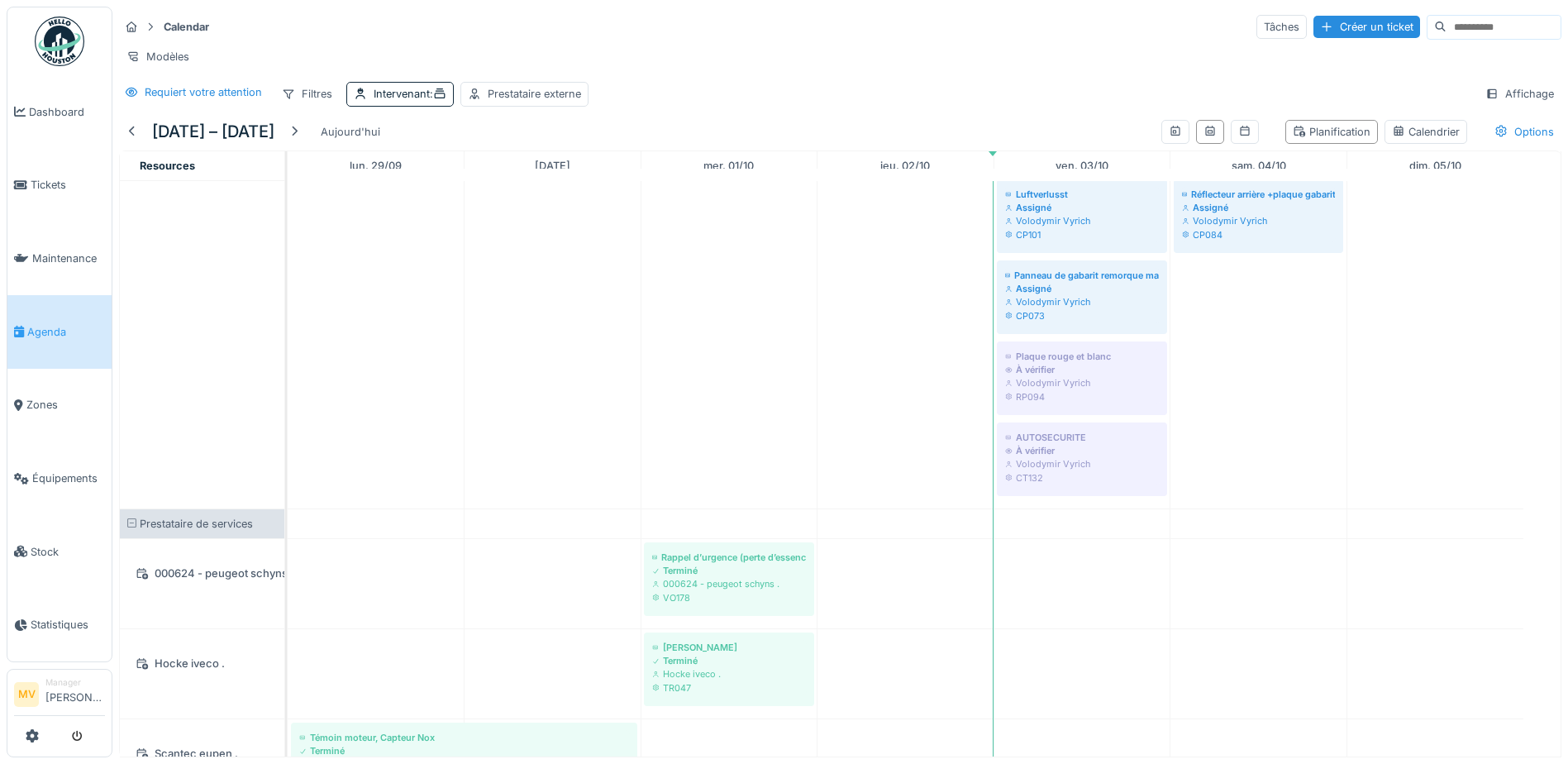
scroll to position [1943, 0]
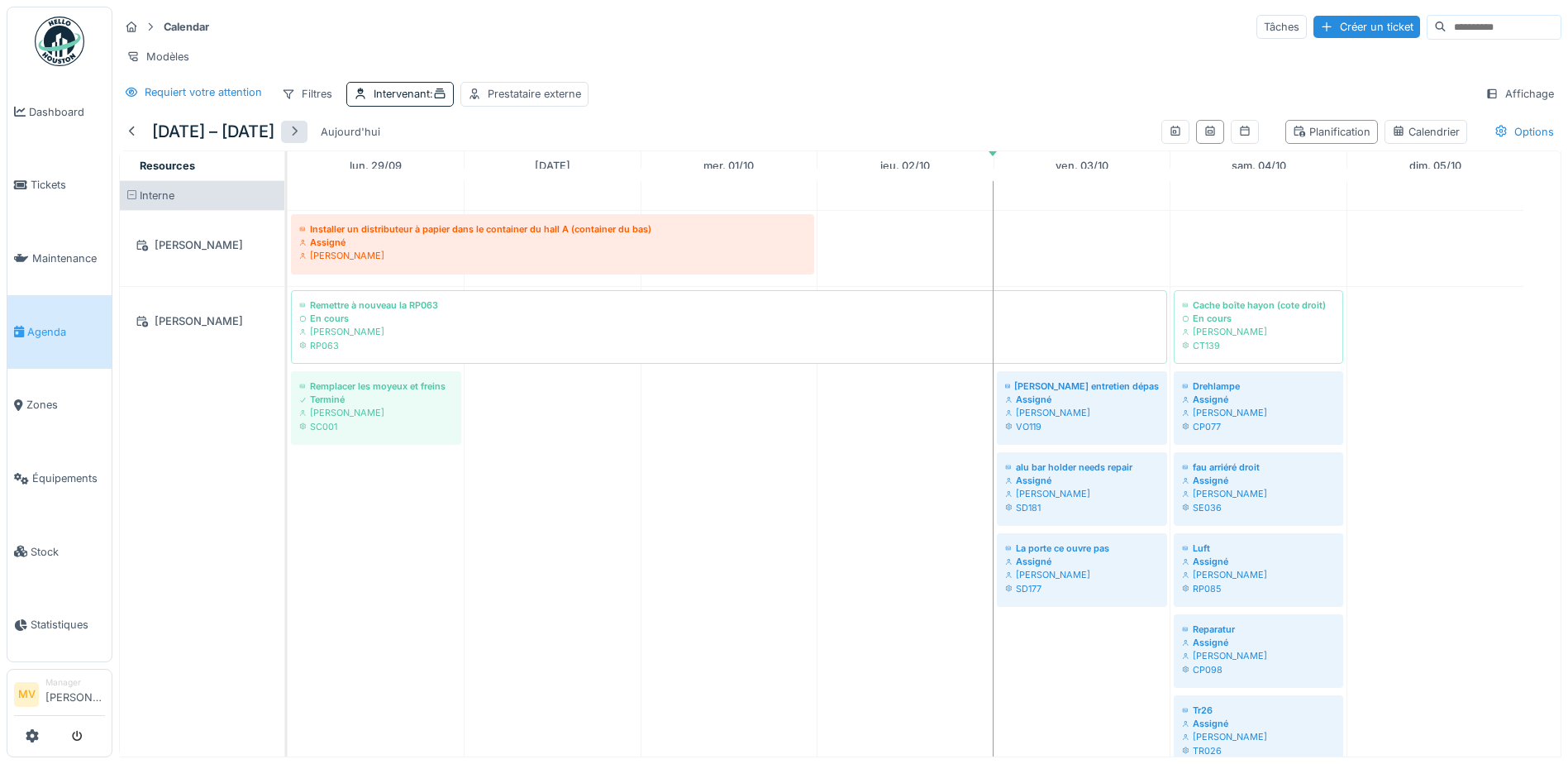
click at [301, 127] on div at bounding box center [294, 132] width 13 height 16
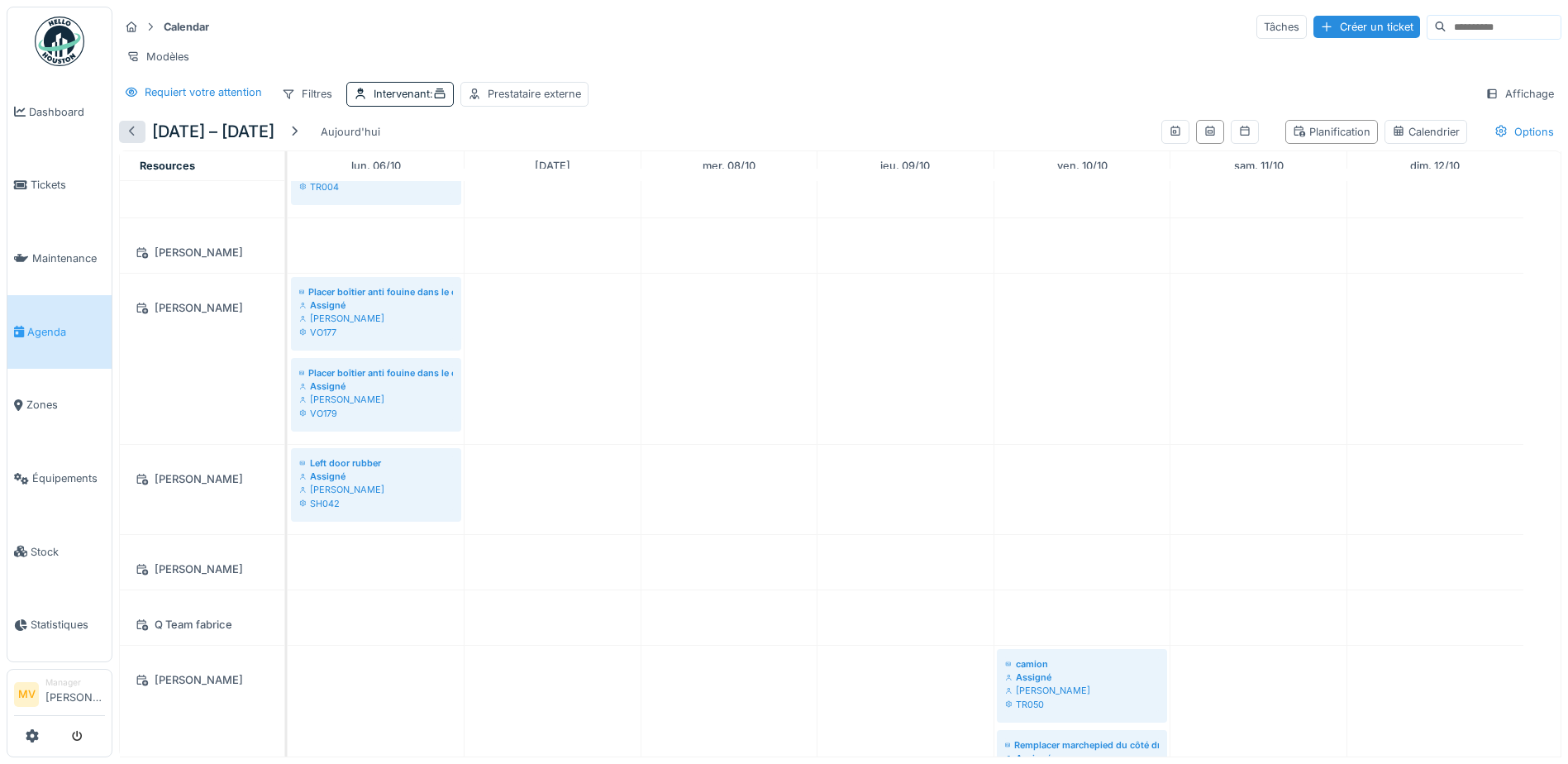
click at [137, 130] on div at bounding box center [132, 132] width 13 height 16
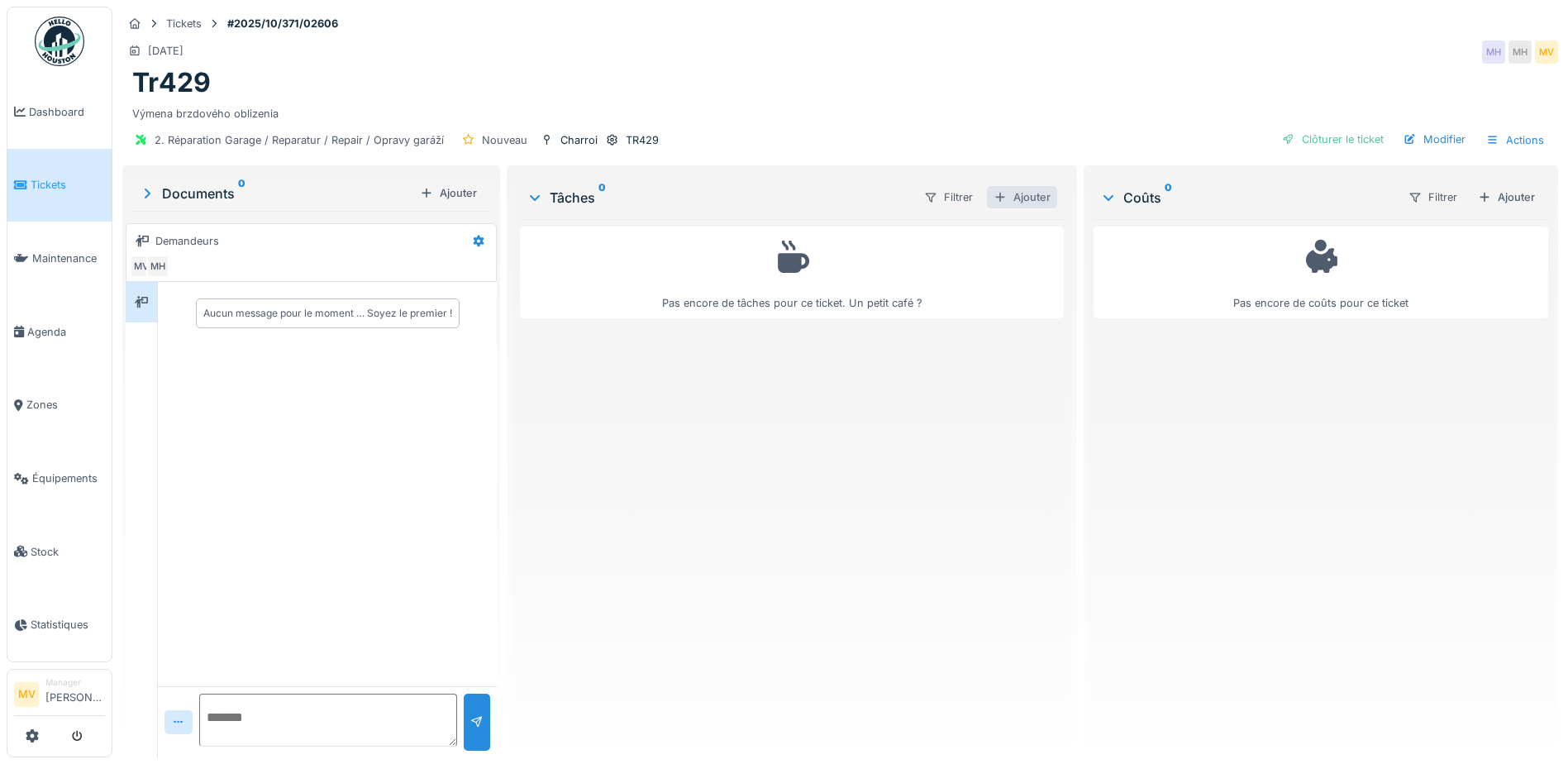
click at [1013, 195] on div "Ajouter" at bounding box center [1022, 197] width 70 height 22
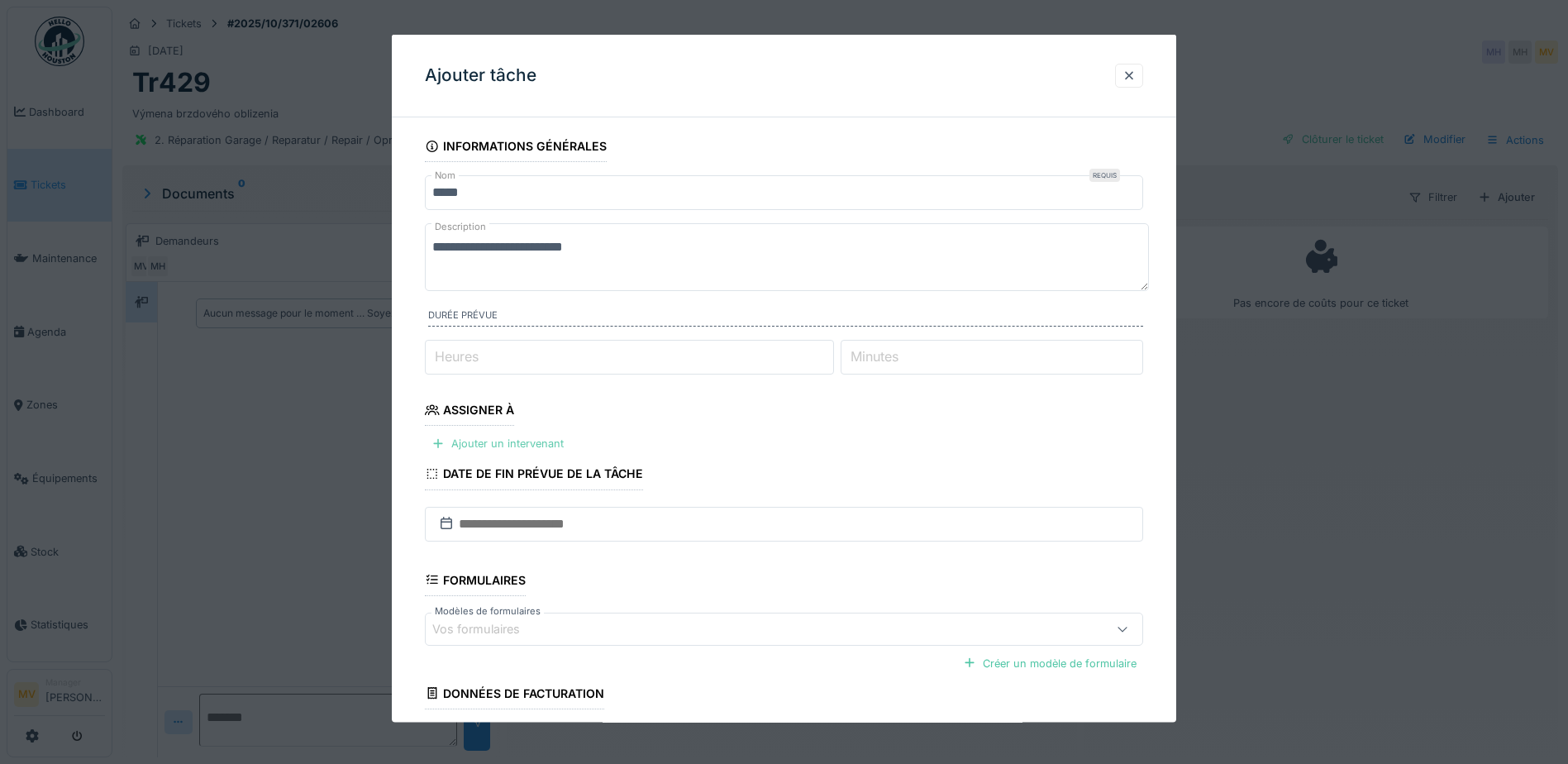
click at [560, 444] on div "Ajouter un intervenant" at bounding box center [498, 443] width 145 height 22
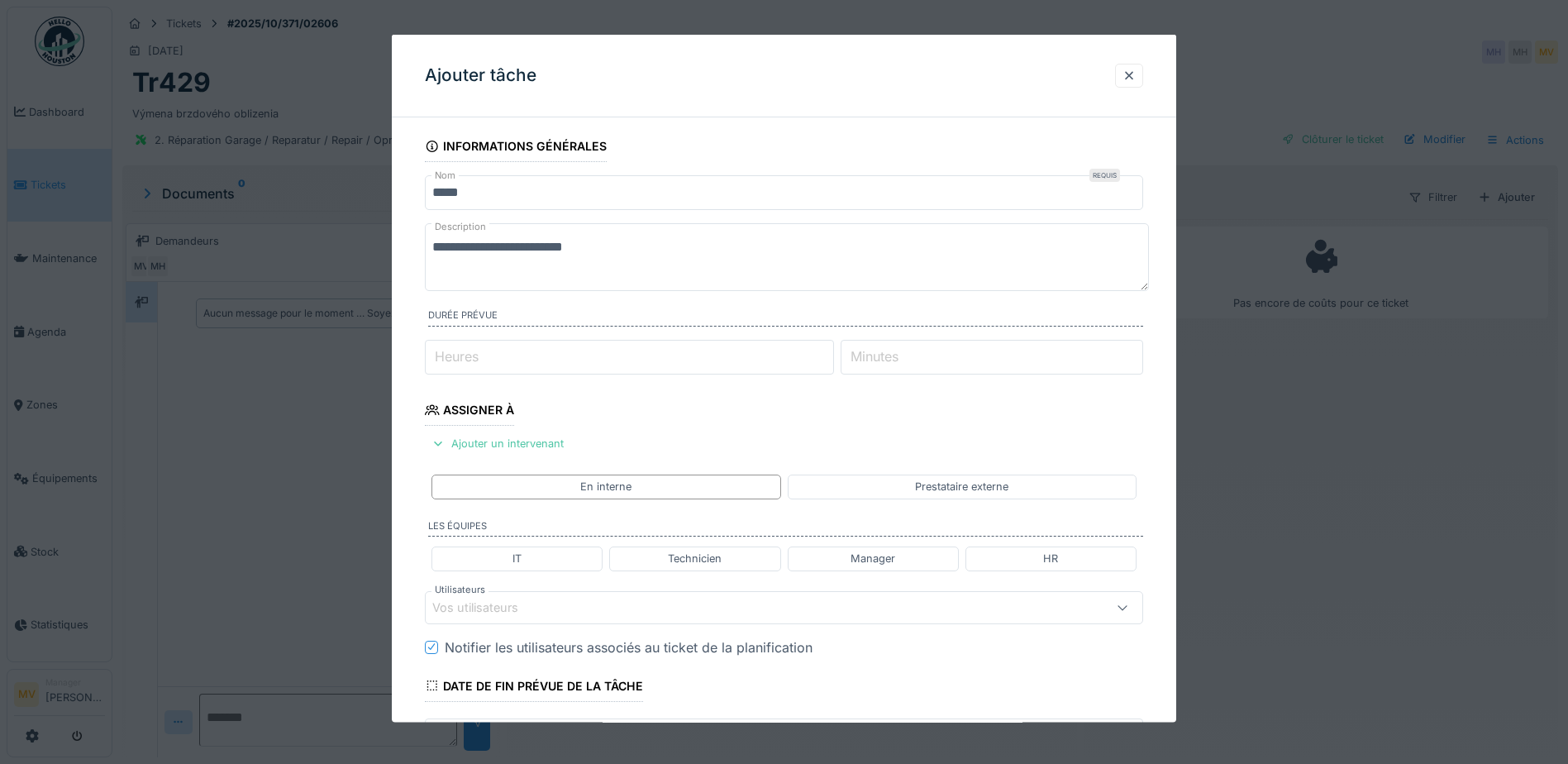
click at [678, 608] on div "Vos utilisateurs" at bounding box center [741, 606] width 619 height 19
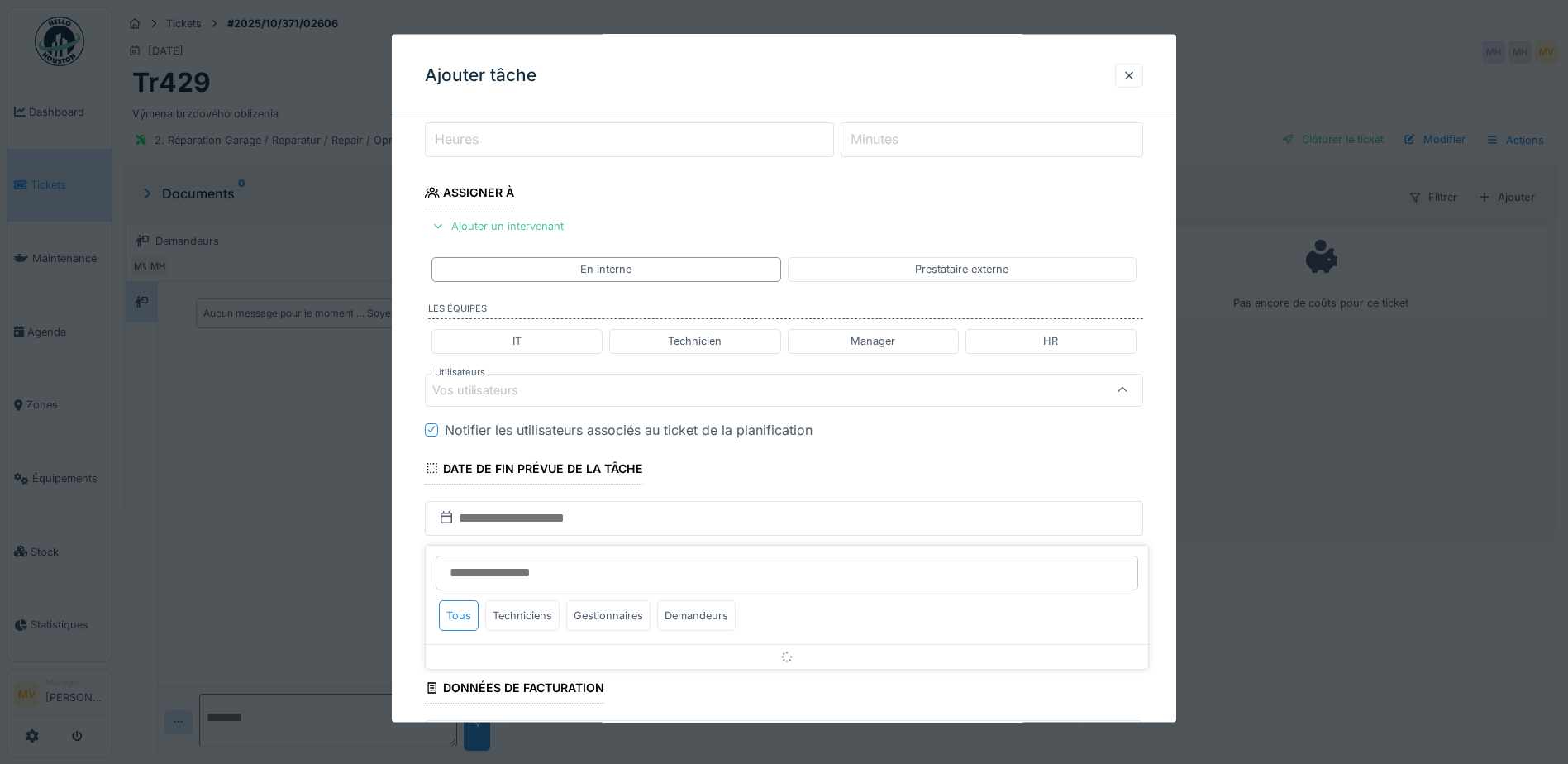
scroll to position [229, 0]
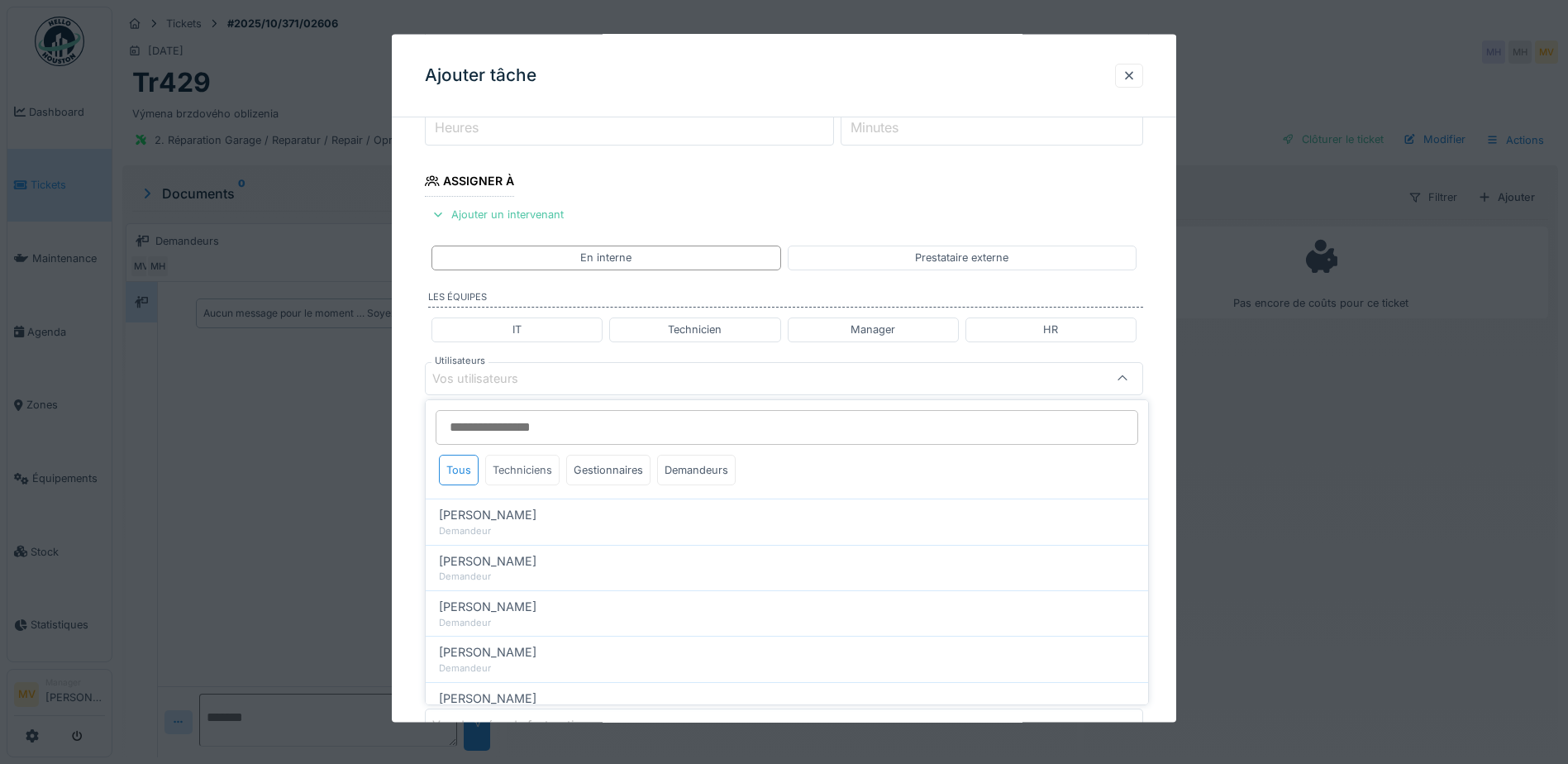
click at [518, 464] on div "Techniciens" at bounding box center [522, 469] width 74 height 31
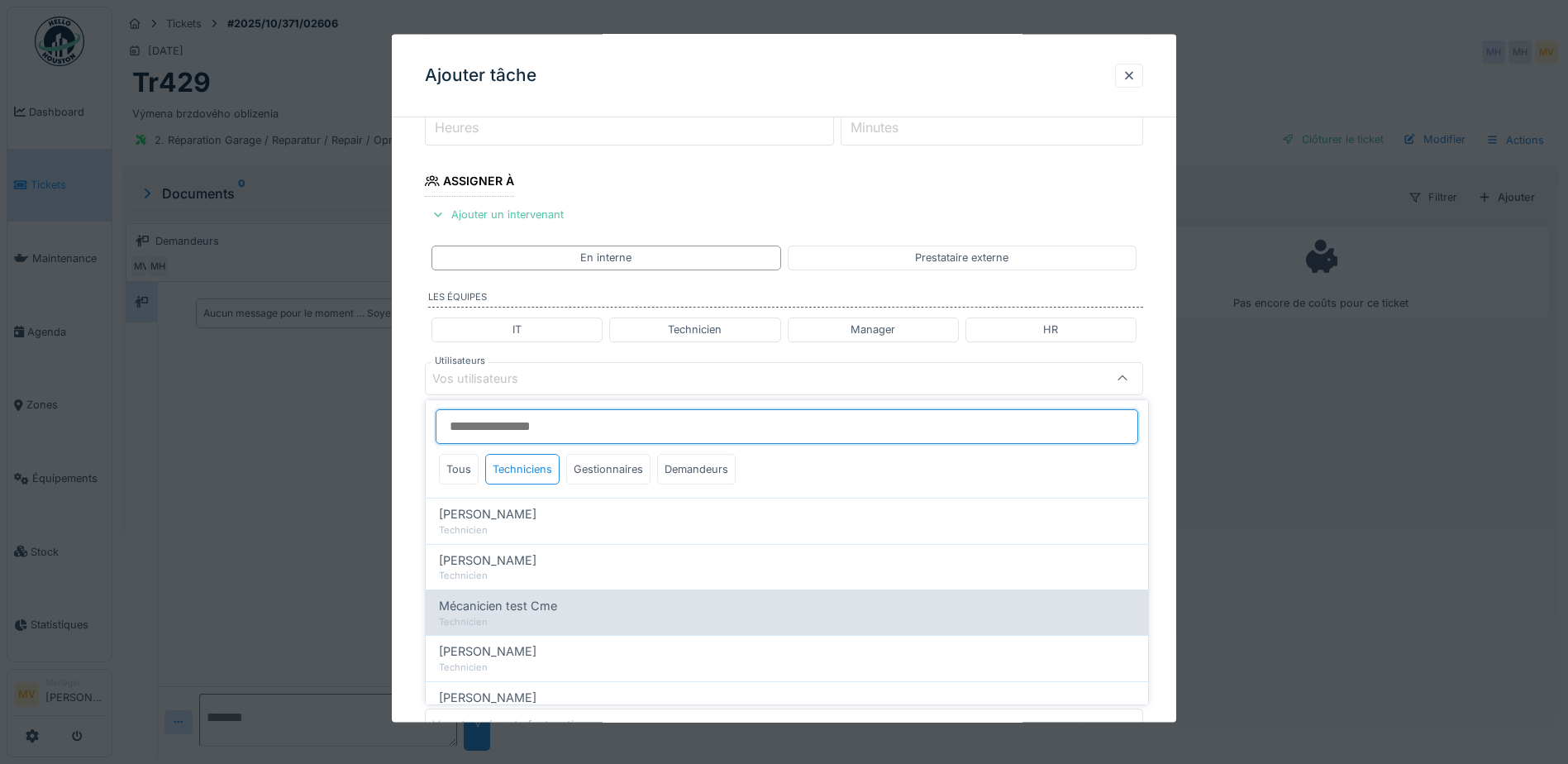
scroll to position [0, 0]
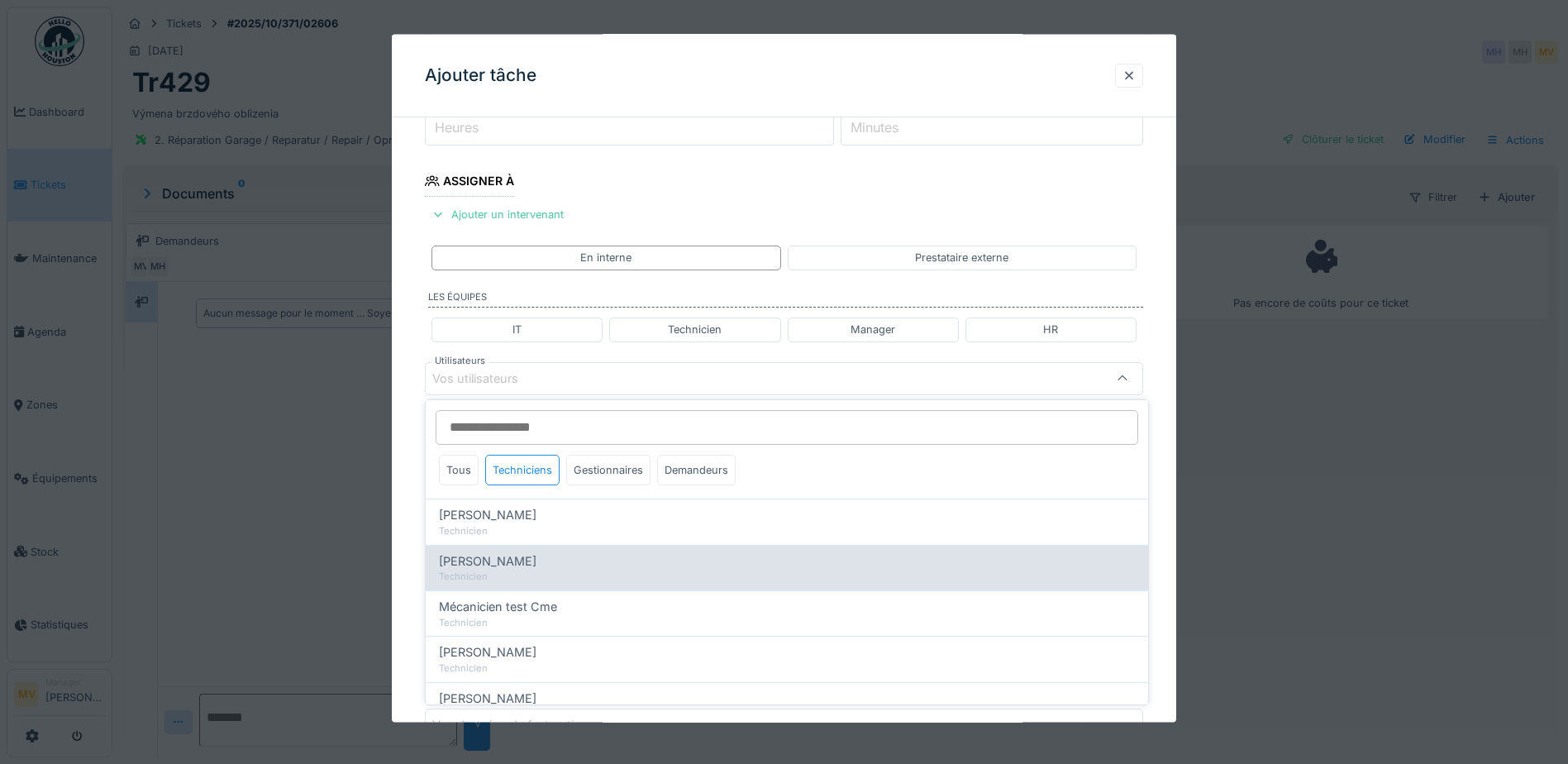
click at [562, 562] on div "Jan Maro" at bounding box center [787, 561] width 696 height 19
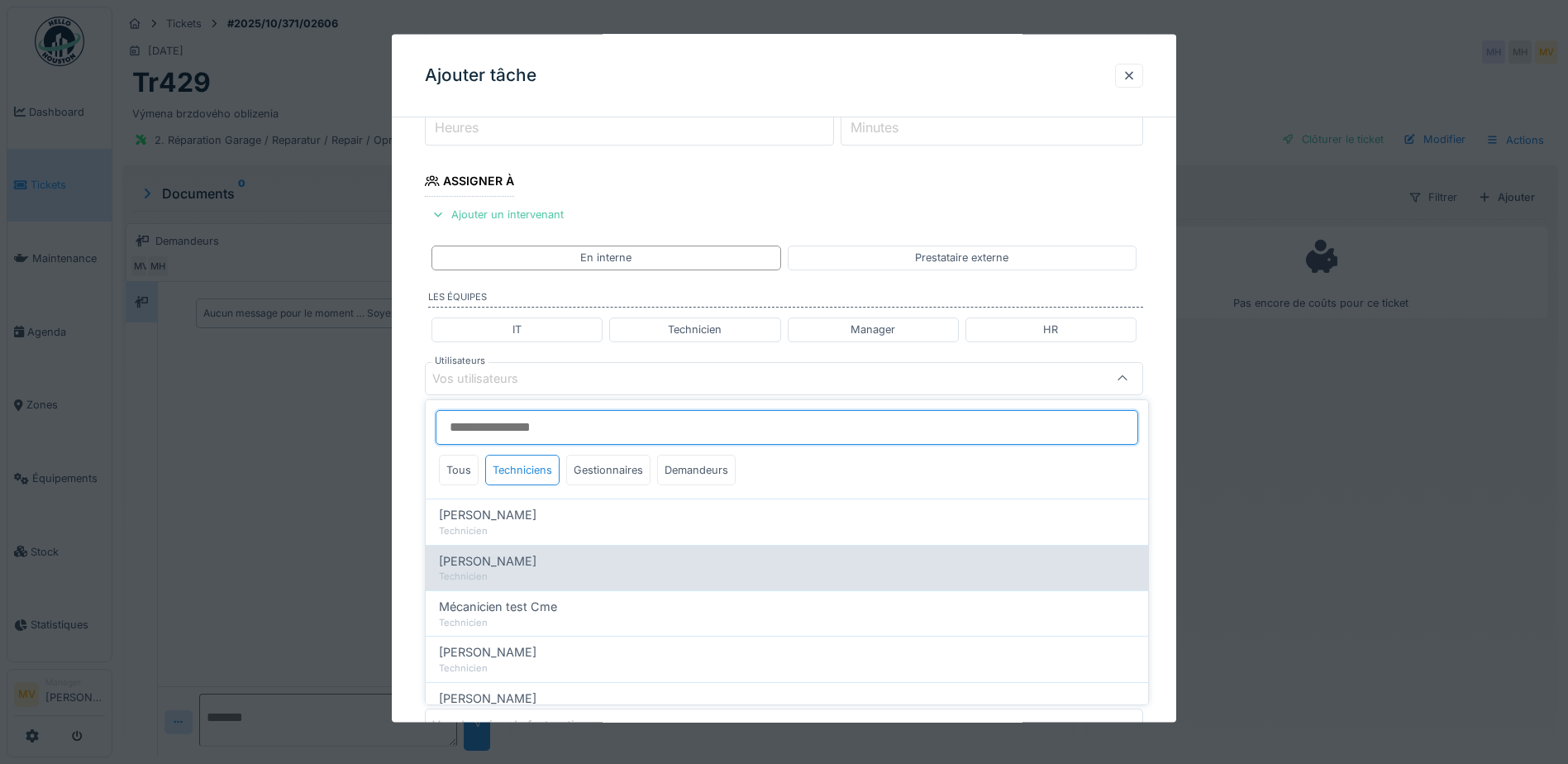
type input "****"
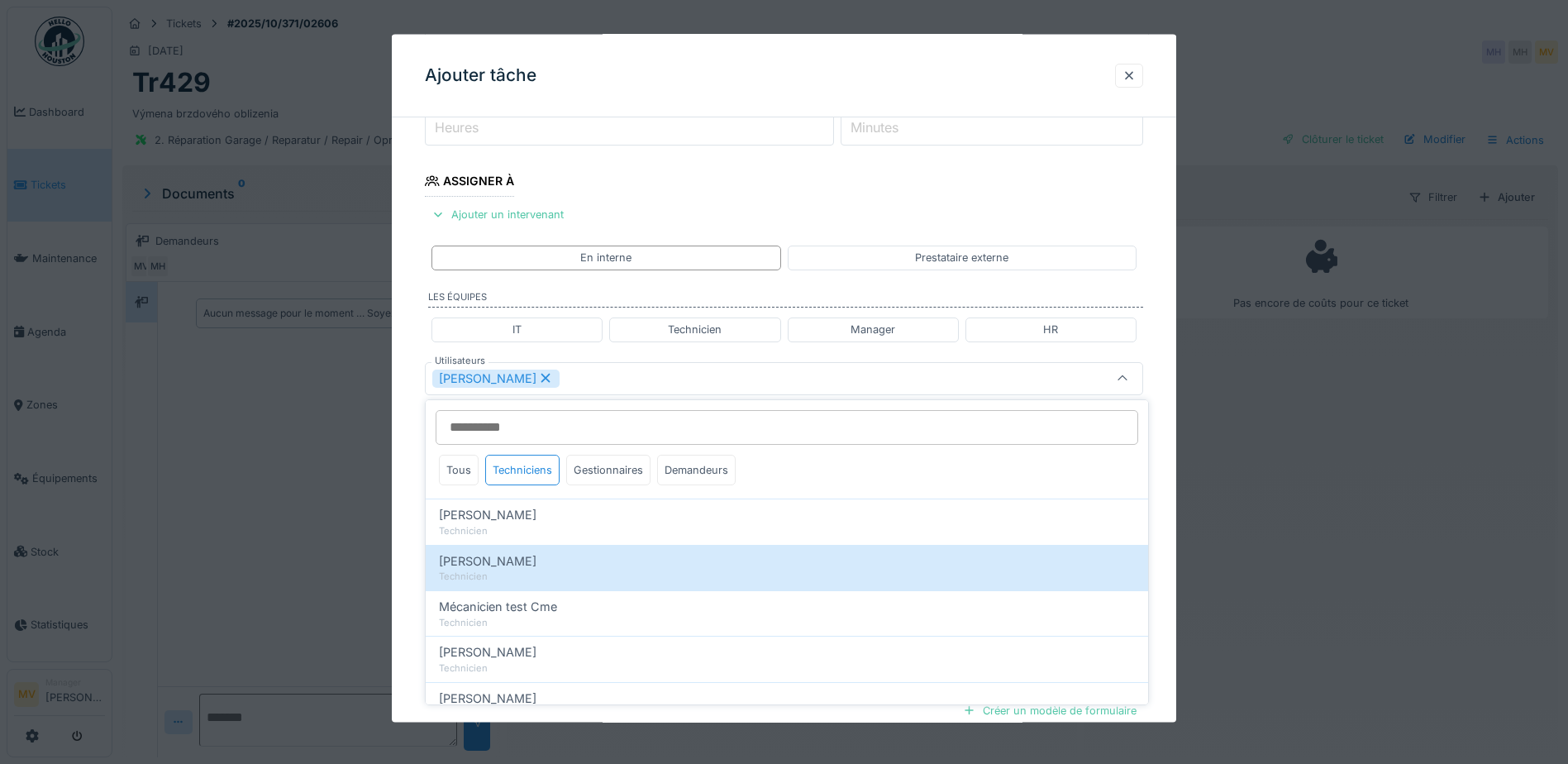
click at [612, 382] on div "Jan Maro" at bounding box center [741, 377] width 619 height 19
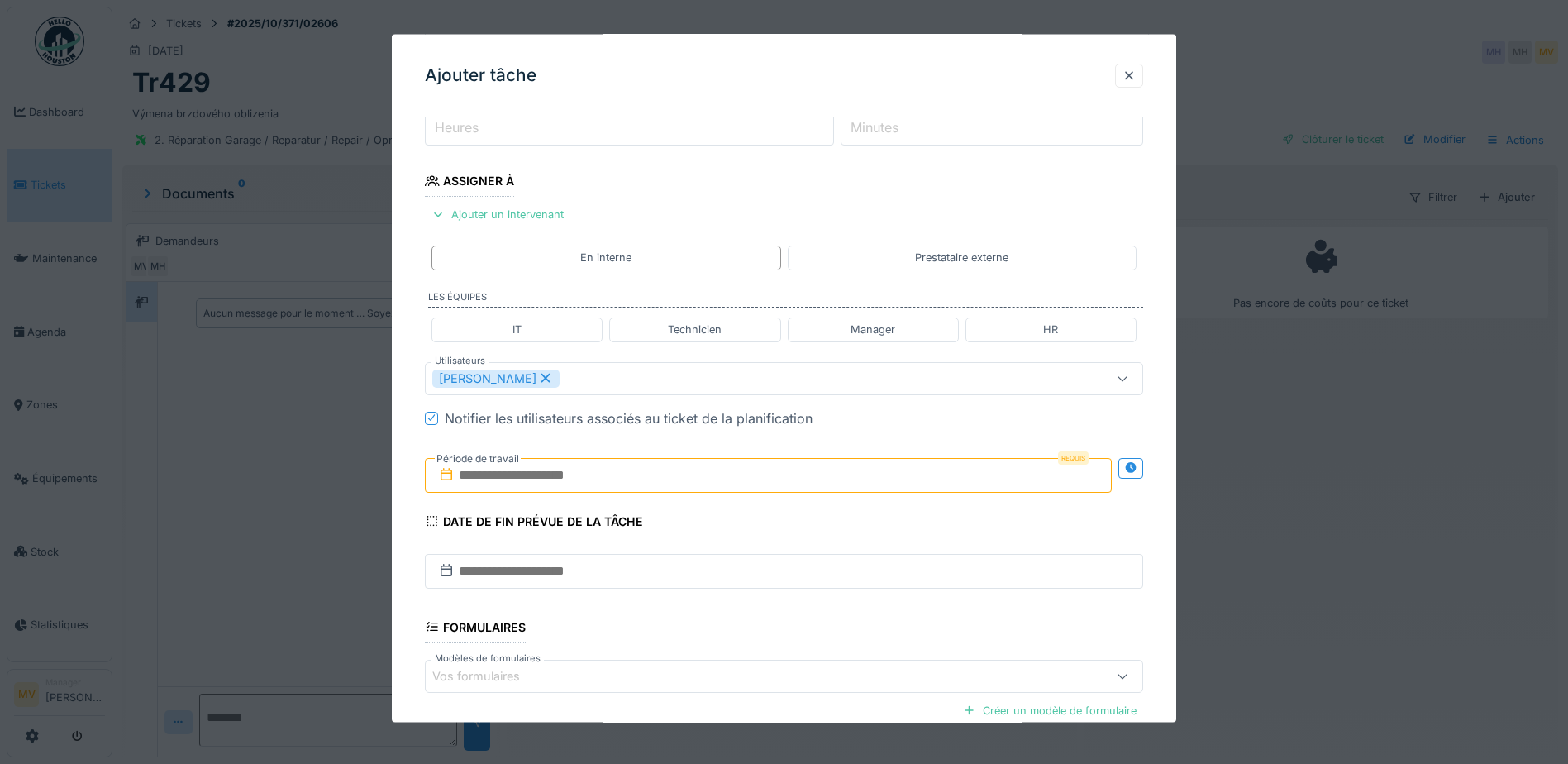
click at [611, 475] on input "text" at bounding box center [769, 474] width 687 height 35
click at [821, 585] on div "4" at bounding box center [825, 583] width 22 height 22
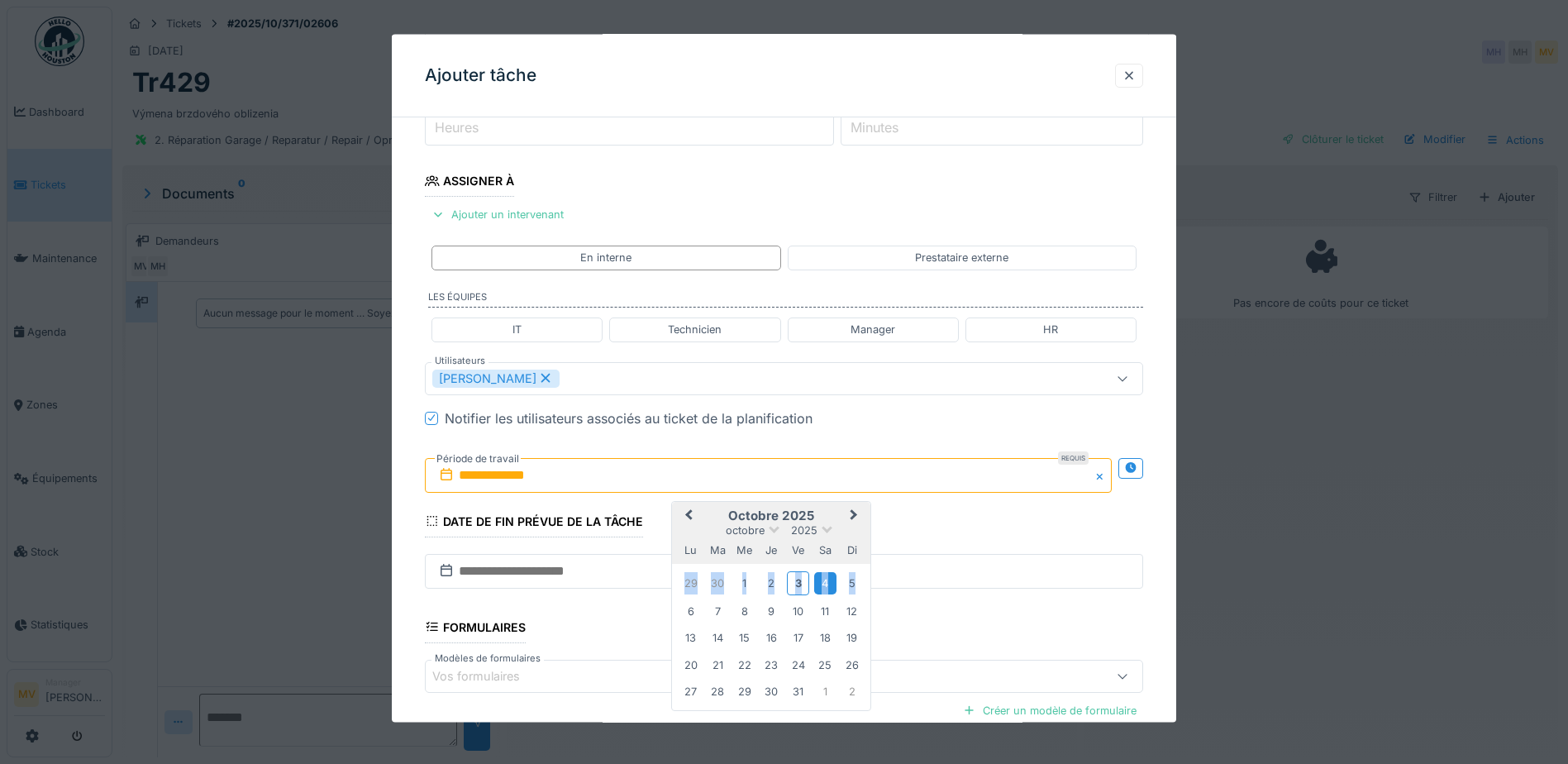
click at [821, 585] on div "4" at bounding box center [825, 583] width 22 height 22
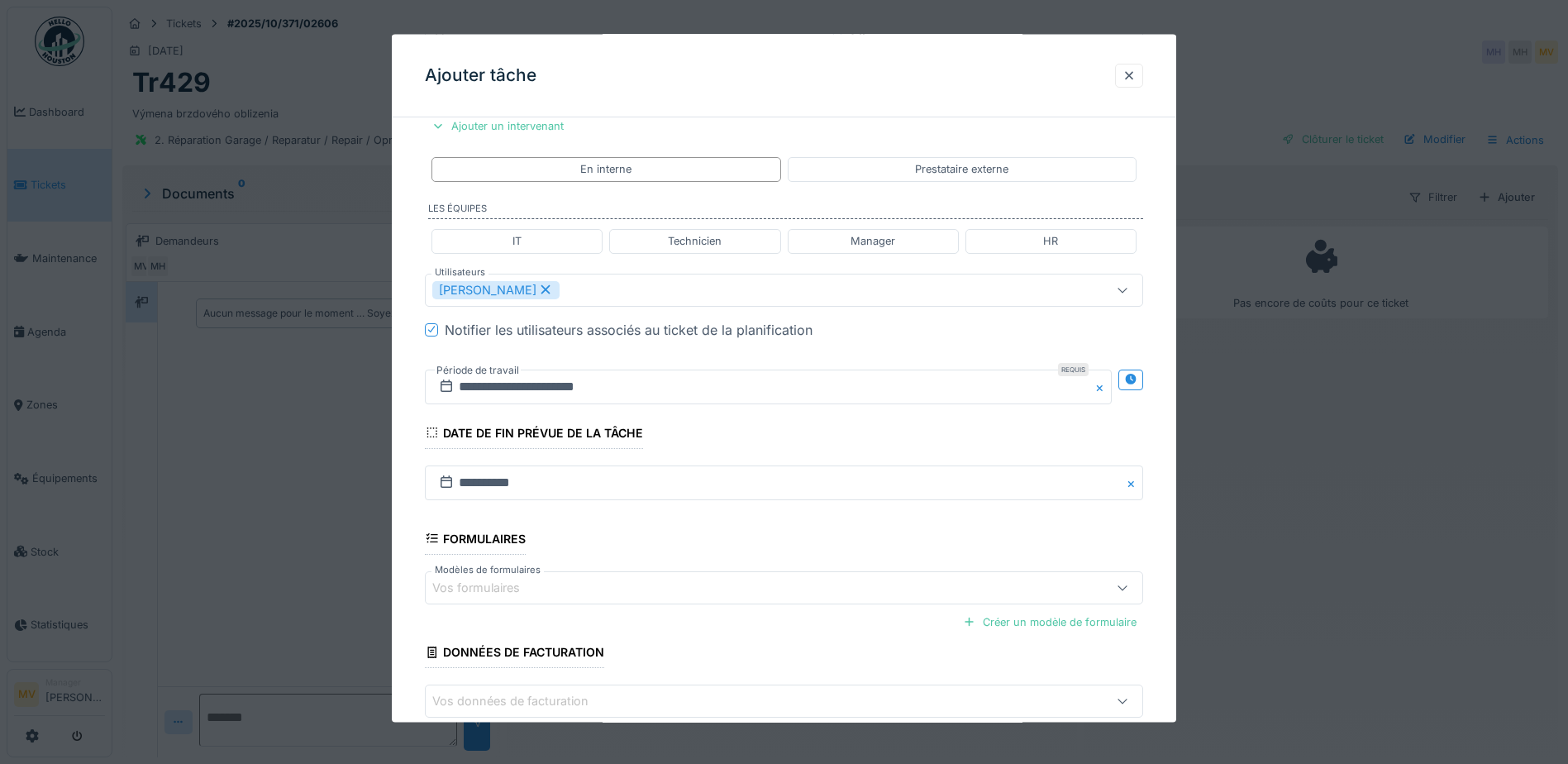
scroll to position [394, 0]
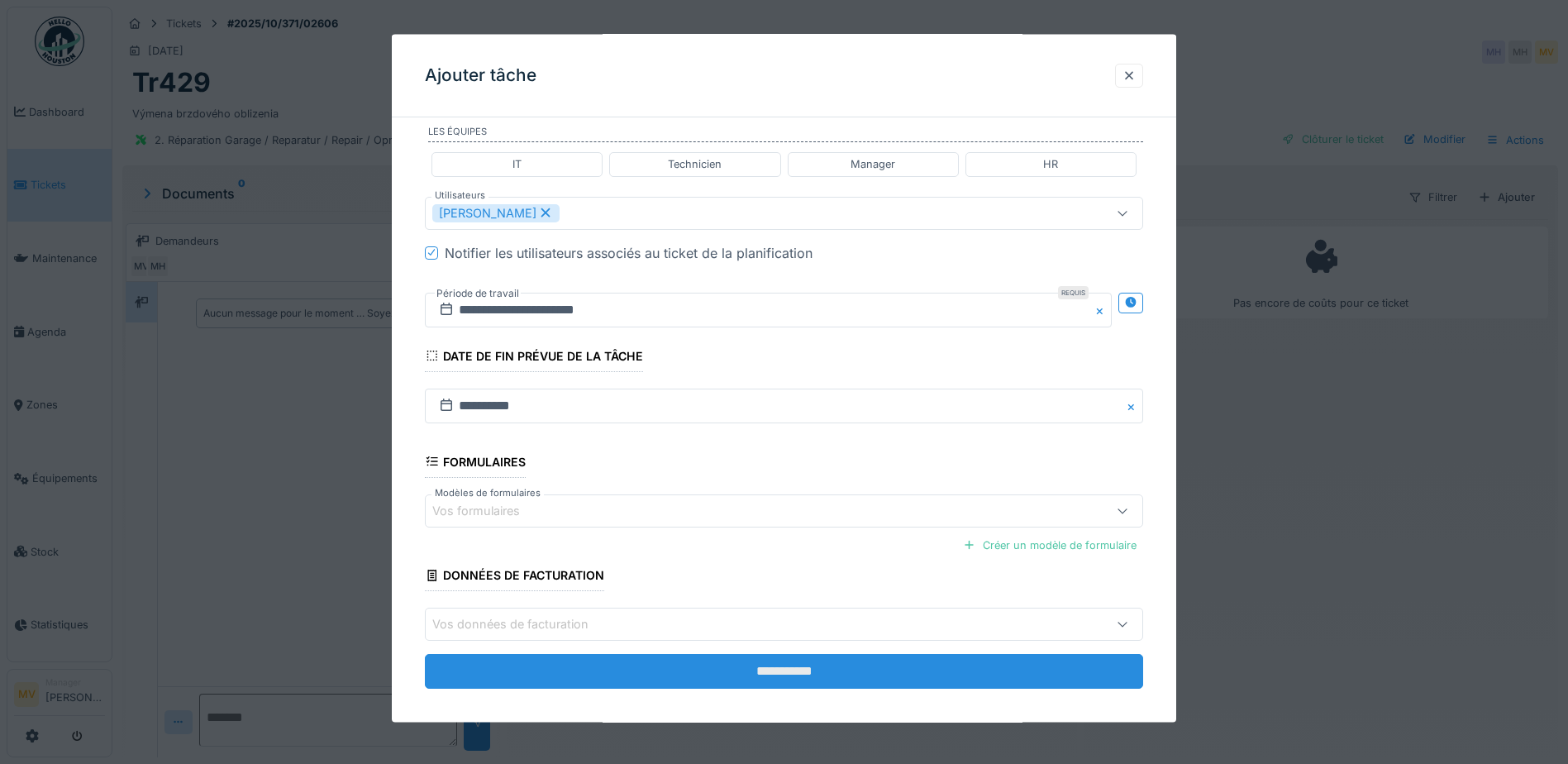
click at [730, 674] on input "**********" at bounding box center [784, 670] width 718 height 35
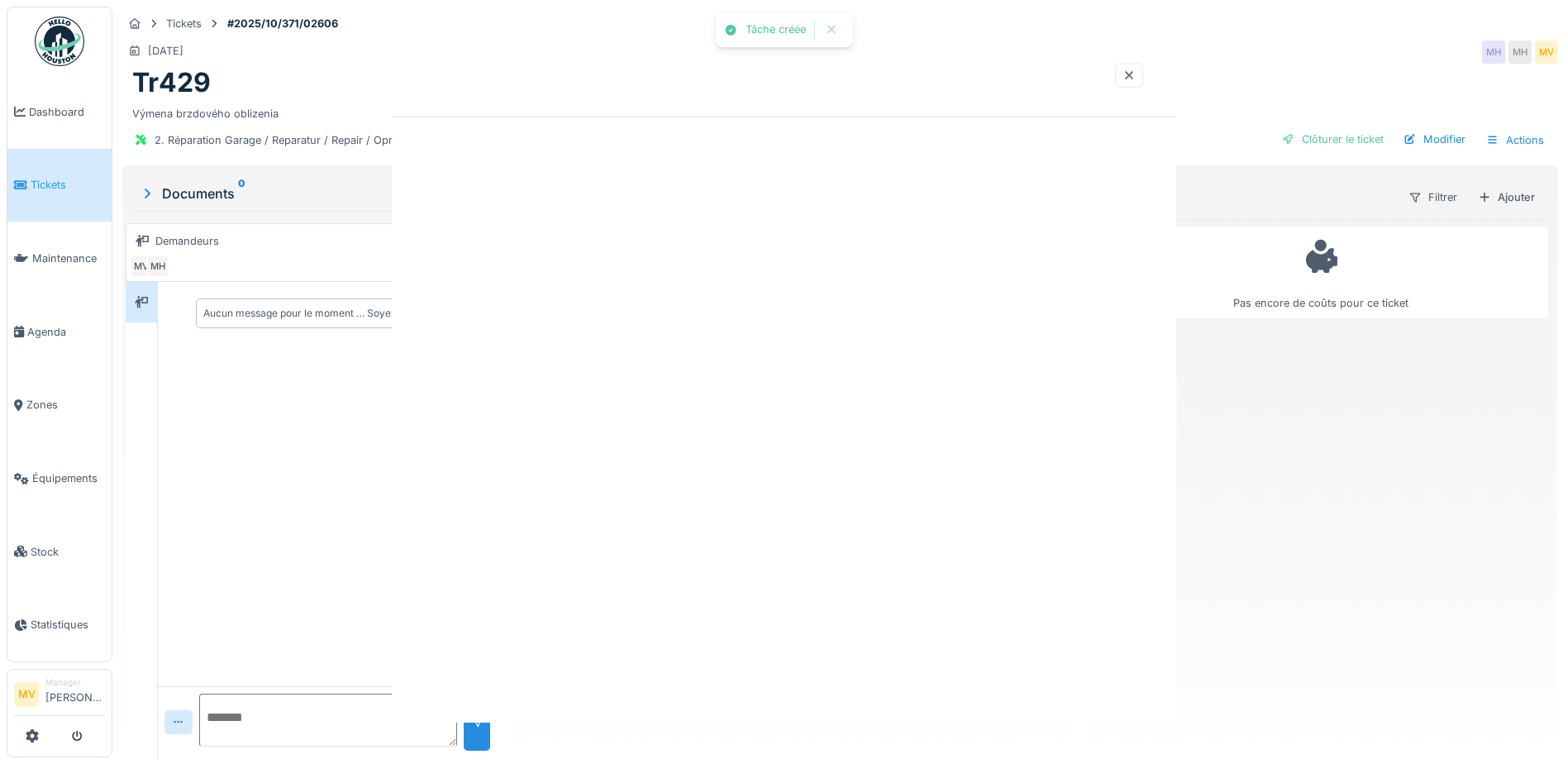
scroll to position [0, 0]
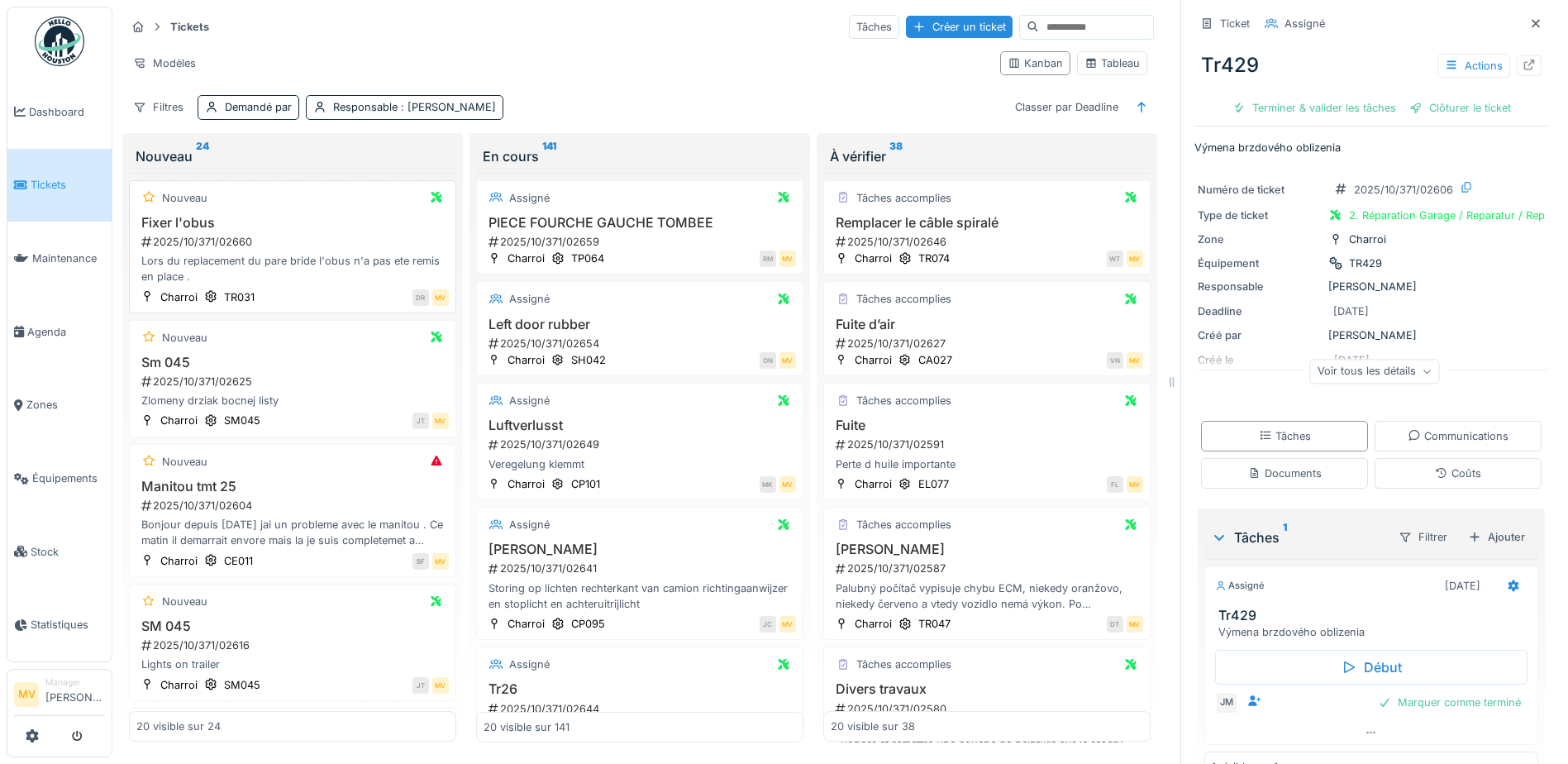
click at [376, 256] on div "Lors du replacement du pare bride l'obus n'a pas ete remis en place ." at bounding box center [292, 268] width 313 height 31
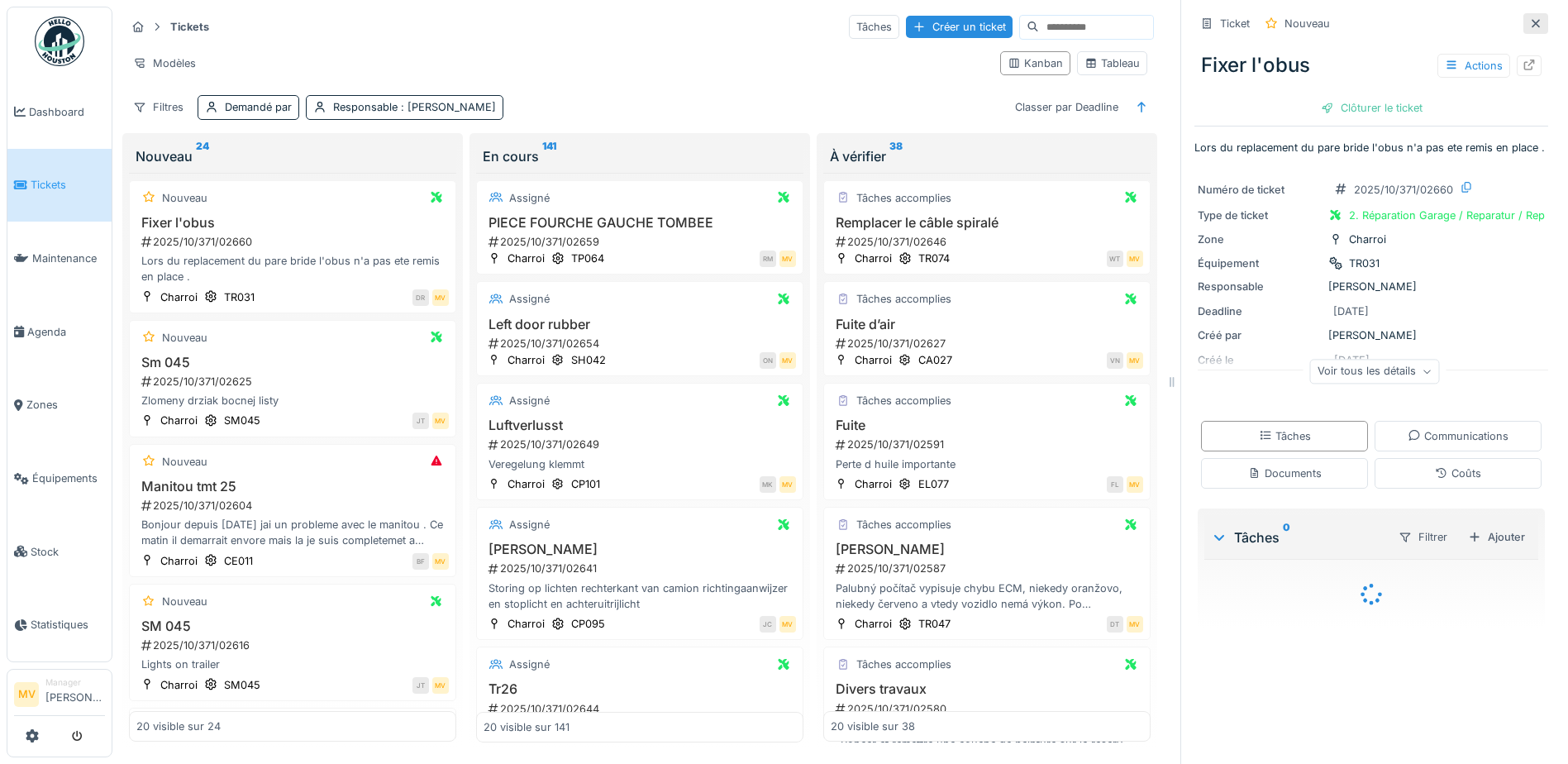
click at [1529, 20] on icon at bounding box center [1535, 24] width 13 height 11
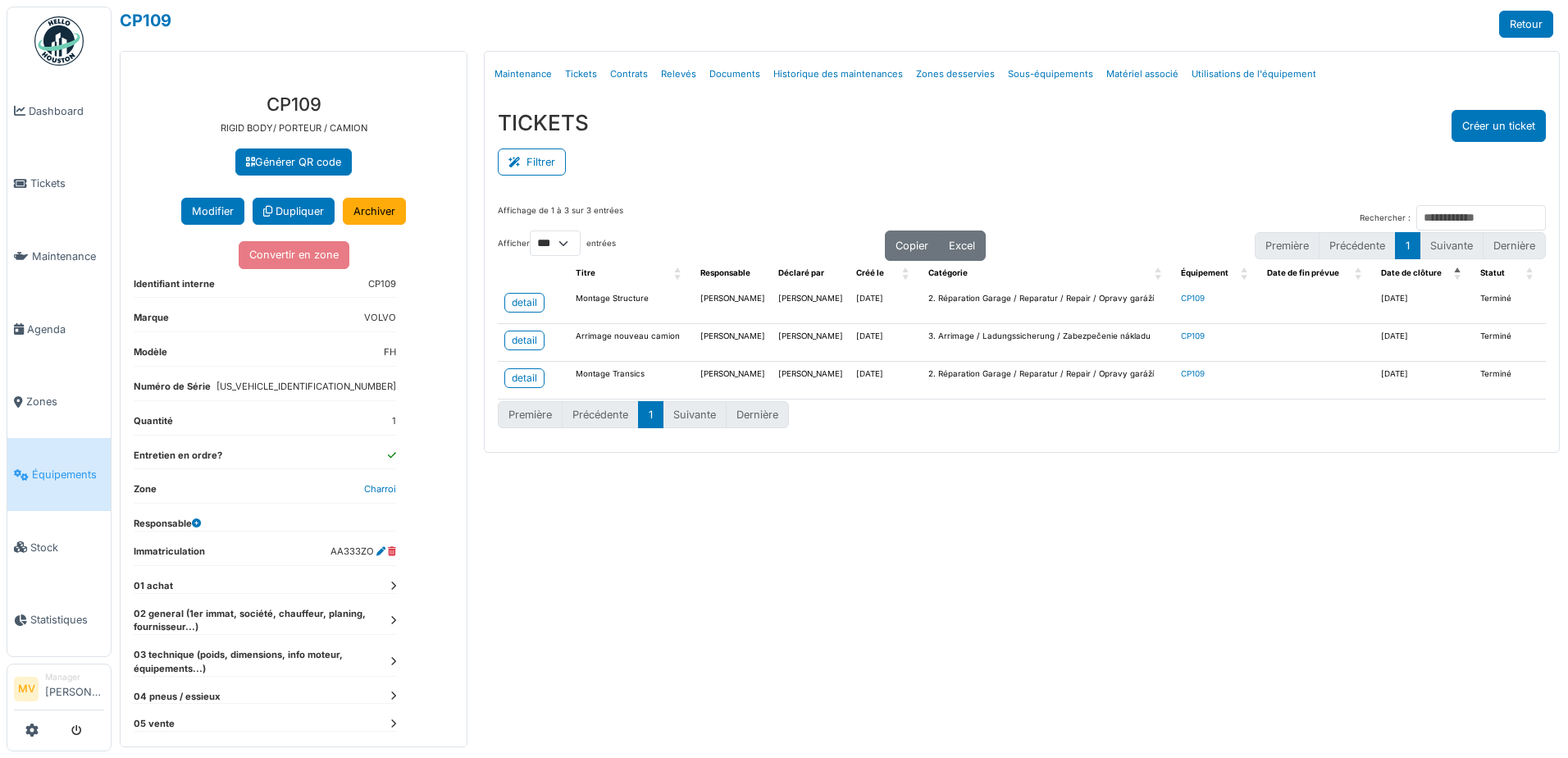
select select "***"
drag, startPoint x: 64, startPoint y: 477, endPoint x: 223, endPoint y: 470, distance: 159.2
click at [64, 477] on span "Équipements" at bounding box center [68, 474] width 72 height 16
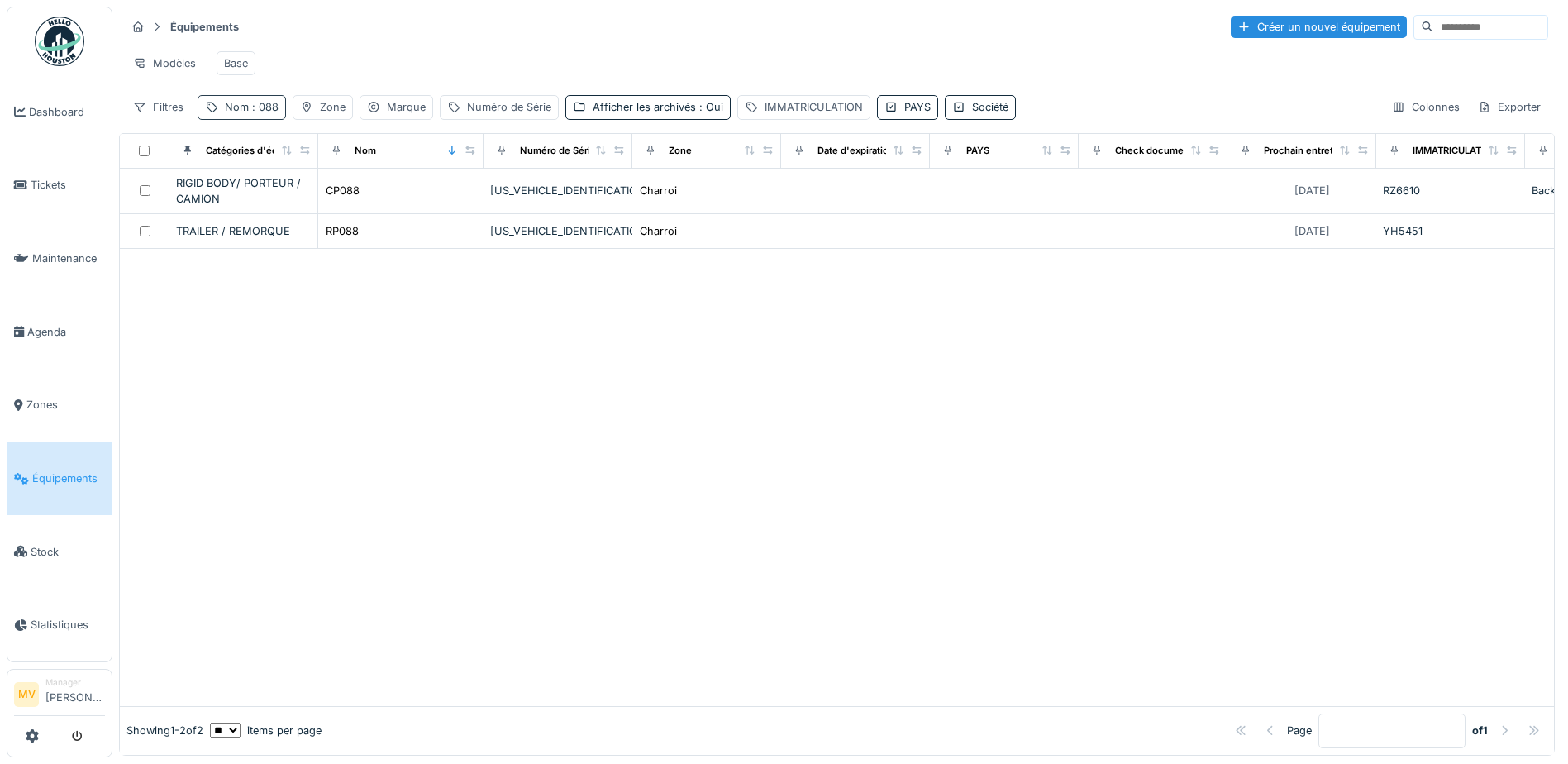
click at [249, 113] on span ": 088" at bounding box center [264, 107] width 30 height 12
click at [312, 198] on input "***" at bounding box center [288, 198] width 165 height 35
type input "*"
type input "*****"
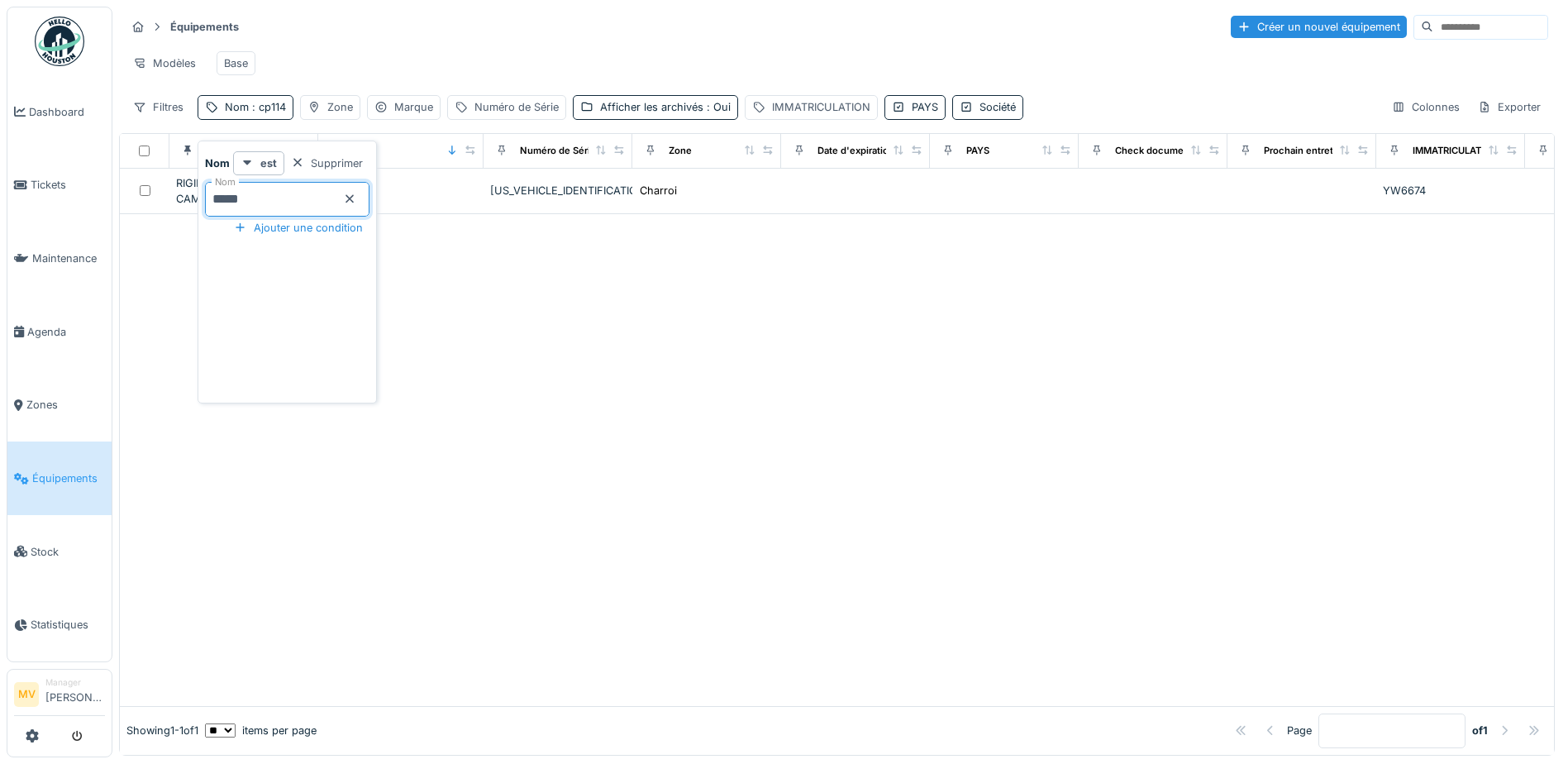
click at [784, 418] on div at bounding box center [837, 459] width 1434 height 491
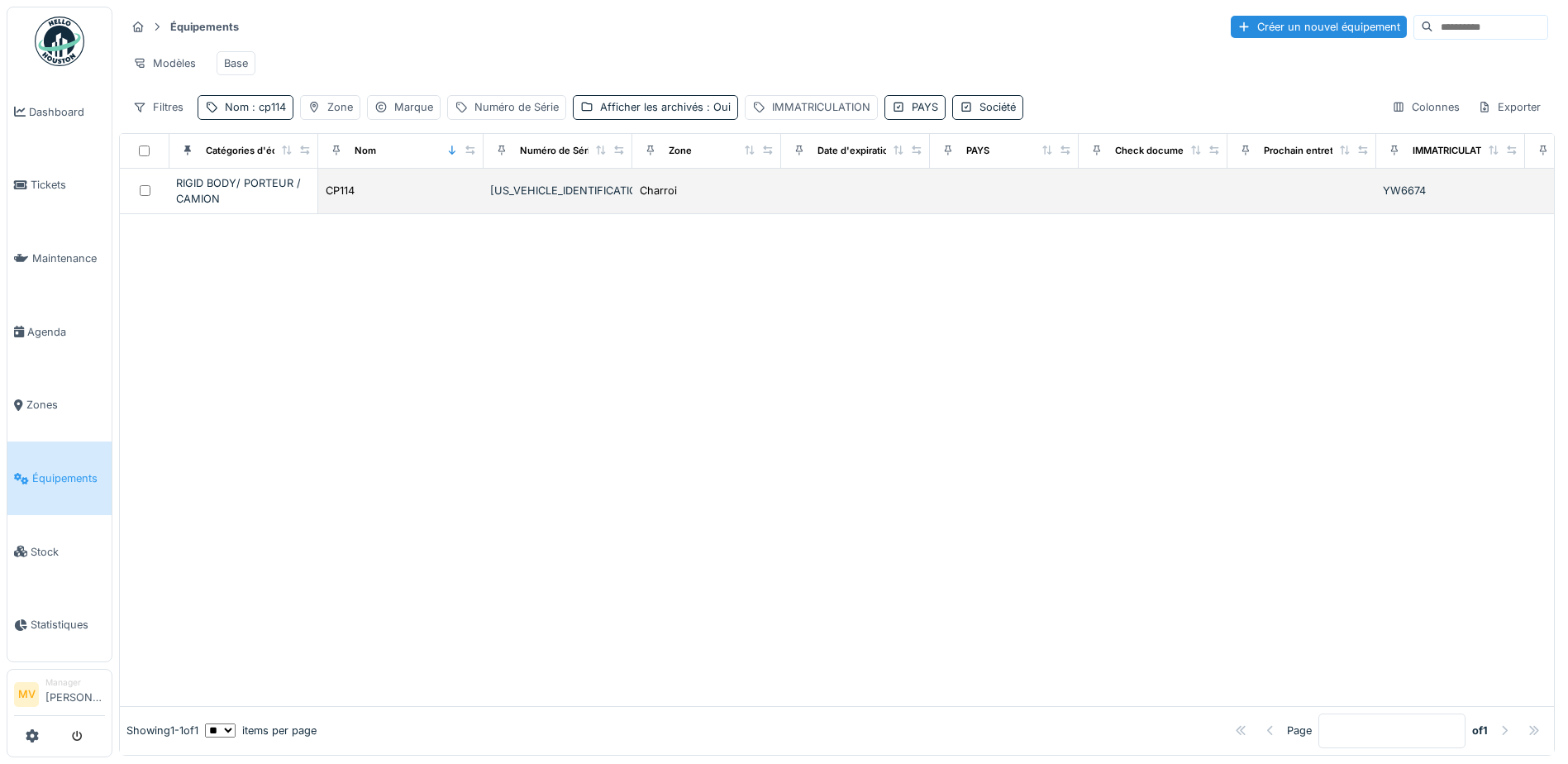
click at [498, 197] on div "[US_VEHICLE_IDENTIFICATION_NUMBER]" at bounding box center [558, 190] width 135 height 16
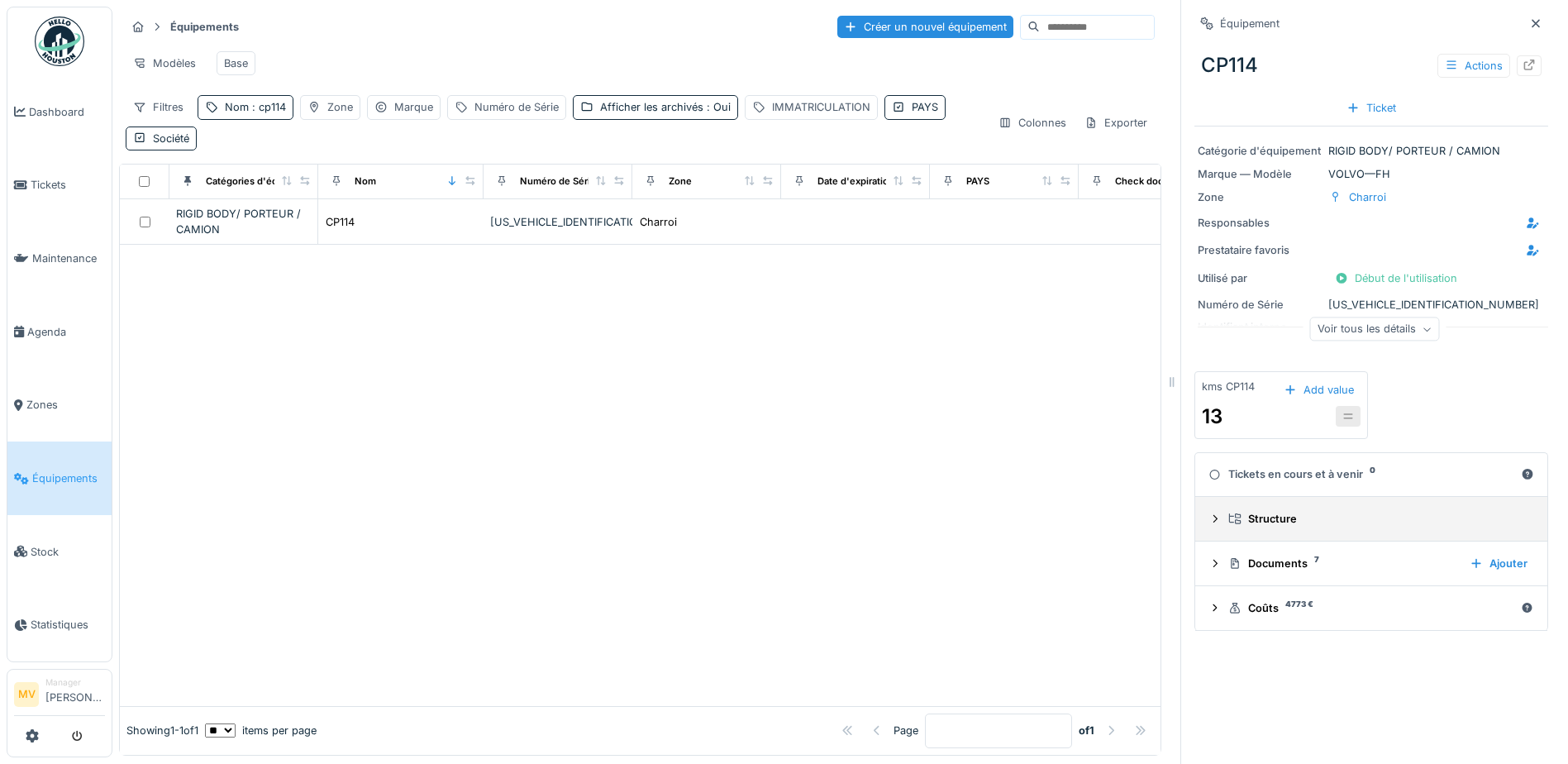
scroll to position [12, 0]
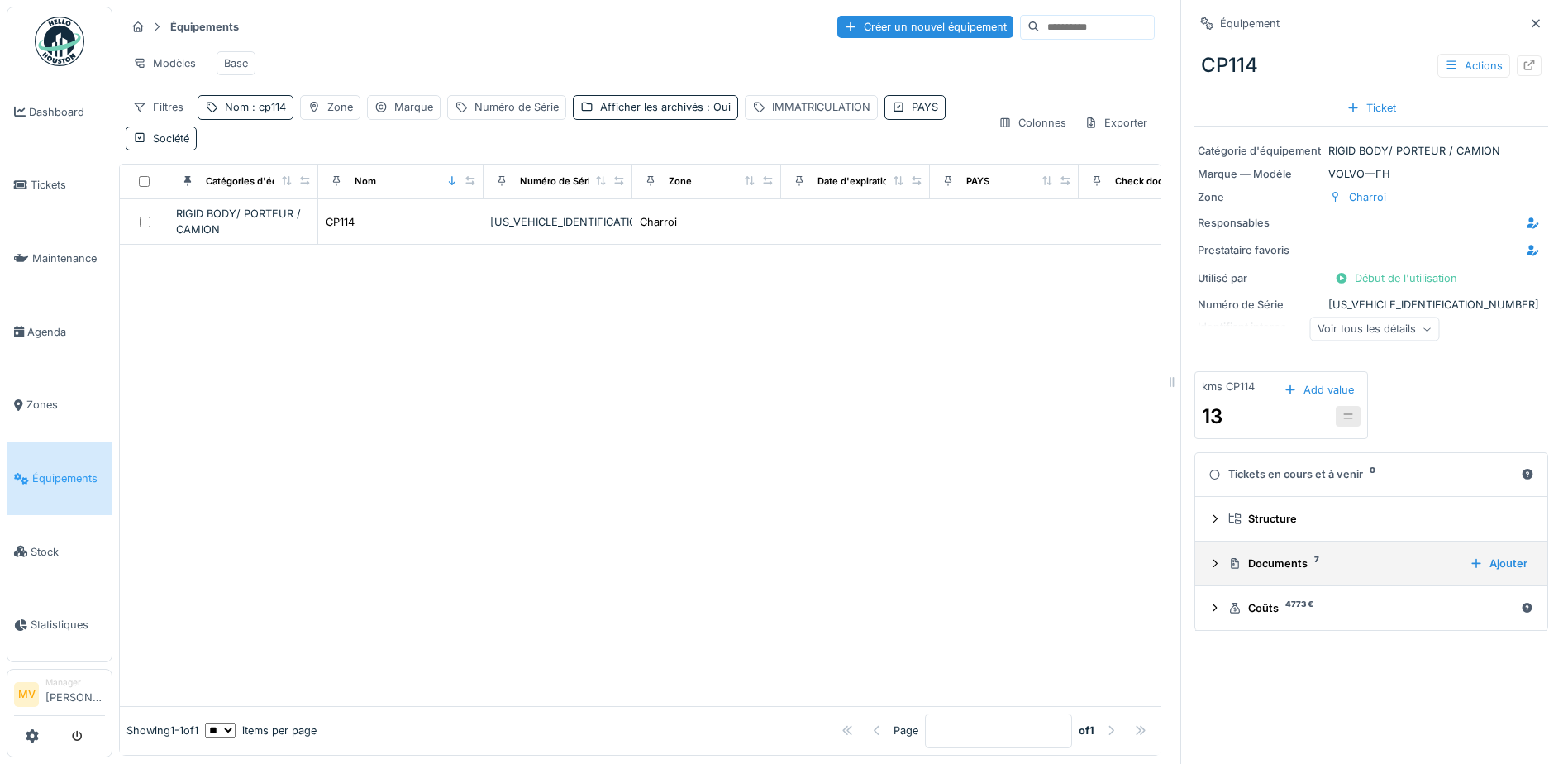
click at [1288, 555] on div "Documents 7" at bounding box center [1342, 563] width 228 height 16
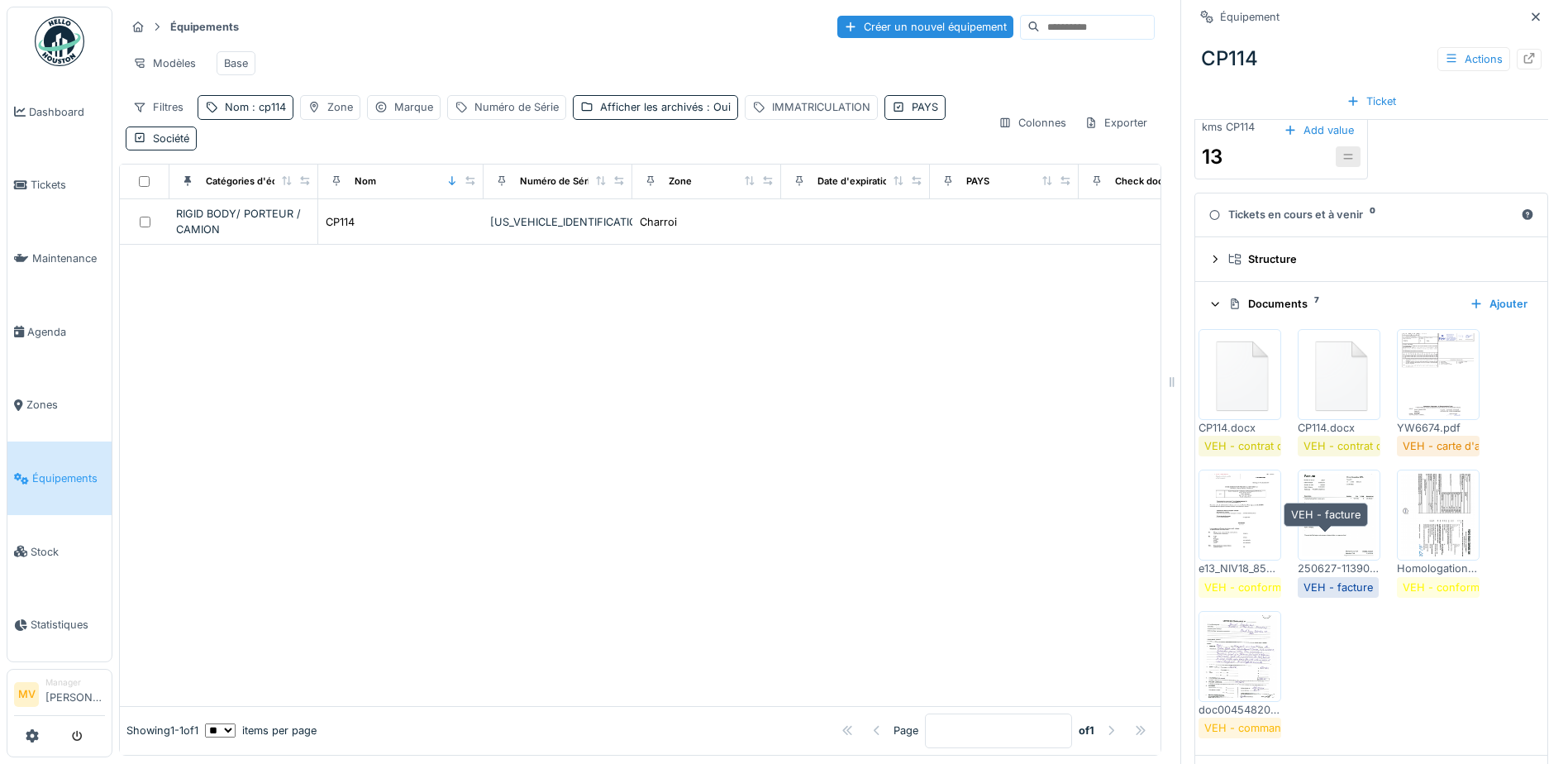
scroll to position [312, 0]
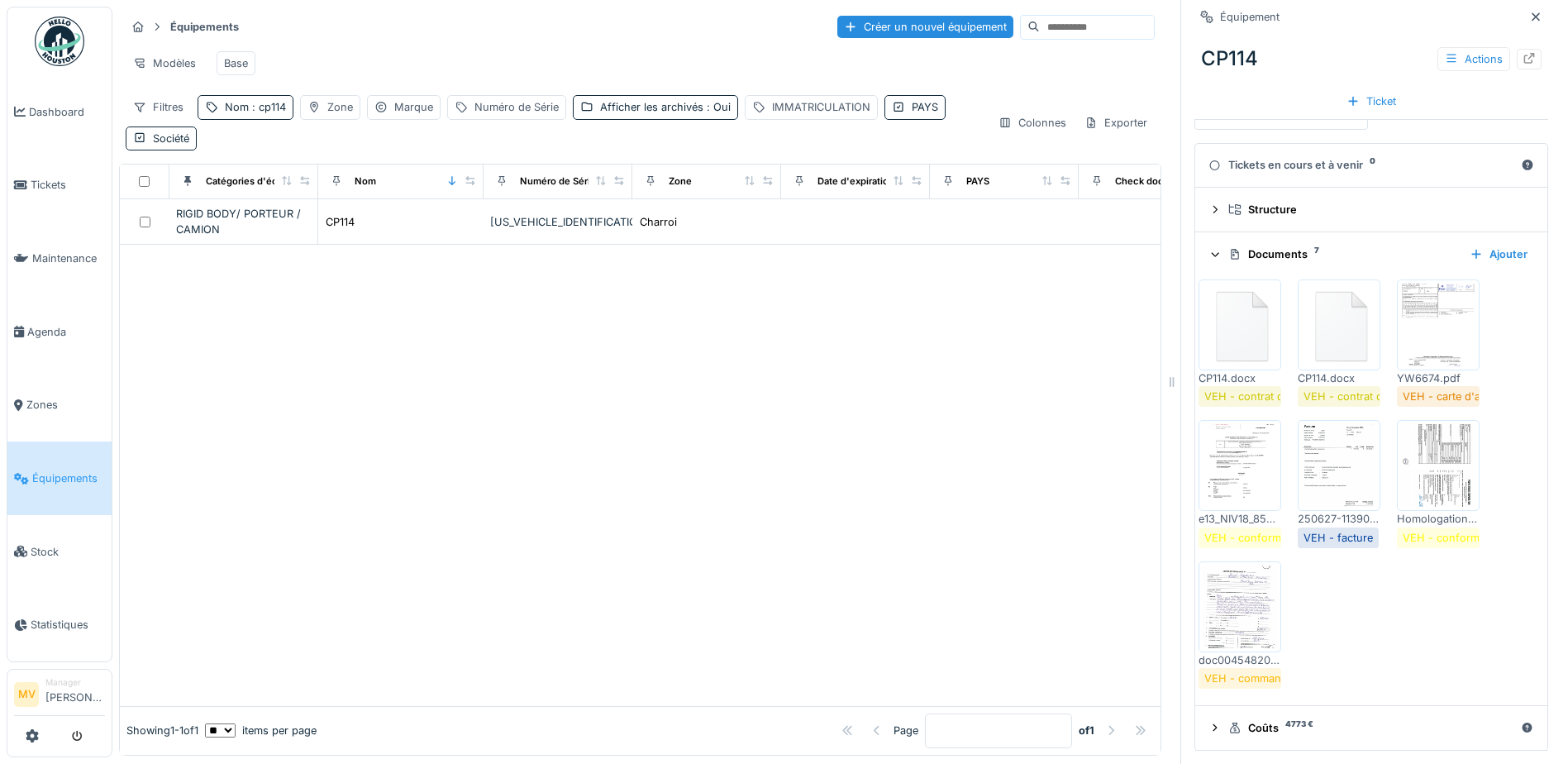
drag, startPoint x: 1419, startPoint y: 471, endPoint x: 1443, endPoint y: 467, distance: 24.3
click at [1420, 468] on img at bounding box center [1438, 465] width 74 height 82
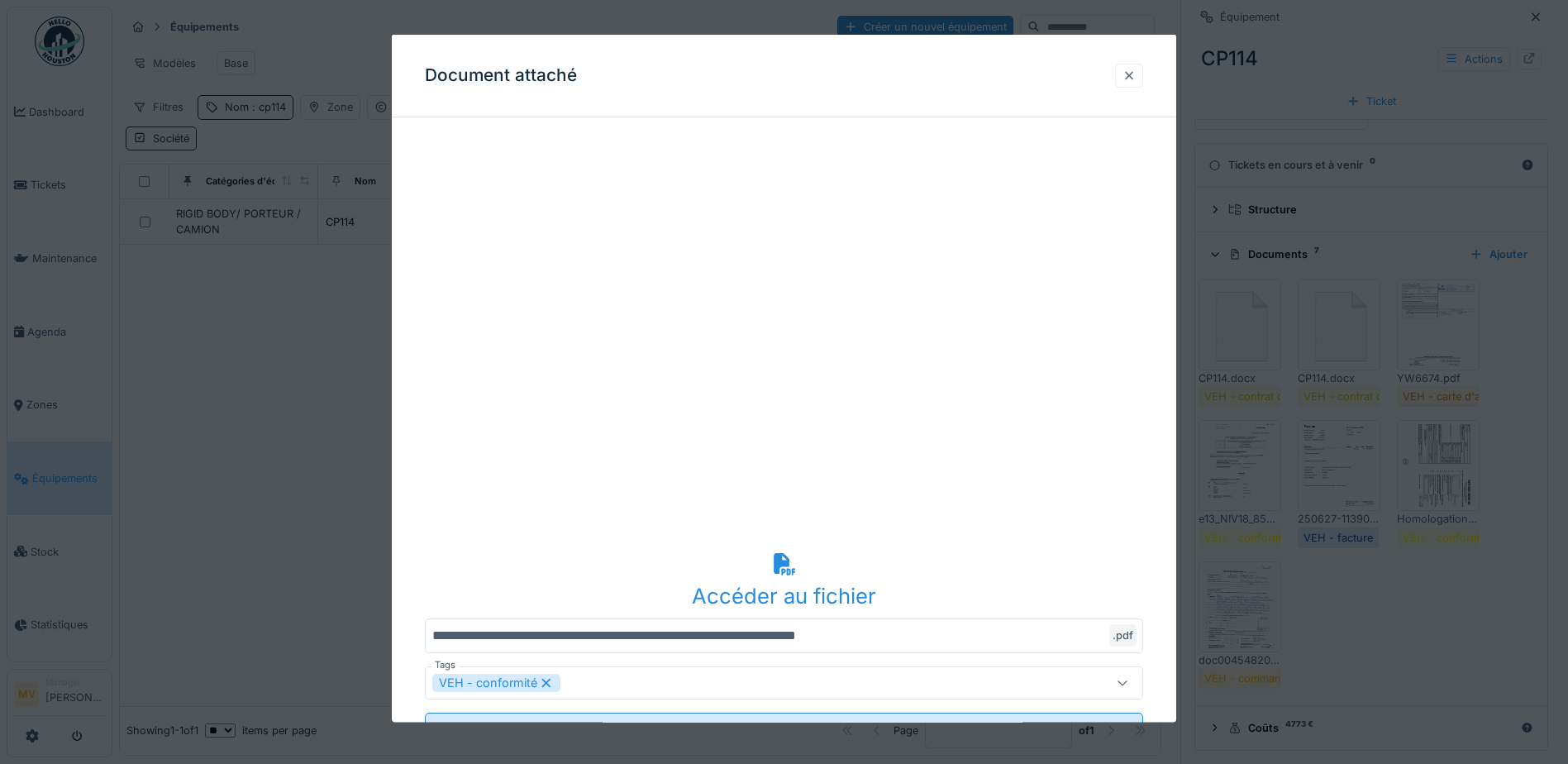
click at [1125, 71] on div at bounding box center [1129, 74] width 28 height 24
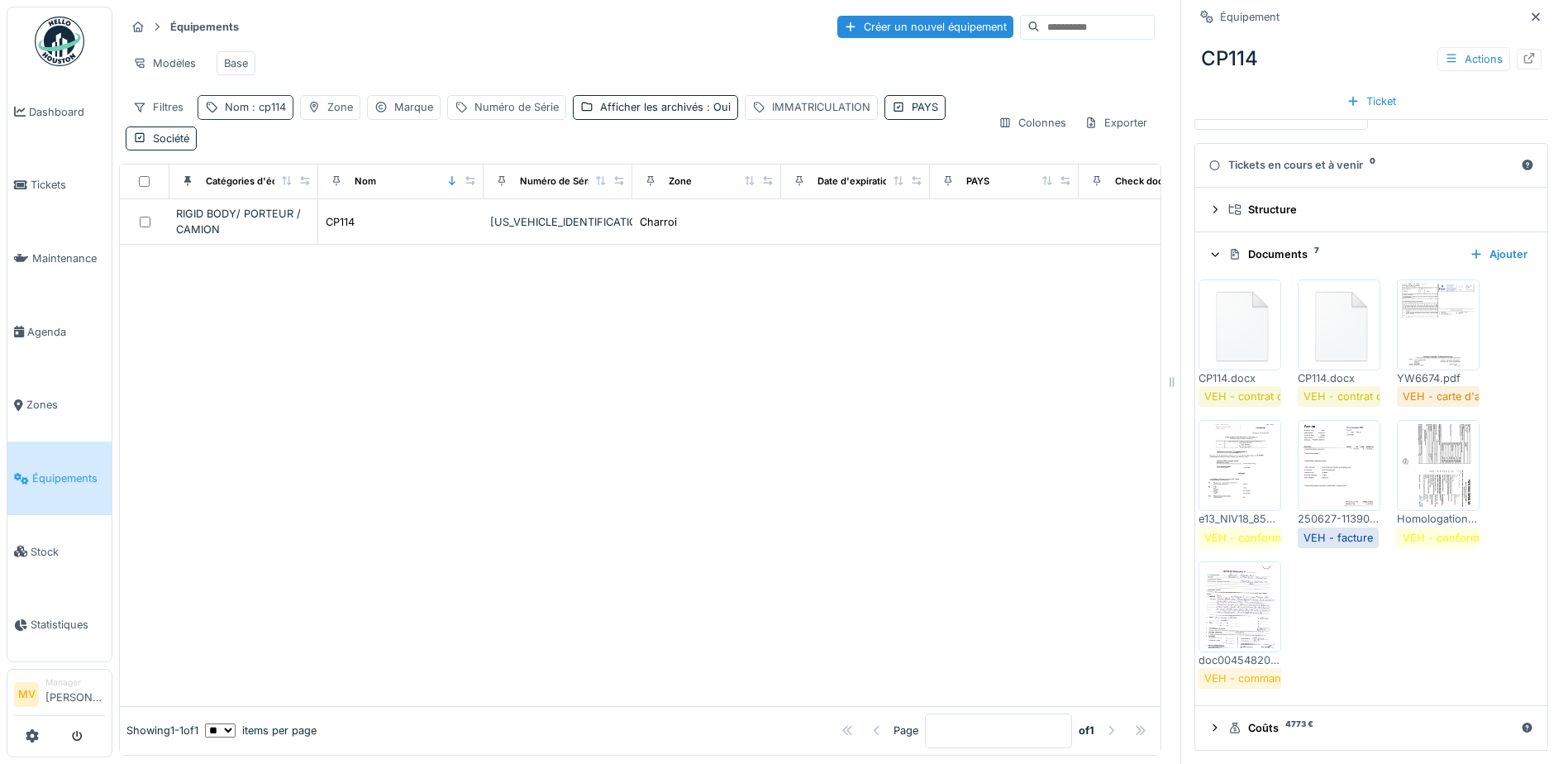
drag, startPoint x: 238, startPoint y: 100, endPoint x: 241, endPoint y: 115, distance: 15.3
click at [238, 100] on div "Nom : cp114" at bounding box center [255, 107] width 61 height 16
click at [255, 192] on input "*****" at bounding box center [288, 198] width 165 height 35
type input "*"
type input "*****"
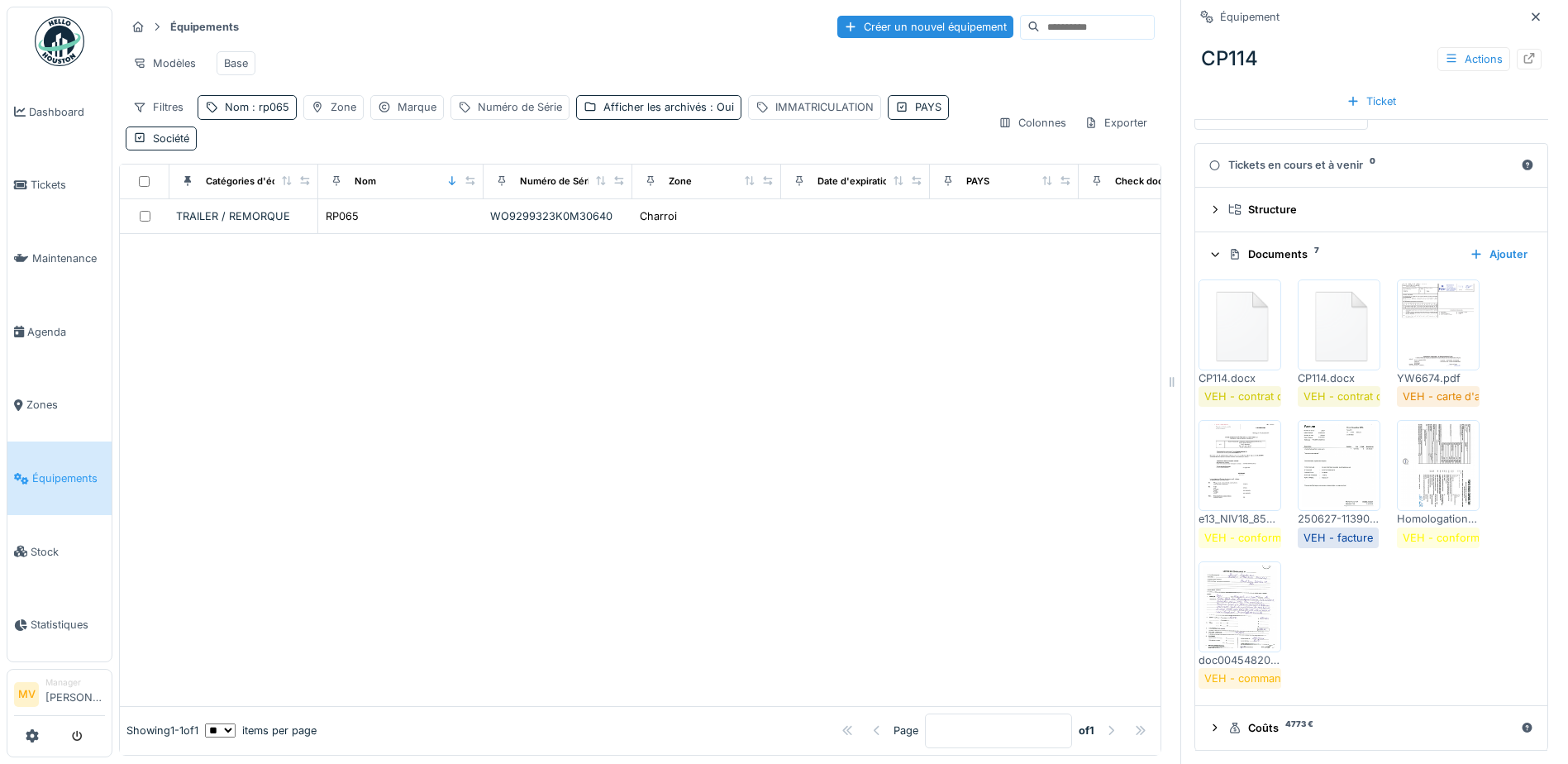
click at [863, 389] on div at bounding box center [639, 469] width 1040 height 471
click at [540, 213] on div "WO9299323K0M30640" at bounding box center [558, 216] width 135 height 16
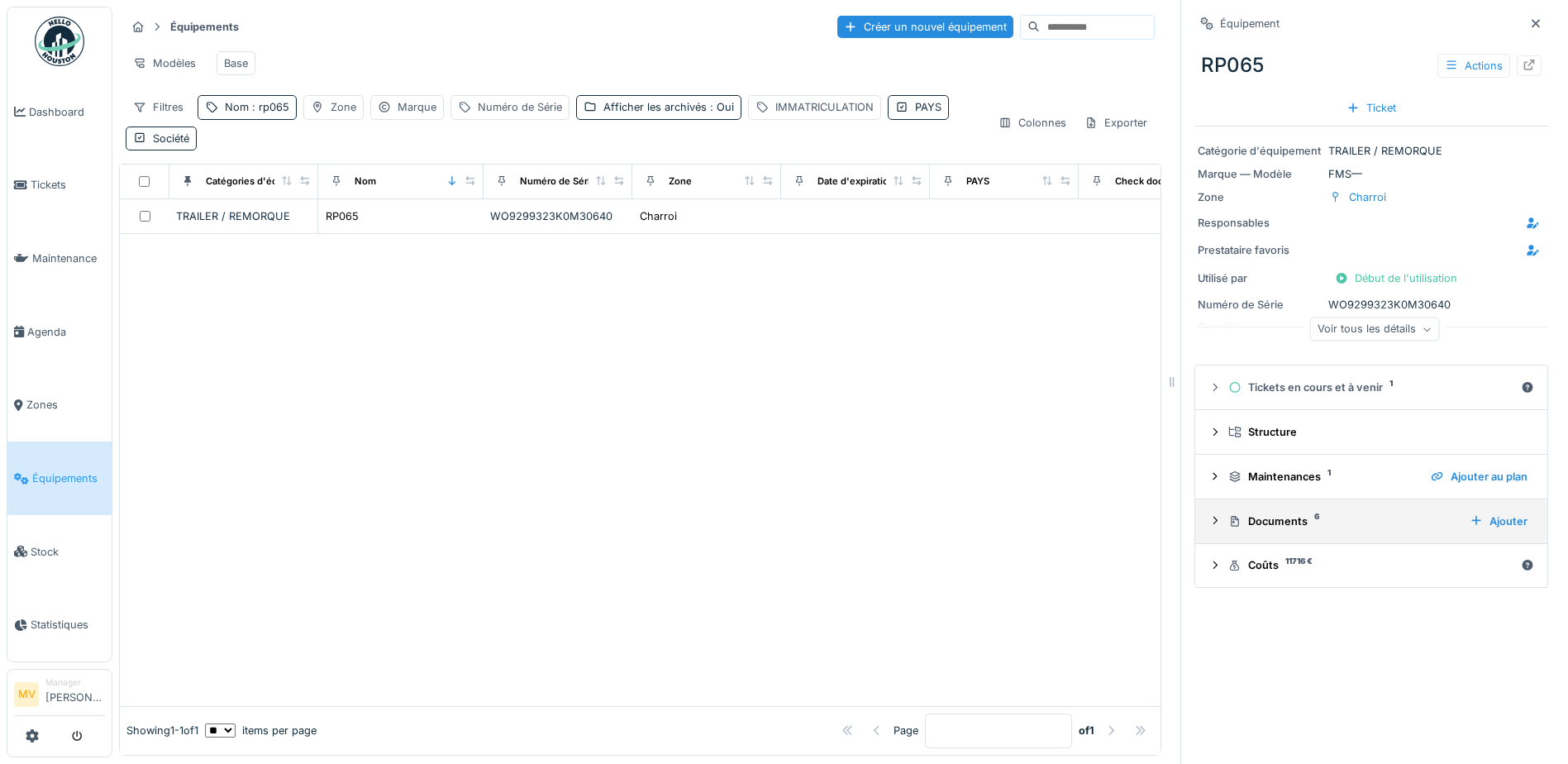
click at [1314, 516] on sup "6" at bounding box center [1317, 516] width 5 height 0
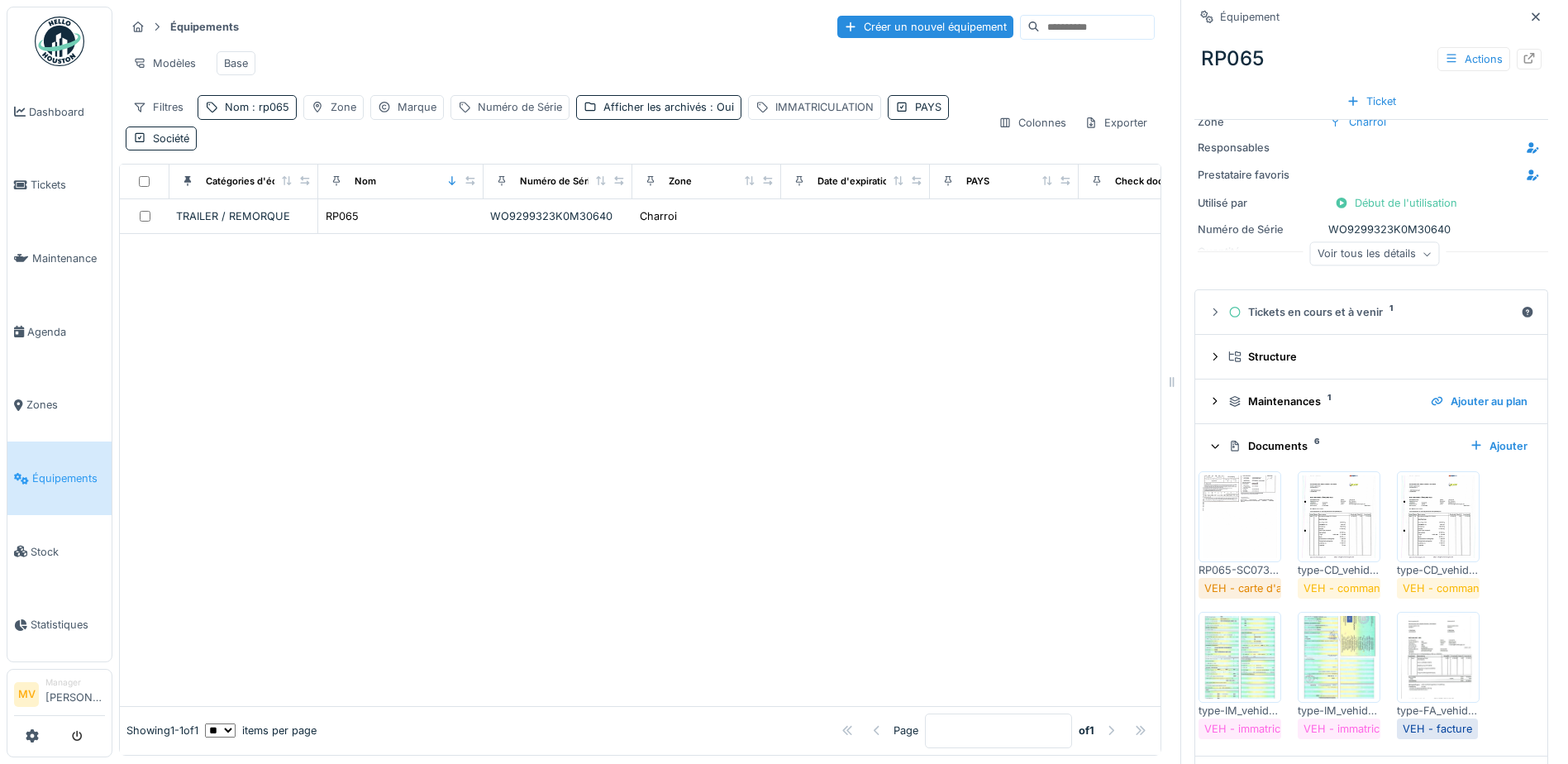
scroll to position [128, 0]
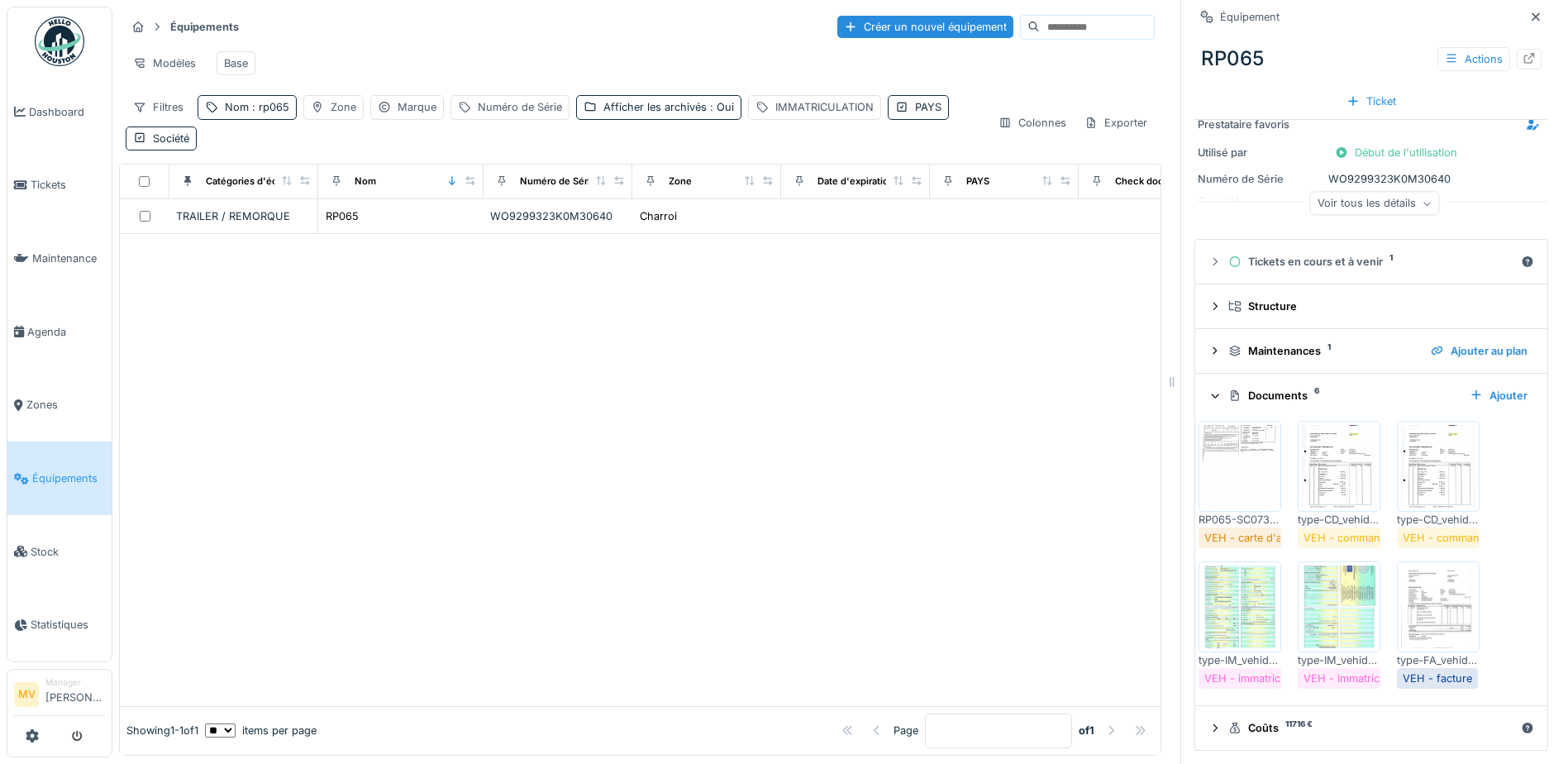
click at [1259, 593] on img at bounding box center [1240, 606] width 74 height 82
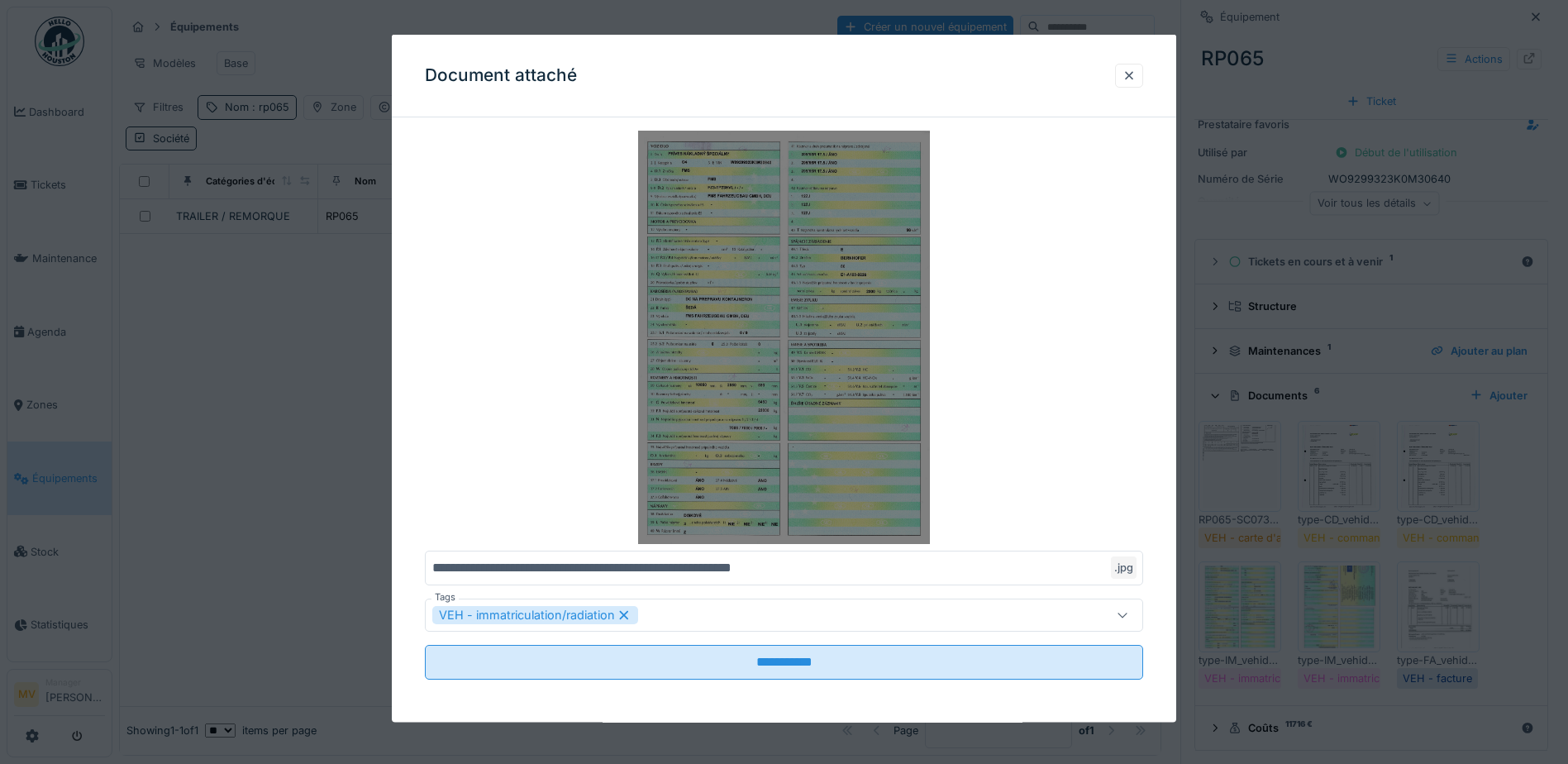
click at [839, 444] on img at bounding box center [784, 336] width 718 height 413
